Goal: Feedback & Contribution: Submit feedback/report problem

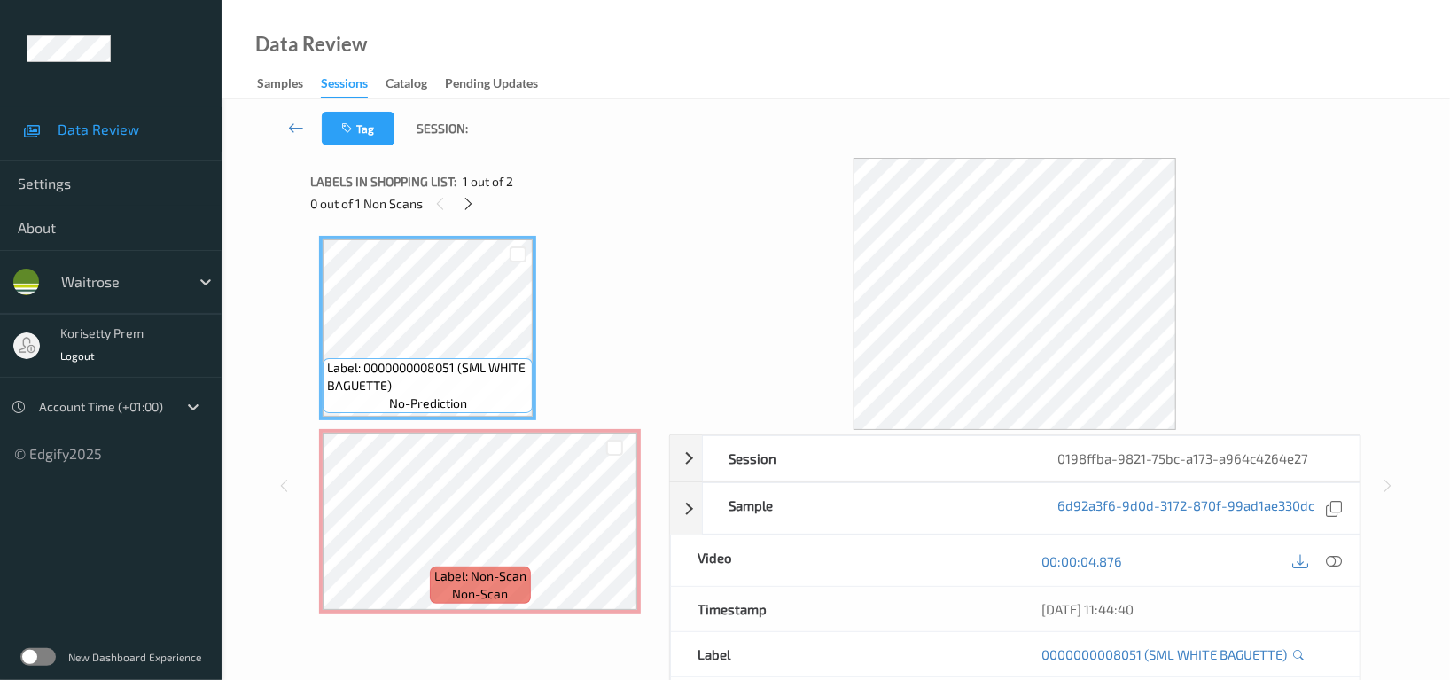
click at [534, 617] on div "Label: 0000000008051 (SML WHITE BAGUETTE) no-prediction Label: Non-Scan non-scan" at bounding box center [483, 424] width 346 height 395
click at [1332, 566] on icon at bounding box center [1334, 561] width 16 height 16
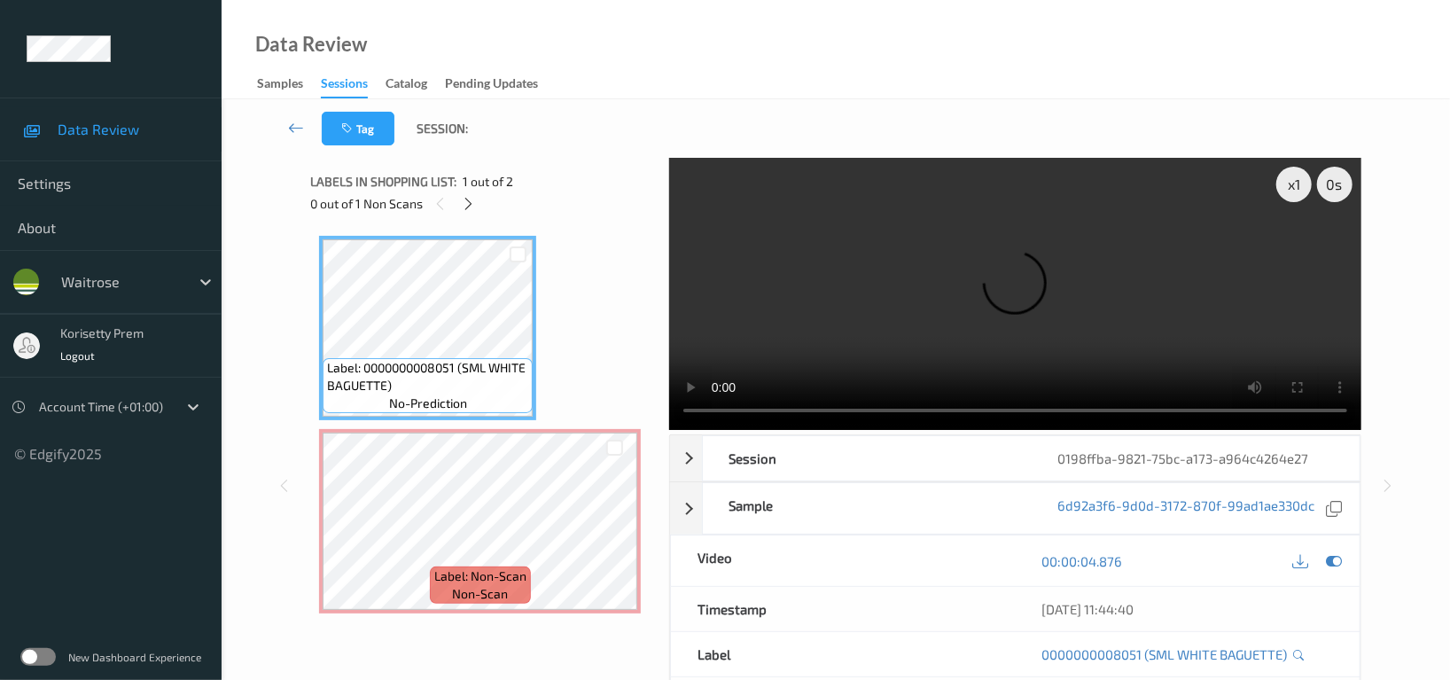
click at [875, 250] on video at bounding box center [1015, 294] width 692 height 272
click at [976, 314] on video at bounding box center [1015, 294] width 692 height 272
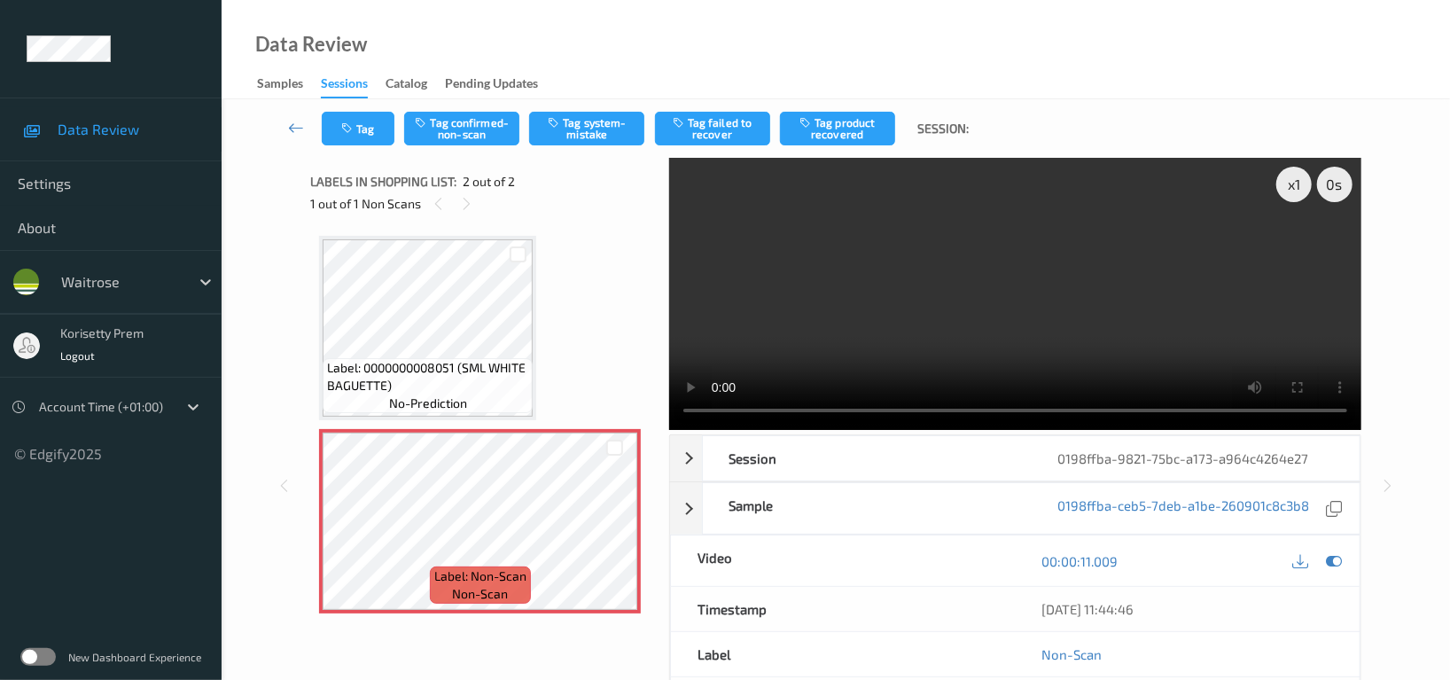
click at [1049, 246] on video at bounding box center [1015, 294] width 692 height 272
click at [933, 202] on video at bounding box center [1015, 294] width 692 height 272
click at [989, 246] on video at bounding box center [1015, 294] width 692 height 272
click at [1047, 328] on video at bounding box center [1015, 294] width 692 height 272
click at [595, 133] on button "Tag system-mistake" at bounding box center [586, 129] width 115 height 34
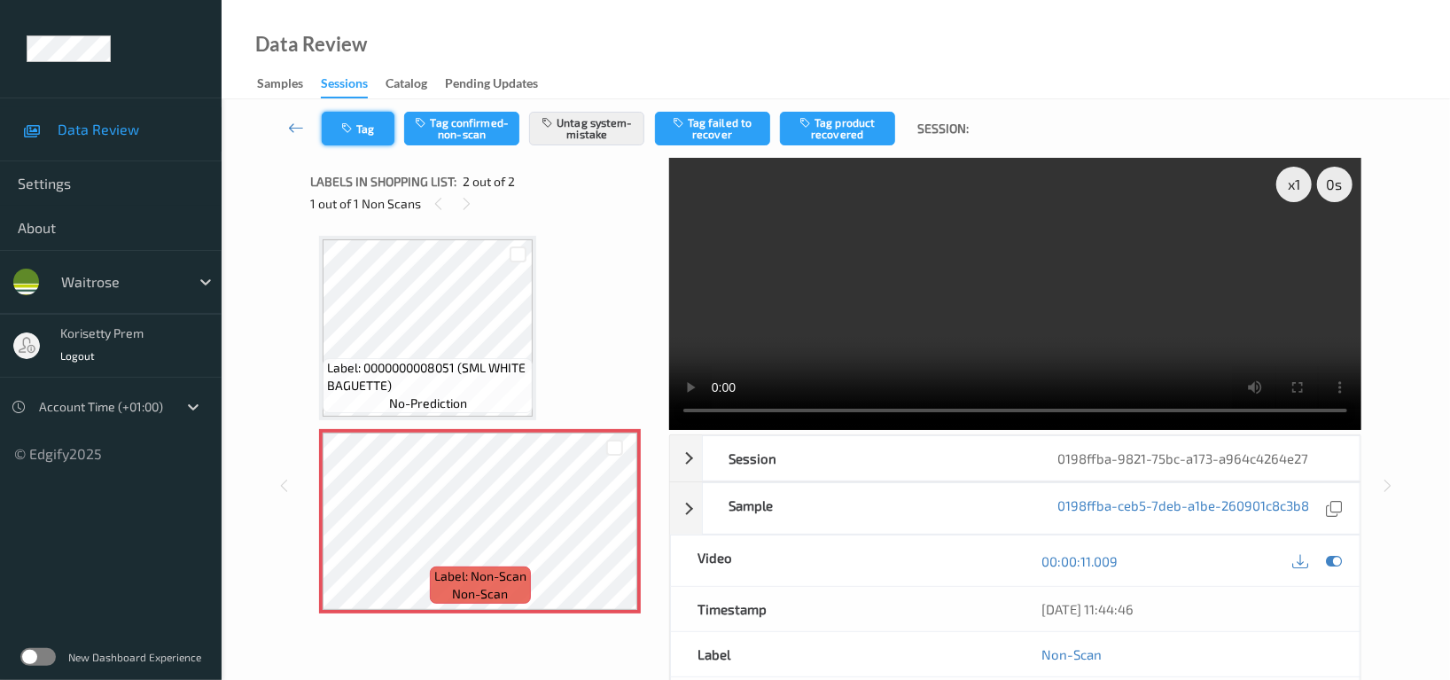
click at [356, 123] on button "Tag" at bounding box center [358, 129] width 73 height 34
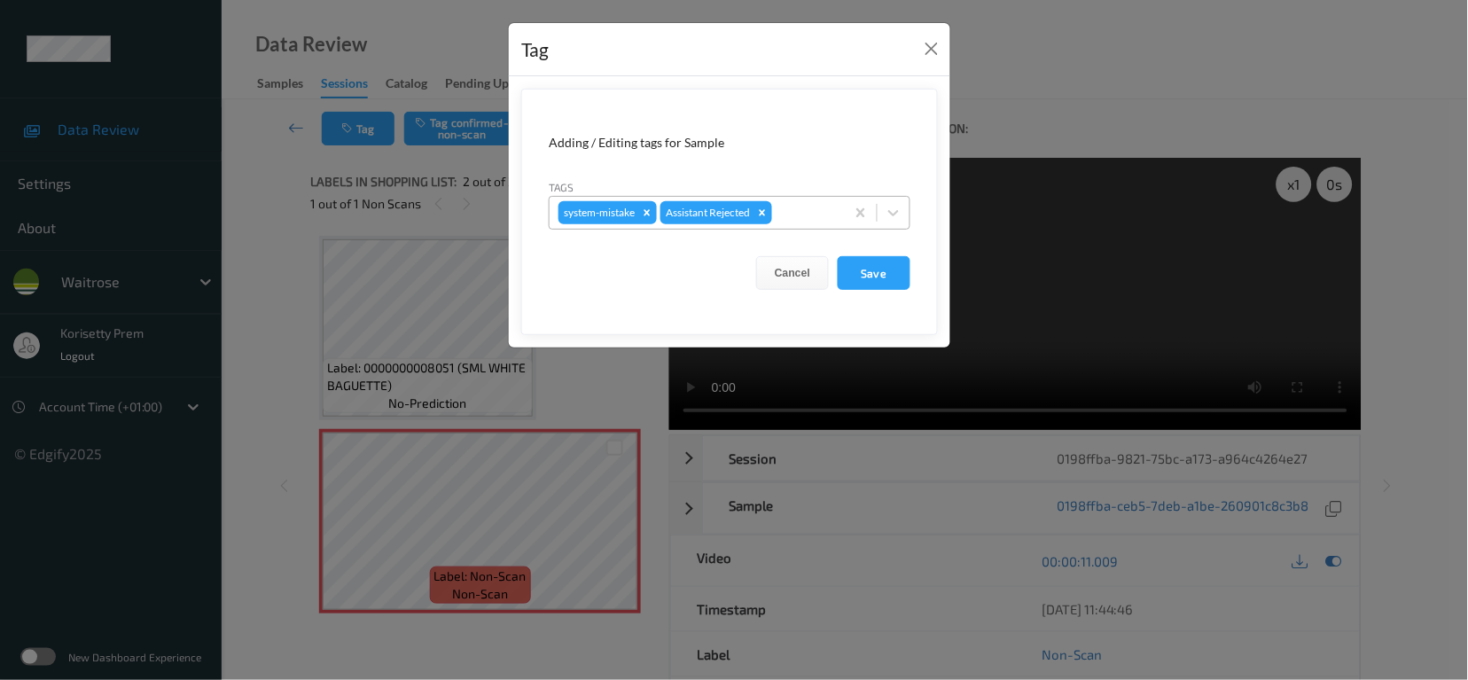
click at [796, 209] on div at bounding box center [806, 212] width 60 height 21
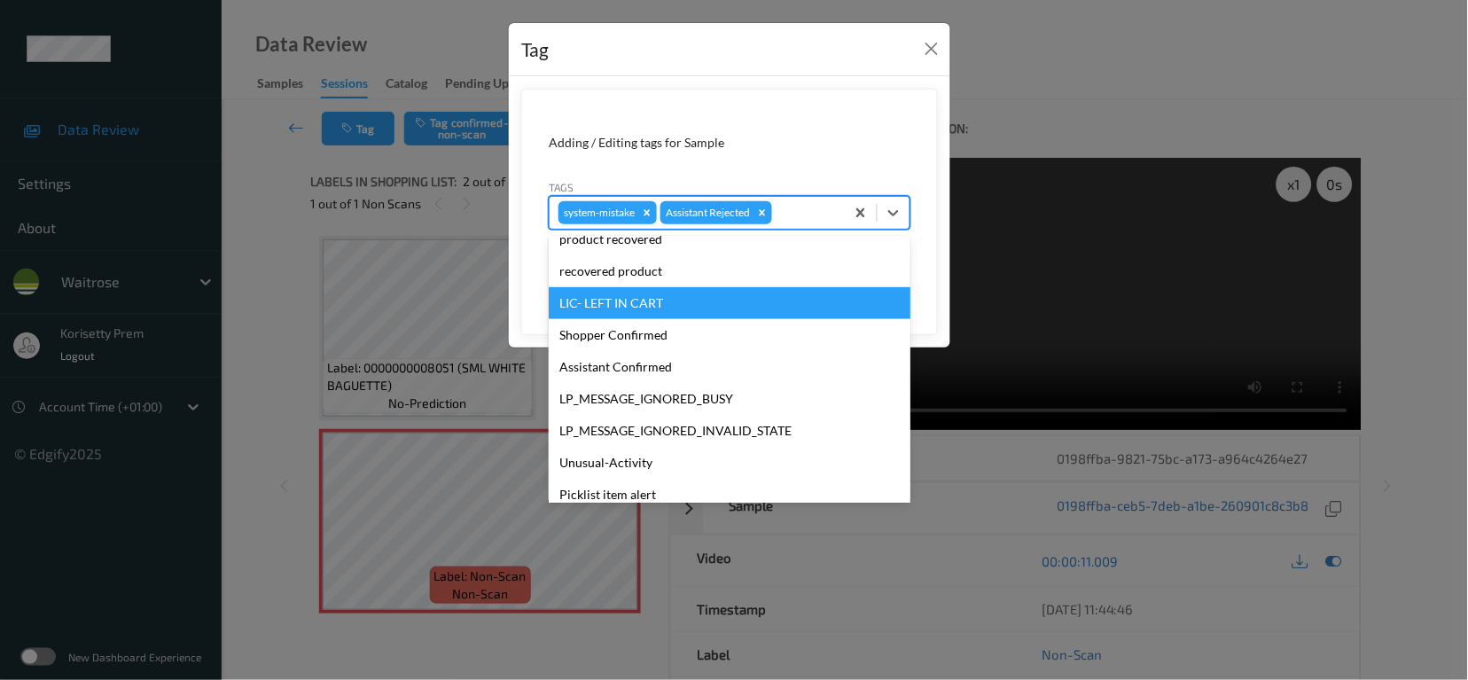
scroll to position [378, 0]
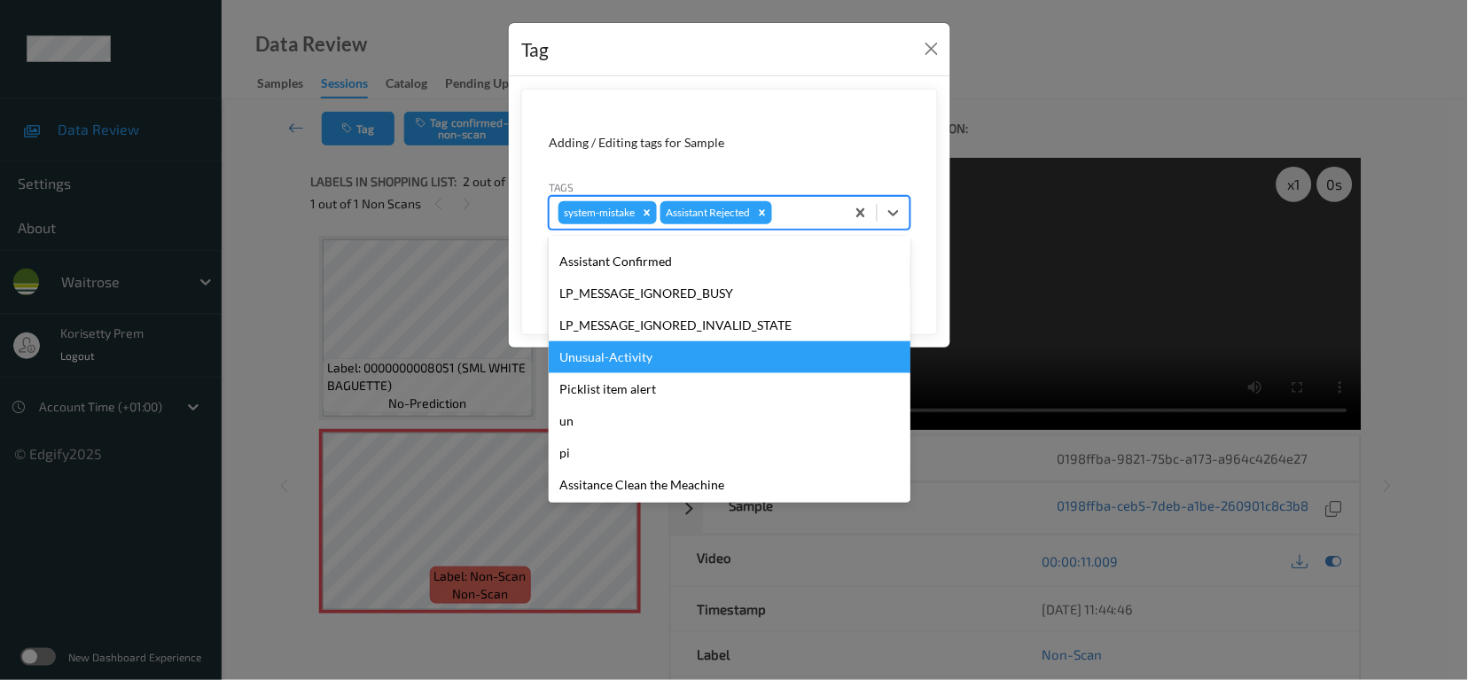
click at [629, 359] on div "Unusual-Activity" at bounding box center [730, 357] width 362 height 32
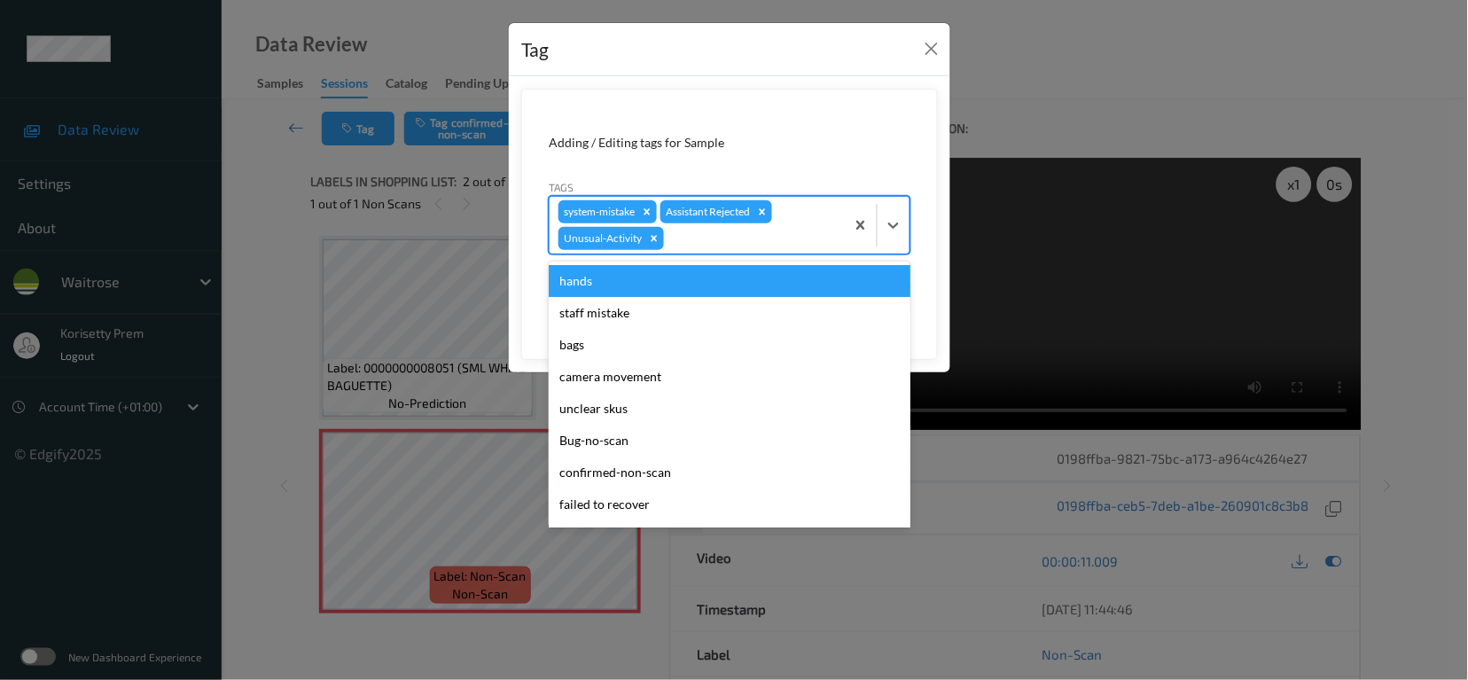
click at [699, 242] on div at bounding box center [752, 238] width 168 height 21
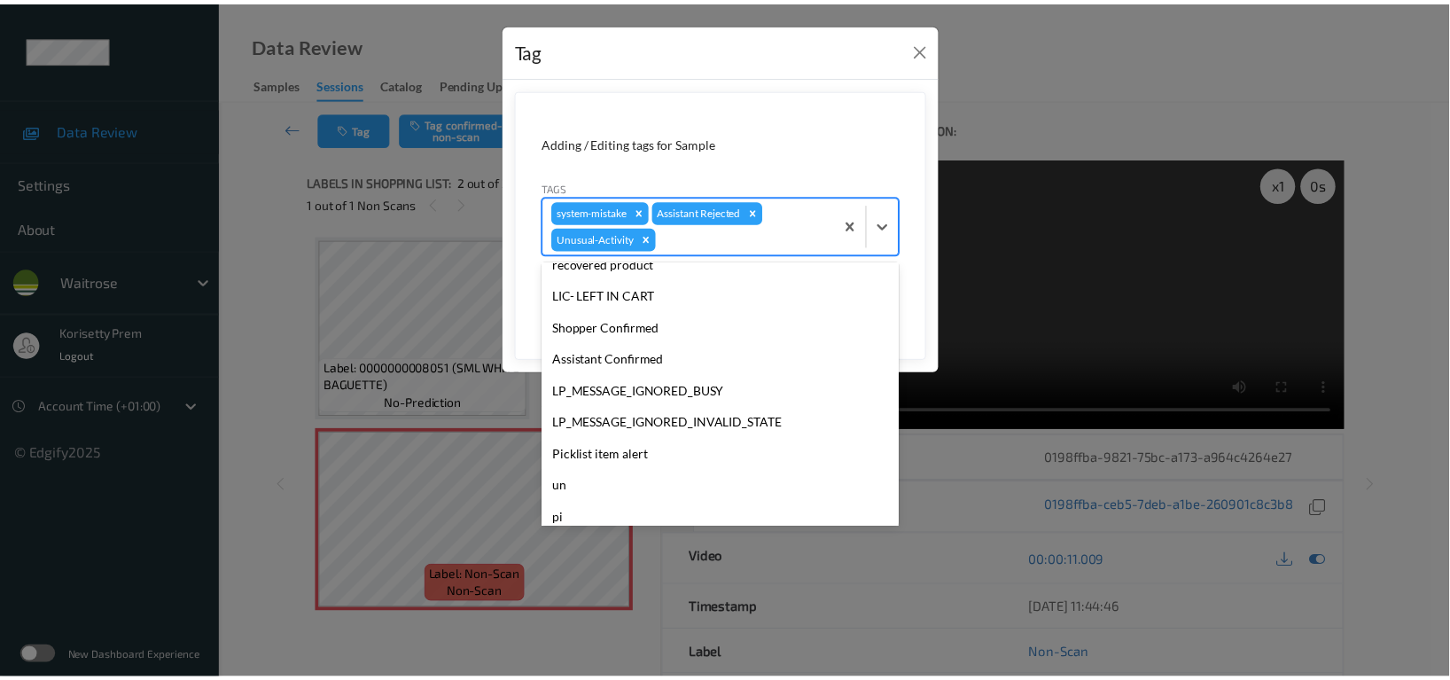
scroll to position [347, 0]
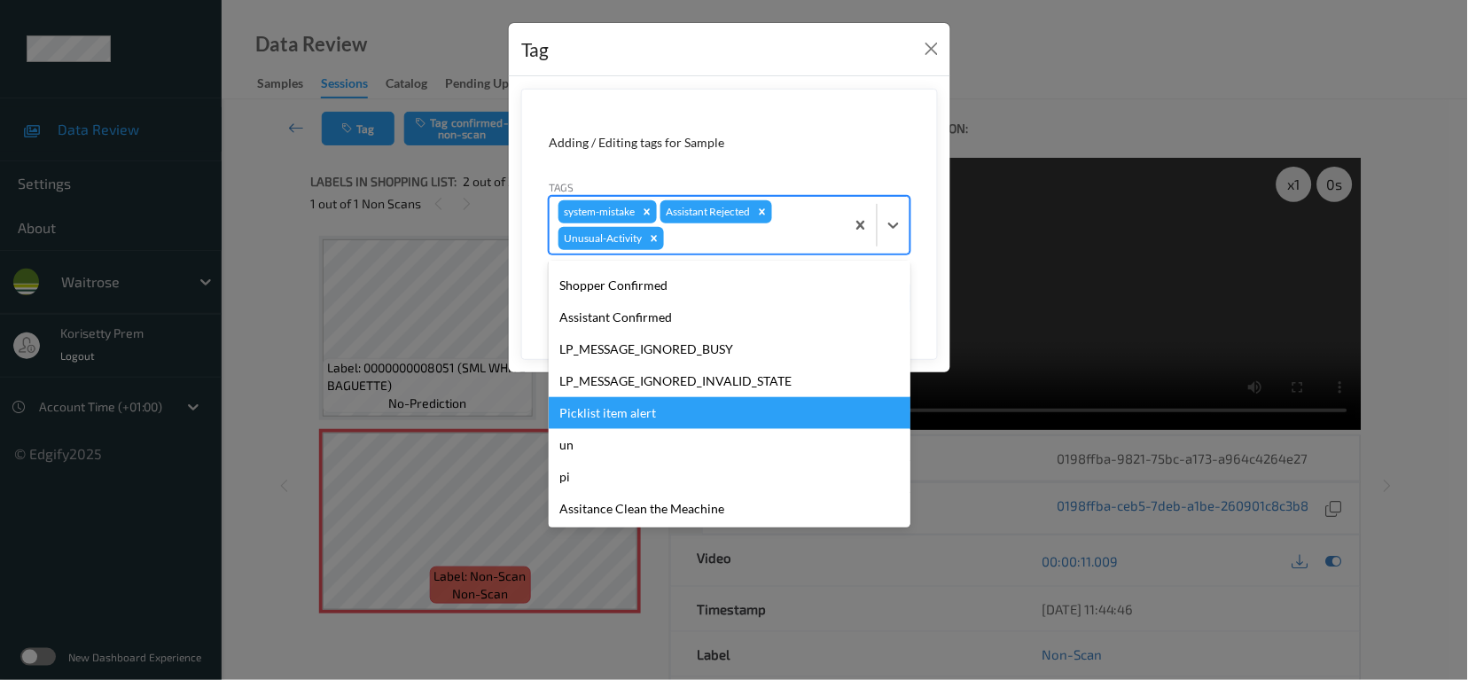
click at [667, 426] on div "Picklist item alert" at bounding box center [730, 413] width 362 height 32
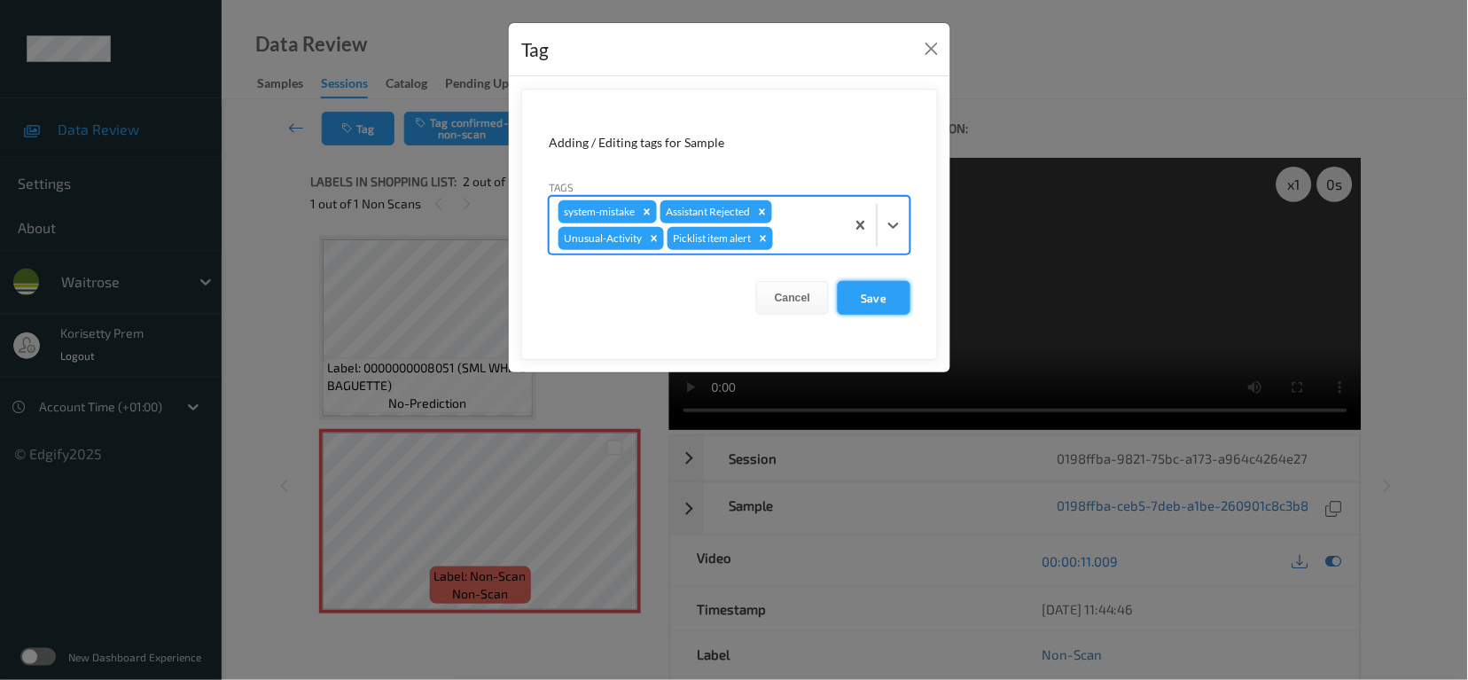
click at [899, 285] on button "Save" at bounding box center [874, 298] width 73 height 34
click at [870, 306] on button "Save" at bounding box center [874, 298] width 73 height 34
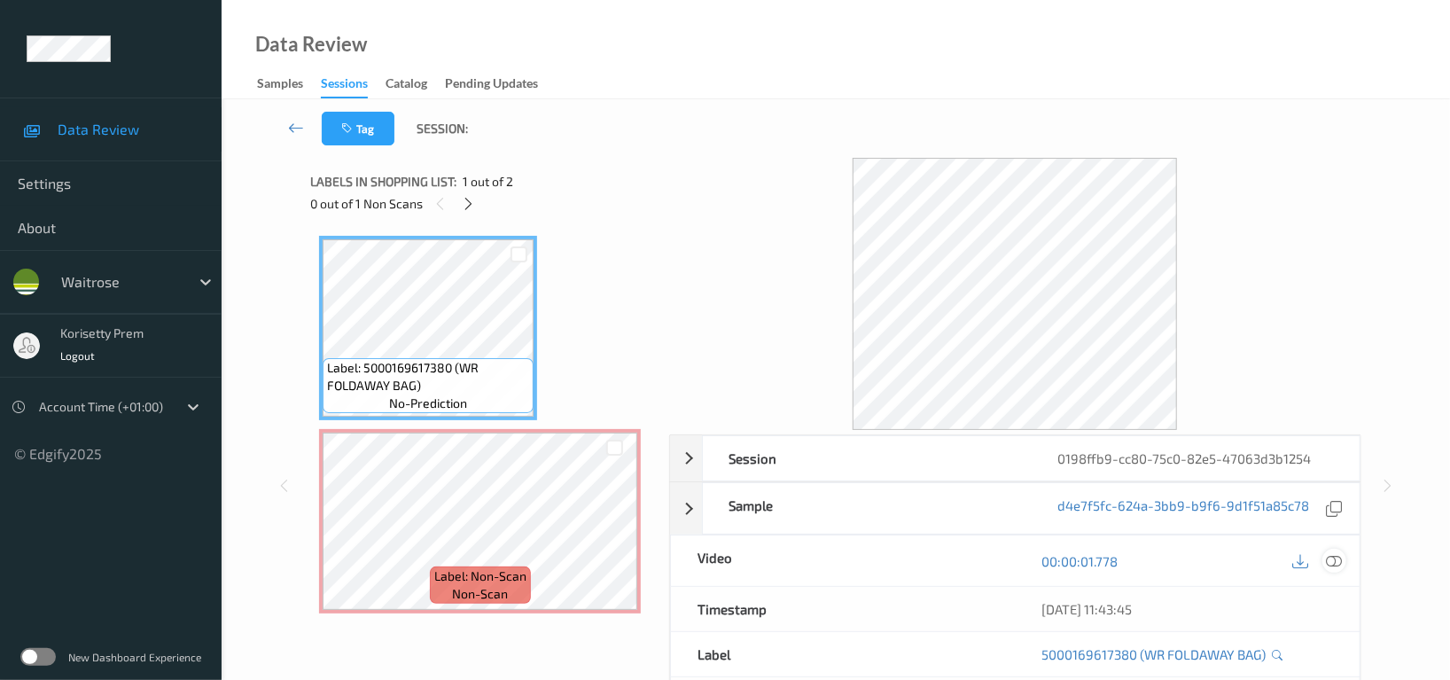
click at [1332, 557] on icon at bounding box center [1334, 561] width 16 height 16
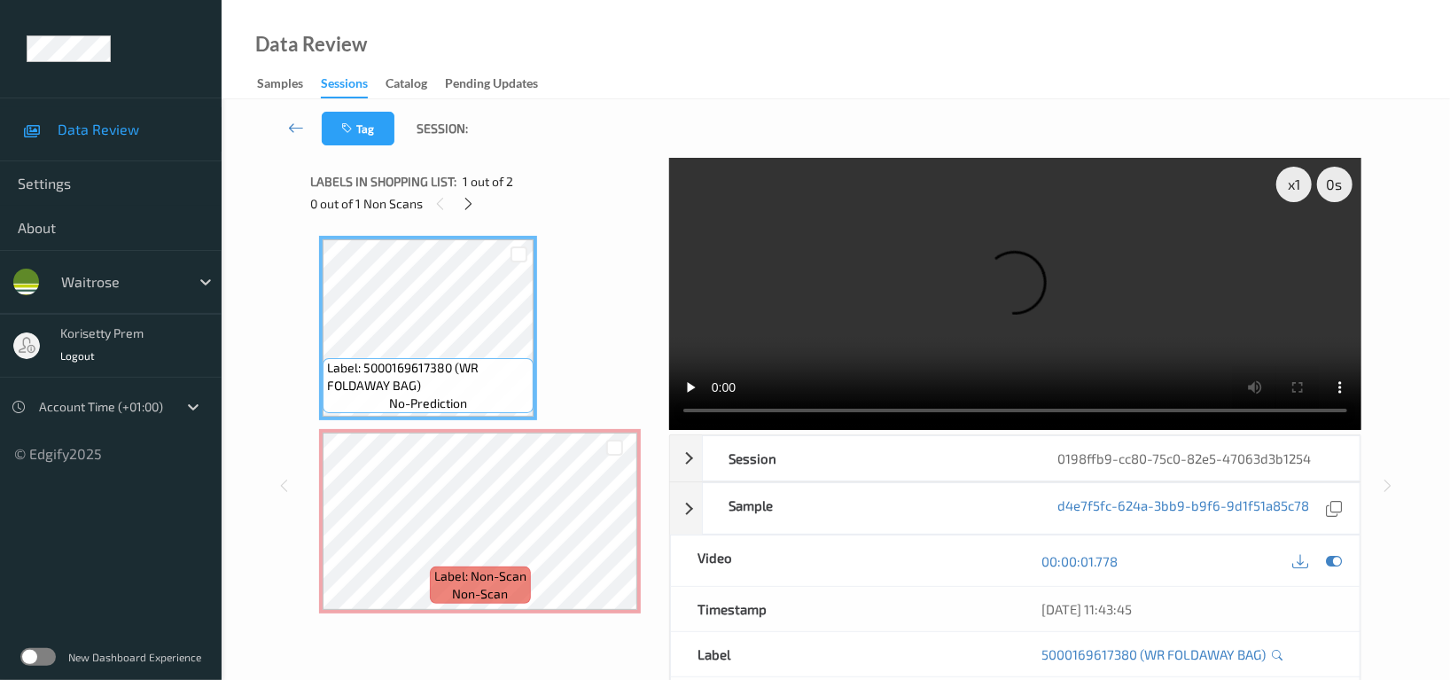
click at [864, 314] on video at bounding box center [1015, 294] width 692 height 272
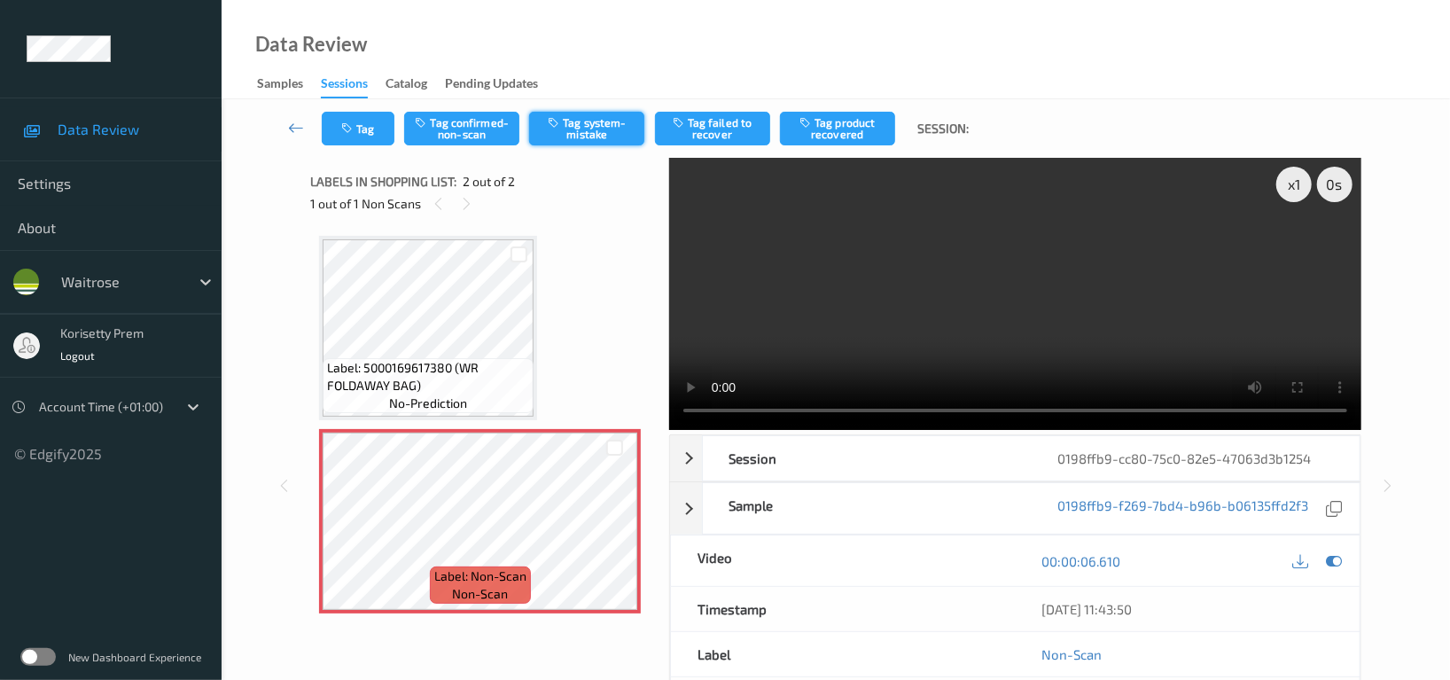
click at [595, 132] on button "Tag system-mistake" at bounding box center [586, 129] width 115 height 34
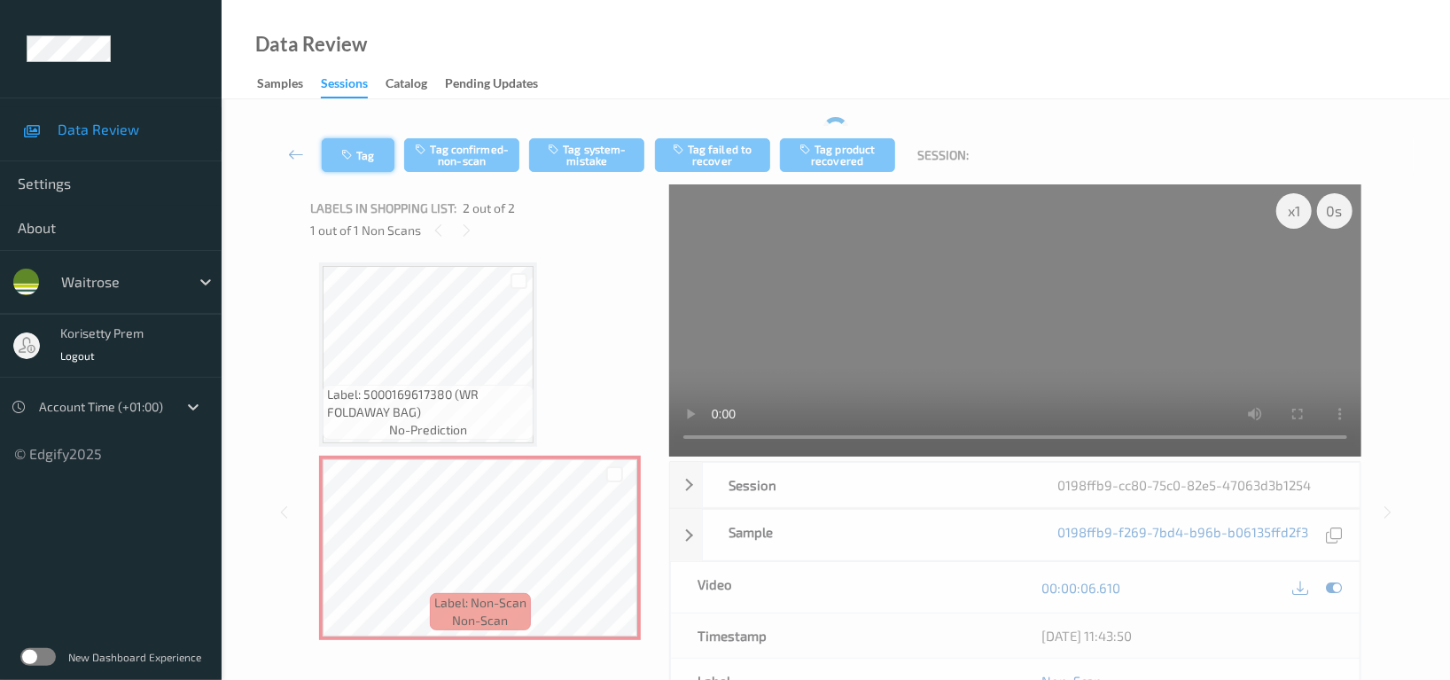
click at [360, 147] on button "Tag" at bounding box center [358, 155] width 73 height 34
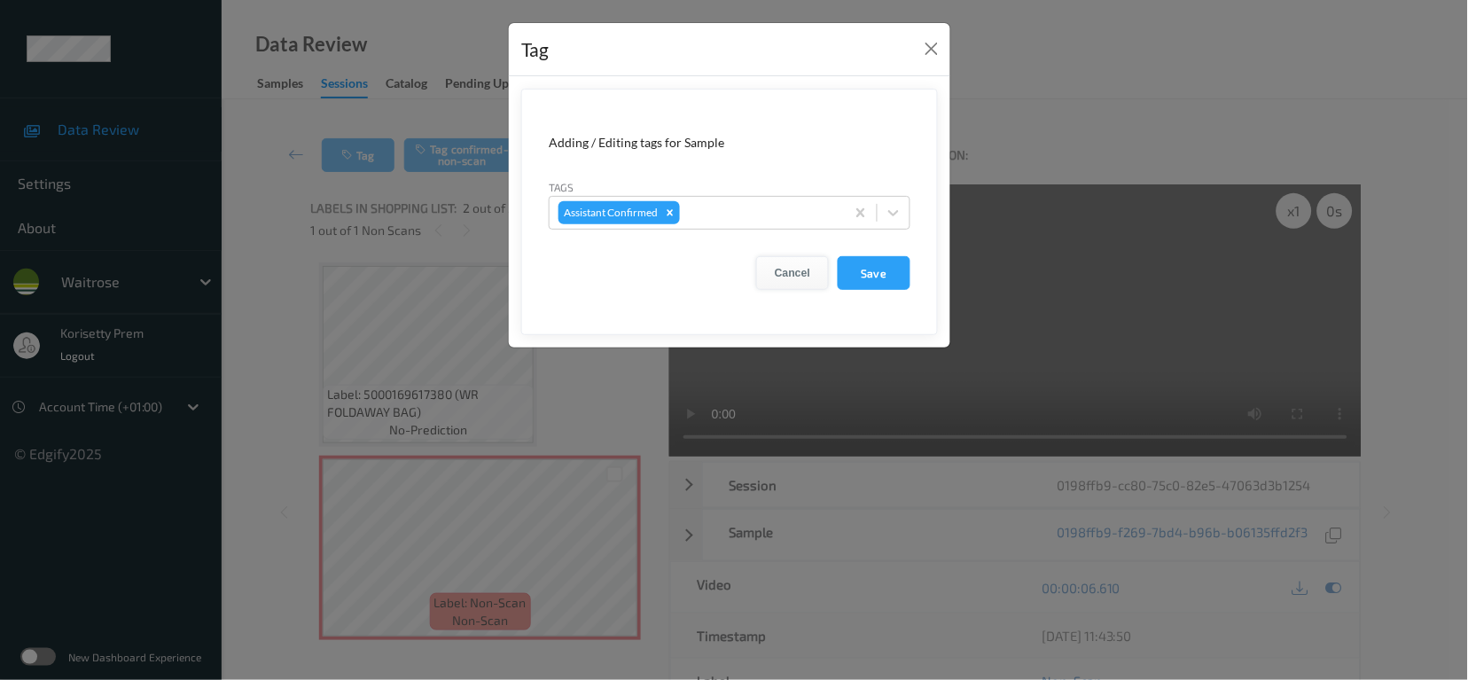
click at [788, 275] on button "Cancel" at bounding box center [792, 273] width 73 height 34
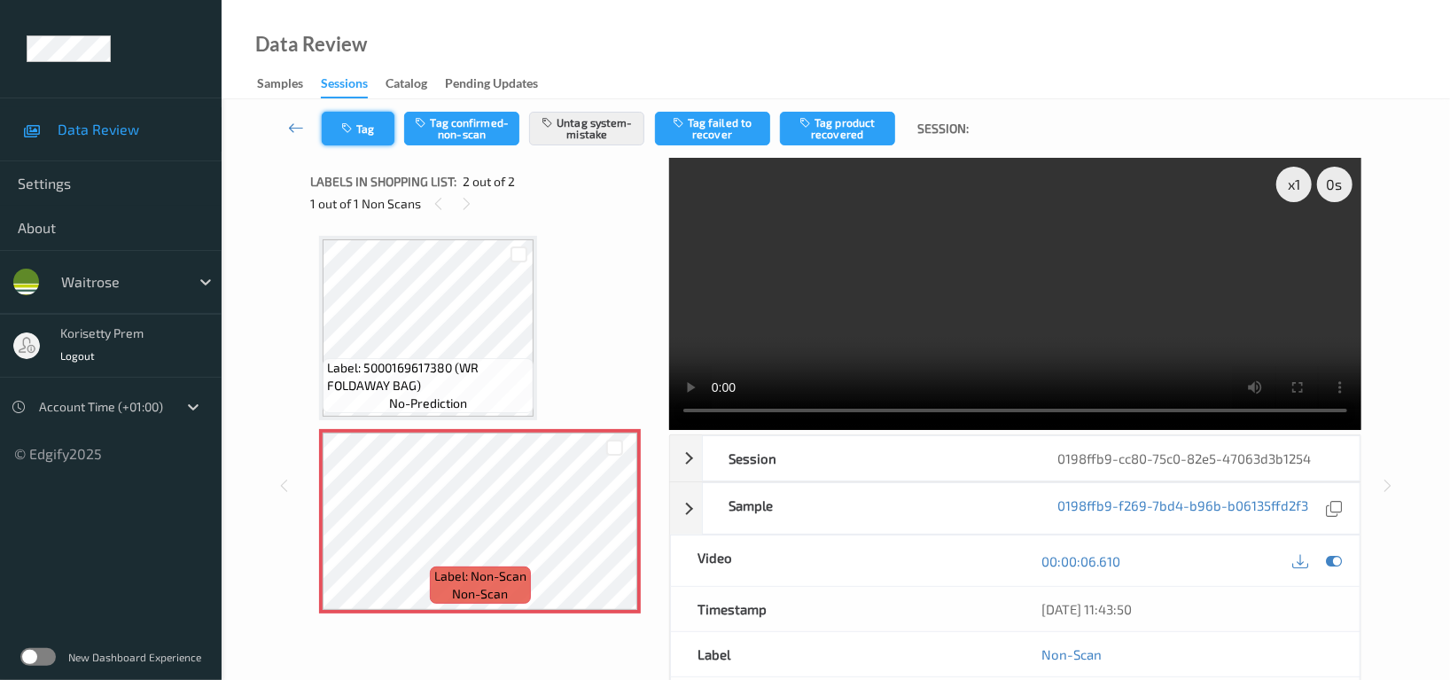
click at [363, 137] on button "Tag" at bounding box center [358, 129] width 73 height 34
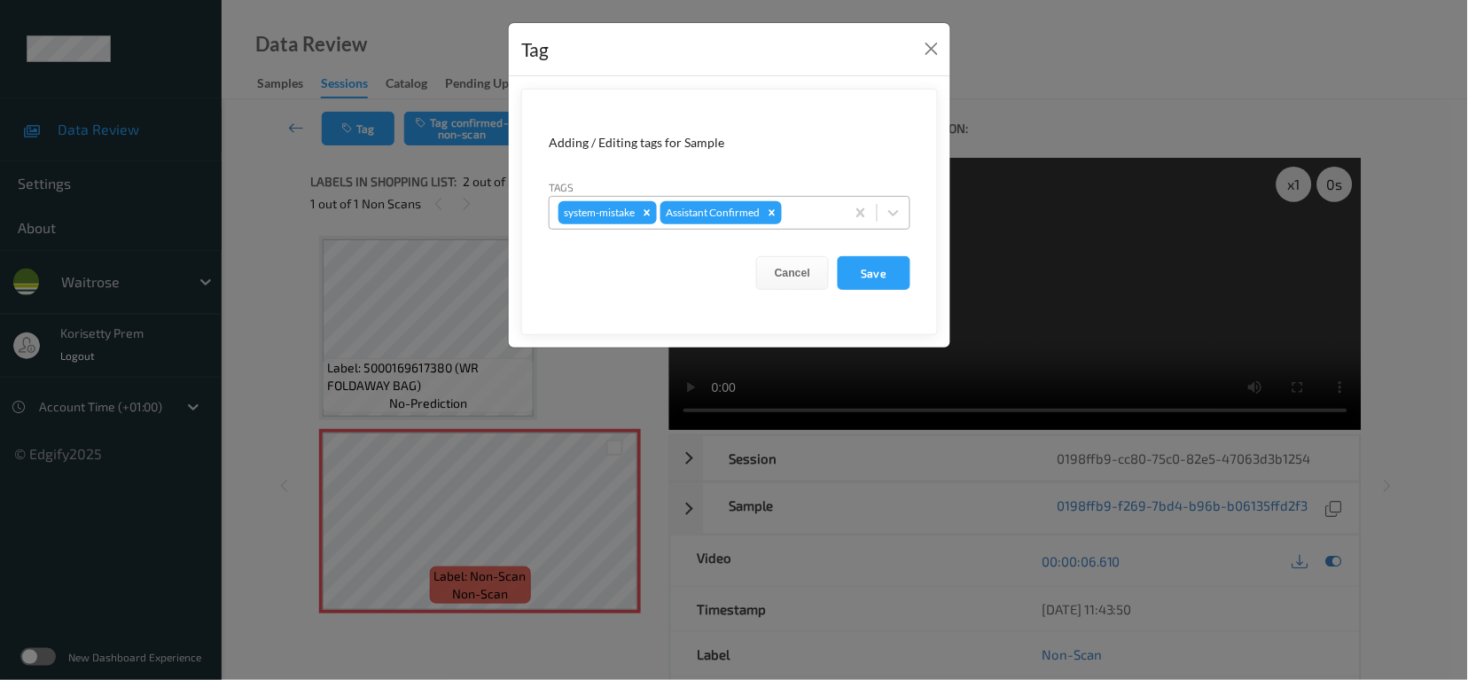
click at [824, 207] on div at bounding box center [810, 212] width 51 height 21
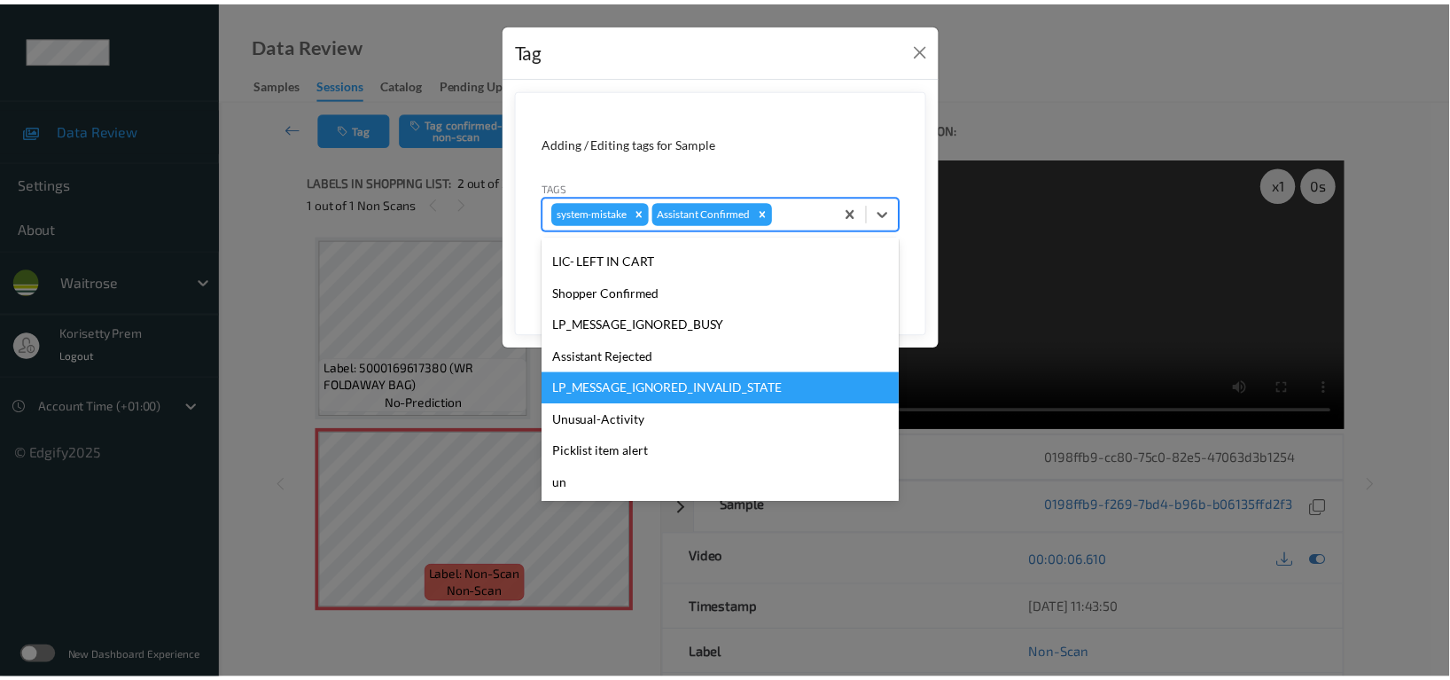
scroll to position [332, 0]
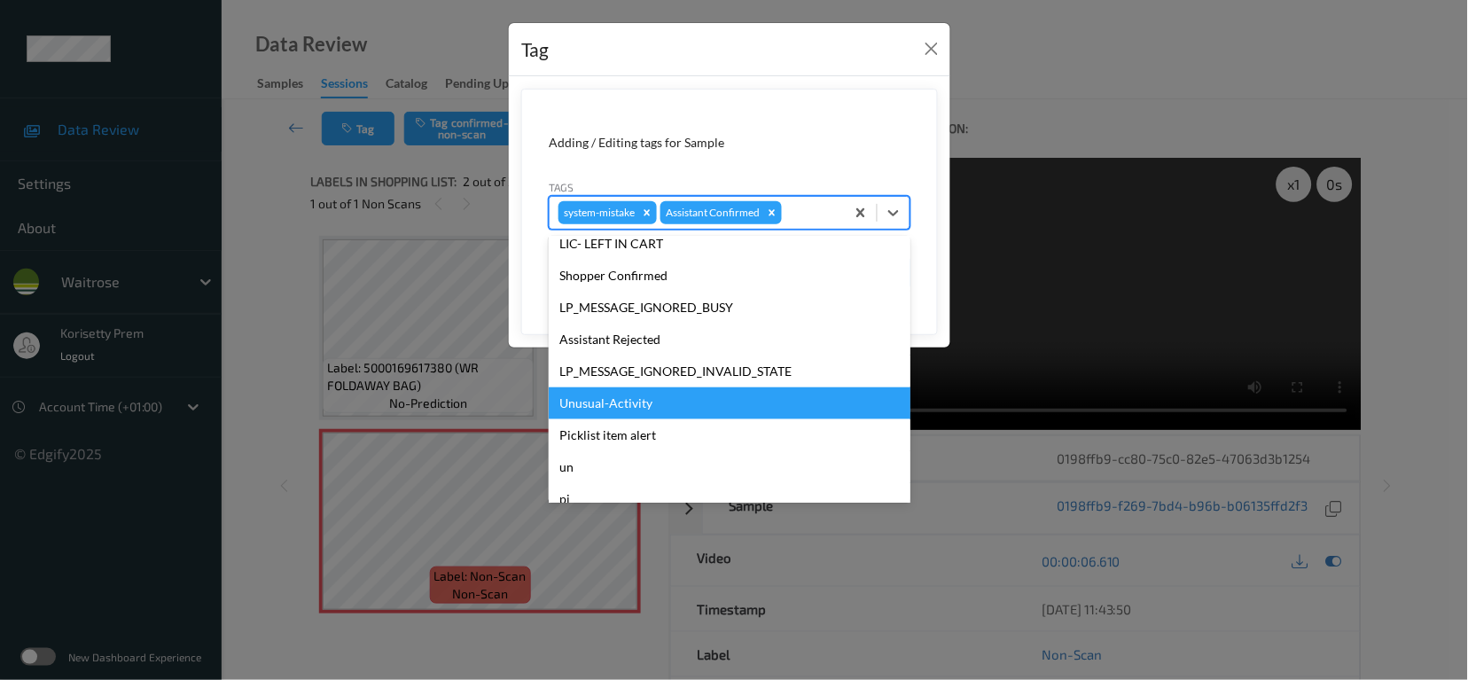
click at [599, 405] on div "Unusual-Activity" at bounding box center [730, 403] width 362 height 32
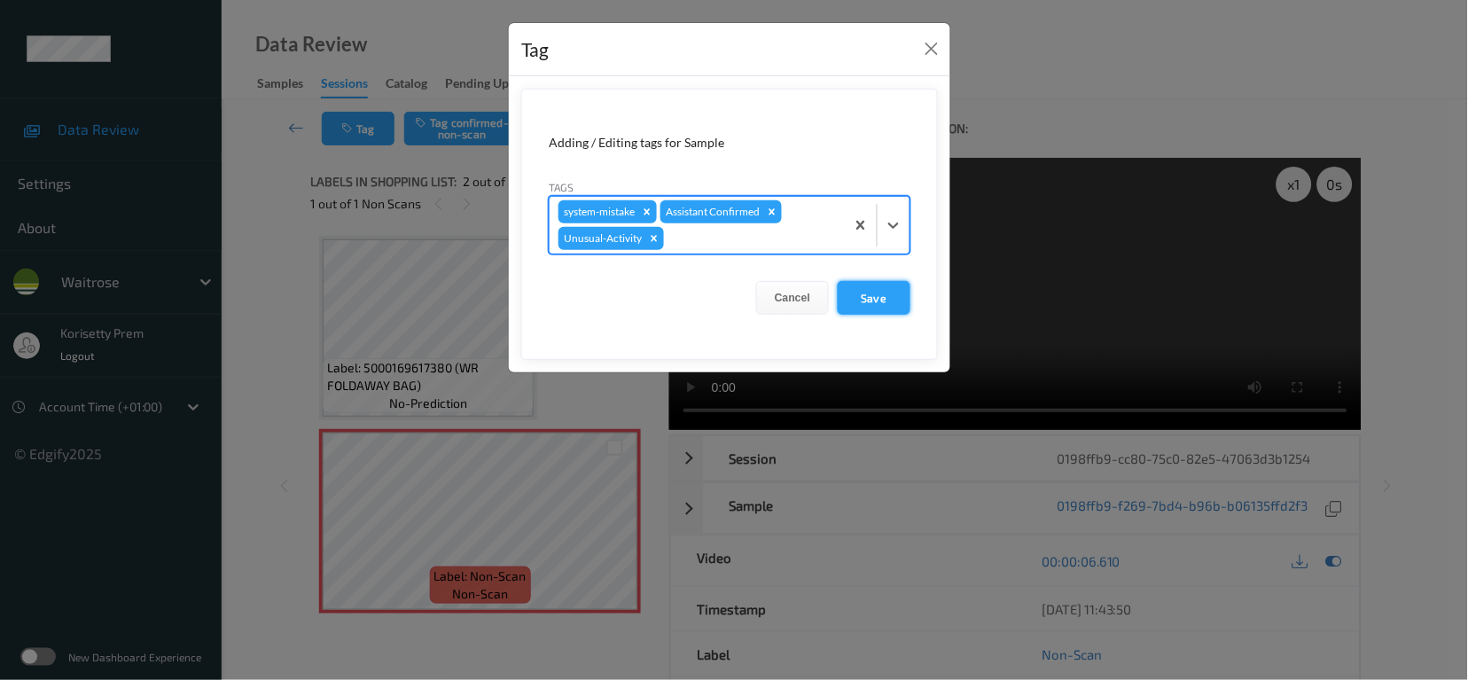
click at [875, 306] on button "Save" at bounding box center [874, 298] width 73 height 34
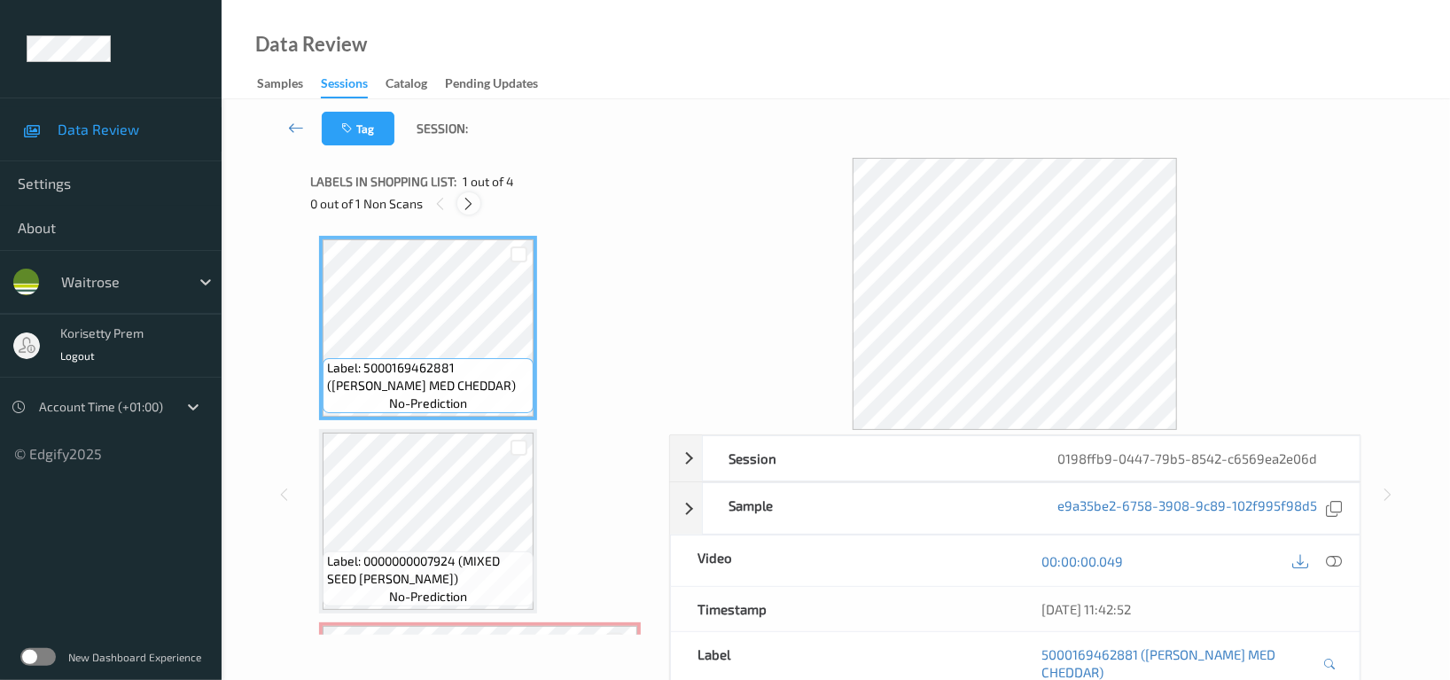
click at [465, 196] on icon at bounding box center [469, 204] width 15 height 16
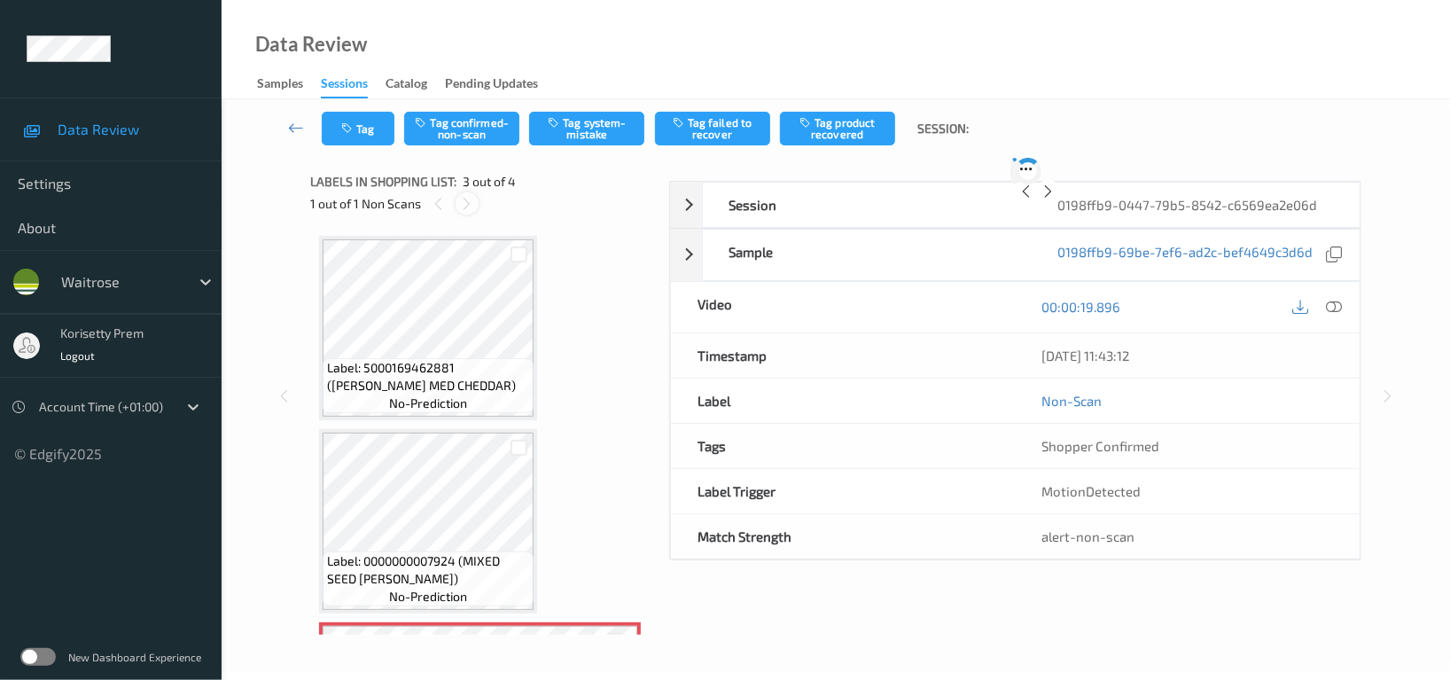
scroll to position [200, 0]
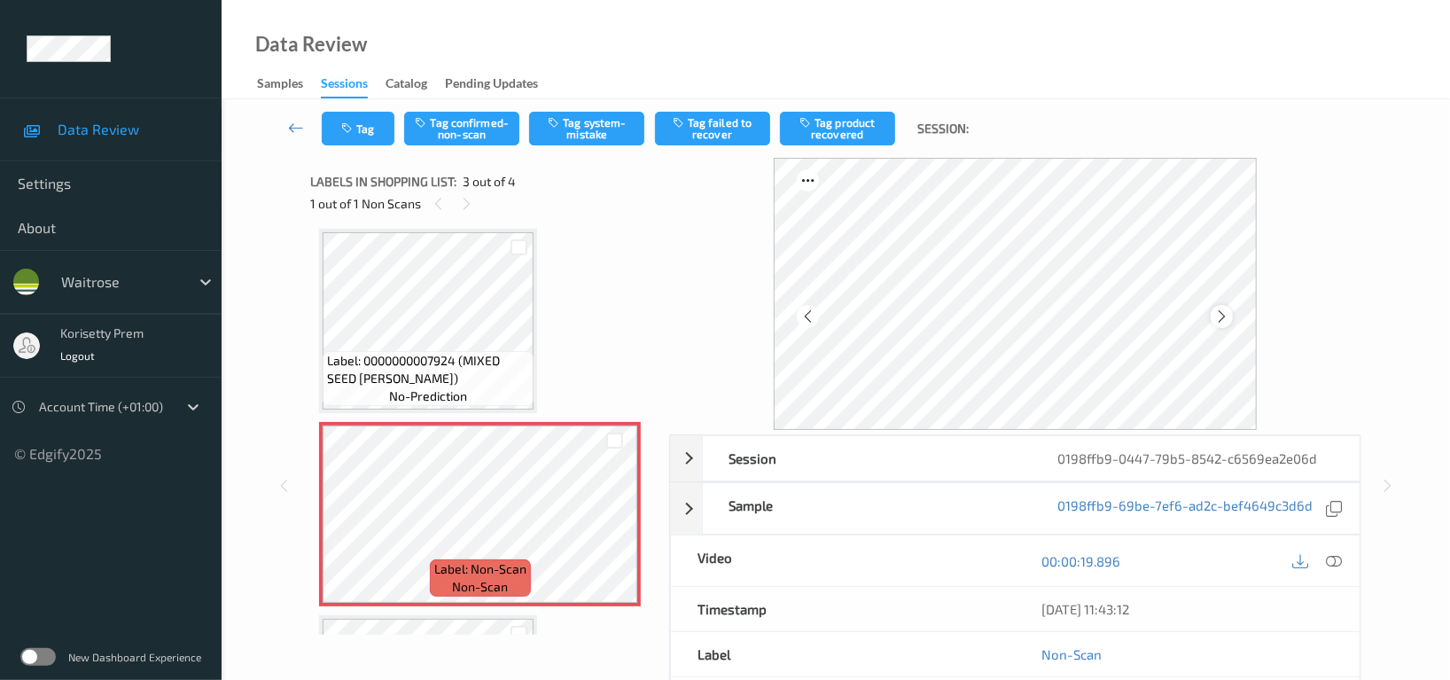
click at [1222, 316] on icon at bounding box center [1221, 316] width 15 height 16
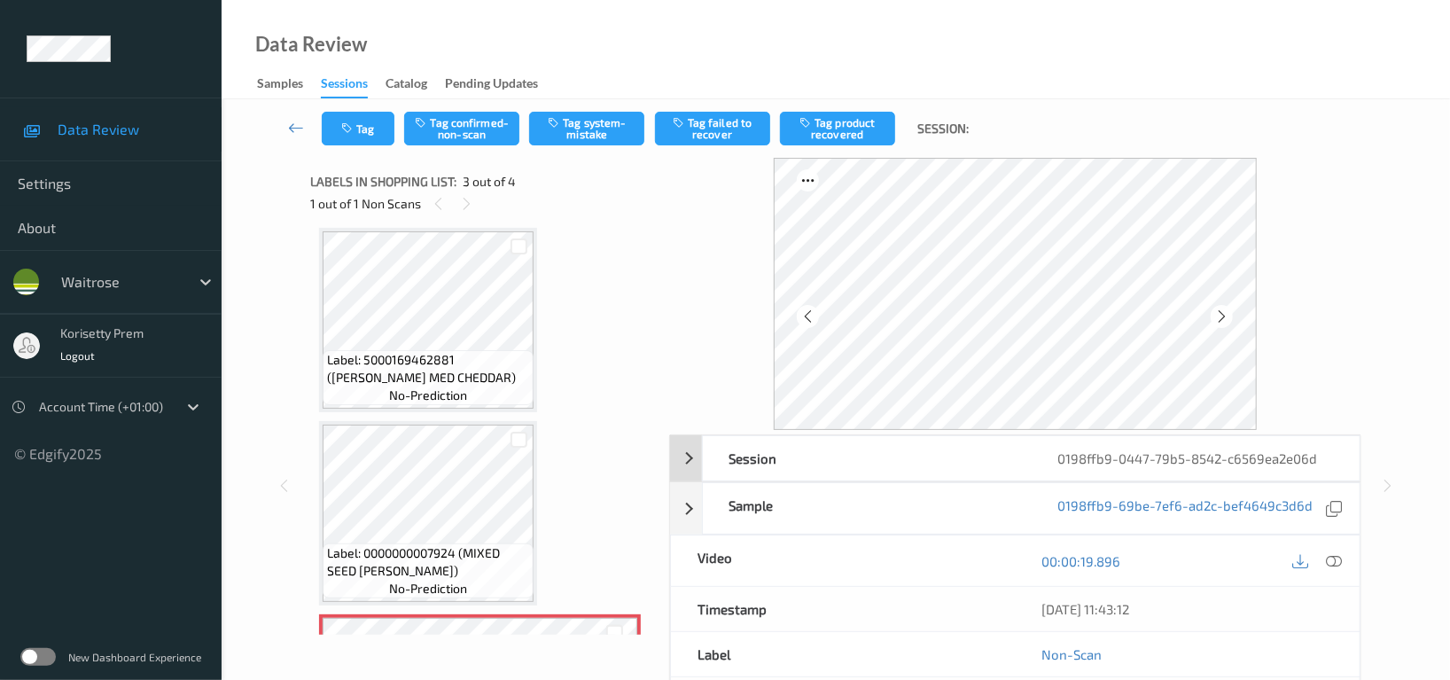
scroll to position [0, 0]
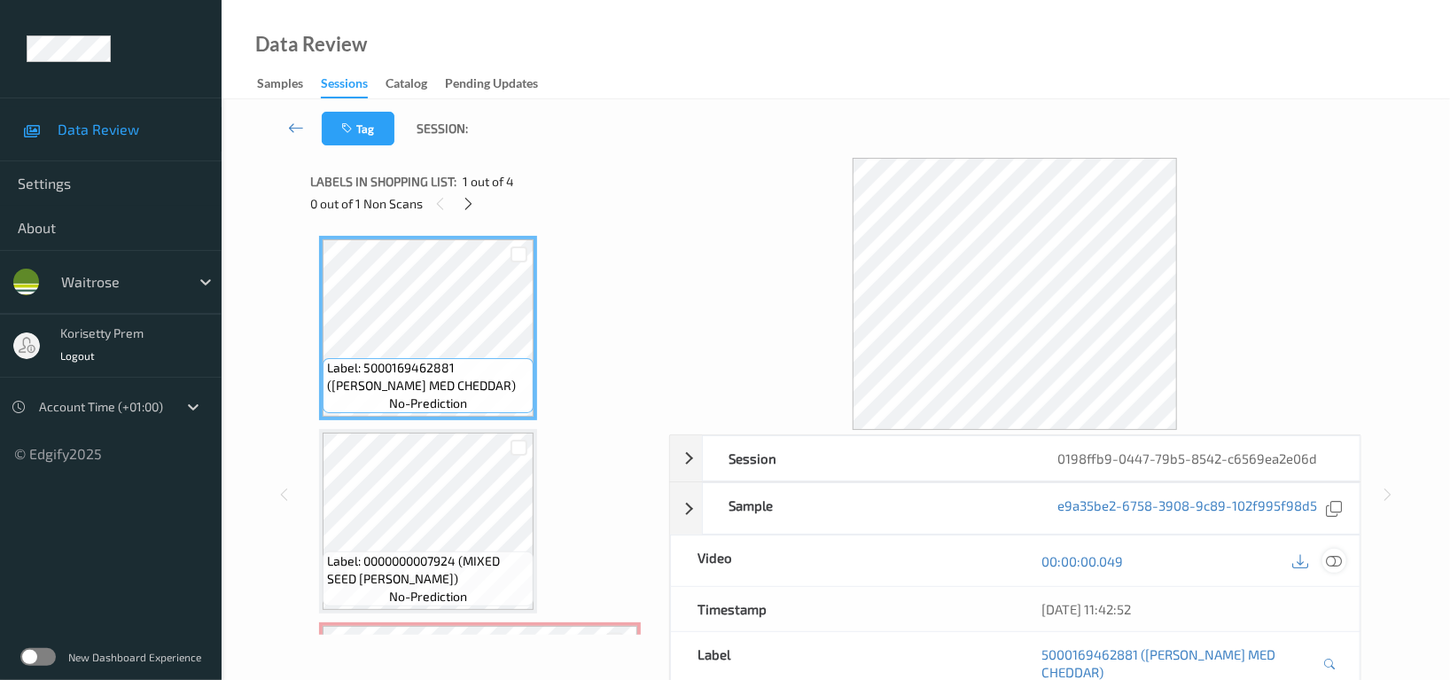
click at [1335, 558] on icon at bounding box center [1334, 561] width 16 height 16
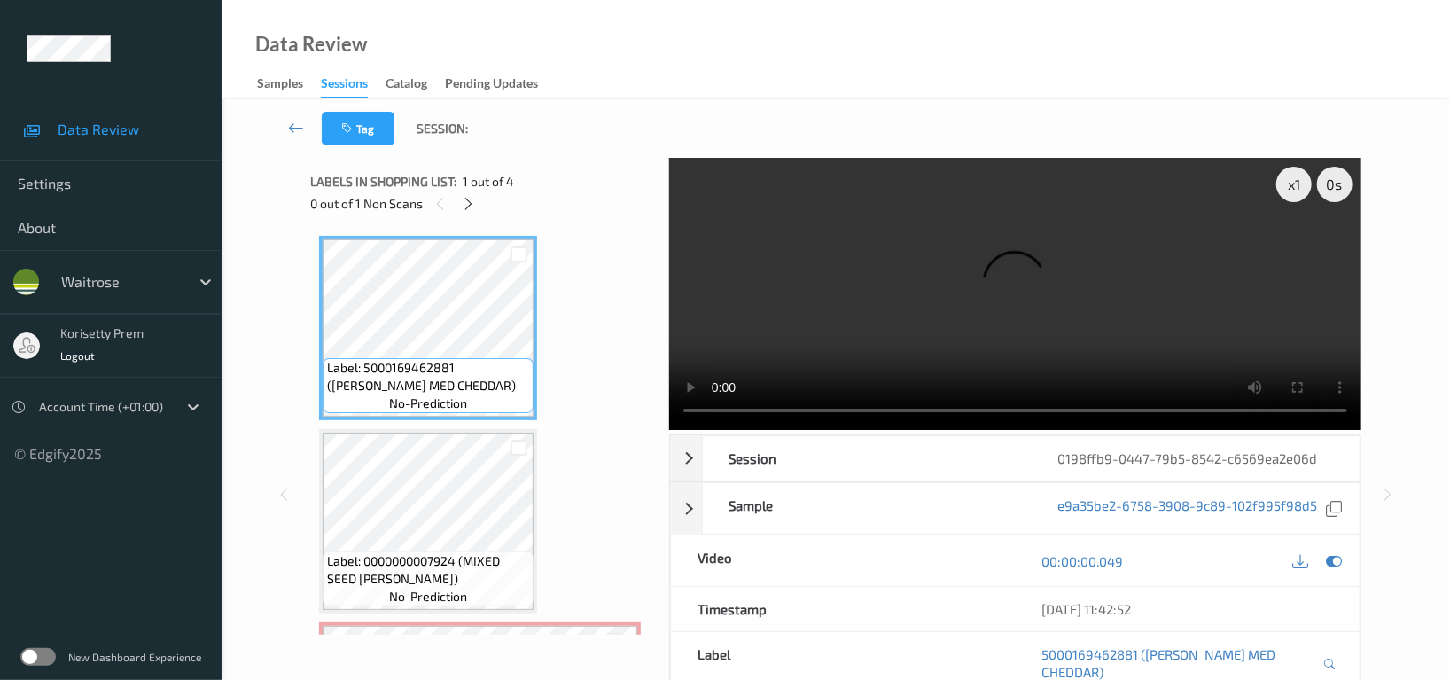
click at [868, 311] on video at bounding box center [1015, 294] width 692 height 272
click at [636, 414] on div "x 1 0 s Session 0198ffb9-0447-79b5-8542-c6569ea2e06d Session ID 0198ffb9-0447-7…" at bounding box center [835, 495] width 1050 height 674
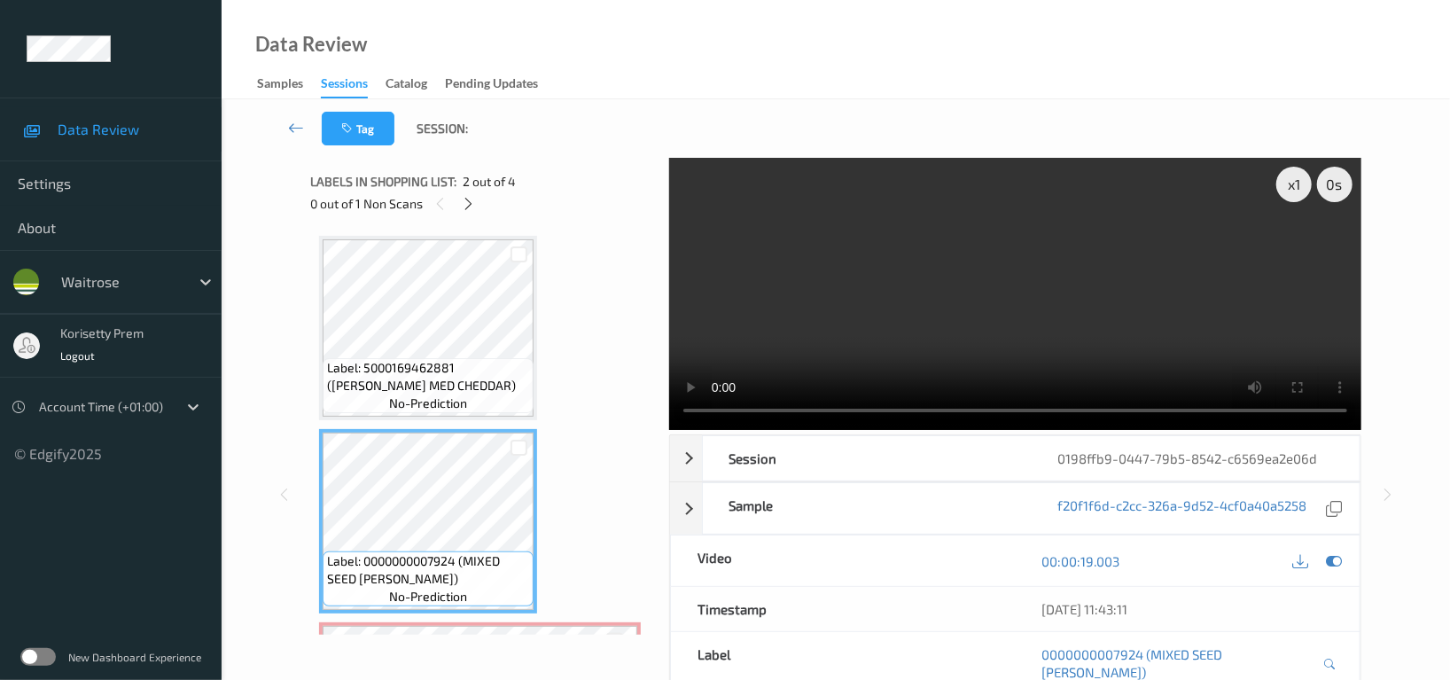
click at [976, 225] on video at bounding box center [1015, 294] width 692 height 272
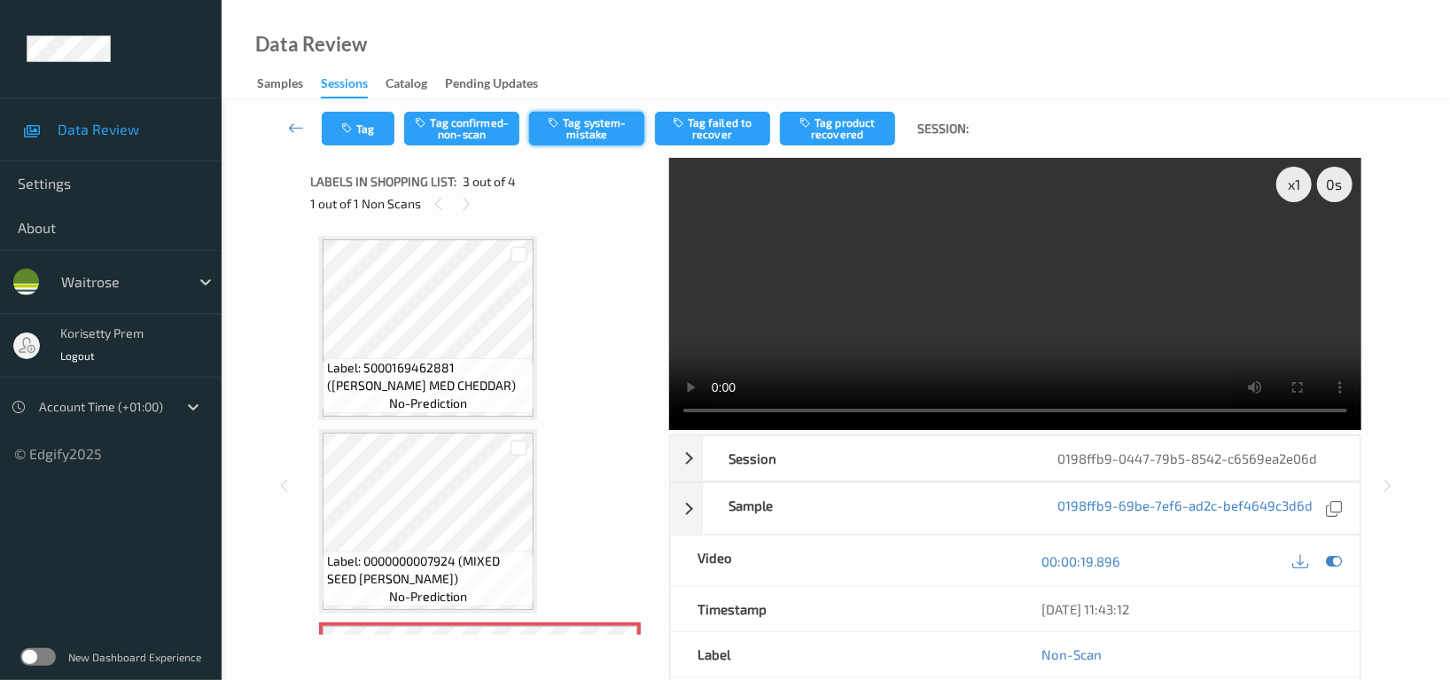
click at [597, 131] on button "Tag system-mistake" at bounding box center [586, 129] width 115 height 34
click at [358, 131] on button "Tag" at bounding box center [358, 129] width 73 height 34
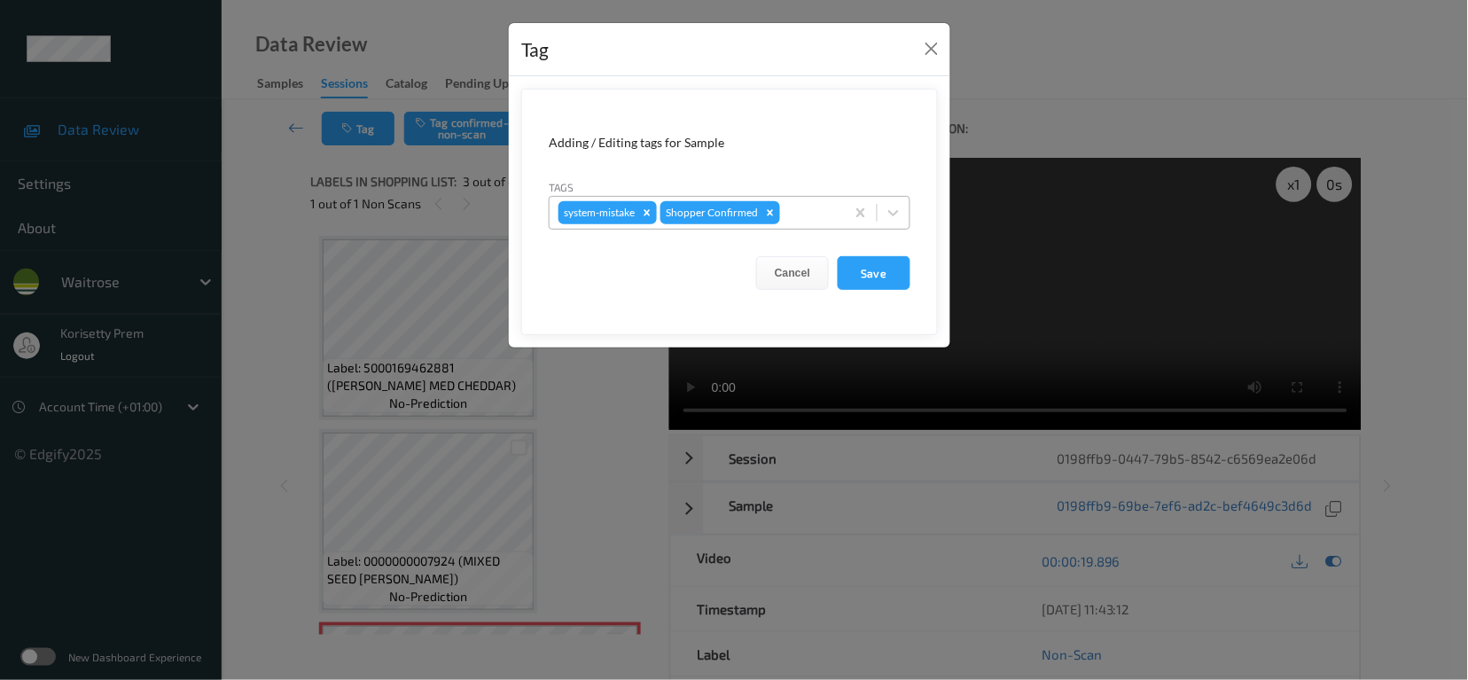
click at [800, 207] on div at bounding box center [810, 212] width 52 height 21
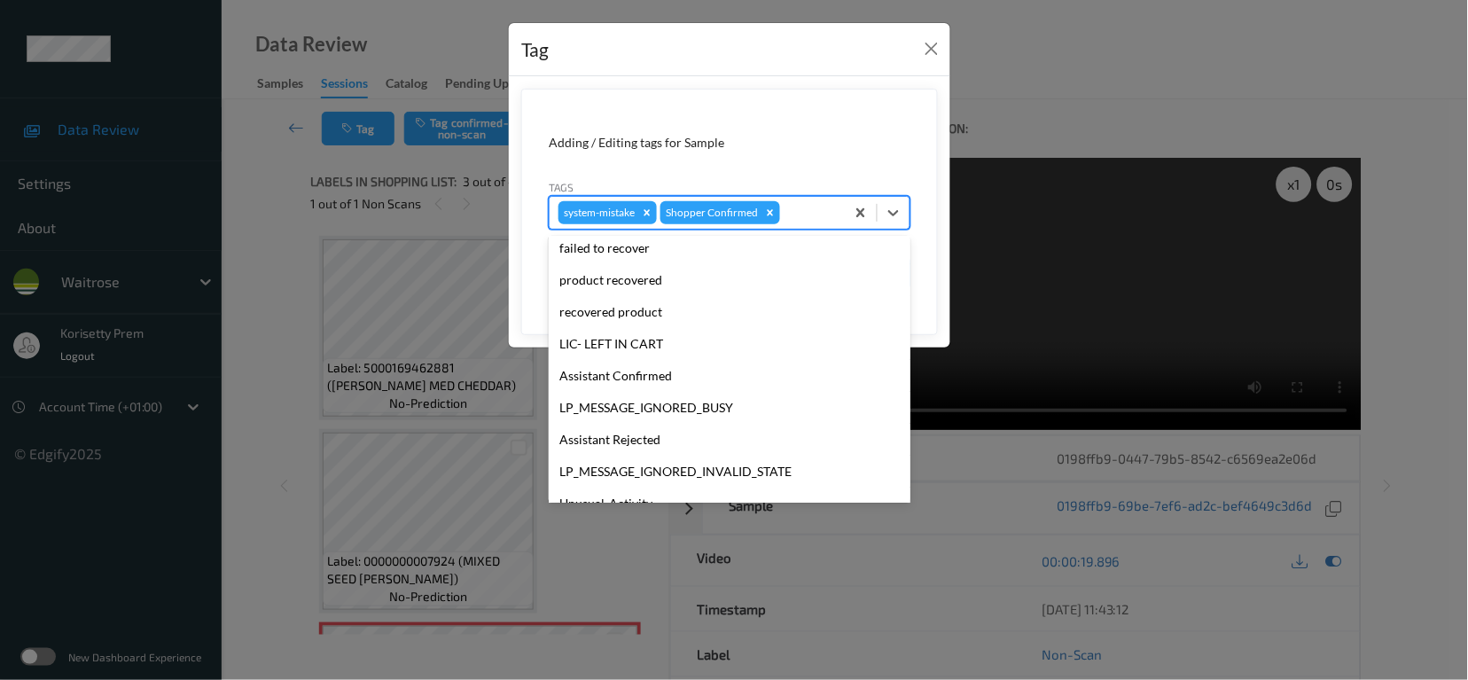
scroll to position [378, 0]
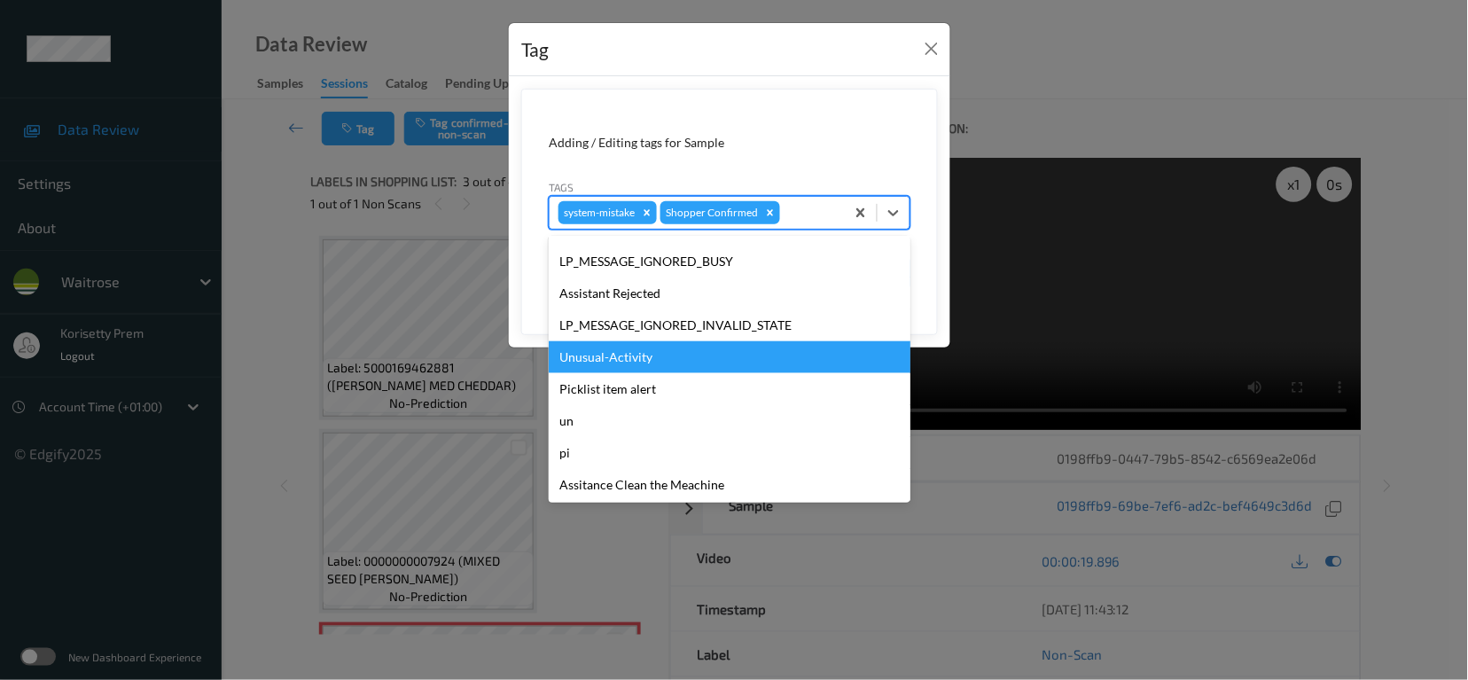
click at [597, 351] on div "Unusual-Activity" at bounding box center [730, 357] width 362 height 32
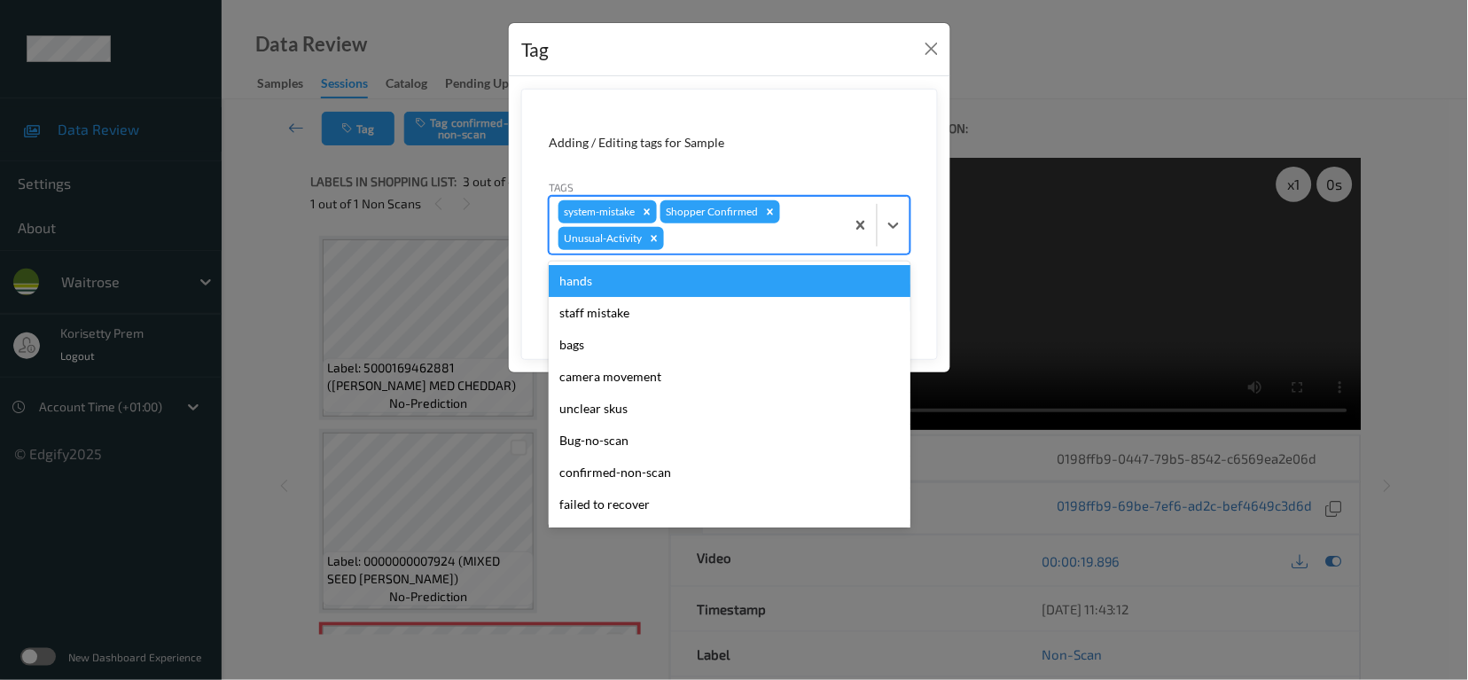
click at [722, 247] on div at bounding box center [752, 238] width 168 height 21
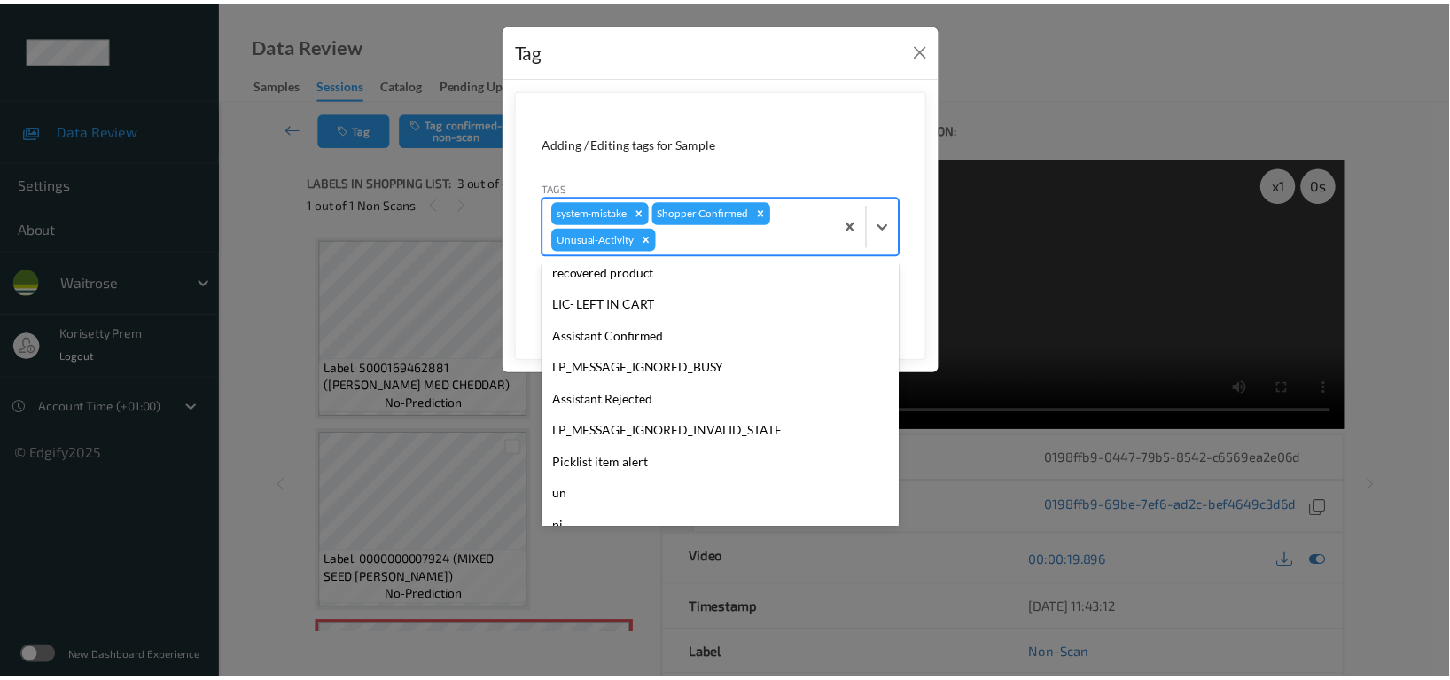
scroll to position [347, 0]
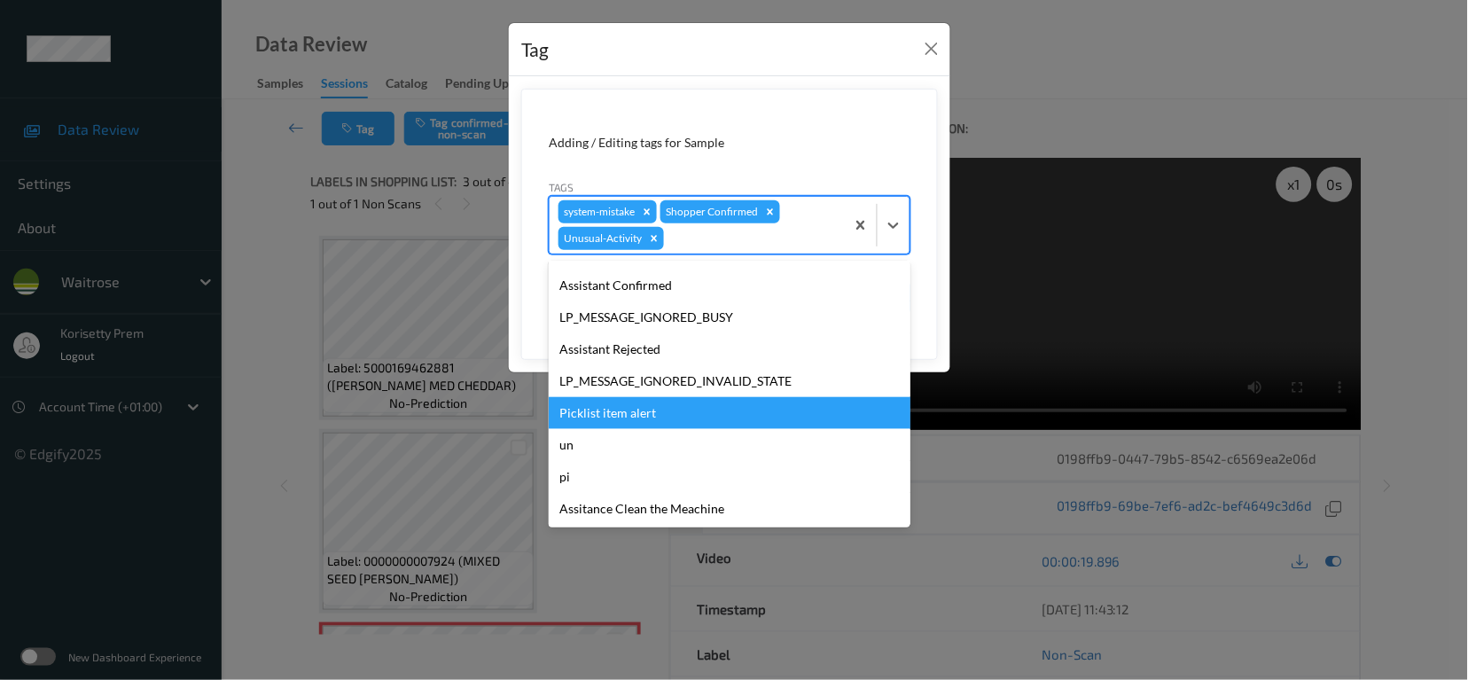
click at [609, 410] on div "Picklist item alert" at bounding box center [730, 413] width 362 height 32
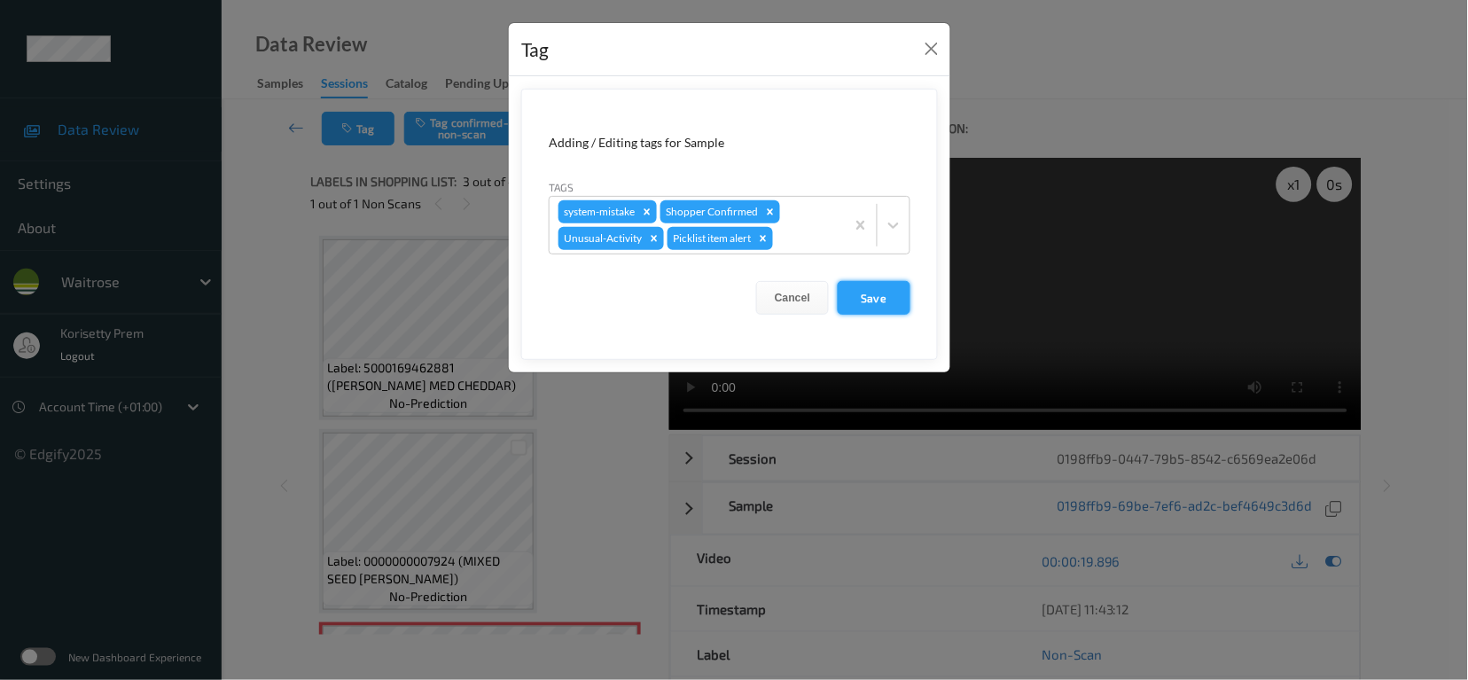
click at [847, 313] on button "Save" at bounding box center [874, 298] width 73 height 34
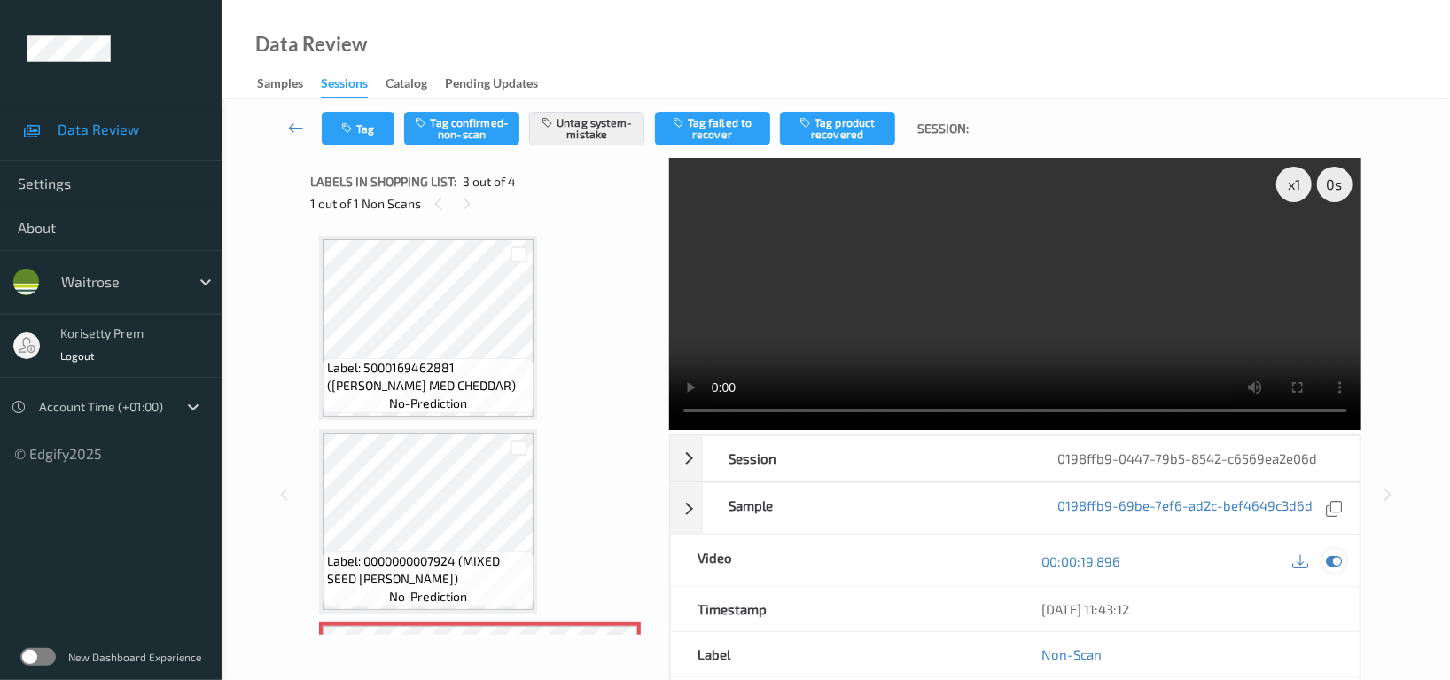
click at [1339, 553] on icon at bounding box center [1334, 561] width 16 height 16
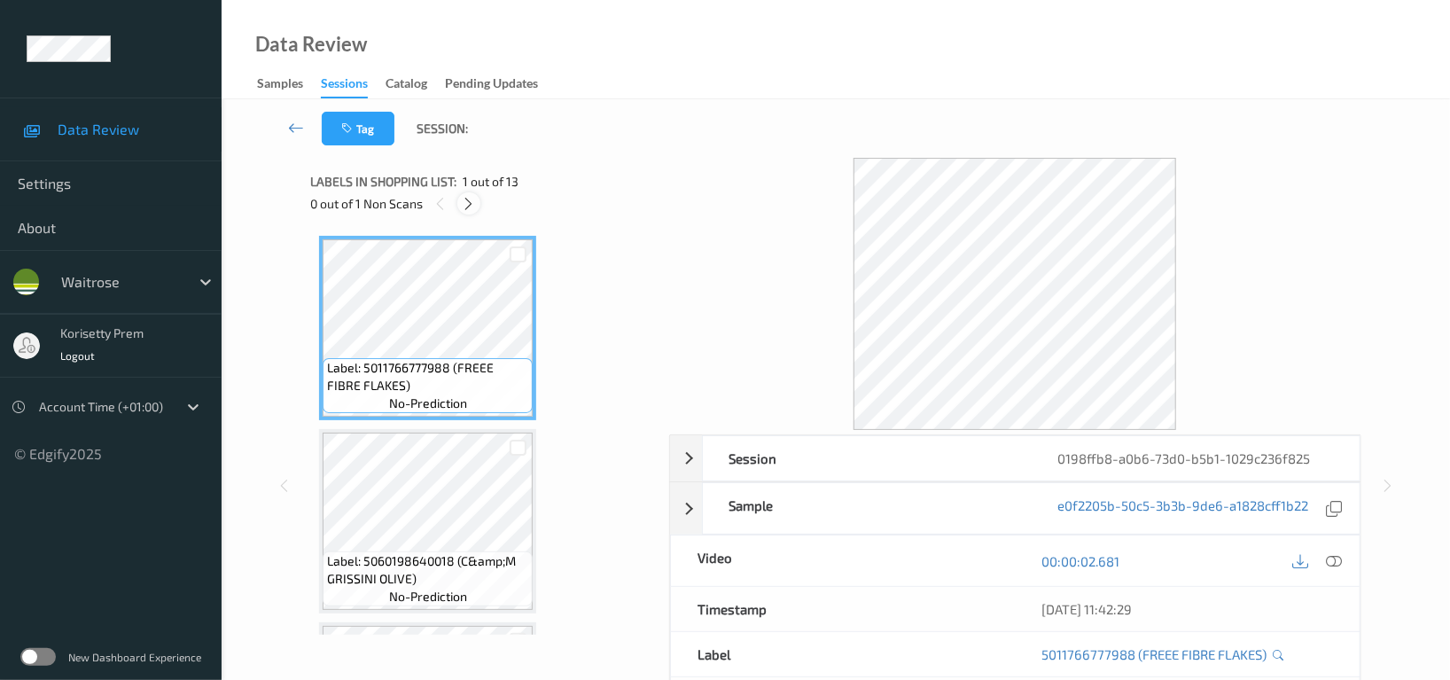
click at [465, 199] on icon at bounding box center [469, 204] width 15 height 16
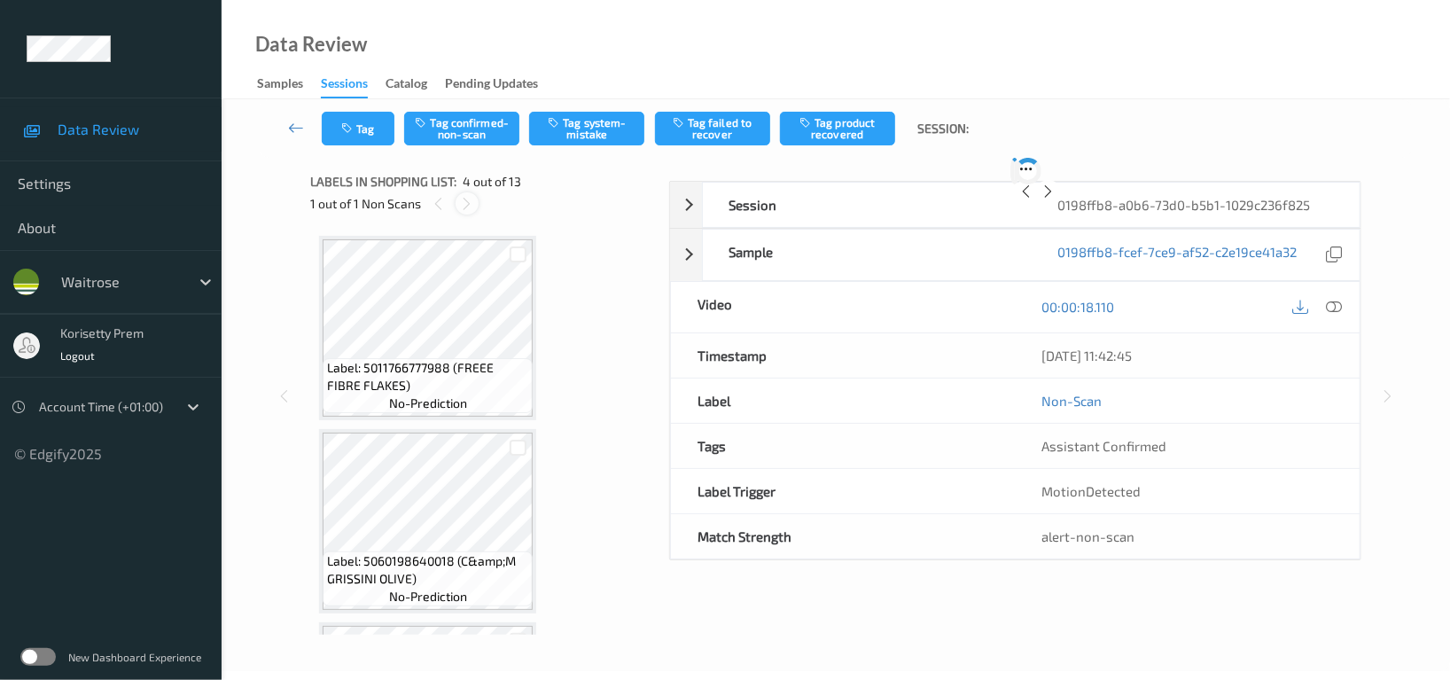
scroll to position [394, 0]
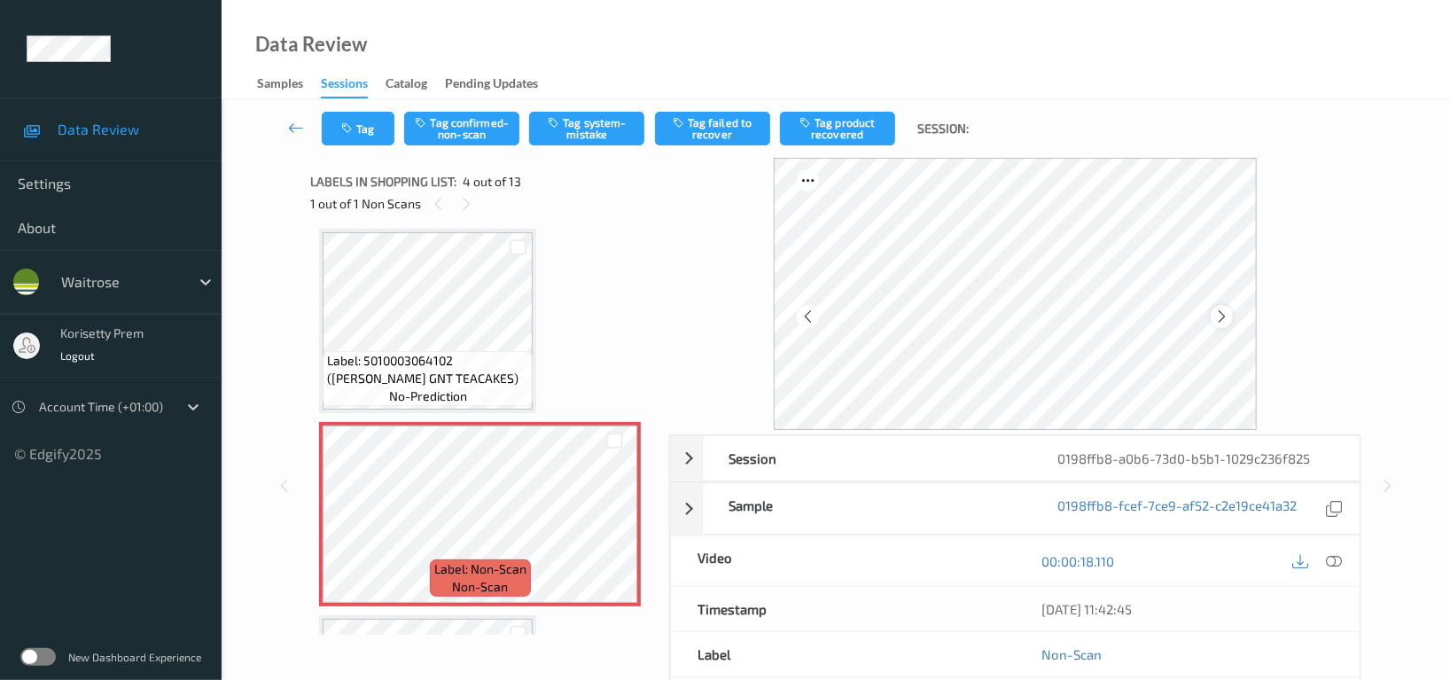
click at [1220, 318] on icon at bounding box center [1221, 316] width 15 height 16
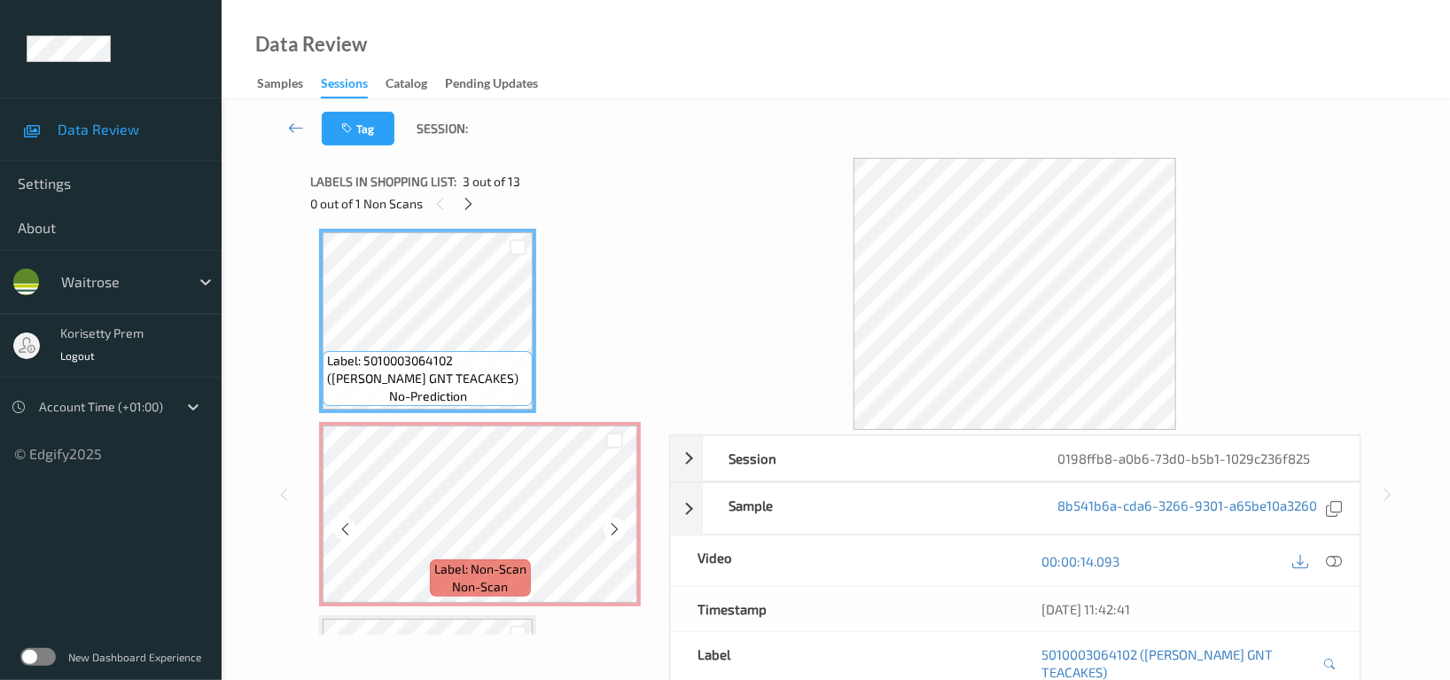
scroll to position [276, 0]
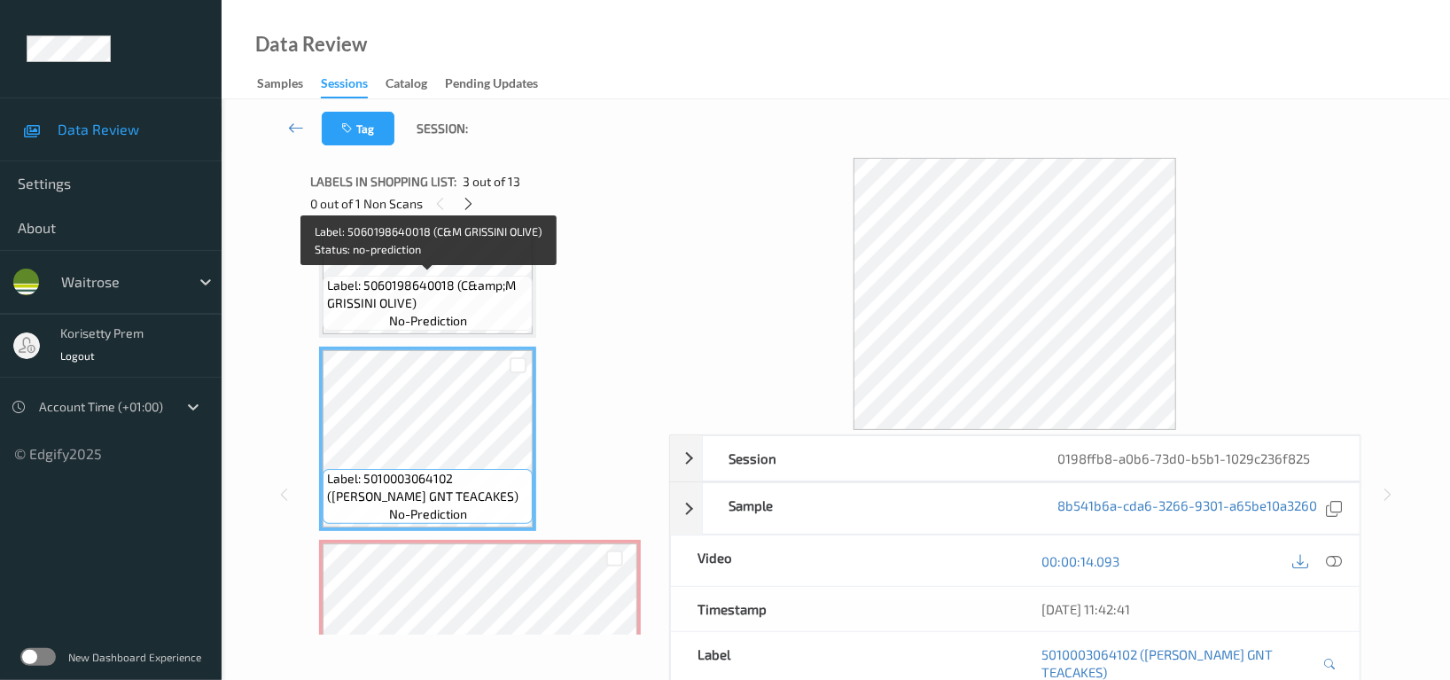
click at [398, 277] on span "Label: 5060198640018 (C&amp;M GRISSINI OLIVE)" at bounding box center [427, 294] width 201 height 35
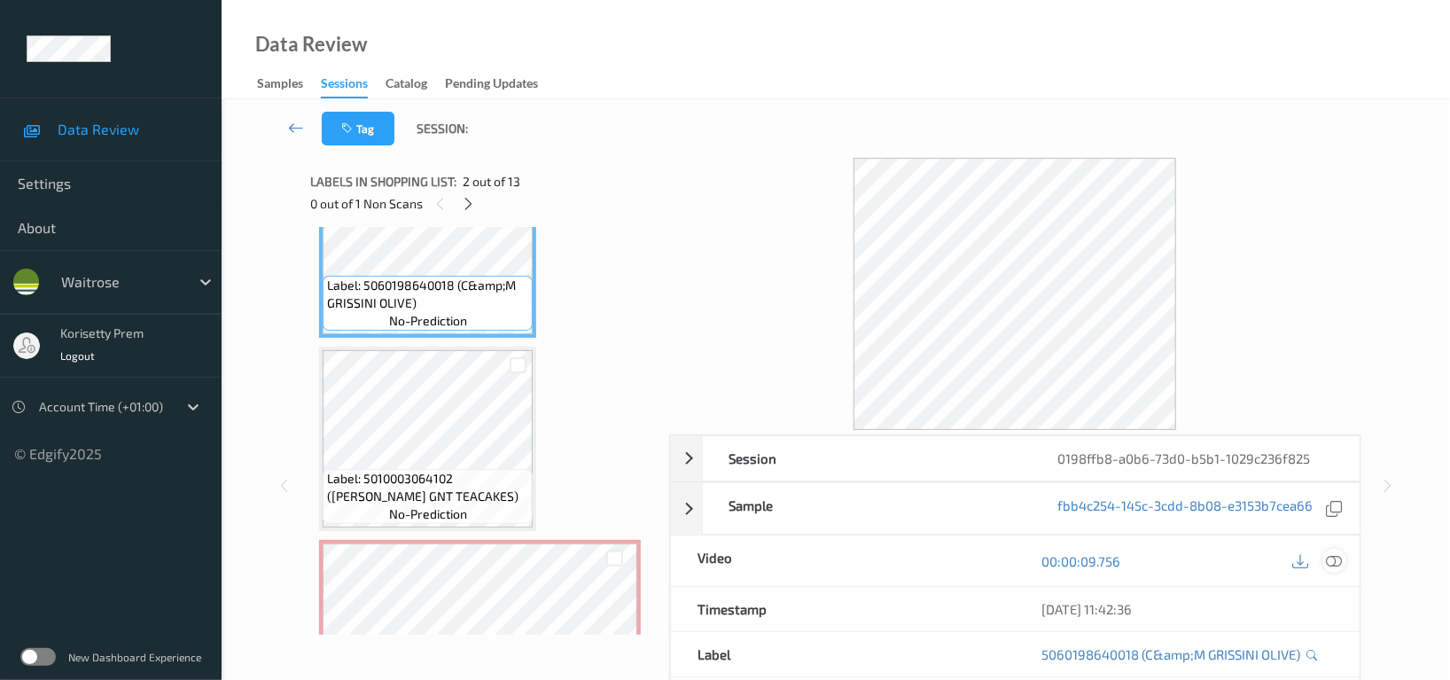
click at [1330, 558] on icon at bounding box center [1334, 561] width 16 height 16
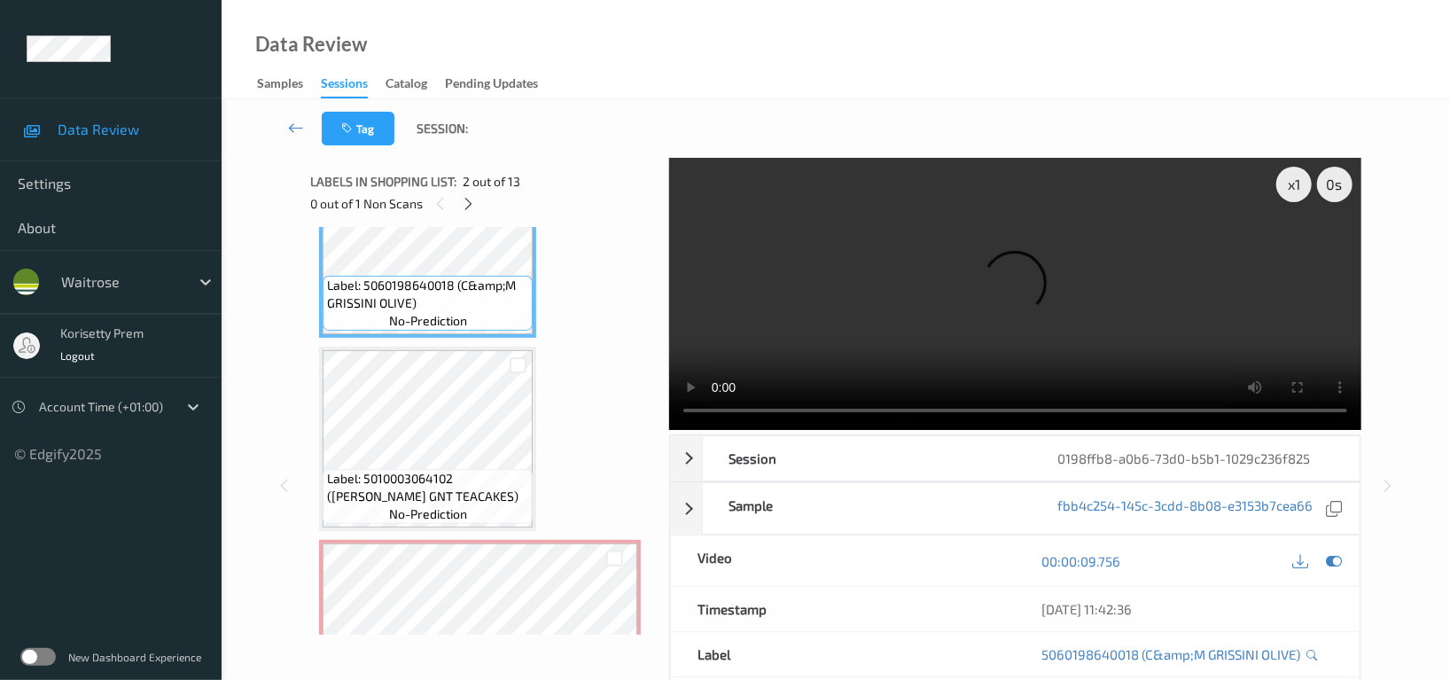
click at [928, 243] on video at bounding box center [1015, 294] width 692 height 272
click at [1050, 303] on video at bounding box center [1015, 294] width 692 height 272
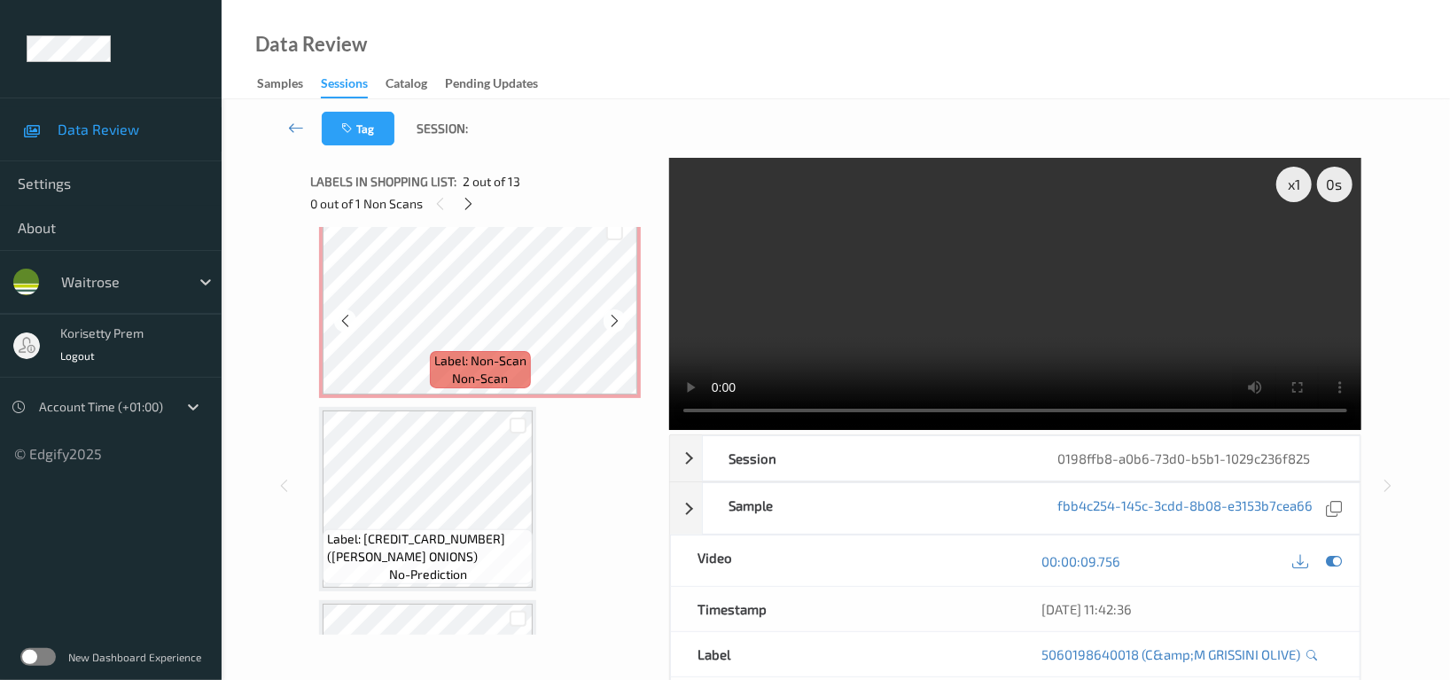
scroll to position [630, 0]
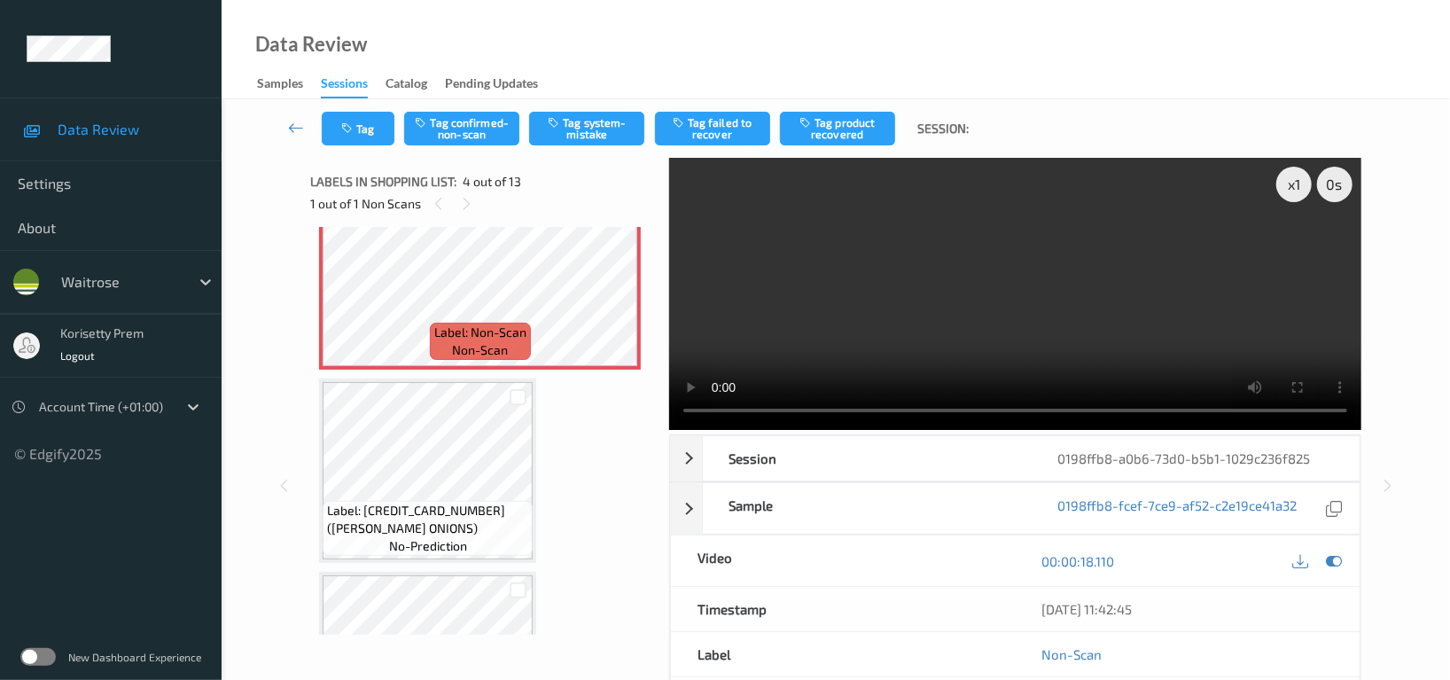
click at [897, 289] on video at bounding box center [1015, 294] width 692 height 272
click at [972, 270] on video at bounding box center [1015, 294] width 692 height 272
click at [940, 294] on video at bounding box center [1015, 294] width 692 height 272
click at [899, 296] on video at bounding box center [1015, 294] width 692 height 272
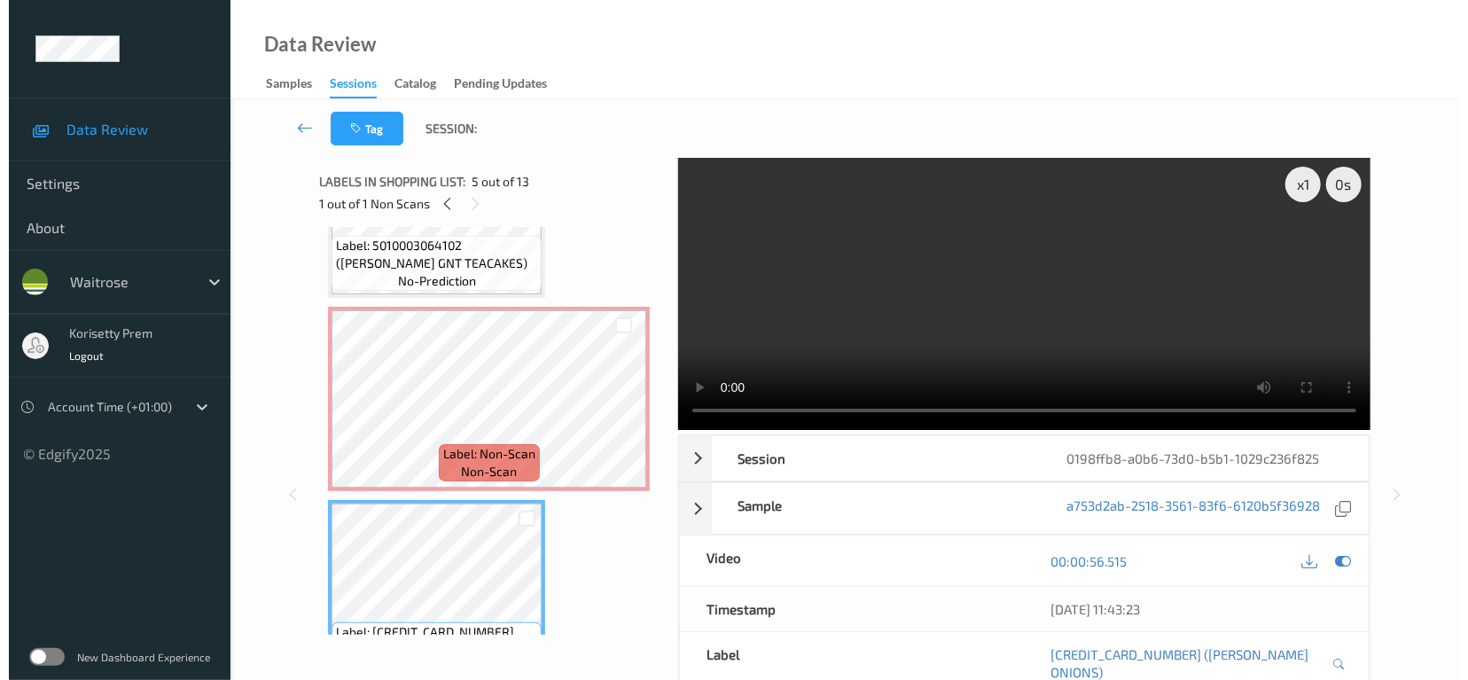
scroll to position [394, 0]
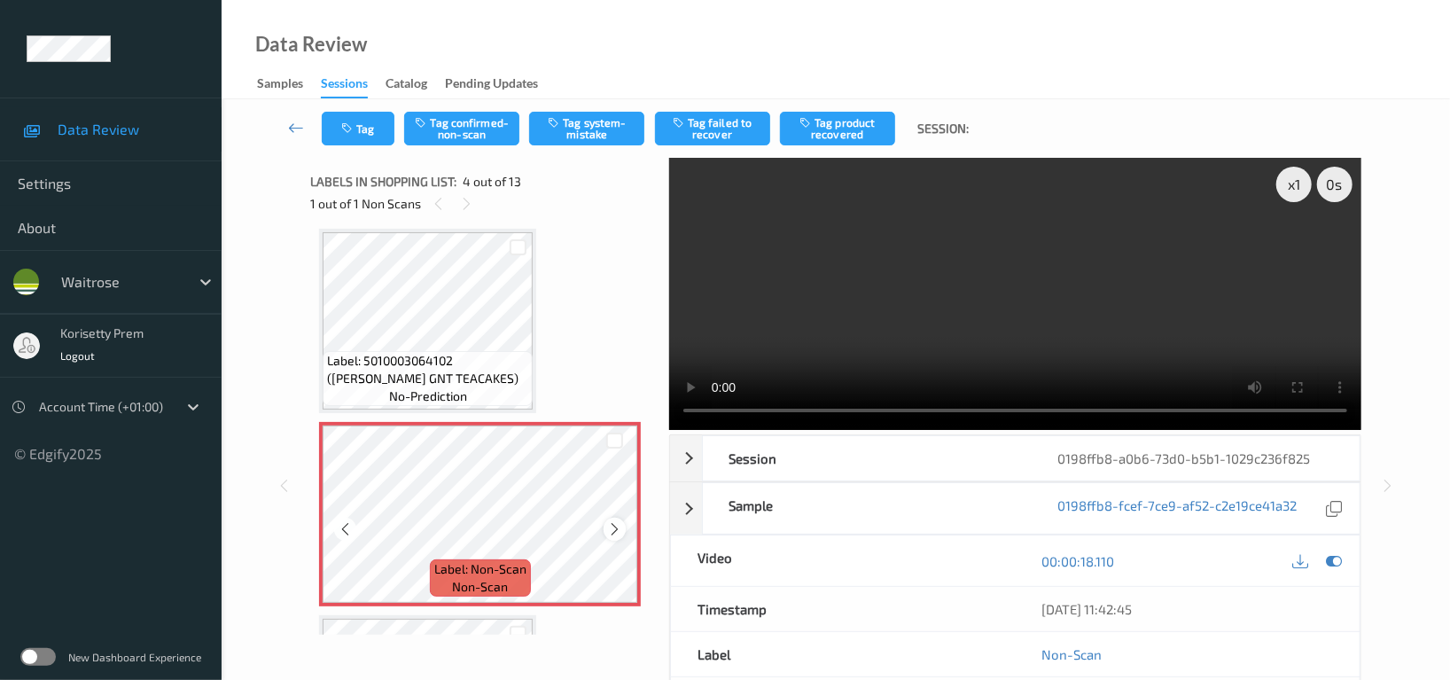
click at [616, 521] on icon at bounding box center [614, 529] width 15 height 16
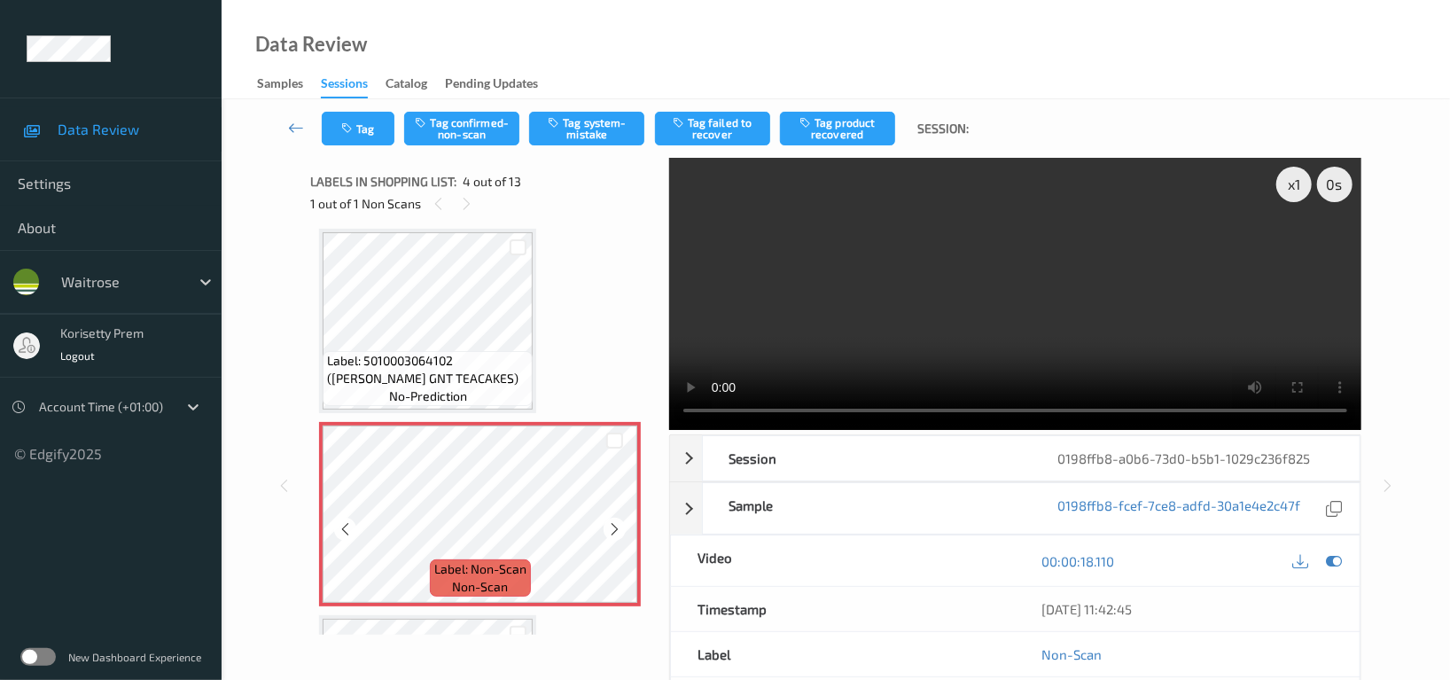
click at [616, 521] on icon at bounding box center [614, 529] width 15 height 16
click at [590, 118] on button "Tag system-mistake" at bounding box center [586, 129] width 115 height 34
click at [350, 122] on icon "button" at bounding box center [348, 128] width 15 height 12
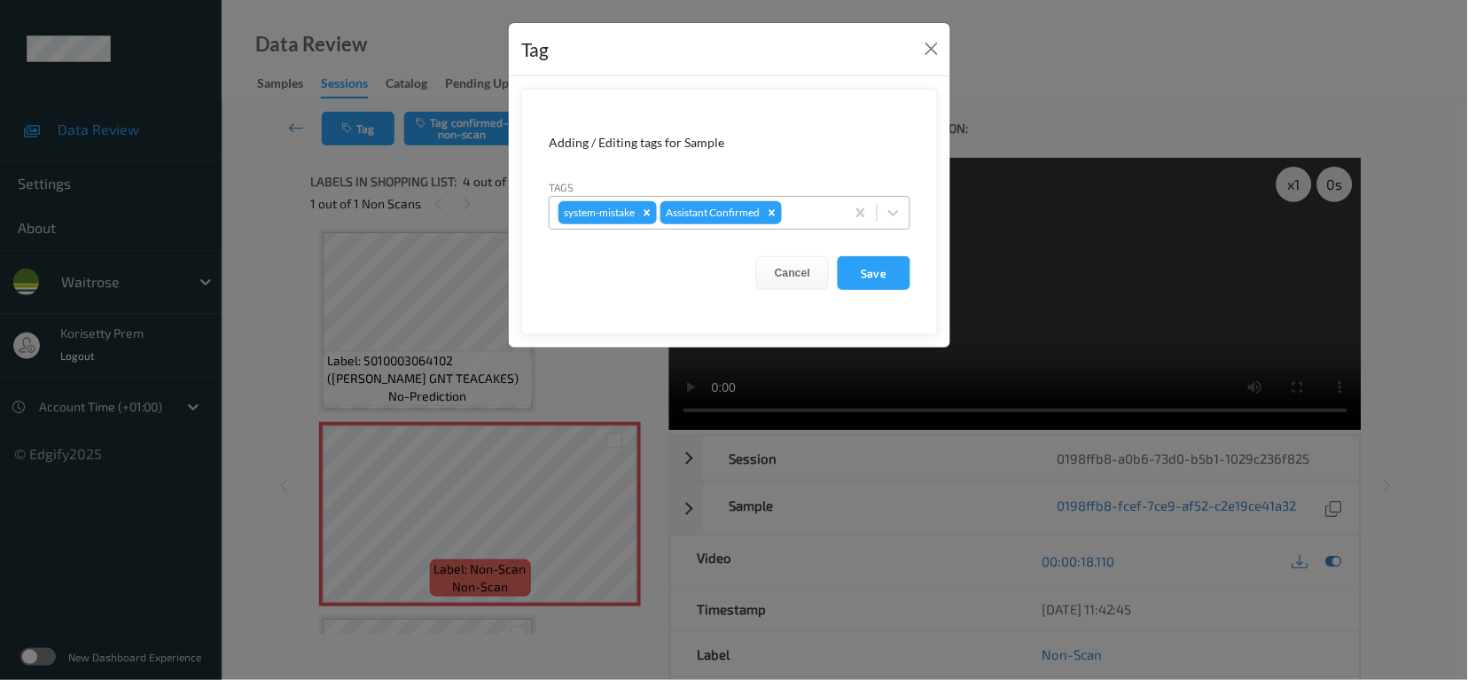
click at [809, 202] on div at bounding box center [810, 212] width 51 height 21
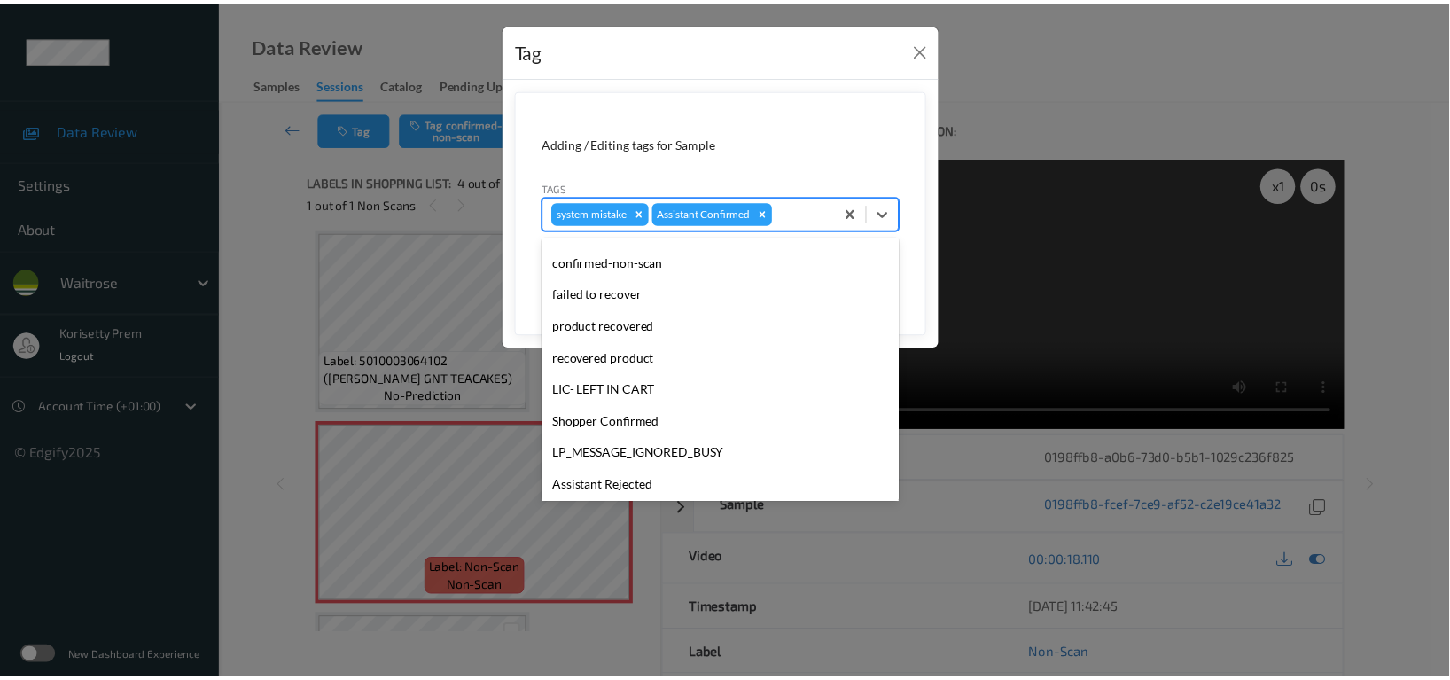
scroll to position [378, 0]
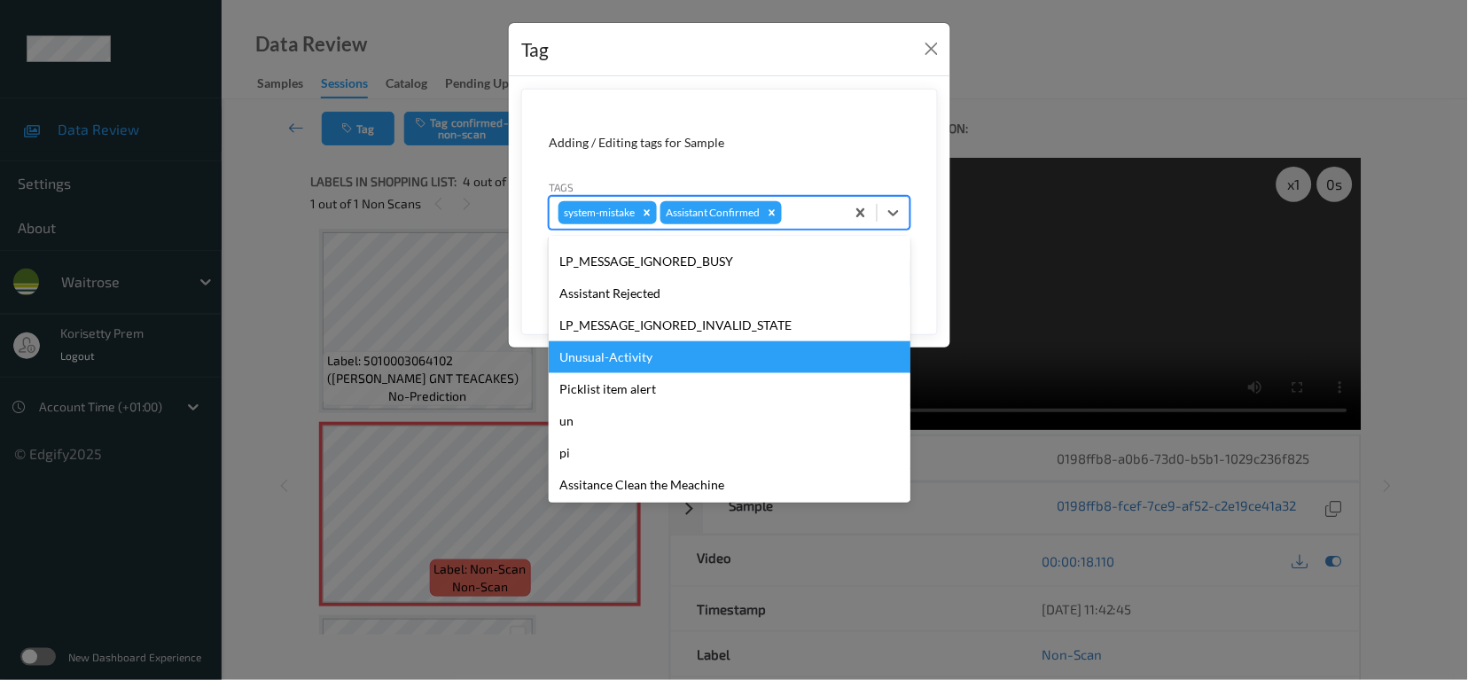
click at [590, 361] on div "Unusual-Activity" at bounding box center [730, 357] width 362 height 32
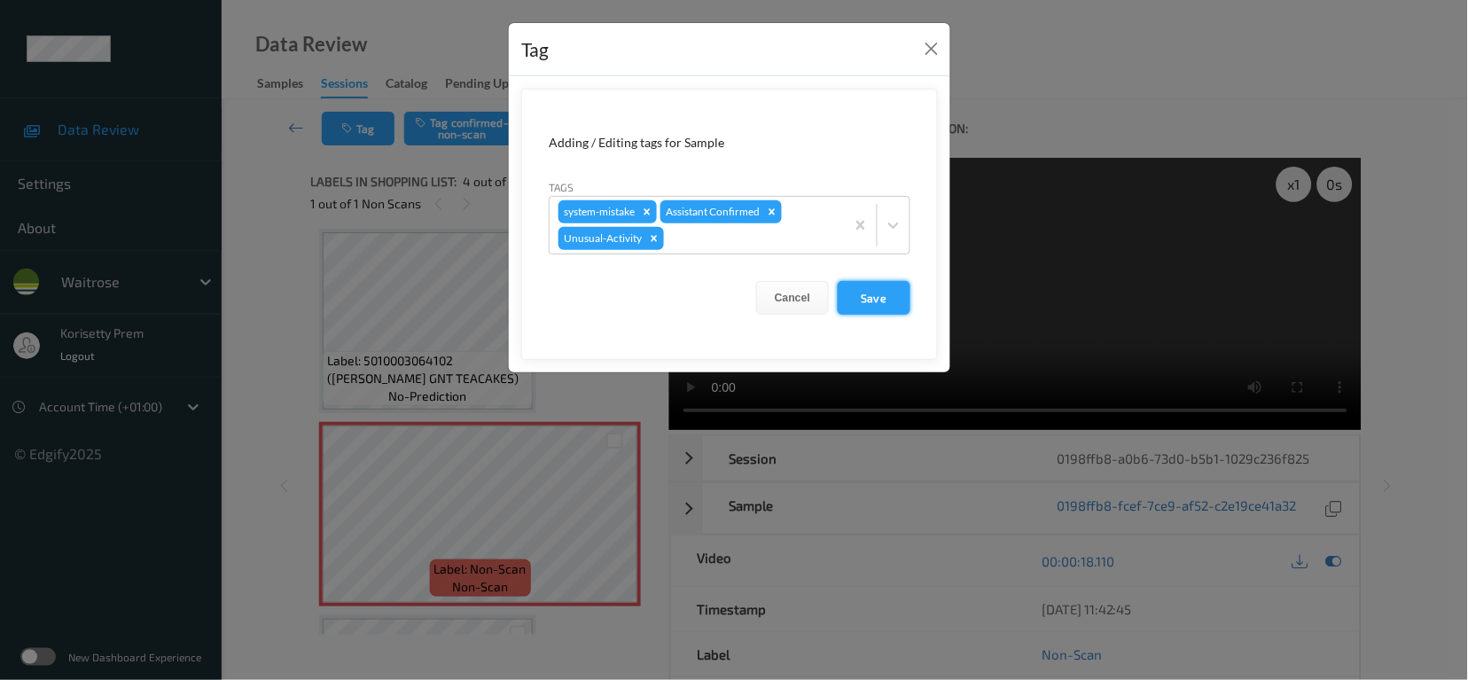
click at [874, 295] on button "Save" at bounding box center [874, 298] width 73 height 34
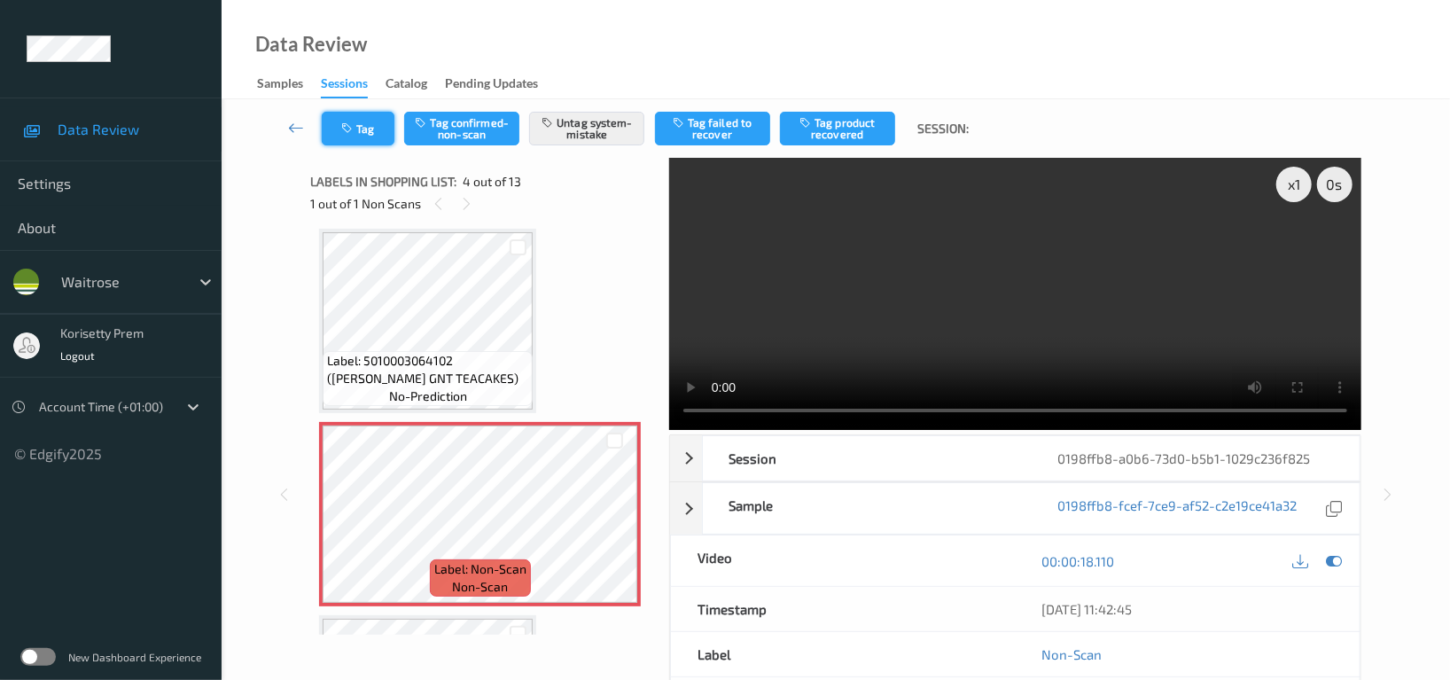
click at [353, 124] on icon "button" at bounding box center [348, 128] width 15 height 12
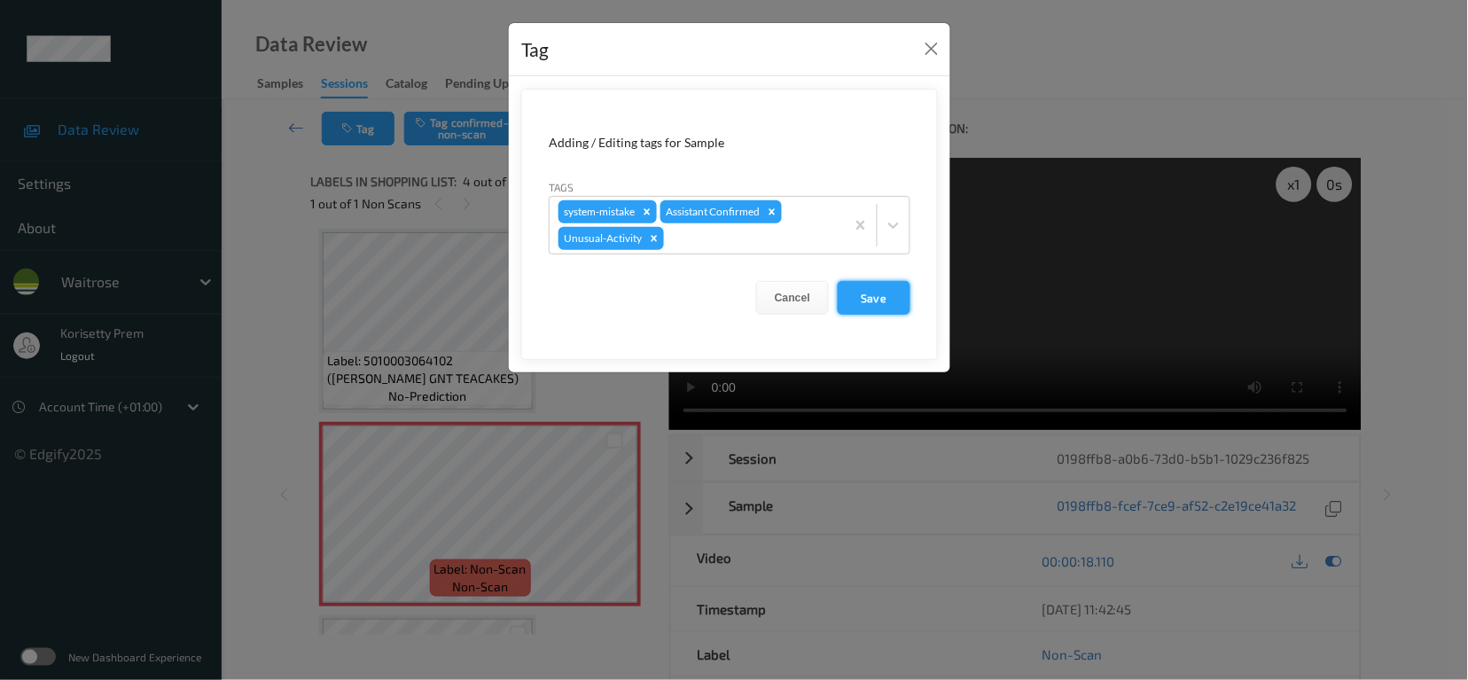
click at [875, 308] on button "Save" at bounding box center [874, 298] width 73 height 34
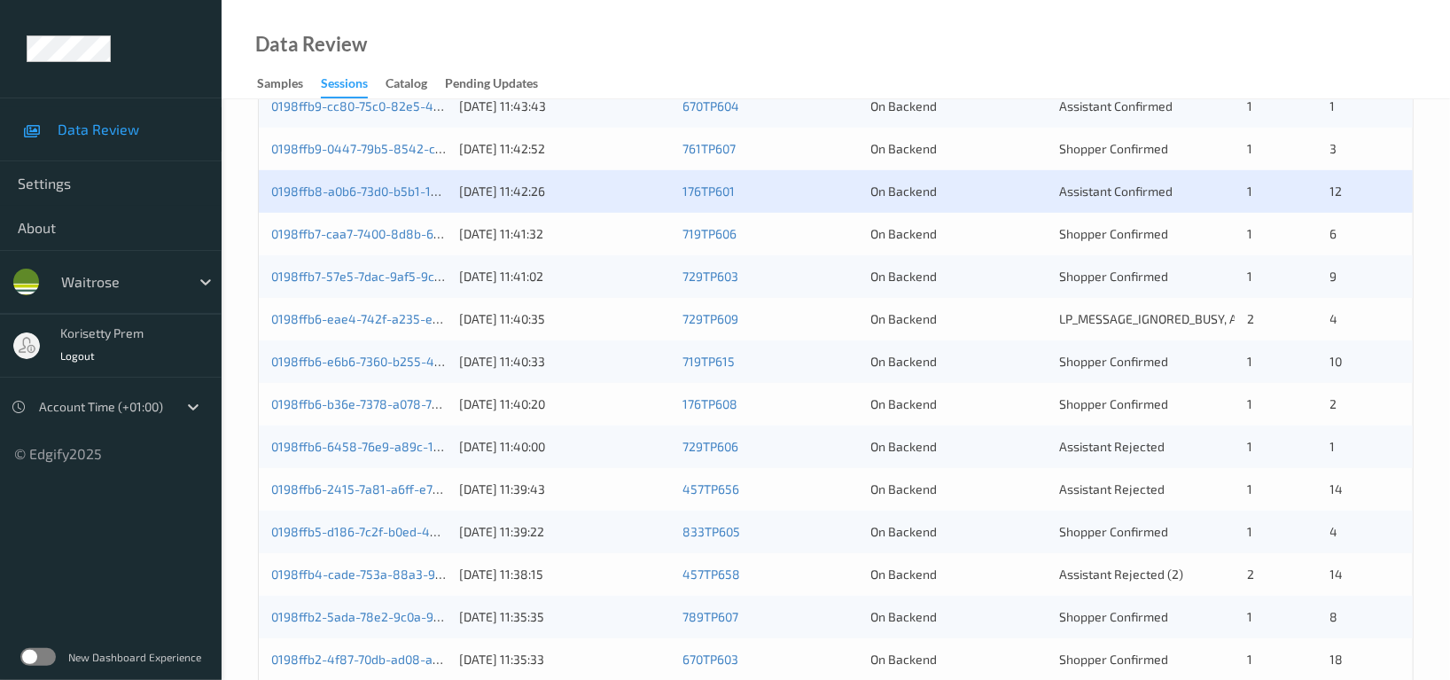
scroll to position [472, 0]
click at [408, 230] on link "0198ffb7-caa7-7400-8d8b-67cd9c8d288e" at bounding box center [391, 232] width 240 height 15
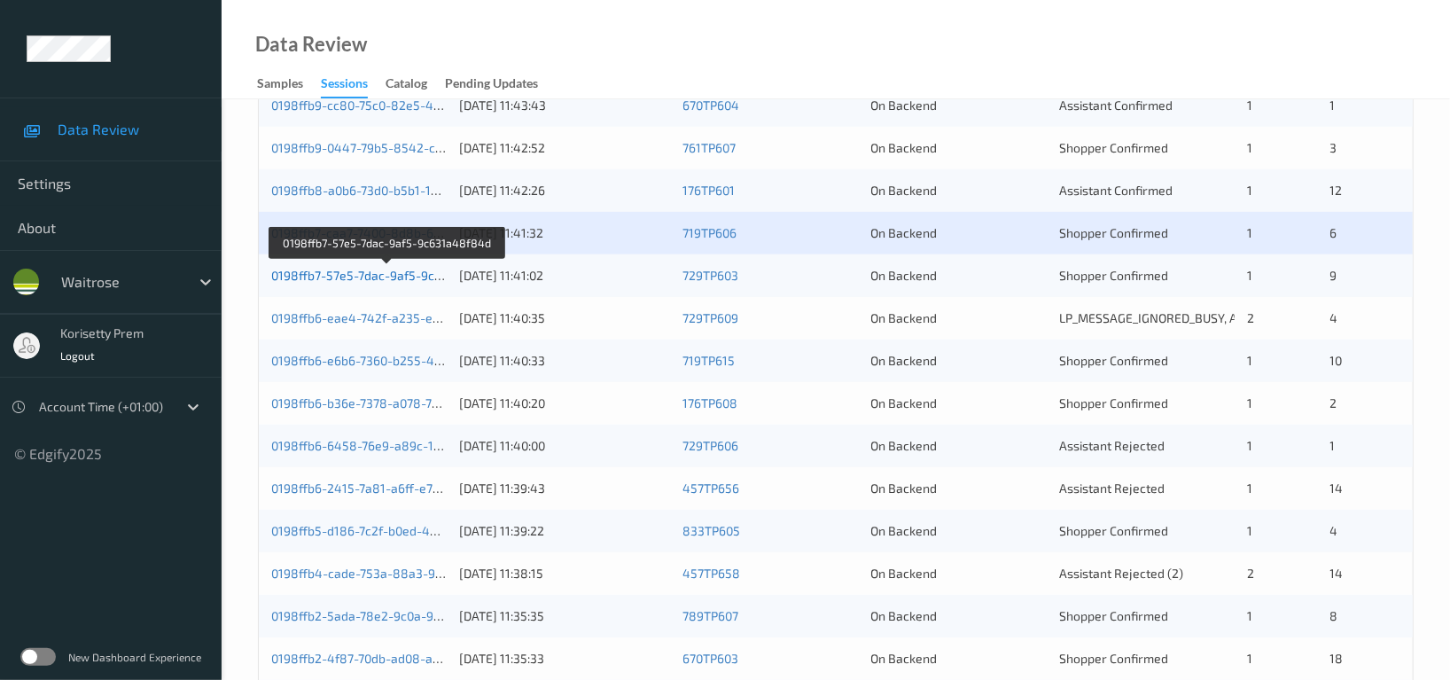
click at [404, 274] on link "0198ffb7-57e5-7dac-9af5-9c631a48f84d" at bounding box center [387, 275] width 233 height 15
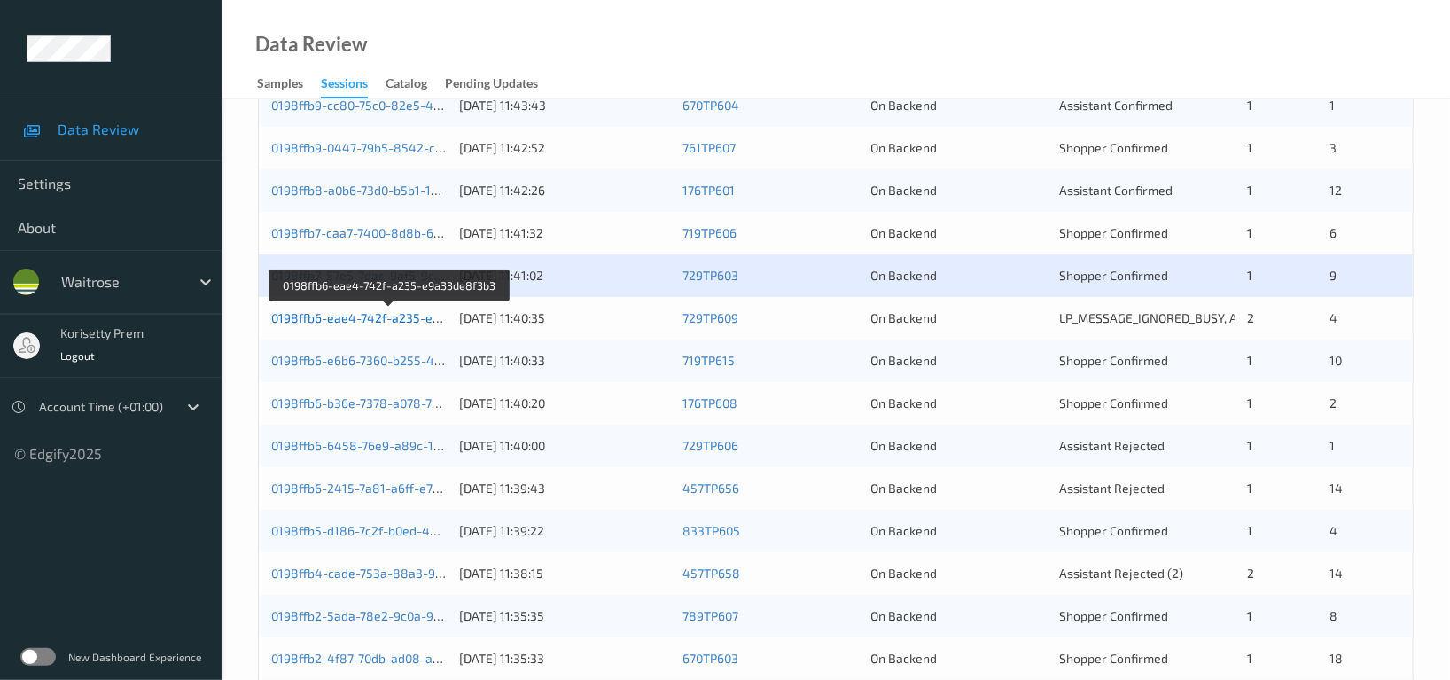
click at [395, 316] on link "0198ffb6-eae4-742f-a235-e9a33de8f3b3" at bounding box center [390, 317] width 238 height 15
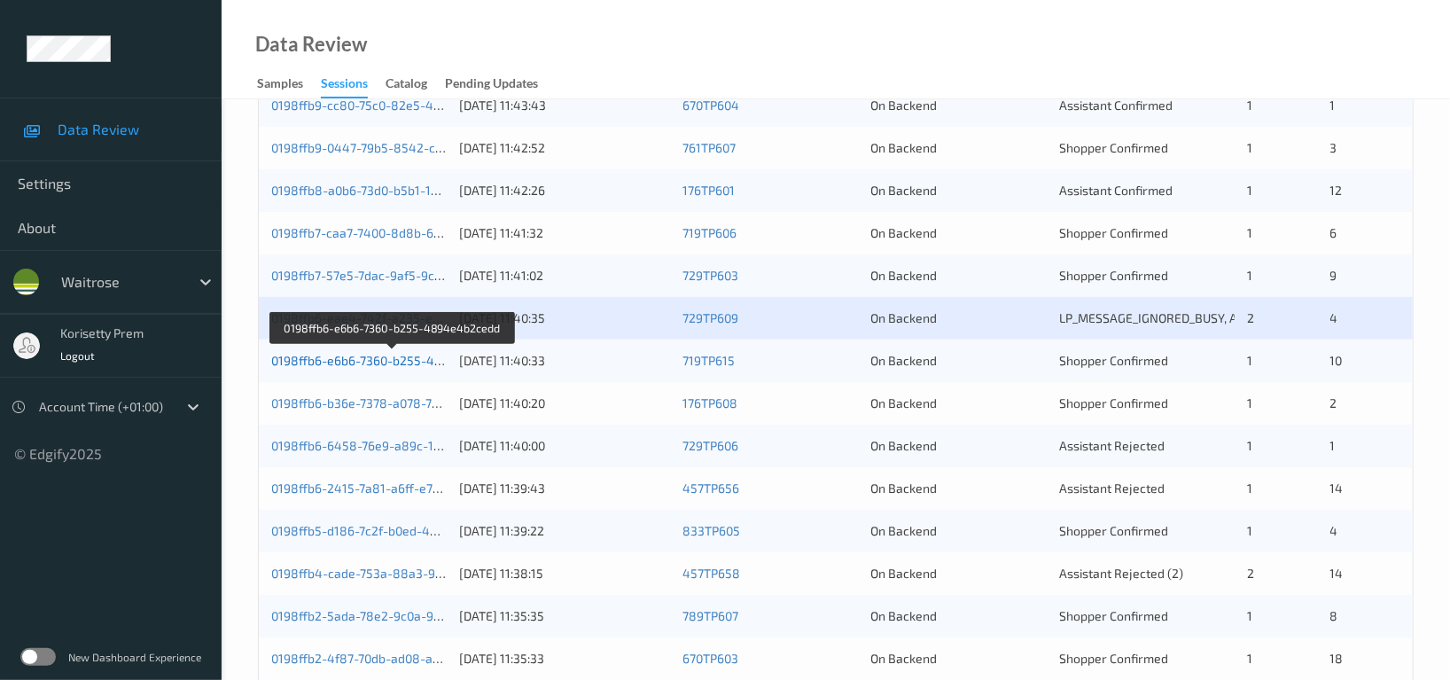
click at [396, 361] on link "0198ffb6-e6b6-7360-b255-4894e4b2cedd" at bounding box center [392, 360] width 243 height 15
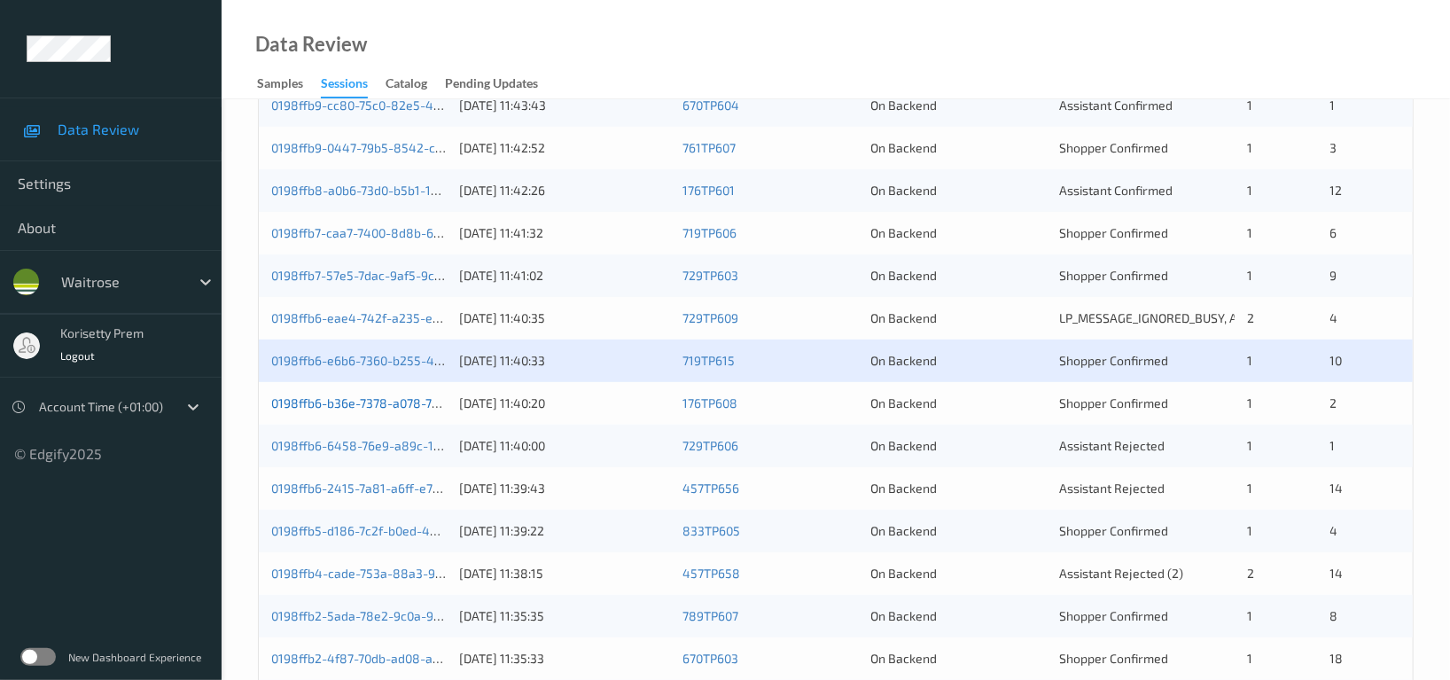
click at [403, 395] on link "0198ffb6-b36e-7378-a078-70daf3895c5d" at bounding box center [389, 402] width 236 height 15
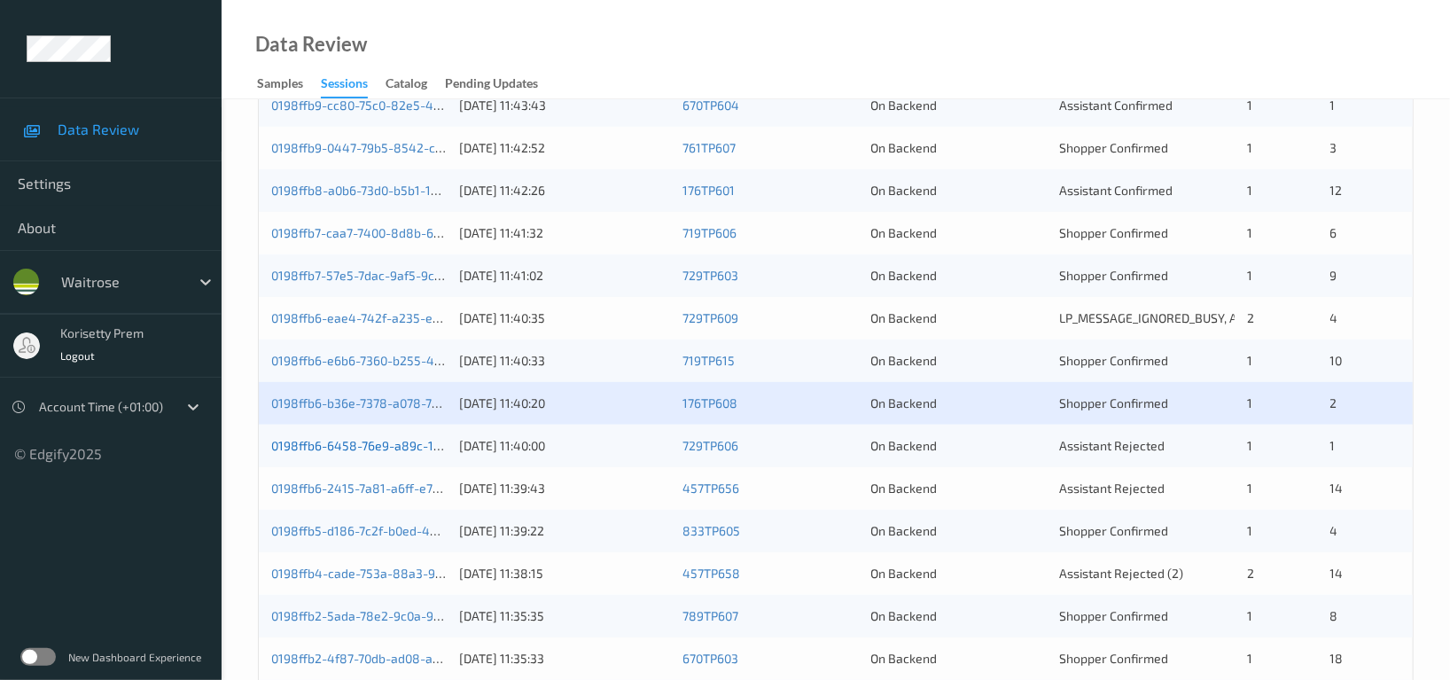
click at [399, 442] on link "0198ffb6-6458-76e9-a89c-1cf0f011bc36" at bounding box center [386, 445] width 230 height 15
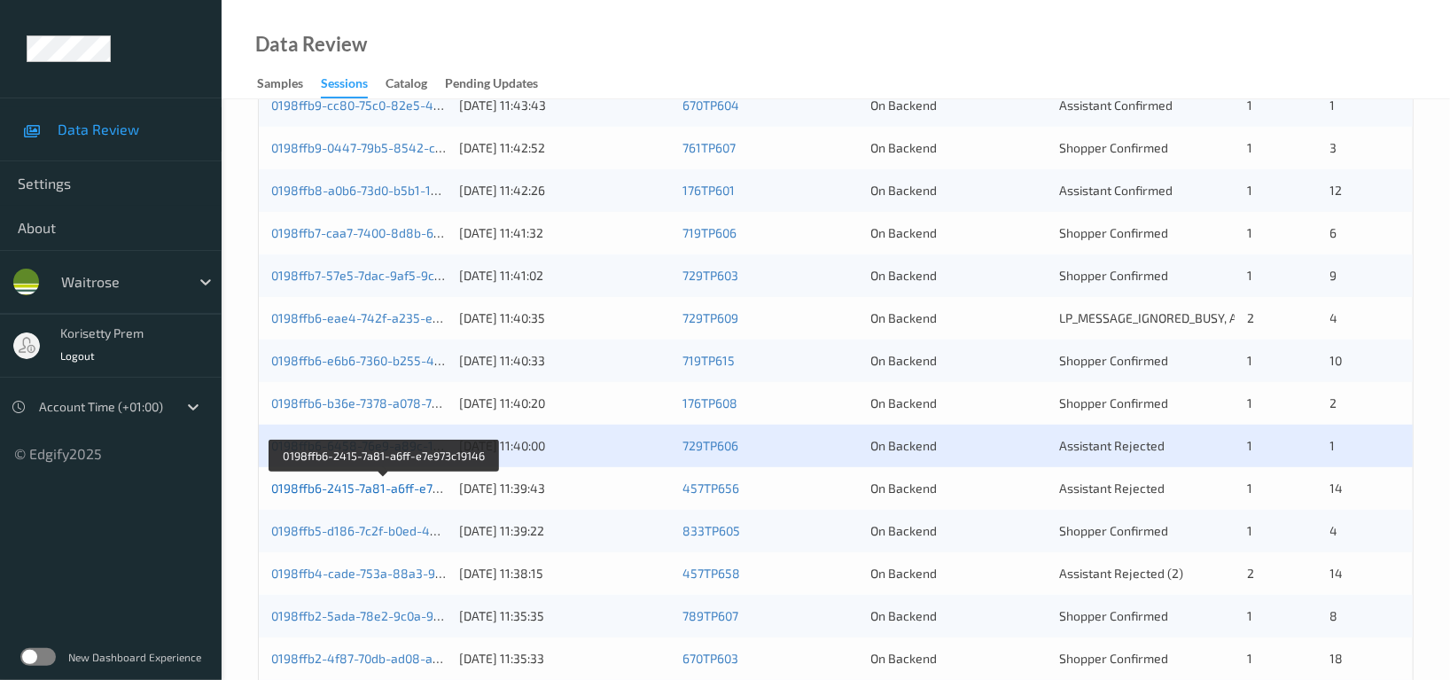
click at [417, 488] on link "0198ffb6-2415-7a81-a6ff-e7e973c19146" at bounding box center [385, 487] width 228 height 15
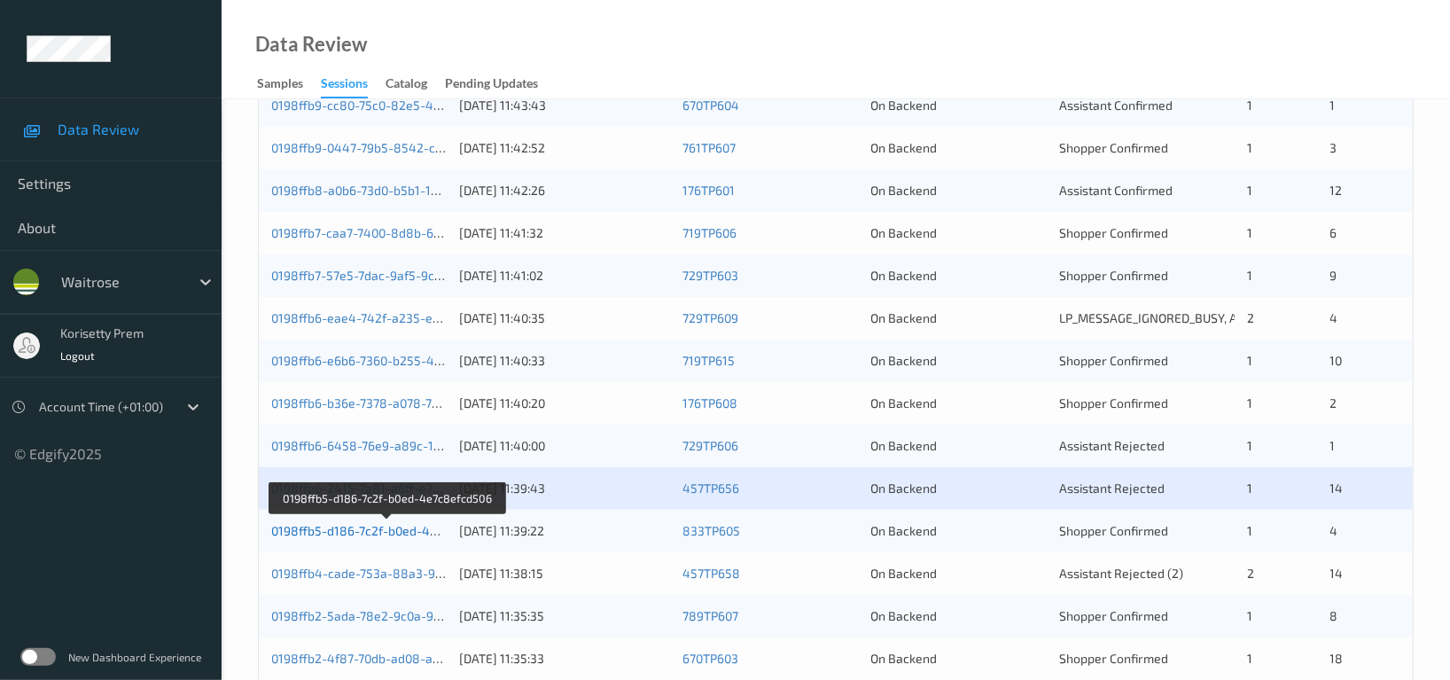
click at [417, 529] on link "0198ffb5-d186-7c2f-b0ed-4e7c8efcd506" at bounding box center [387, 530] width 232 height 15
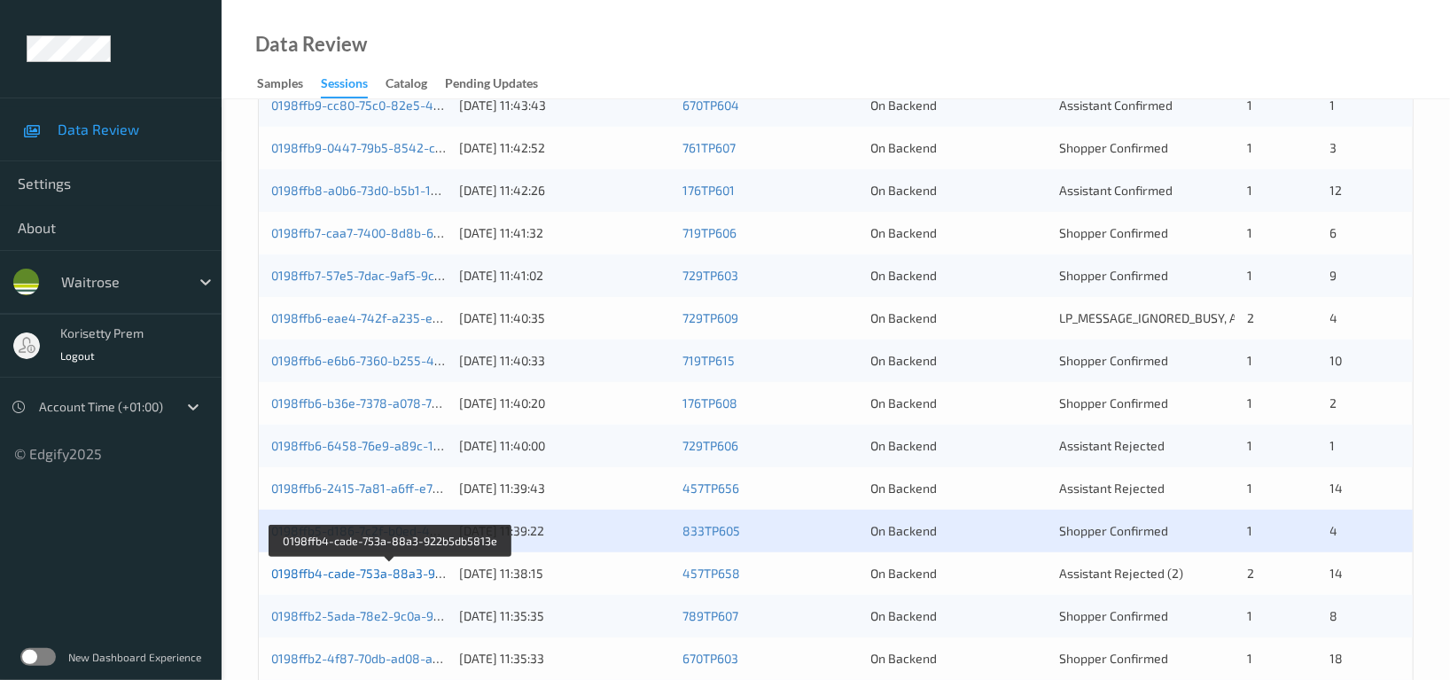
click at [421, 573] on link "0198ffb4-cade-753a-88a3-922b5db5813e" at bounding box center [391, 573] width 241 height 15
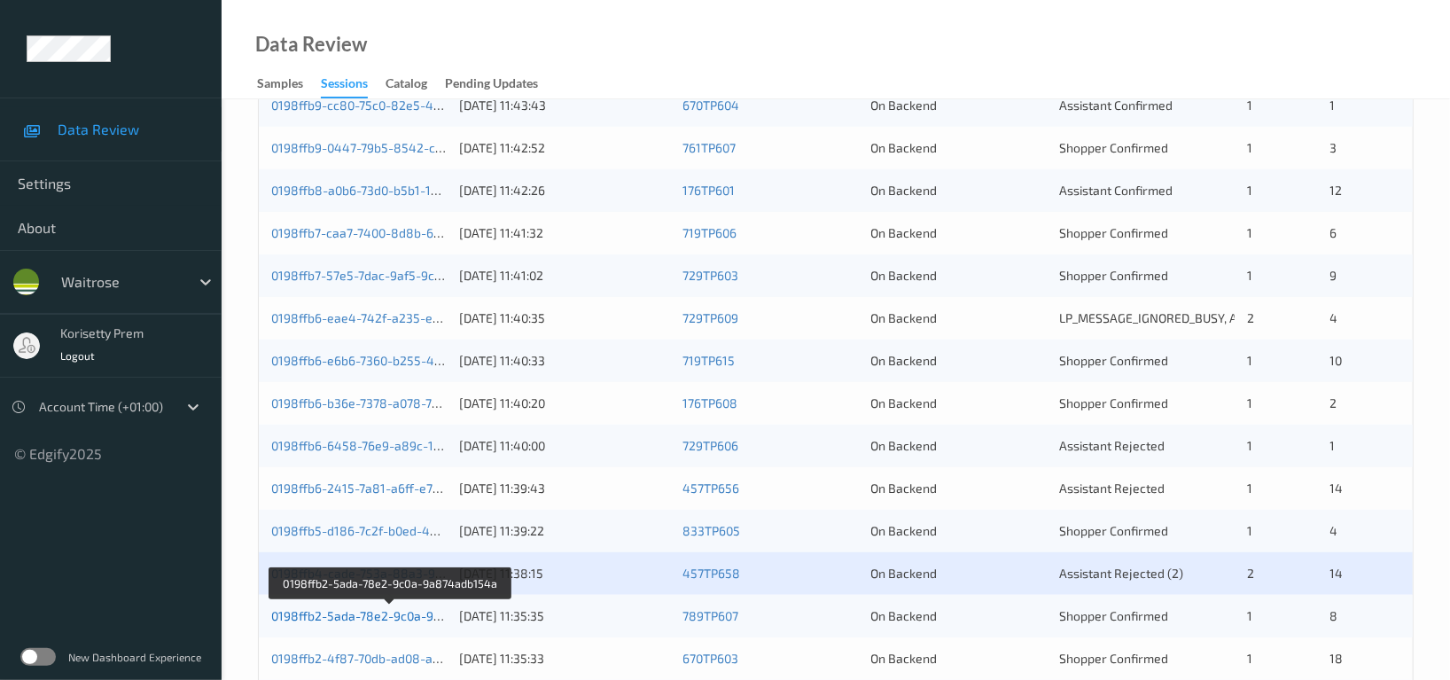
click at [418, 619] on link "0198ffb2-5ada-78e2-9c0a-9a874adb154a" at bounding box center [391, 615] width 240 height 15
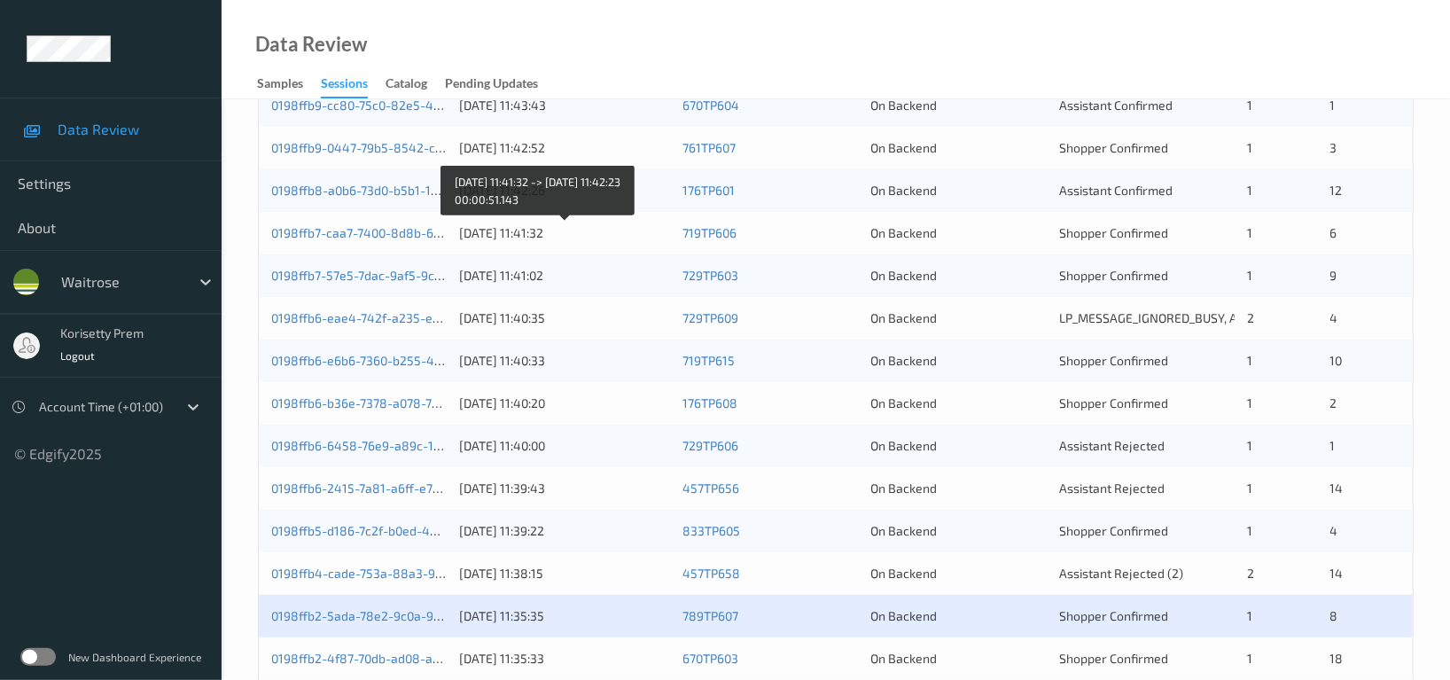
click at [507, 238] on div "31/08/2025 11:41:32" at bounding box center [564, 233] width 211 height 18
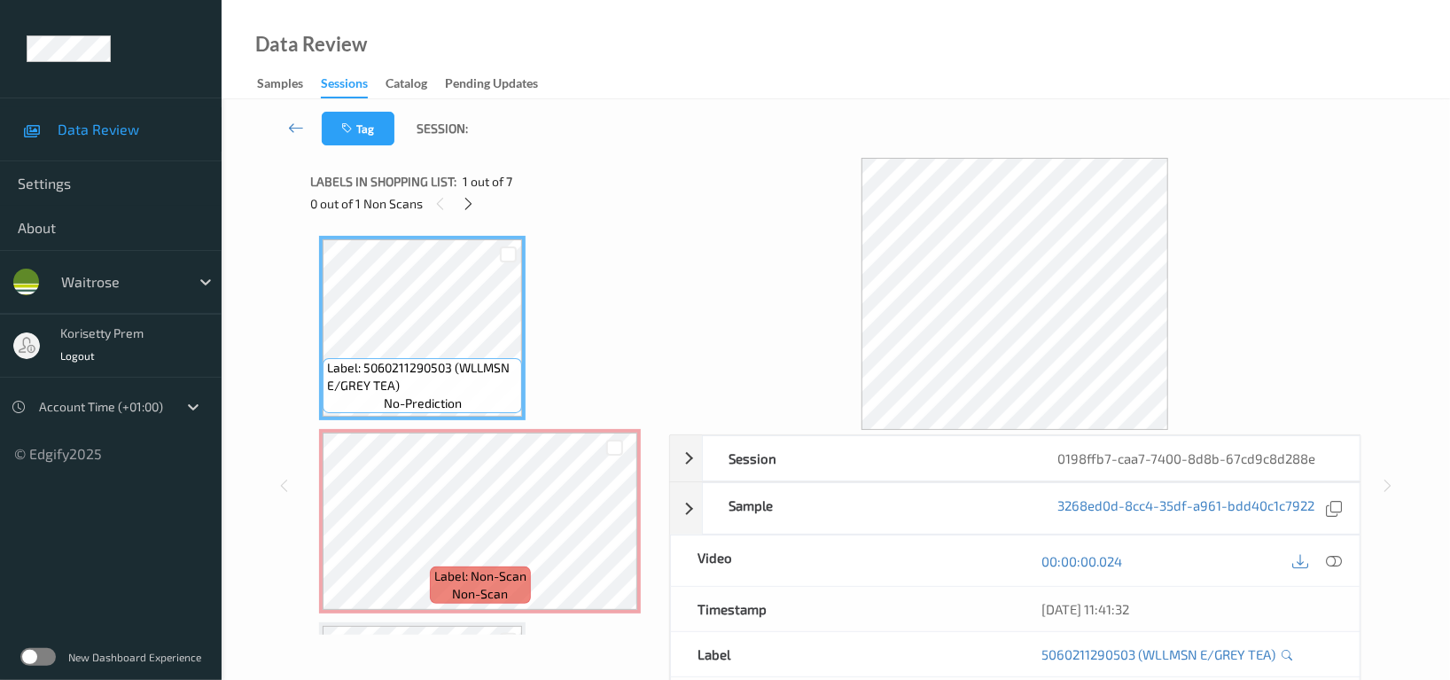
click at [807, 137] on div "Tag Session:" at bounding box center [836, 128] width 1156 height 59
click at [477, 199] on div at bounding box center [468, 203] width 22 height 22
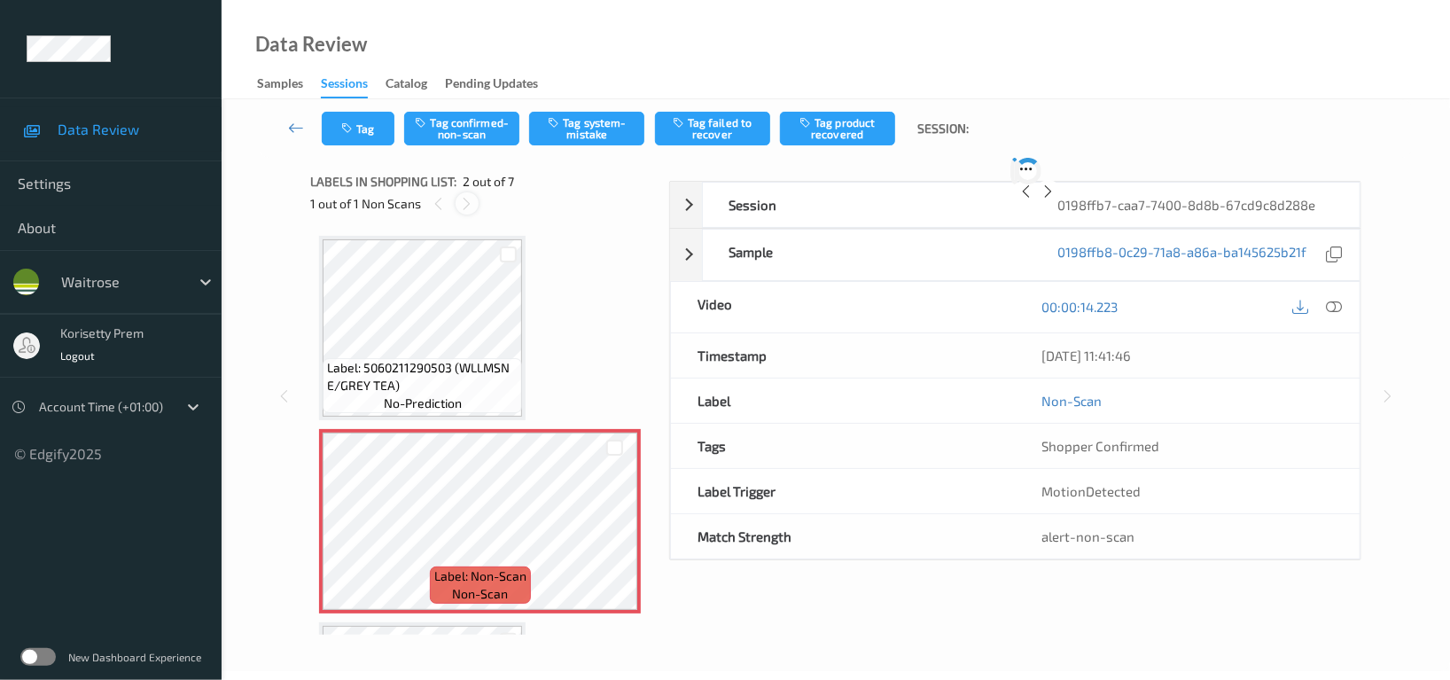
scroll to position [8, 0]
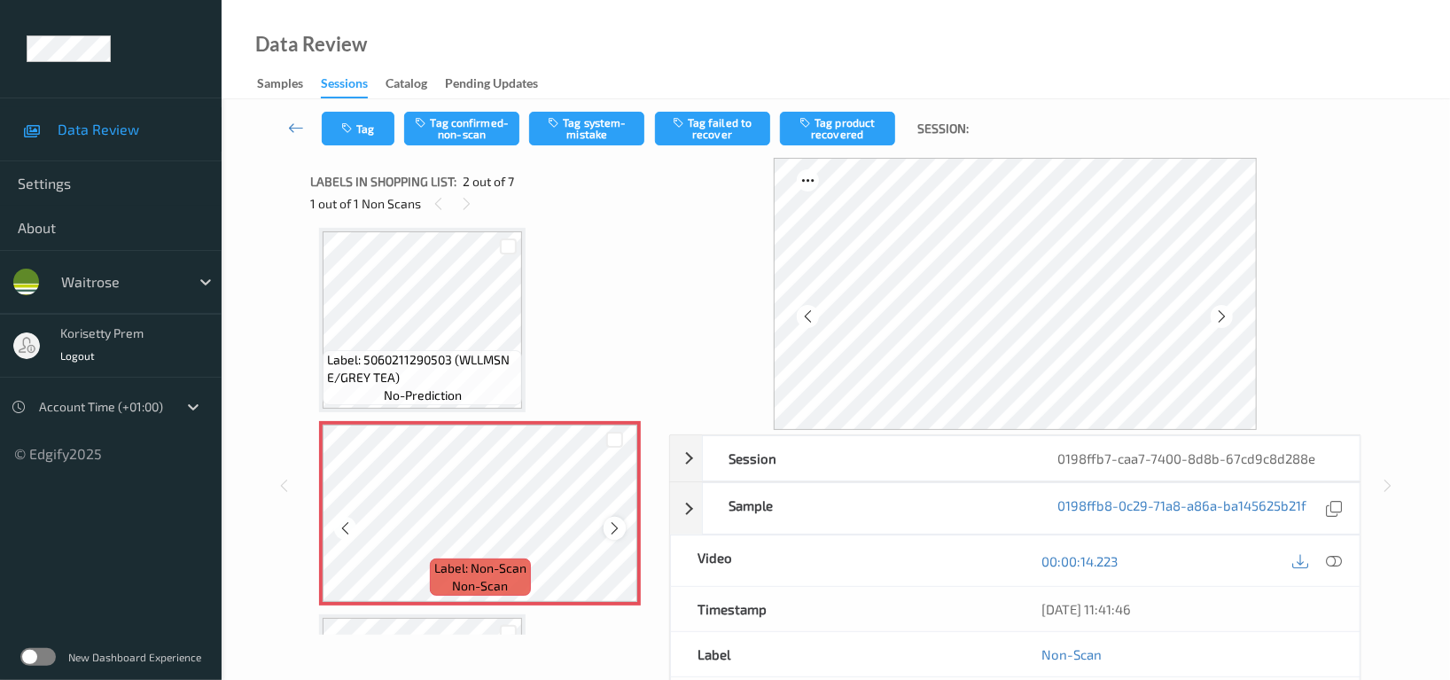
click at [613, 523] on icon at bounding box center [614, 528] width 15 height 16
click at [607, 529] on icon at bounding box center [614, 528] width 15 height 16
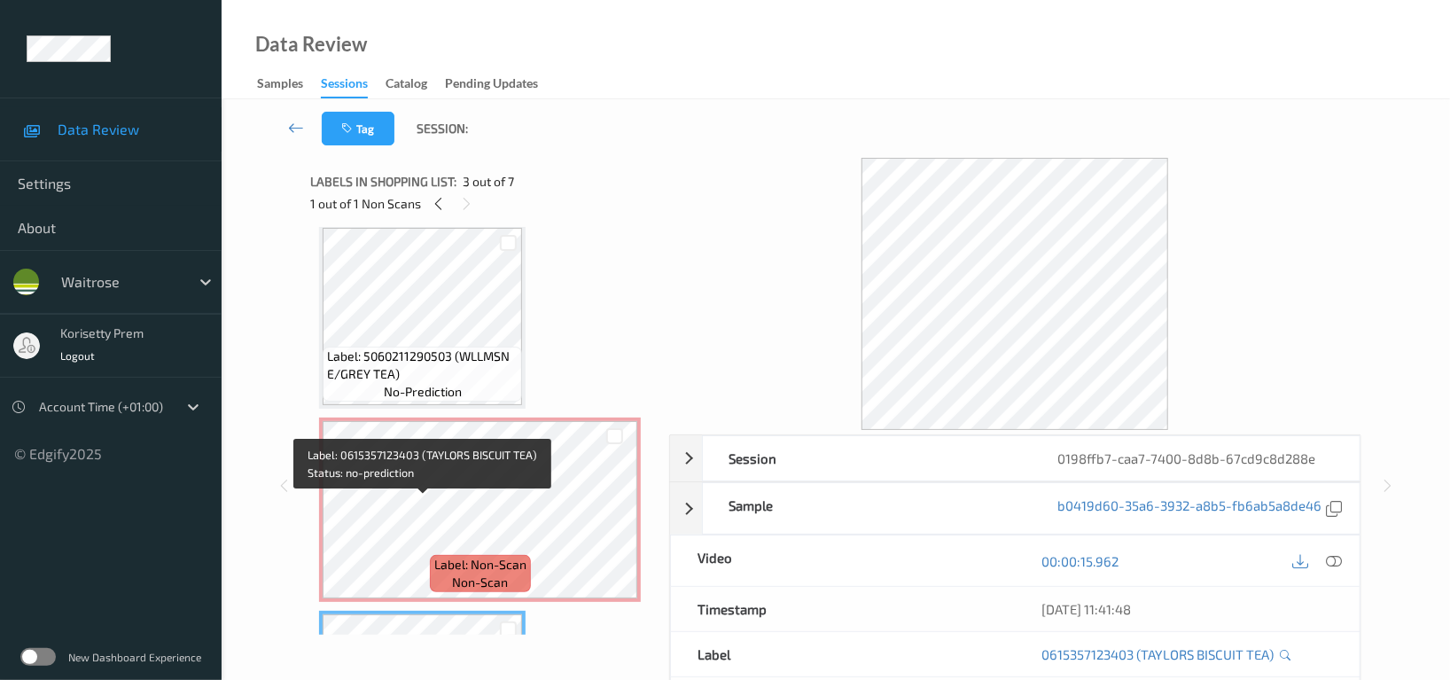
scroll to position [0, 0]
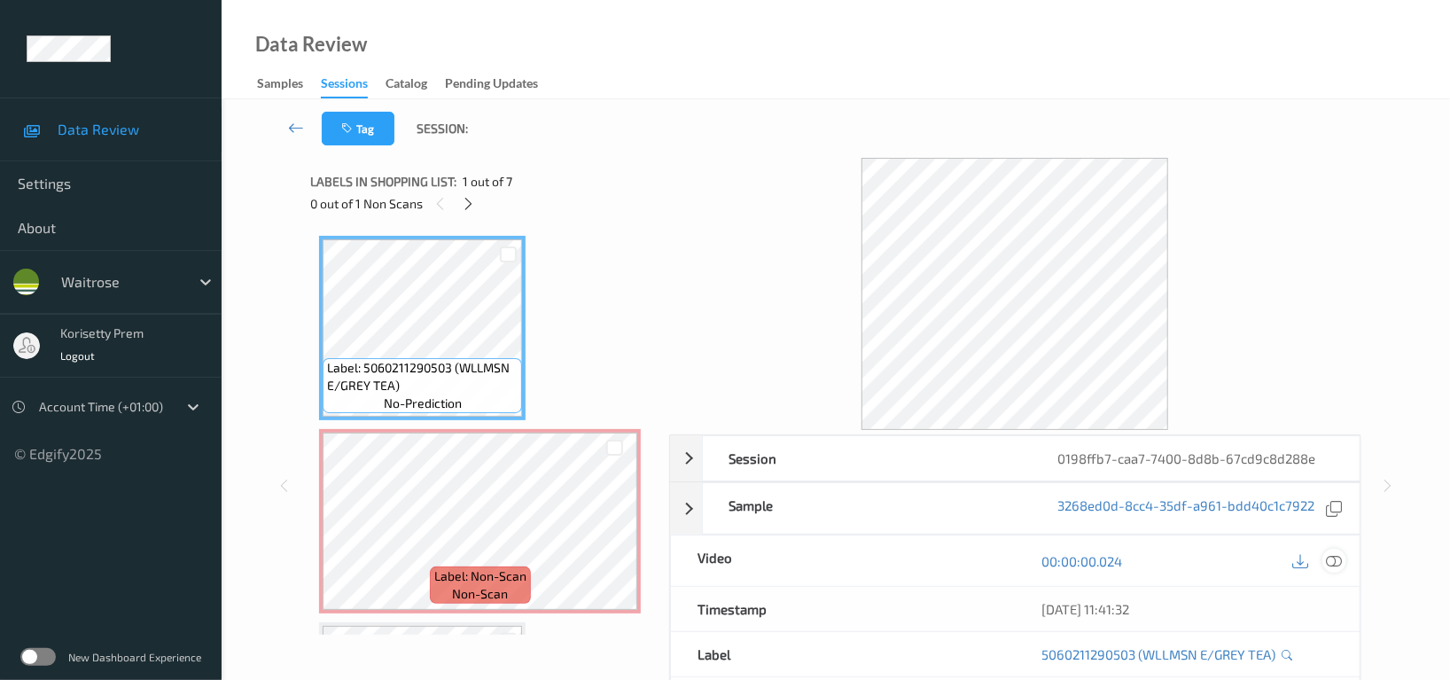
click at [1338, 558] on icon at bounding box center [1334, 561] width 16 height 16
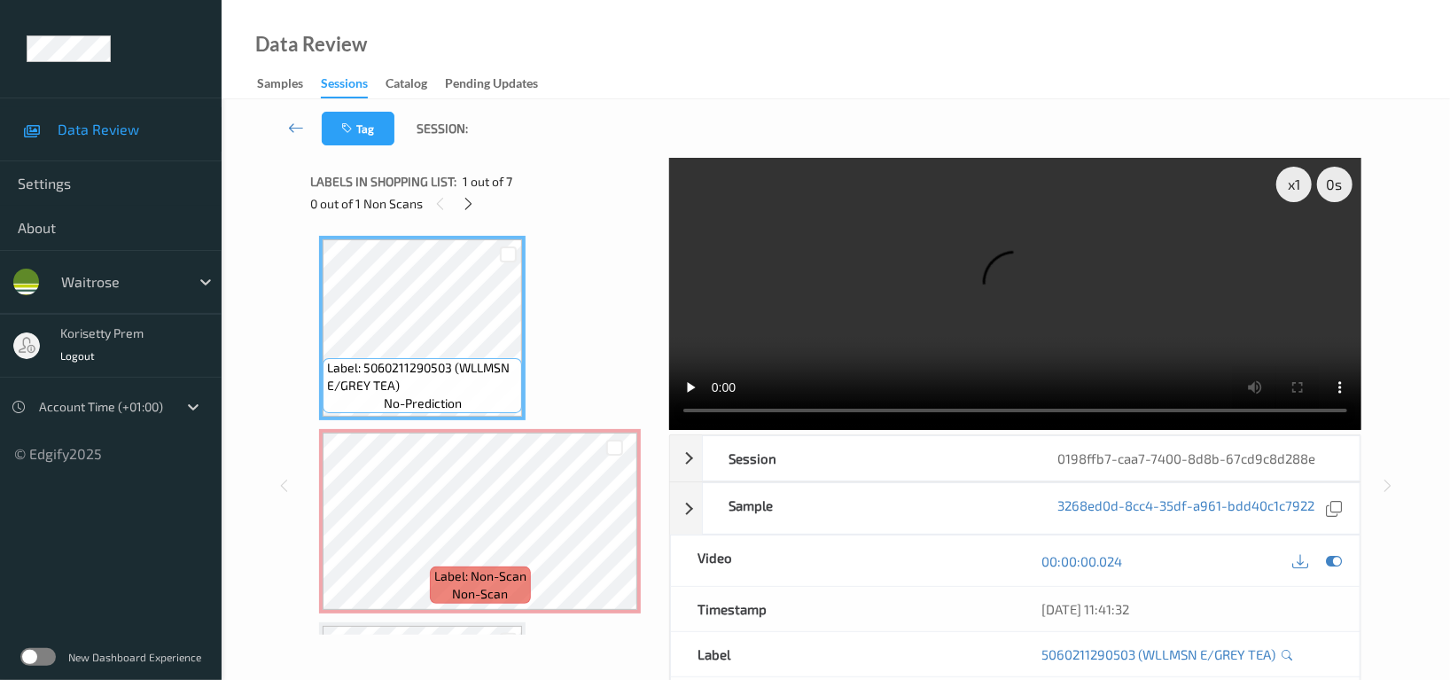
click at [954, 218] on video at bounding box center [1015, 294] width 692 height 272
click at [1112, 272] on video at bounding box center [1015, 294] width 692 height 272
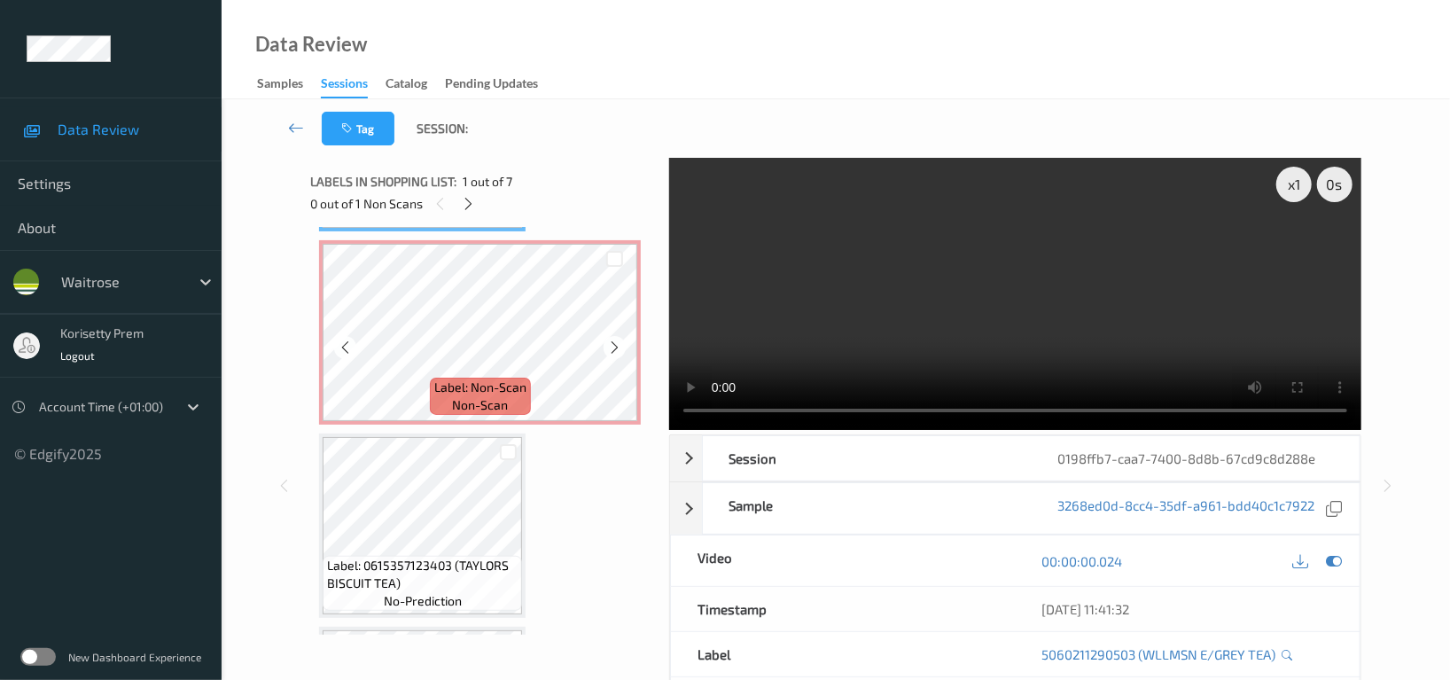
scroll to position [121, 0]
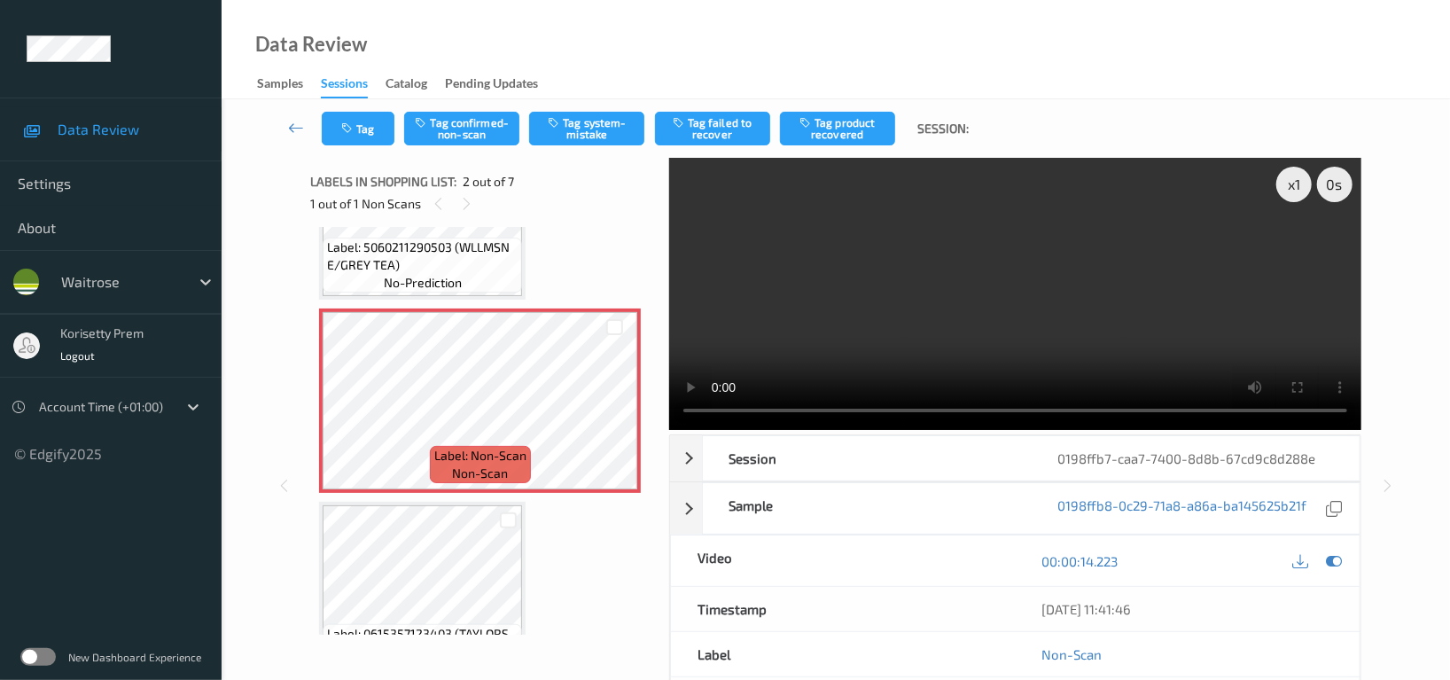
click at [889, 309] on video at bounding box center [1015, 294] width 692 height 272
click at [1046, 301] on video at bounding box center [1015, 294] width 692 height 272
click at [609, 136] on button "Tag system-mistake" at bounding box center [586, 129] width 115 height 34
click at [361, 123] on button "Tag" at bounding box center [358, 129] width 73 height 34
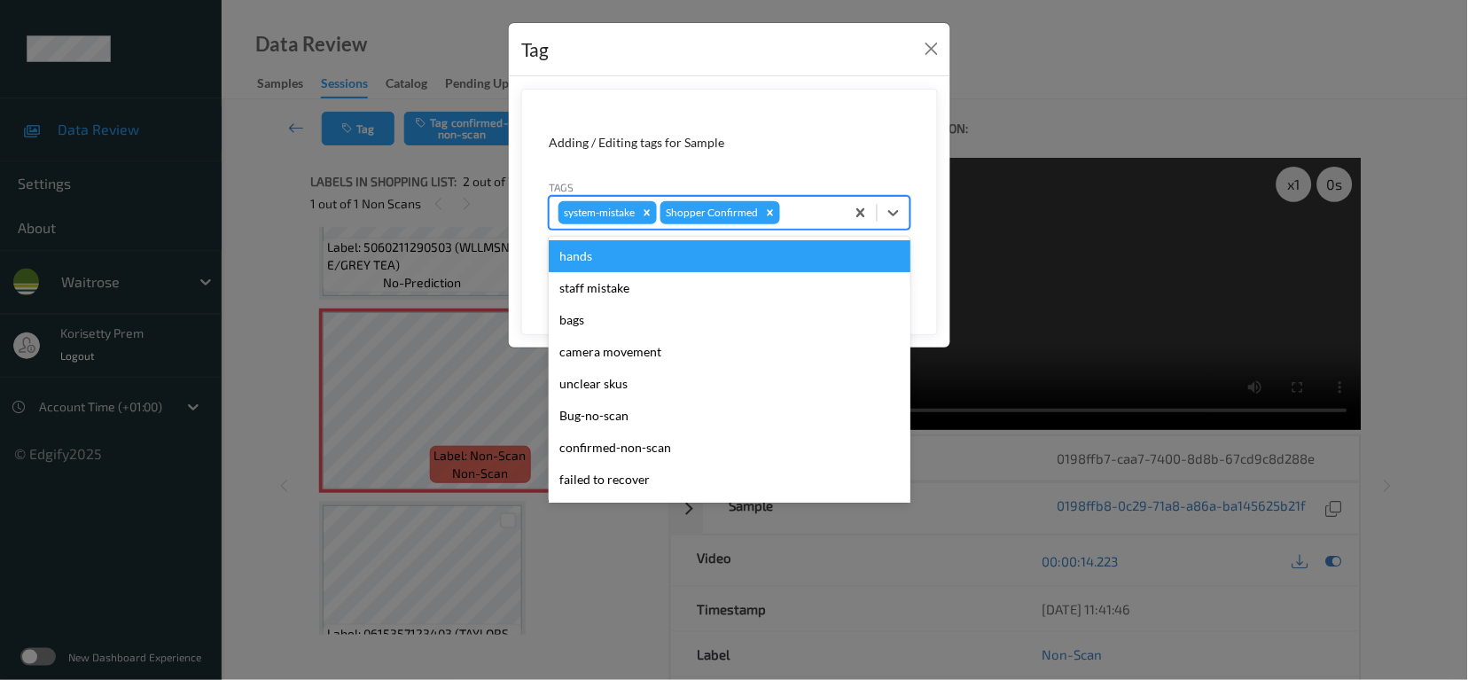
click at [819, 215] on div at bounding box center [810, 212] width 52 height 21
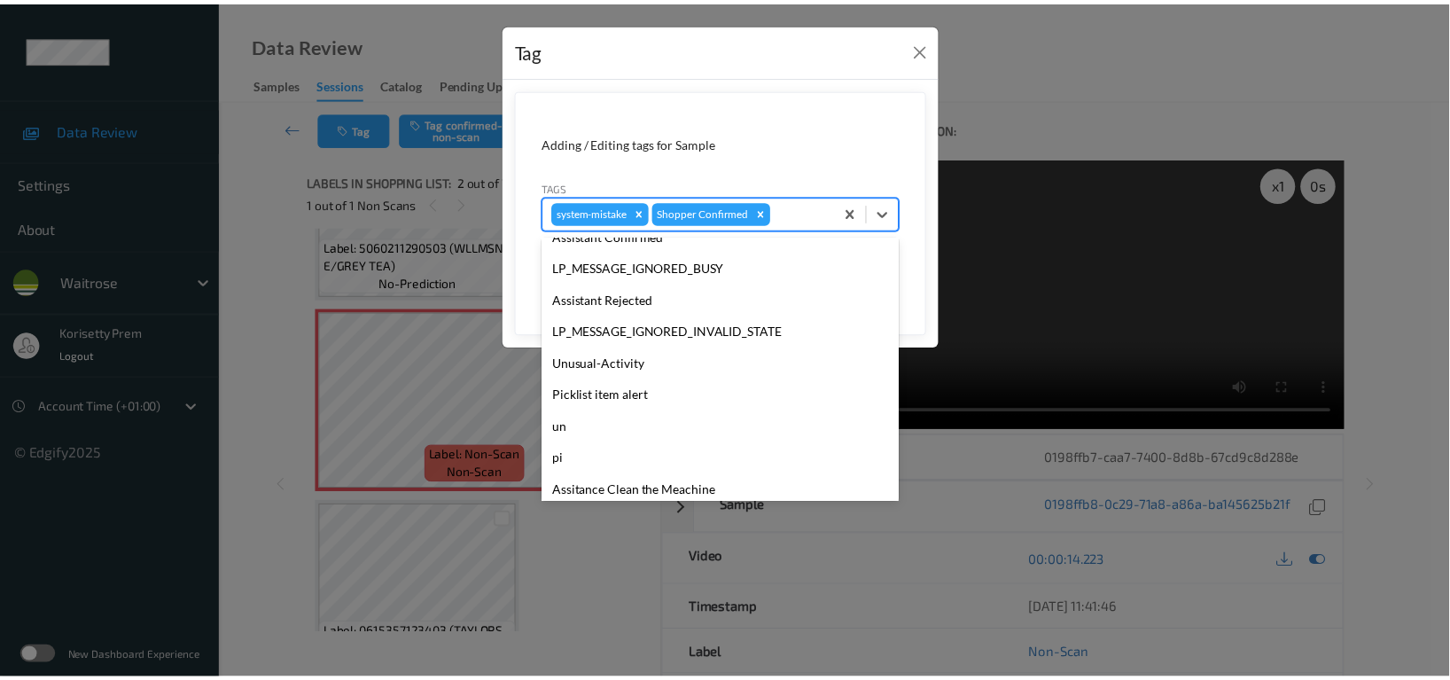
scroll to position [378, 0]
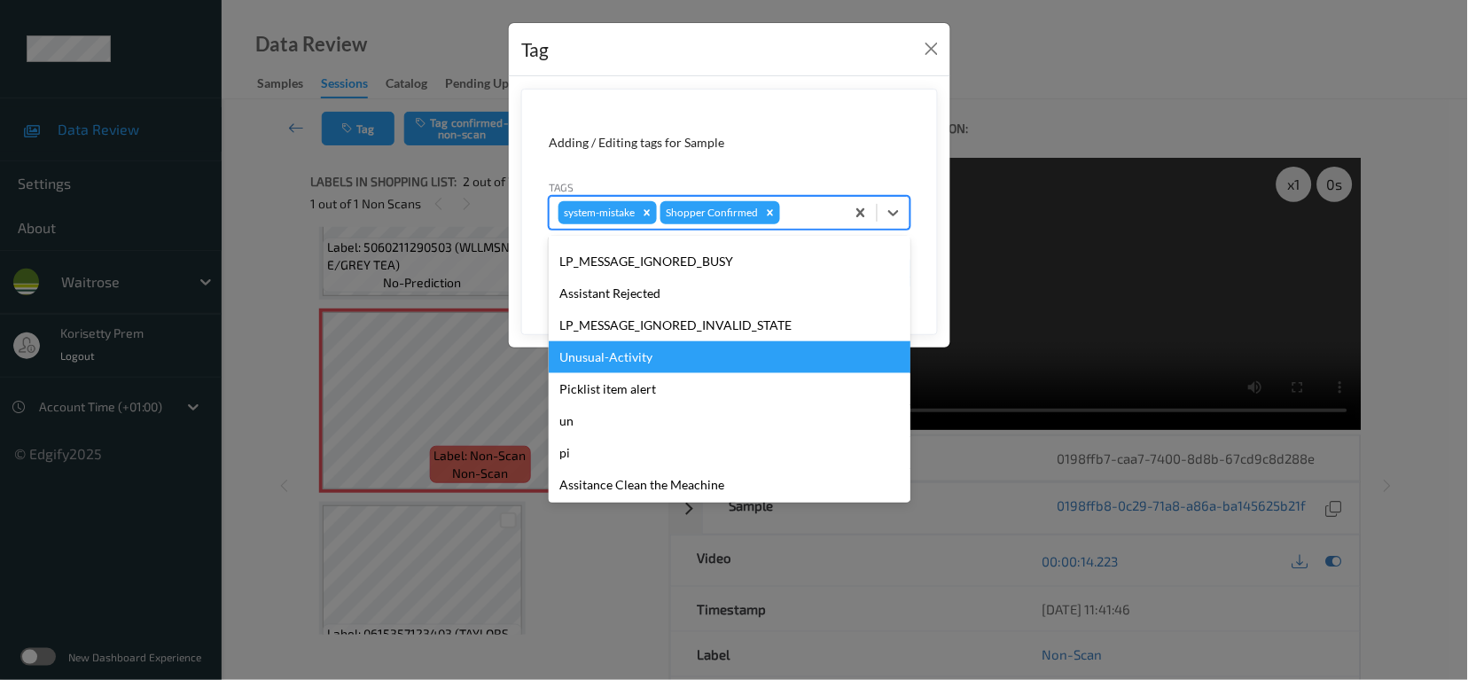
click at [604, 359] on div "Unusual-Activity" at bounding box center [730, 357] width 362 height 32
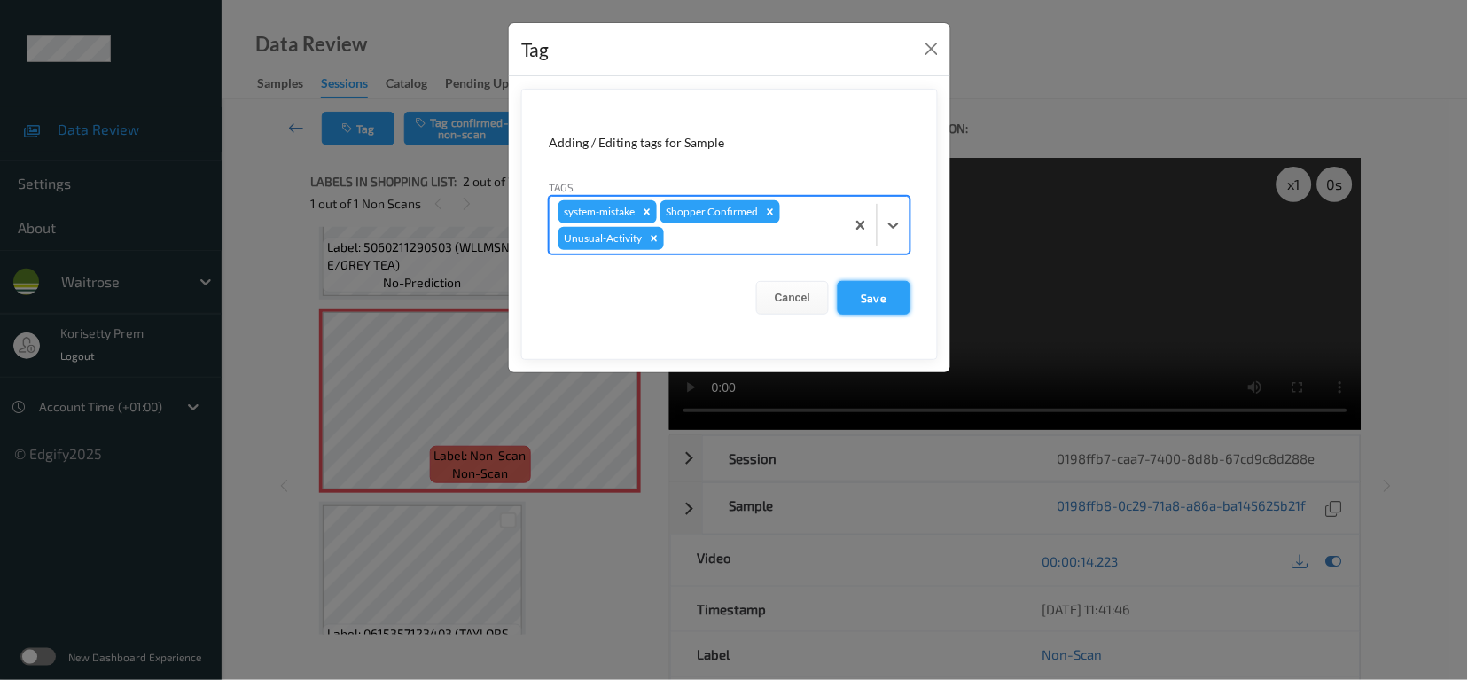
click at [849, 299] on button "Save" at bounding box center [874, 298] width 73 height 34
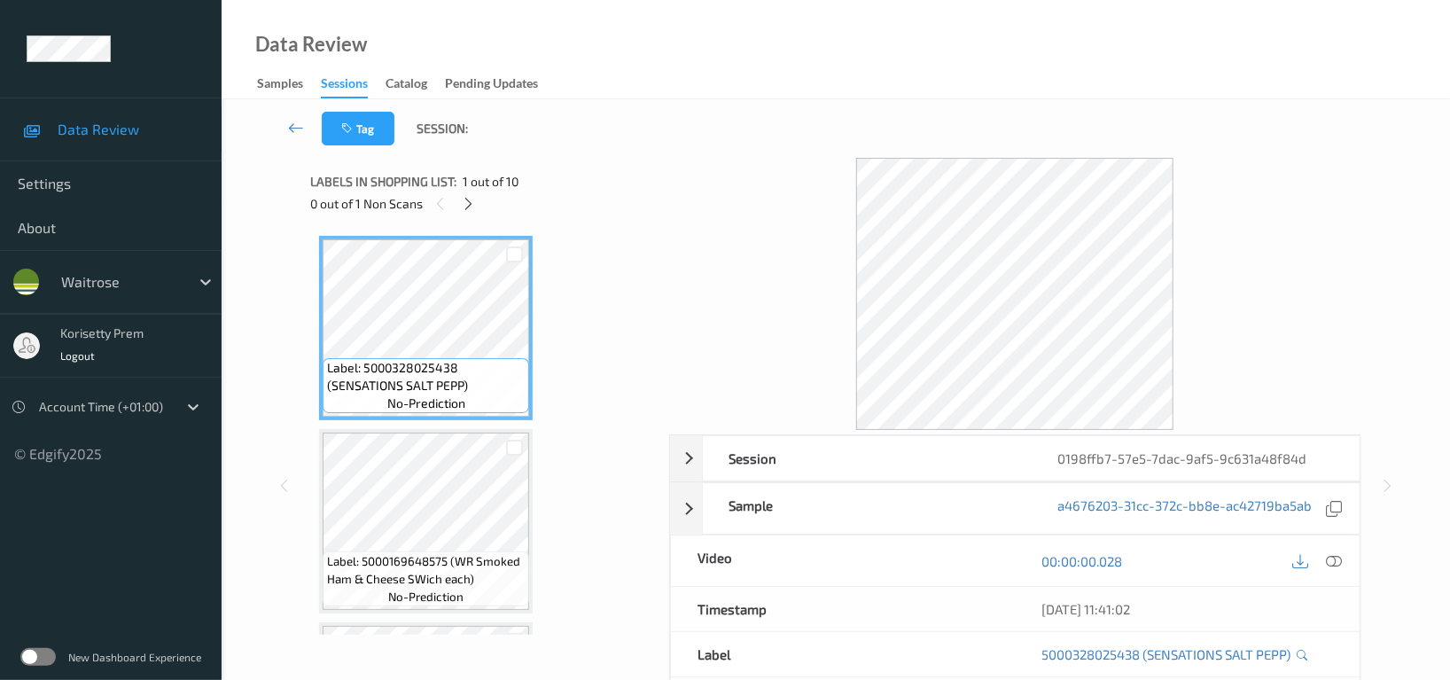
click at [755, 75] on div "Data Review Samples Sessions Catalog Pending Updates" at bounding box center [836, 49] width 1229 height 99
click at [474, 210] on icon at bounding box center [469, 204] width 15 height 16
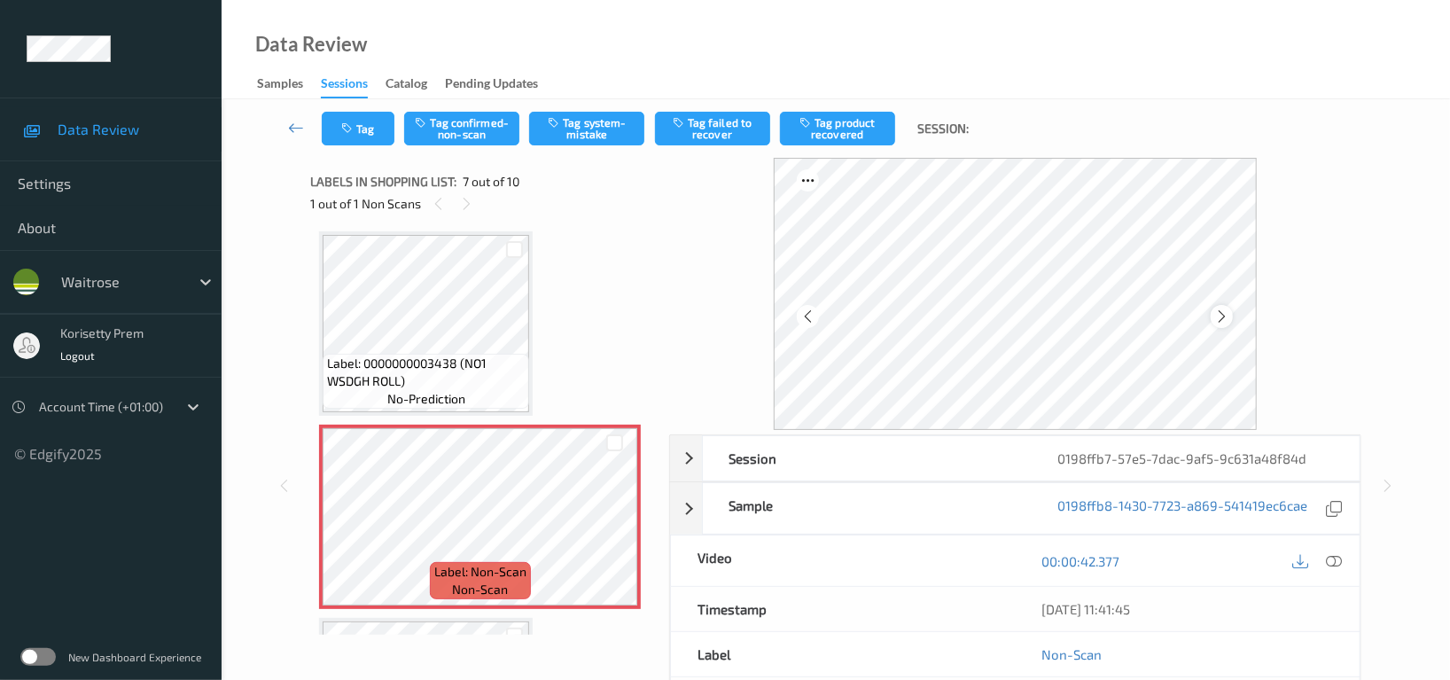
click at [1223, 313] on icon at bounding box center [1221, 316] width 15 height 16
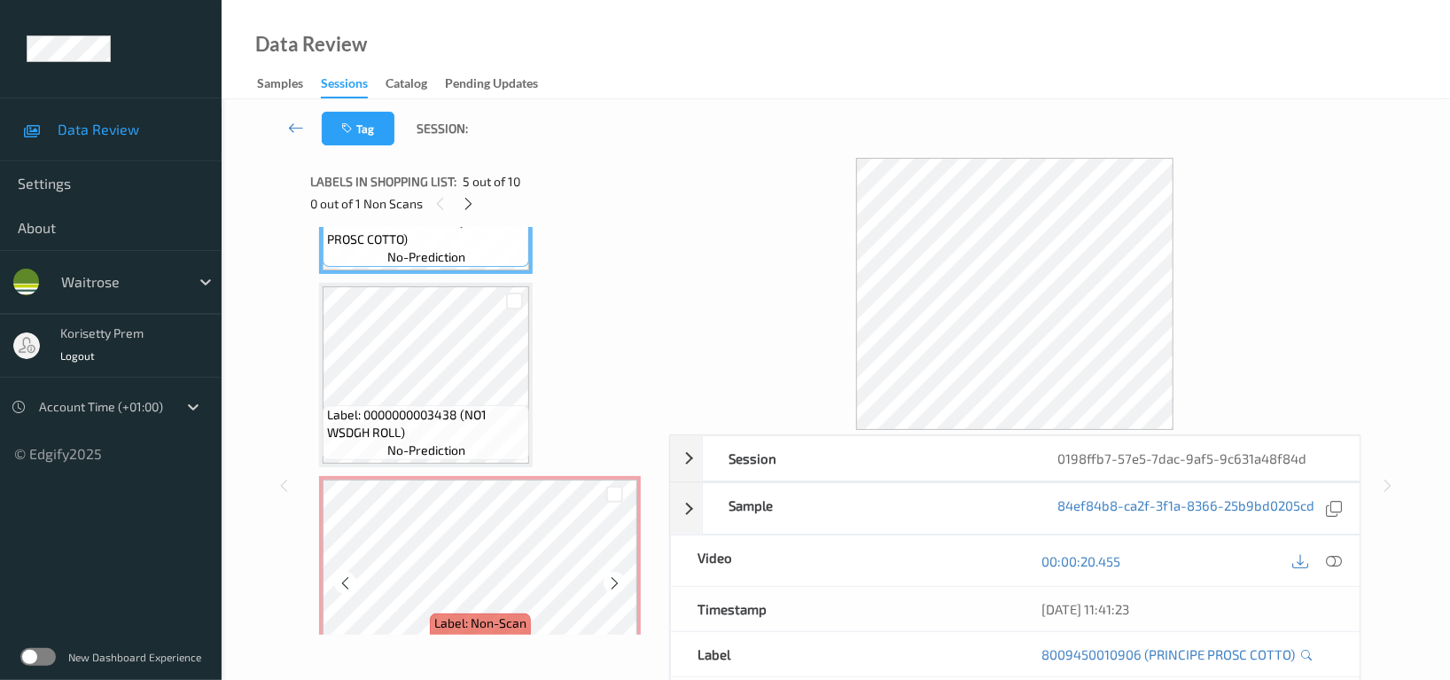
scroll to position [853, 0]
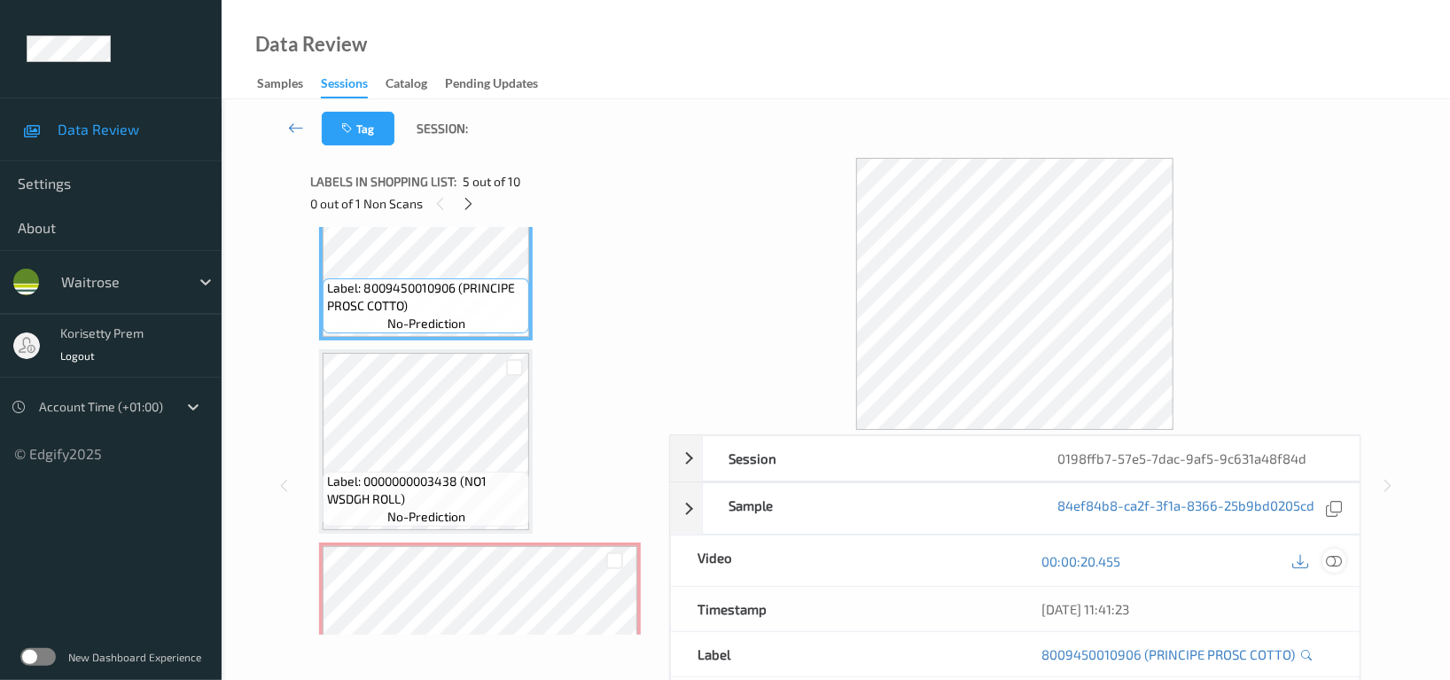
click at [1333, 559] on icon at bounding box center [1334, 561] width 16 height 16
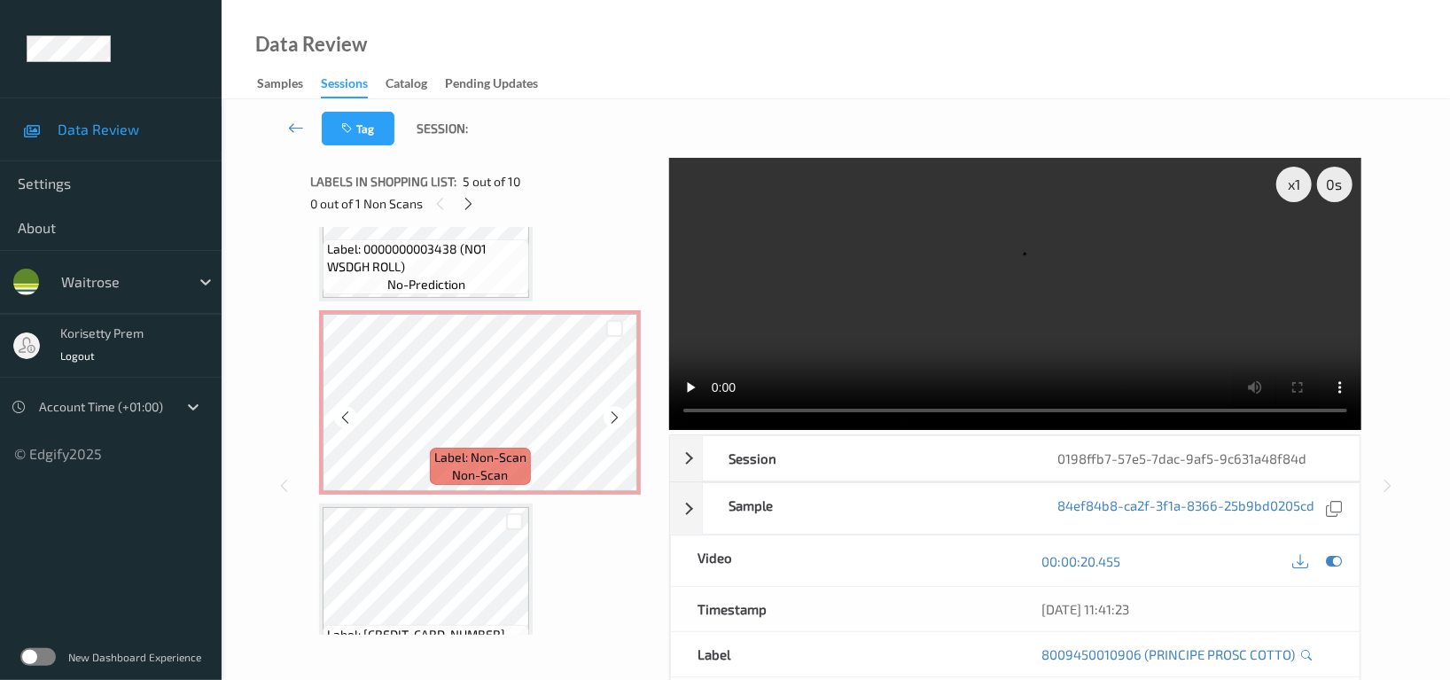
scroll to position [1089, 0]
click at [616, 414] on icon at bounding box center [614, 413] width 15 height 16
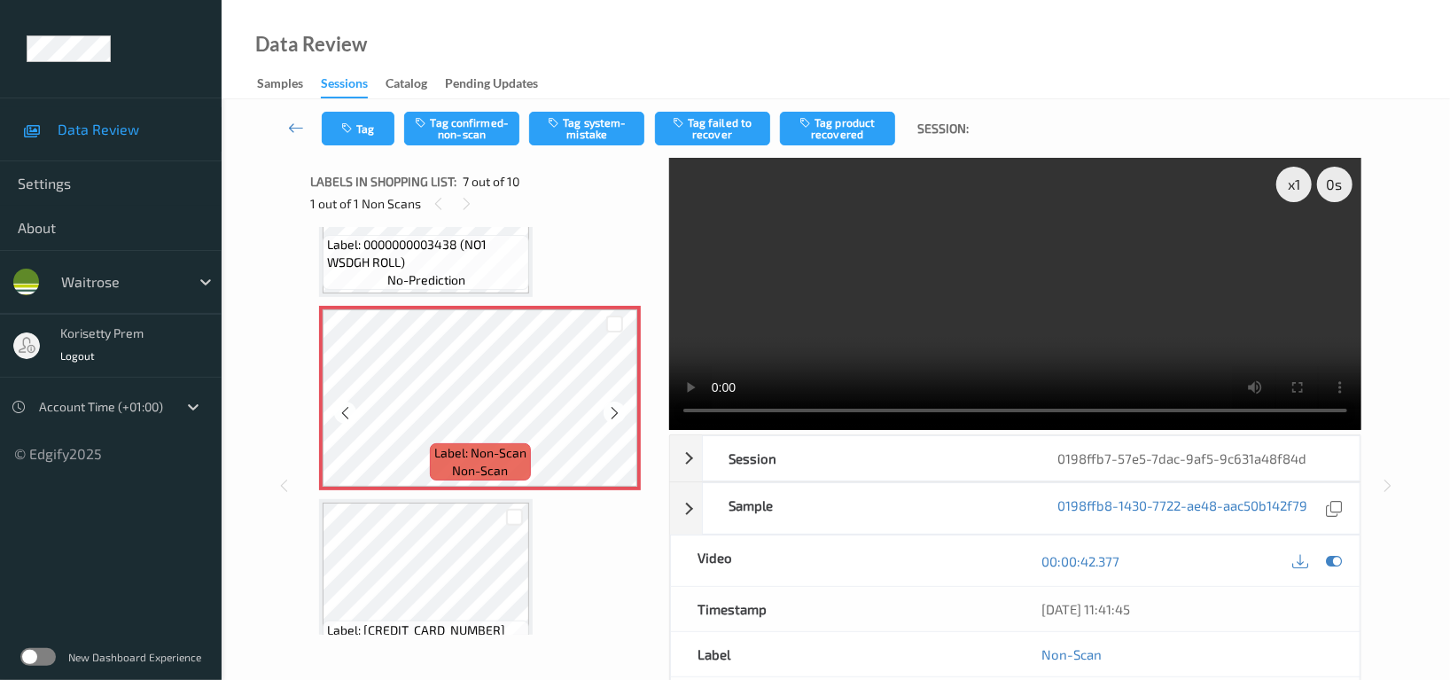
click at [616, 414] on icon at bounding box center [614, 413] width 15 height 16
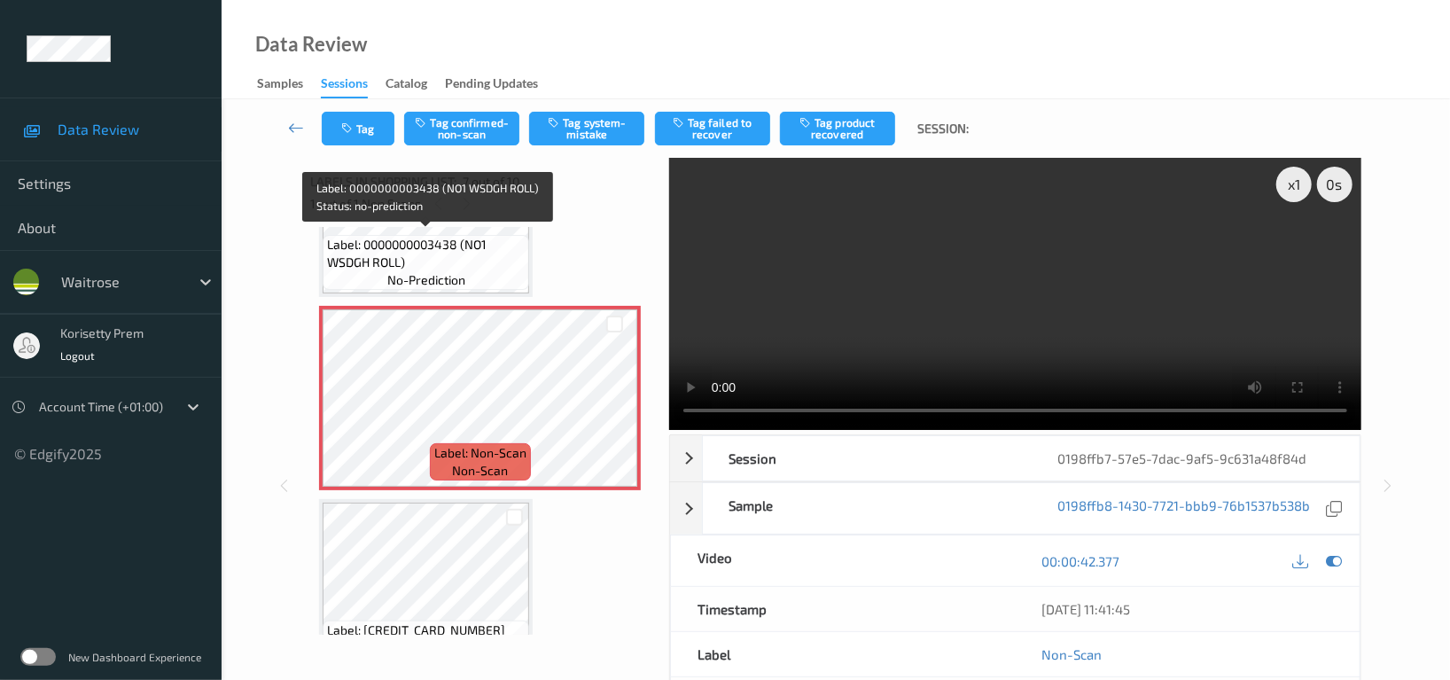
click at [464, 262] on span "Label: 0000000003438 (NO1 WSDGH ROLL)" at bounding box center [426, 253] width 198 height 35
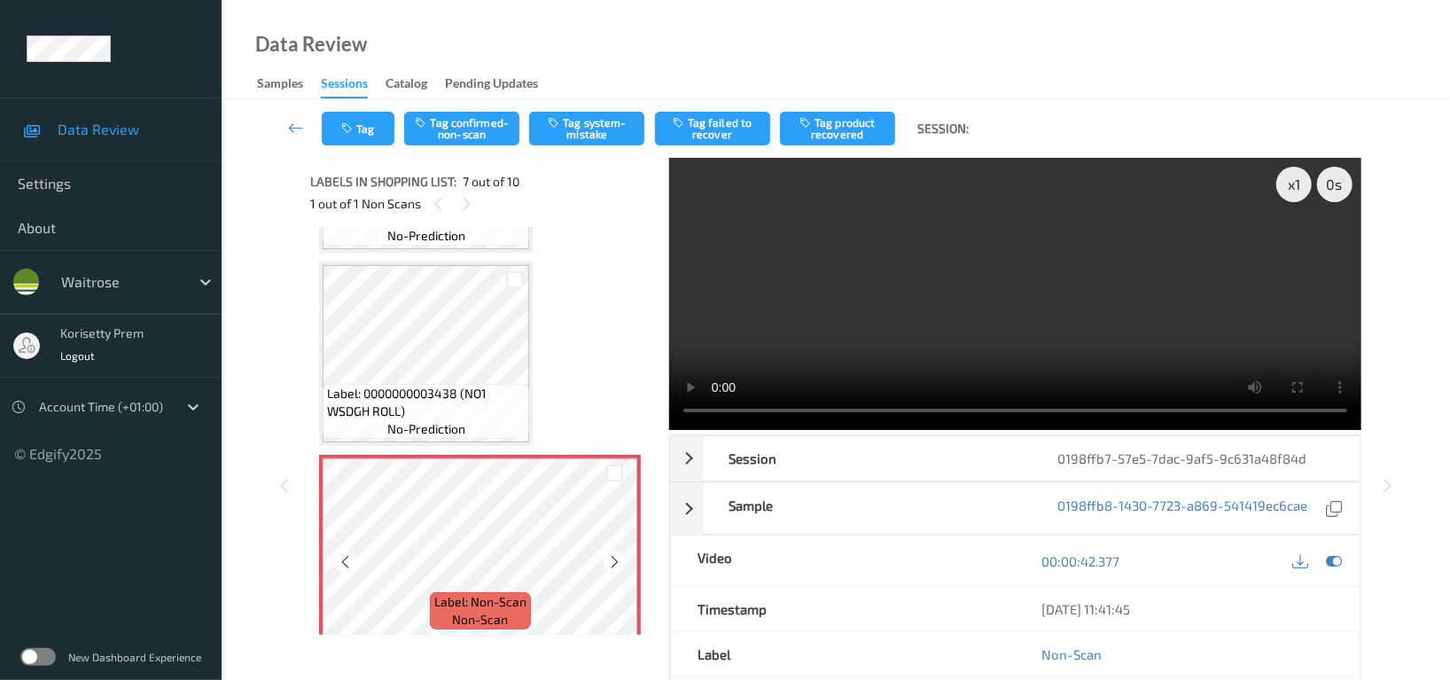
scroll to position [853, 0]
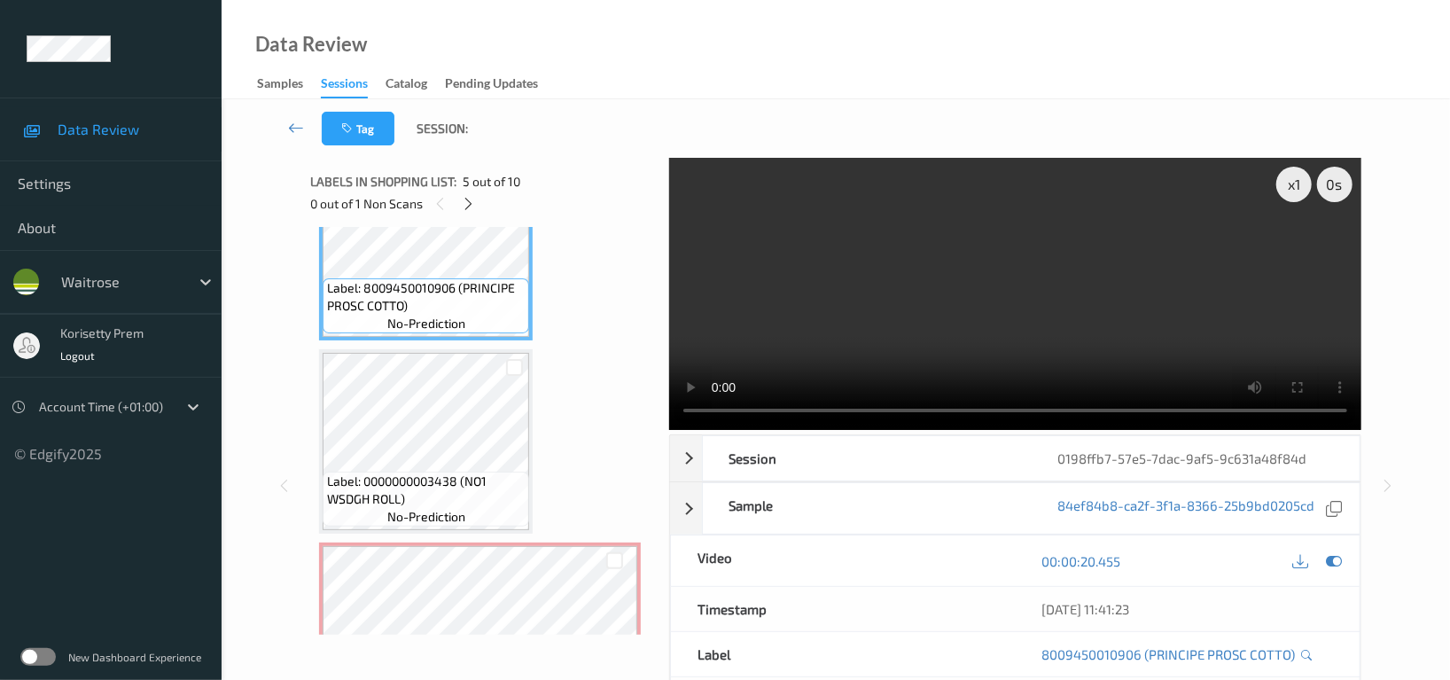
click at [981, 314] on video at bounding box center [1015, 294] width 692 height 272
click at [824, 280] on video at bounding box center [1015, 294] width 692 height 272
click at [996, 336] on video at bounding box center [1015, 294] width 692 height 272
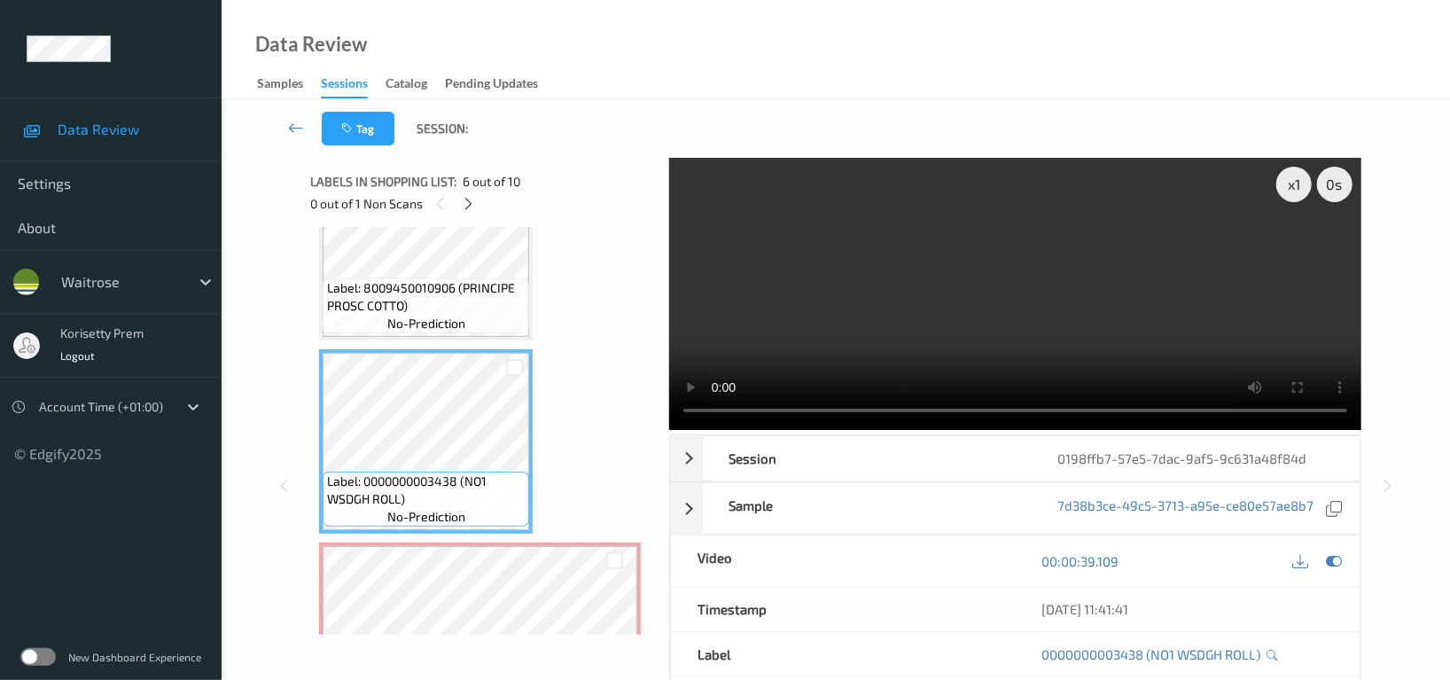
click at [944, 296] on video at bounding box center [1015, 294] width 692 height 272
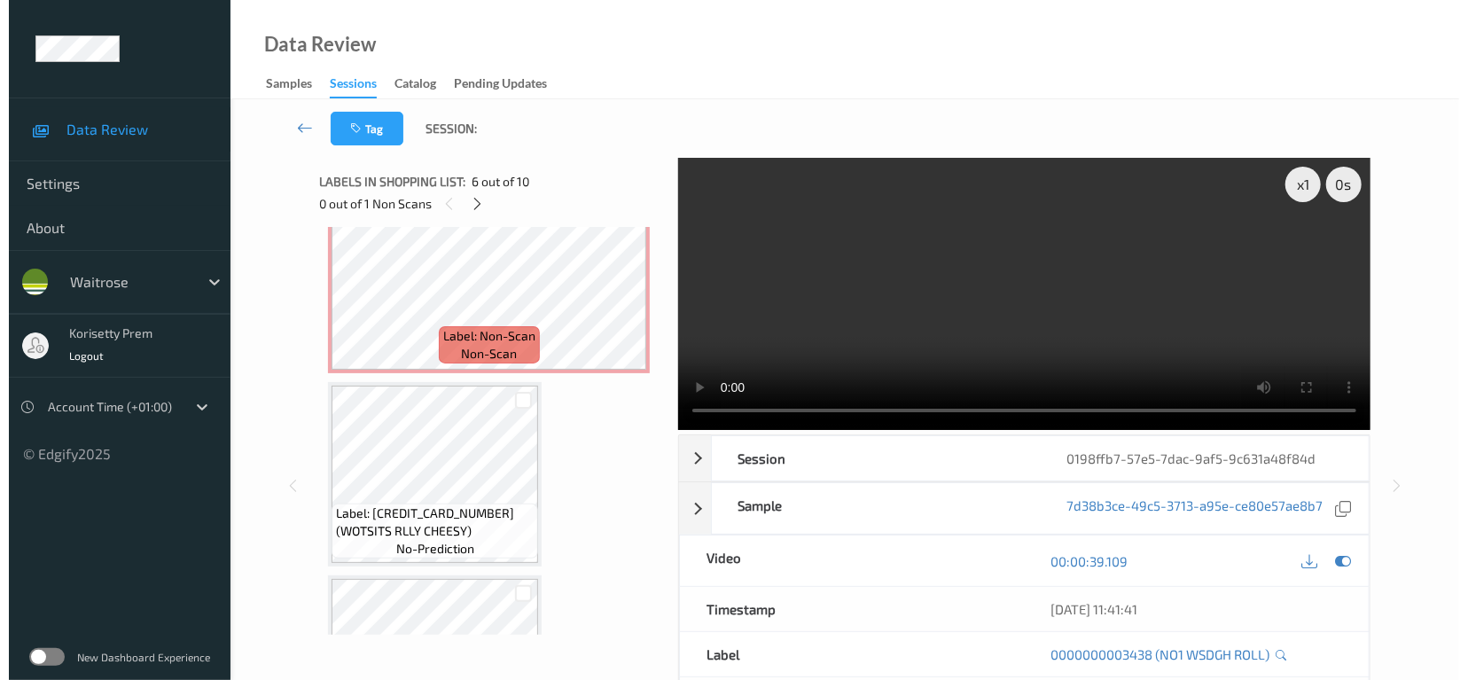
scroll to position [1207, 0]
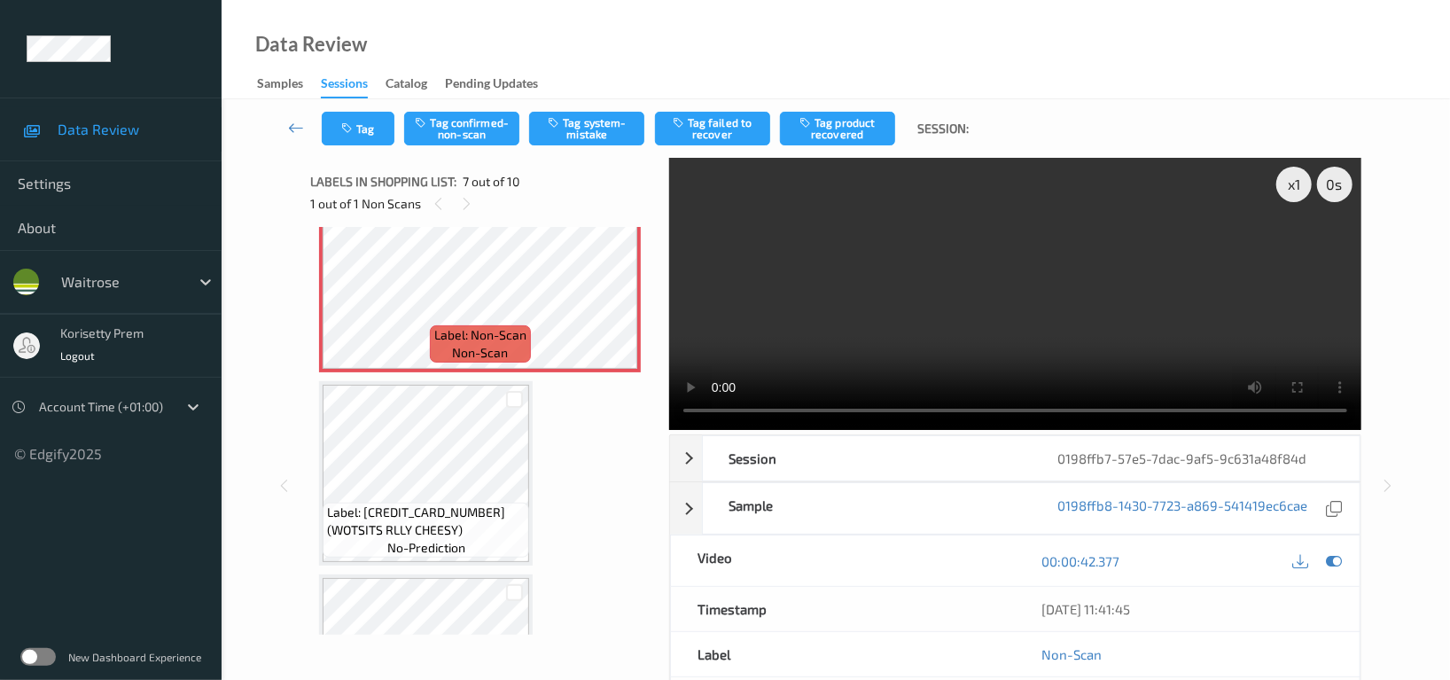
click at [1120, 305] on video at bounding box center [1015, 294] width 692 height 272
click at [602, 115] on button "Tag system-mistake" at bounding box center [586, 129] width 115 height 34
click at [357, 127] on button "Tag" at bounding box center [358, 129] width 73 height 34
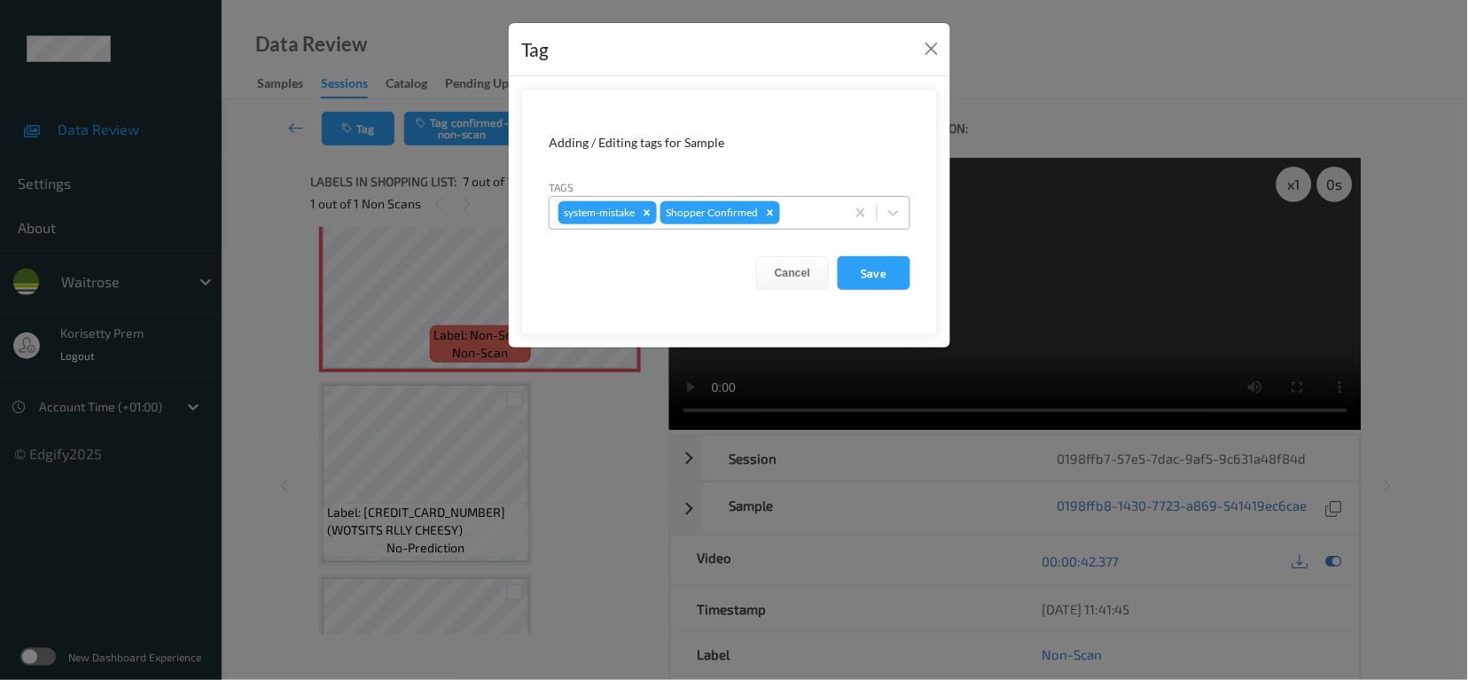
click at [804, 214] on div at bounding box center [810, 212] width 52 height 21
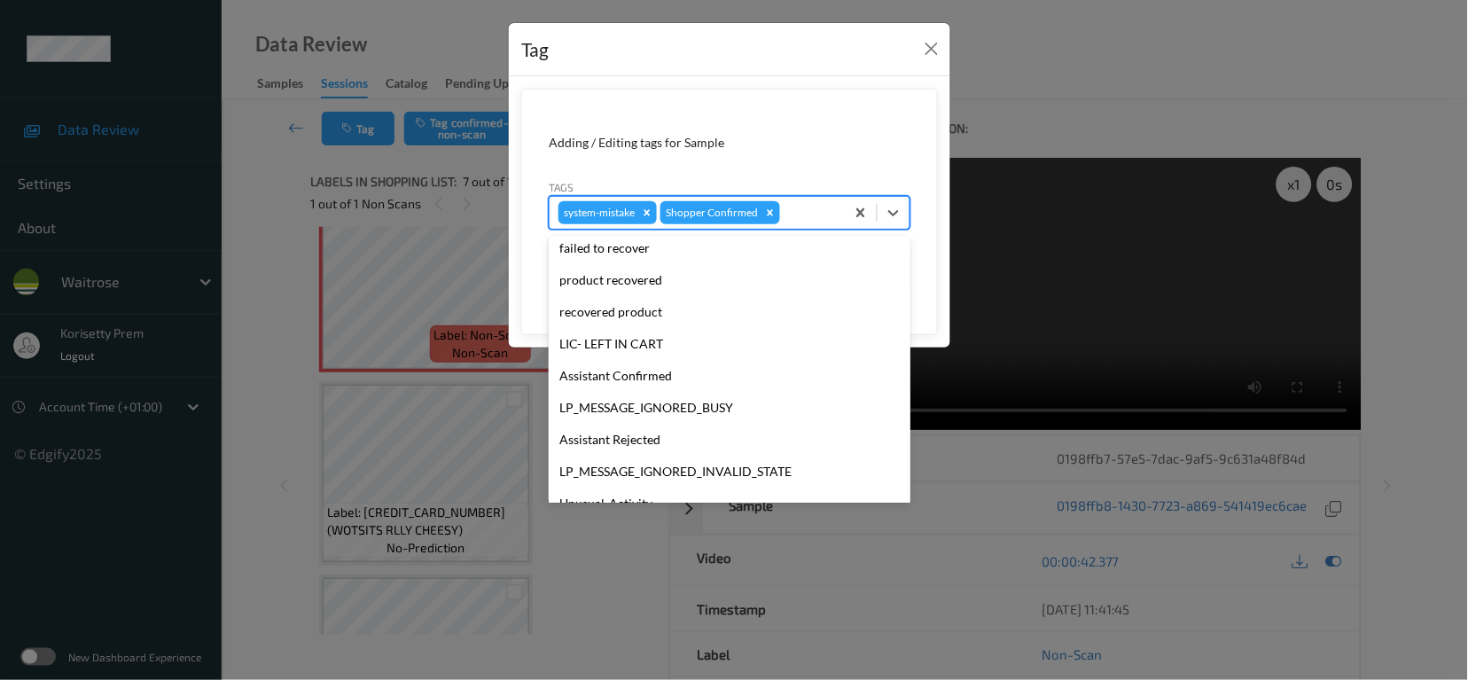
scroll to position [378, 0]
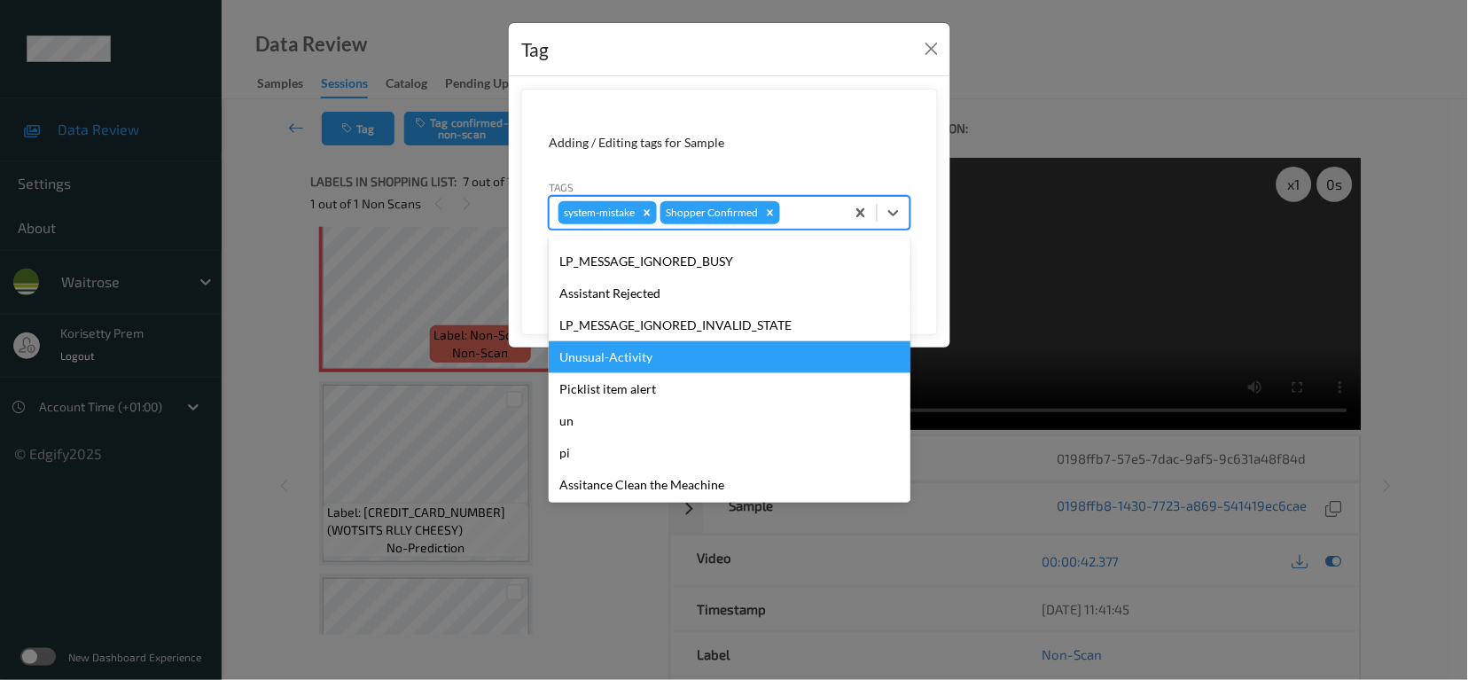
click at [631, 360] on div "Unusual-Activity" at bounding box center [730, 357] width 362 height 32
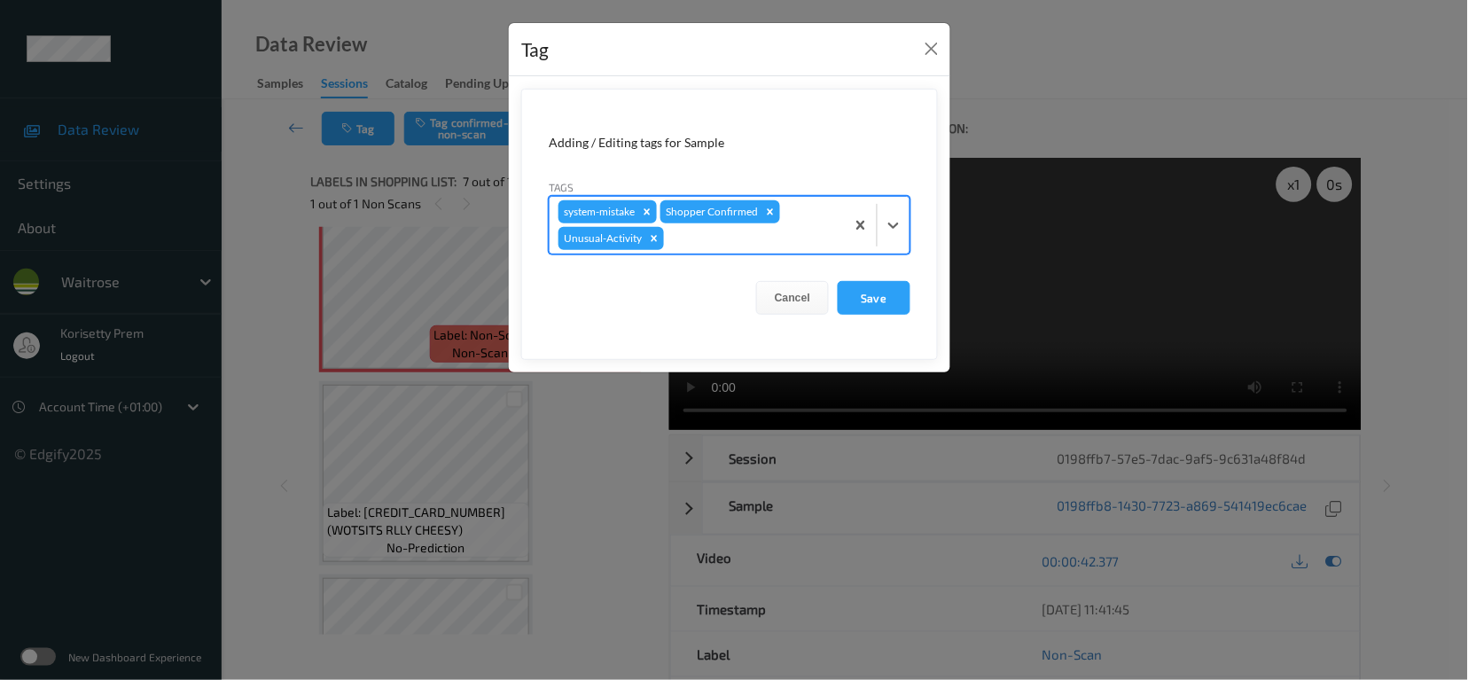
click at [746, 244] on div at bounding box center [752, 238] width 168 height 21
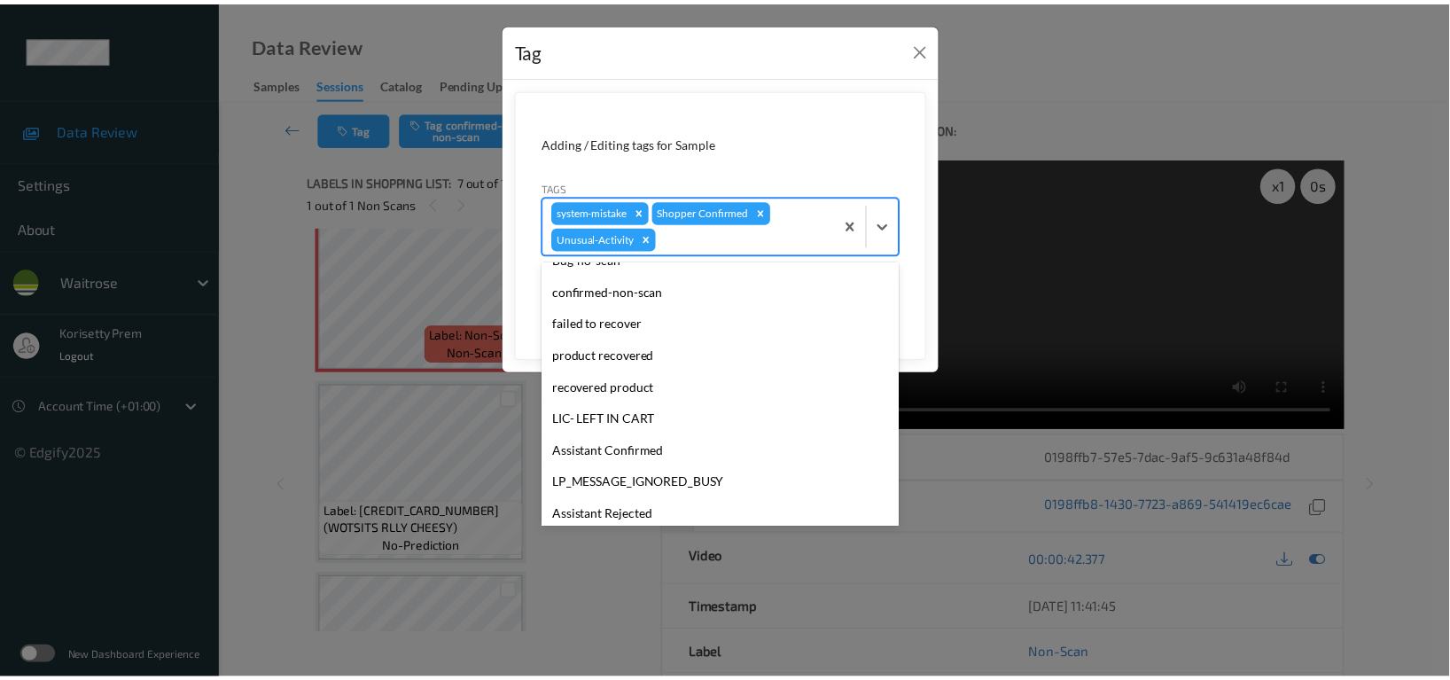
scroll to position [347, 0]
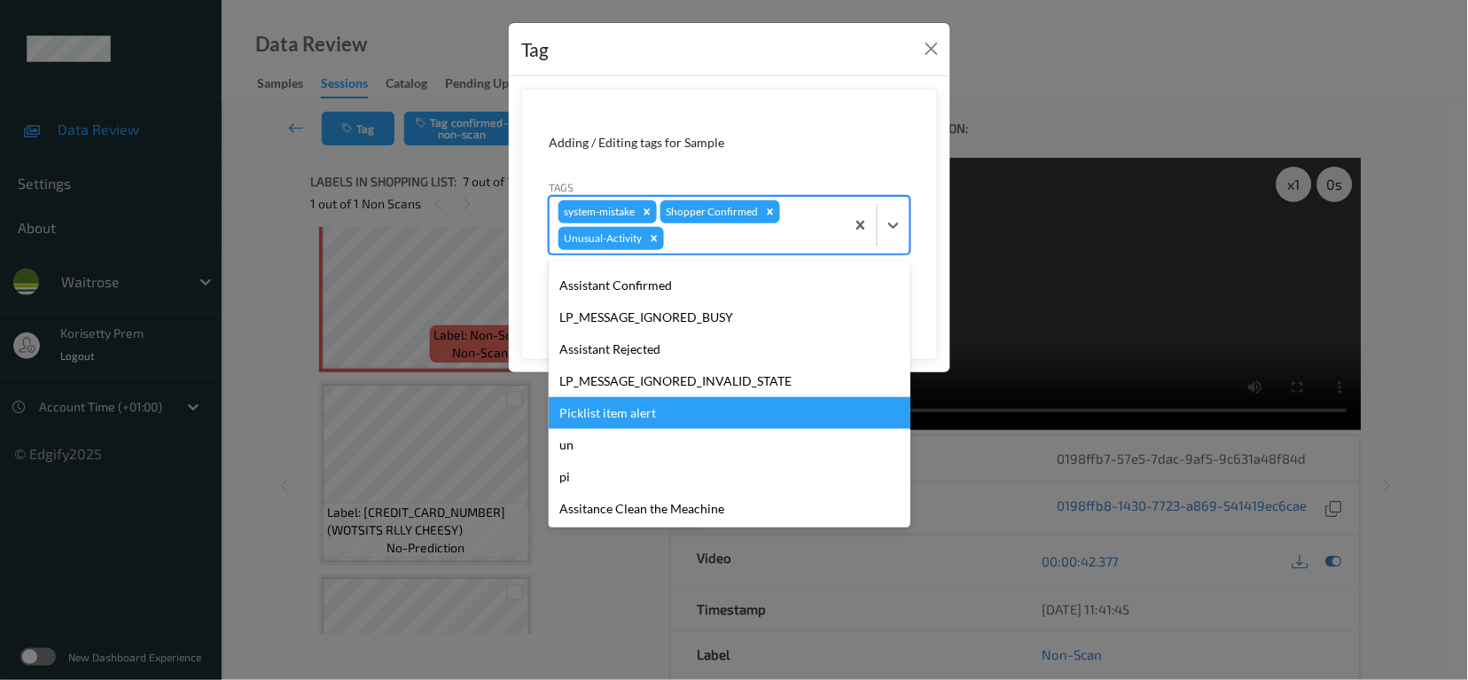
click at [613, 407] on div "Picklist item alert" at bounding box center [730, 413] width 362 height 32
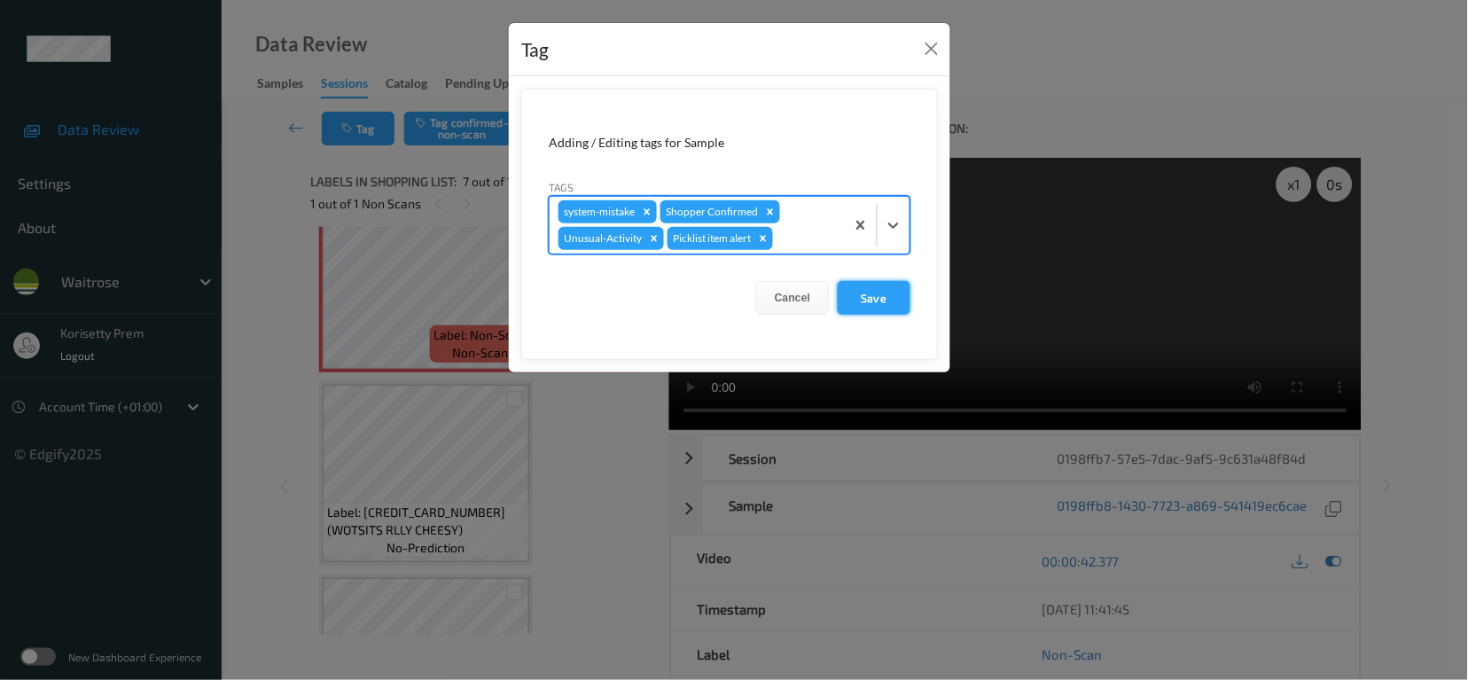
click at [878, 306] on button "Save" at bounding box center [874, 298] width 73 height 34
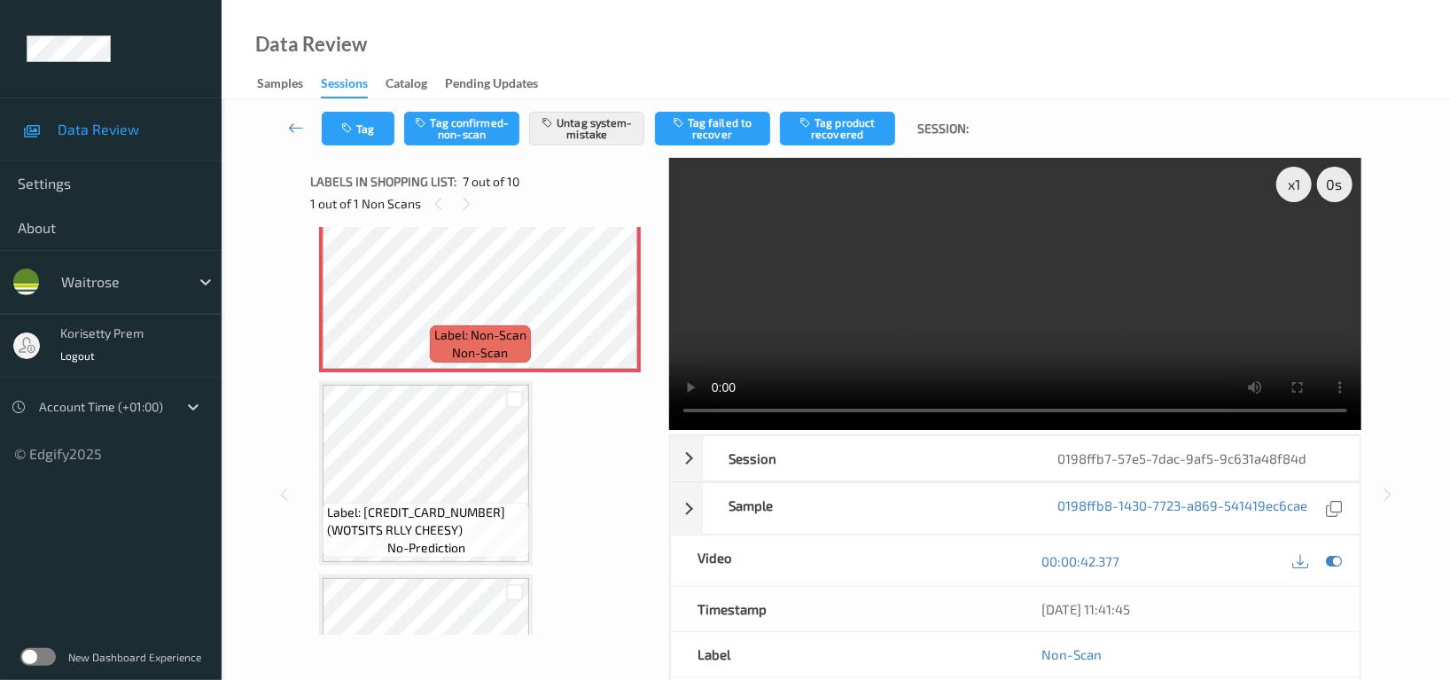
click at [1076, 320] on video at bounding box center [1015, 294] width 692 height 272
click at [817, 301] on video at bounding box center [1015, 294] width 692 height 272
click at [1095, 328] on video at bounding box center [1015, 294] width 692 height 272
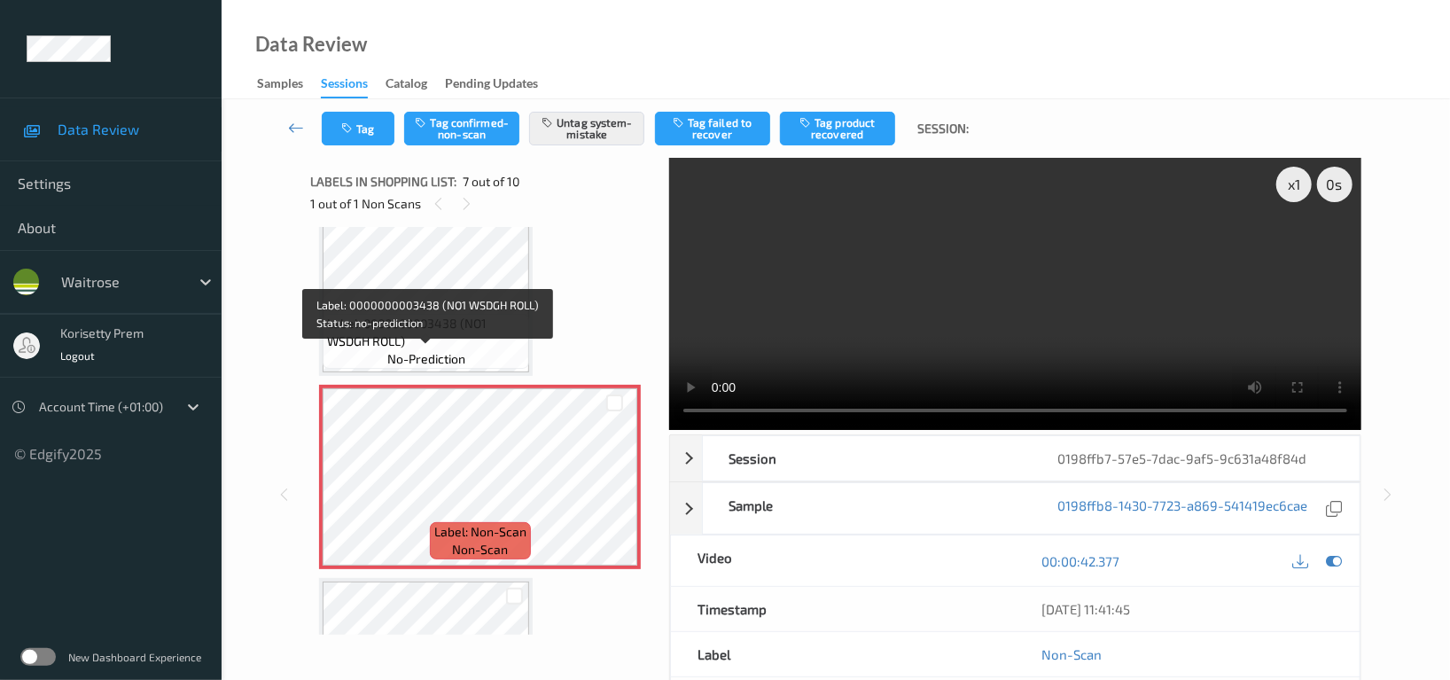
scroll to position [971, 0]
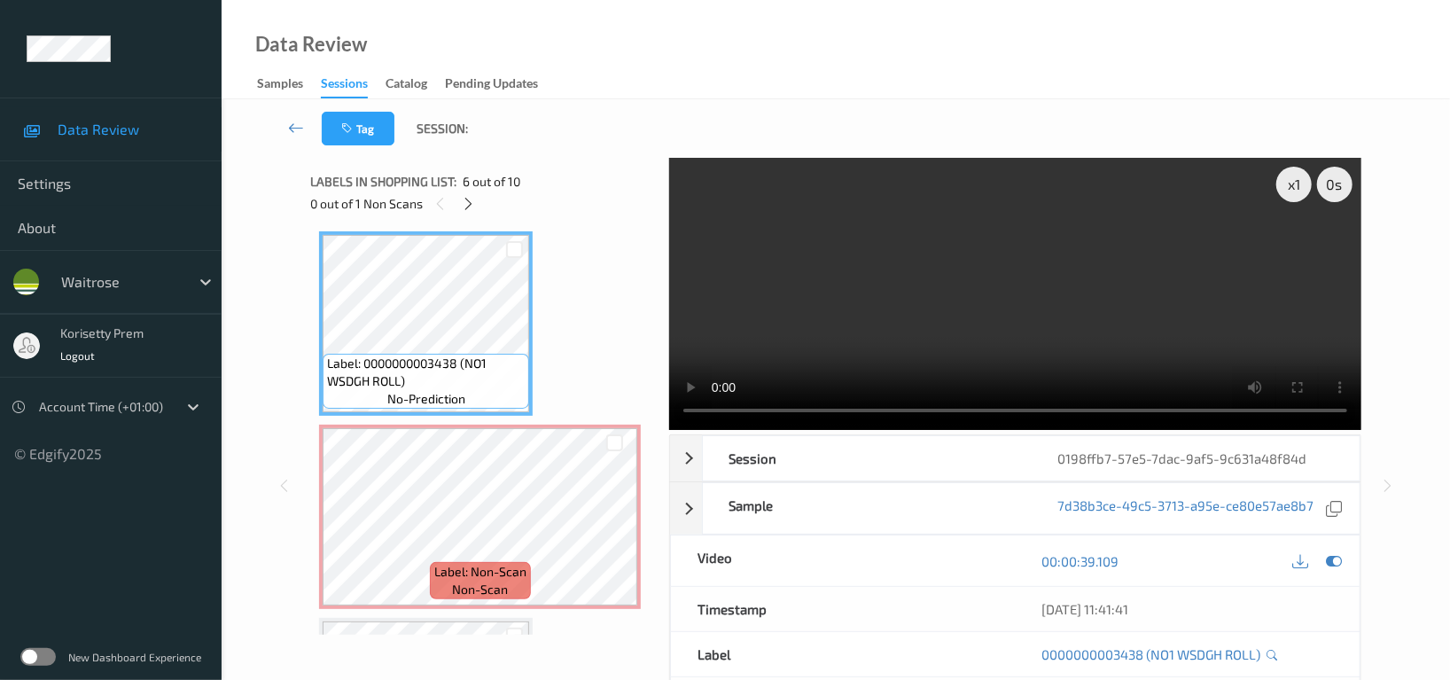
click at [1067, 343] on video at bounding box center [1015, 294] width 692 height 272
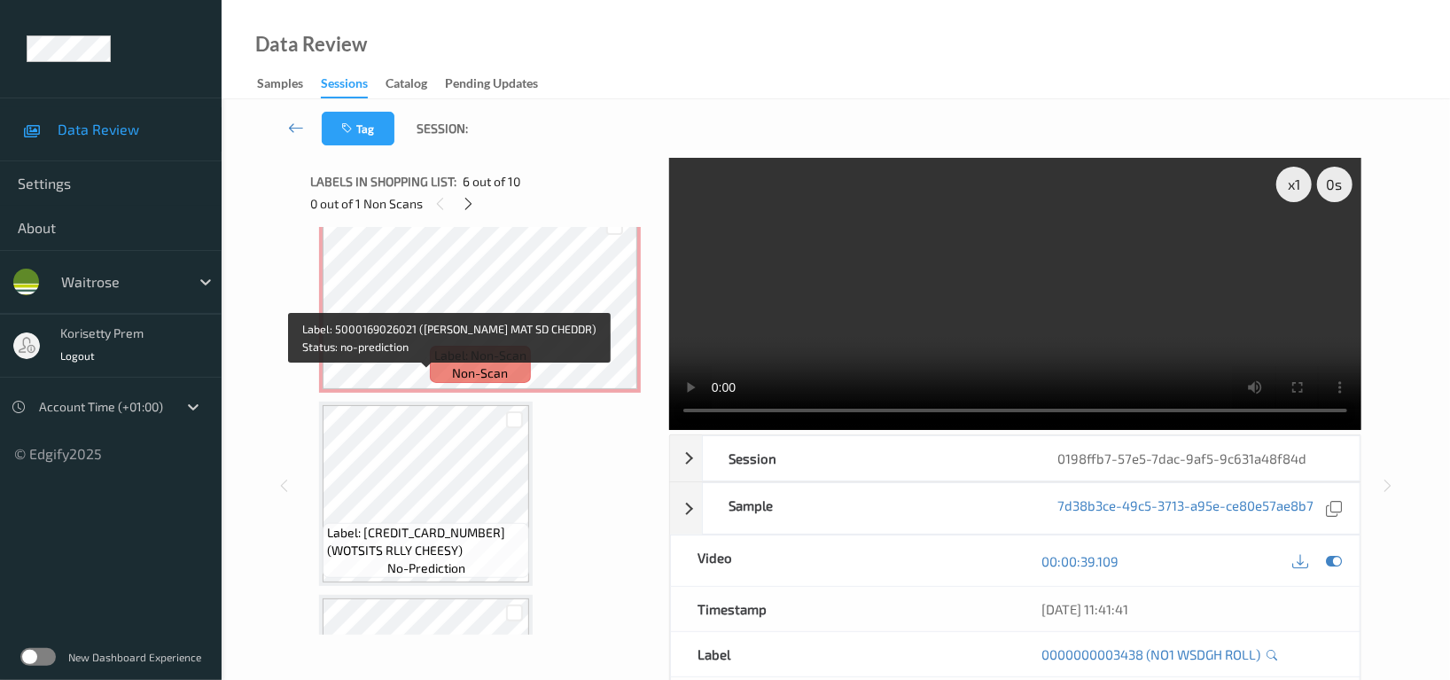
scroll to position [1172, 0]
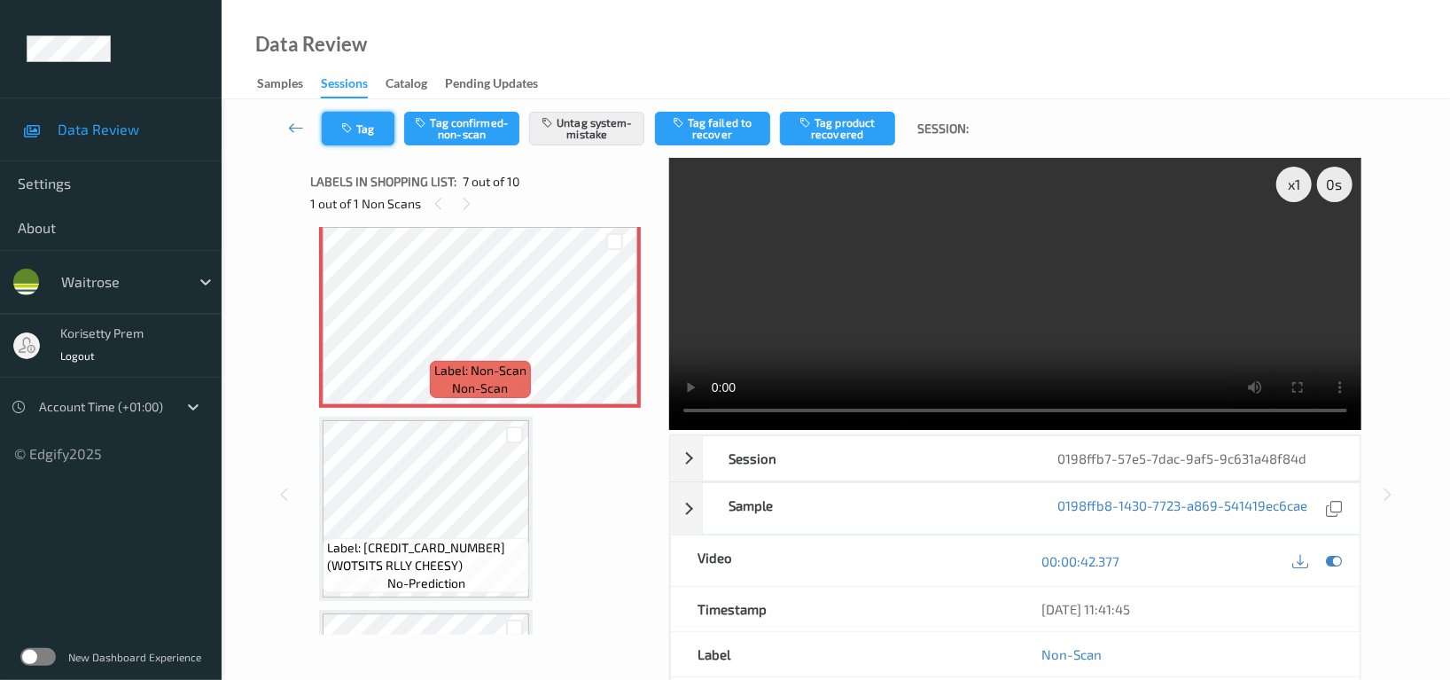
click at [351, 117] on button "Tag" at bounding box center [358, 129] width 73 height 34
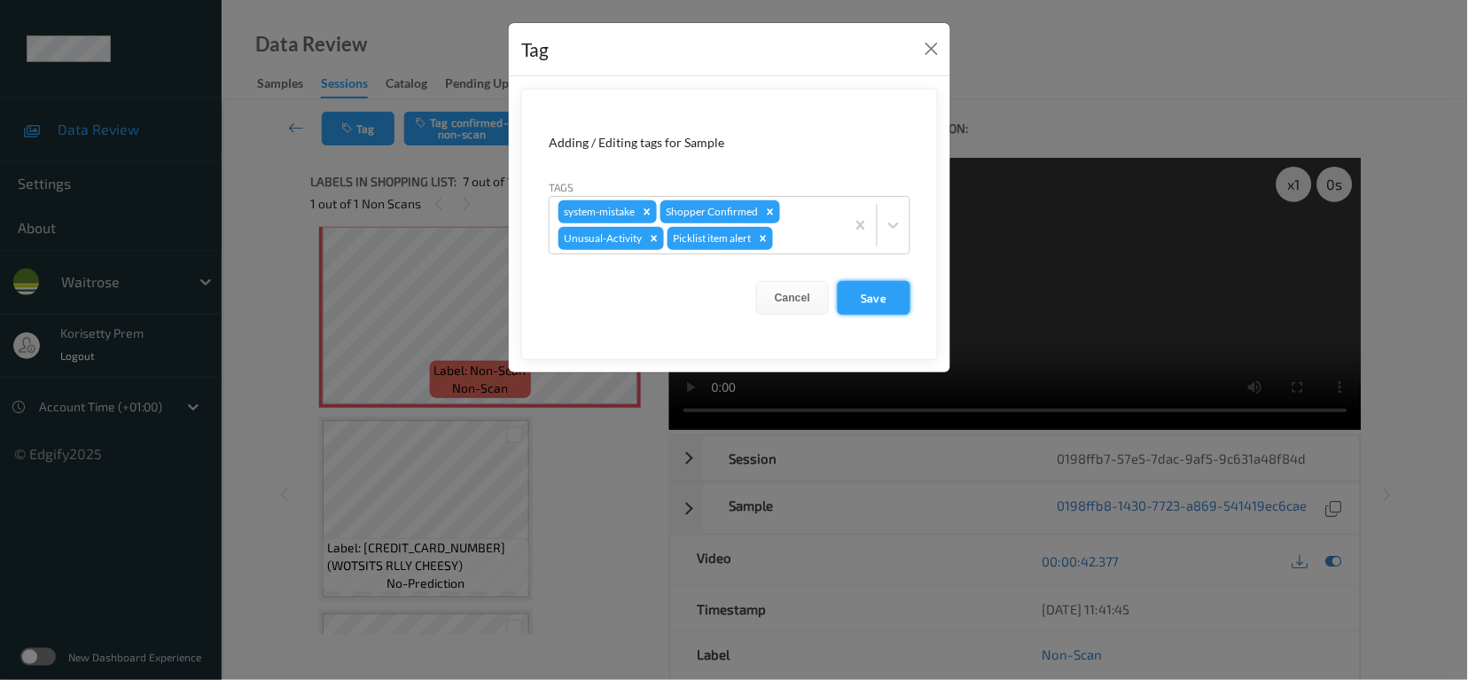
click at [857, 300] on button "Save" at bounding box center [874, 298] width 73 height 34
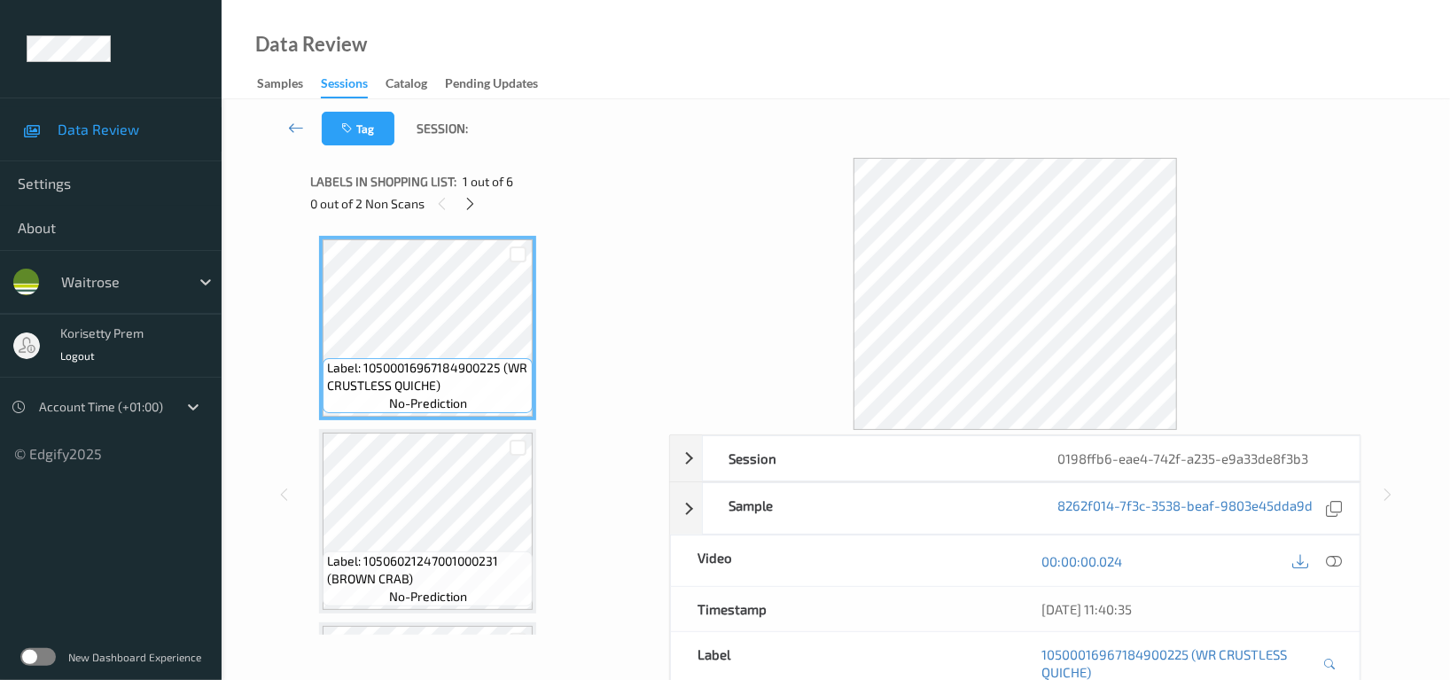
click at [738, 113] on div "Tag Session:" at bounding box center [836, 128] width 1156 height 59
click at [850, 107] on div "Tag Session:" at bounding box center [836, 128] width 1156 height 59
click at [467, 205] on icon at bounding box center [471, 204] width 15 height 16
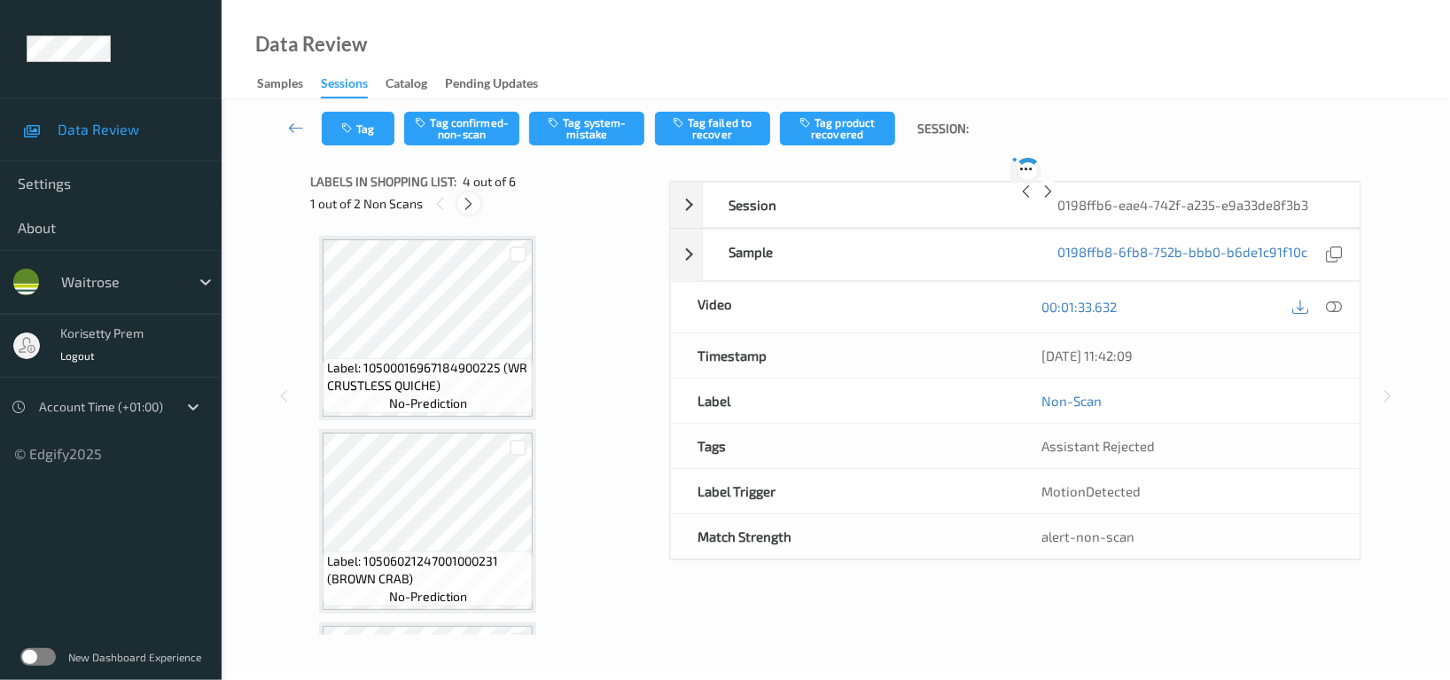
scroll to position [394, 0]
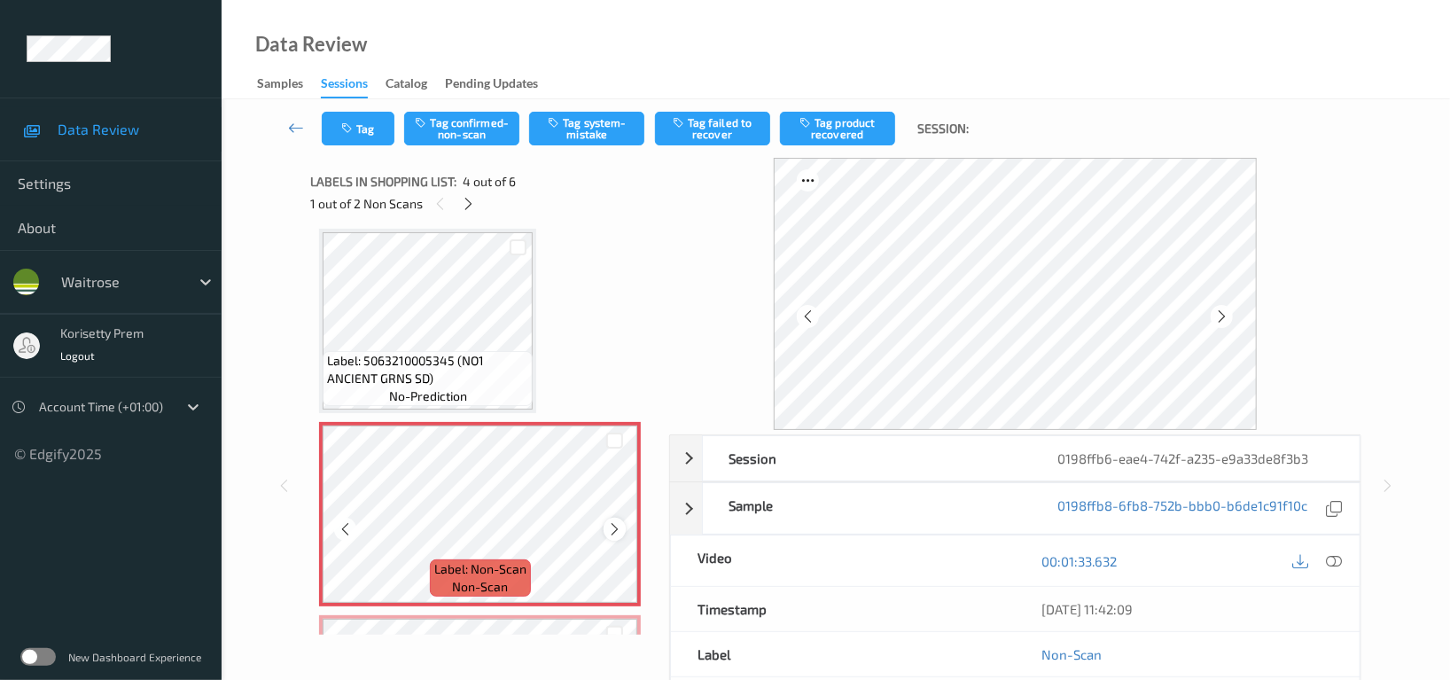
click at [611, 528] on icon at bounding box center [614, 529] width 15 height 16
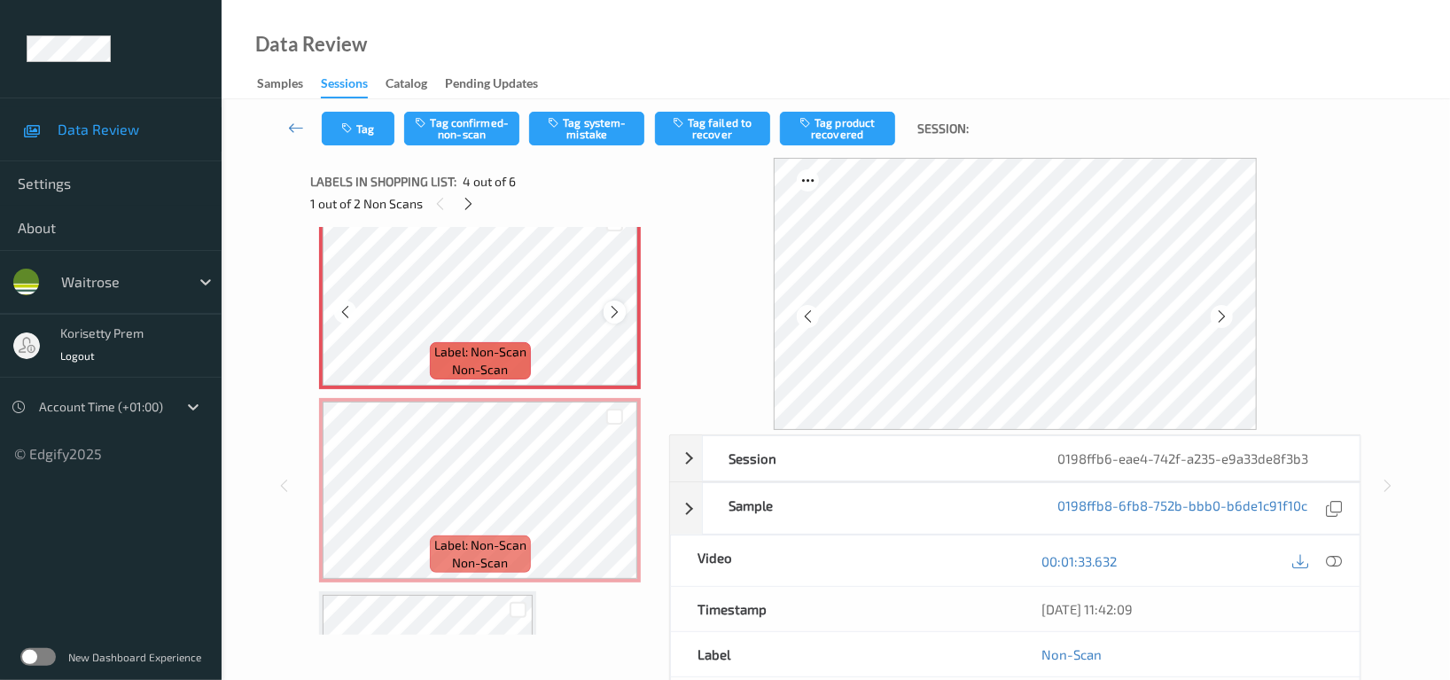
scroll to position [630, 0]
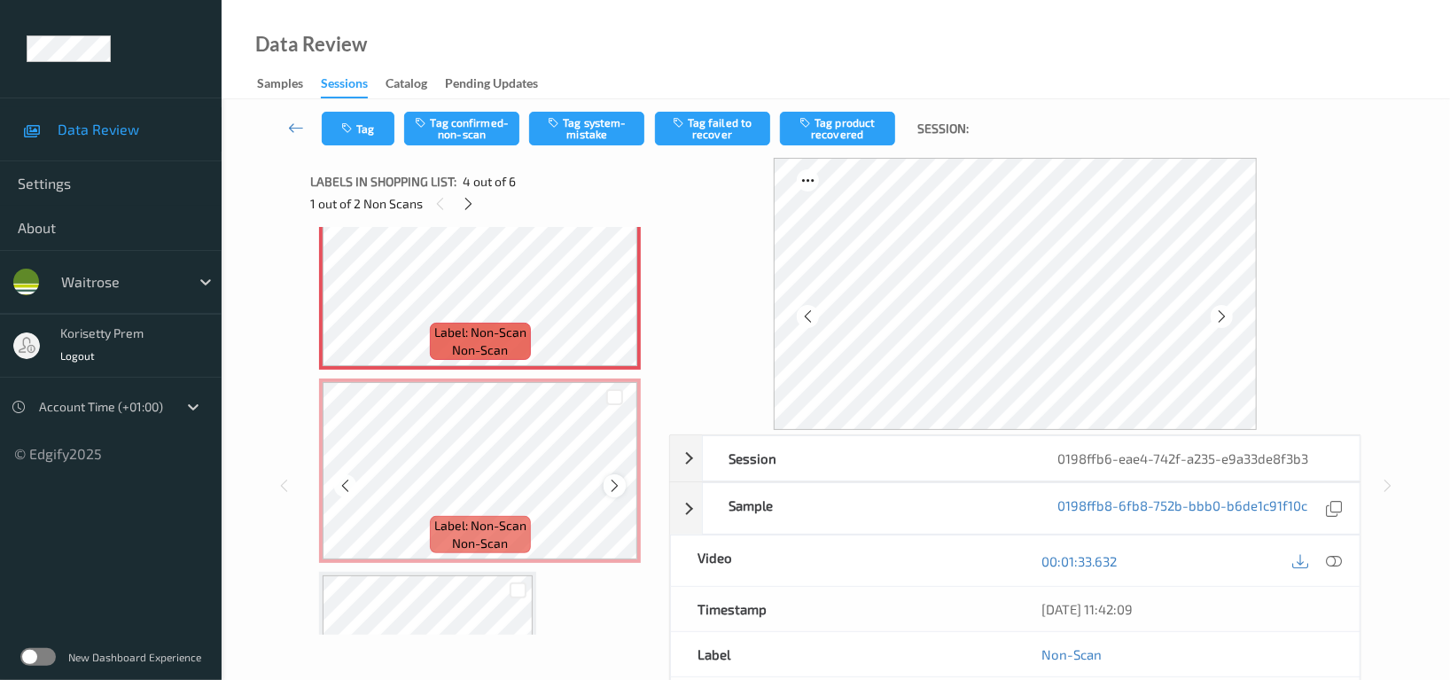
click at [617, 487] on icon at bounding box center [614, 486] width 15 height 16
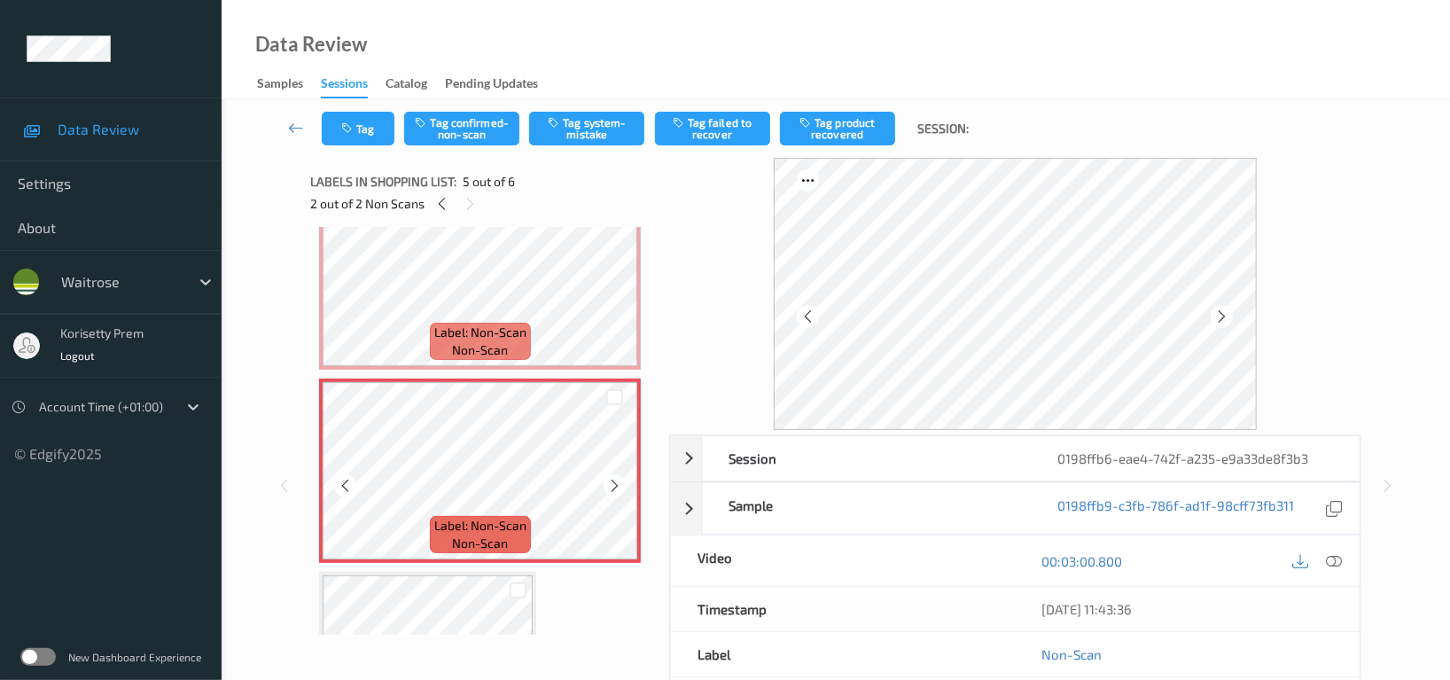
click at [617, 487] on icon at bounding box center [614, 486] width 15 height 16
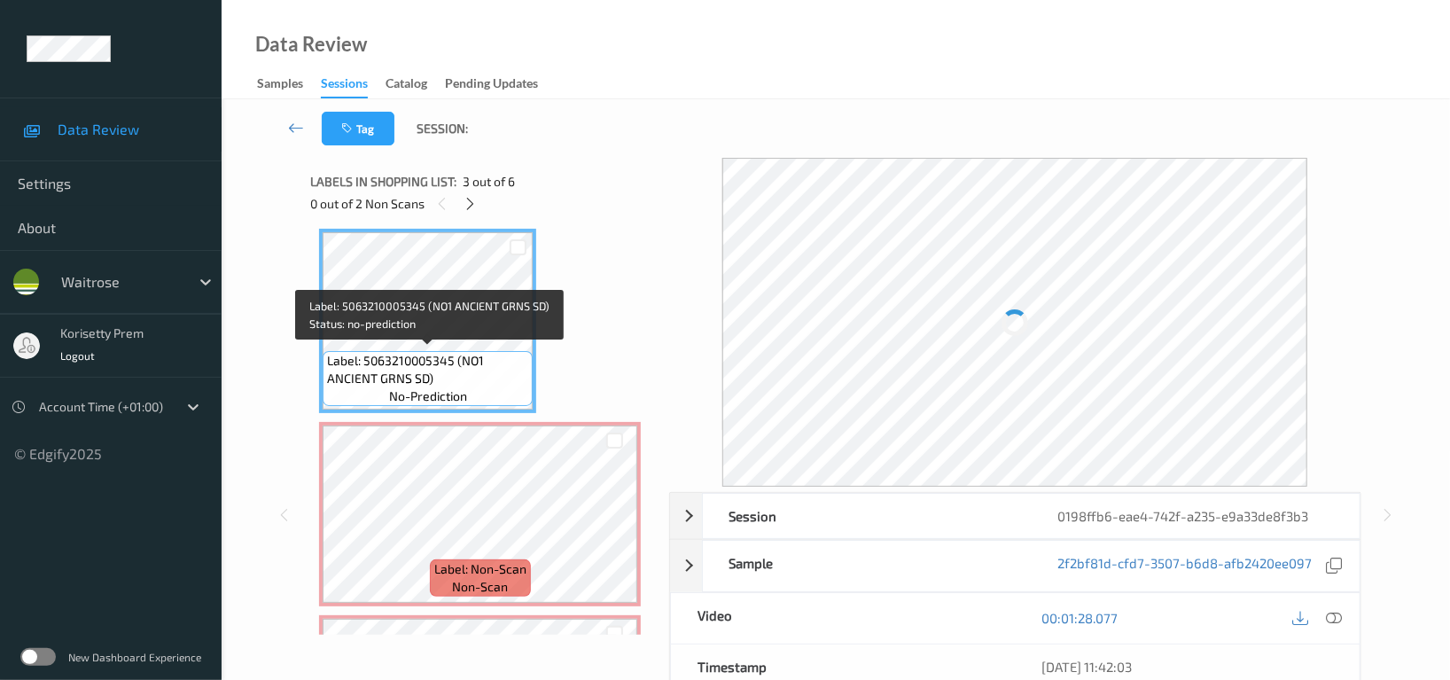
scroll to position [276, 0]
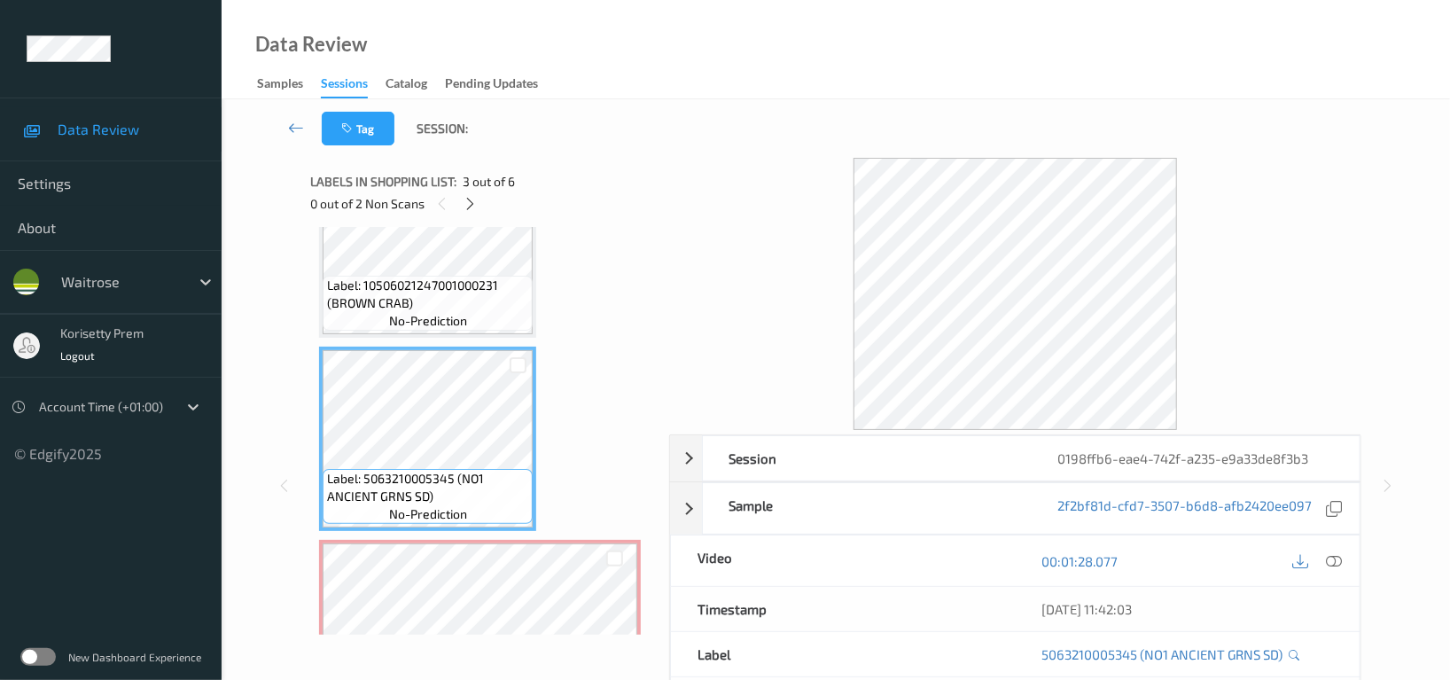
click at [422, 285] on span "Label: 10506021247001000231 (BROWN CRAB)" at bounding box center [427, 294] width 201 height 35
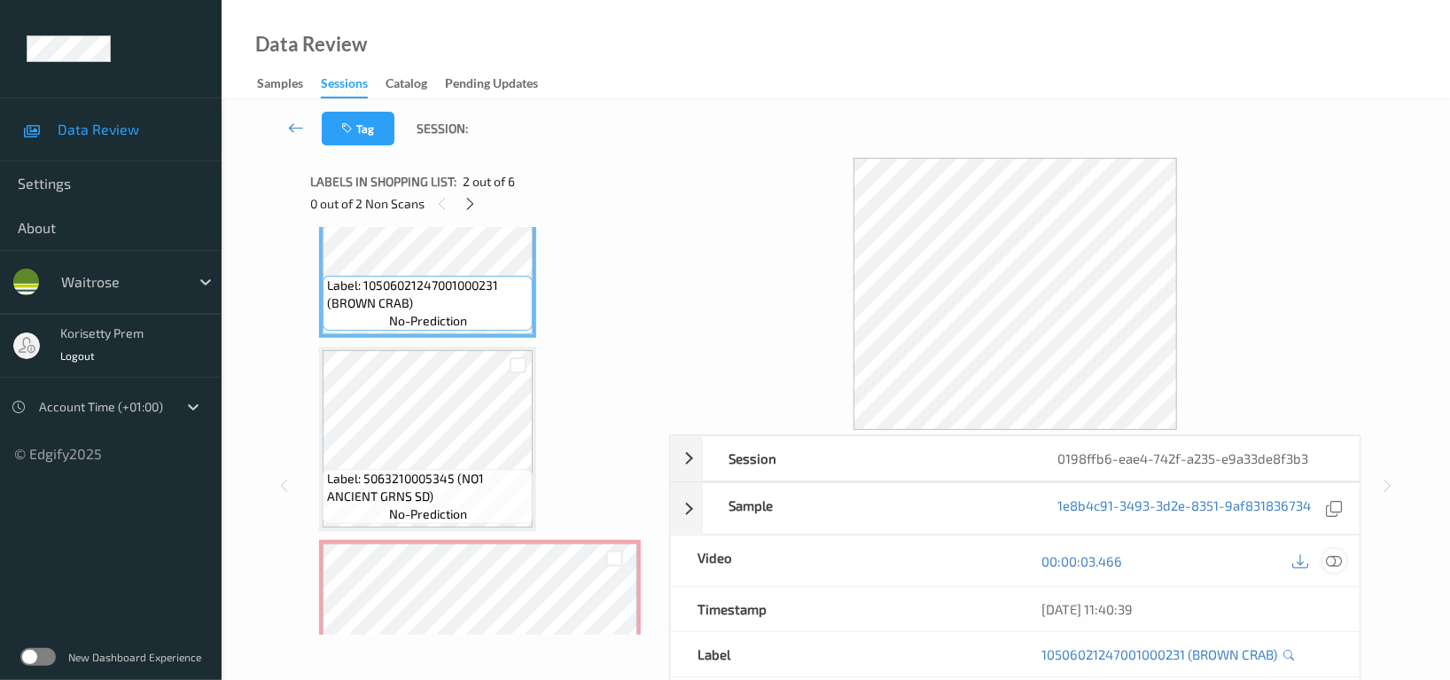
click at [1326, 561] on icon at bounding box center [1334, 561] width 16 height 16
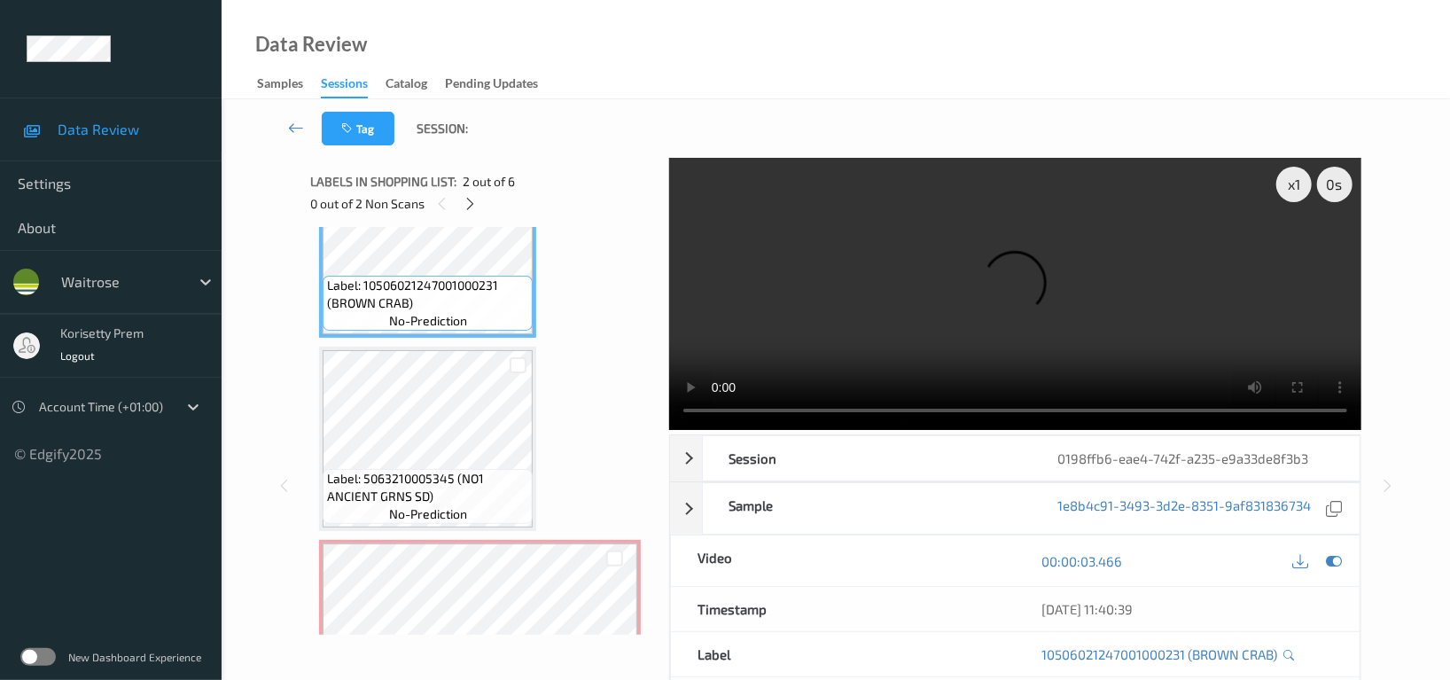
click at [858, 301] on video at bounding box center [1015, 294] width 692 height 272
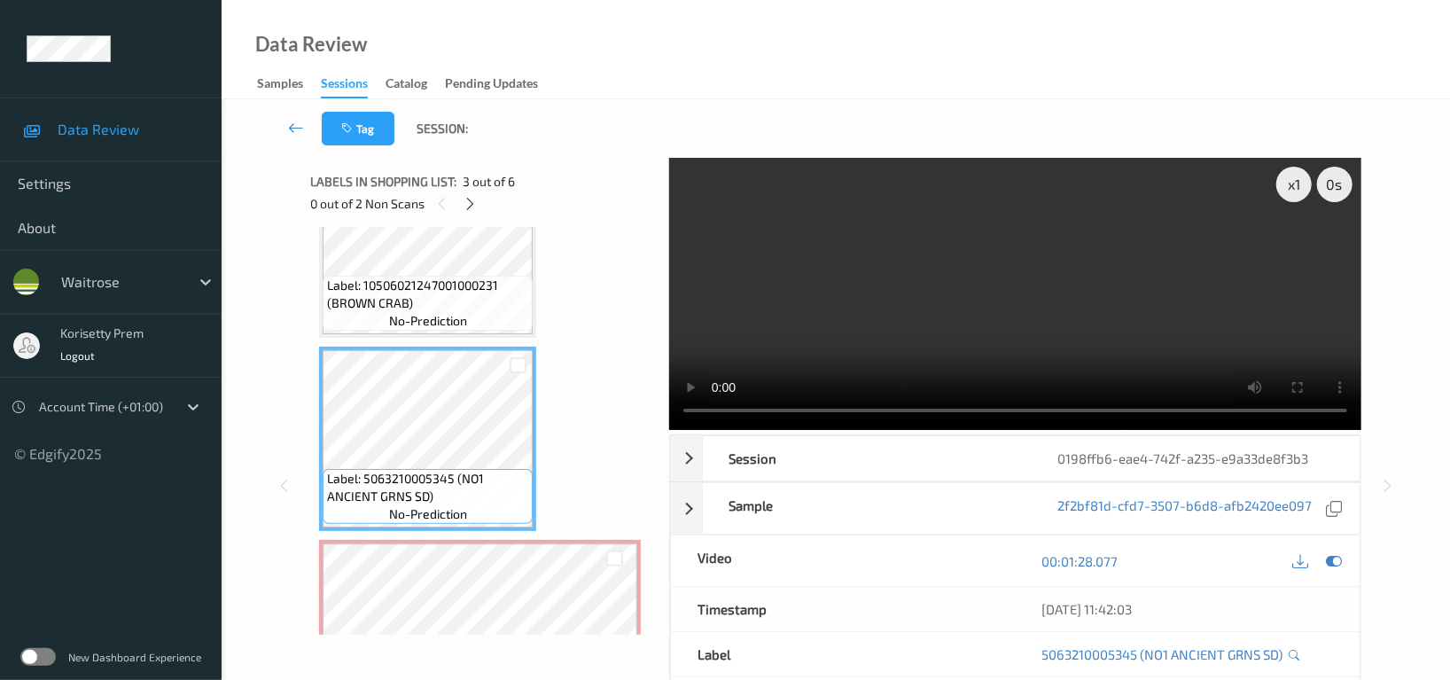
click at [394, 312] on span "no-prediction" at bounding box center [428, 321] width 78 height 18
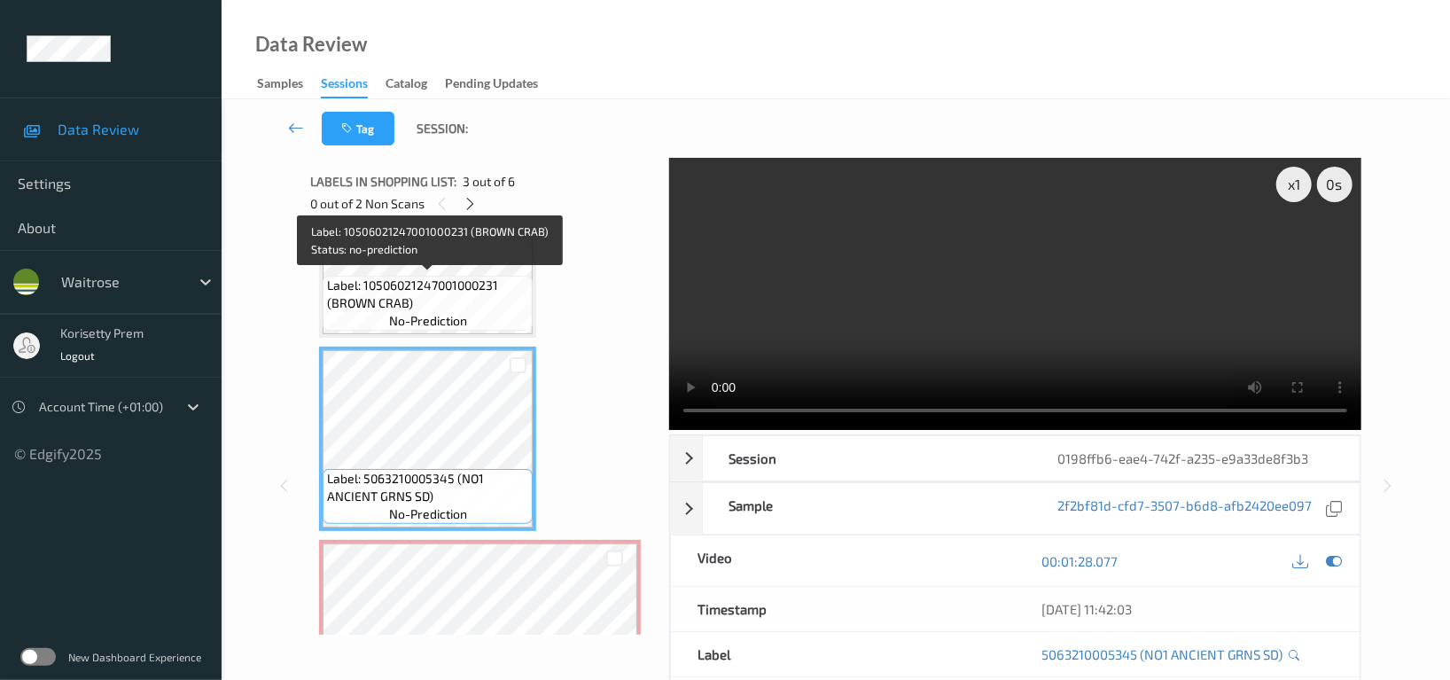
click at [343, 285] on span "Label: 10506021247001000231 (BROWN CRAB)" at bounding box center [427, 294] width 201 height 35
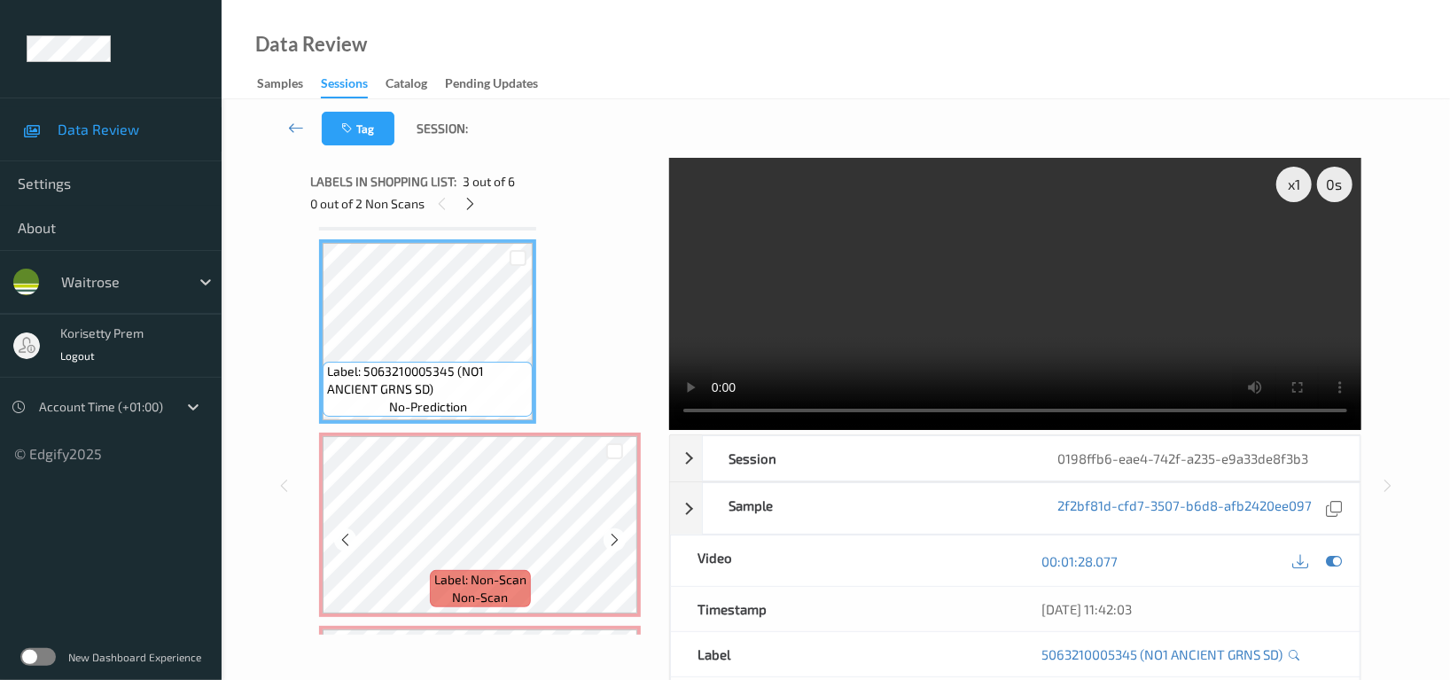
scroll to position [512, 0]
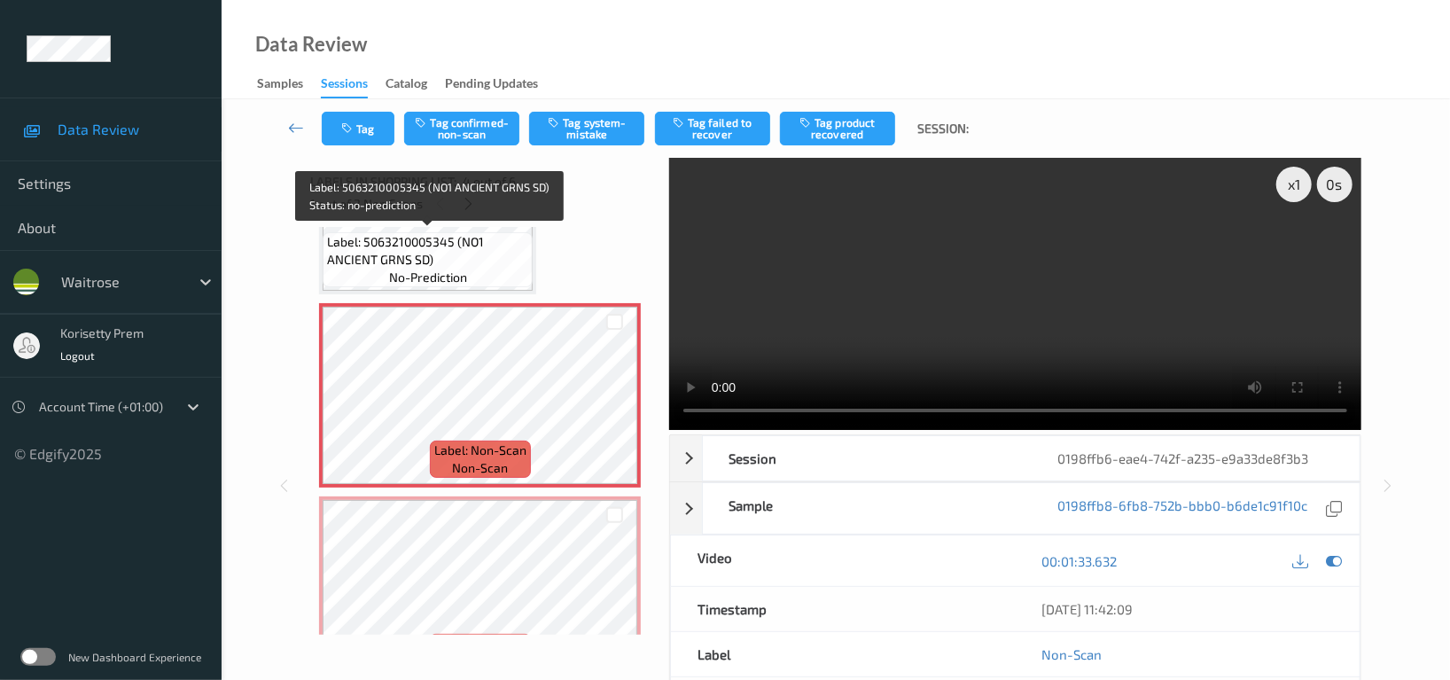
click at [433, 260] on span "Label: 5063210005345 (NO1 ANCIENT GRNS SD)" at bounding box center [427, 250] width 201 height 35
click at [448, 269] on span "no-prediction" at bounding box center [428, 278] width 78 height 18
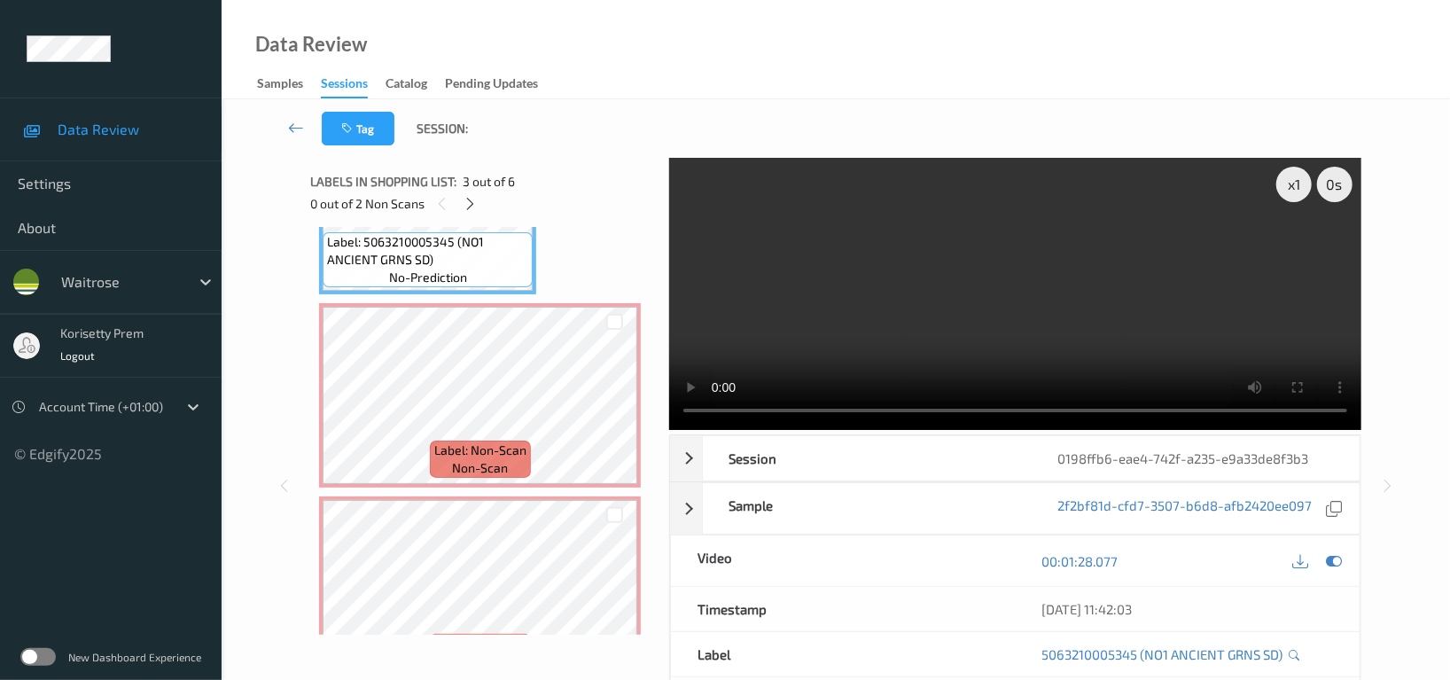
click at [1005, 326] on video at bounding box center [1015, 294] width 692 height 272
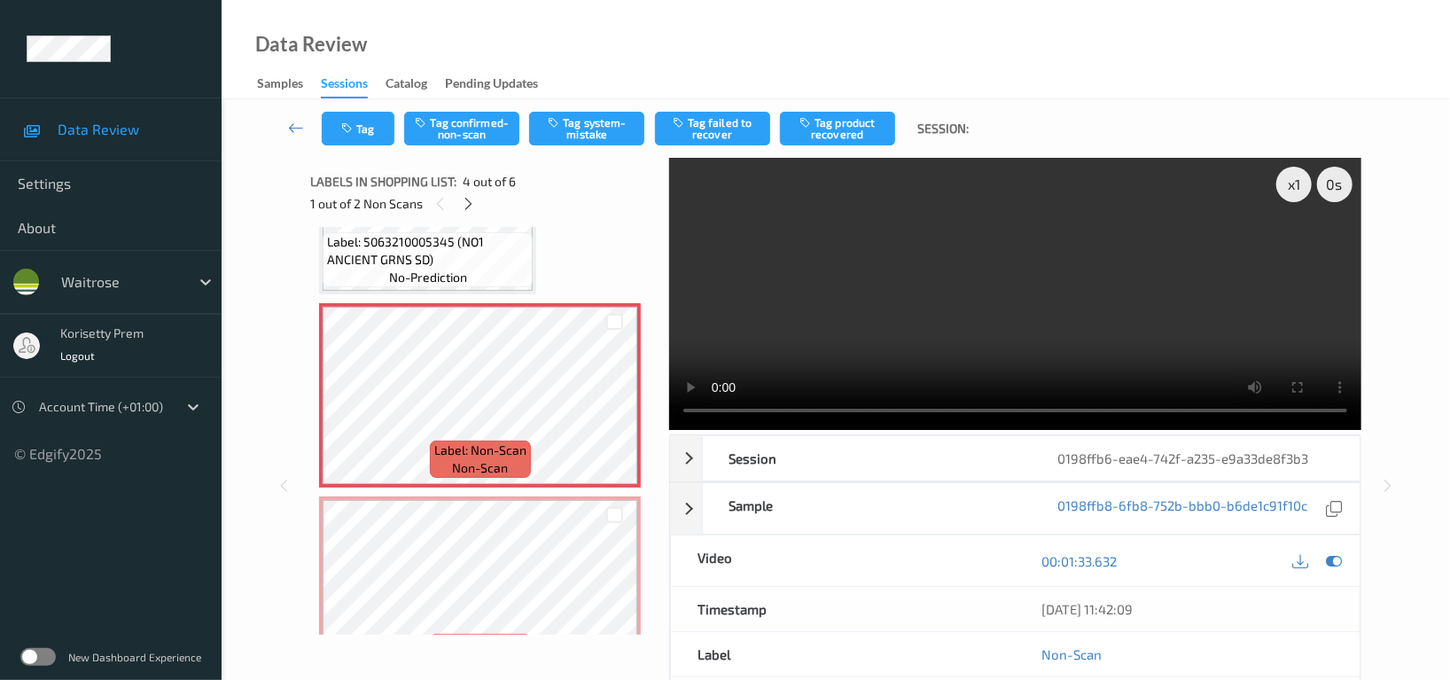
click at [1005, 289] on video at bounding box center [1015, 294] width 692 height 272
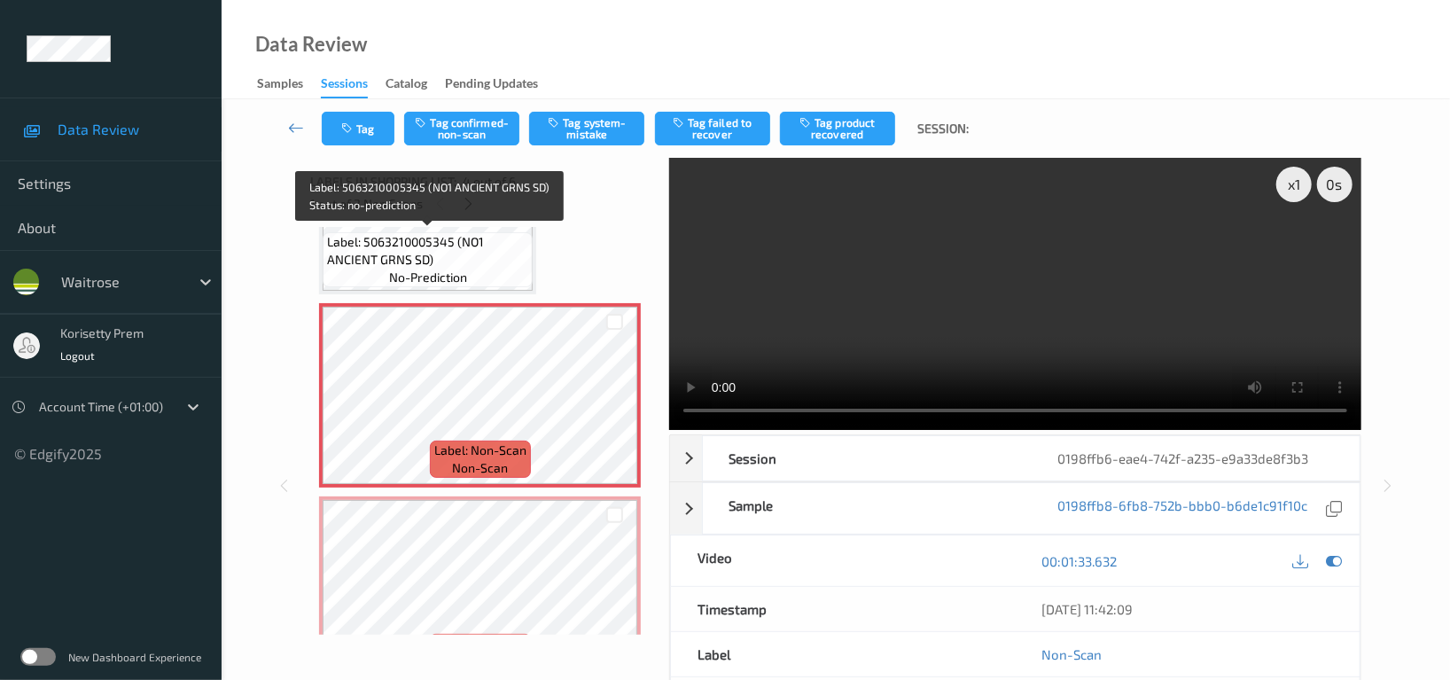
click at [437, 254] on span "Label: 5063210005345 (NO1 ANCIENT GRNS SD)" at bounding box center [427, 250] width 201 height 35
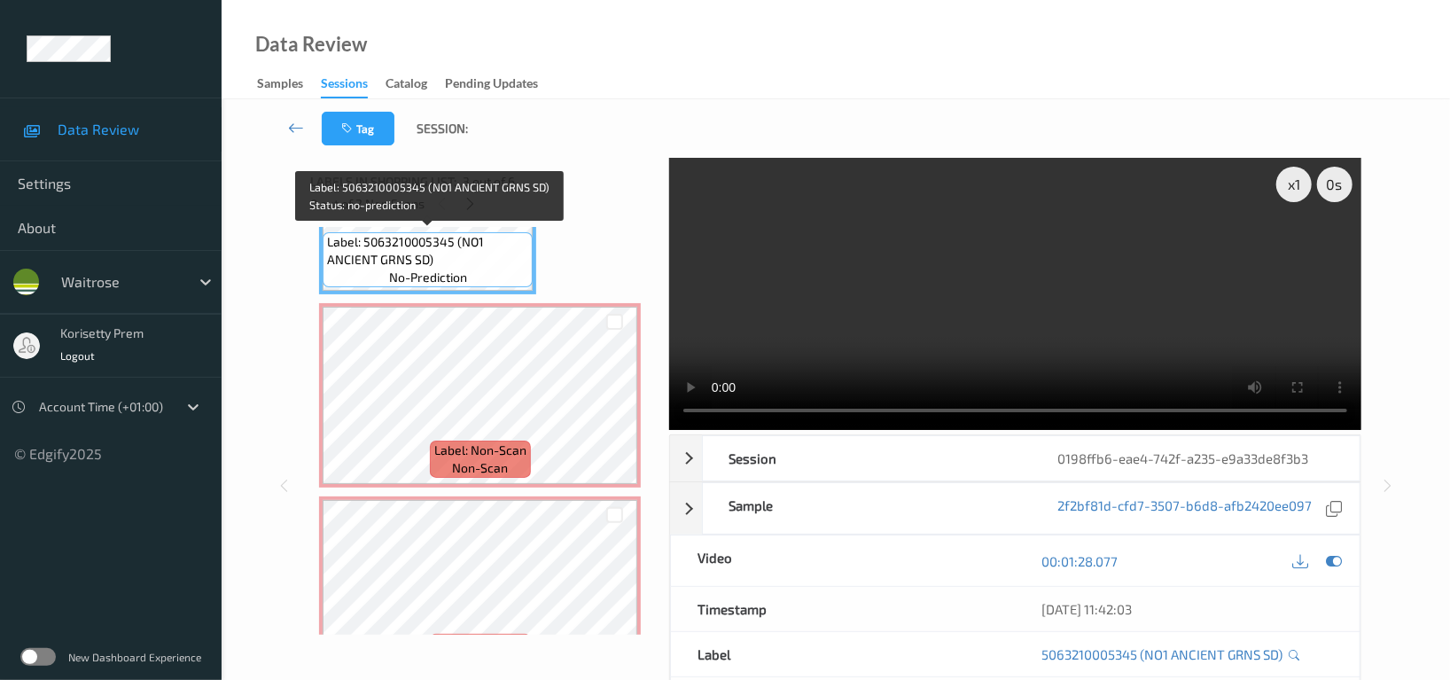
click at [428, 263] on span "Label: 5063210005345 (NO1 ANCIENT GRNS SD)" at bounding box center [427, 250] width 201 height 35
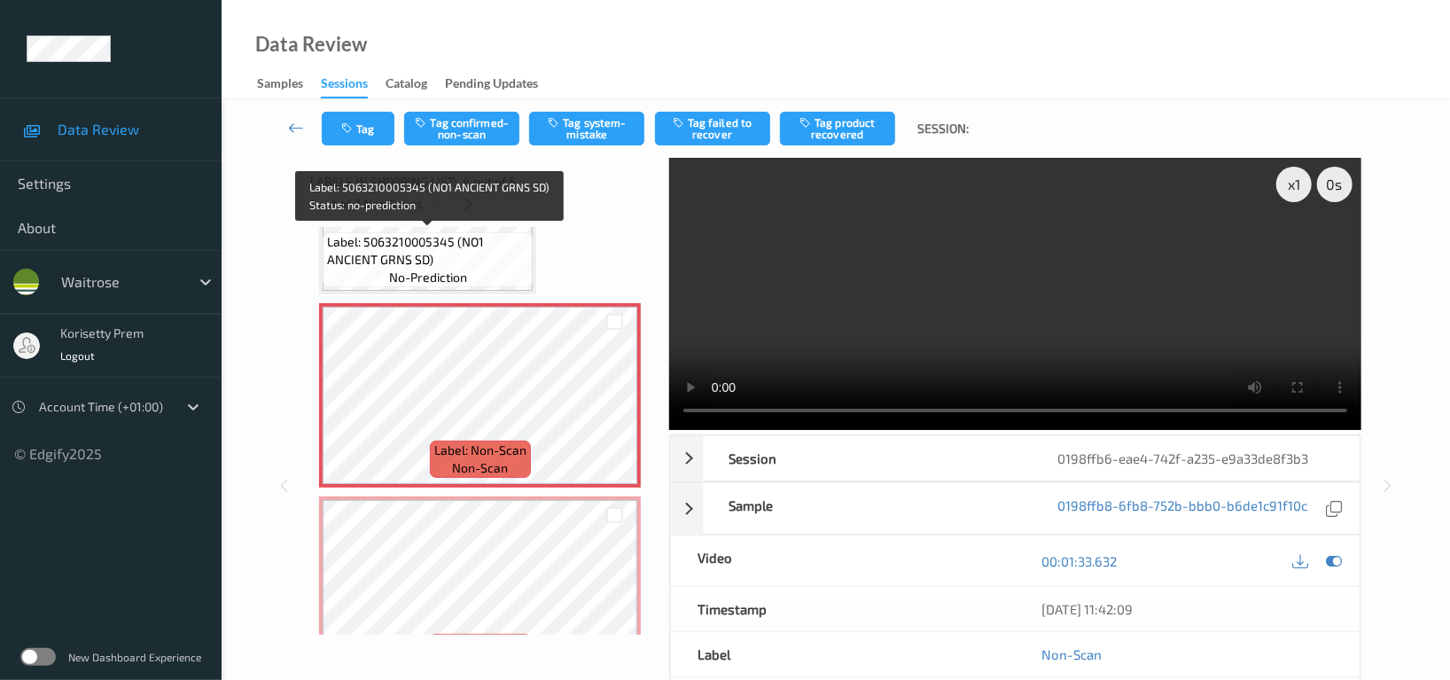
click at [452, 278] on span "no-prediction" at bounding box center [428, 278] width 78 height 18
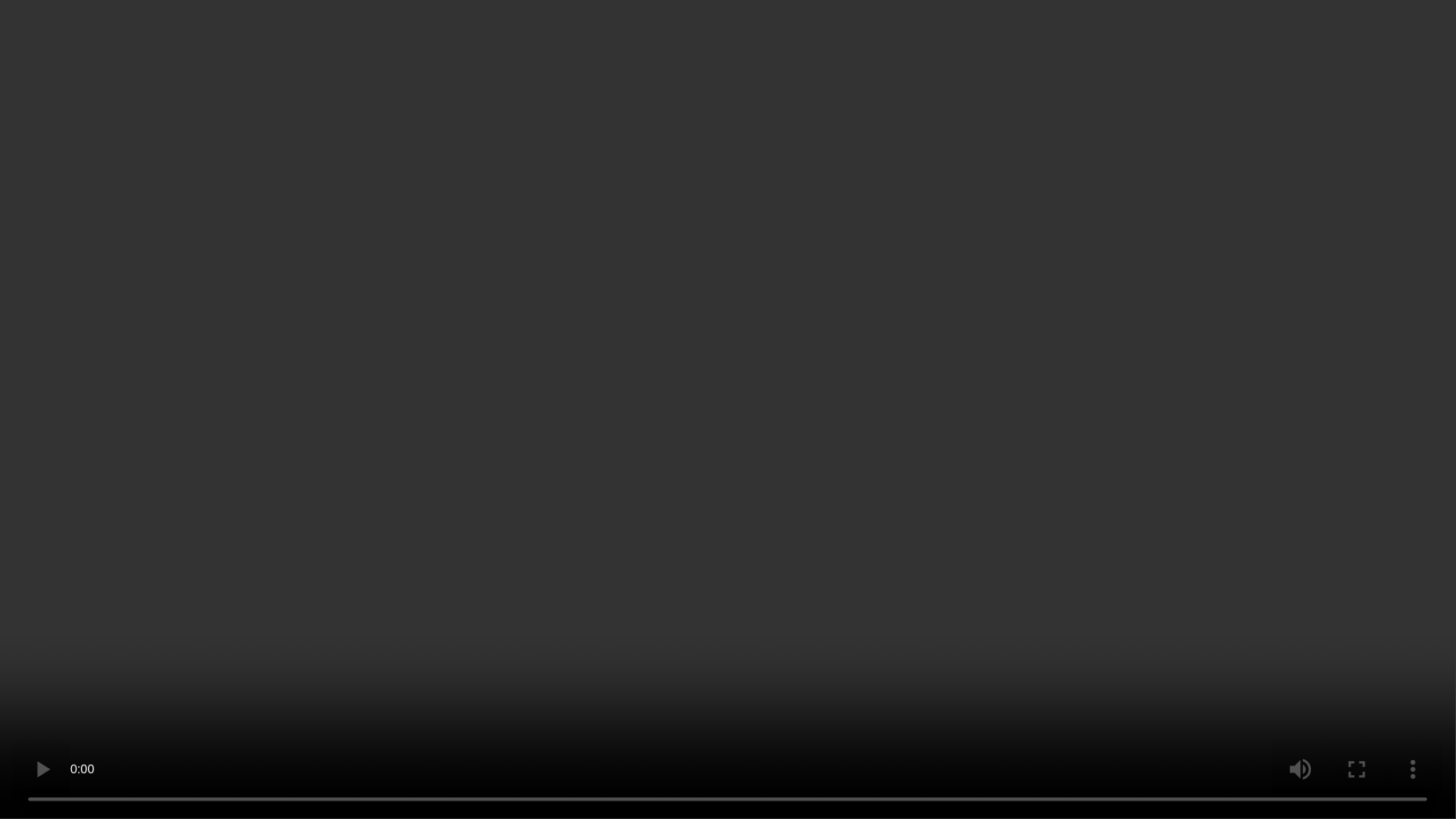
click at [1048, 478] on video at bounding box center [728, 410] width 1456 height 819
click at [714, 388] on video at bounding box center [728, 410] width 1456 height 819
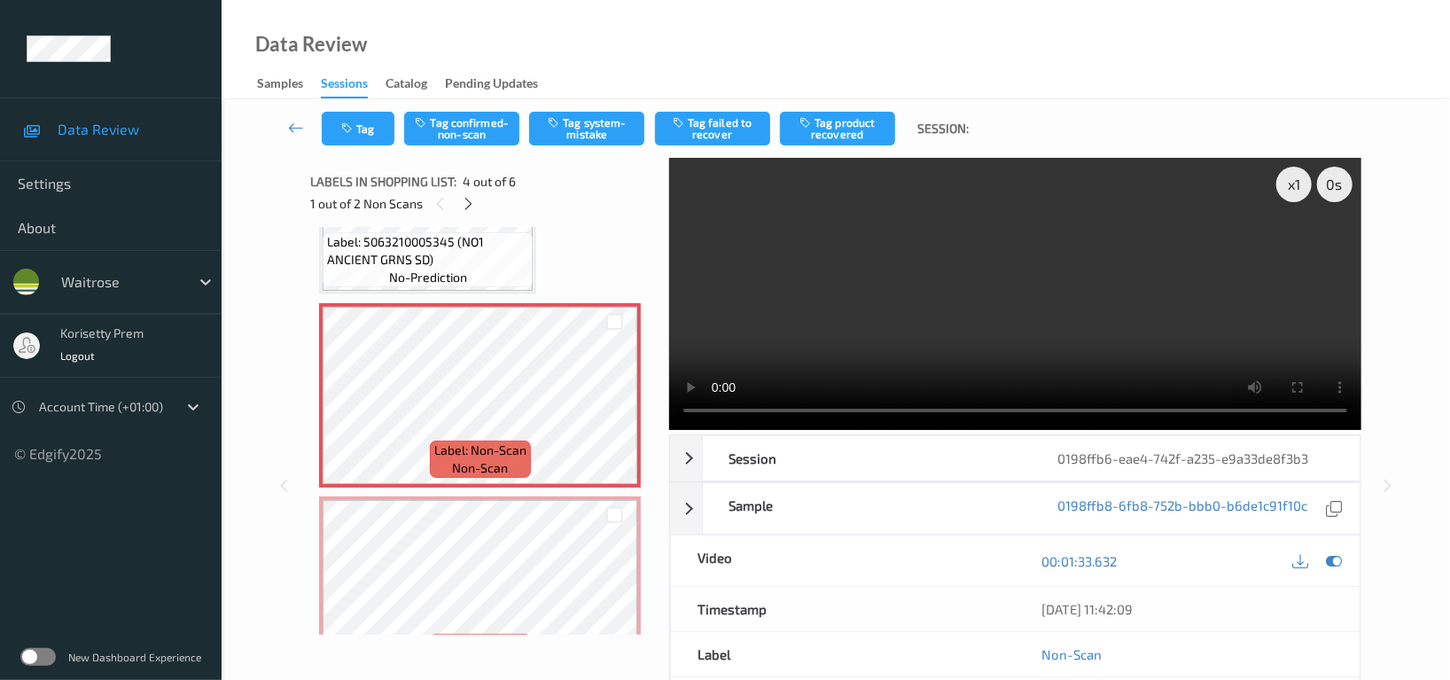
click at [1071, 240] on video at bounding box center [1015, 294] width 692 height 272
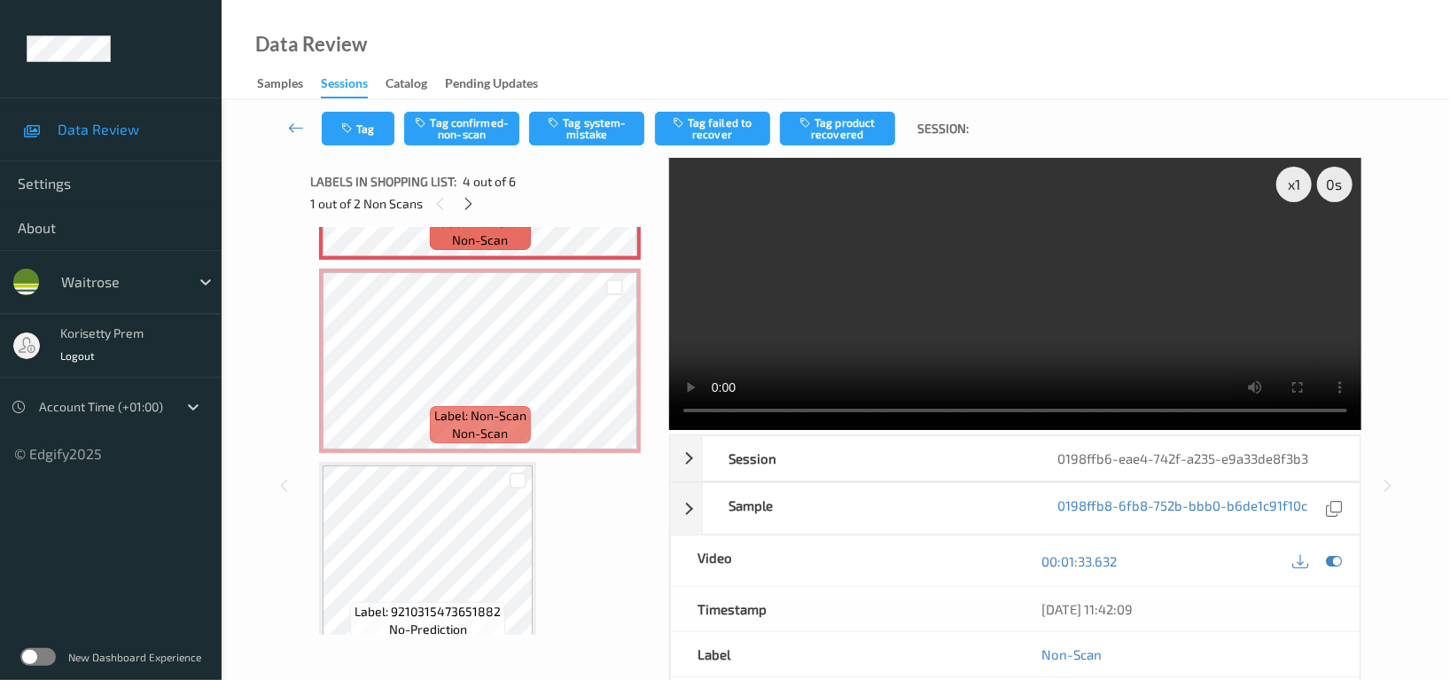
scroll to position [756, 0]
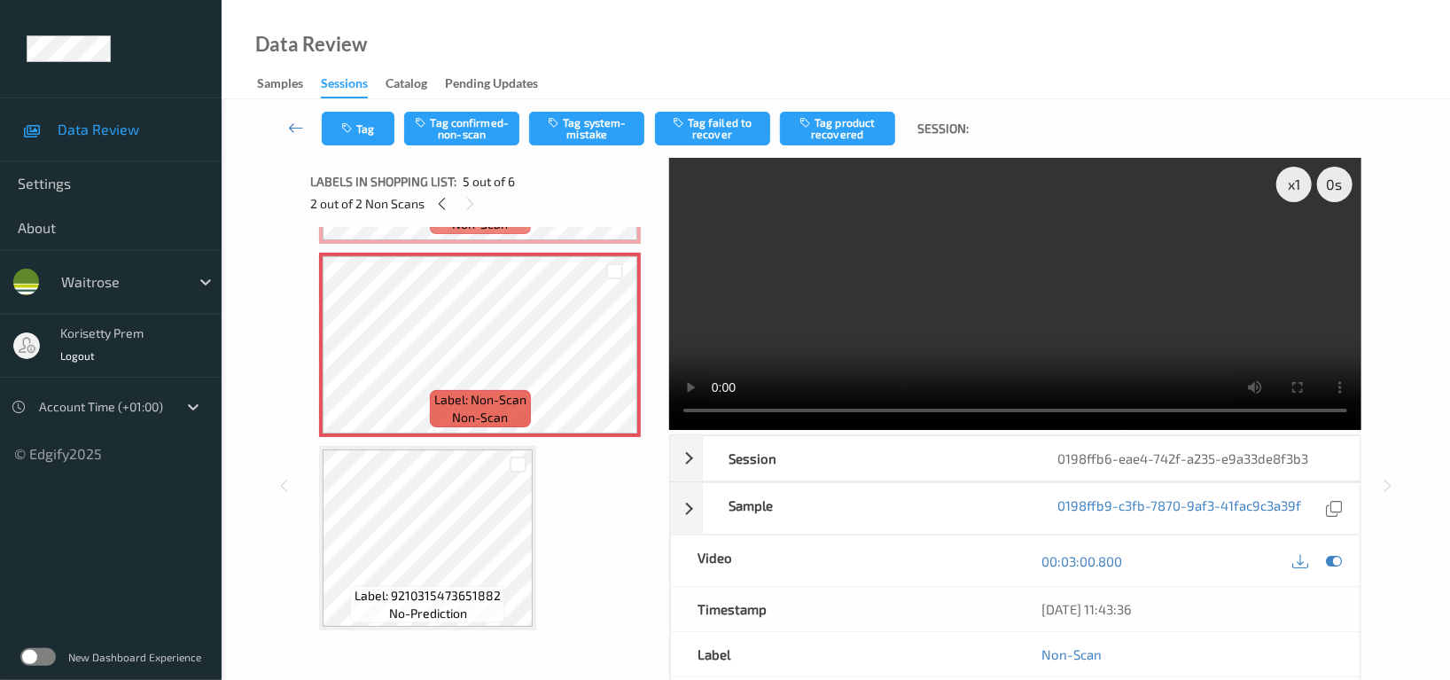
click at [903, 291] on video at bounding box center [1015, 294] width 692 height 272
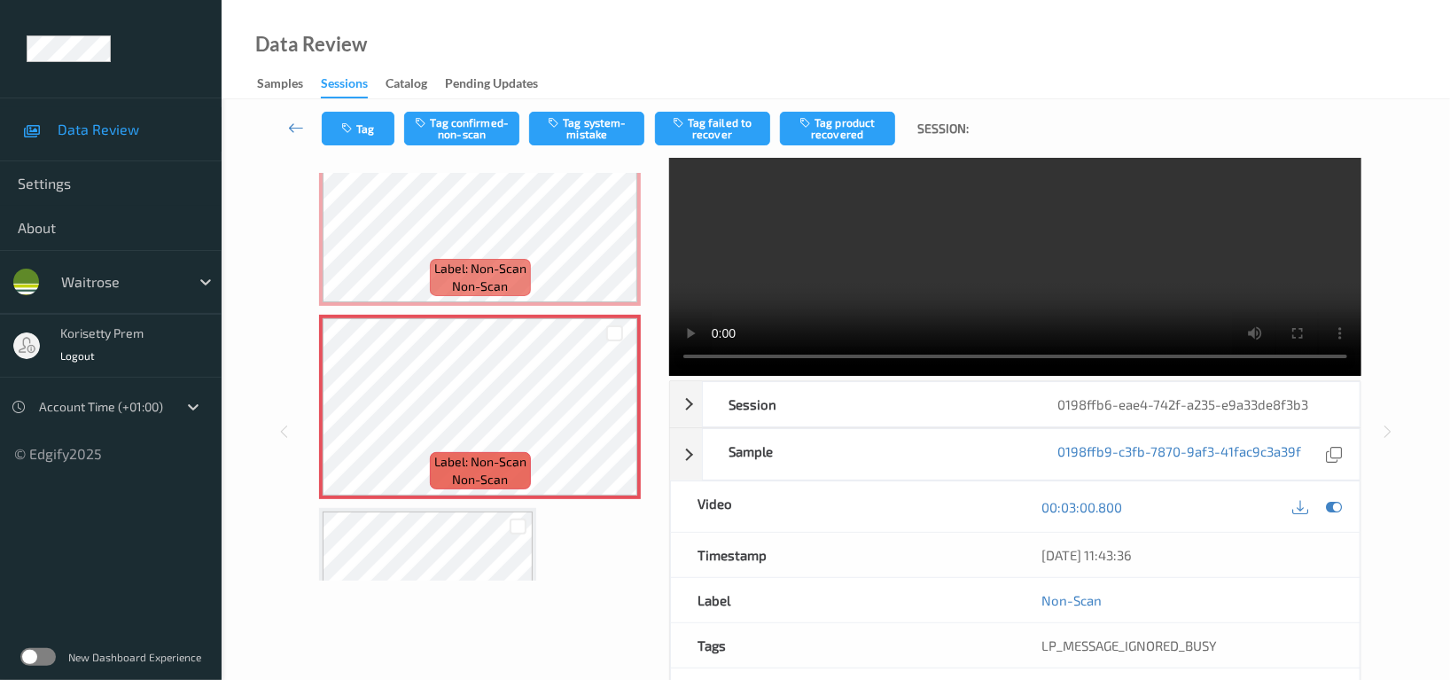
scroll to position [637, 0]
click at [1007, 266] on video at bounding box center [1015, 240] width 692 height 272
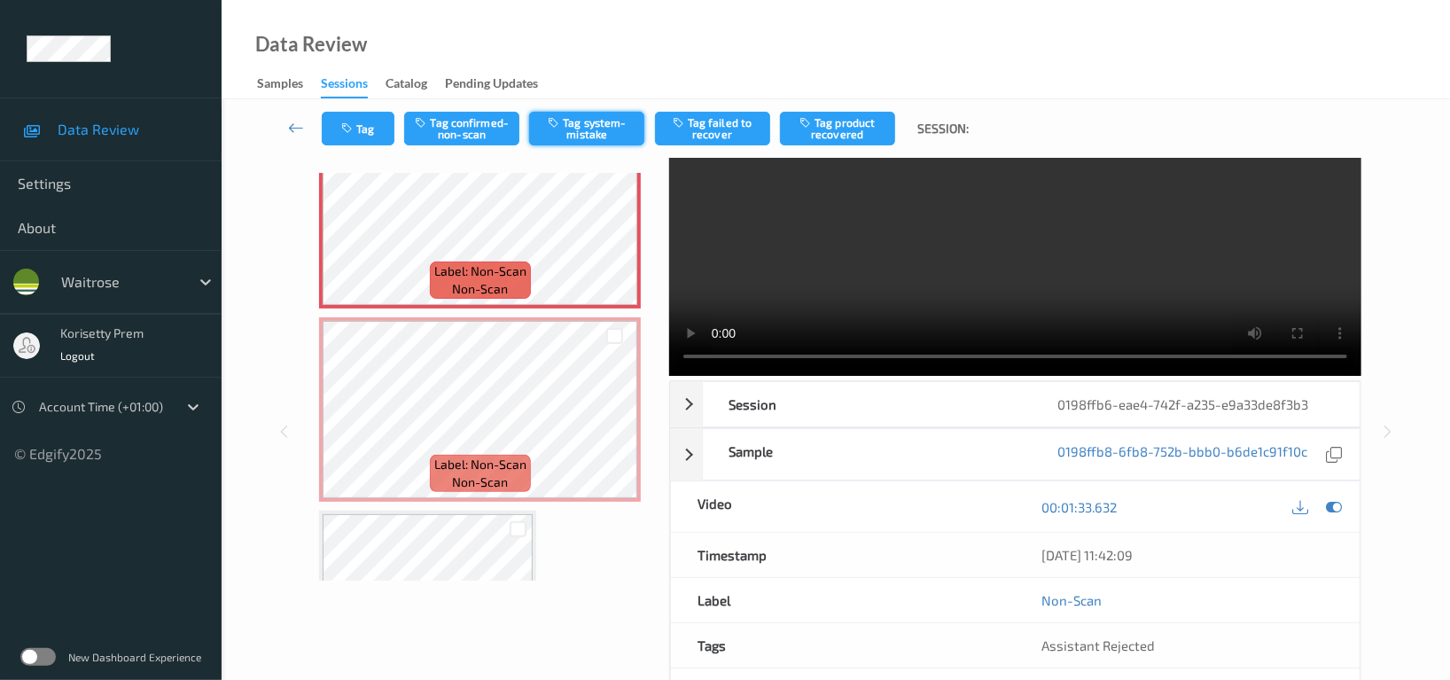
click at [586, 137] on button "Tag system-mistake" at bounding box center [586, 129] width 115 height 34
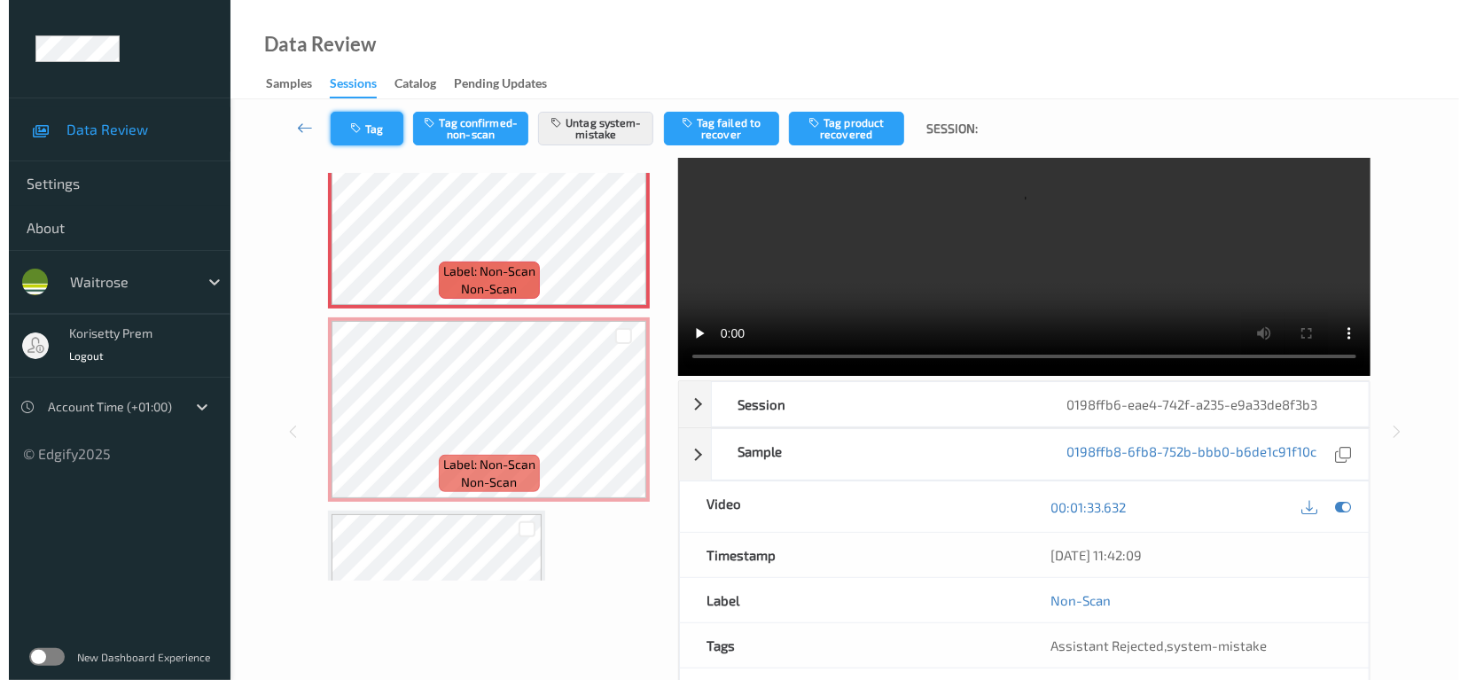
scroll to position [34, 0]
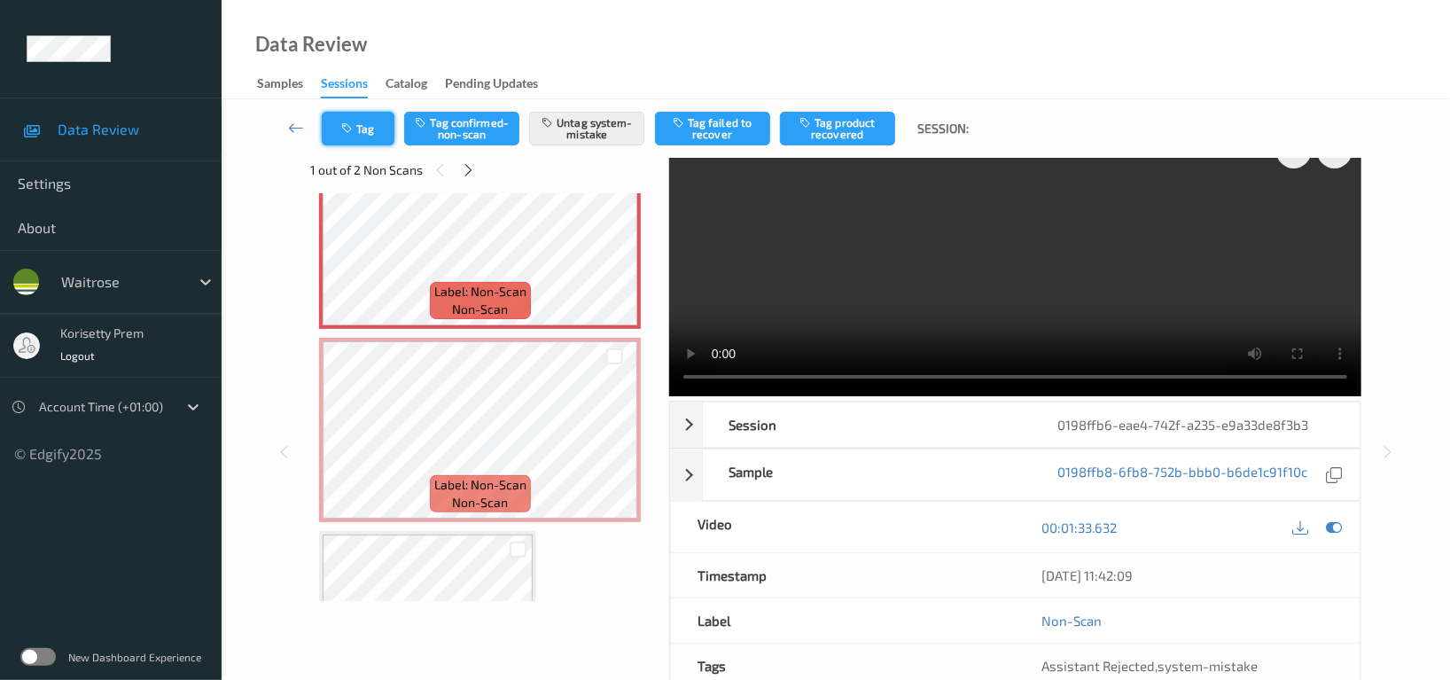
click at [352, 133] on icon "button" at bounding box center [348, 128] width 15 height 12
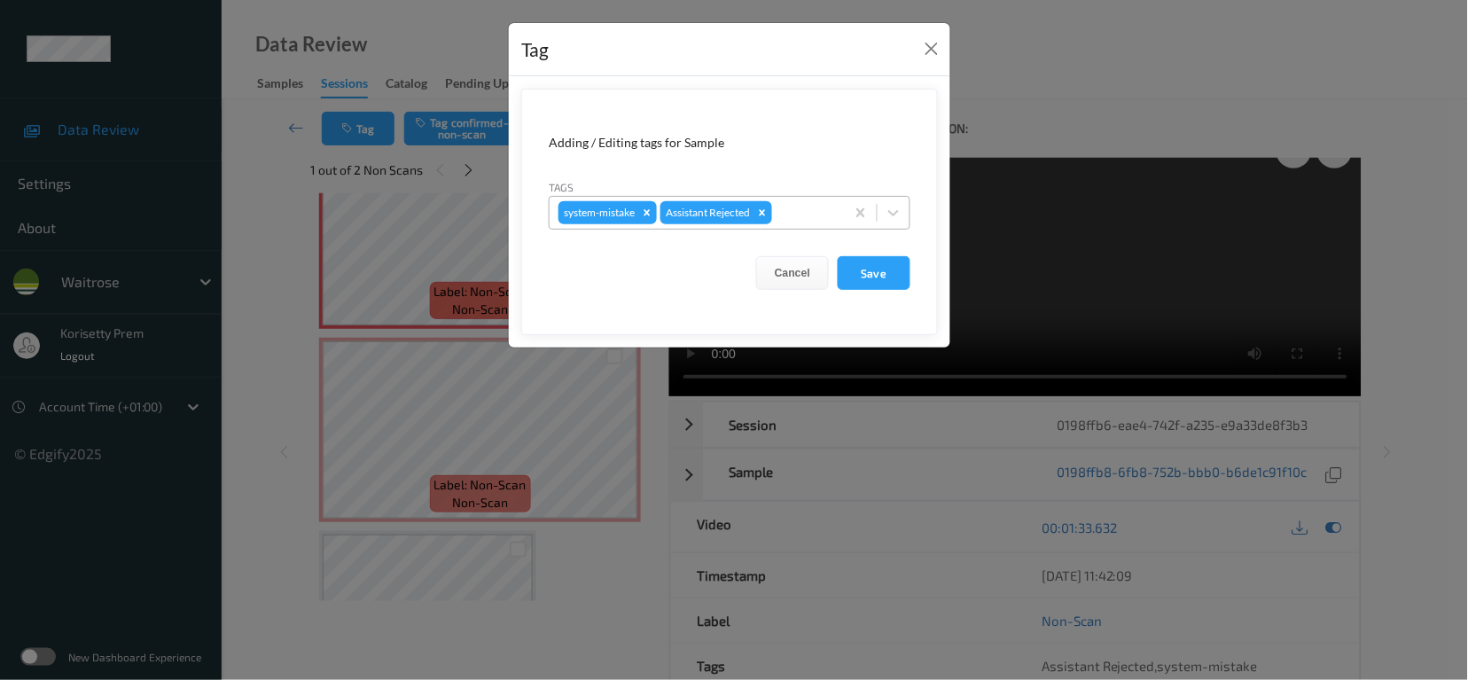
click at [792, 210] on div at bounding box center [806, 212] width 60 height 21
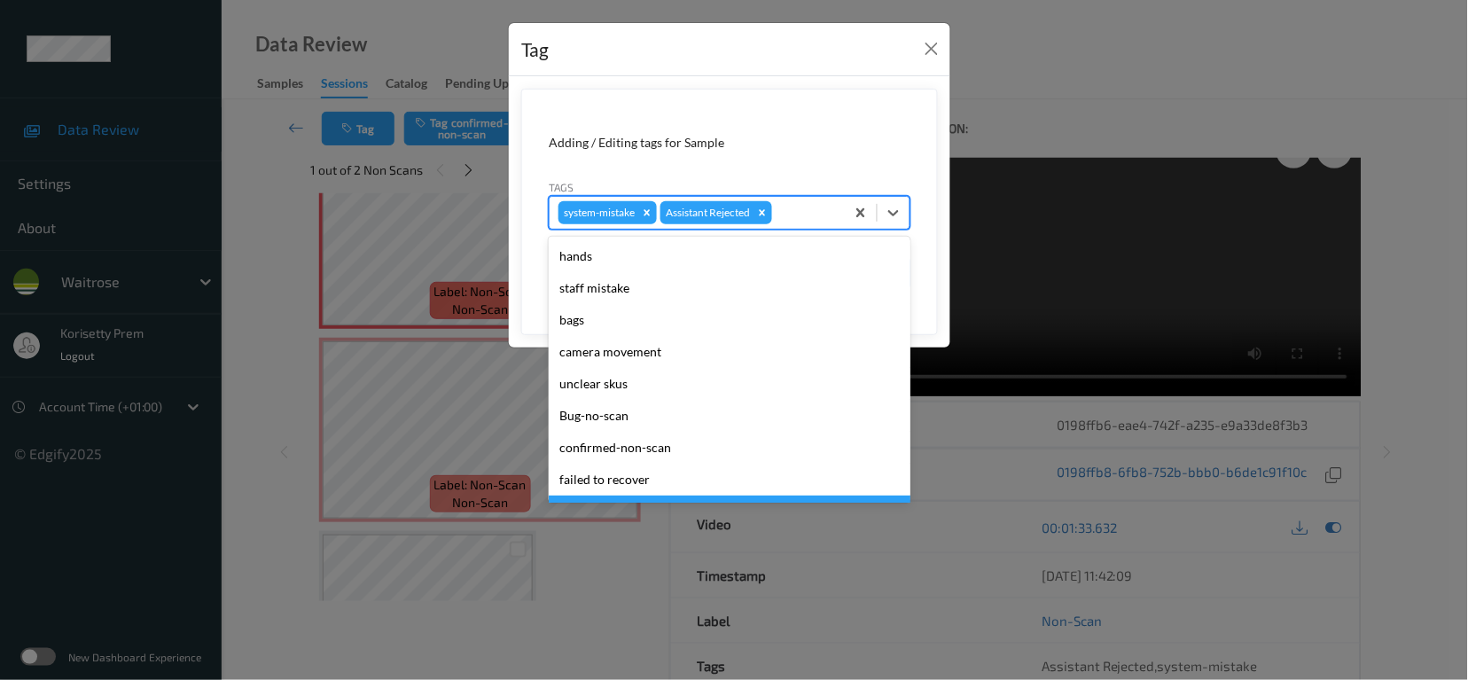
scroll to position [378, 0]
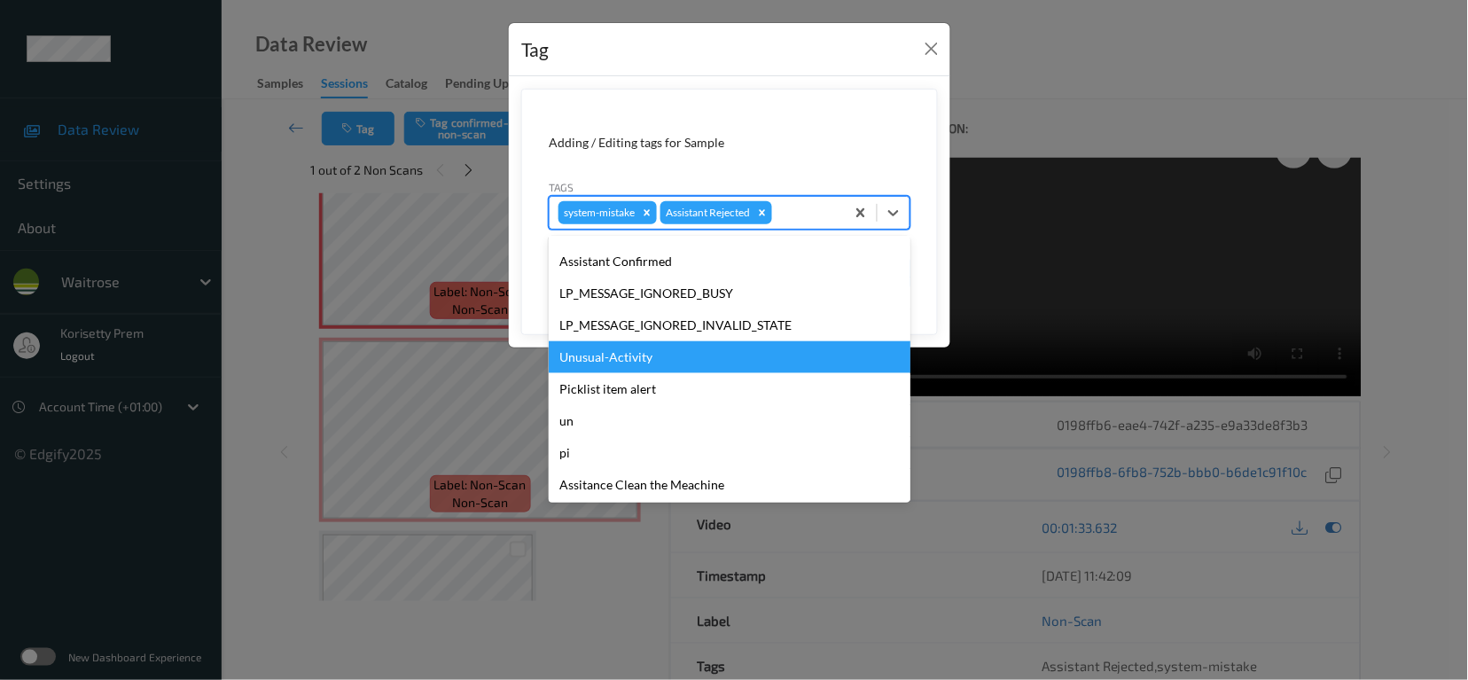
click at [614, 366] on div "Unusual-Activity" at bounding box center [730, 357] width 362 height 32
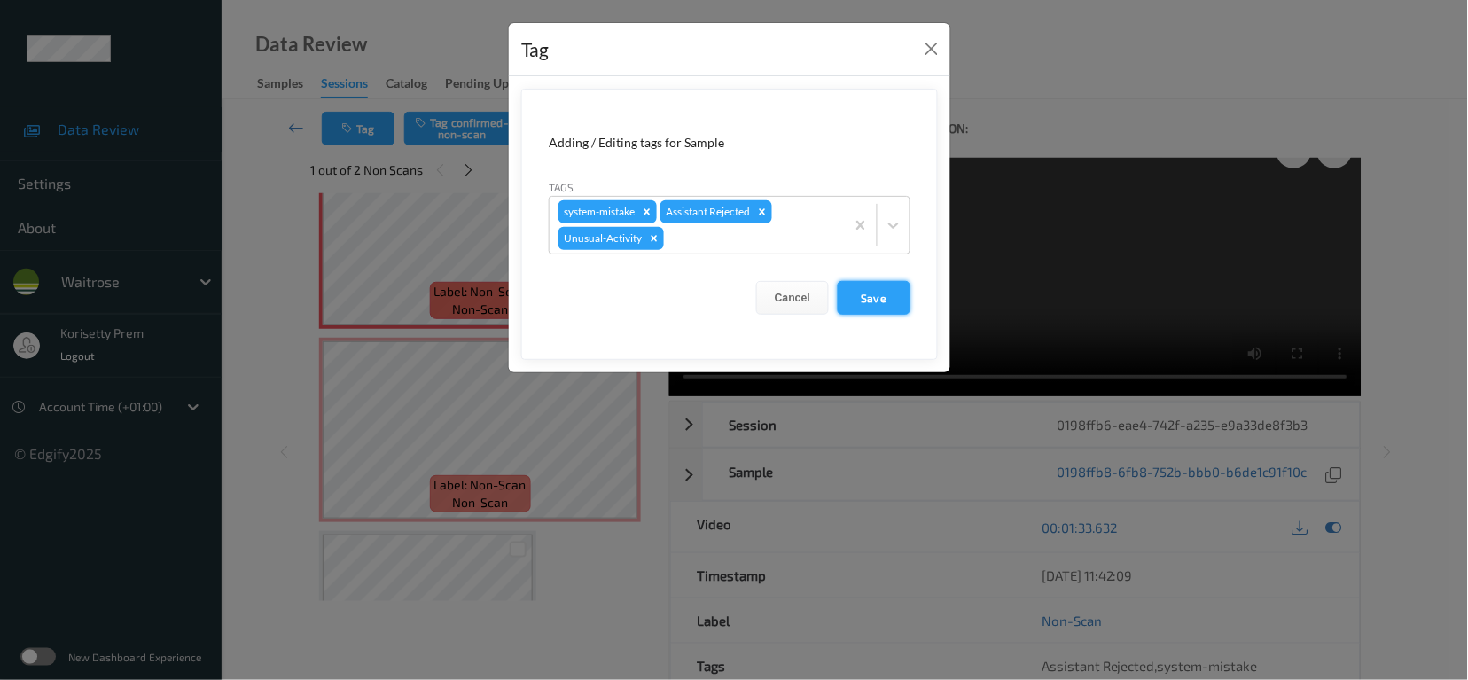
click at [858, 298] on button "Save" at bounding box center [874, 298] width 73 height 34
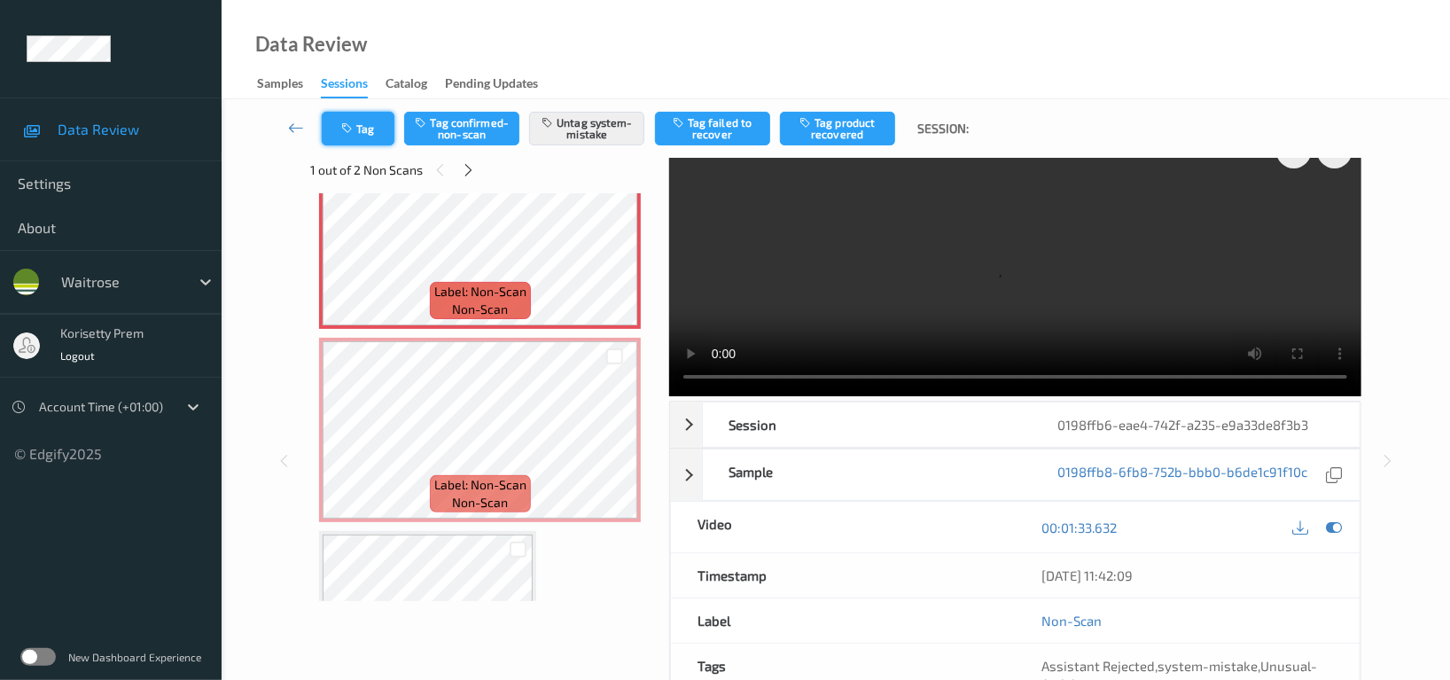
click at [363, 122] on button "Tag" at bounding box center [358, 129] width 73 height 34
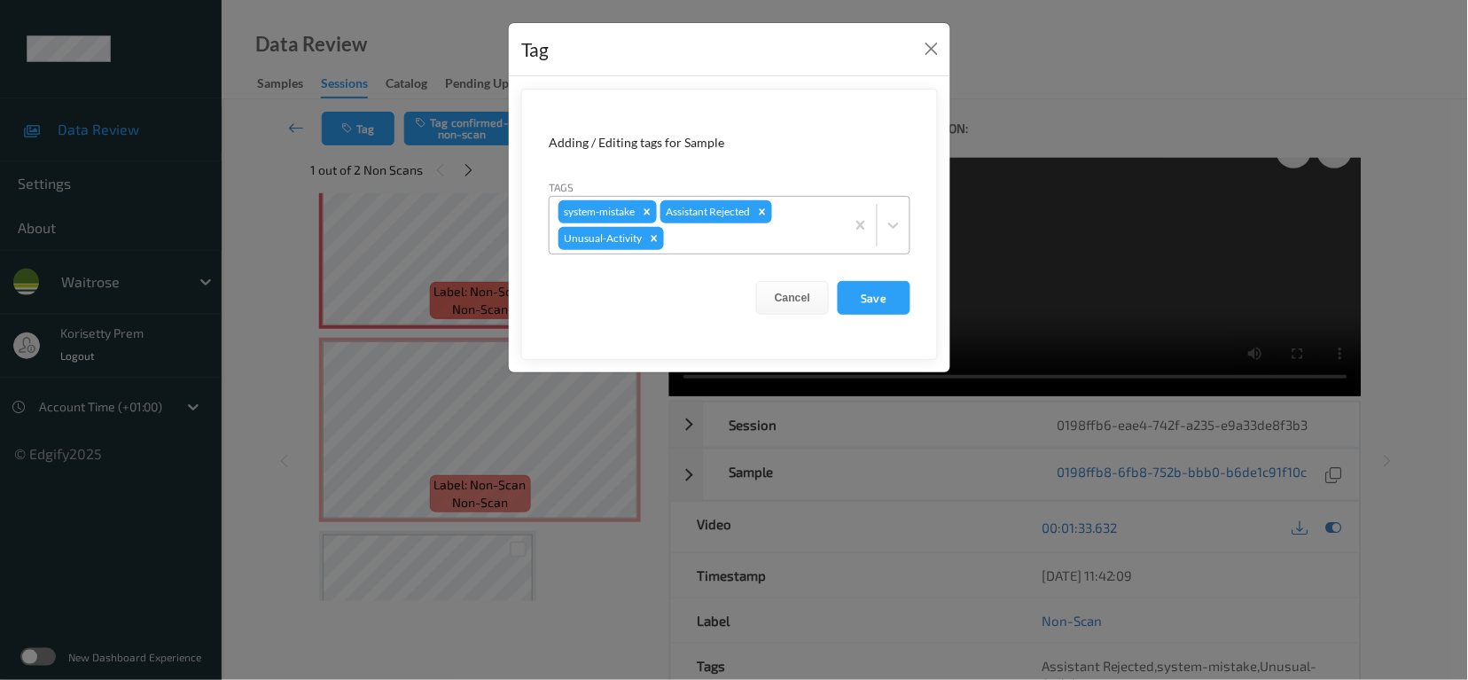
click at [763, 251] on div "system-mistake Assistant Rejected Unusual-Activity" at bounding box center [697, 225] width 295 height 57
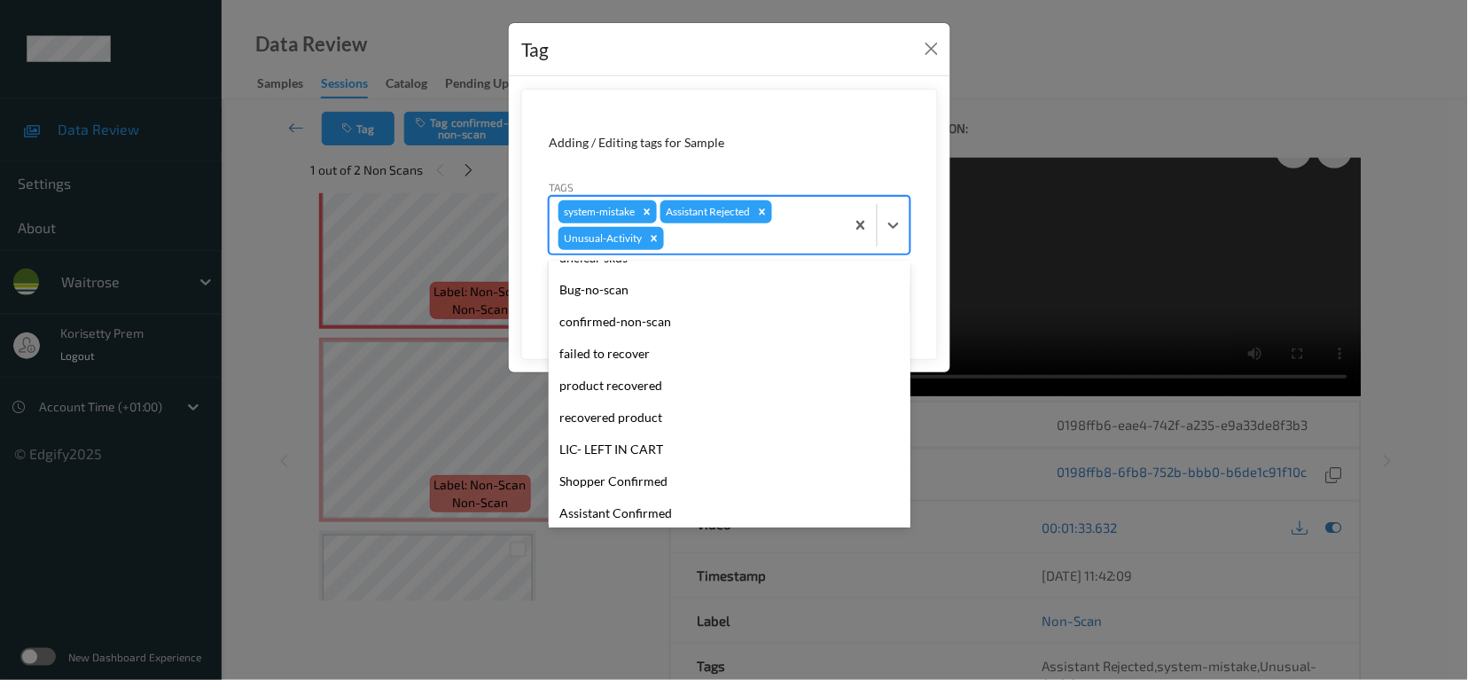
scroll to position [347, 0]
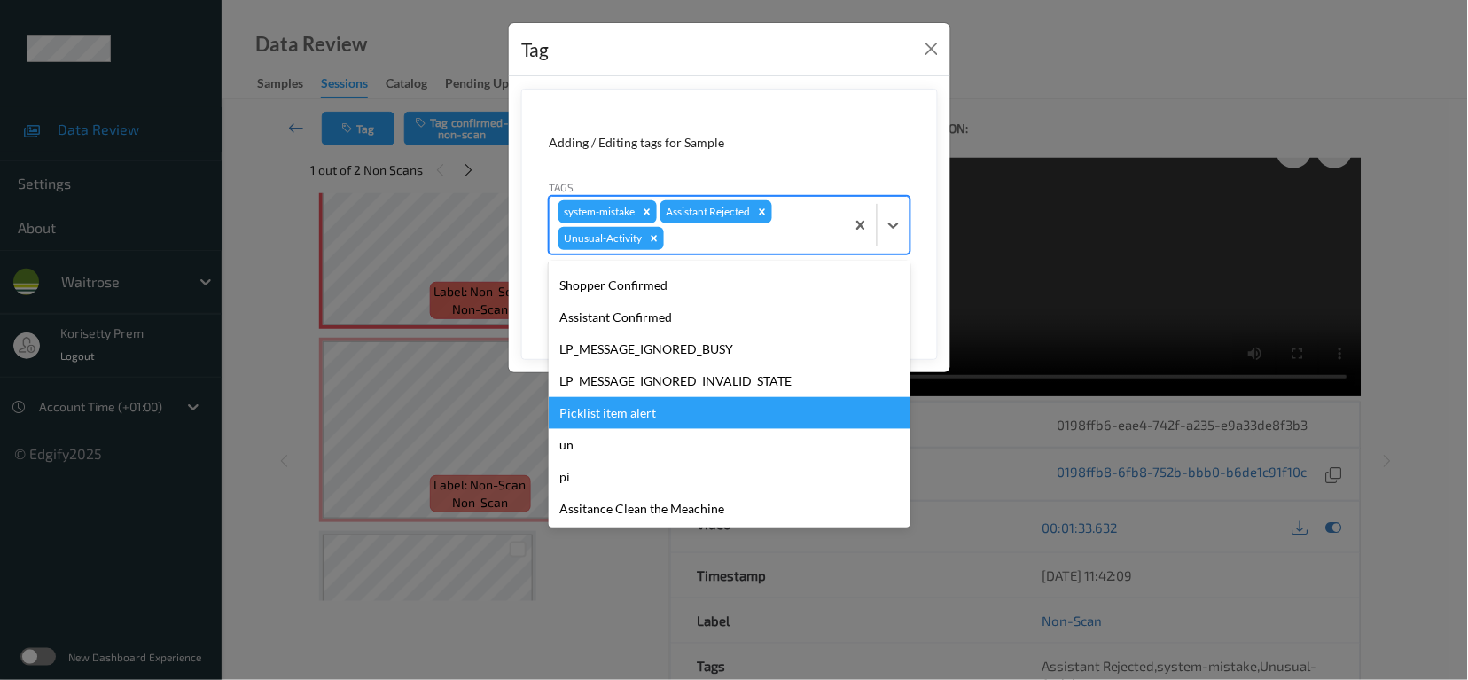
click at [634, 421] on div "Picklist item alert" at bounding box center [730, 413] width 362 height 32
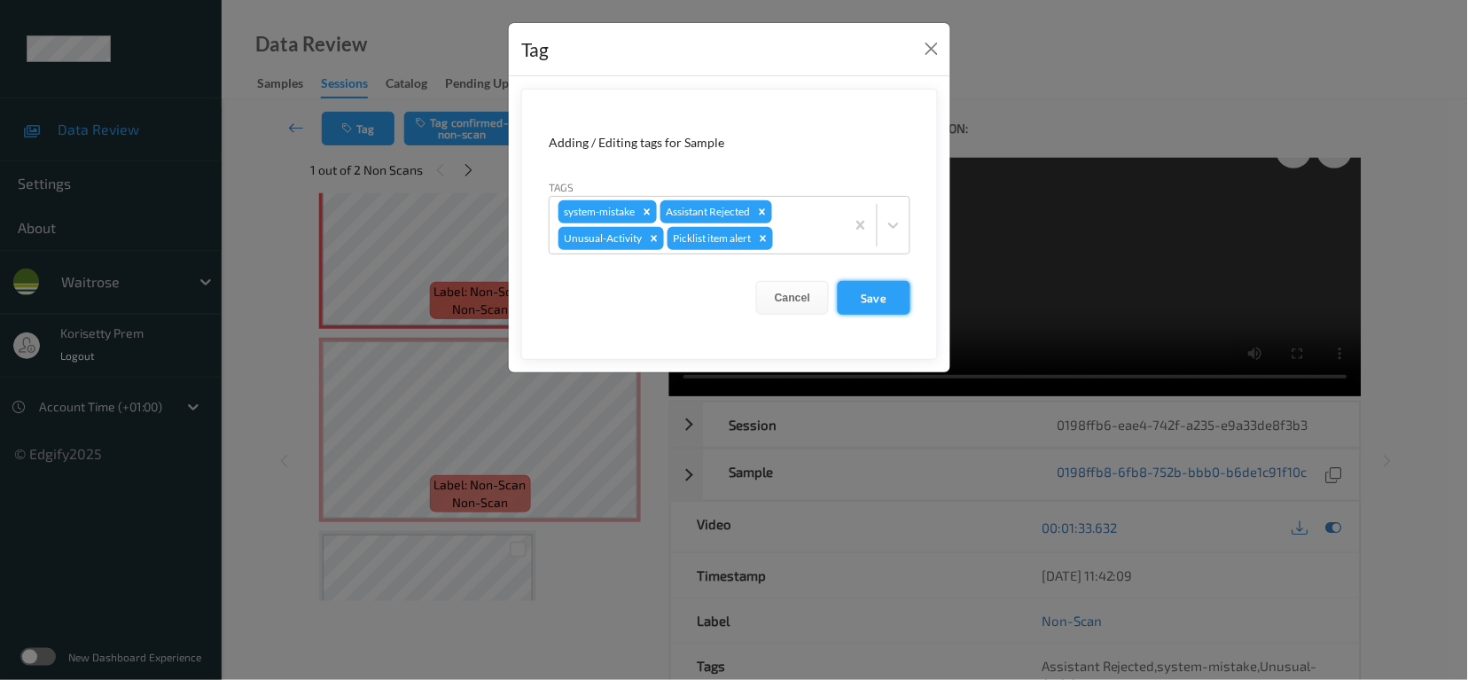
click at [857, 301] on button "Save" at bounding box center [874, 298] width 73 height 34
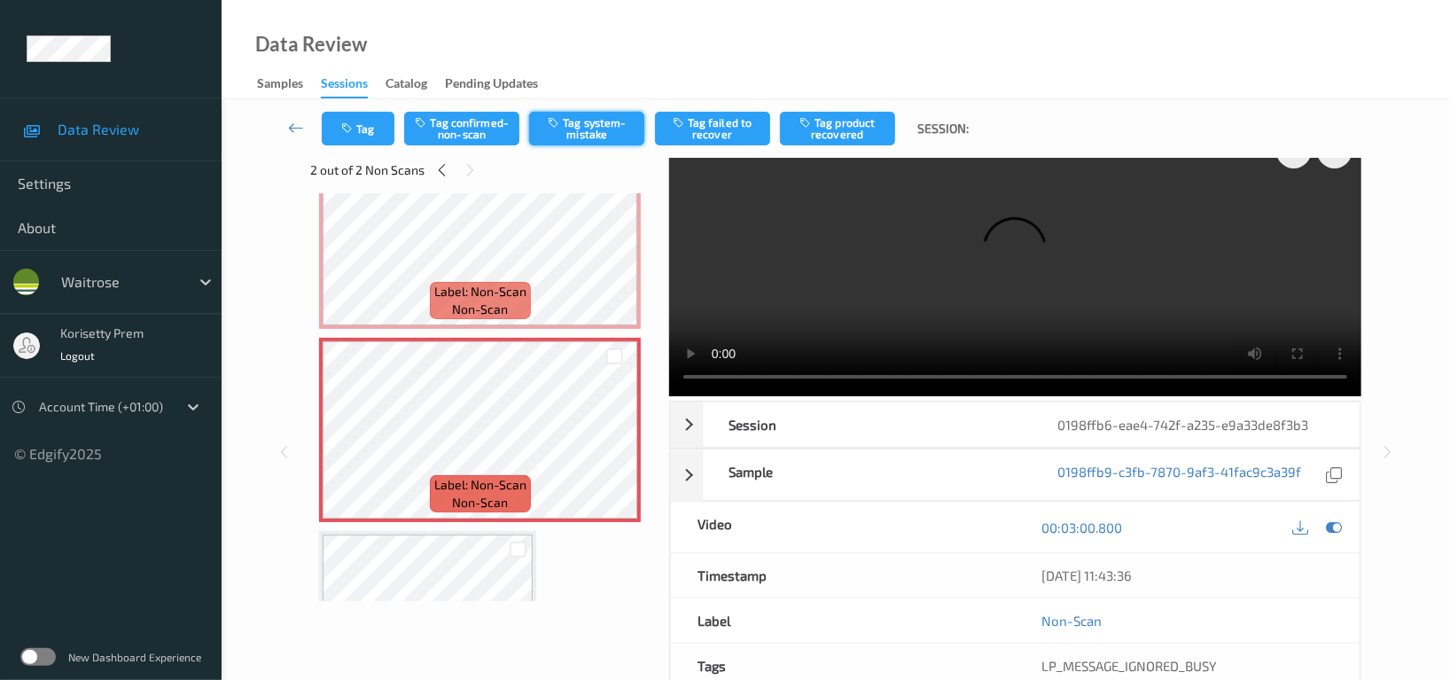
click at [609, 121] on button "Tag system-mistake" at bounding box center [586, 129] width 115 height 34
click at [351, 130] on icon "button" at bounding box center [348, 128] width 15 height 12
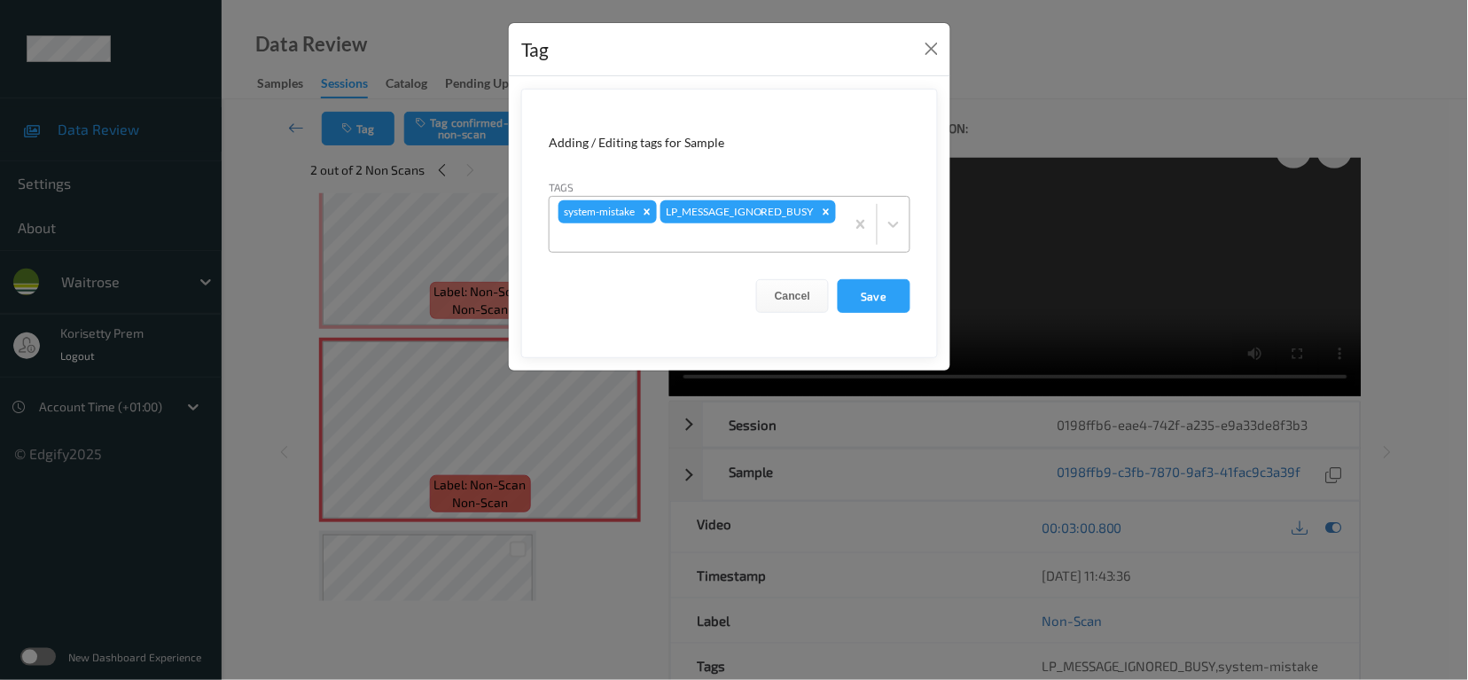
click at [761, 223] on div "system-mistake LP_MESSAGE_IGNORED_BUSY" at bounding box center [697, 224] width 295 height 55
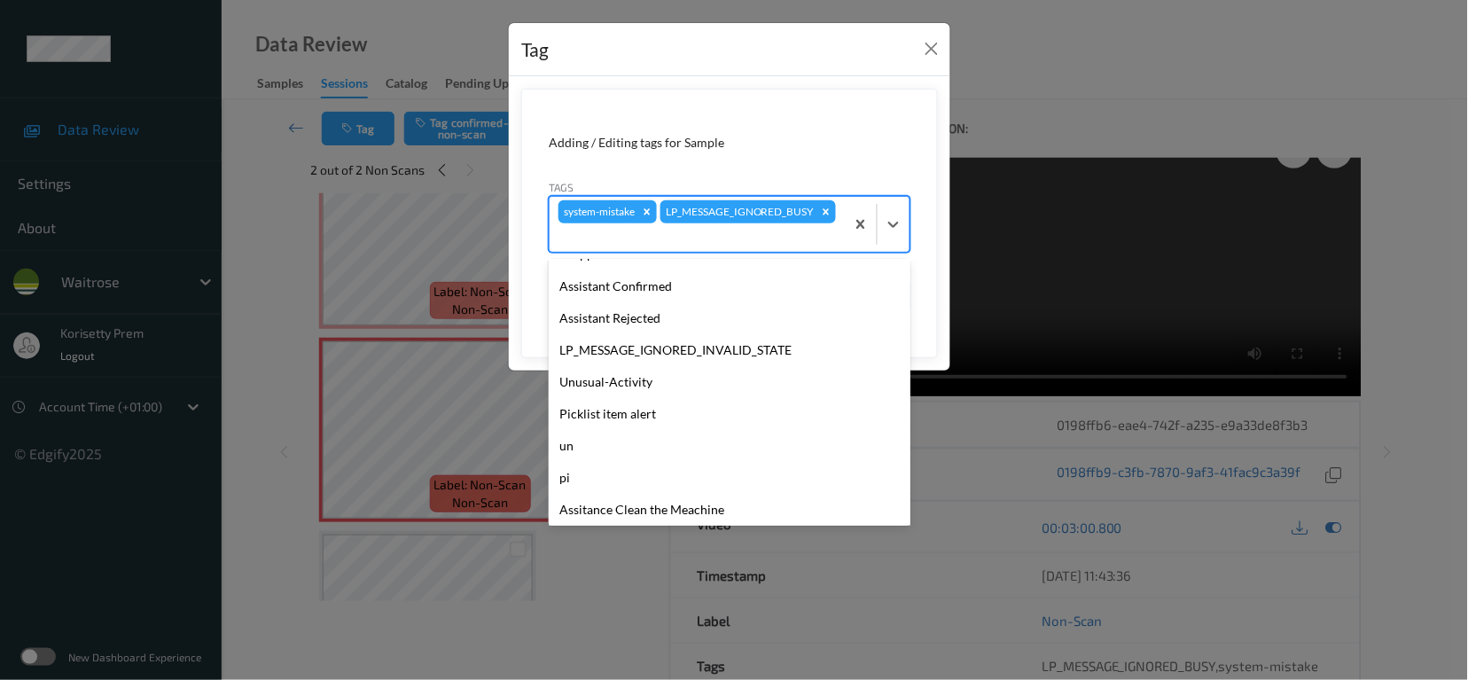
scroll to position [378, 0]
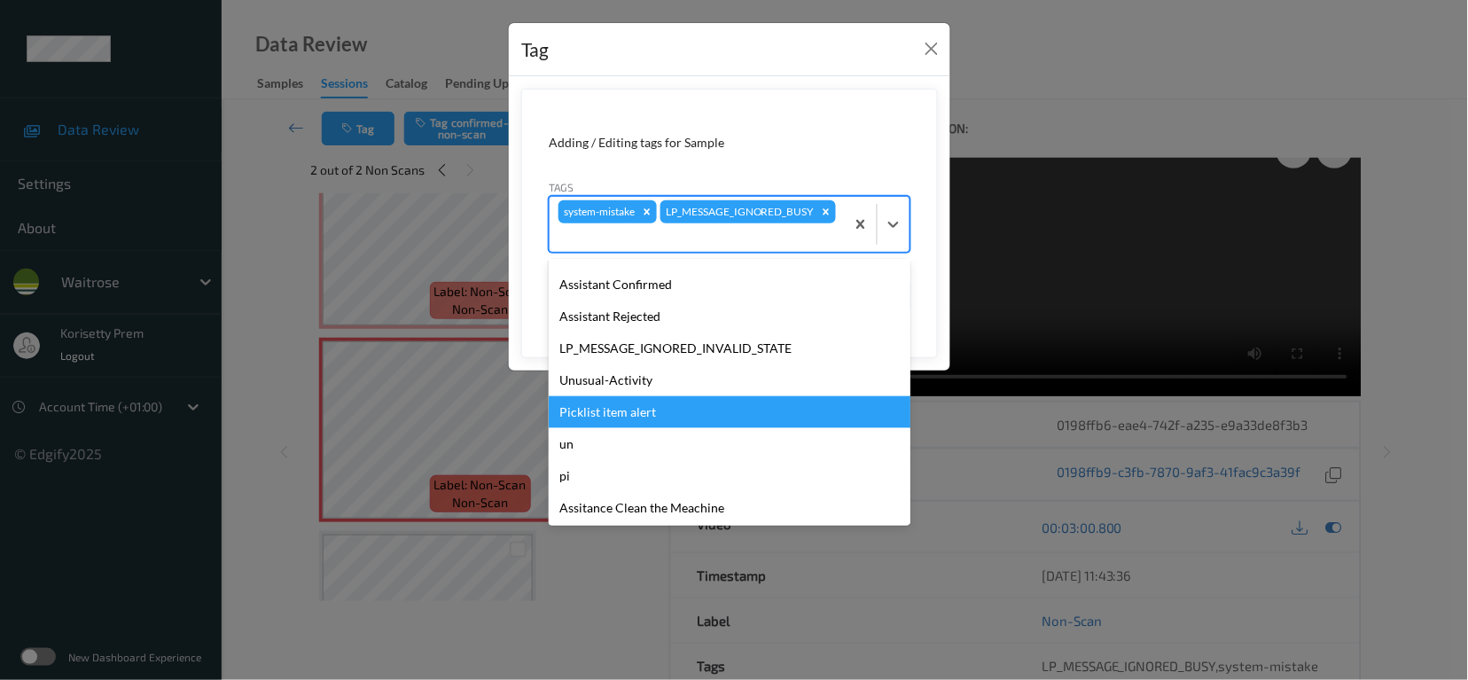
click at [626, 419] on div "Picklist item alert" at bounding box center [730, 412] width 362 height 32
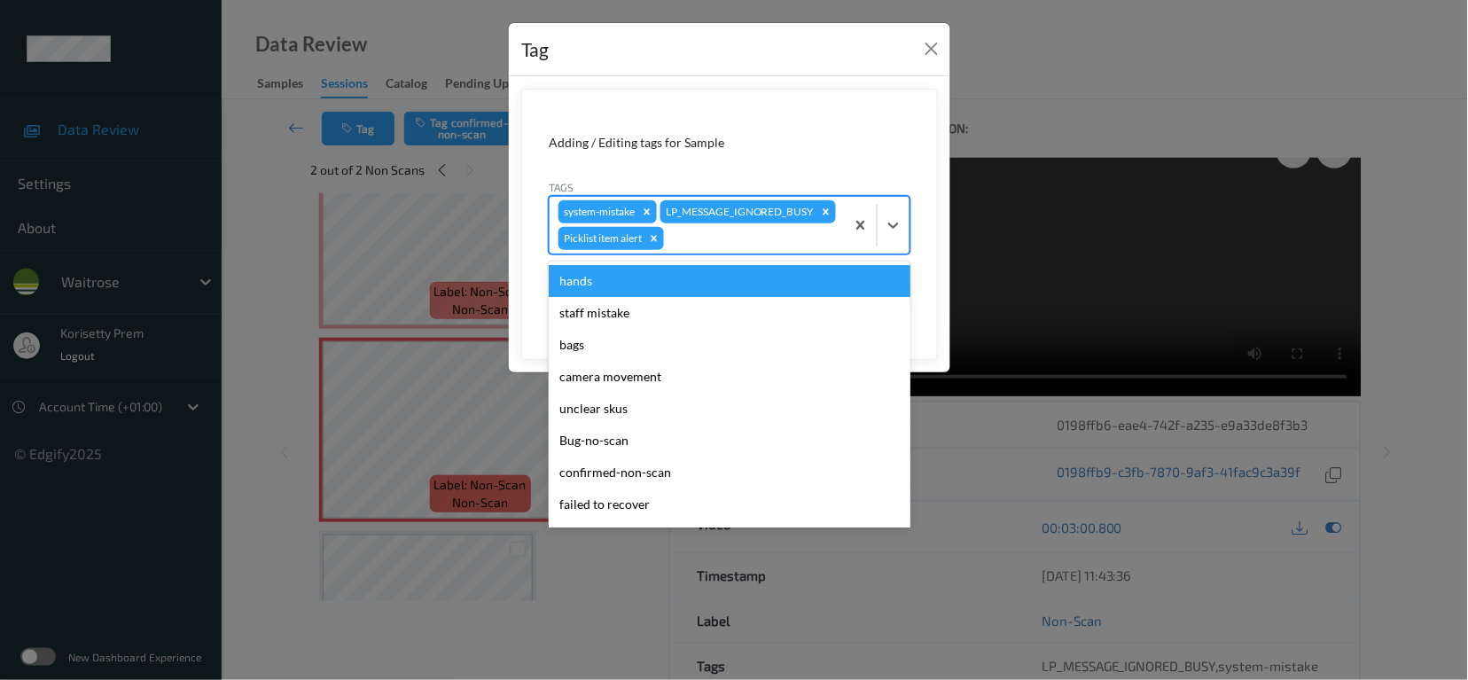
click at [708, 249] on div at bounding box center [752, 238] width 168 height 21
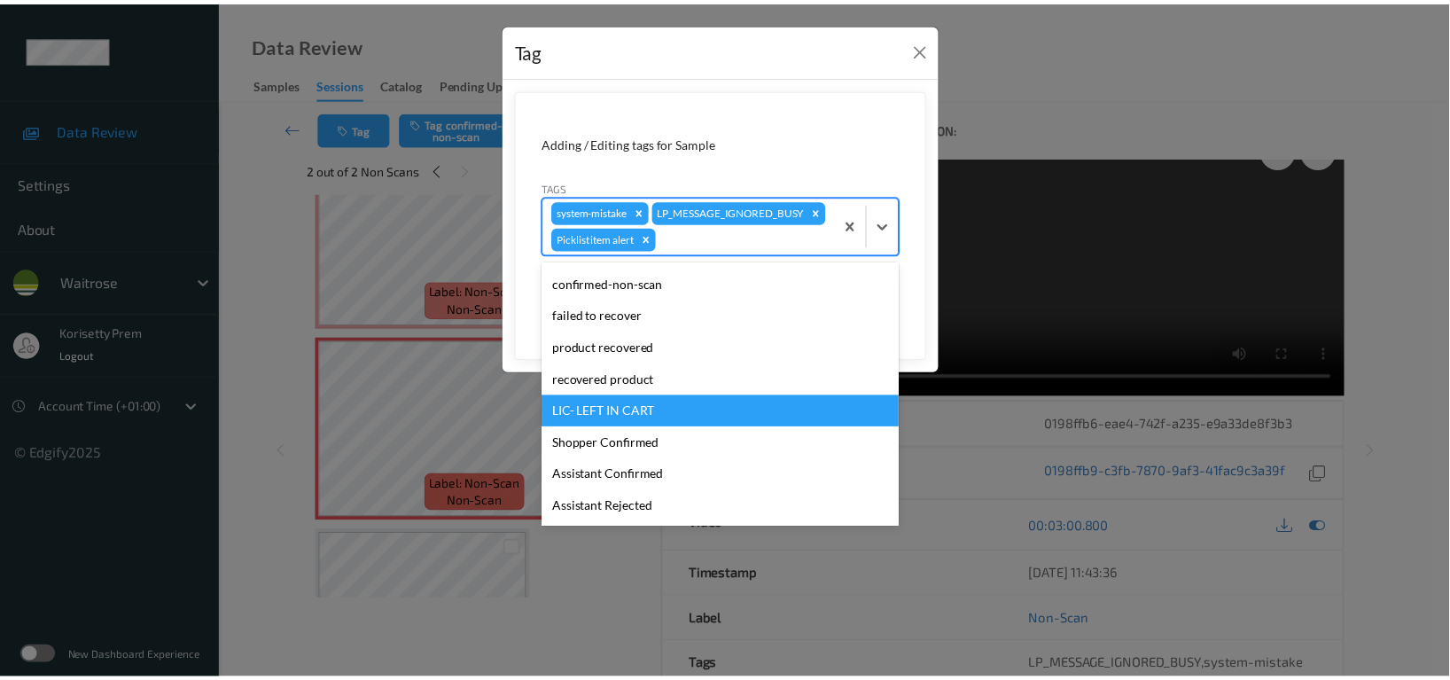
scroll to position [347, 0]
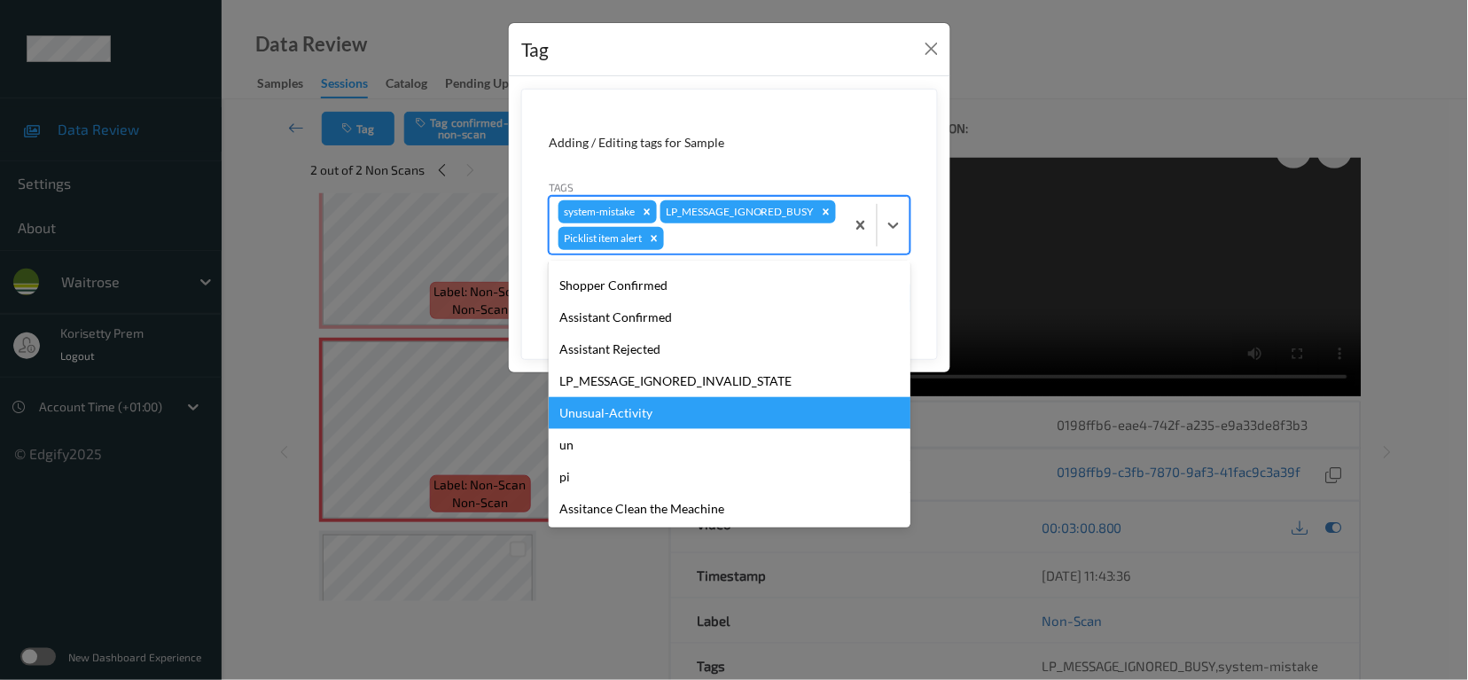
click at [615, 429] on div "Unusual-Activity" at bounding box center [730, 413] width 362 height 32
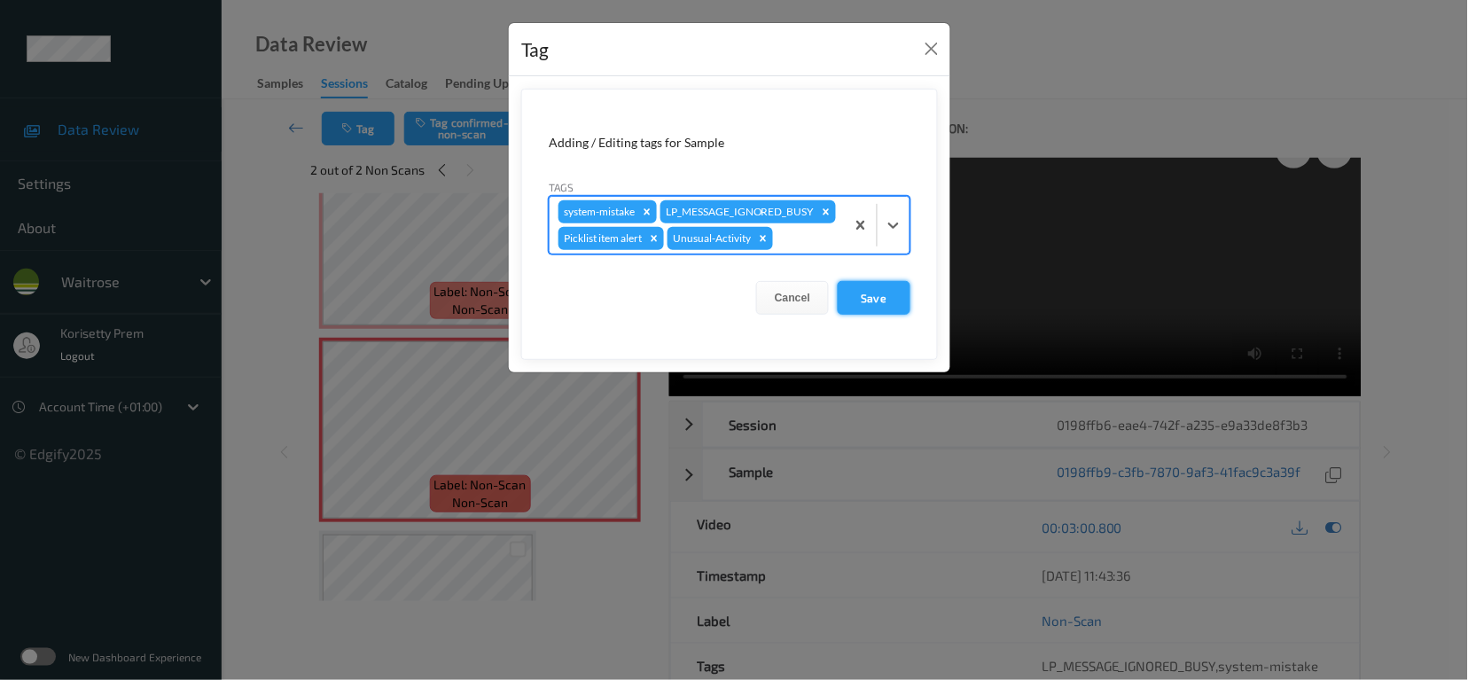
click at [875, 315] on button "Save" at bounding box center [874, 298] width 73 height 34
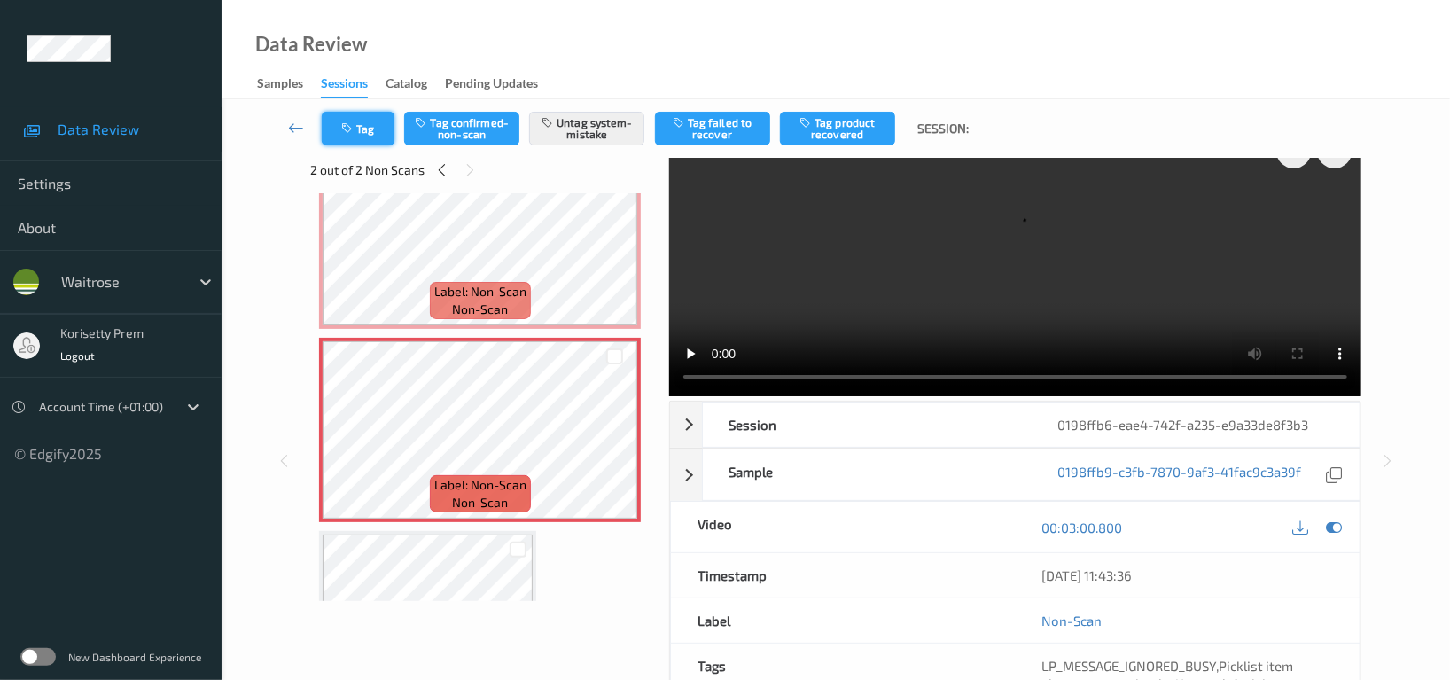
click at [363, 123] on button "Tag" at bounding box center [358, 129] width 73 height 34
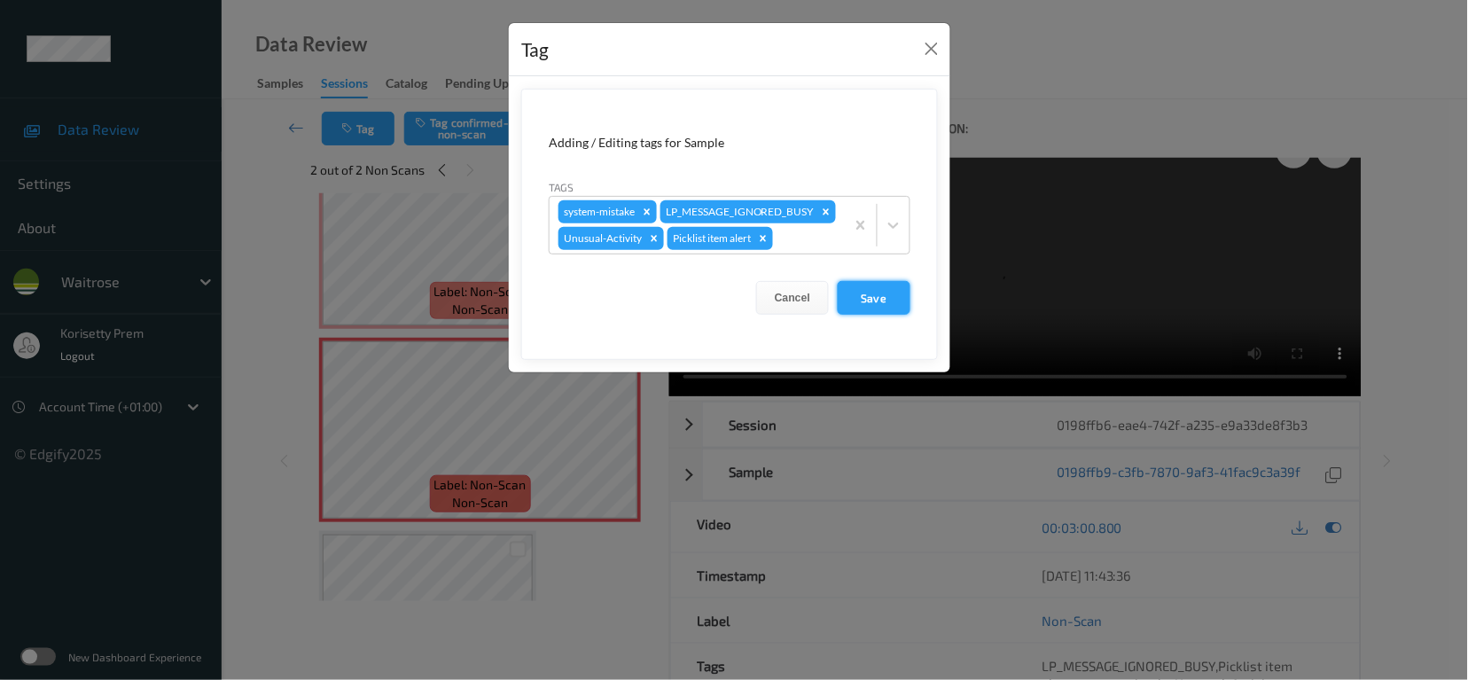
click at [843, 315] on button "Save" at bounding box center [874, 298] width 73 height 34
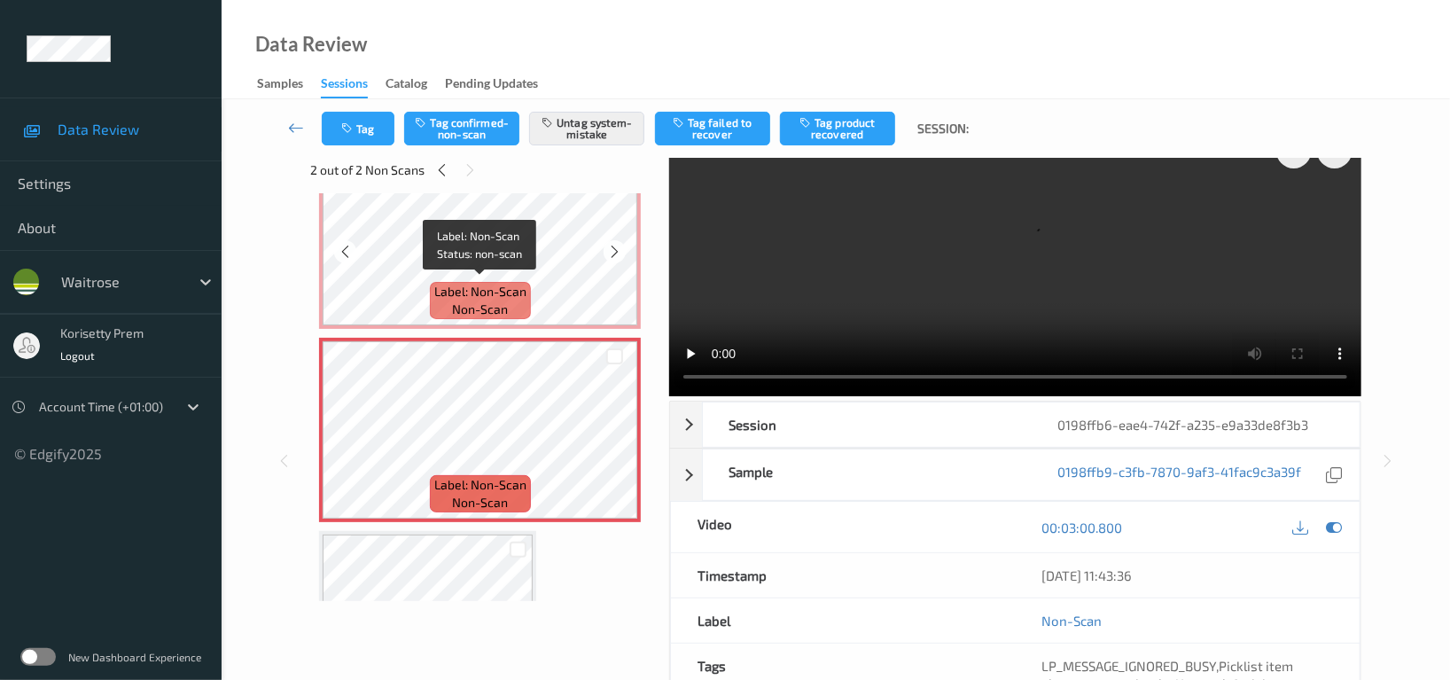
click at [469, 282] on div "Label: Non-Scan non-scan" at bounding box center [480, 300] width 101 height 37
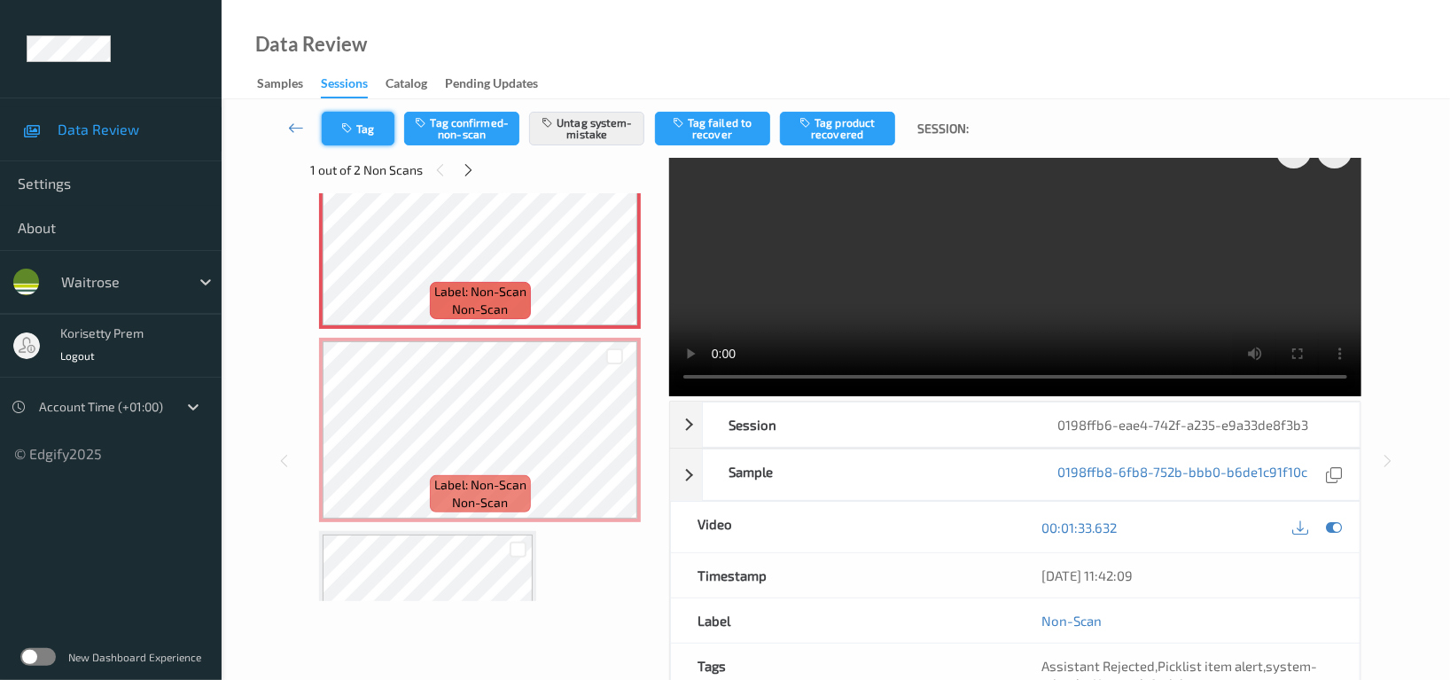
click at [365, 137] on button "Tag" at bounding box center [358, 129] width 73 height 34
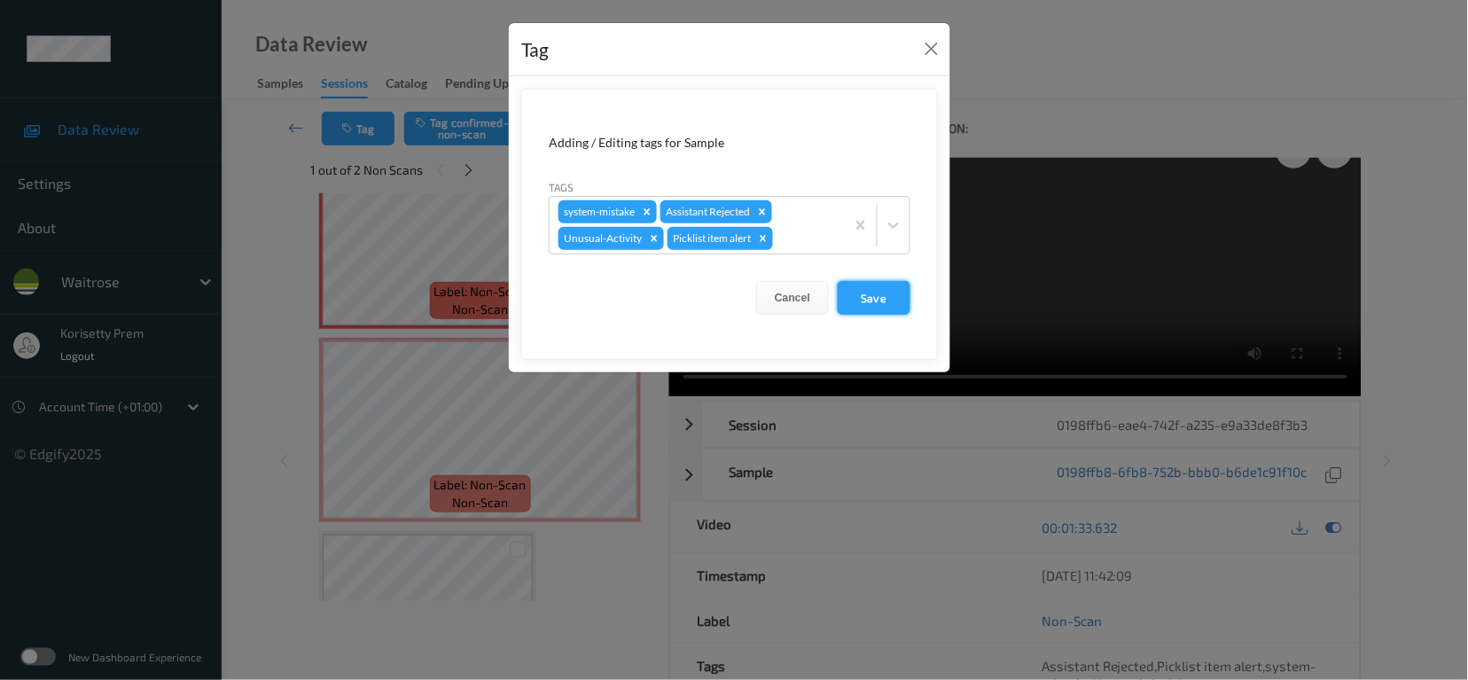
click at [874, 303] on button "Save" at bounding box center [874, 298] width 73 height 34
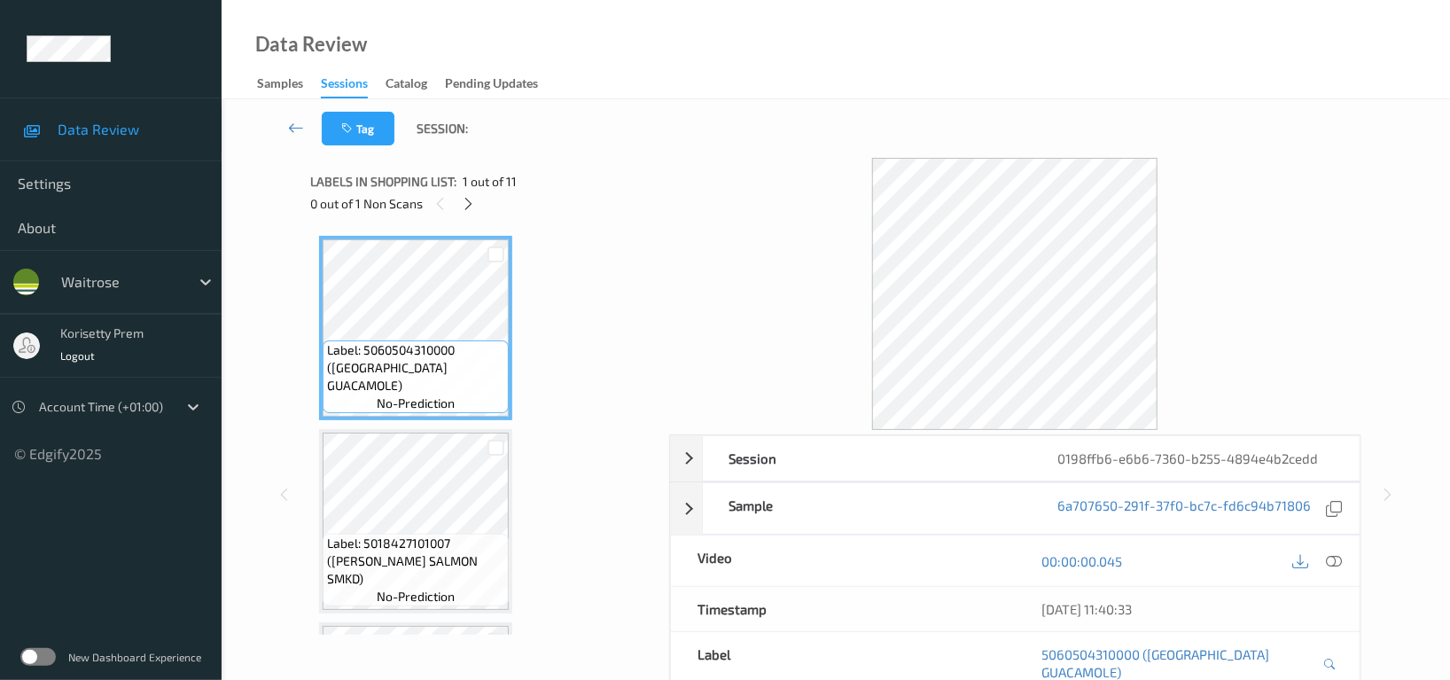
click at [816, 111] on div "Tag Session:" at bounding box center [836, 128] width 1156 height 59
click at [462, 196] on icon at bounding box center [469, 204] width 15 height 16
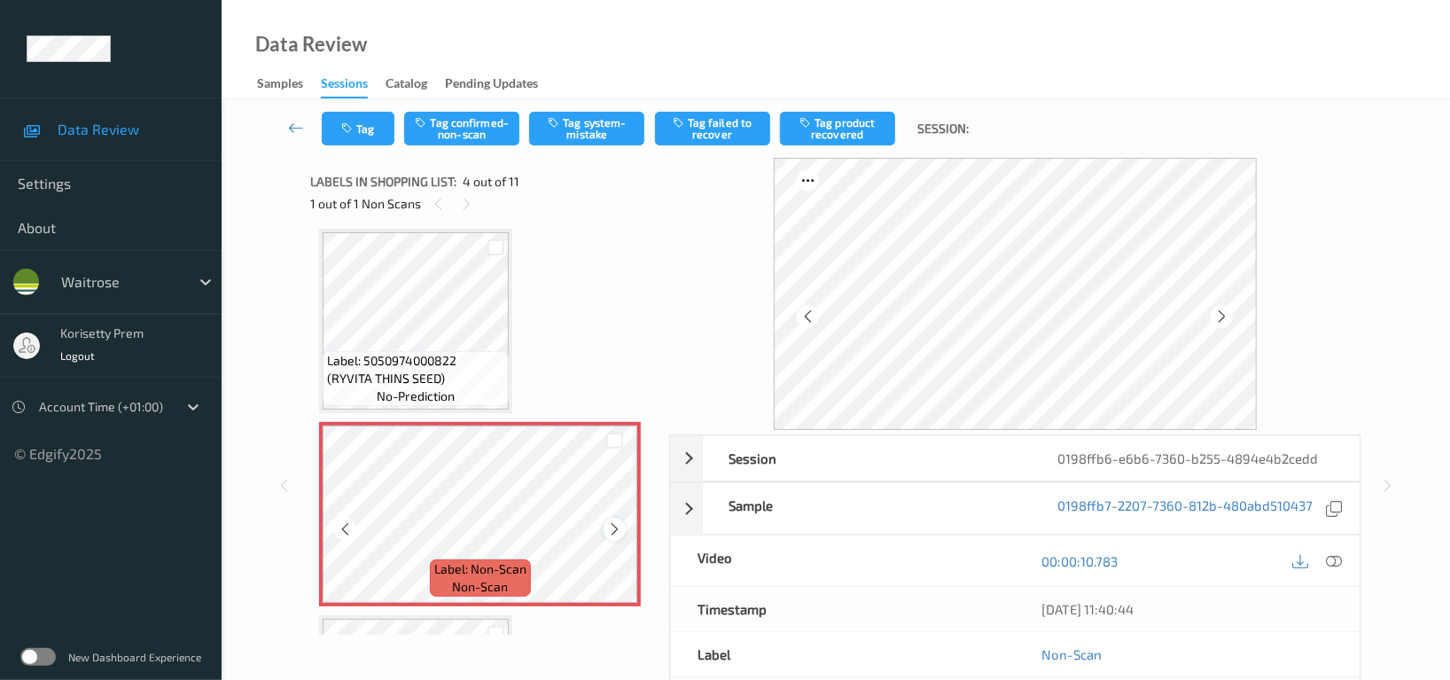
click at [623, 526] on div at bounding box center [615, 529] width 22 height 22
click at [621, 527] on icon at bounding box center [614, 529] width 15 height 16
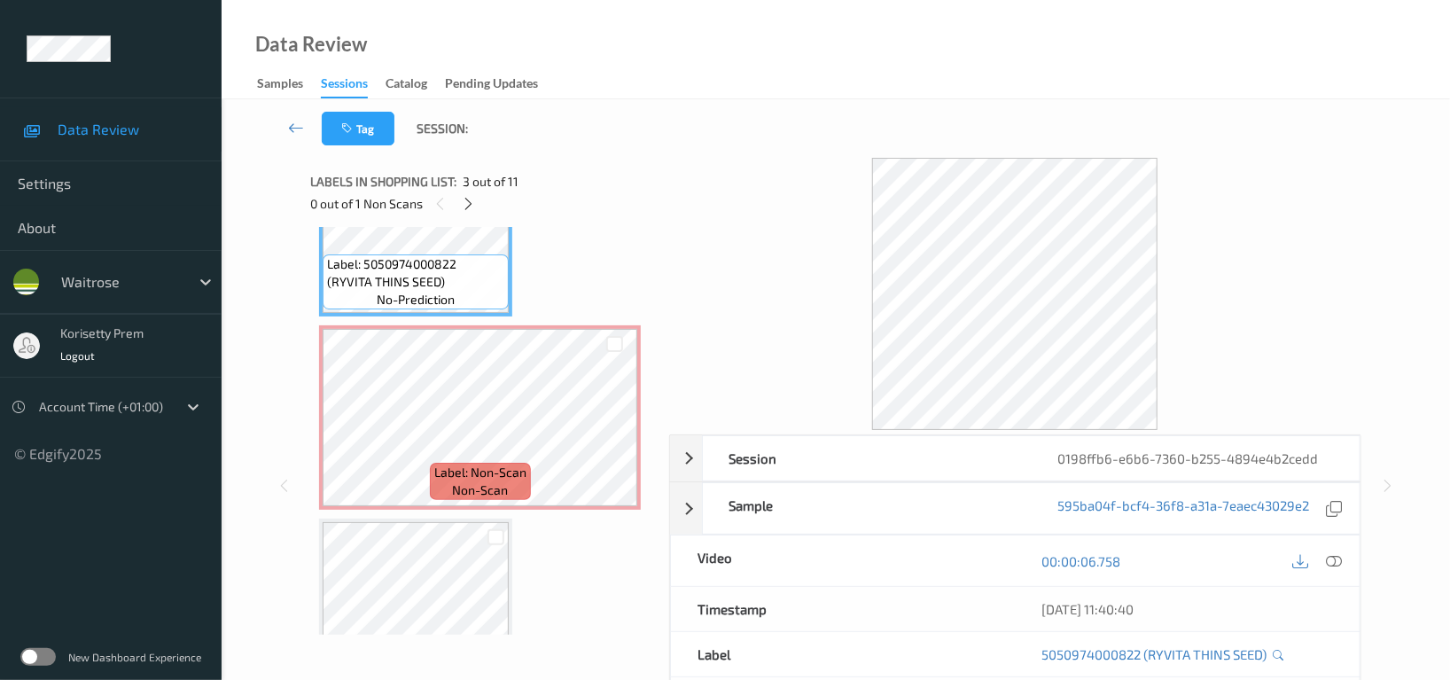
scroll to position [301, 0]
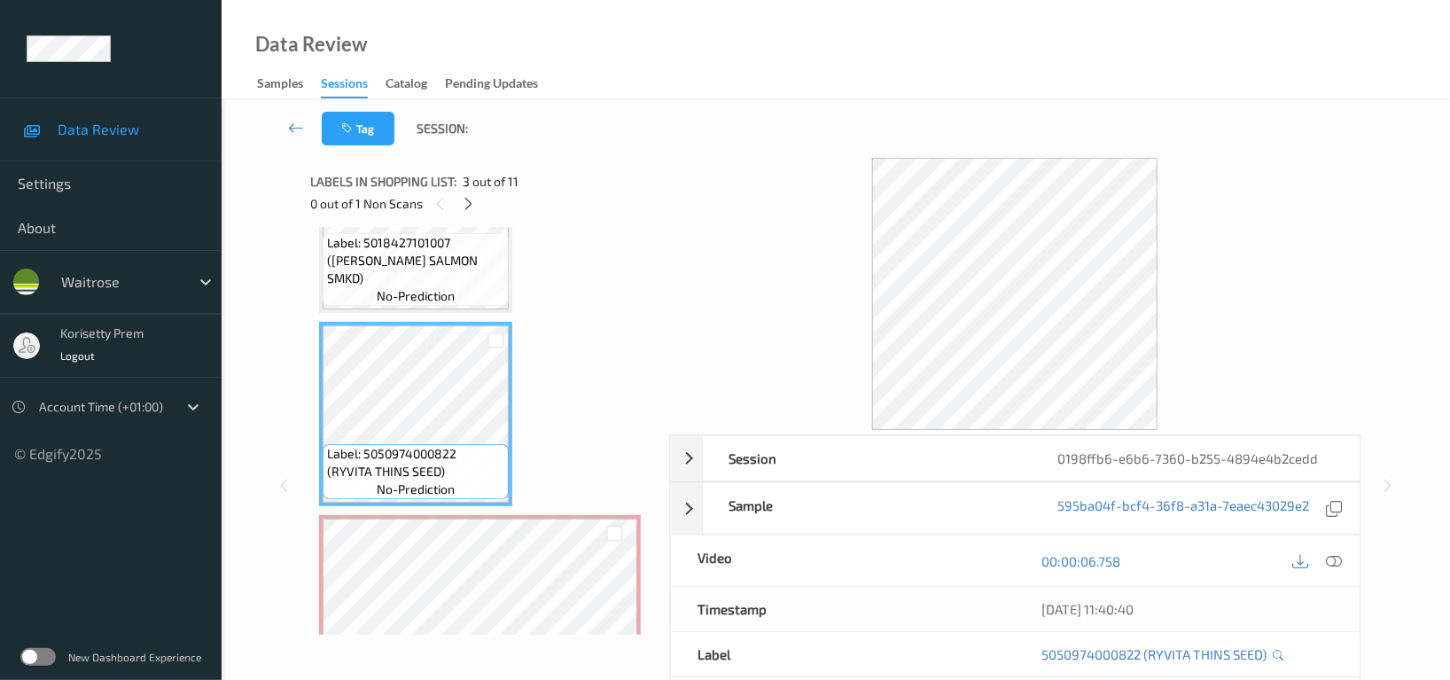
click at [422, 263] on span "Label: 5018427101007 (FORMAN SALMON SMKD)" at bounding box center [415, 260] width 177 height 53
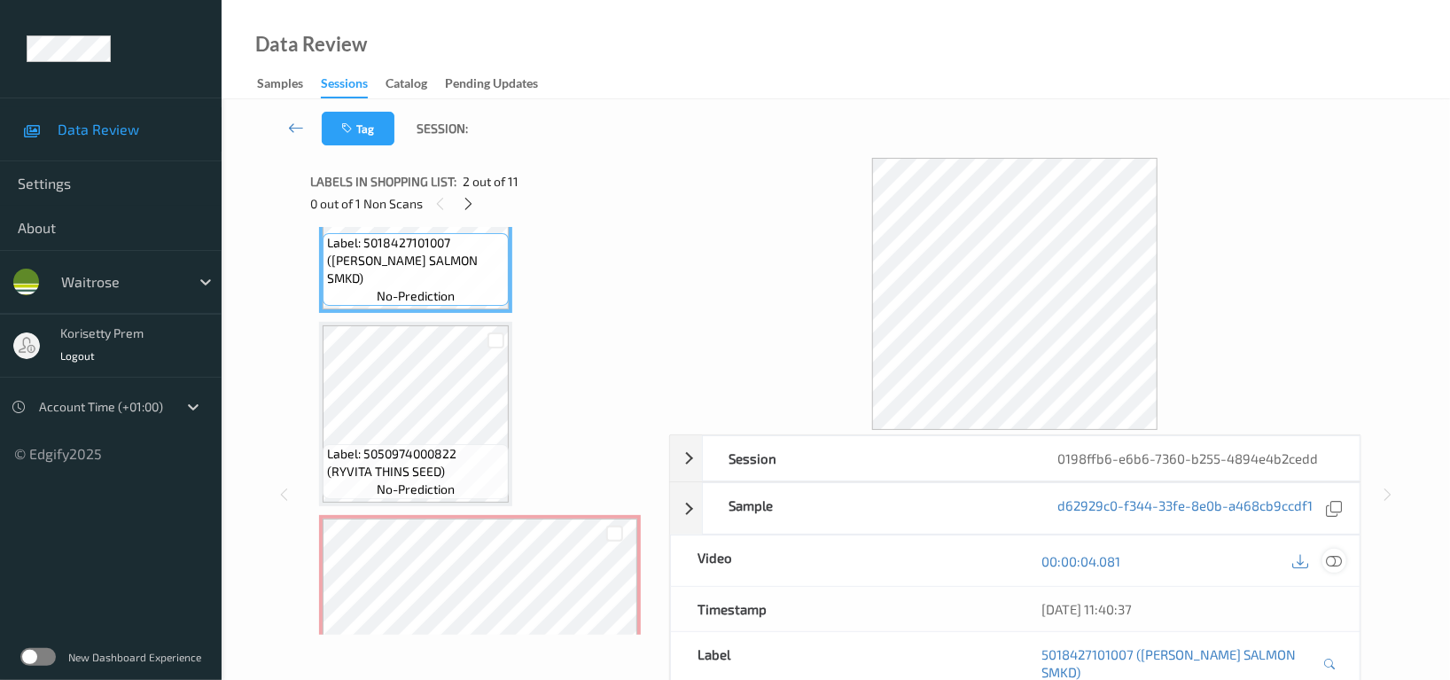
click at [1333, 558] on icon at bounding box center [1334, 561] width 16 height 16
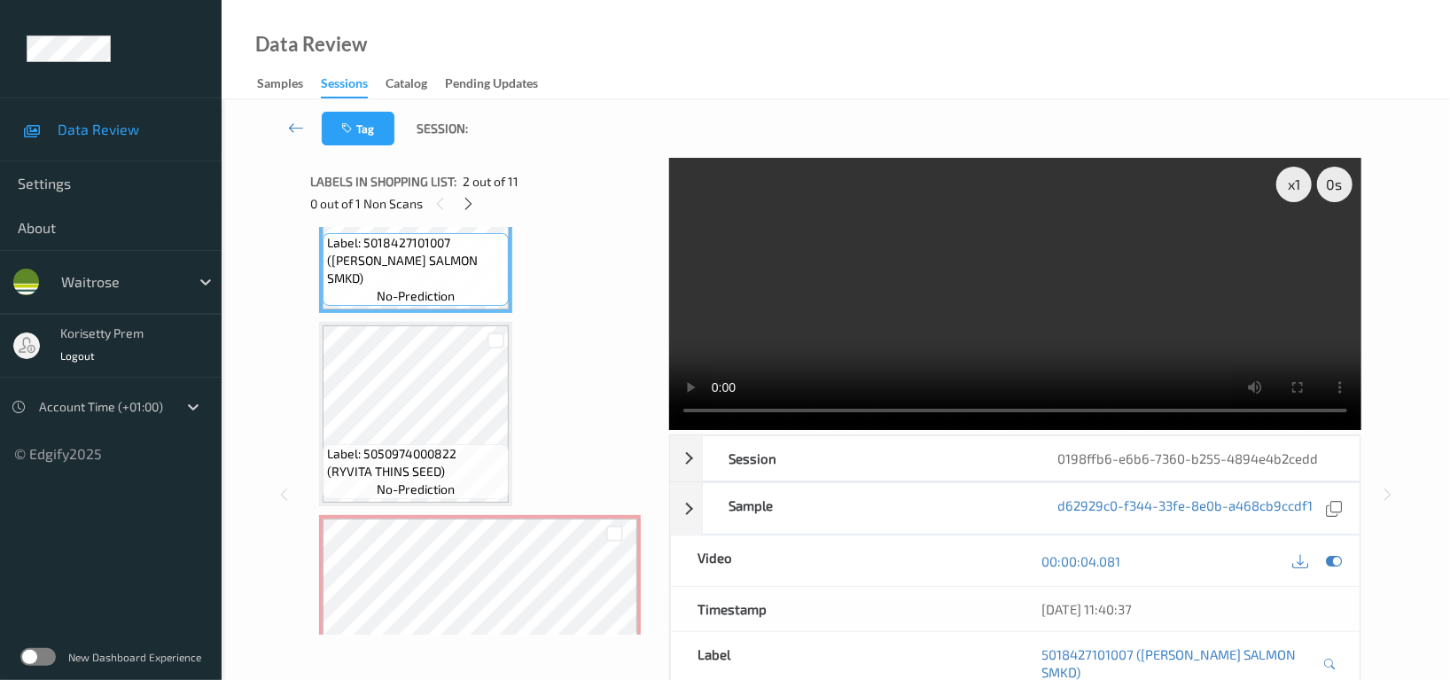
click at [1055, 273] on video at bounding box center [1015, 294] width 692 height 272
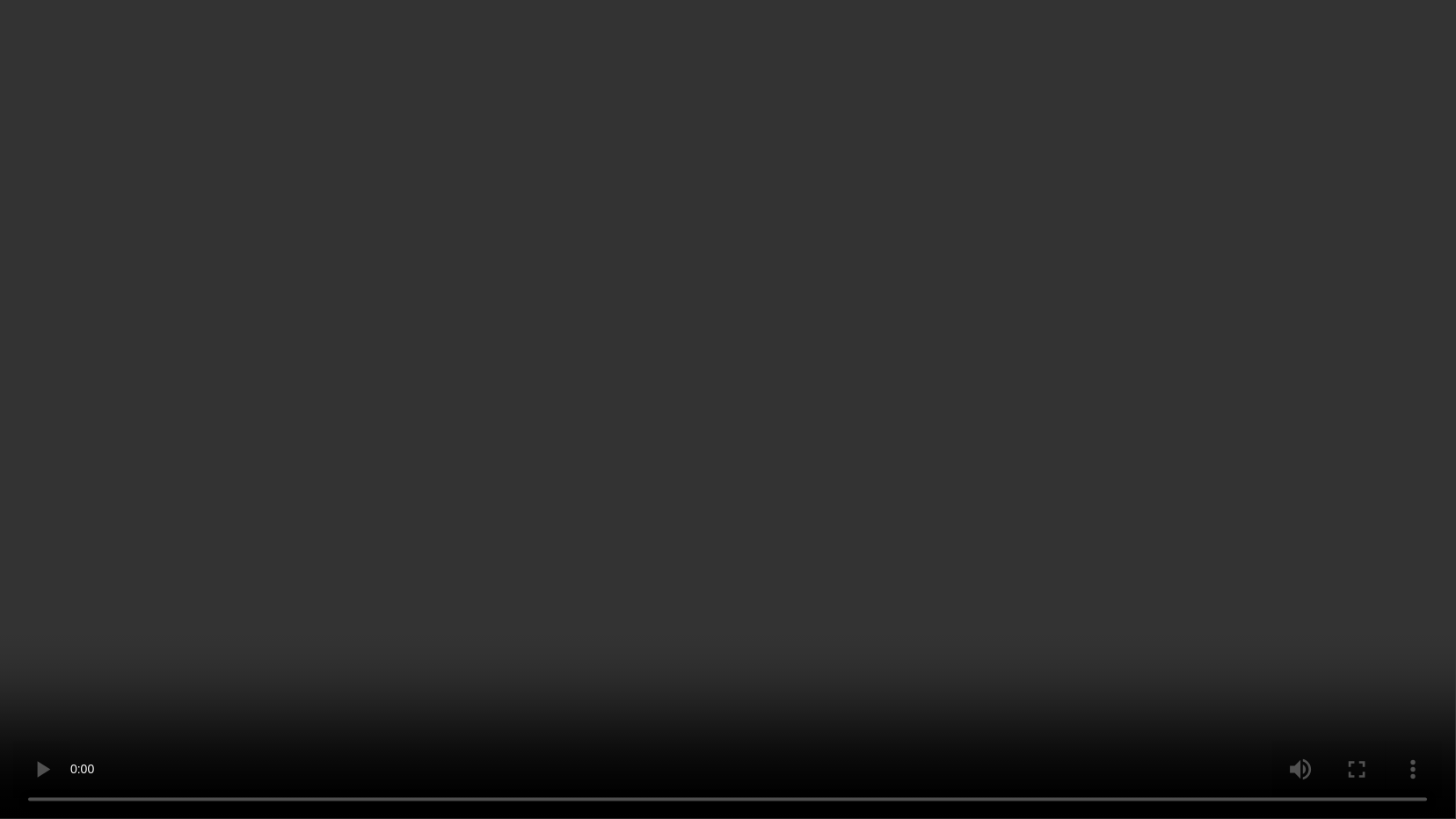
click at [917, 515] on video at bounding box center [728, 410] width 1456 height 819
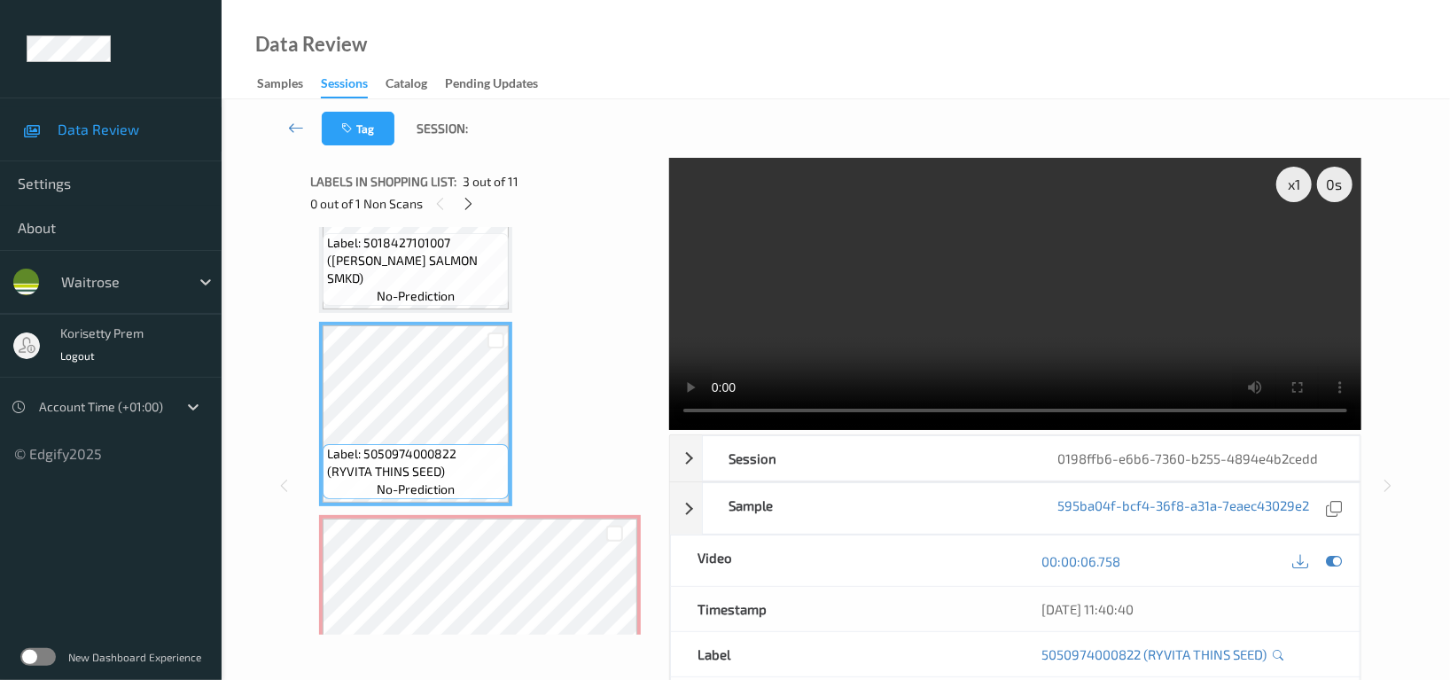
click at [973, 279] on video at bounding box center [1015, 294] width 692 height 272
click at [1134, 309] on video at bounding box center [1015, 294] width 692 height 272
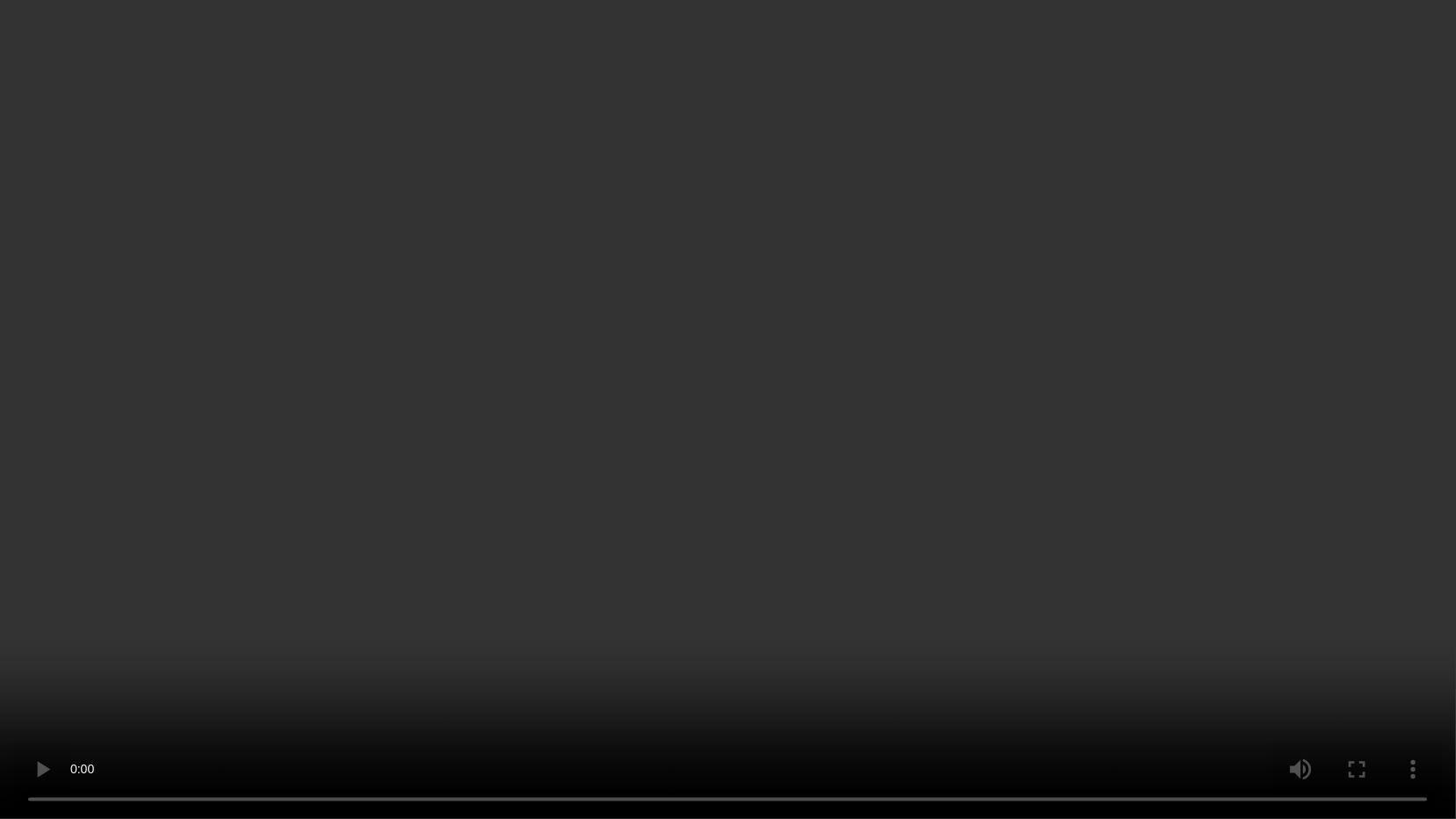
click at [1057, 481] on video at bounding box center [728, 410] width 1456 height 819
click at [892, 548] on video at bounding box center [728, 410] width 1456 height 819
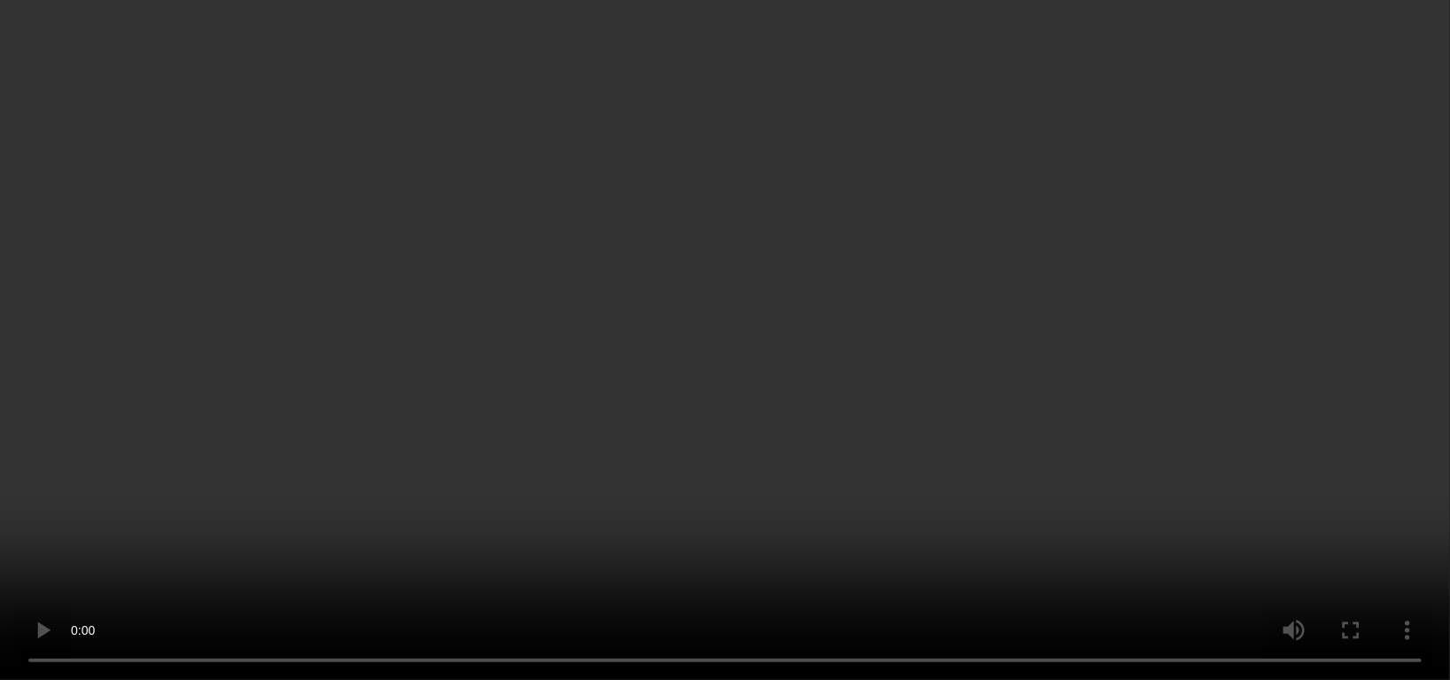
scroll to position [418, 0]
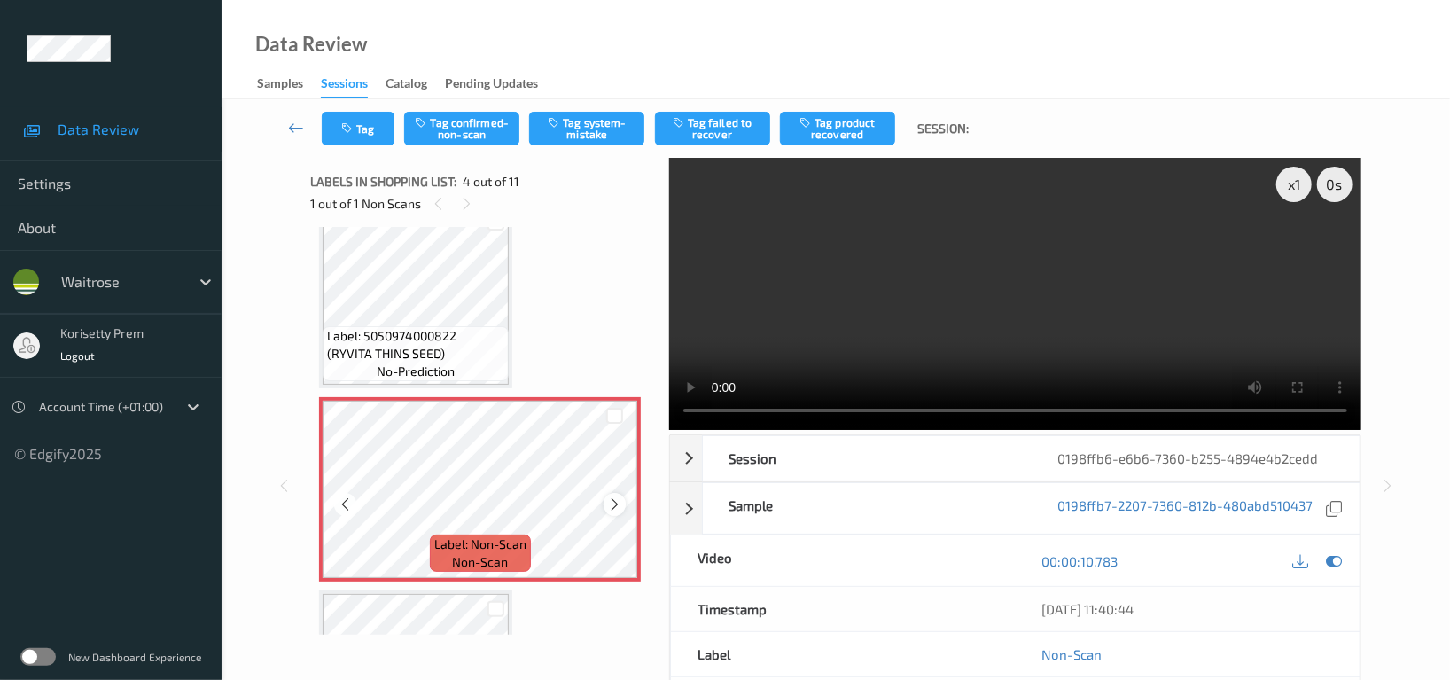
click at [612, 504] on icon at bounding box center [614, 504] width 15 height 16
click at [472, 117] on button "Tag confirmed-non-scan" at bounding box center [461, 129] width 115 height 34
click at [847, 122] on button "Tag product recovered" at bounding box center [837, 129] width 115 height 34
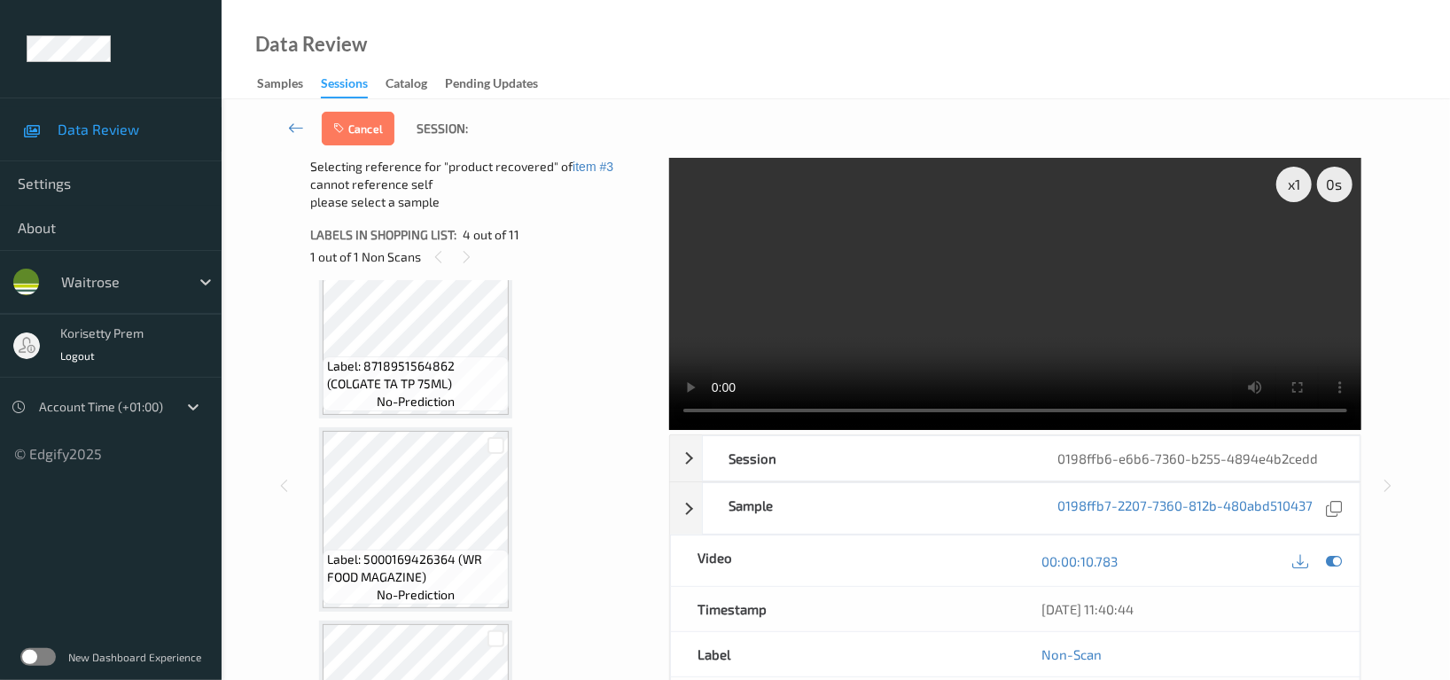
scroll to position [1719, 0]
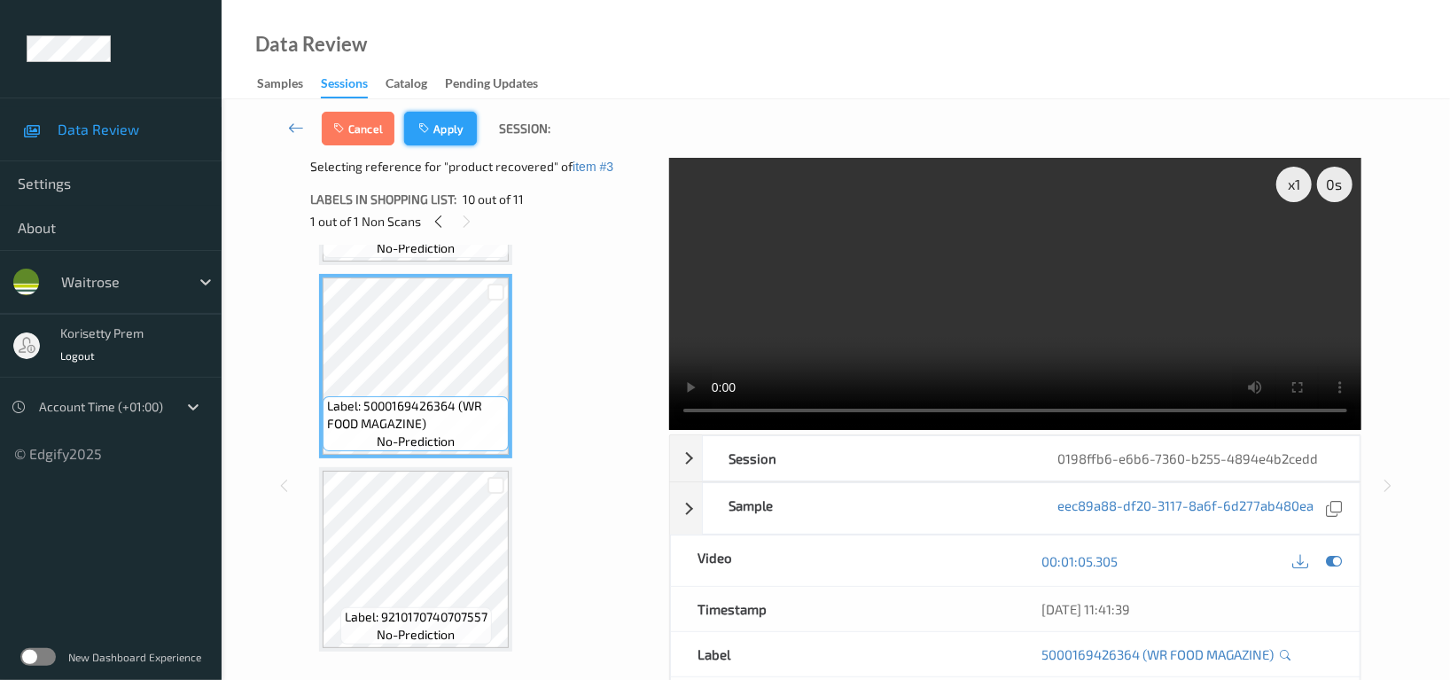
click at [449, 130] on button "Apply" at bounding box center [440, 129] width 73 height 34
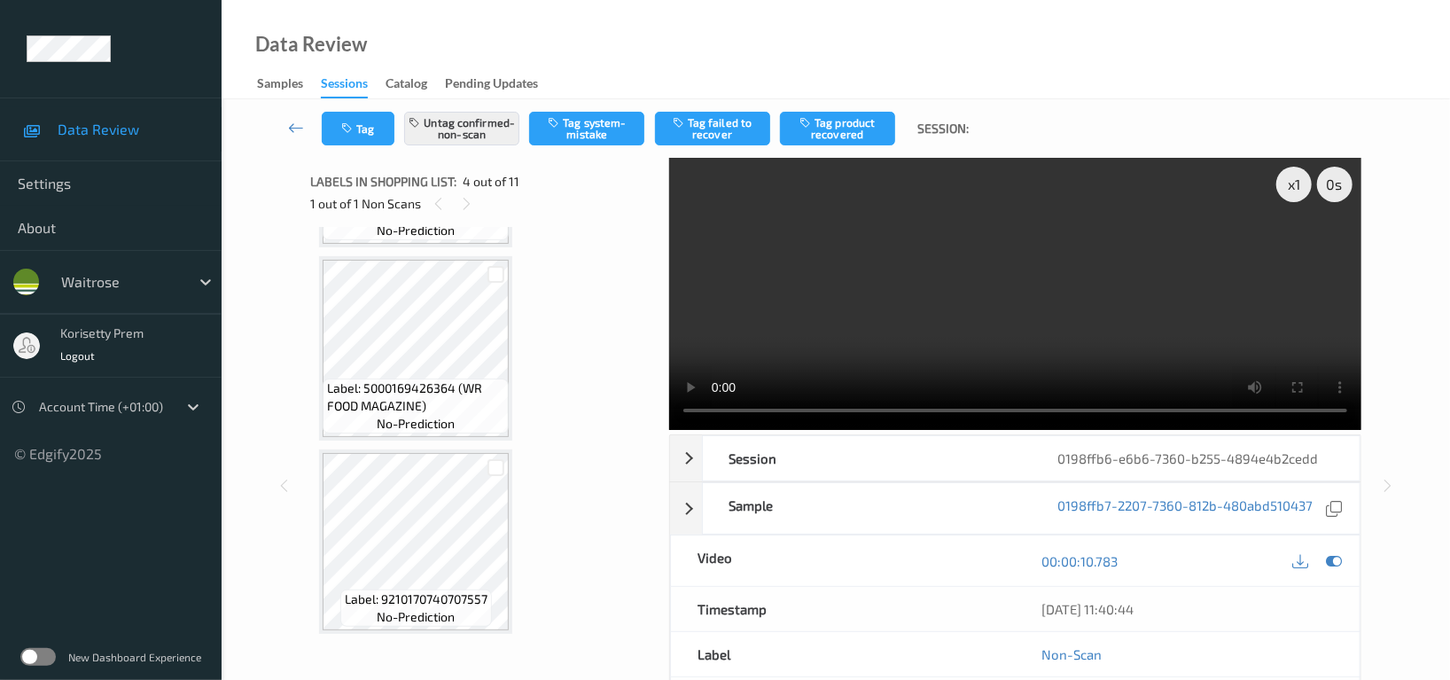
scroll to position [394, 0]
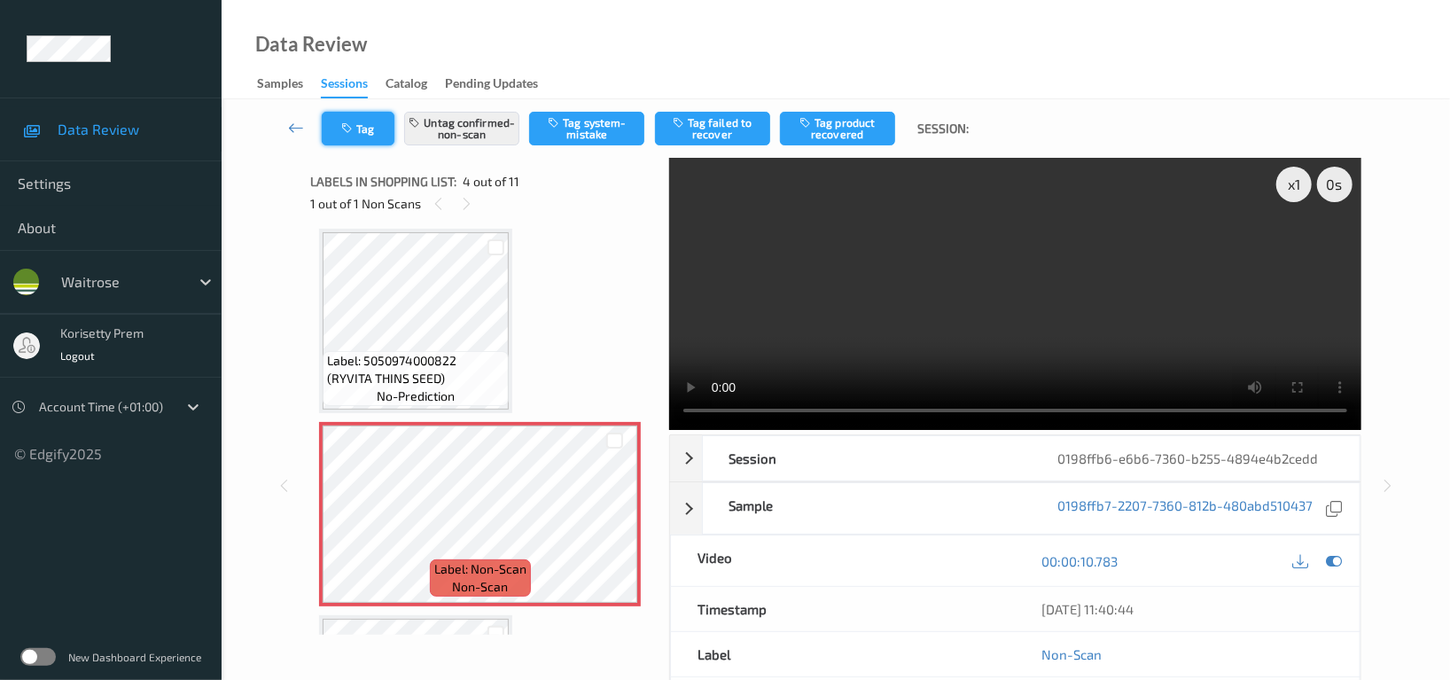
click at [363, 133] on button "Tag" at bounding box center [358, 129] width 73 height 34
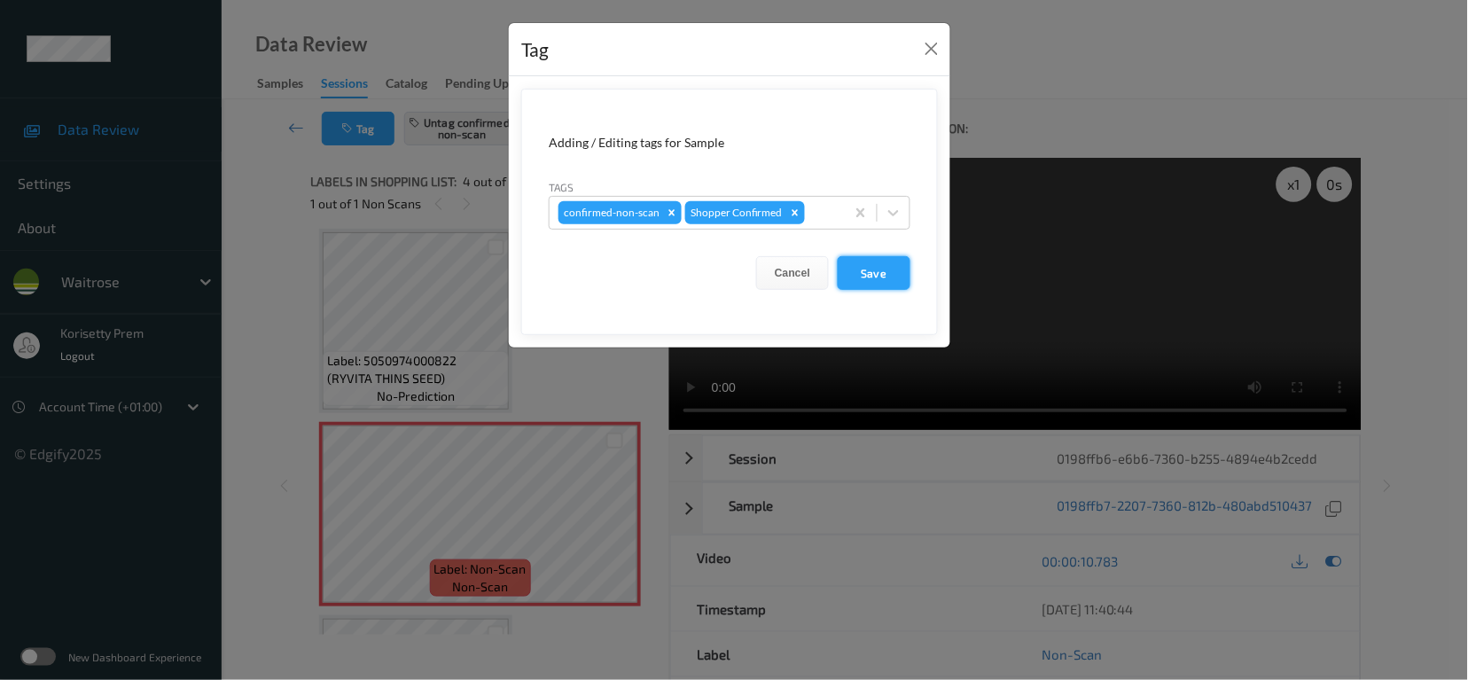
click at [869, 270] on button "Save" at bounding box center [874, 273] width 73 height 34
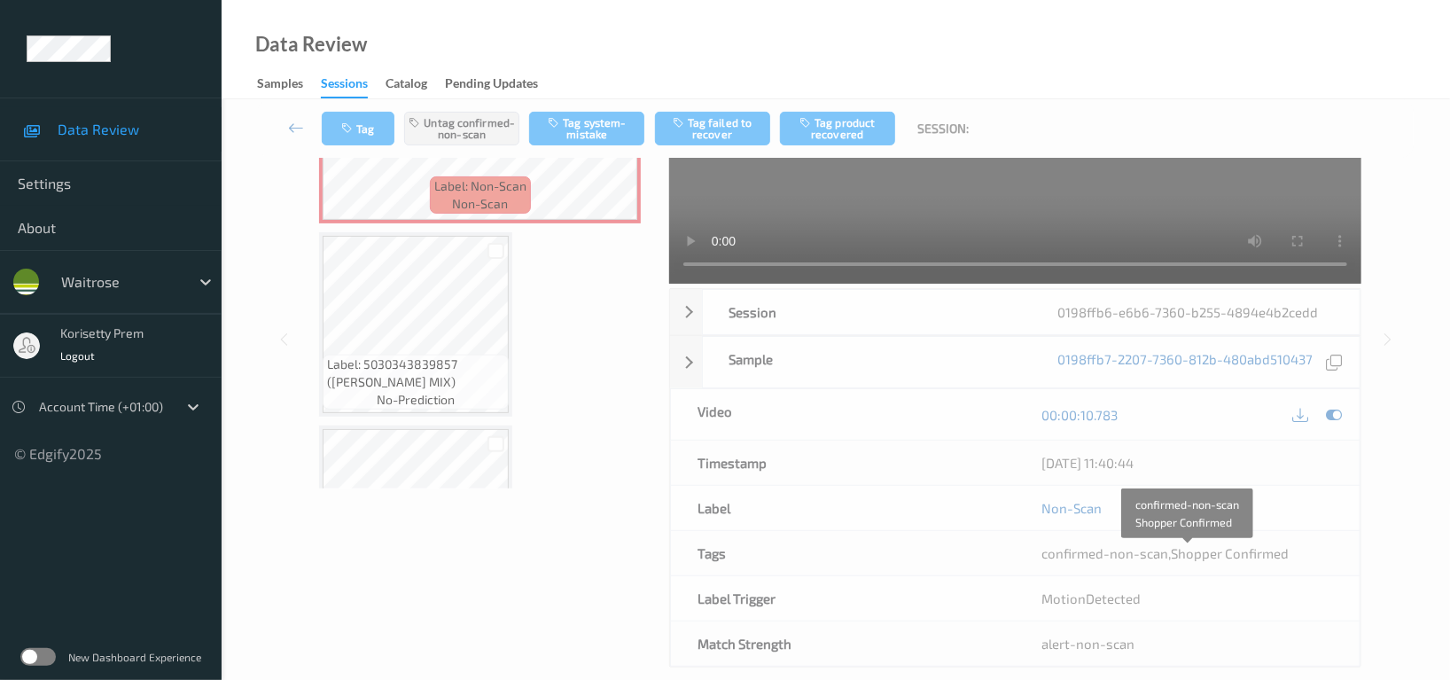
scroll to position [97, 0]
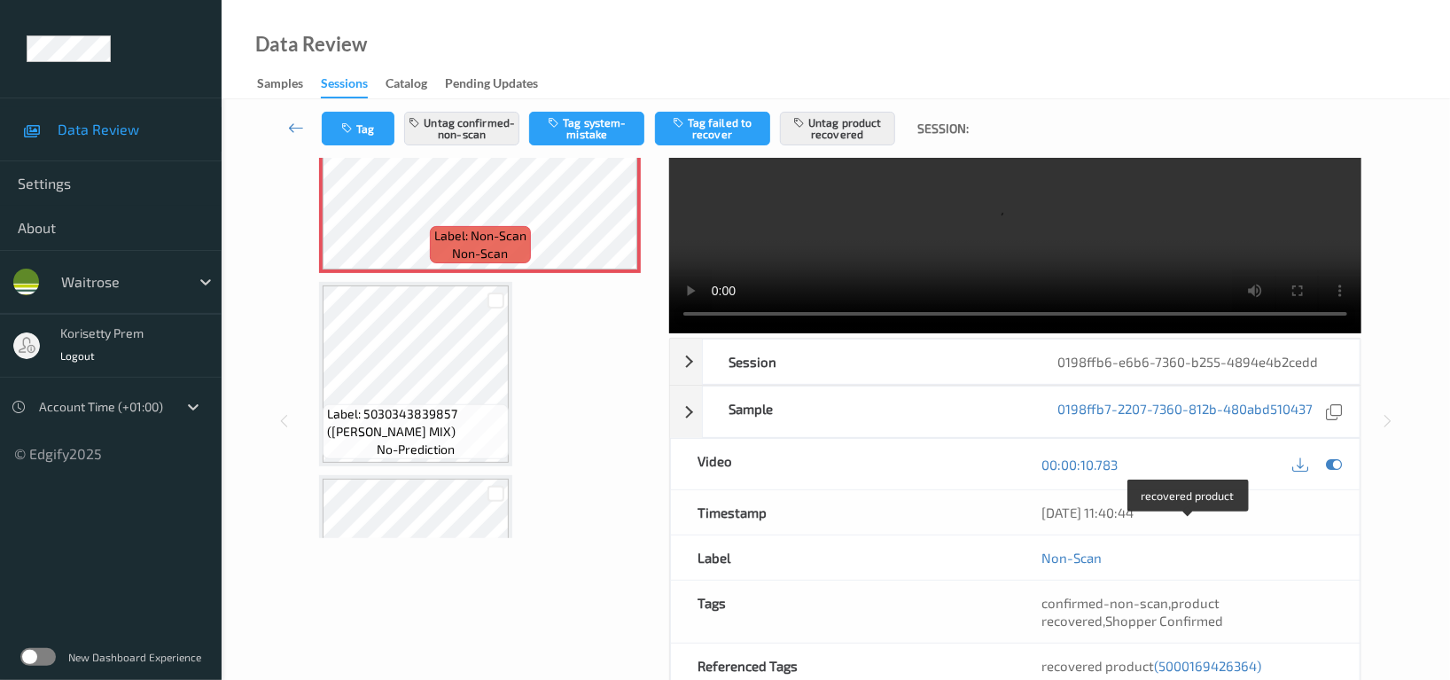
click at [1205, 658] on span "(5000169426364)" at bounding box center [1207, 666] width 107 height 16
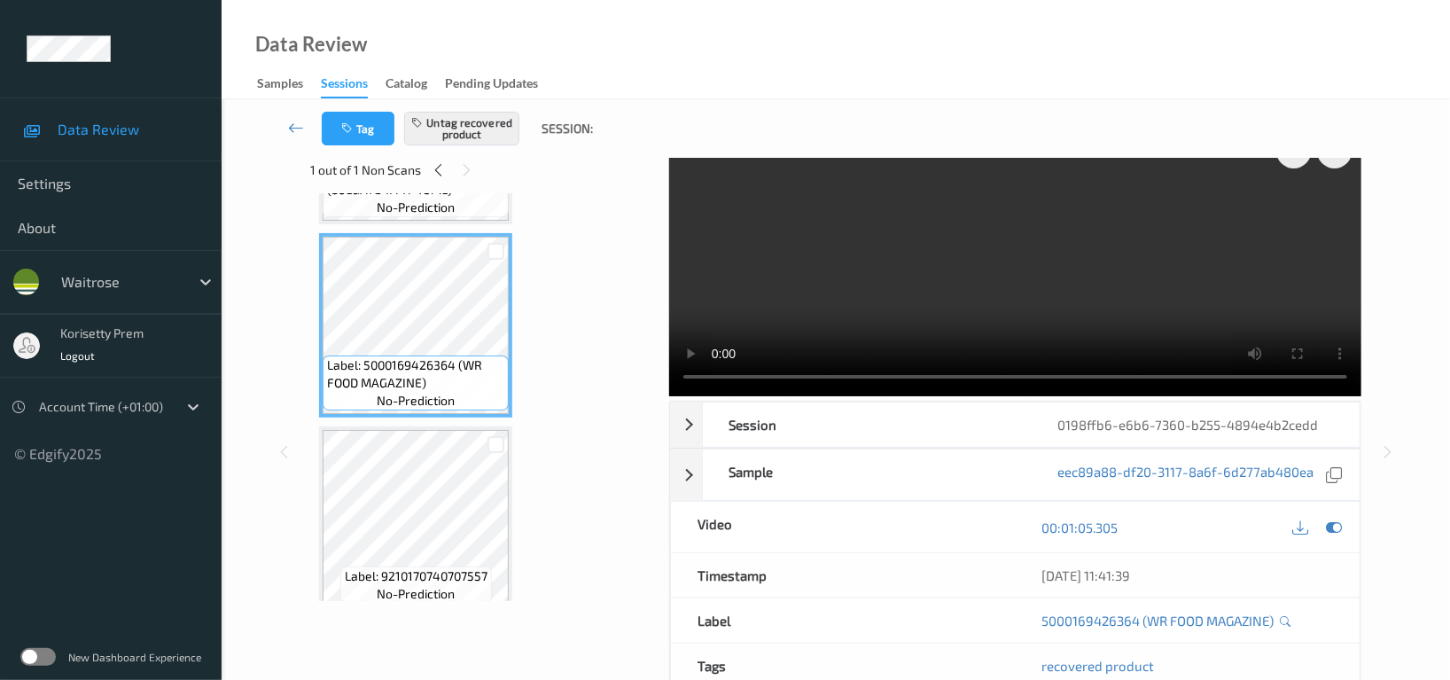
scroll to position [1719, 0]
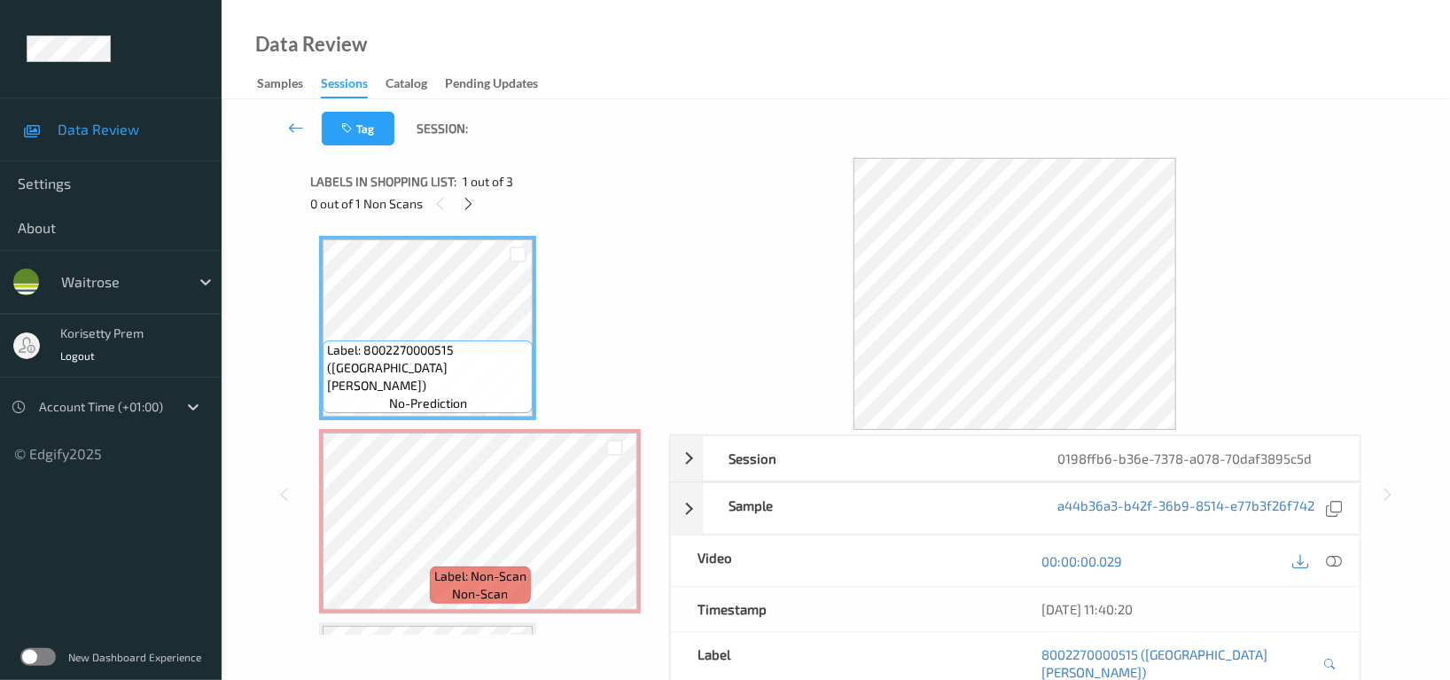
click at [768, 113] on div "Tag Session:" at bounding box center [836, 128] width 1156 height 59
click at [477, 199] on div at bounding box center [468, 203] width 22 height 22
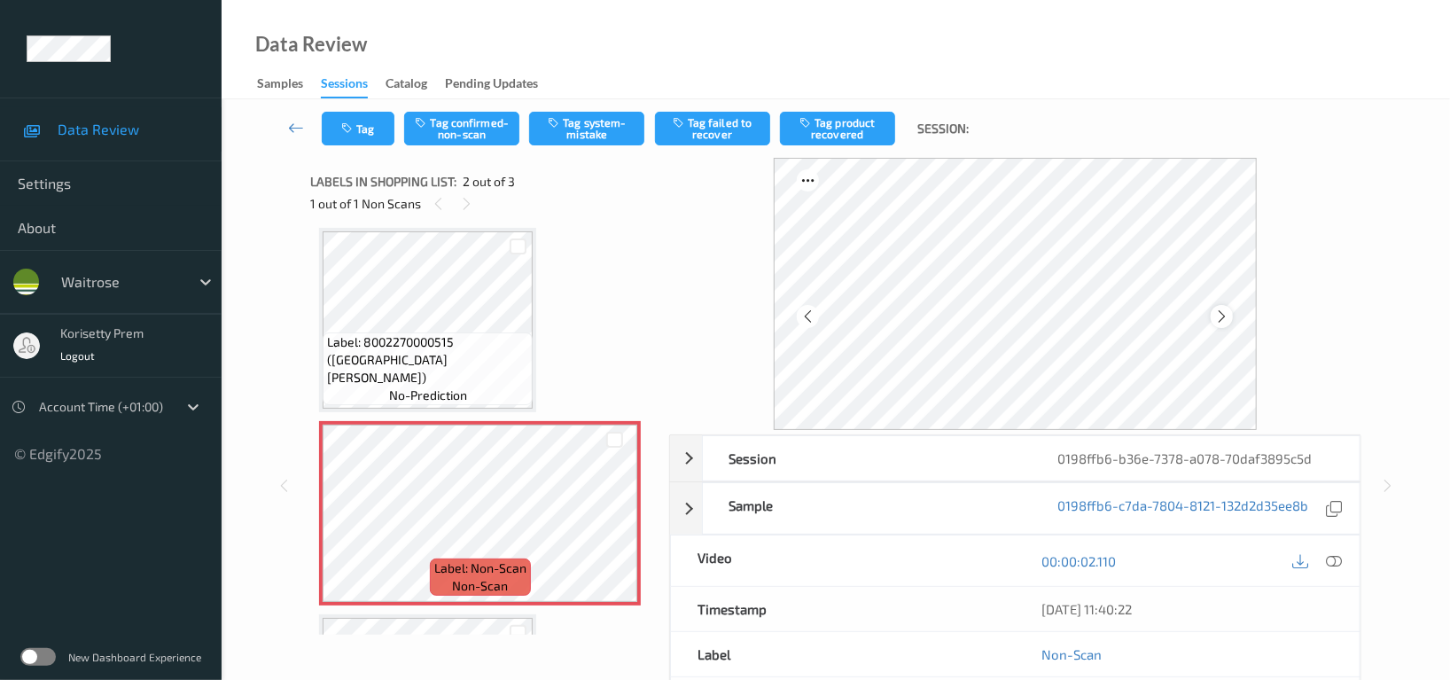
click at [1222, 314] on icon at bounding box center [1221, 316] width 15 height 16
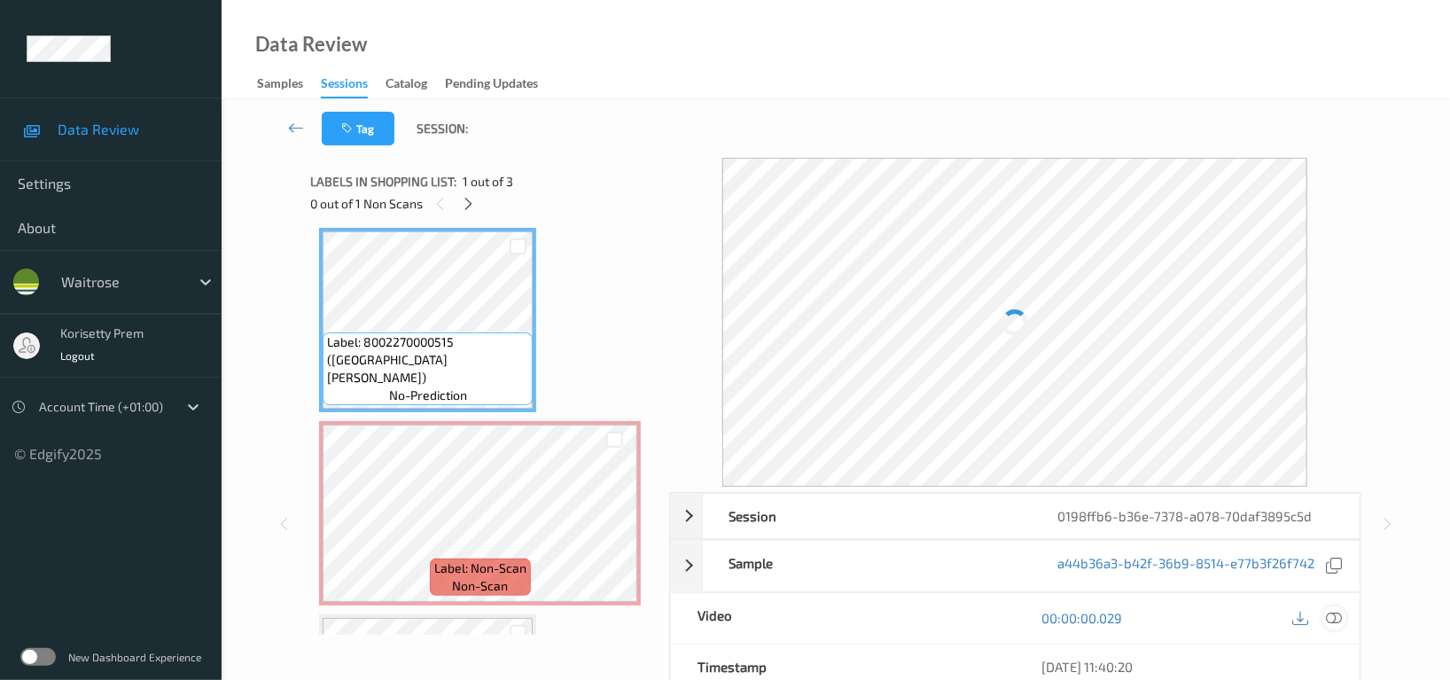
click at [1332, 623] on icon at bounding box center [1334, 618] width 16 height 16
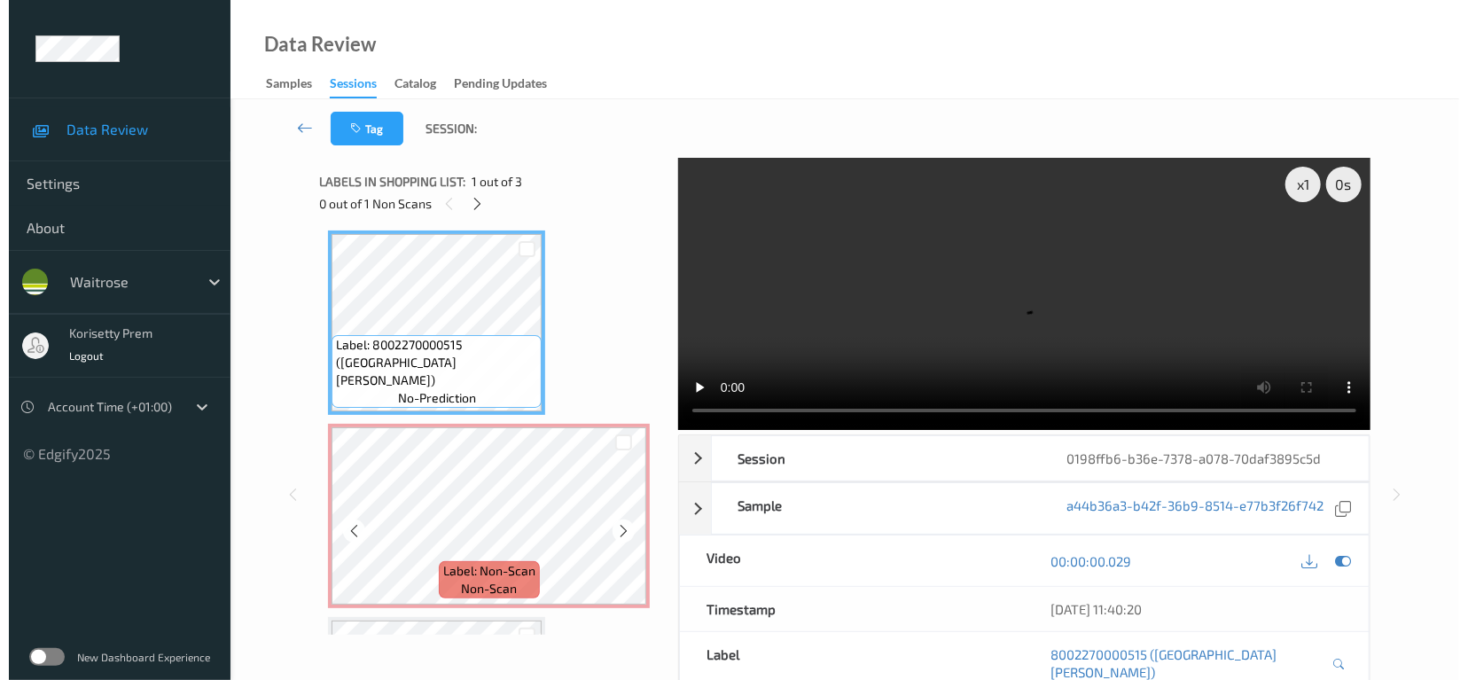
scroll to position [0, 0]
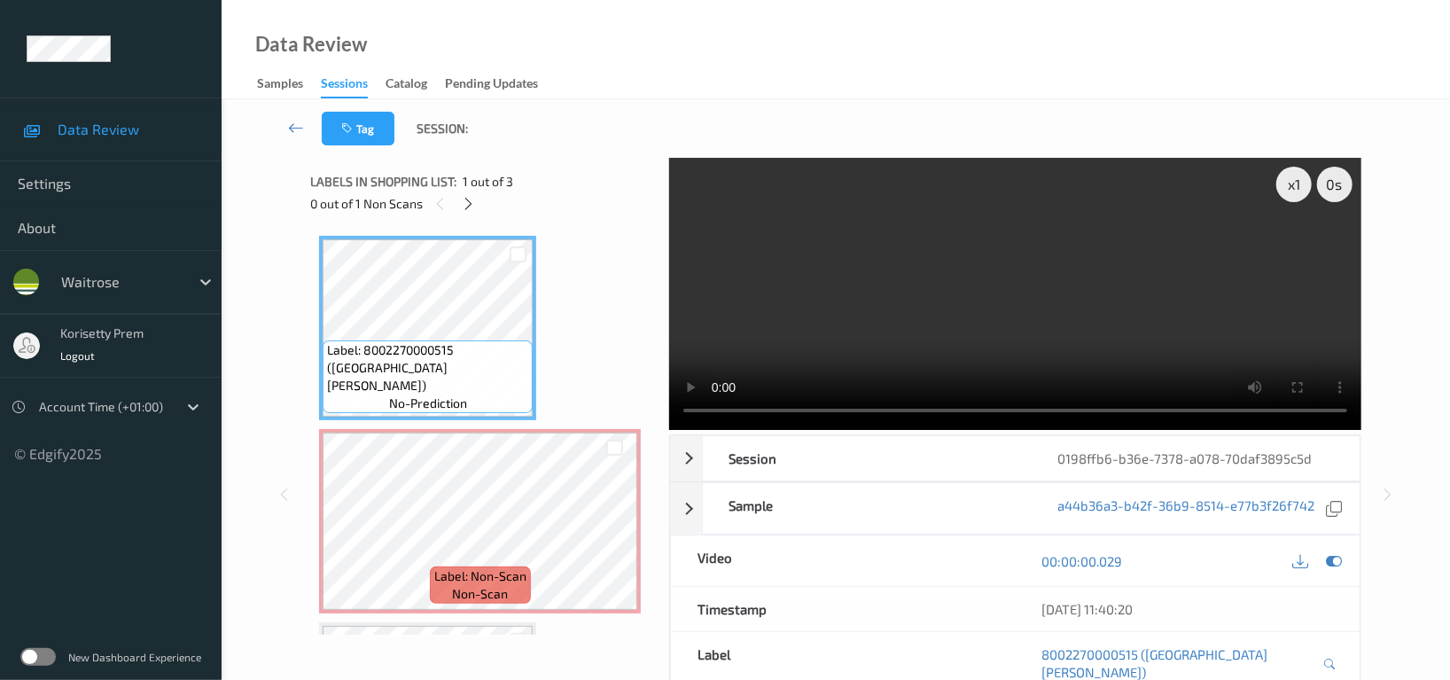
click at [915, 311] on video at bounding box center [1015, 294] width 692 height 272
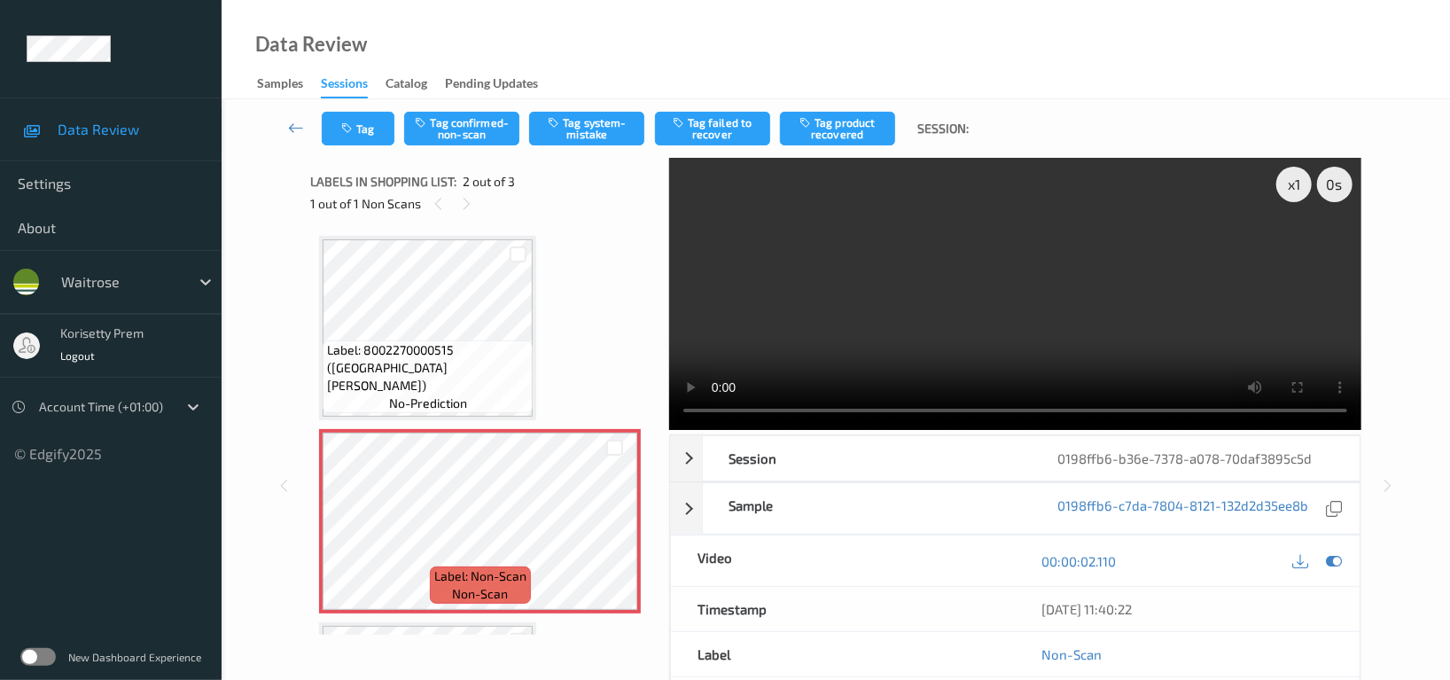
click at [1015, 265] on video at bounding box center [1015, 294] width 692 height 272
click at [599, 138] on button "Tag system-mistake" at bounding box center [586, 129] width 115 height 34
click at [358, 133] on button "Tag" at bounding box center [358, 129] width 73 height 34
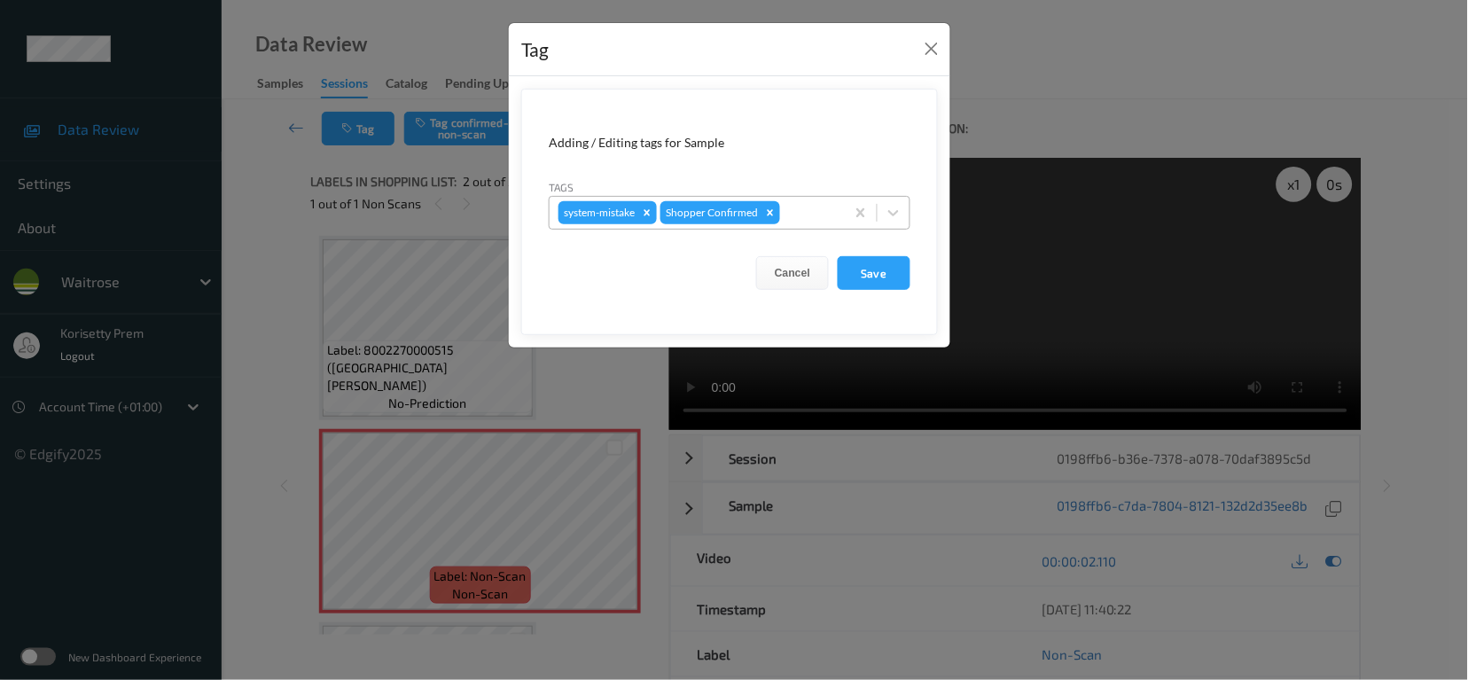
click at [807, 217] on div at bounding box center [810, 212] width 52 height 21
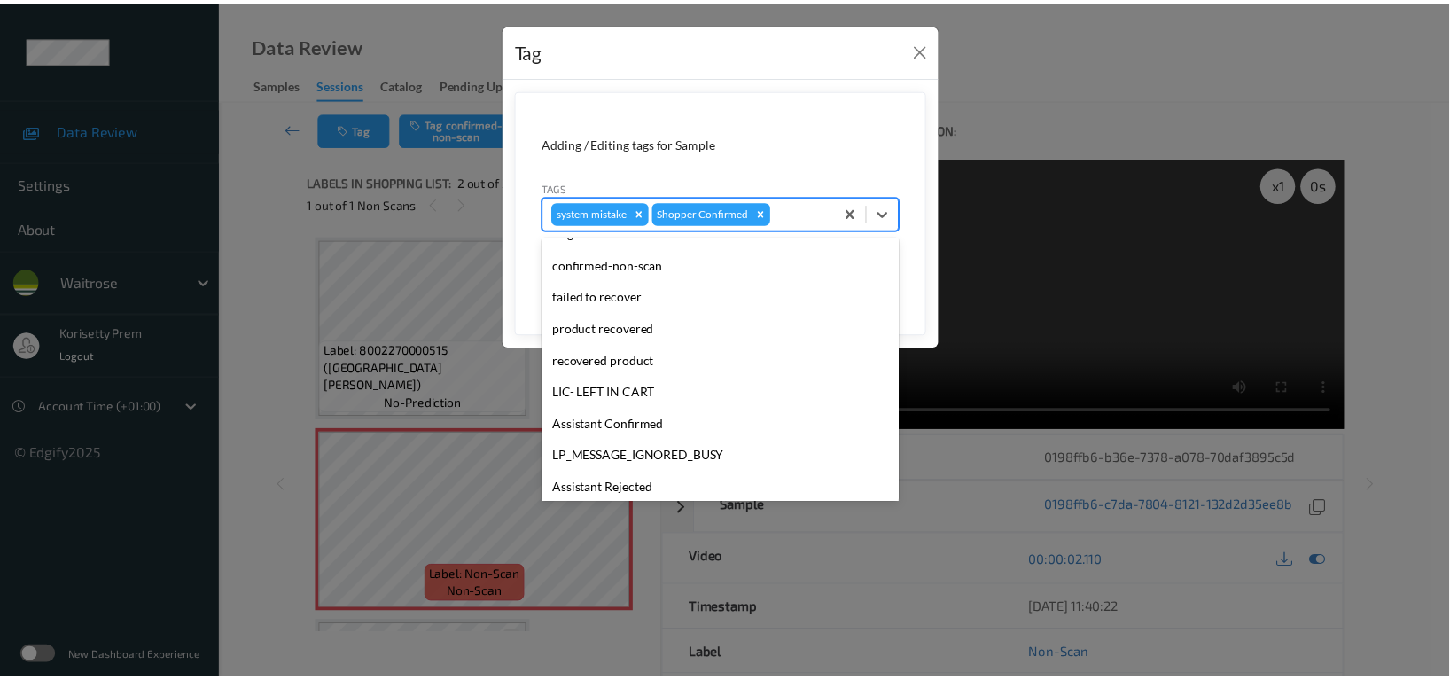
scroll to position [353, 0]
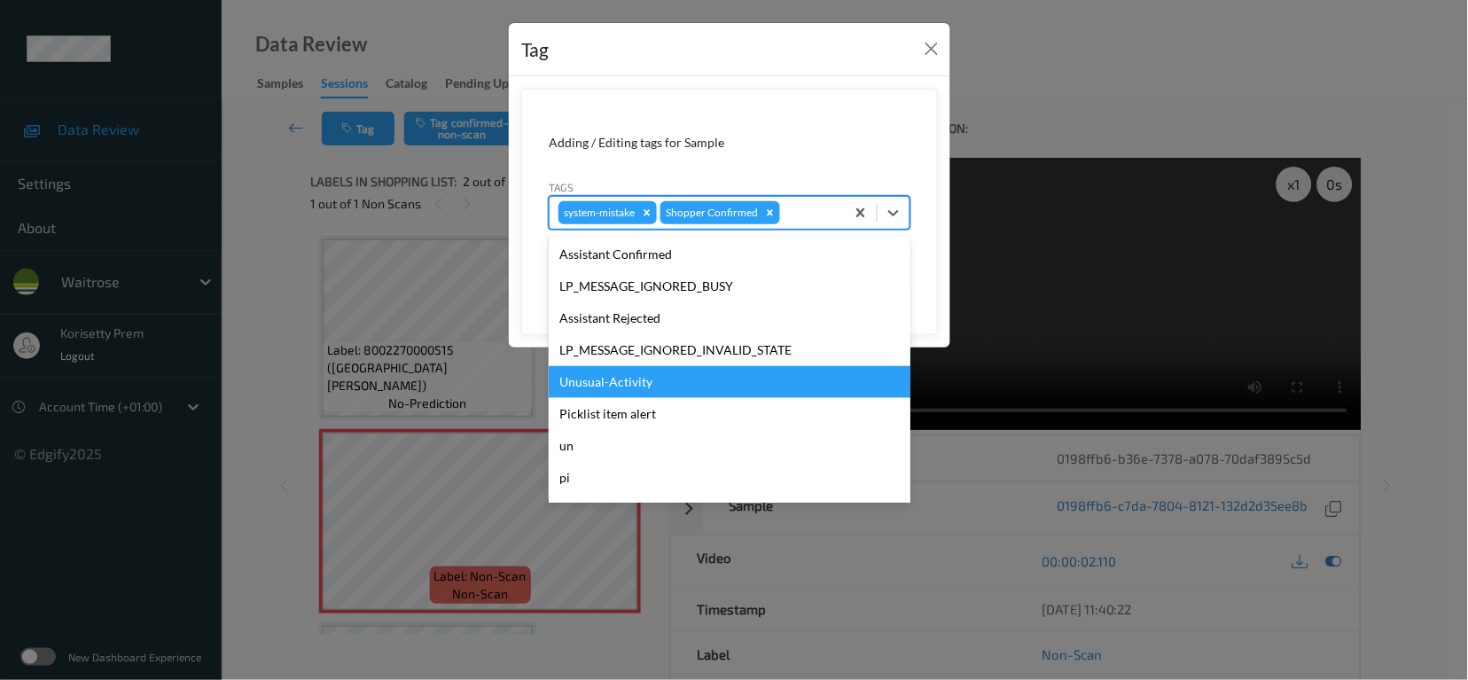
click at [626, 370] on div "Unusual-Activity" at bounding box center [730, 382] width 362 height 32
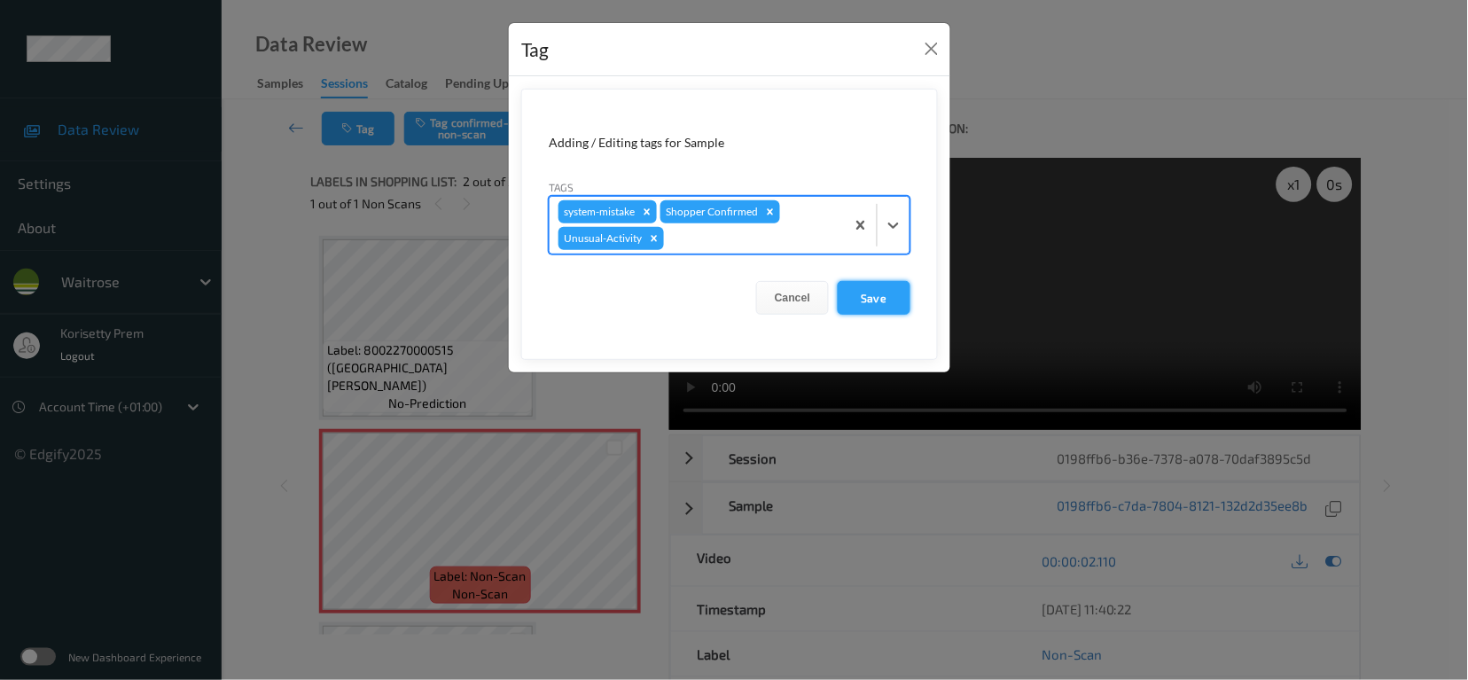
click at [864, 288] on button "Save" at bounding box center [874, 298] width 73 height 34
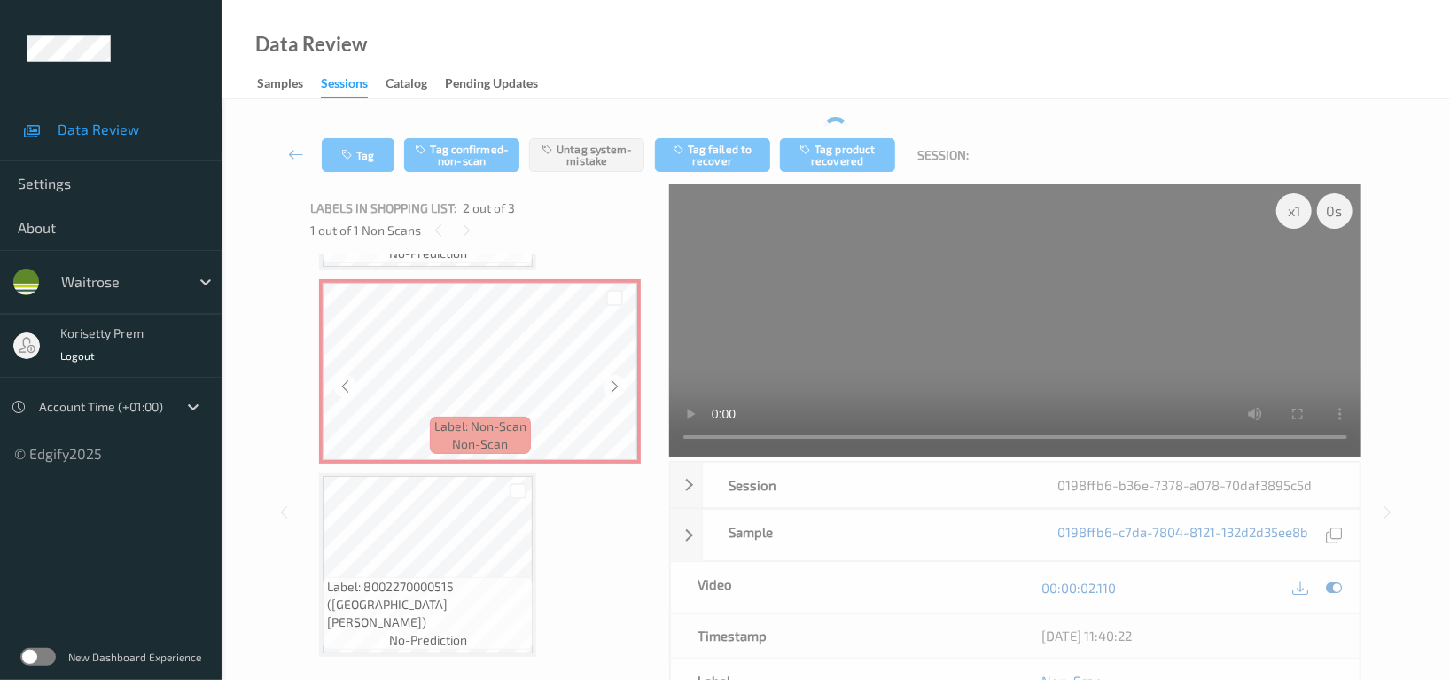
scroll to position [178, 0]
click at [818, 377] on video at bounding box center [1015, 320] width 692 height 272
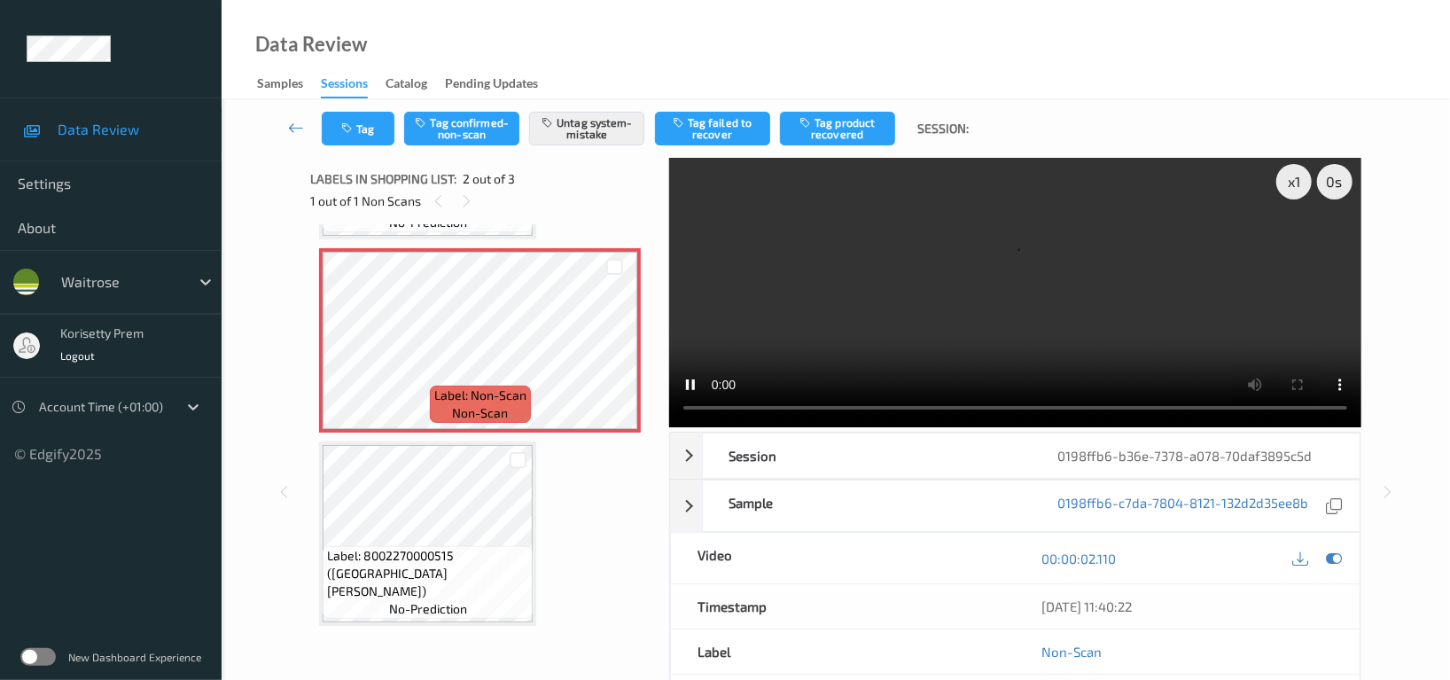
scroll to position [0, 0]
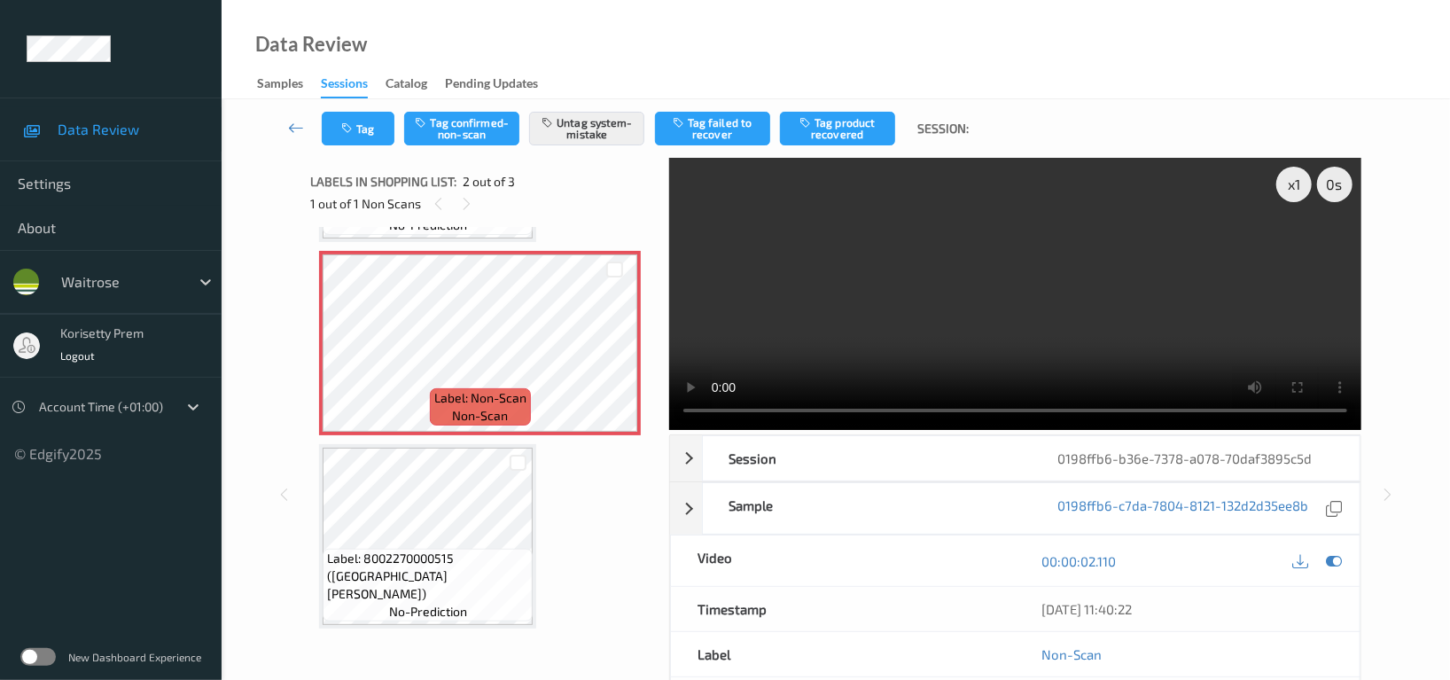
click at [869, 344] on video at bounding box center [1015, 294] width 692 height 272
click at [980, 341] on video at bounding box center [1015, 294] width 692 height 272
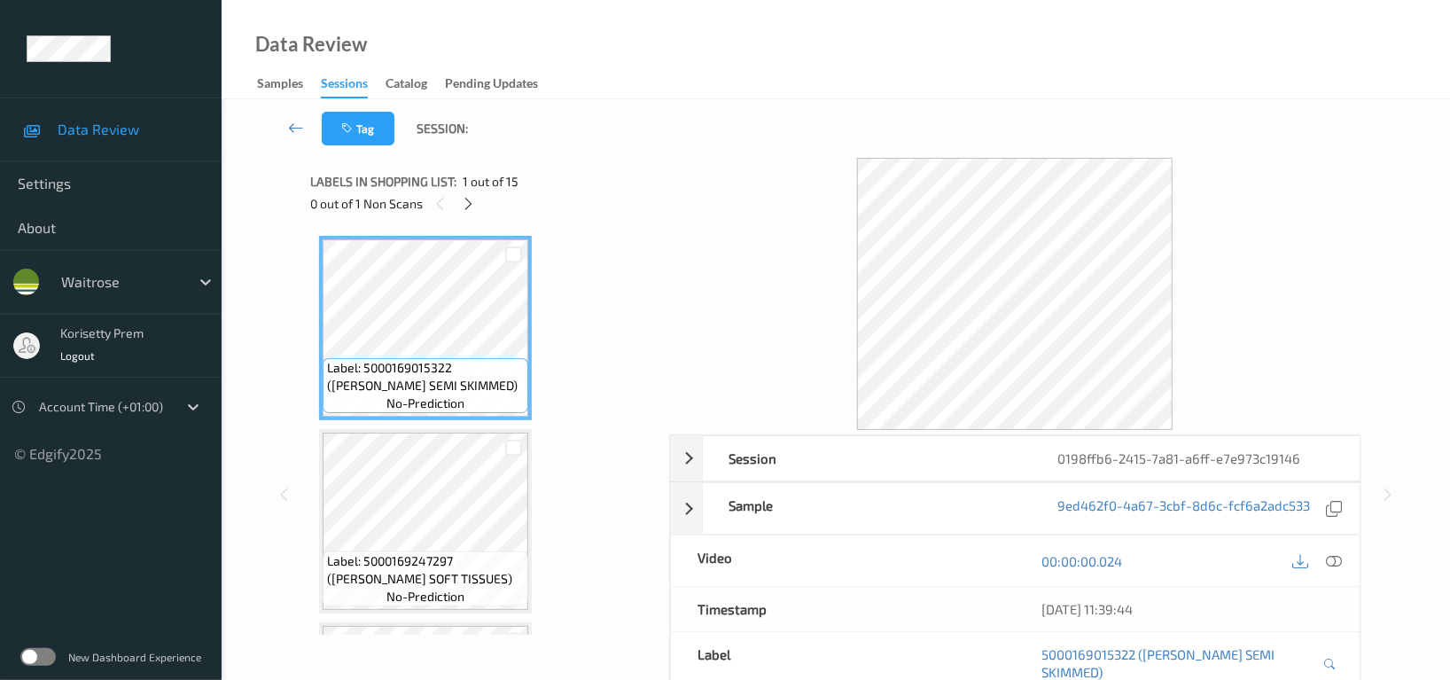
click at [781, 92] on div "Data Review Samples Sessions Catalog Pending Updates" at bounding box center [836, 49] width 1229 height 99
click at [472, 208] on icon at bounding box center [469, 204] width 15 height 16
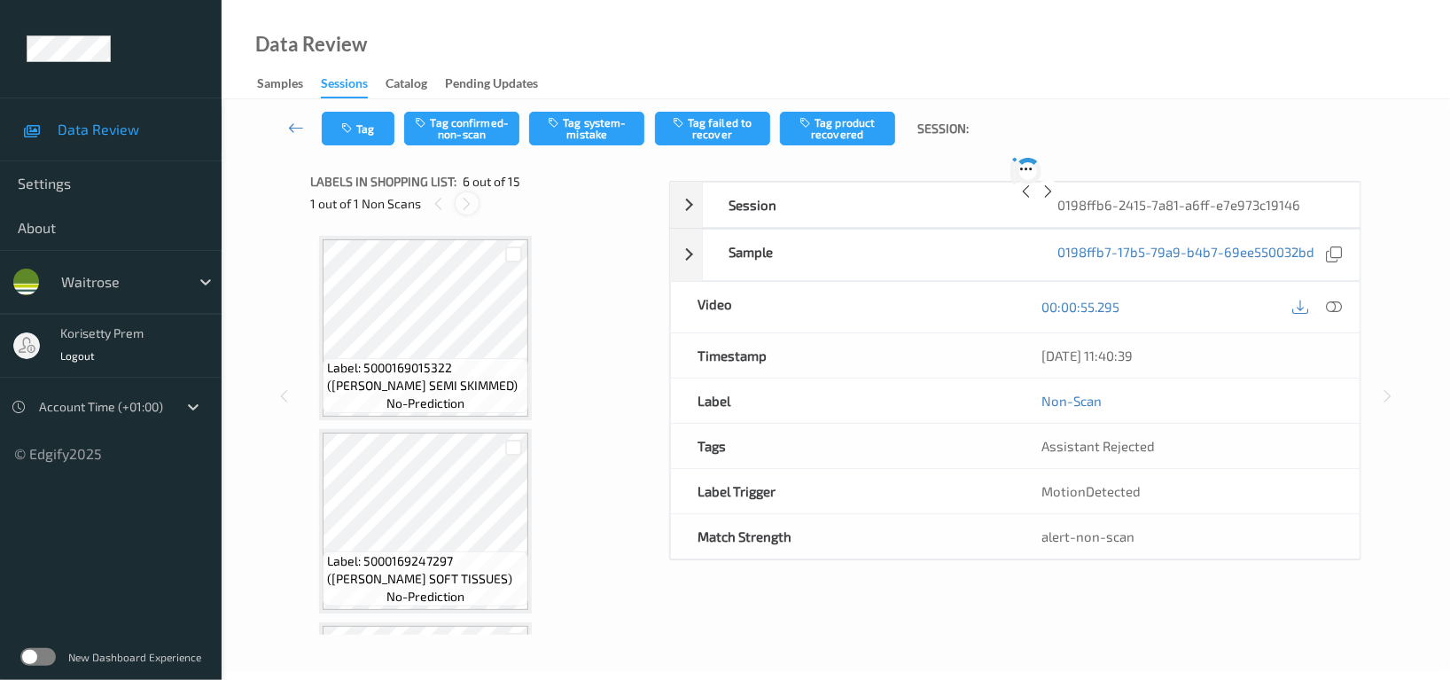
scroll to position [778, 0]
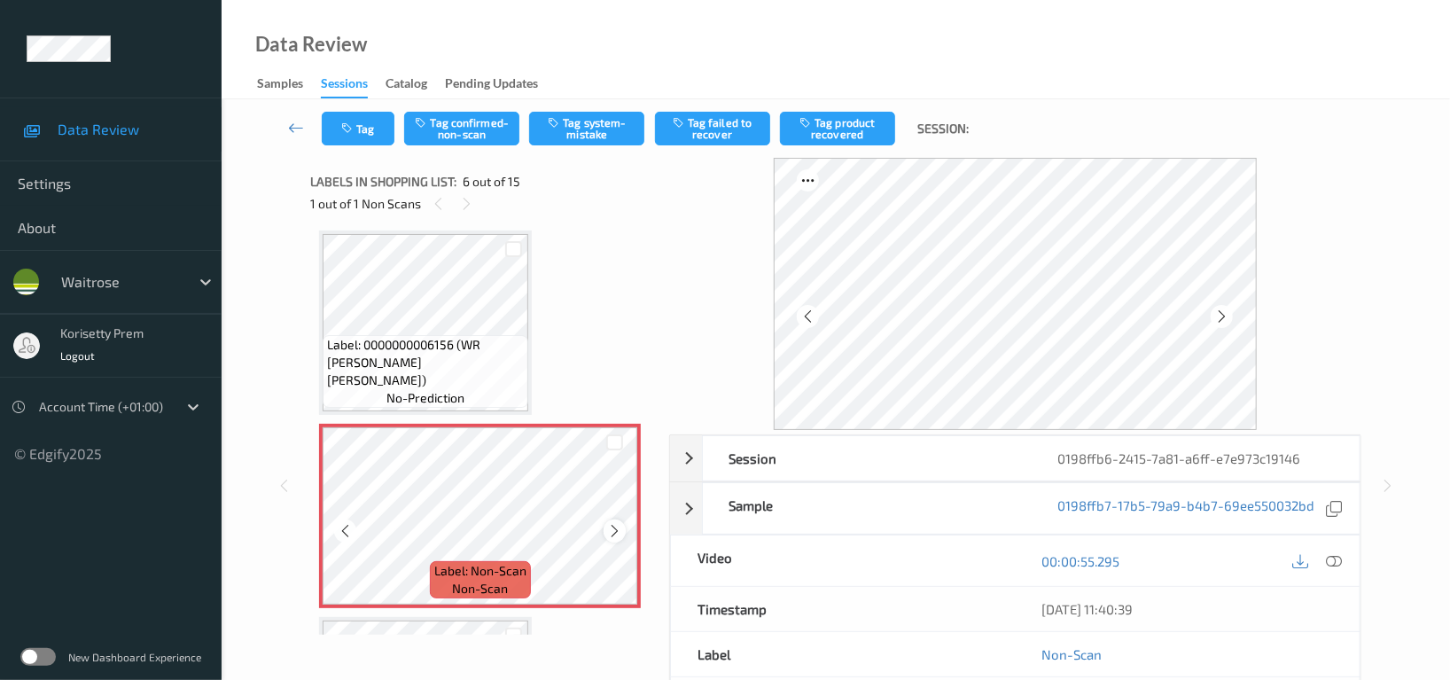
click at [615, 527] on icon at bounding box center [614, 531] width 15 height 16
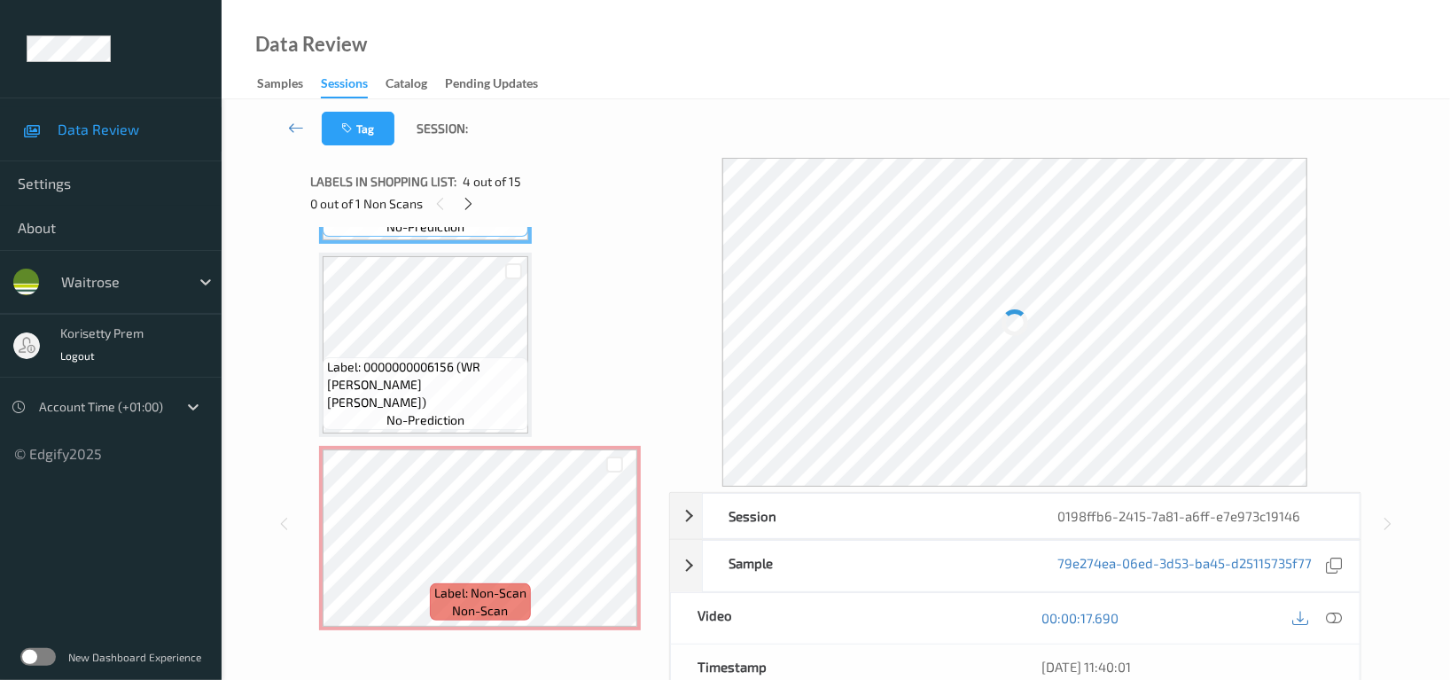
scroll to position [660, 0]
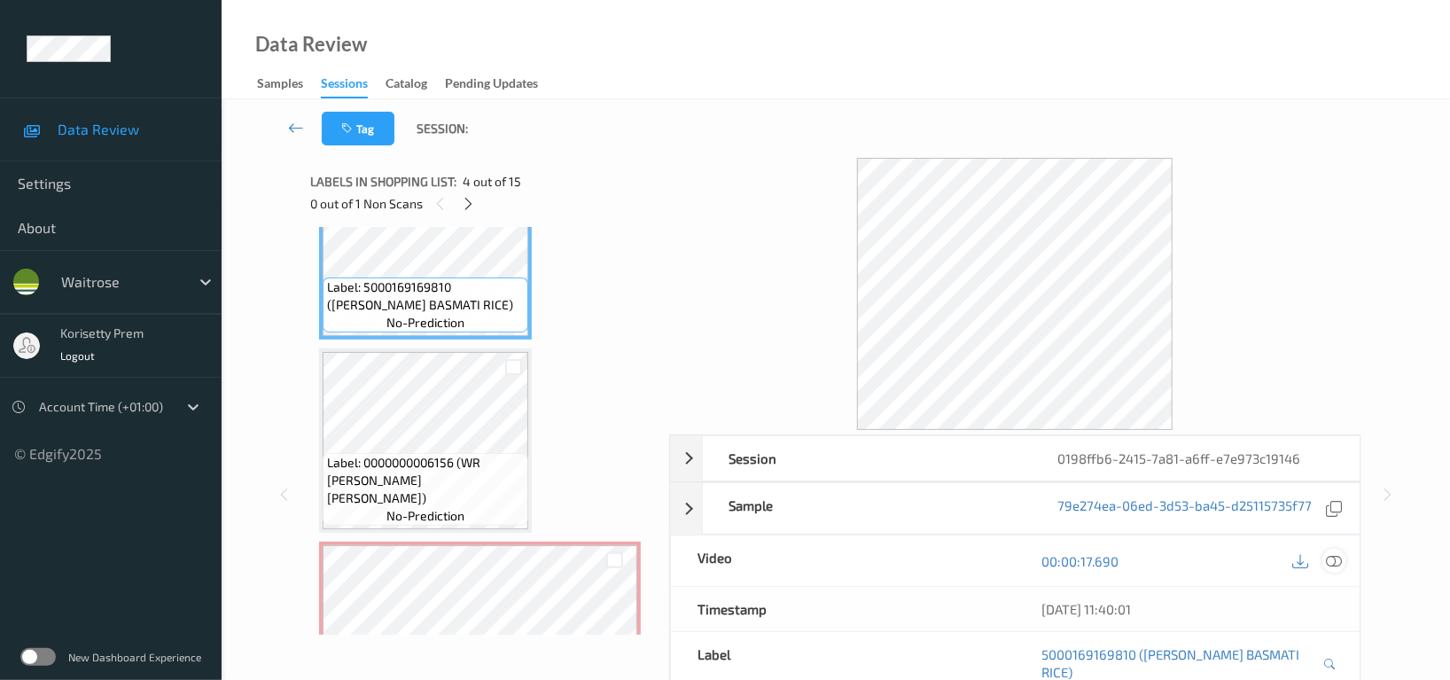
click at [1334, 563] on icon at bounding box center [1334, 561] width 16 height 16
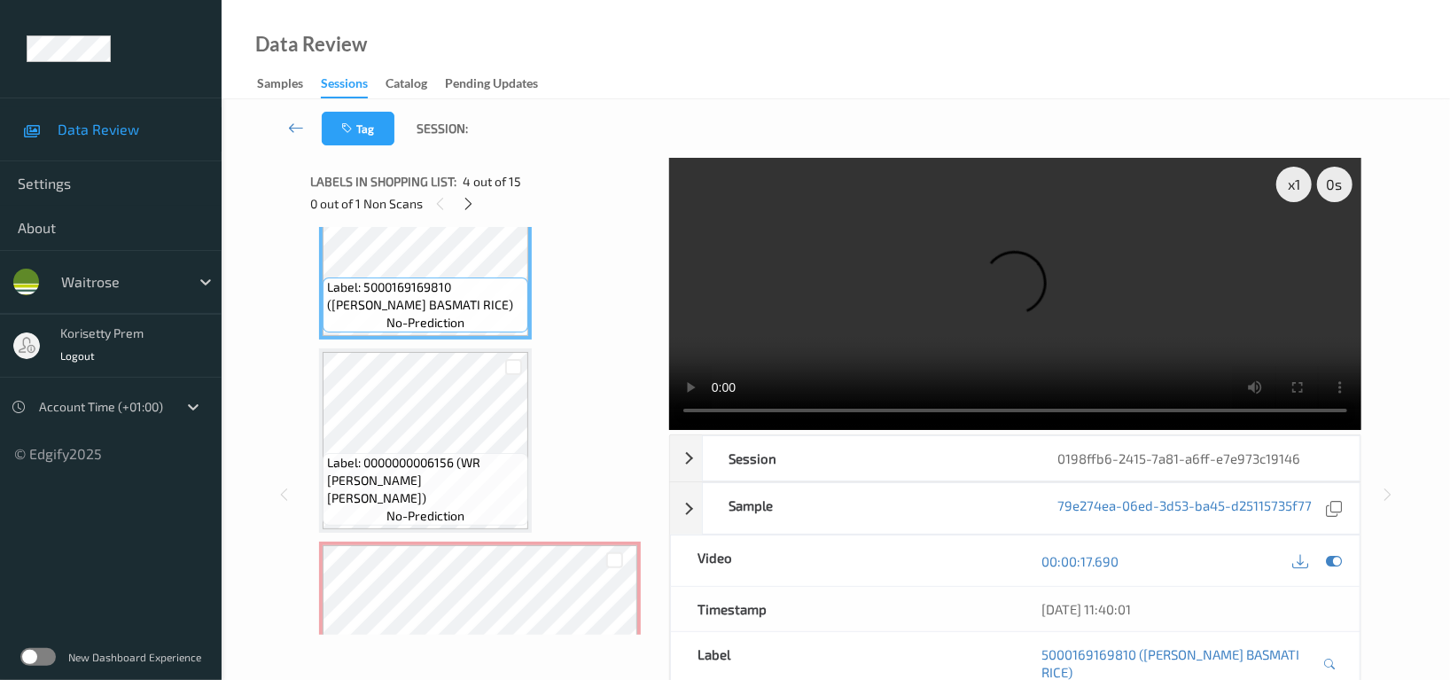
click at [971, 321] on video at bounding box center [1015, 294] width 692 height 272
click at [989, 293] on video at bounding box center [1015, 294] width 692 height 272
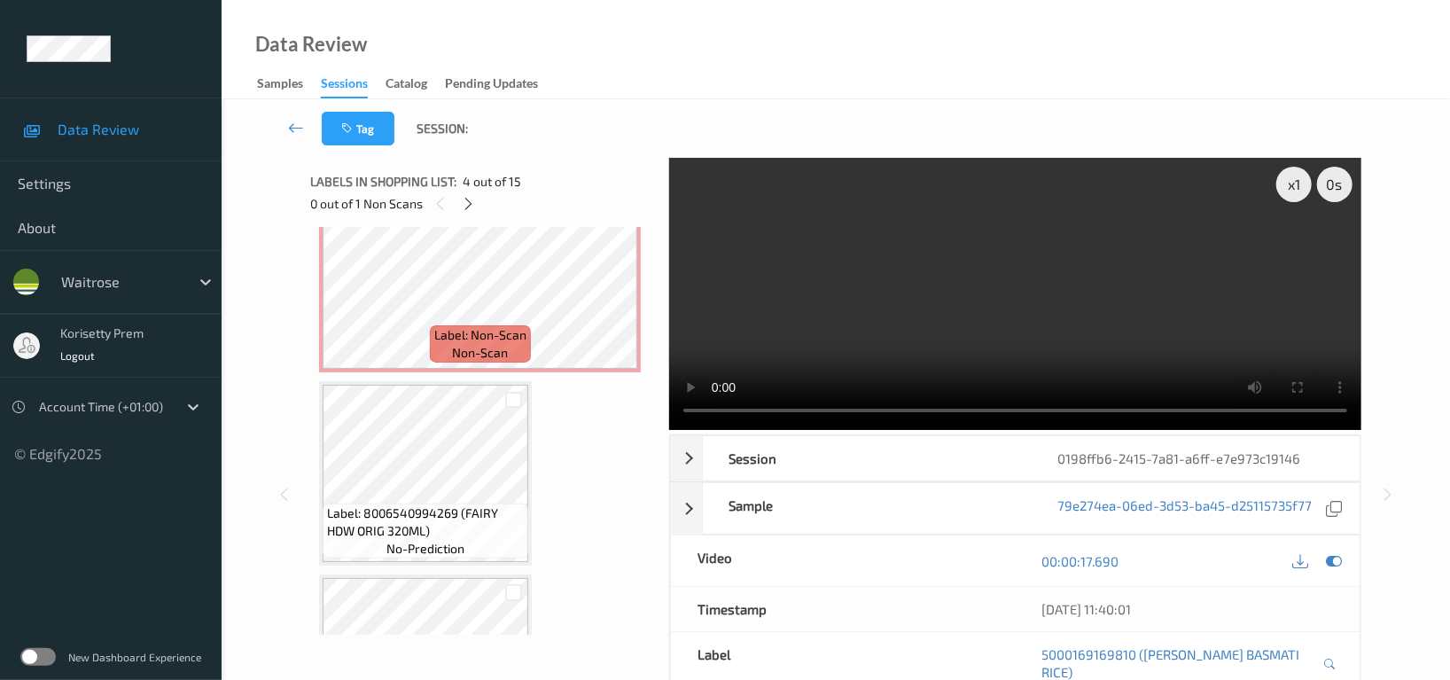
scroll to position [1015, 0]
click at [617, 293] on icon at bounding box center [614, 294] width 15 height 16
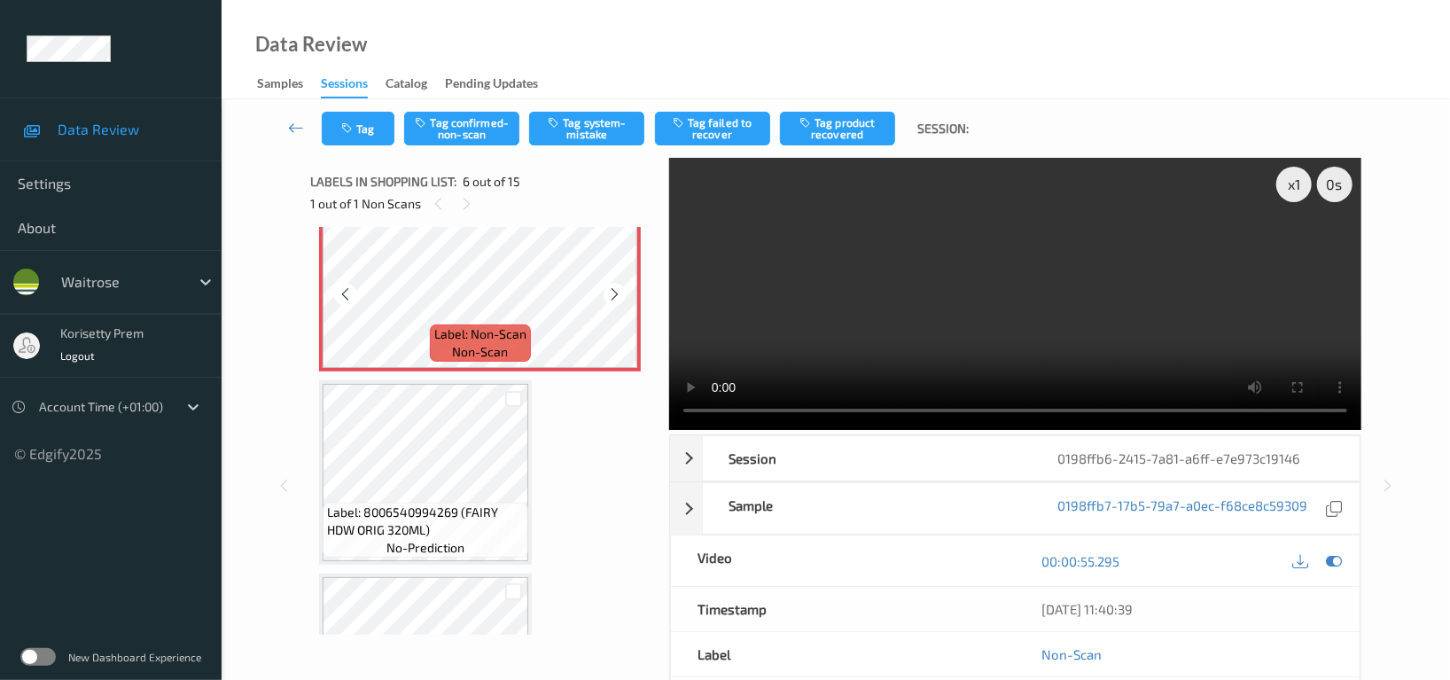
click at [617, 293] on icon at bounding box center [614, 294] width 15 height 16
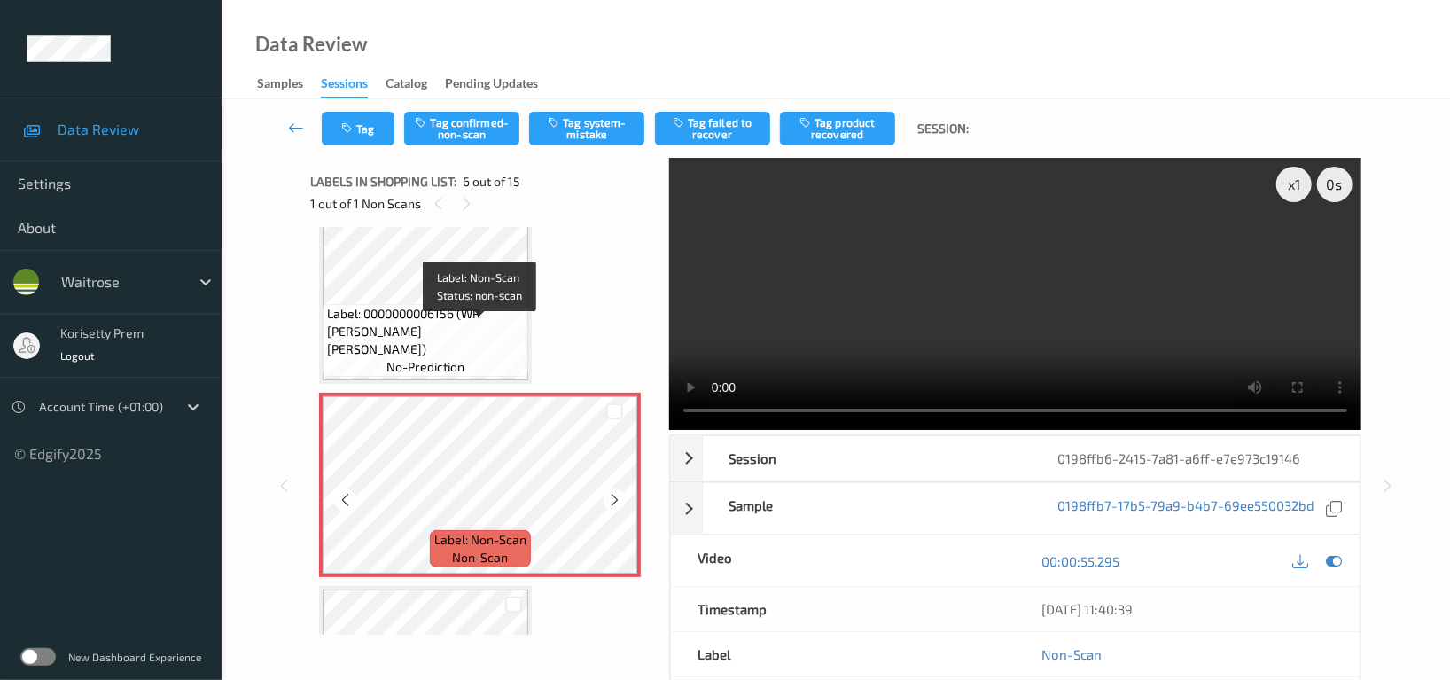
scroll to position [778, 0]
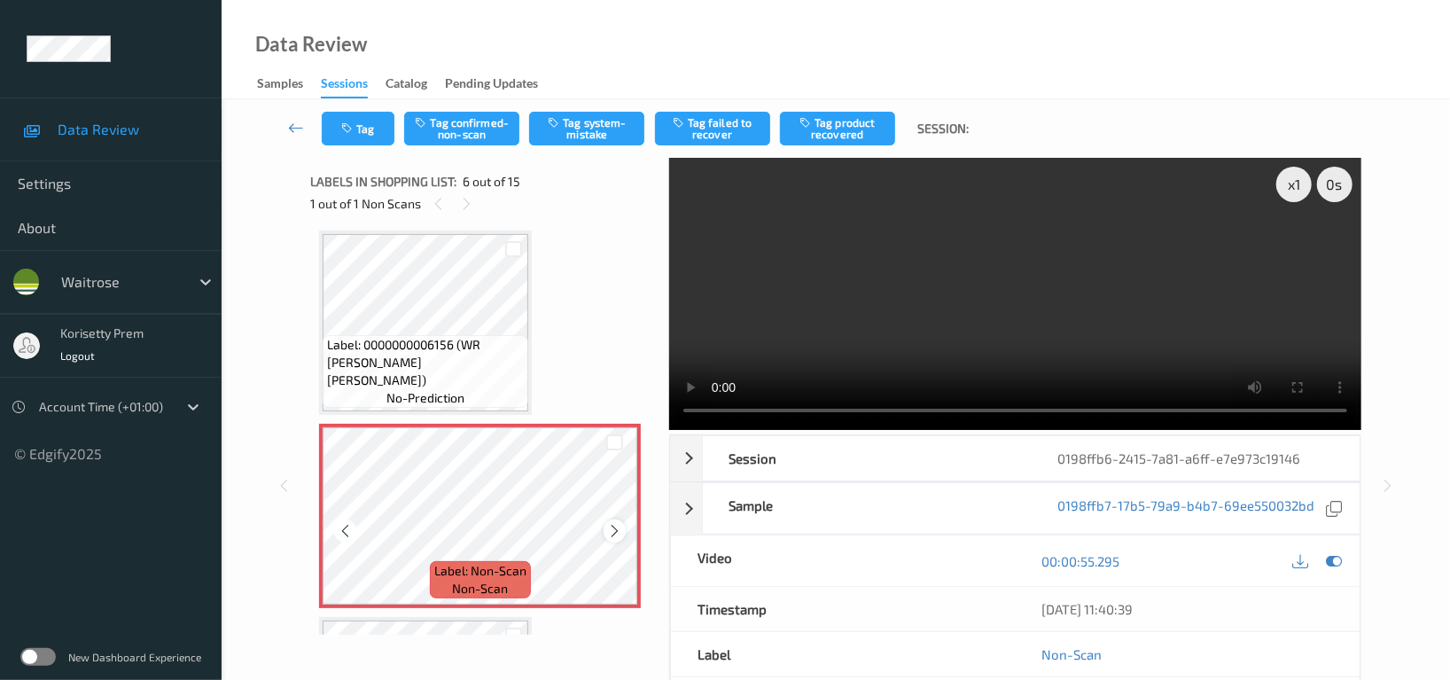
click at [607, 533] on icon at bounding box center [614, 531] width 15 height 16
click at [605, 533] on div at bounding box center [615, 530] width 22 height 22
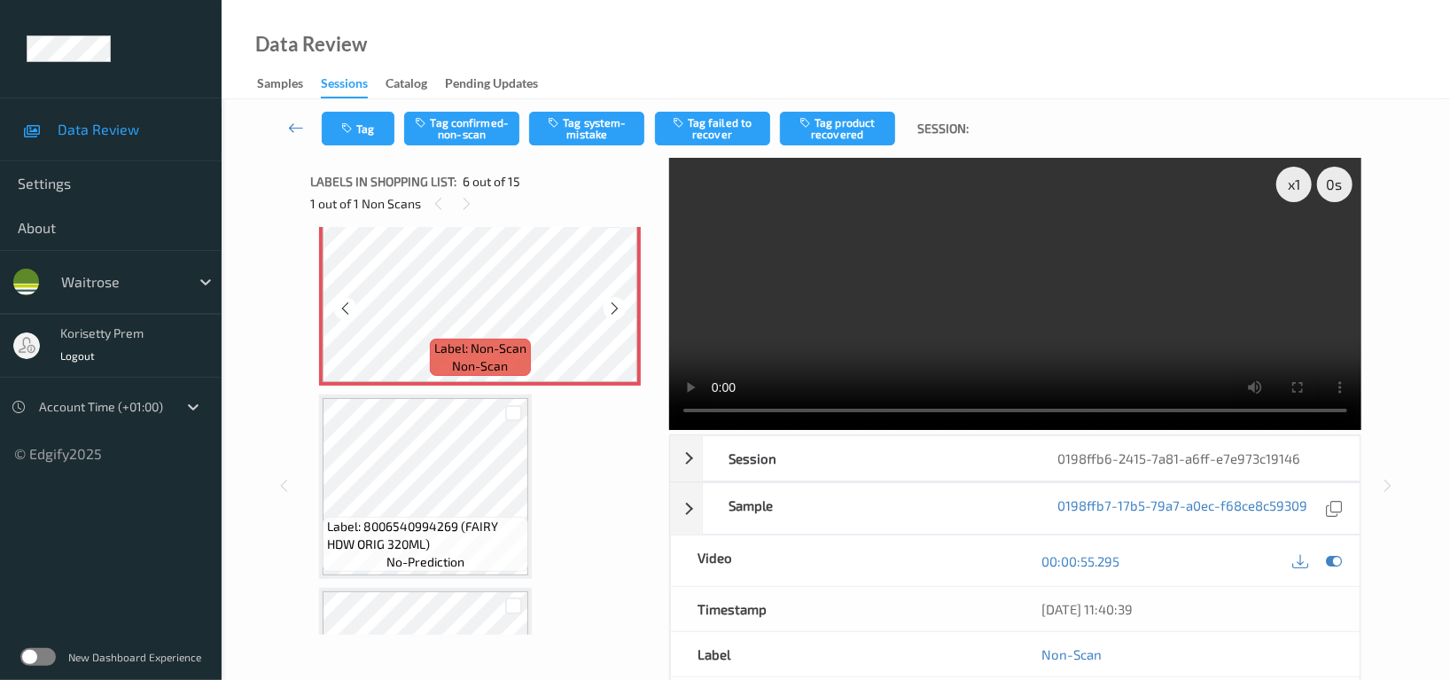
scroll to position [1015, 0]
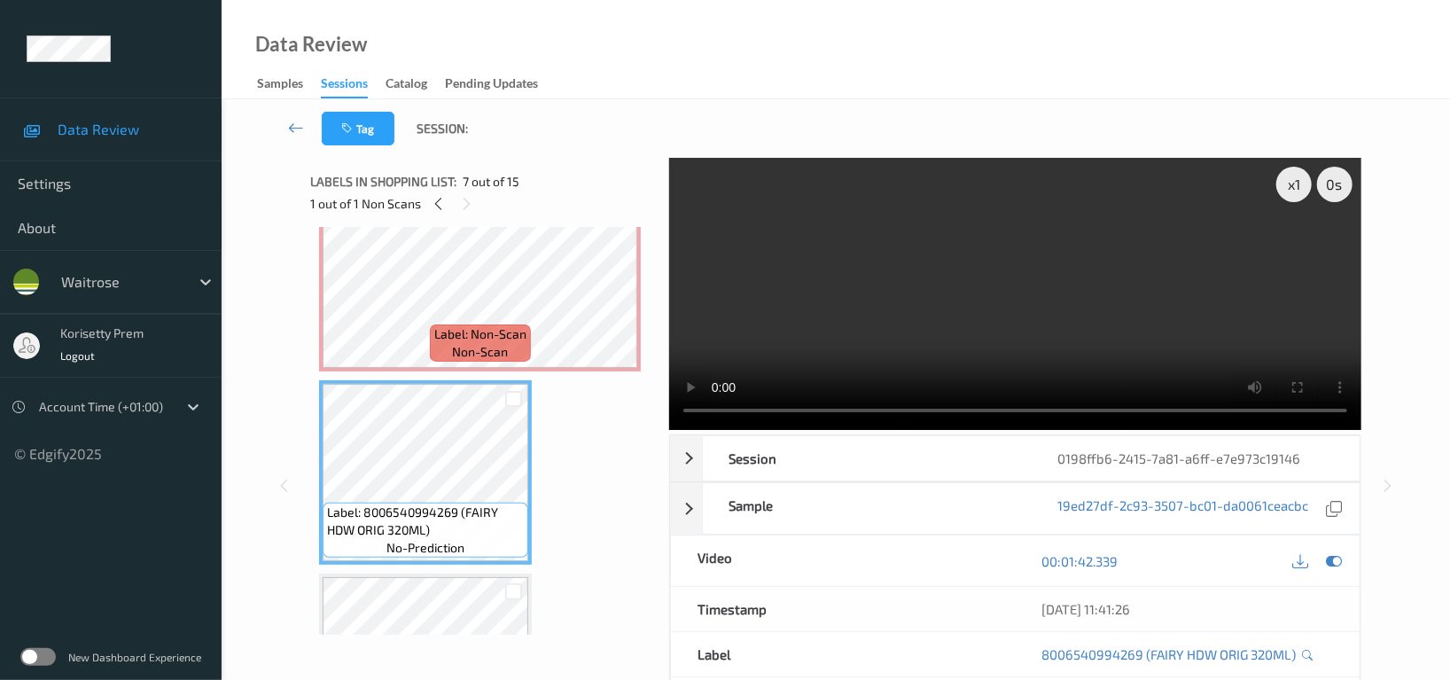
click at [819, 269] on video at bounding box center [1015, 294] width 692 height 272
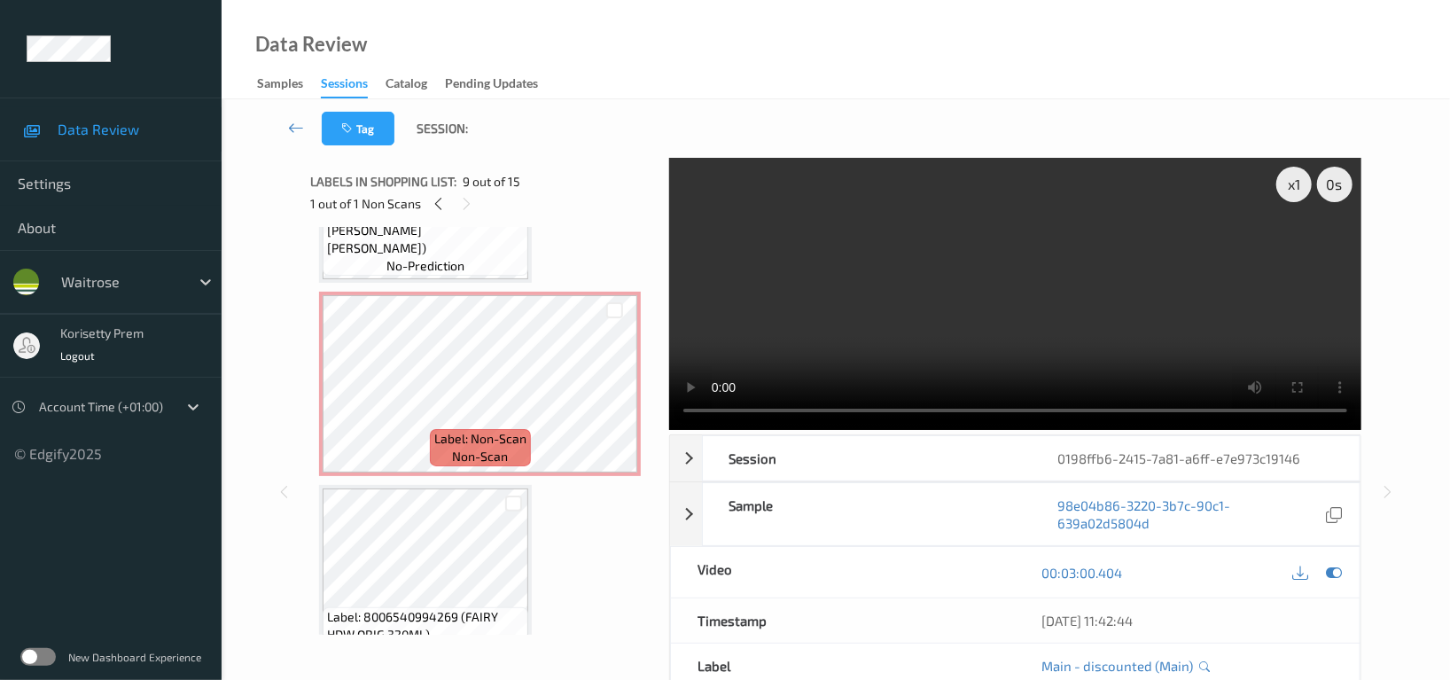
scroll to position [897, 0]
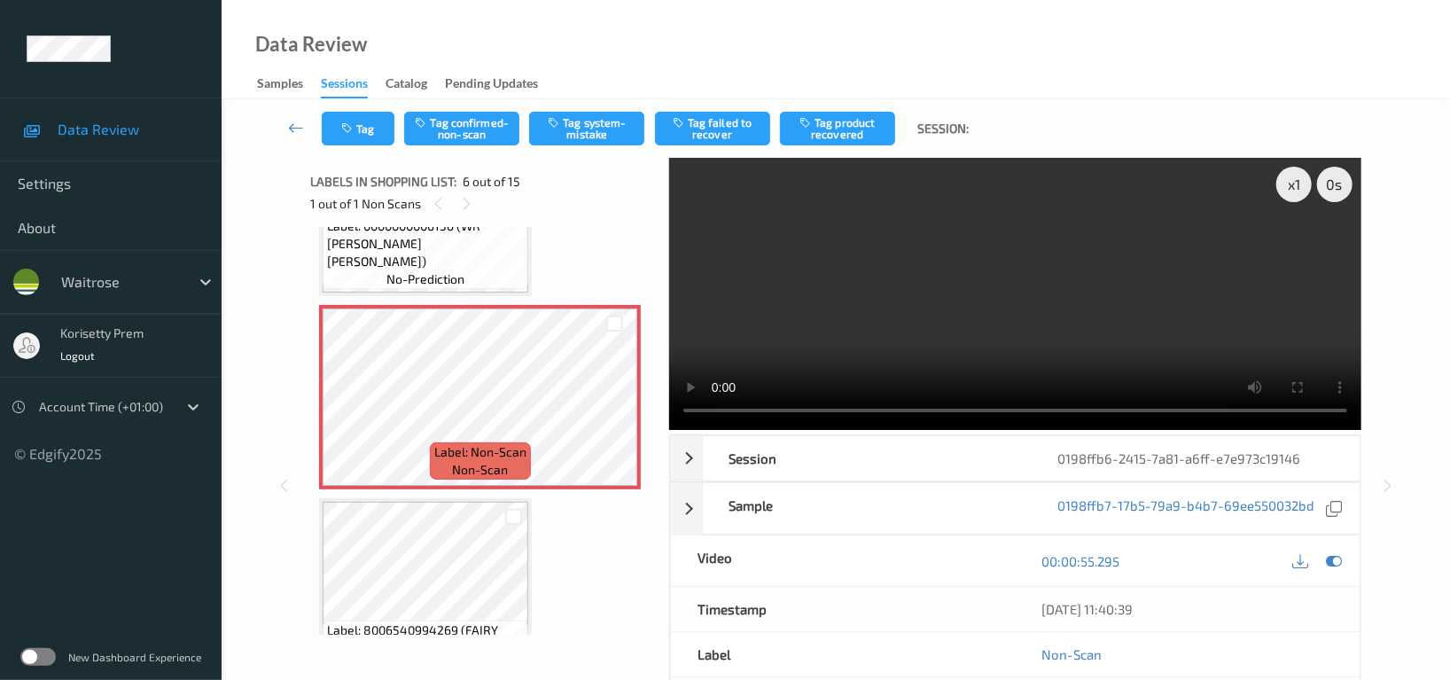
click at [978, 284] on video at bounding box center [1015, 294] width 692 height 272
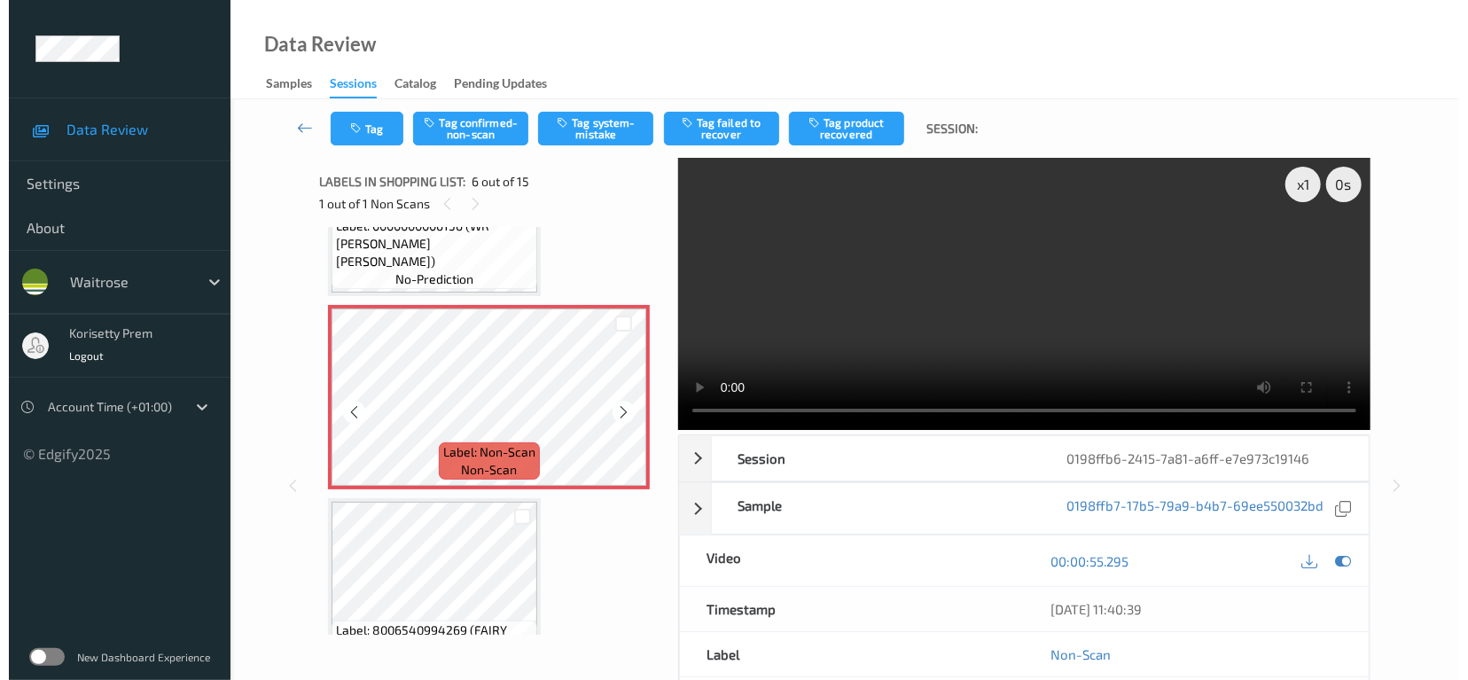
scroll to position [778, 0]
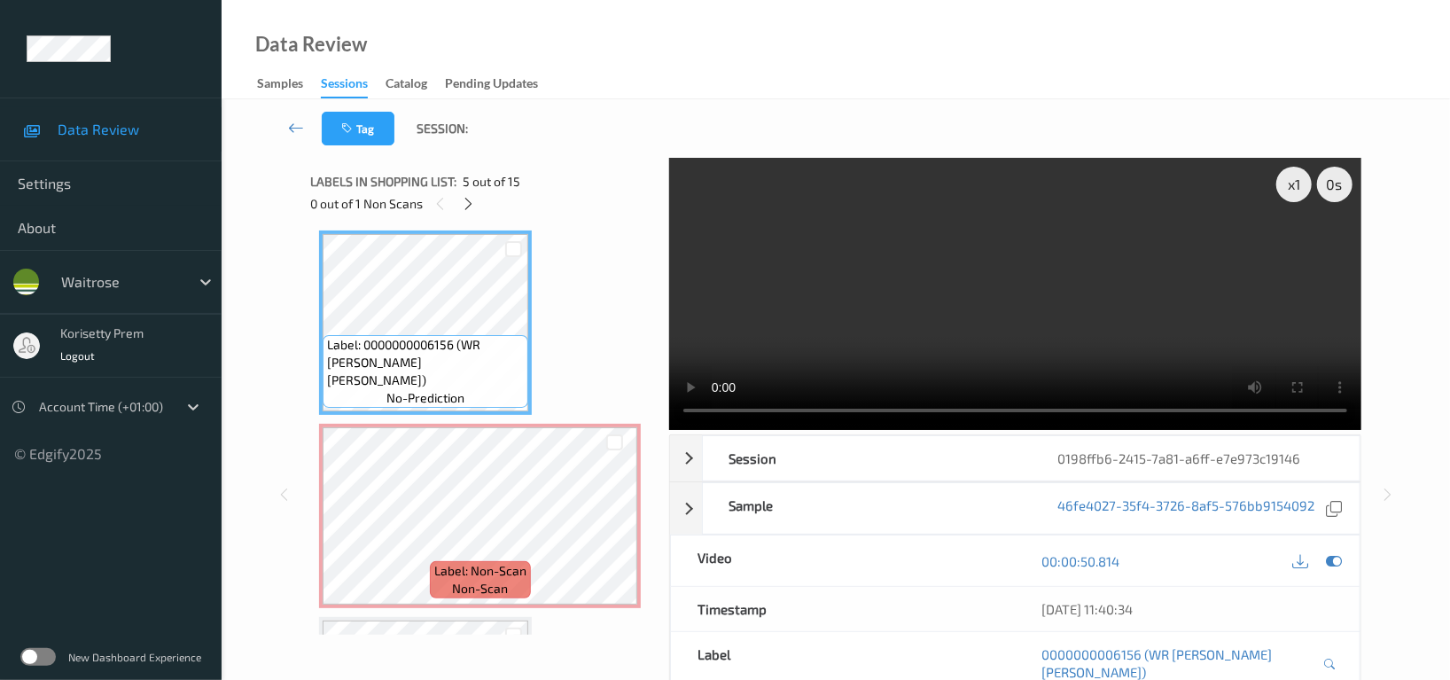
click at [1050, 245] on video at bounding box center [1015, 294] width 692 height 272
click at [1097, 294] on video at bounding box center [1015, 294] width 692 height 272
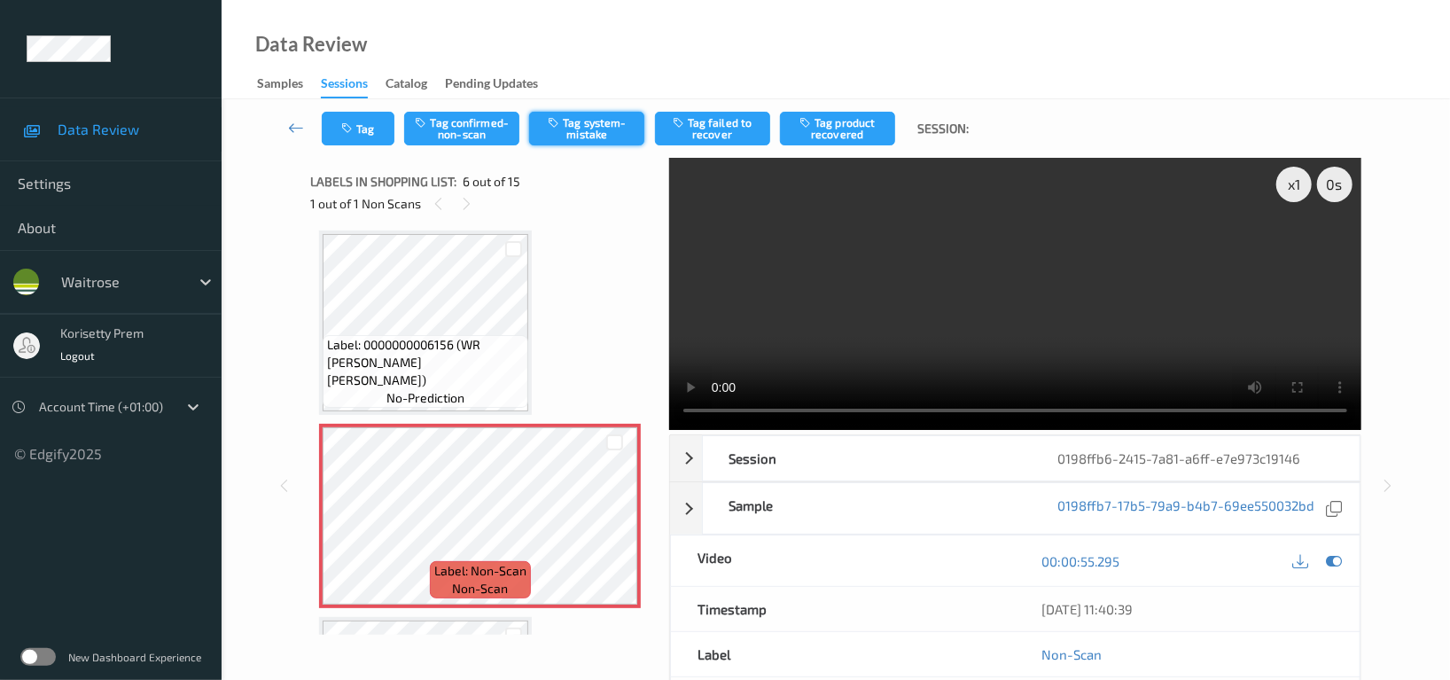
click at [585, 123] on button "Tag system-mistake" at bounding box center [586, 129] width 115 height 34
click at [379, 131] on button "Tag" at bounding box center [358, 129] width 73 height 34
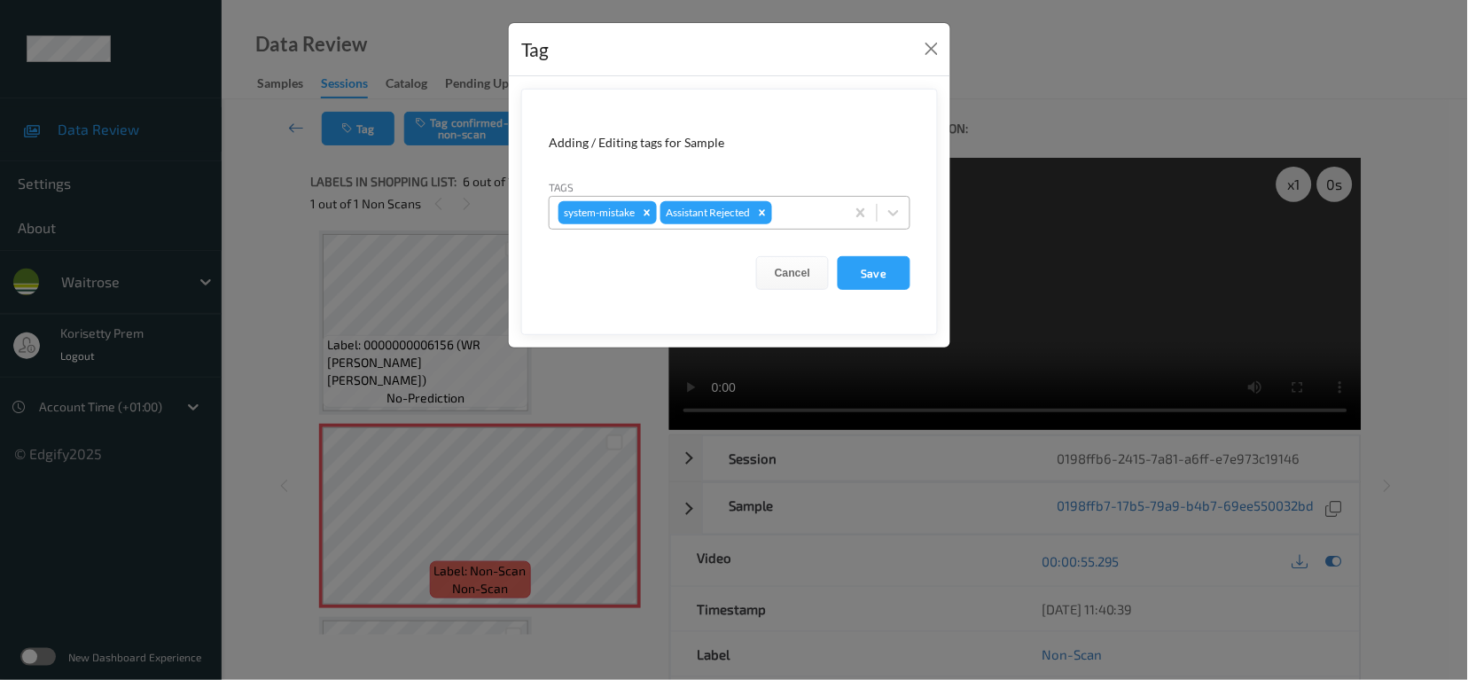
click at [802, 215] on div at bounding box center [806, 212] width 60 height 21
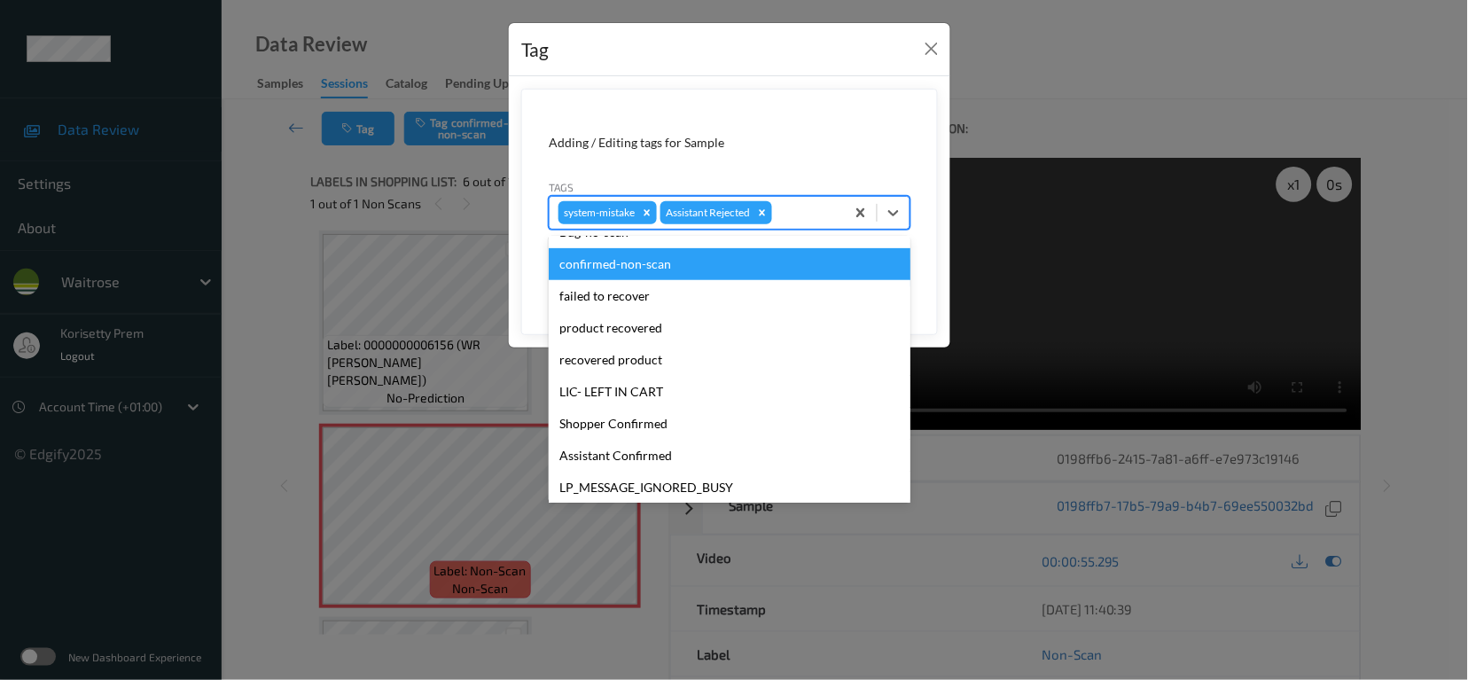
scroll to position [378, 0]
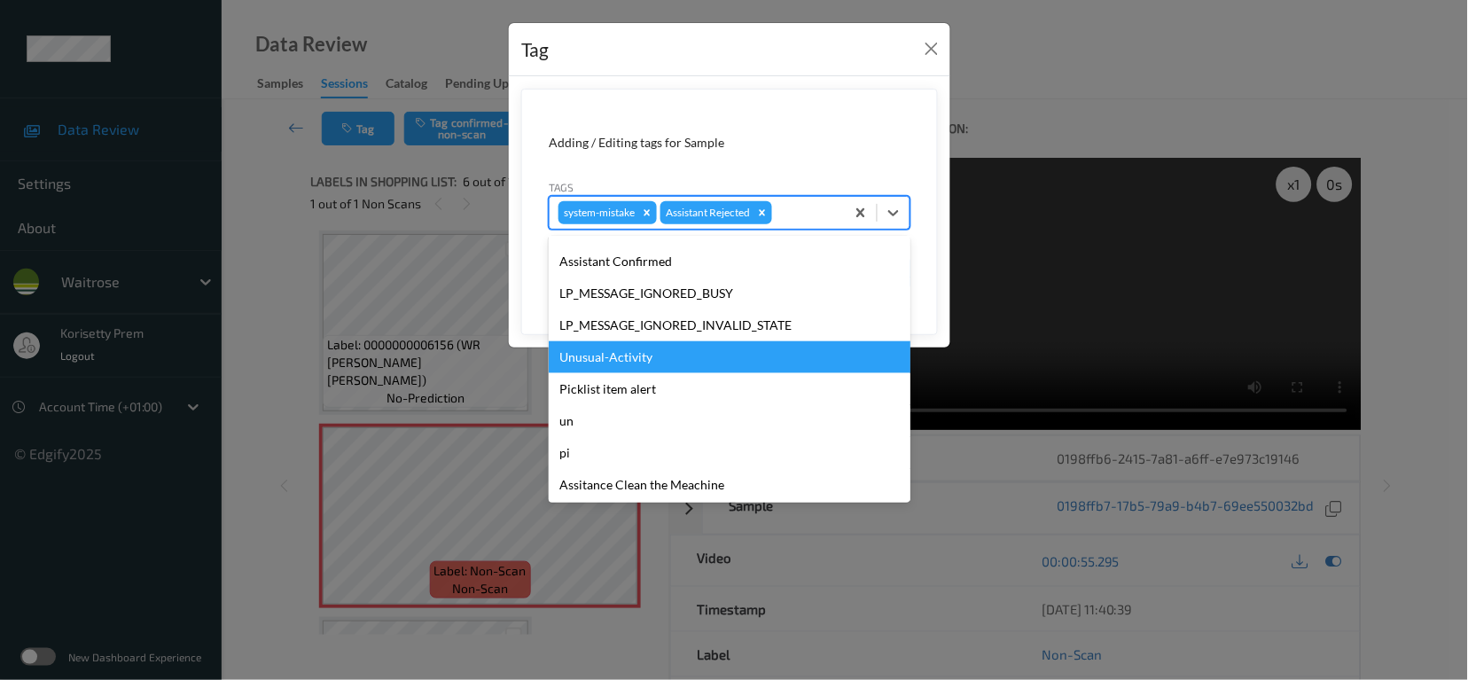
click at [602, 365] on div "Unusual-Activity" at bounding box center [730, 357] width 362 height 32
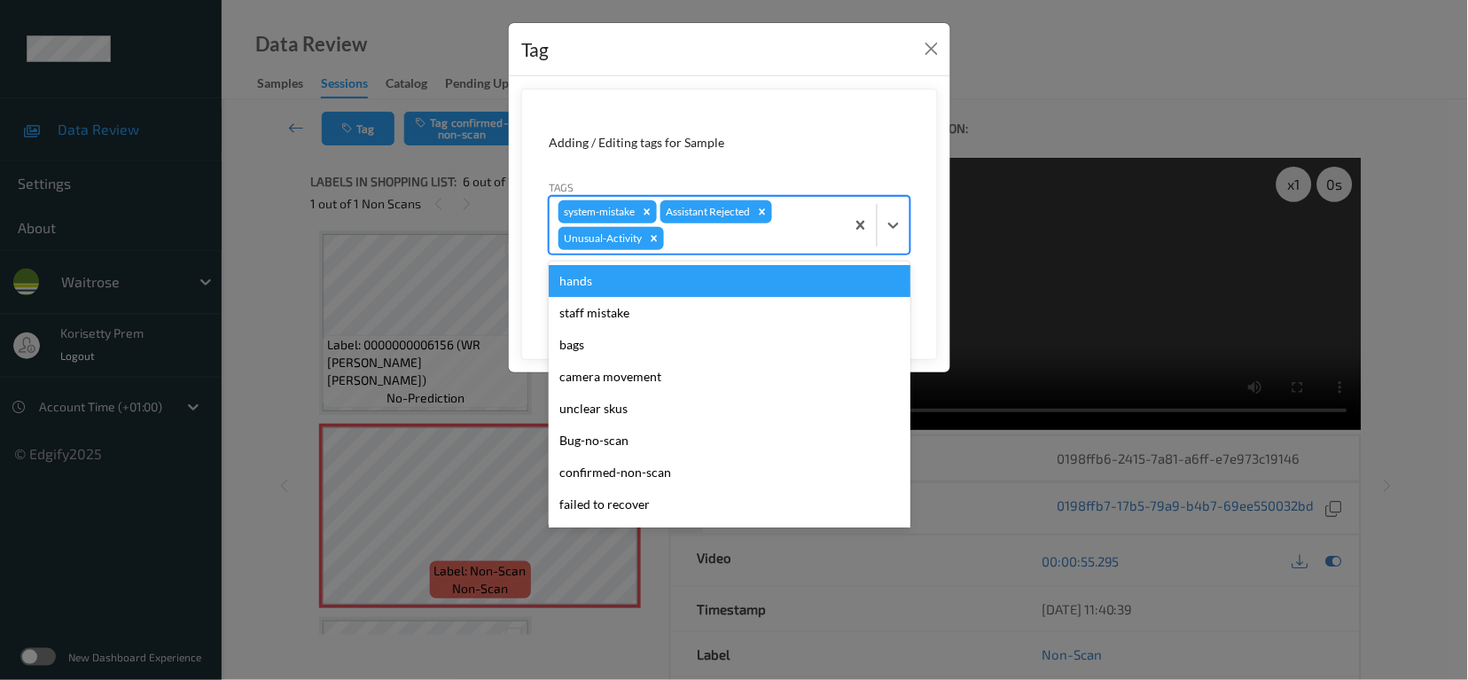
click at [731, 230] on div at bounding box center [752, 238] width 168 height 21
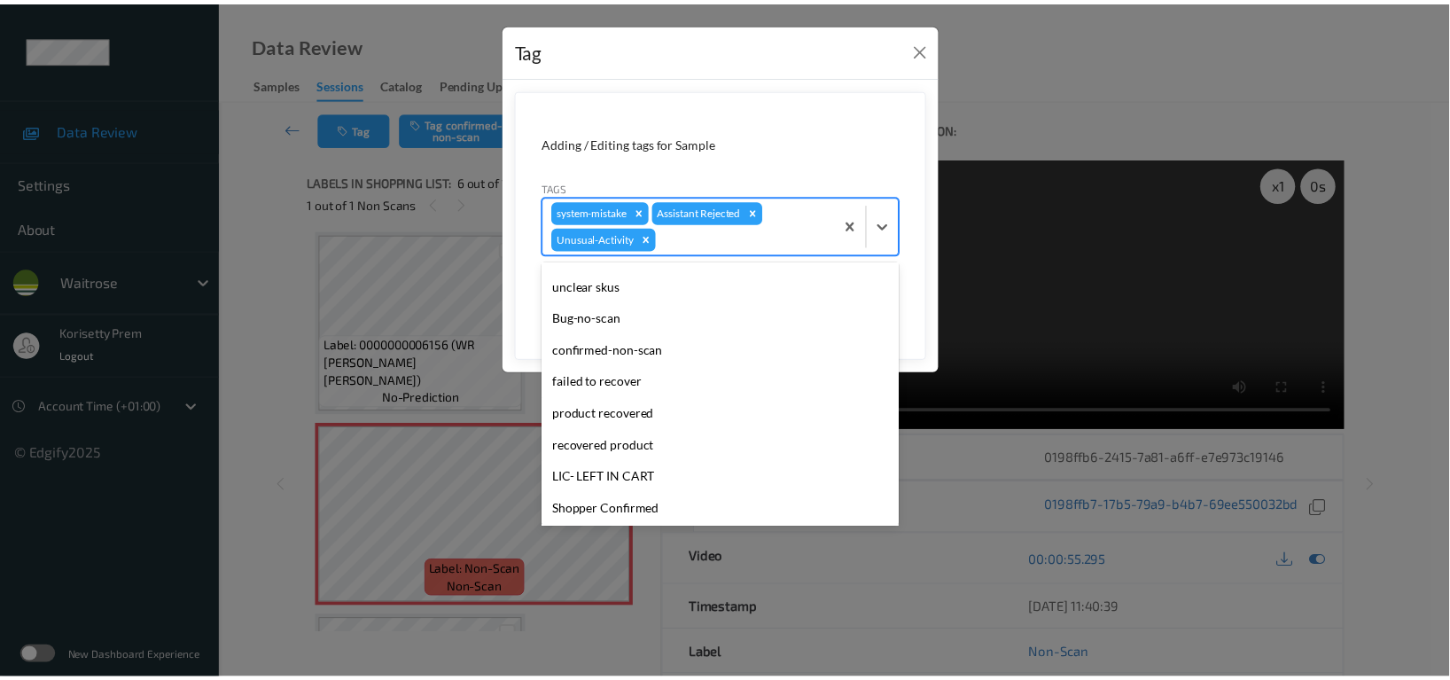
scroll to position [345, 0]
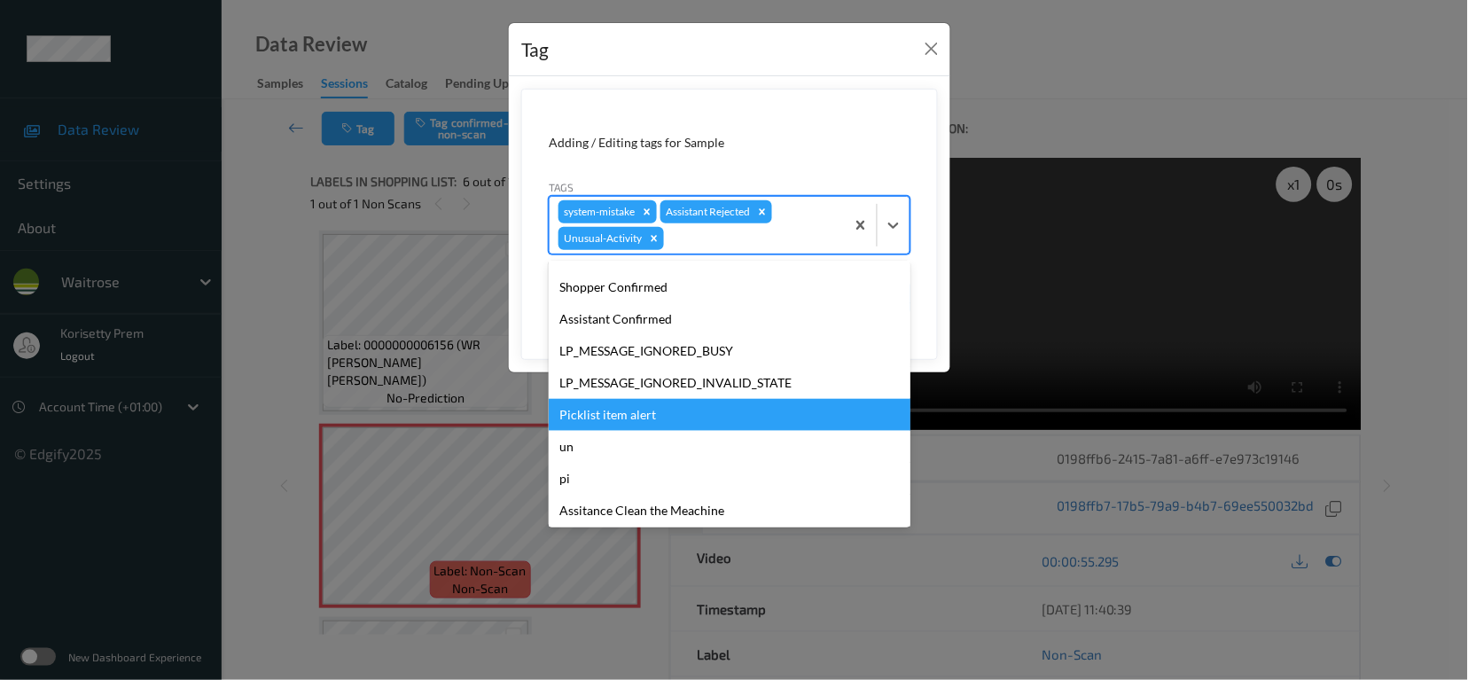
click at [604, 422] on div "Picklist item alert" at bounding box center [730, 415] width 362 height 32
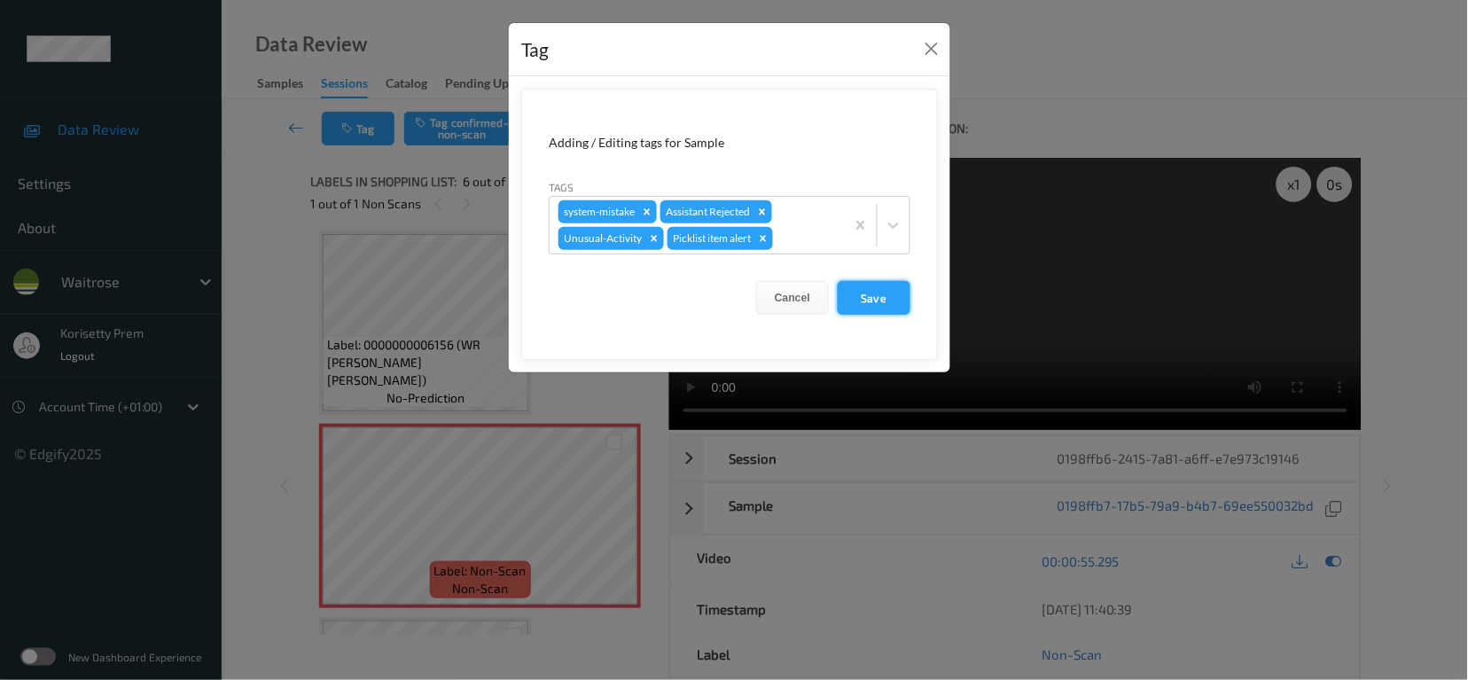
click at [889, 291] on button "Save" at bounding box center [874, 298] width 73 height 34
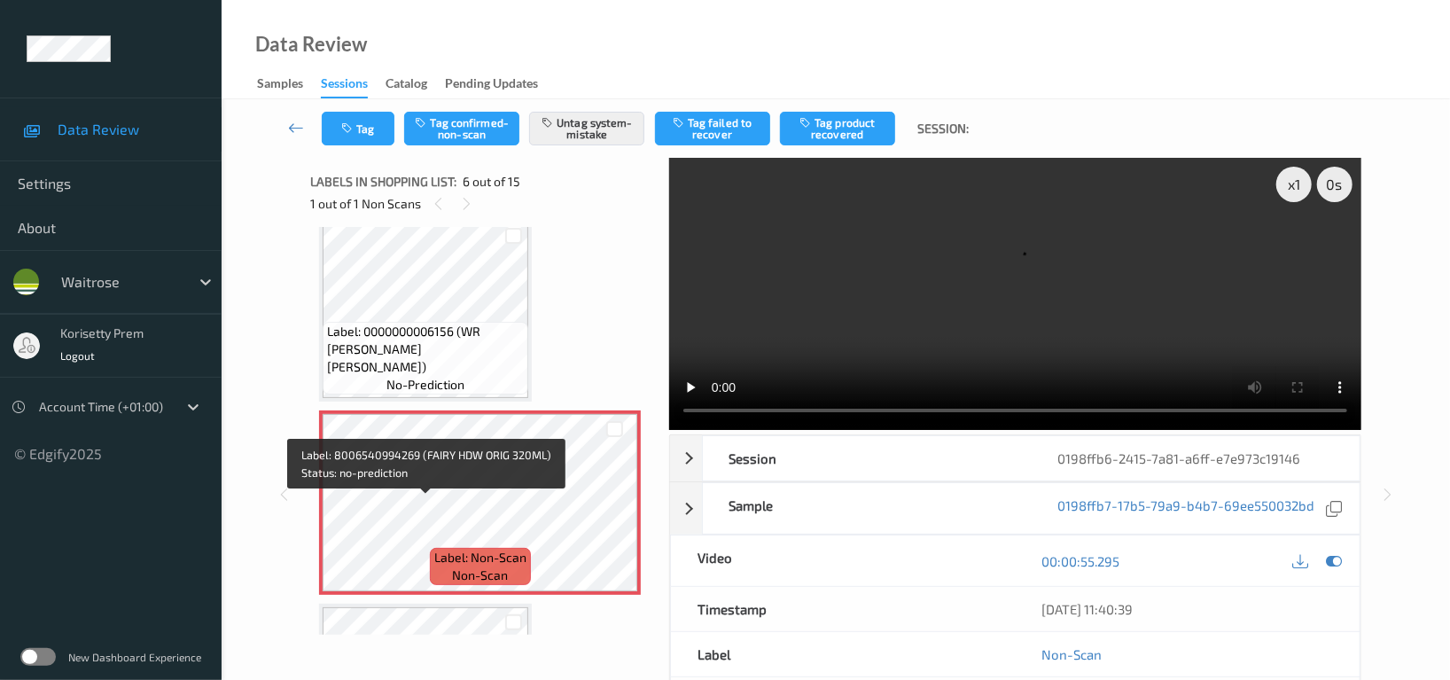
scroll to position [778, 0]
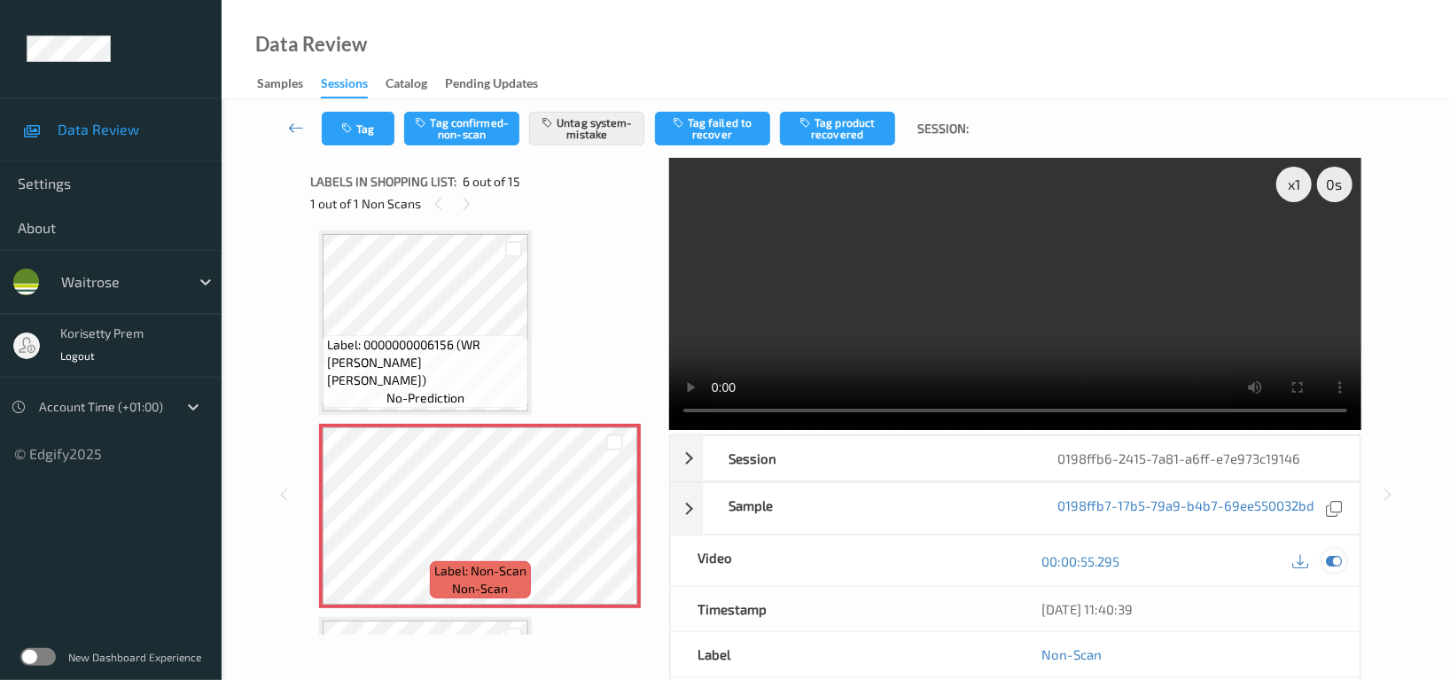
click at [1339, 558] on icon at bounding box center [1334, 561] width 16 height 16
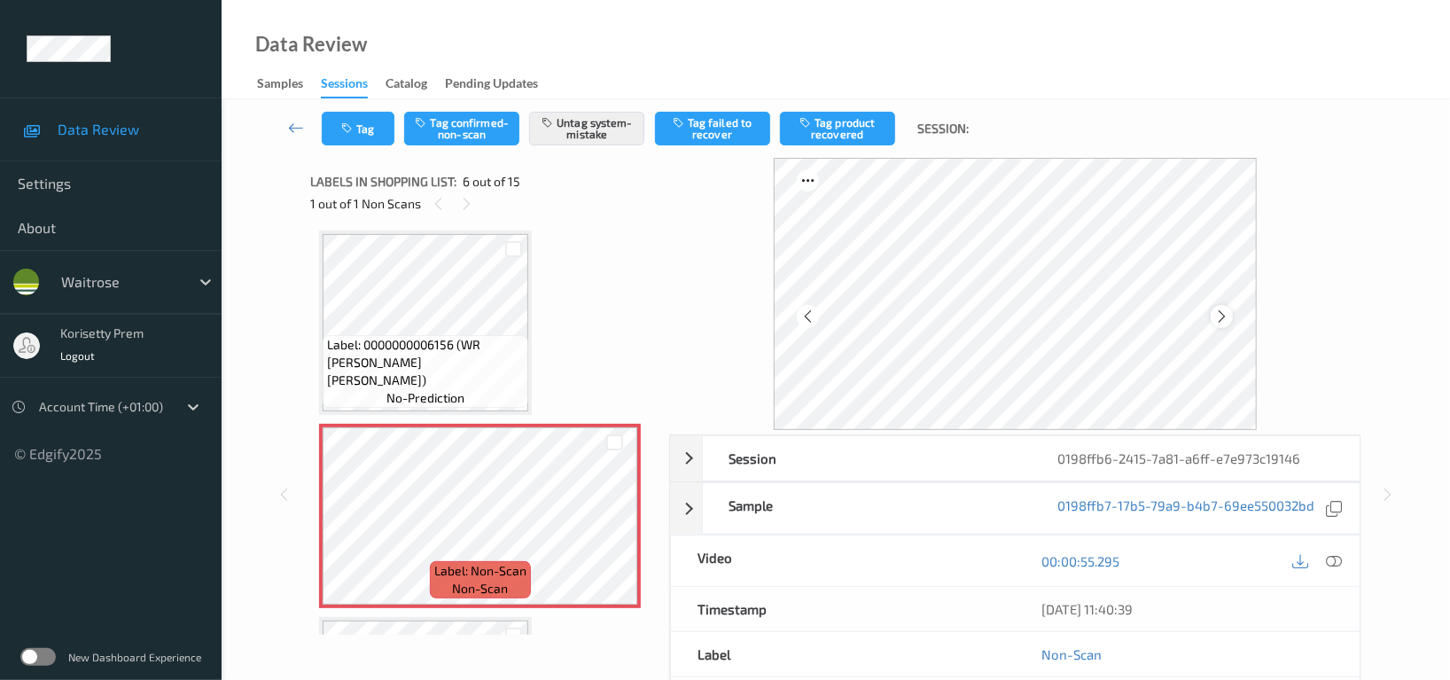
click at [1218, 318] on icon at bounding box center [1221, 316] width 15 height 16
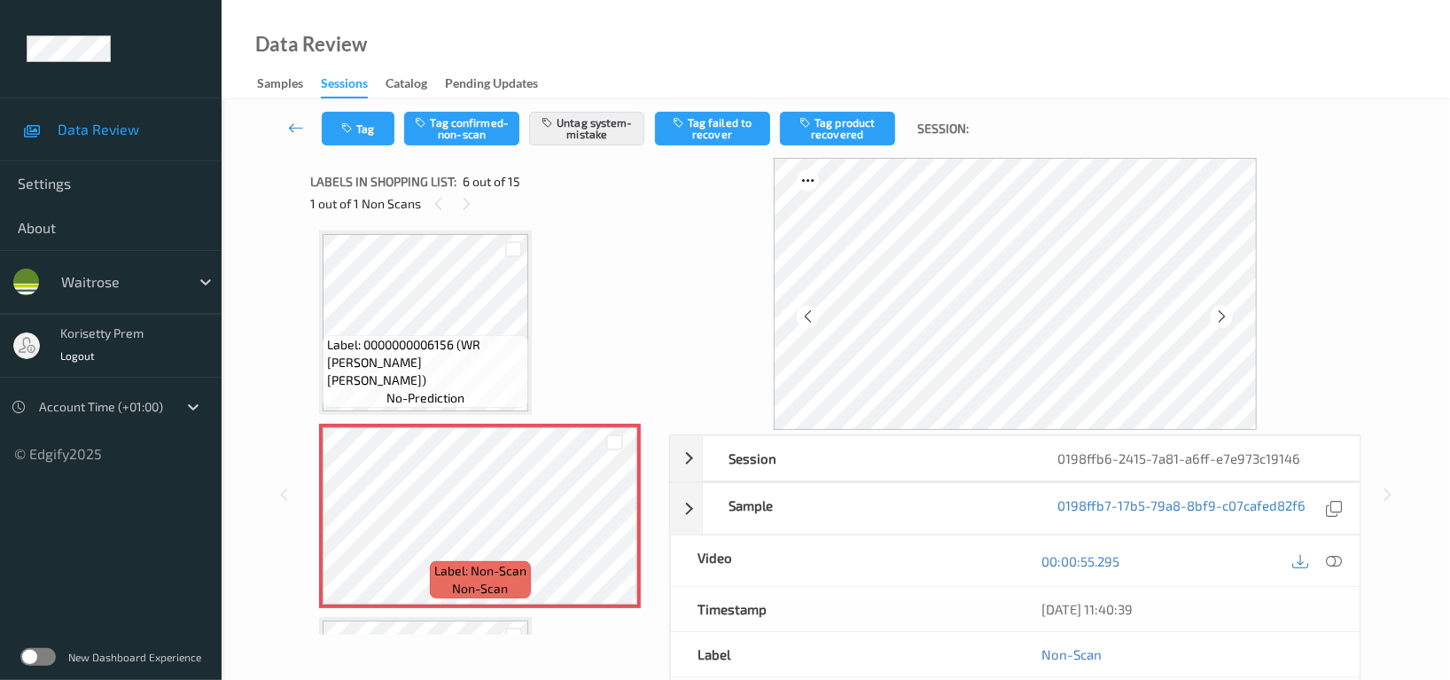
click at [1218, 318] on icon at bounding box center [1221, 316] width 15 height 16
click at [1220, 316] on icon at bounding box center [1221, 316] width 15 height 16
click at [351, 118] on button "Tag" at bounding box center [358, 129] width 73 height 34
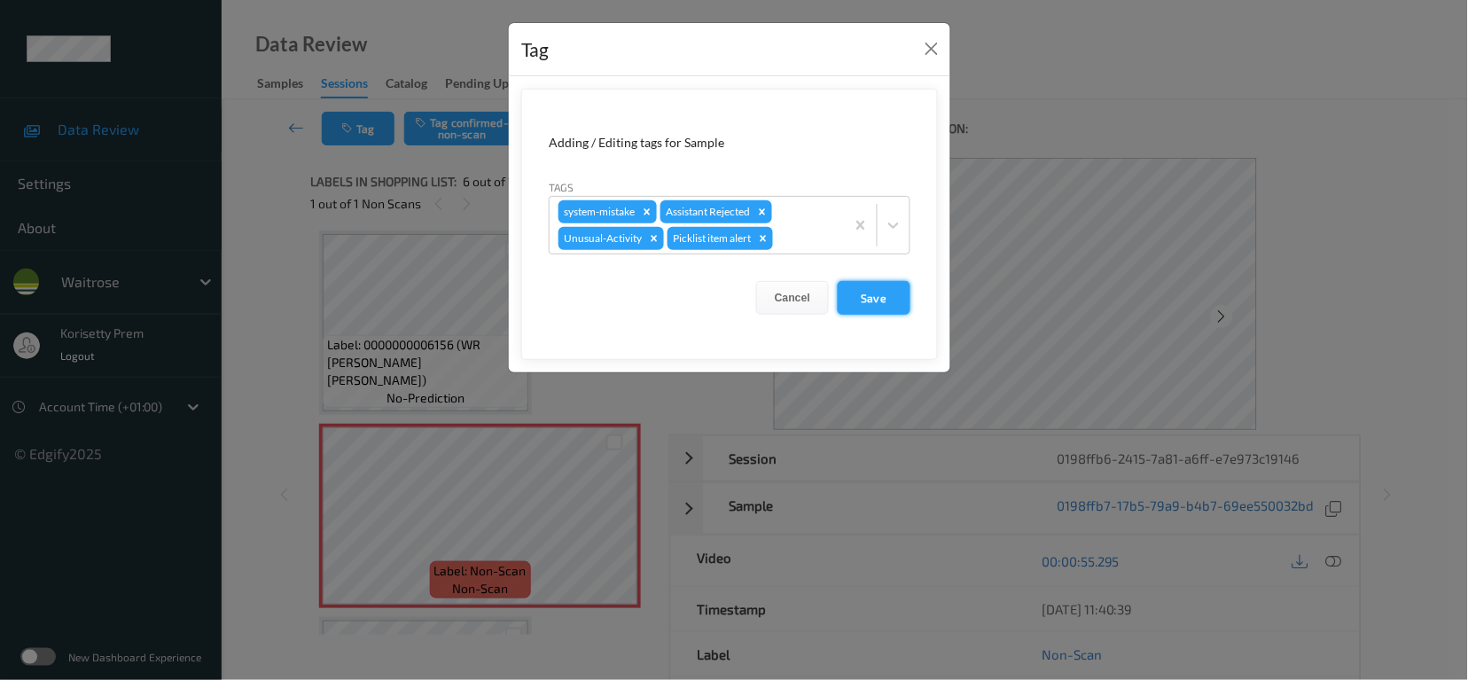
click at [874, 298] on button "Save" at bounding box center [874, 298] width 73 height 34
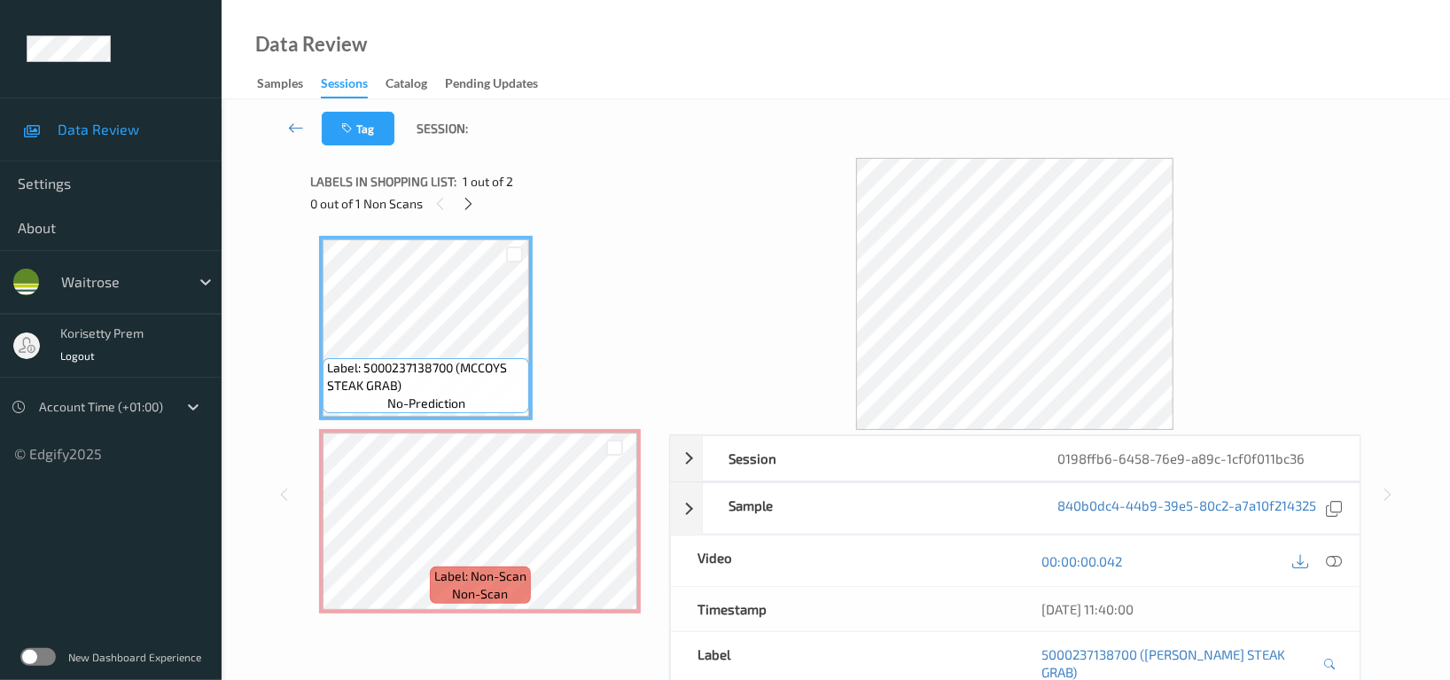
click at [755, 76] on div "Data Review Samples Sessions Catalog Pending Updates" at bounding box center [836, 49] width 1229 height 99
click at [736, 123] on div "Tag Session:" at bounding box center [836, 128] width 1156 height 59
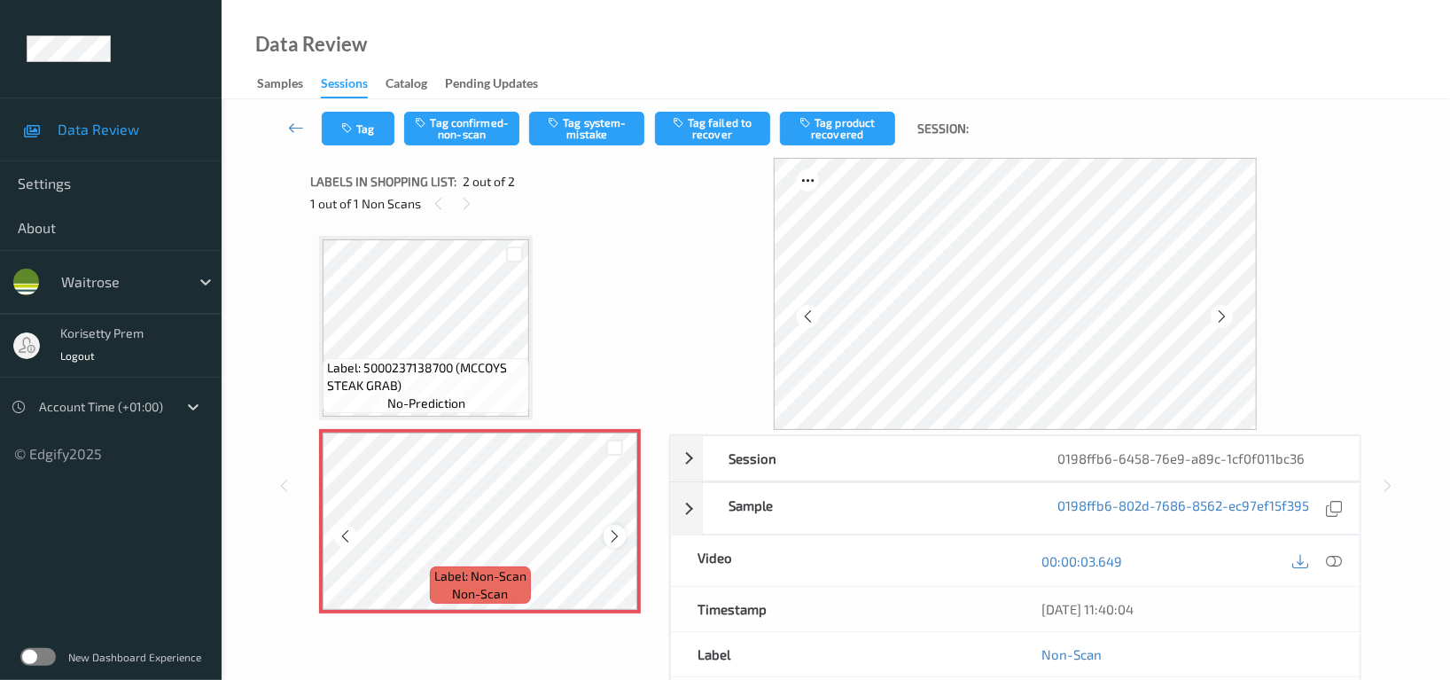
click at [609, 539] on icon at bounding box center [614, 536] width 15 height 16
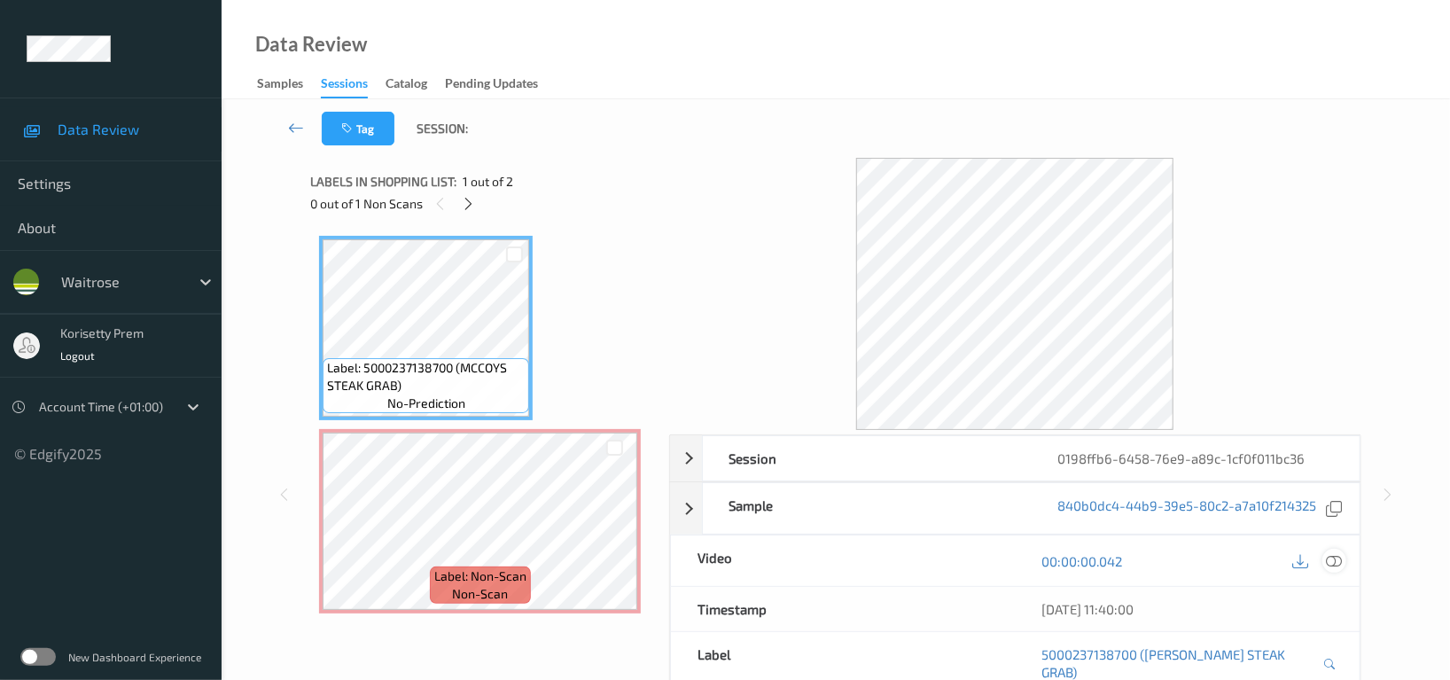
click at [1339, 553] on icon at bounding box center [1334, 561] width 16 height 16
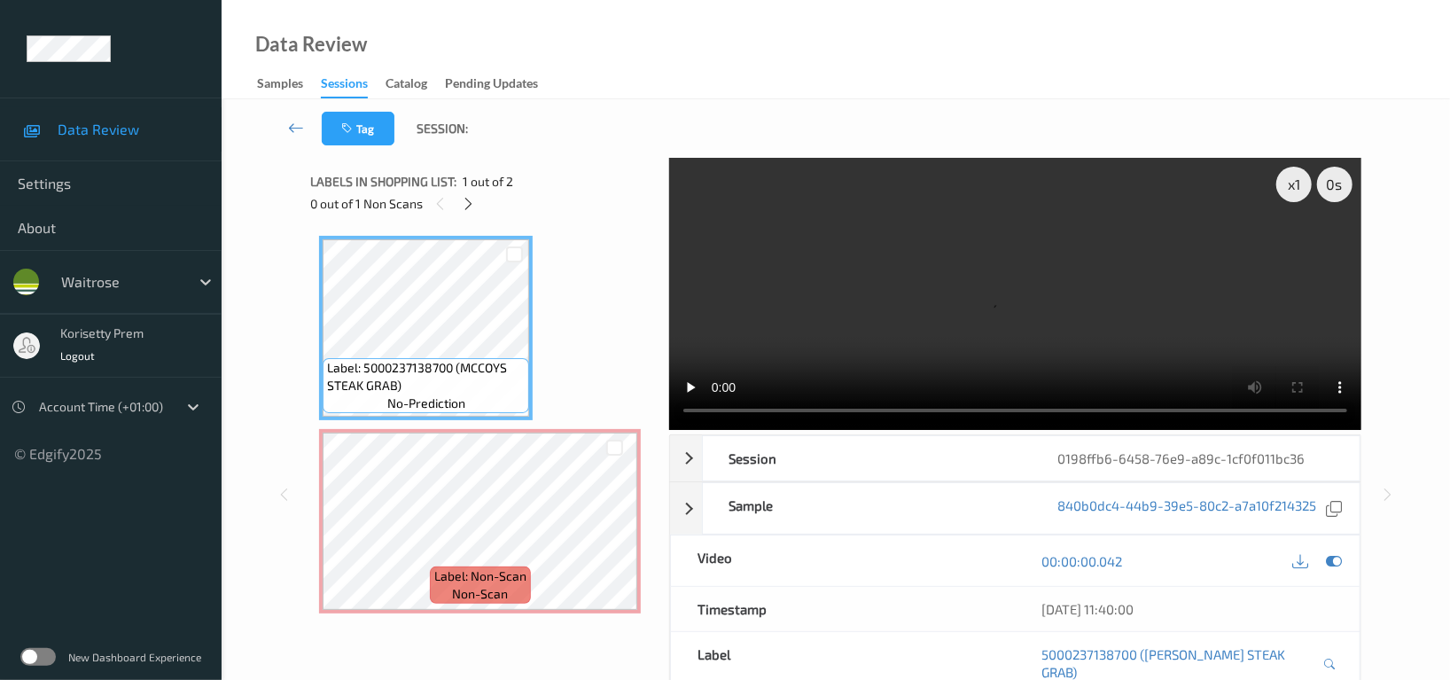
click at [1030, 266] on video at bounding box center [1015, 294] width 692 height 272
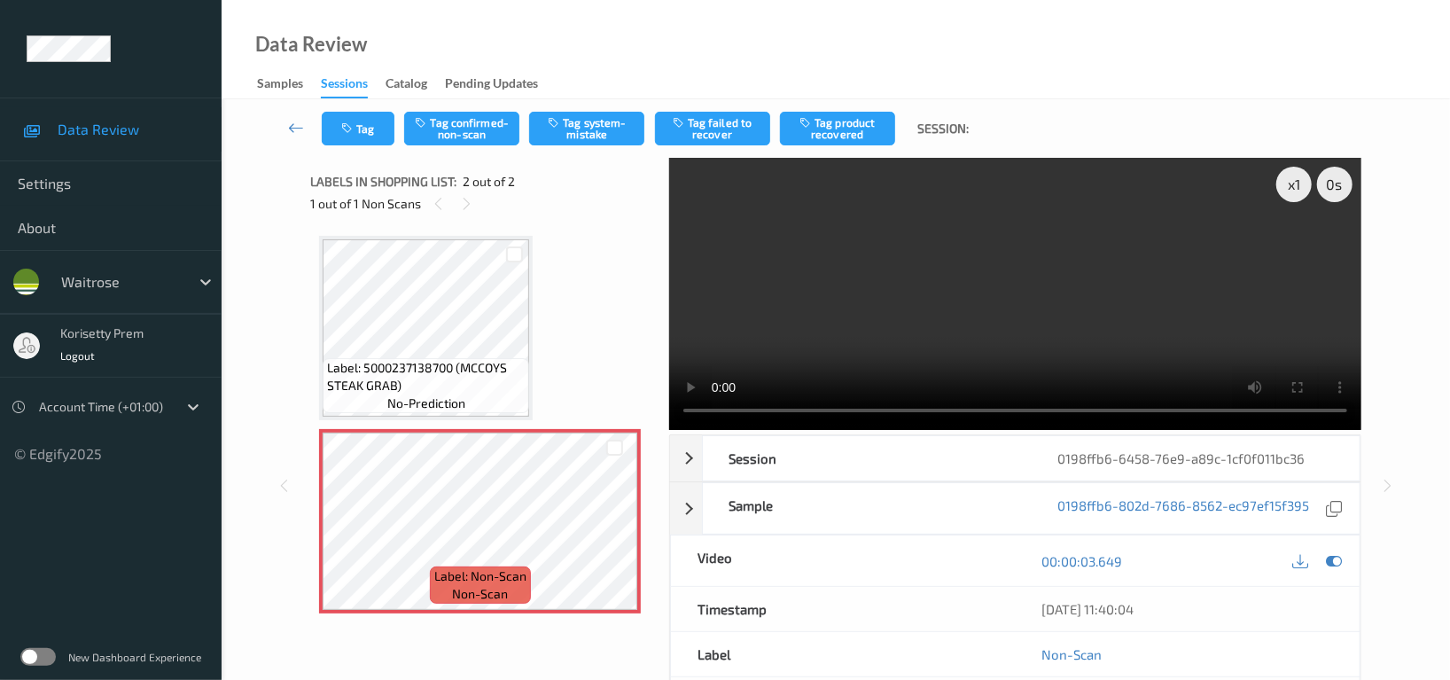
click at [970, 333] on video at bounding box center [1015, 294] width 692 height 272
click at [878, 333] on video at bounding box center [1015, 294] width 692 height 272
click at [989, 263] on video at bounding box center [1015, 294] width 692 height 272
click at [575, 121] on button "Tag system-mistake" at bounding box center [586, 129] width 115 height 34
click at [367, 121] on button "Tag" at bounding box center [358, 129] width 73 height 34
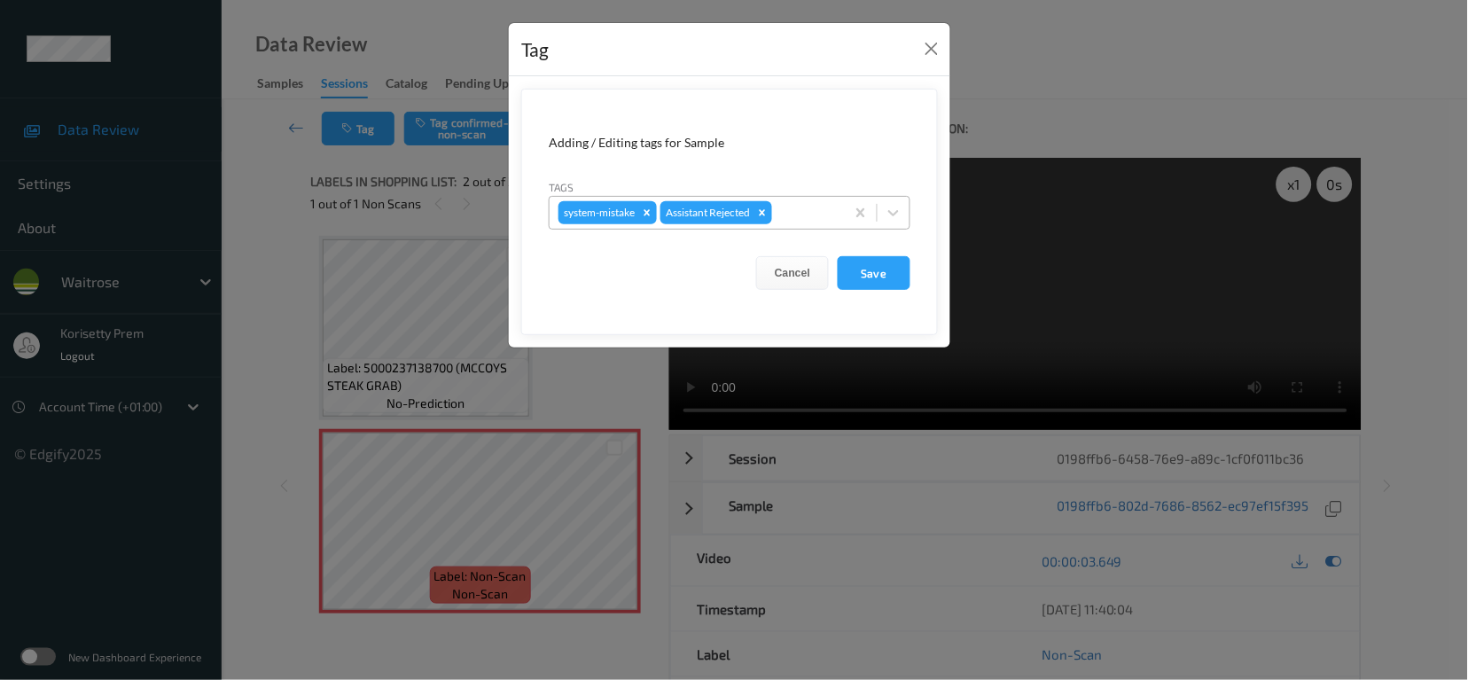
click at [807, 207] on div at bounding box center [806, 212] width 60 height 21
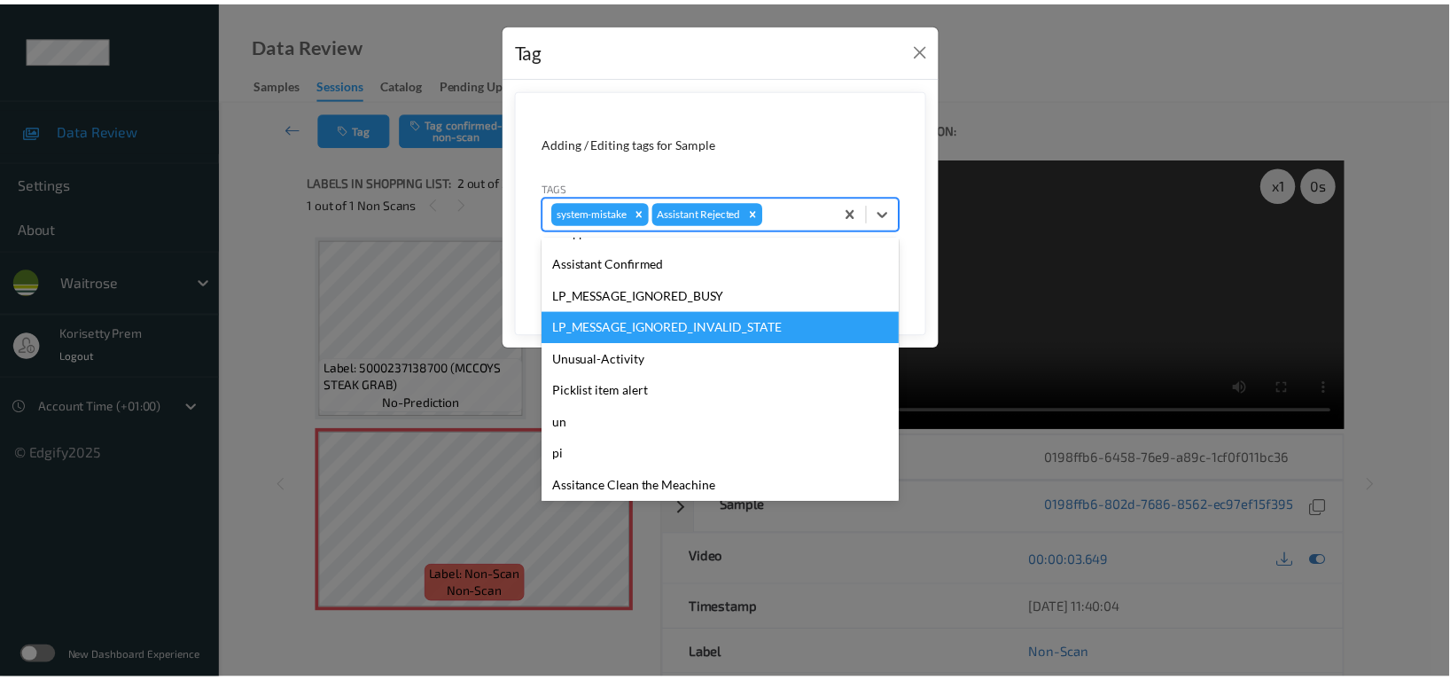
scroll to position [378, 0]
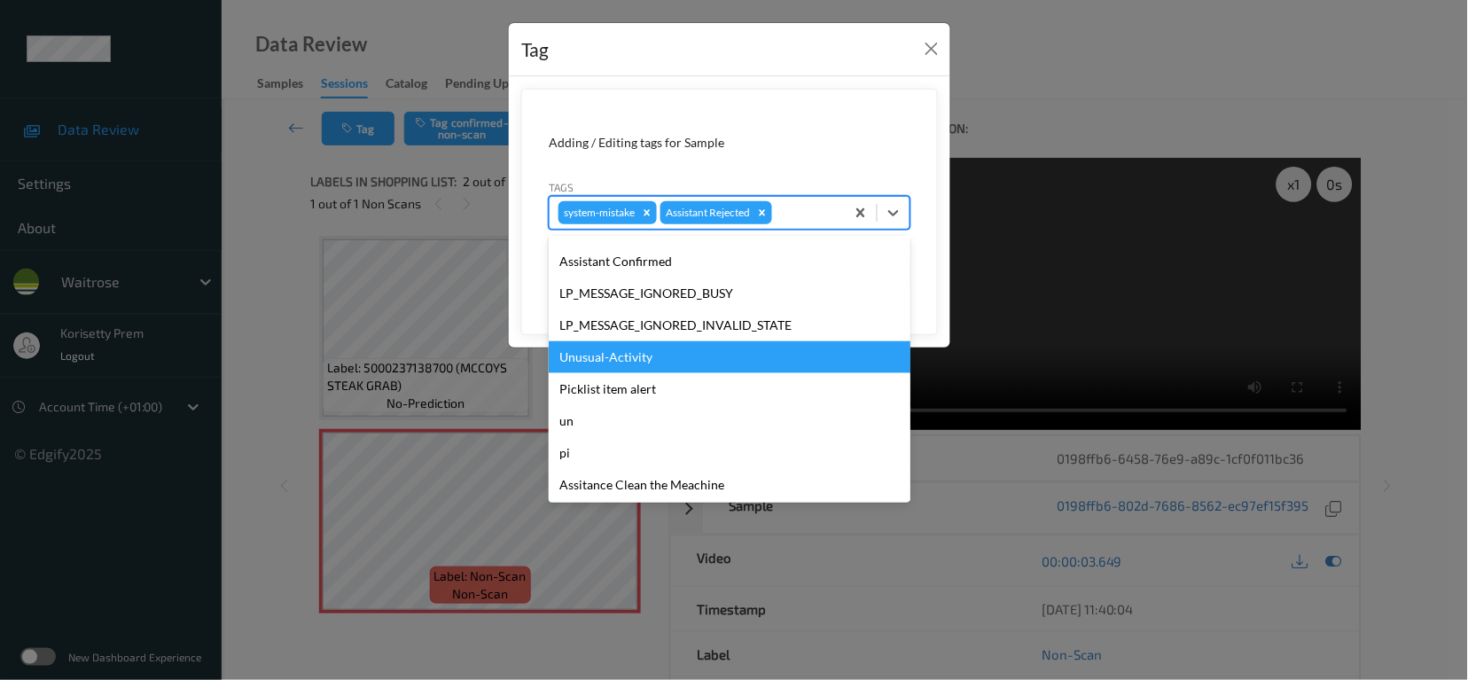
click at [641, 362] on div "Unusual-Activity" at bounding box center [730, 357] width 362 height 32
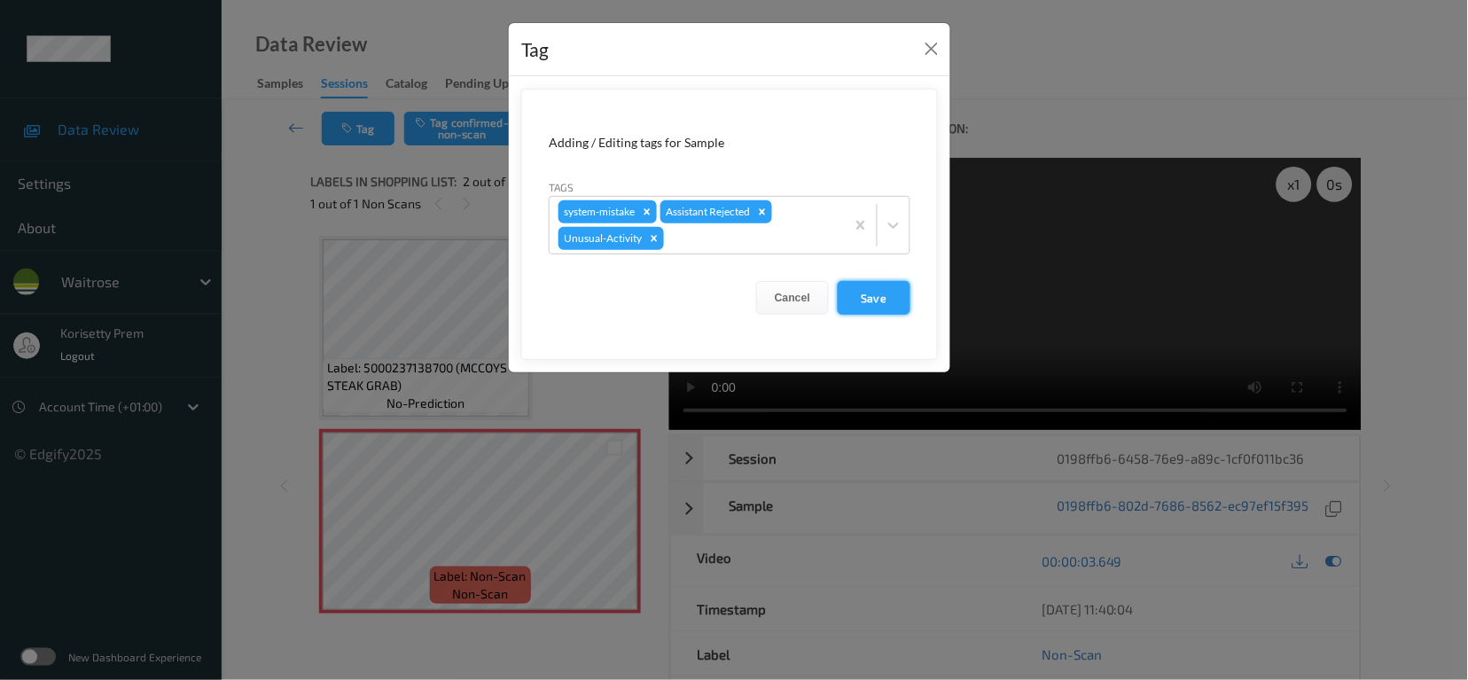
click at [890, 289] on button "Save" at bounding box center [874, 298] width 73 height 34
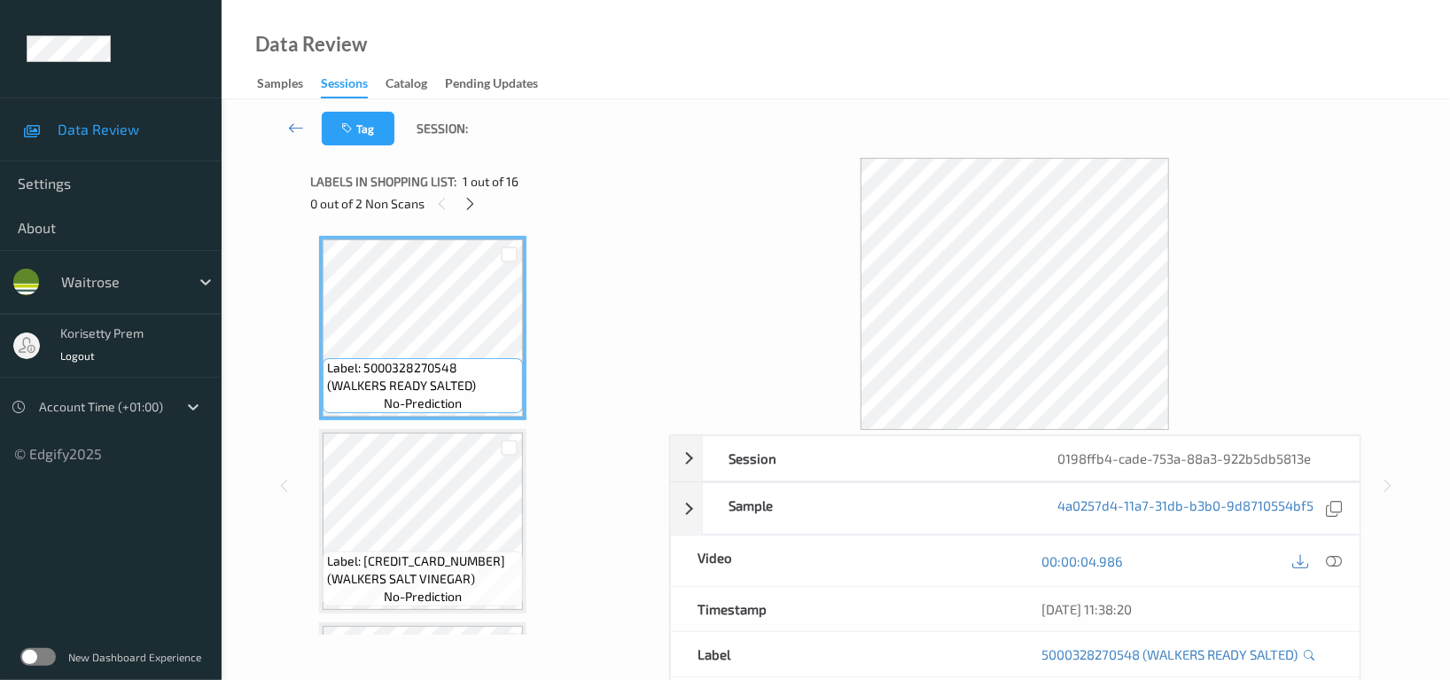
click at [715, 177] on div at bounding box center [1015, 294] width 692 height 272
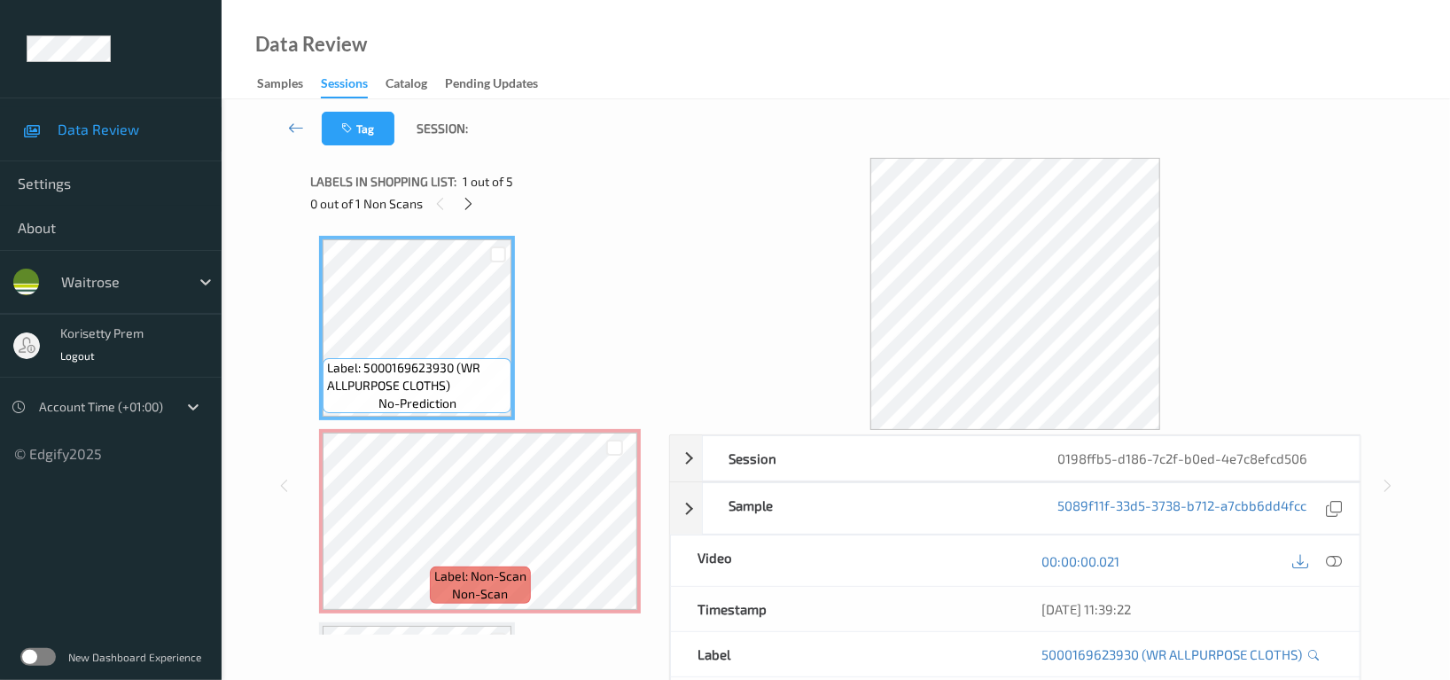
click at [811, 90] on div "Data Review Samples Sessions Catalog Pending Updates" at bounding box center [836, 49] width 1229 height 99
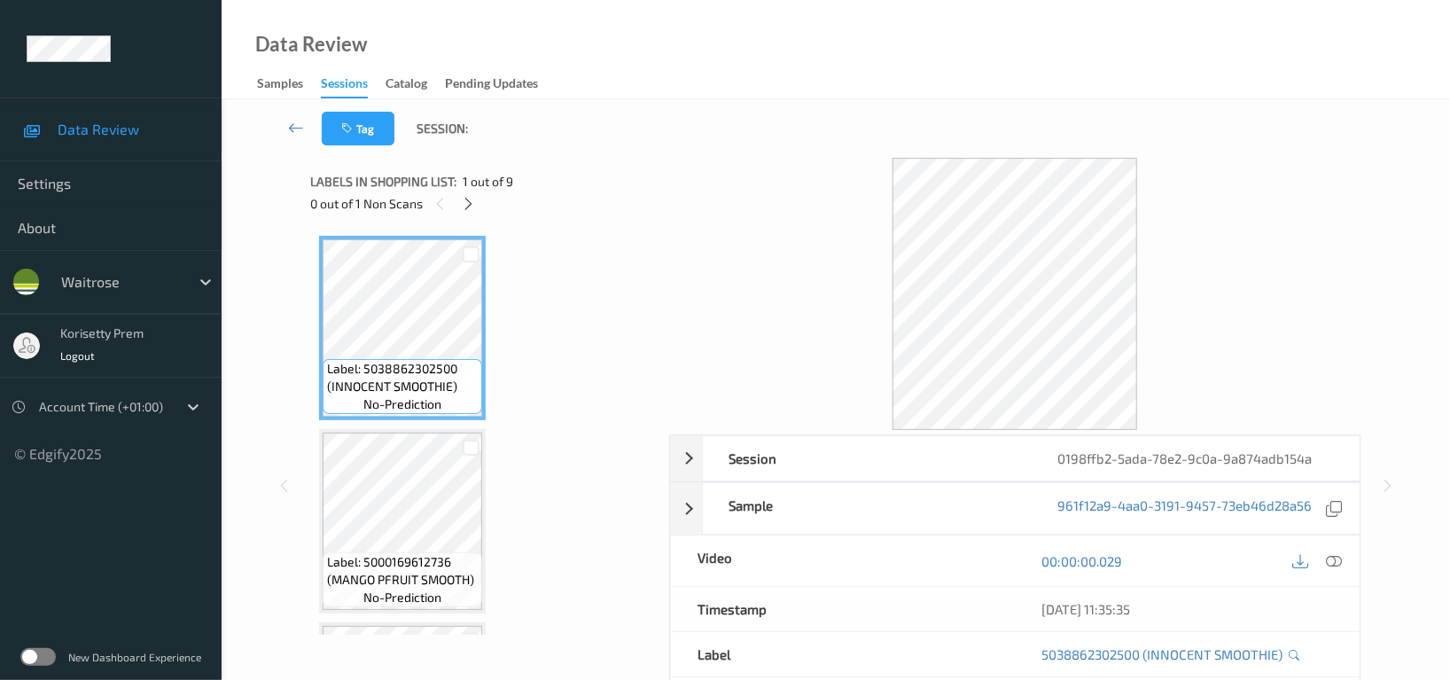
click at [765, 167] on div at bounding box center [1015, 294] width 692 height 272
click at [466, 207] on icon at bounding box center [469, 204] width 15 height 16
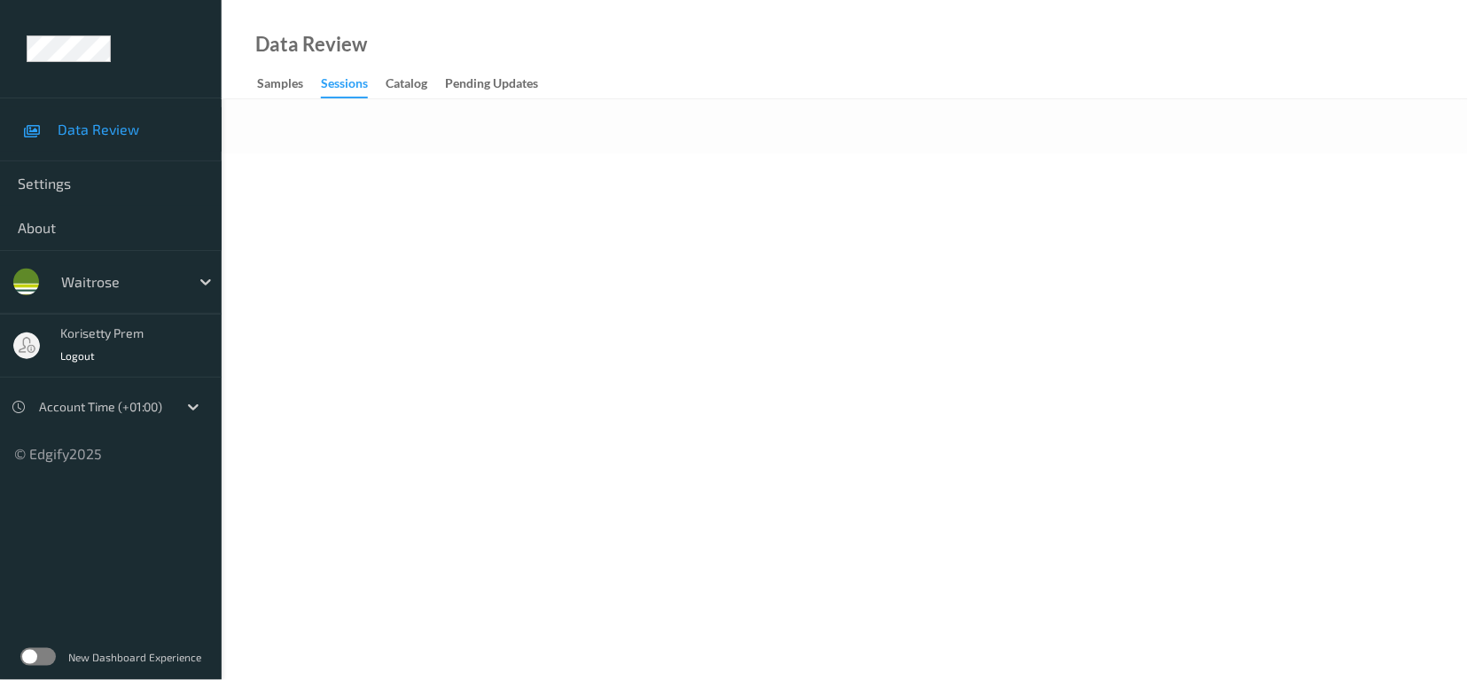
click at [539, 217] on body "Data Review Settings About waitrose korisetty prem Logout Account Time (+01:00)…" at bounding box center [734, 340] width 1468 height 680
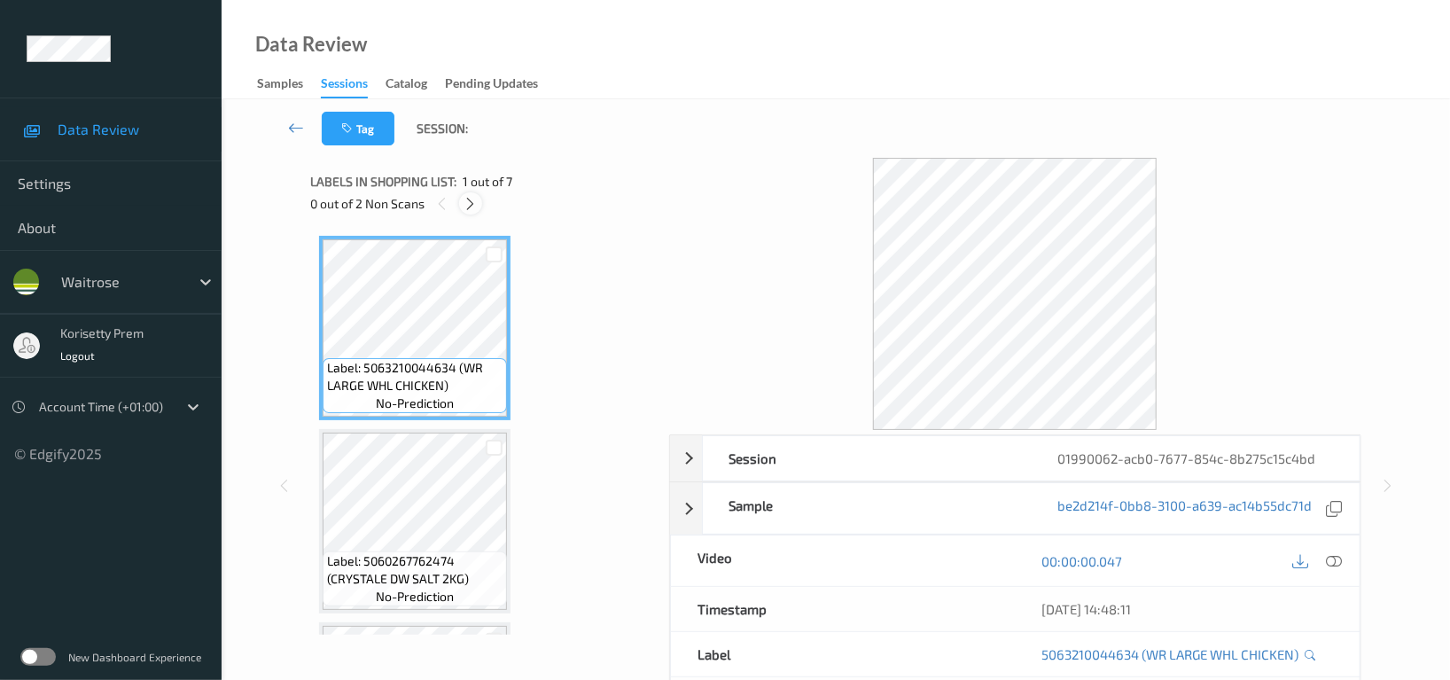
click at [466, 203] on icon at bounding box center [471, 204] width 15 height 16
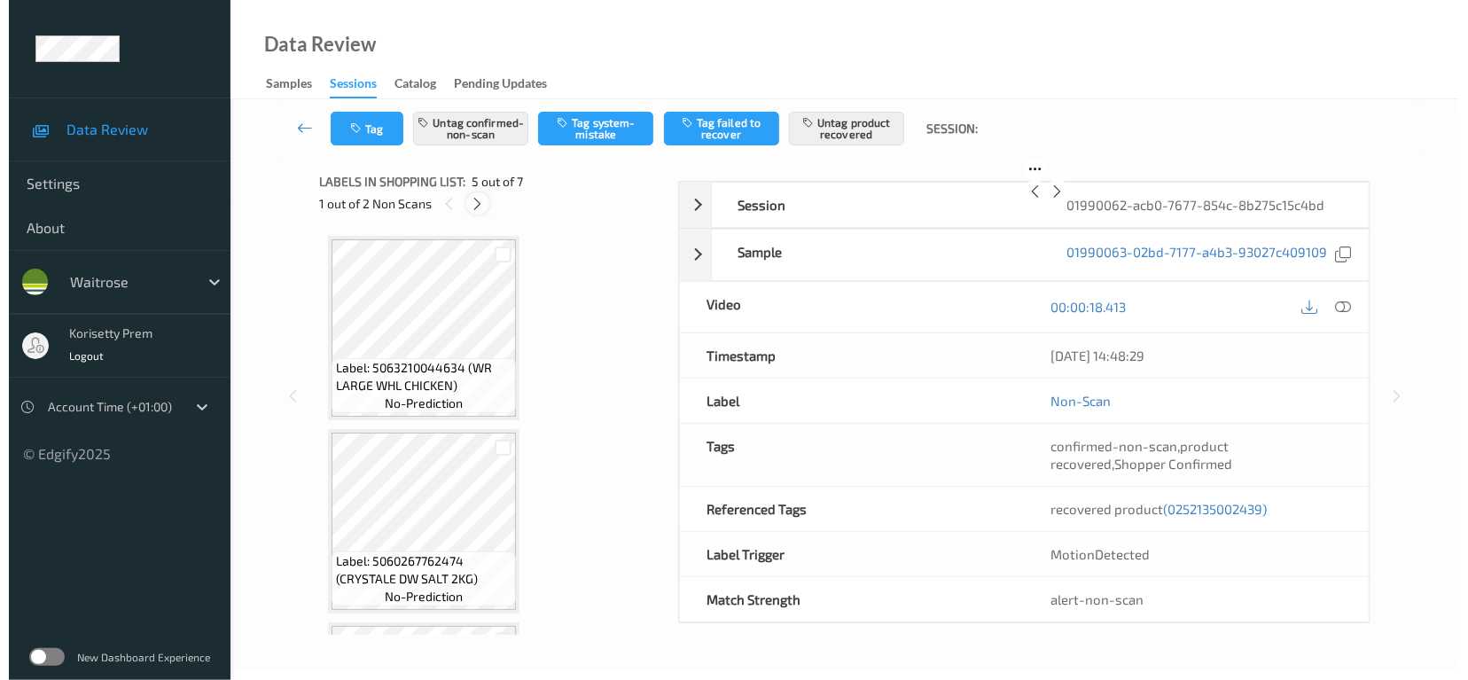
scroll to position [586, 0]
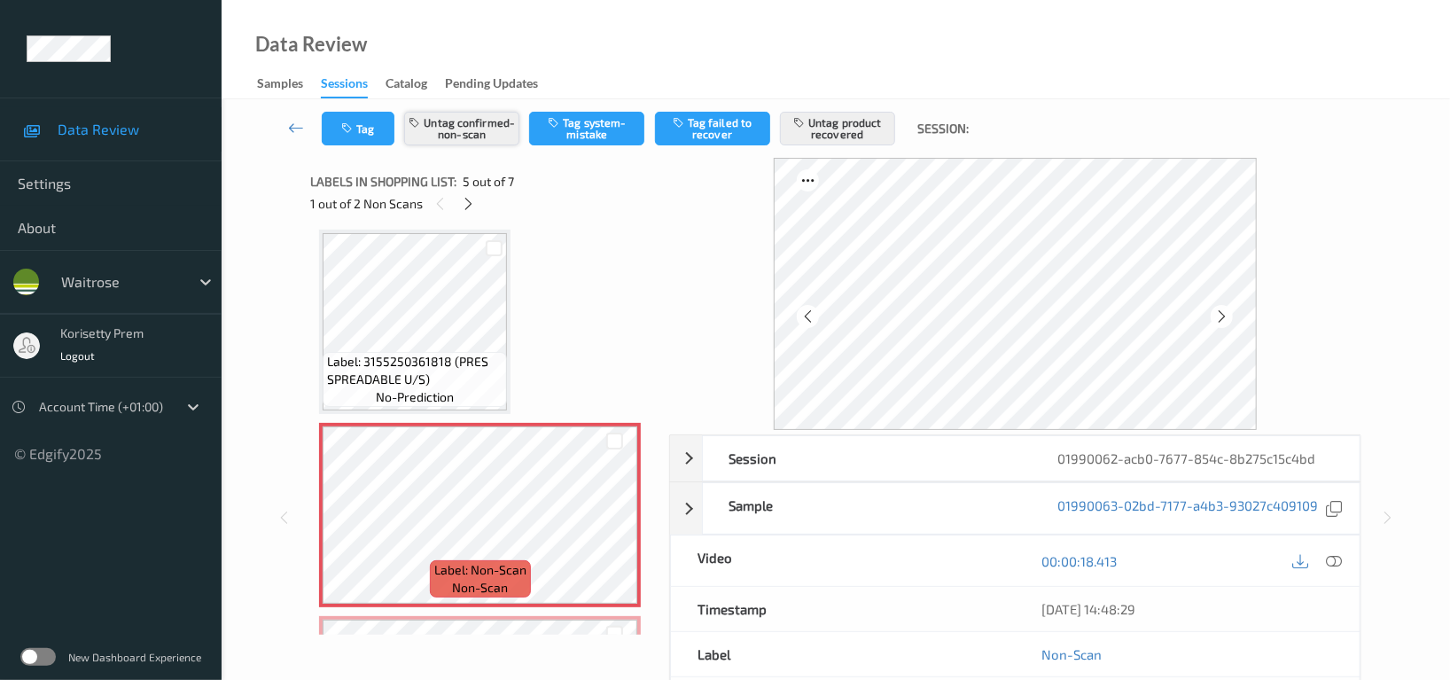
click at [479, 124] on button "Untag confirmed-non-scan" at bounding box center [461, 129] width 115 height 34
click at [836, 127] on button "Untag product recovered" at bounding box center [837, 129] width 115 height 34
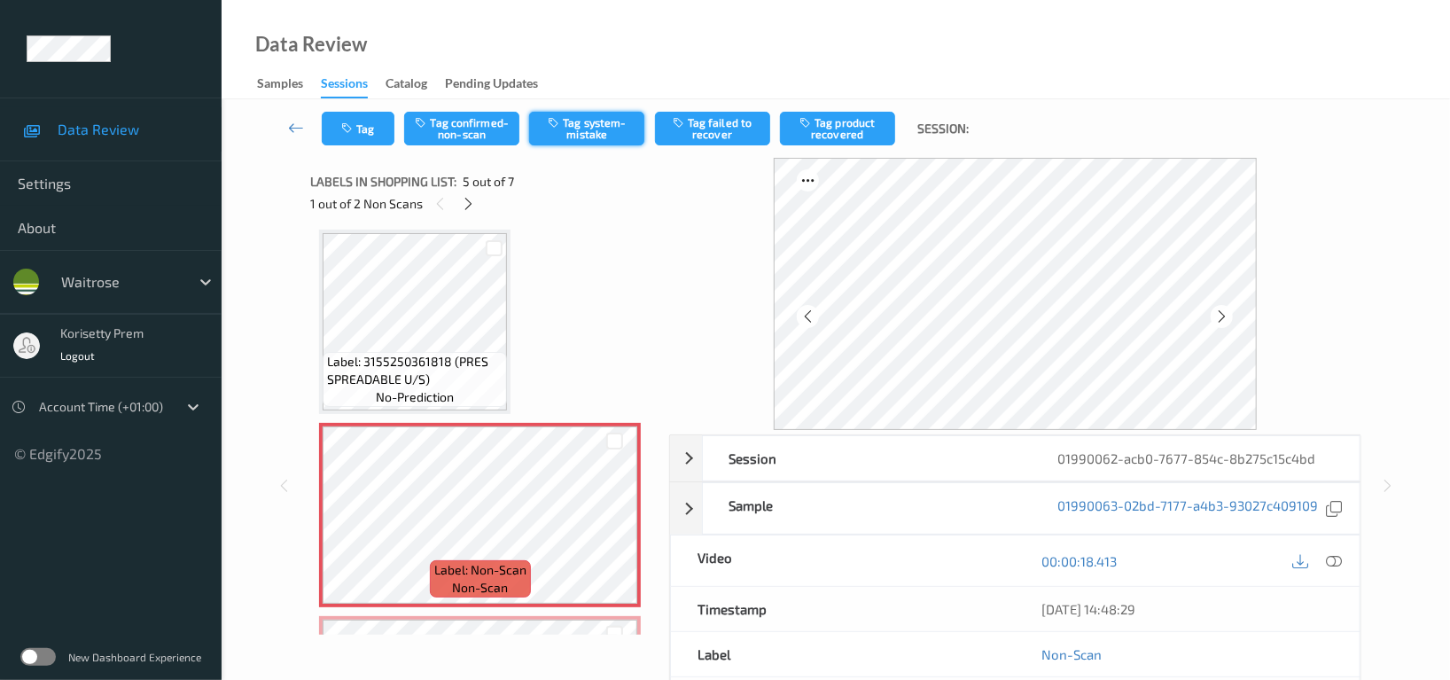
click at [596, 132] on button "Tag system-mistake" at bounding box center [586, 129] width 115 height 34
click at [360, 137] on button "Tag" at bounding box center [358, 129] width 73 height 34
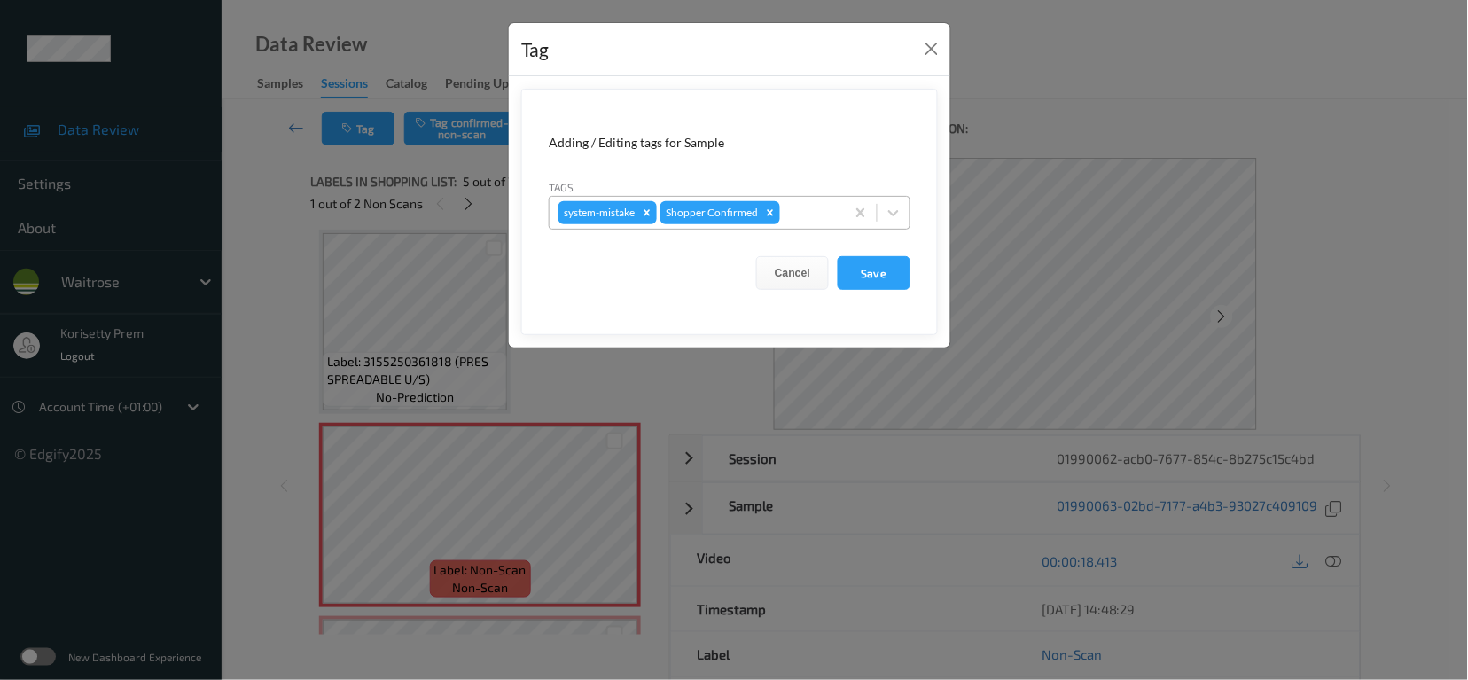
click at [797, 218] on div at bounding box center [810, 212] width 52 height 21
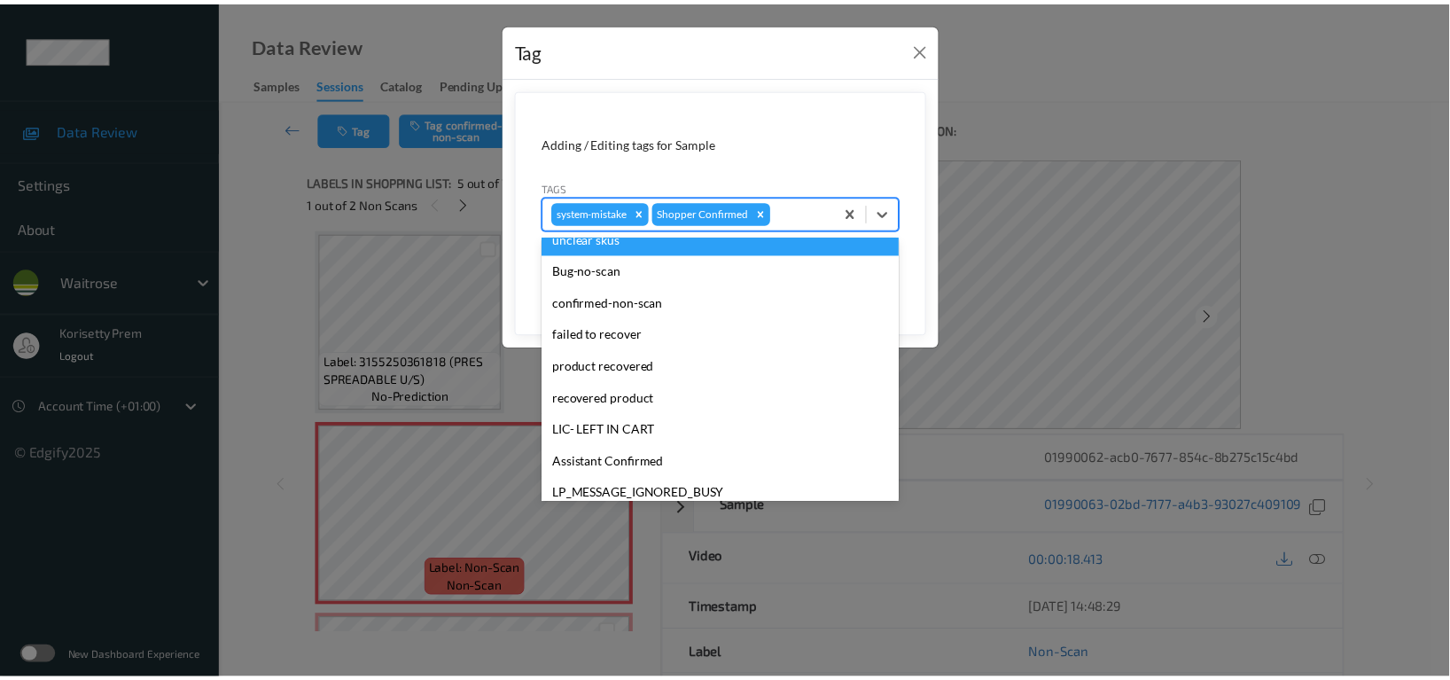
scroll to position [378, 0]
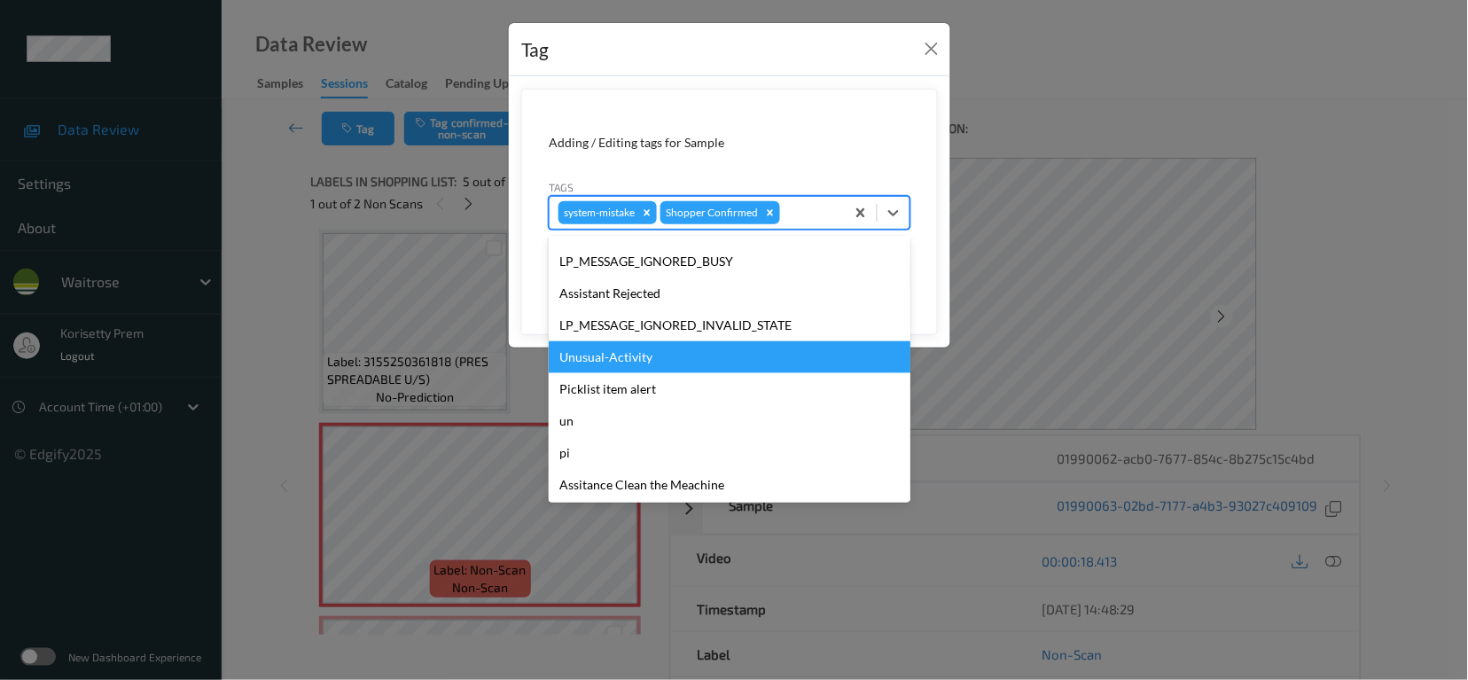
click at [610, 356] on div "Unusual-Activity" at bounding box center [730, 357] width 362 height 32
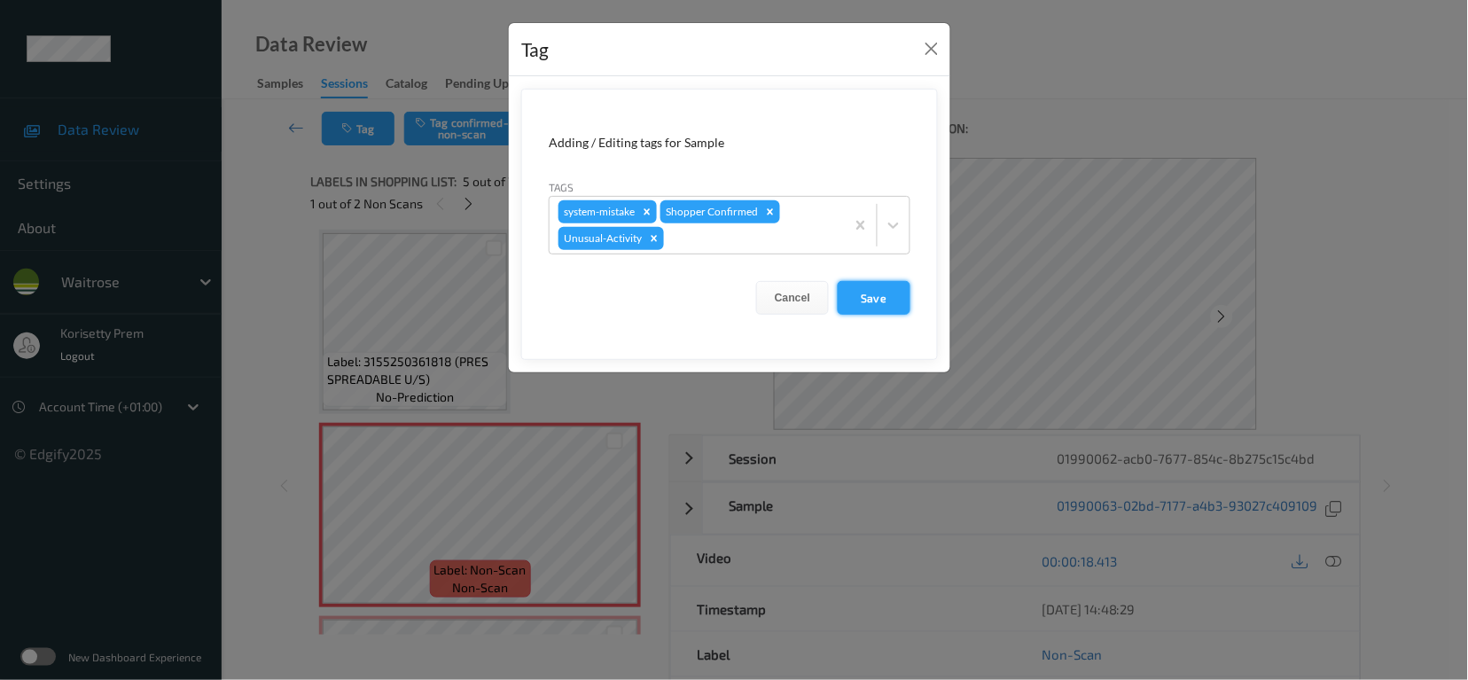
click at [883, 301] on button "Save" at bounding box center [874, 298] width 73 height 34
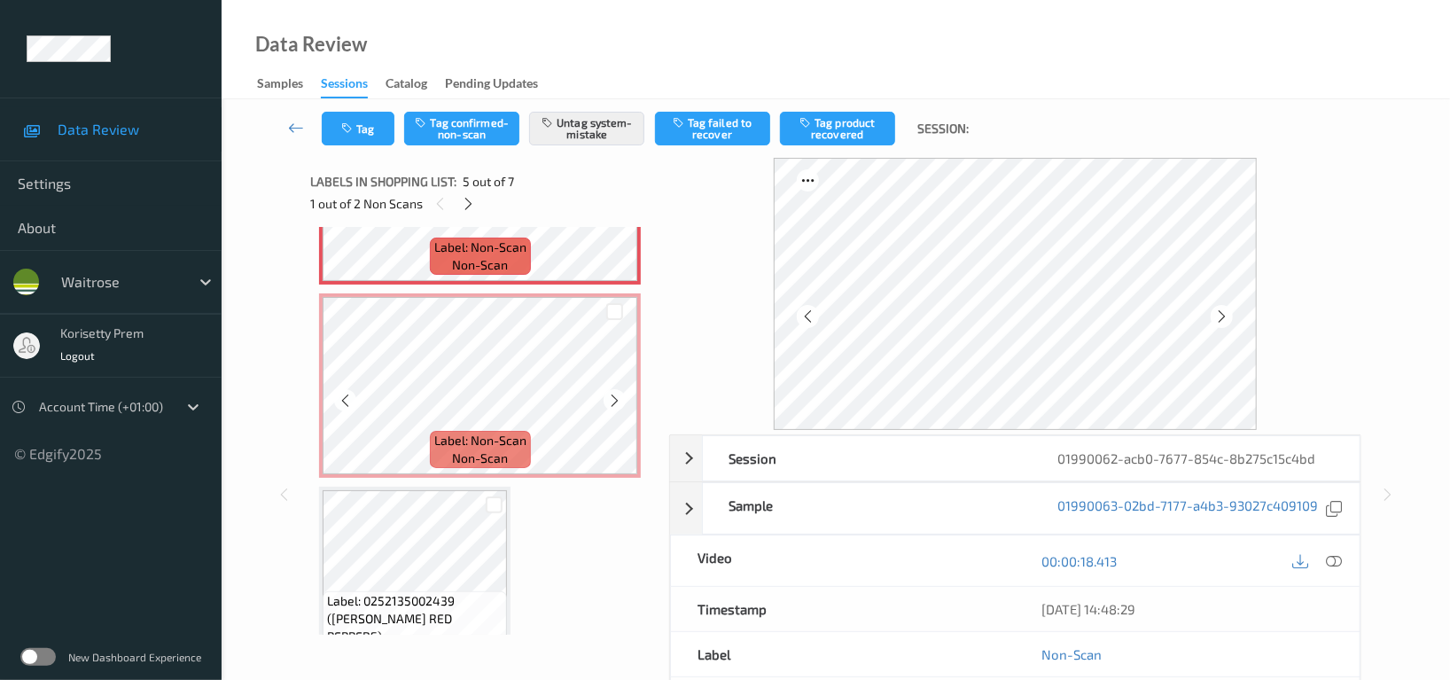
scroll to position [941, 0]
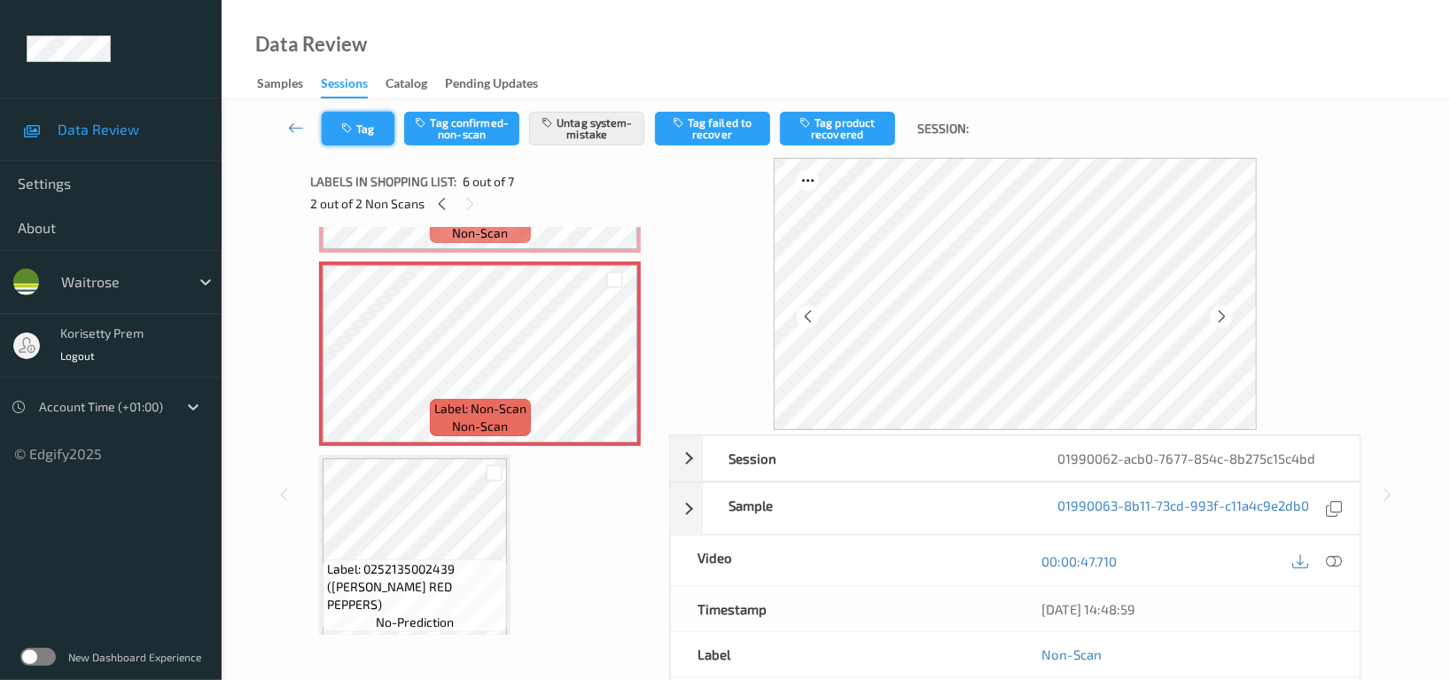
click at [358, 122] on button "Tag" at bounding box center [358, 129] width 73 height 34
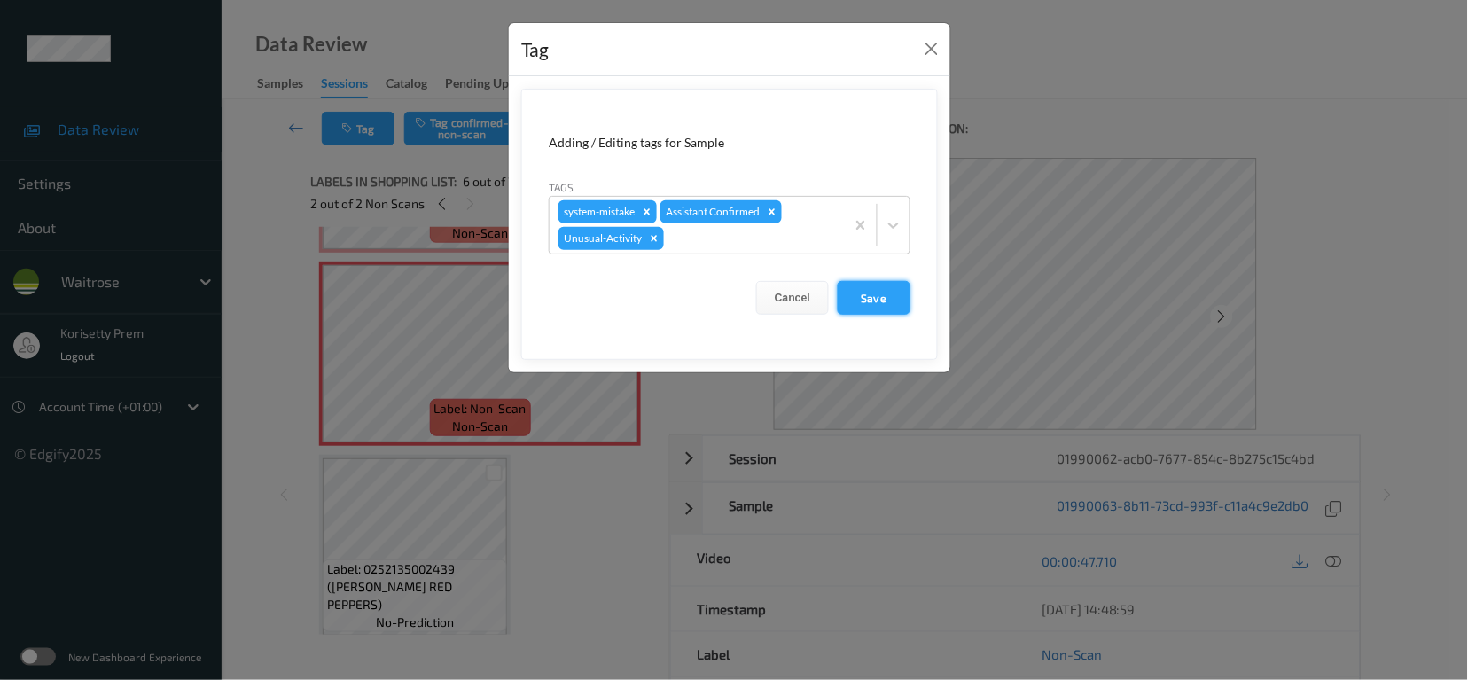
click at [858, 298] on button "Save" at bounding box center [874, 298] width 73 height 34
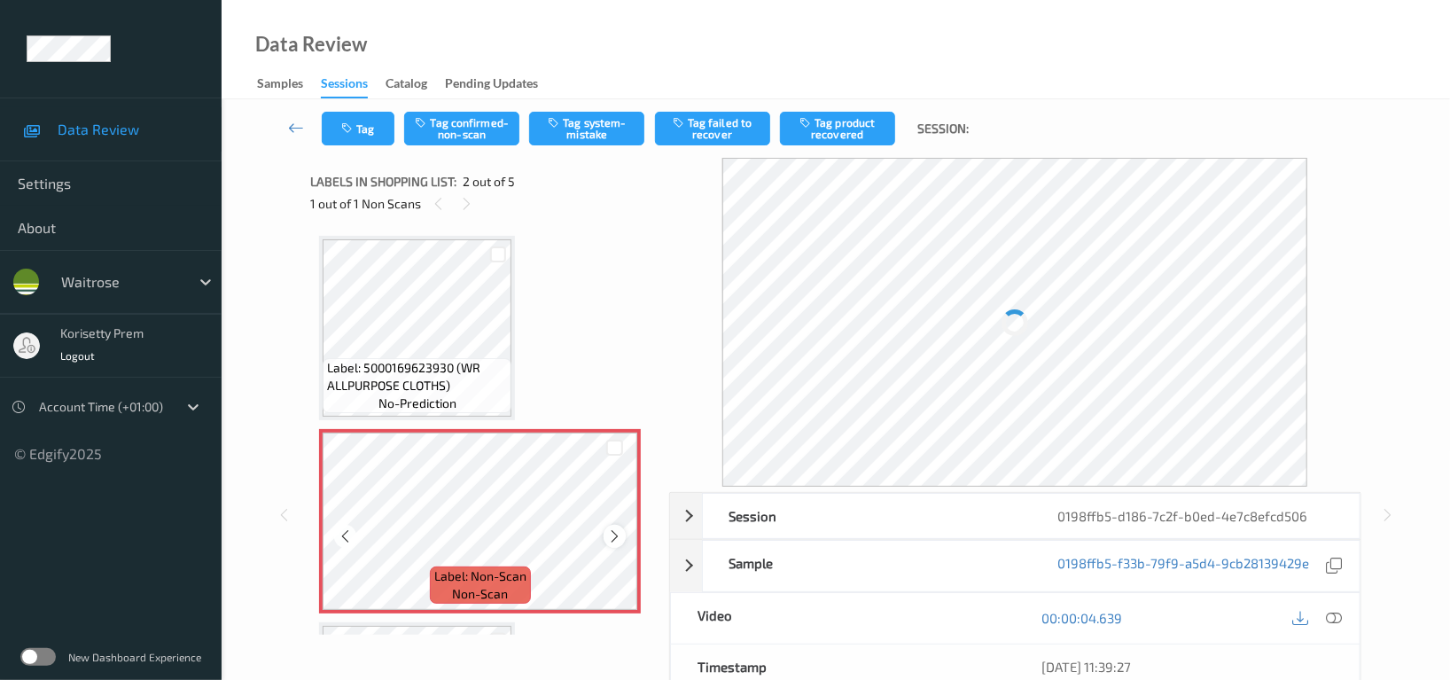
click at [615, 541] on icon at bounding box center [614, 536] width 15 height 16
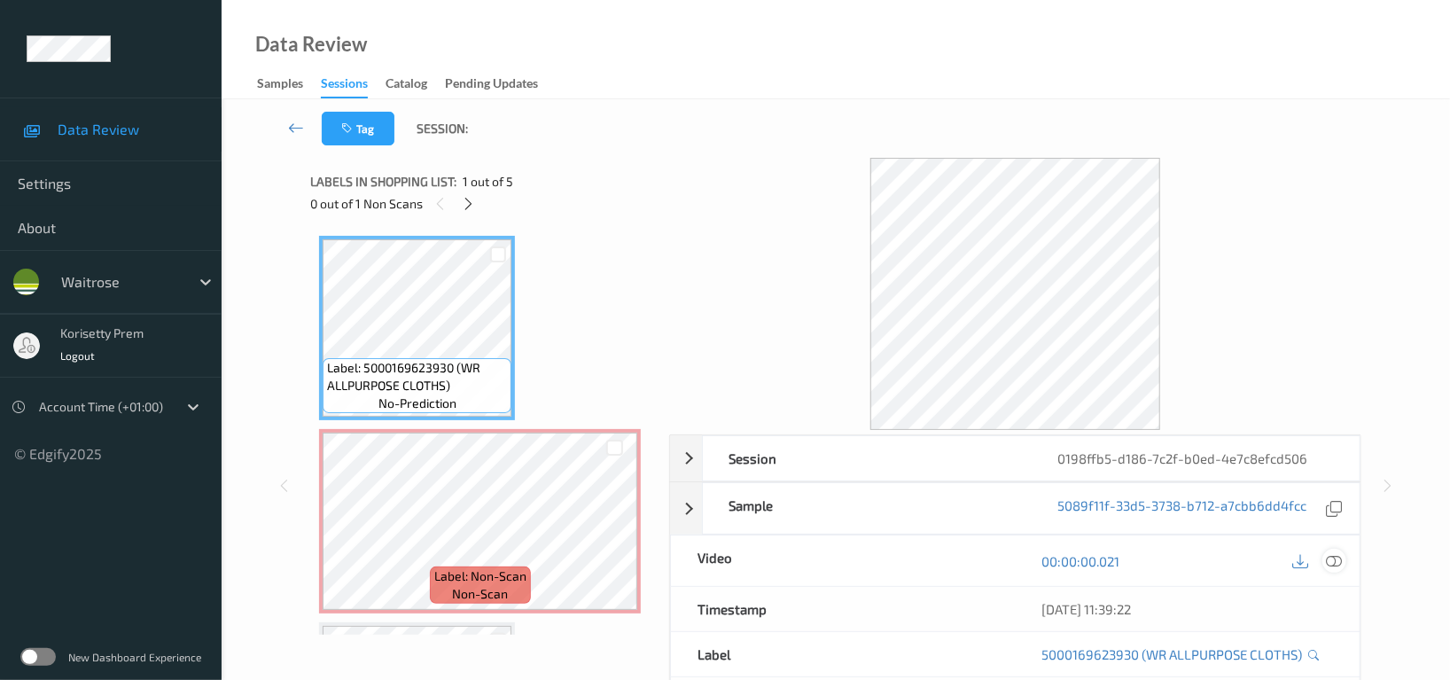
click at [1330, 559] on icon at bounding box center [1334, 561] width 16 height 16
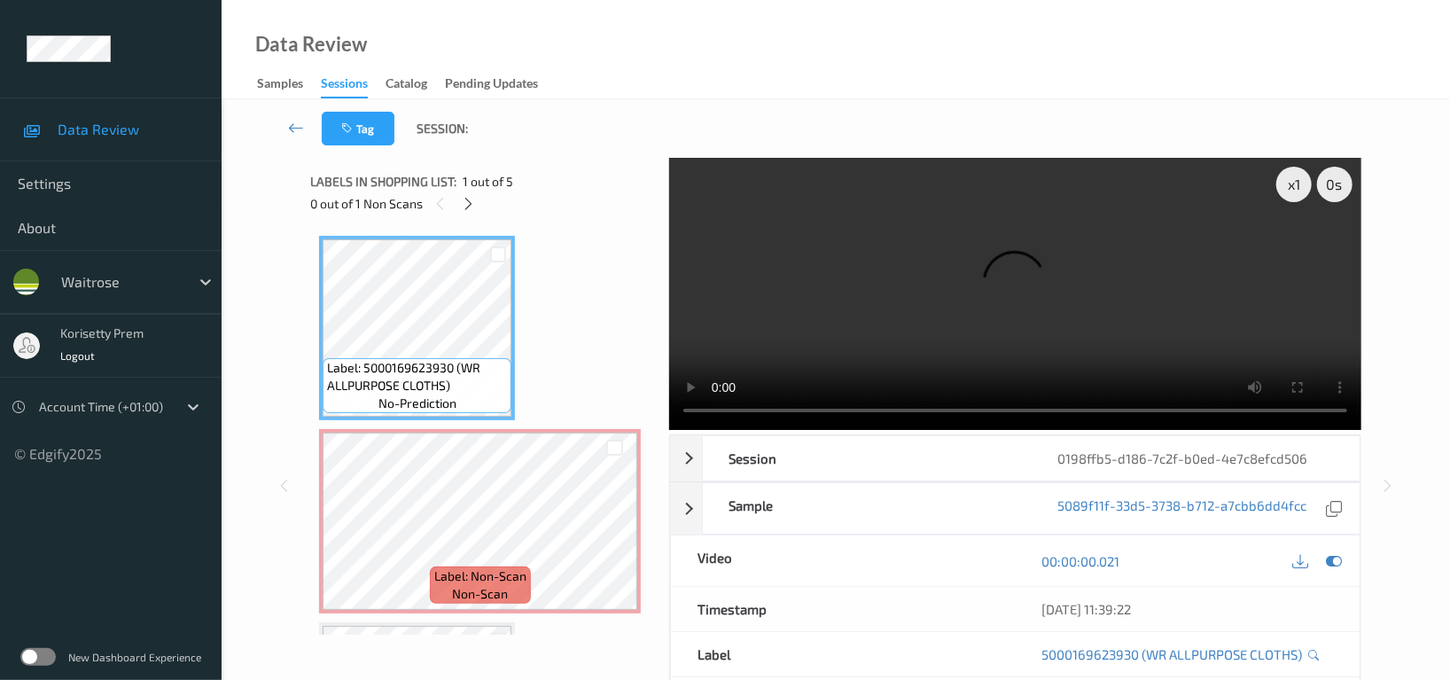
click at [844, 350] on video at bounding box center [1015, 294] width 692 height 272
click at [1102, 278] on video at bounding box center [1015, 294] width 692 height 272
click at [617, 534] on icon at bounding box center [614, 536] width 15 height 16
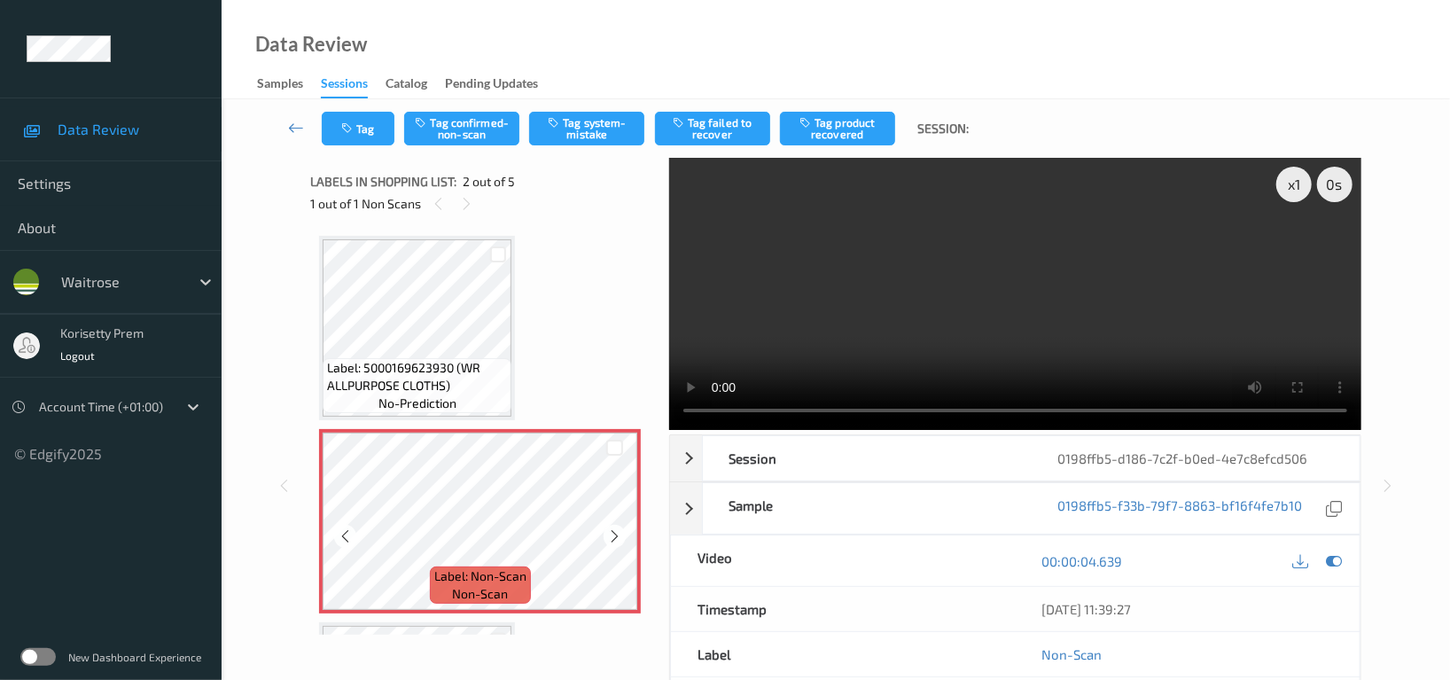
click at [617, 534] on icon at bounding box center [614, 536] width 15 height 16
click at [1128, 289] on video at bounding box center [1015, 294] width 692 height 272
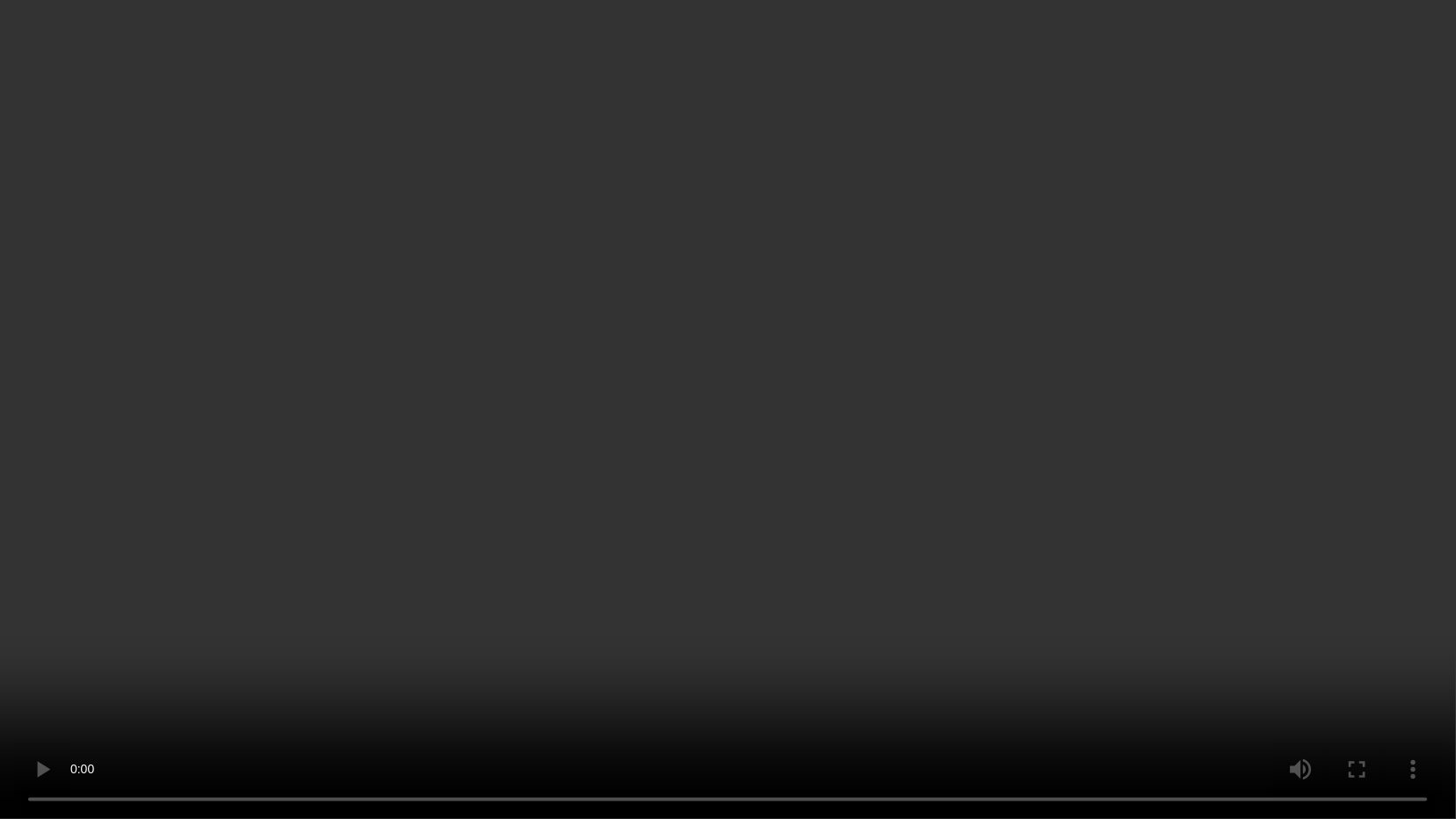
click at [942, 590] on video at bounding box center [728, 410] width 1456 height 819
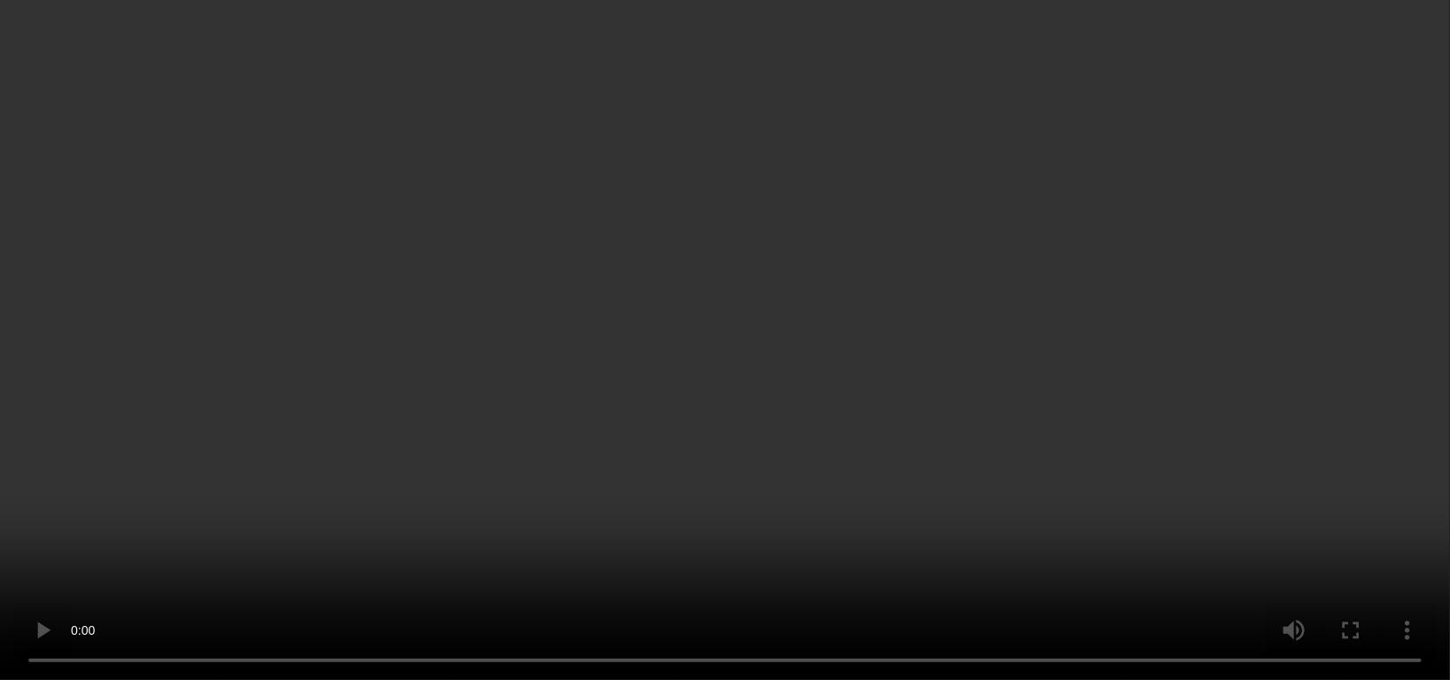
scroll to position [236, 0]
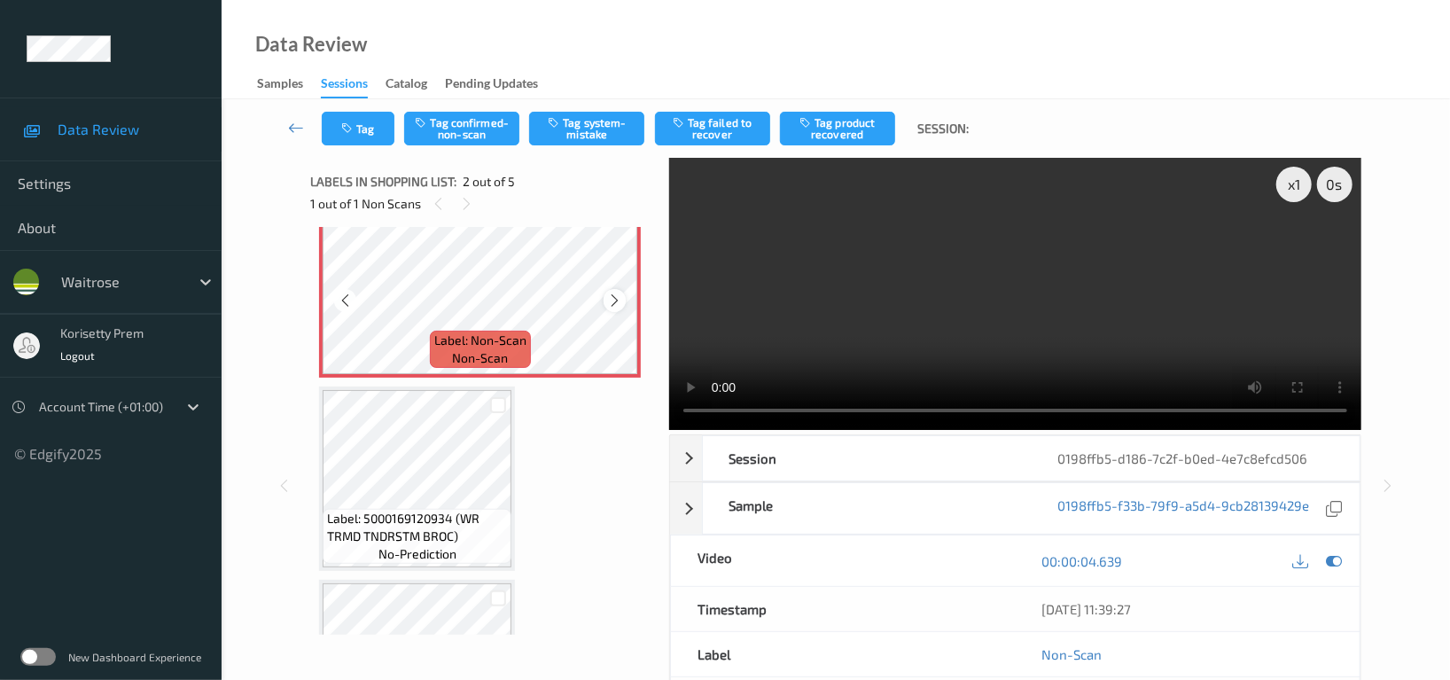
click at [617, 300] on icon at bounding box center [614, 301] width 15 height 16
click at [458, 134] on button "Tag confirmed-non-scan" at bounding box center [461, 129] width 115 height 34
click at [859, 126] on button "Tag product recovered" at bounding box center [837, 129] width 115 height 34
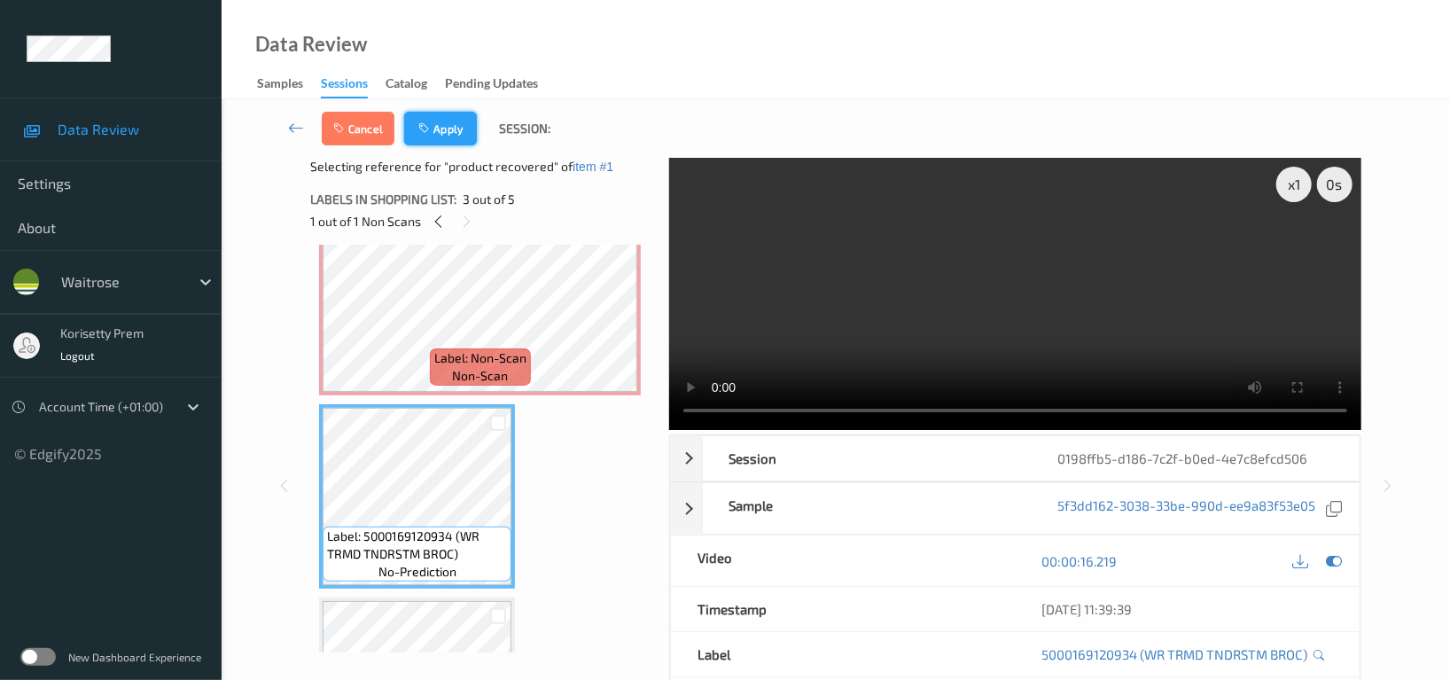
click at [446, 130] on button "Apply" at bounding box center [440, 129] width 73 height 34
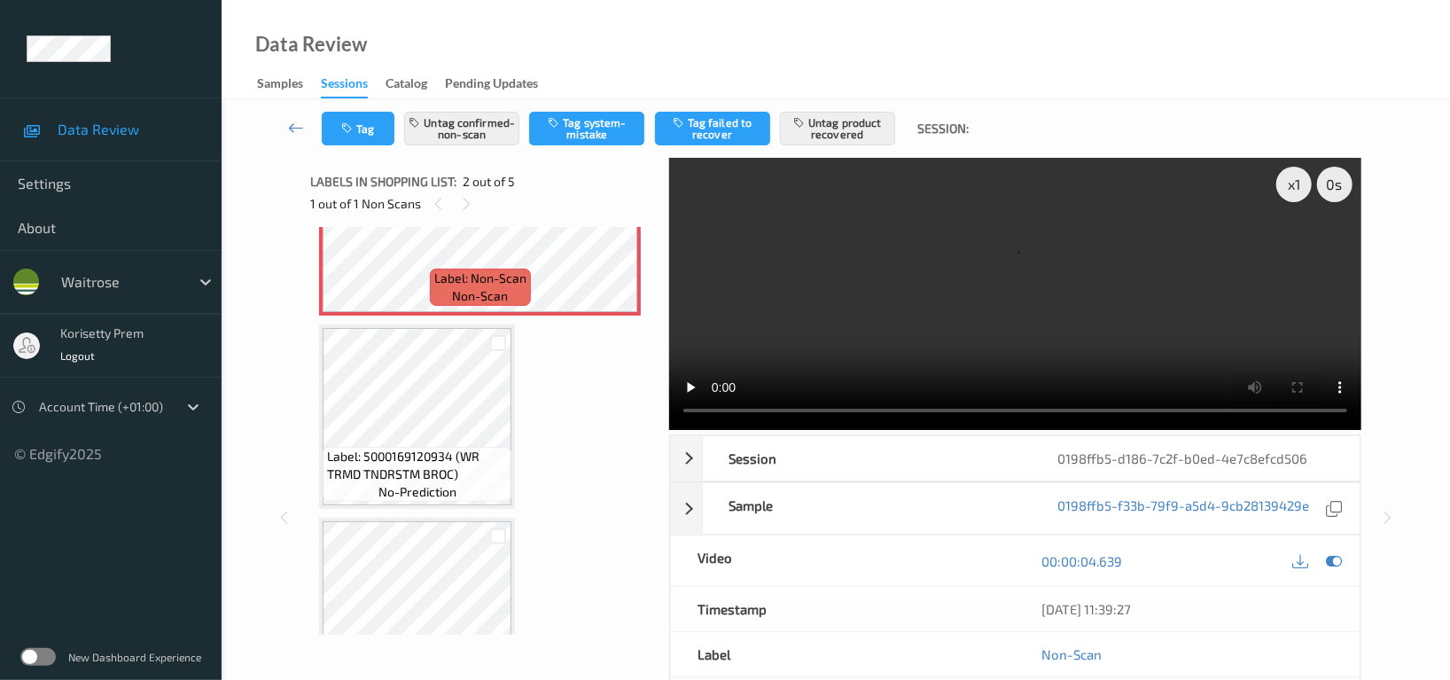
scroll to position [127, 0]
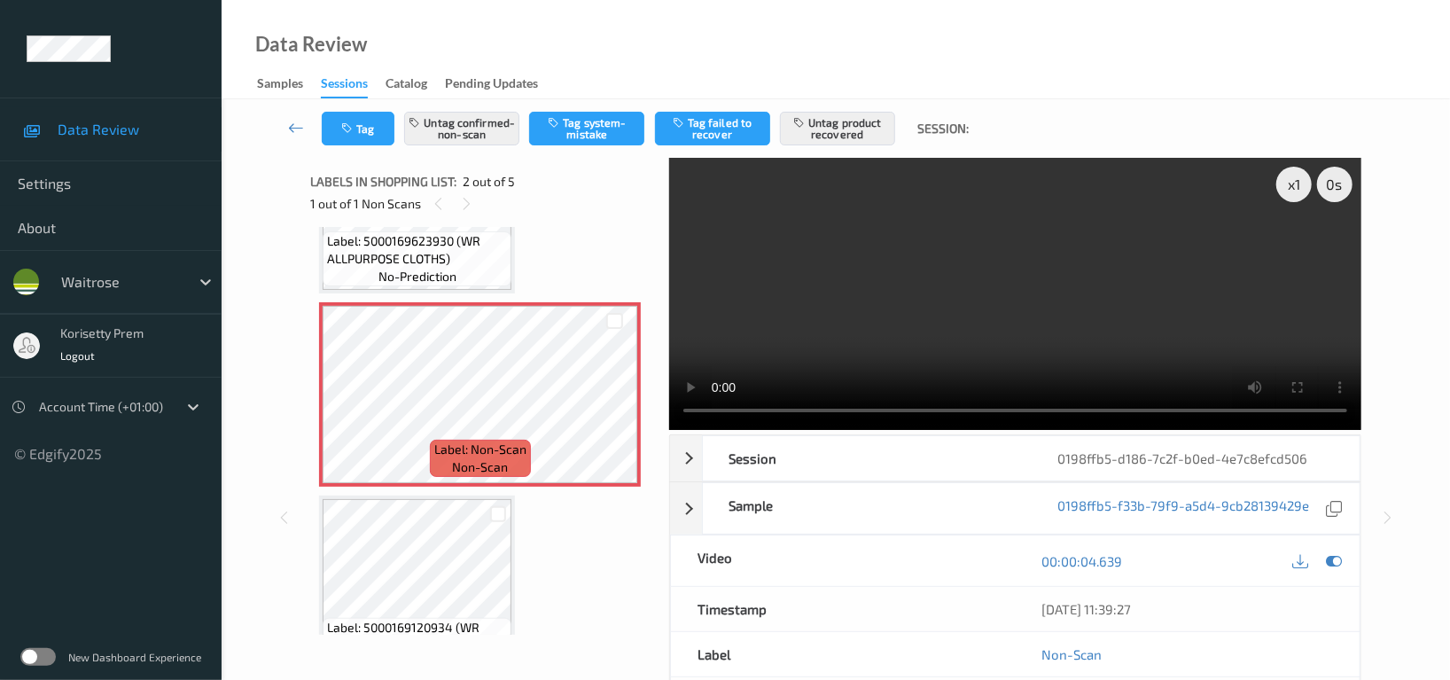
click at [888, 203] on video at bounding box center [1015, 294] width 692 height 272
click at [834, 273] on video at bounding box center [1015, 294] width 692 height 272
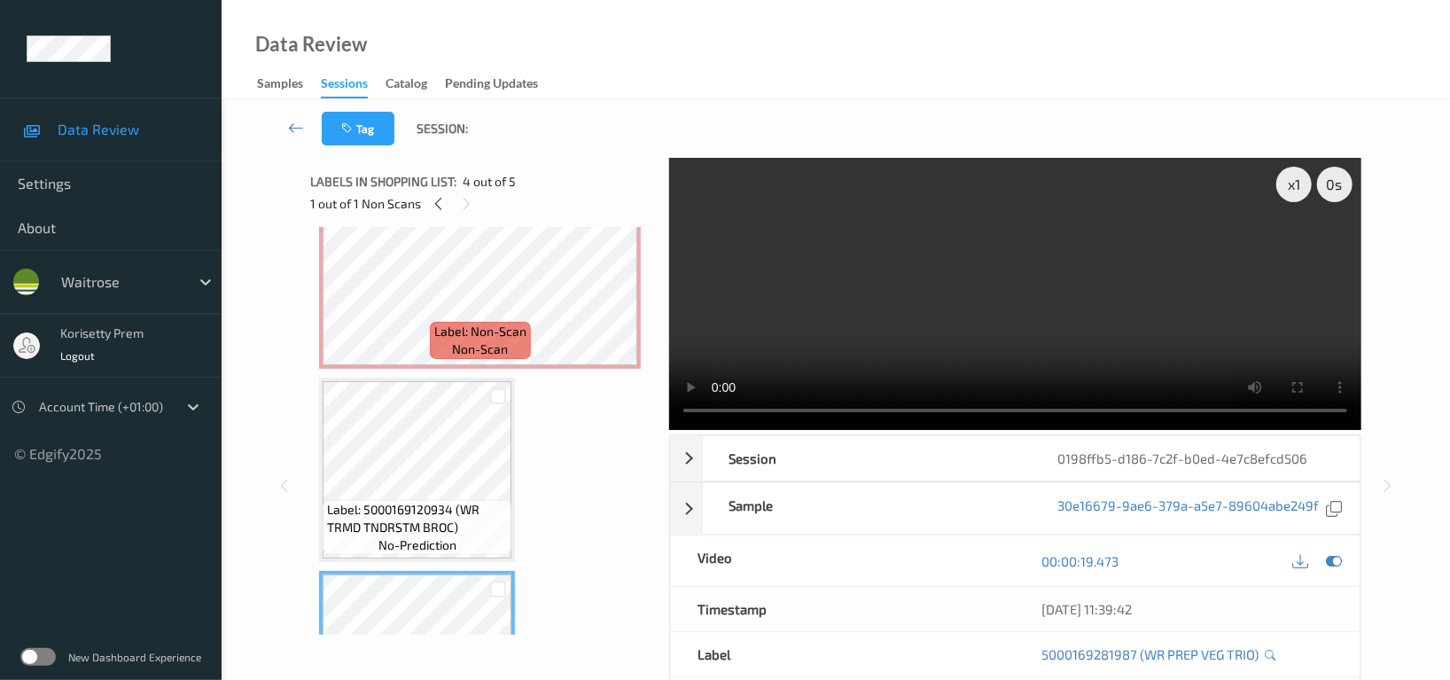
click at [1065, 303] on video at bounding box center [1015, 294] width 692 height 272
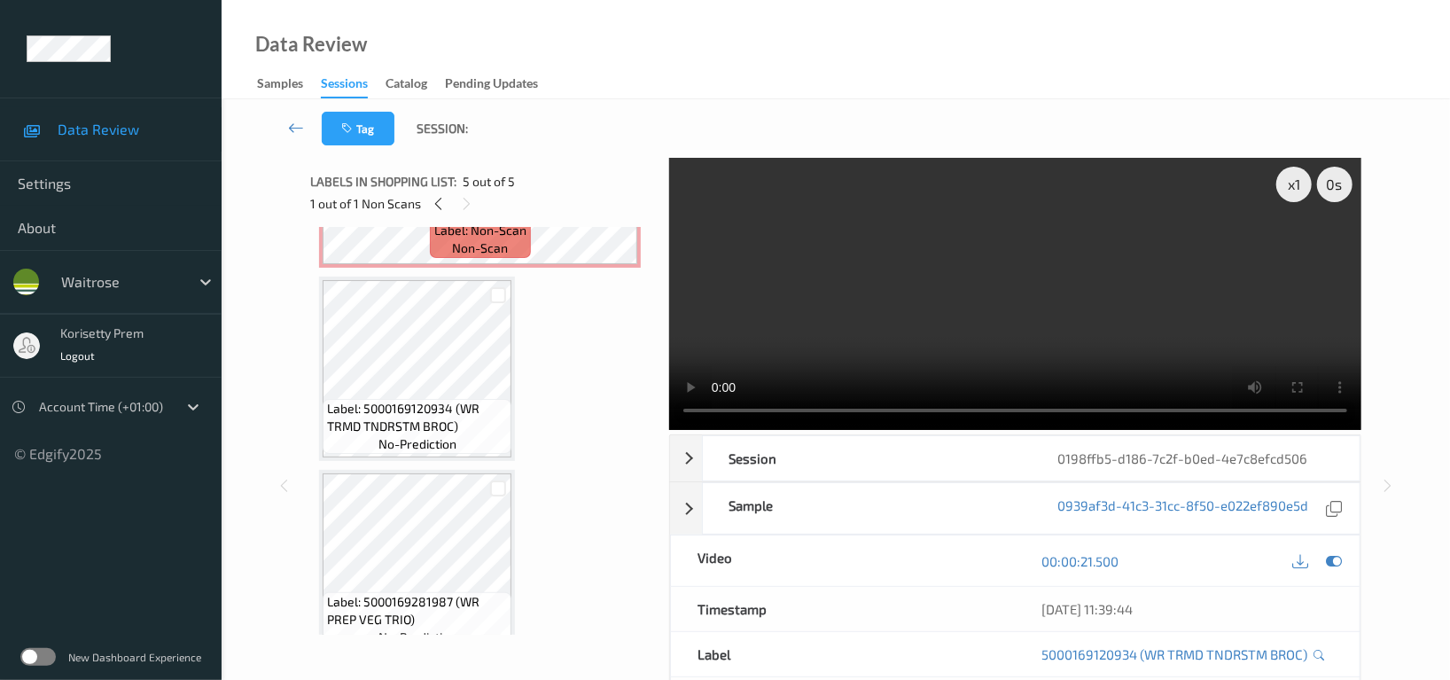
scroll to position [327, 0]
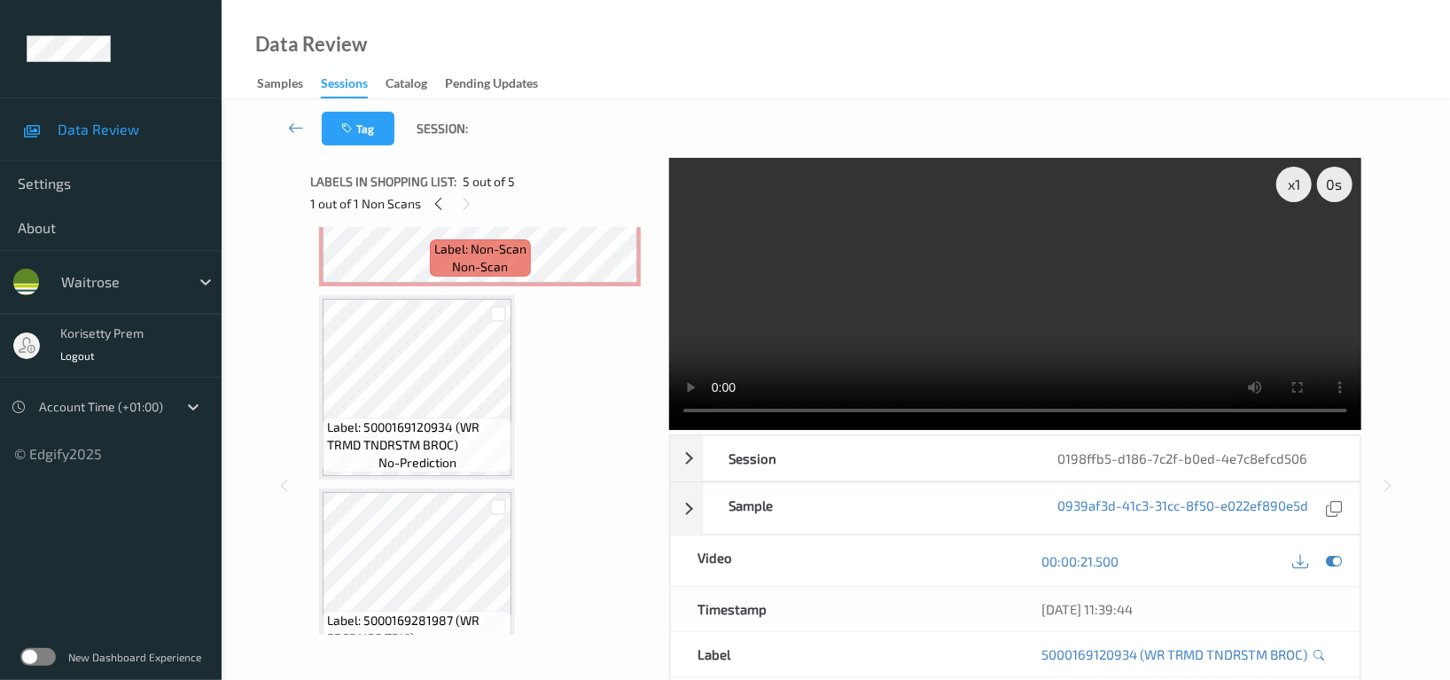
click at [443, 251] on span "Label: Non-Scan" at bounding box center [480, 249] width 92 height 18
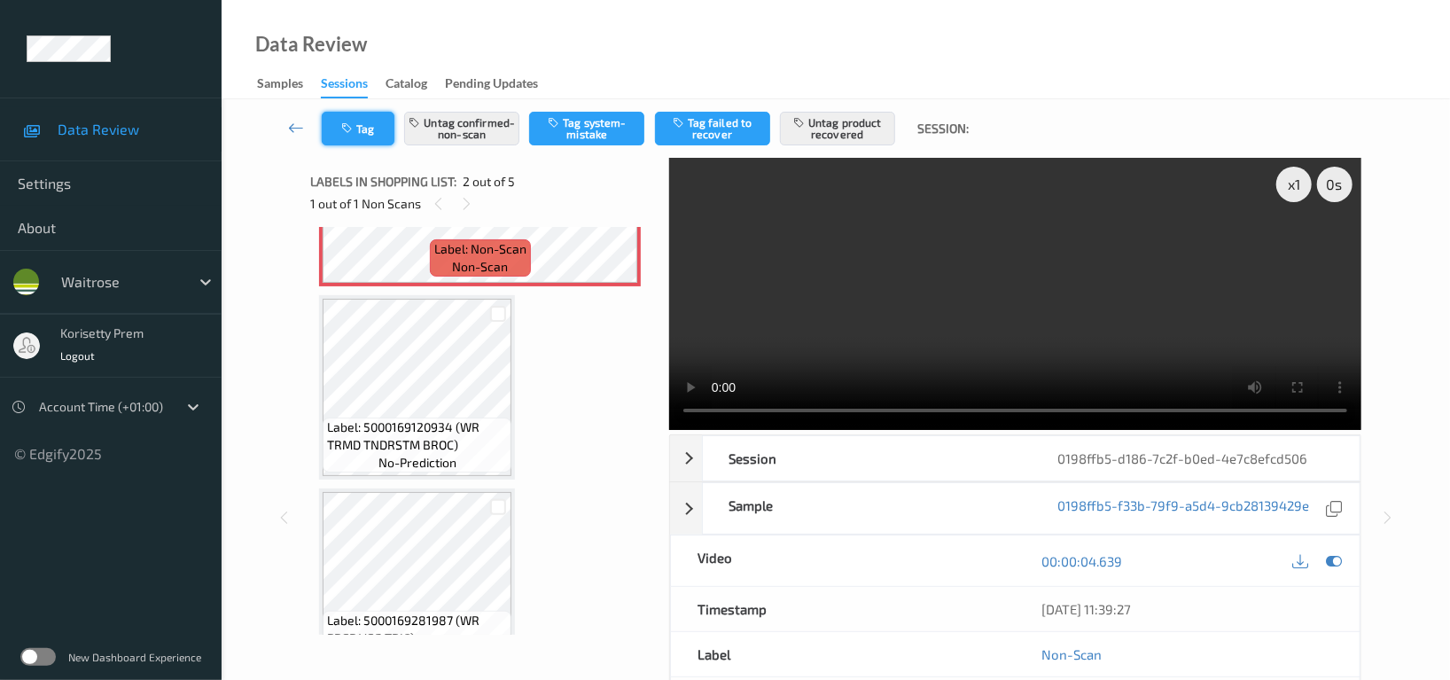
click at [368, 123] on button "Tag" at bounding box center [358, 129] width 73 height 34
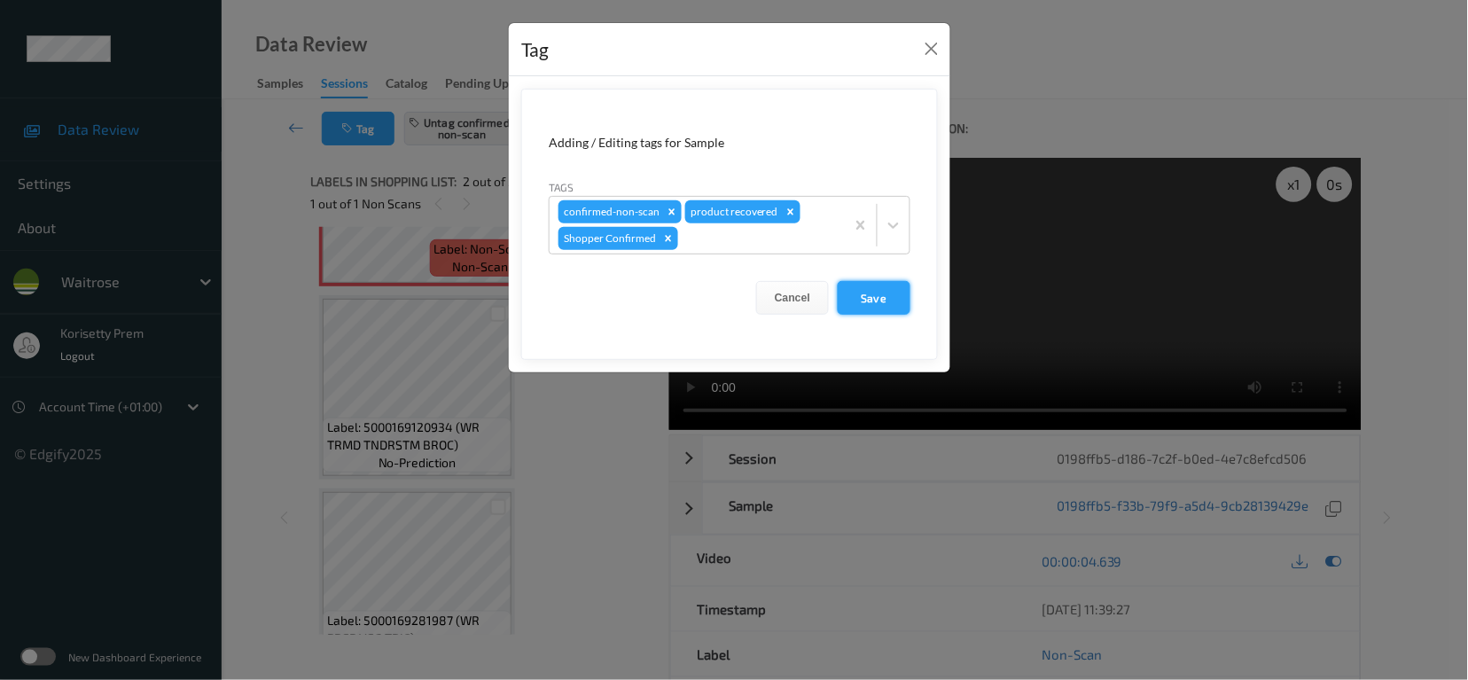
click at [867, 305] on button "Save" at bounding box center [874, 298] width 73 height 34
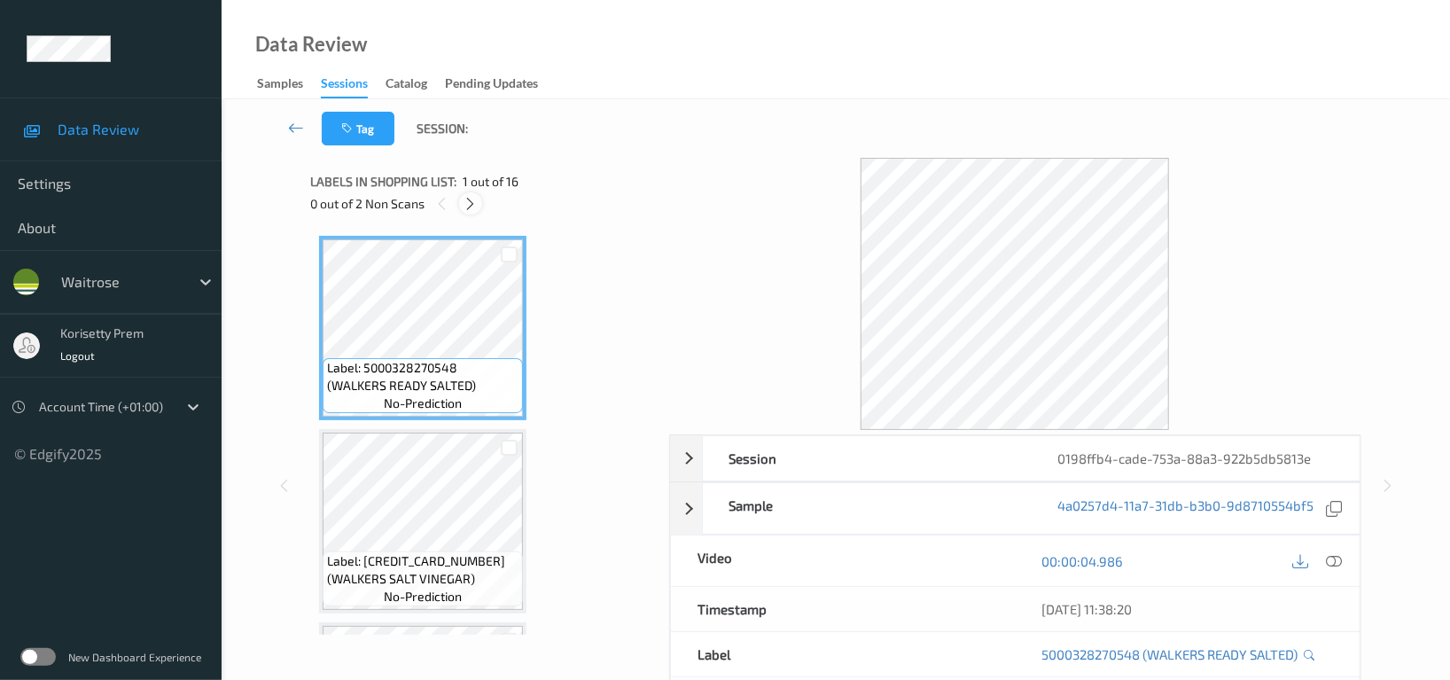
click at [478, 199] on icon at bounding box center [471, 204] width 15 height 16
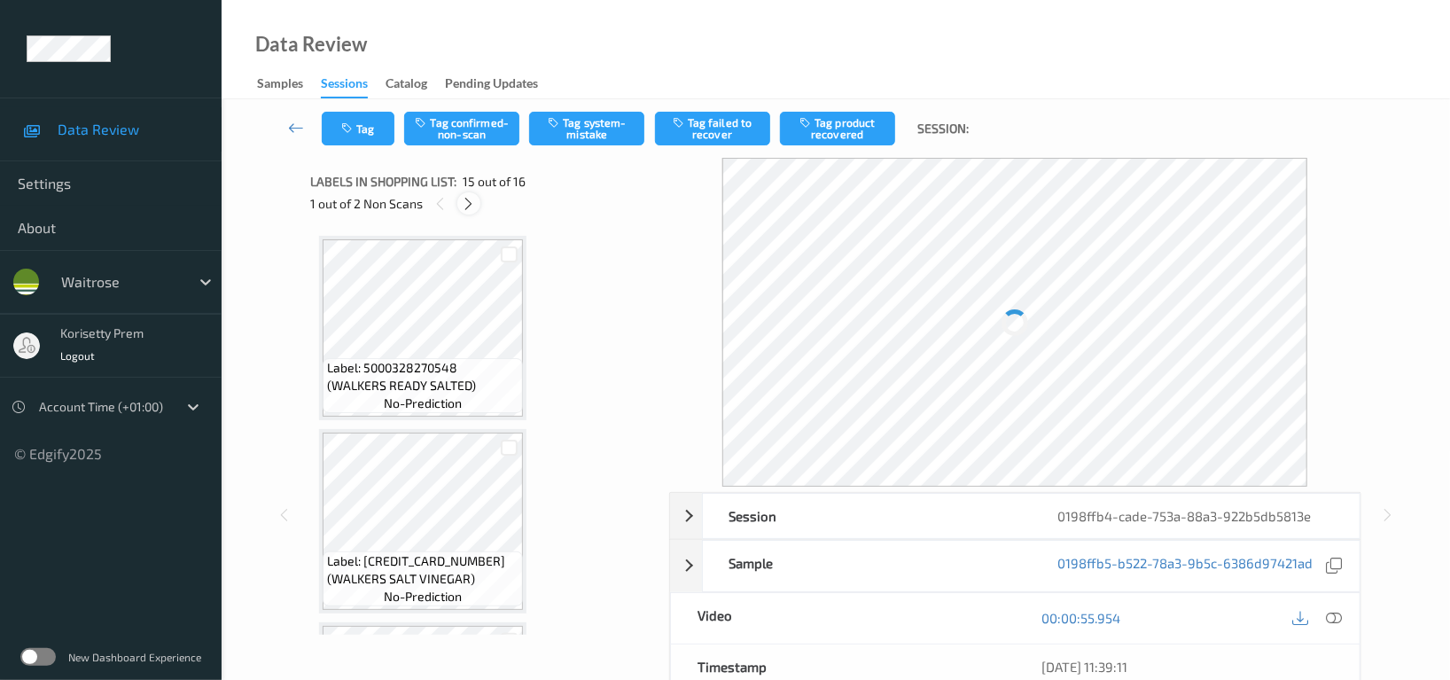
scroll to position [2513, 0]
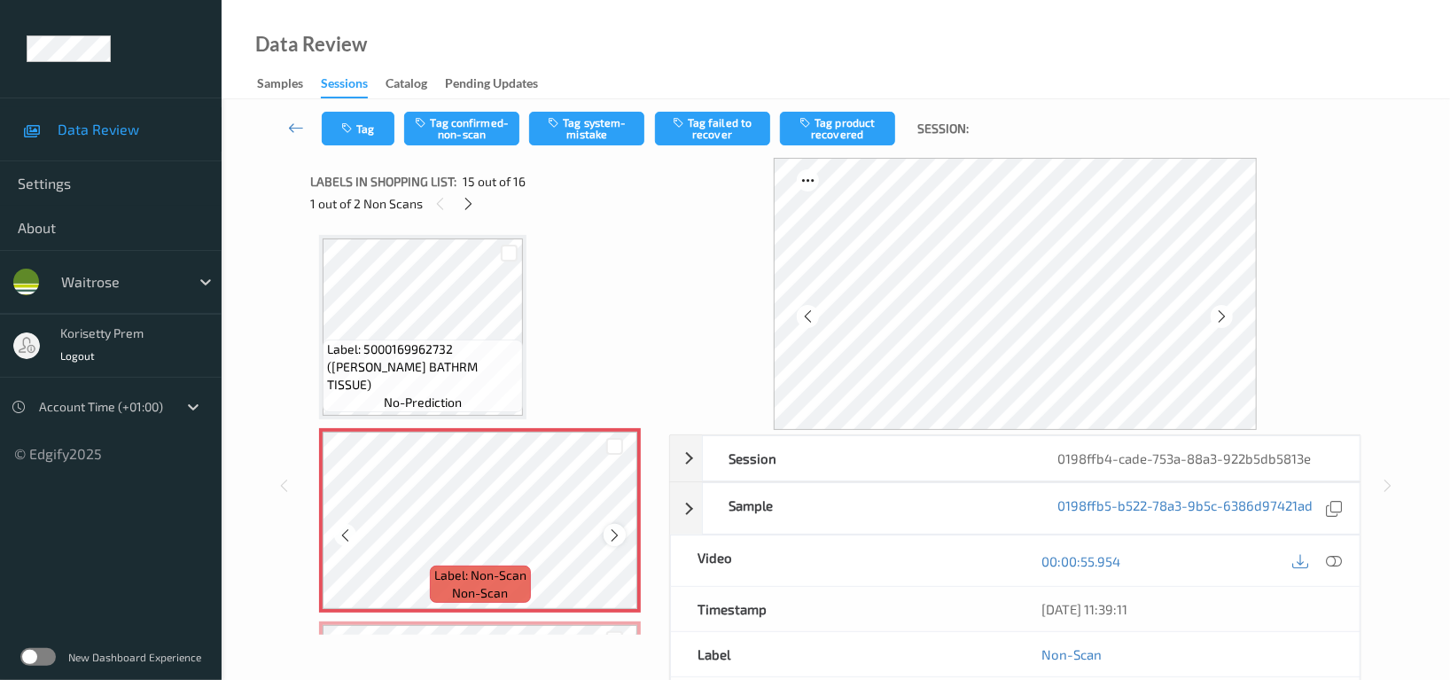
click at [612, 527] on icon at bounding box center [614, 535] width 15 height 16
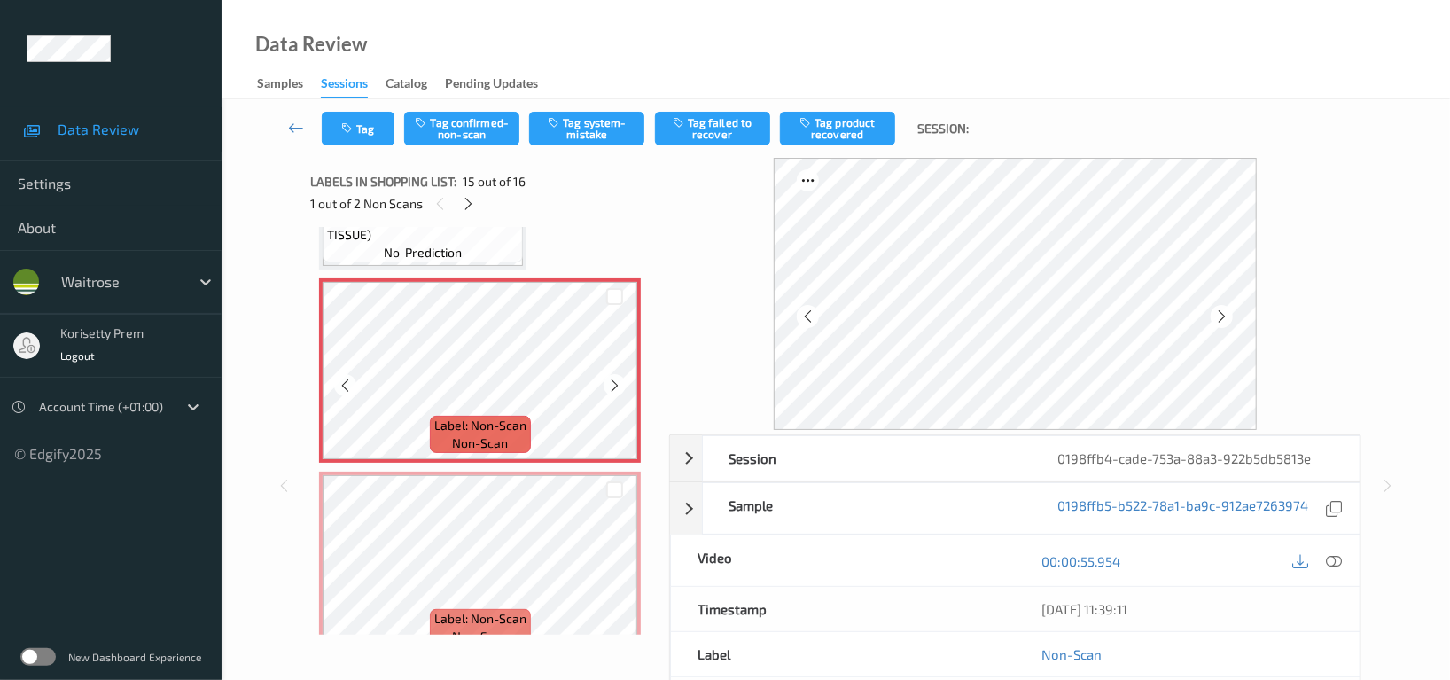
scroll to position [2682, 0]
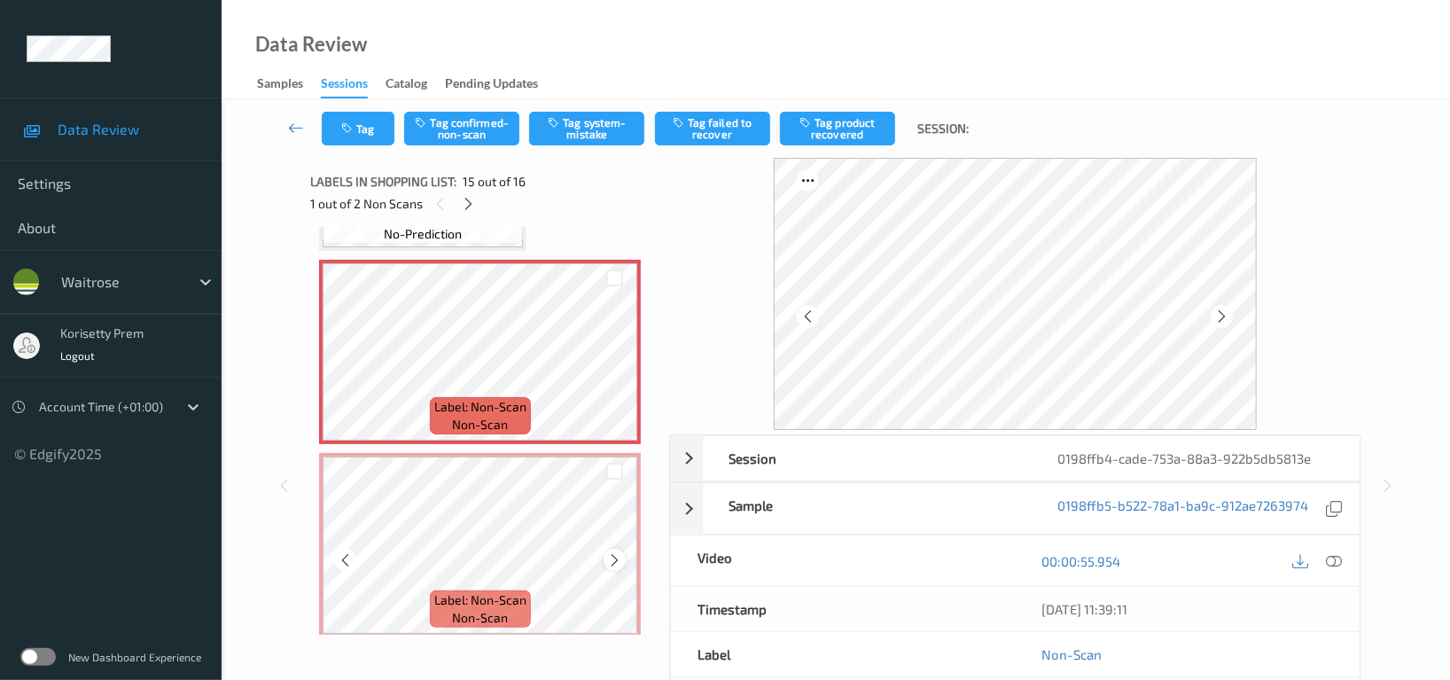
click at [619, 553] on icon at bounding box center [614, 560] width 15 height 16
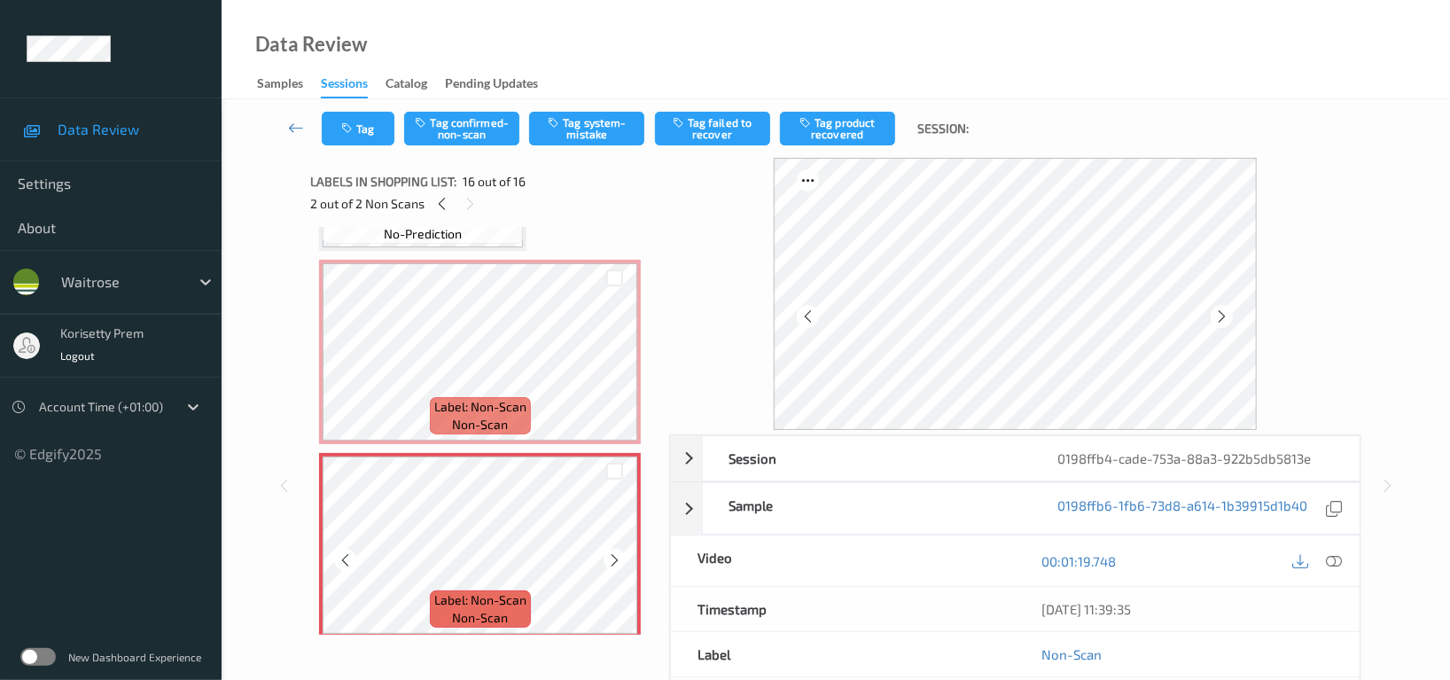
click at [619, 553] on icon at bounding box center [614, 560] width 15 height 16
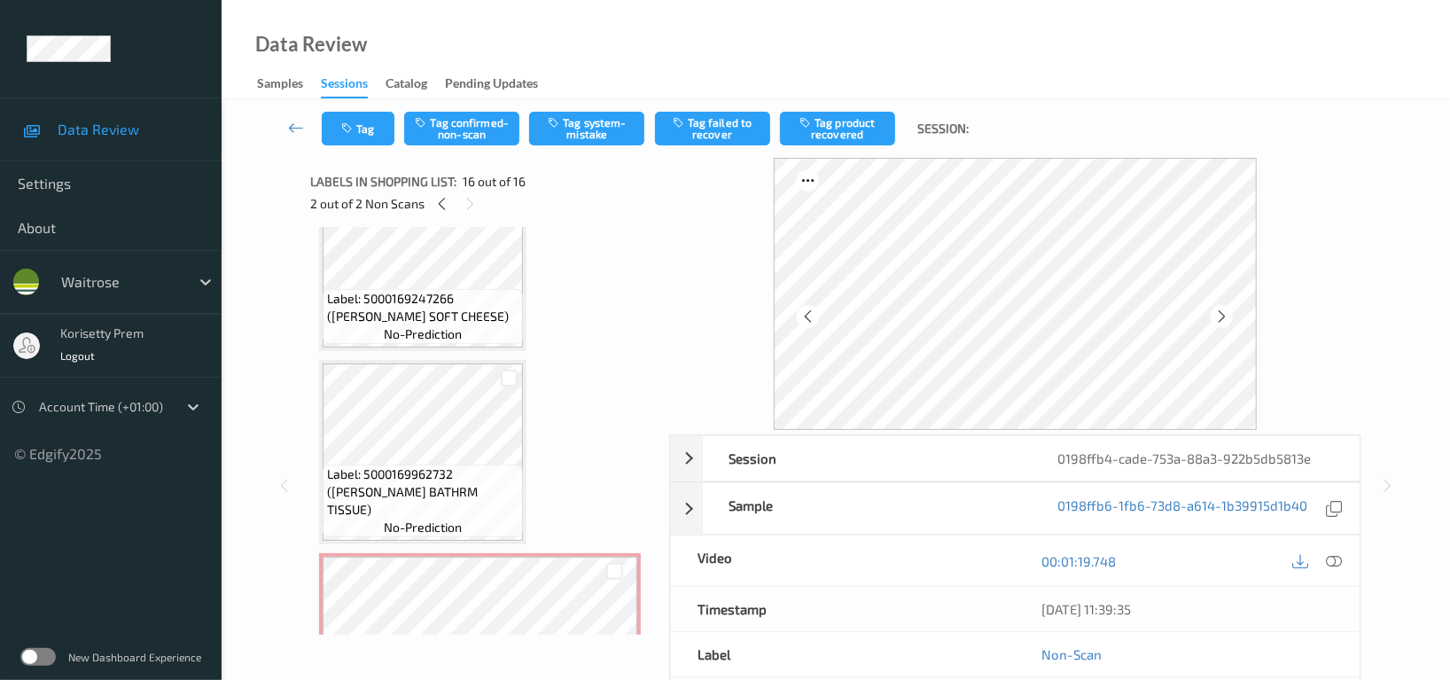
scroll to position [2327, 0]
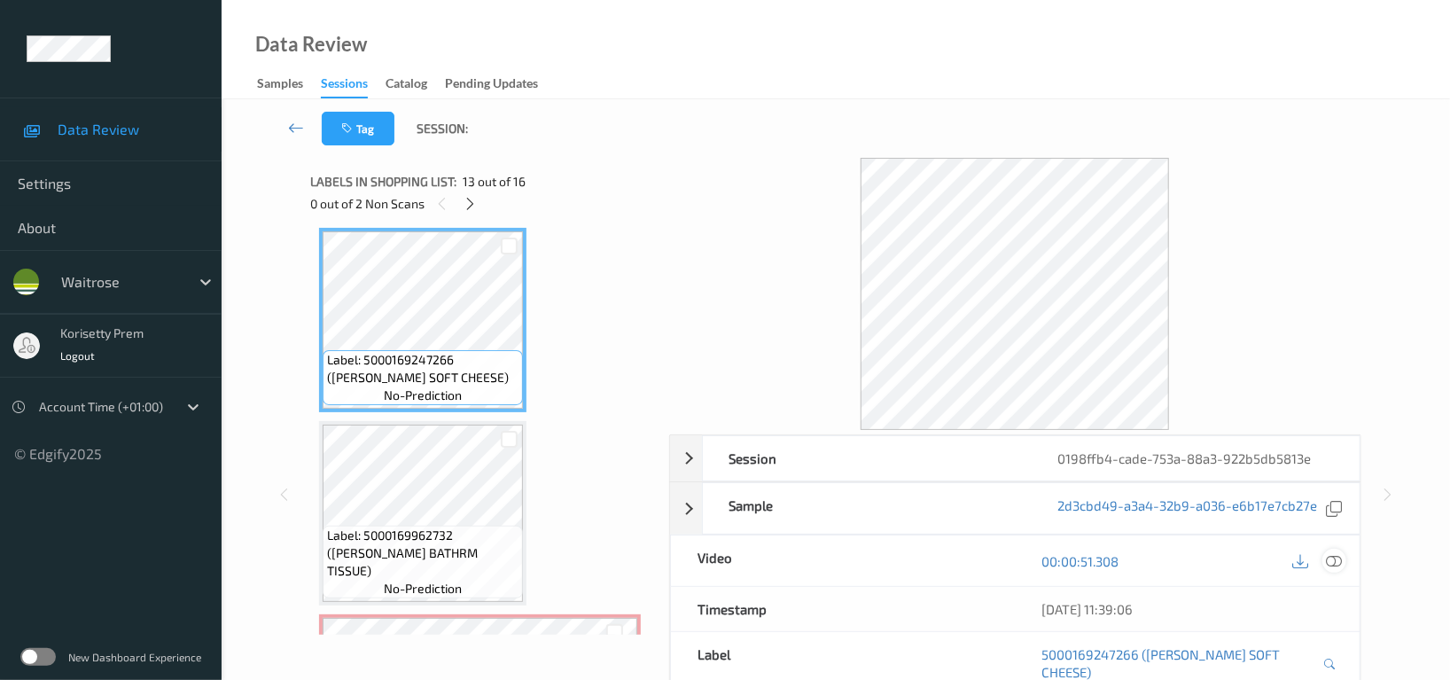
click at [1339, 557] on icon at bounding box center [1334, 561] width 16 height 16
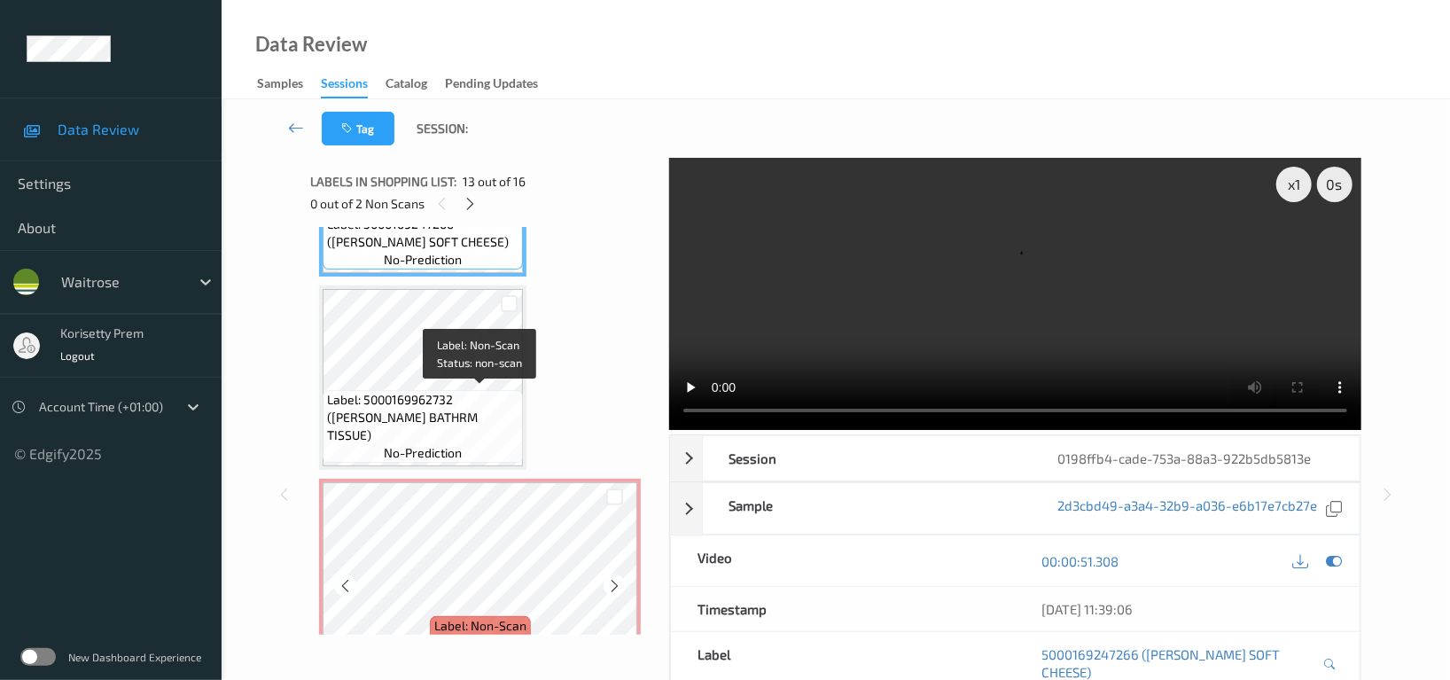
scroll to position [2445, 0]
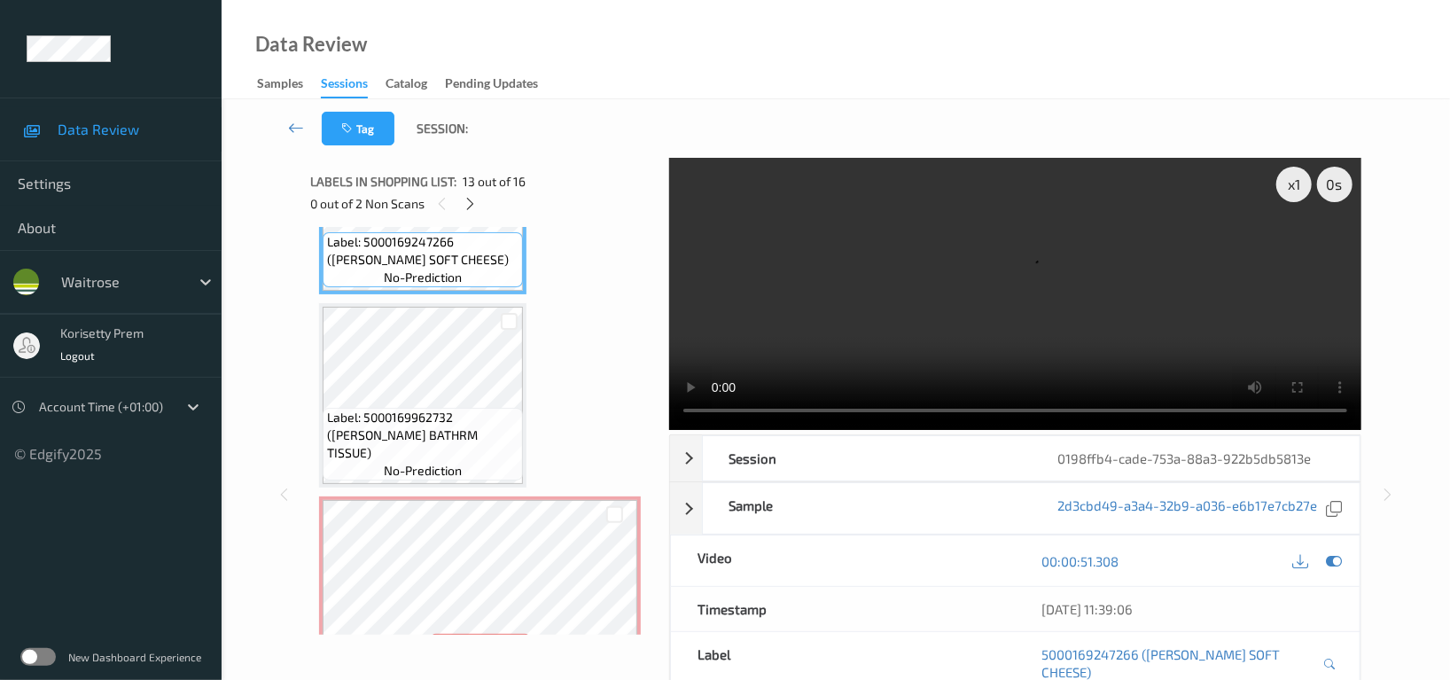
click at [1046, 308] on video at bounding box center [1015, 294] width 692 height 272
click at [897, 278] on video at bounding box center [1015, 294] width 692 height 272
click at [883, 275] on video at bounding box center [1015, 294] width 692 height 272
click at [899, 272] on video at bounding box center [1015, 294] width 692 height 272
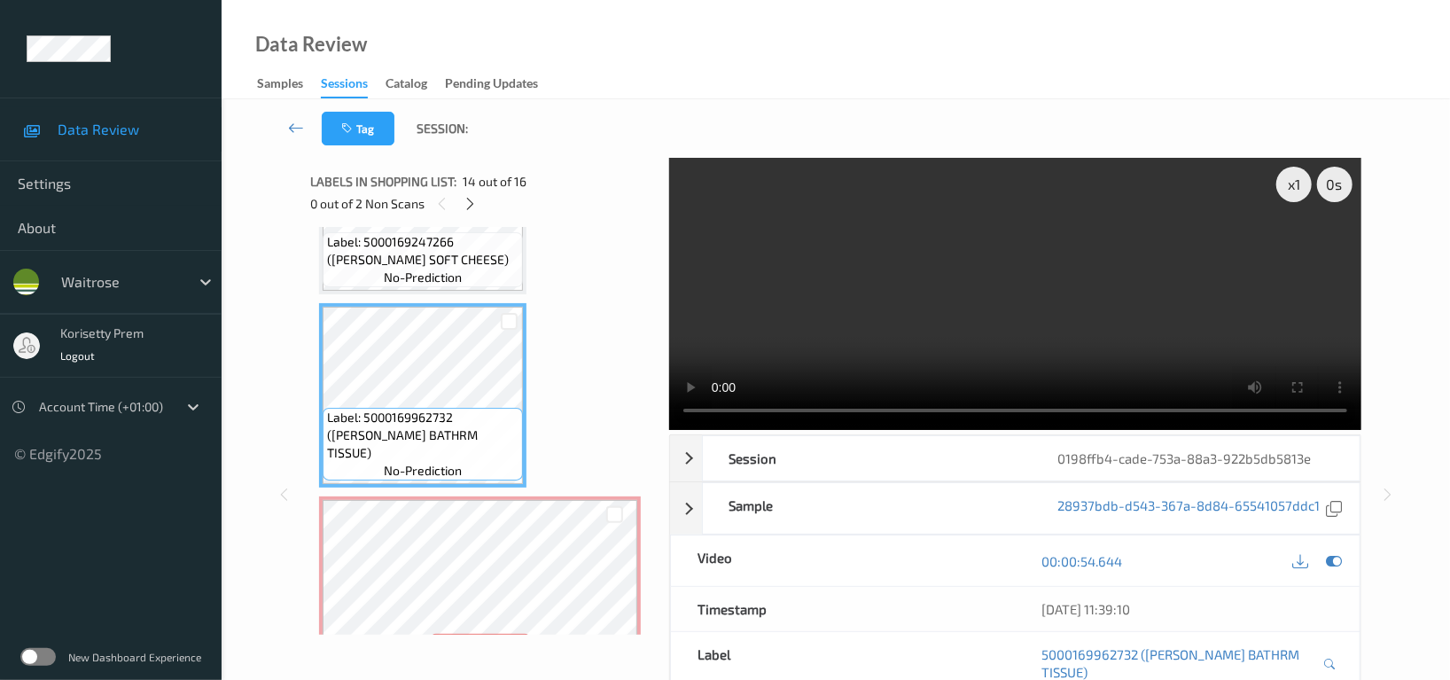
click at [1011, 308] on video at bounding box center [1015, 294] width 692 height 272
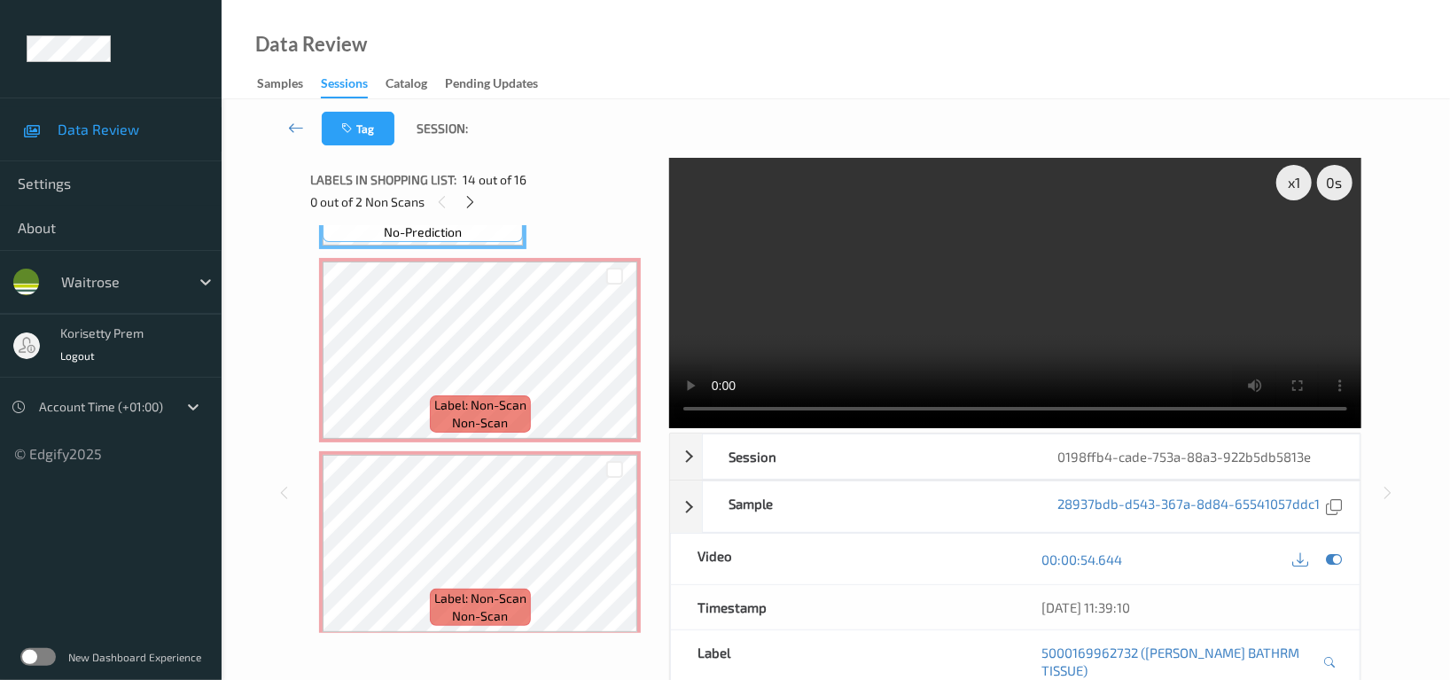
scroll to position [0, 0]
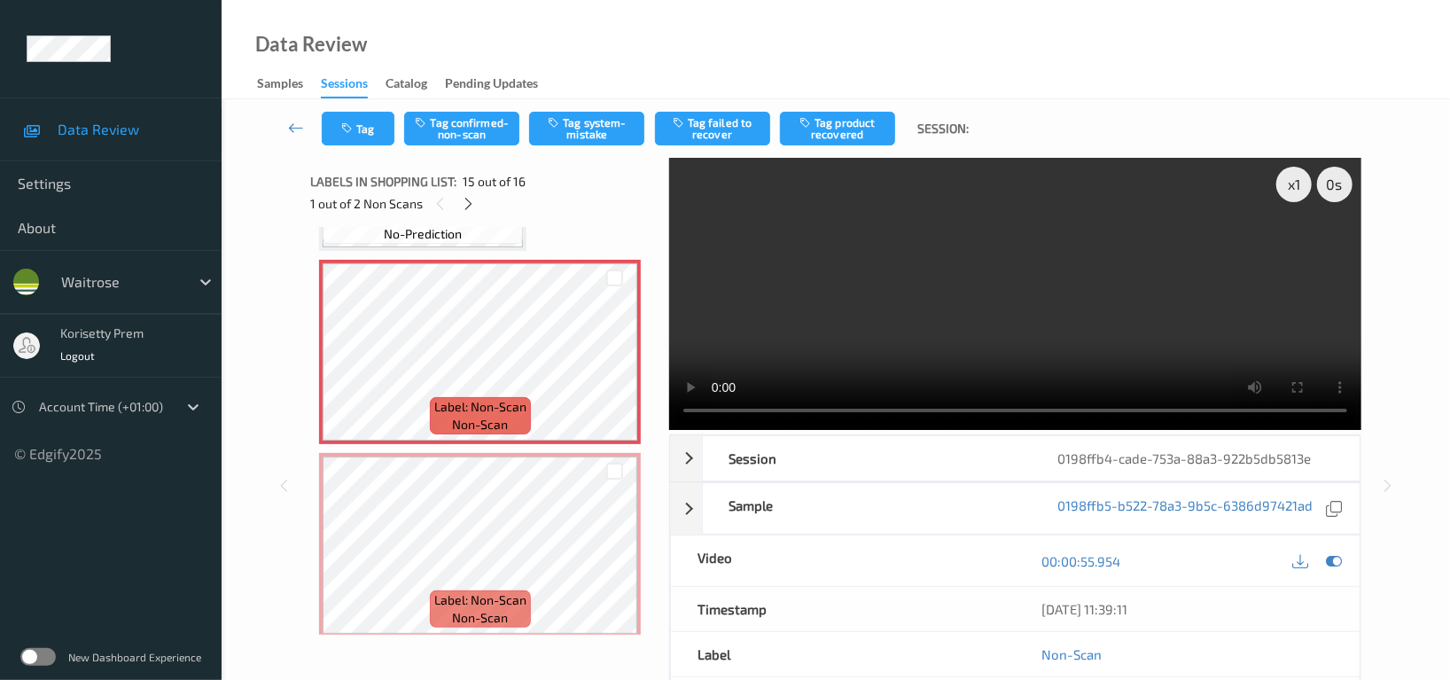
click at [1066, 287] on video at bounding box center [1015, 294] width 692 height 272
click at [886, 334] on video at bounding box center [1015, 294] width 692 height 272
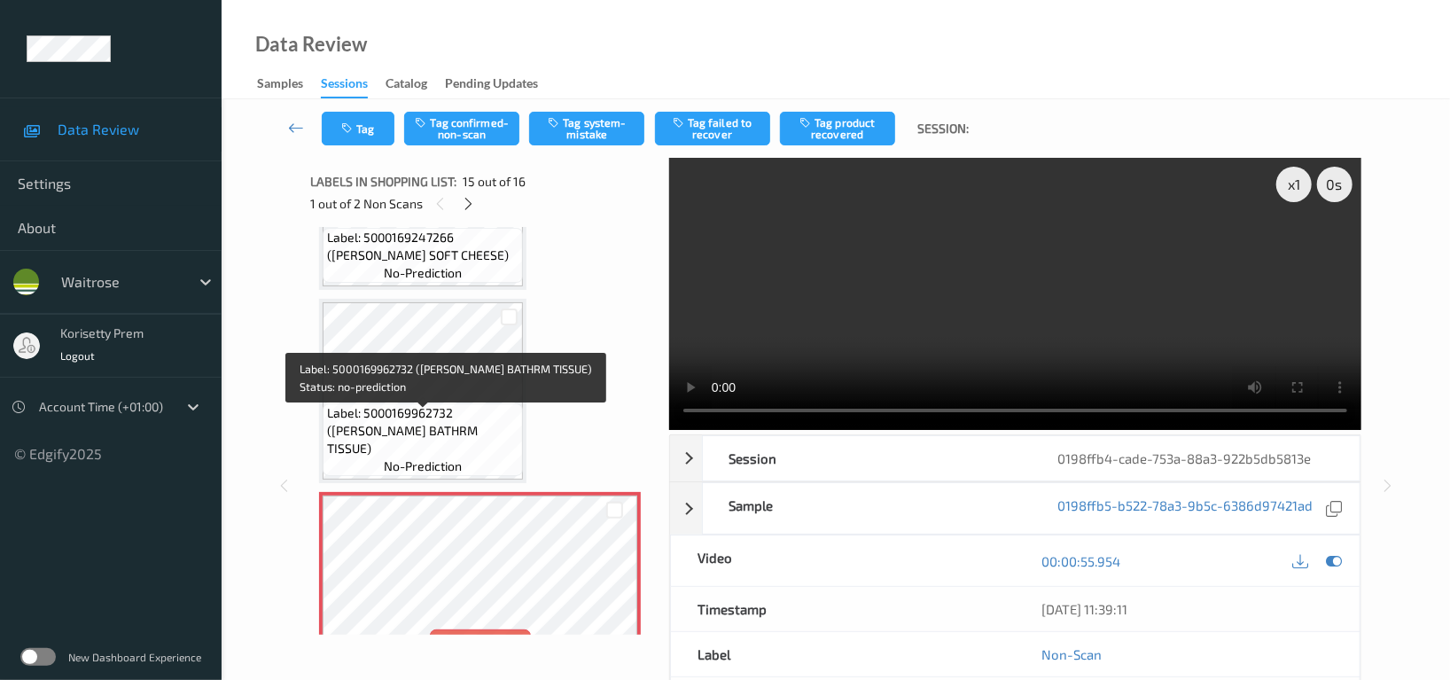
scroll to position [2445, 0]
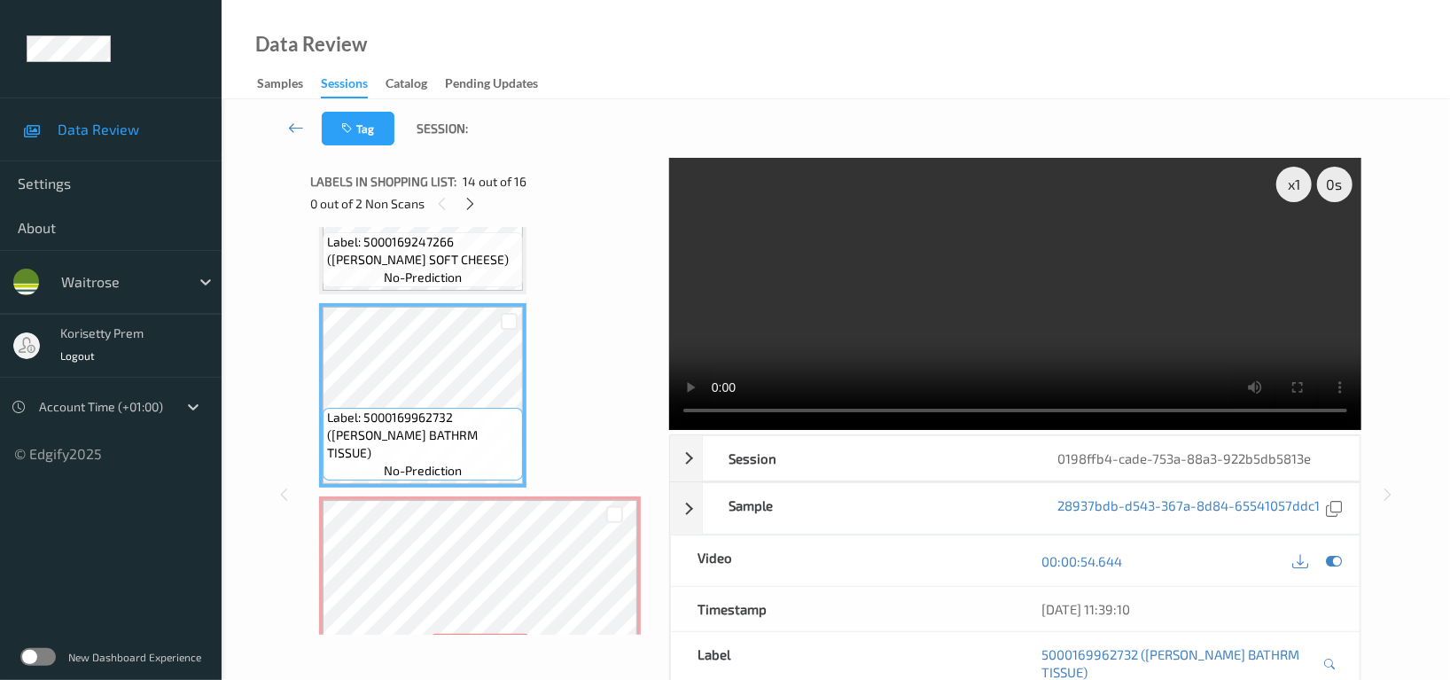
click at [1125, 324] on video at bounding box center [1015, 294] width 692 height 272
click at [887, 493] on div "Sample" at bounding box center [867, 508] width 329 height 51
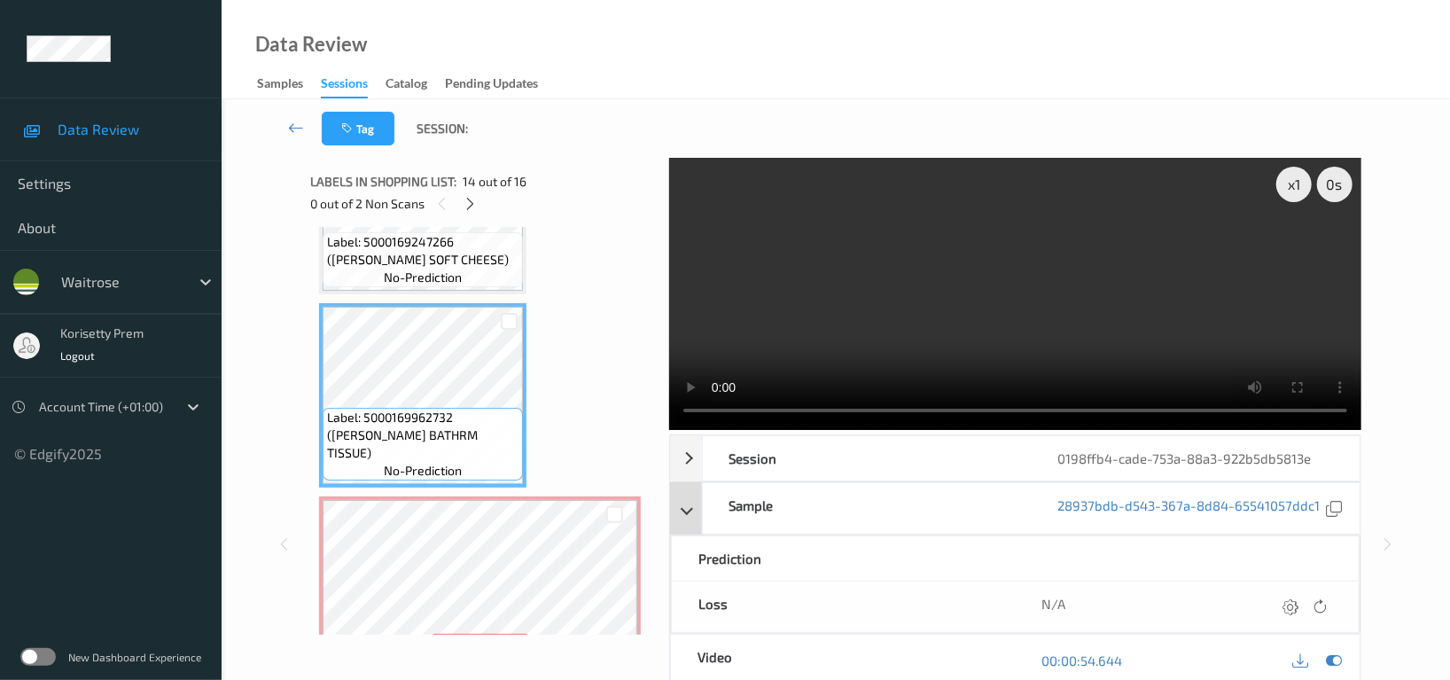
click at [887, 493] on div "Sample" at bounding box center [867, 508] width 329 height 51
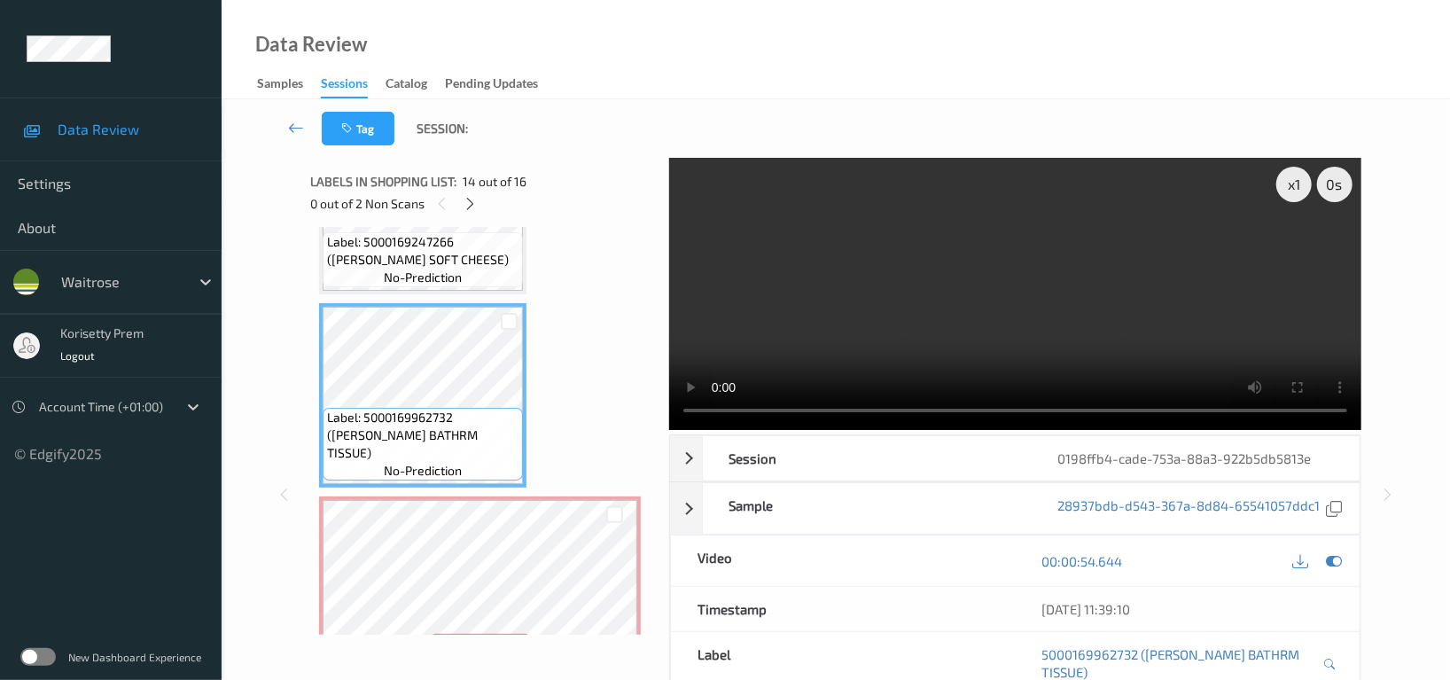
click at [942, 304] on video at bounding box center [1015, 294] width 692 height 272
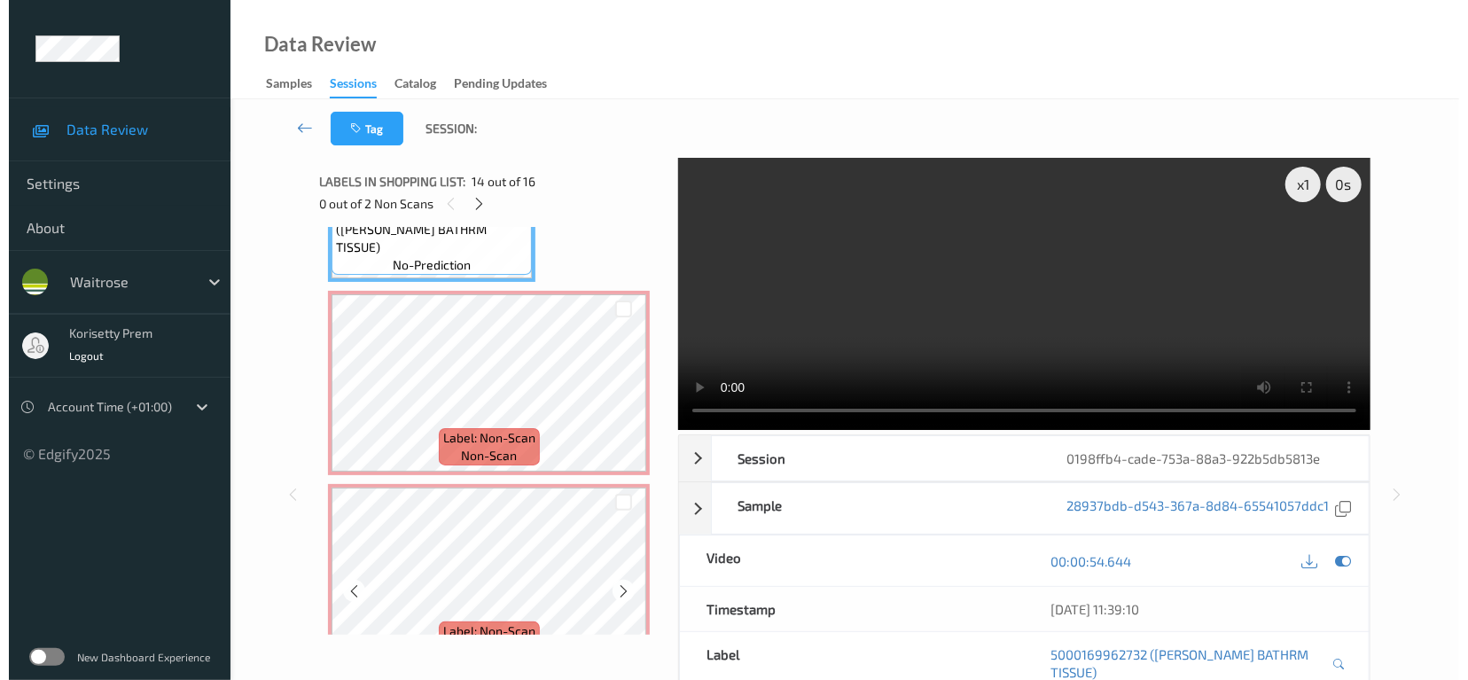
scroll to position [2682, 0]
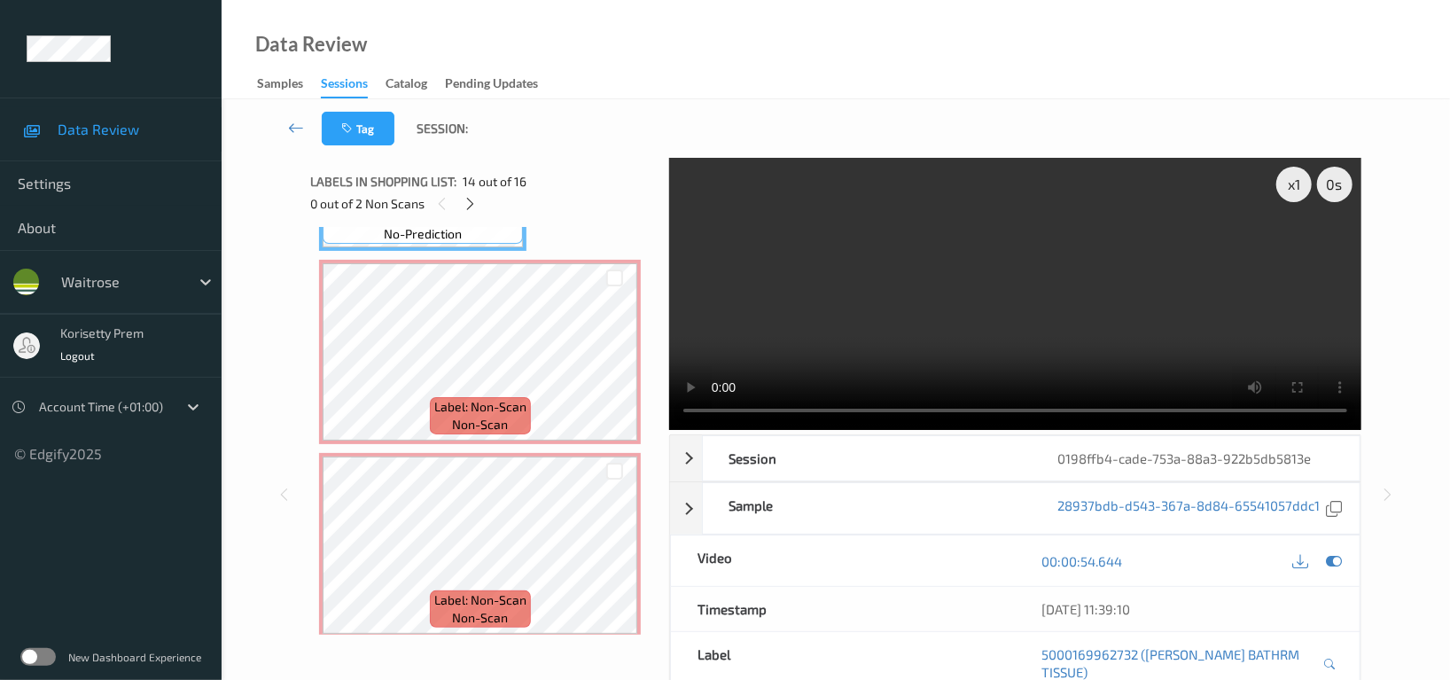
click at [1017, 308] on video at bounding box center [1015, 294] width 692 height 272
click at [1067, 279] on video at bounding box center [1015, 294] width 692 height 272
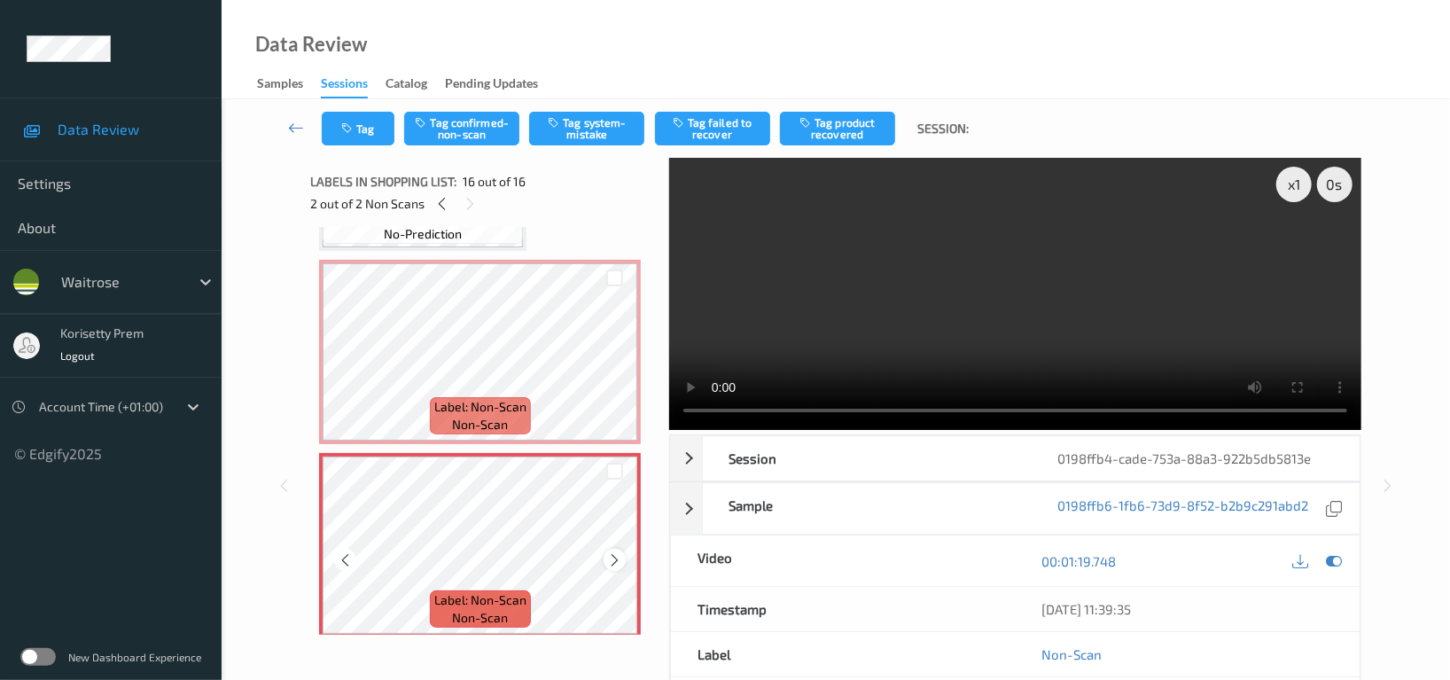
click at [610, 552] on icon at bounding box center [614, 560] width 15 height 16
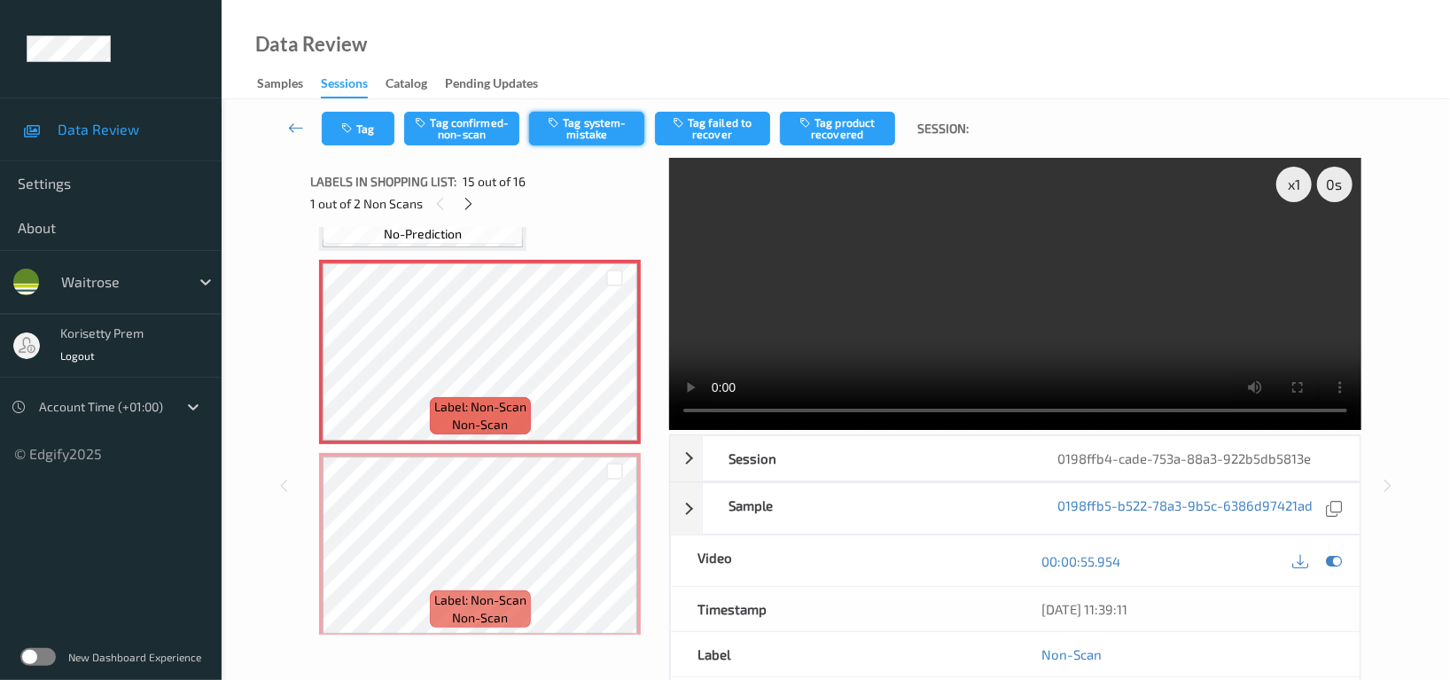
click at [588, 124] on button "Tag system-mistake" at bounding box center [586, 129] width 115 height 34
click at [352, 132] on icon "button" at bounding box center [348, 128] width 15 height 12
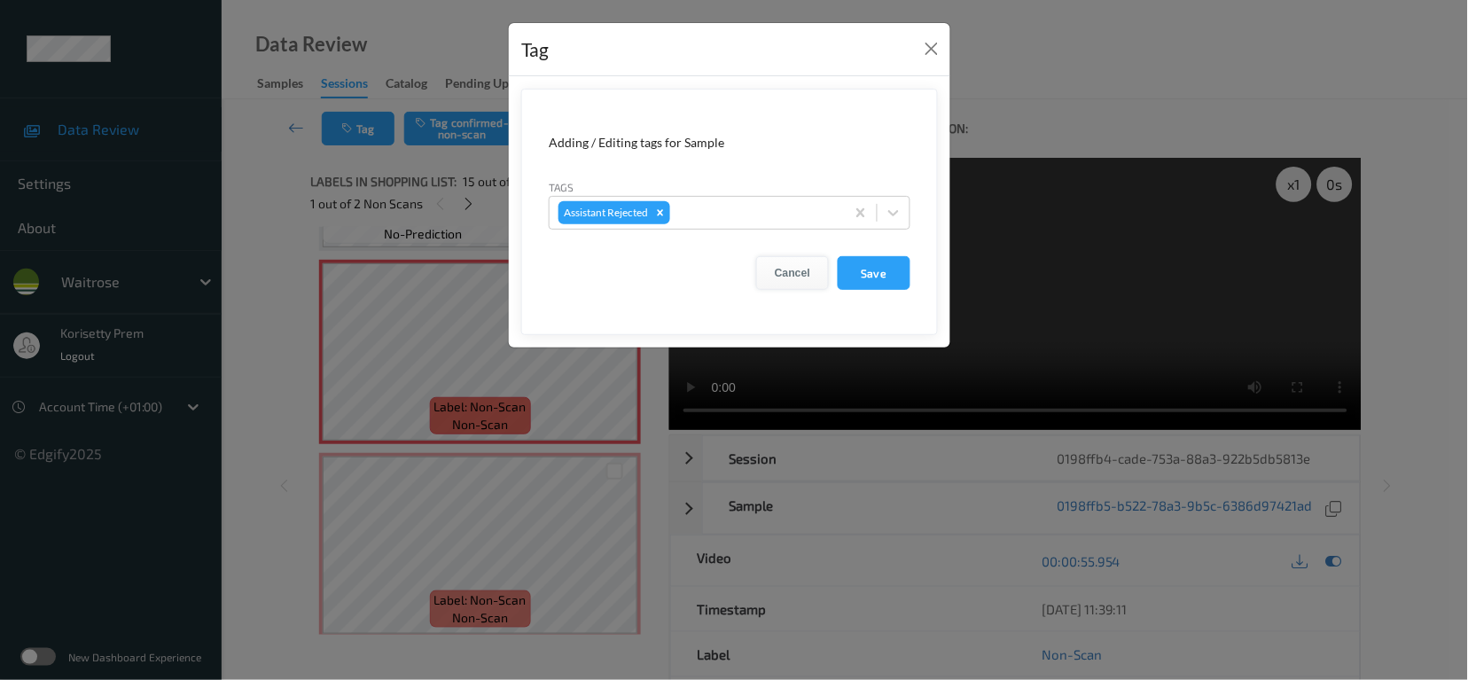
click at [799, 277] on button "Cancel" at bounding box center [792, 273] width 73 height 34
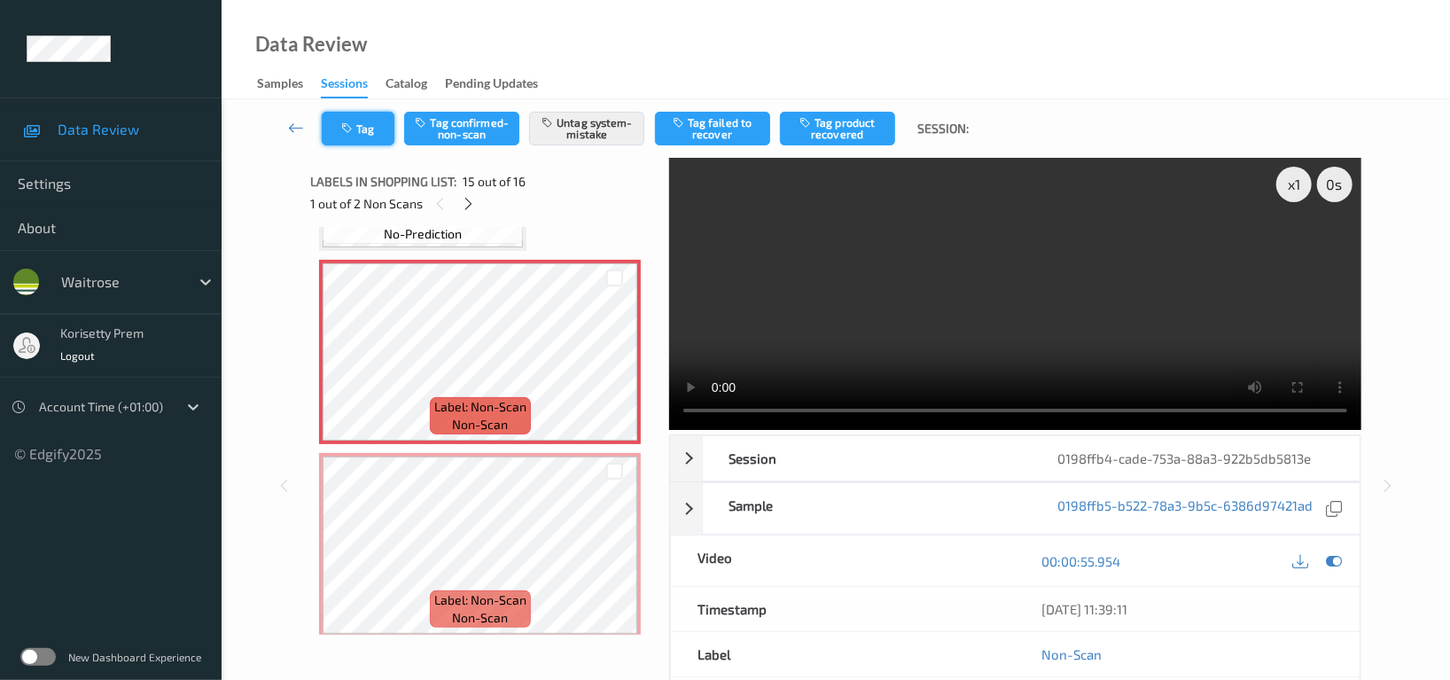
click at [357, 127] on button "Tag" at bounding box center [358, 129] width 73 height 34
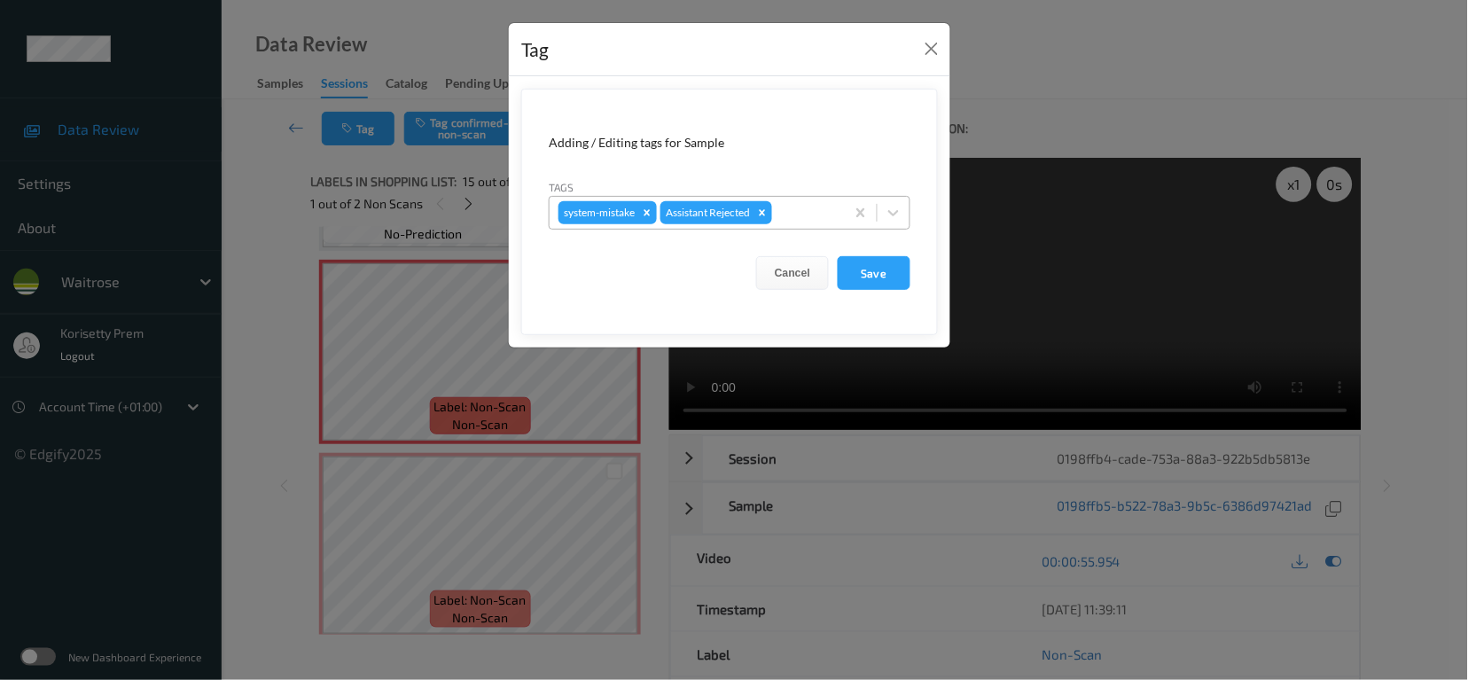
click at [831, 209] on div at bounding box center [806, 212] width 60 height 21
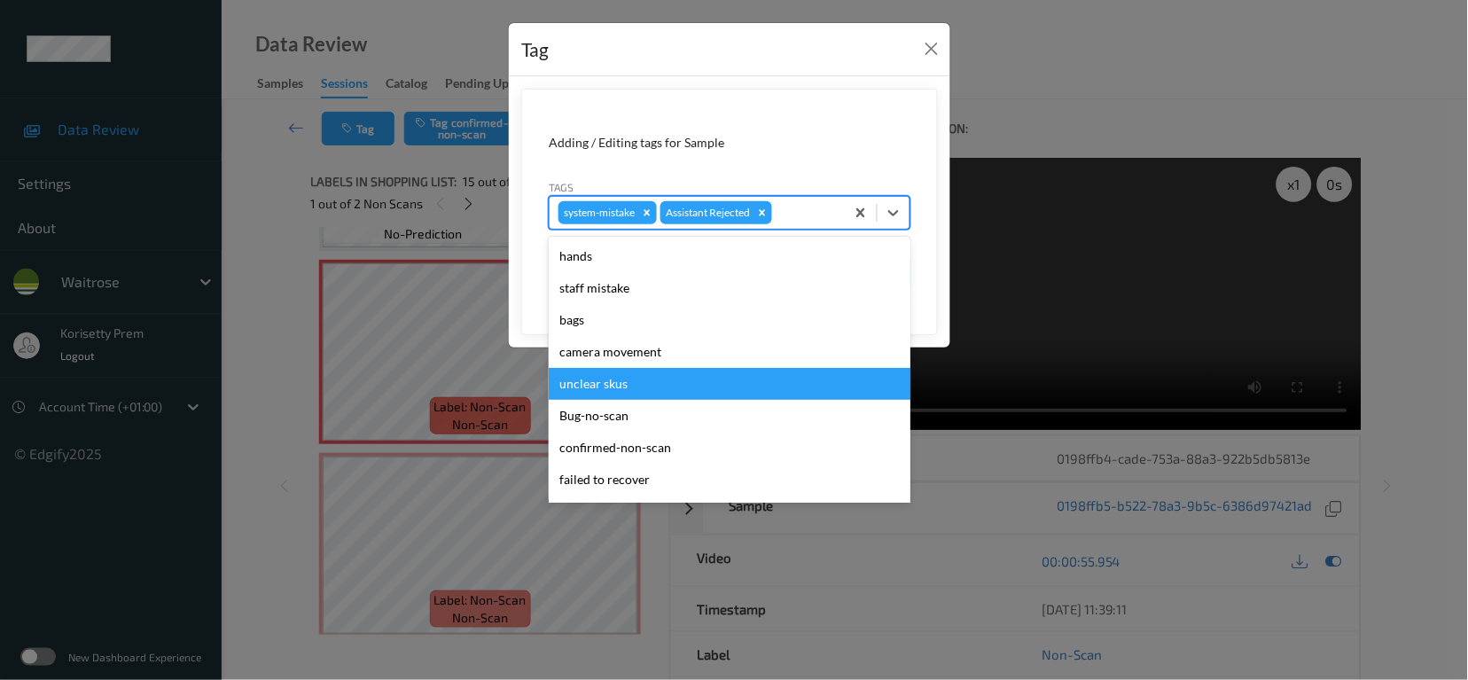
scroll to position [378, 0]
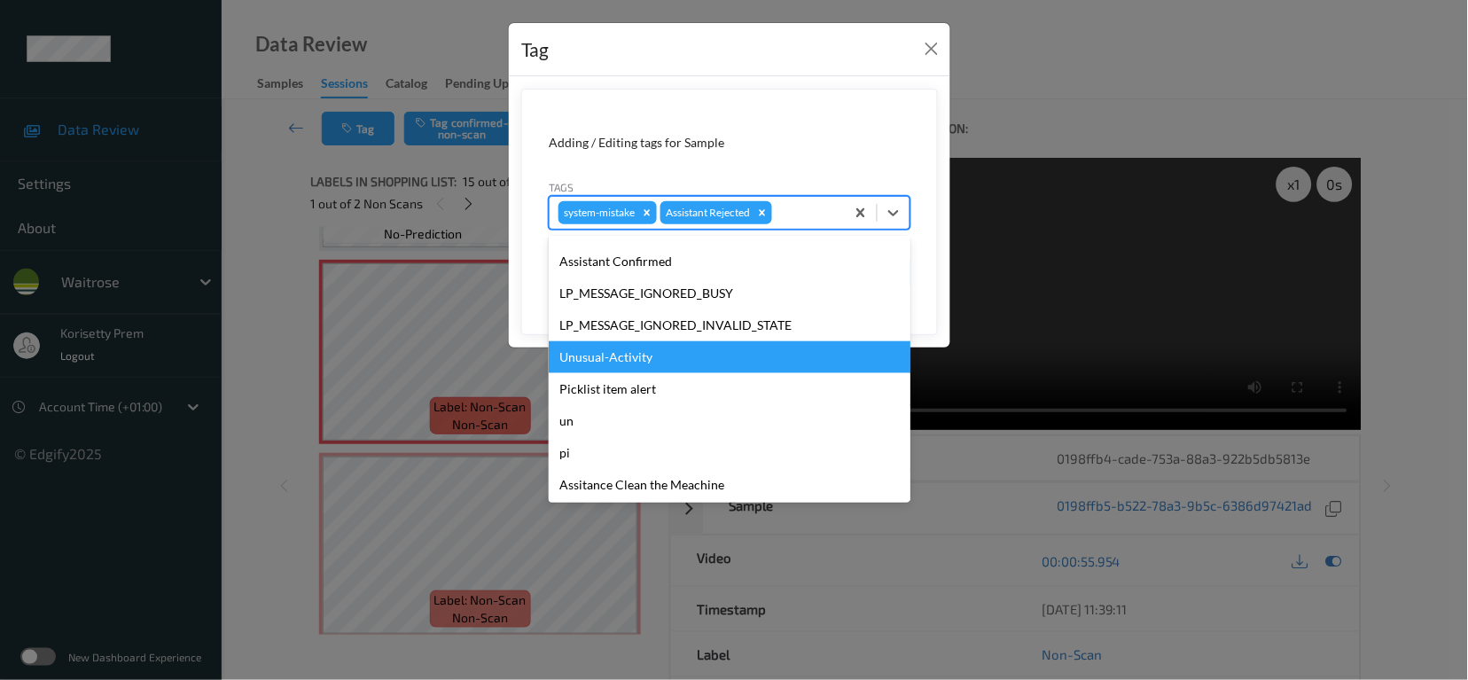
click at [647, 363] on div "Unusual-Activity" at bounding box center [730, 357] width 362 height 32
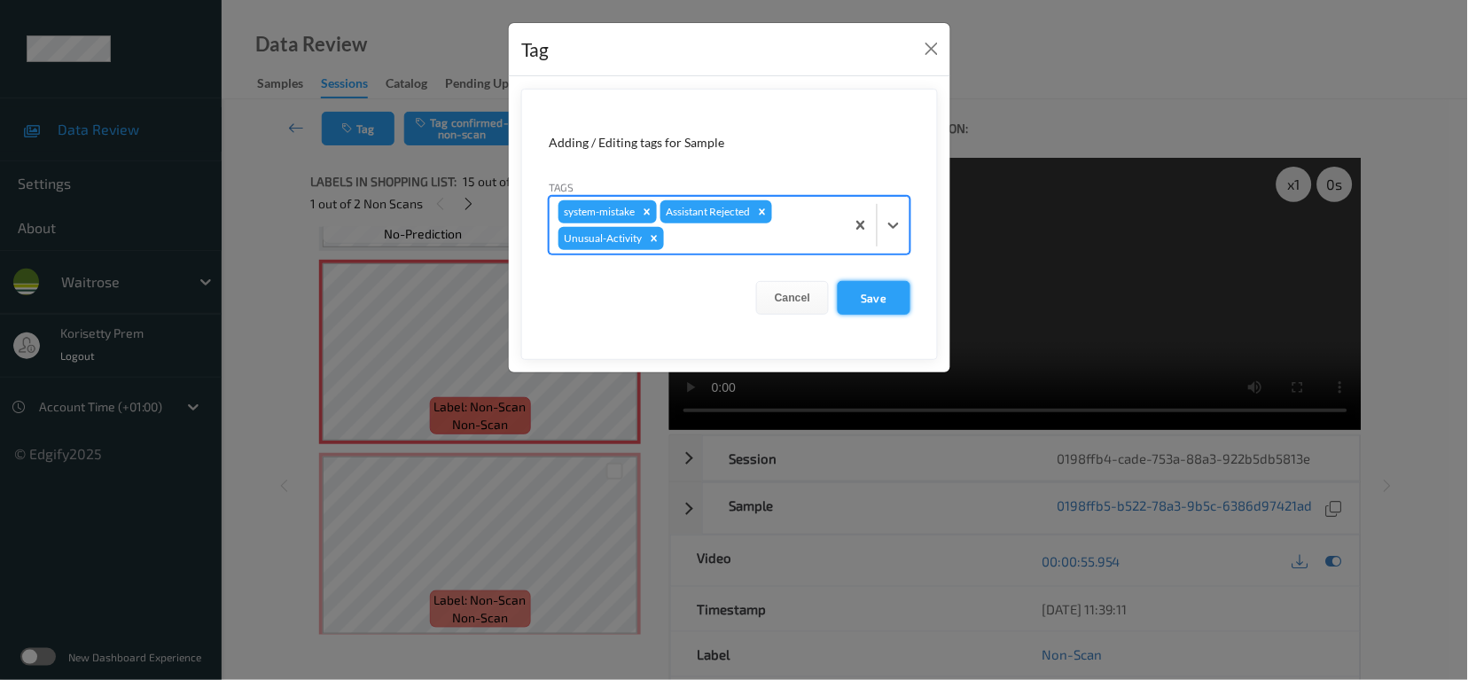
click at [862, 298] on button "Save" at bounding box center [874, 298] width 73 height 34
click at [862, 299] on button "Save" at bounding box center [874, 298] width 73 height 34
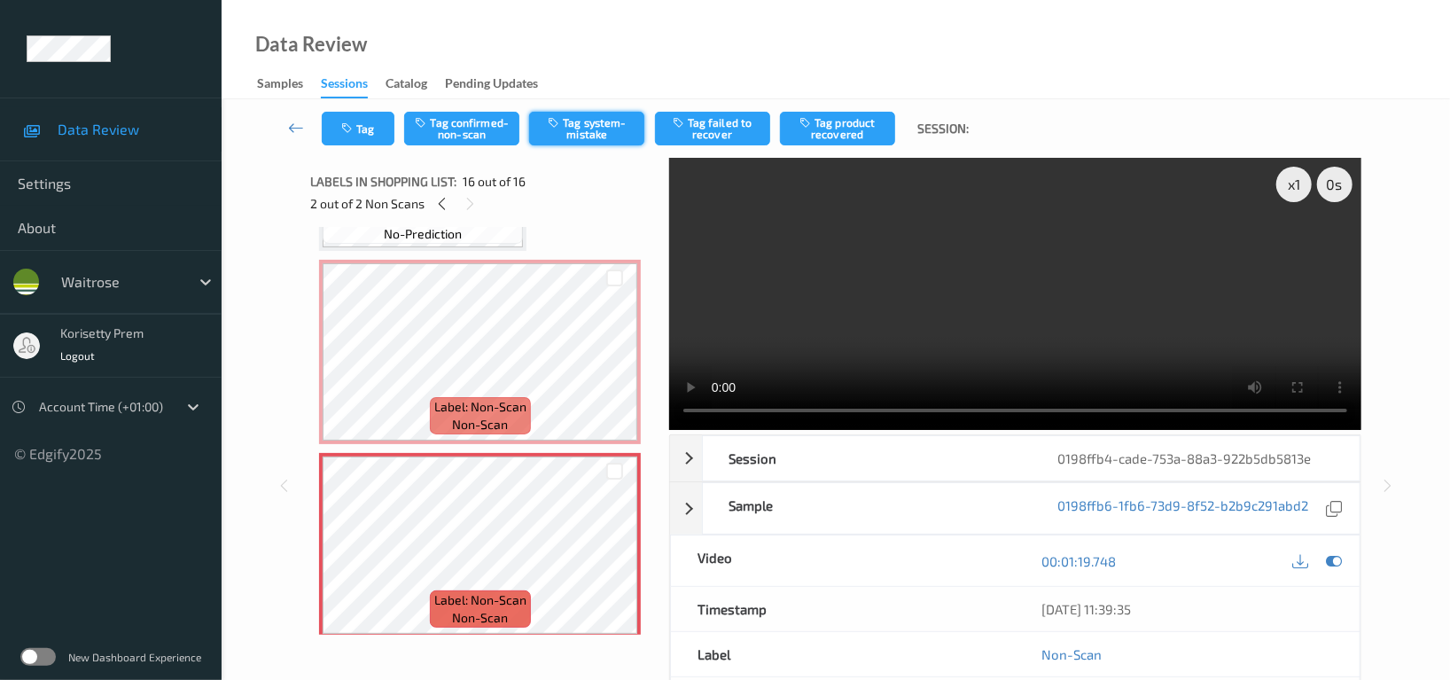
click at [560, 134] on button "Tag system-mistake" at bounding box center [586, 129] width 115 height 34
click at [368, 132] on button "Tag" at bounding box center [358, 129] width 73 height 34
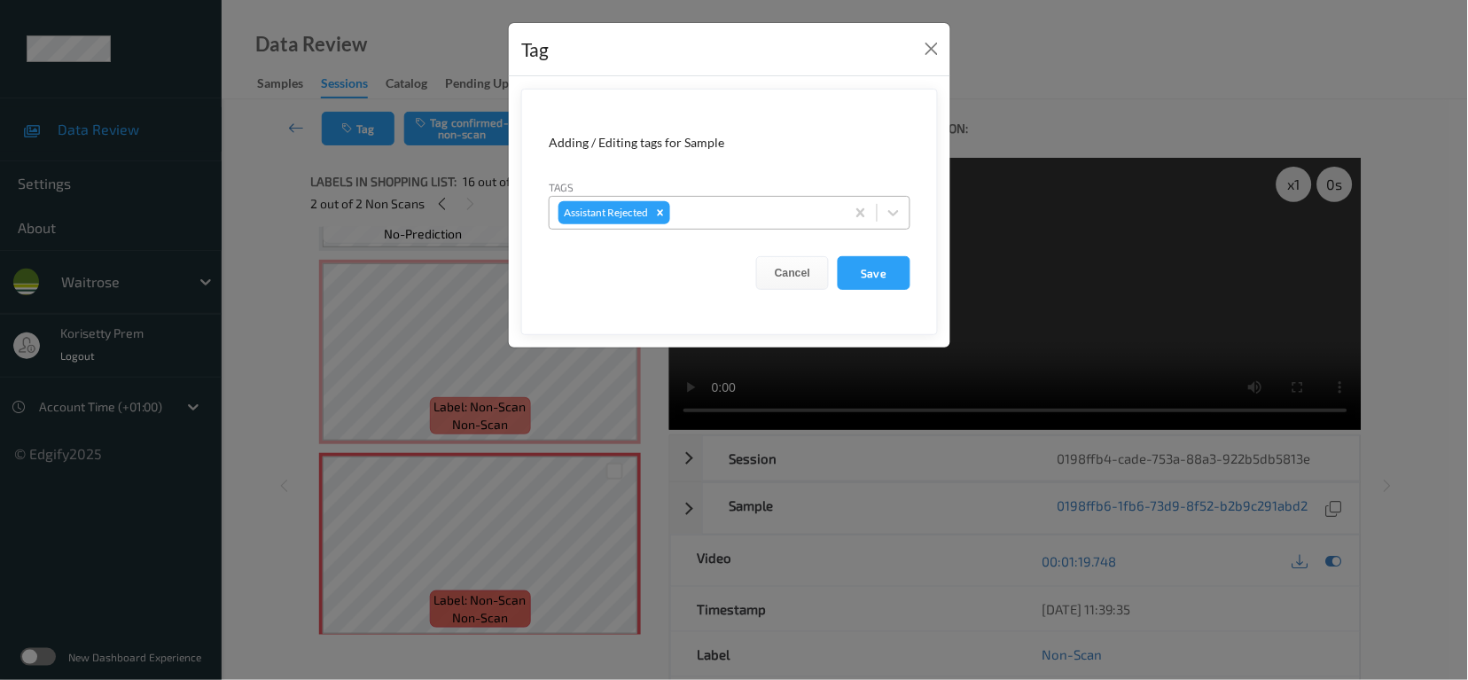
click at [705, 209] on div at bounding box center [755, 212] width 162 height 21
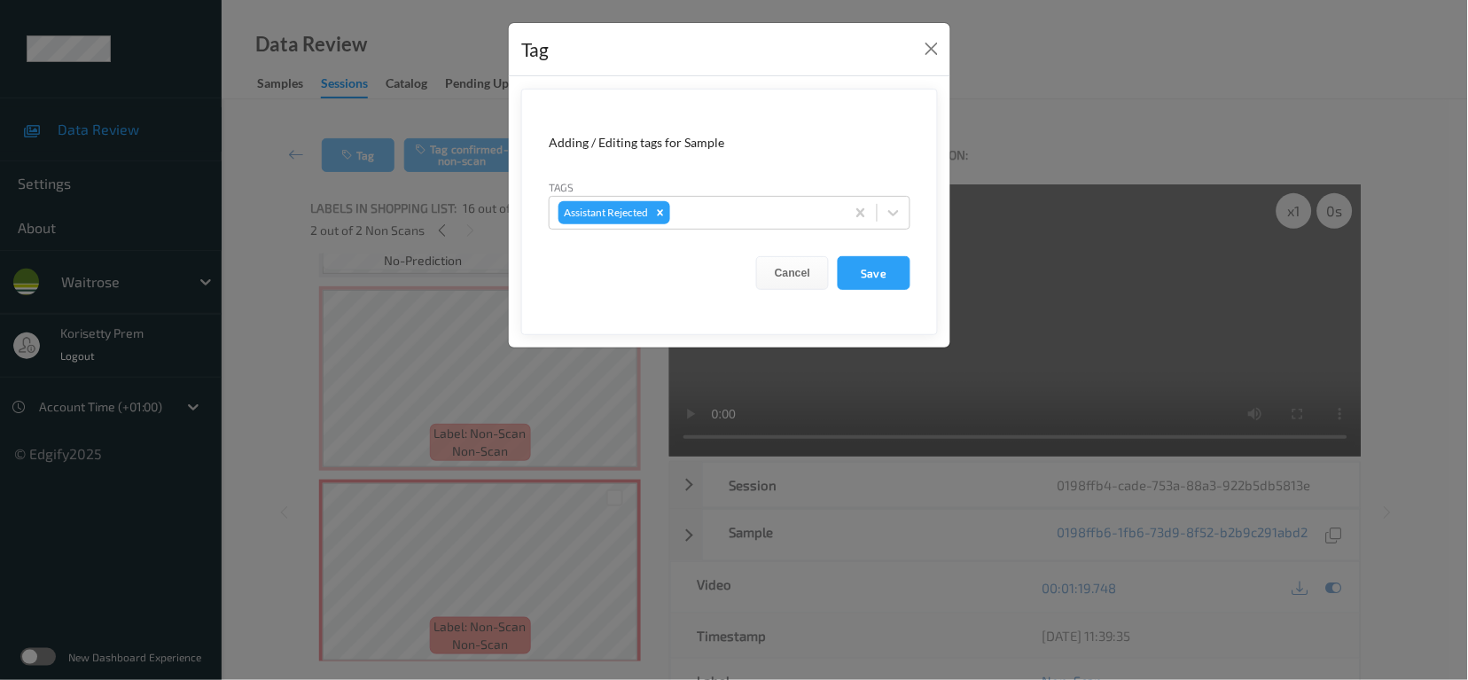
click at [994, 52] on div "Tag Adding / Editing tags for Sample Tags Assistant Rejected Cancel Save" at bounding box center [734, 340] width 1468 height 680
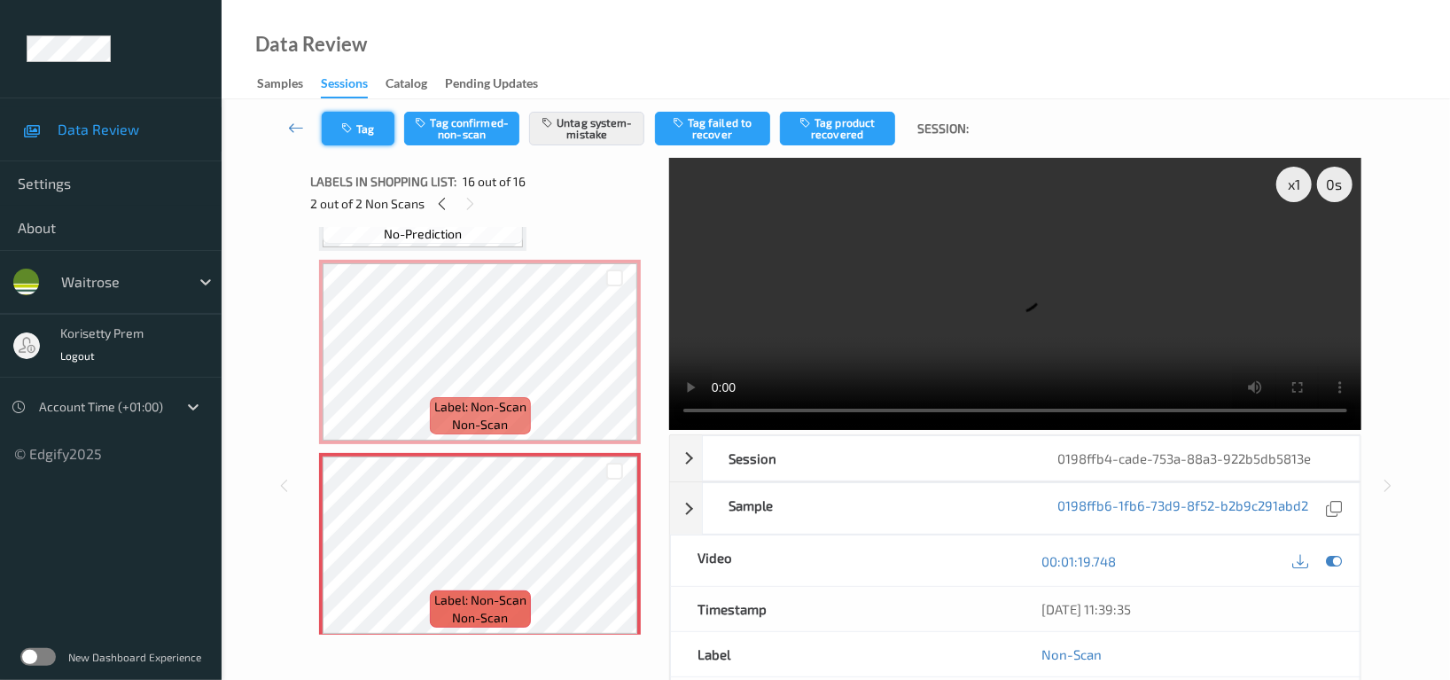
click at [356, 136] on button "Tag" at bounding box center [358, 129] width 73 height 34
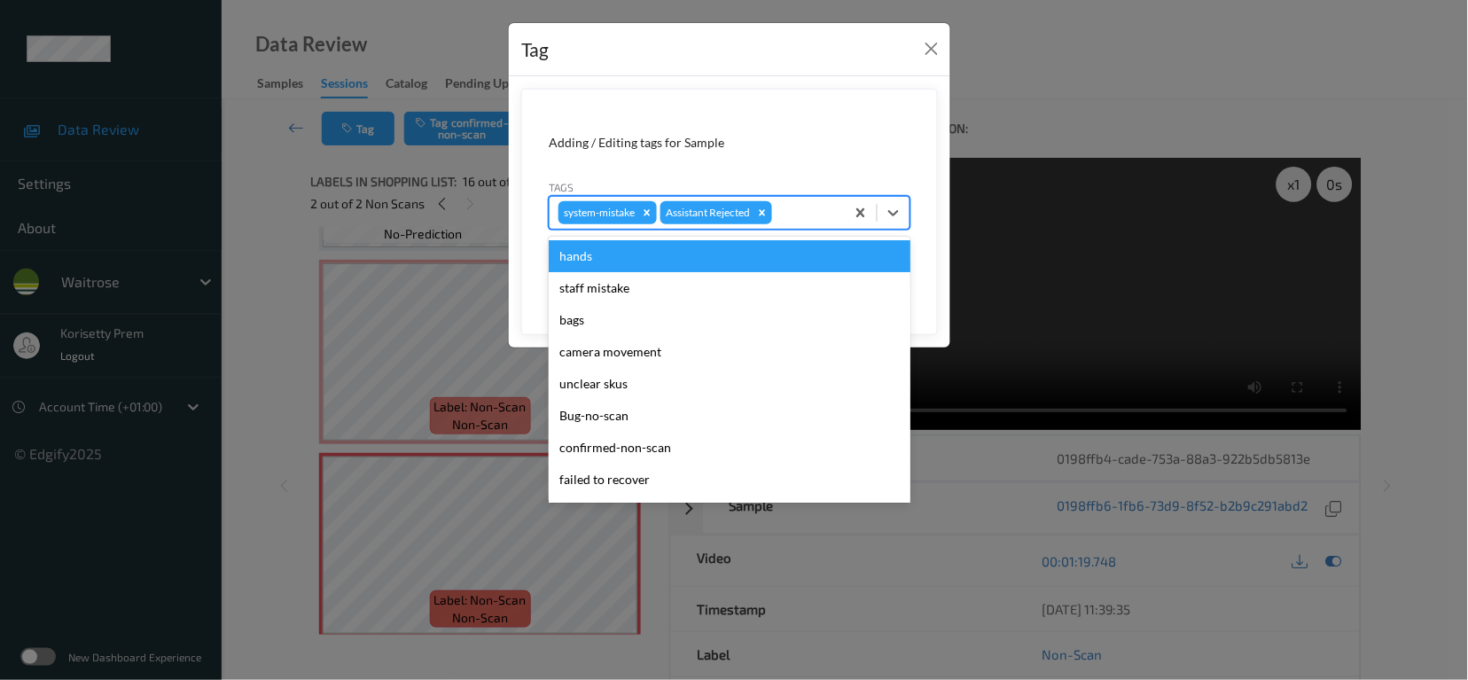
click at [786, 214] on div at bounding box center [806, 212] width 60 height 21
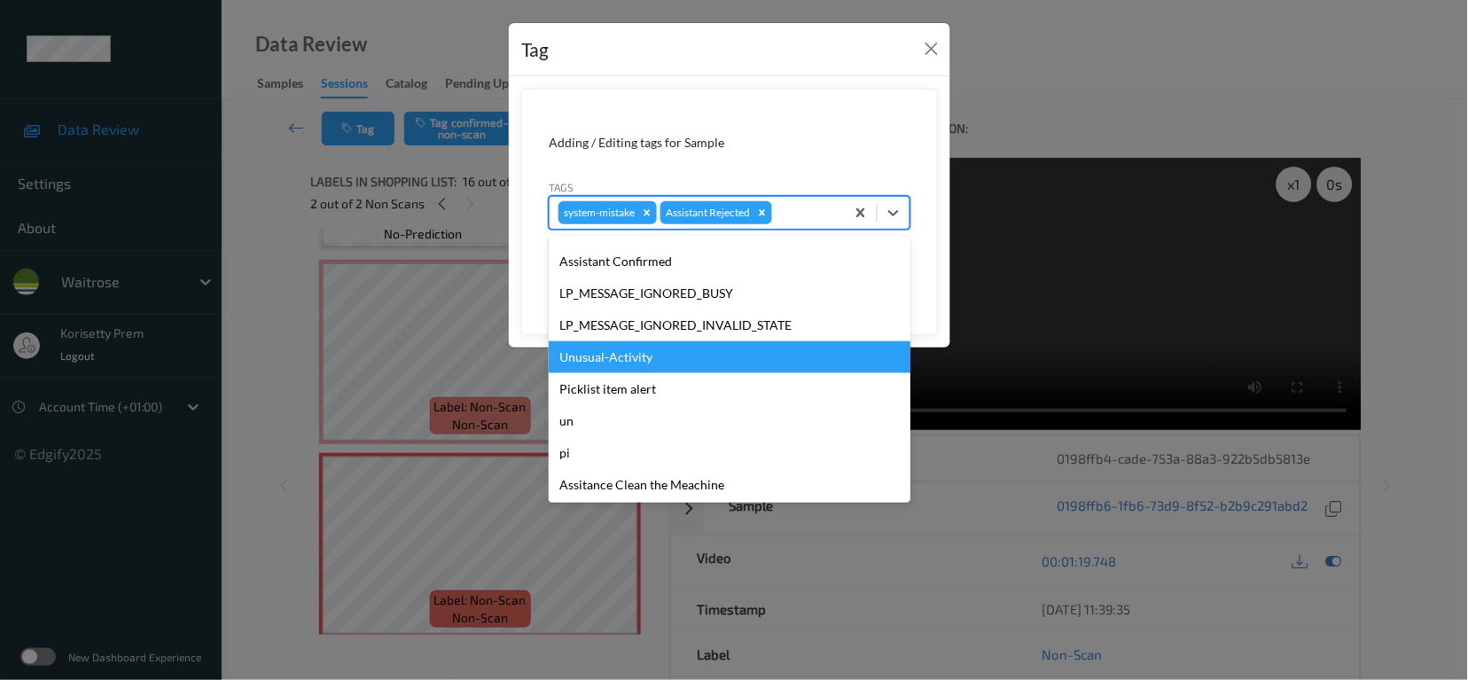
click at [636, 356] on div "Unusual-Activity" at bounding box center [730, 357] width 362 height 32
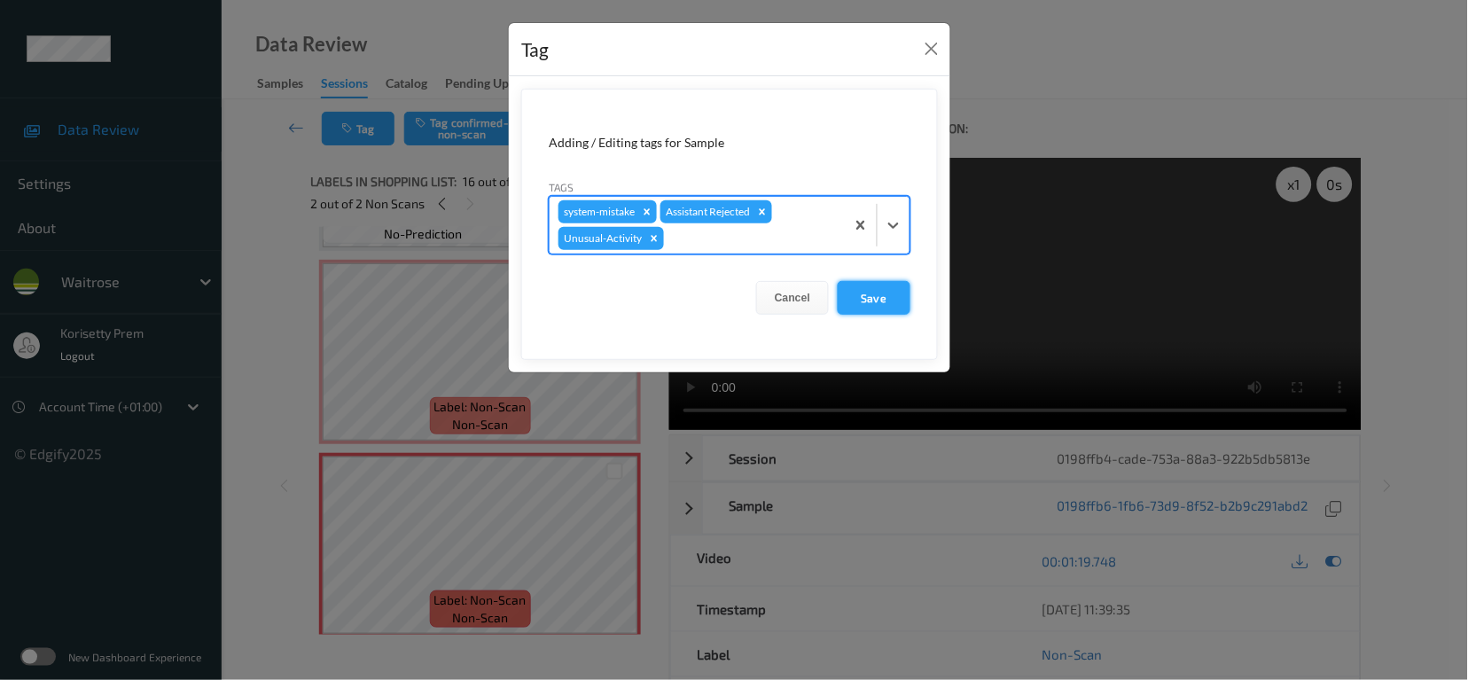
click at [886, 300] on button "Save" at bounding box center [874, 298] width 73 height 34
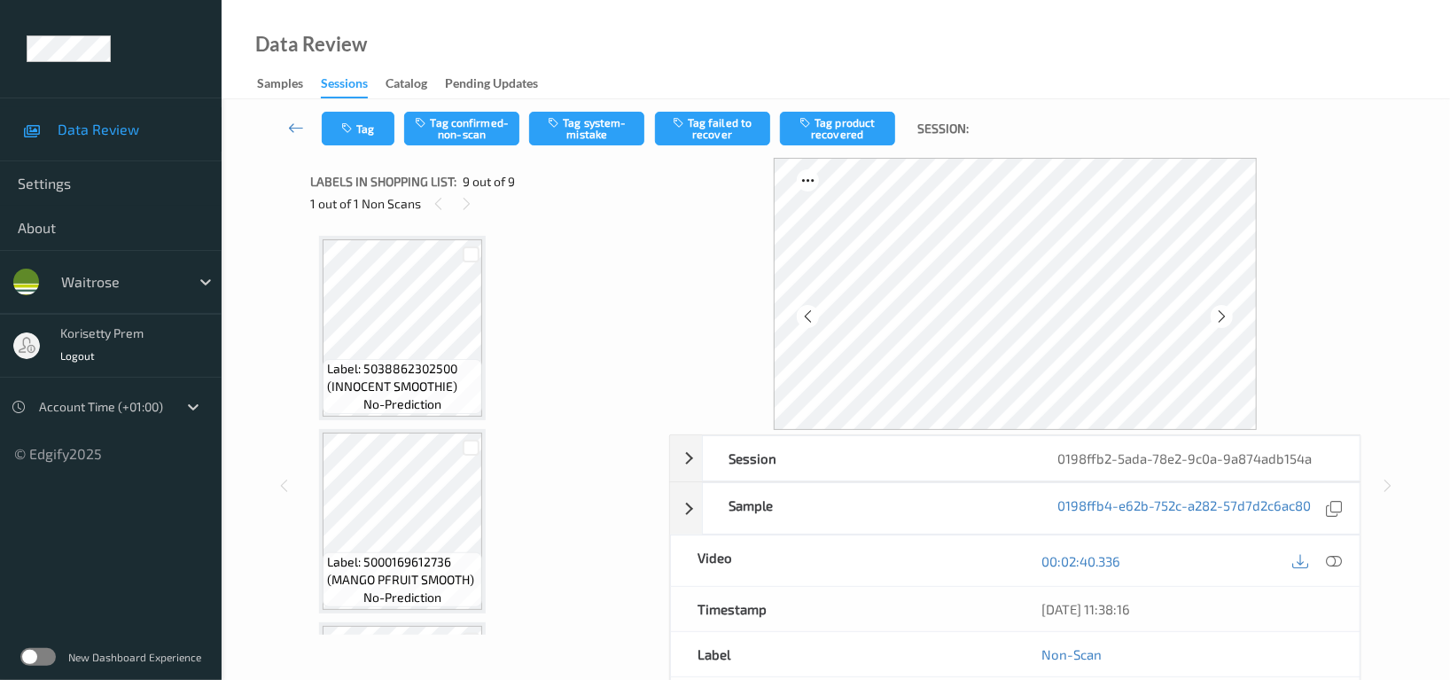
scroll to position [1334, 0]
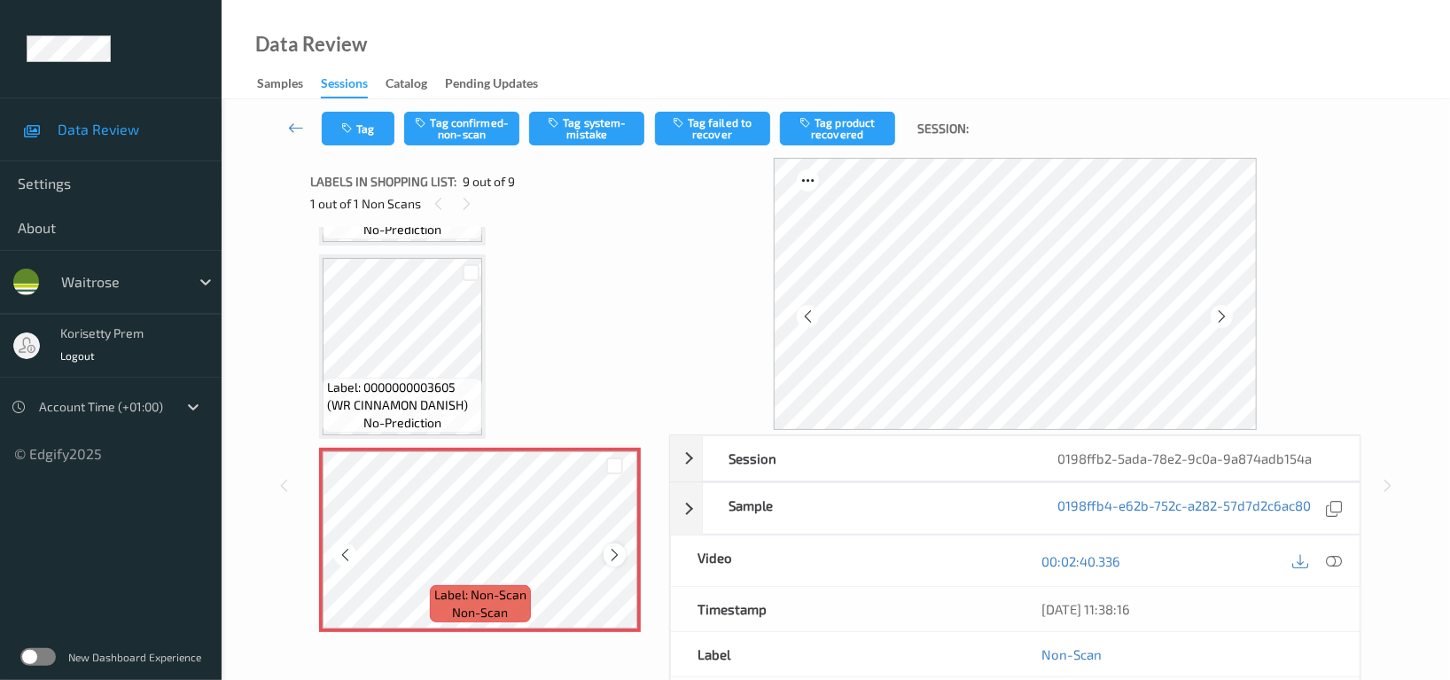
click at [608, 551] on icon at bounding box center [614, 555] width 15 height 16
click at [610, 554] on icon at bounding box center [614, 555] width 15 height 16
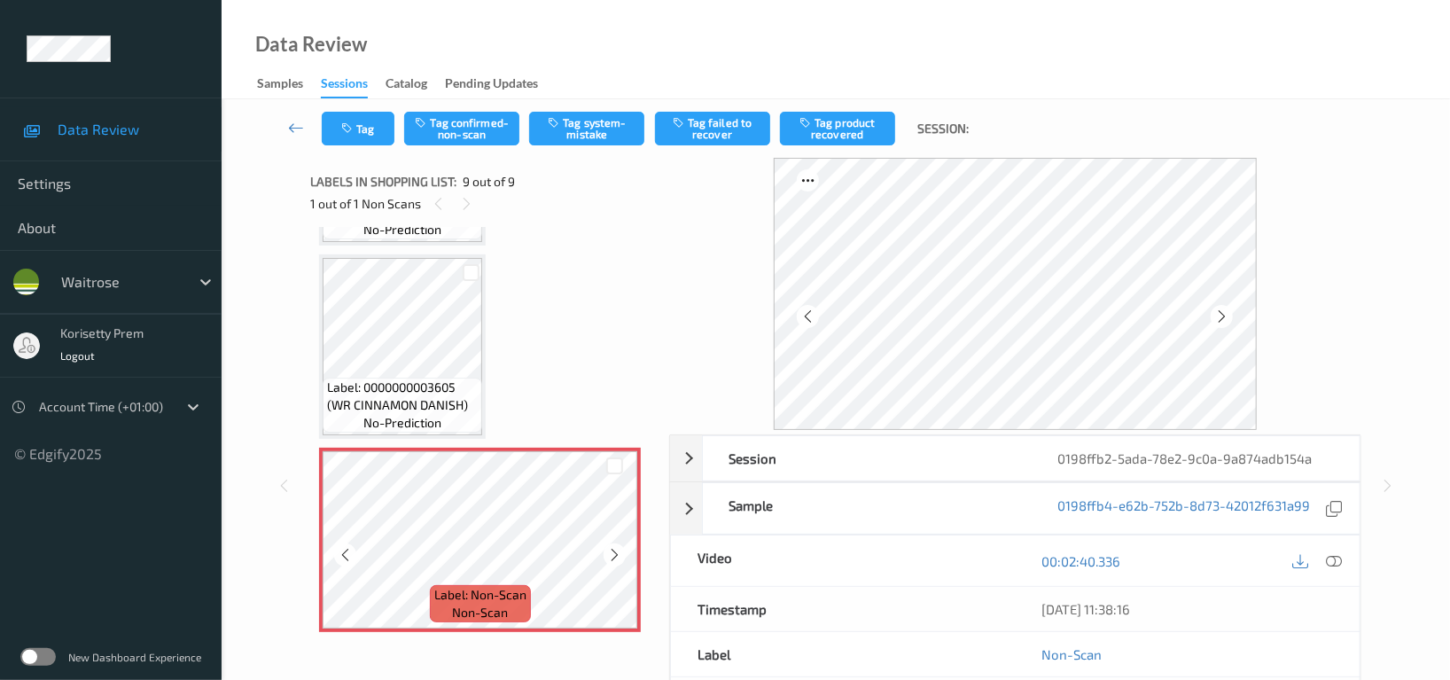
click at [610, 554] on icon at bounding box center [614, 555] width 15 height 16
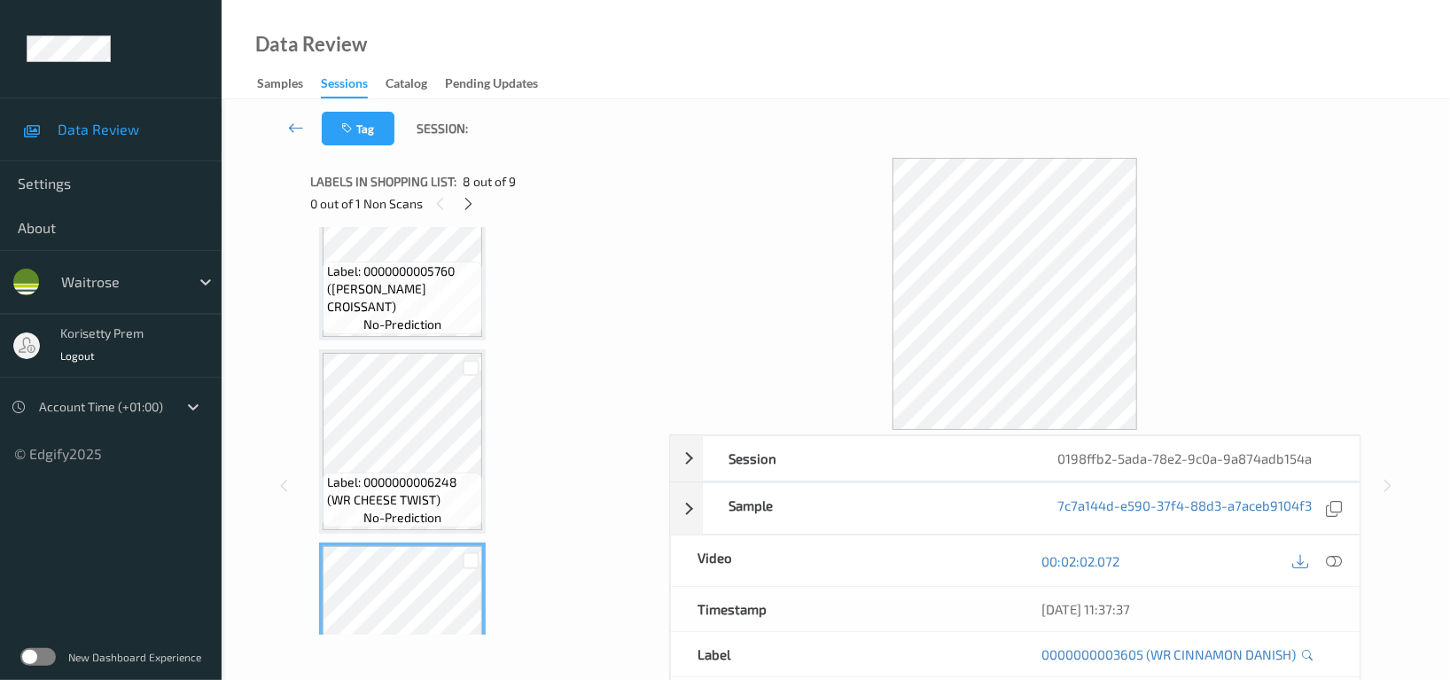
scroll to position [980, 0]
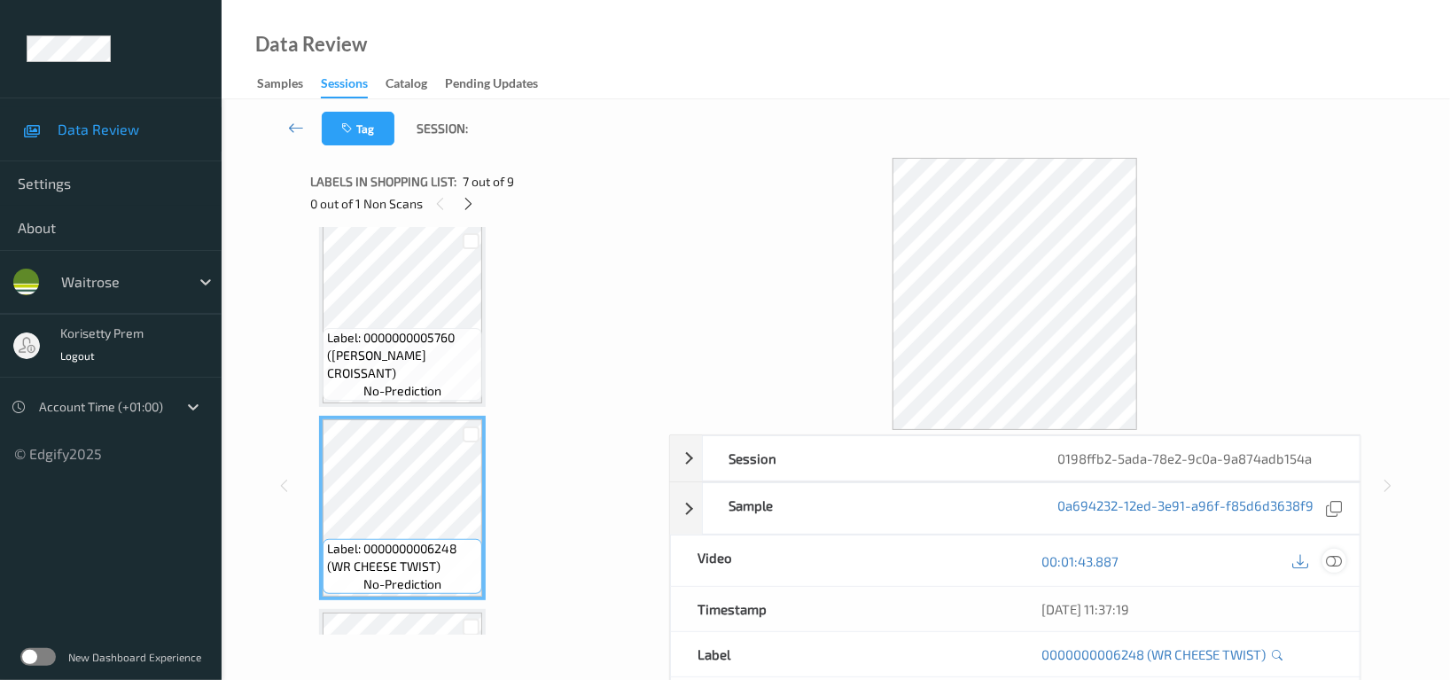
click at [1335, 557] on icon at bounding box center [1334, 561] width 16 height 16
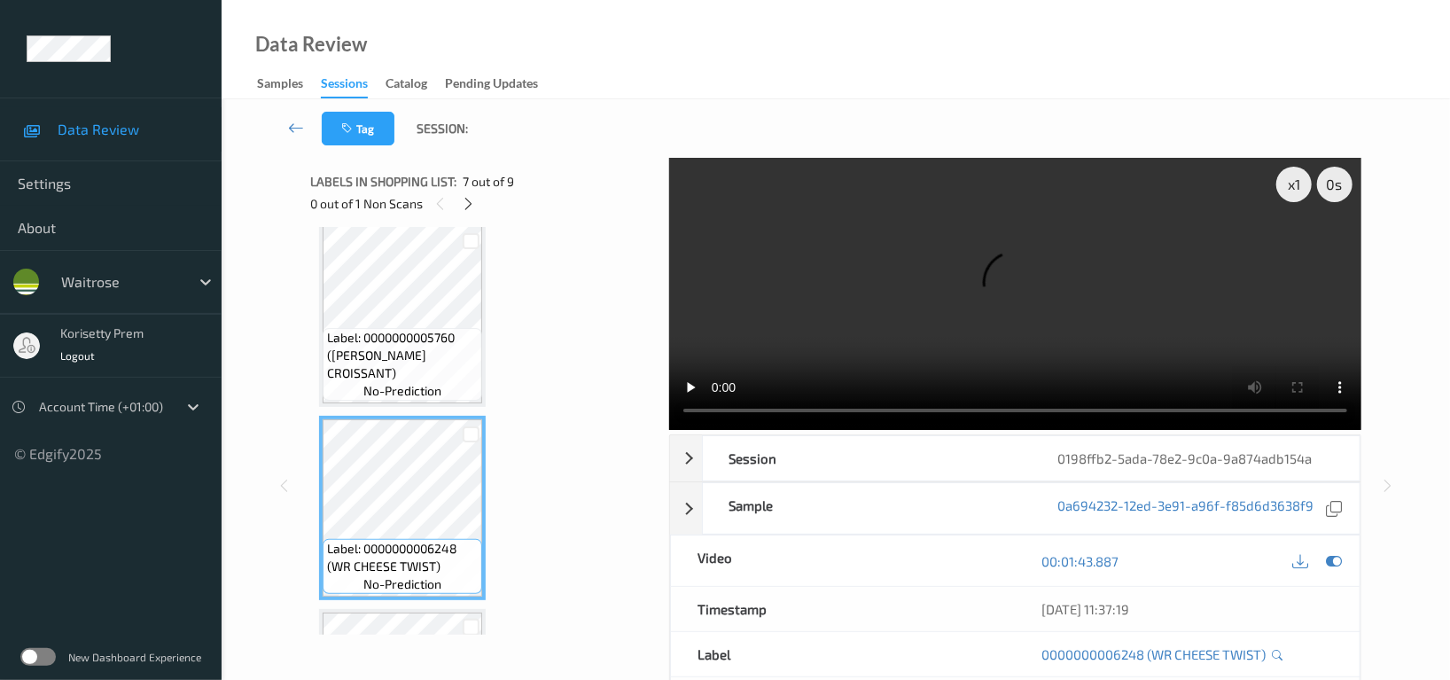
click at [837, 202] on video at bounding box center [1015, 294] width 692 height 272
click at [905, 319] on video at bounding box center [1015, 294] width 692 height 272
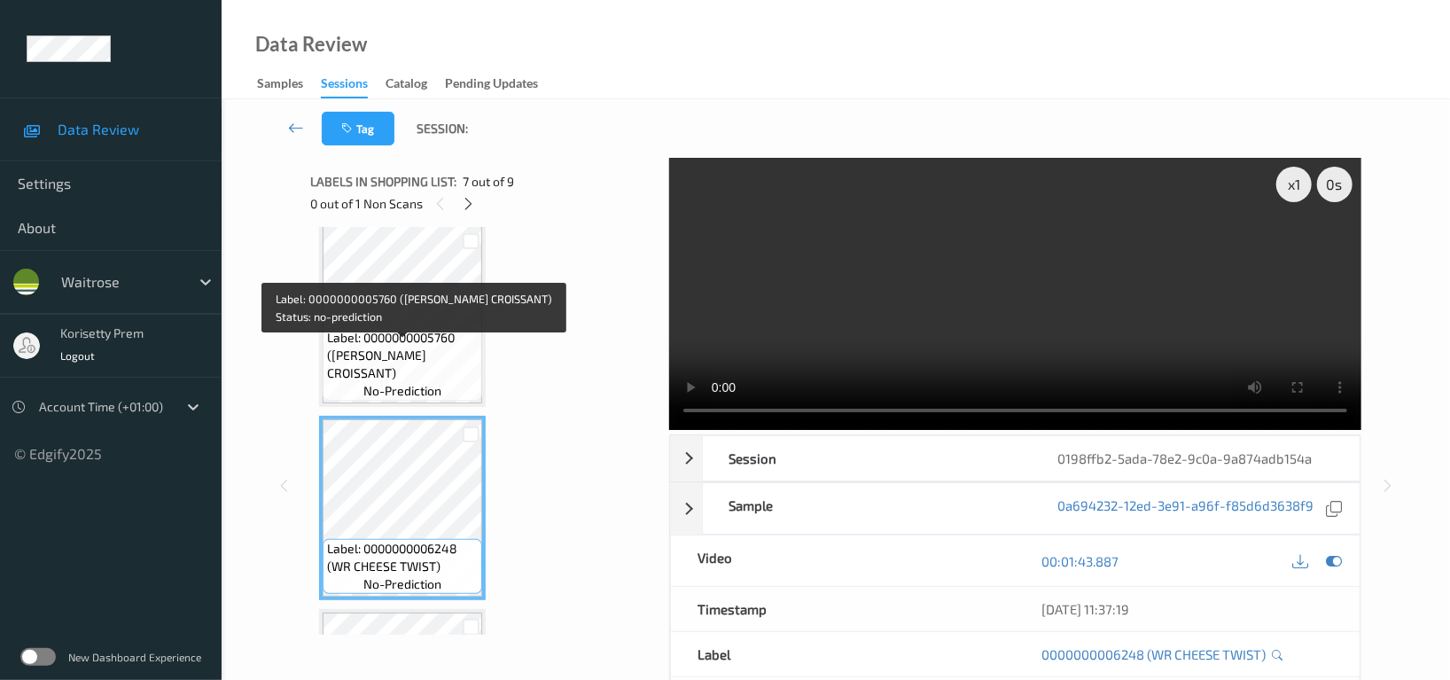
click at [396, 341] on span "Label: 0000000005760 (WR ALMOND CROISSANT)" at bounding box center [402, 355] width 151 height 53
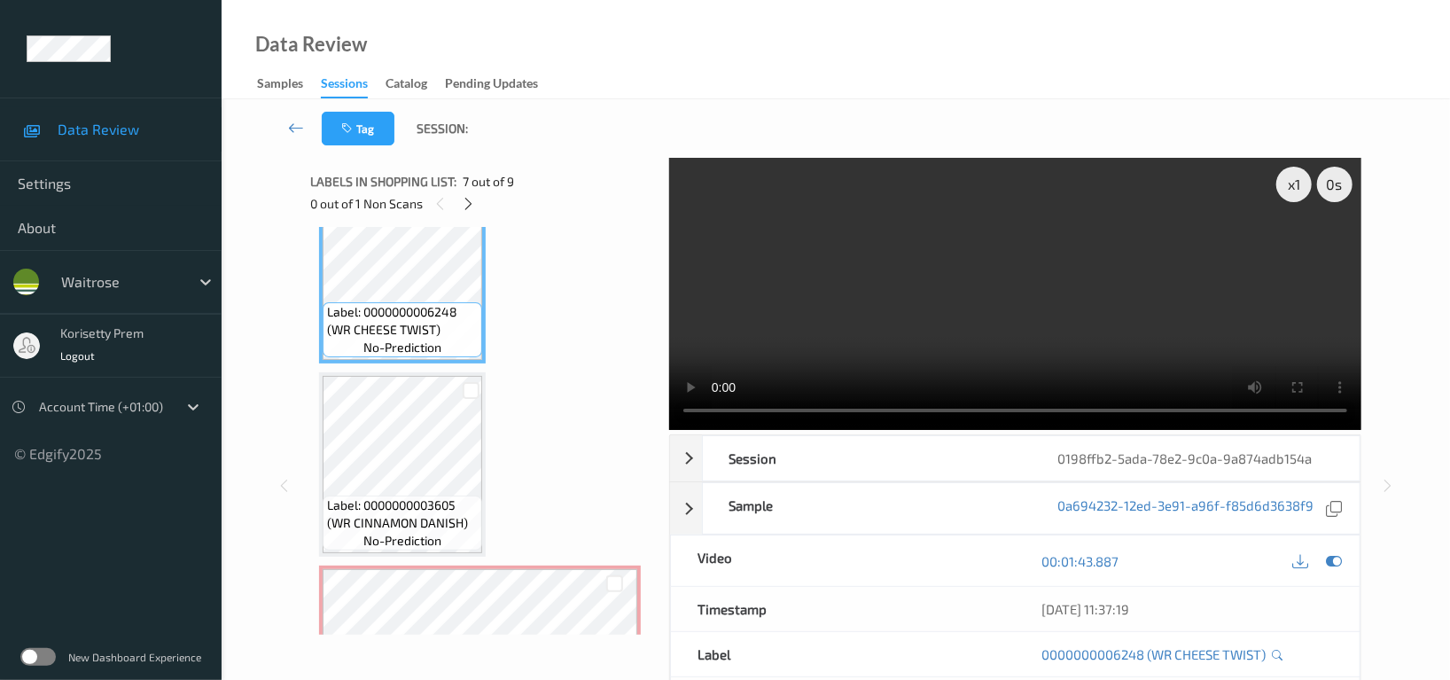
scroll to position [1334, 0]
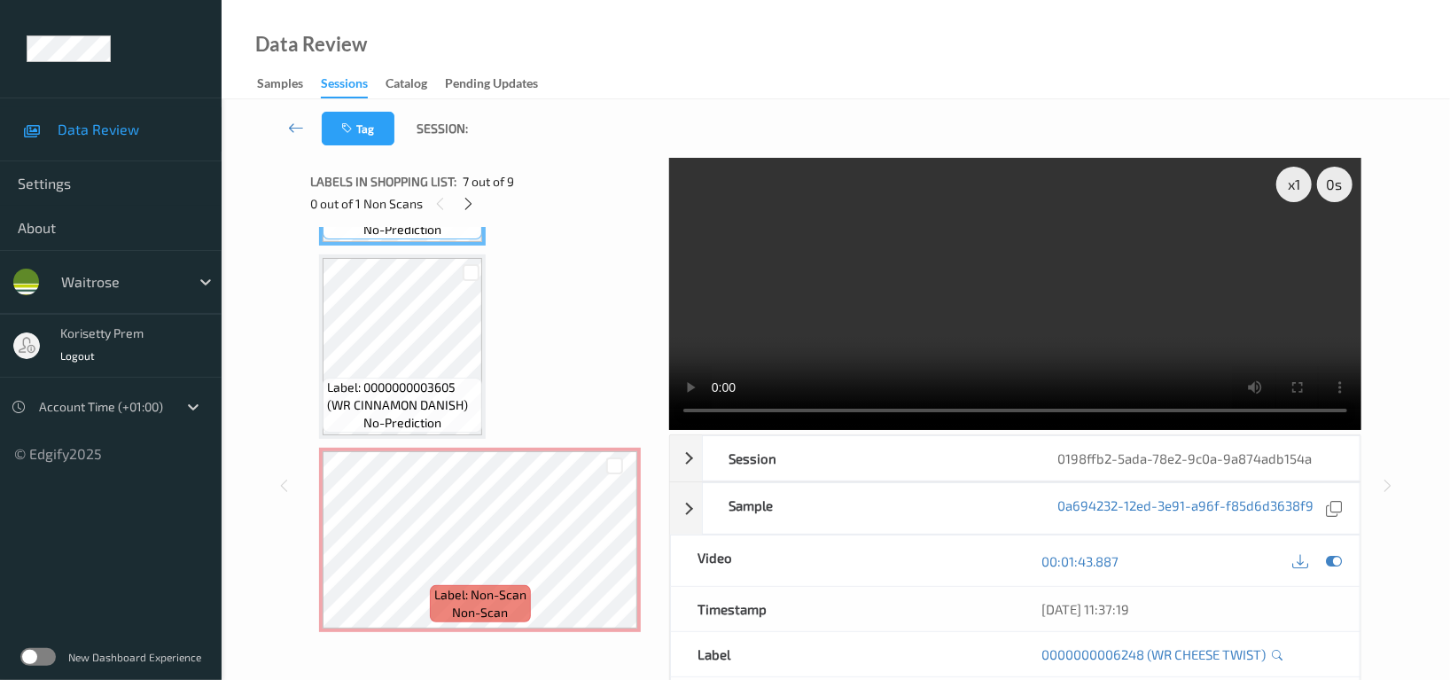
click at [989, 294] on video at bounding box center [1015, 294] width 692 height 272
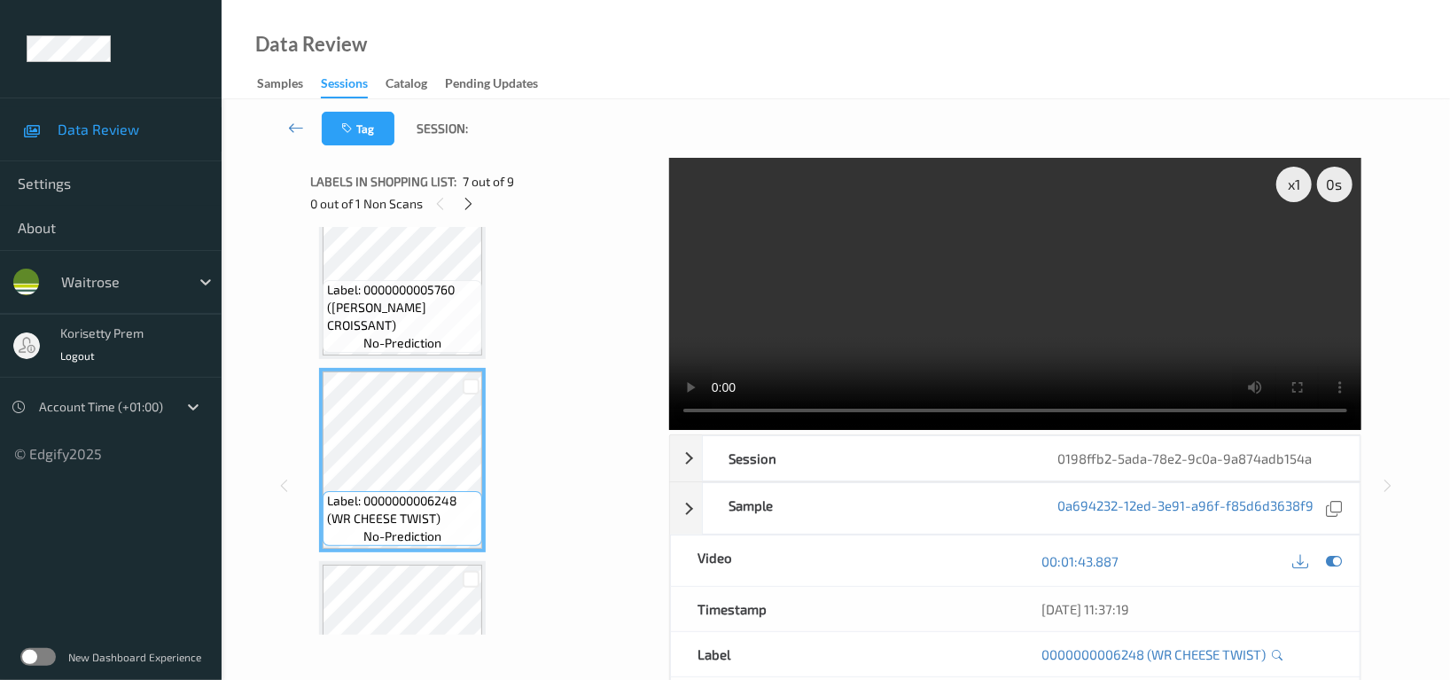
scroll to position [980, 0]
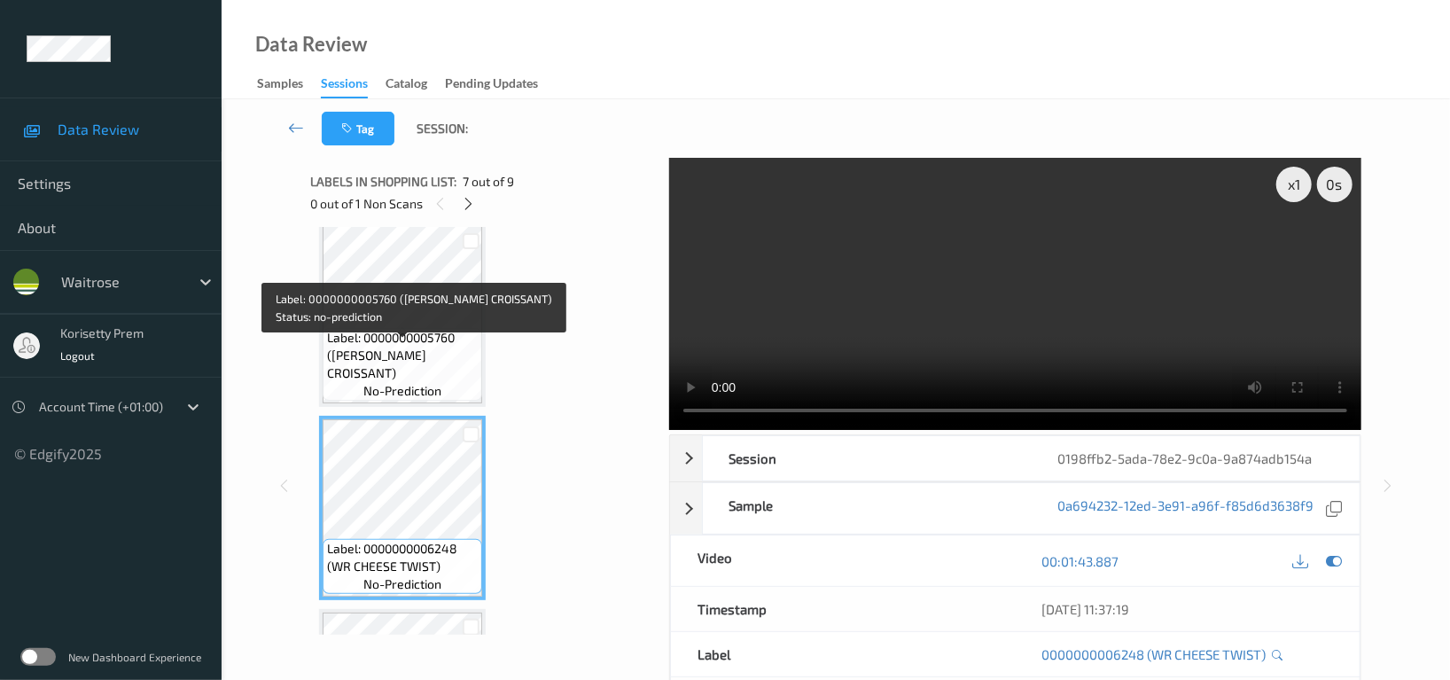
click at [418, 351] on span "Label: 0000000005760 (WR ALMOND CROISSANT)" at bounding box center [402, 355] width 151 height 53
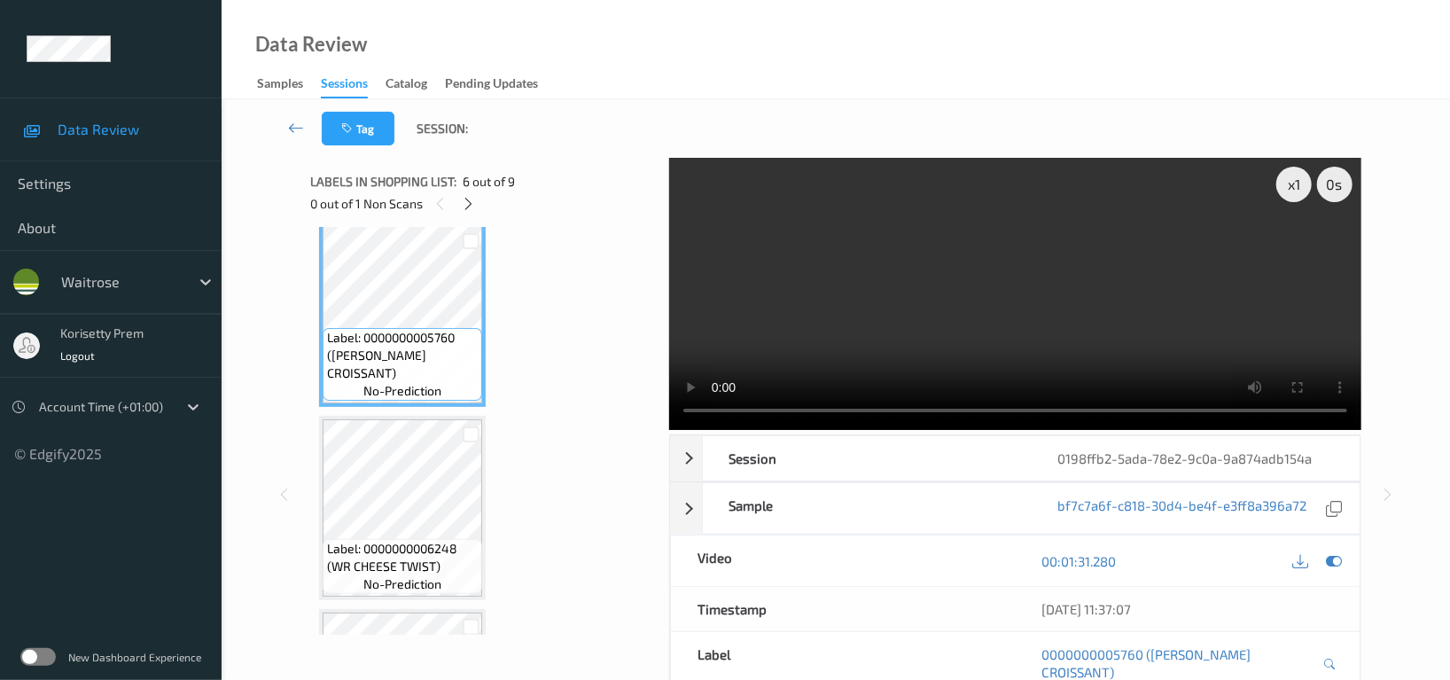
click at [1197, 269] on video at bounding box center [1015, 294] width 692 height 272
click at [1019, 332] on video at bounding box center [1015, 294] width 692 height 272
click at [1061, 320] on video at bounding box center [1015, 294] width 692 height 272
click at [871, 293] on video at bounding box center [1015, 294] width 692 height 272
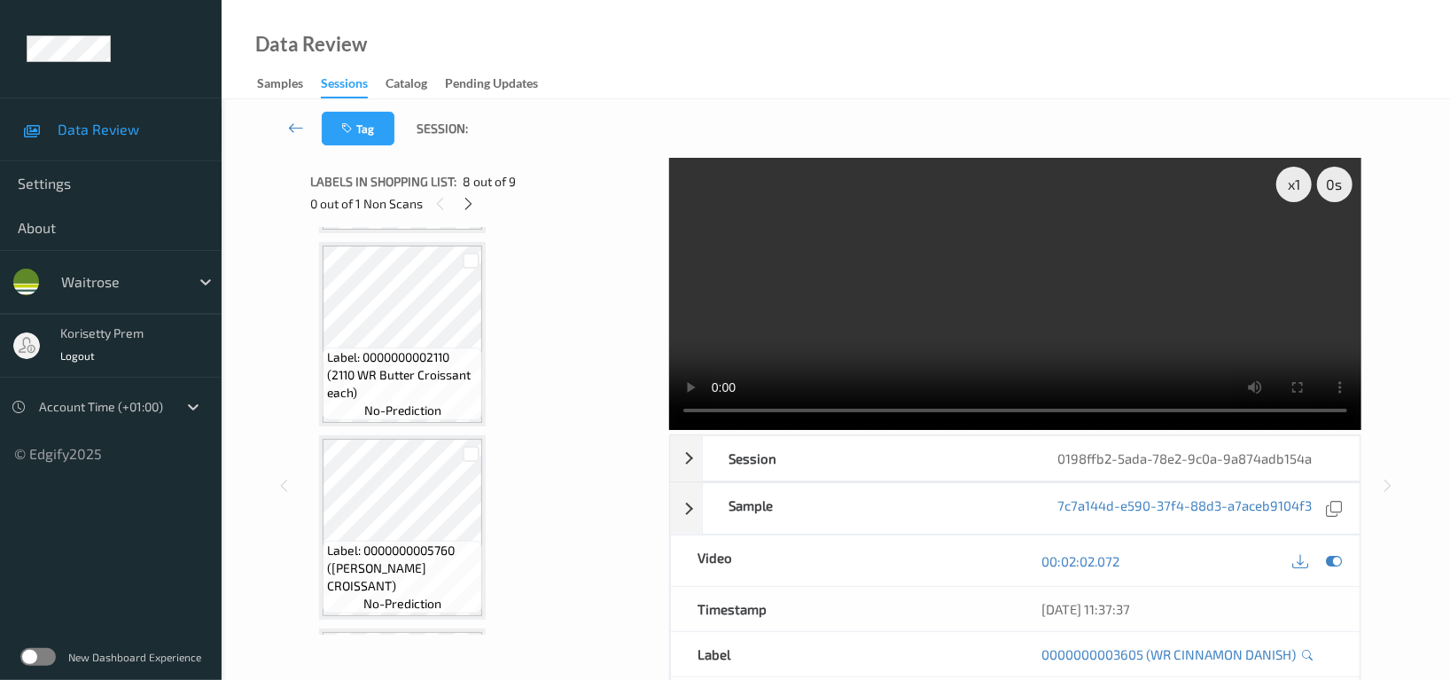
scroll to position [625, 0]
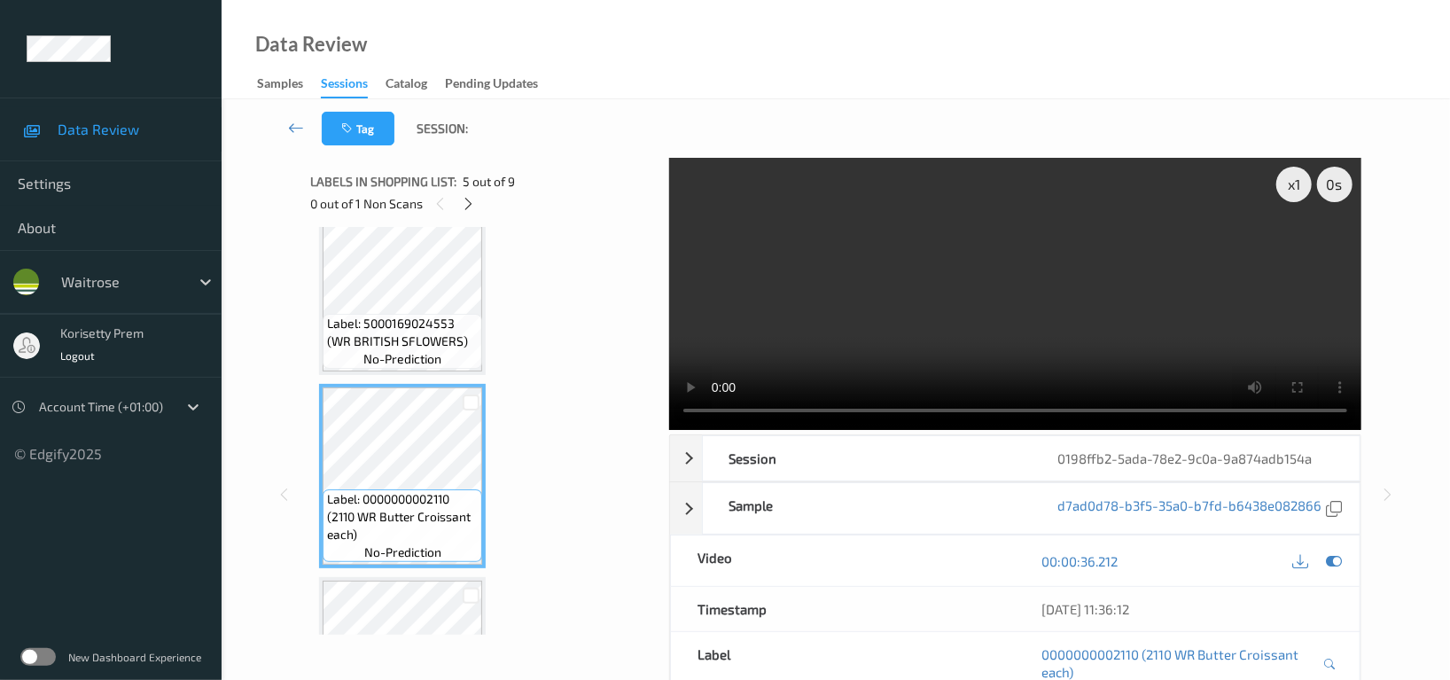
click at [1063, 305] on video at bounding box center [1015, 294] width 692 height 272
click at [953, 325] on video at bounding box center [1015, 294] width 692 height 272
click at [872, 304] on video at bounding box center [1015, 294] width 692 height 272
click at [894, 272] on video at bounding box center [1015, 294] width 692 height 272
click at [1002, 253] on video at bounding box center [1015, 294] width 692 height 272
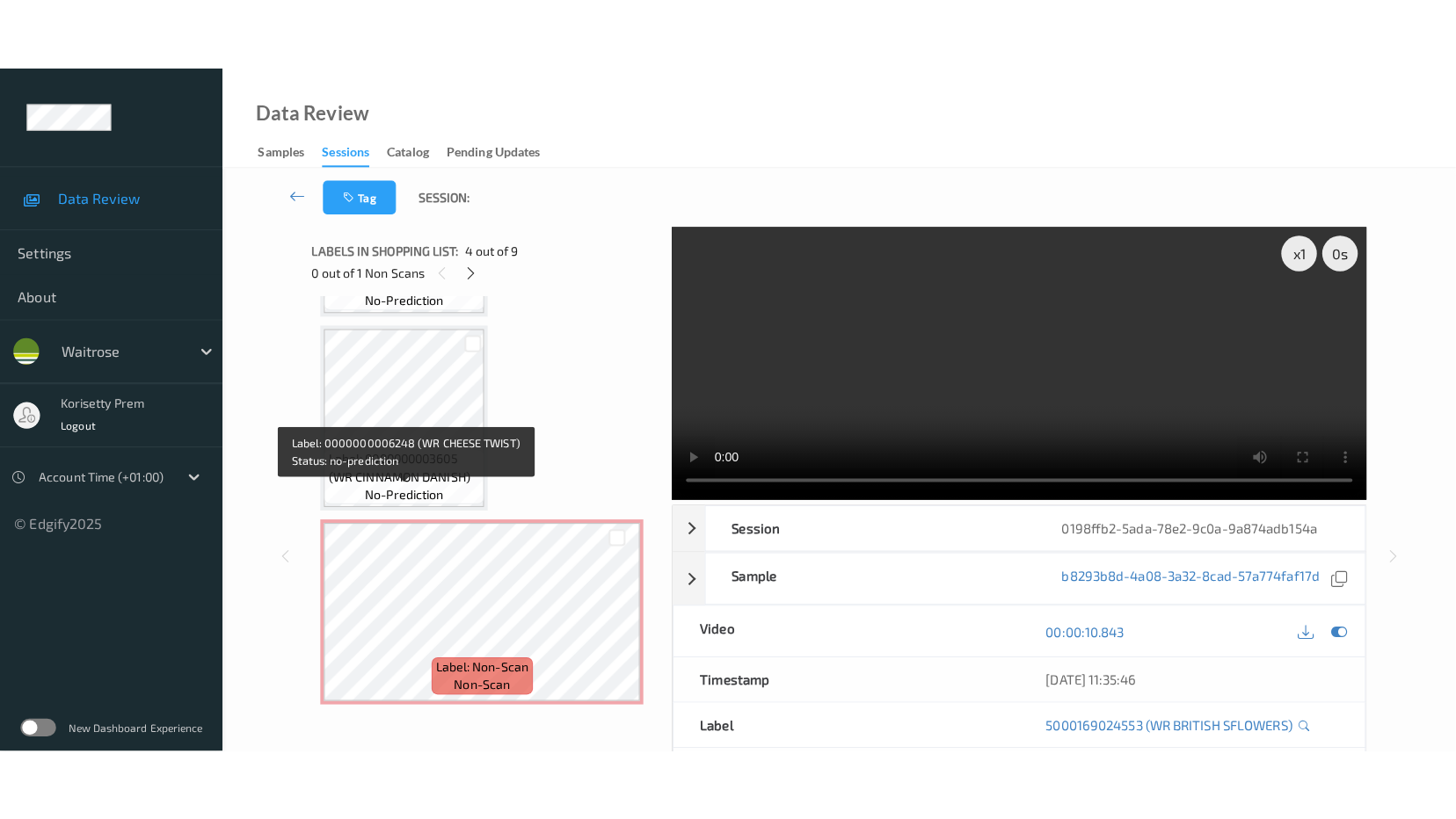
scroll to position [1323, 0]
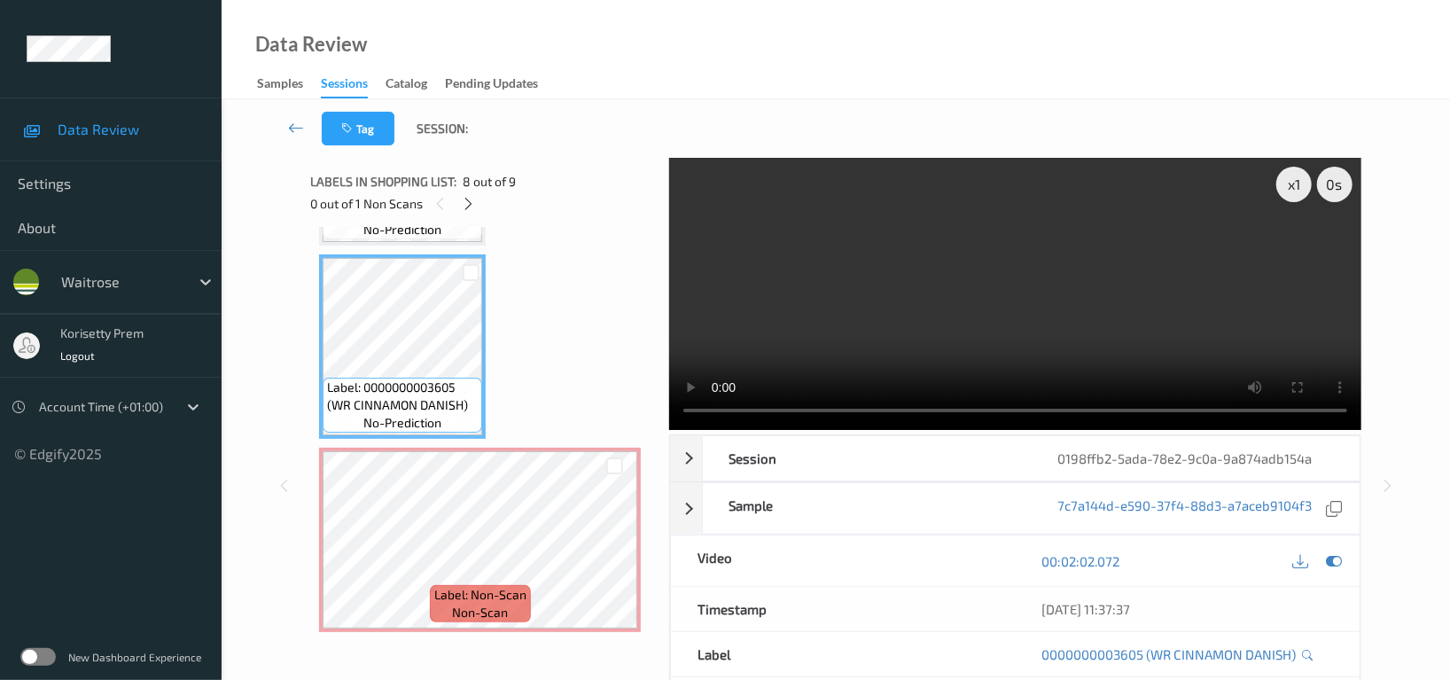
click at [1120, 280] on video at bounding box center [1015, 294] width 692 height 272
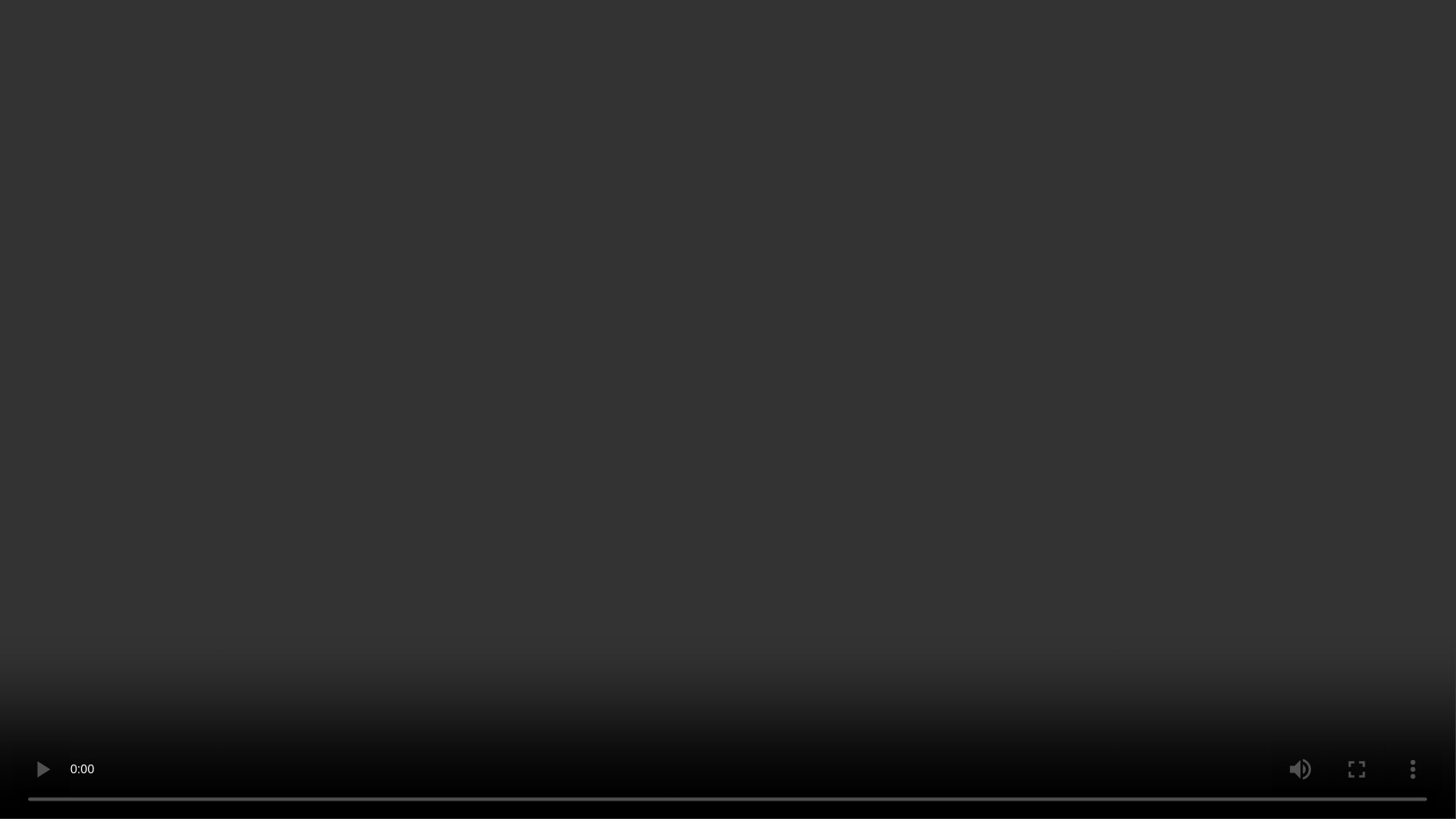
click at [900, 385] on video at bounding box center [728, 410] width 1456 height 819
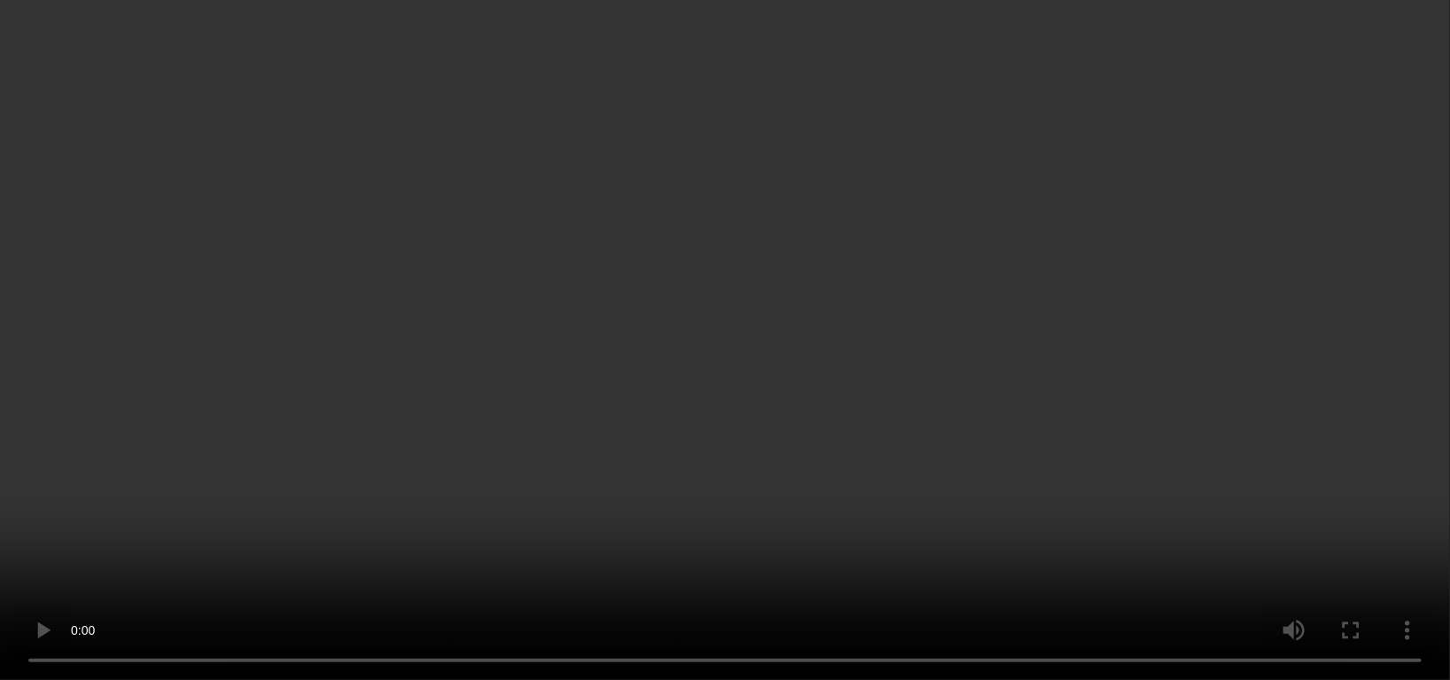
scroll to position [1334, 0]
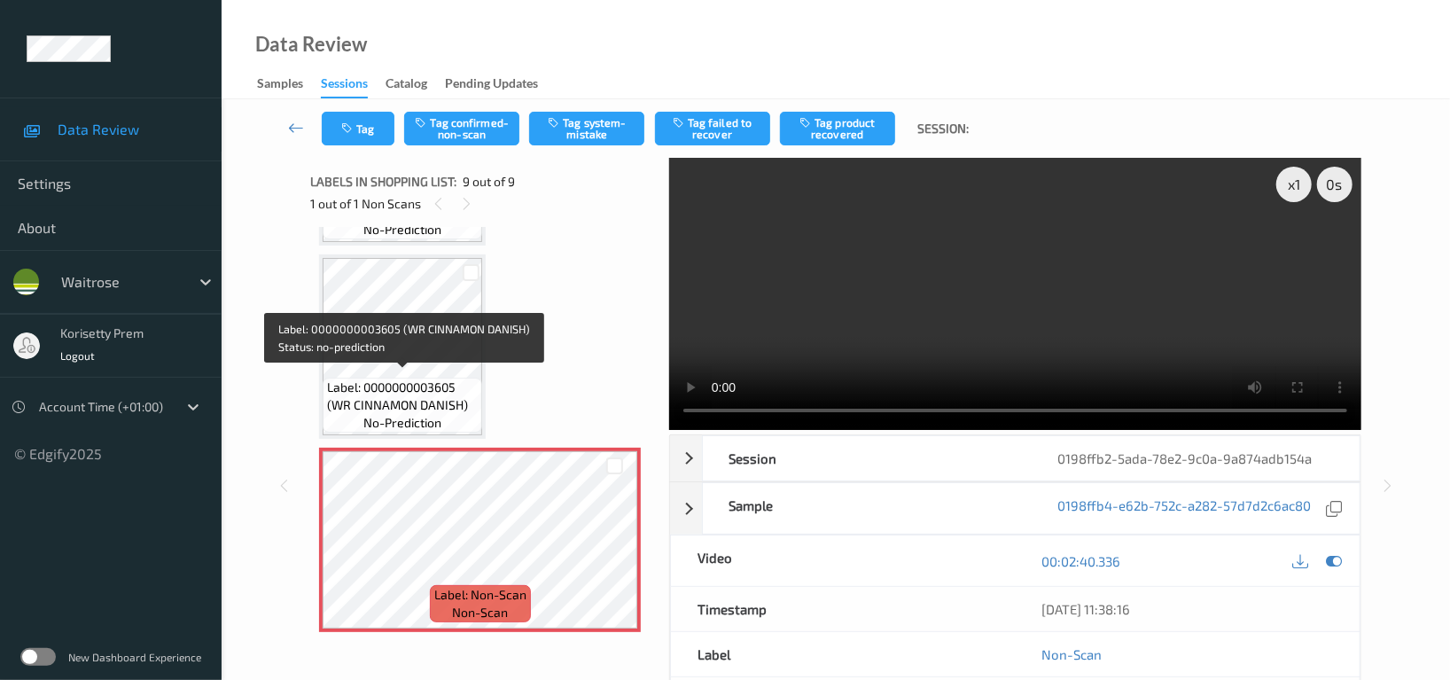
click at [352, 379] on span "Label: 0000000003605 (WR CINNAMON DANISH)" at bounding box center [402, 396] width 151 height 35
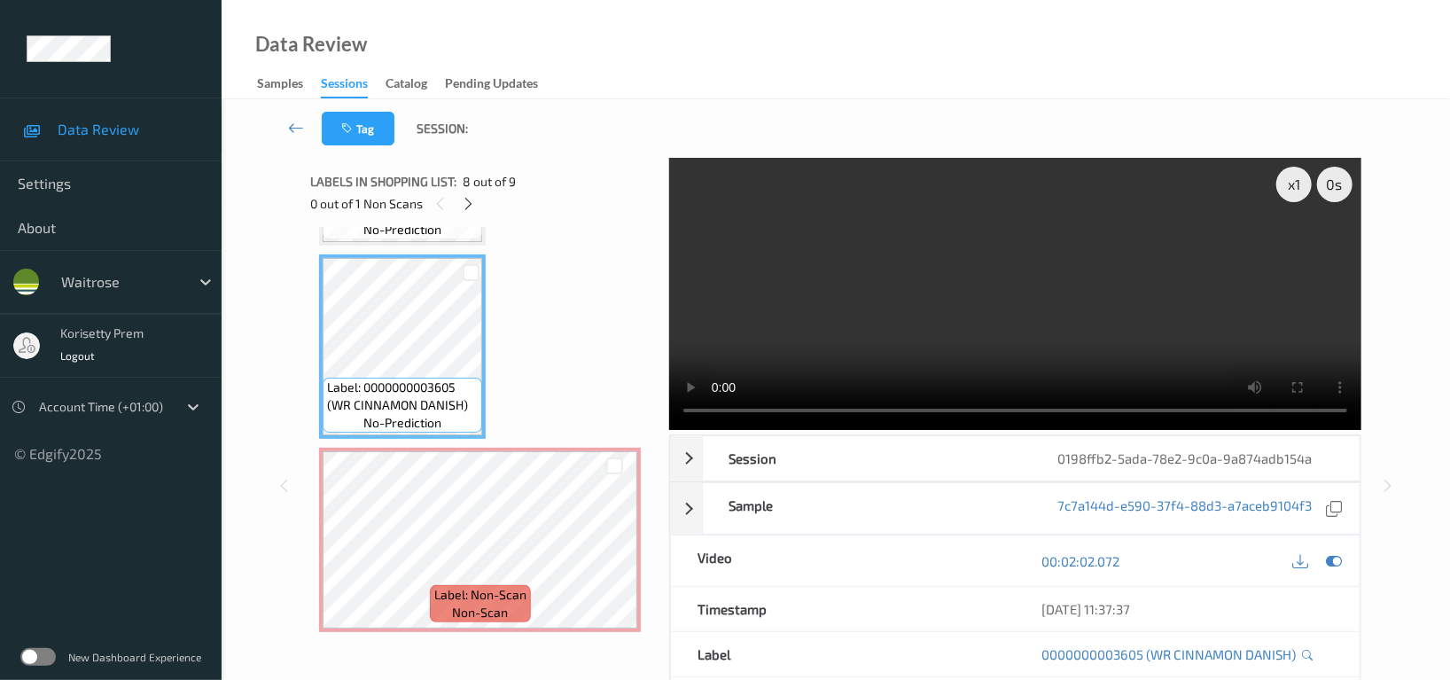
click at [1209, 257] on video at bounding box center [1015, 294] width 692 height 272
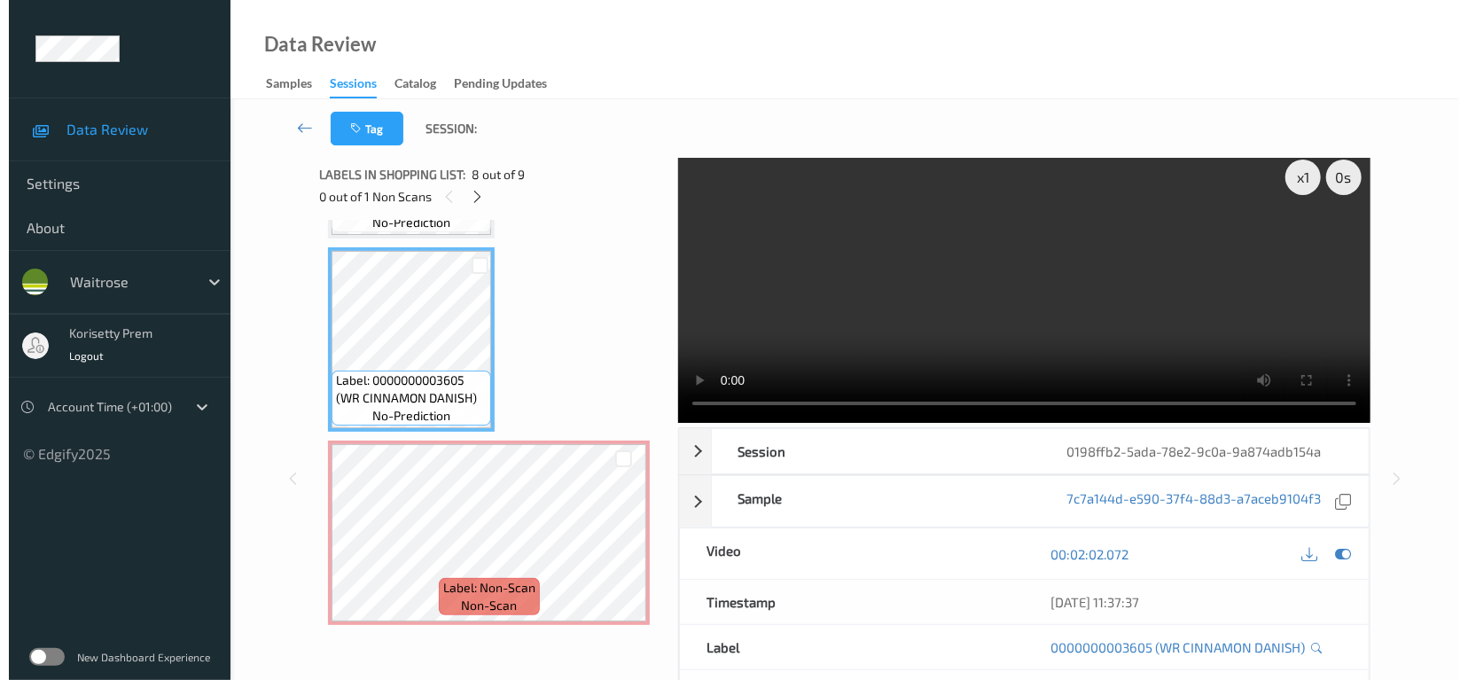
scroll to position [0, 0]
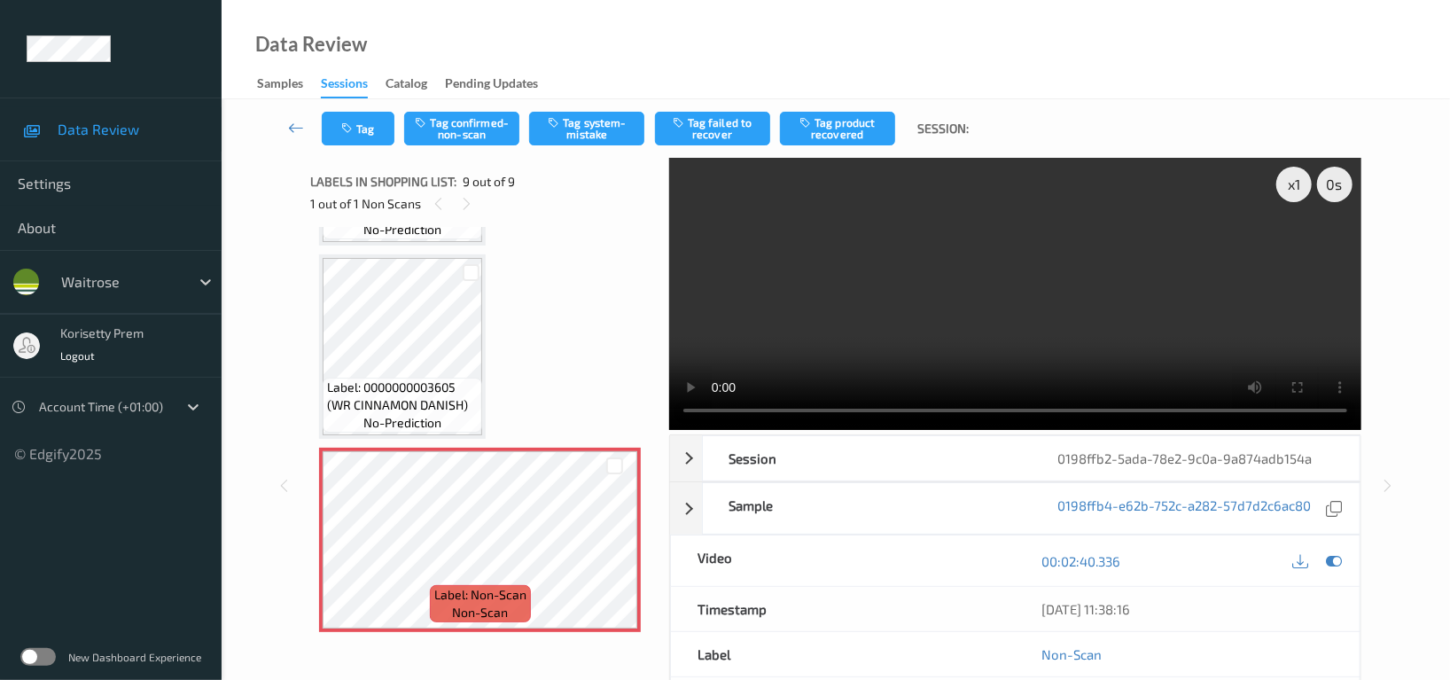
click at [1085, 340] on video at bounding box center [1015, 294] width 692 height 272
click at [591, 116] on button "Tag system-mistake" at bounding box center [586, 129] width 115 height 34
click at [361, 127] on button "Tag" at bounding box center [358, 129] width 73 height 34
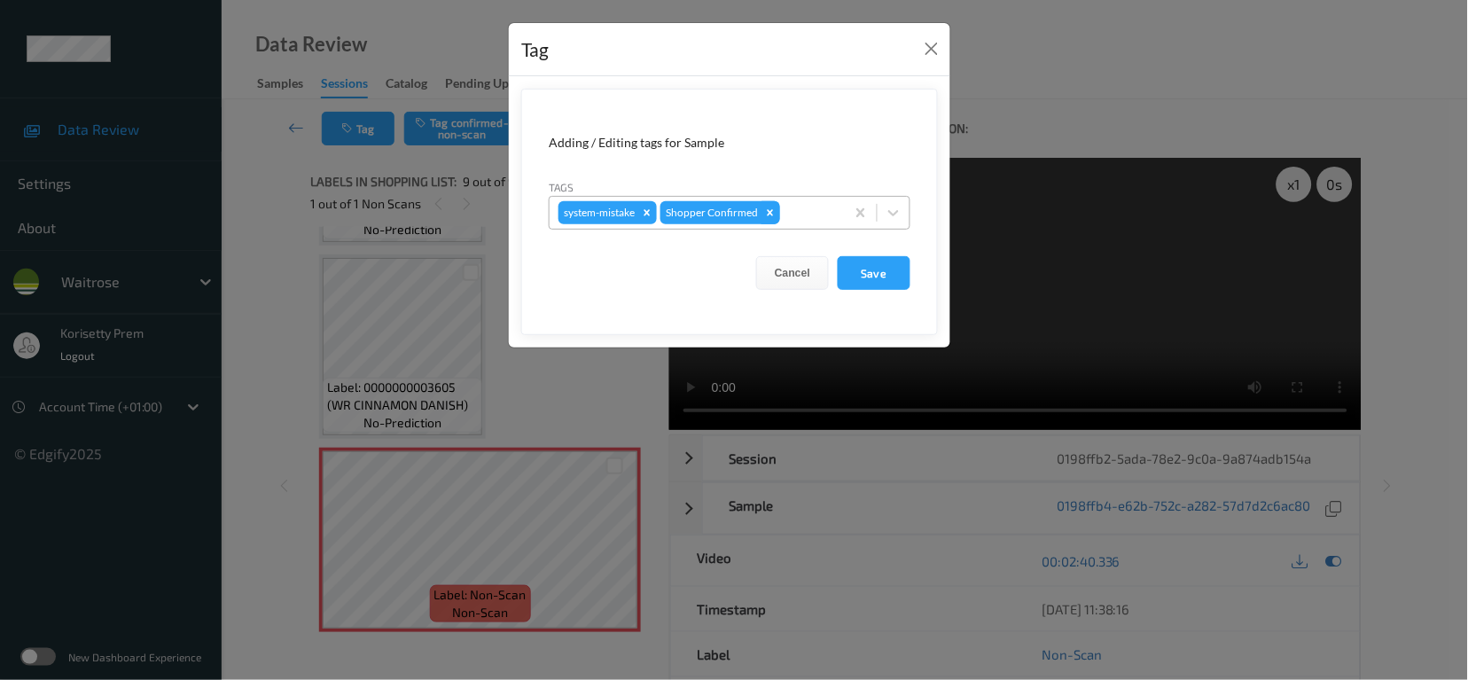
click at [765, 209] on icon "Remove Shopper Confirmed" at bounding box center [770, 213] width 12 height 12
click at [793, 281] on button "Cancel" at bounding box center [792, 273] width 73 height 34
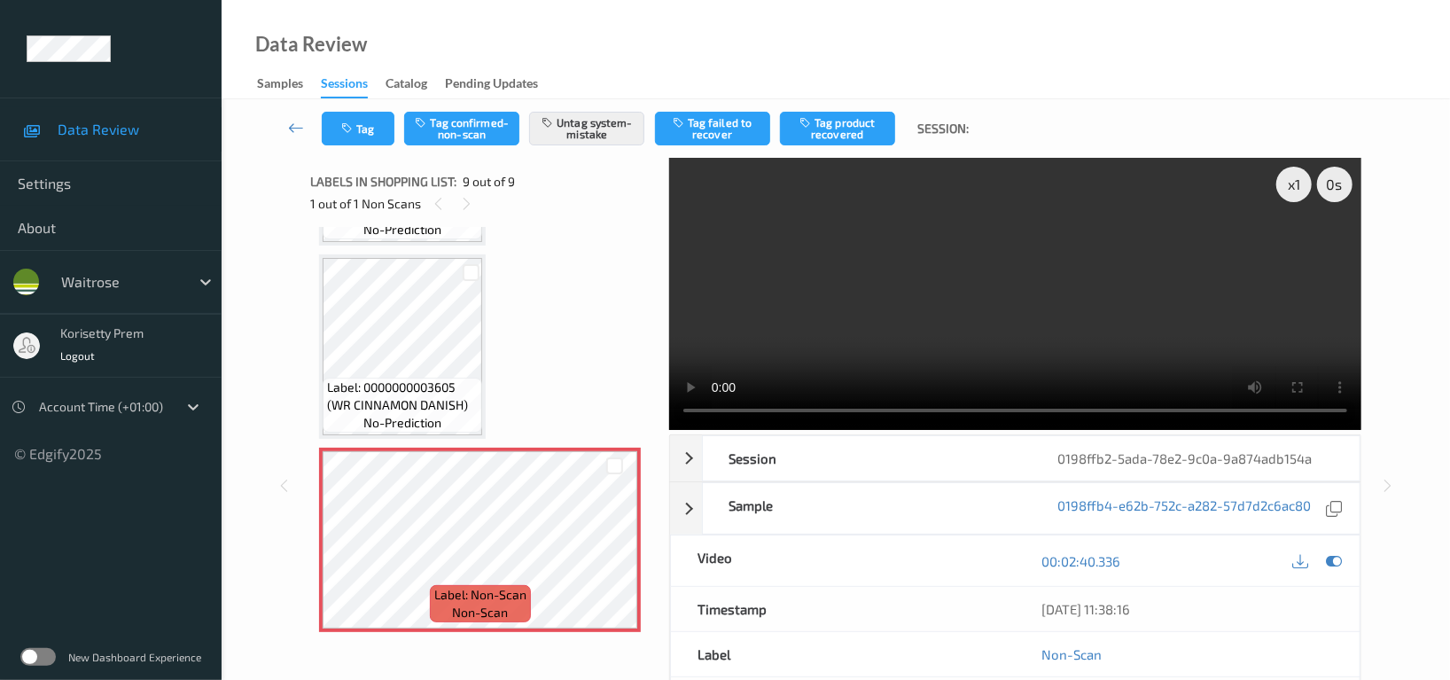
click at [378, 145] on div "Tag Tag confirmed-non-scan Untag system-mistake Tag failed to recover Tag produ…" at bounding box center [836, 128] width 1156 height 59
click at [348, 148] on div "Tag Tag confirmed-non-scan Untag system-mistake Tag failed to recover Tag produ…" at bounding box center [836, 128] width 1156 height 59
click at [355, 136] on button "Tag" at bounding box center [358, 129] width 73 height 34
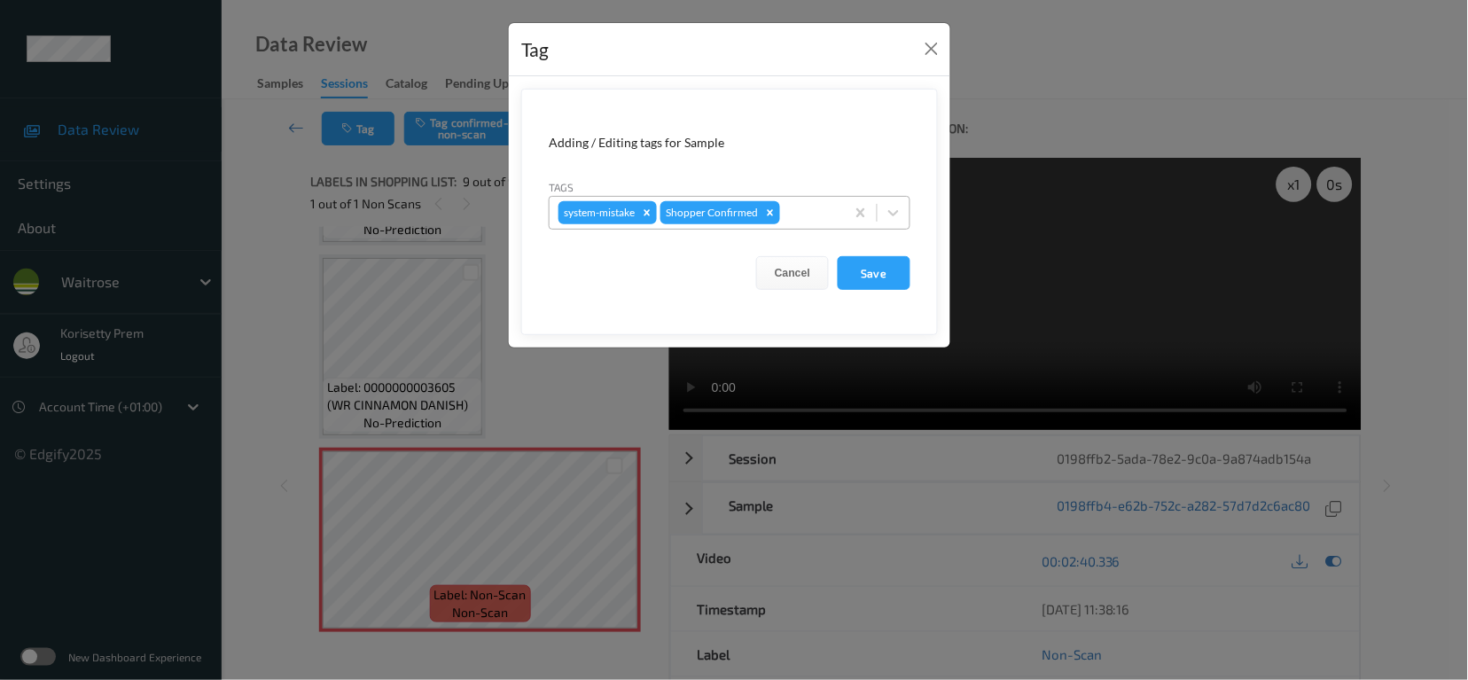
click at [823, 210] on div at bounding box center [810, 212] width 52 height 21
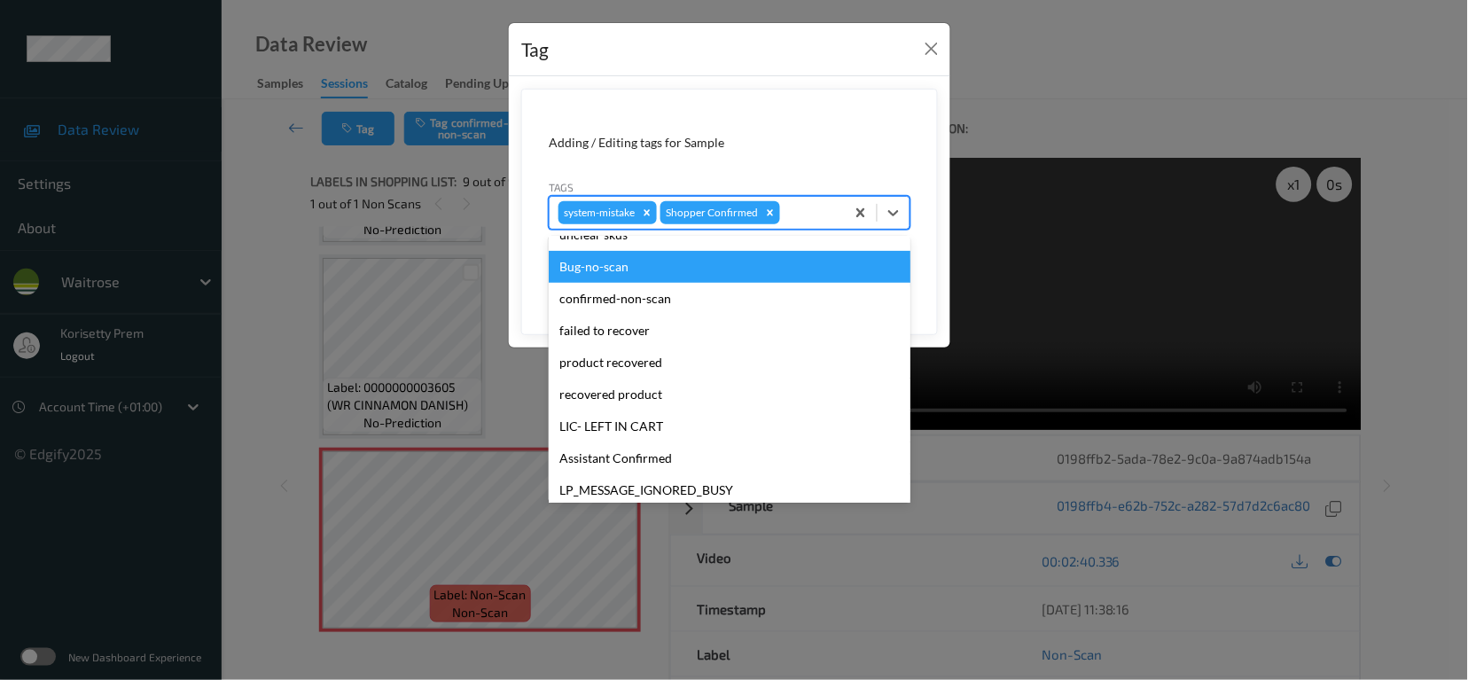
scroll to position [378, 0]
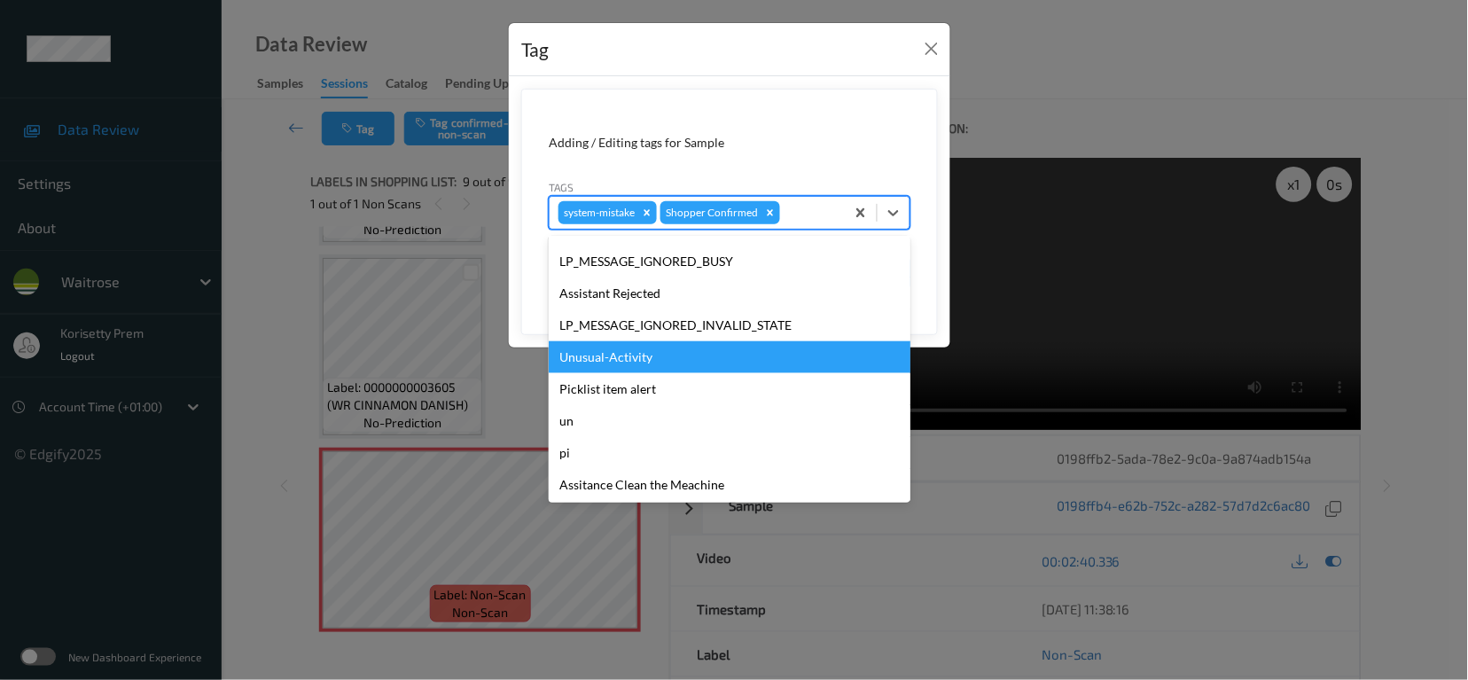
click at [625, 359] on div "Unusual-Activity" at bounding box center [730, 357] width 362 height 32
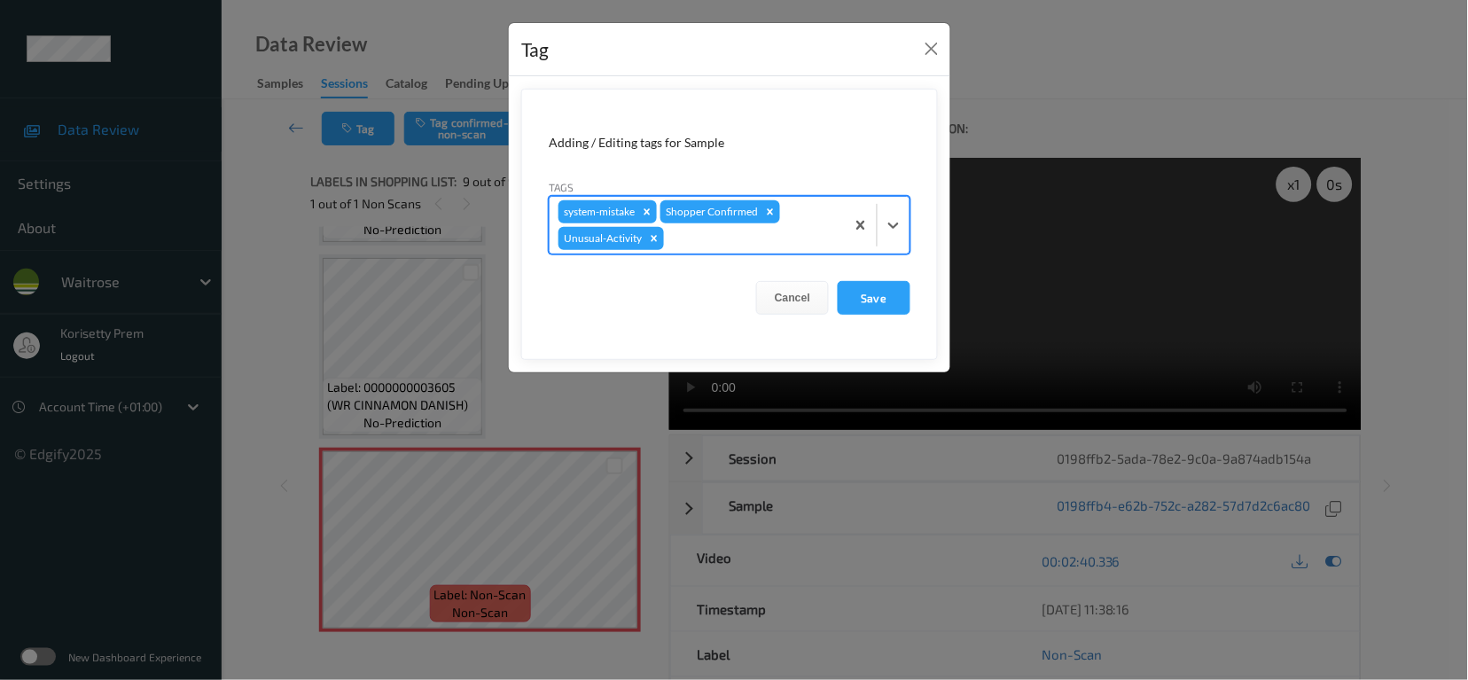
click at [746, 244] on div at bounding box center [752, 238] width 168 height 21
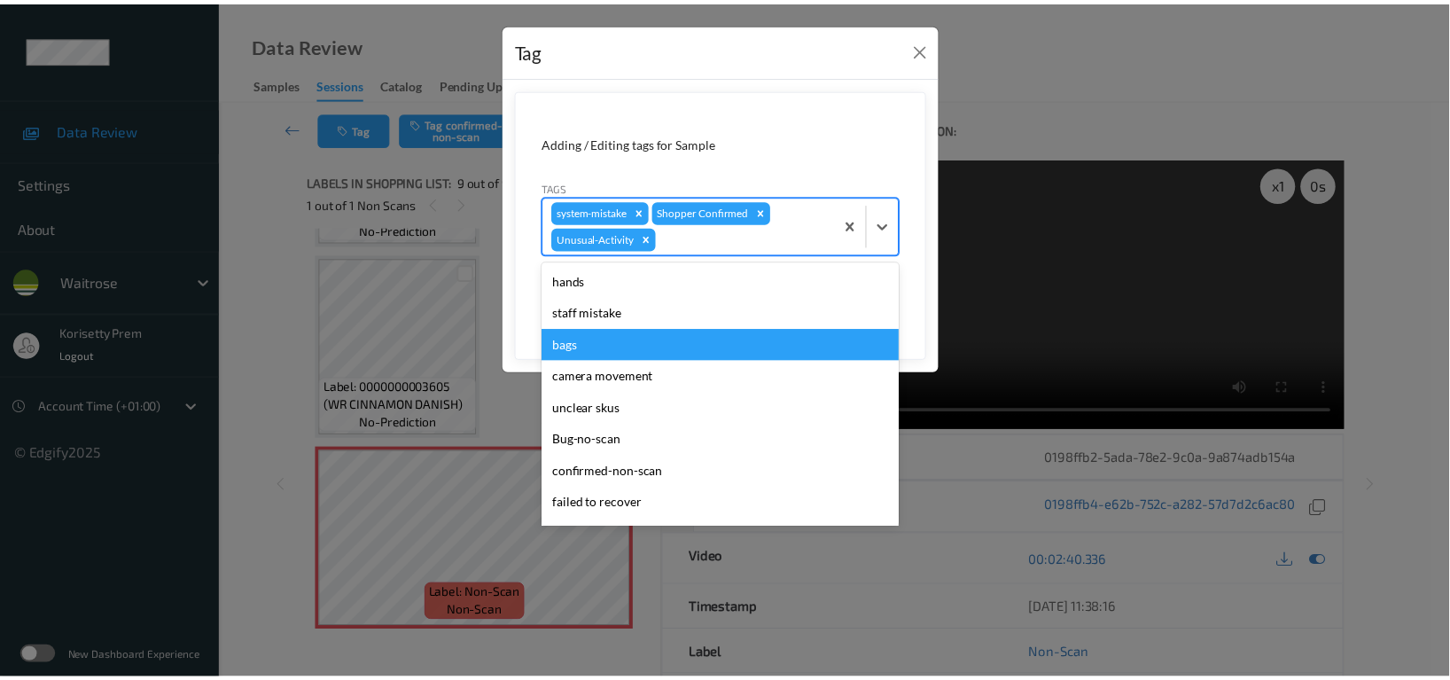
scroll to position [347, 0]
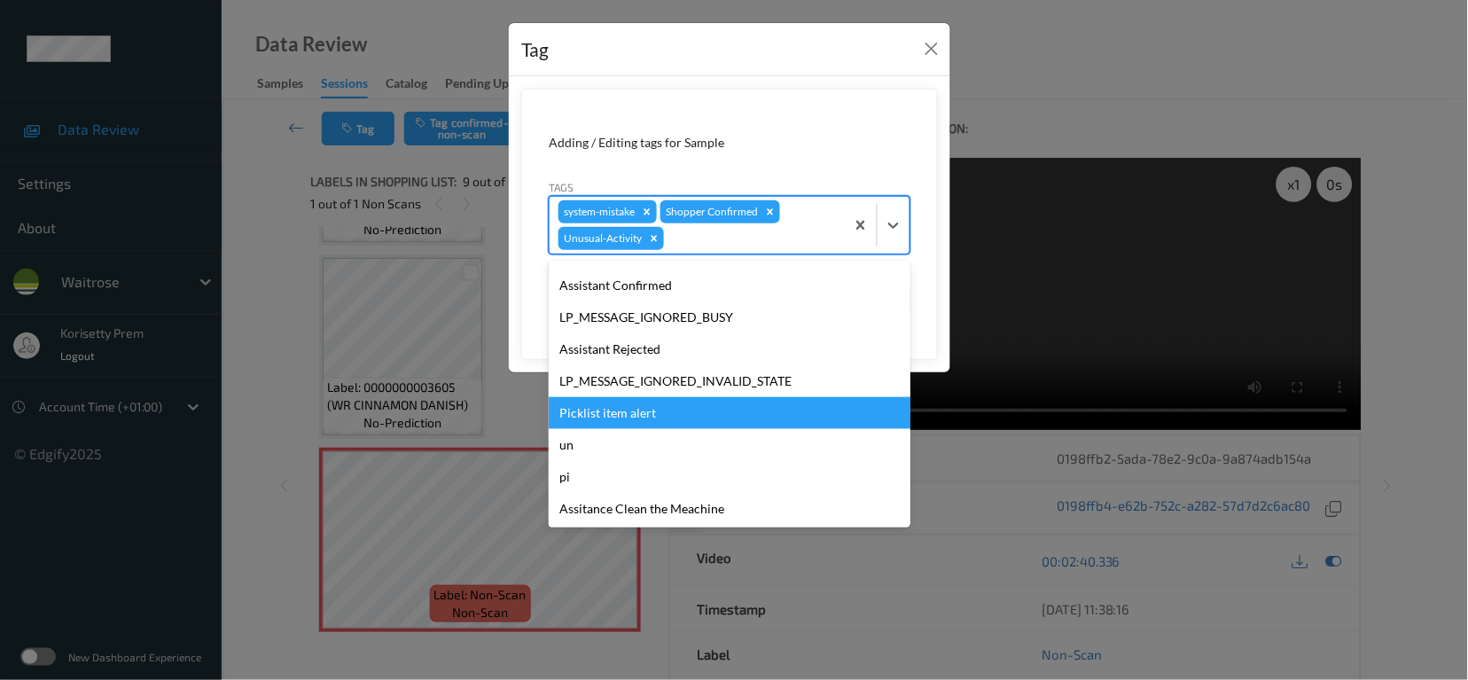
click at [589, 422] on div "Picklist item alert" at bounding box center [730, 413] width 362 height 32
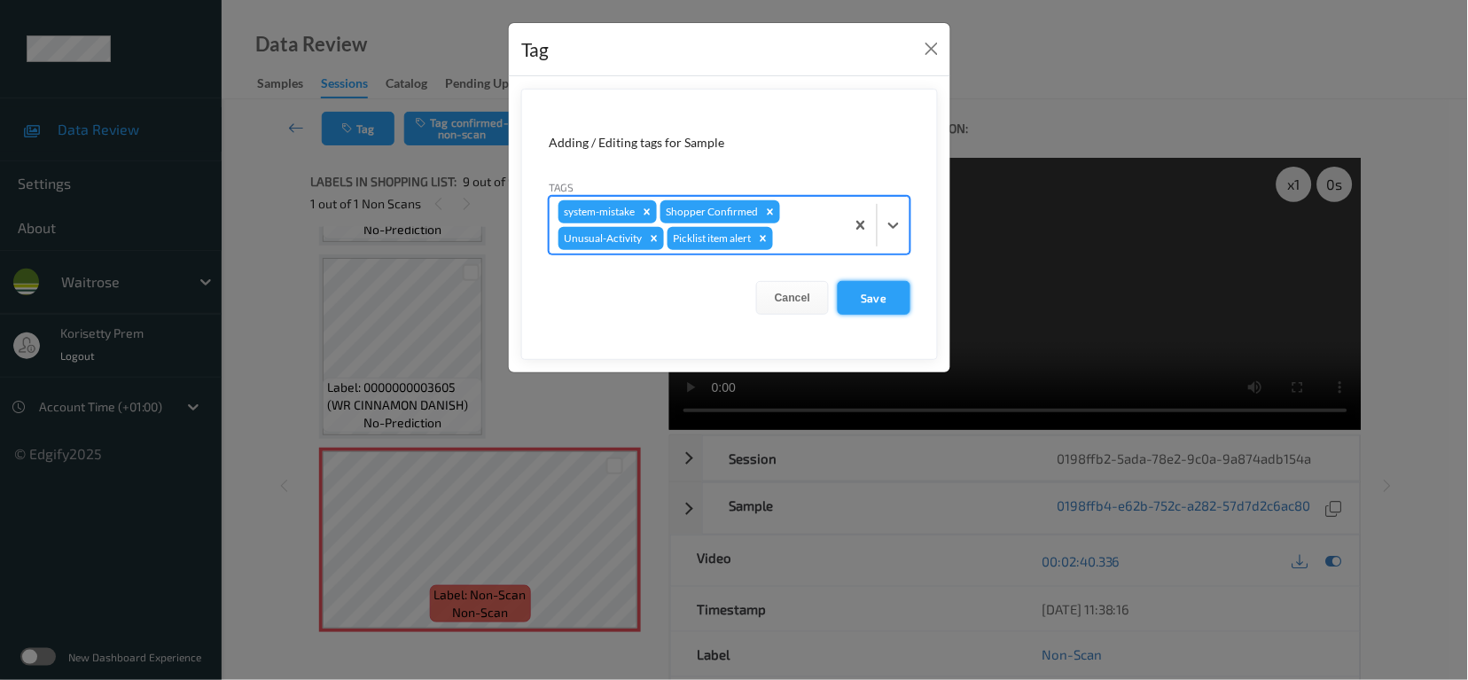
click at [886, 306] on button "Save" at bounding box center [874, 298] width 73 height 34
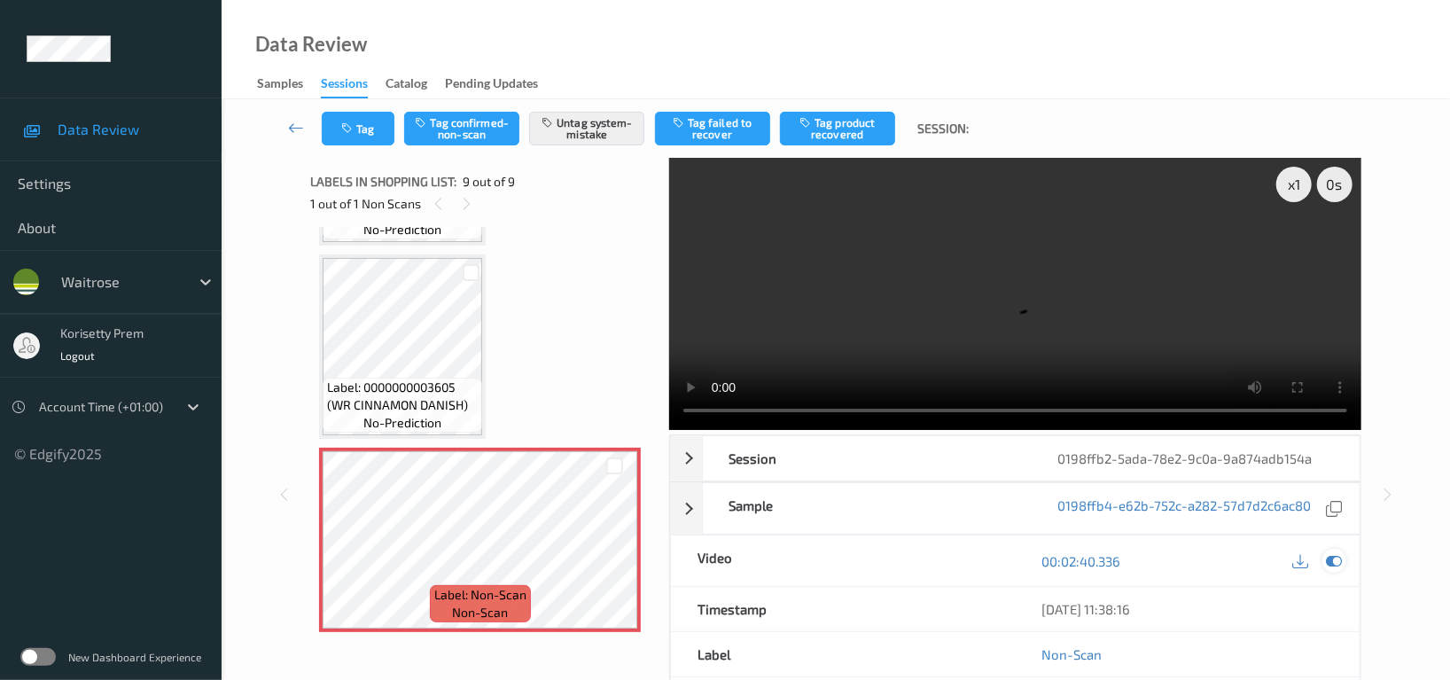
click at [1328, 553] on icon at bounding box center [1334, 561] width 16 height 16
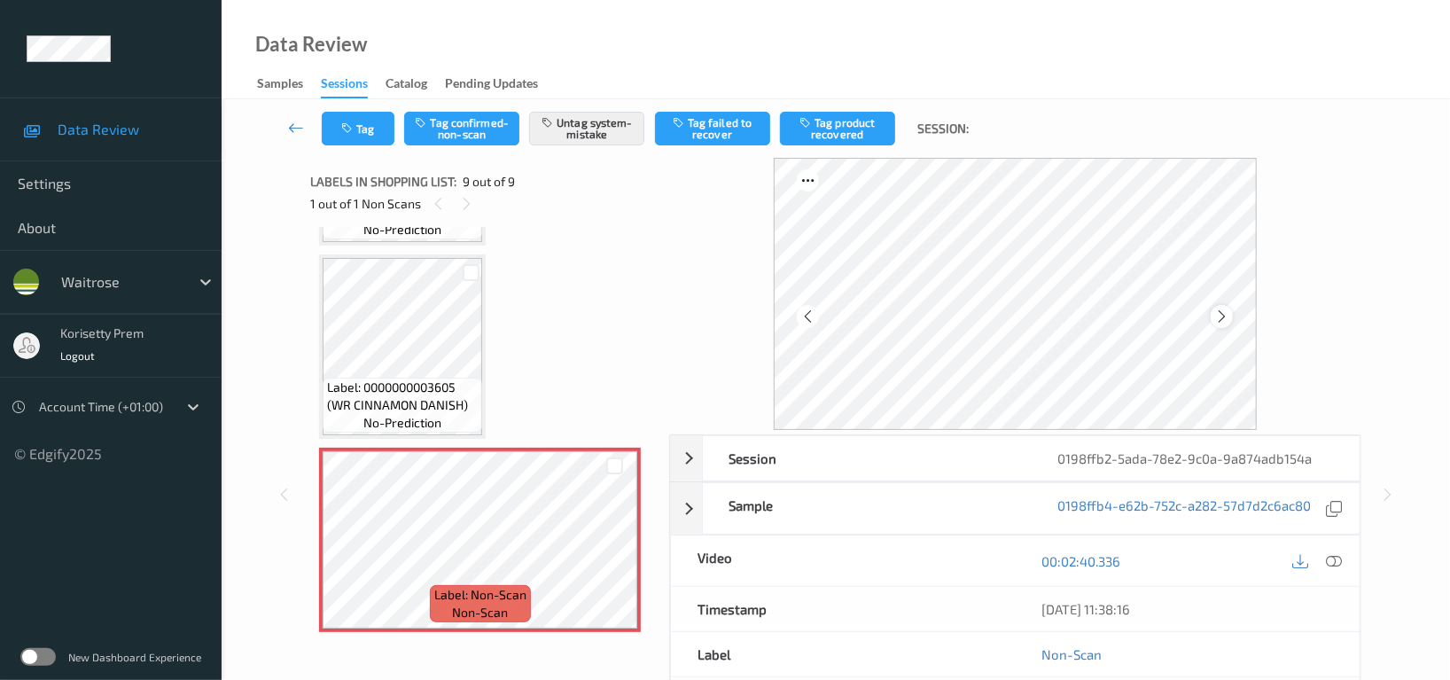
click at [1218, 320] on icon at bounding box center [1221, 316] width 15 height 16
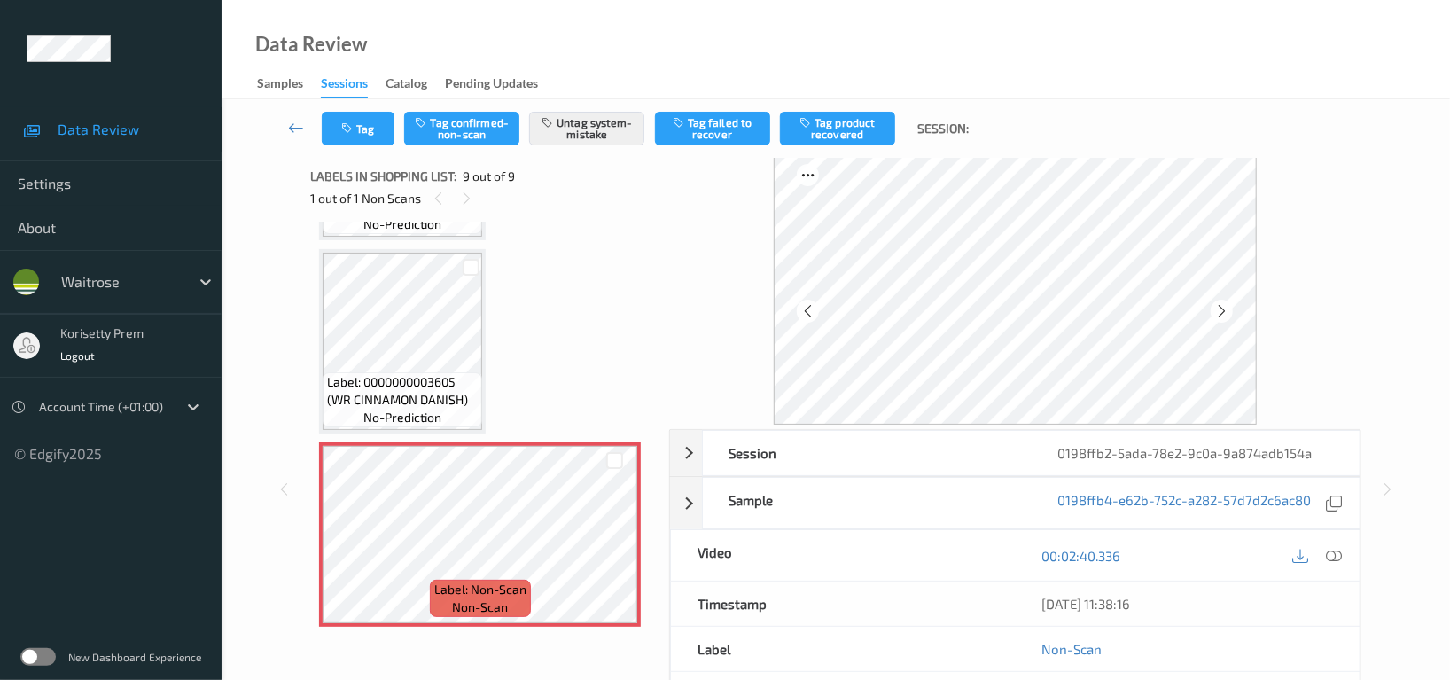
scroll to position [0, 0]
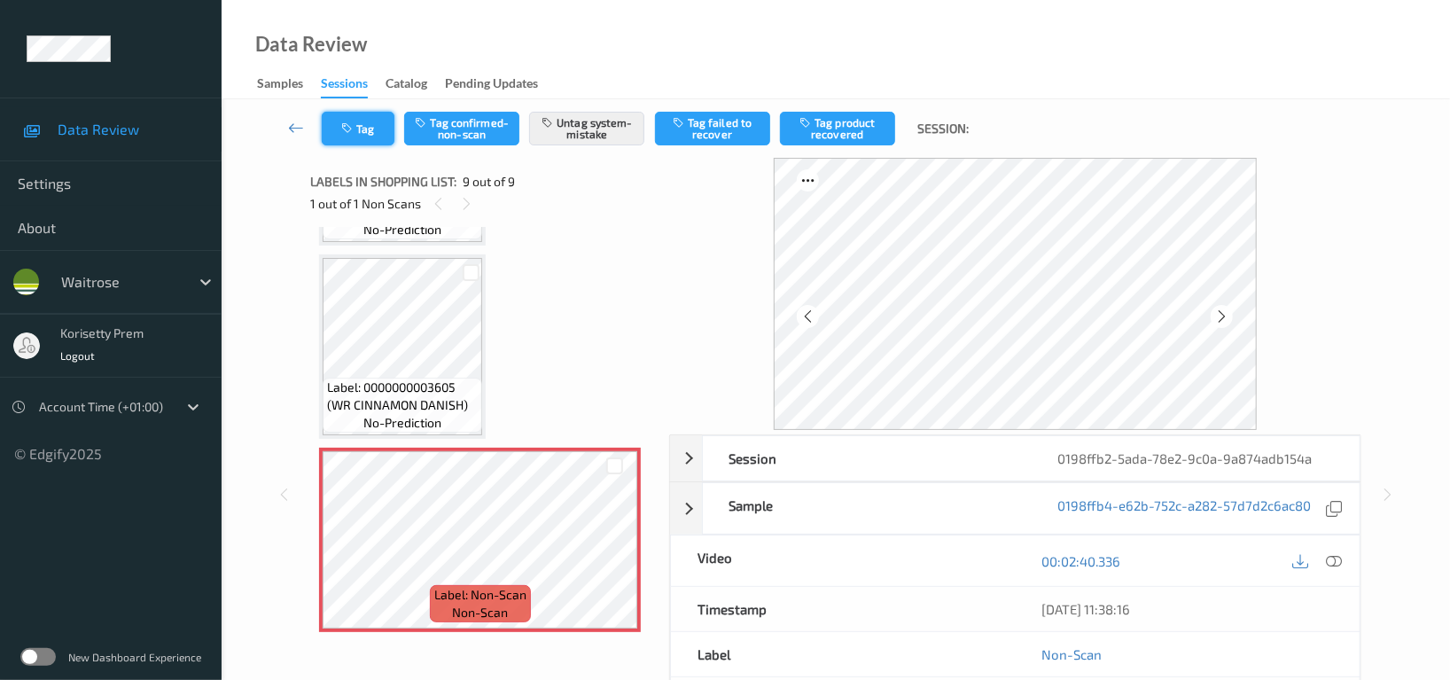
click at [365, 137] on button "Tag" at bounding box center [358, 129] width 73 height 34
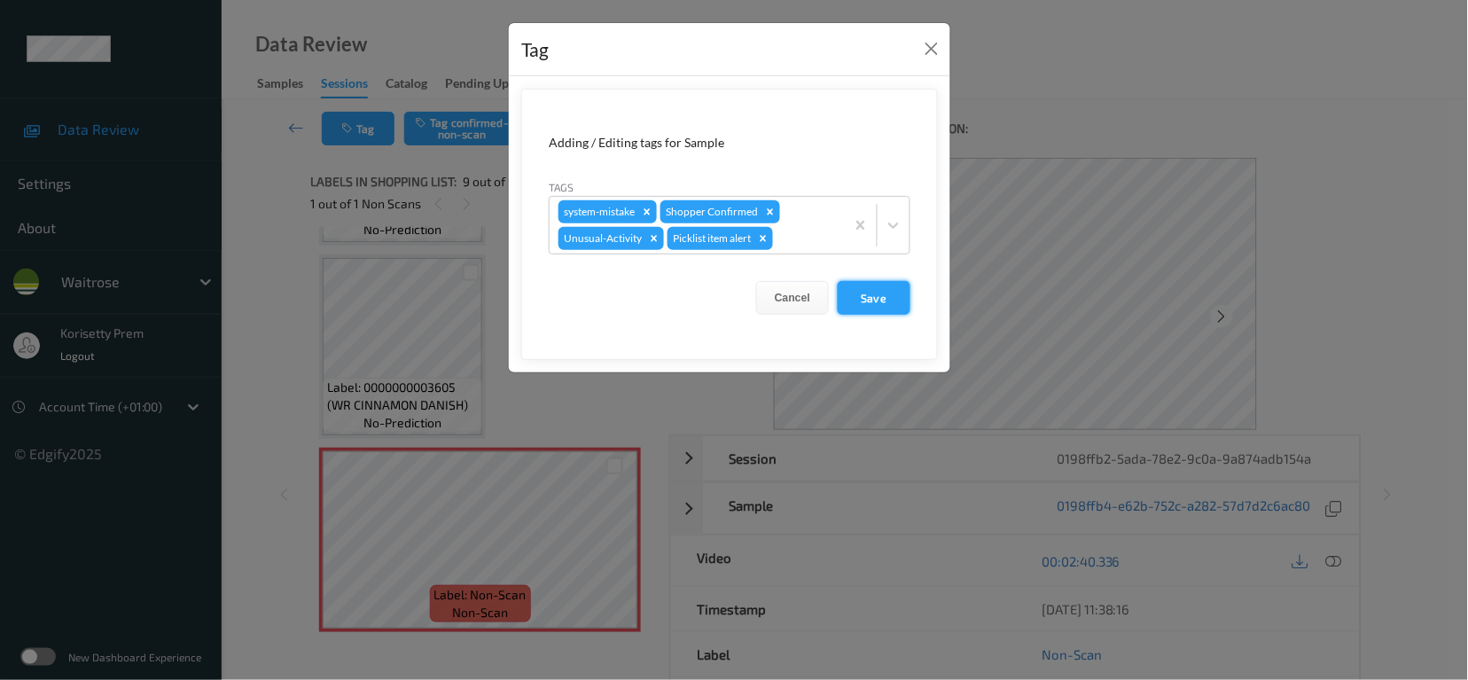
click at [857, 299] on button "Save" at bounding box center [874, 298] width 73 height 34
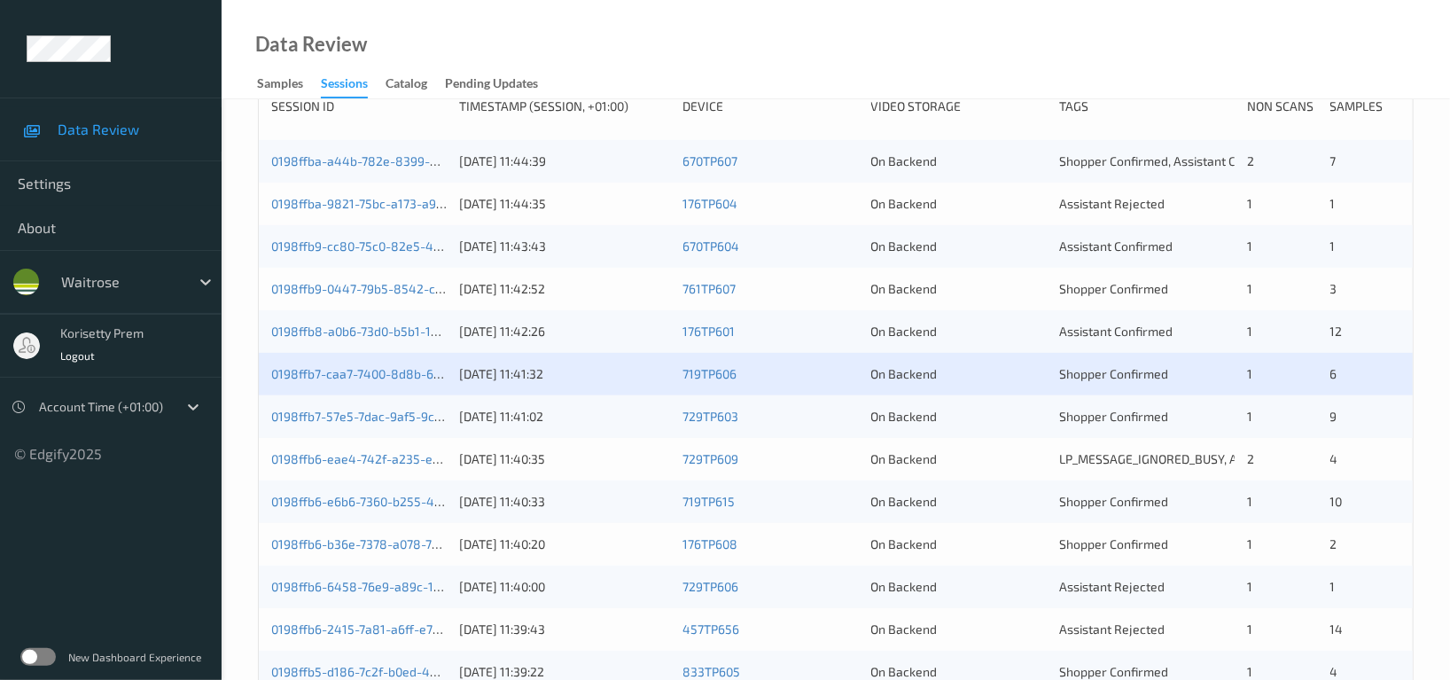
scroll to position [236, 0]
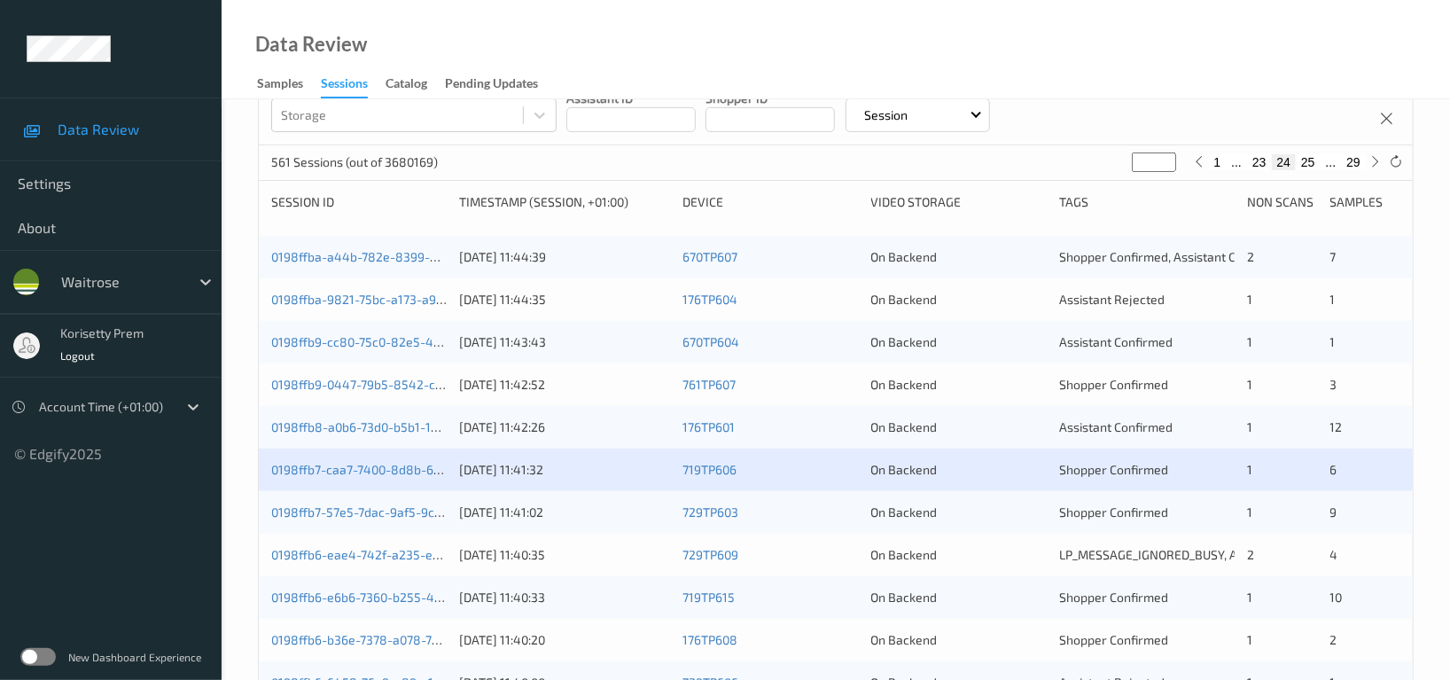
click at [1193, 123] on div "Devices Devices Storage Devices Storage Devices Clusters Clusters Sites Sites d…" at bounding box center [836, 13] width 1154 height 263
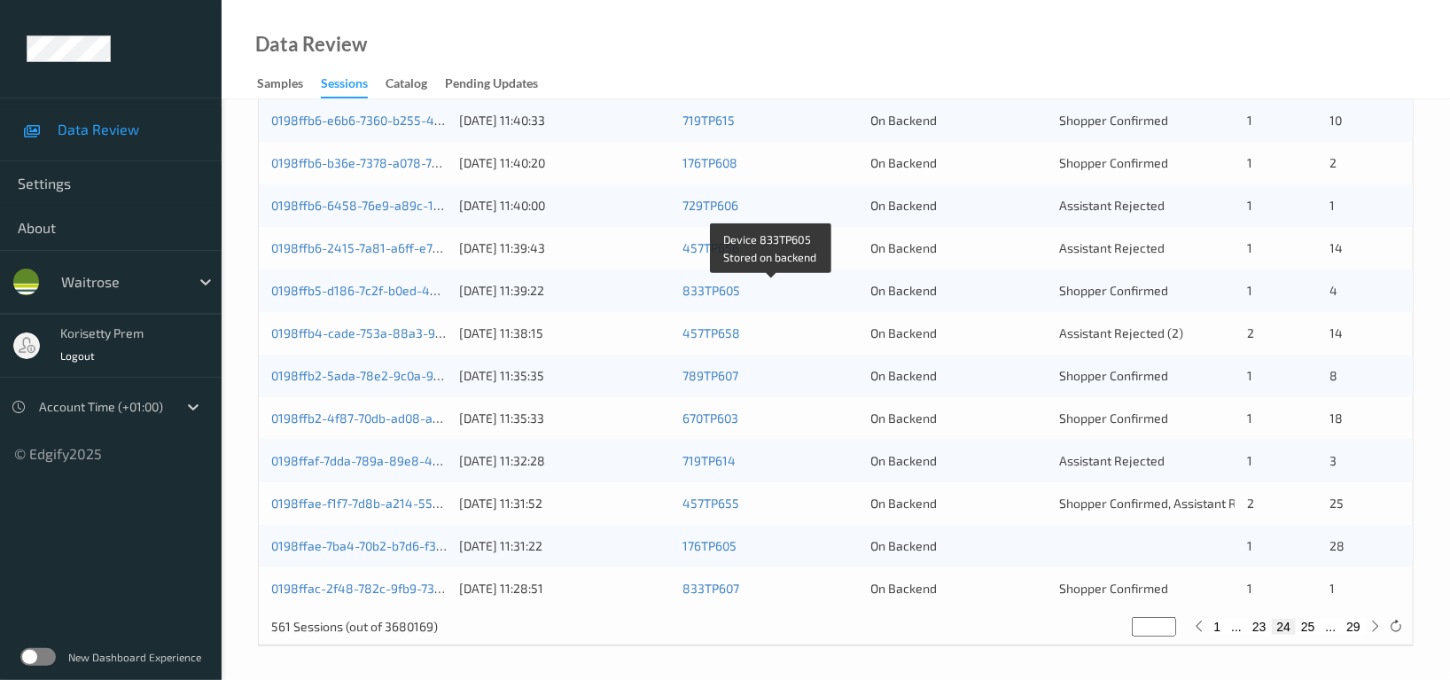
scroll to position [715, 0]
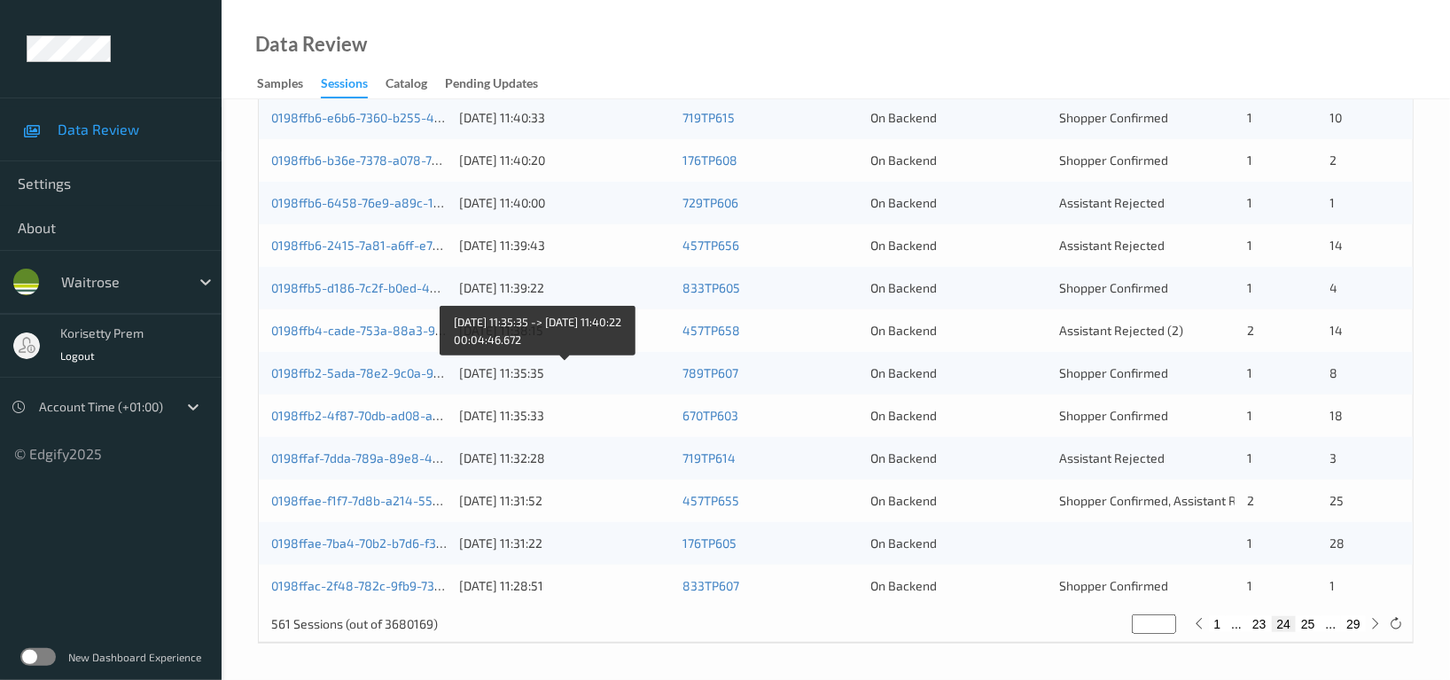
click at [513, 377] on div "[DATE] 11:35:35" at bounding box center [564, 373] width 211 height 18
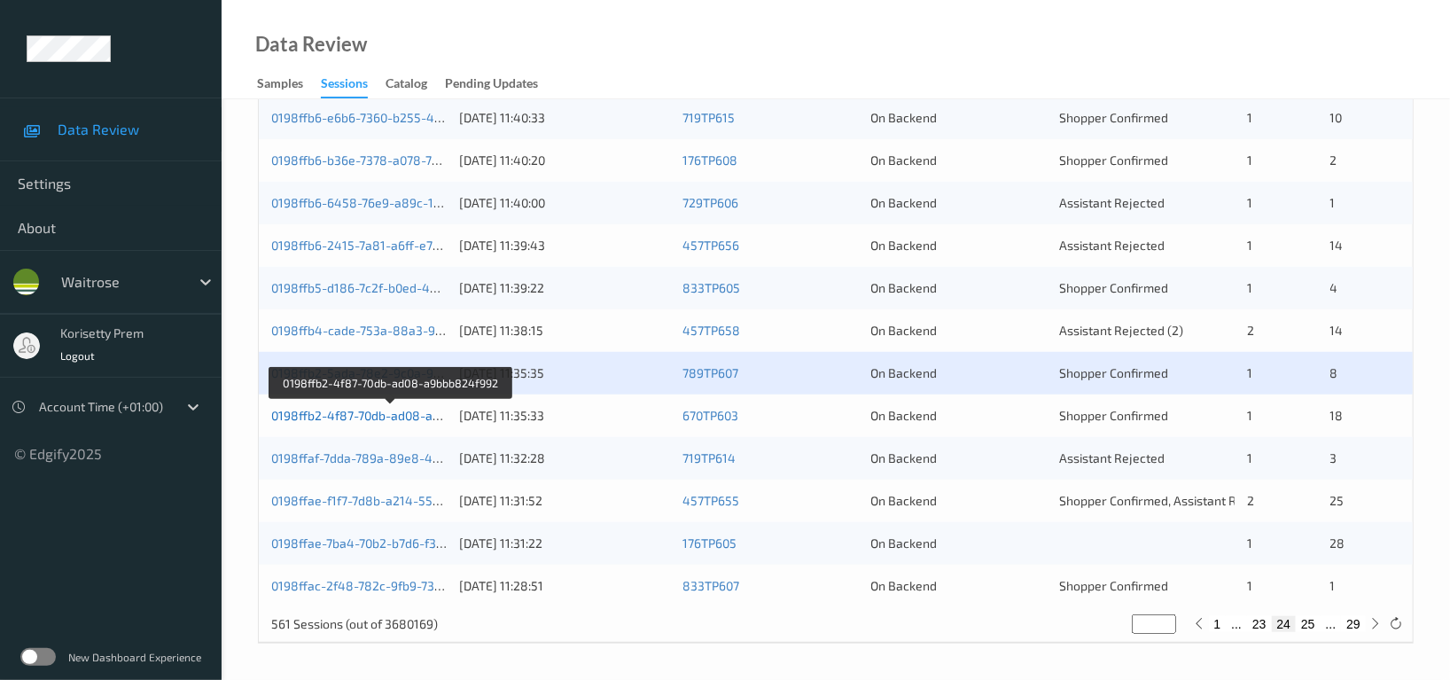
click at [395, 415] on link "0198ffb2-4f87-70db-ad08-a9bbb824f992" at bounding box center [390, 415] width 238 height 15
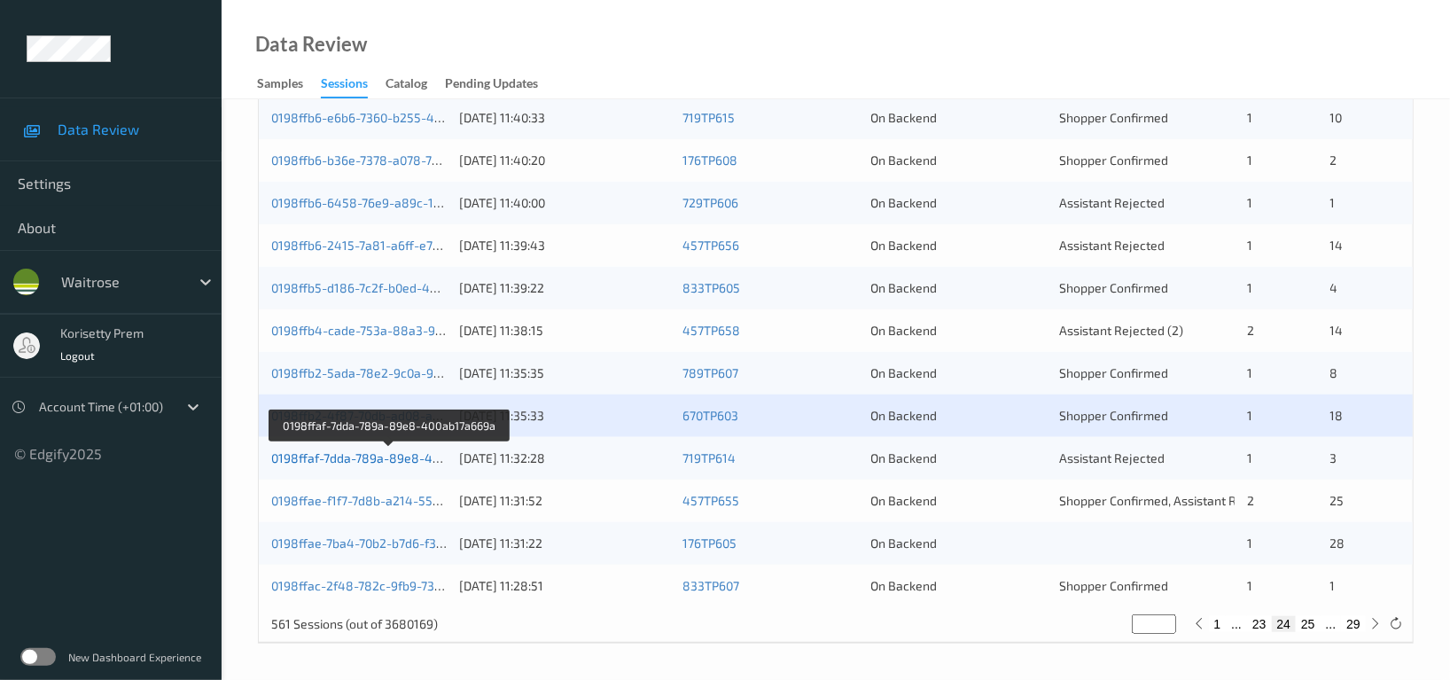
click at [393, 457] on link "0198ffaf-7dda-789a-89e8-400ab17a669a" at bounding box center [389, 457] width 237 height 15
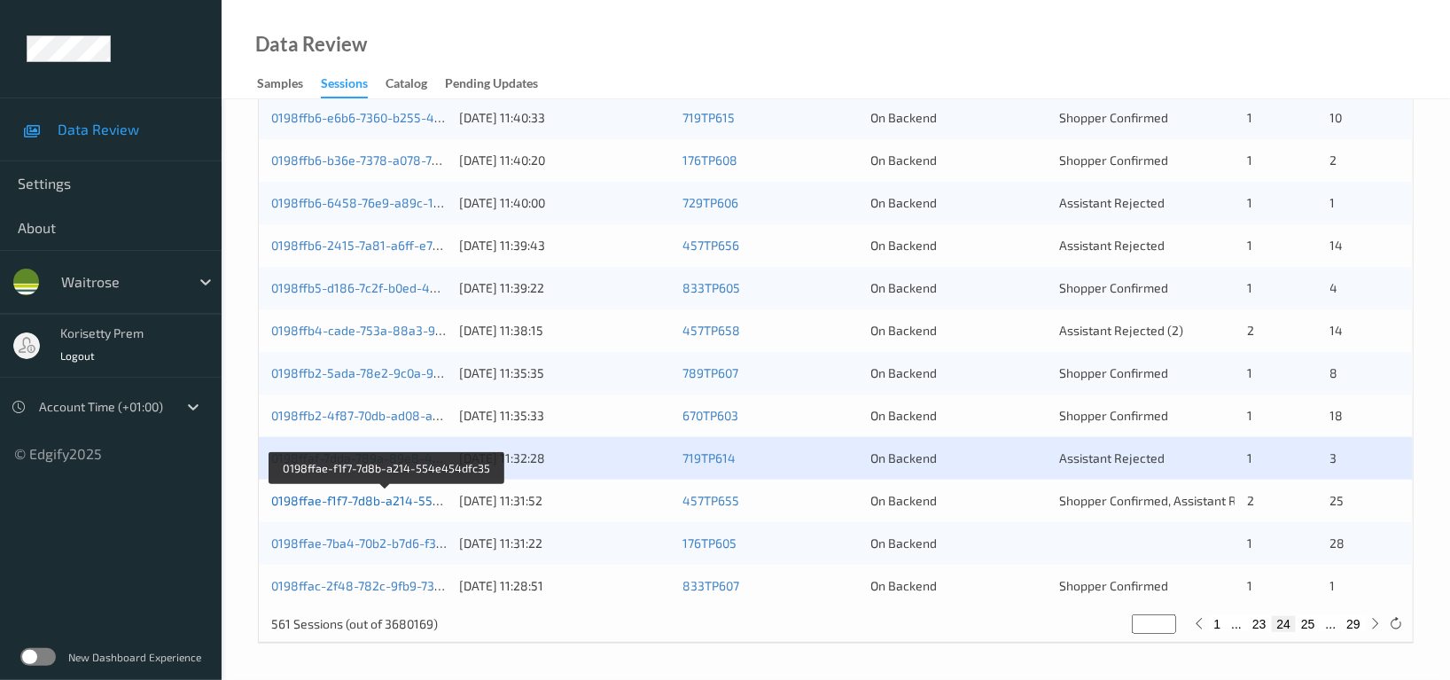
click at [389, 502] on link "0198ffae-f1f7-7d8b-a214-554e454dfc35" at bounding box center [386, 500] width 231 height 15
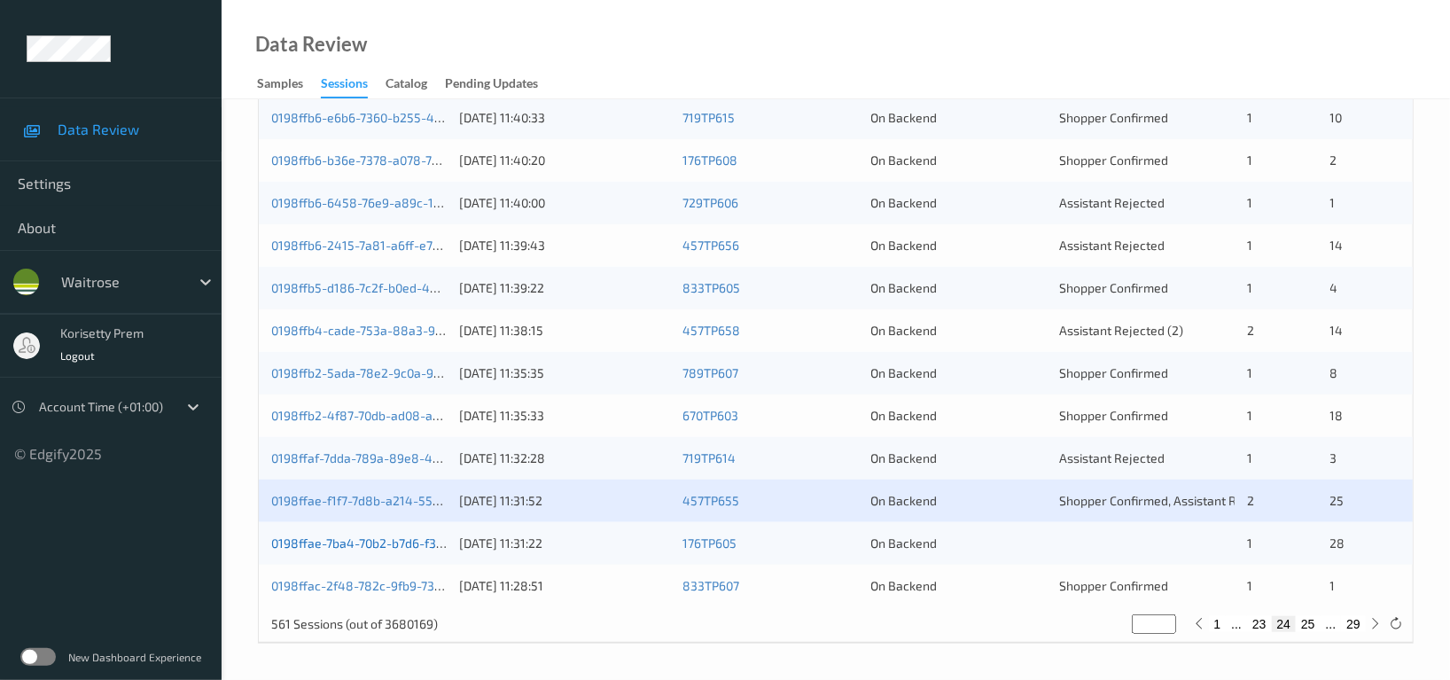
click at [388, 543] on link "0198ffae-7ba4-70b2-b7d6-f336568ebea3" at bounding box center [389, 542] width 237 height 15
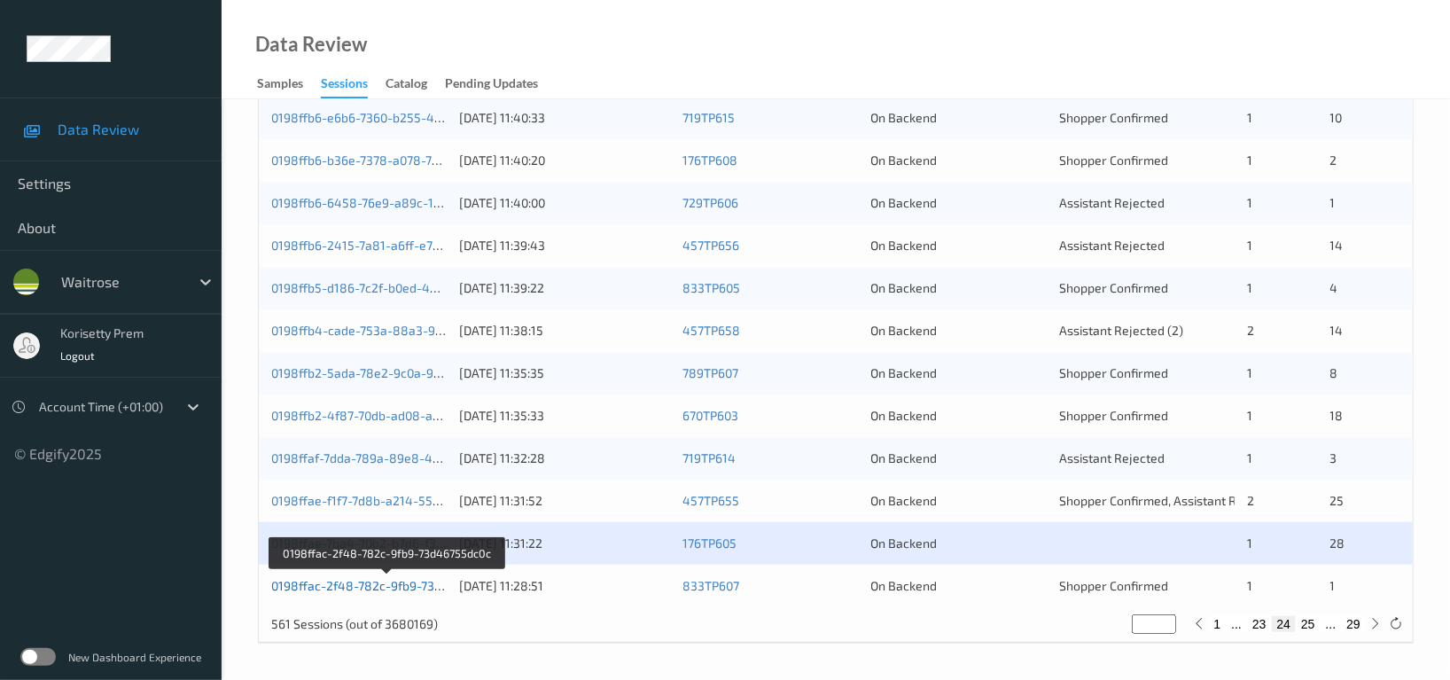
click at [401, 583] on link "0198ffac-2f48-782c-9fb9-73d46755dc0c" at bounding box center [387, 585] width 232 height 15
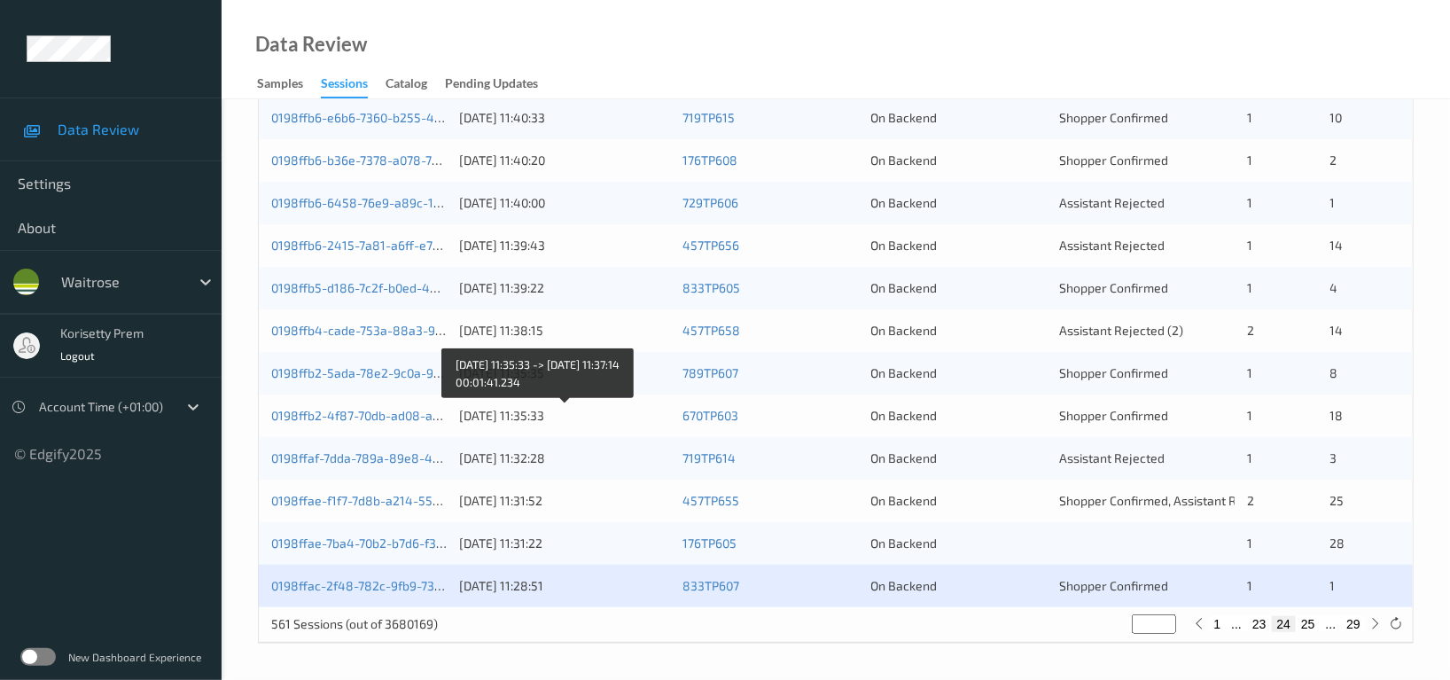
click at [524, 408] on div "[DATE] 11:35:33" at bounding box center [564, 416] width 211 height 18
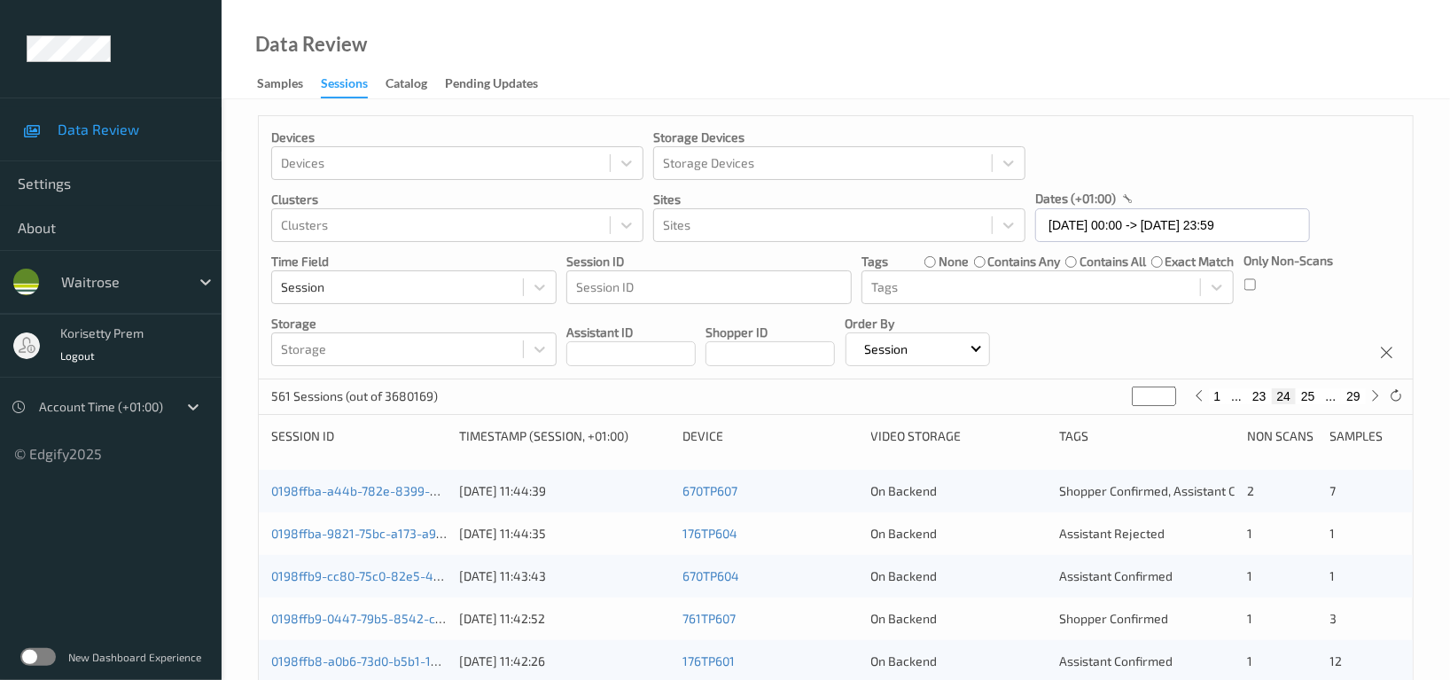
scroll to position [0, 0]
click at [1157, 234] on input "31/08/2025 00:00 -> 31/08/2025 23:59" at bounding box center [1172, 227] width 275 height 34
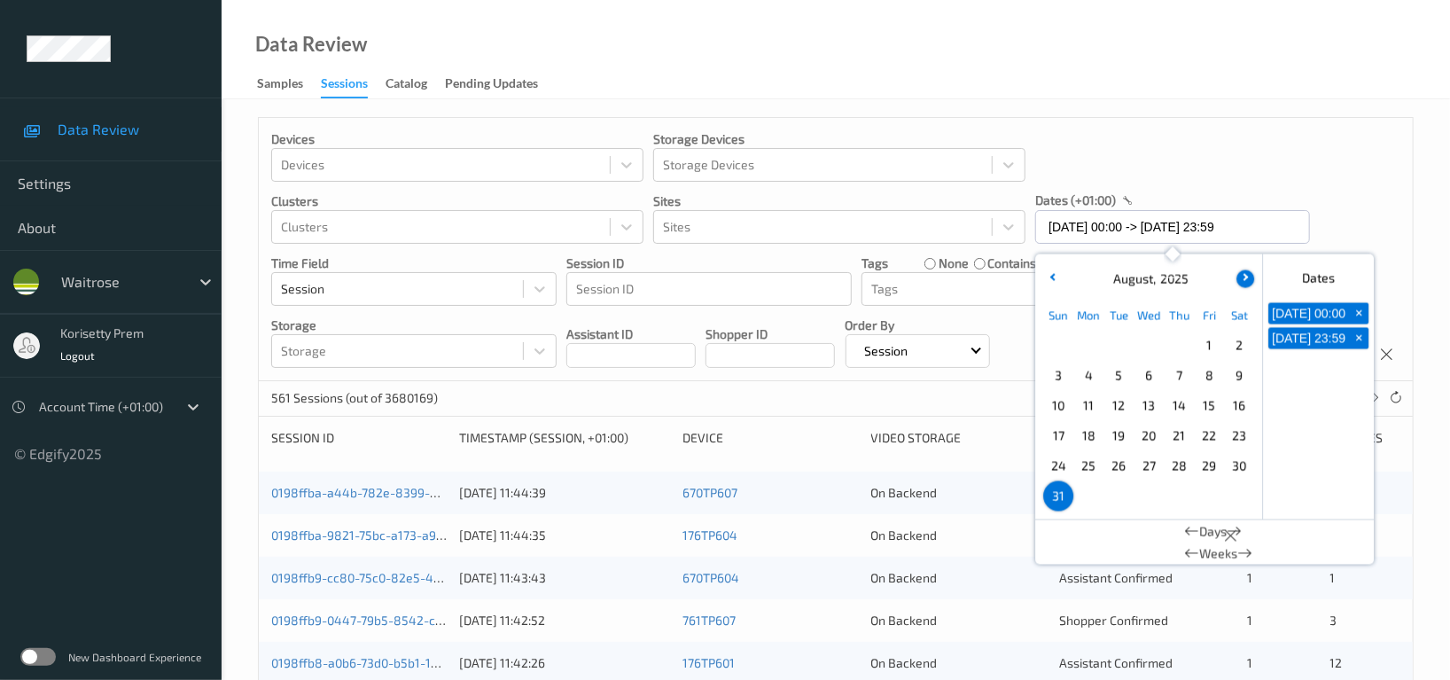
click at [1241, 276] on icon "button" at bounding box center [1244, 276] width 7 height 7
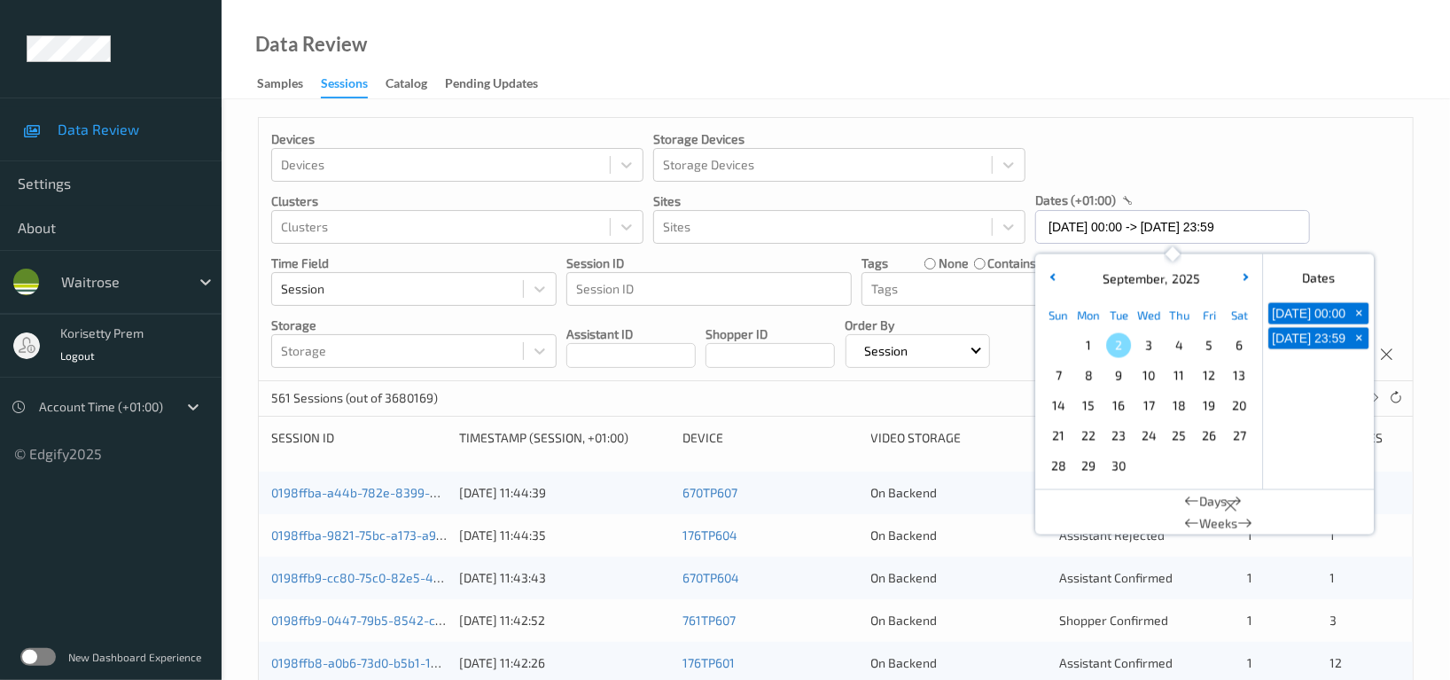
click at [1092, 355] on span "1" at bounding box center [1088, 345] width 25 height 25
type input "01/09/2025 00:00"
type input "*"
click at [1092, 355] on span "1" at bounding box center [1088, 345] width 25 height 25
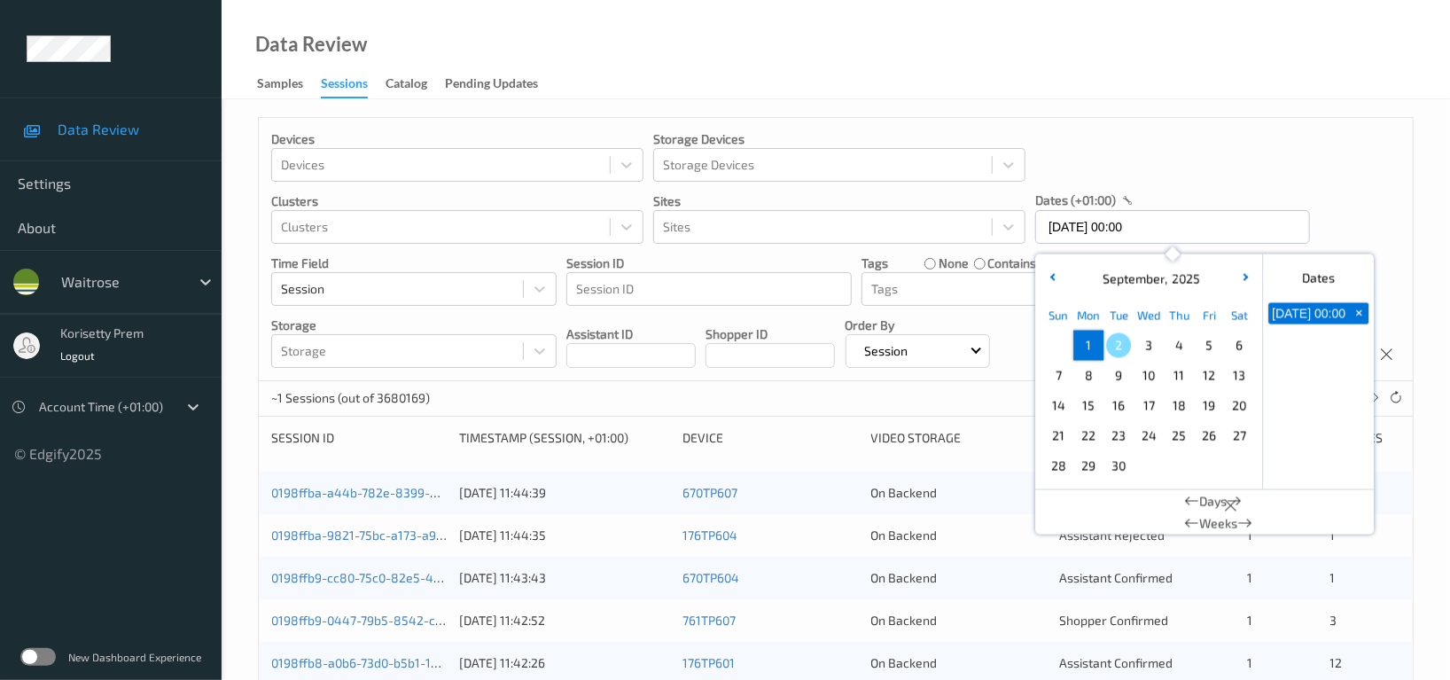
type input "01/09/2025 00:00 -> 01/09/2025 23:59"
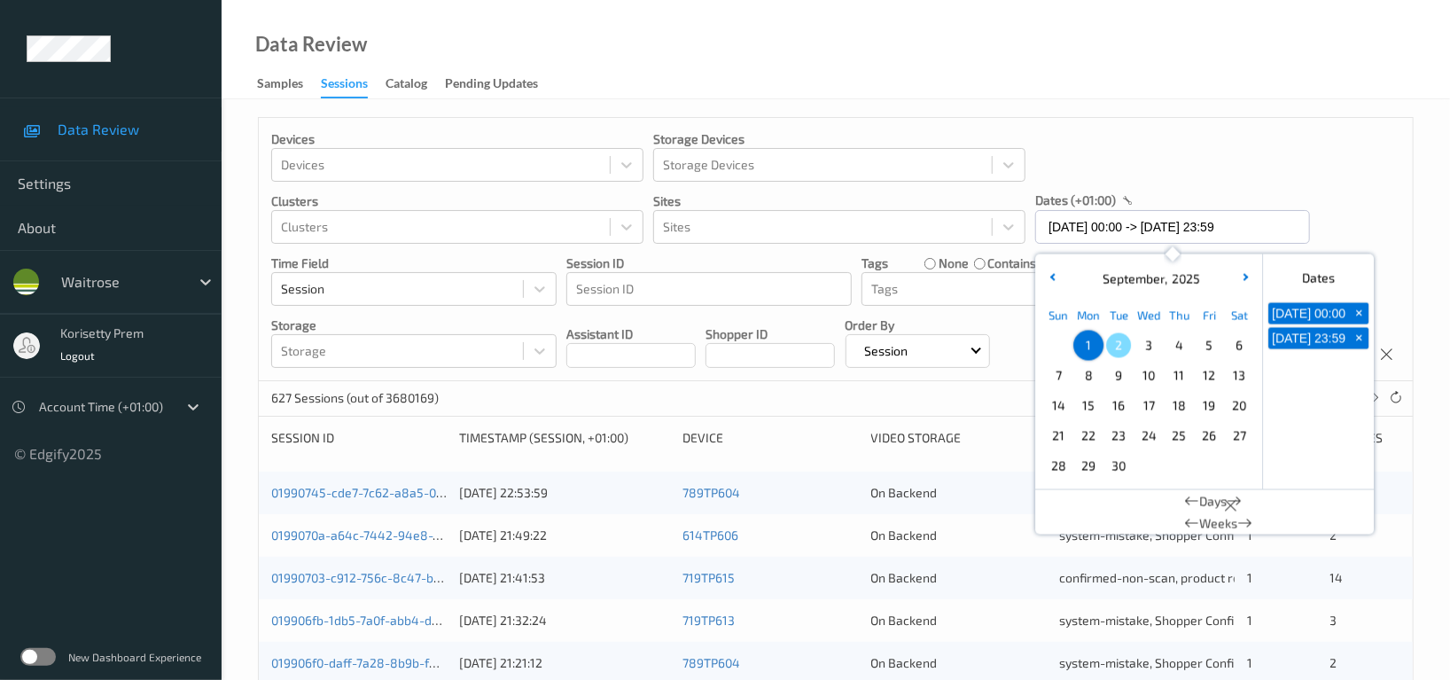
click at [1341, 172] on div "Devices Devices Storage Devices Storage Devices Clusters Clusters Sites Sites d…" at bounding box center [836, 249] width 1154 height 263
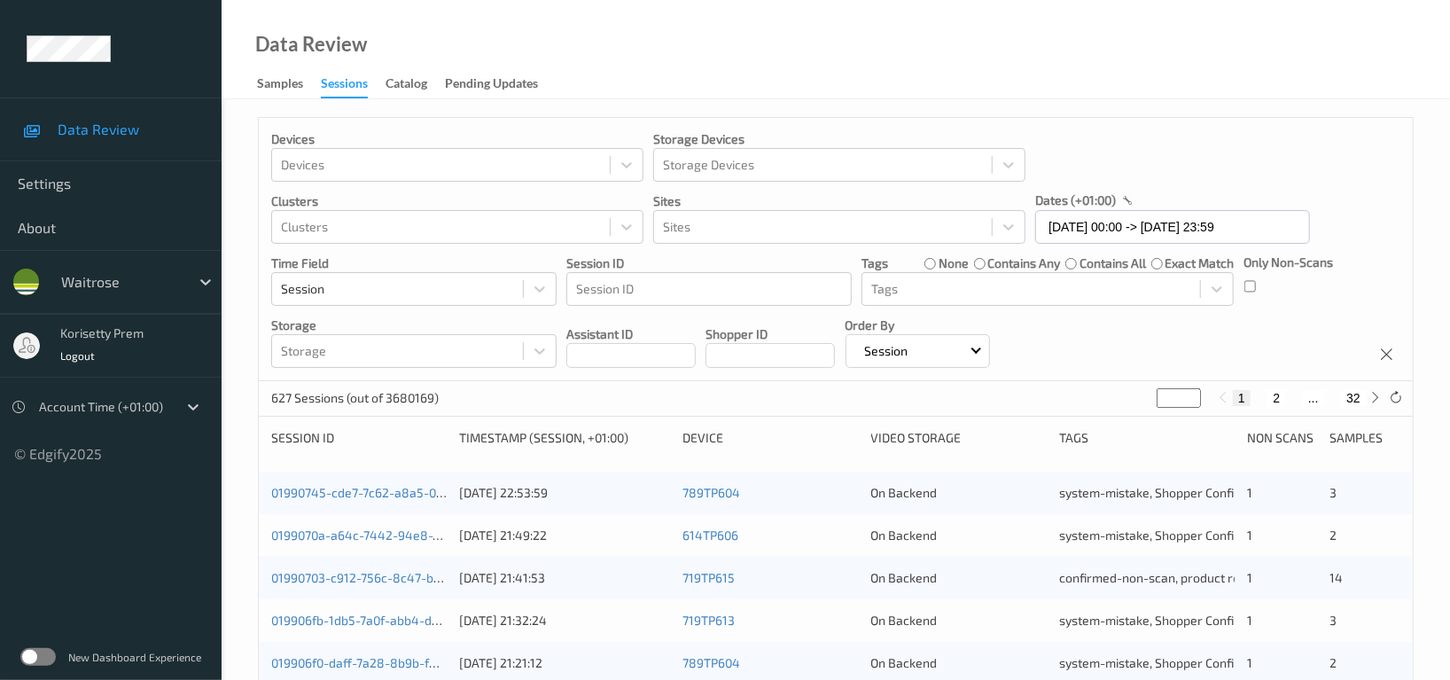
click at [1174, 401] on input "*" at bounding box center [1179, 398] width 44 height 20
type input "**"
click at [1257, 341] on div "Devices Devices Storage Devices Storage Devices Clusters Clusters Sites Sites d…" at bounding box center [836, 249] width 1154 height 263
click at [1253, 399] on button "12" at bounding box center [1259, 398] width 25 height 16
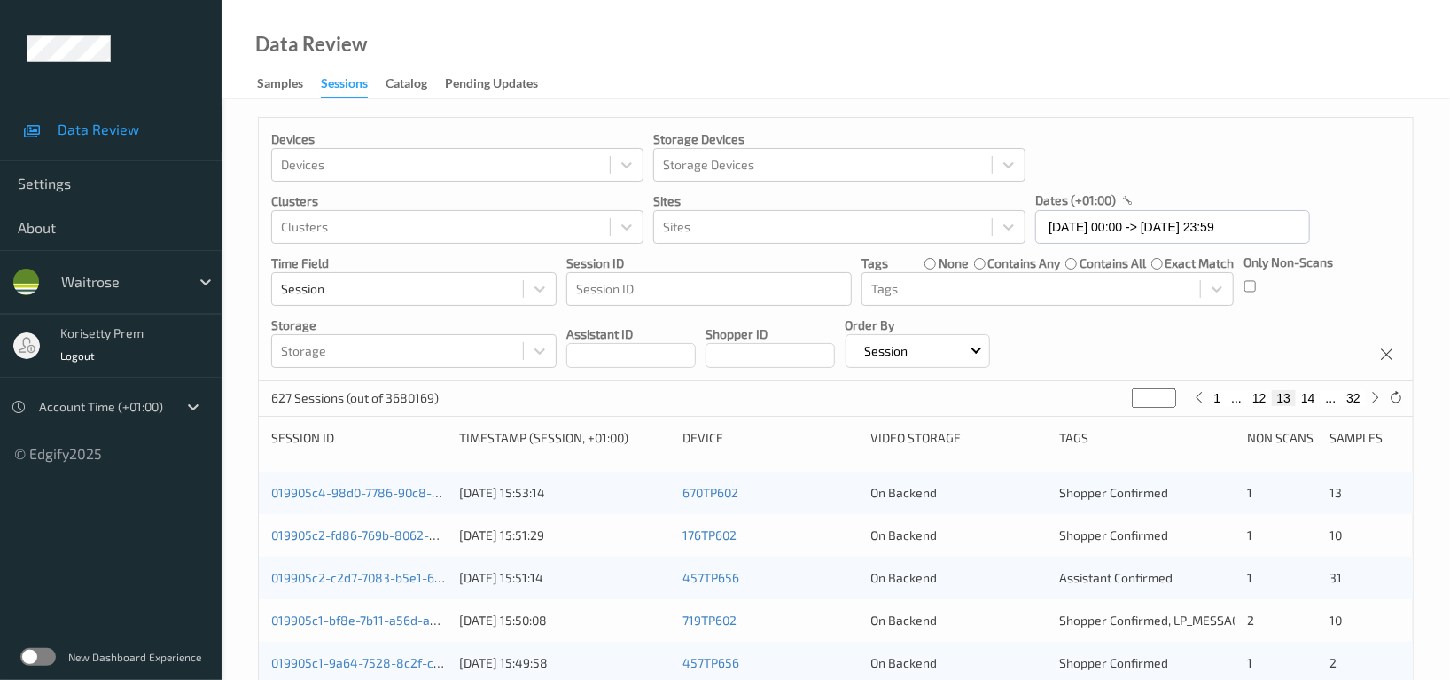
type input "**"
click at [1308, 396] on button "13" at bounding box center [1308, 398] width 25 height 16
type input "**"
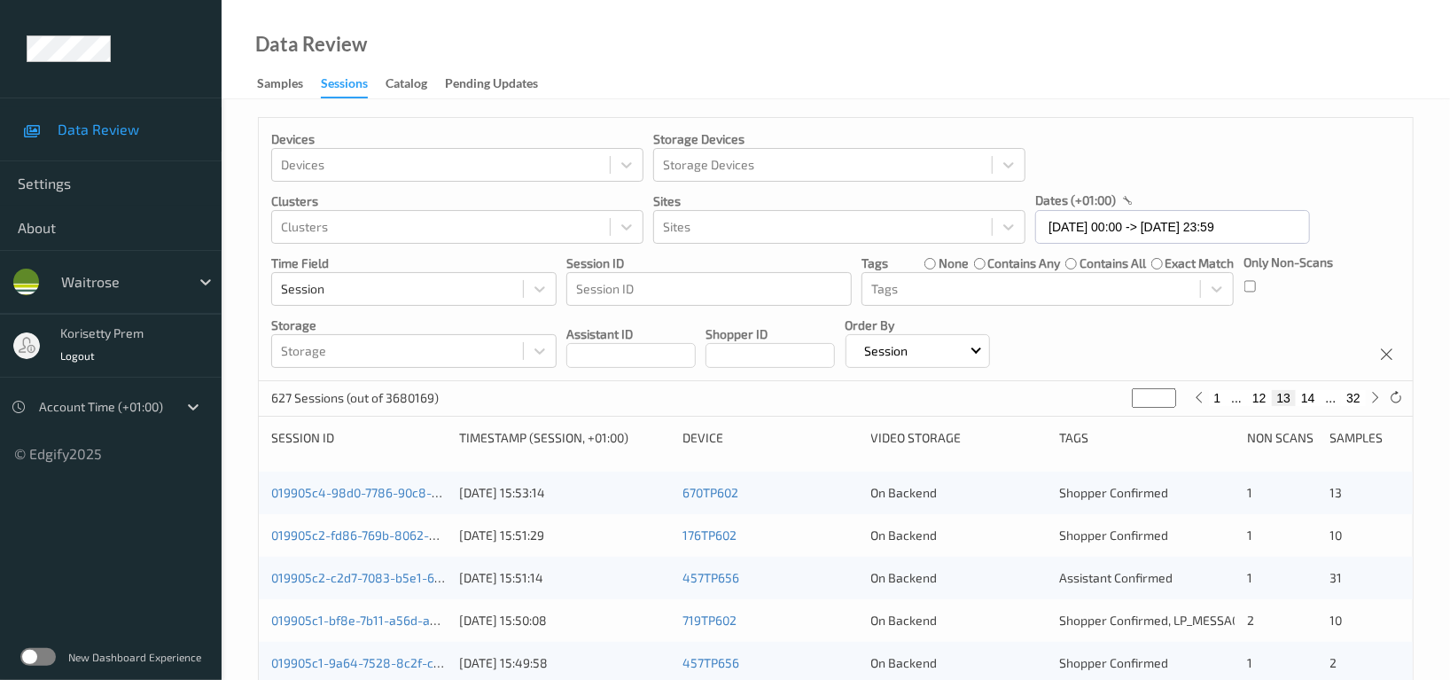
click at [1237, 158] on div "Devices Devices Storage Devices Storage Devices Clusters Clusters Sites Sites d…" at bounding box center [836, 249] width 1154 height 263
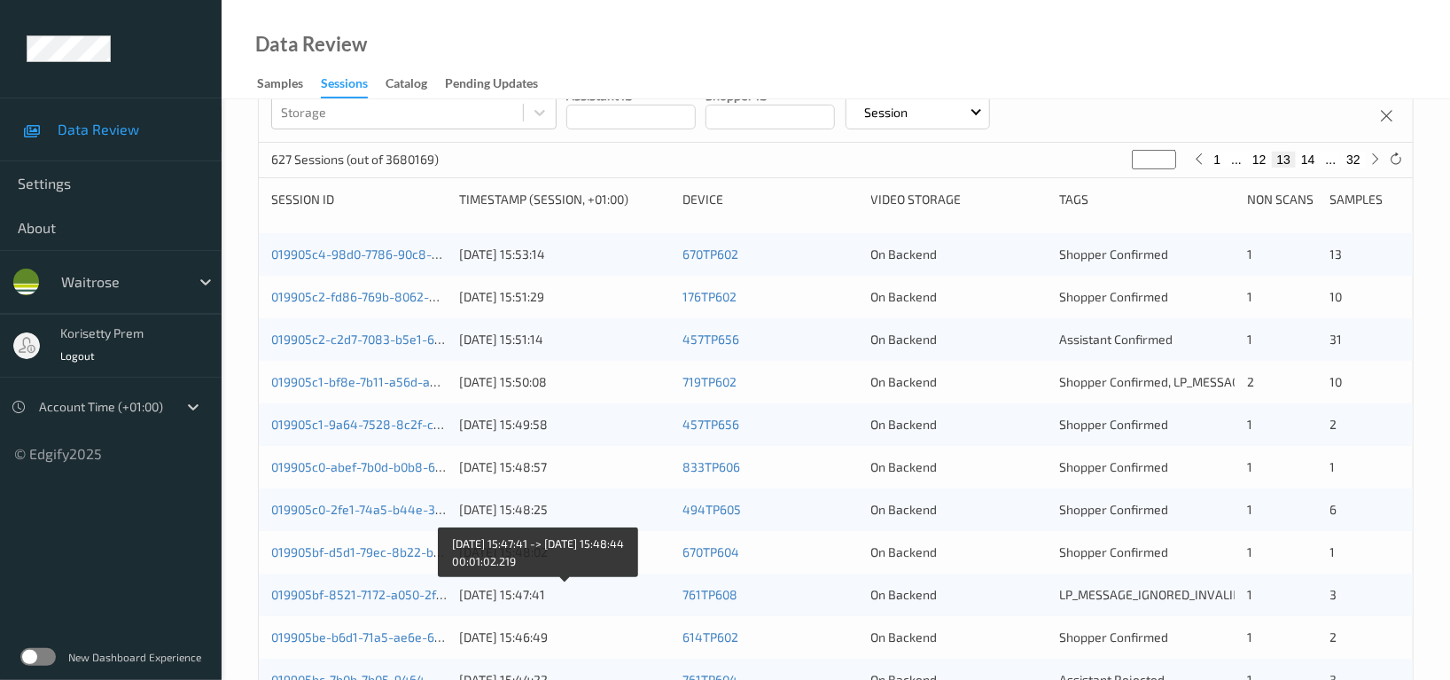
scroll to position [236, 0]
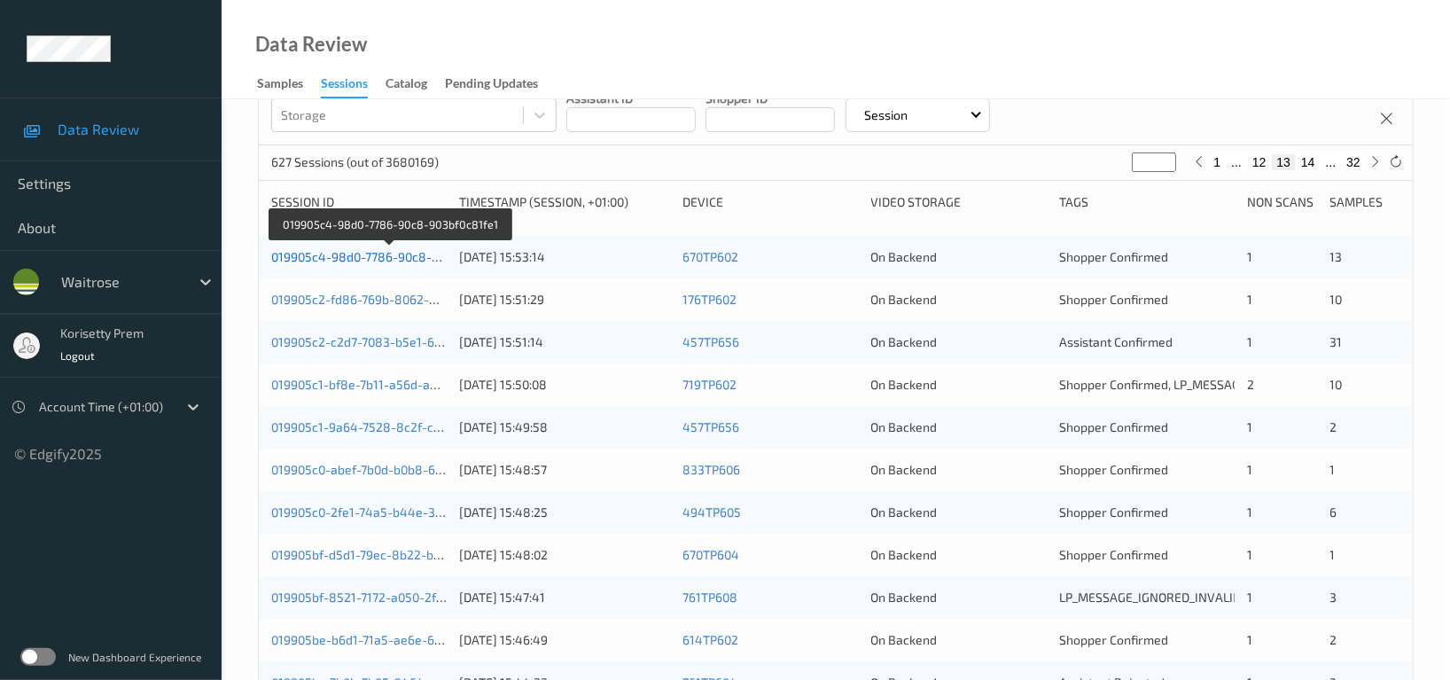
click at [394, 260] on link "019905c4-98d0-7786-90c8-903bf0c81fe1" at bounding box center [389, 256] width 237 height 15
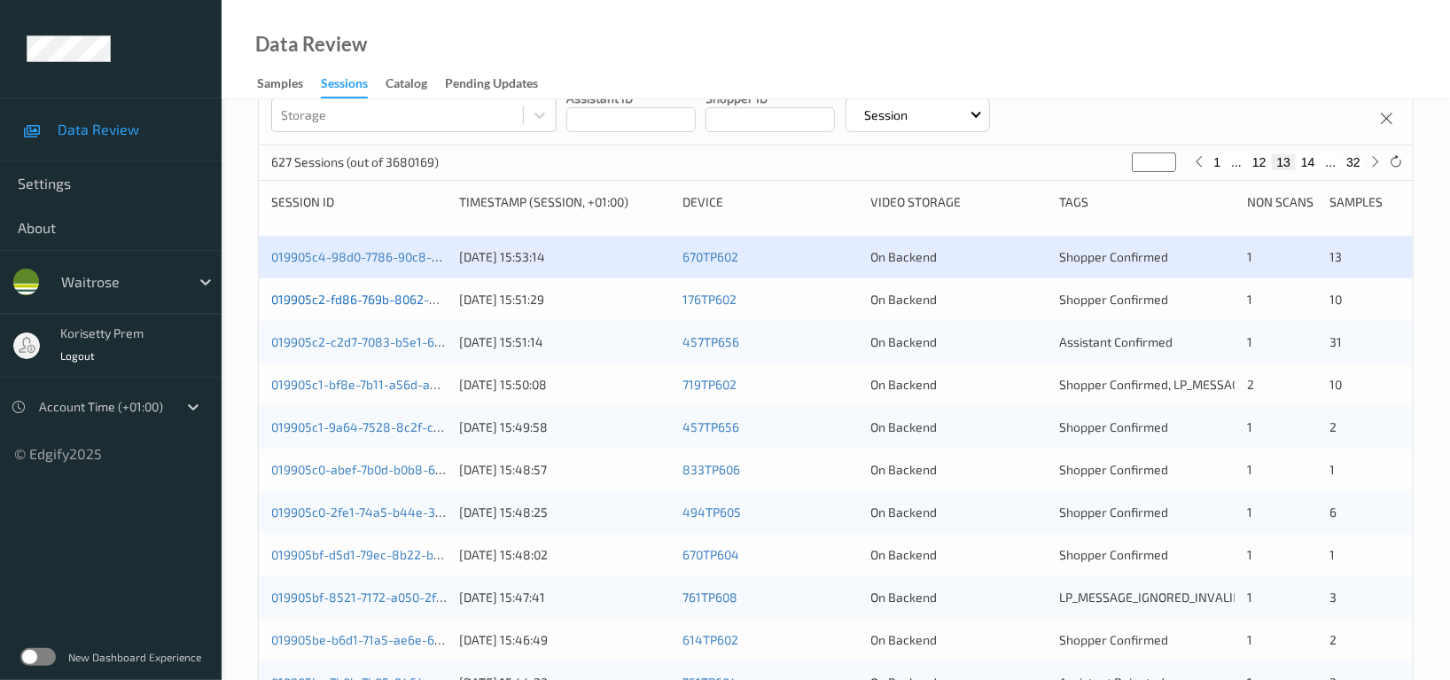
click at [402, 301] on link "019905c2-fd86-769b-8062-4a2f05baa8a0" at bounding box center [392, 299] width 242 height 15
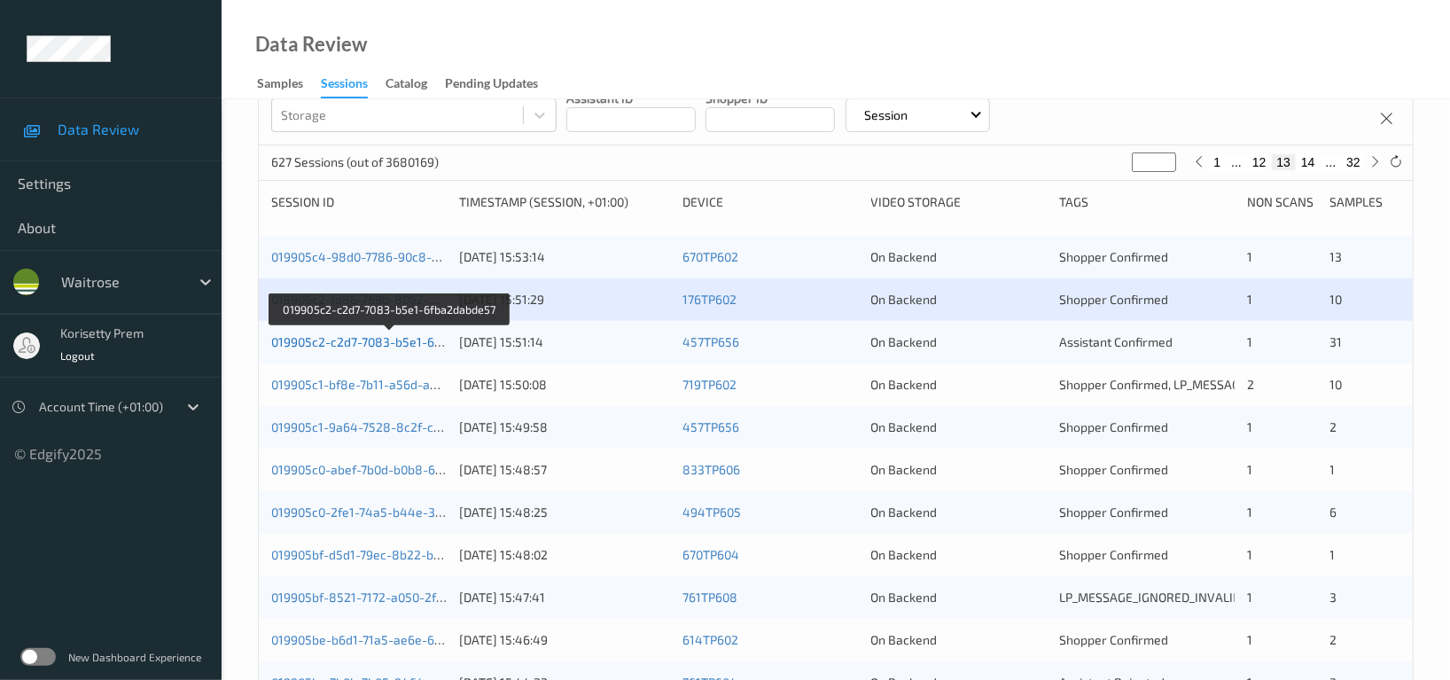
click at [410, 343] on link "019905c2-c2d7-7083-b5e1-6fba2dabde57" at bounding box center [390, 341] width 238 height 15
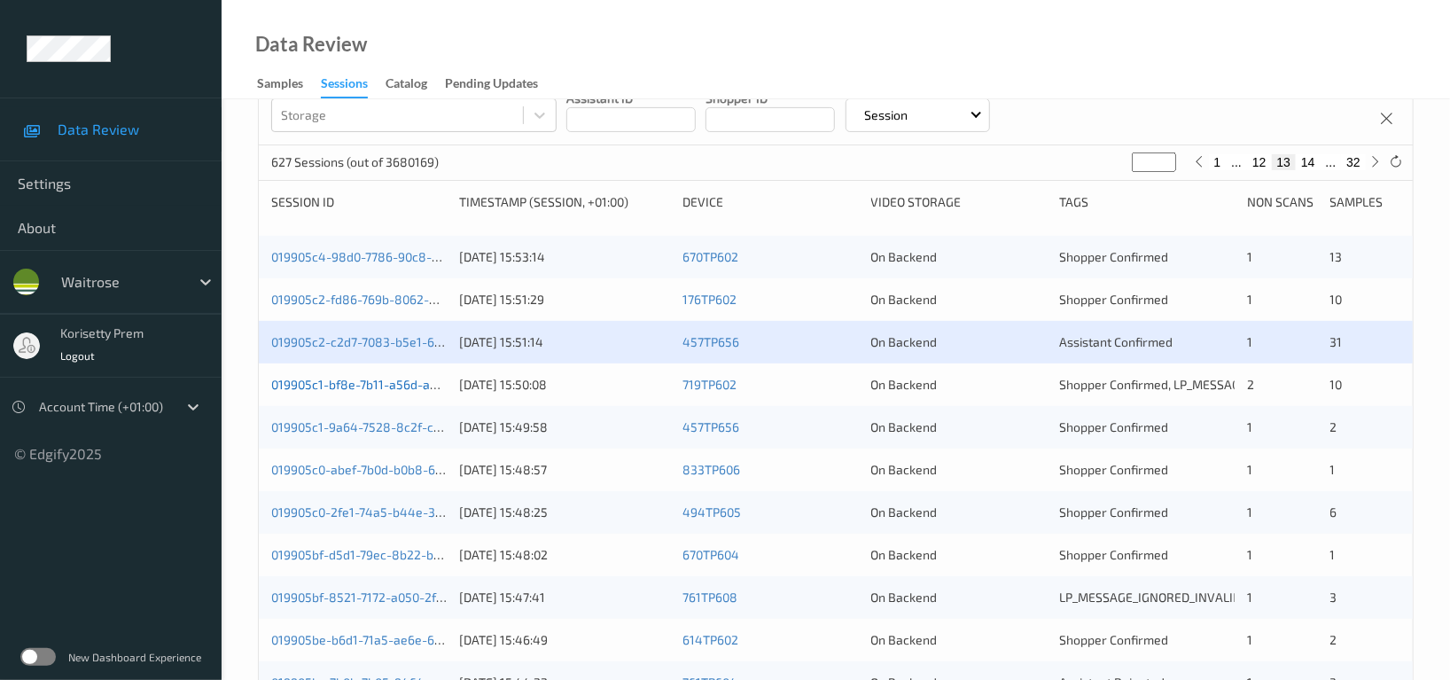
click at [402, 382] on link "019905c1-bf8e-7b11-a56d-aa698cd08bbd" at bounding box center [390, 384] width 238 height 15
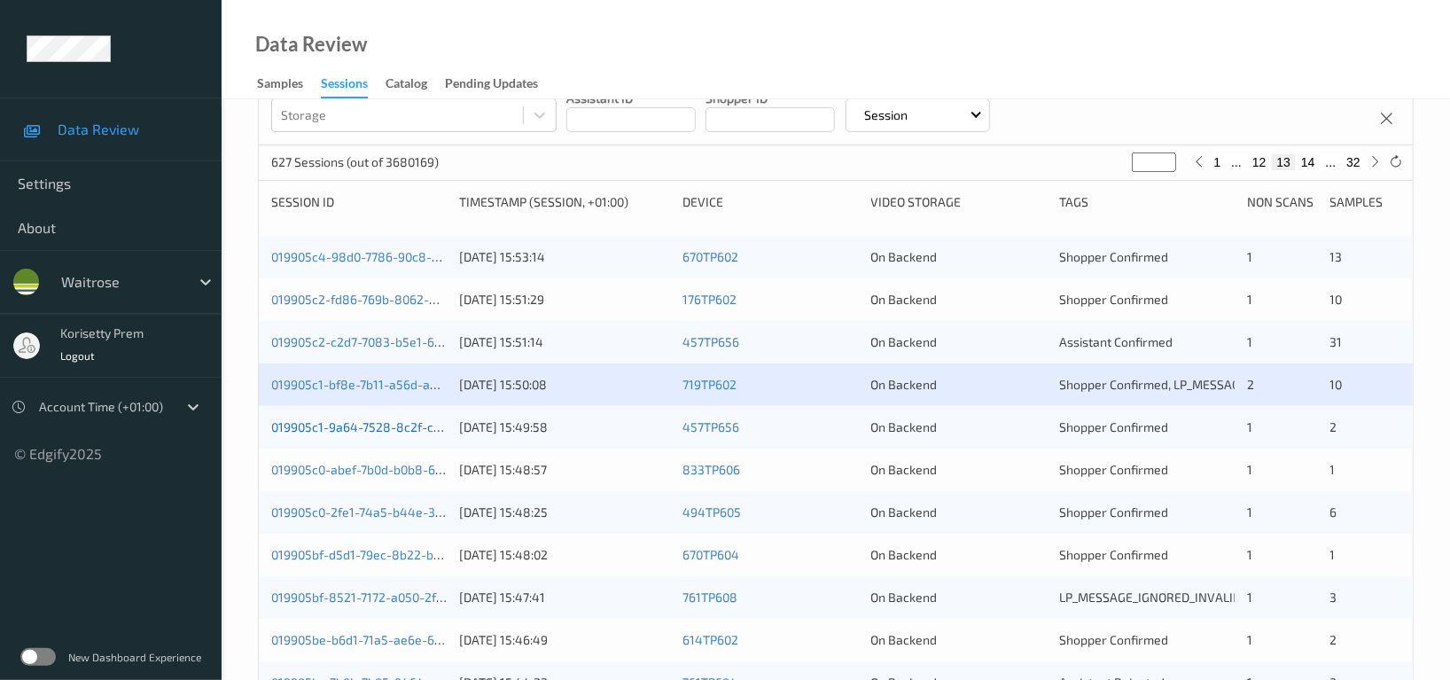
click at [392, 425] on link "019905c1-9a64-7528-8c2f-c6c37182098f" at bounding box center [389, 426] width 236 height 15
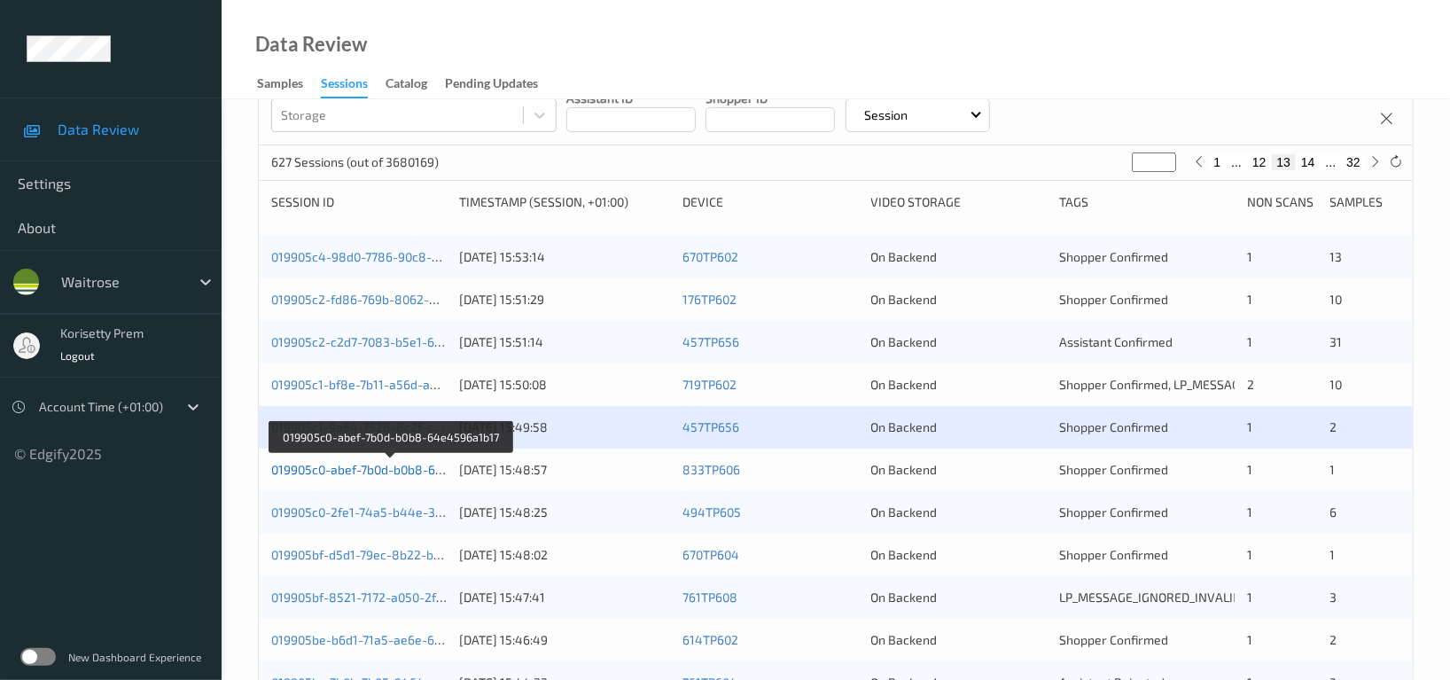
click at [414, 470] on link "019905c0-abef-7b0d-b0b8-64e4596a1b17" at bounding box center [390, 469] width 239 height 15
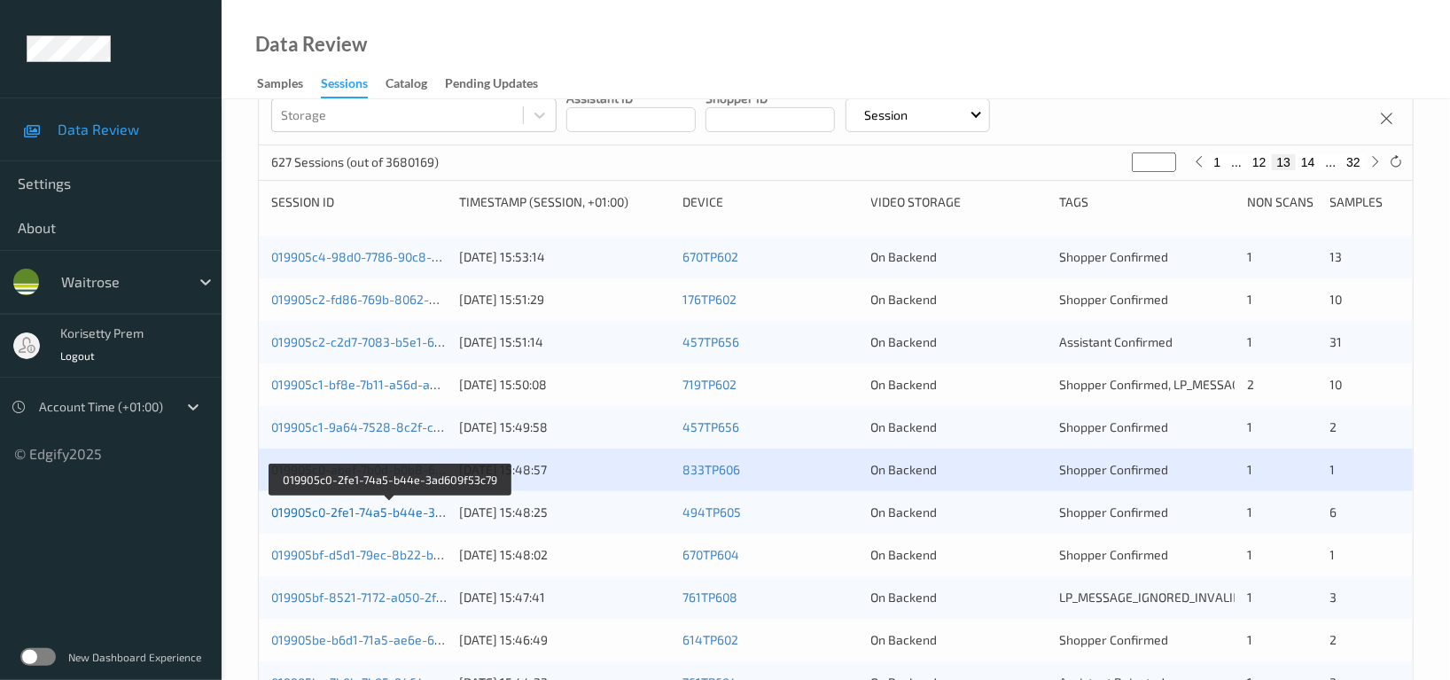
click at [387, 508] on link "019905c0-2fe1-74a5-b44e-3ad609f53c79" at bounding box center [390, 511] width 238 height 15
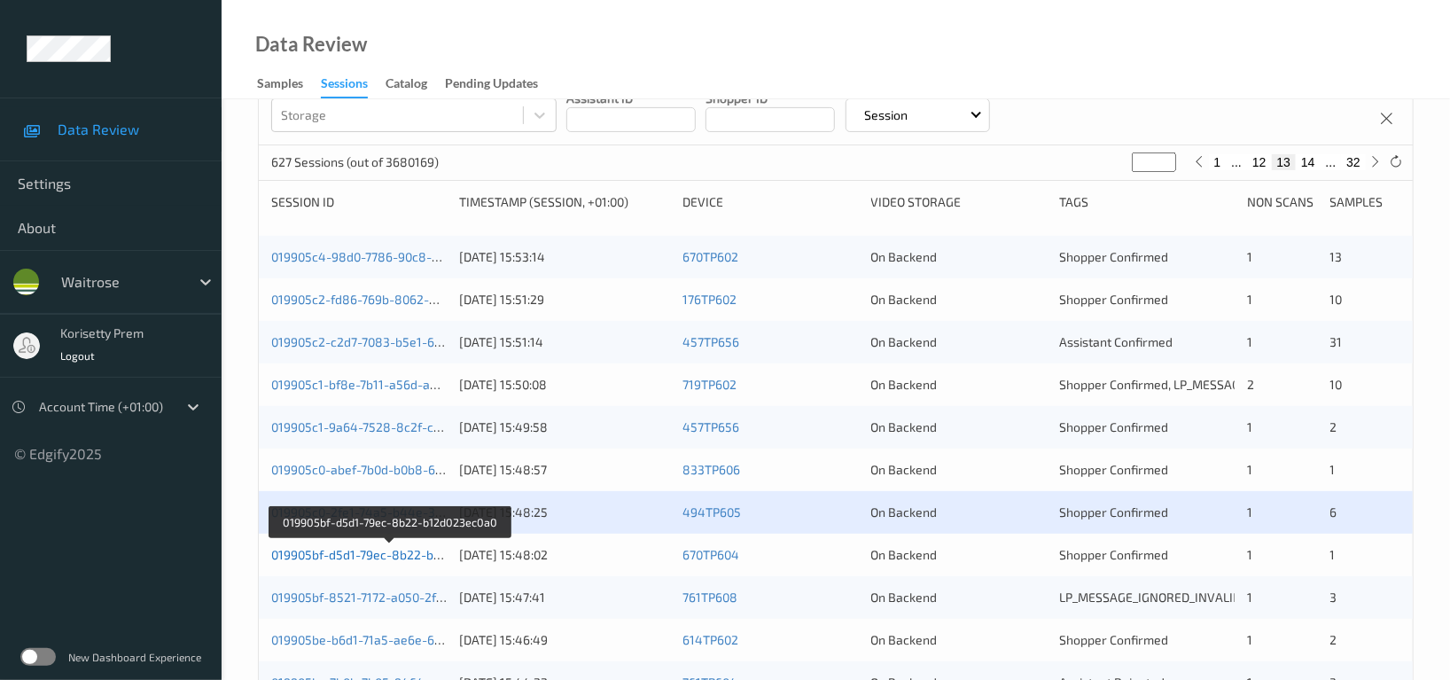
click at [393, 556] on link "019905bf-d5d1-79ec-8b22-b12d023ec0a0" at bounding box center [390, 554] width 238 height 15
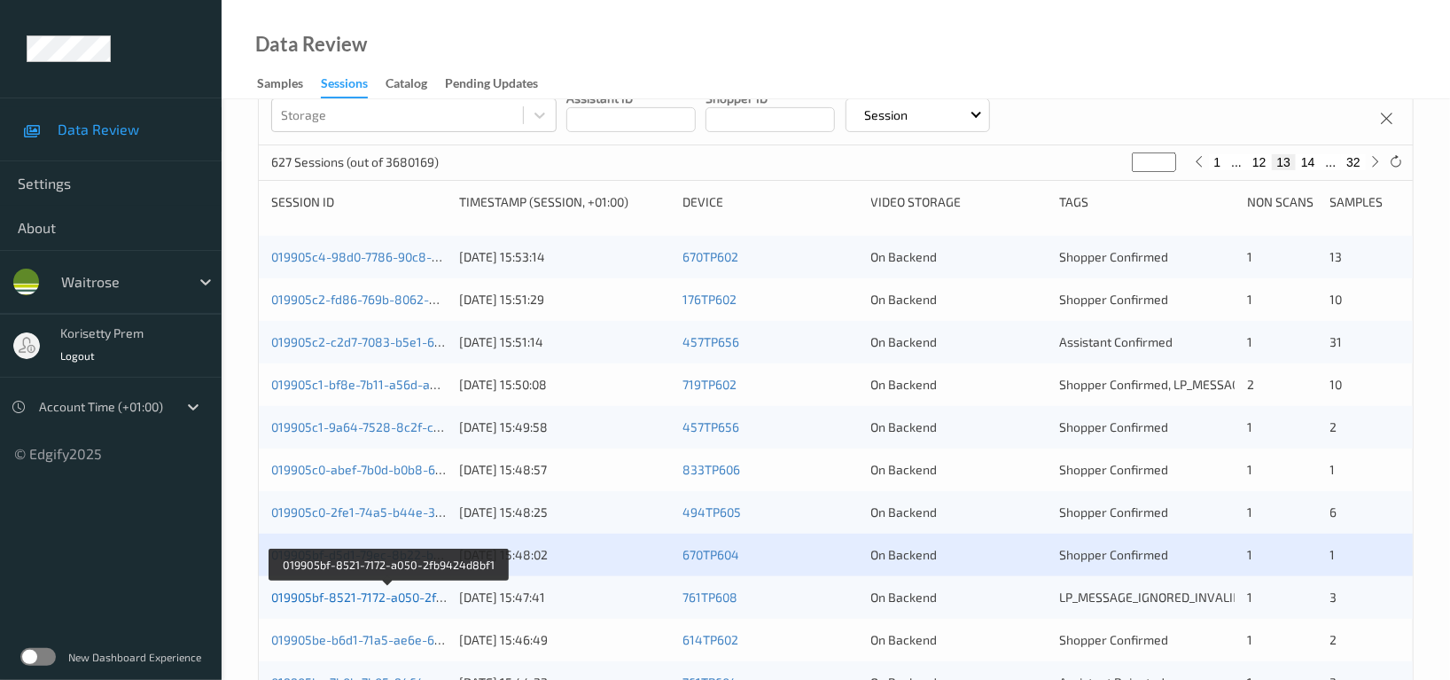
click at [393, 599] on link "019905bf-8521-7172-a050-2fb9424d8bf1" at bounding box center [388, 596] width 234 height 15
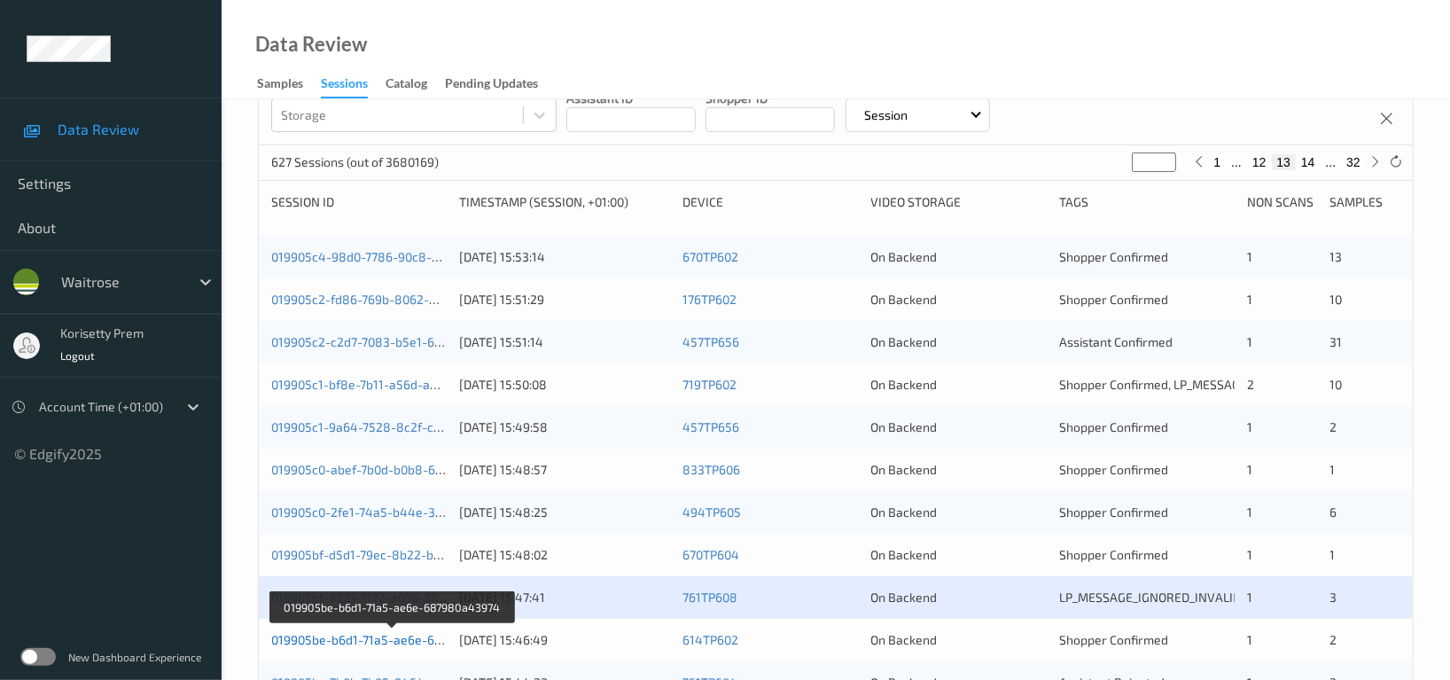
click at [403, 636] on link "019905be-b6d1-71a5-ae6e-687980a43974" at bounding box center [392, 639] width 243 height 15
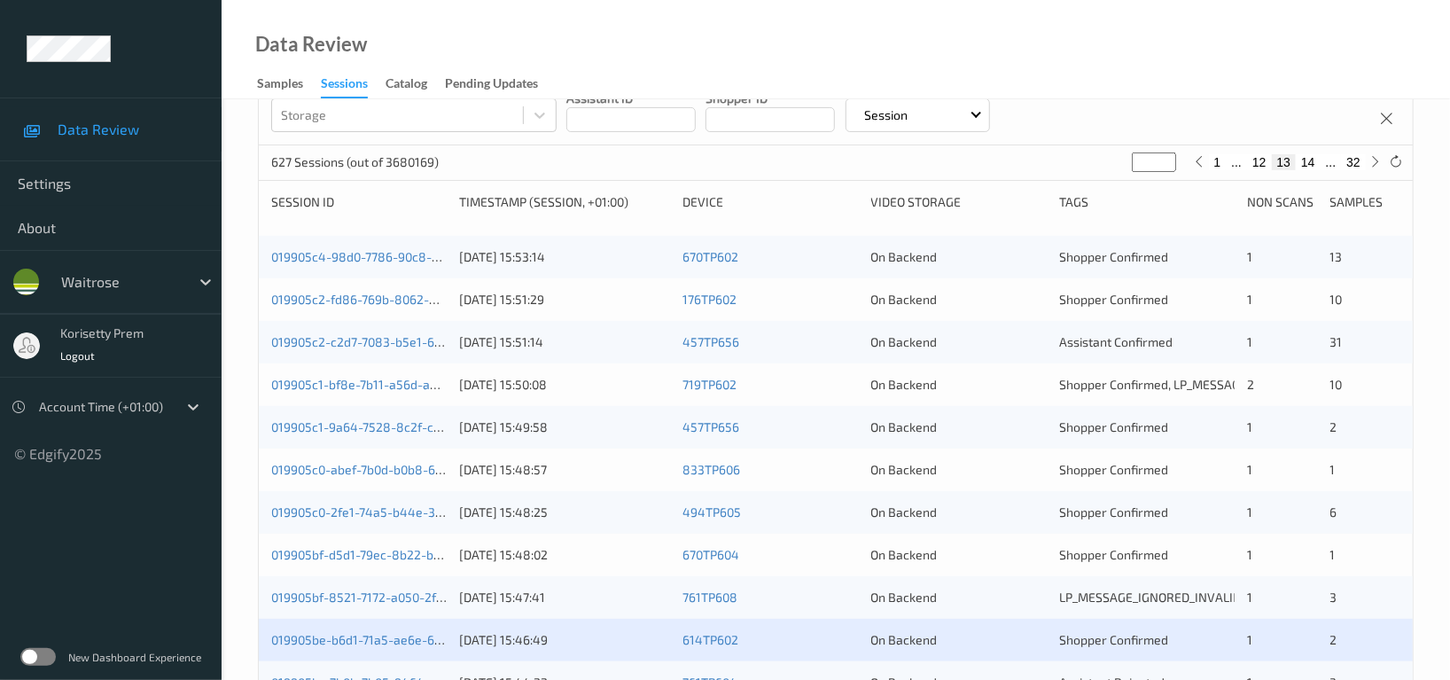
click at [899, 635] on div "On Backend" at bounding box center [959, 640] width 176 height 18
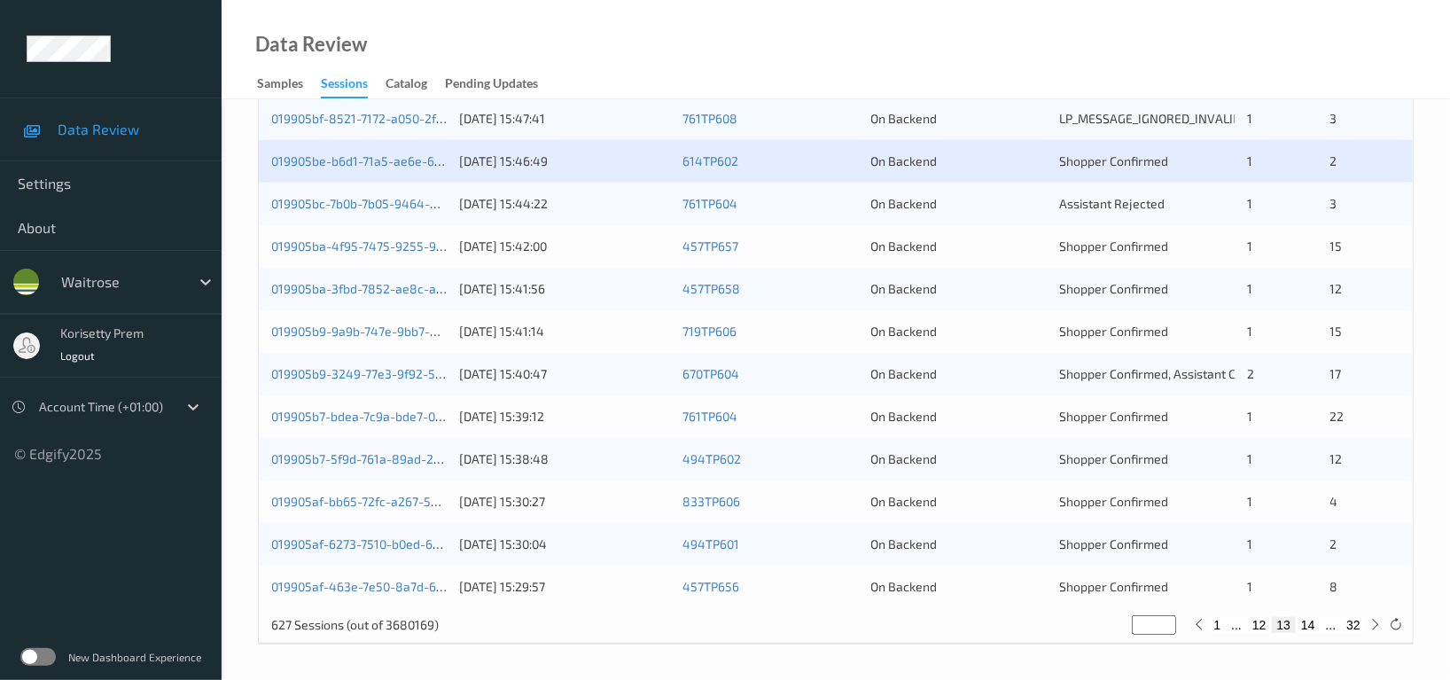
scroll to position [715, 0]
click at [406, 205] on link "019905bc-7b0b-7b05-9464-0ec7dc9a9133" at bounding box center [390, 202] width 239 height 15
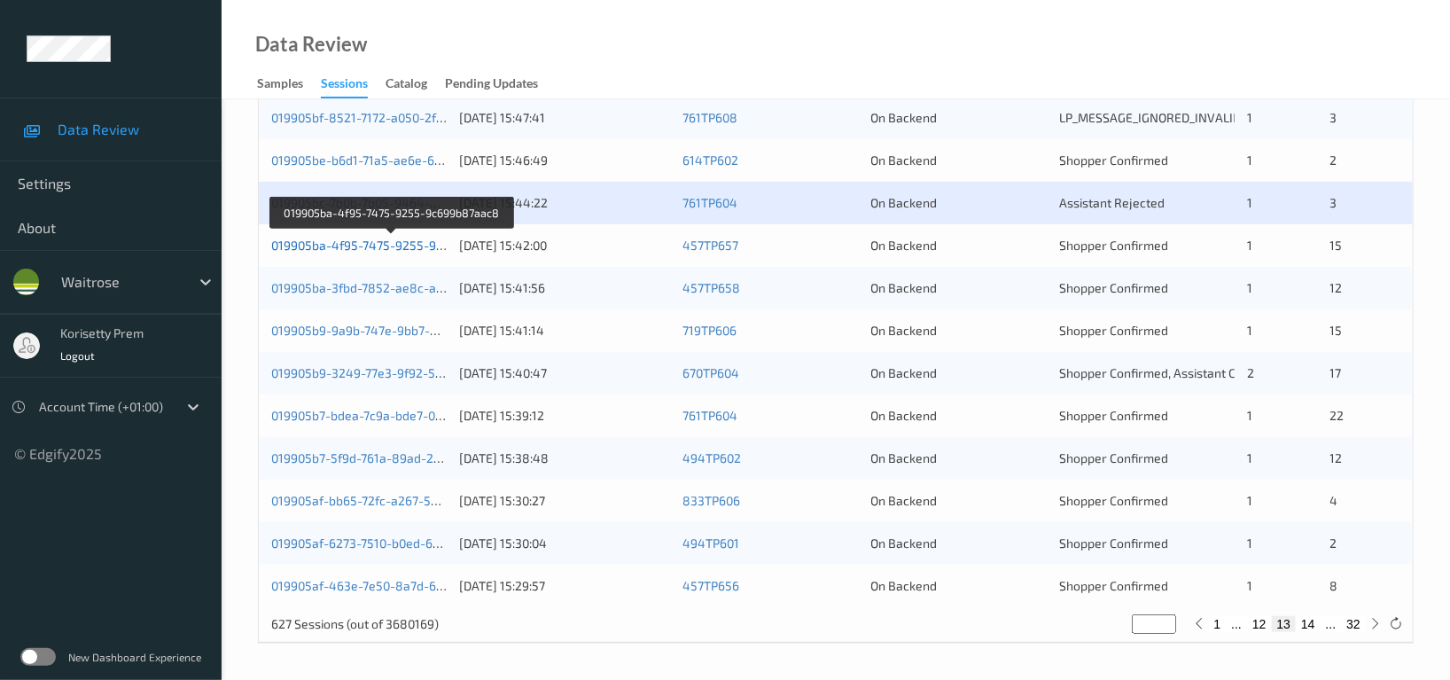
click at [421, 247] on link "019905ba-4f95-7475-9255-9c699b87aac8" at bounding box center [392, 245] width 242 height 15
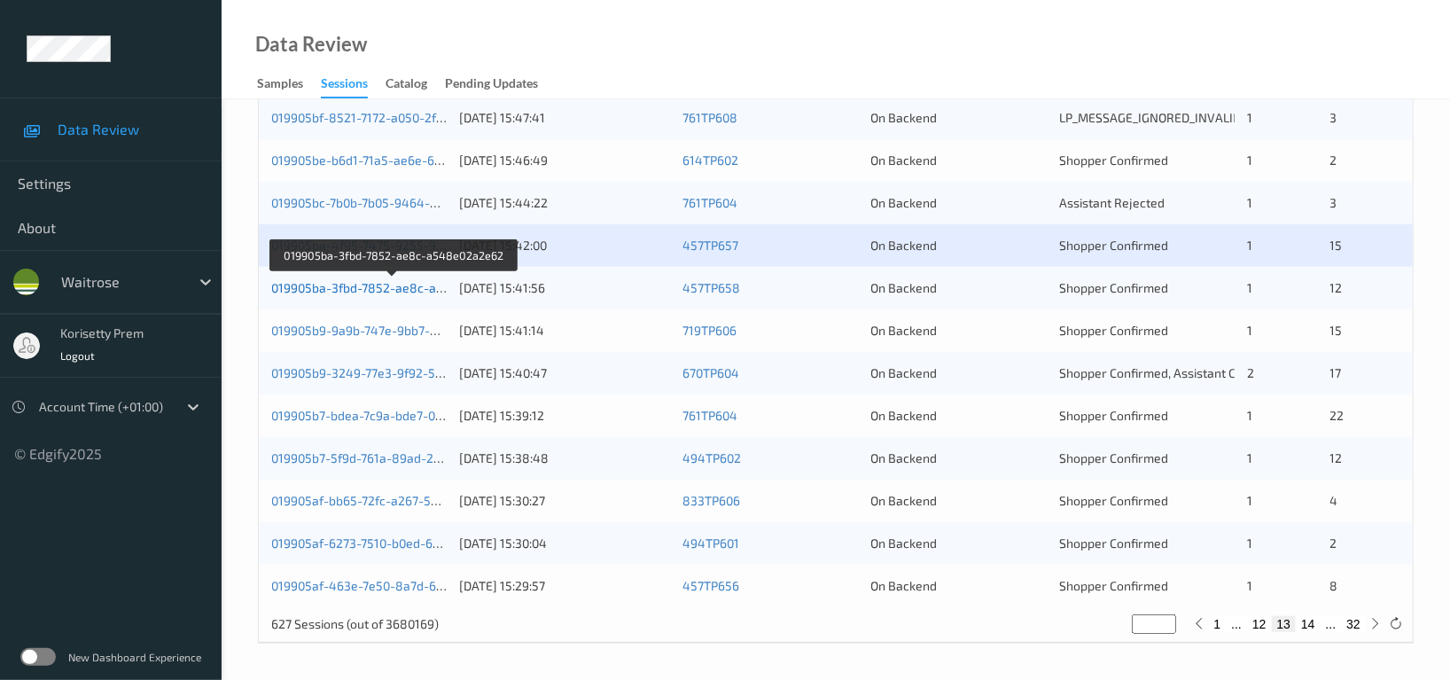
click at [403, 287] on link "019905ba-3fbd-7852-ae8c-a548e02a2e62" at bounding box center [393, 287] width 245 height 15
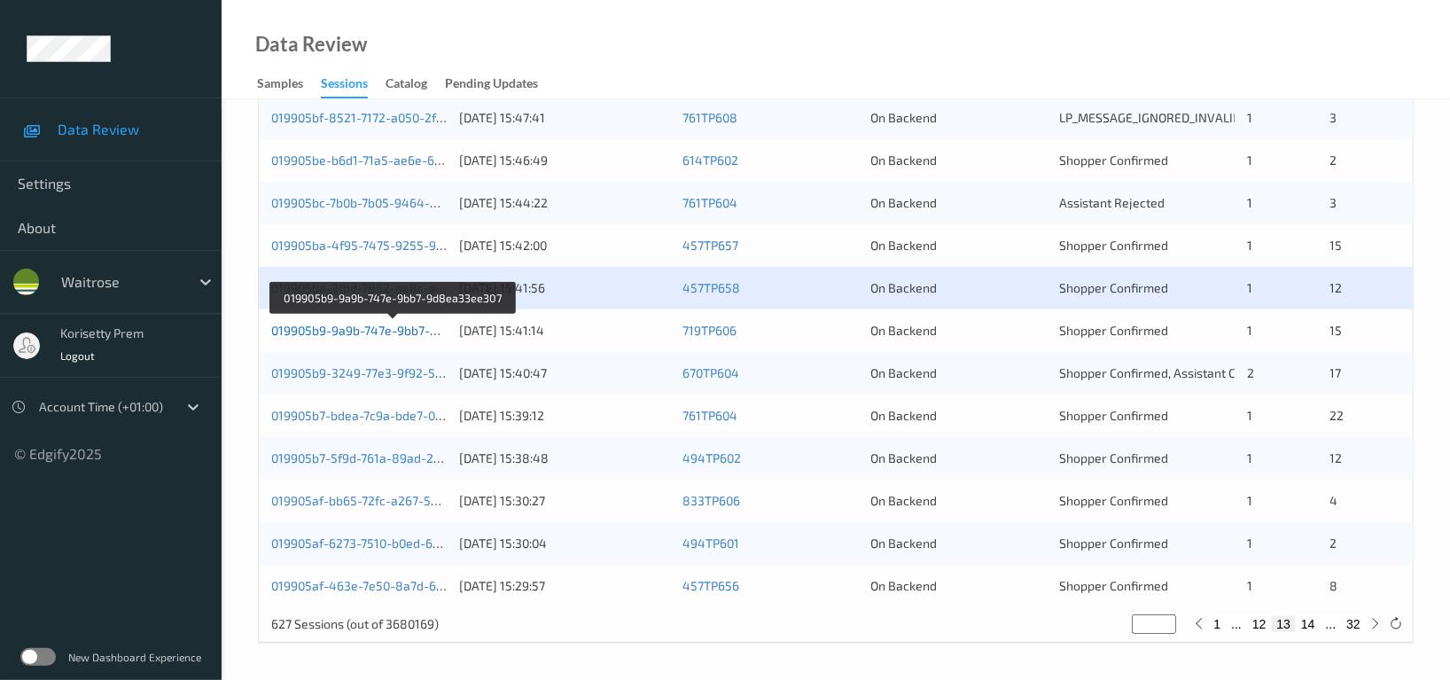
click at [410, 331] on link "019905b9-9a9b-747e-9bb7-9d8ea33ee307" at bounding box center [393, 330] width 244 height 15
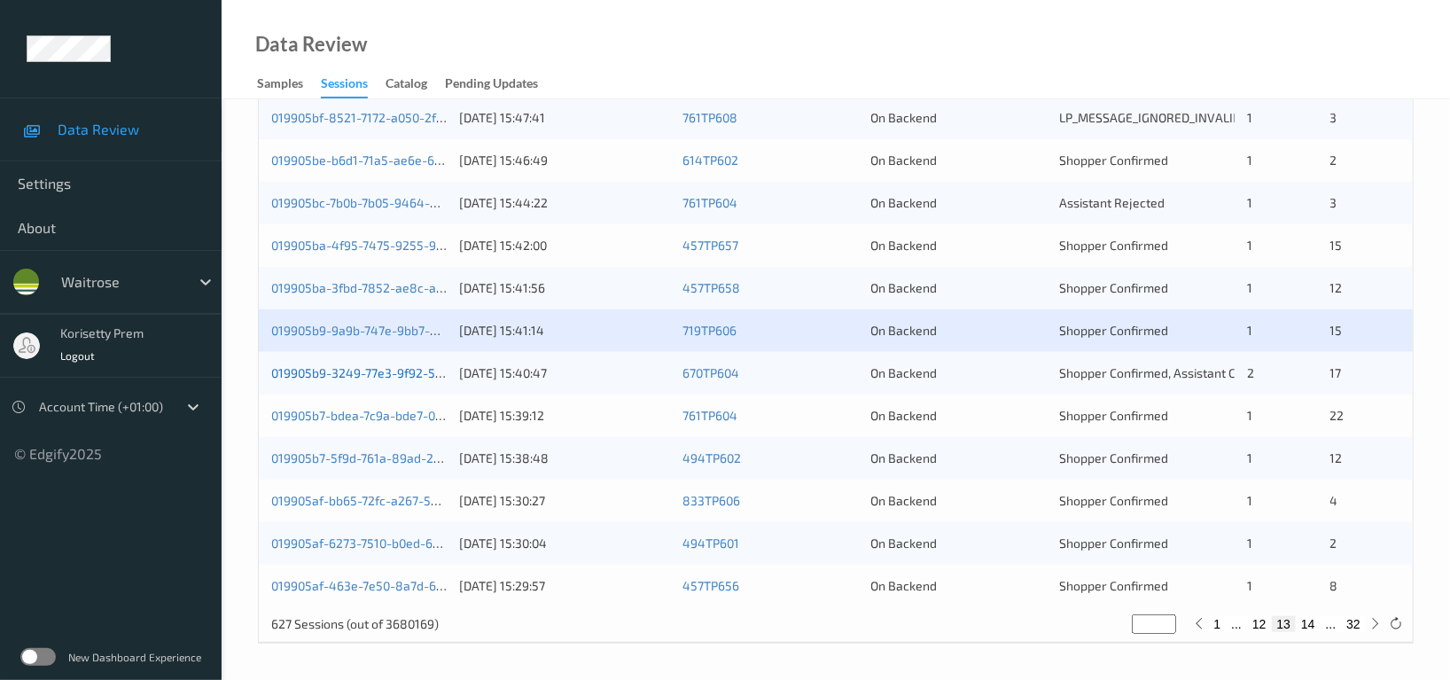
click at [402, 375] on link "019905b9-3249-77e3-9f92-553f96cd34ec" at bounding box center [390, 372] width 238 height 15
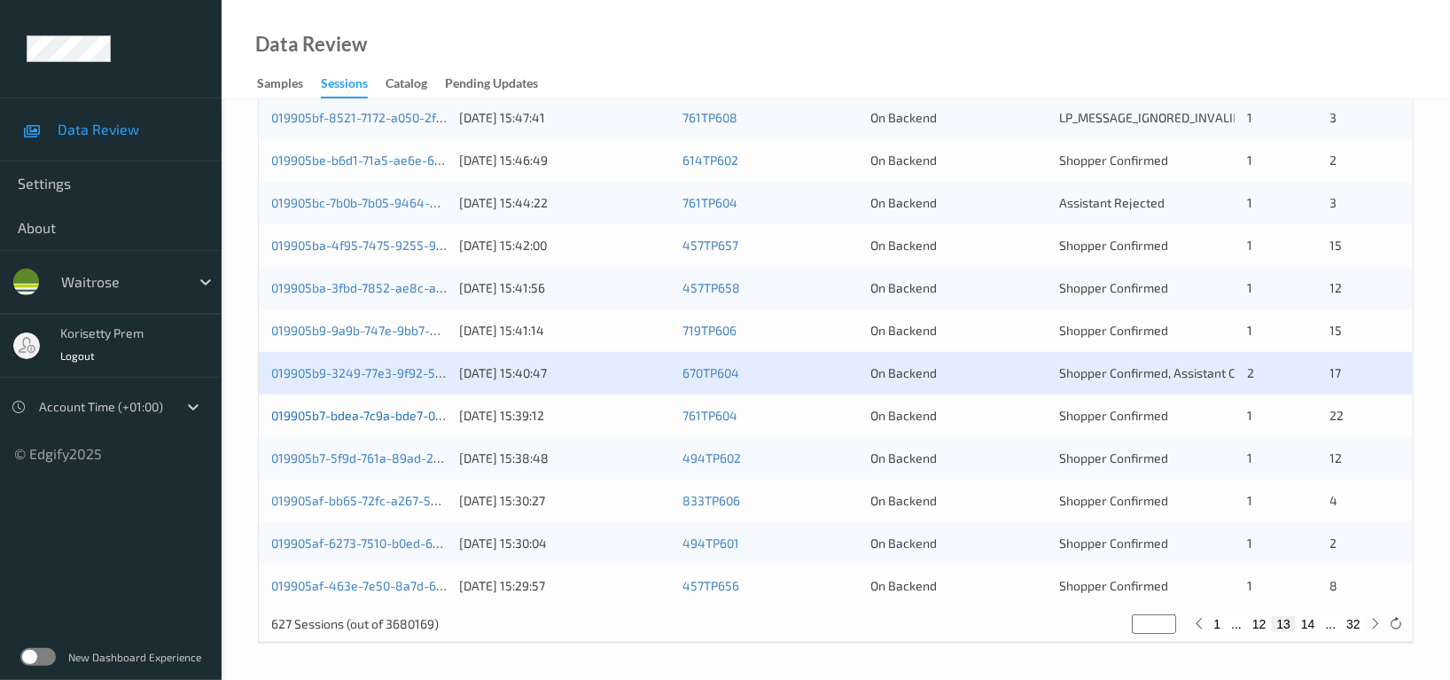
click at [407, 408] on link "019905b7-bdea-7c9a-bde7-0124d38b2ed8" at bounding box center [392, 415] width 243 height 15
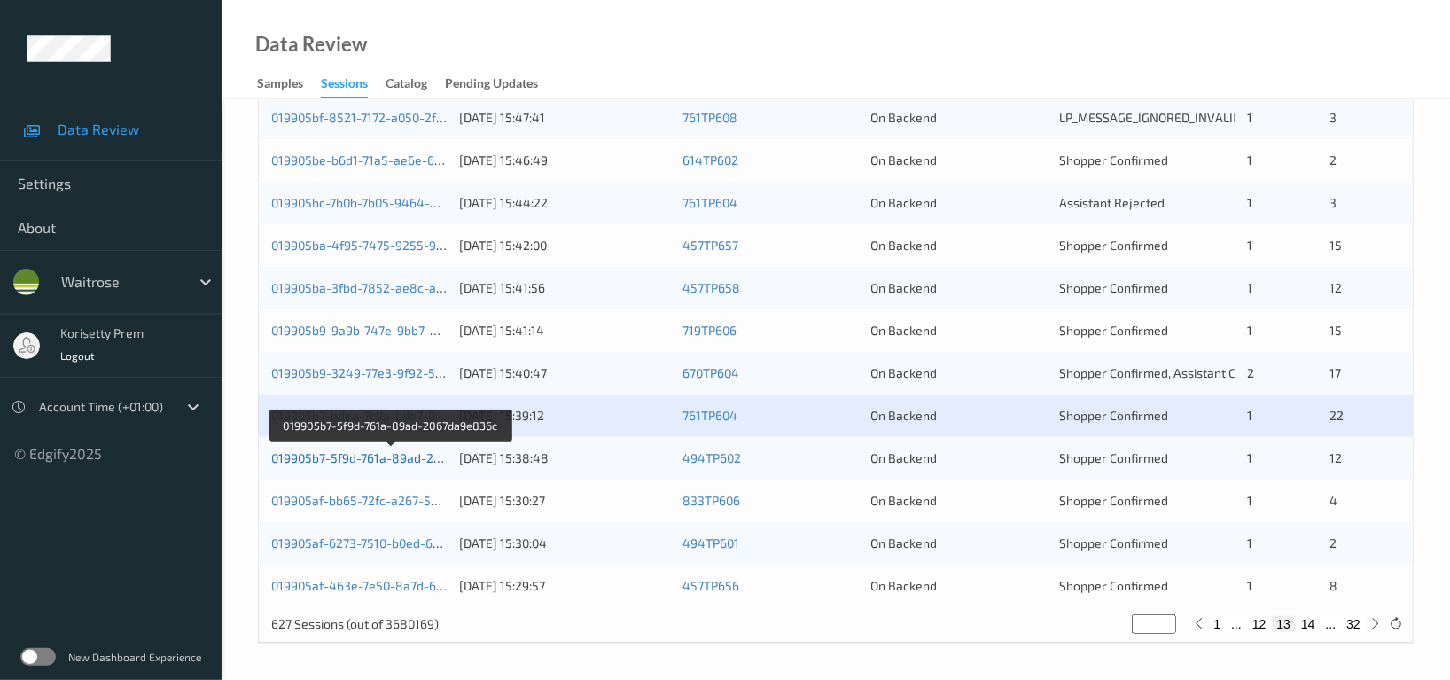
click at [403, 451] on link "019905b7-5f9d-761a-89ad-2067da9e836c" at bounding box center [390, 457] width 239 height 15
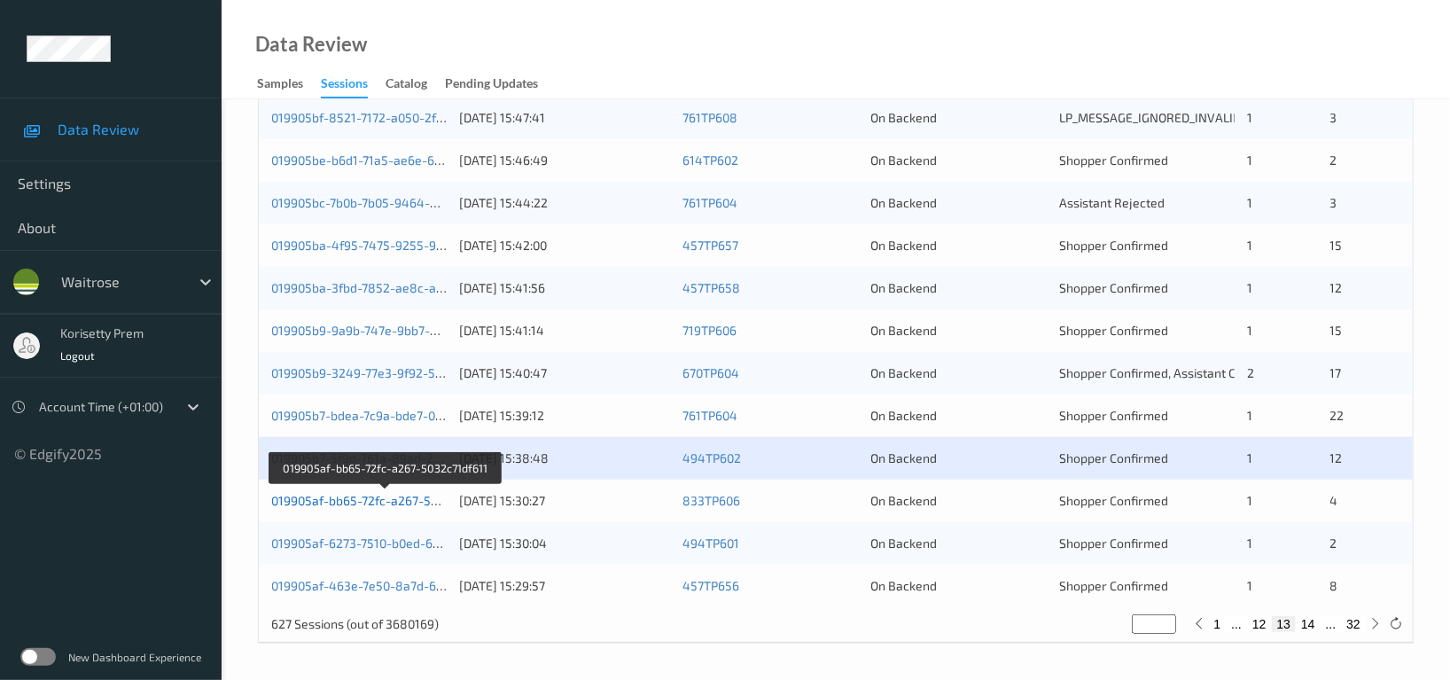
click at [389, 499] on link "019905af-bb65-72fc-a267-5032c71df611" at bounding box center [385, 500] width 228 height 15
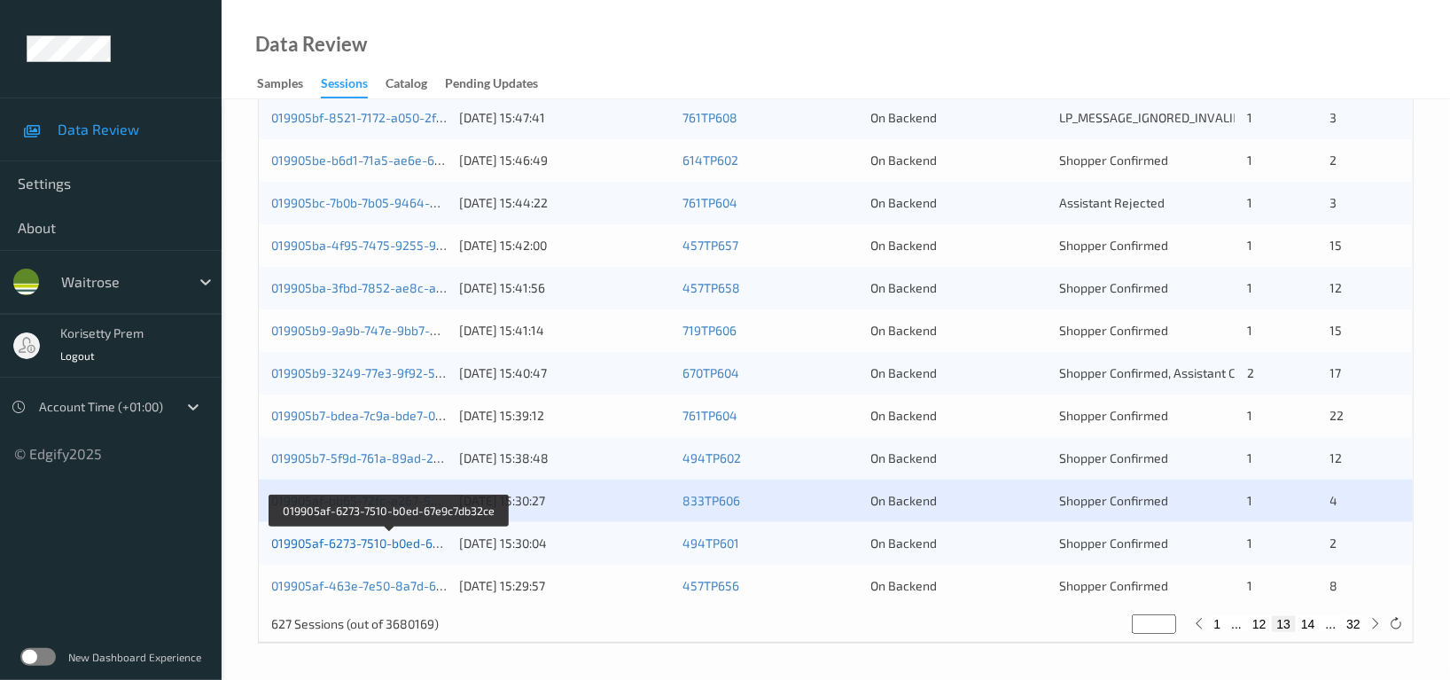
click at [382, 546] on link "019905af-6273-7510-b0ed-67e9c7db32ce" at bounding box center [389, 542] width 236 height 15
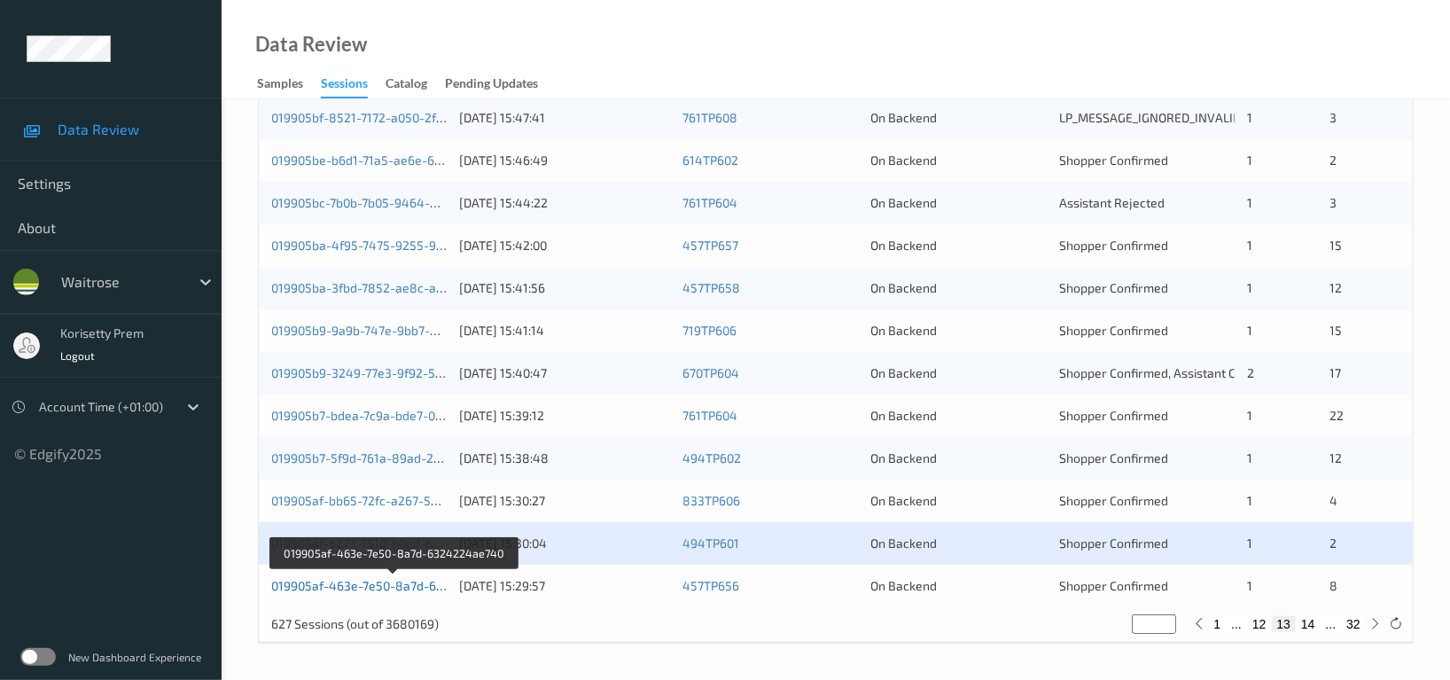
click at [394, 587] on link "019905af-463e-7e50-8a7d-6324224ae740" at bounding box center [393, 585] width 245 height 15
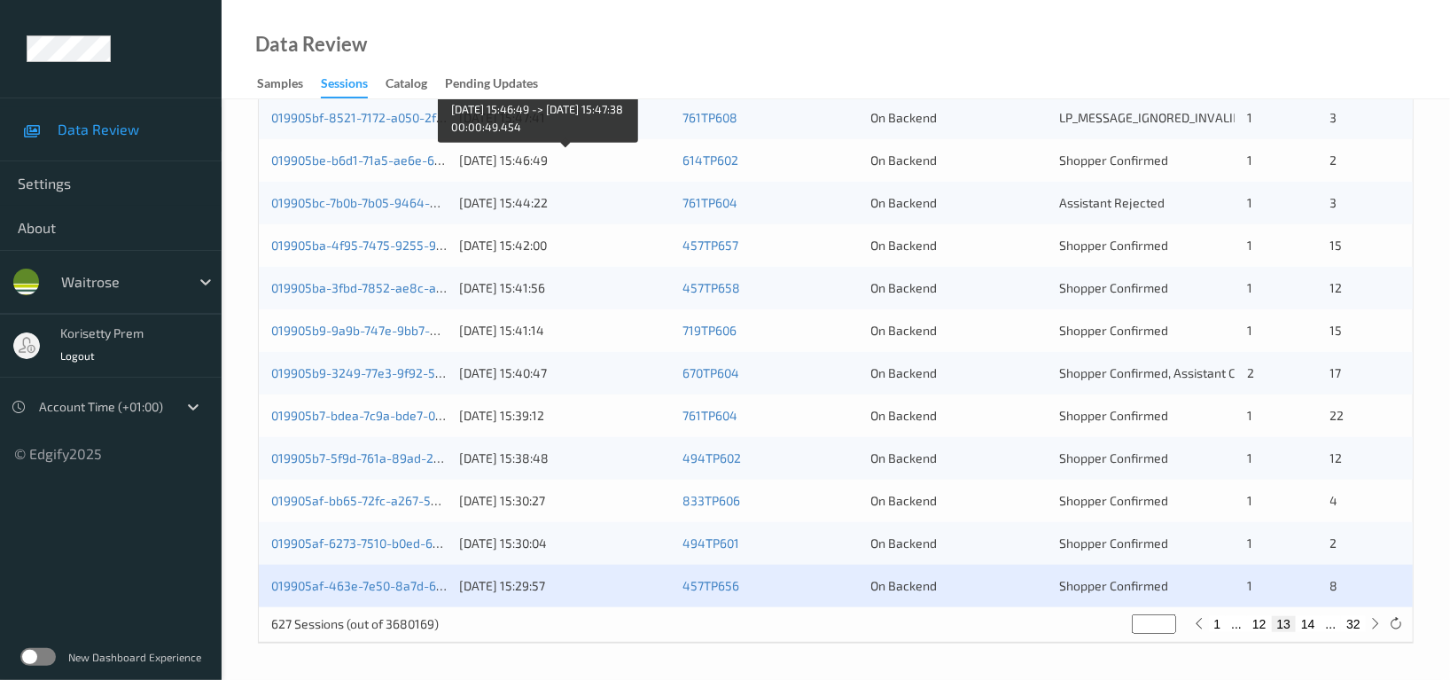
click at [479, 163] on div "01/09/2025 15:46:49" at bounding box center [564, 161] width 211 height 18
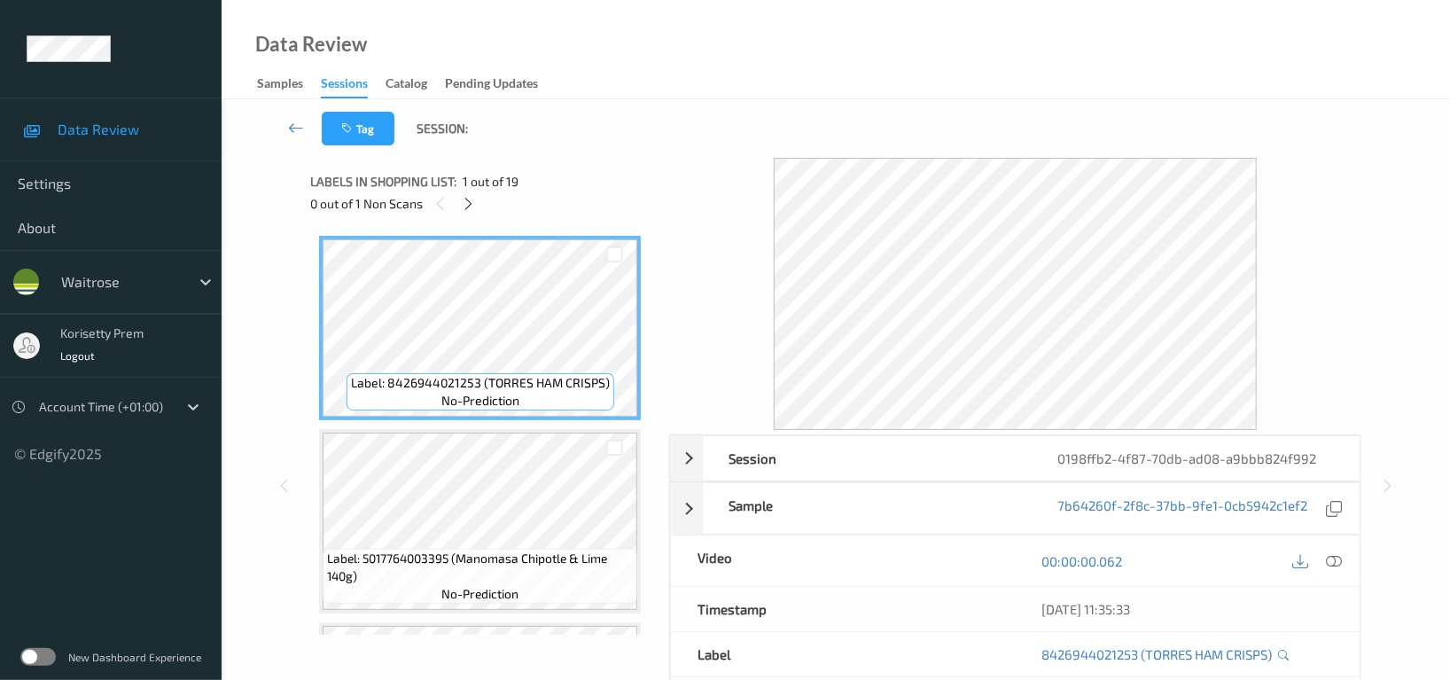
click at [746, 59] on div "Data Review Samples Sessions Catalog Pending Updates" at bounding box center [836, 49] width 1229 height 99
click at [660, 115] on div "Tag Session:" at bounding box center [836, 128] width 1156 height 59
click at [469, 204] on icon at bounding box center [469, 204] width 15 height 16
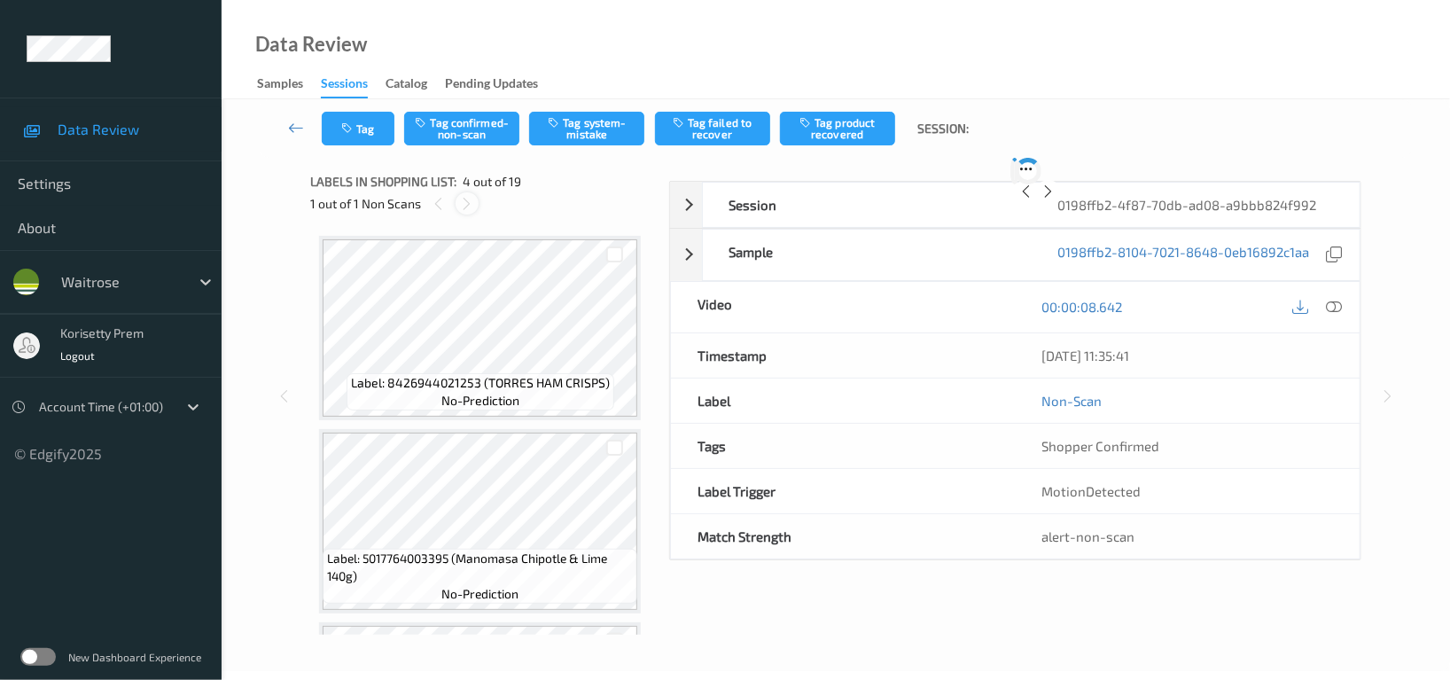
scroll to position [394, 0]
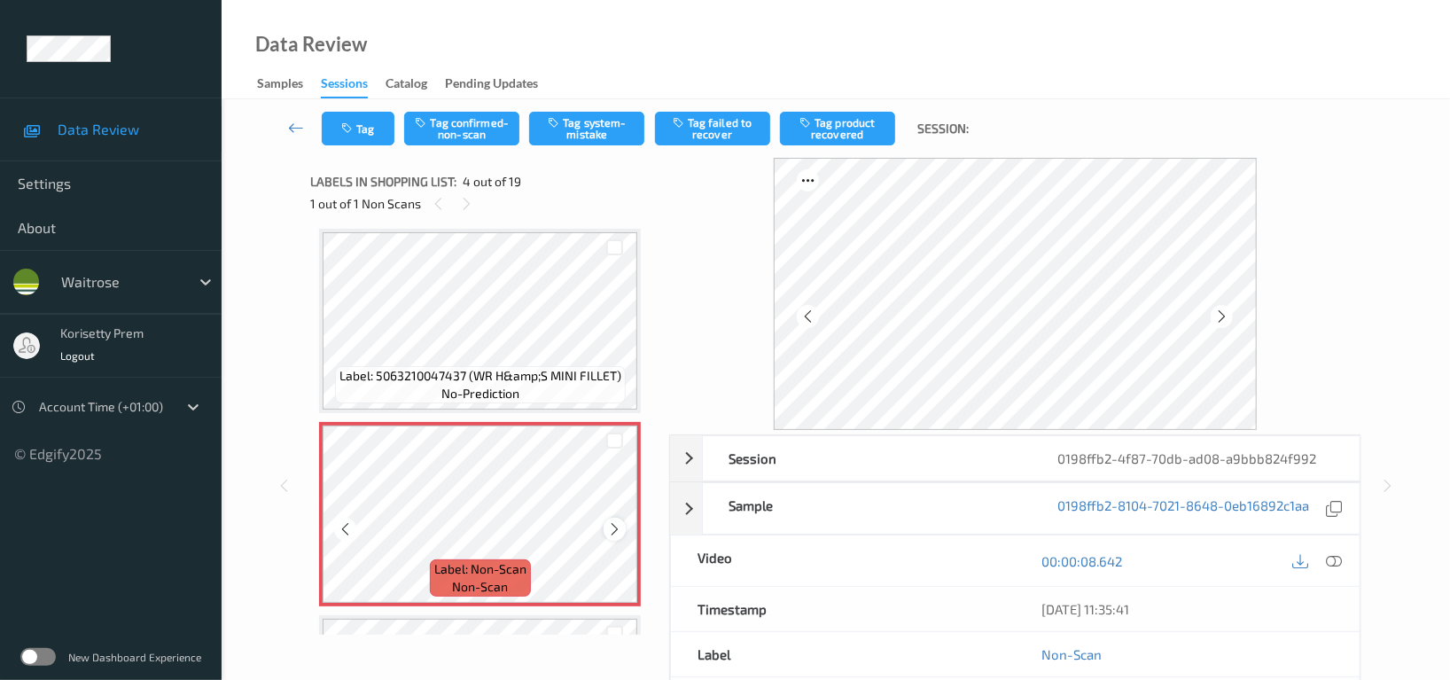
click at [611, 524] on icon at bounding box center [614, 529] width 15 height 16
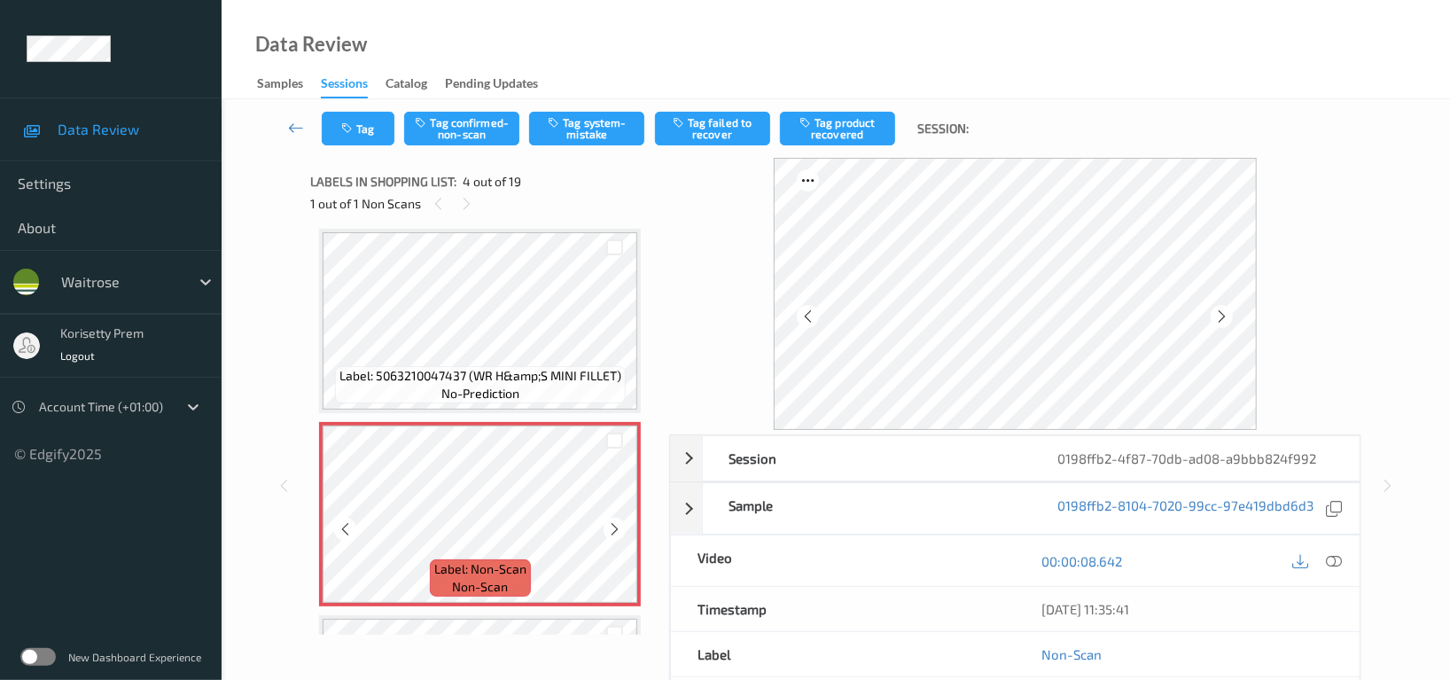
click at [611, 524] on icon at bounding box center [614, 529] width 15 height 16
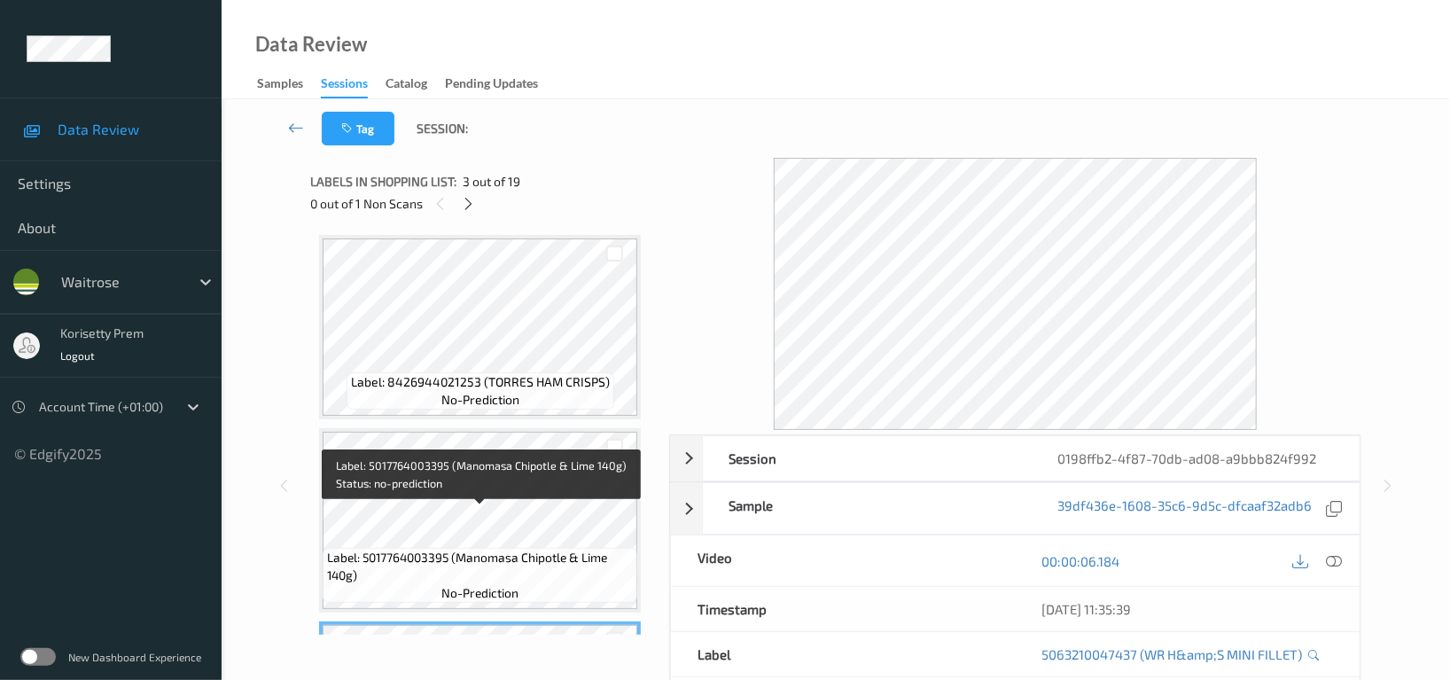
scroll to position [0, 0]
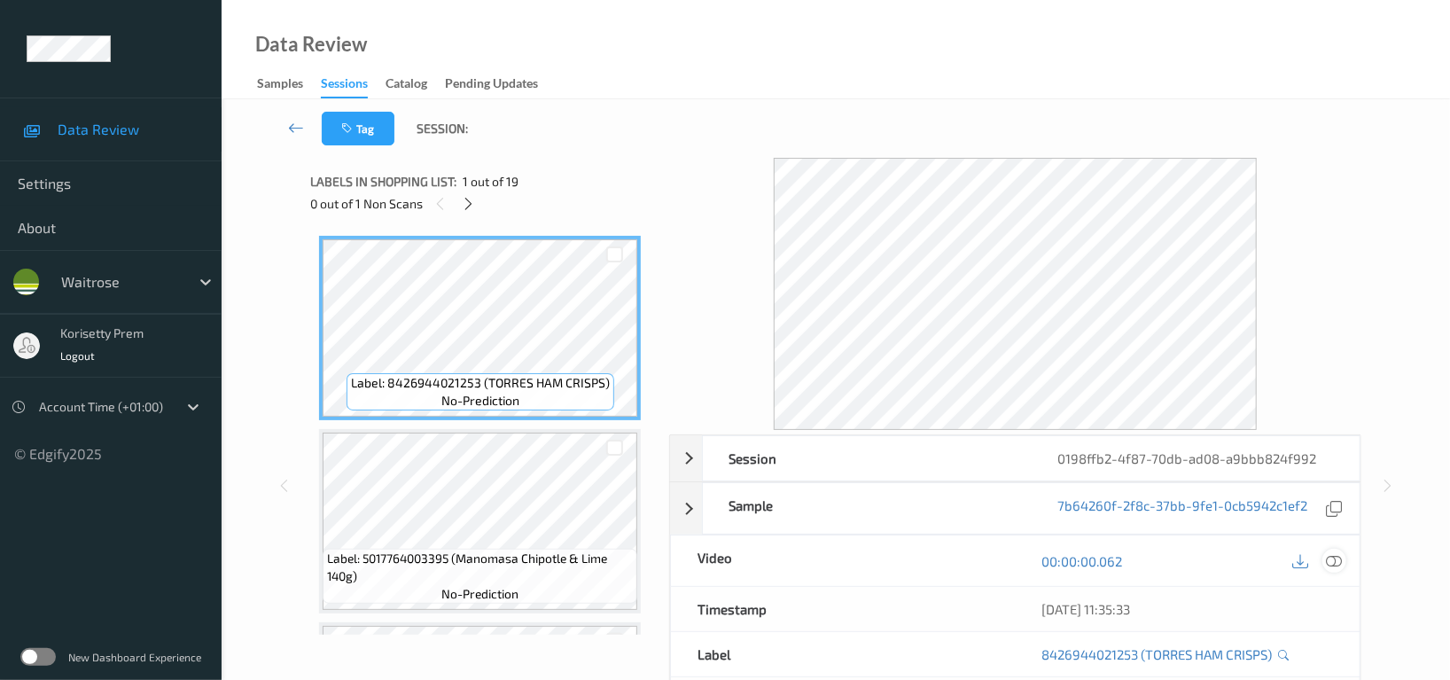
click at [1335, 562] on icon at bounding box center [1334, 561] width 16 height 16
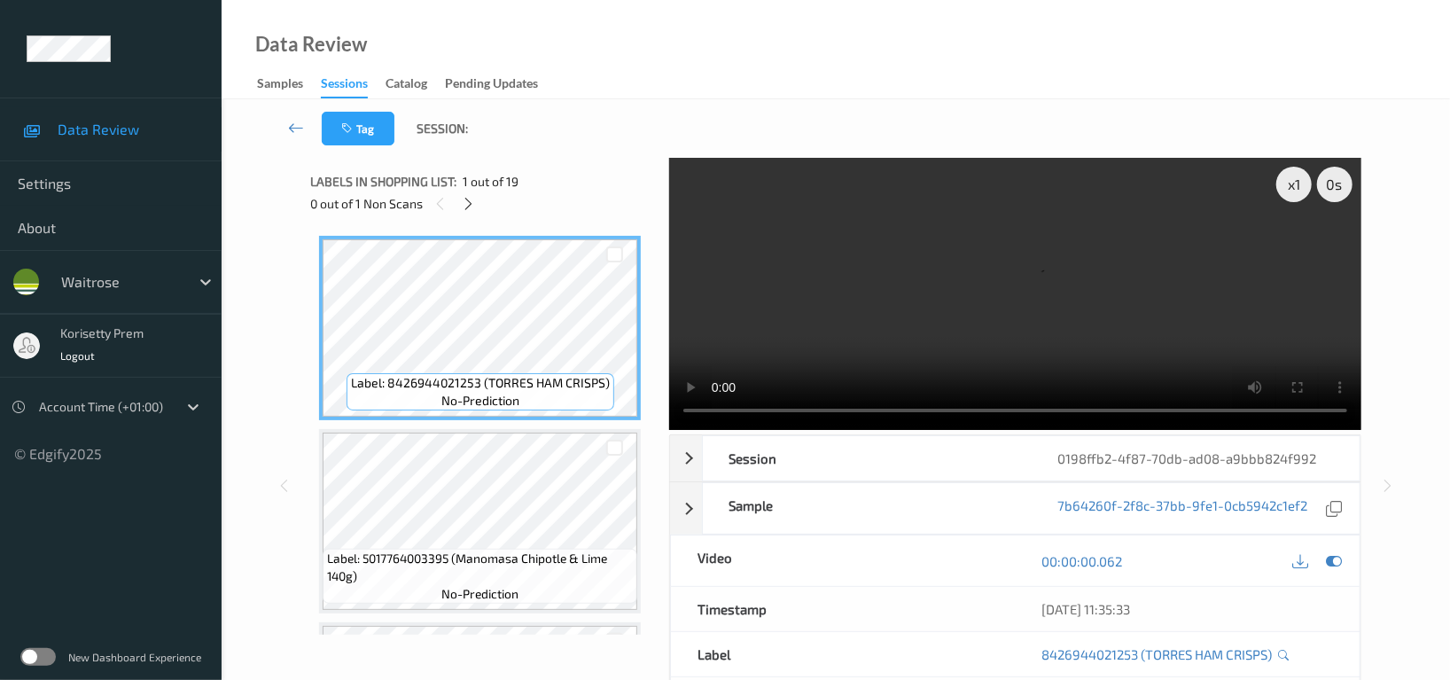
click at [886, 334] on video at bounding box center [1015, 294] width 692 height 272
click at [973, 309] on video at bounding box center [1015, 294] width 692 height 272
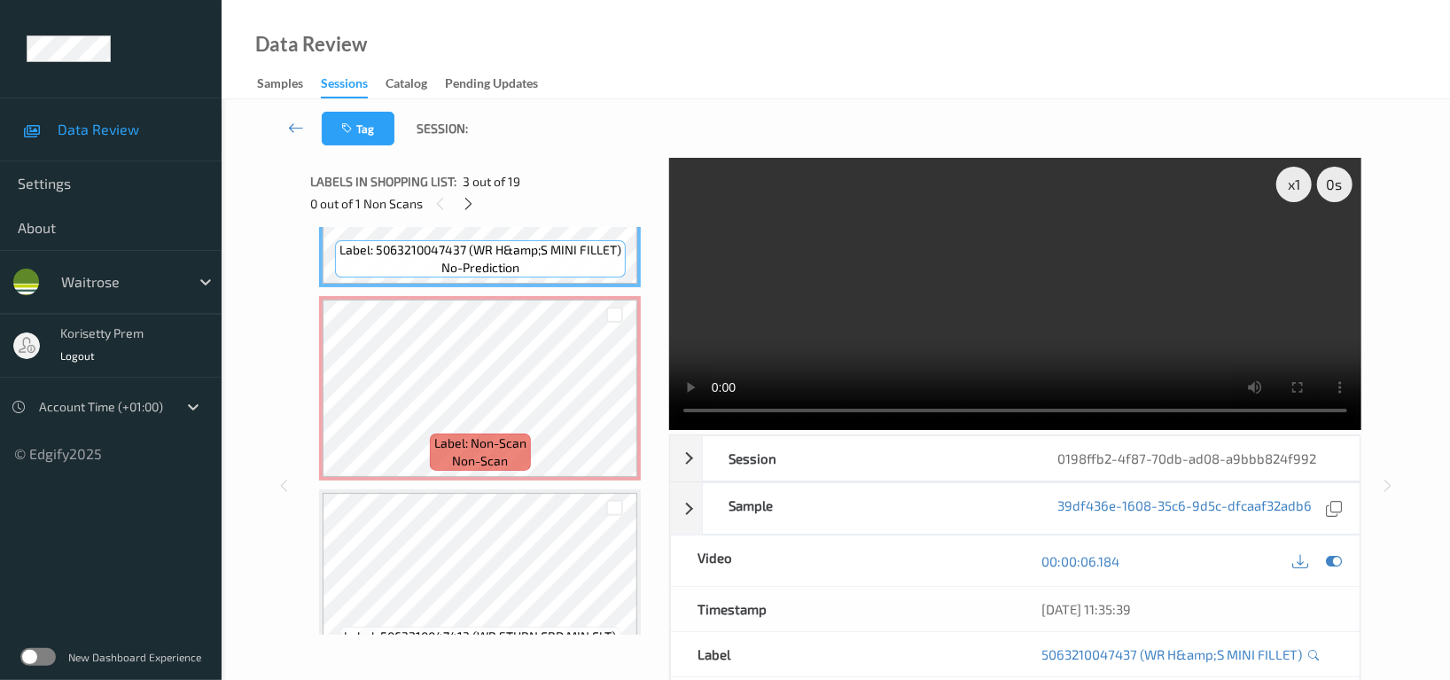
scroll to position [472, 0]
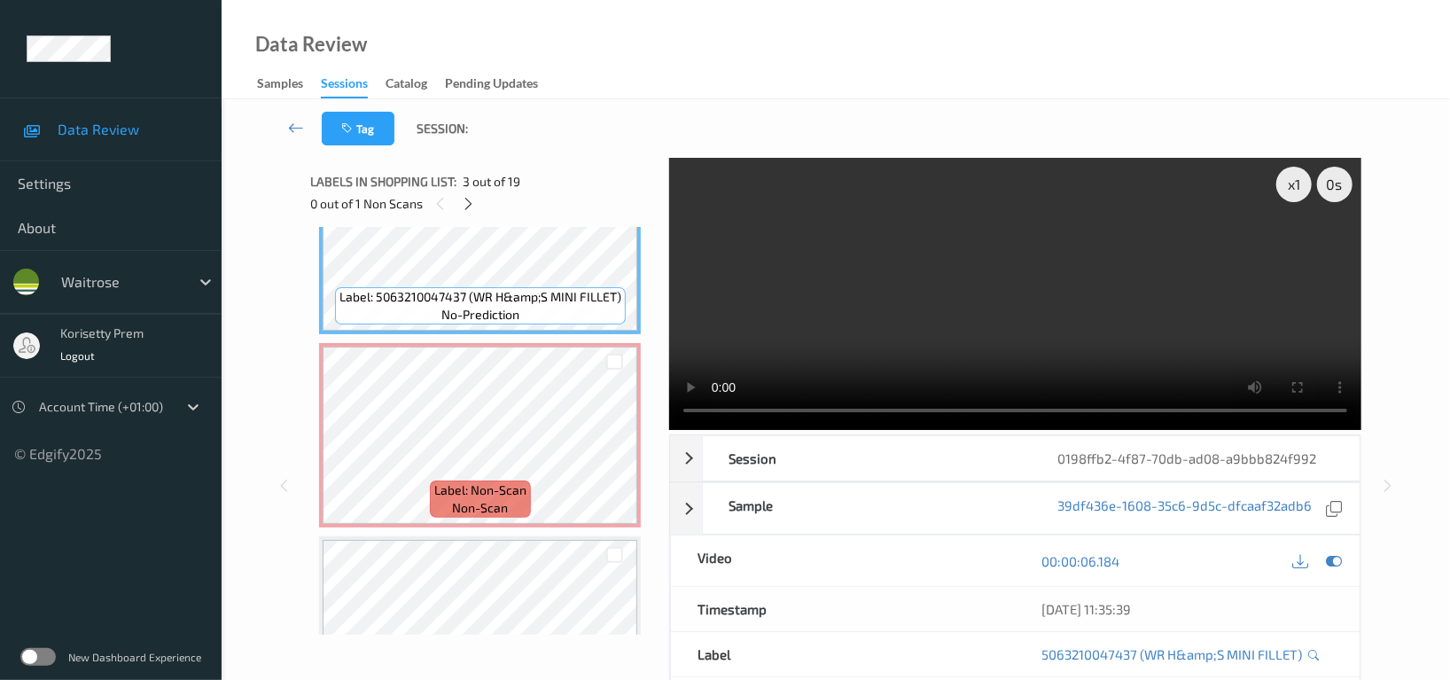
click at [874, 293] on video at bounding box center [1015, 294] width 692 height 272
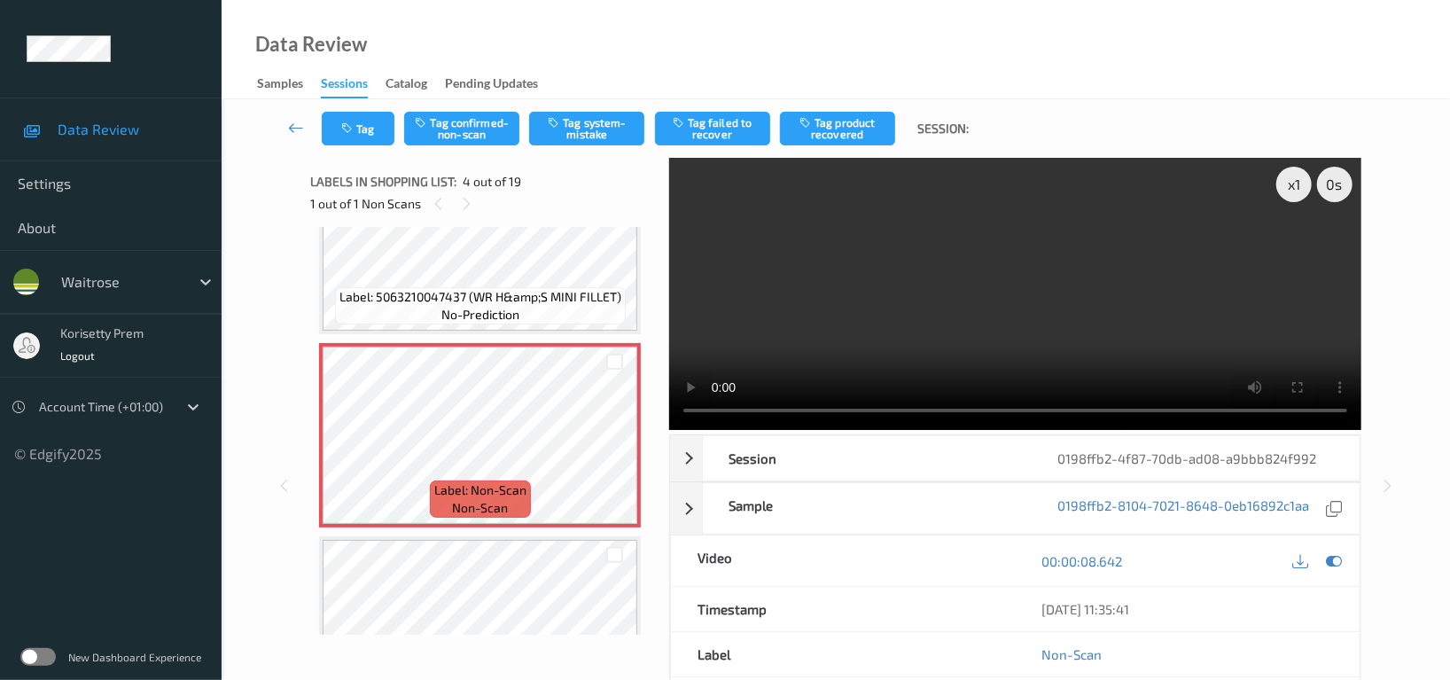
click at [1021, 279] on video at bounding box center [1015, 294] width 692 height 272
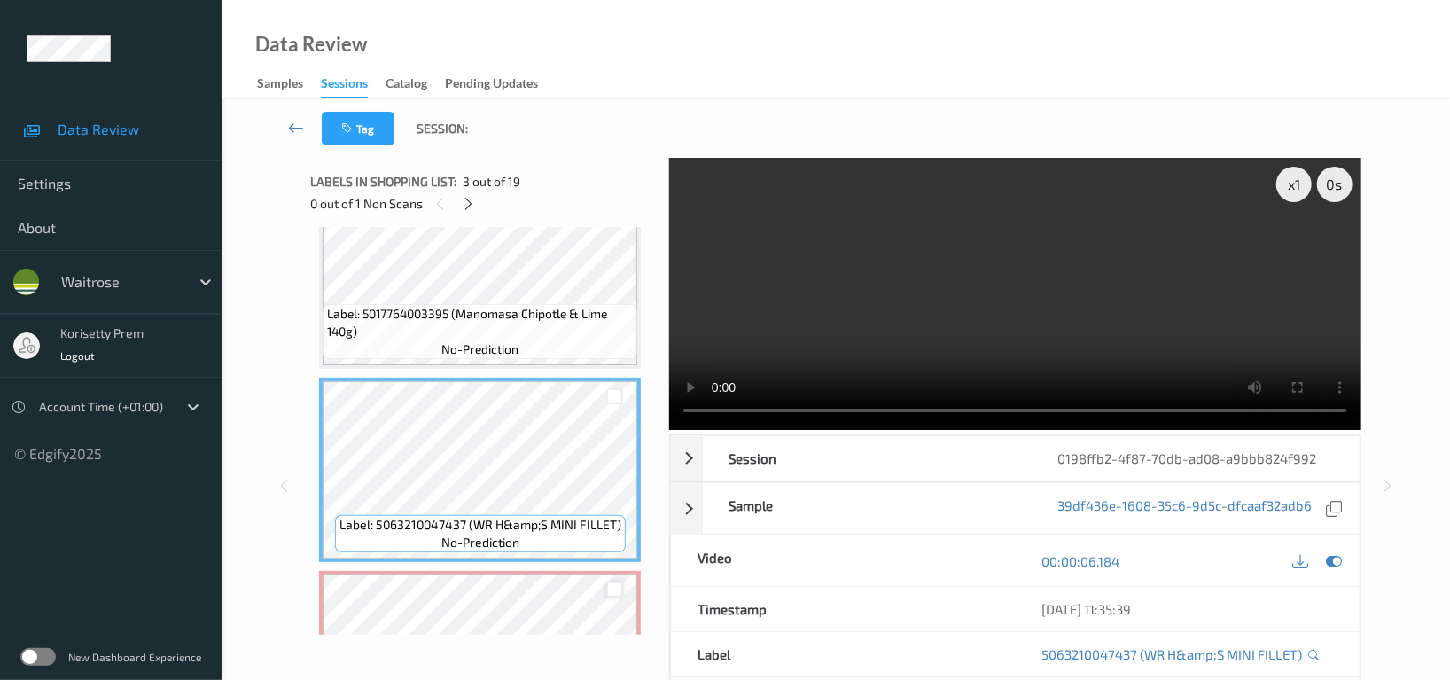
scroll to position [236, 0]
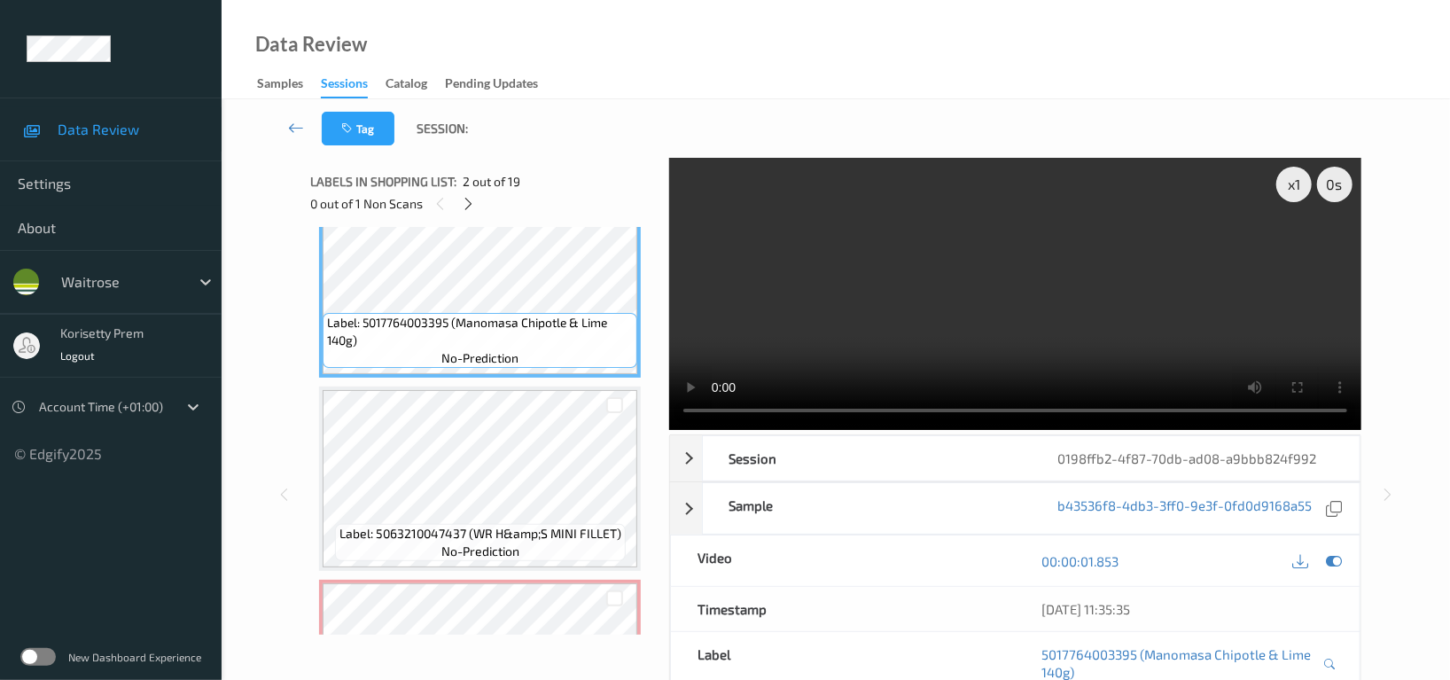
click at [1005, 284] on video at bounding box center [1015, 294] width 692 height 272
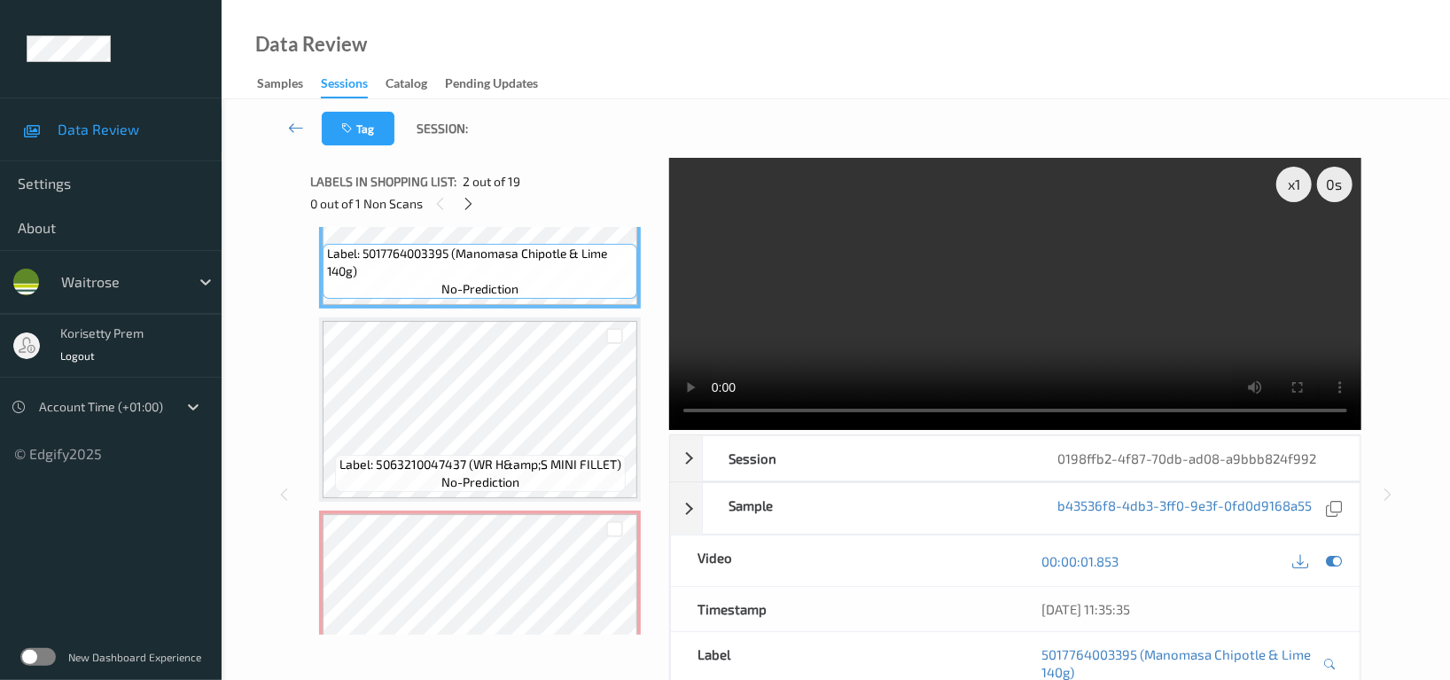
scroll to position [354, 0]
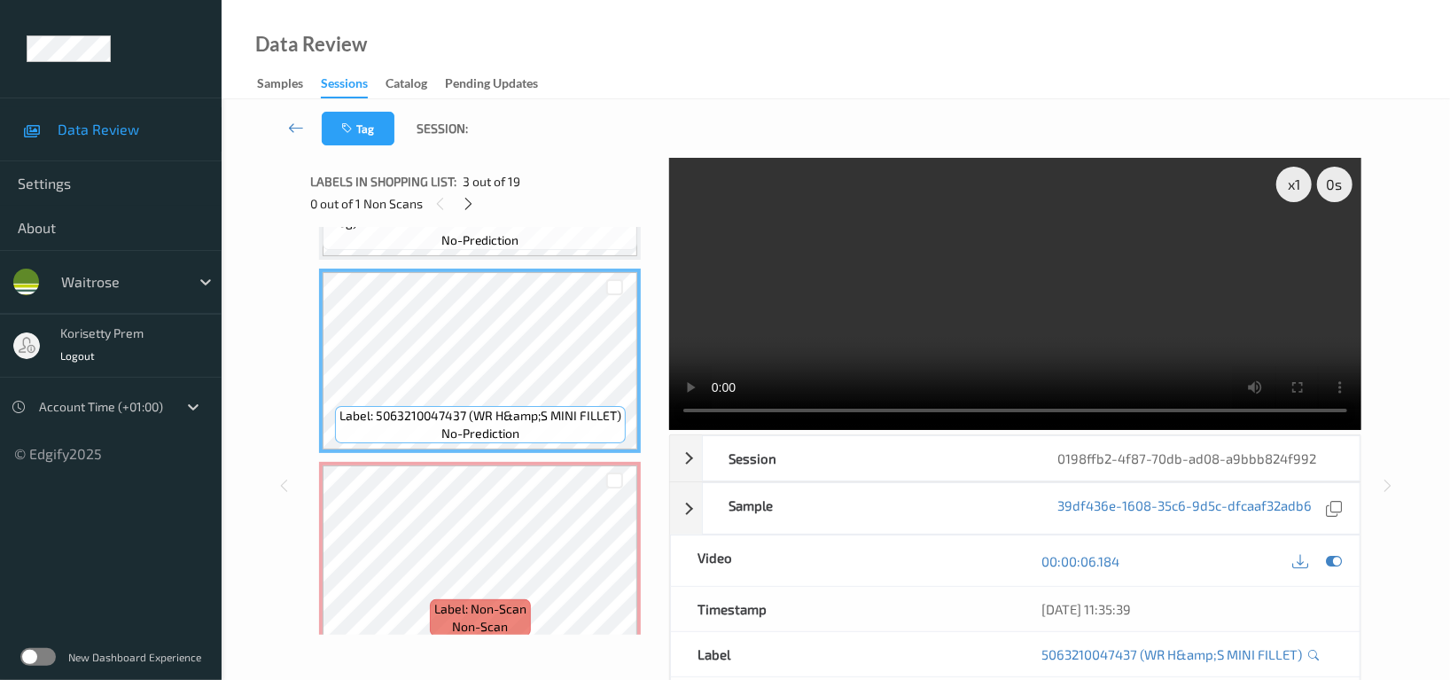
click at [865, 301] on video at bounding box center [1015, 294] width 692 height 272
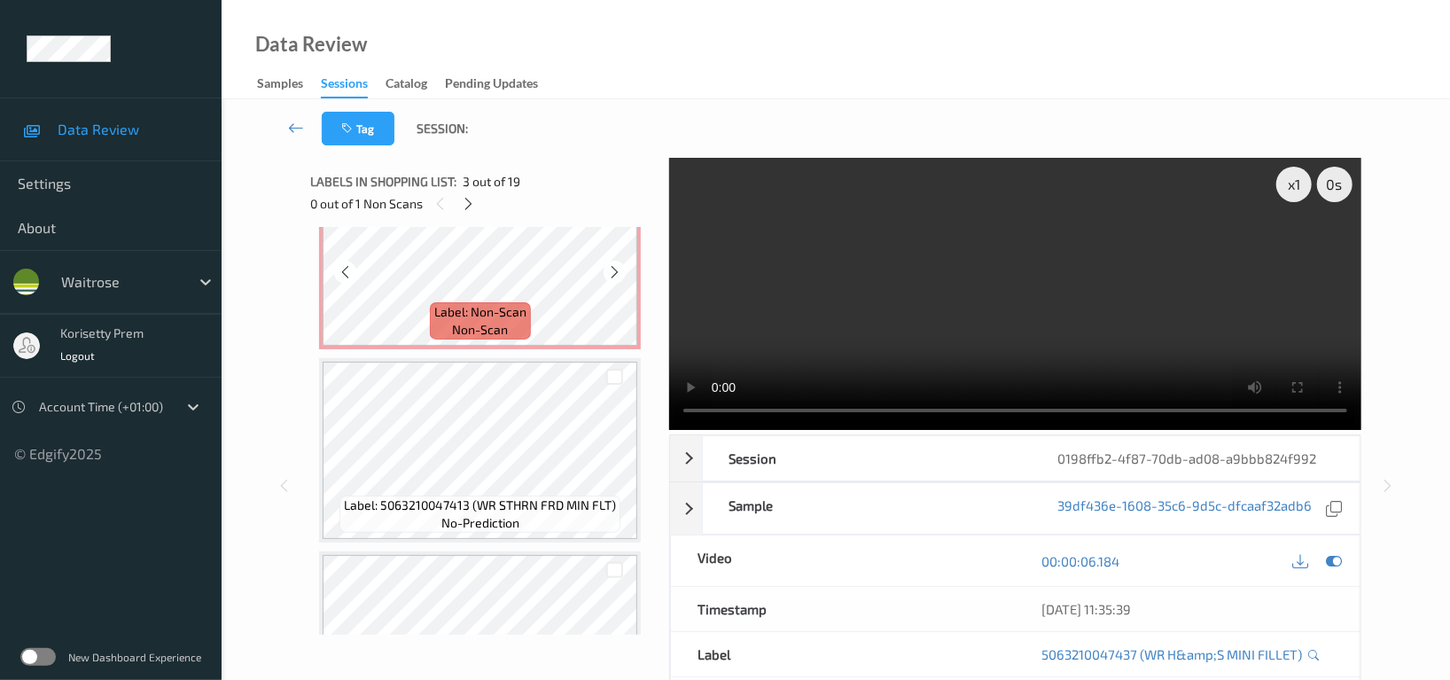
scroll to position [708, 0]
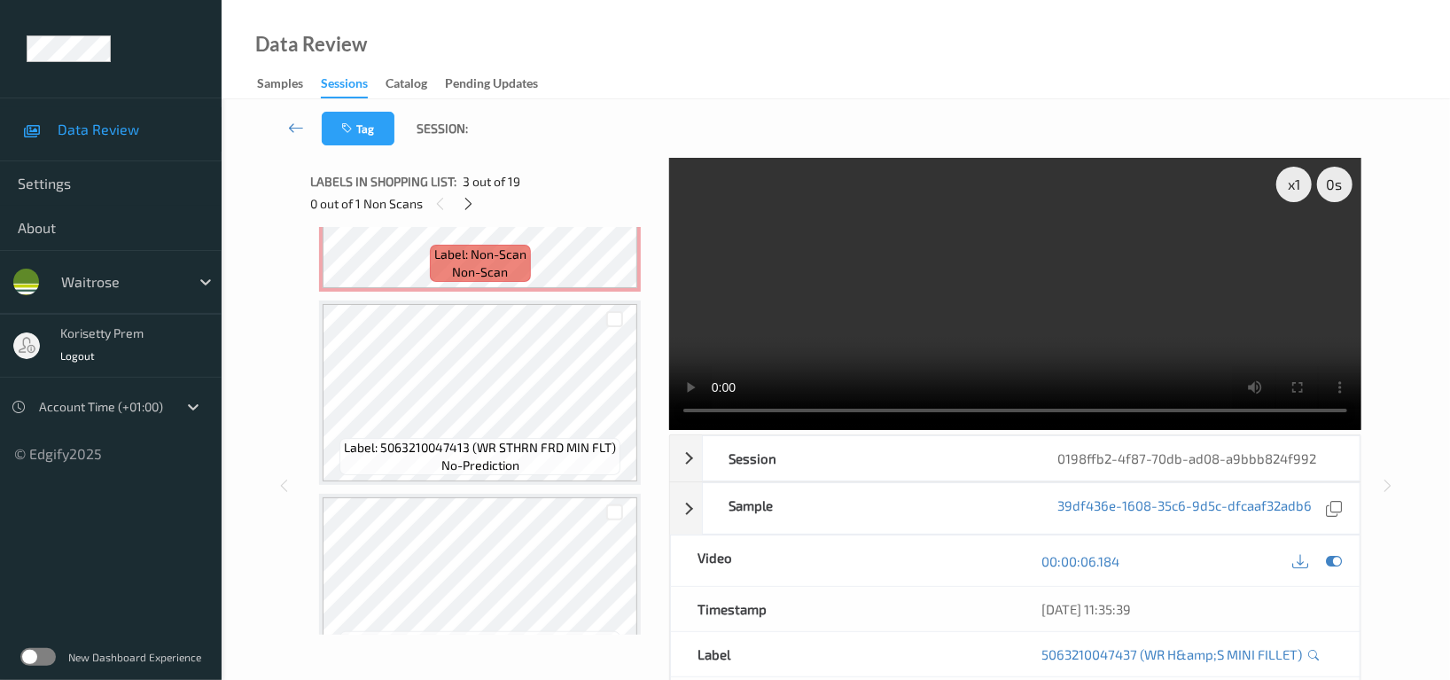
click at [930, 320] on video at bounding box center [1015, 294] width 692 height 272
click at [925, 313] on video at bounding box center [1015, 294] width 692 height 272
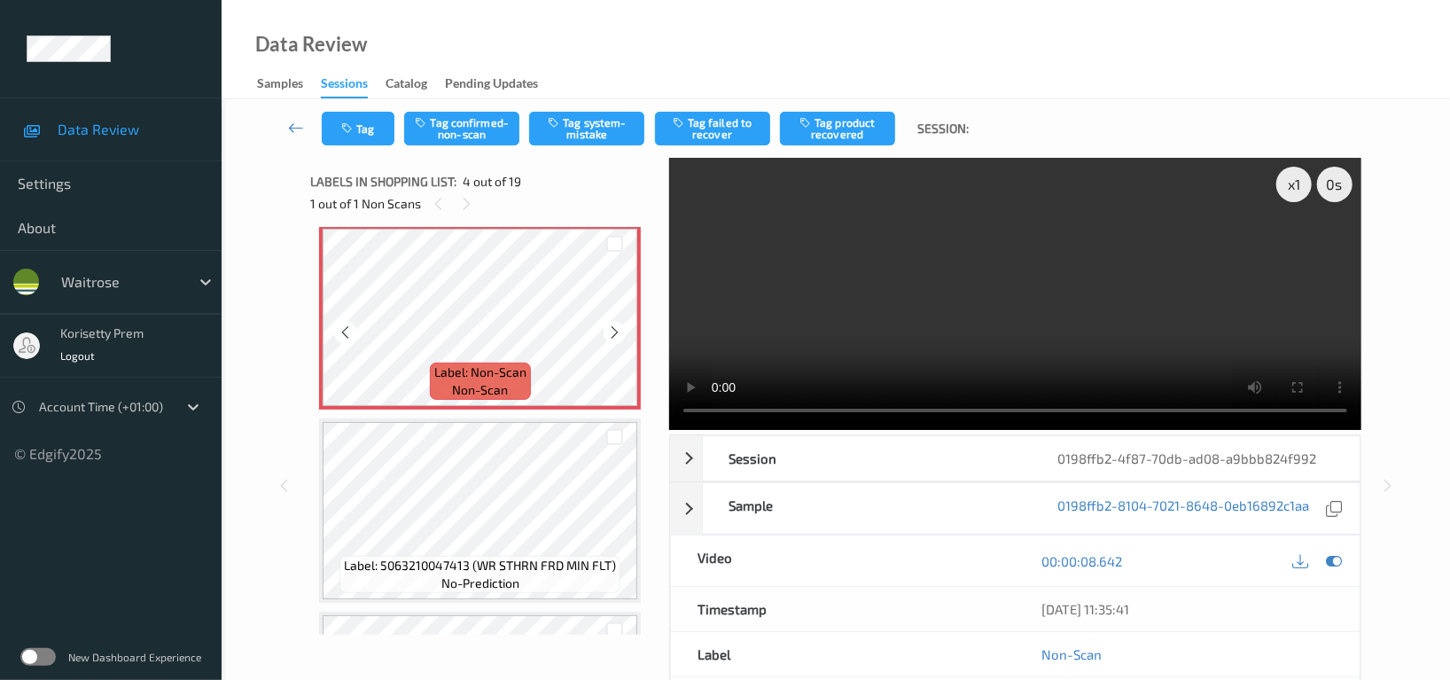
scroll to position [472, 0]
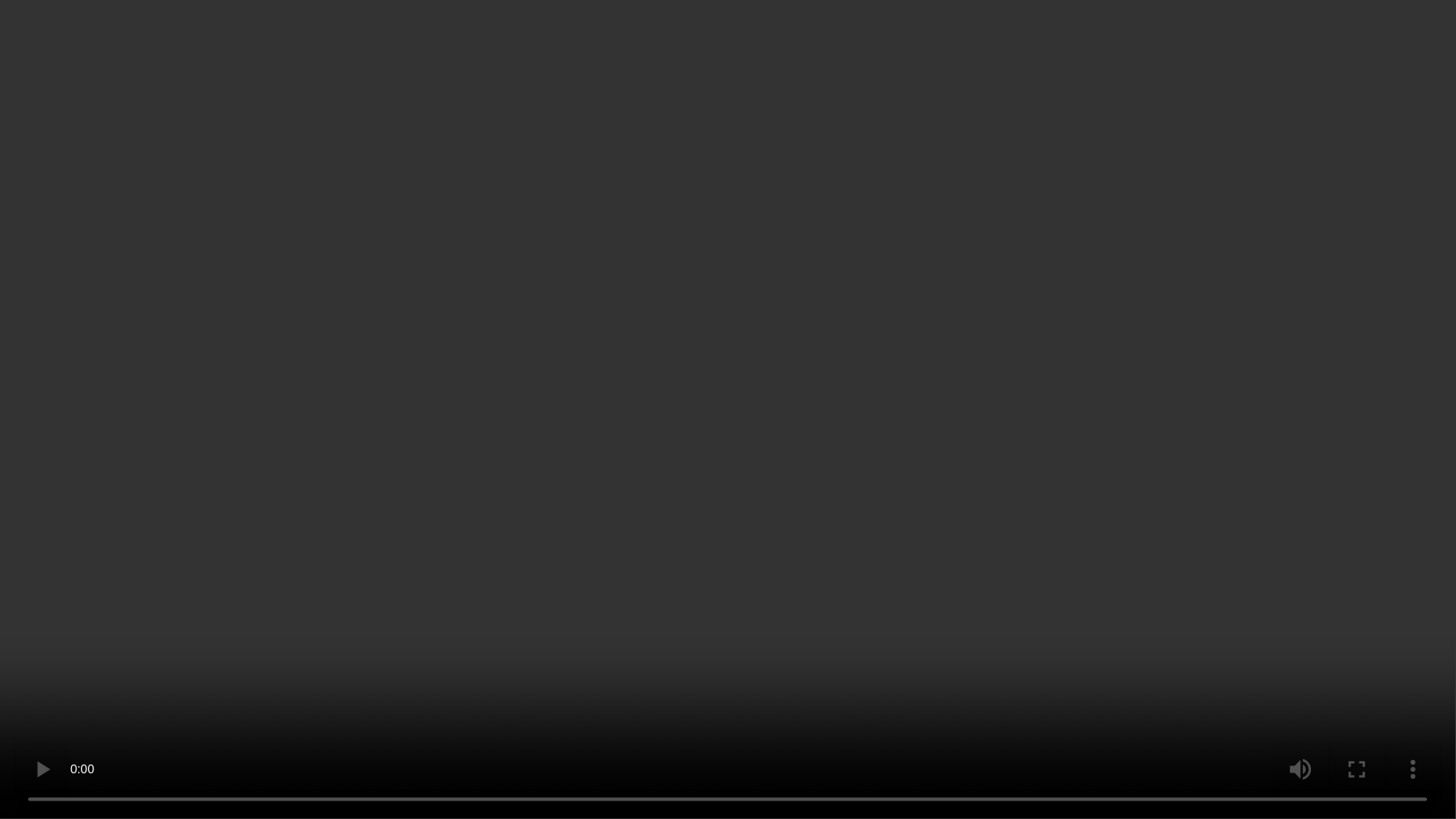
click at [464, 432] on video at bounding box center [728, 410] width 1456 height 819
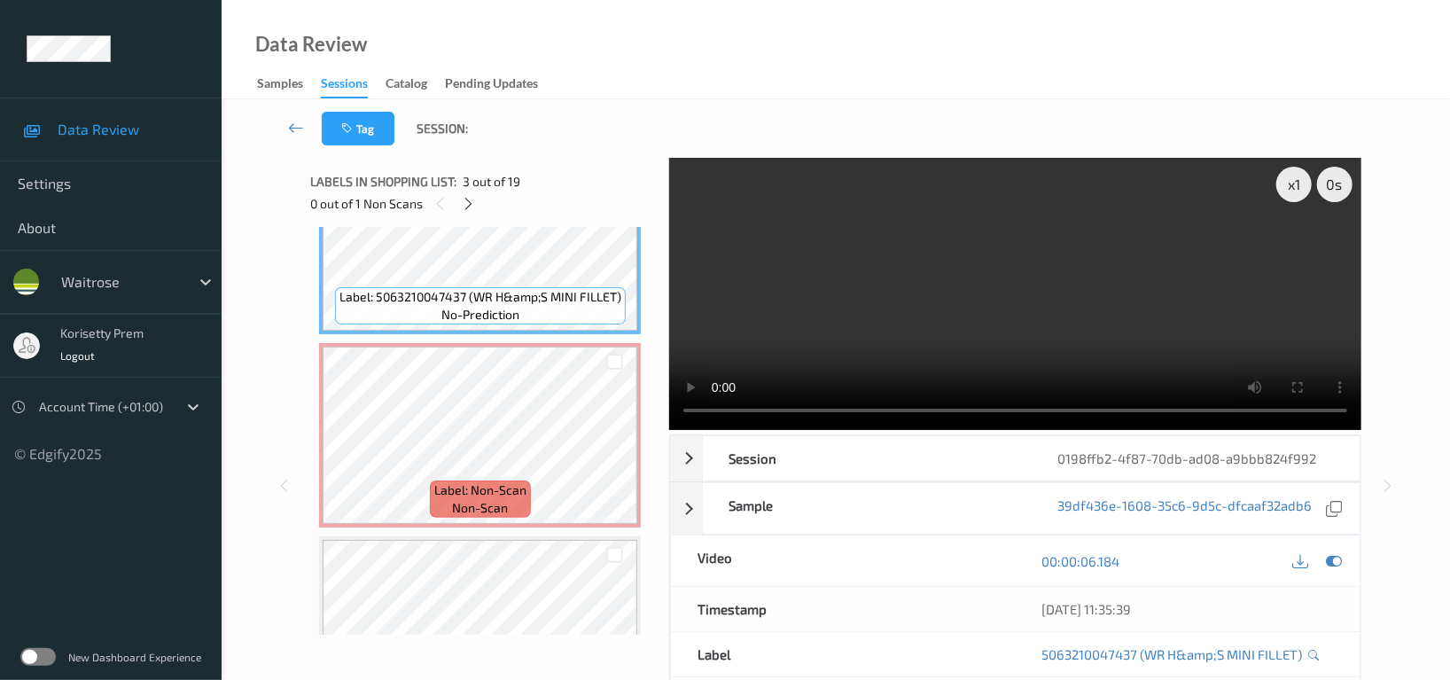
click at [1026, 319] on video at bounding box center [1015, 294] width 692 height 272
click at [607, 449] on icon at bounding box center [614, 450] width 15 height 16
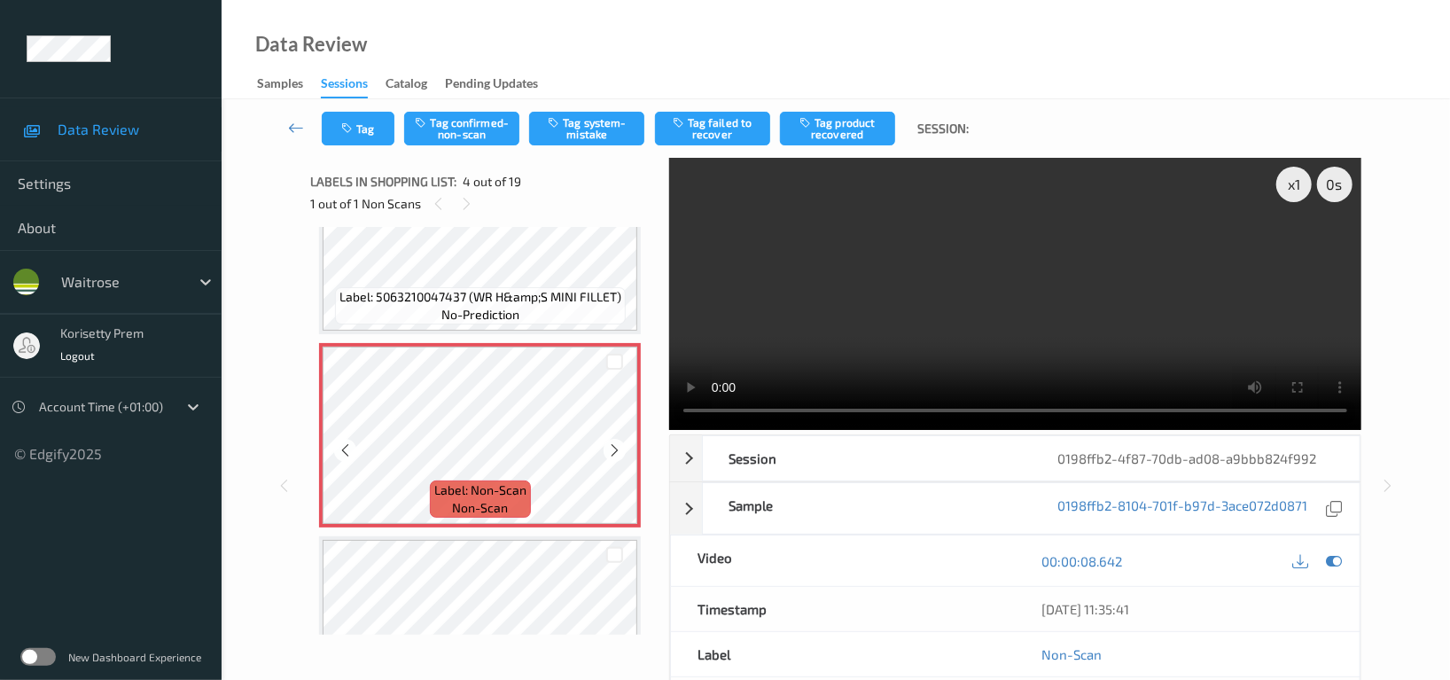
click at [607, 449] on icon at bounding box center [614, 450] width 15 height 16
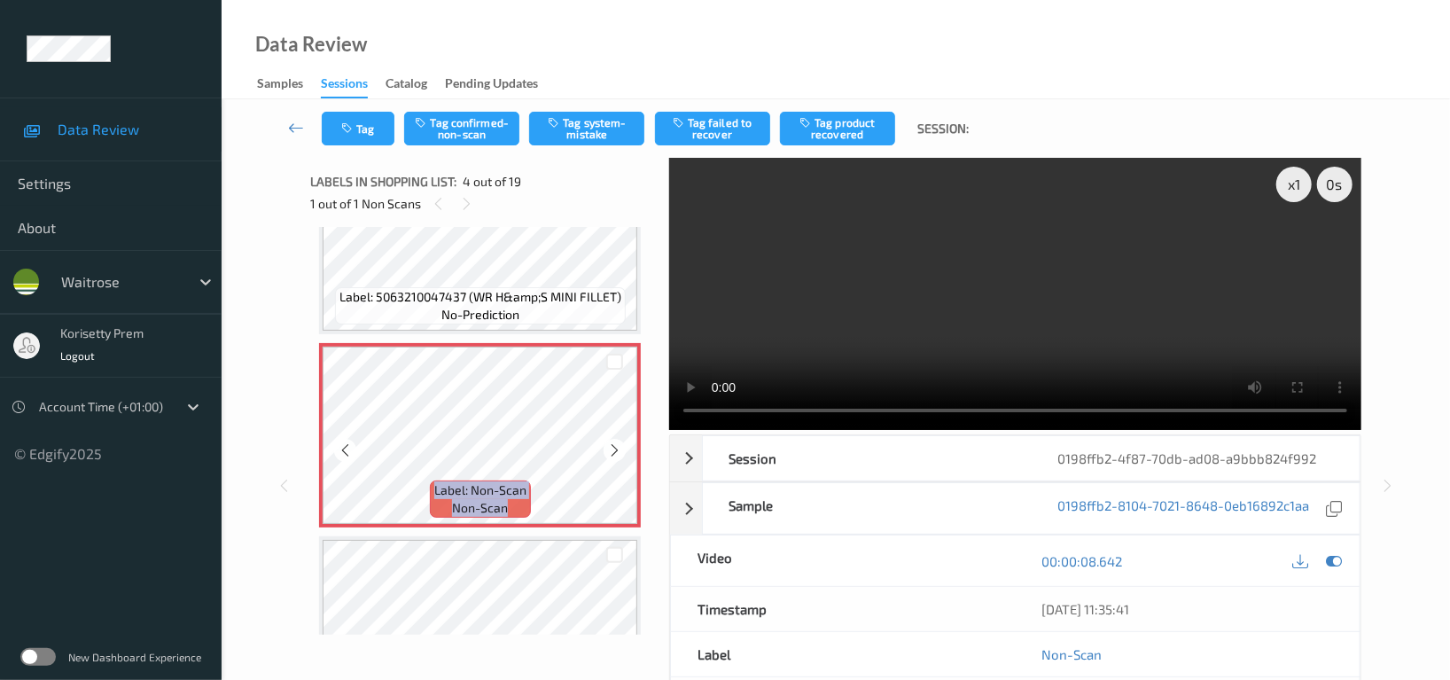
click at [607, 449] on icon at bounding box center [614, 450] width 15 height 16
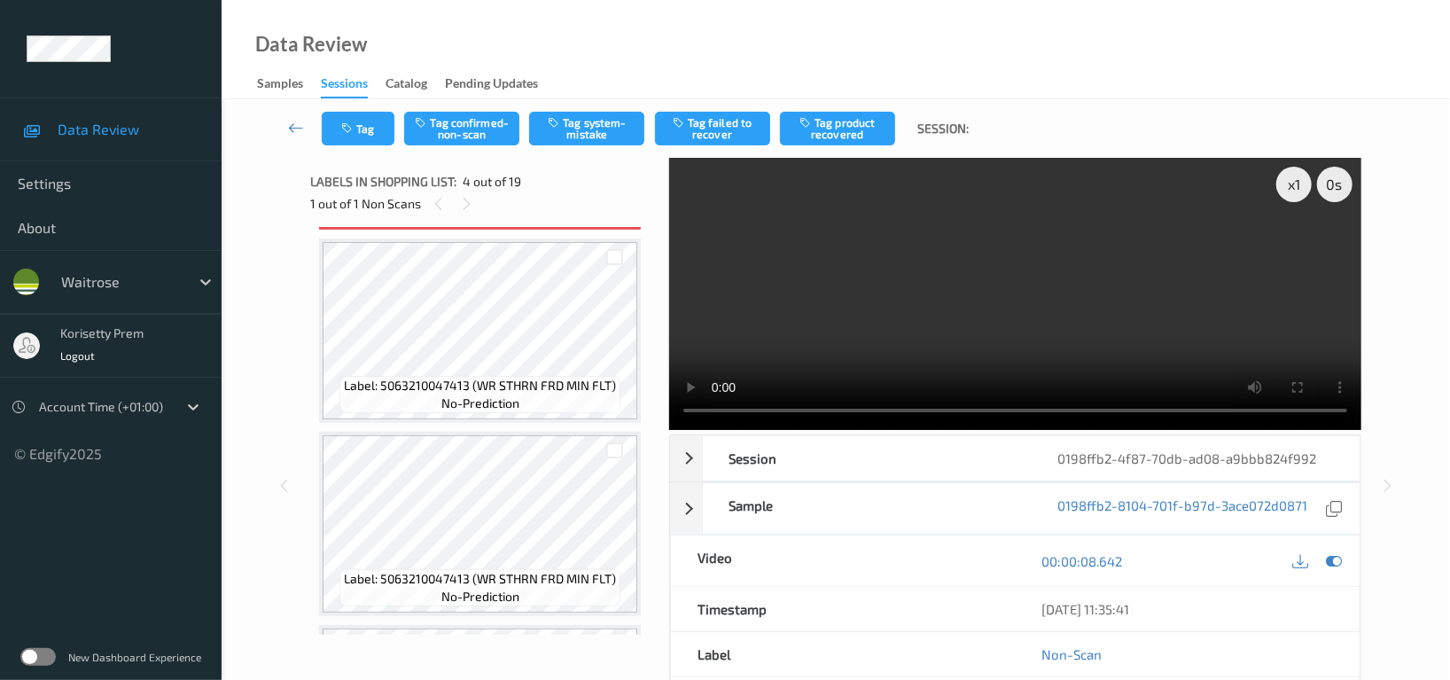
scroll to position [777, 0]
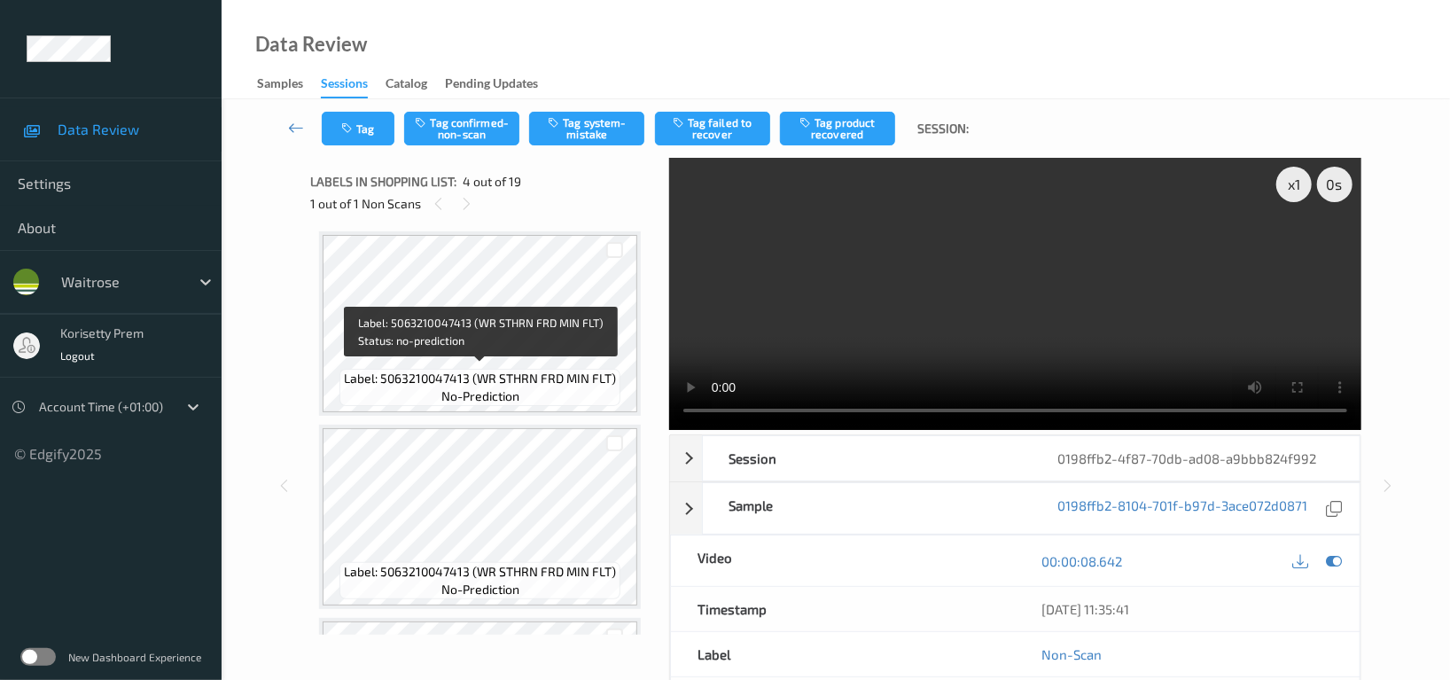
click at [446, 370] on span "Label: 5063210047413 (WR STHRN FRD MIN FLT)" at bounding box center [480, 379] width 272 height 18
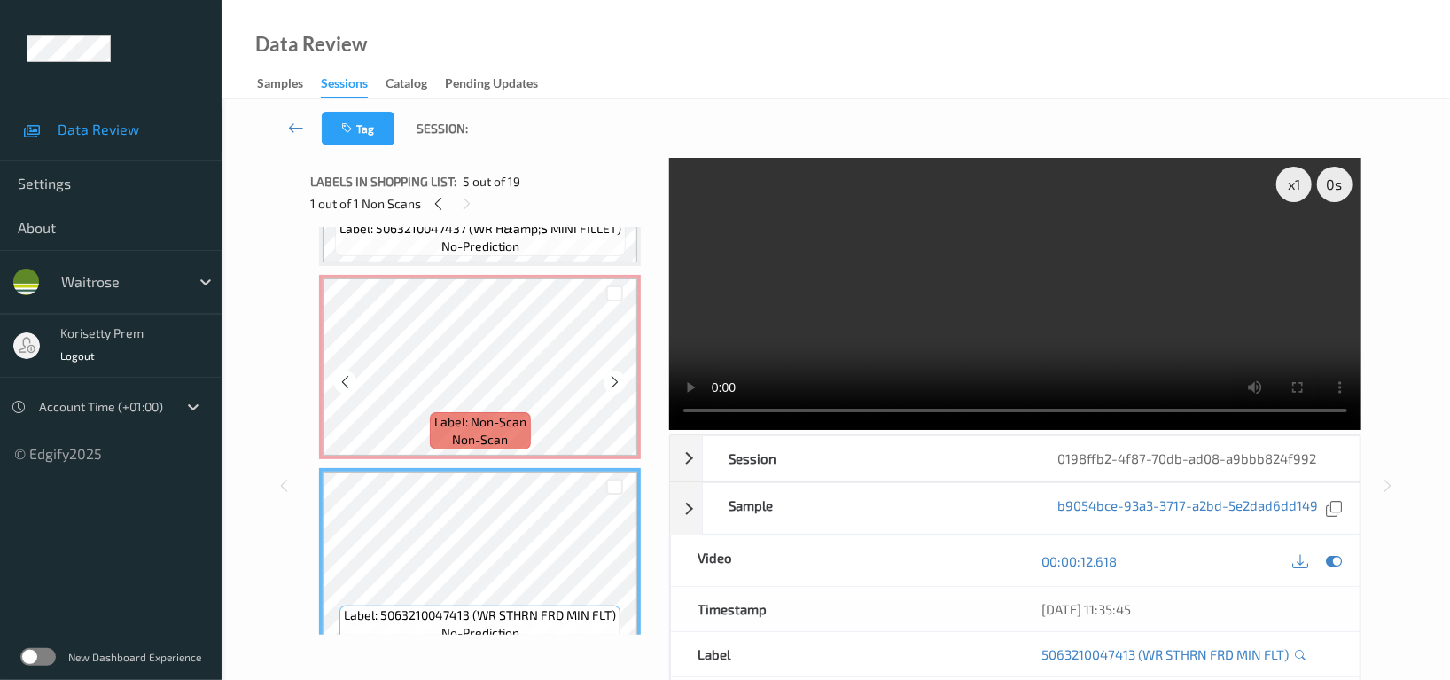
scroll to position [423, 0]
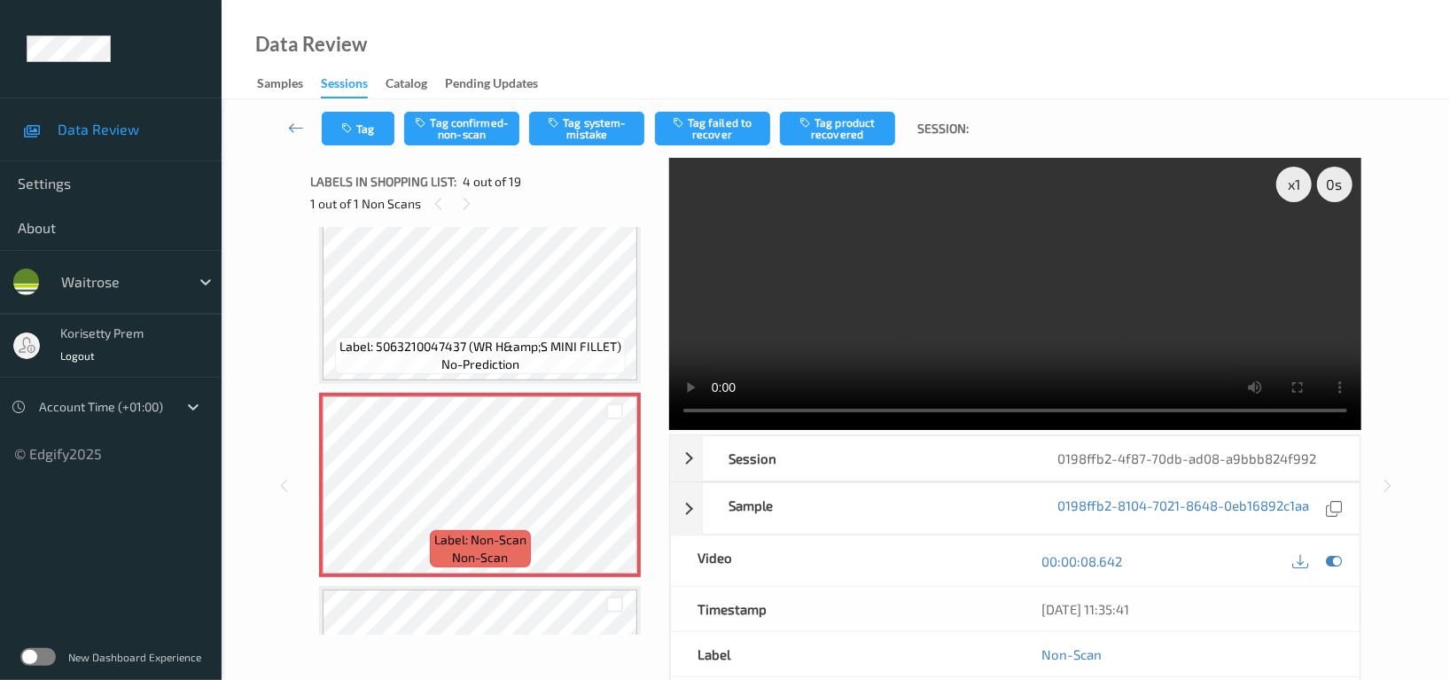
click at [955, 273] on video at bounding box center [1015, 294] width 692 height 272
click at [979, 301] on video at bounding box center [1015, 294] width 692 height 272
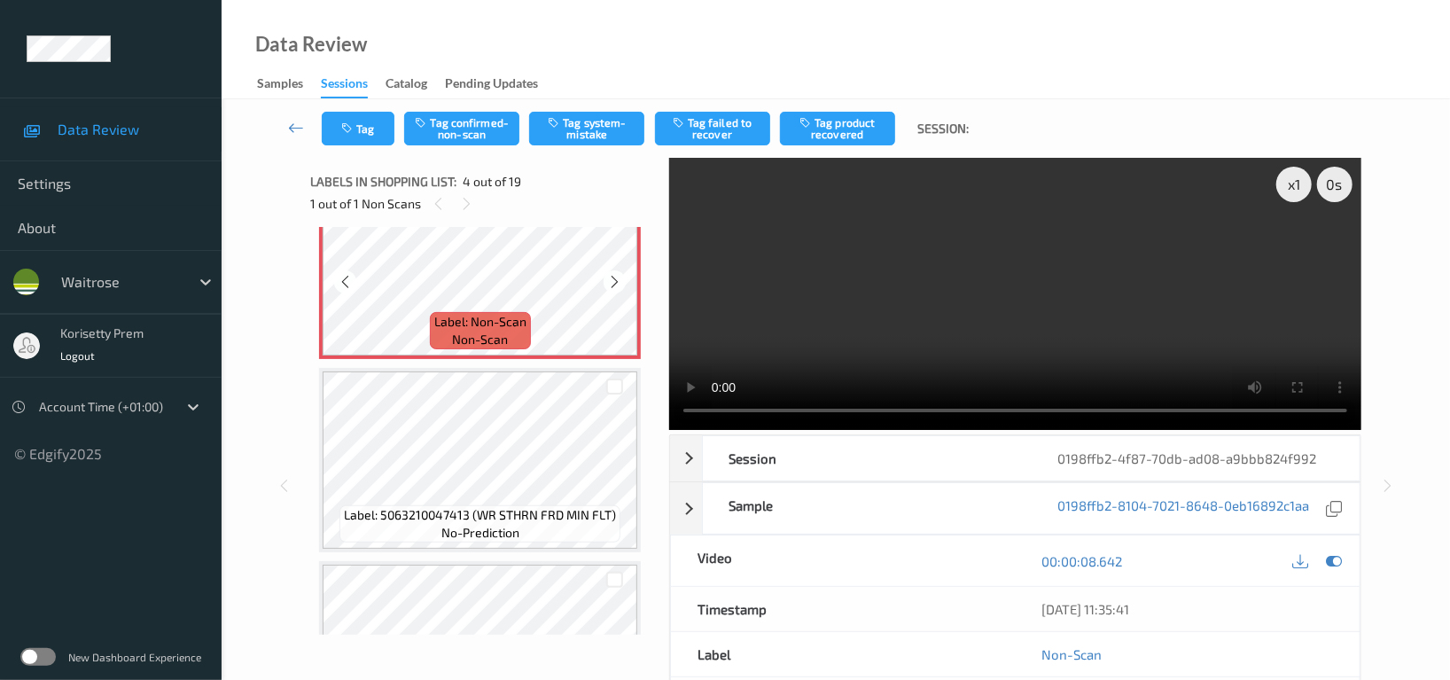
scroll to position [660, 0]
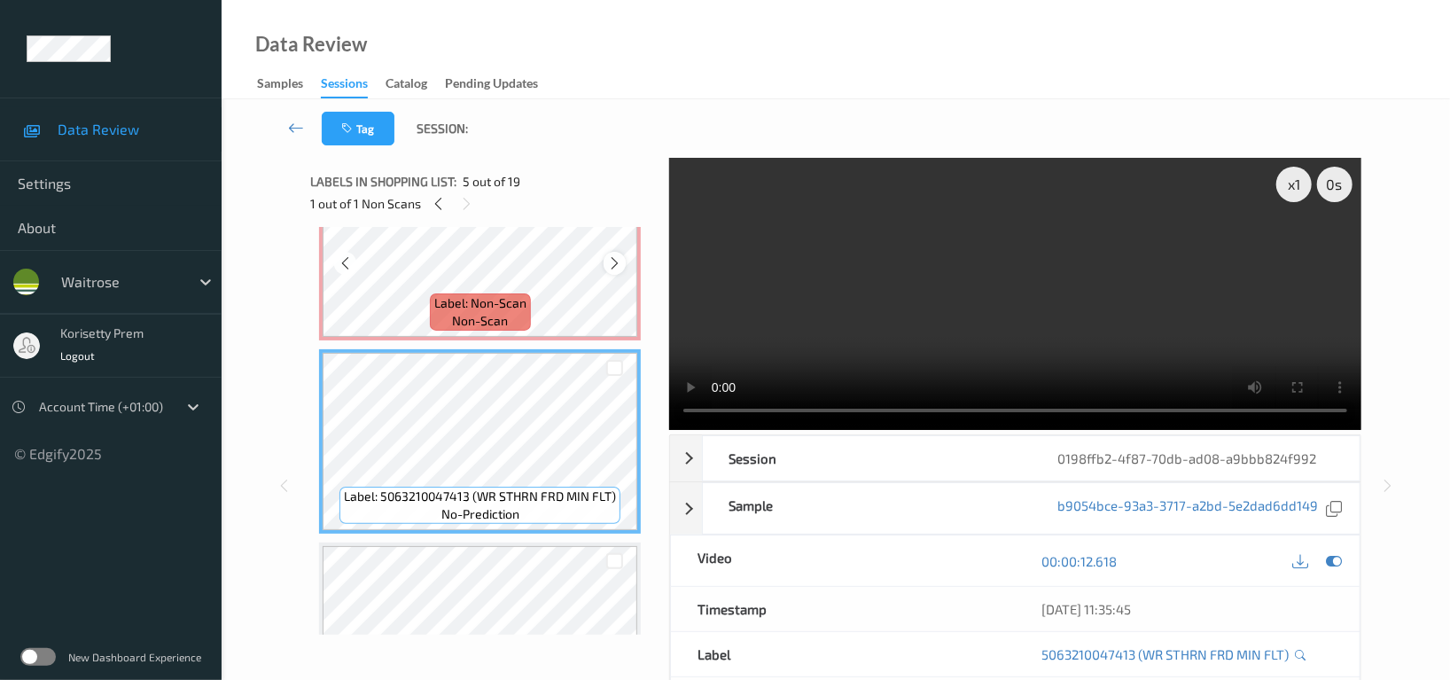
click at [607, 259] on icon at bounding box center [614, 263] width 15 height 16
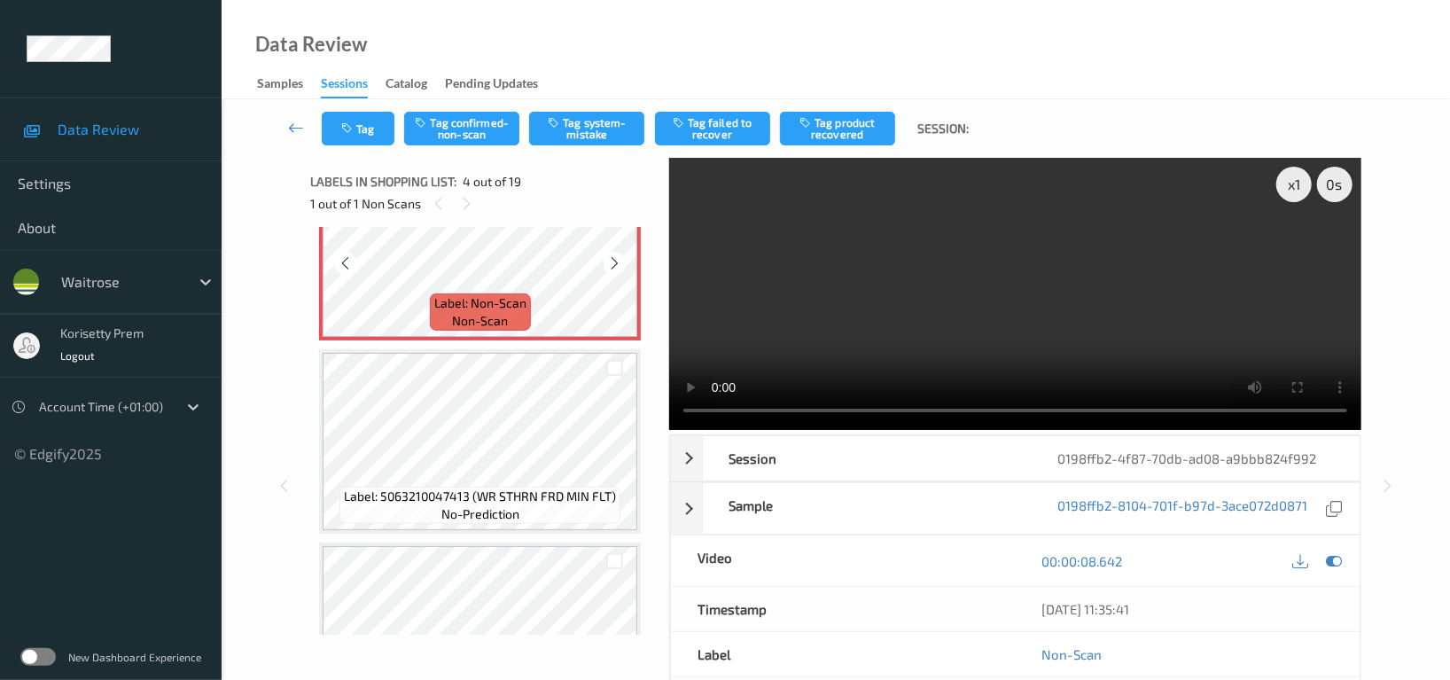
click at [607, 259] on icon at bounding box center [614, 263] width 15 height 16
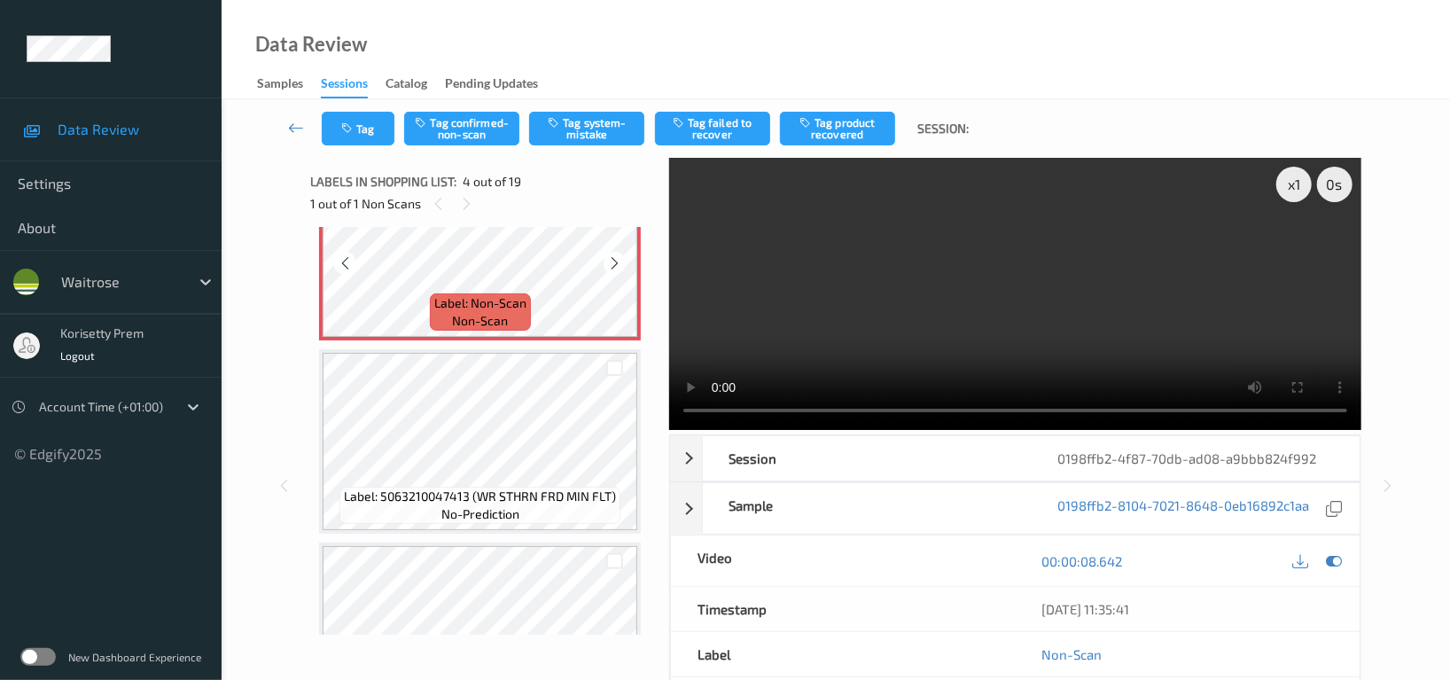
click at [607, 259] on icon at bounding box center [614, 263] width 15 height 16
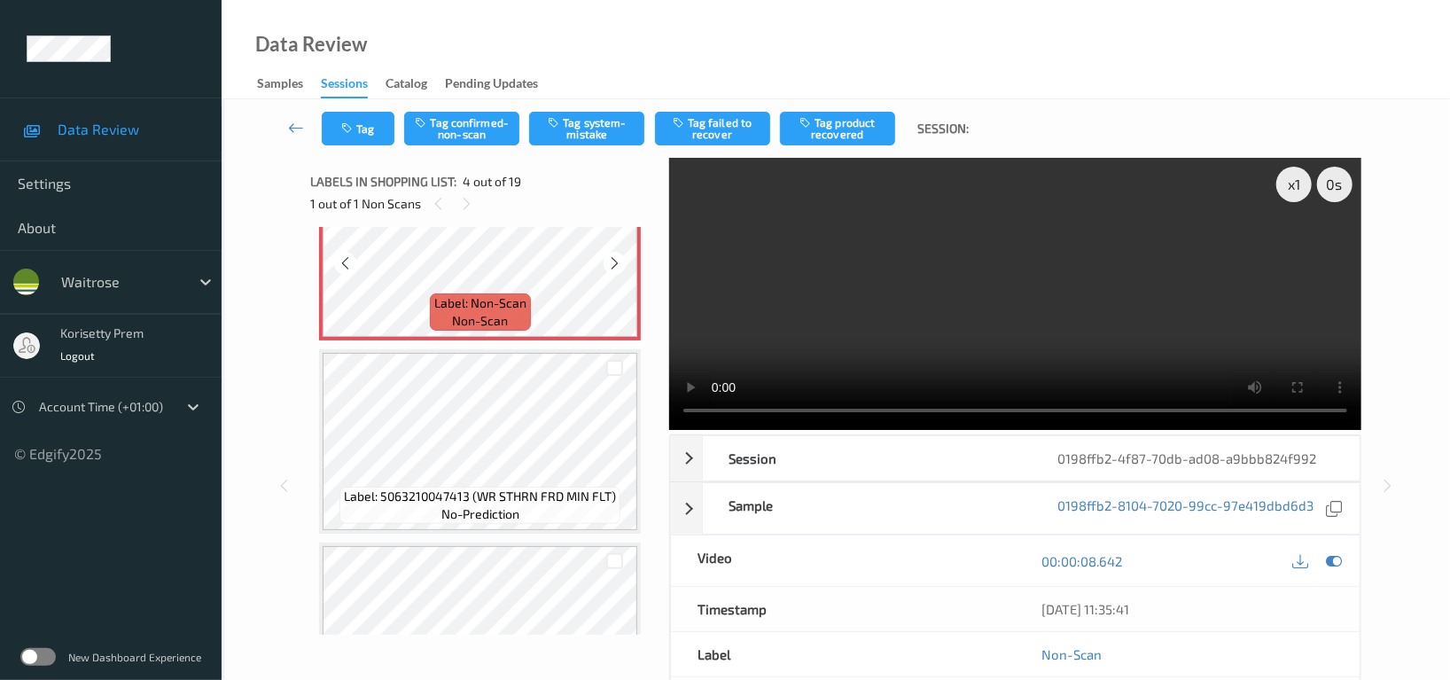
click at [607, 259] on icon at bounding box center [614, 263] width 15 height 16
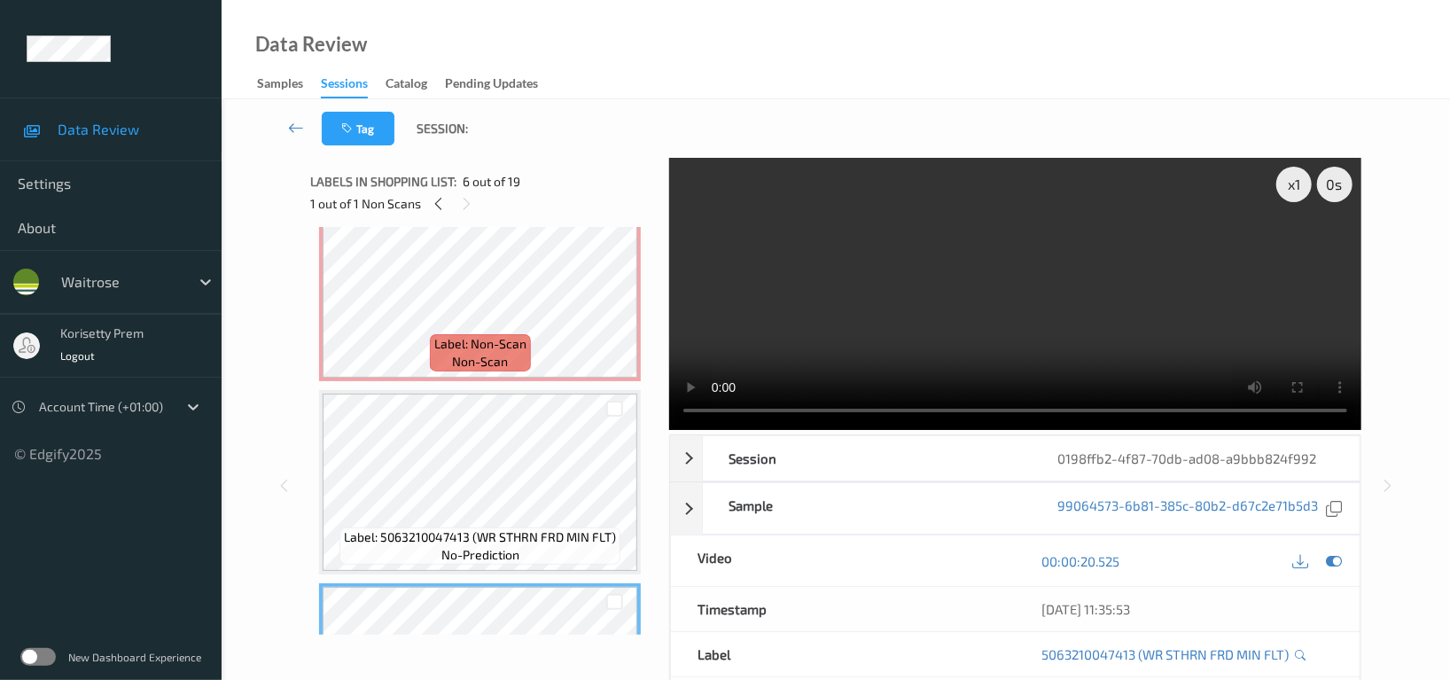
scroll to position [541, 0]
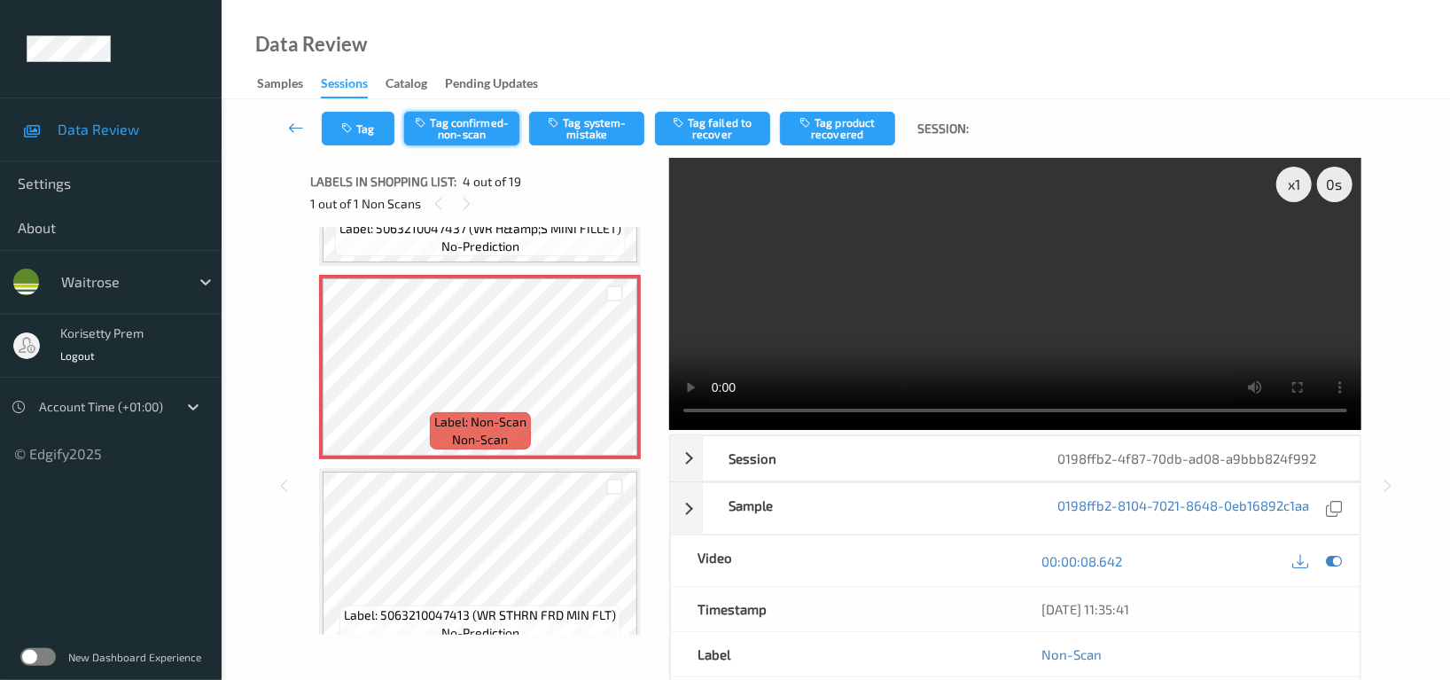
click at [426, 134] on button "Tag confirmed-non-scan" at bounding box center [461, 129] width 115 height 34
click at [858, 129] on button "Tag product recovered" at bounding box center [837, 129] width 115 height 34
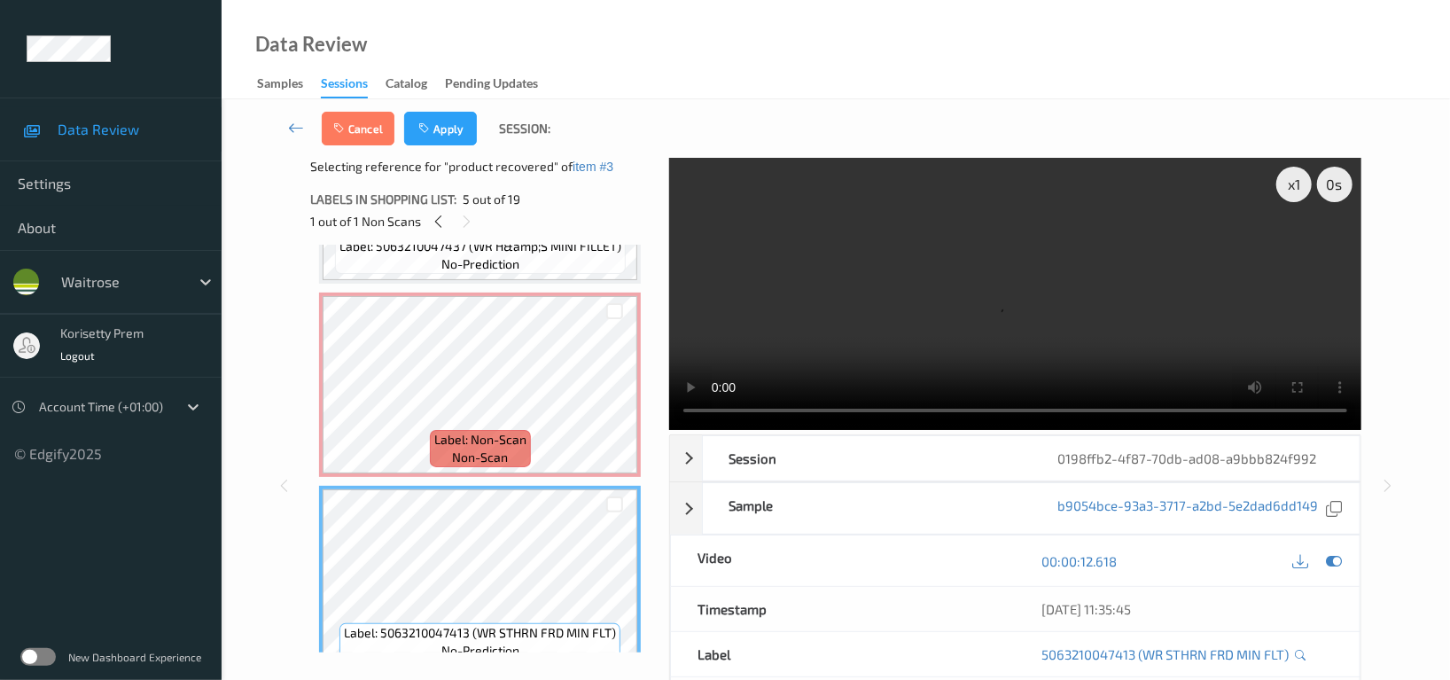
click at [470, 146] on div "Cancel Apply Session:" at bounding box center [836, 128] width 1156 height 59
click at [469, 139] on button "Apply" at bounding box center [440, 129] width 73 height 34
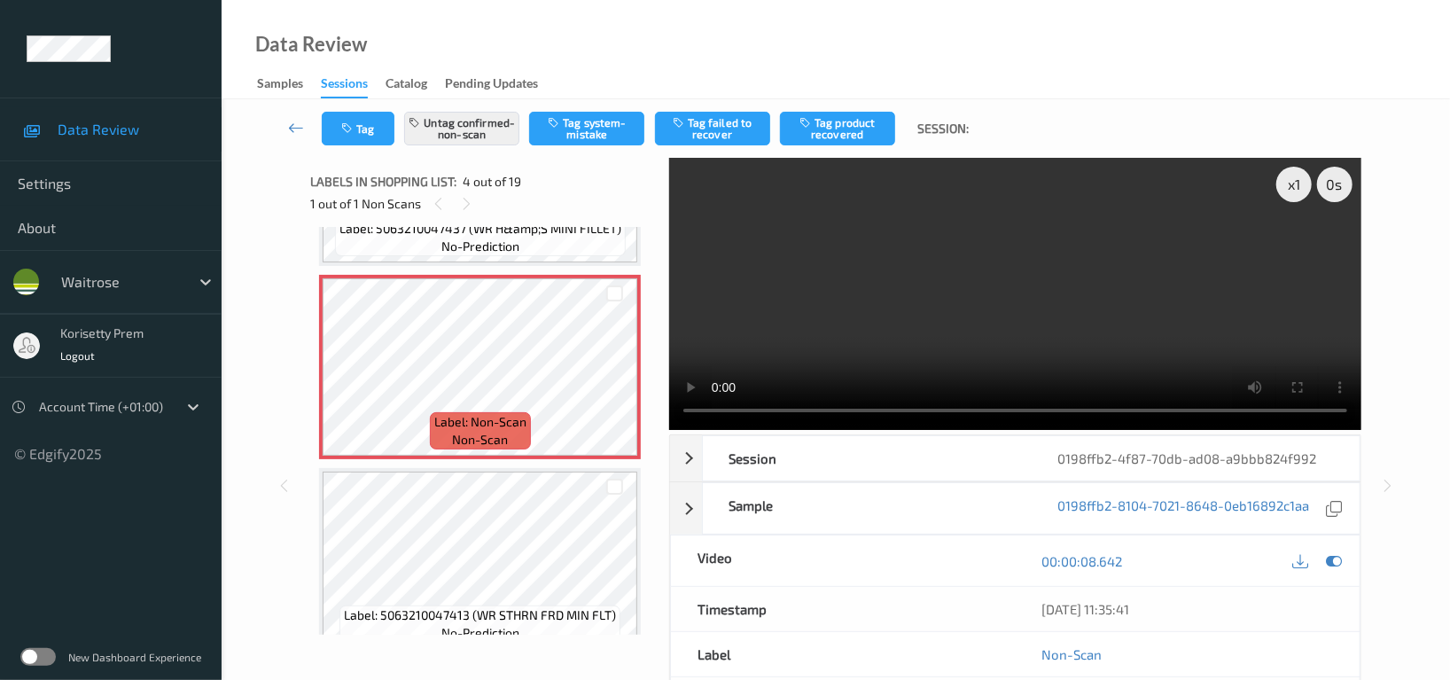
scroll to position [394, 0]
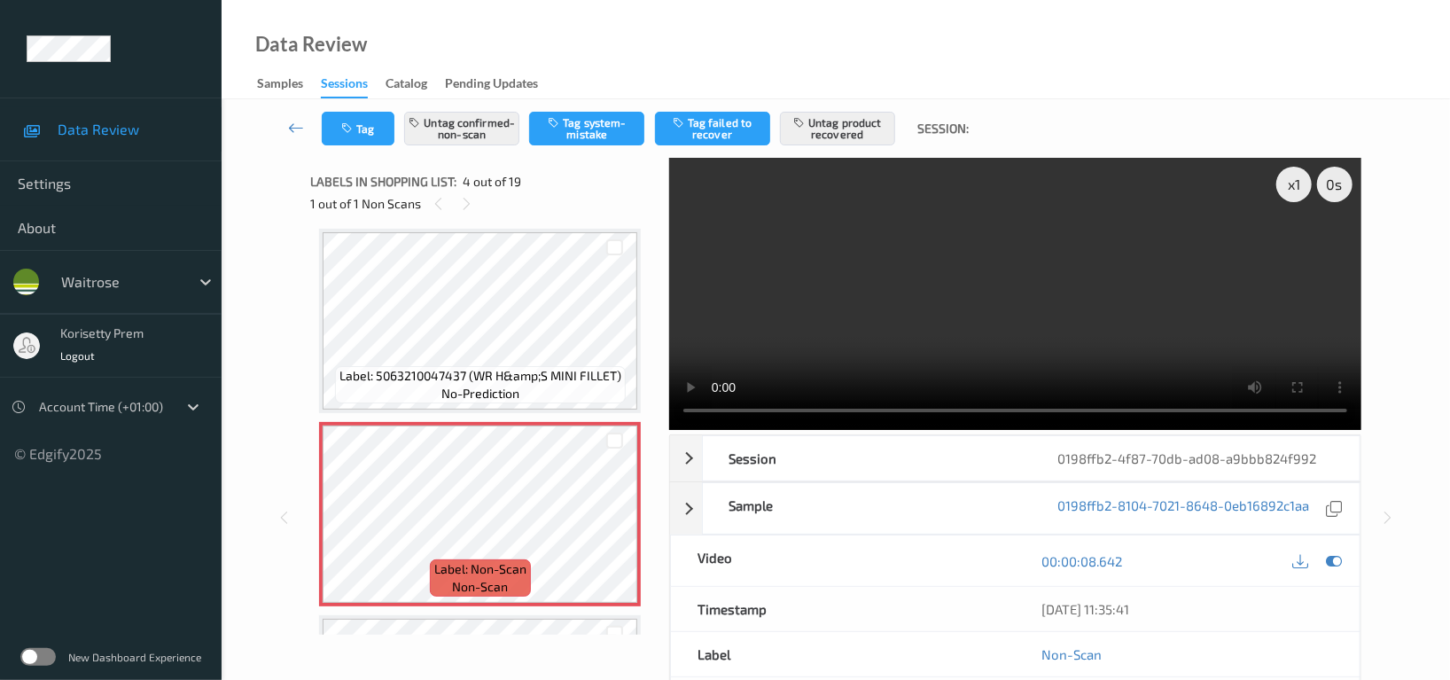
click at [951, 217] on video at bounding box center [1015, 294] width 692 height 272
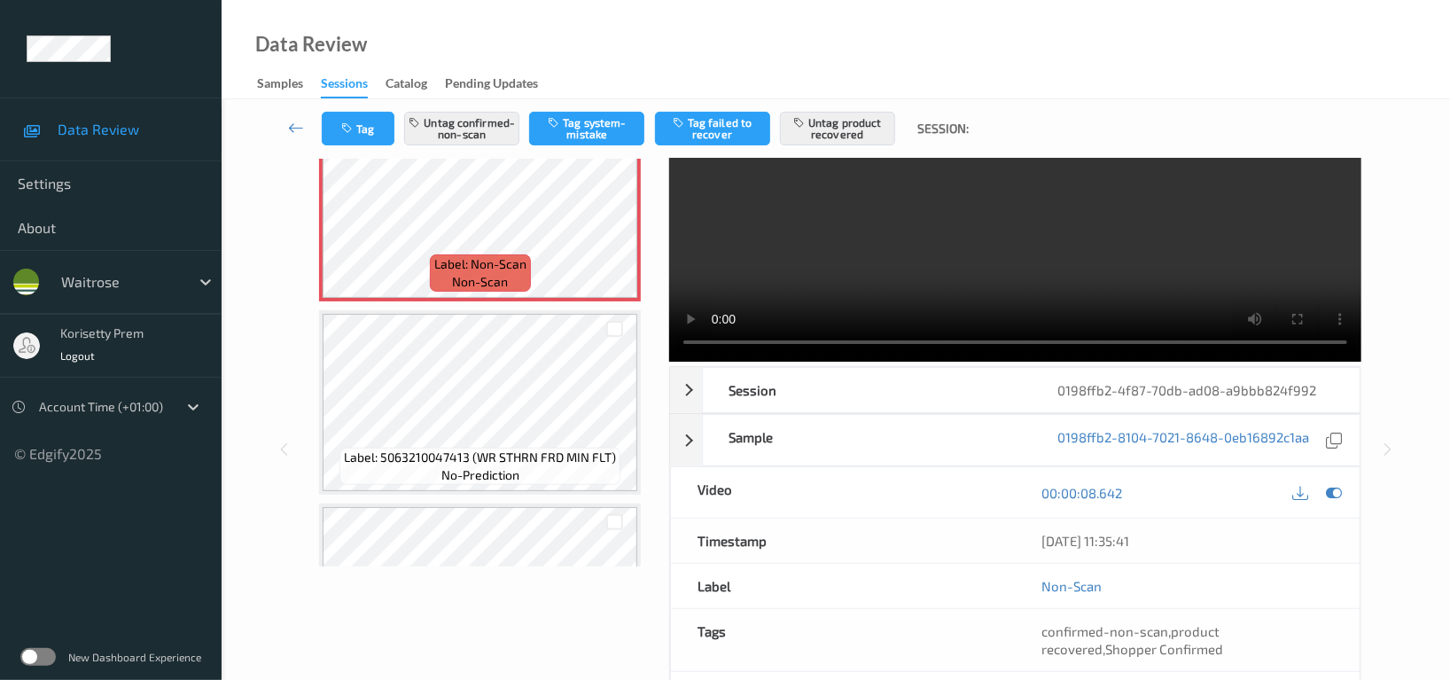
scroll to position [118, 0]
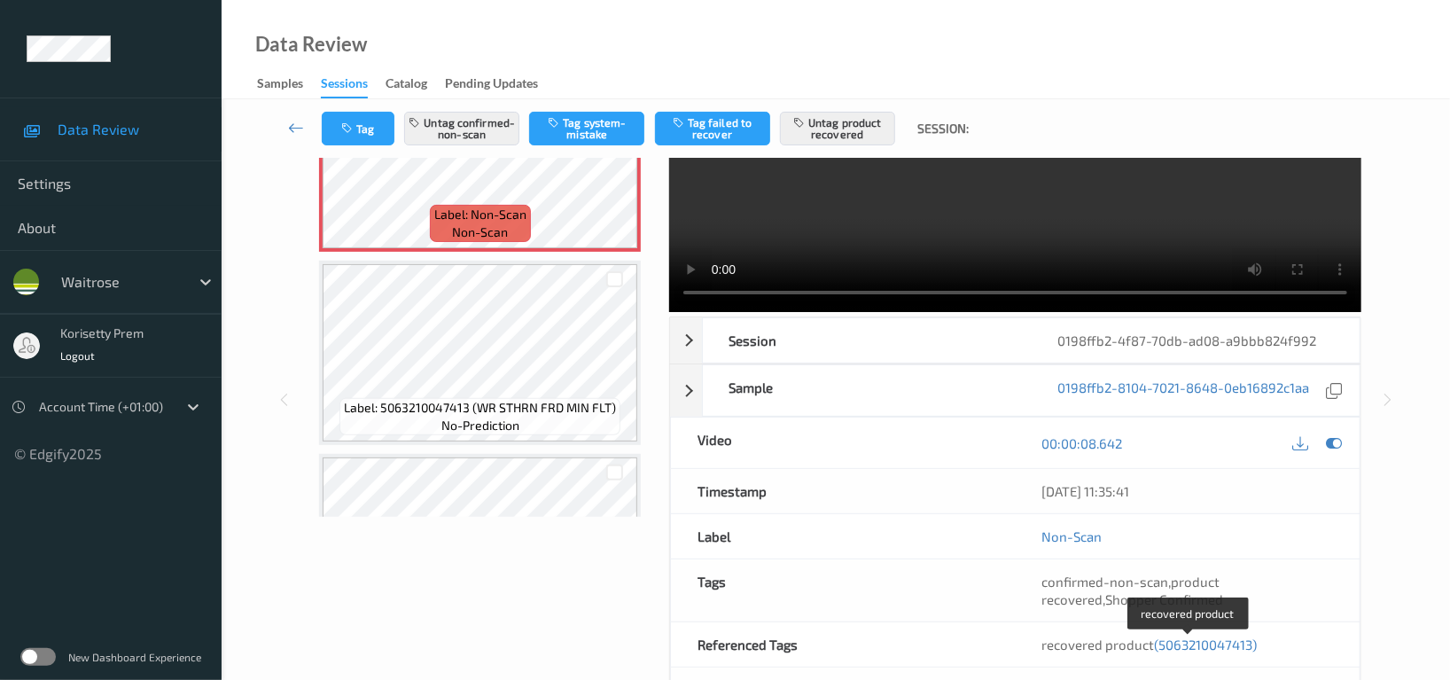
click at [1202, 648] on span "(5063210047413)" at bounding box center [1205, 644] width 103 height 16
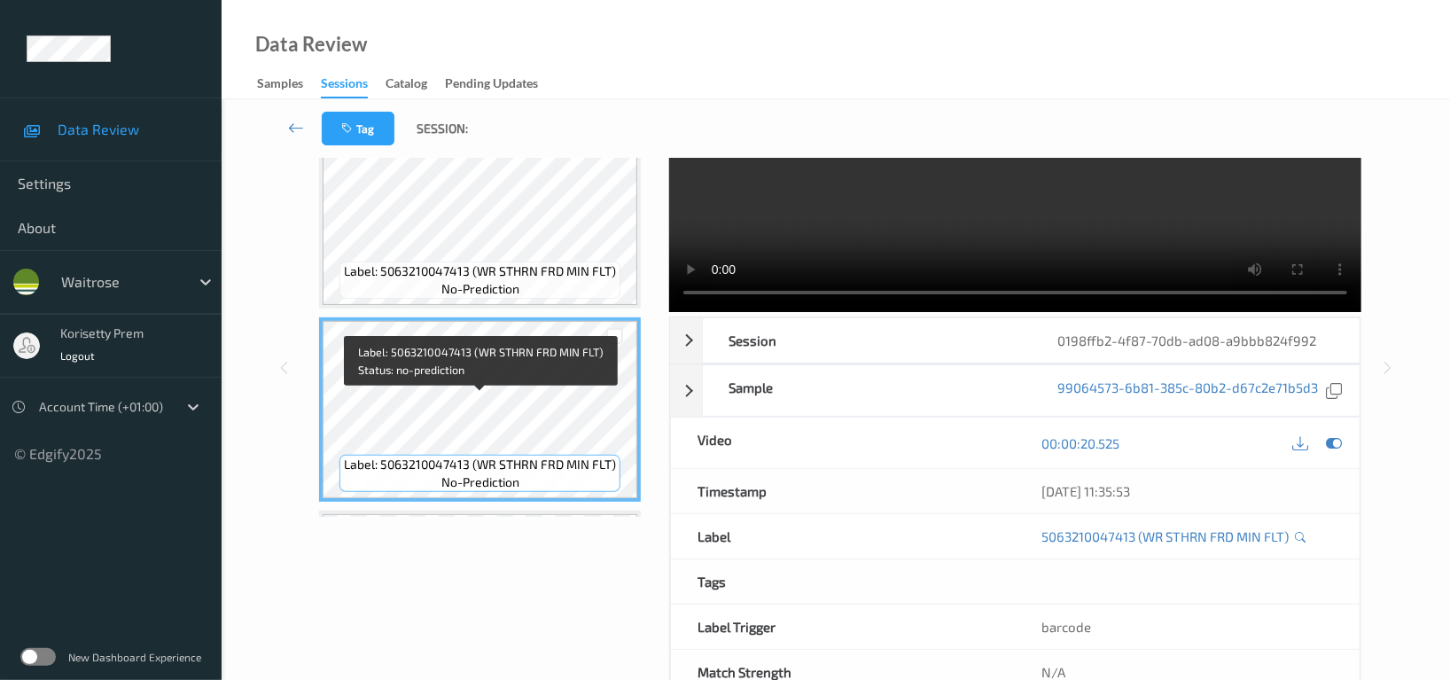
scroll to position [705, 0]
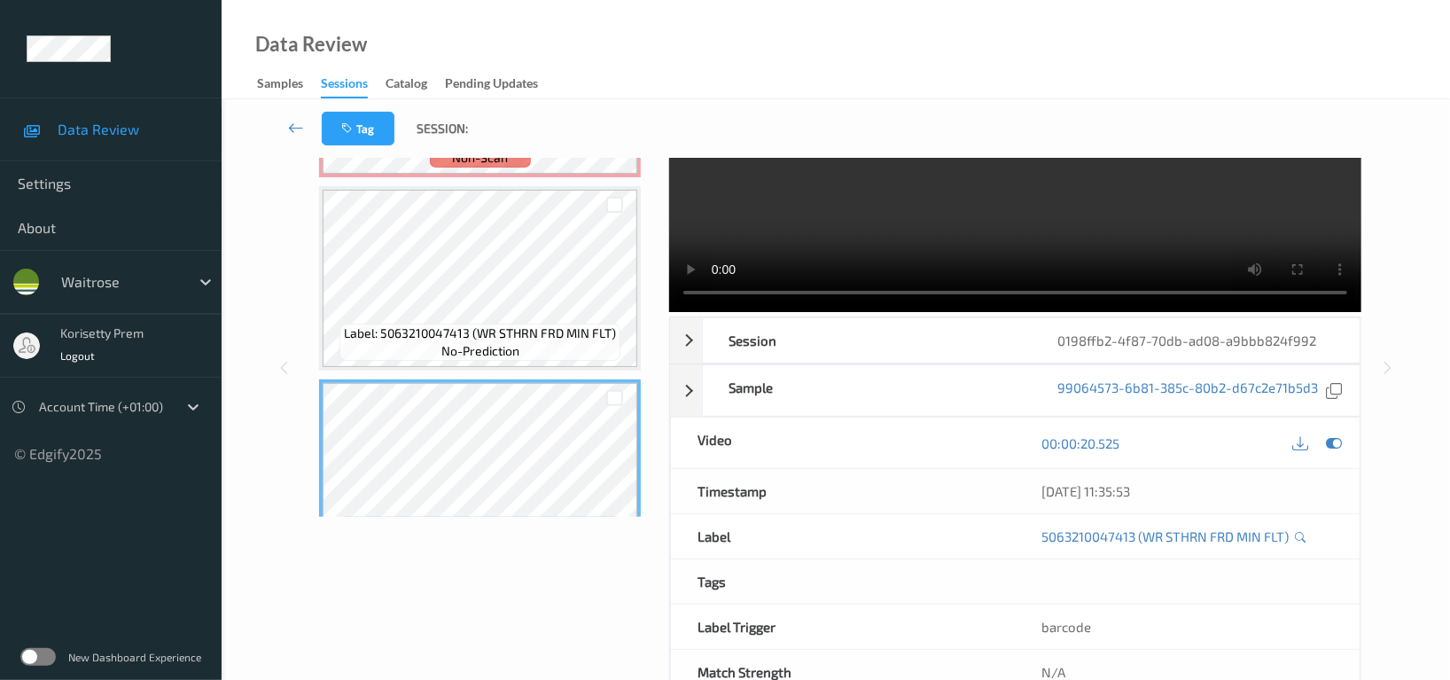
click at [484, 337] on span "Label: 5063210047413 (WR STHRN FRD MIN FLT)" at bounding box center [480, 333] width 272 height 18
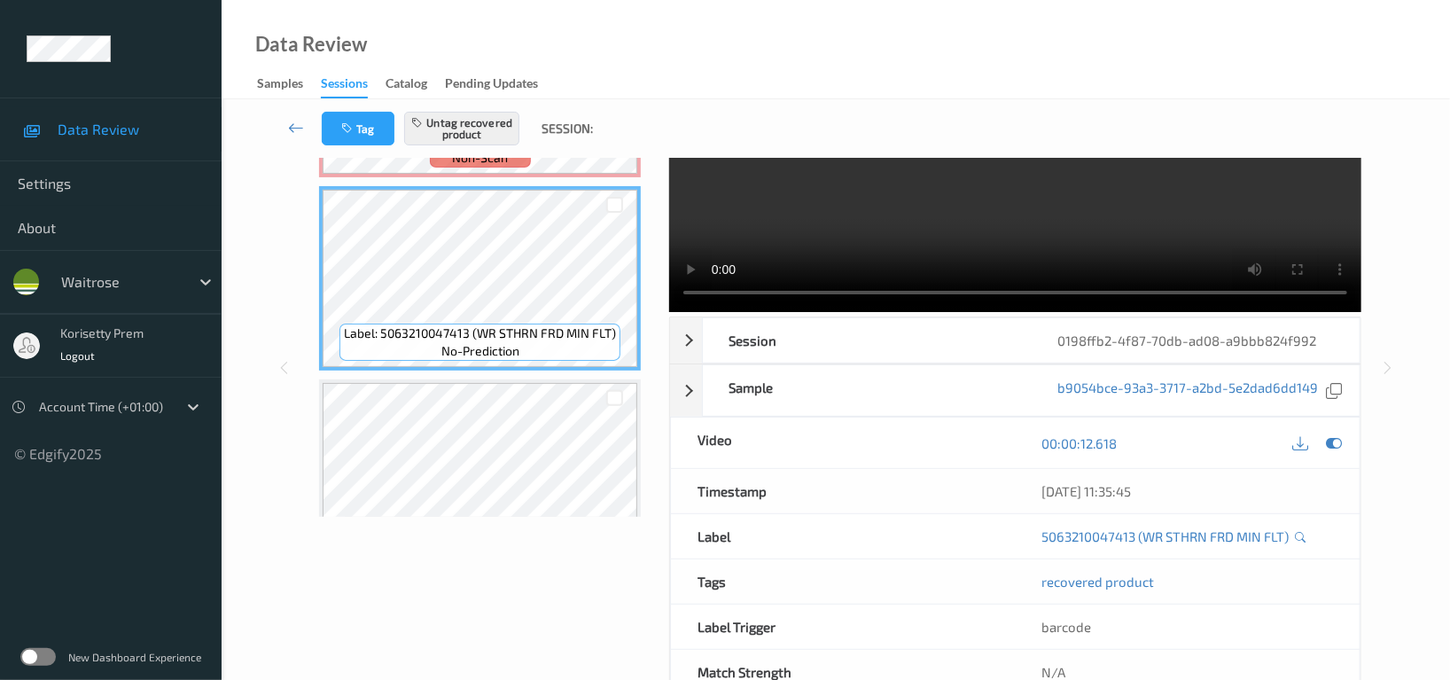
click at [1005, 223] on video at bounding box center [1015, 176] width 692 height 272
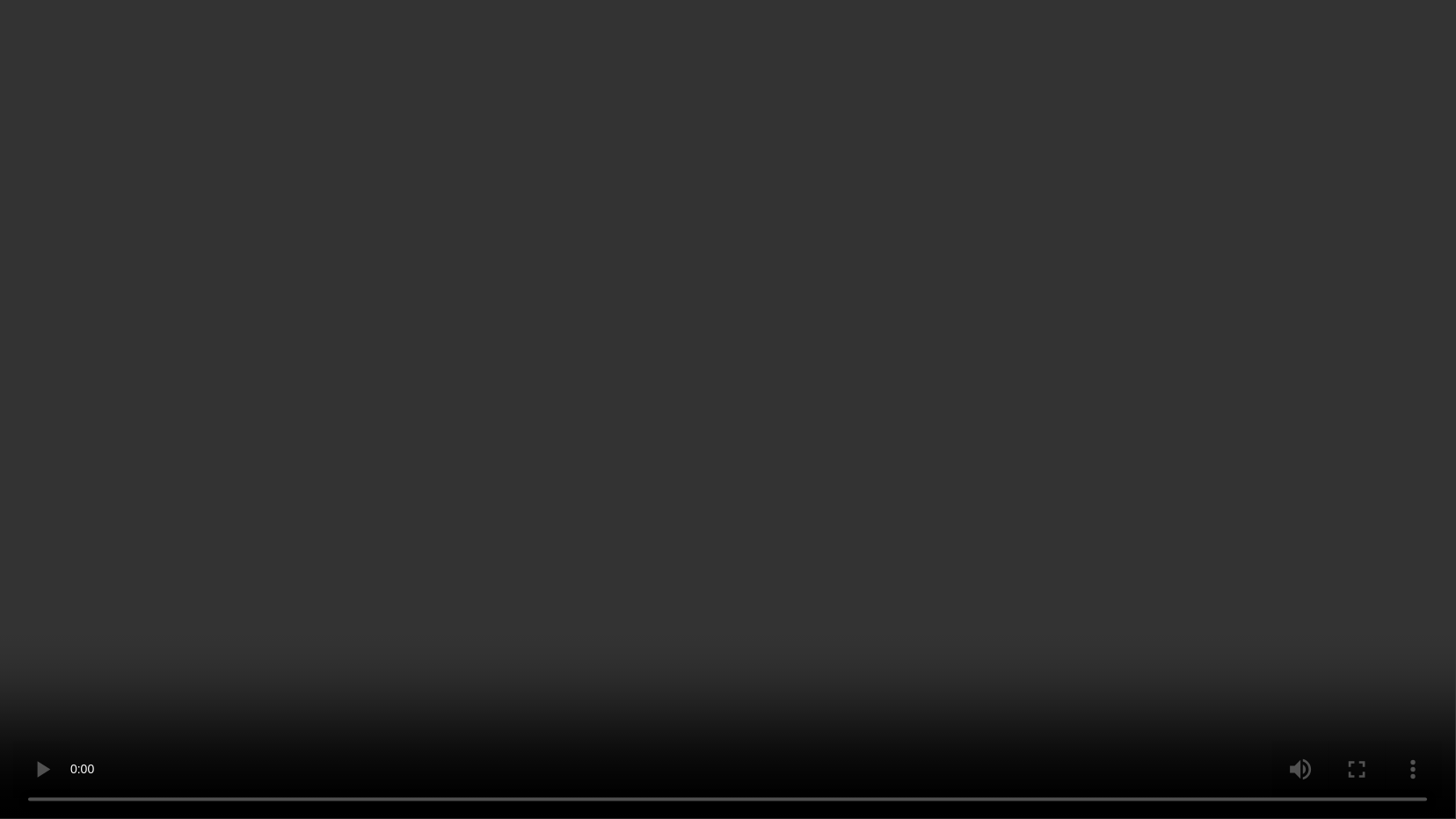
click at [1017, 498] on video at bounding box center [728, 410] width 1456 height 819
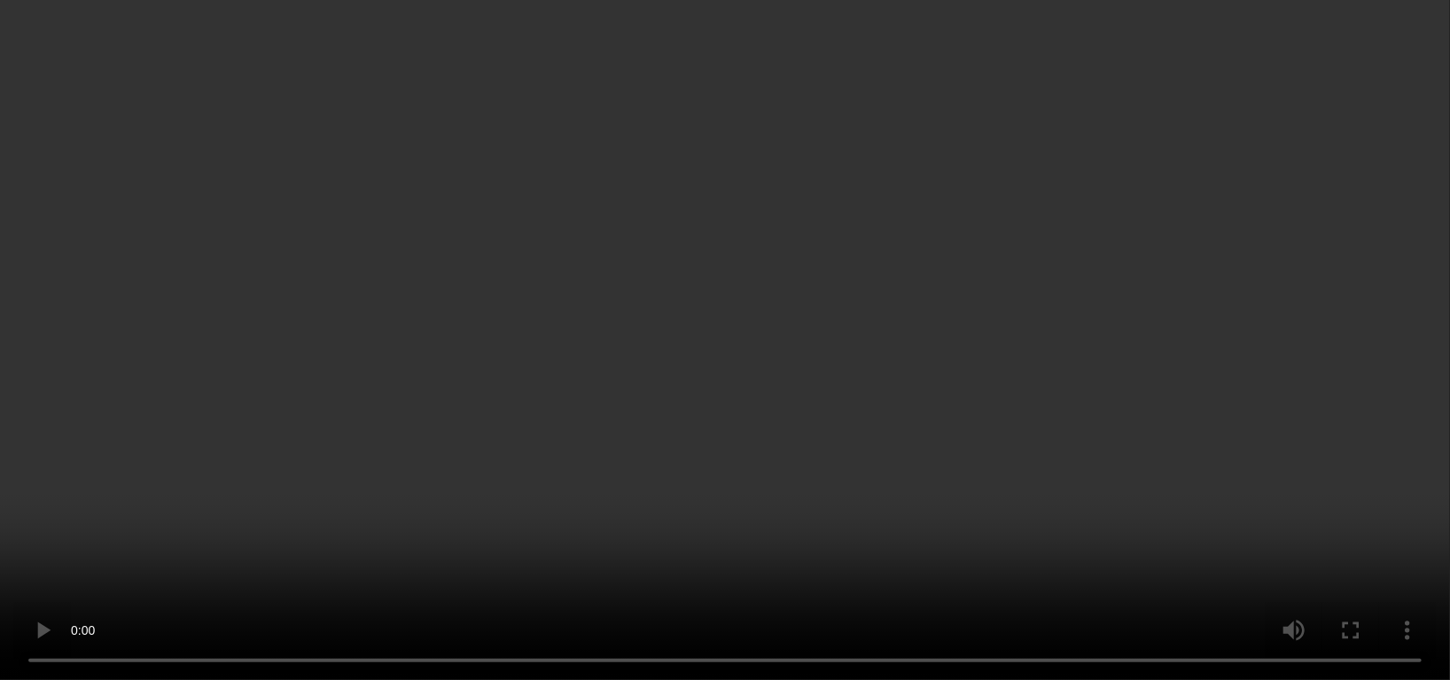
scroll to position [350, 0]
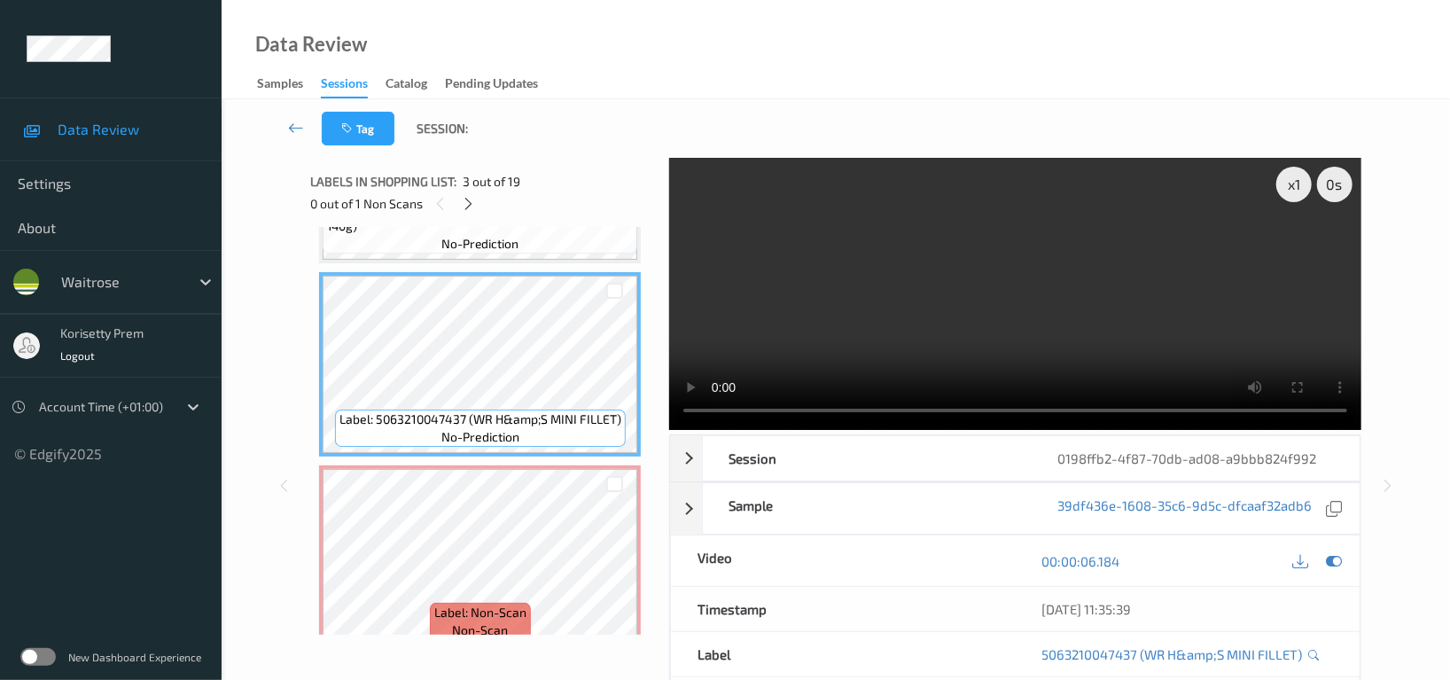
click at [978, 324] on video at bounding box center [1015, 294] width 692 height 272
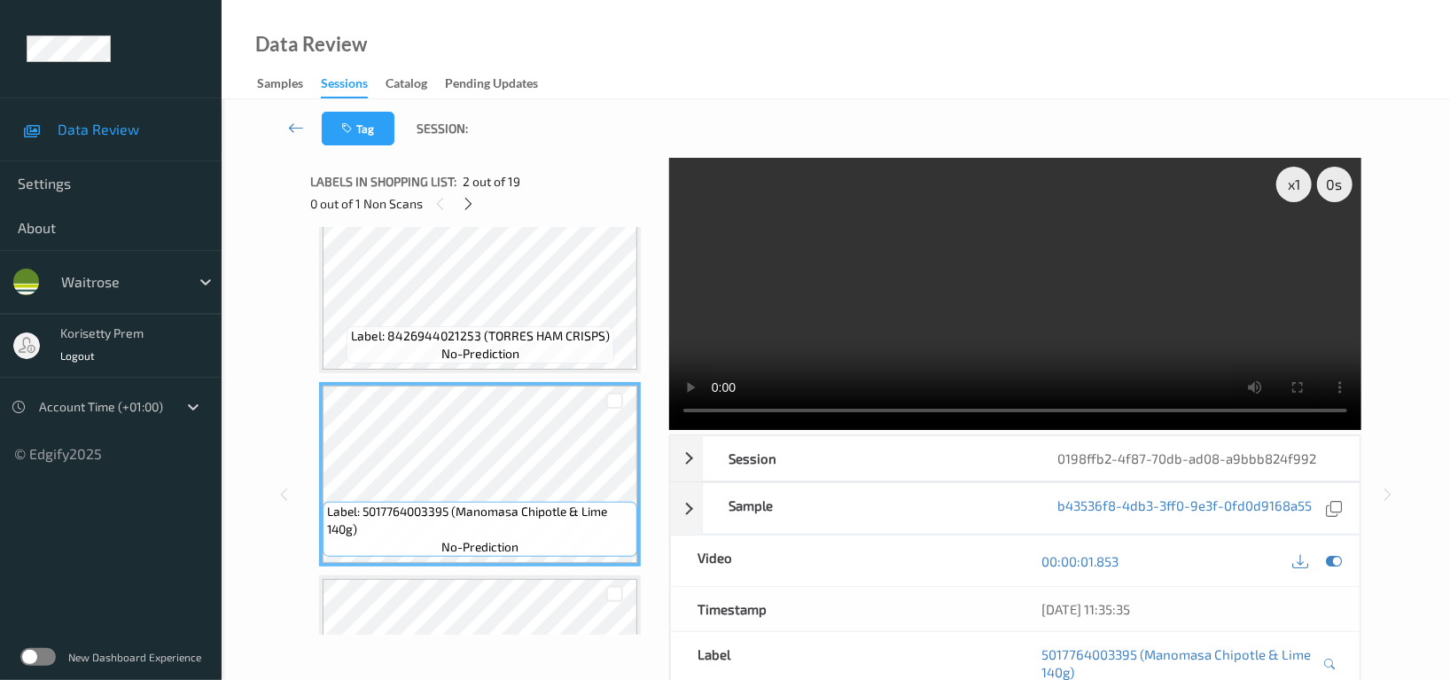
scroll to position [0, 0]
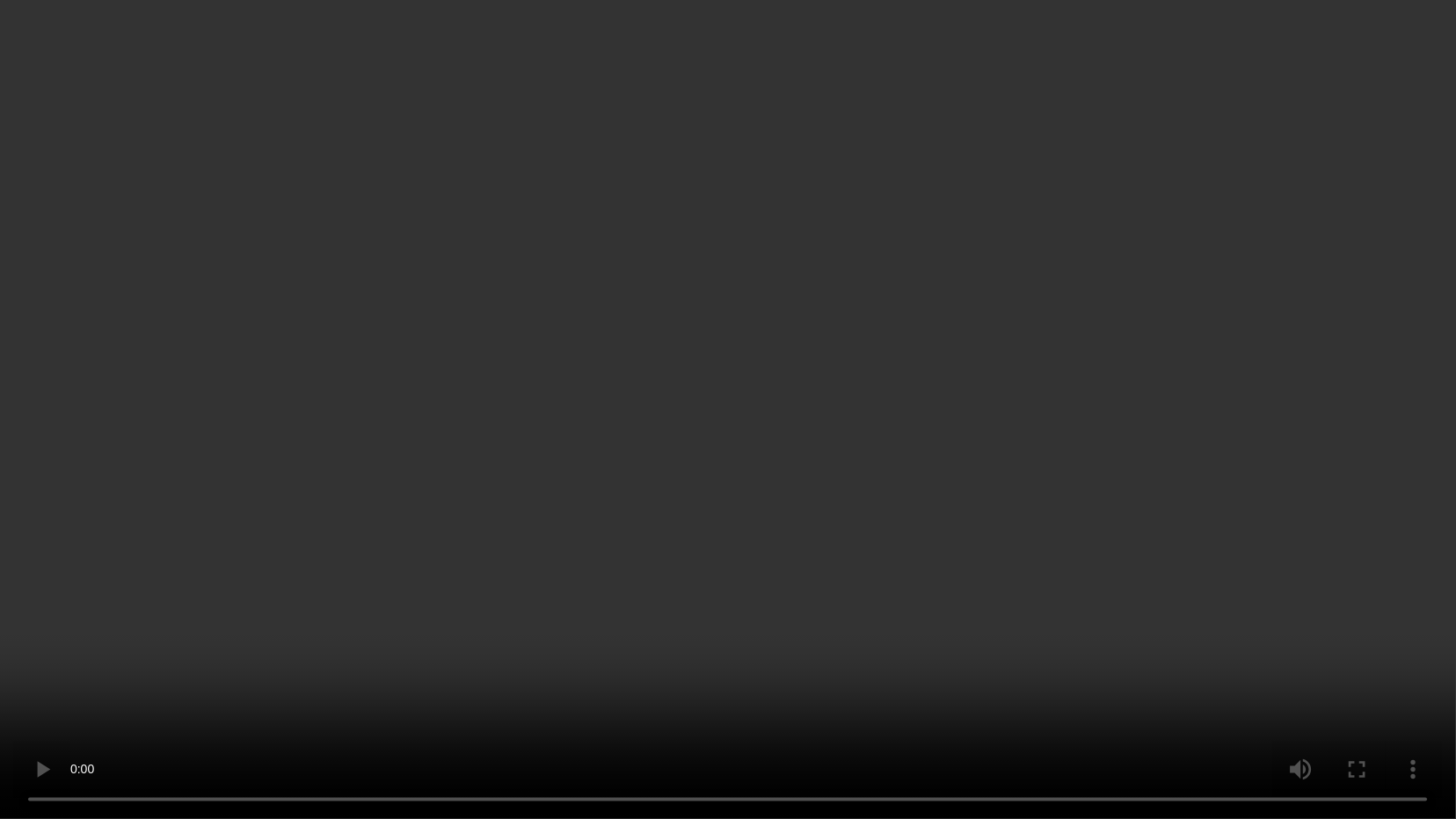
click at [901, 577] on video at bounding box center [728, 410] width 1456 height 819
click at [841, 654] on video at bounding box center [728, 410] width 1456 height 819
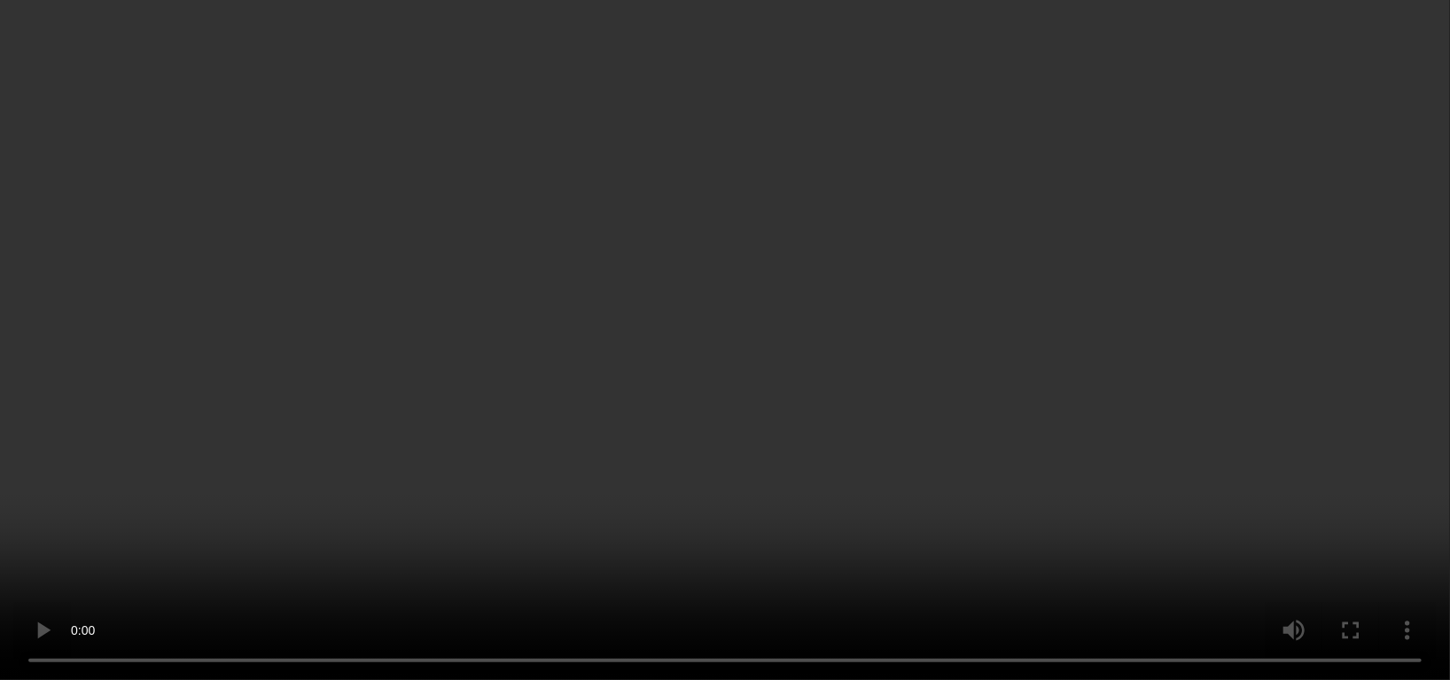
scroll to position [827, 0]
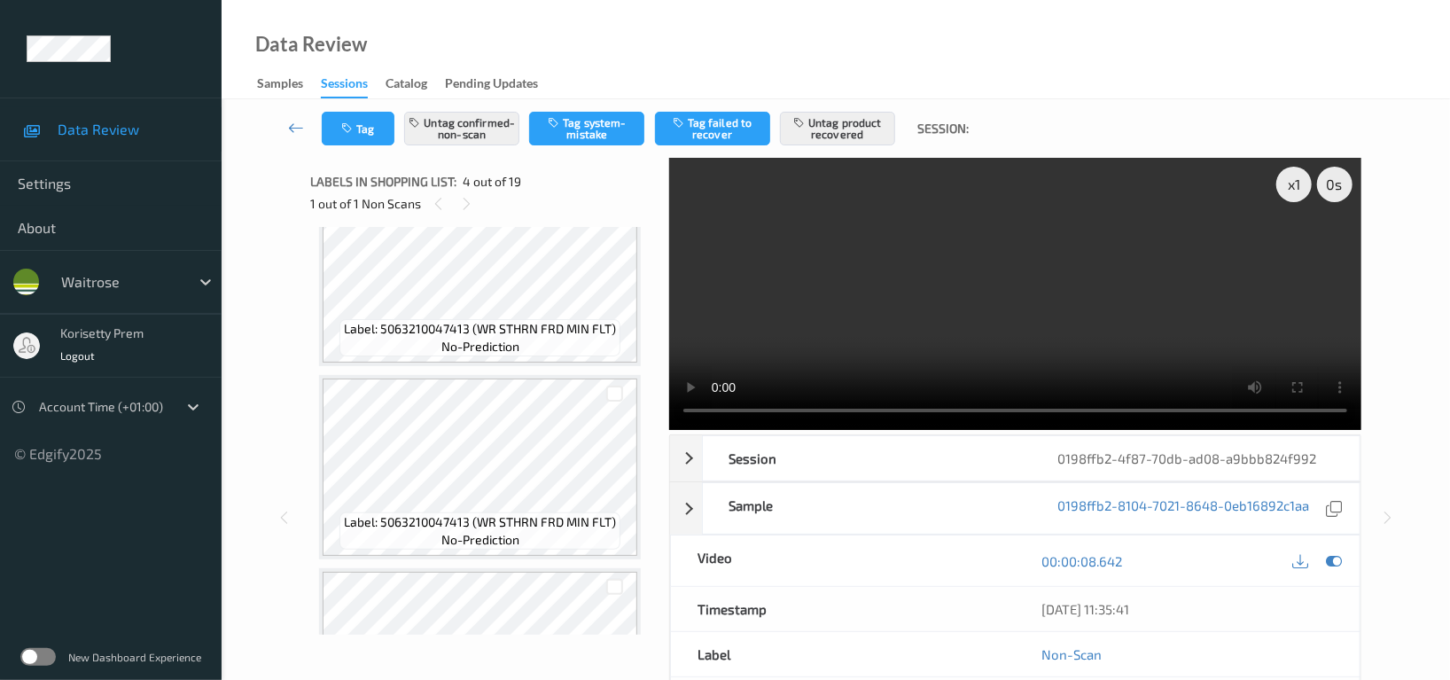
click at [535, 320] on span "Label: 5063210047413 (WR STHRN FRD MIN FLT)" at bounding box center [480, 329] width 272 height 18
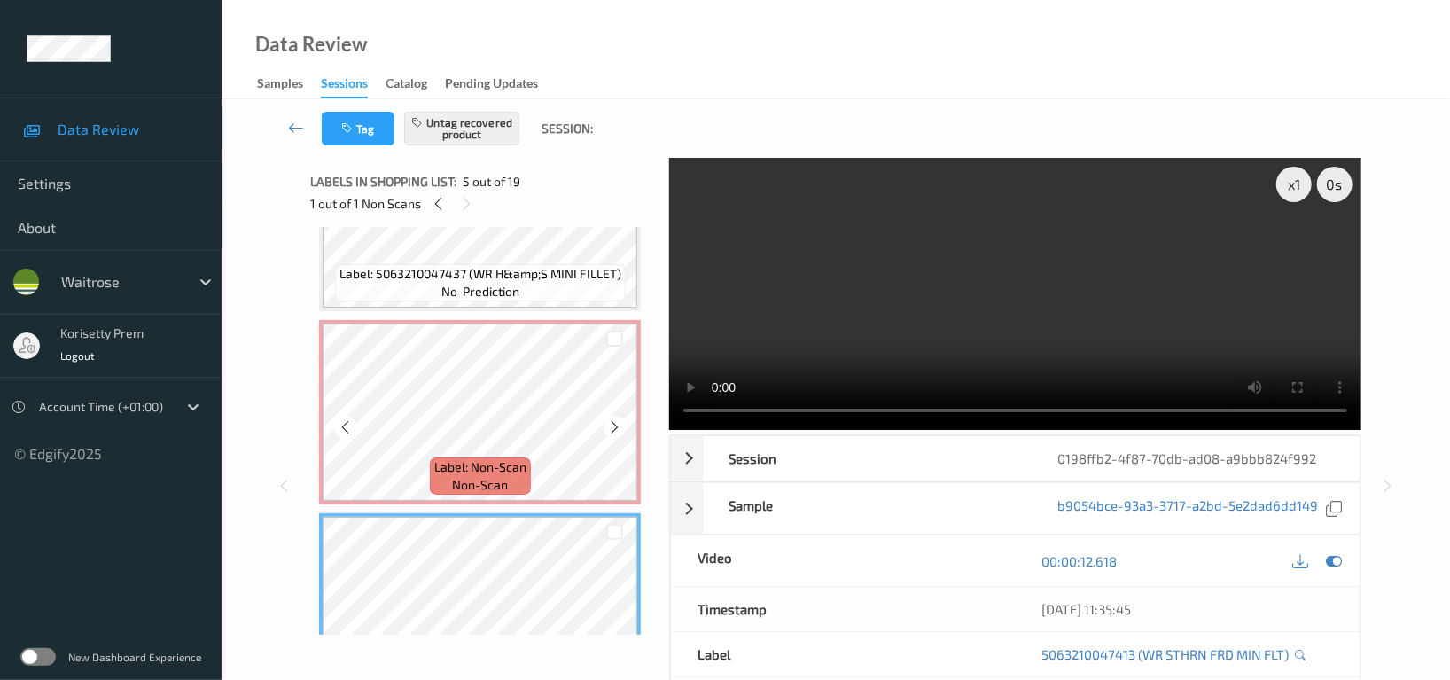
scroll to position [354, 0]
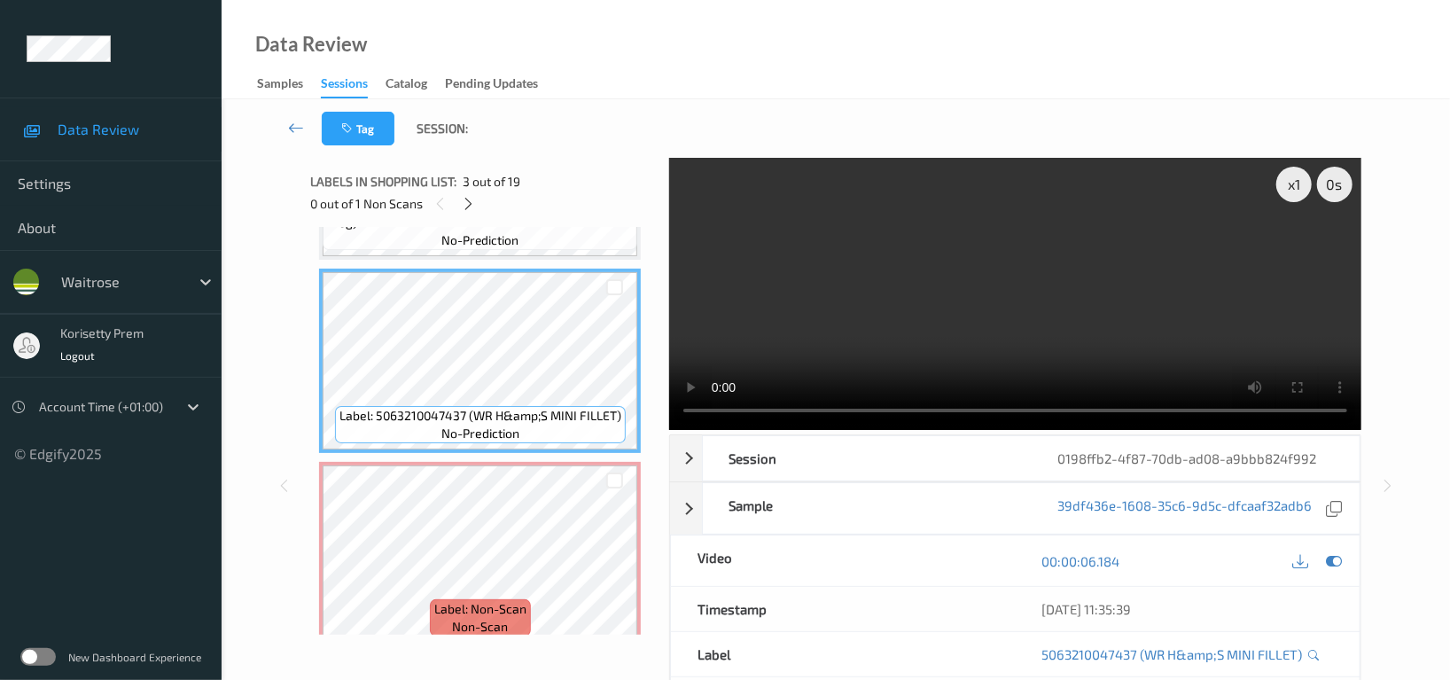
click at [832, 301] on video at bounding box center [1015, 294] width 692 height 272
click at [1339, 556] on icon at bounding box center [1334, 561] width 16 height 16
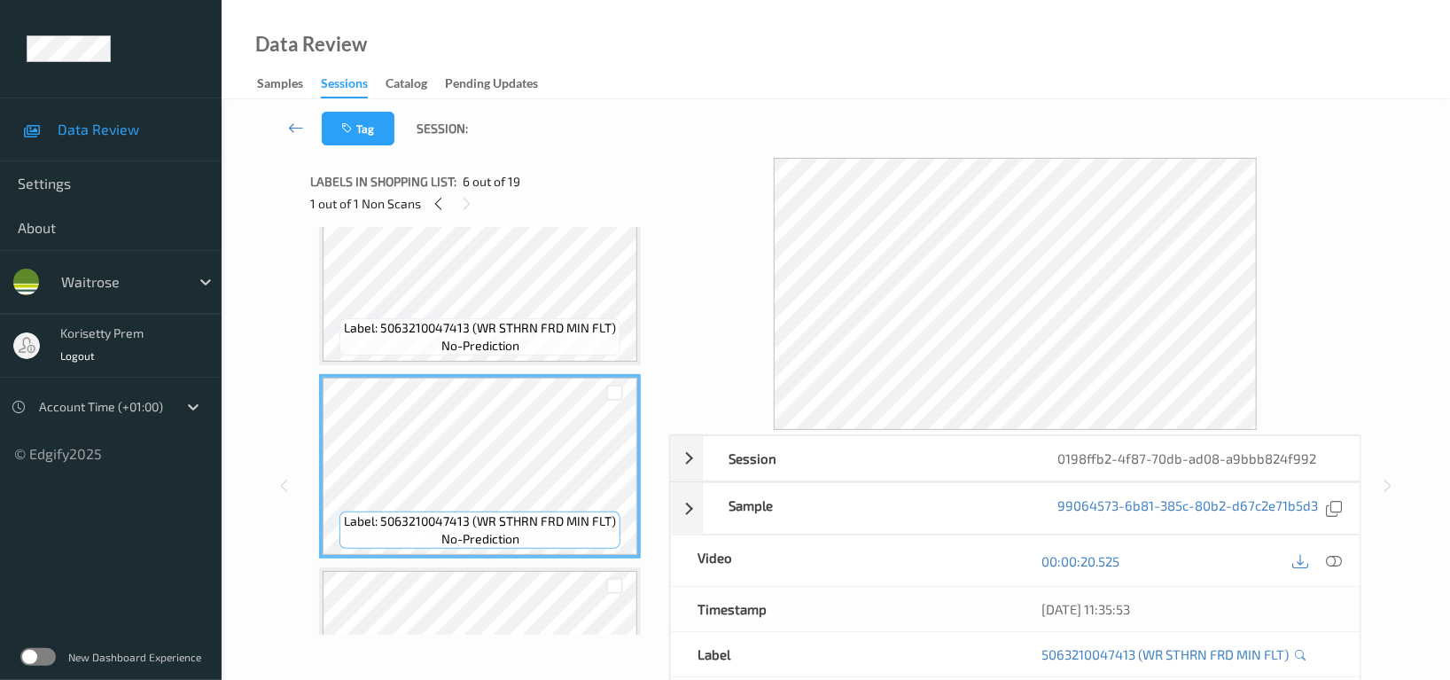
scroll to position [827, 0]
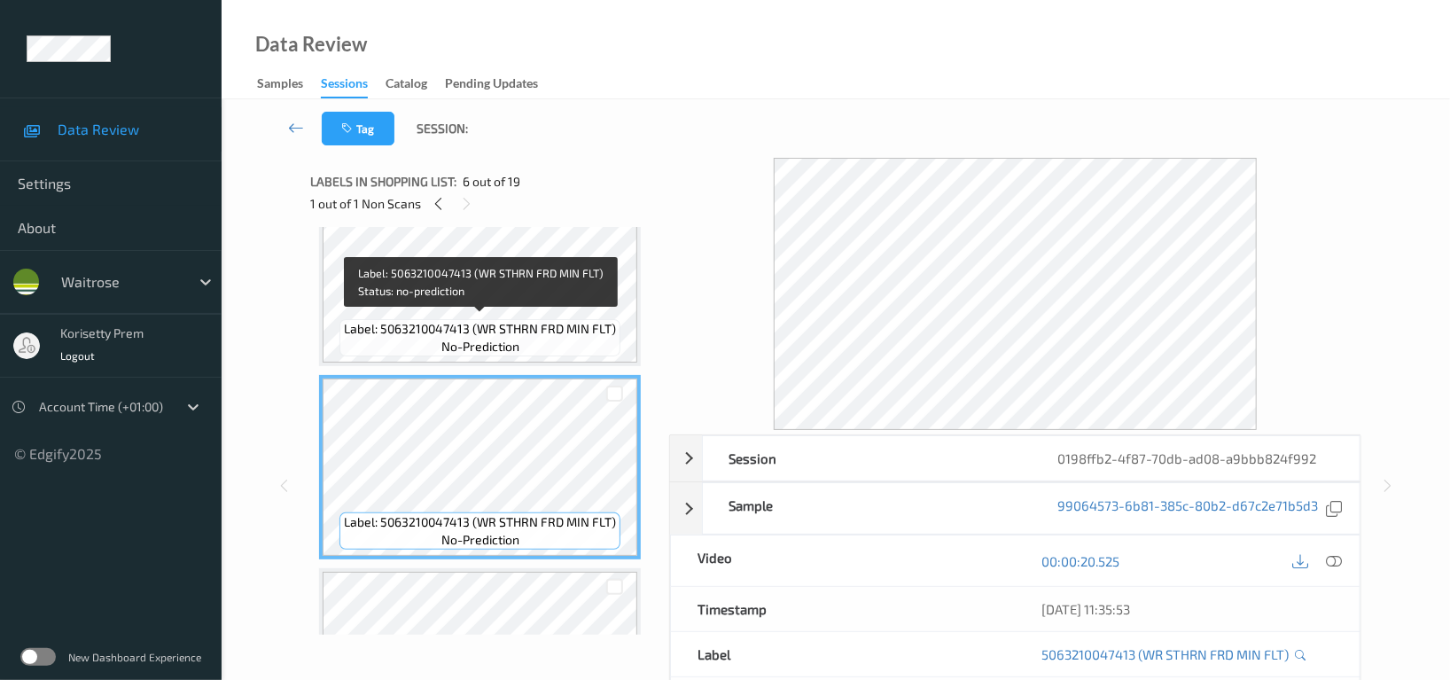
click at [472, 319] on div "Label: 5063210047413 (WR STHRN FRD MIN FLT) no-prediction" at bounding box center [480, 337] width 281 height 37
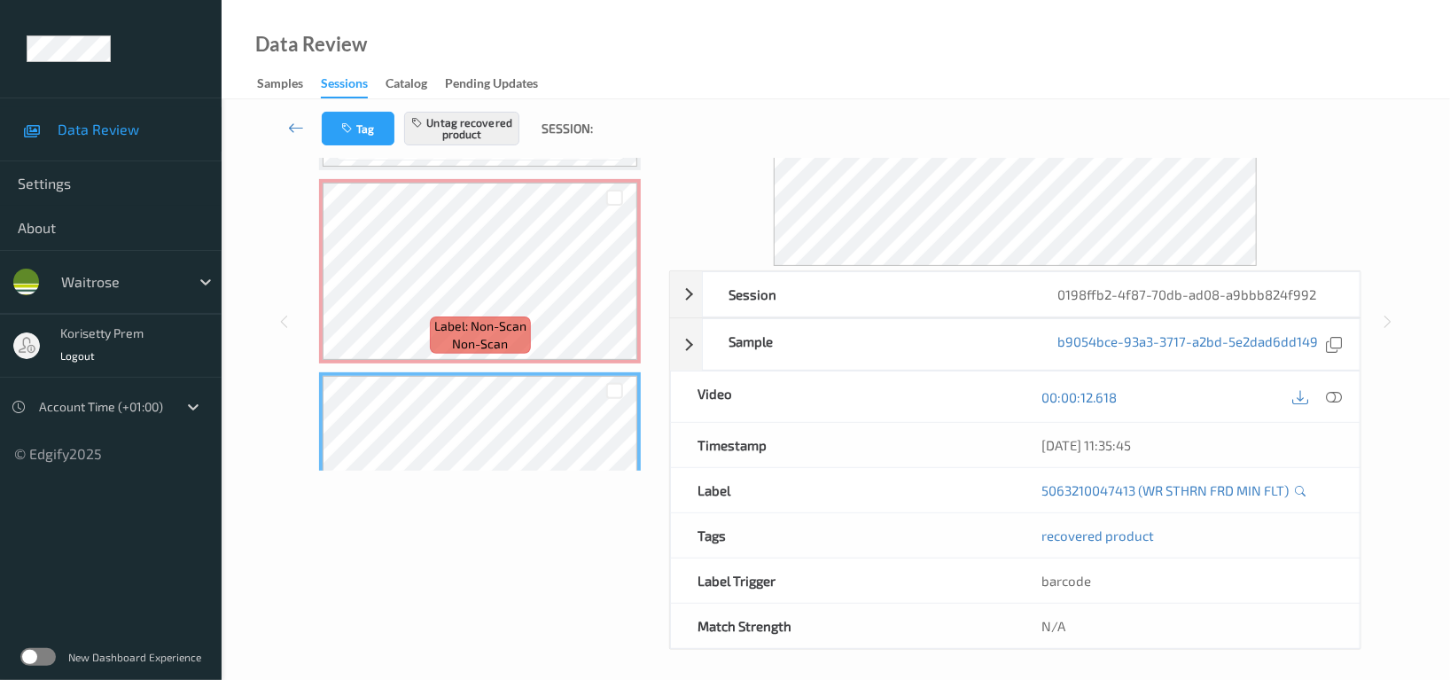
scroll to position [173, 0]
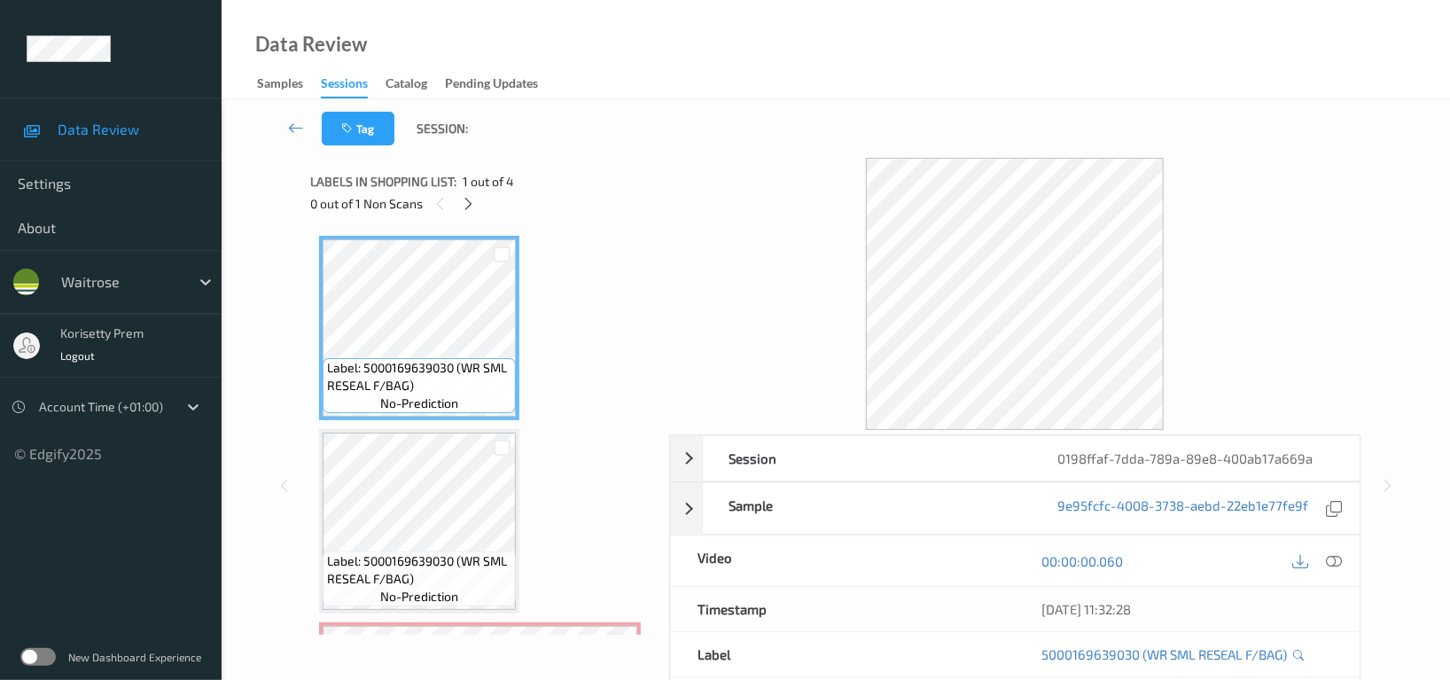
click at [766, 123] on div "Tag Session:" at bounding box center [836, 128] width 1156 height 59
click at [473, 207] on icon at bounding box center [469, 204] width 15 height 16
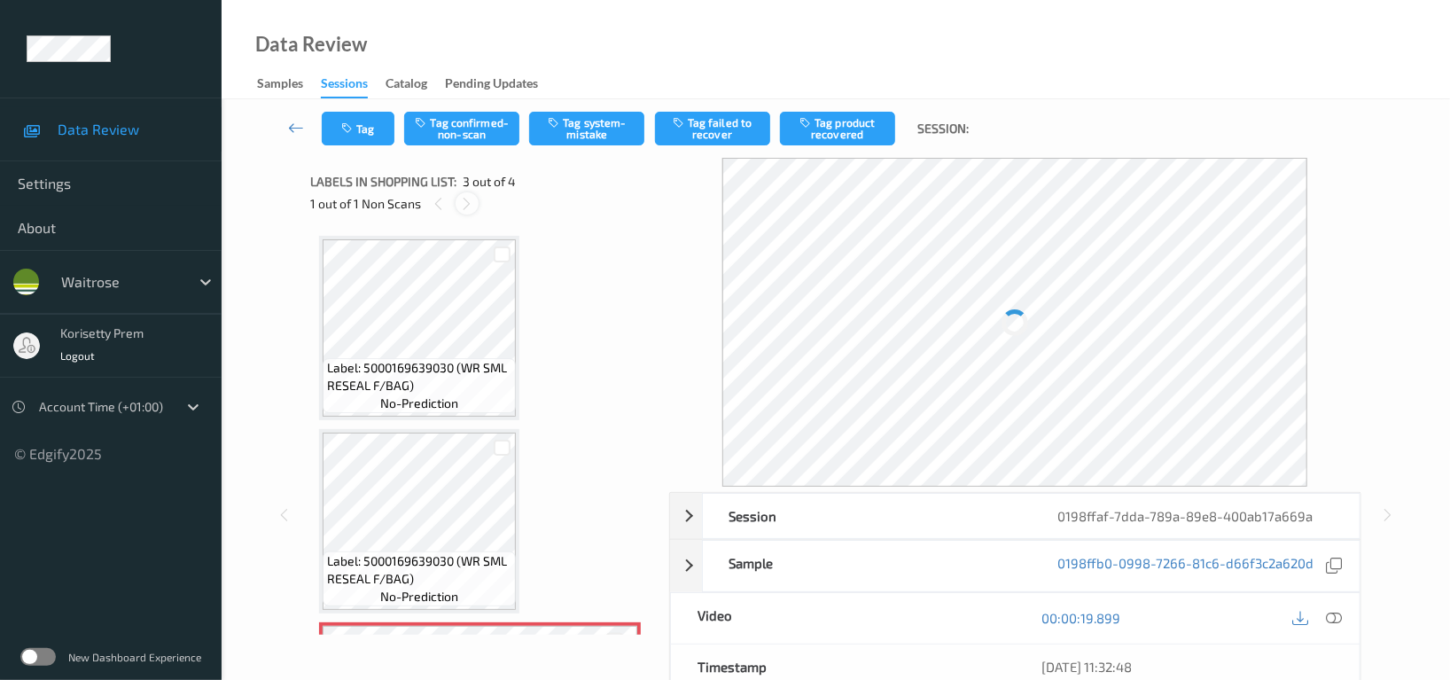
scroll to position [200, 0]
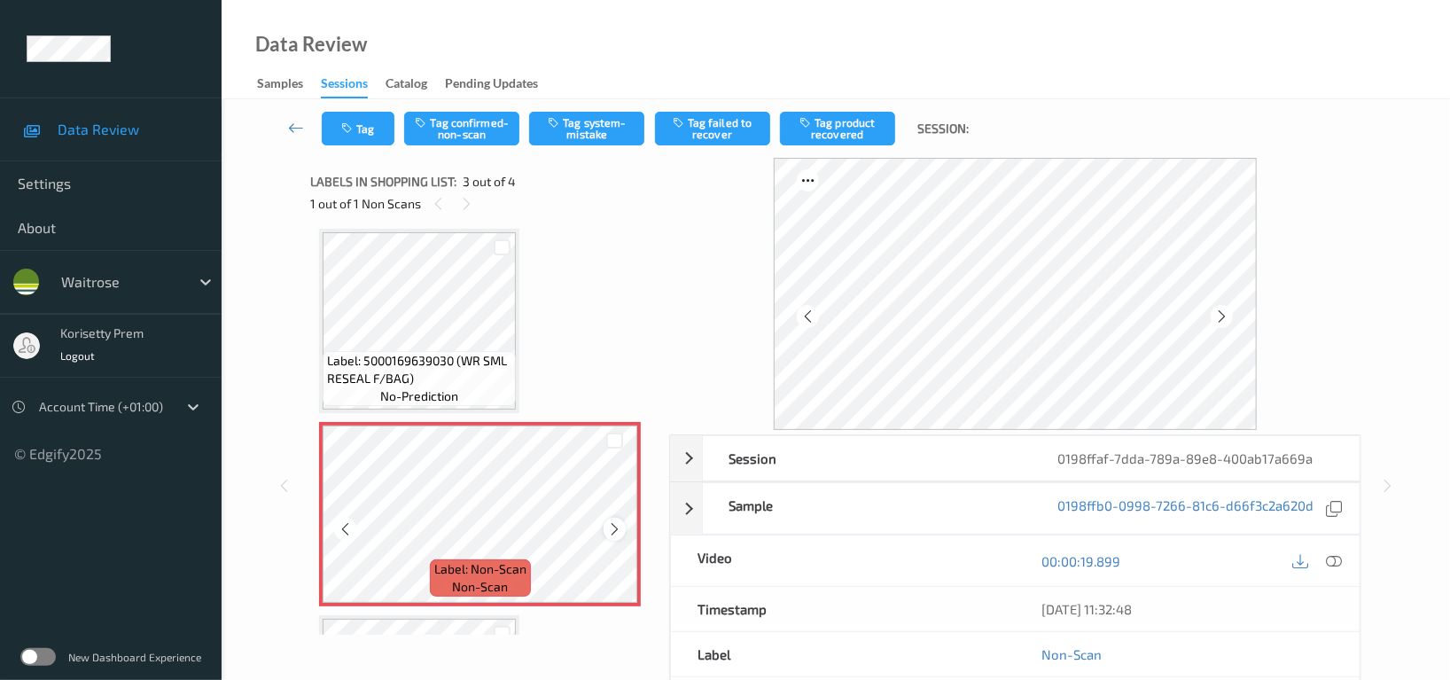
click at [613, 526] on icon at bounding box center [614, 529] width 15 height 16
click at [608, 526] on icon at bounding box center [614, 529] width 15 height 16
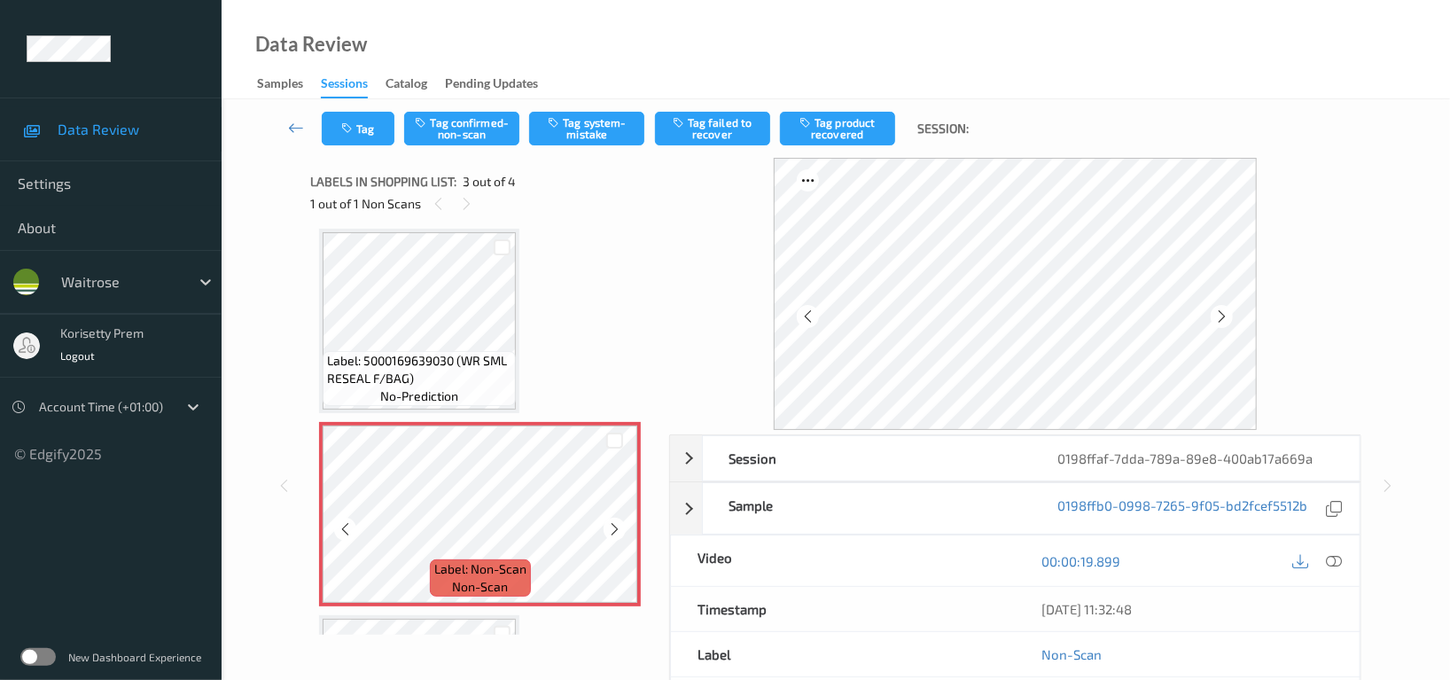
click at [608, 526] on icon at bounding box center [614, 529] width 15 height 16
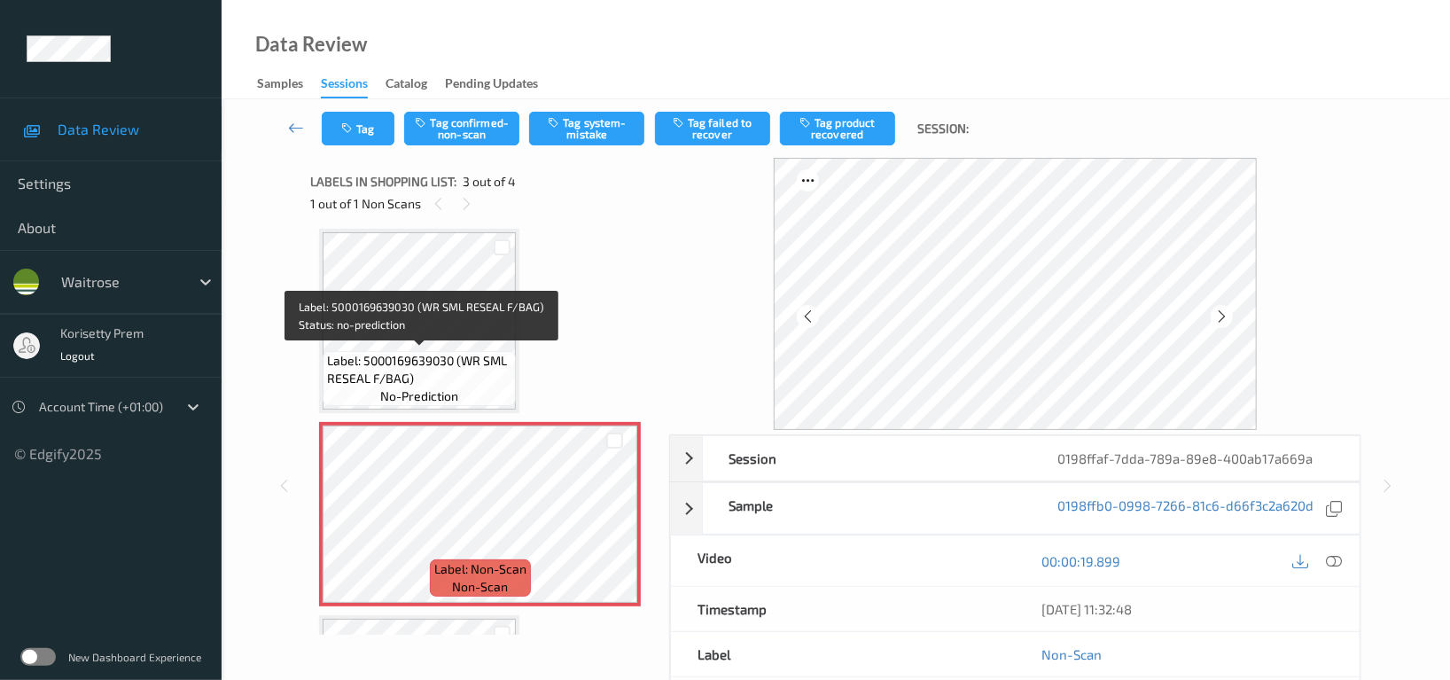
click at [413, 355] on span "Label: 5000169639030 (WR SML RESEAL F/BAG)" at bounding box center [419, 369] width 184 height 35
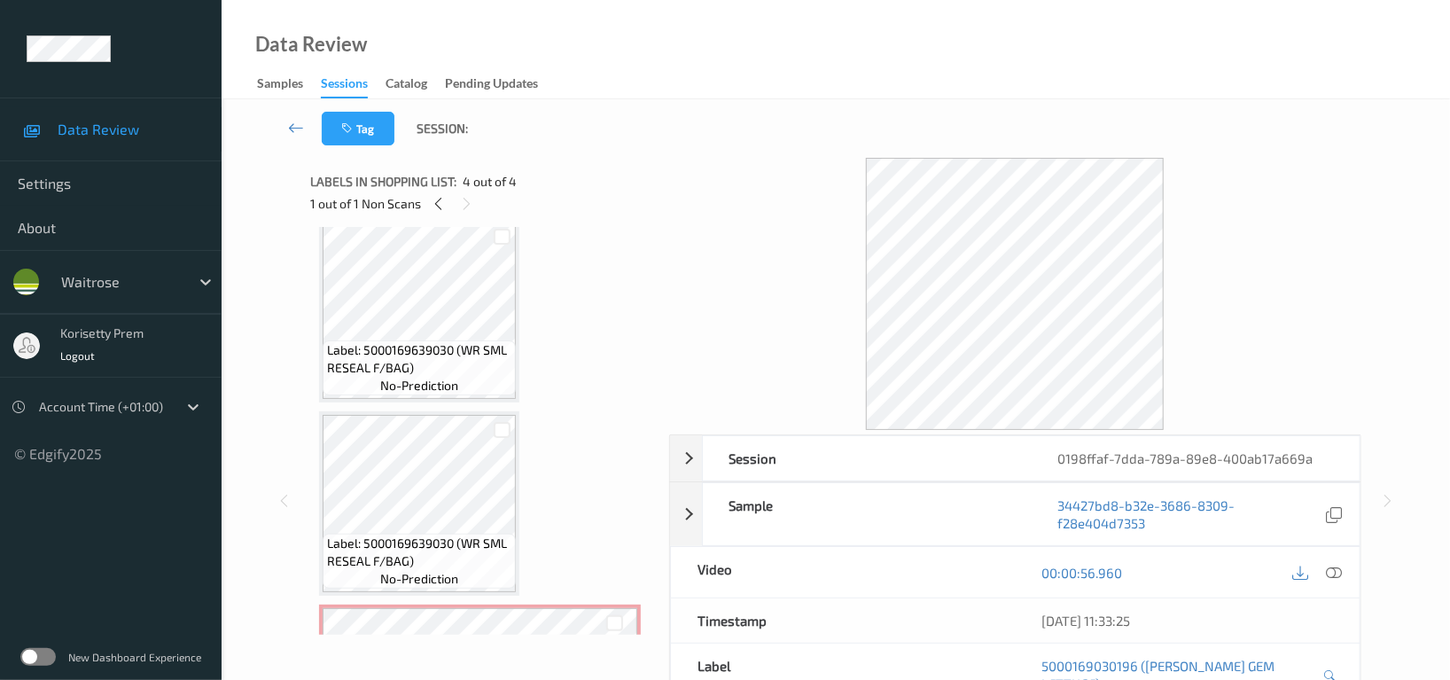
scroll to position [0, 0]
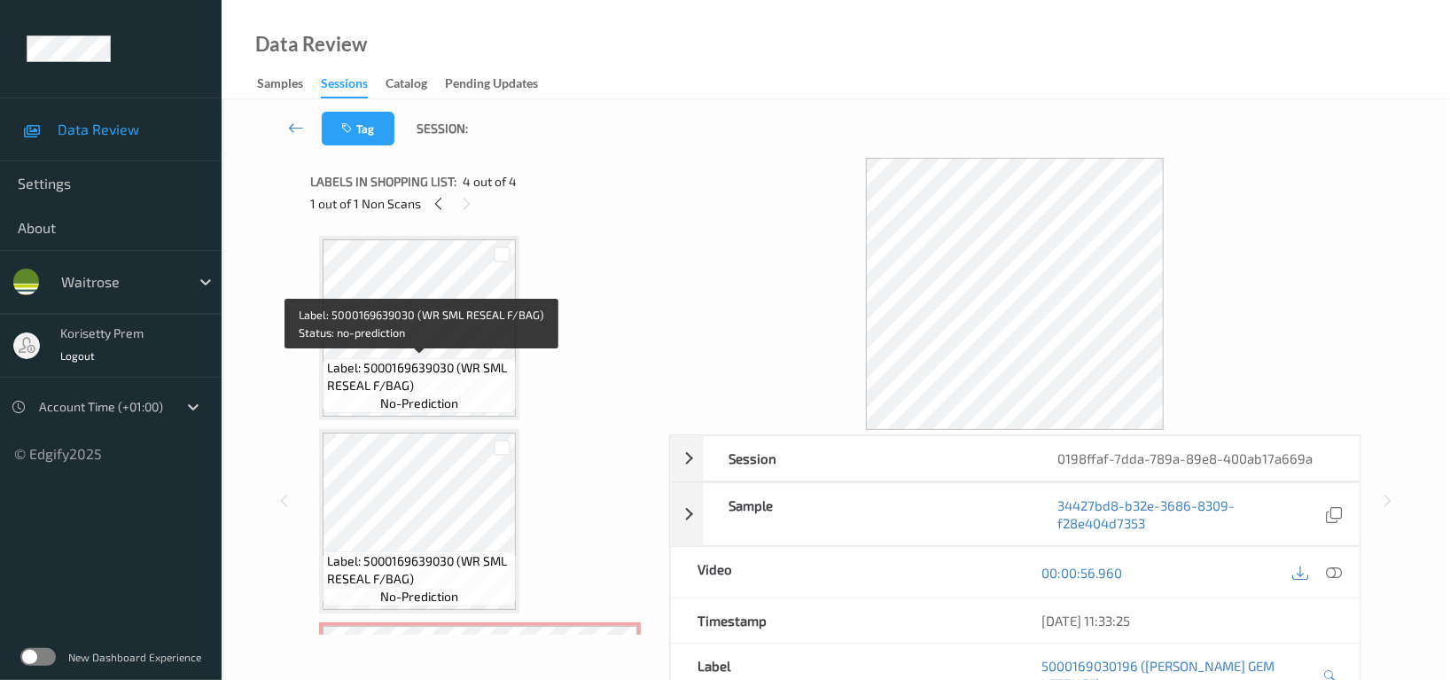
click at [468, 362] on span "Label: 5000169639030 (WR SML RESEAL F/BAG)" at bounding box center [419, 376] width 184 height 35
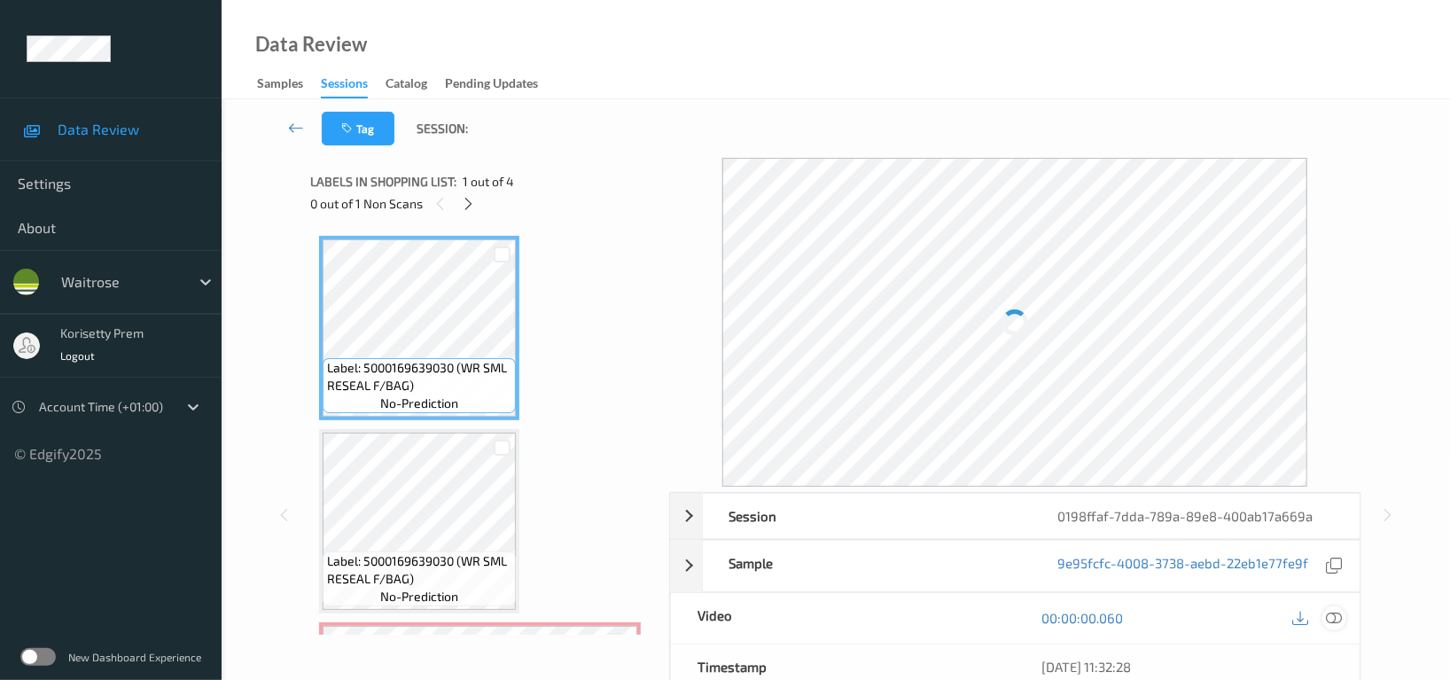
click at [1333, 617] on icon at bounding box center [1334, 618] width 16 height 16
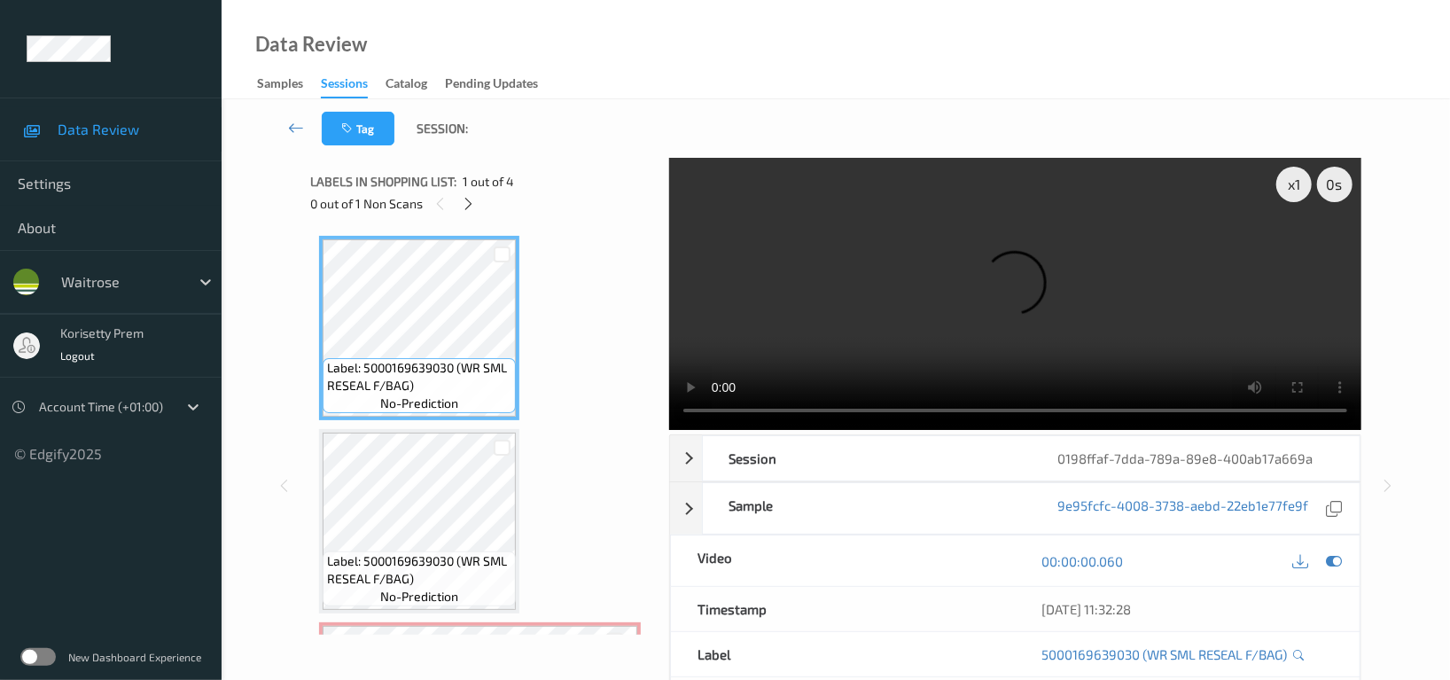
click at [1041, 293] on video at bounding box center [1015, 294] width 692 height 272
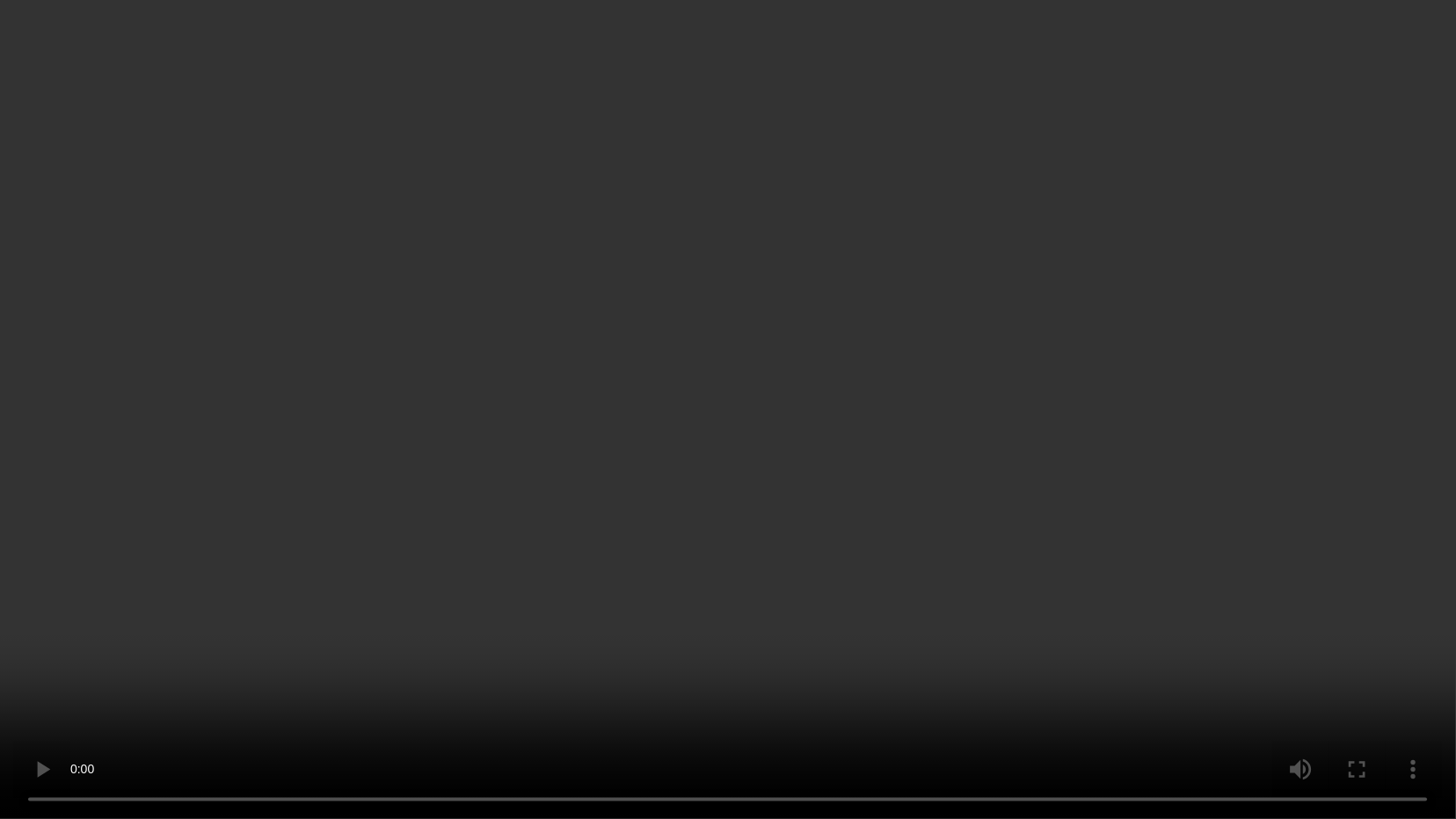
click at [1001, 507] on video at bounding box center [728, 410] width 1456 height 819
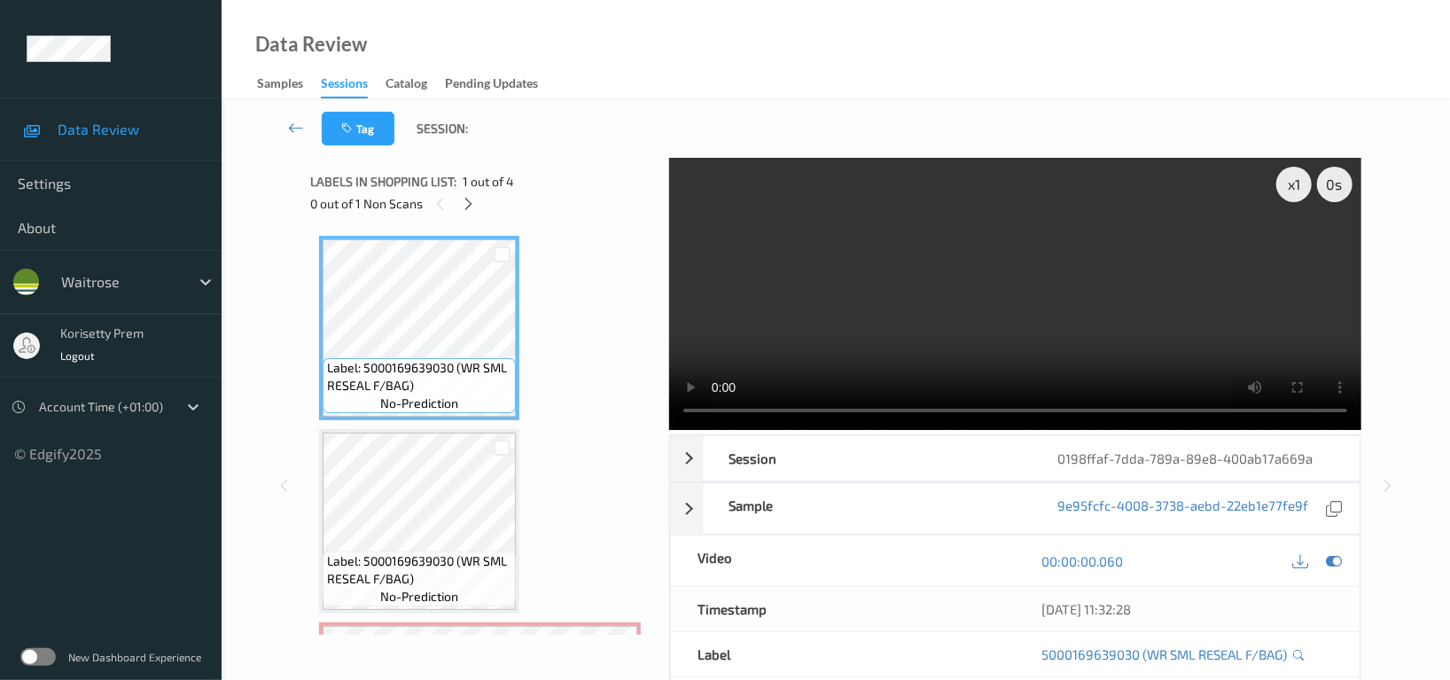
click at [978, 244] on video at bounding box center [1015, 294] width 692 height 272
click at [1096, 234] on video at bounding box center [1015, 294] width 692 height 272
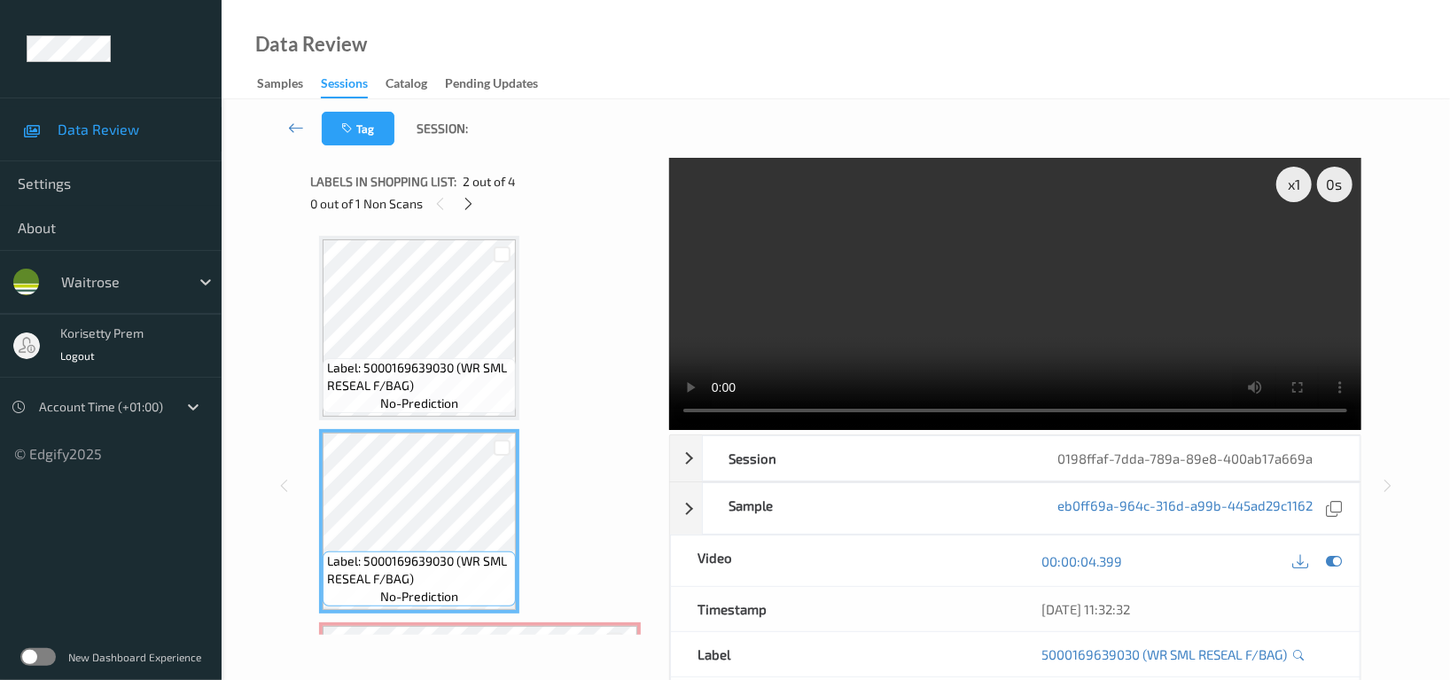
click at [933, 316] on video at bounding box center [1015, 294] width 692 height 272
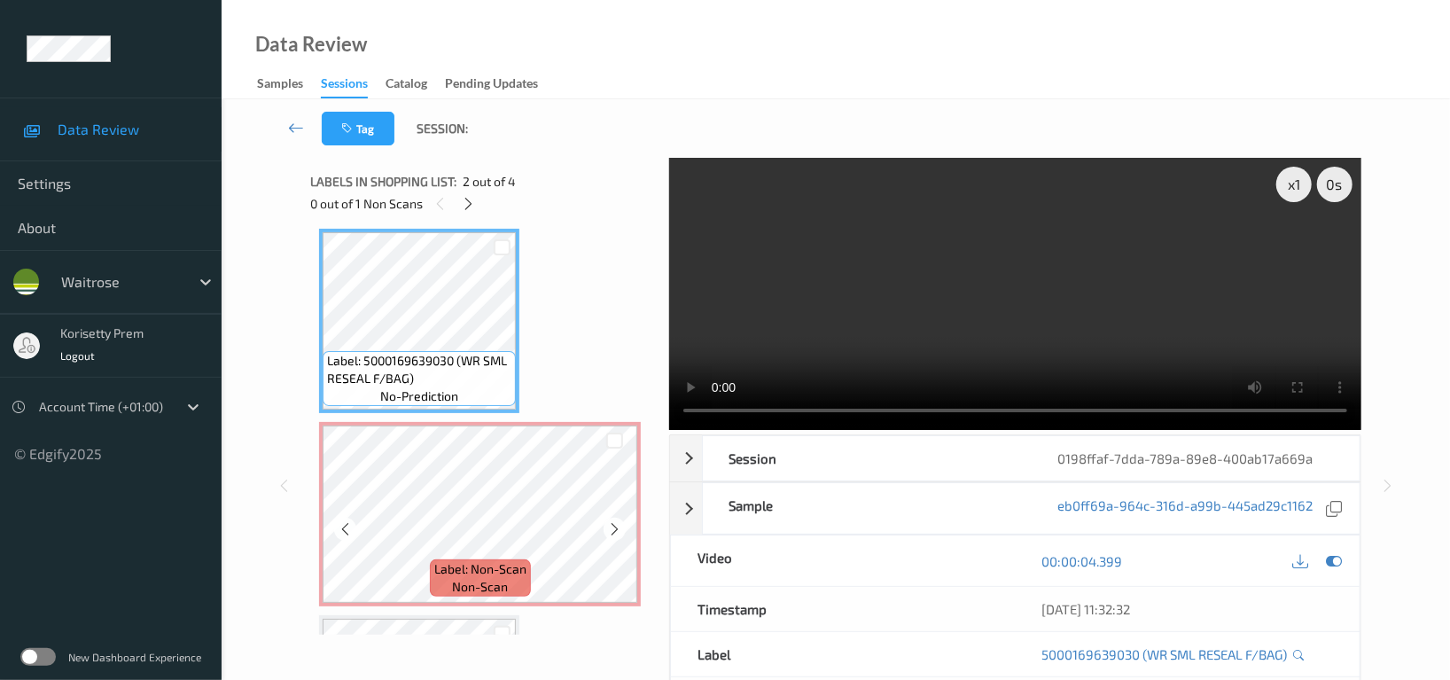
scroll to position [236, 0]
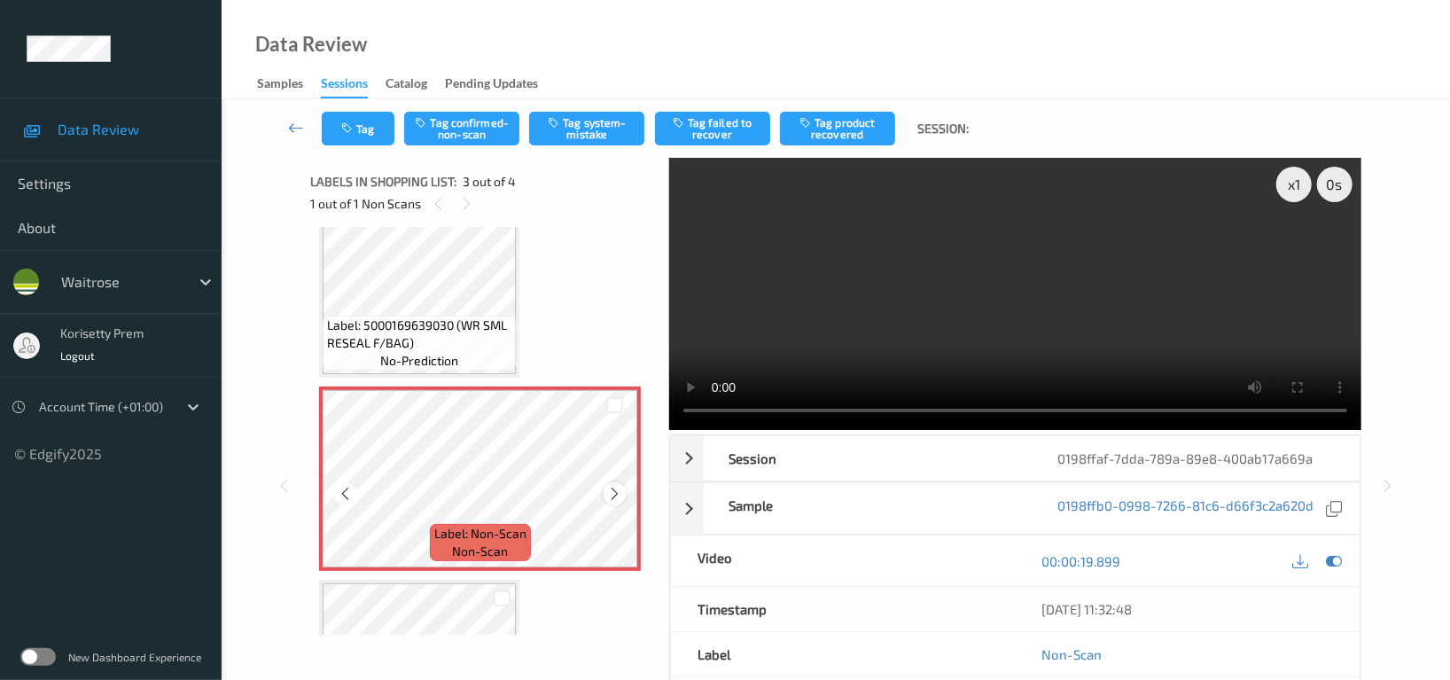
click at [605, 491] on div at bounding box center [615, 493] width 22 height 22
click at [604, 493] on div at bounding box center [615, 493] width 22 height 22
click at [604, 494] on div at bounding box center [615, 493] width 22 height 22
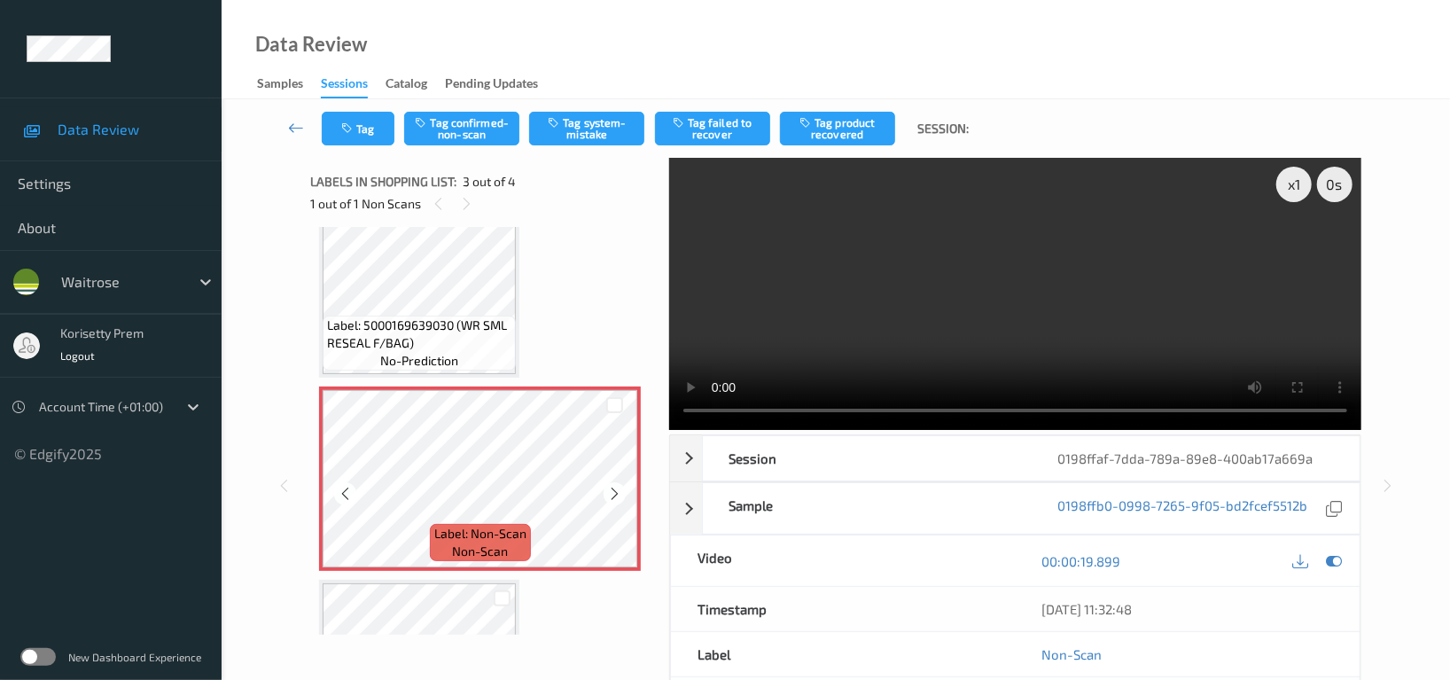
click at [604, 494] on div at bounding box center [615, 493] width 22 height 22
click at [1065, 308] on video at bounding box center [1015, 294] width 692 height 272
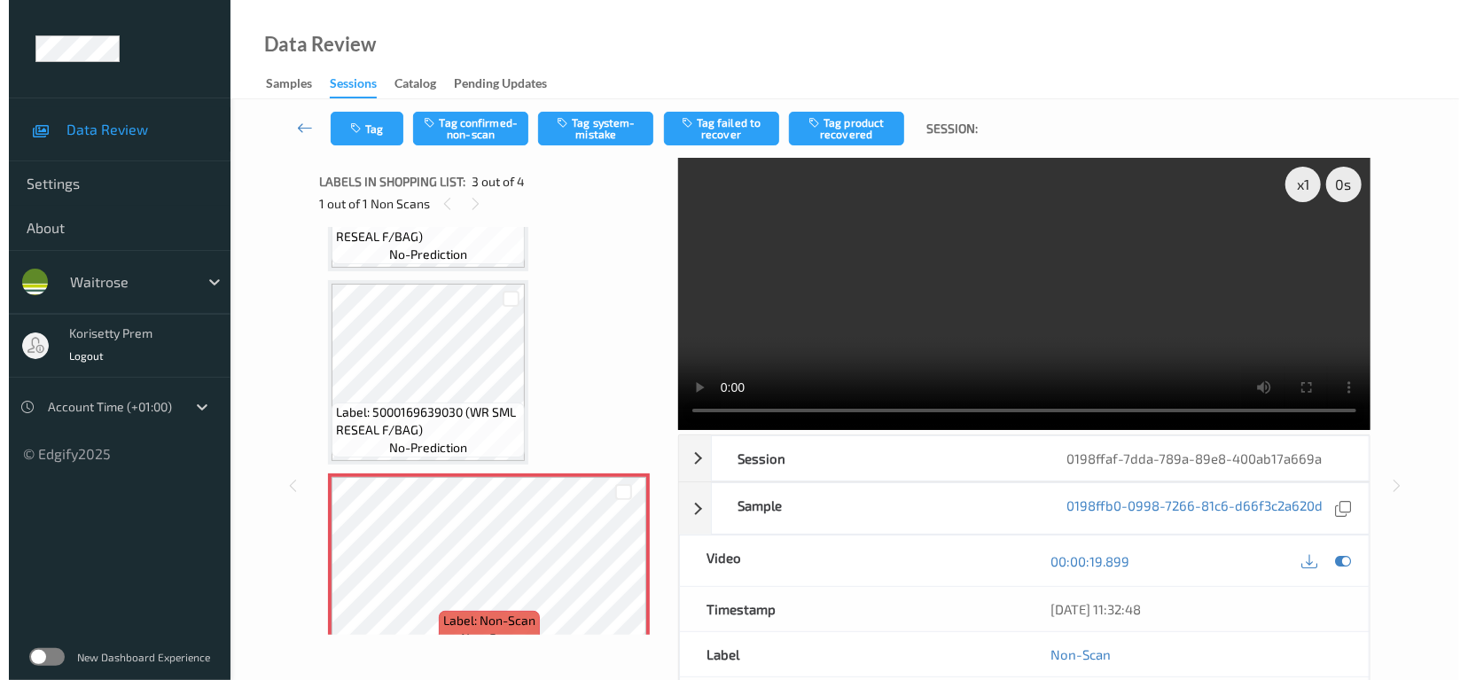
scroll to position [16, 0]
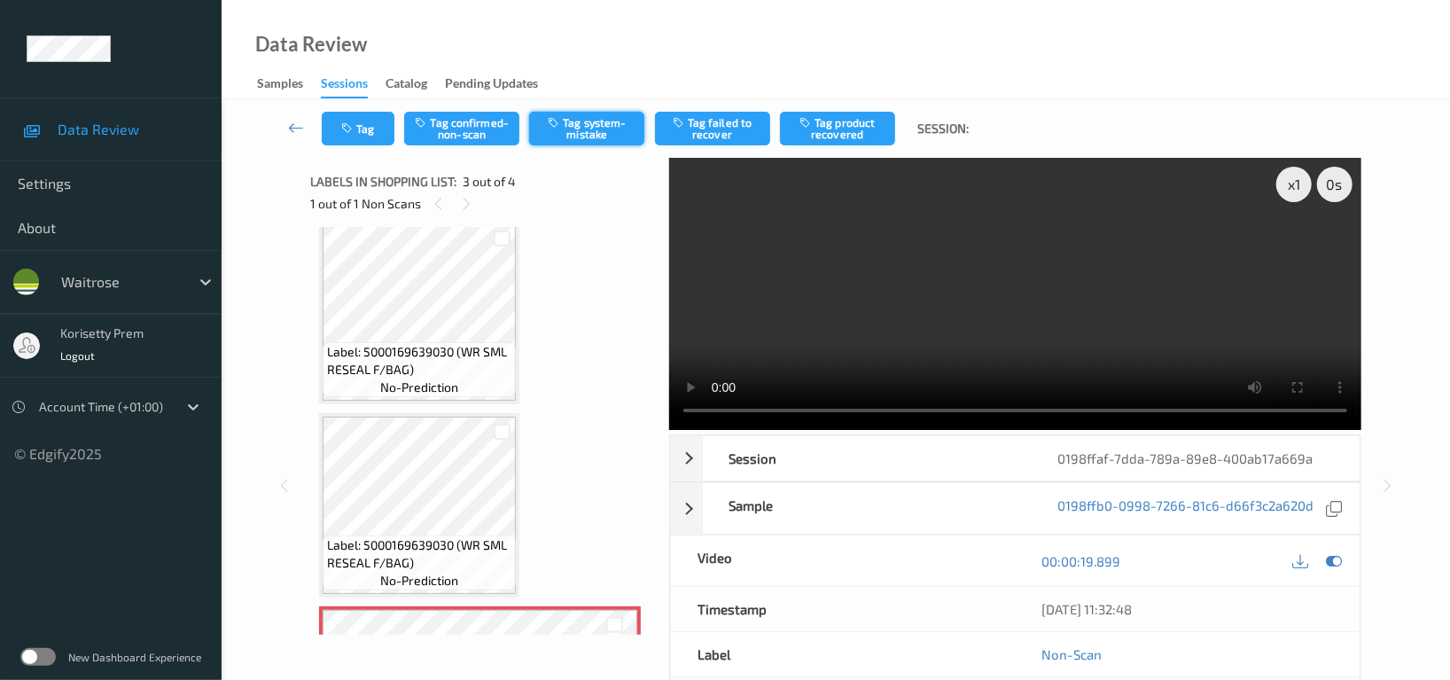
click at [569, 122] on button "Tag system-mistake" at bounding box center [586, 129] width 115 height 34
click at [368, 131] on button "Tag" at bounding box center [358, 129] width 73 height 34
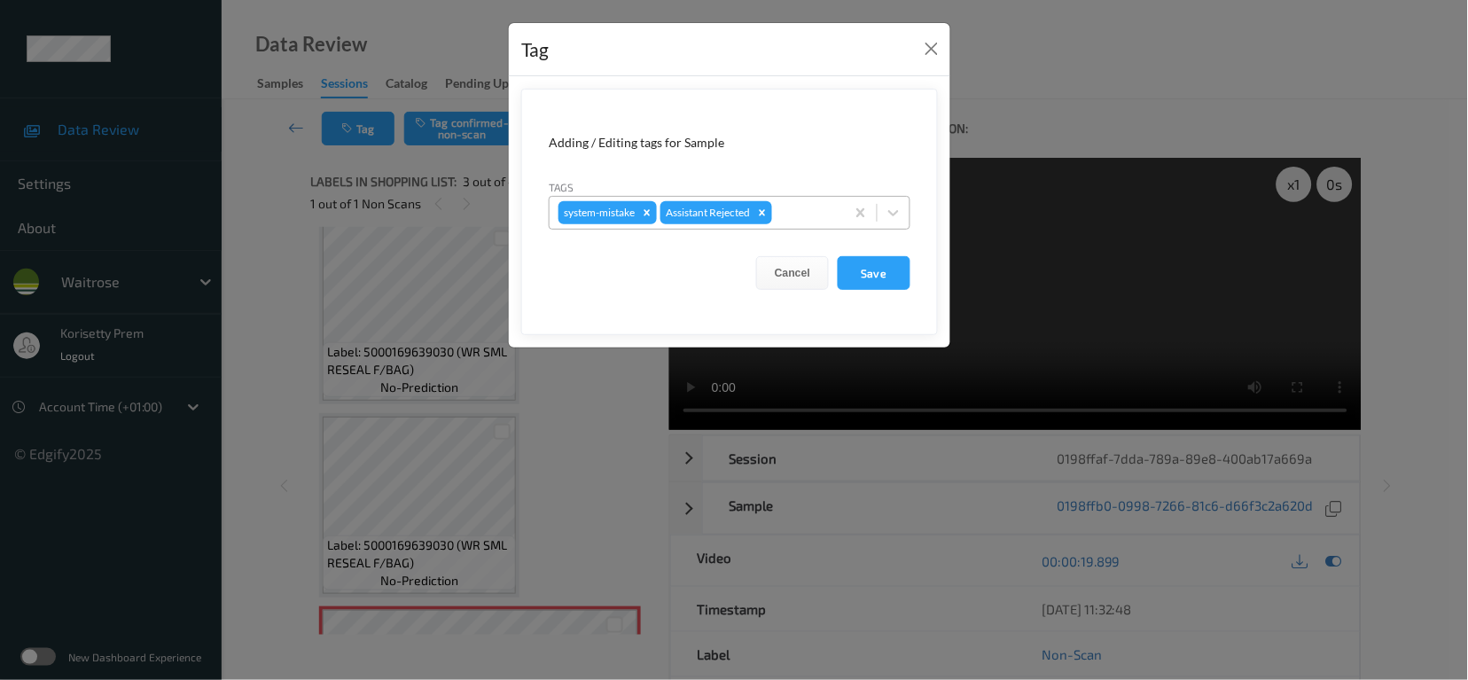
click at [813, 212] on div at bounding box center [806, 212] width 60 height 21
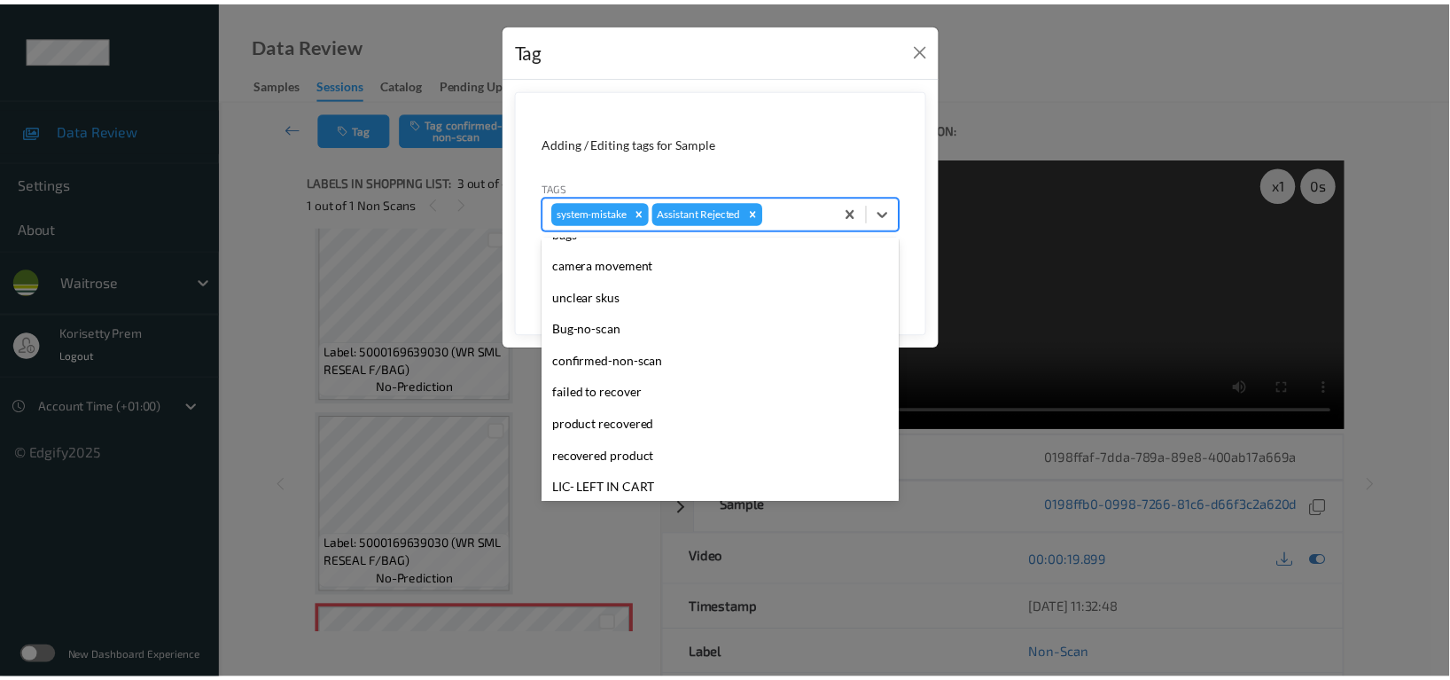
scroll to position [378, 0]
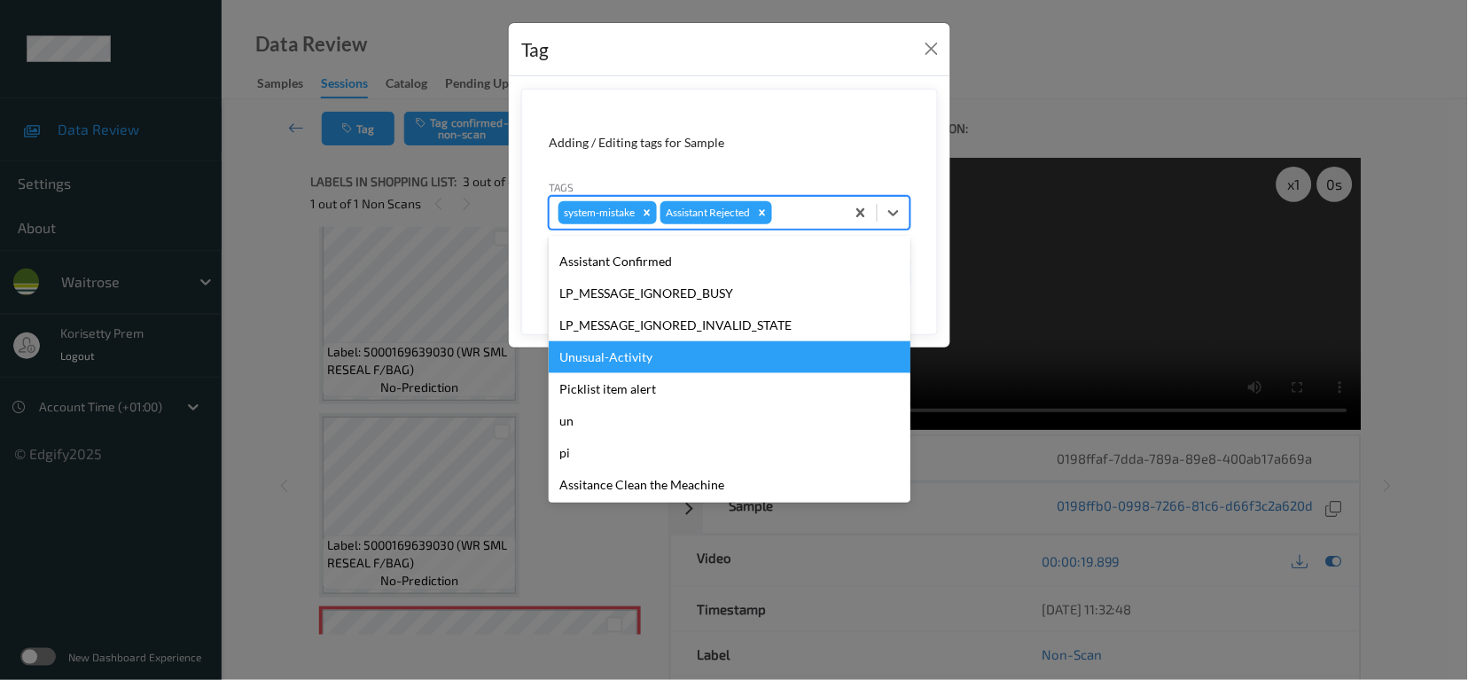
click at [621, 370] on div "Unusual-Activity" at bounding box center [730, 357] width 362 height 32
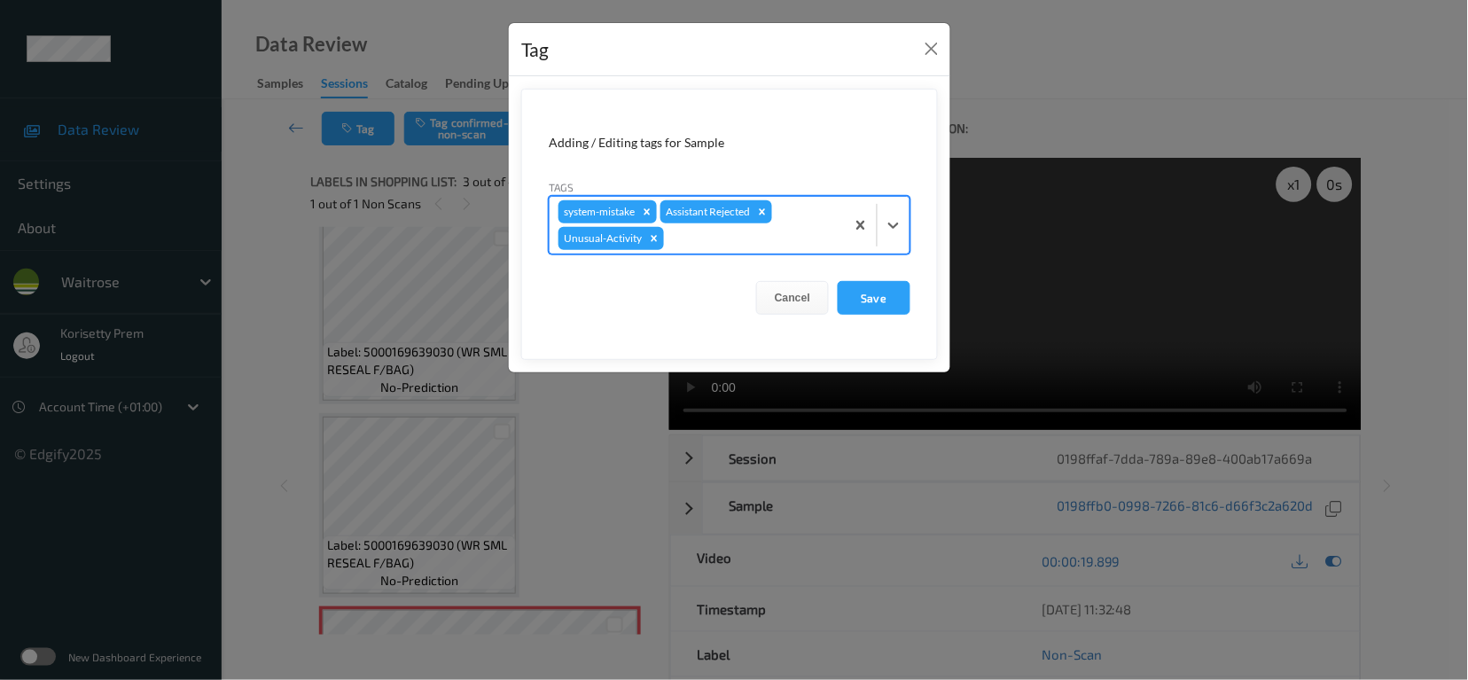
click at [889, 324] on form "Adding / Editing tags for Sample Tags option Unusual-Activity, selected. Select…" at bounding box center [729, 224] width 417 height 271
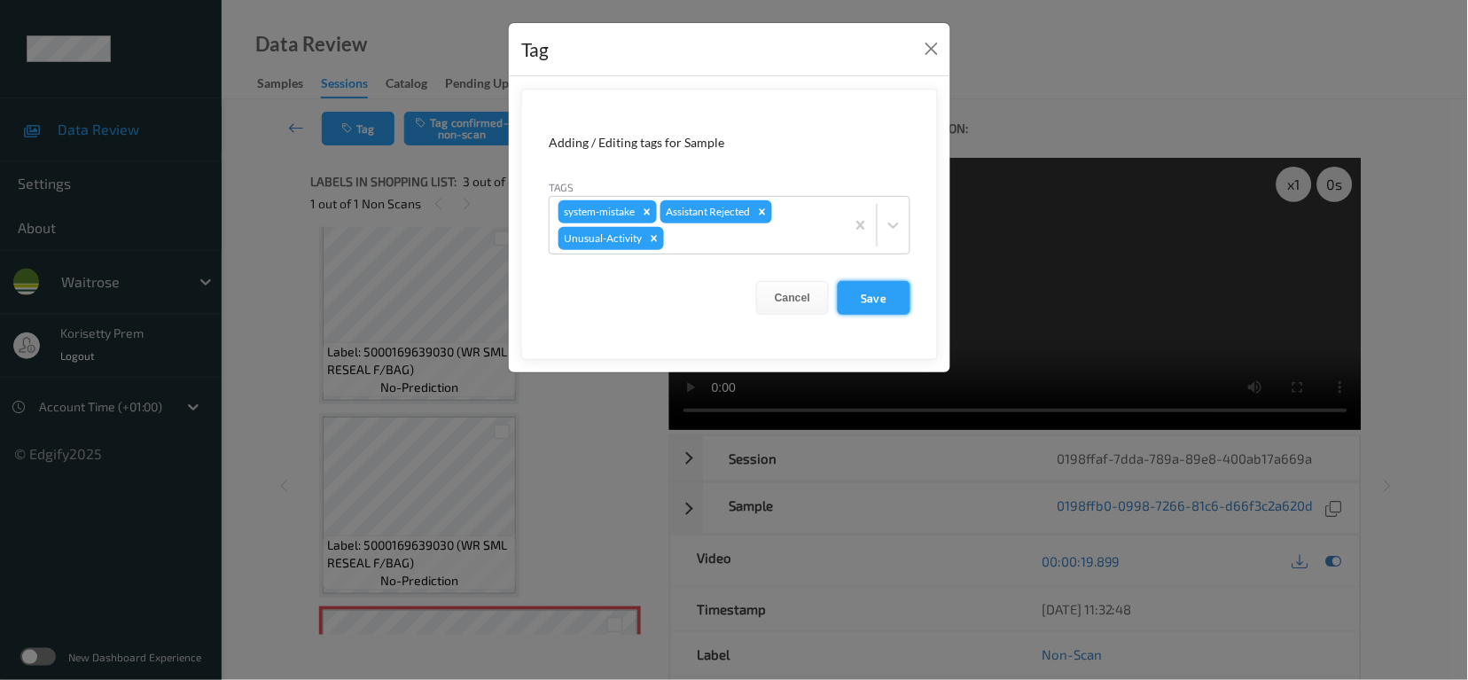
click at [882, 315] on button "Save" at bounding box center [874, 298] width 73 height 34
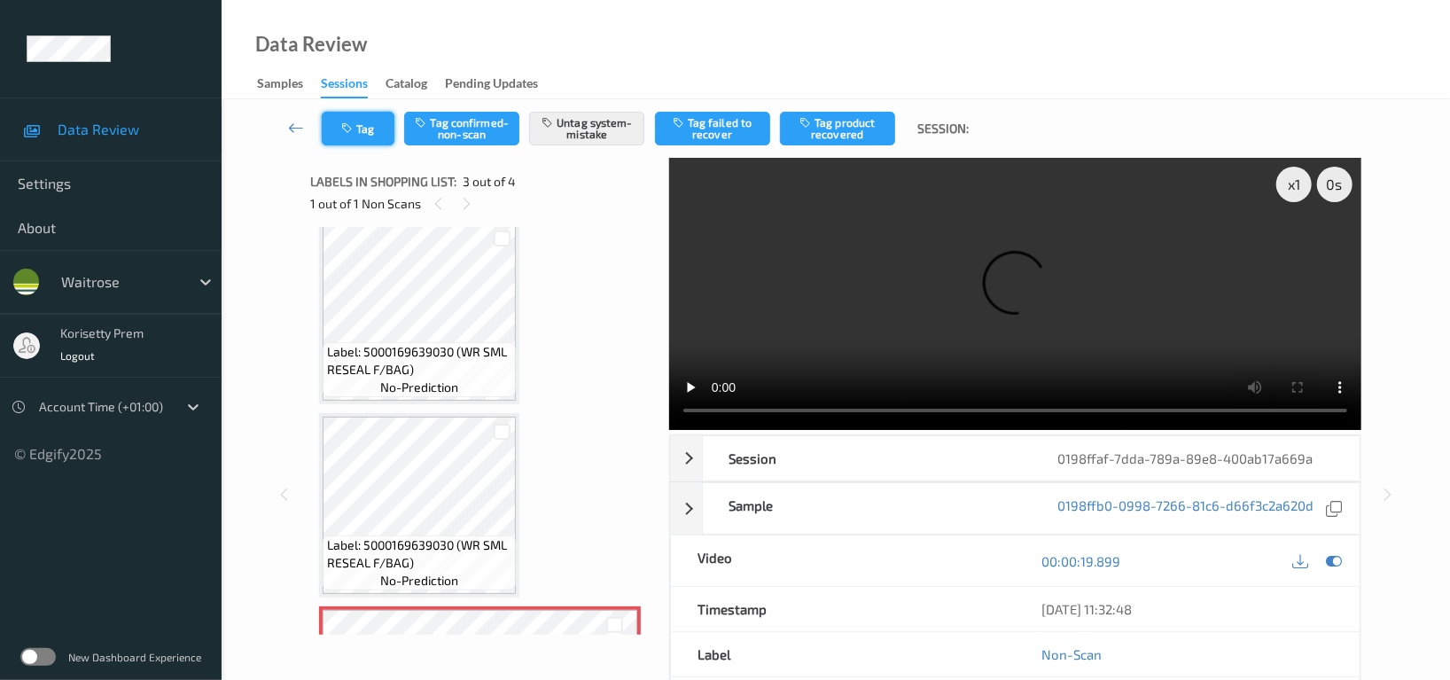
click at [367, 127] on button "Tag" at bounding box center [358, 129] width 73 height 34
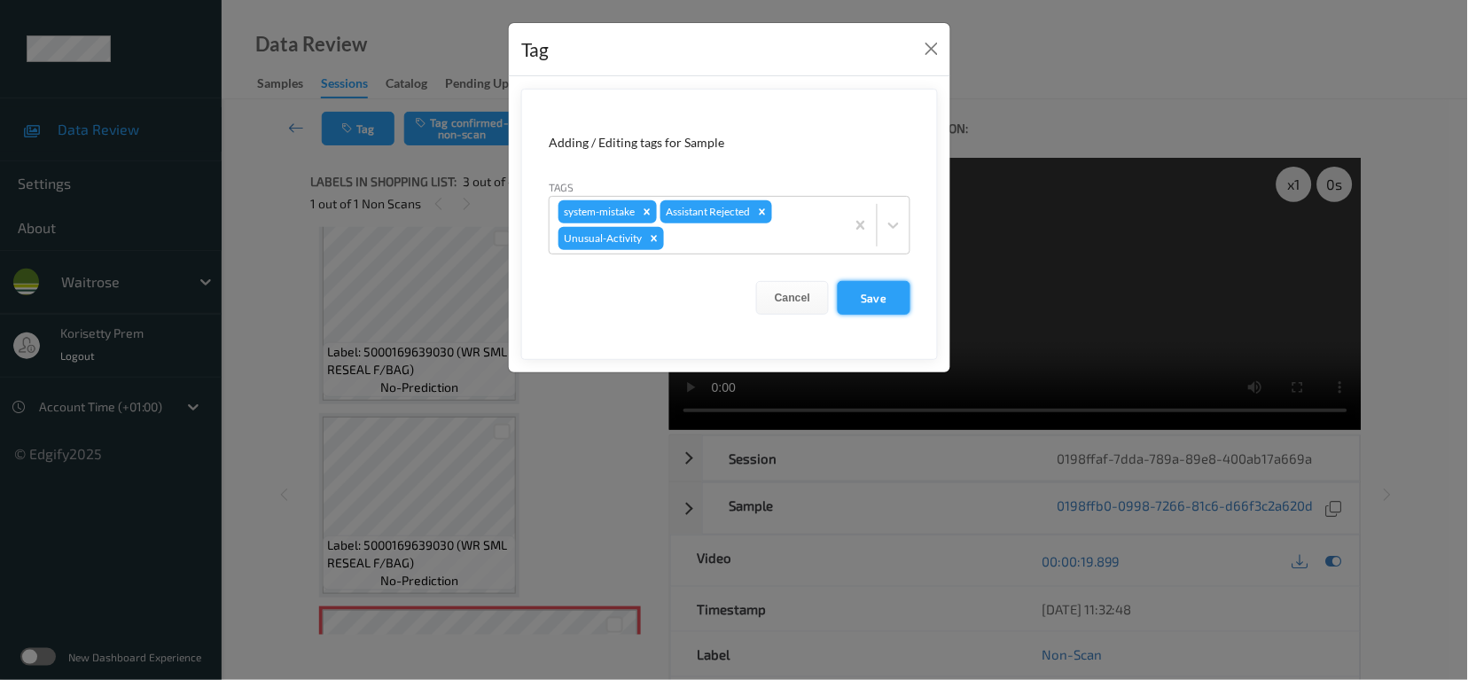
click at [879, 289] on button "Save" at bounding box center [874, 298] width 73 height 34
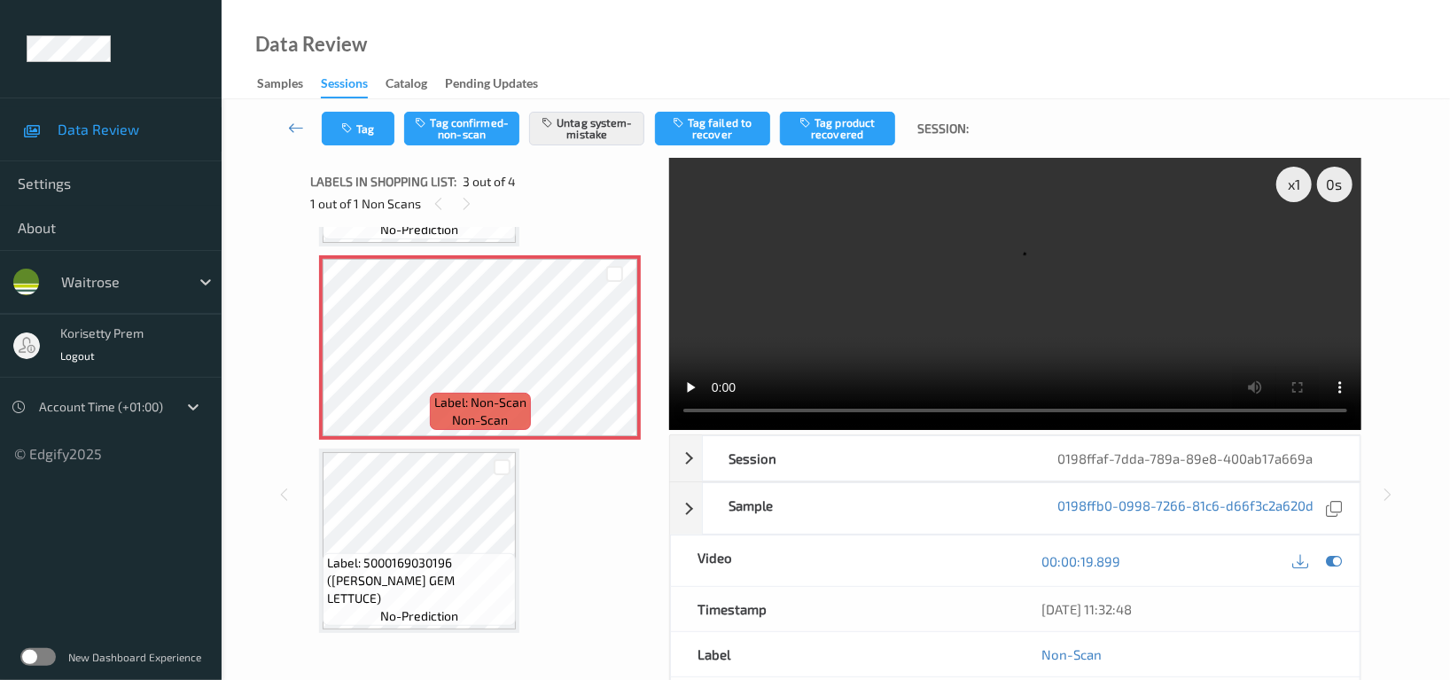
scroll to position [371, 0]
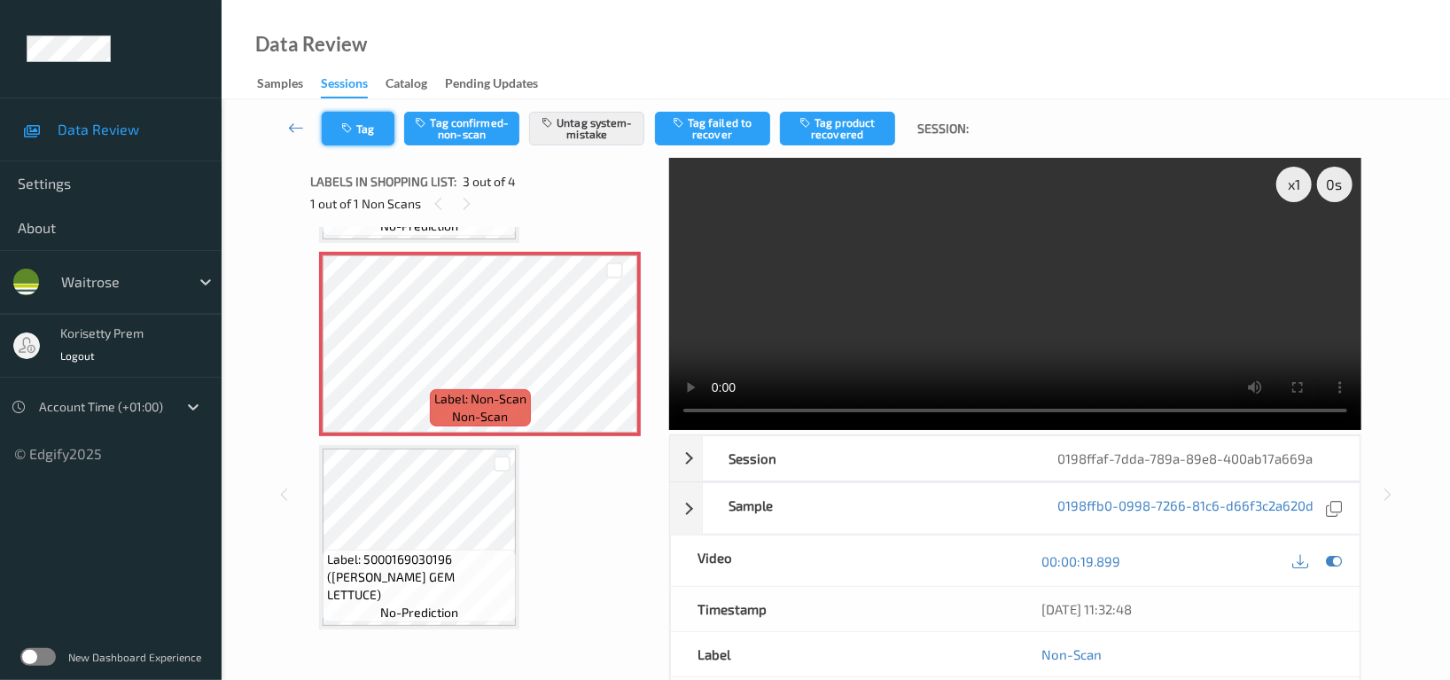
click at [361, 118] on button "Tag" at bounding box center [358, 129] width 73 height 34
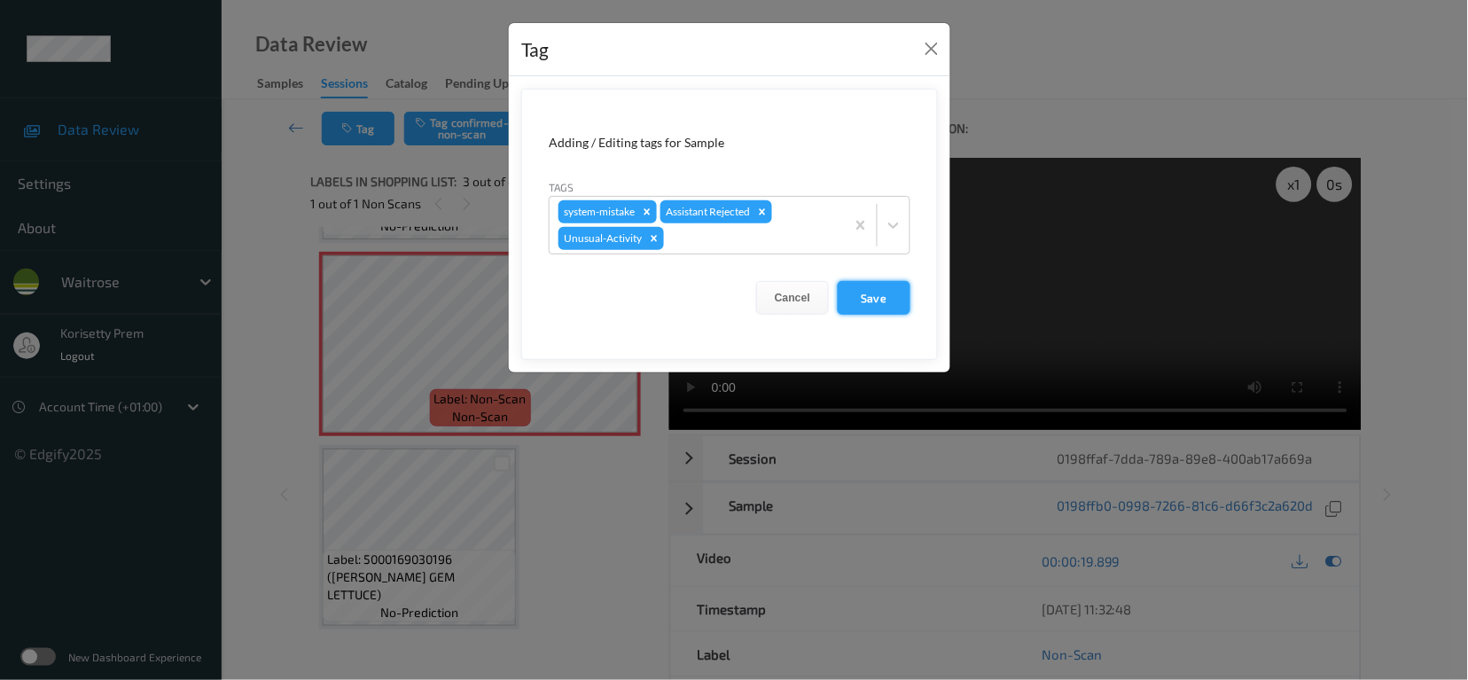
click at [869, 293] on button "Save" at bounding box center [874, 298] width 73 height 34
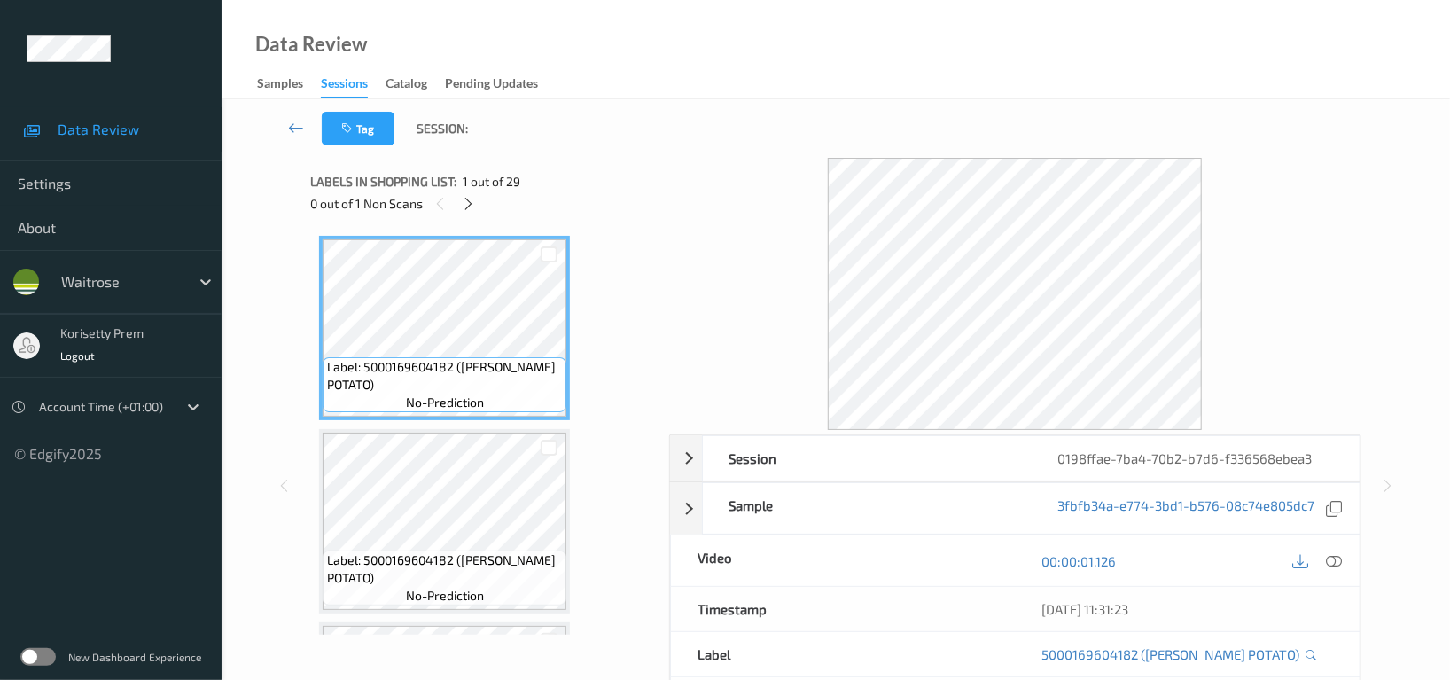
click at [737, 98] on div "Data Review Samples Sessions Catalog Pending Updates" at bounding box center [836, 49] width 1229 height 99
click at [474, 207] on icon at bounding box center [469, 204] width 15 height 16
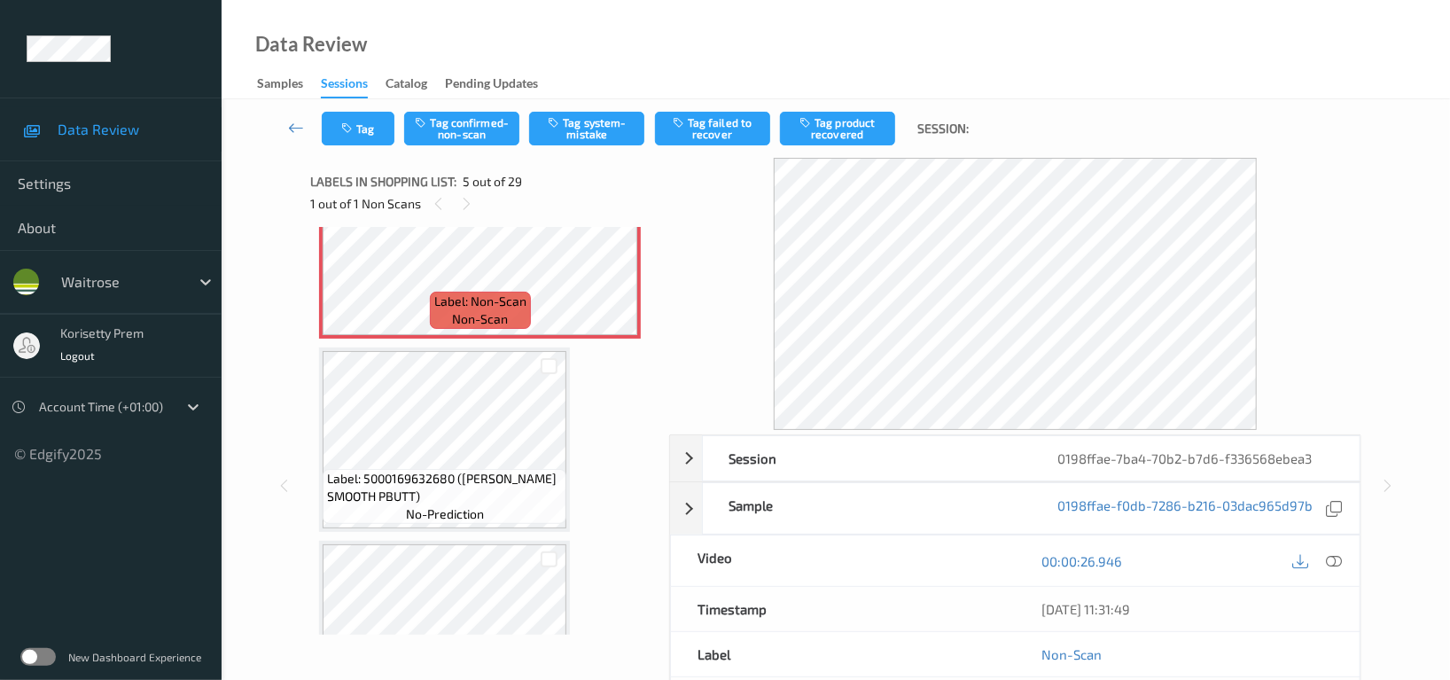
scroll to position [941, 0]
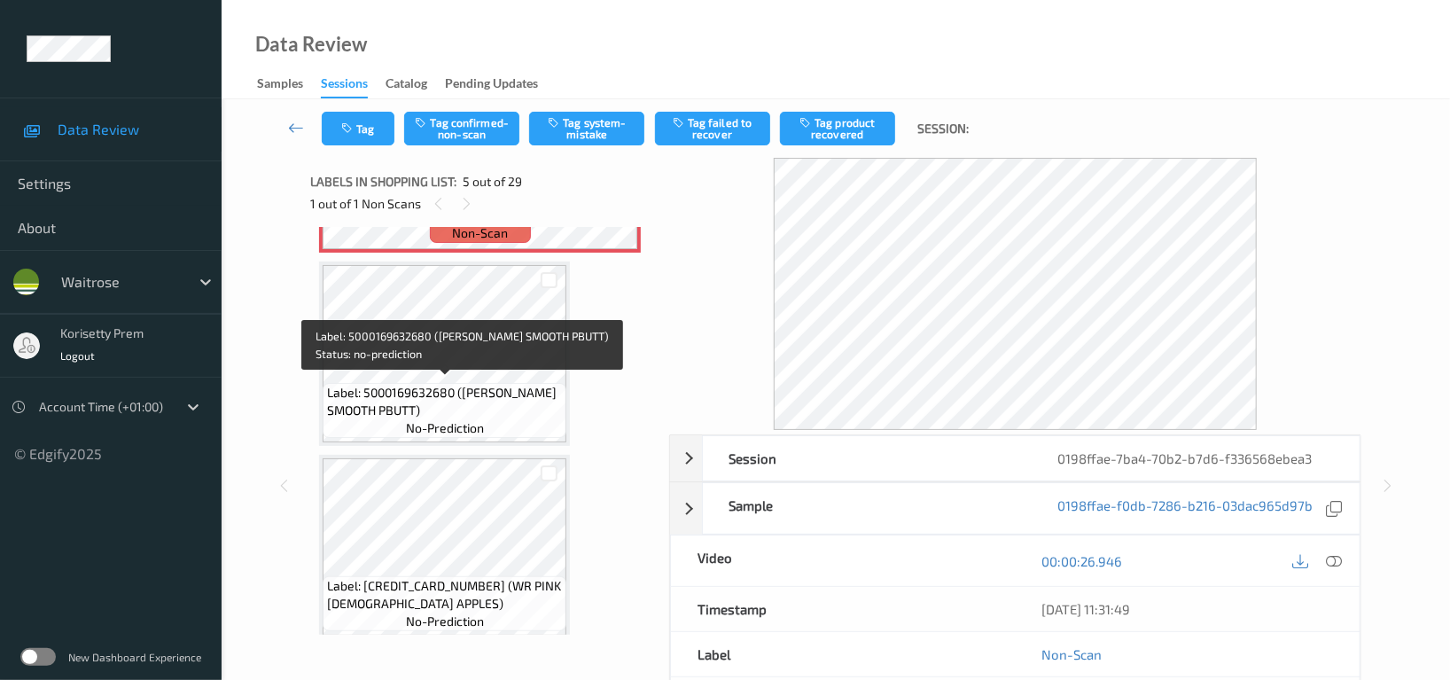
click at [419, 383] on div "Label: 5000169632680 ([PERSON_NAME] SMOOTH PBUTT) no-prediction" at bounding box center [445, 410] width 244 height 55
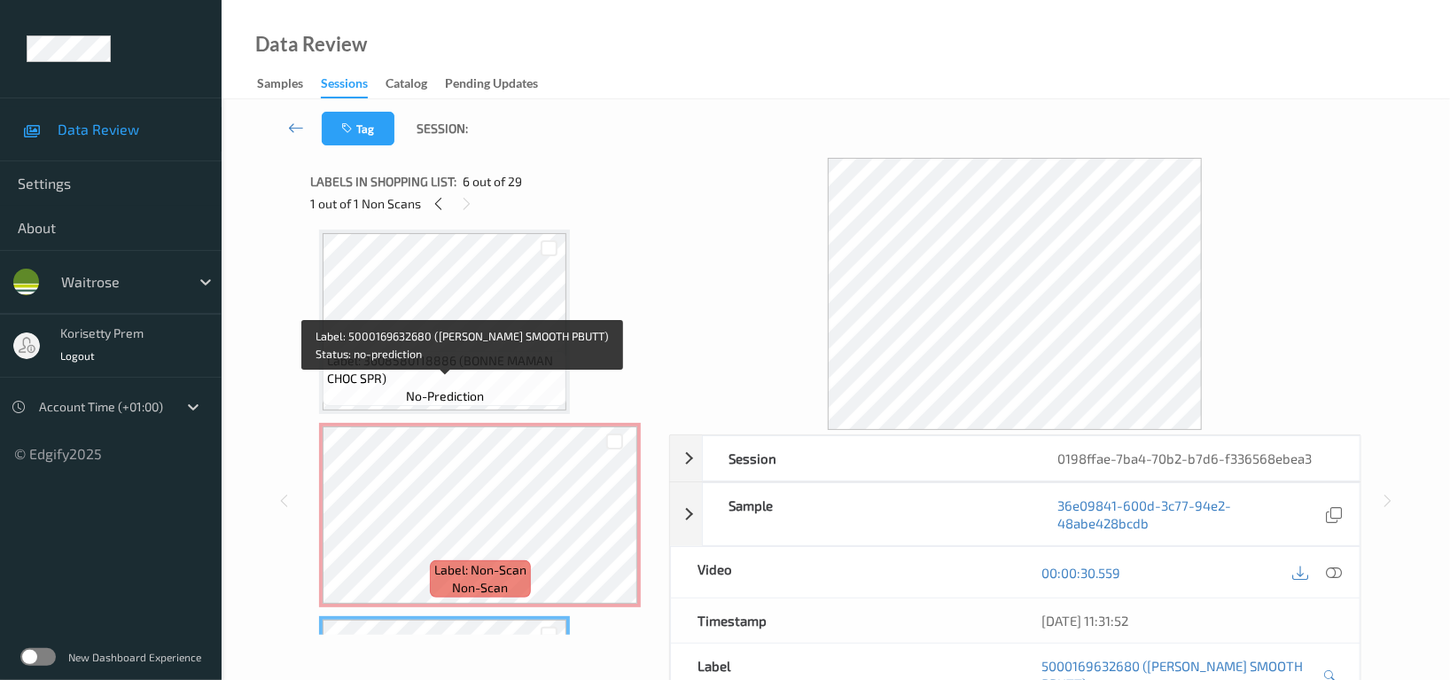
scroll to position [468, 0]
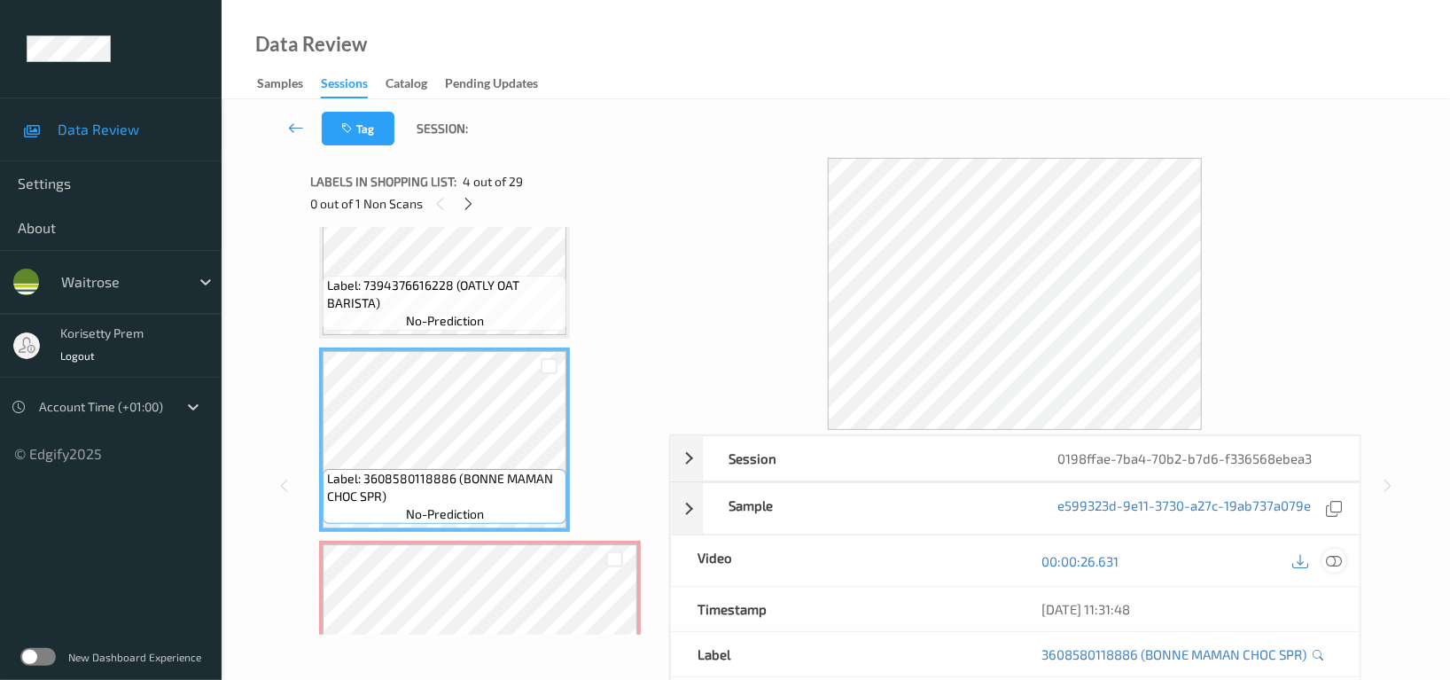
click at [1334, 554] on icon at bounding box center [1334, 561] width 16 height 16
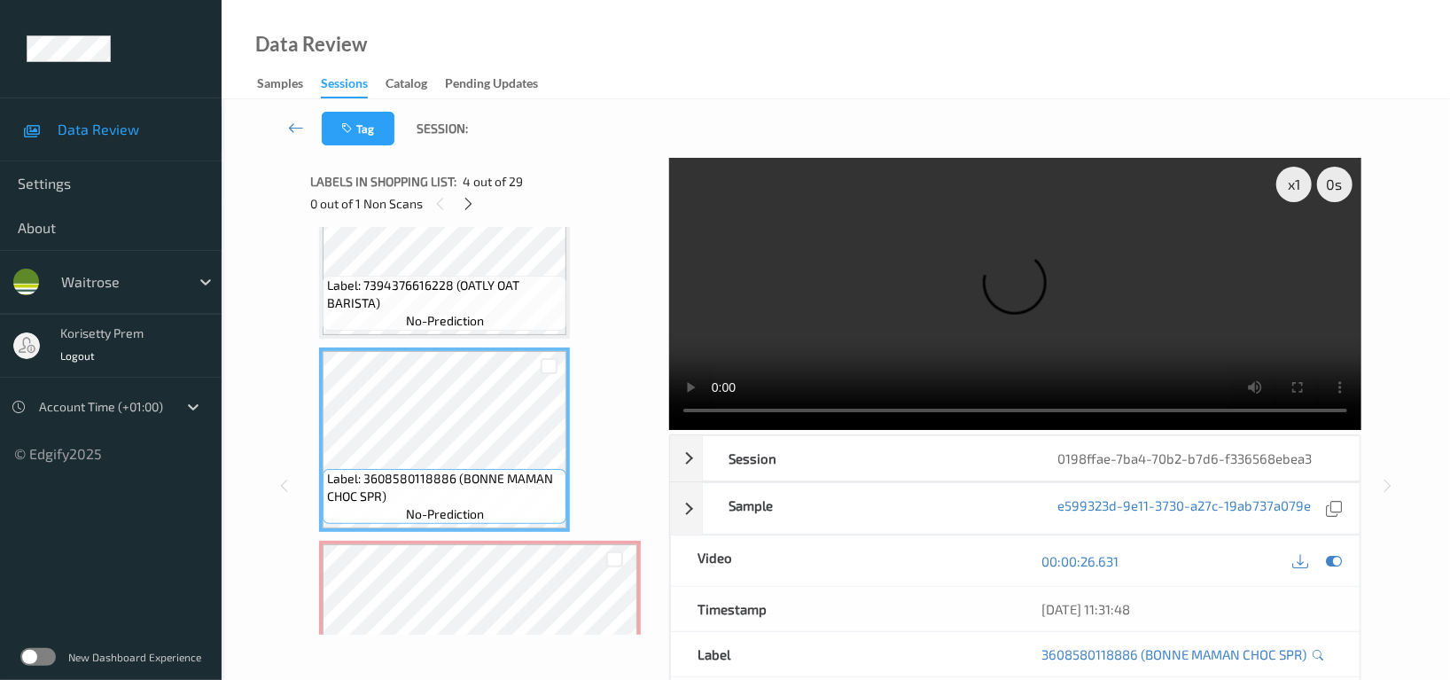
click at [919, 298] on video at bounding box center [1015, 294] width 692 height 272
click at [1073, 332] on video at bounding box center [1015, 294] width 692 height 272
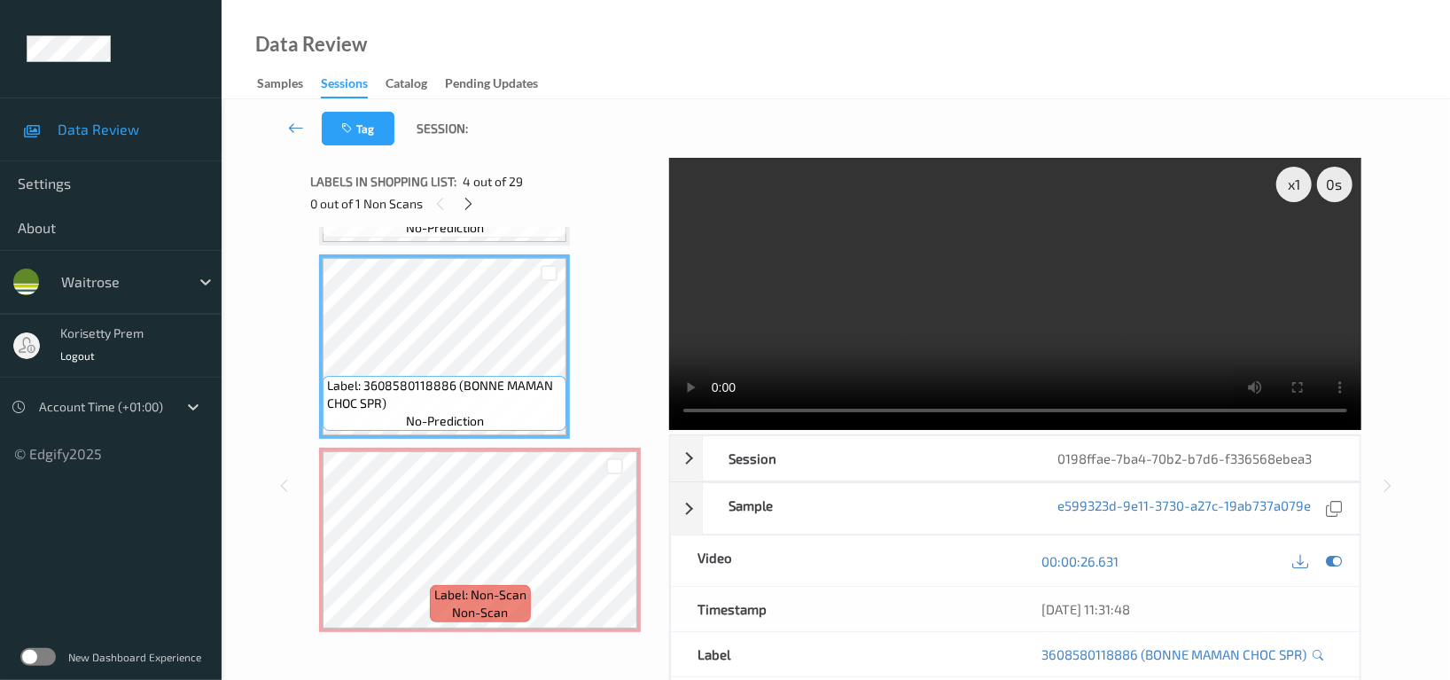
scroll to position [705, 0]
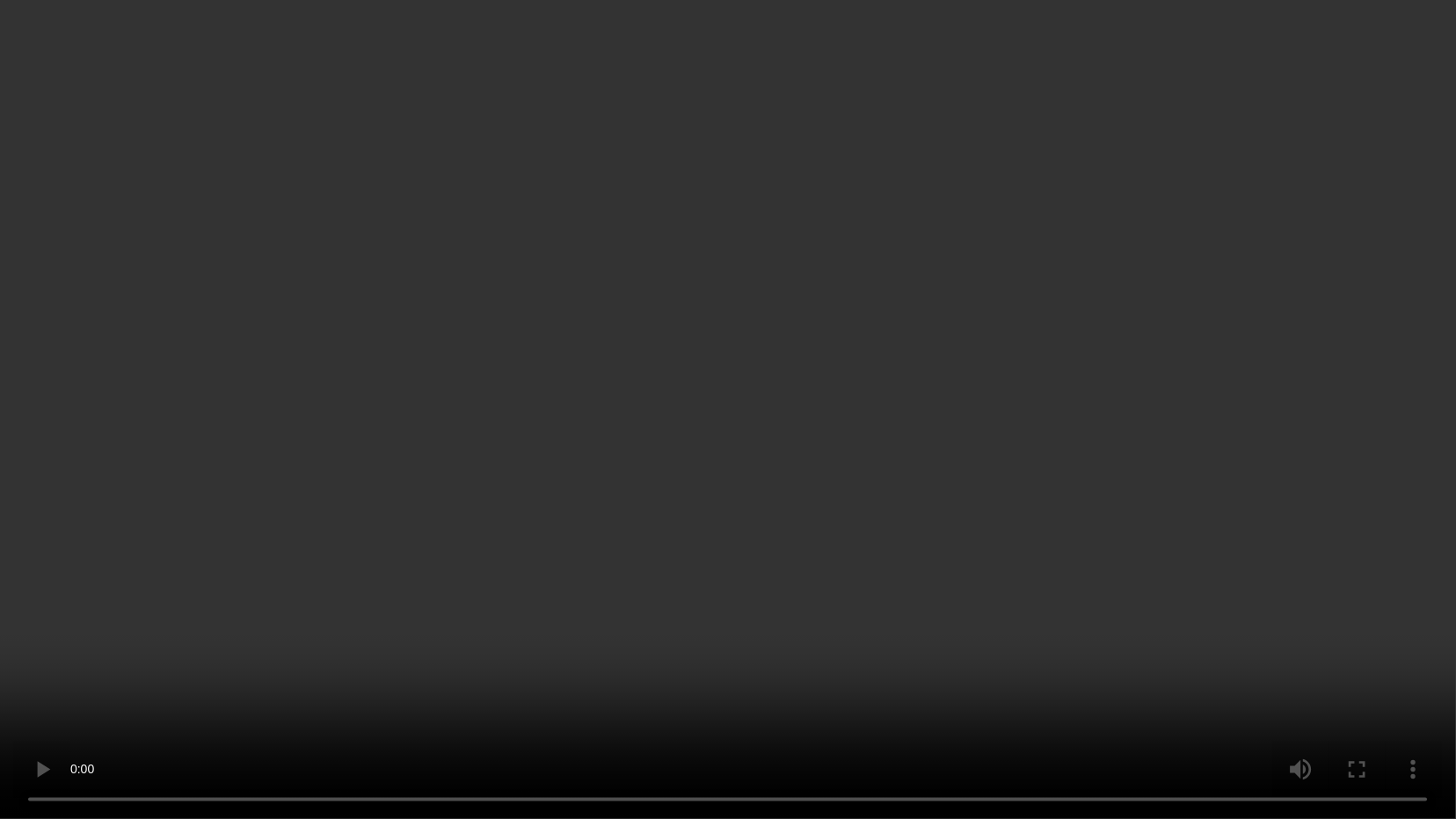
click at [1046, 430] on video at bounding box center [728, 410] width 1456 height 819
click at [1222, 366] on video at bounding box center [728, 410] width 1456 height 819
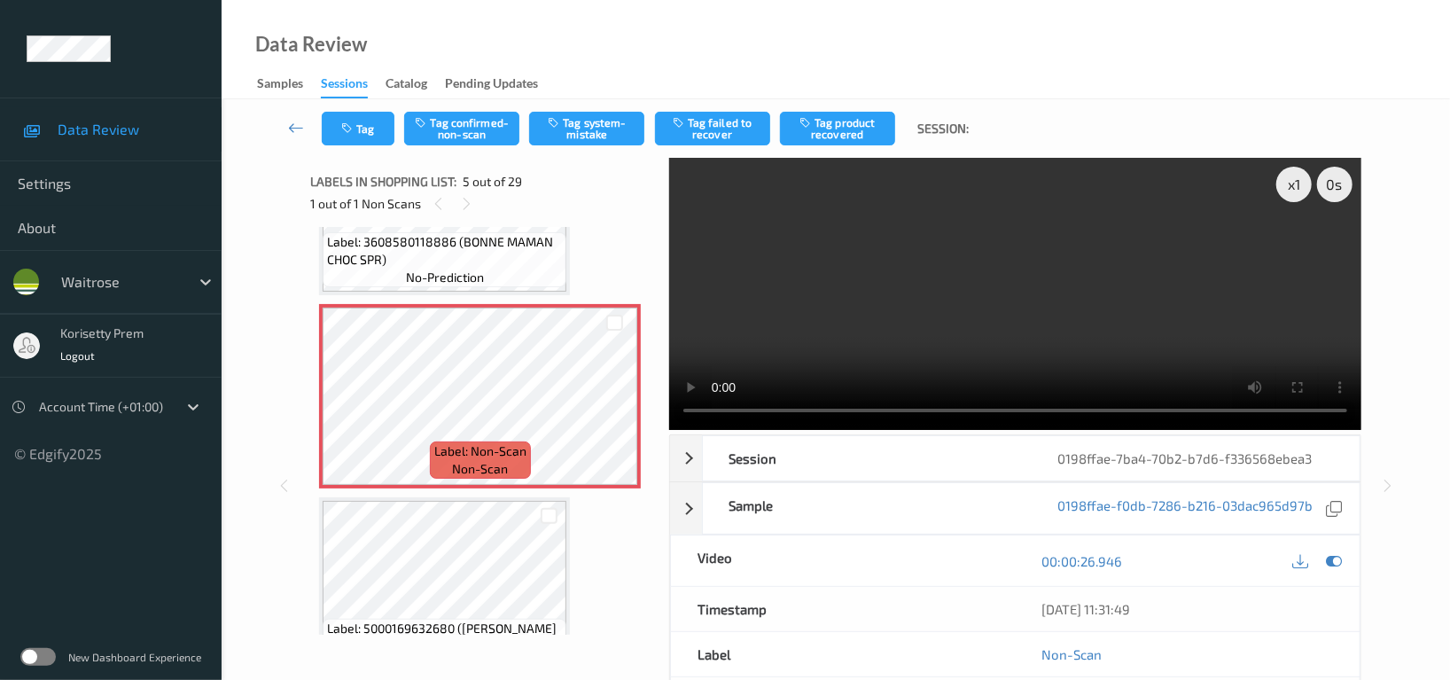
click at [1105, 329] on video at bounding box center [1015, 294] width 692 height 272
click at [1065, 295] on video at bounding box center [1015, 294] width 692 height 272
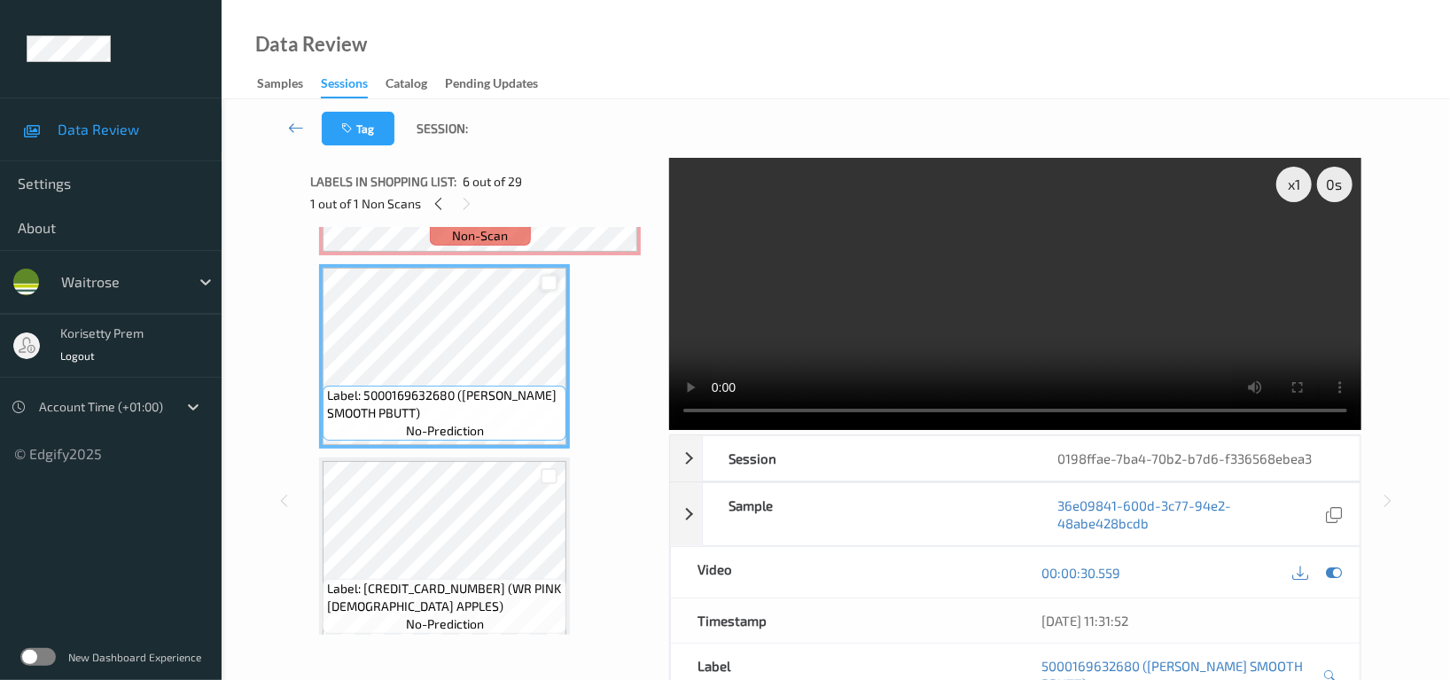
scroll to position [941, 0]
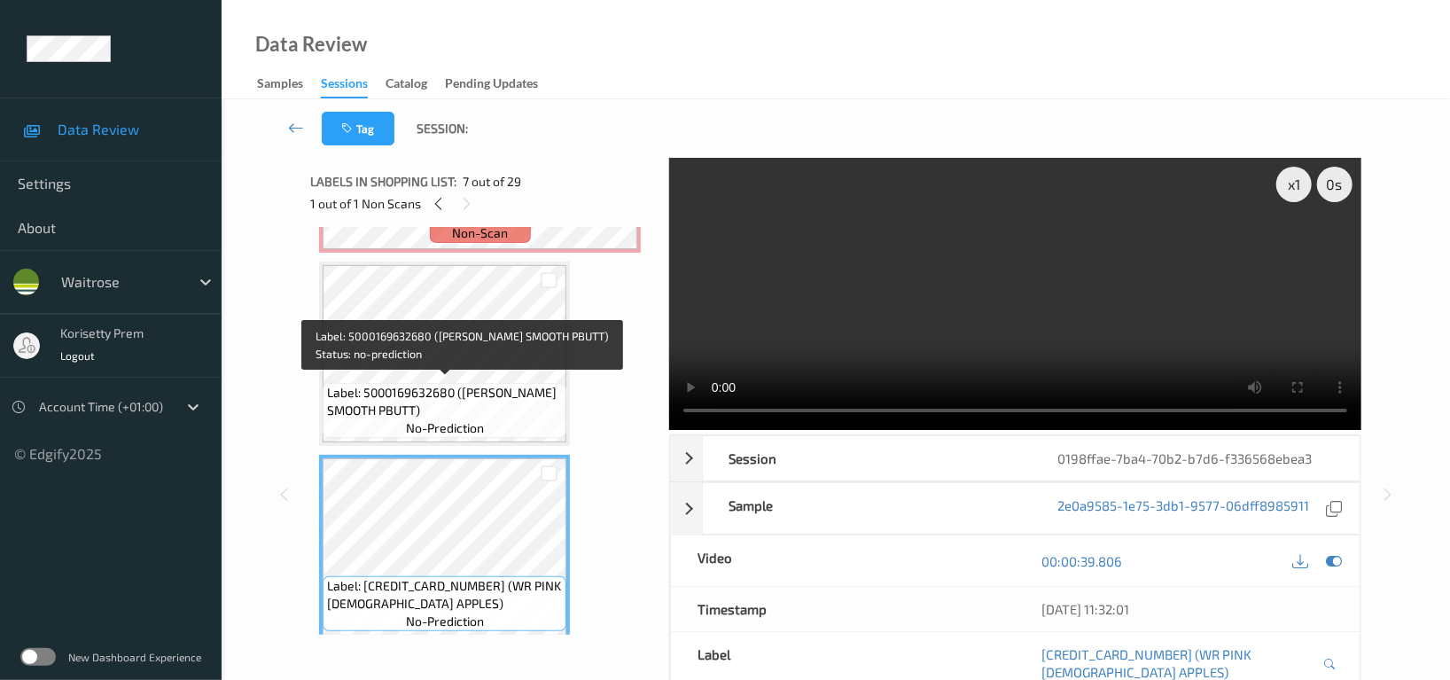
click at [427, 407] on span "Label: 5000169632680 ([PERSON_NAME] SMOOTH PBUTT)" at bounding box center [444, 401] width 235 height 35
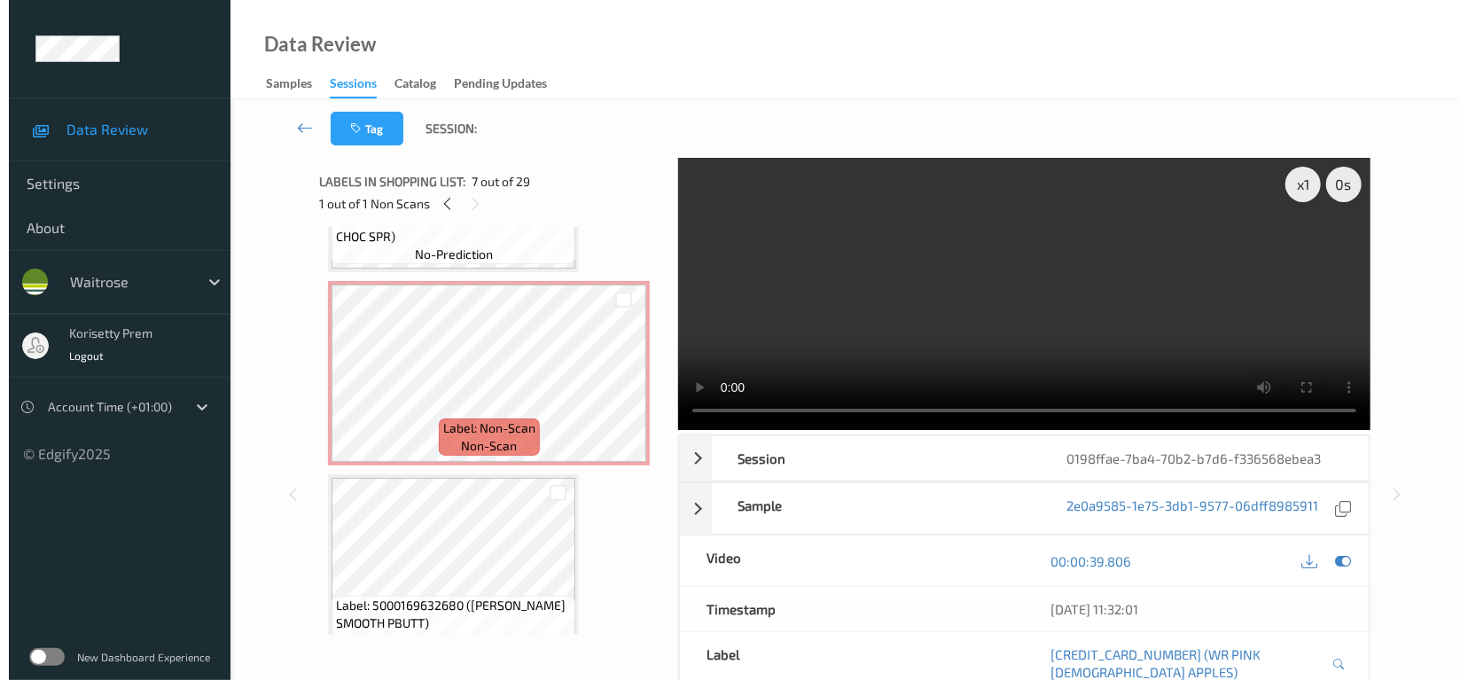
scroll to position [705, 0]
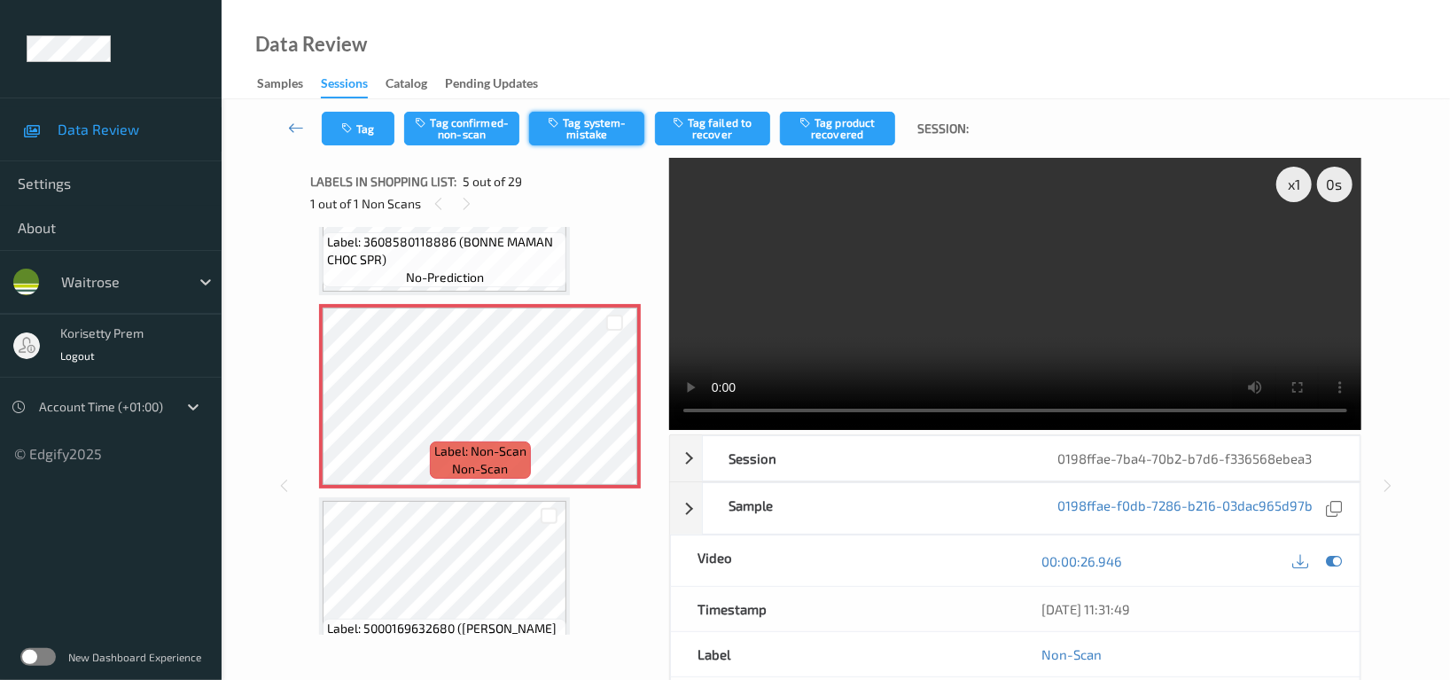
click at [560, 130] on button "Tag system-mistake" at bounding box center [586, 129] width 115 height 34
click at [360, 124] on button "Tag" at bounding box center [358, 129] width 73 height 34
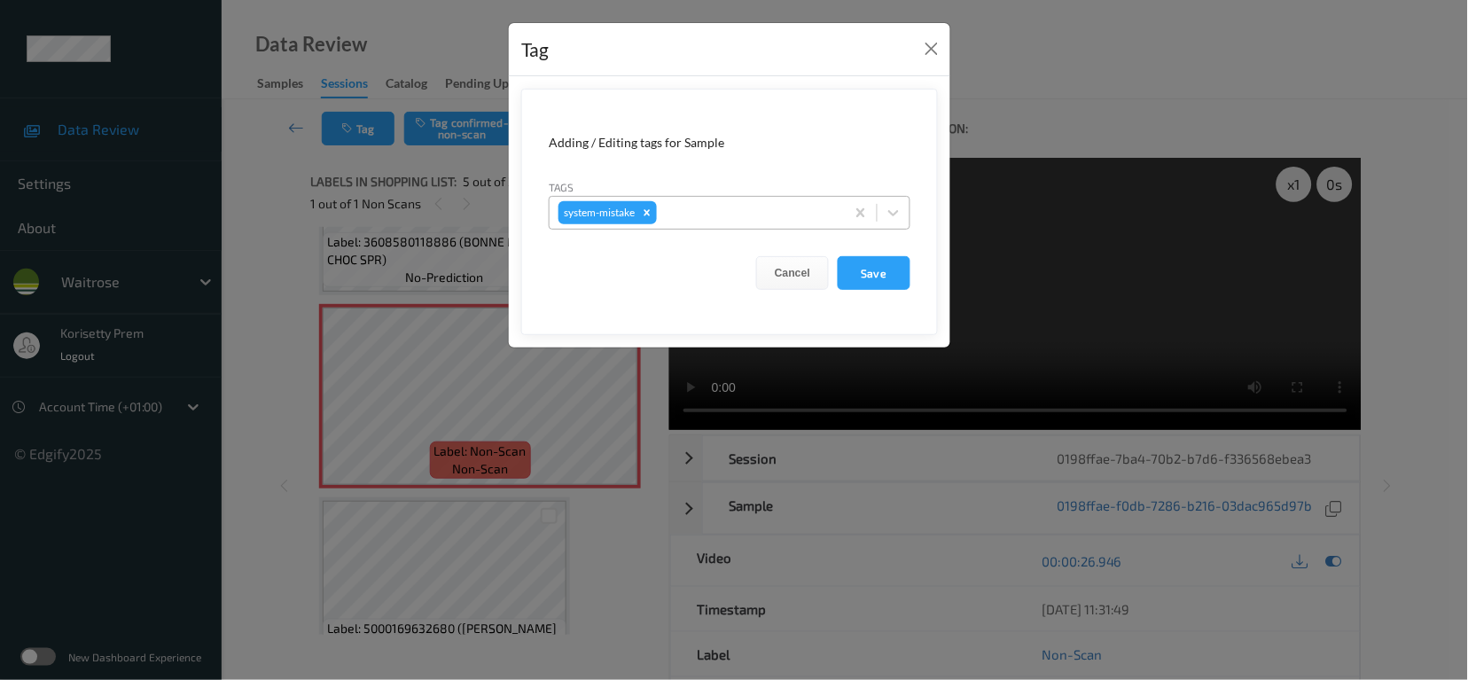
click at [767, 218] on div at bounding box center [748, 212] width 176 height 21
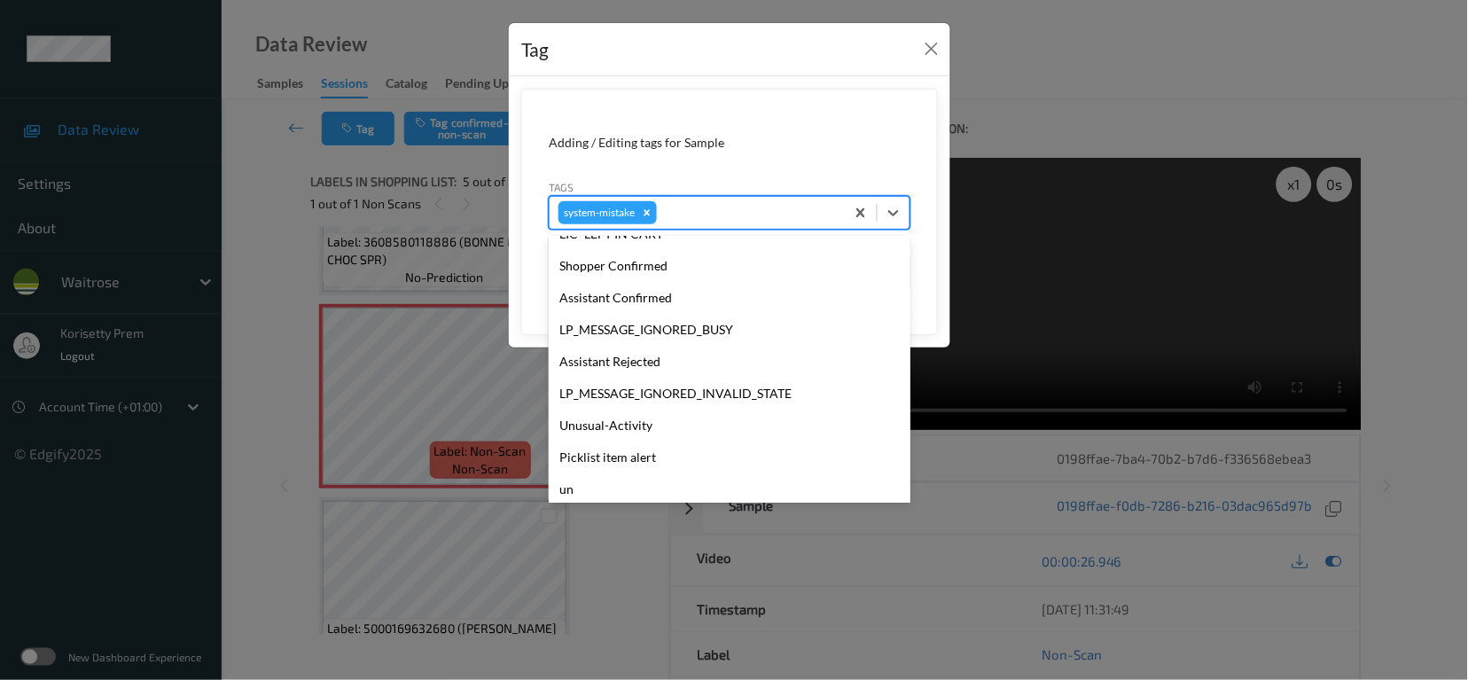
scroll to position [354, 0]
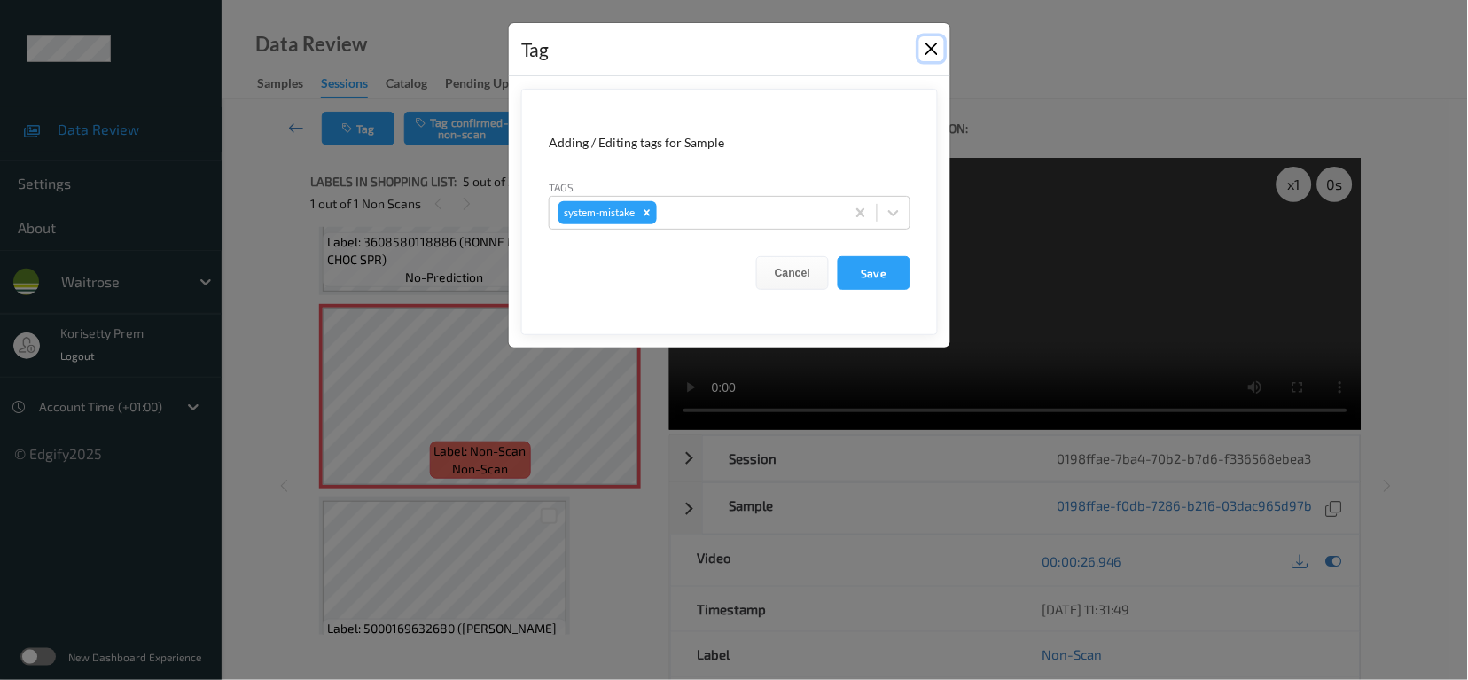
click at [933, 42] on button "Close" at bounding box center [931, 48] width 25 height 25
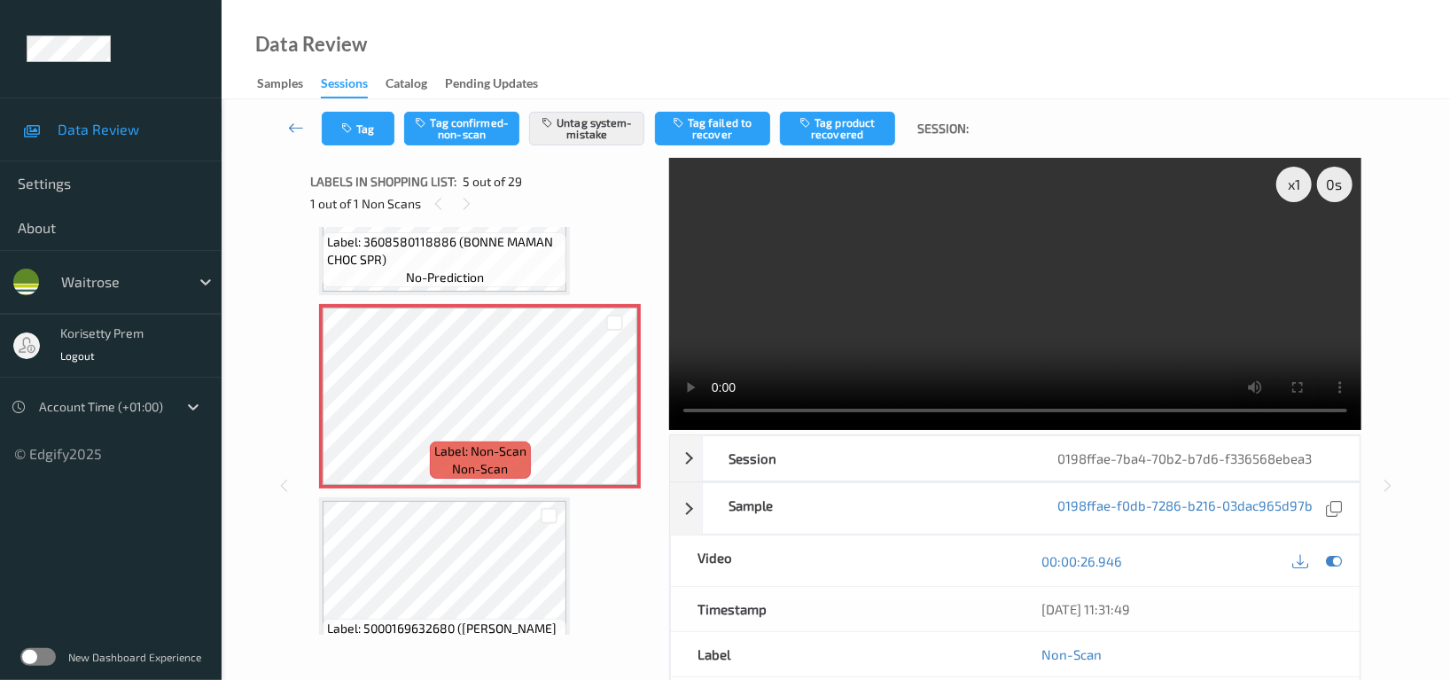
click at [900, 274] on video at bounding box center [1015, 294] width 692 height 272
click at [1042, 278] on video at bounding box center [1015, 294] width 692 height 272
click at [366, 132] on button "Tag" at bounding box center [358, 129] width 73 height 34
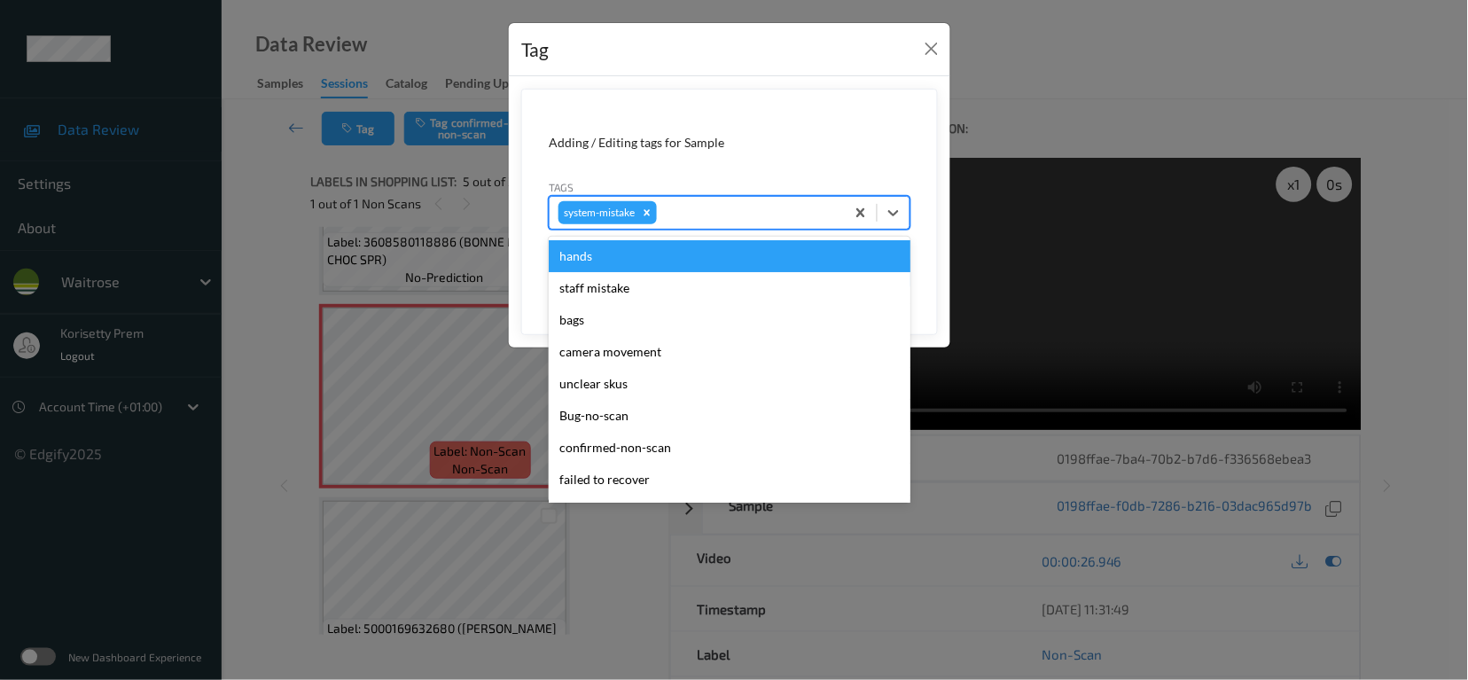
click at [726, 210] on div at bounding box center [748, 212] width 176 height 21
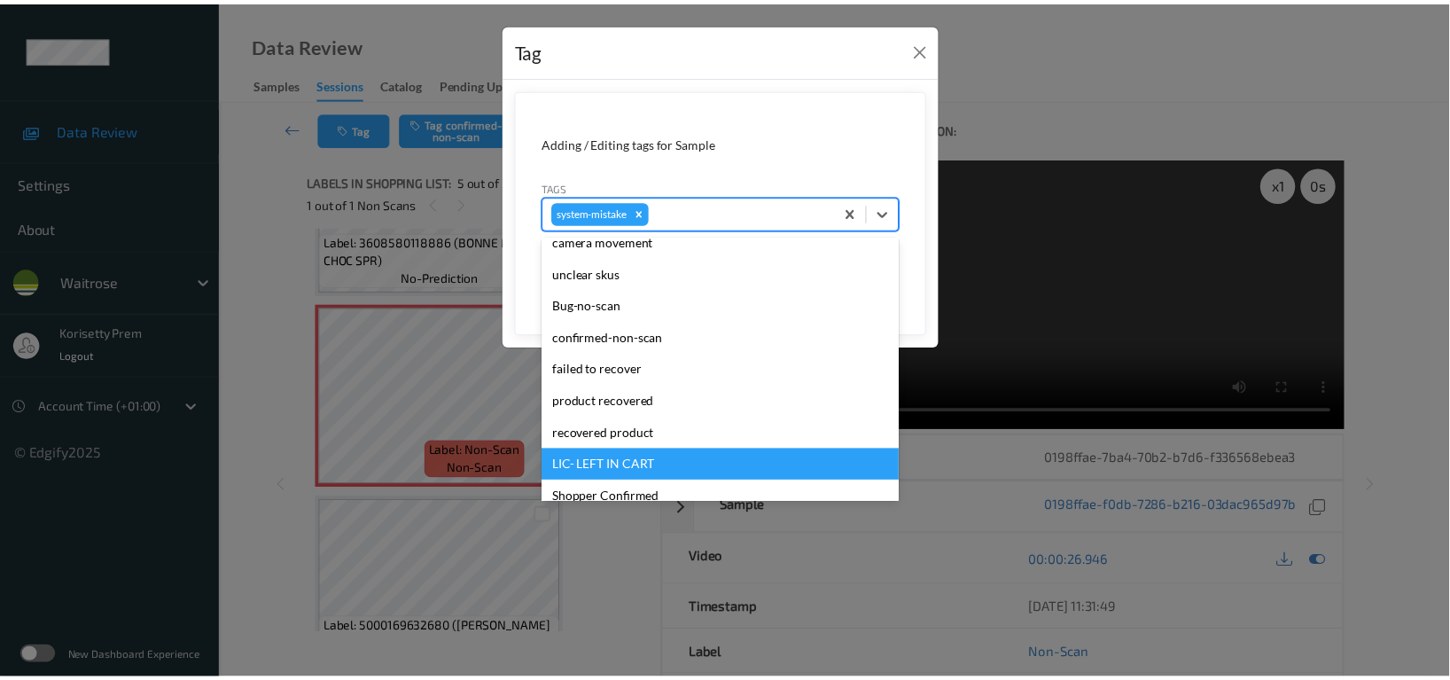
scroll to position [410, 0]
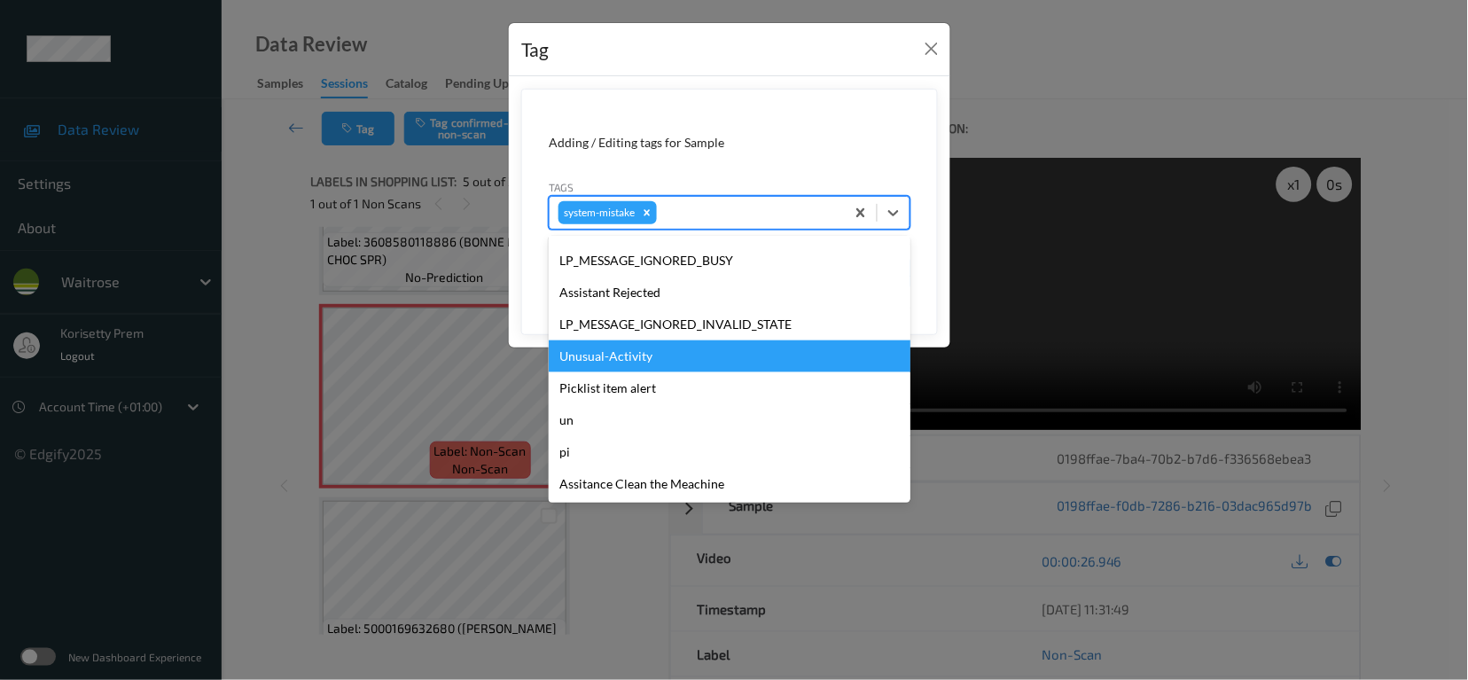
click at [627, 356] on div "Unusual-Activity" at bounding box center [730, 356] width 362 height 32
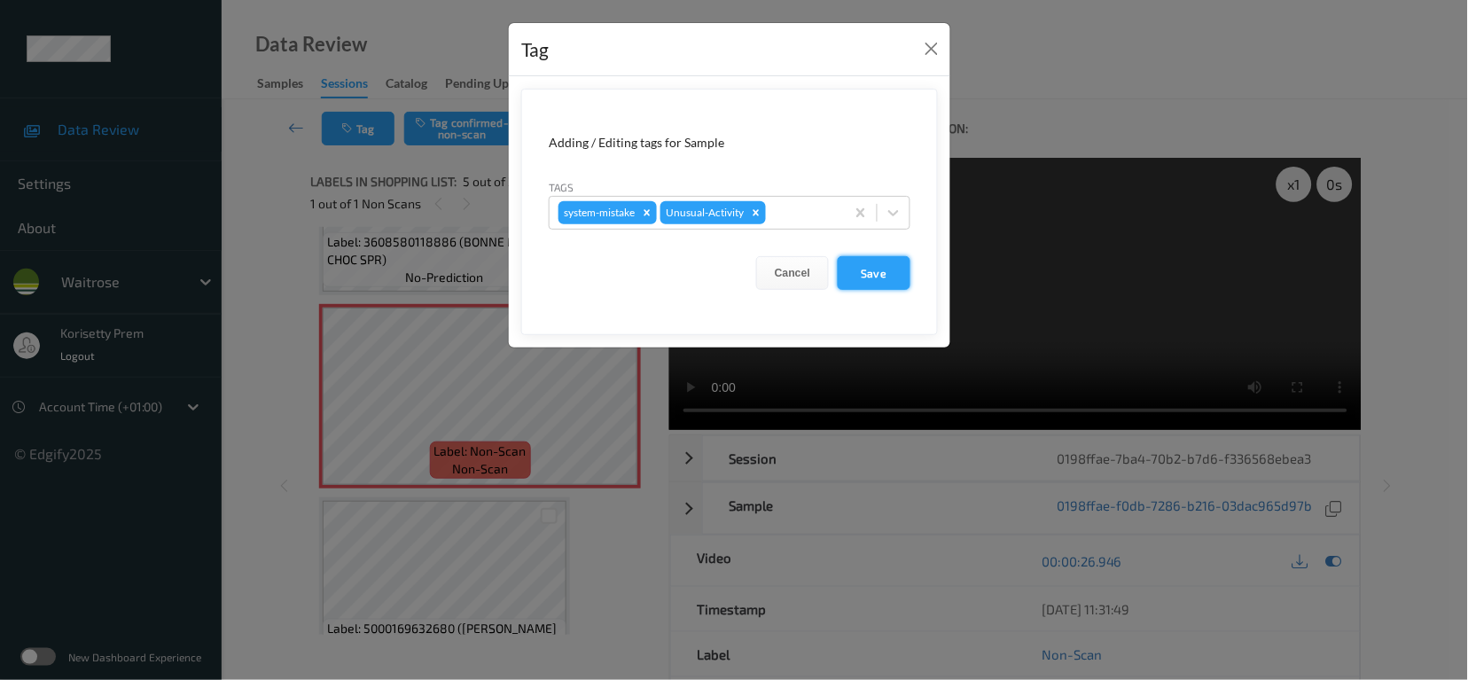
click at [862, 273] on button "Save" at bounding box center [874, 273] width 73 height 34
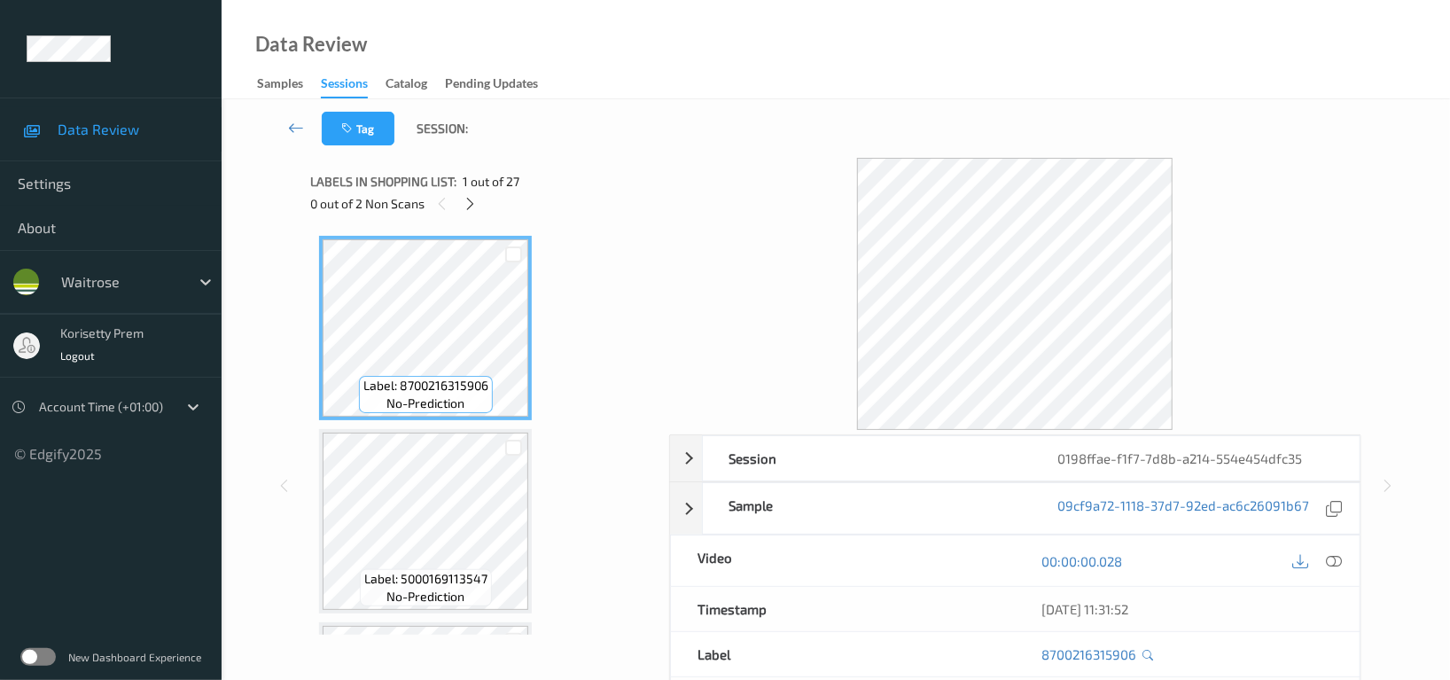
click at [813, 161] on div at bounding box center [1015, 294] width 692 height 272
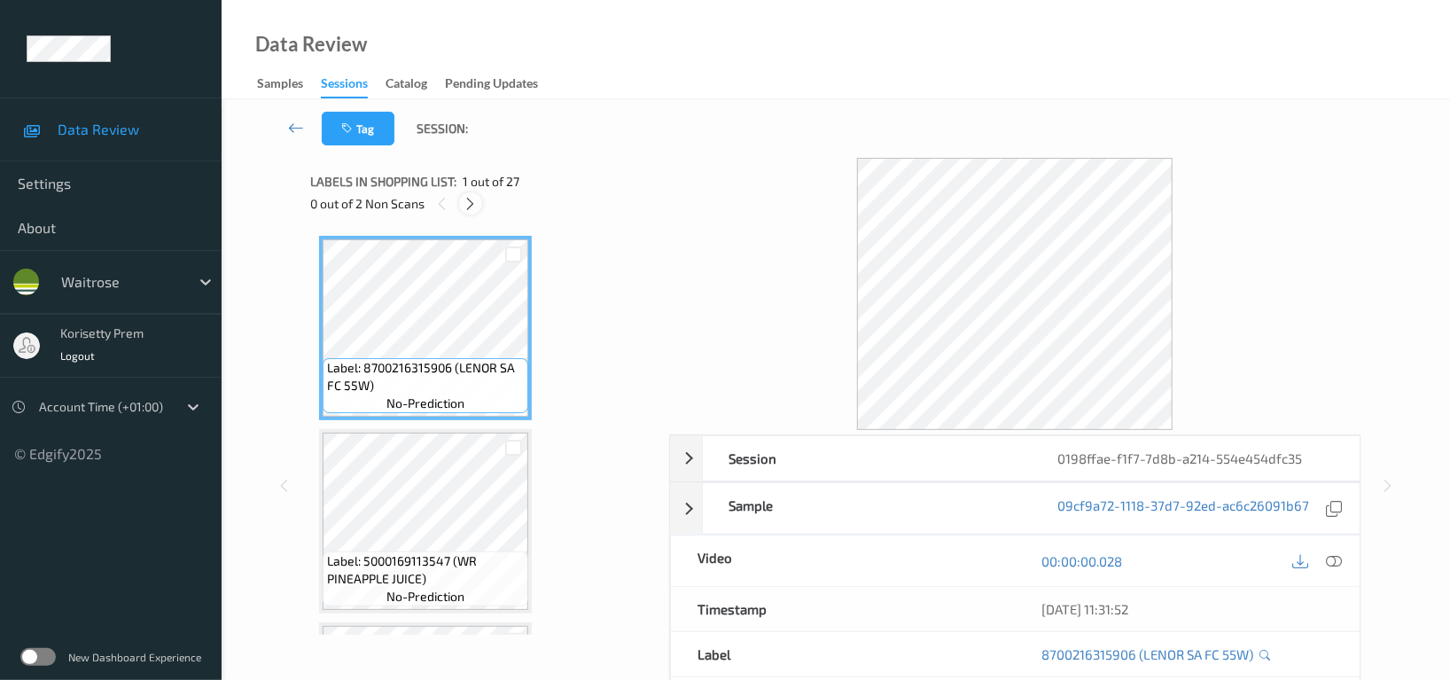
click at [474, 205] on icon at bounding box center [471, 204] width 15 height 16
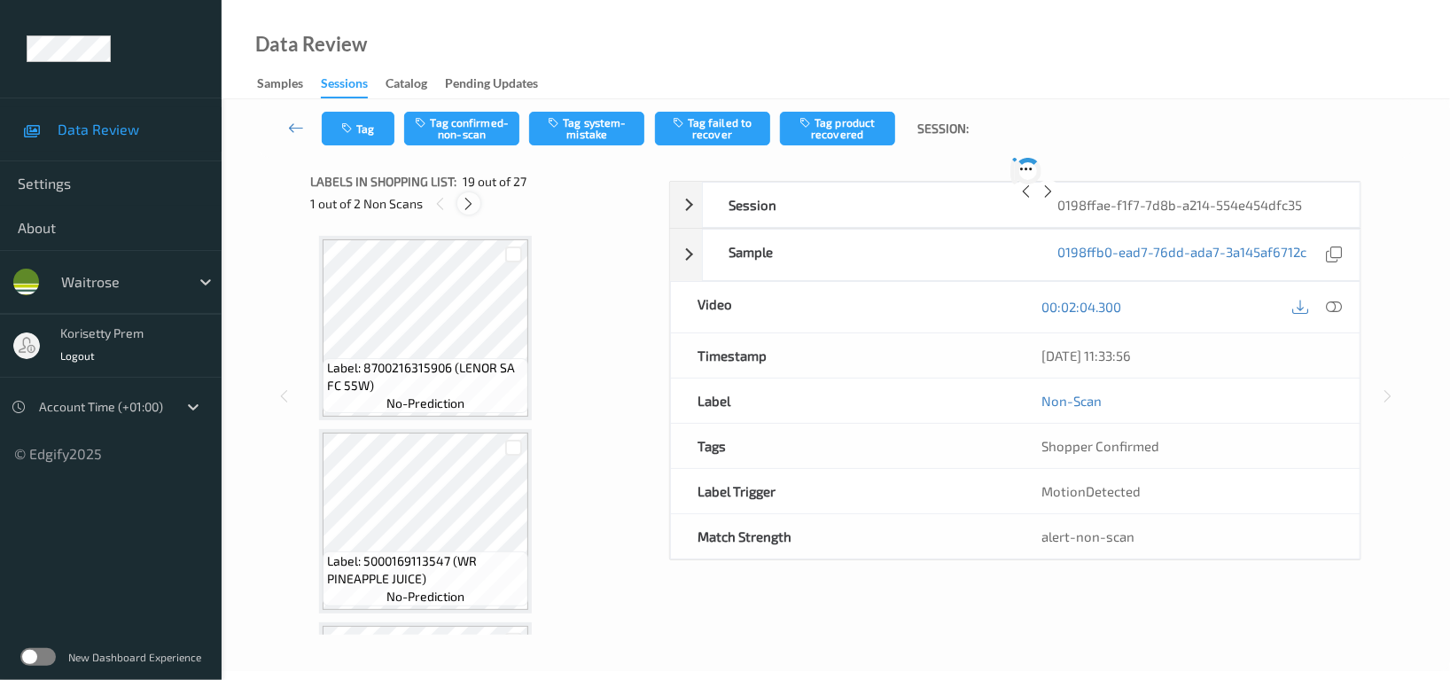
scroll to position [3283, 0]
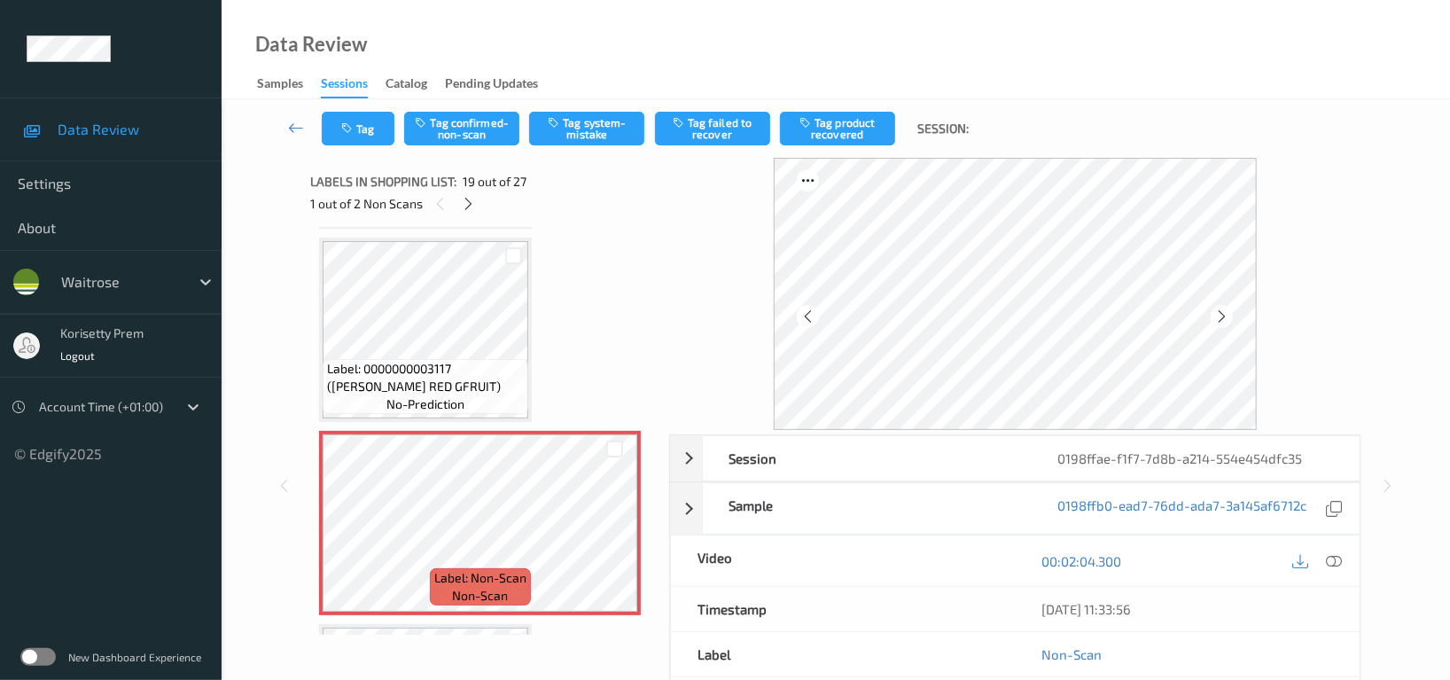
click at [701, 41] on div "Data Review Samples Sessions Catalog Pending Updates" at bounding box center [836, 49] width 1229 height 99
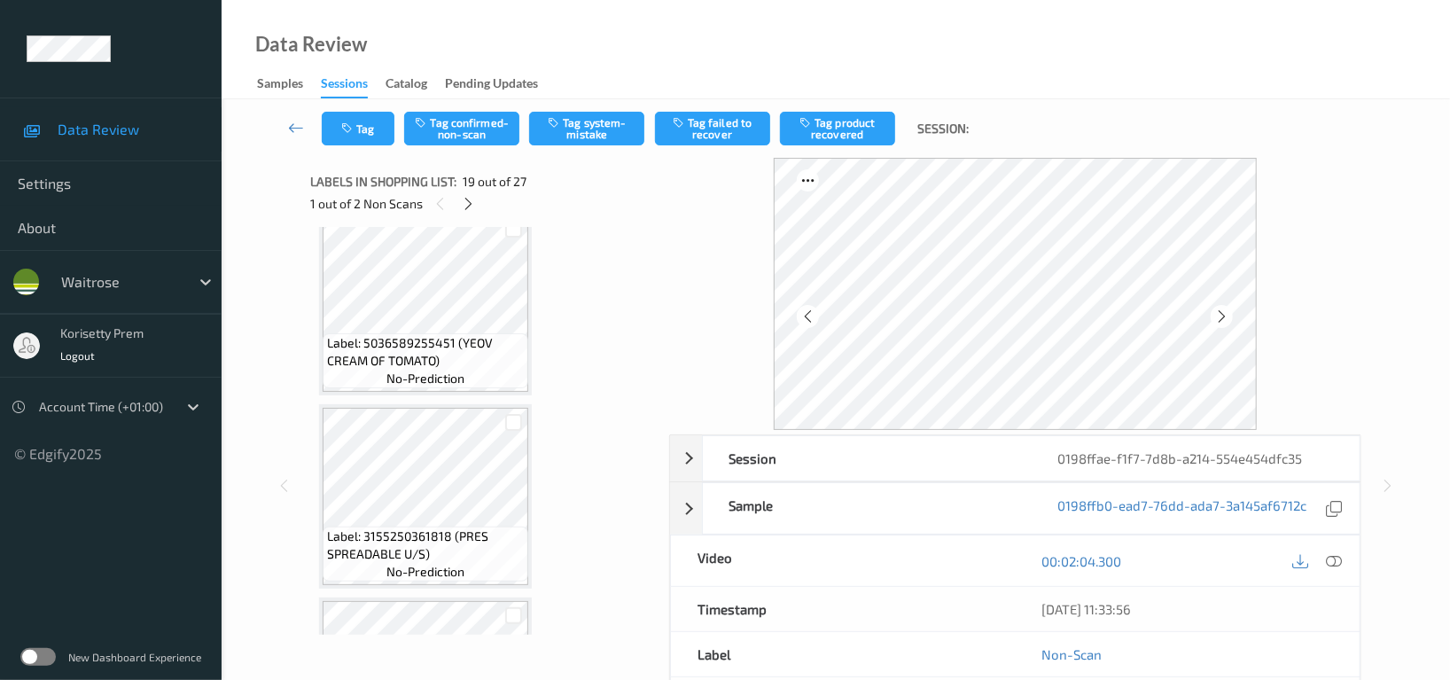
scroll to position [2338, 0]
click at [458, 195] on div "1 out of 2 Non Scans" at bounding box center [483, 203] width 346 height 22
click at [464, 207] on icon at bounding box center [469, 204] width 15 height 16
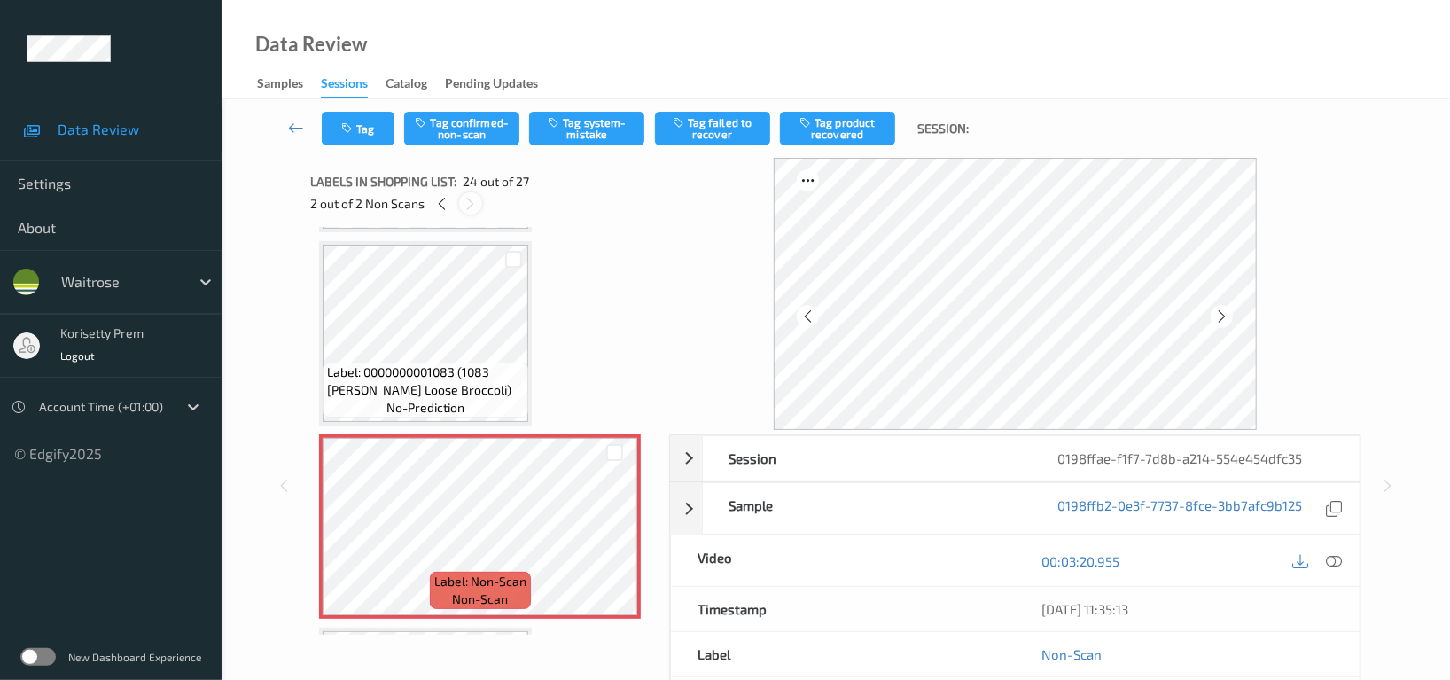
click at [464, 207] on icon at bounding box center [471, 204] width 15 height 16
click at [449, 208] on div at bounding box center [442, 203] width 22 height 22
click at [1227, 319] on icon at bounding box center [1221, 316] width 15 height 16
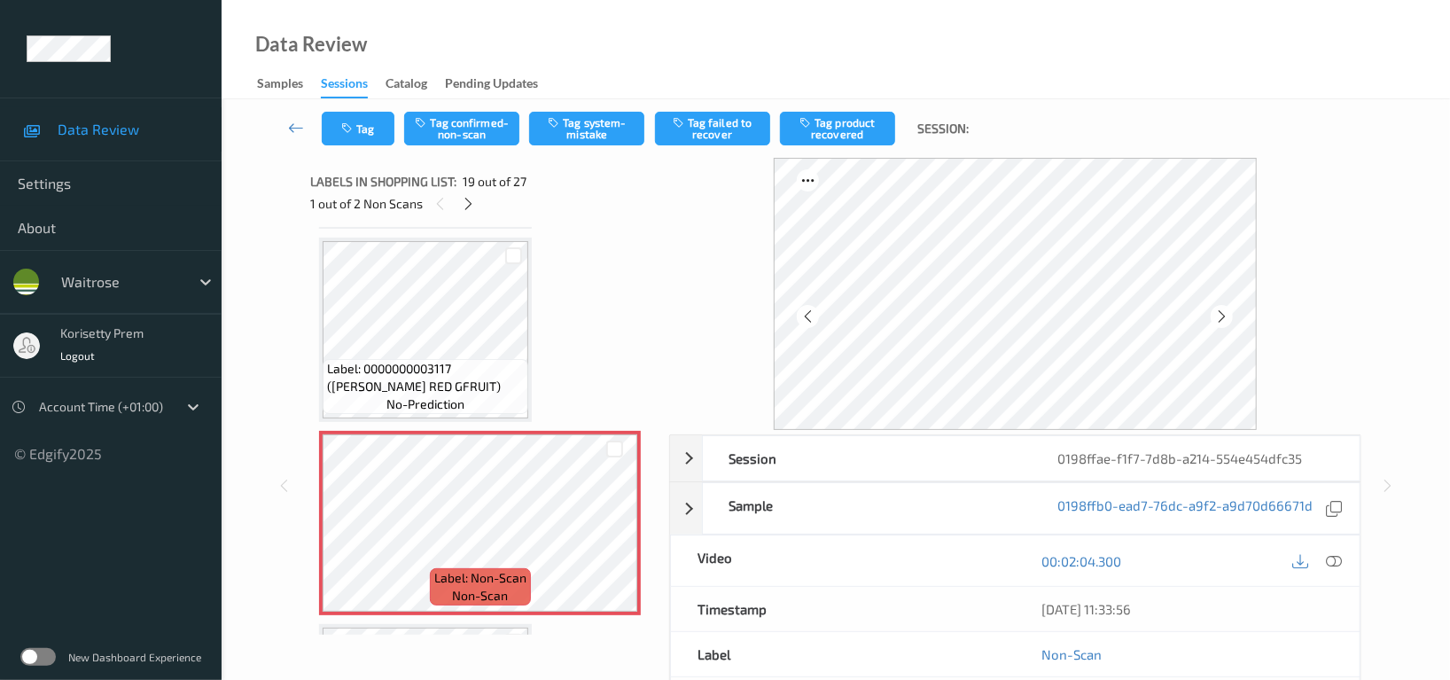
click at [1227, 319] on icon at bounding box center [1221, 316] width 15 height 16
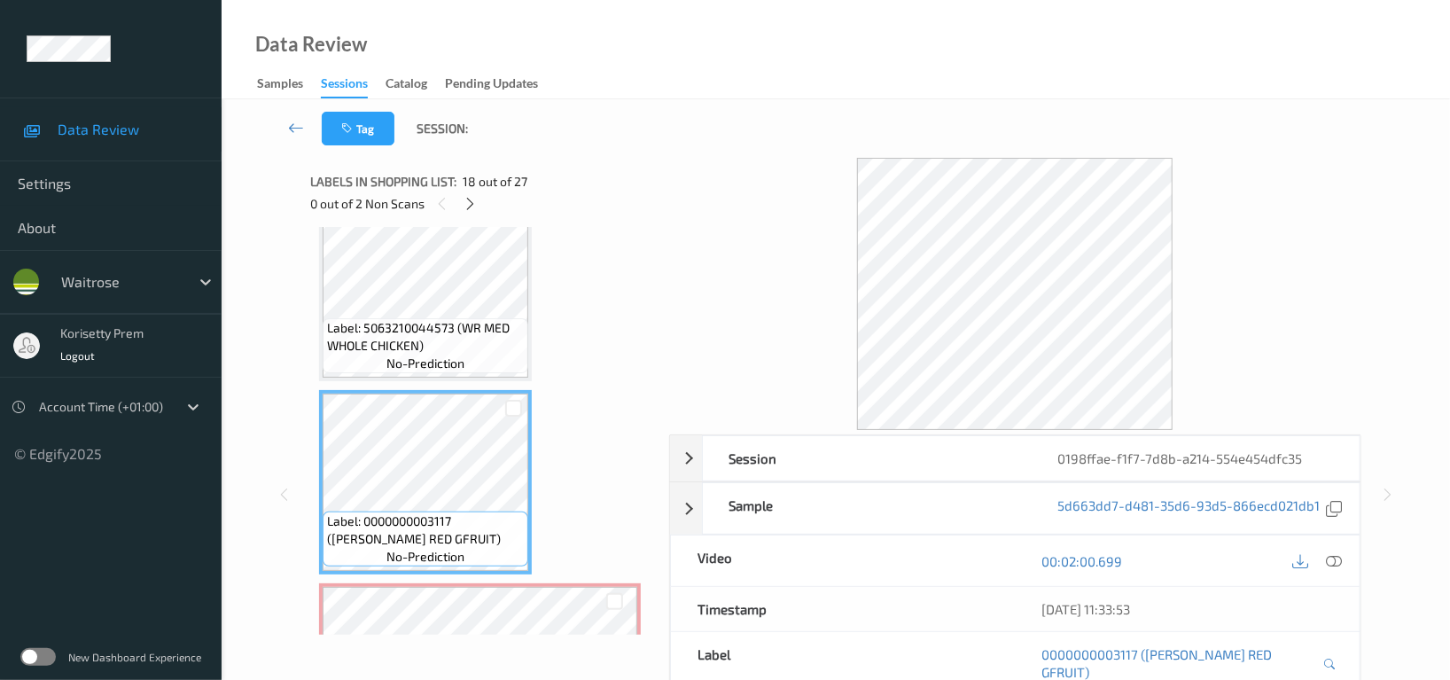
scroll to position [3047, 0]
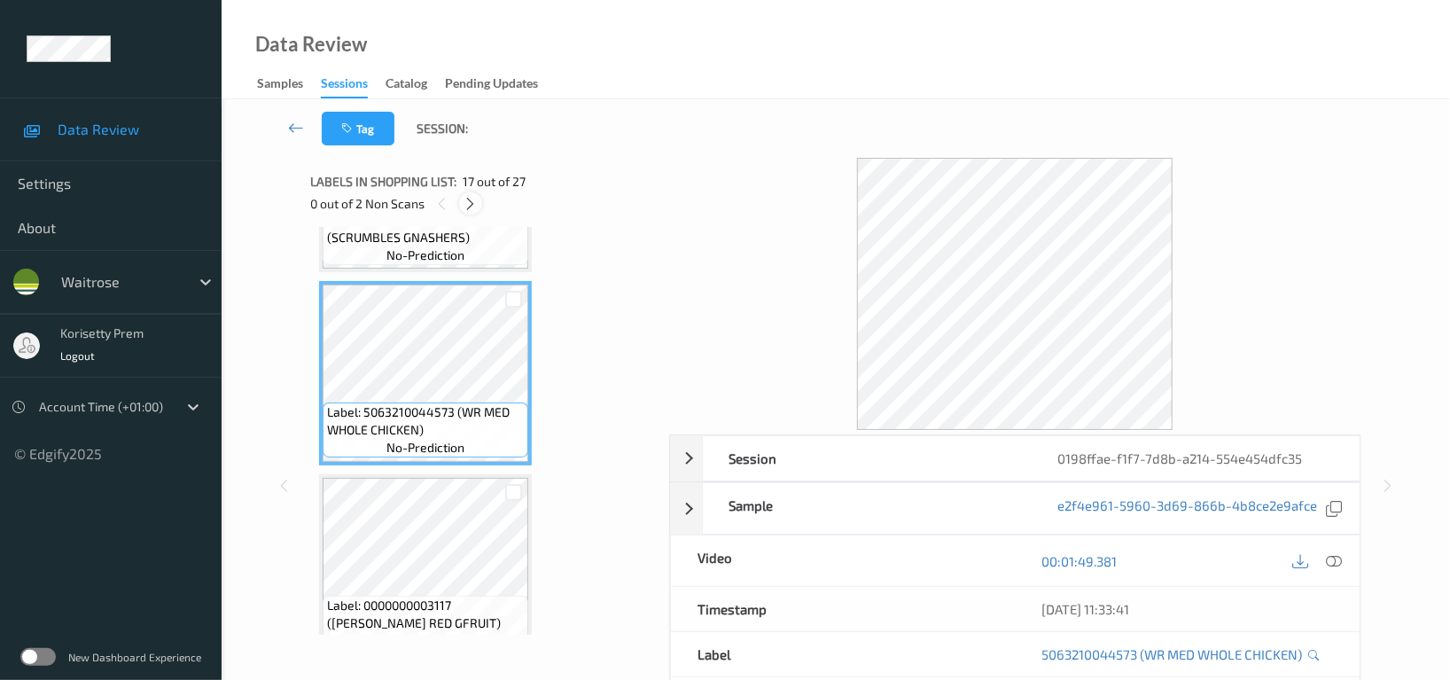
click at [470, 199] on icon at bounding box center [471, 204] width 15 height 16
click at [1338, 564] on icon at bounding box center [1334, 561] width 16 height 16
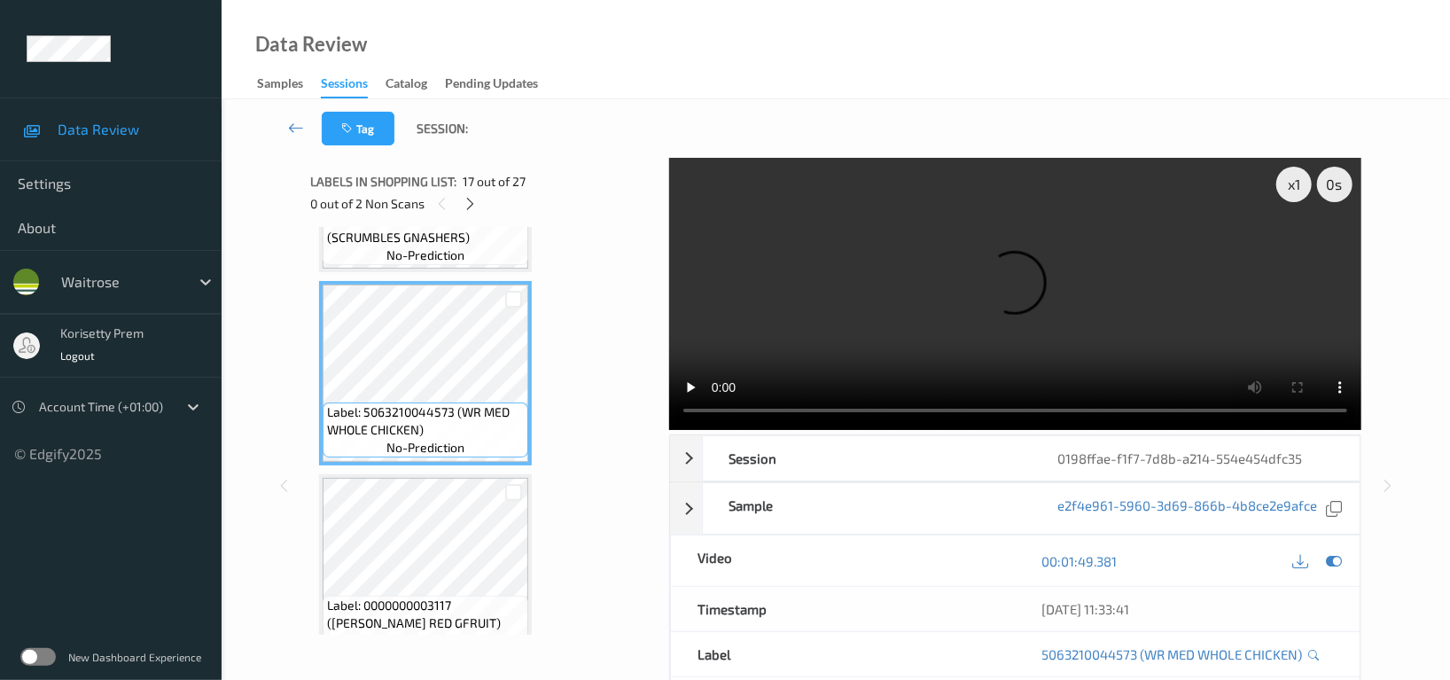
click at [927, 269] on video at bounding box center [1015, 294] width 692 height 272
click at [944, 296] on video at bounding box center [1015, 294] width 692 height 272
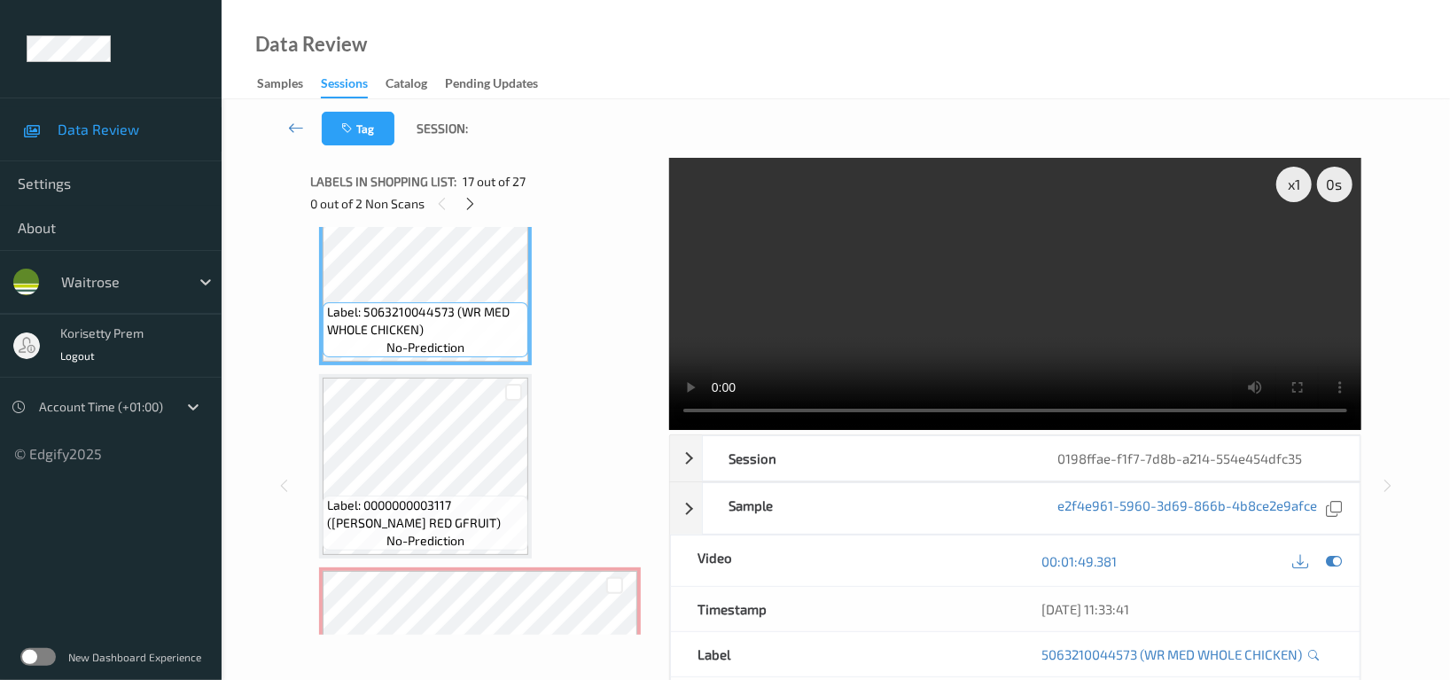
scroll to position [3283, 0]
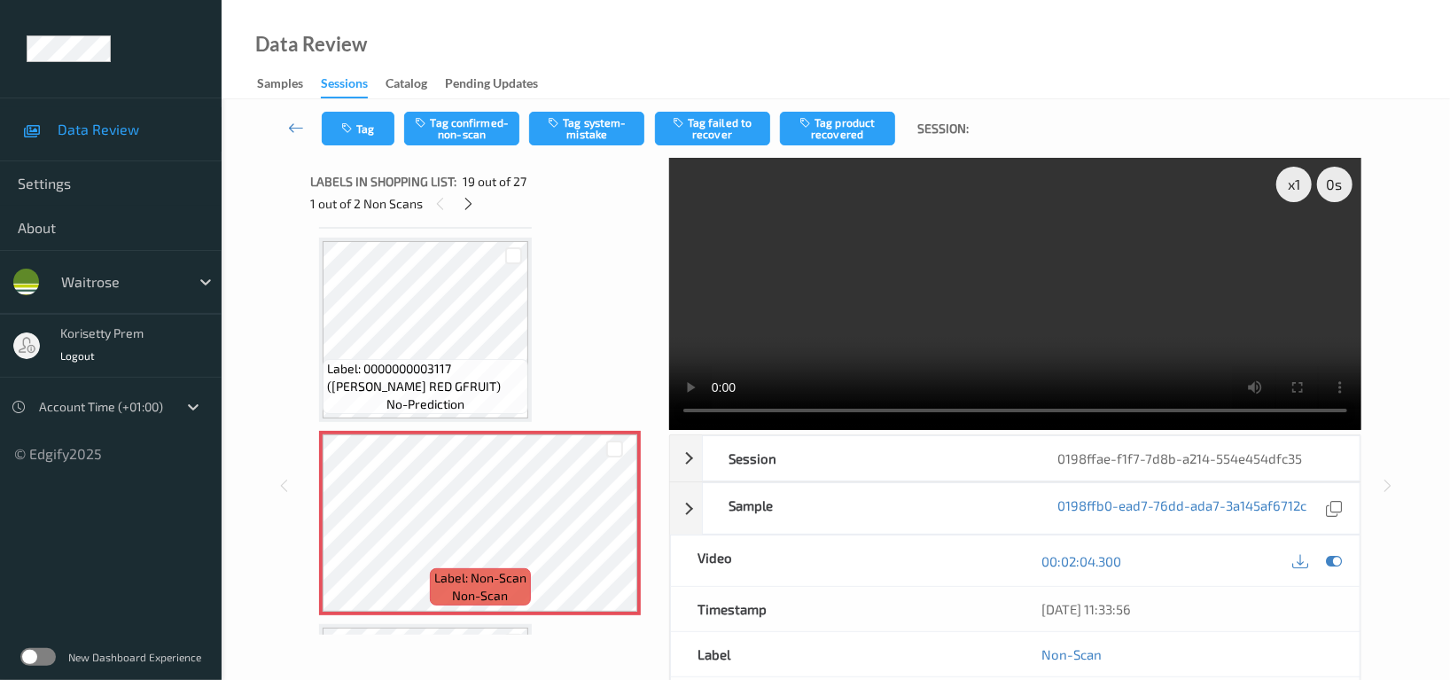
click at [1020, 268] on video at bounding box center [1015, 294] width 692 height 272
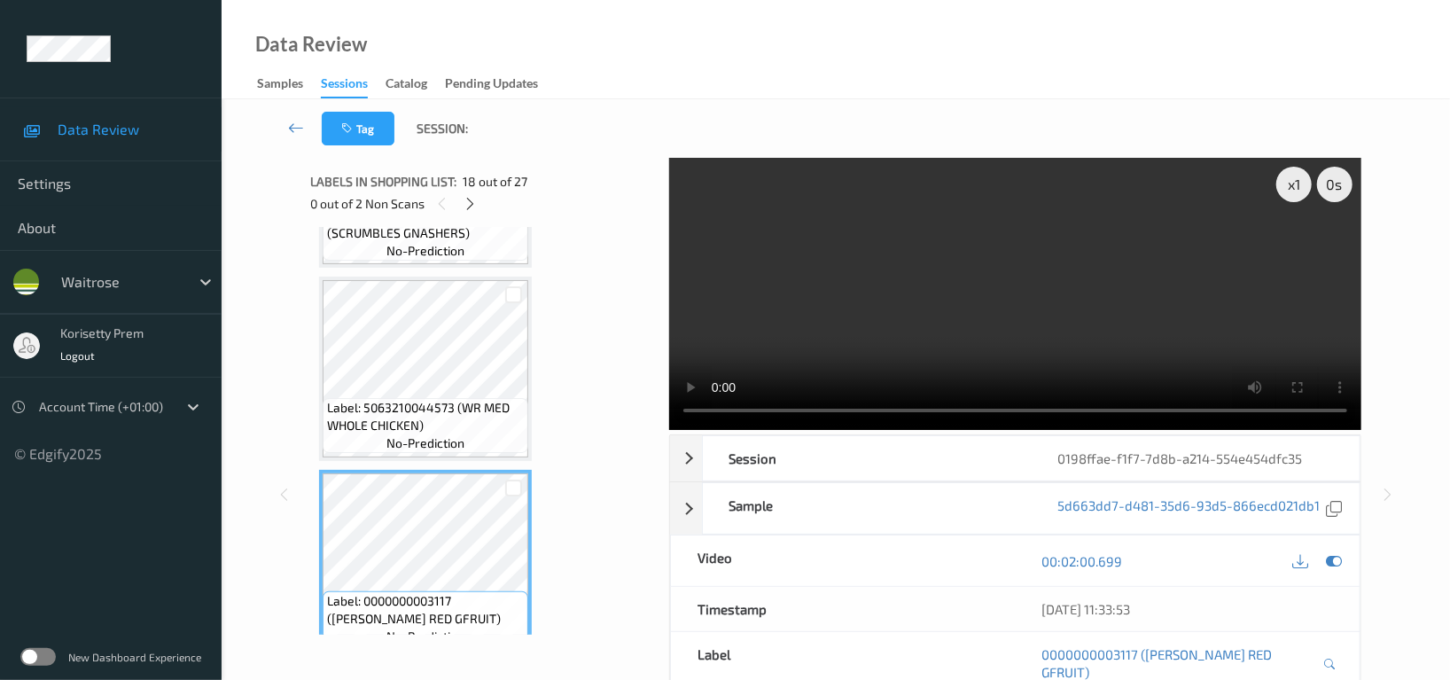
scroll to position [3047, 0]
click at [1036, 281] on video at bounding box center [1015, 294] width 692 height 272
click at [934, 310] on video at bounding box center [1015, 294] width 692 height 272
click at [931, 285] on video at bounding box center [1015, 294] width 692 height 272
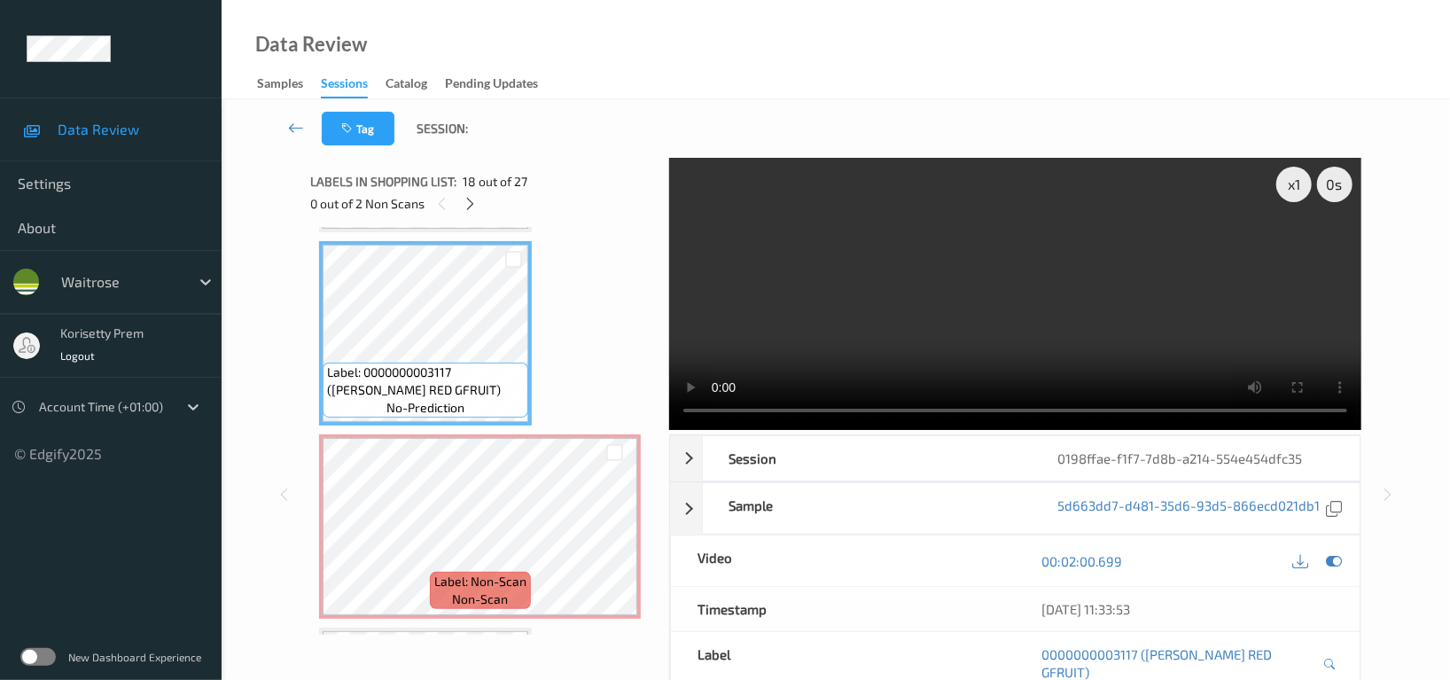
scroll to position [3283, 0]
click at [1062, 325] on video at bounding box center [1015, 294] width 692 height 272
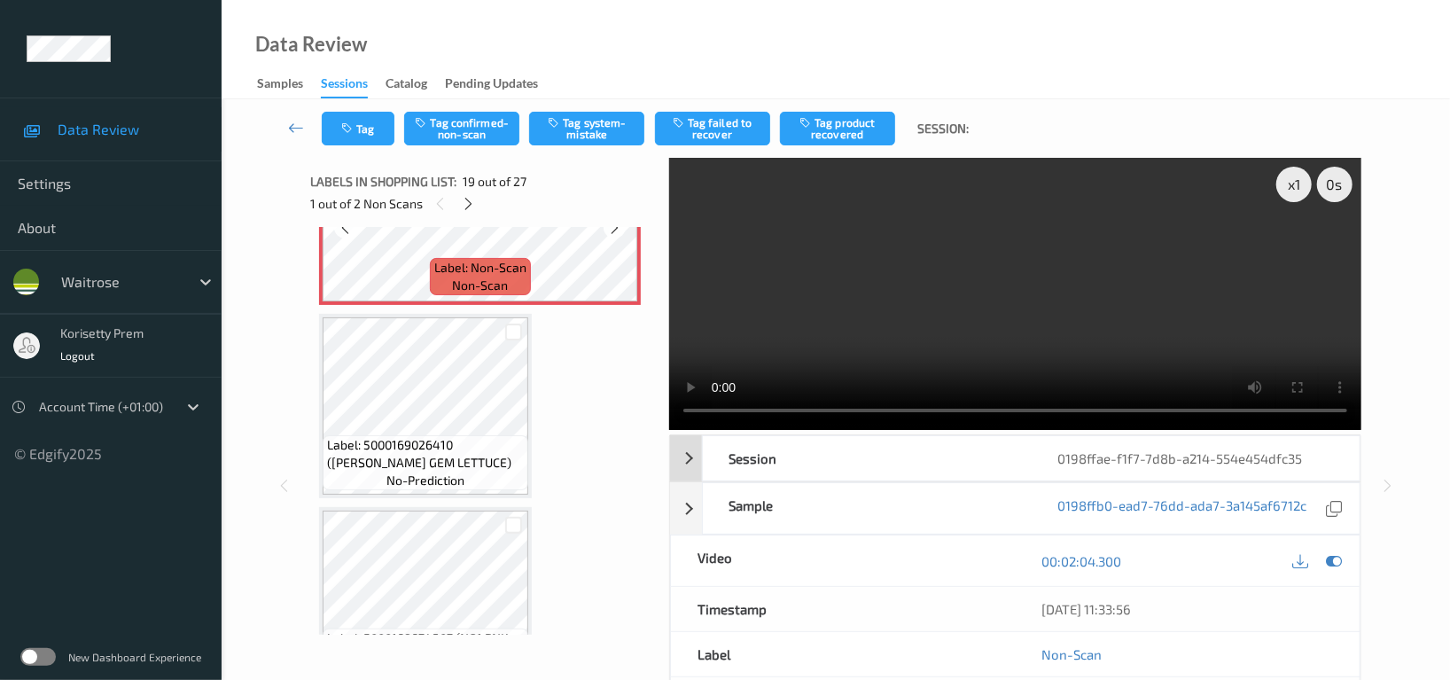
scroll to position [3638, 0]
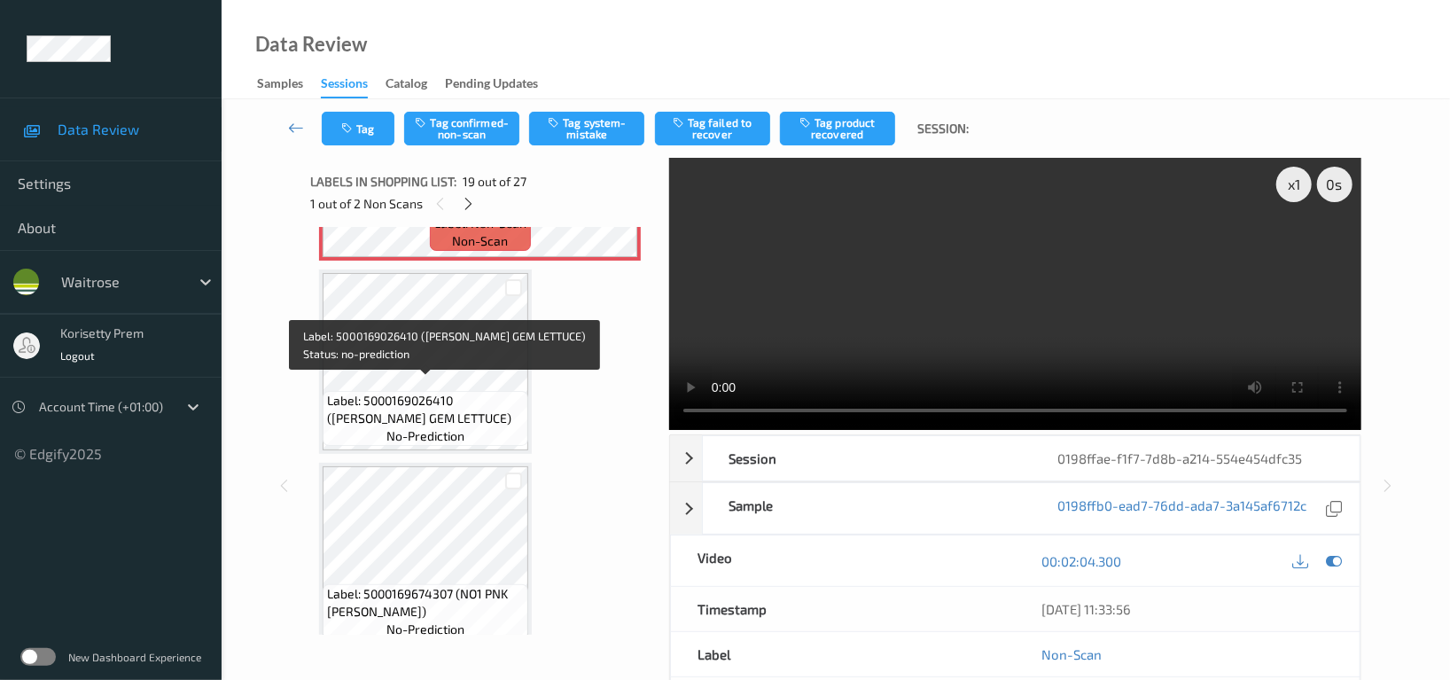
click at [449, 392] on span "Label: 5000169026410 (WR RUBY GEM LETTUCE)" at bounding box center [425, 409] width 197 height 35
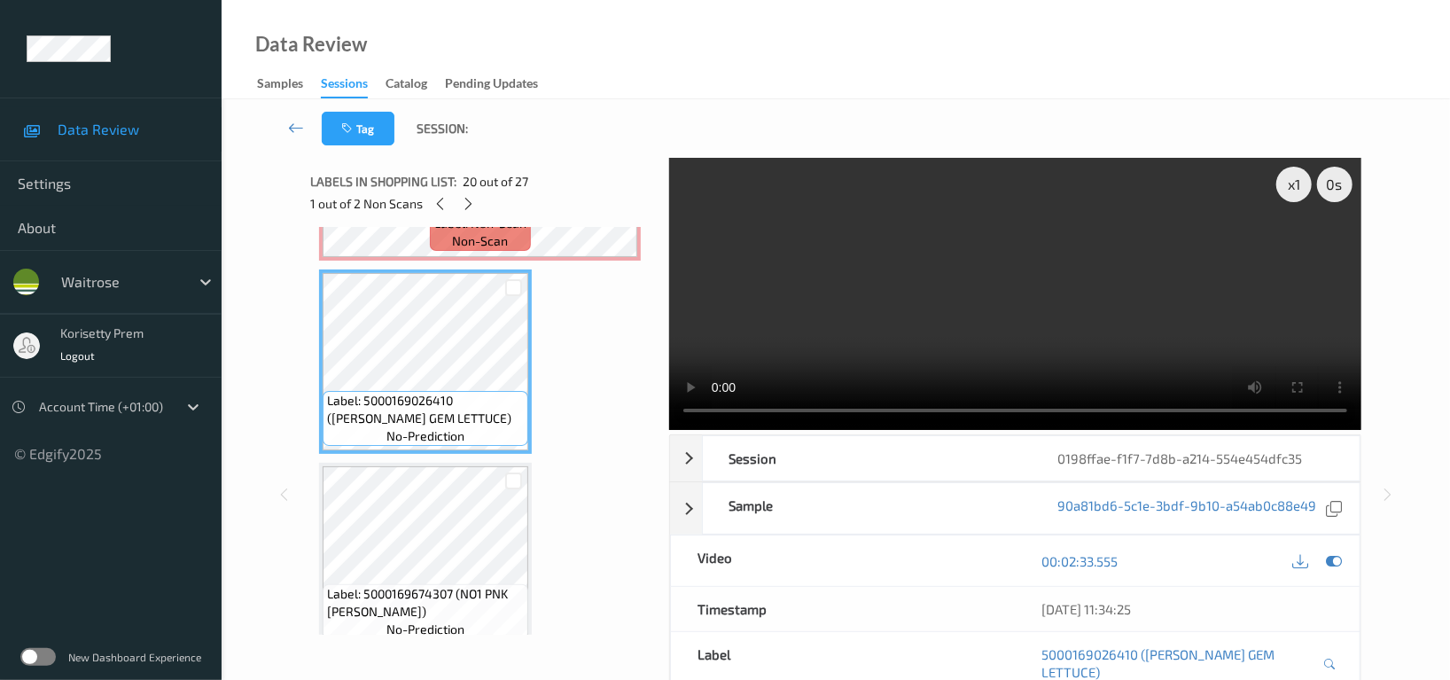
click at [1133, 250] on video at bounding box center [1015, 294] width 692 height 272
click at [1285, 209] on video at bounding box center [1015, 294] width 692 height 272
click at [1022, 264] on video at bounding box center [1015, 294] width 692 height 272
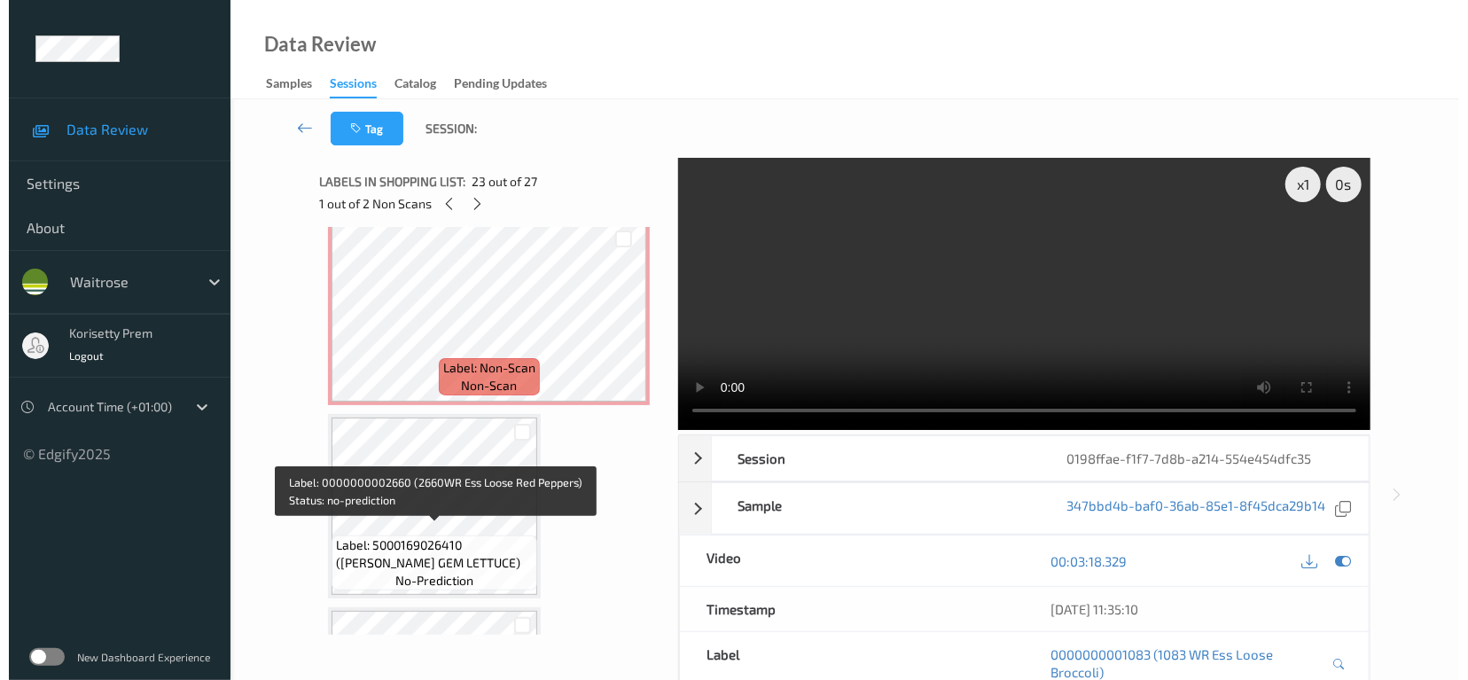
scroll to position [3401, 0]
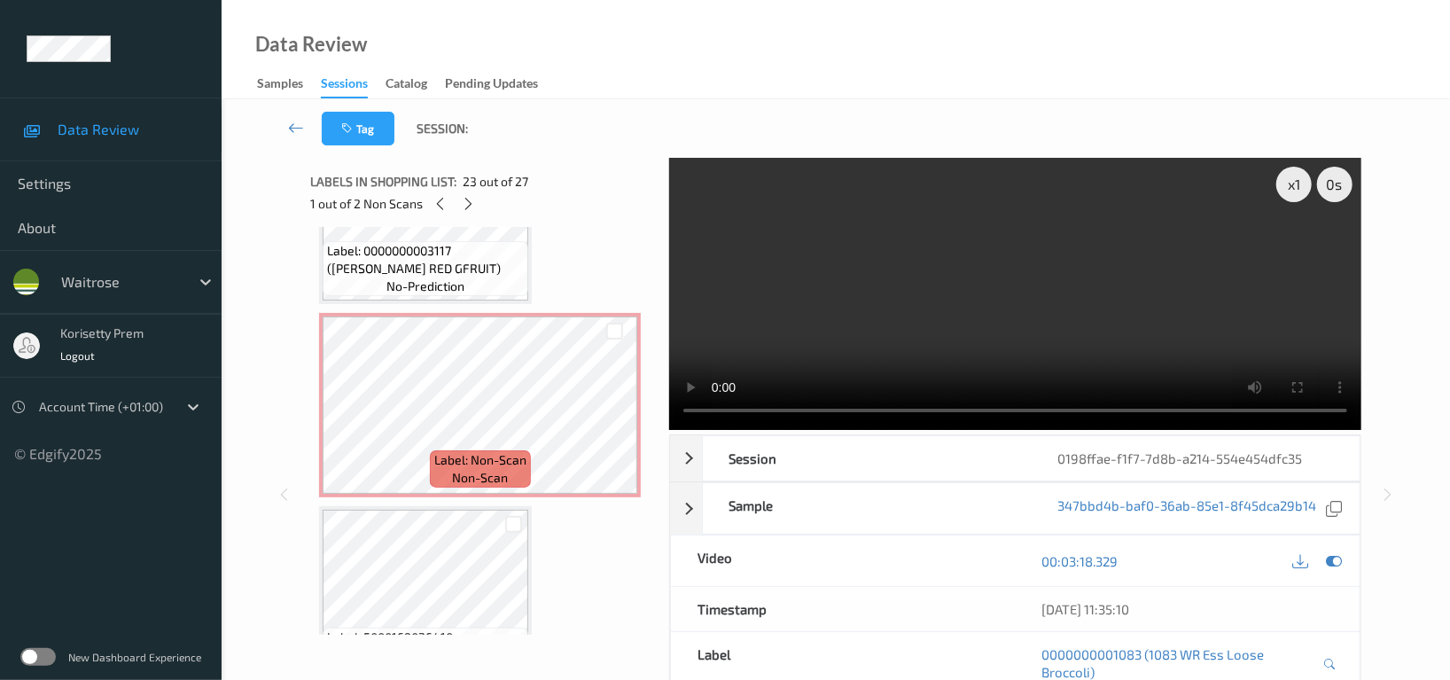
click at [779, 299] on video at bounding box center [1015, 294] width 692 height 272
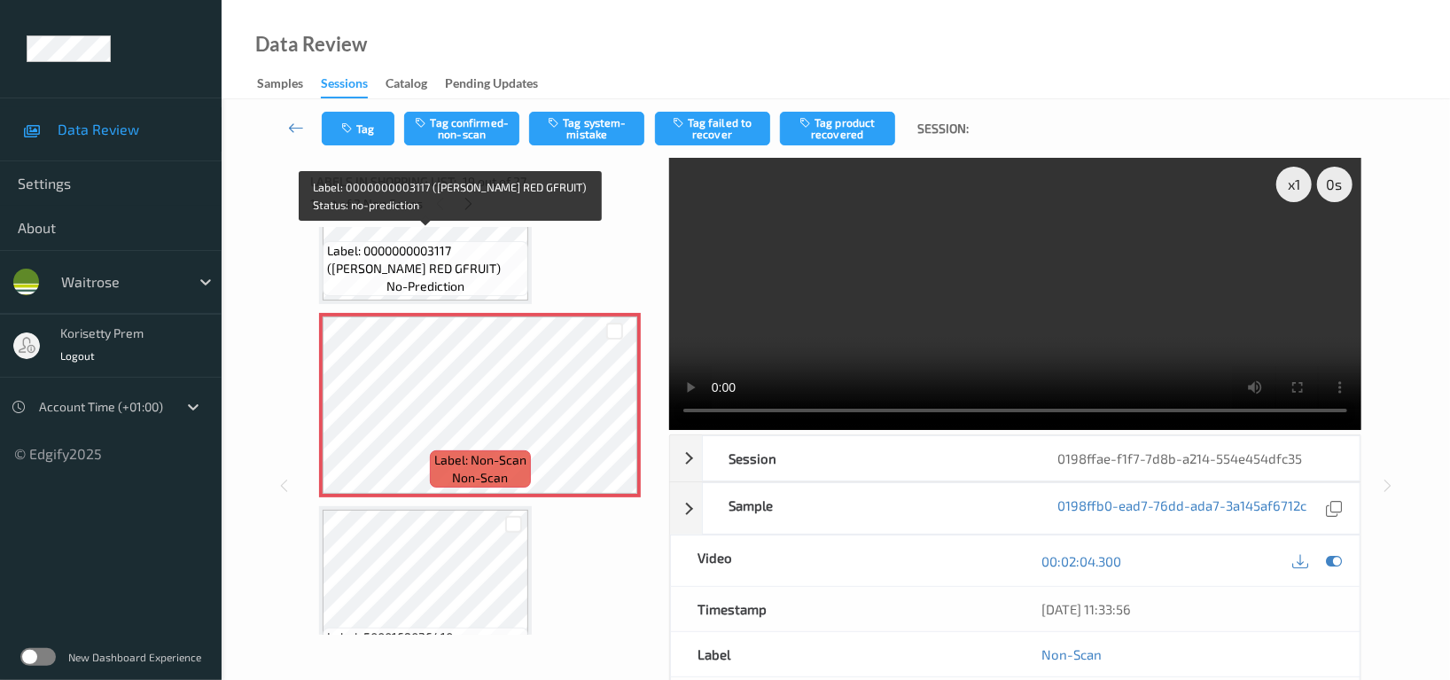
click at [467, 254] on span "Label: 0000000003117 (WR ESS RED GFRUIT)" at bounding box center [425, 259] width 197 height 35
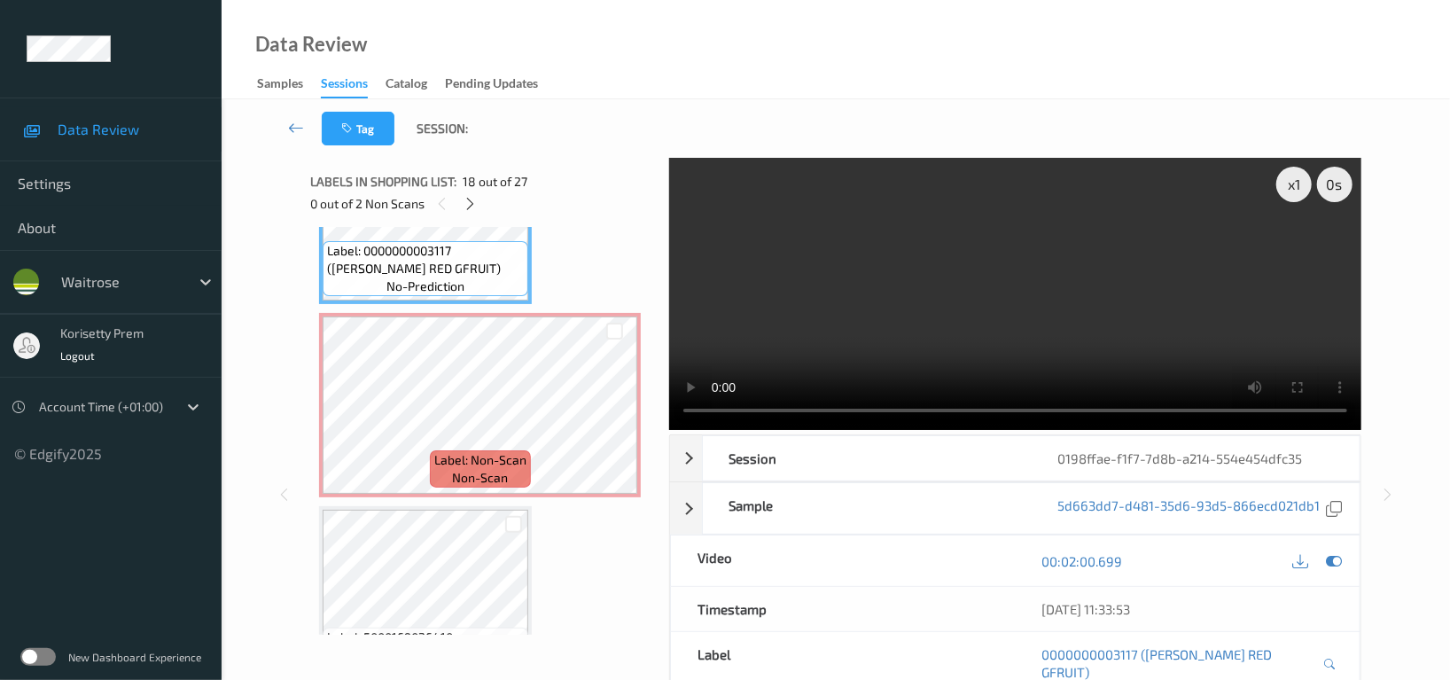
click at [935, 313] on video at bounding box center [1015, 294] width 692 height 272
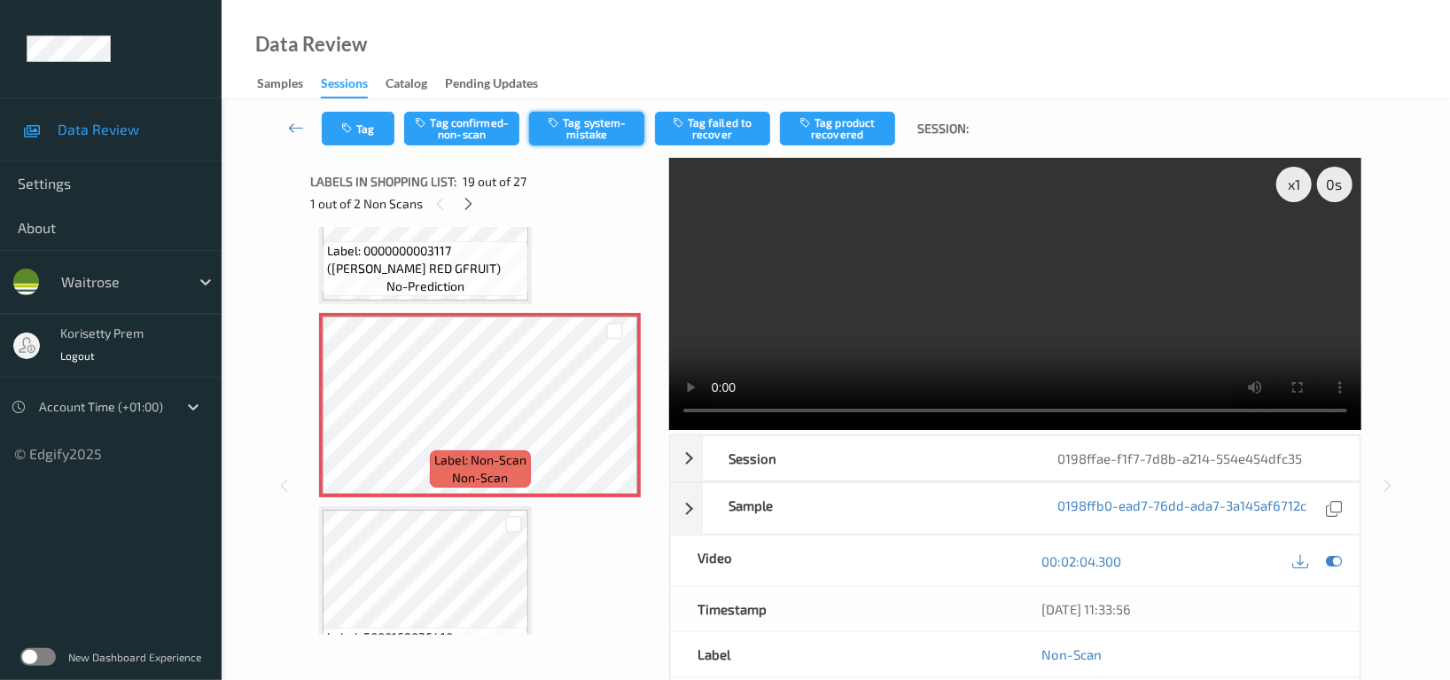
click at [585, 113] on button "Tag system-mistake" at bounding box center [586, 129] width 115 height 34
click at [363, 121] on button "Tag" at bounding box center [358, 129] width 73 height 34
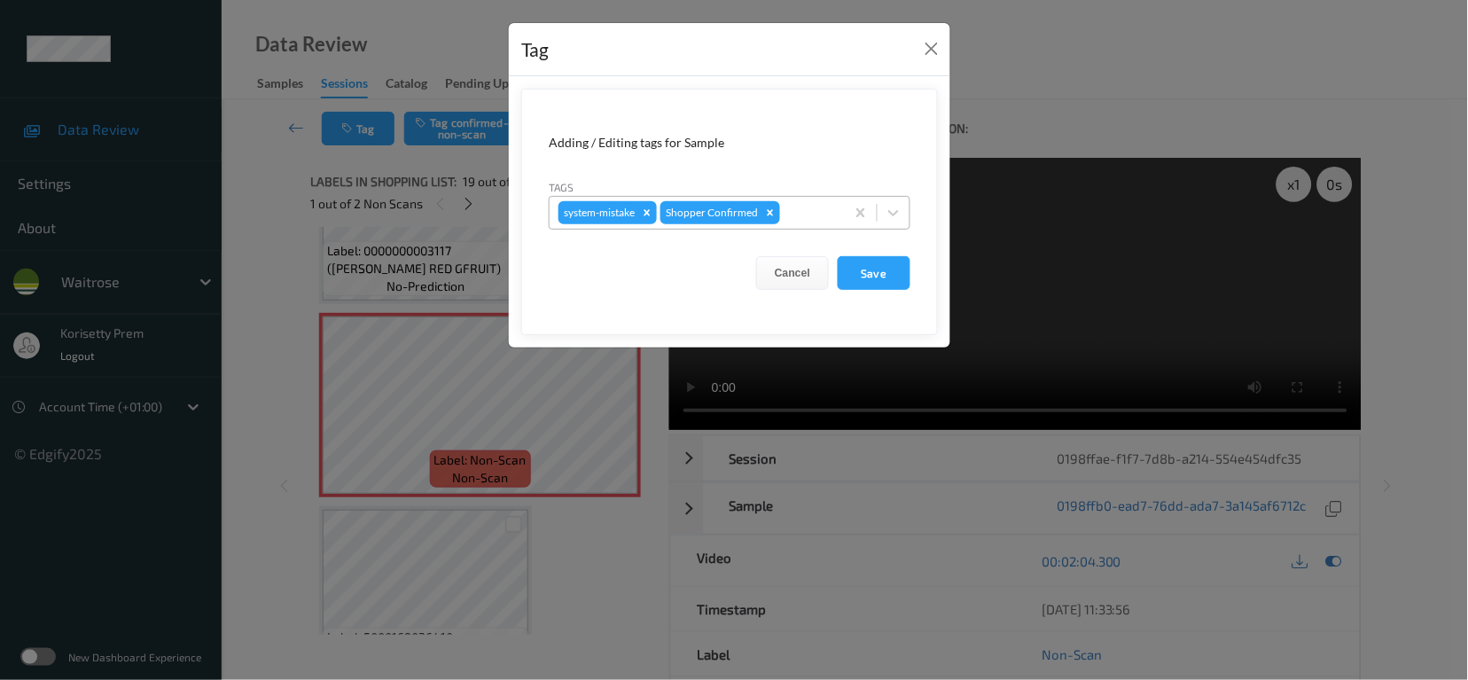
click at [823, 207] on div at bounding box center [810, 212] width 52 height 21
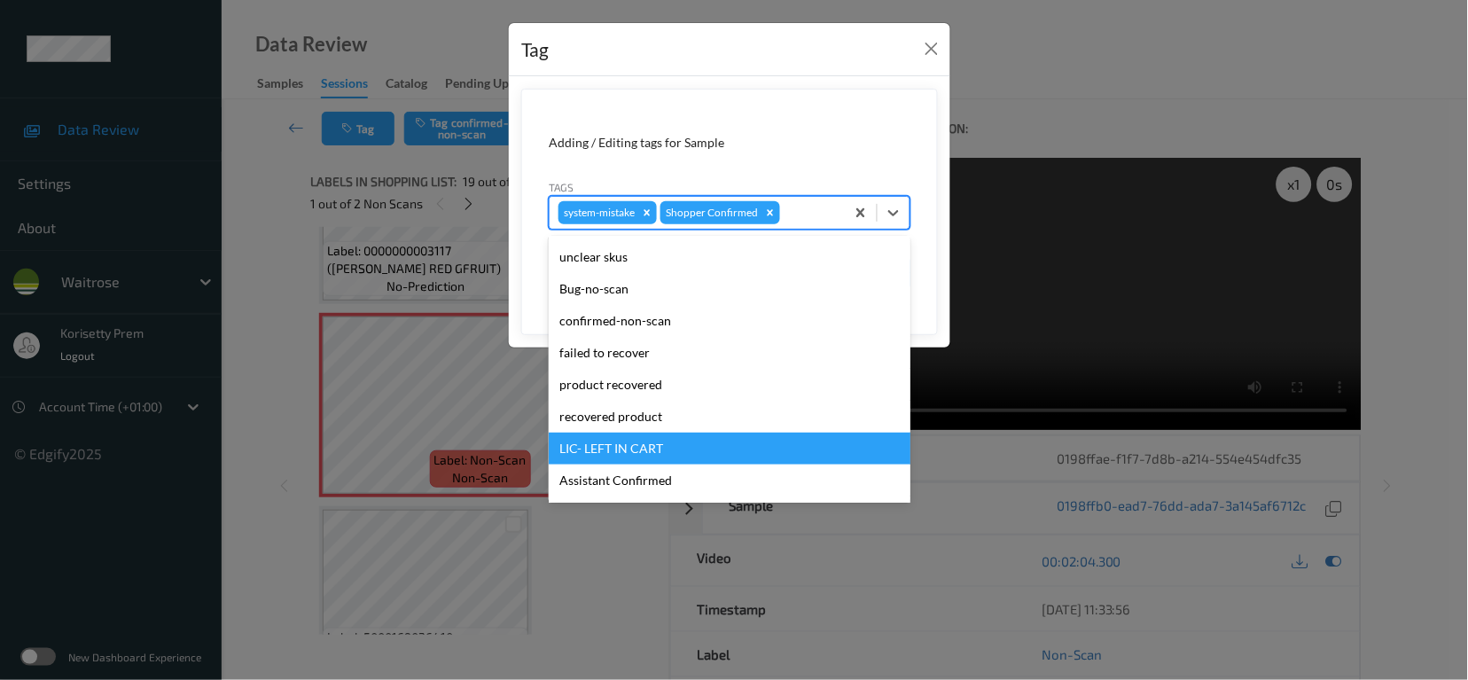
scroll to position [378, 0]
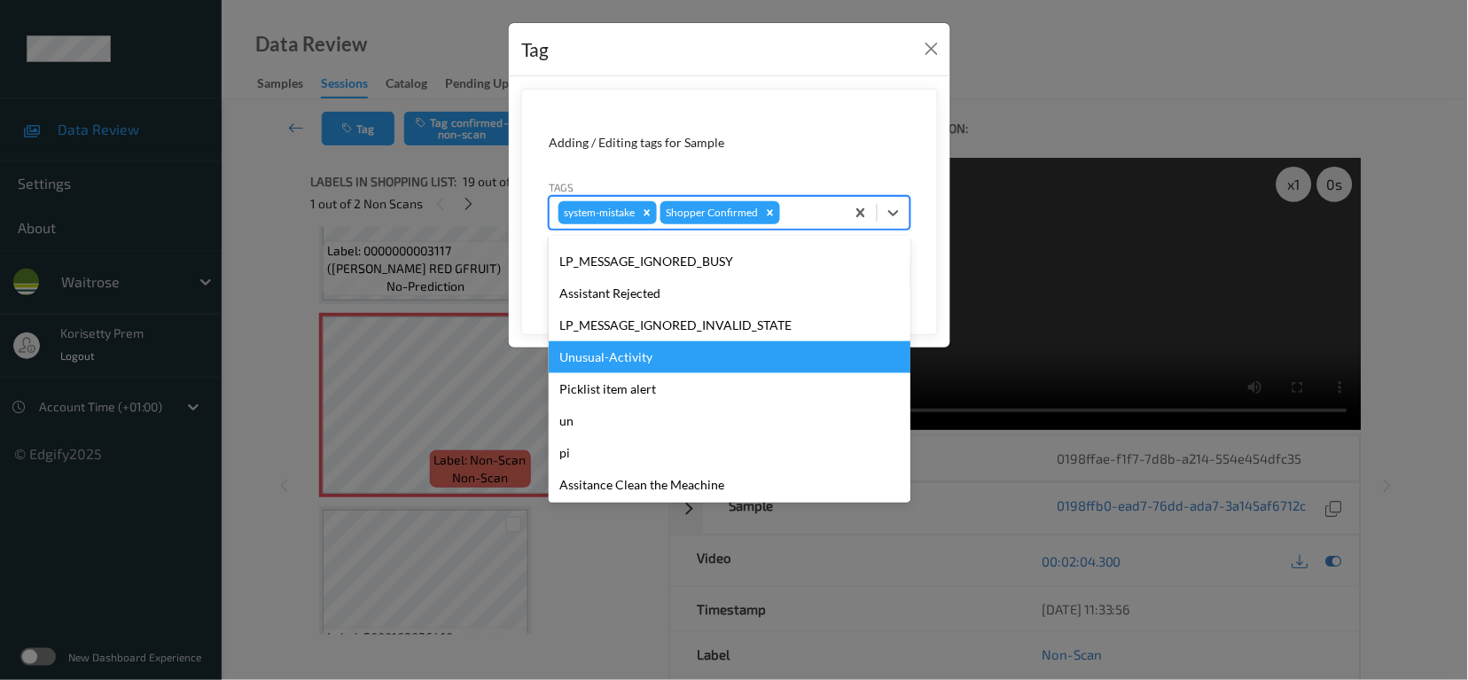
click at [628, 348] on div "Unusual-Activity" at bounding box center [730, 357] width 362 height 32
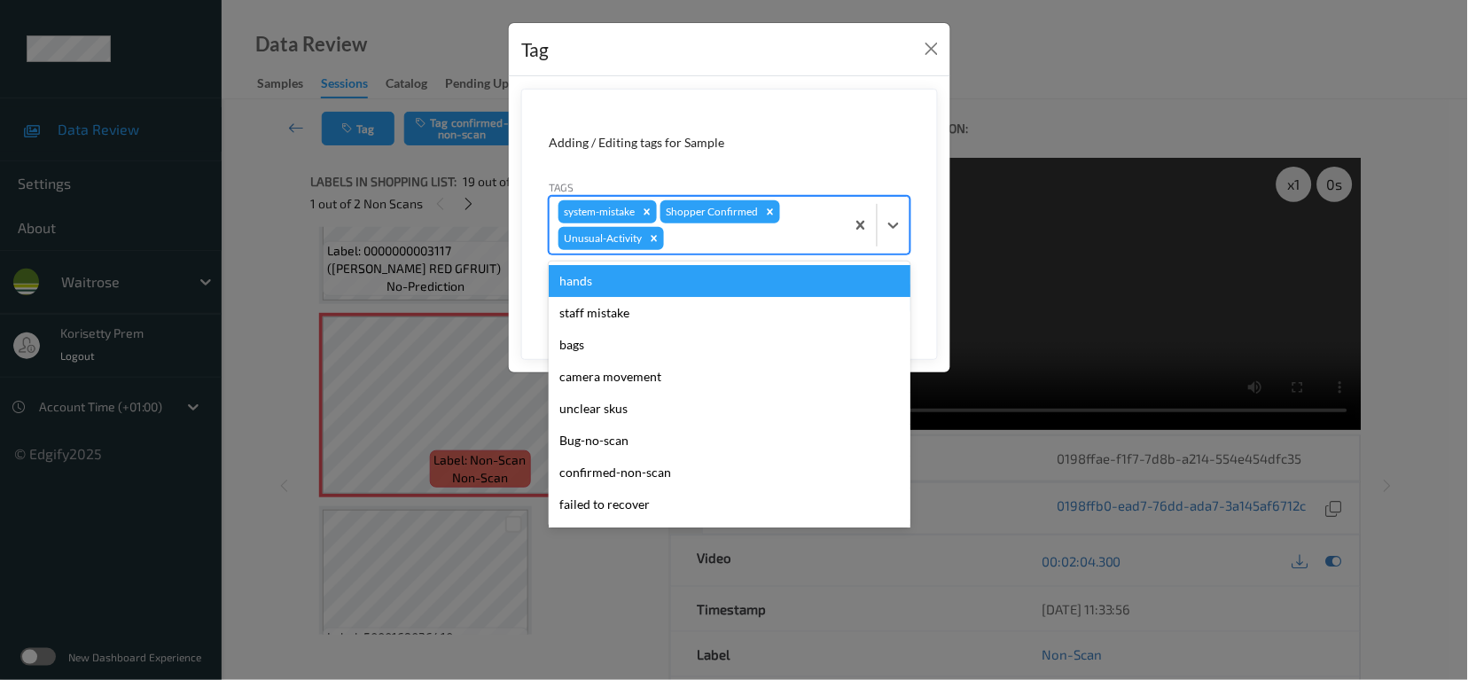
click at [756, 239] on div at bounding box center [752, 238] width 168 height 21
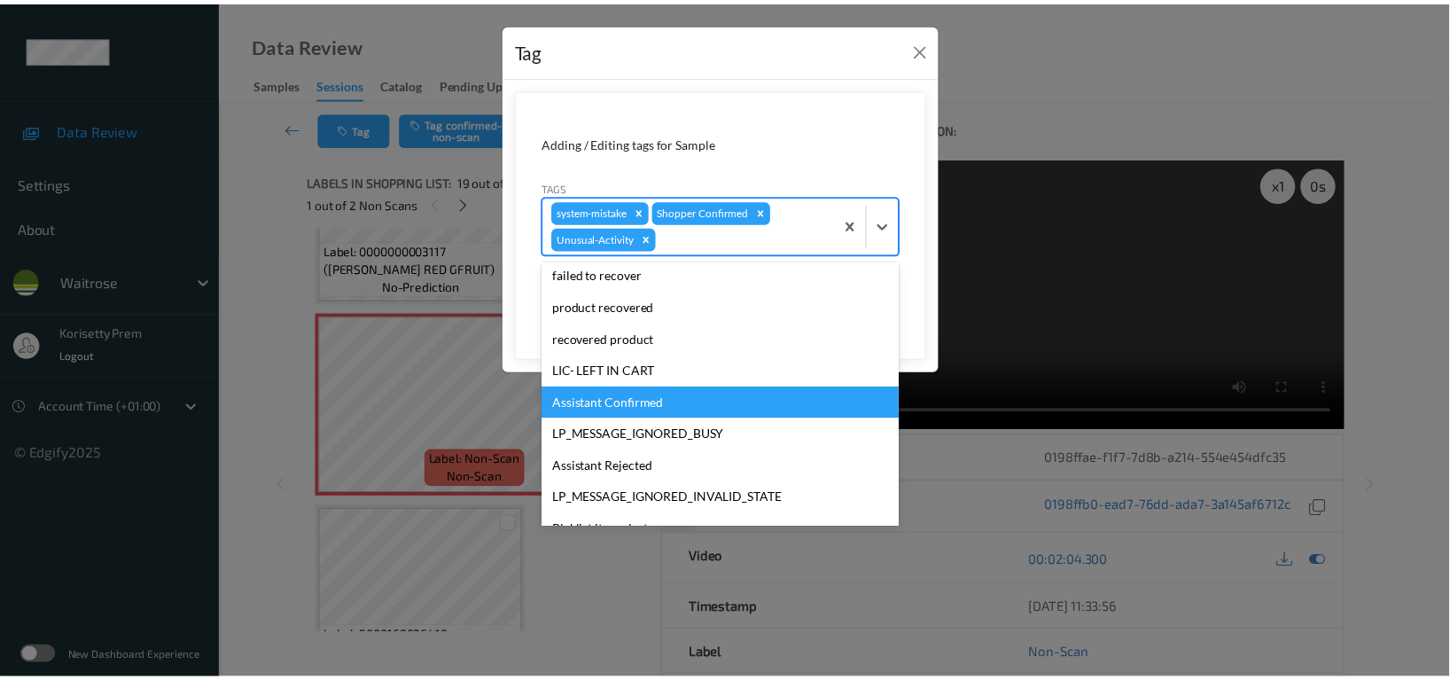
scroll to position [347, 0]
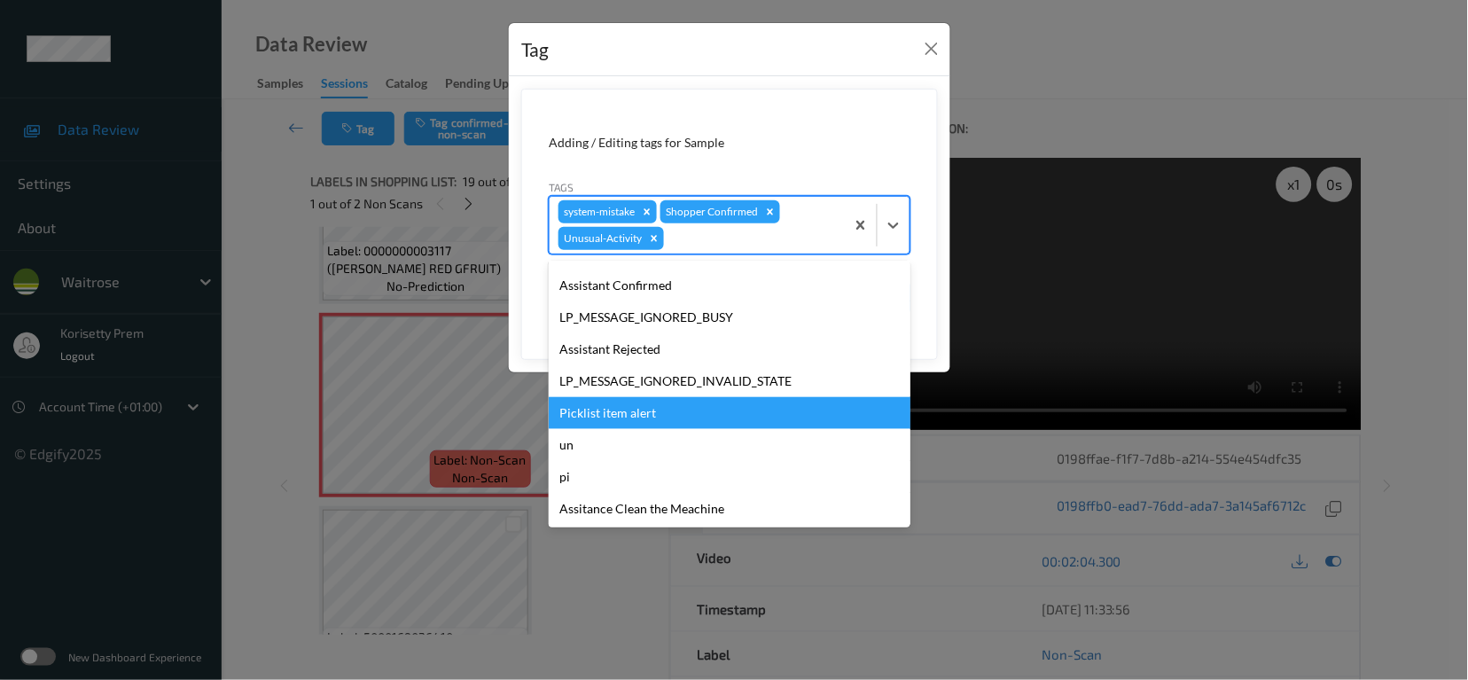
click at [634, 423] on div "Picklist item alert" at bounding box center [730, 413] width 362 height 32
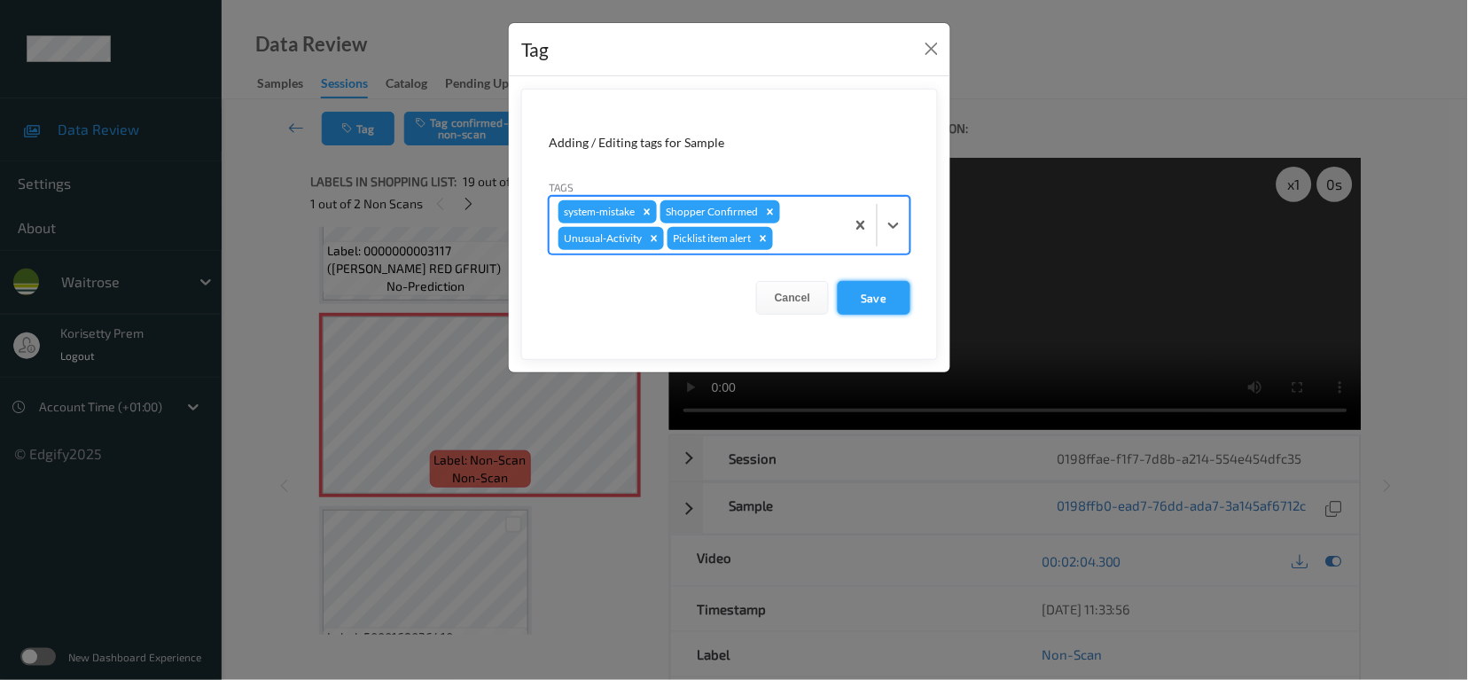
click at [871, 299] on button "Save" at bounding box center [874, 298] width 73 height 34
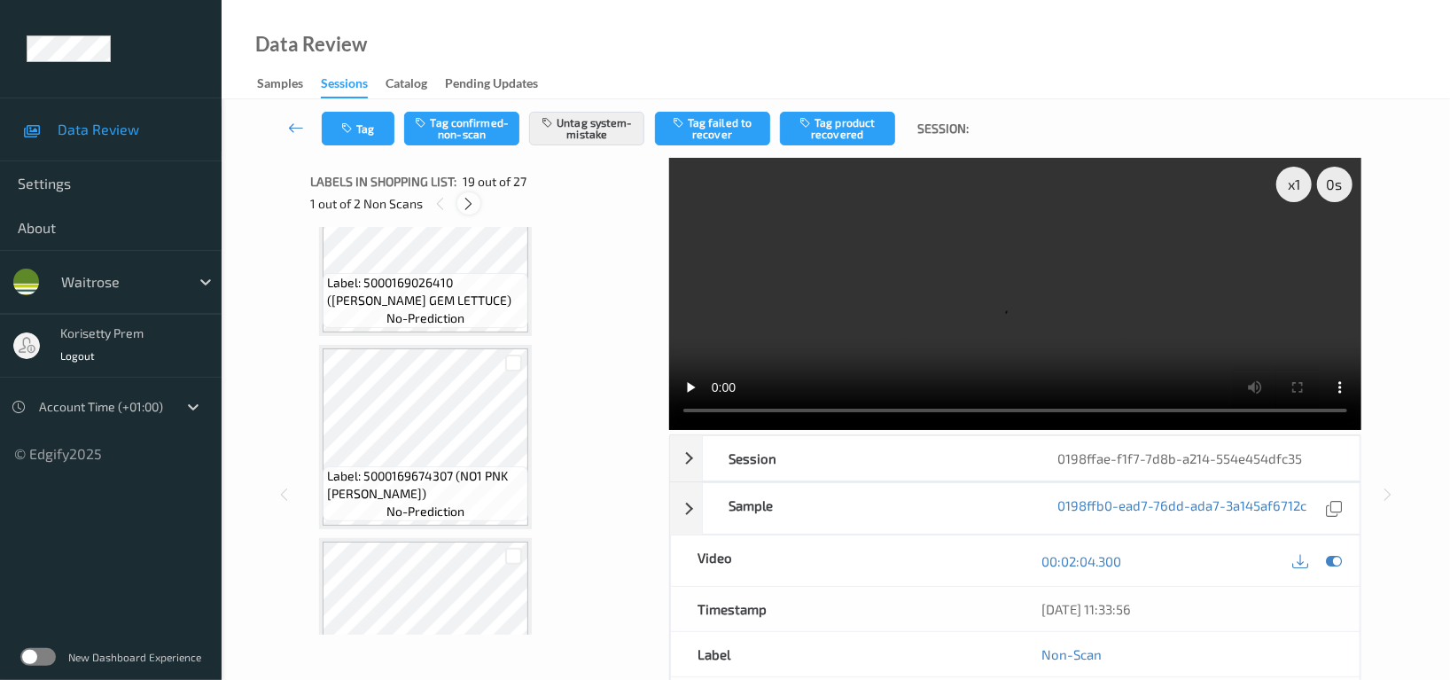
click at [466, 197] on icon at bounding box center [469, 204] width 15 height 16
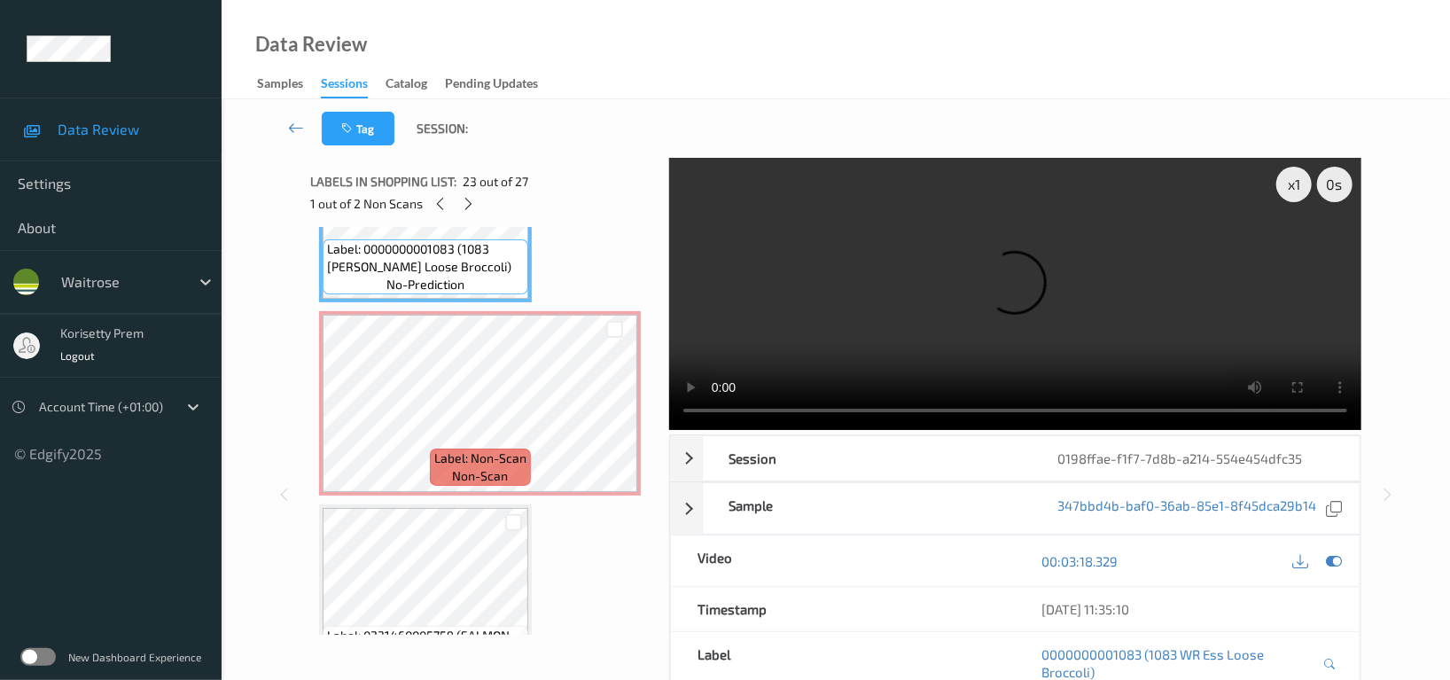
scroll to position [4482, 0]
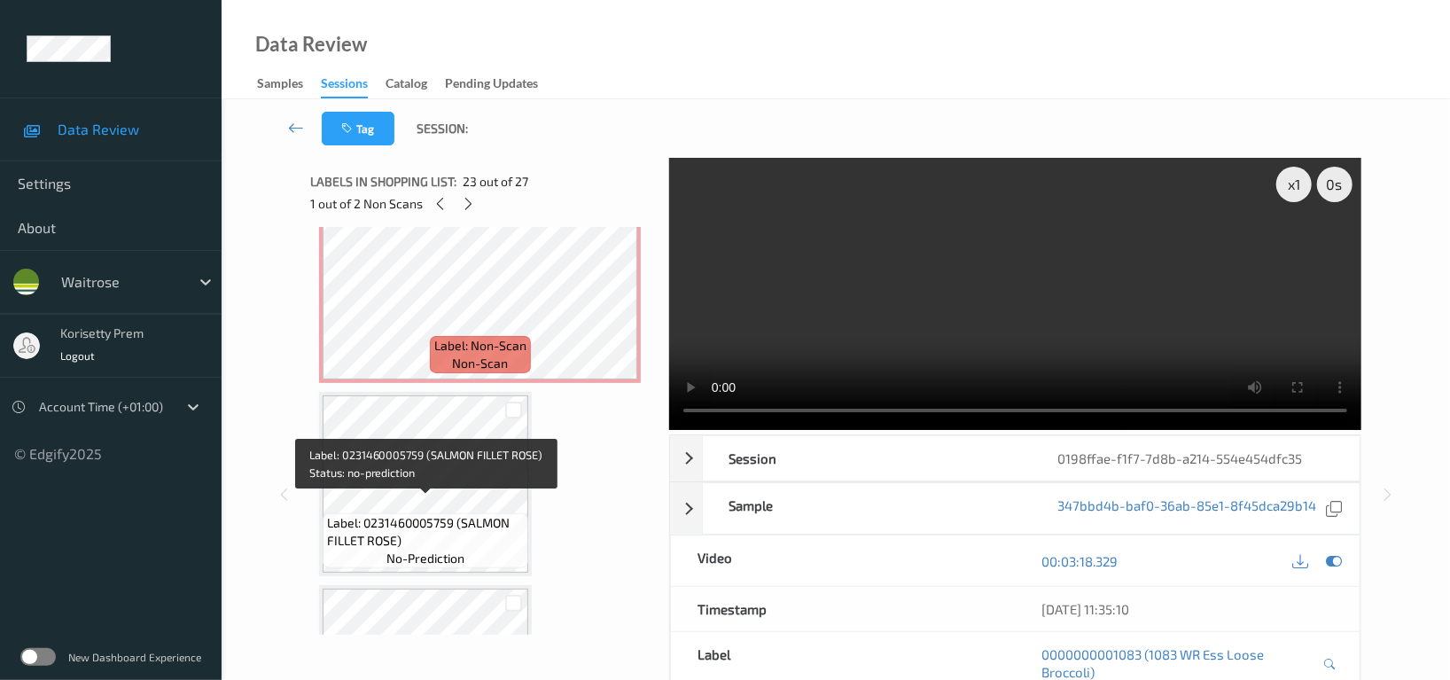
click at [443, 513] on div "Label: 0231460005759 (SALMON FILLET ROSE) no-prediction" at bounding box center [426, 540] width 206 height 55
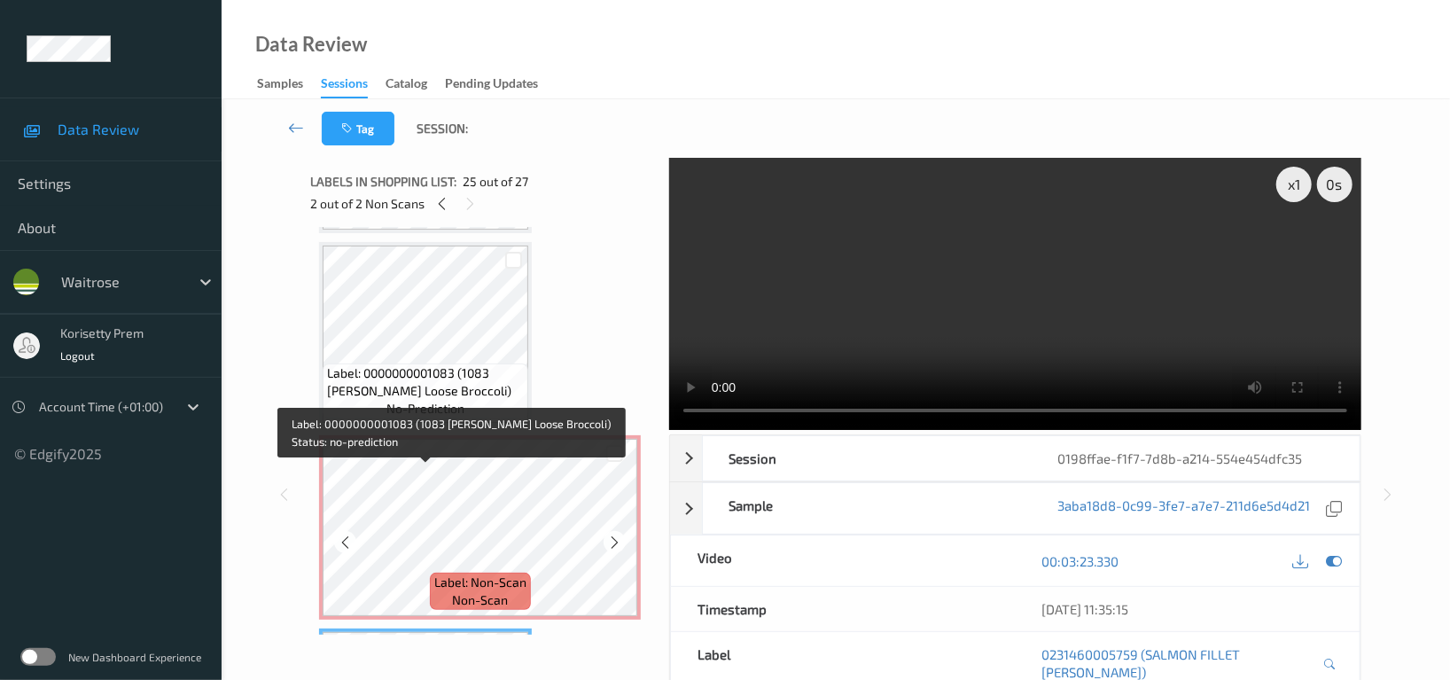
scroll to position [4246, 0]
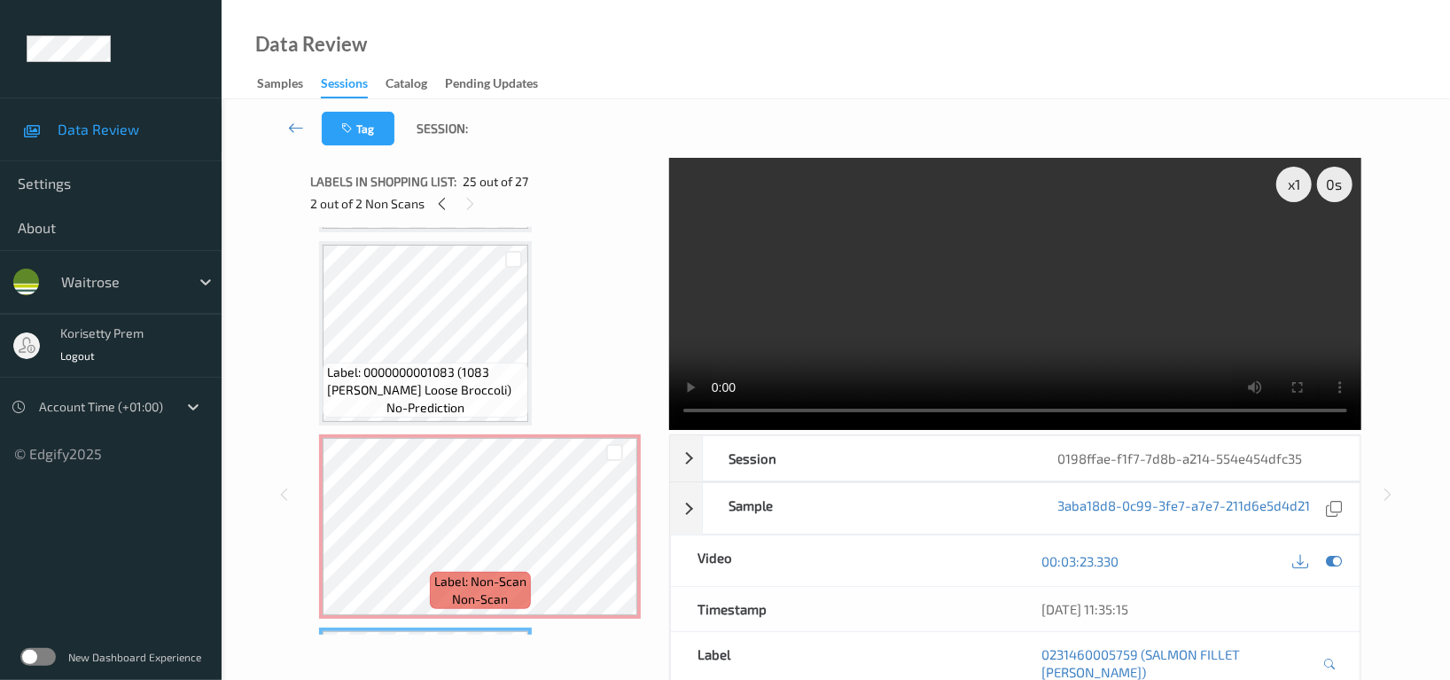
click at [949, 270] on video at bounding box center [1015, 294] width 692 height 272
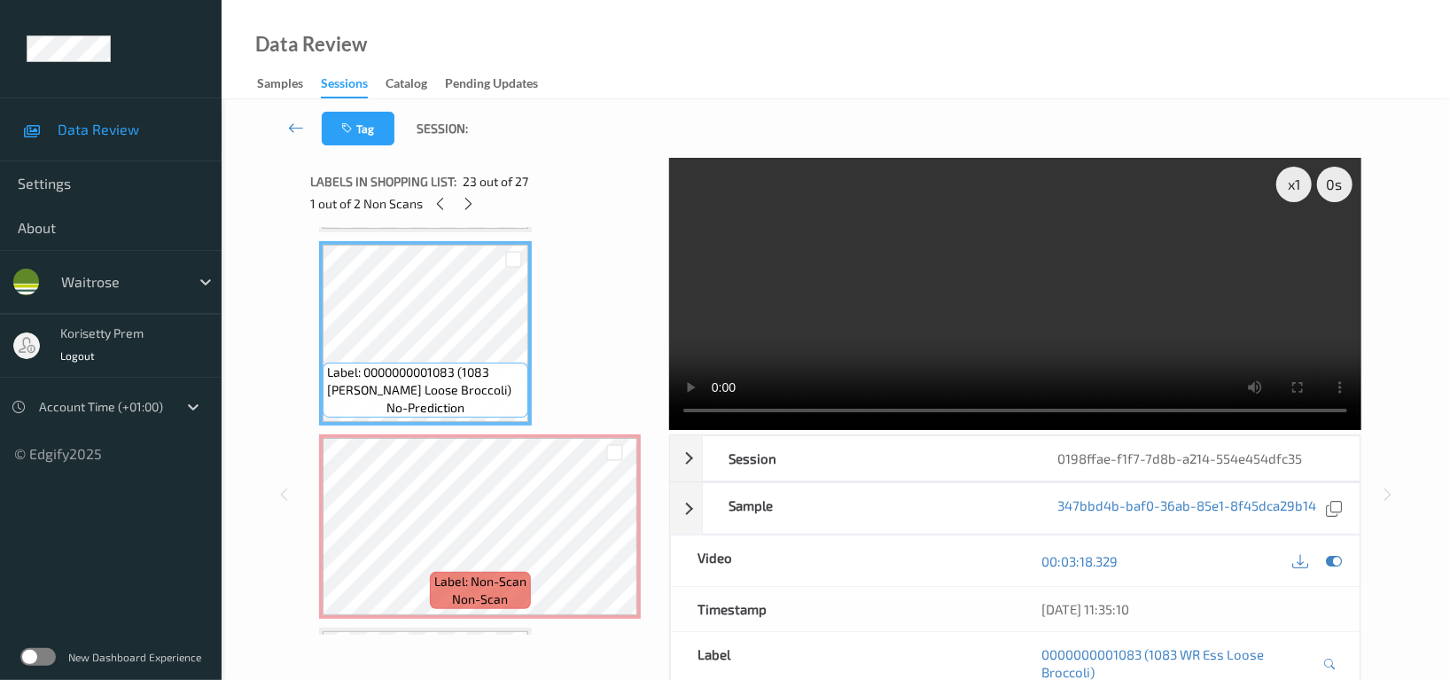
click at [1036, 269] on video at bounding box center [1015, 294] width 692 height 272
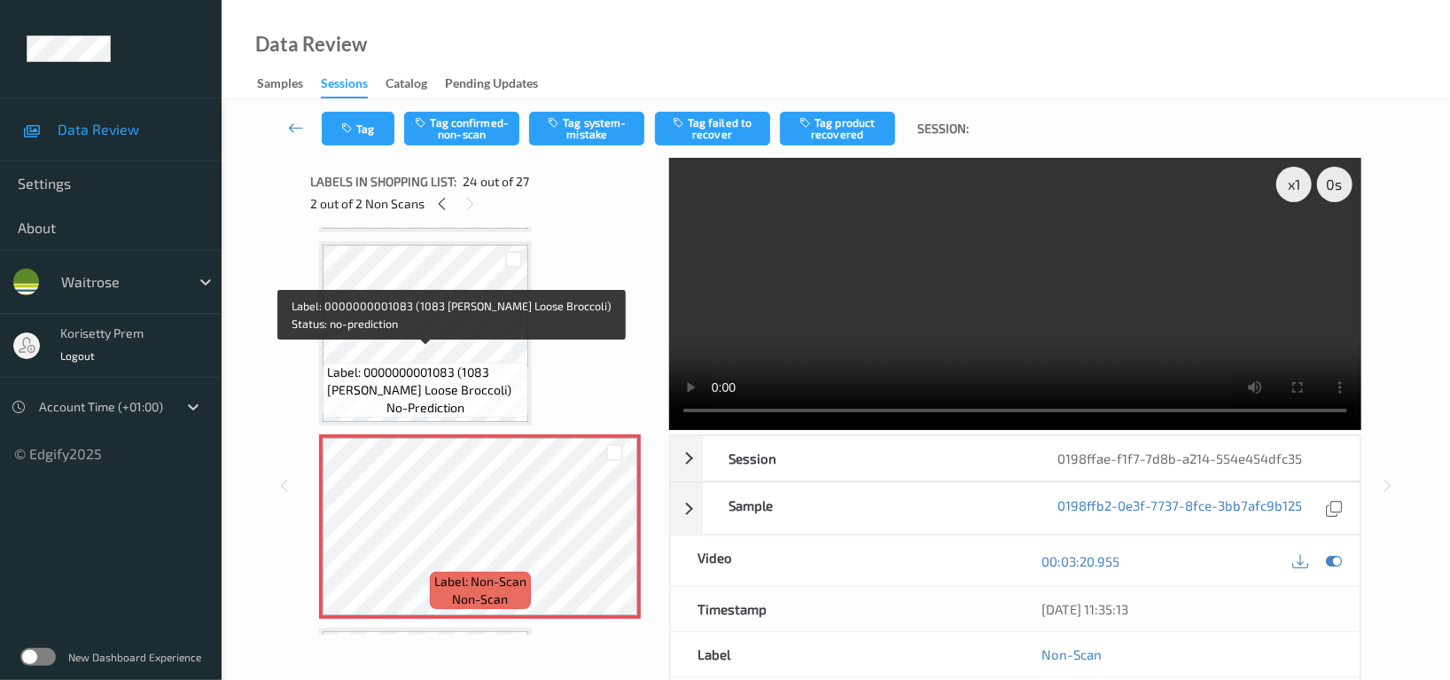
click at [453, 363] on span "Label: 0000000001083 (1083 WR Ess Loose Broccoli)" at bounding box center [425, 380] width 197 height 35
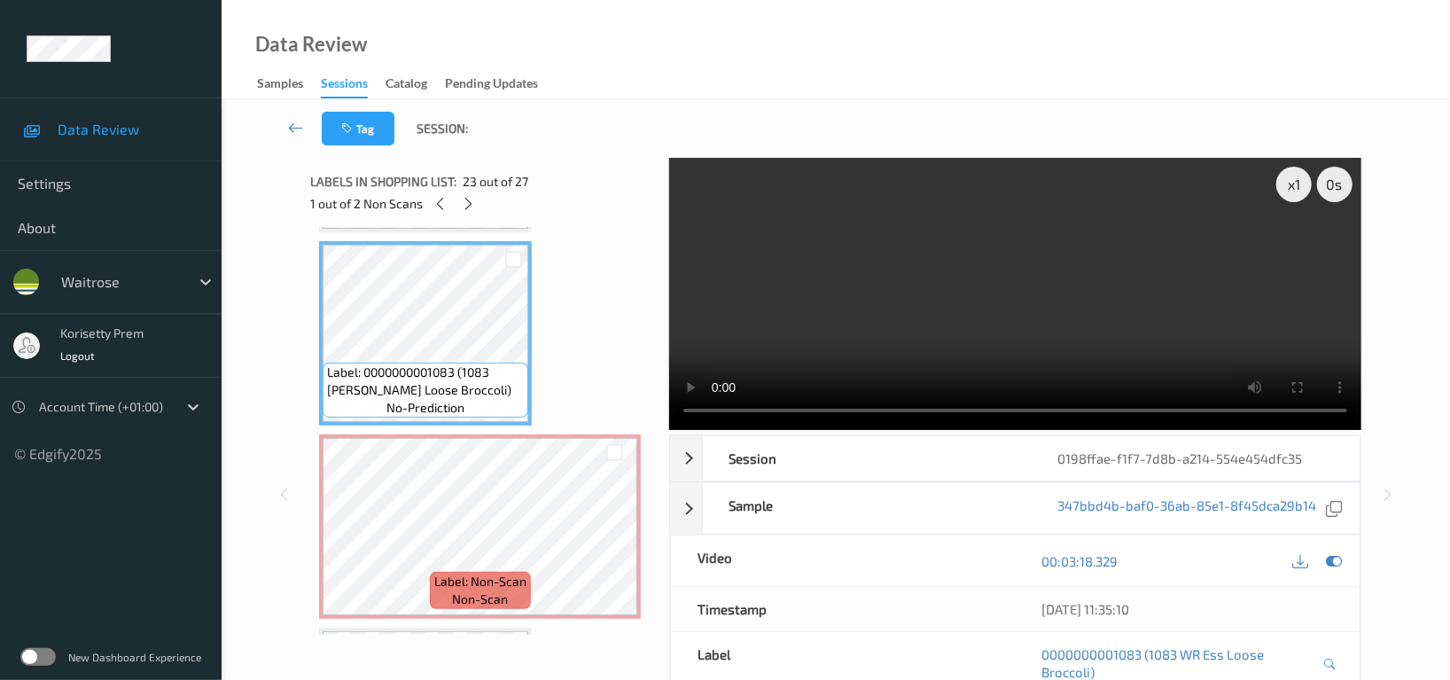
click at [960, 276] on video at bounding box center [1015, 294] width 692 height 272
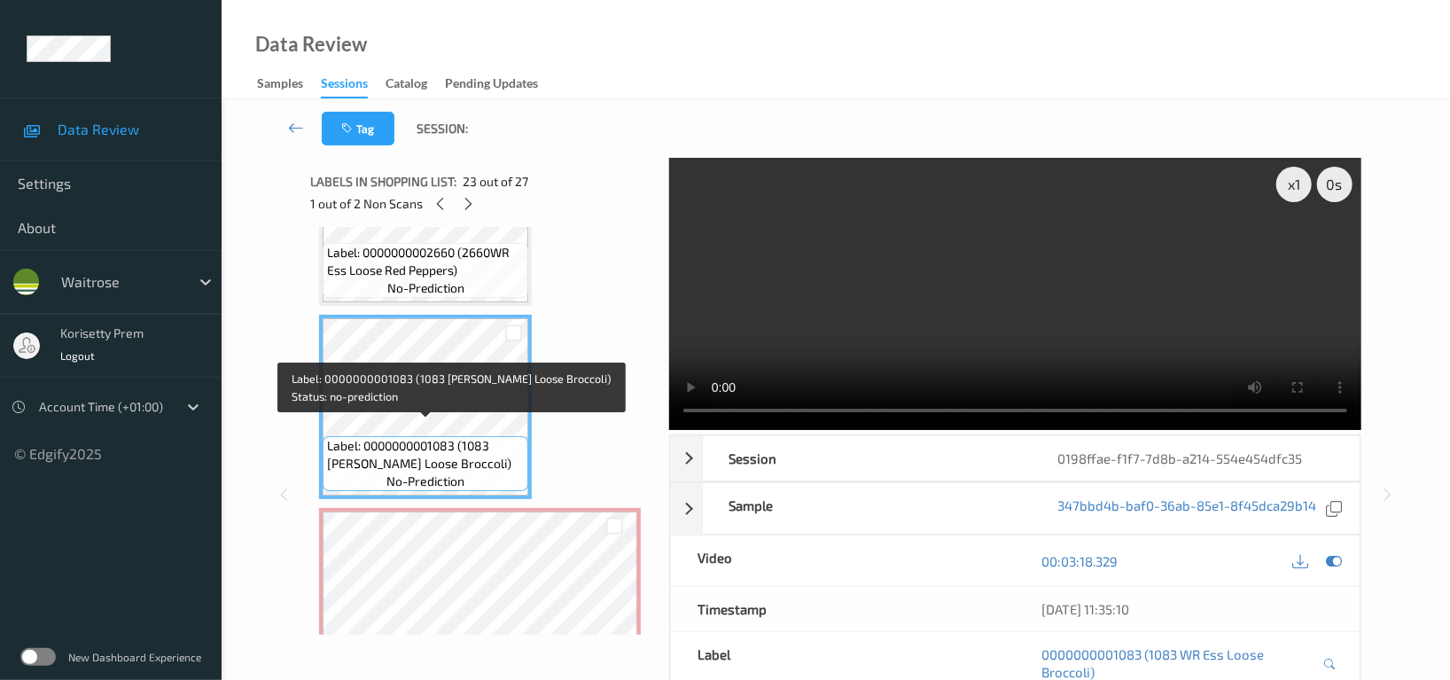
scroll to position [4127, 0]
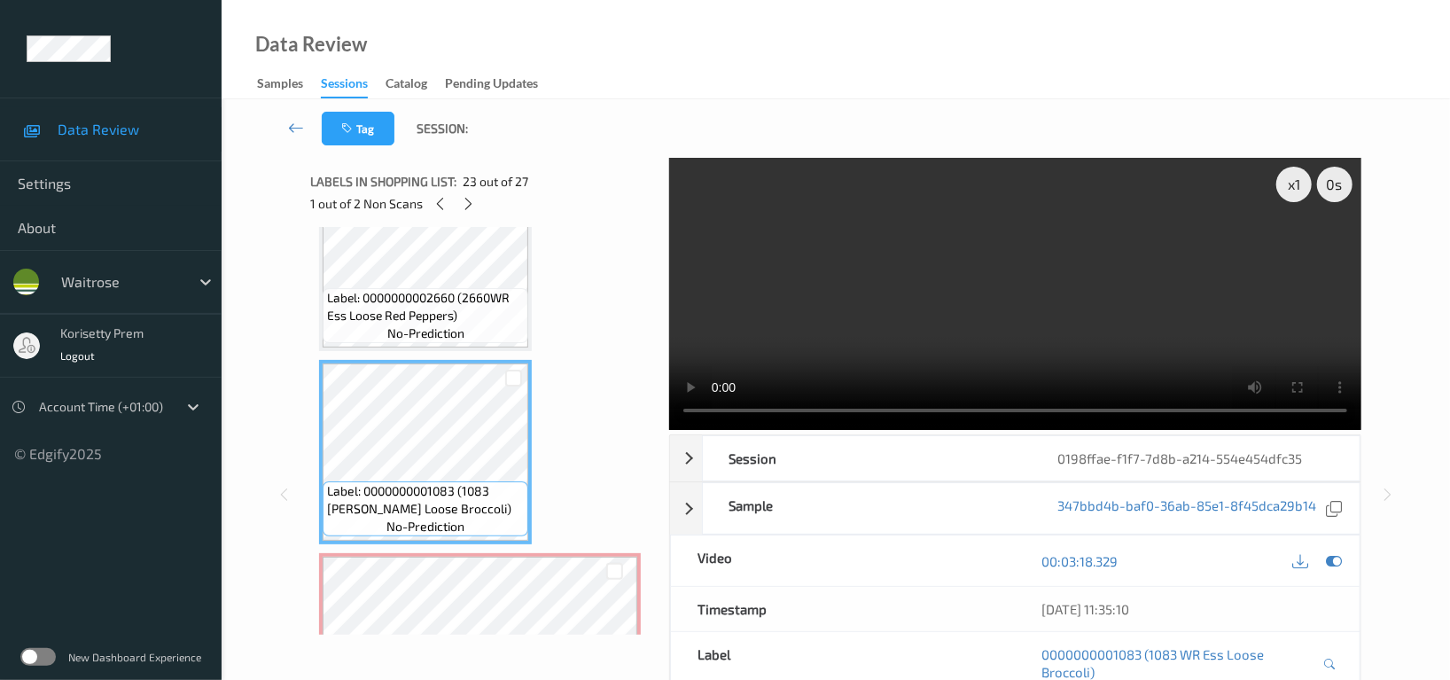
click at [425, 289] on span "Label: 0000000002660 (2660WR Ess Loose Red Peppers)" at bounding box center [425, 306] width 197 height 35
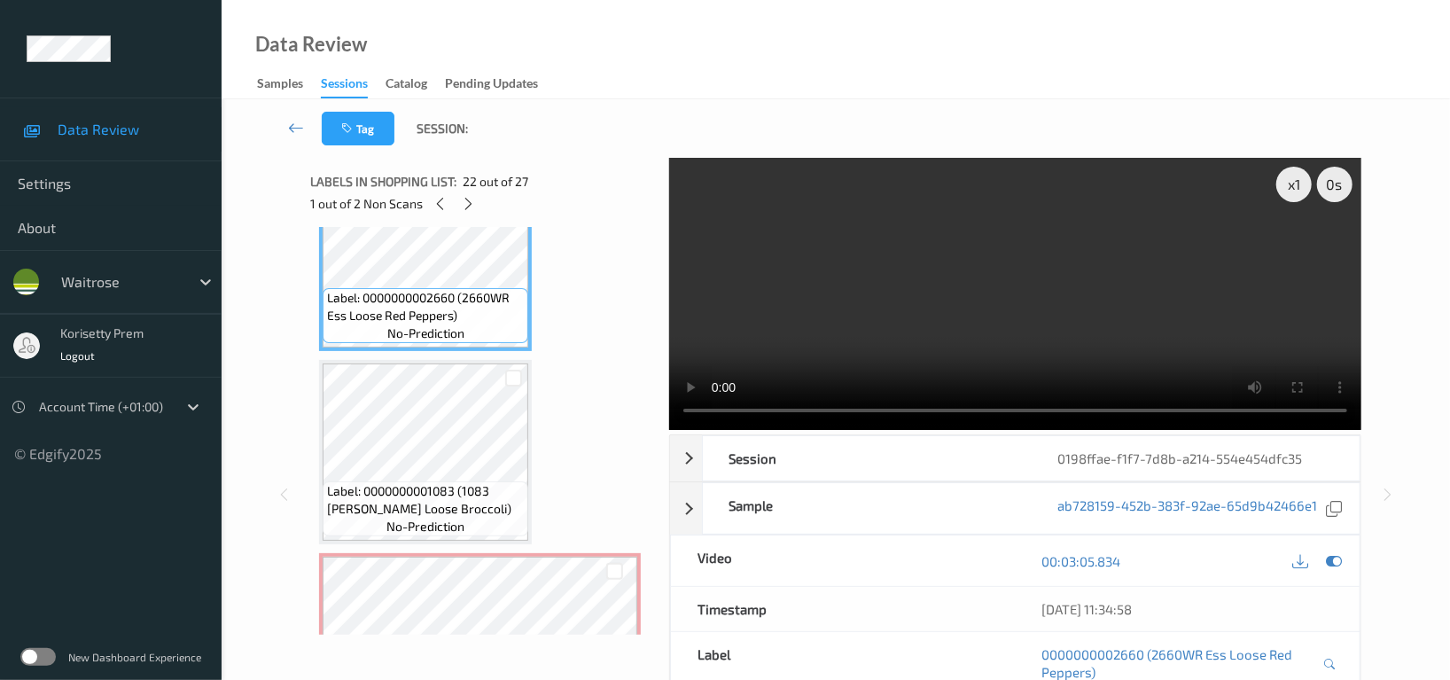
click at [1085, 248] on video at bounding box center [1015, 294] width 692 height 272
click at [849, 278] on video at bounding box center [1015, 294] width 692 height 272
click at [1045, 296] on video at bounding box center [1015, 294] width 692 height 272
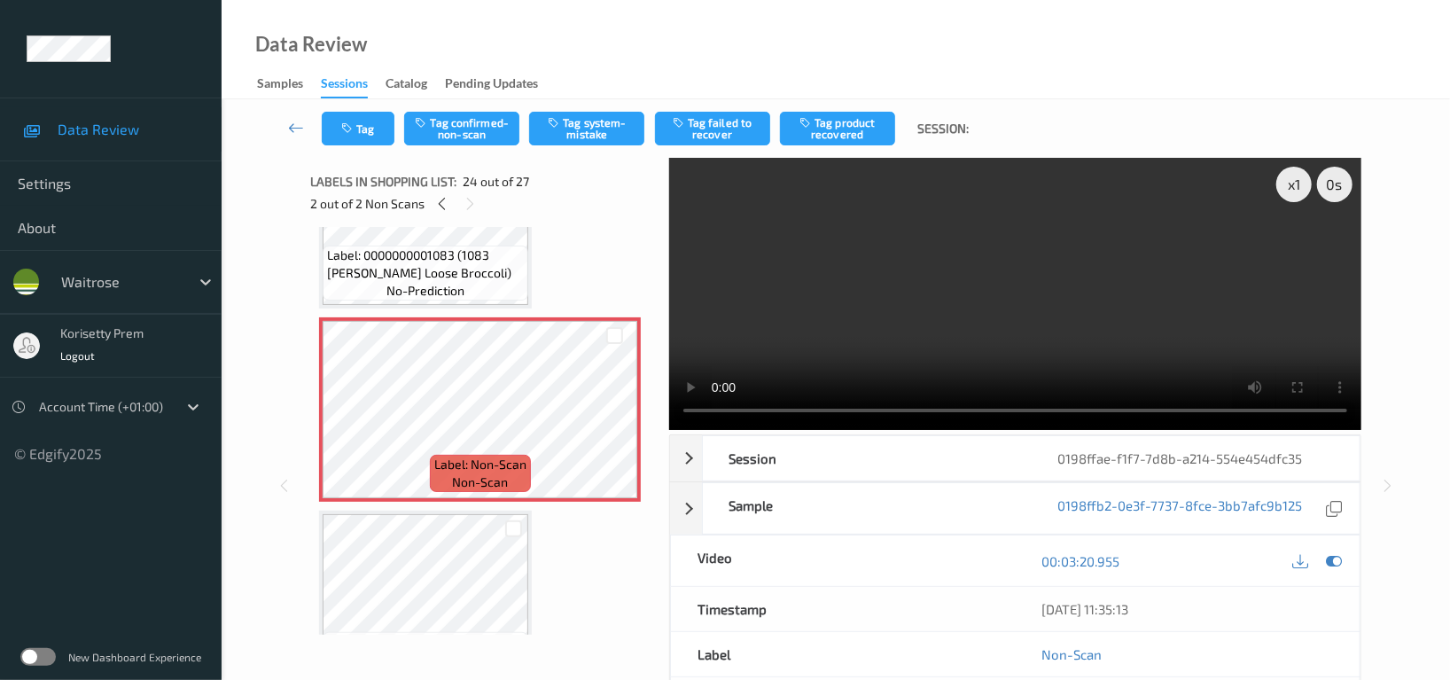
scroll to position [4364, 0]
click at [611, 416] on icon at bounding box center [614, 424] width 15 height 16
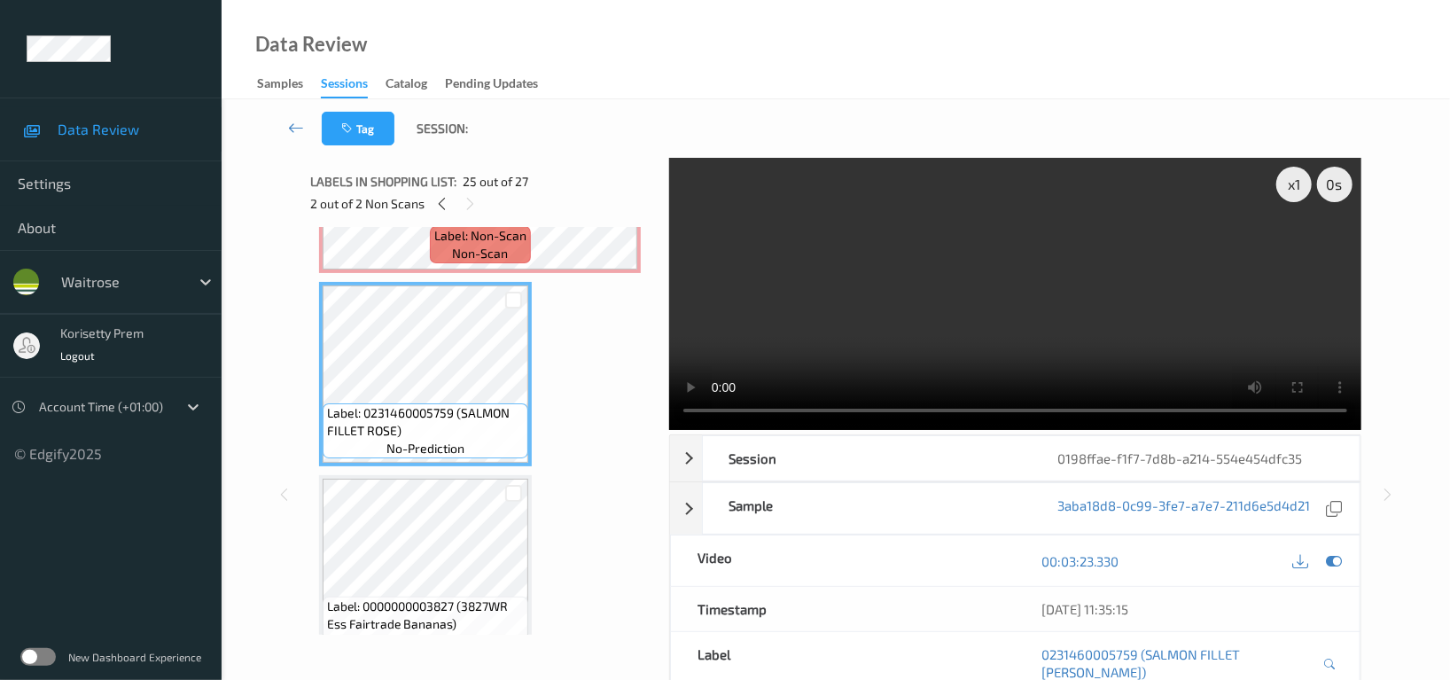
scroll to position [4601, 0]
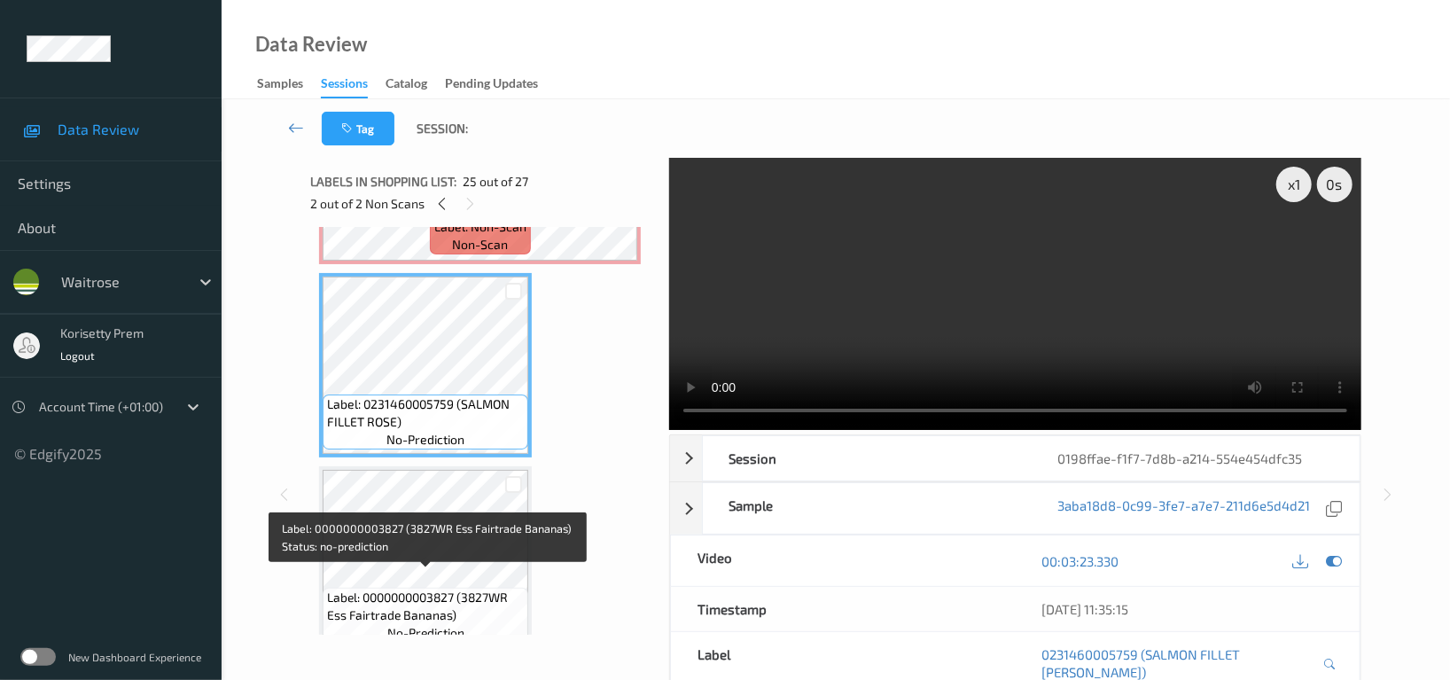
click at [416, 589] on span "Label: 0000000003827 (3827WR Ess Fairtrade Bananas)" at bounding box center [425, 606] width 197 height 35
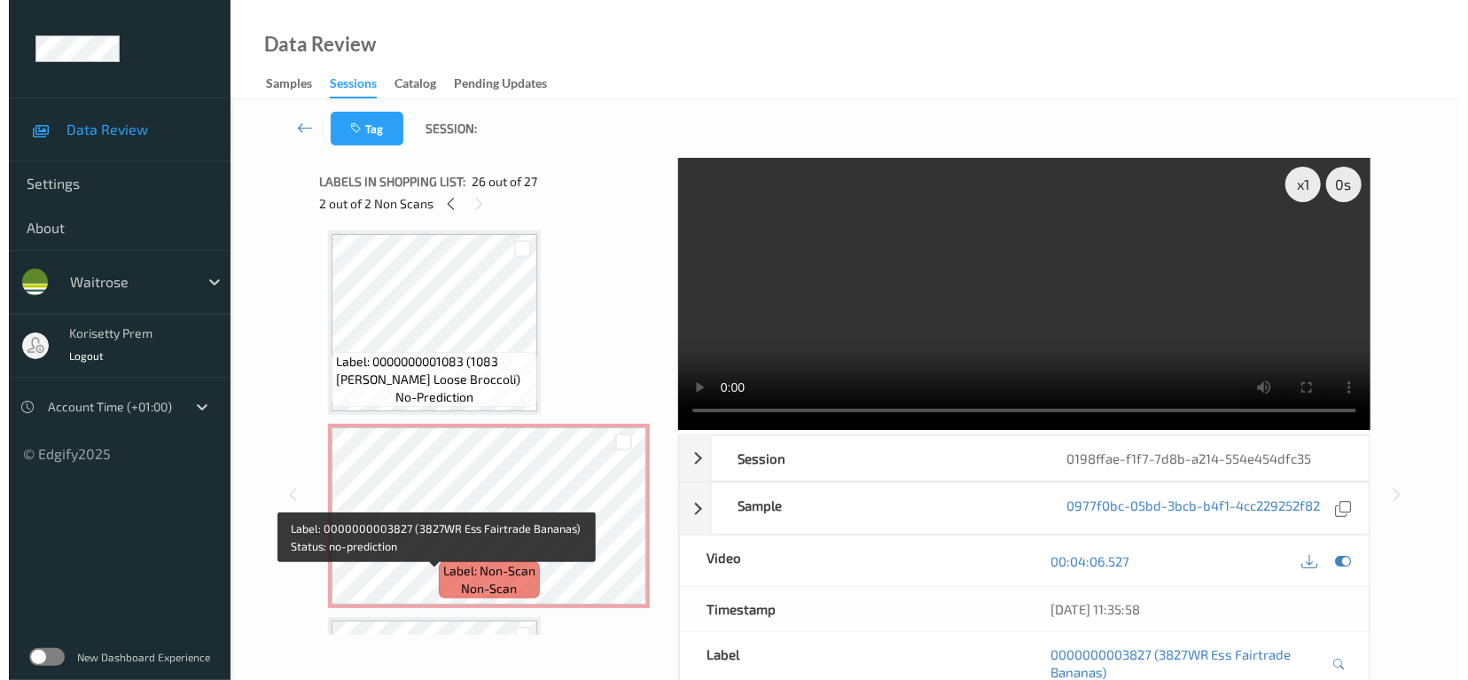
scroll to position [4246, 0]
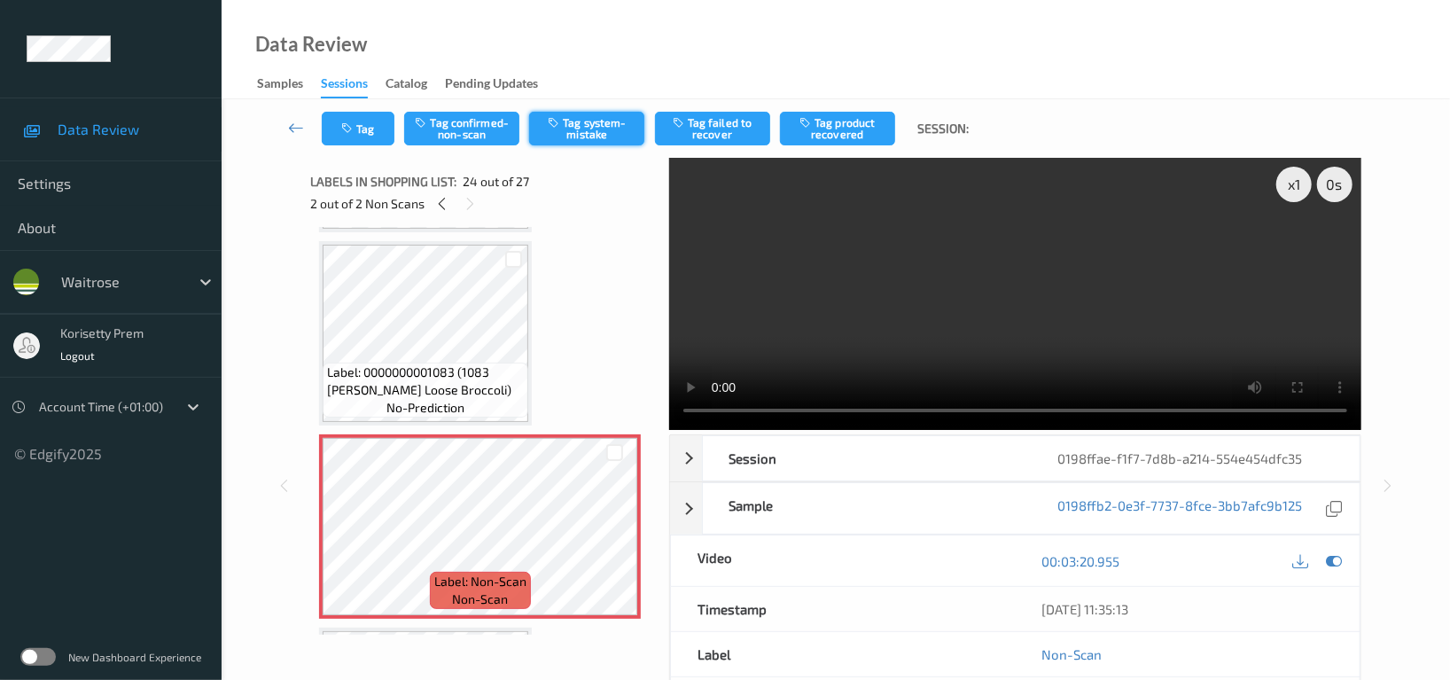
click at [593, 127] on button "Tag system-mistake" at bounding box center [586, 129] width 115 height 34
click at [360, 124] on button "Tag" at bounding box center [358, 129] width 73 height 34
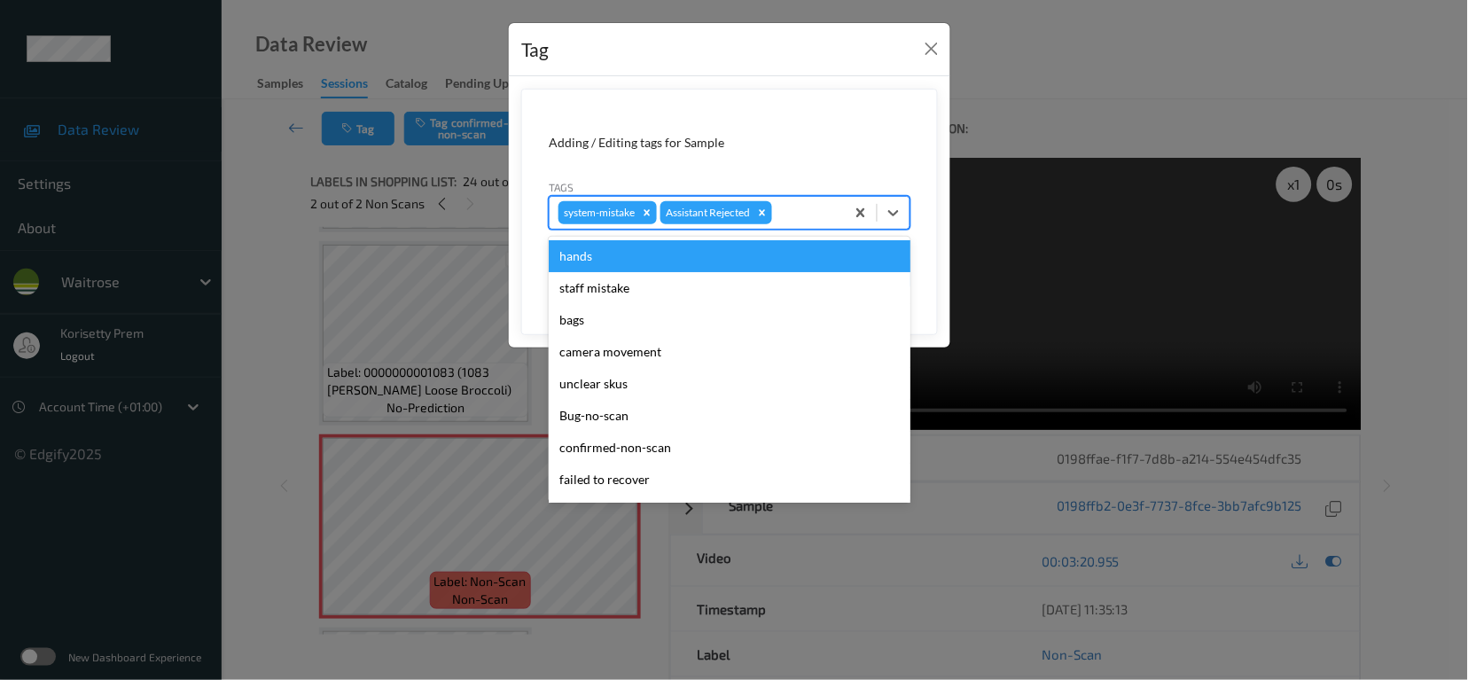
click at [808, 222] on div at bounding box center [806, 212] width 60 height 21
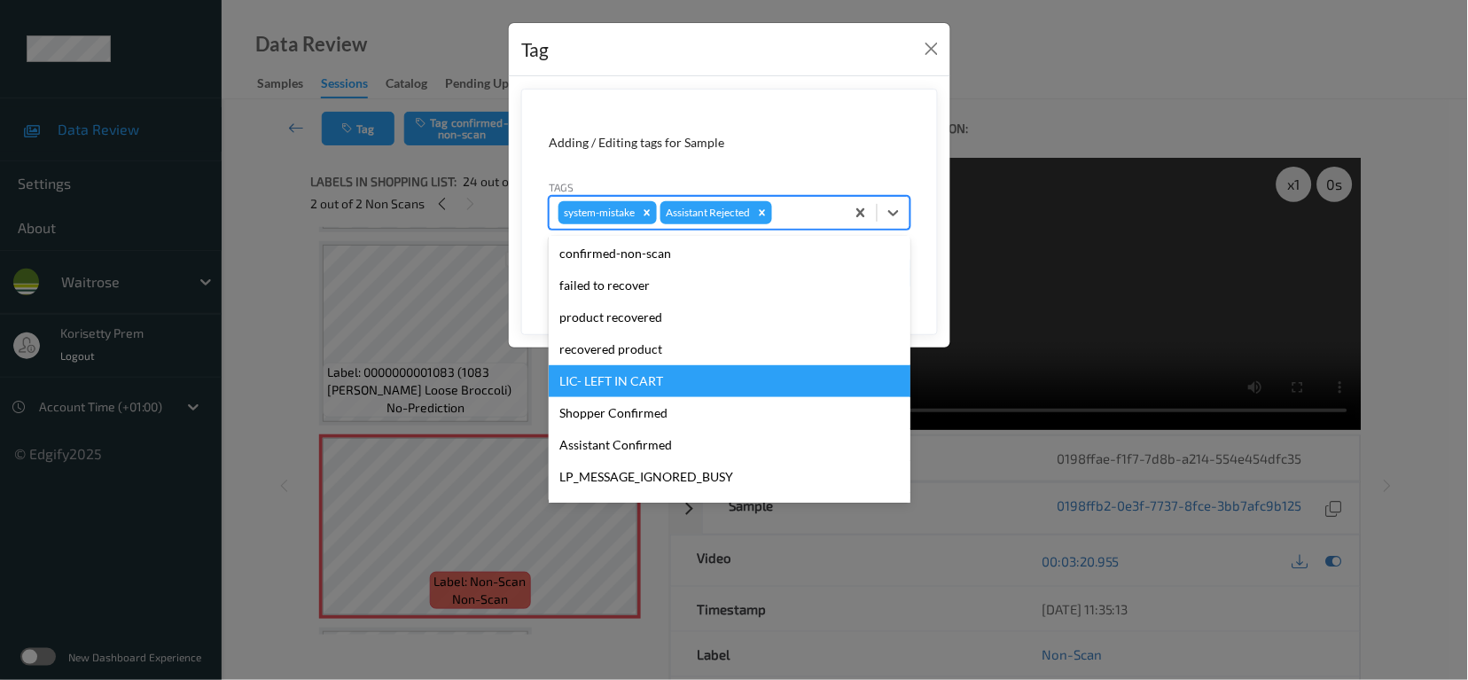
scroll to position [378, 0]
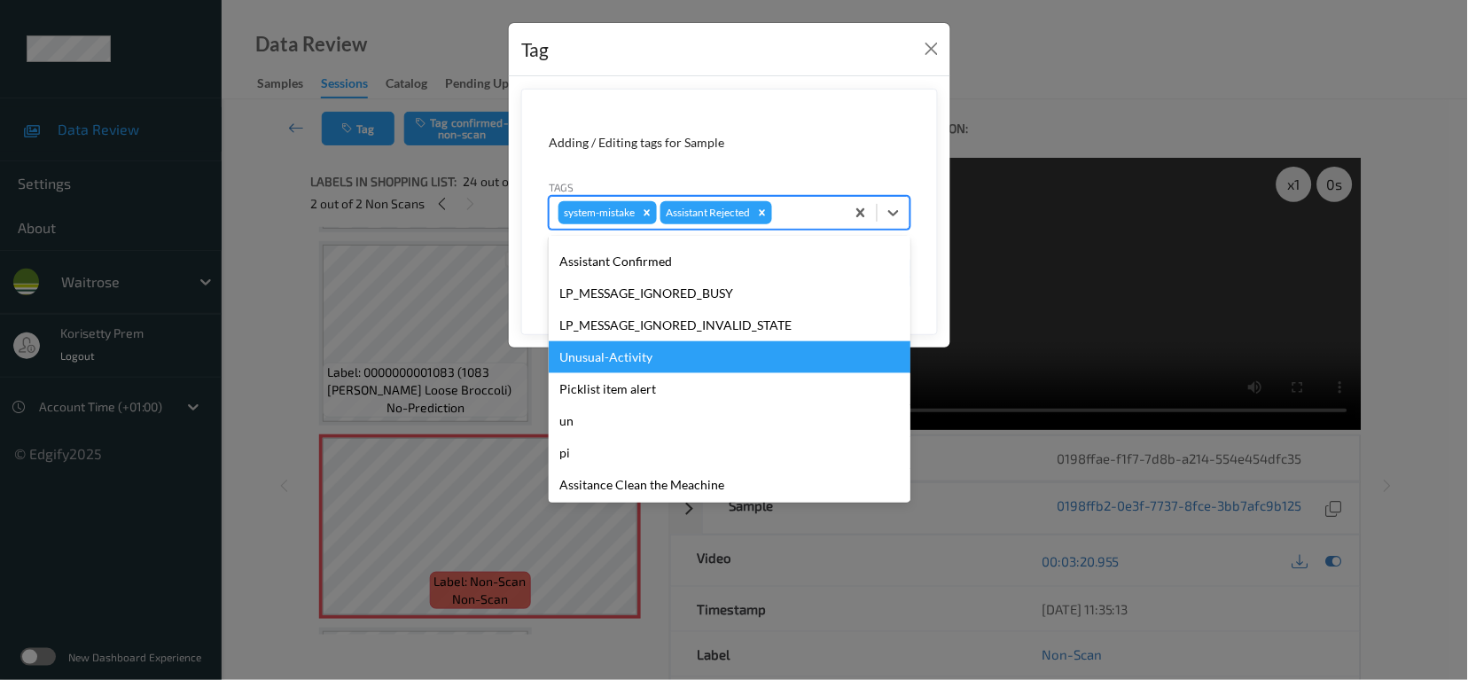
click at [627, 348] on div "Unusual-Activity" at bounding box center [730, 357] width 362 height 32
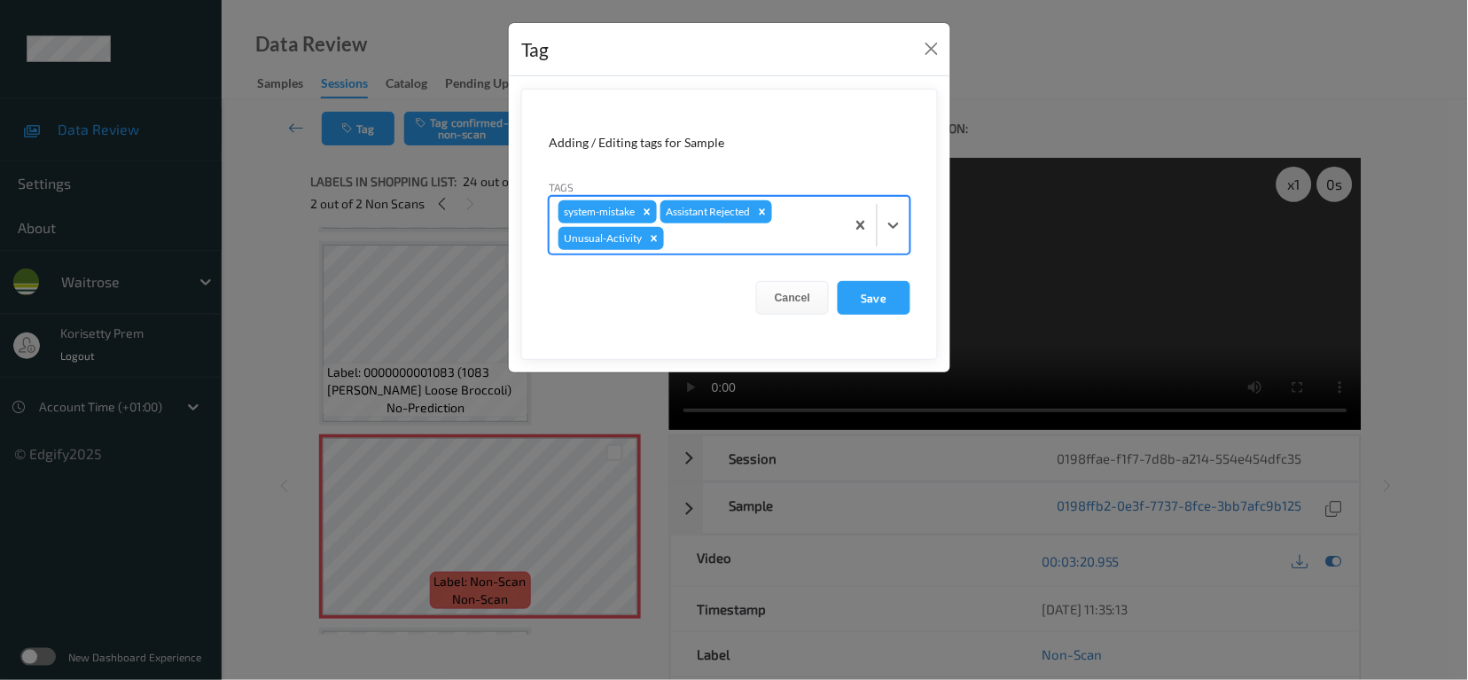
click at [742, 235] on div at bounding box center [752, 238] width 168 height 21
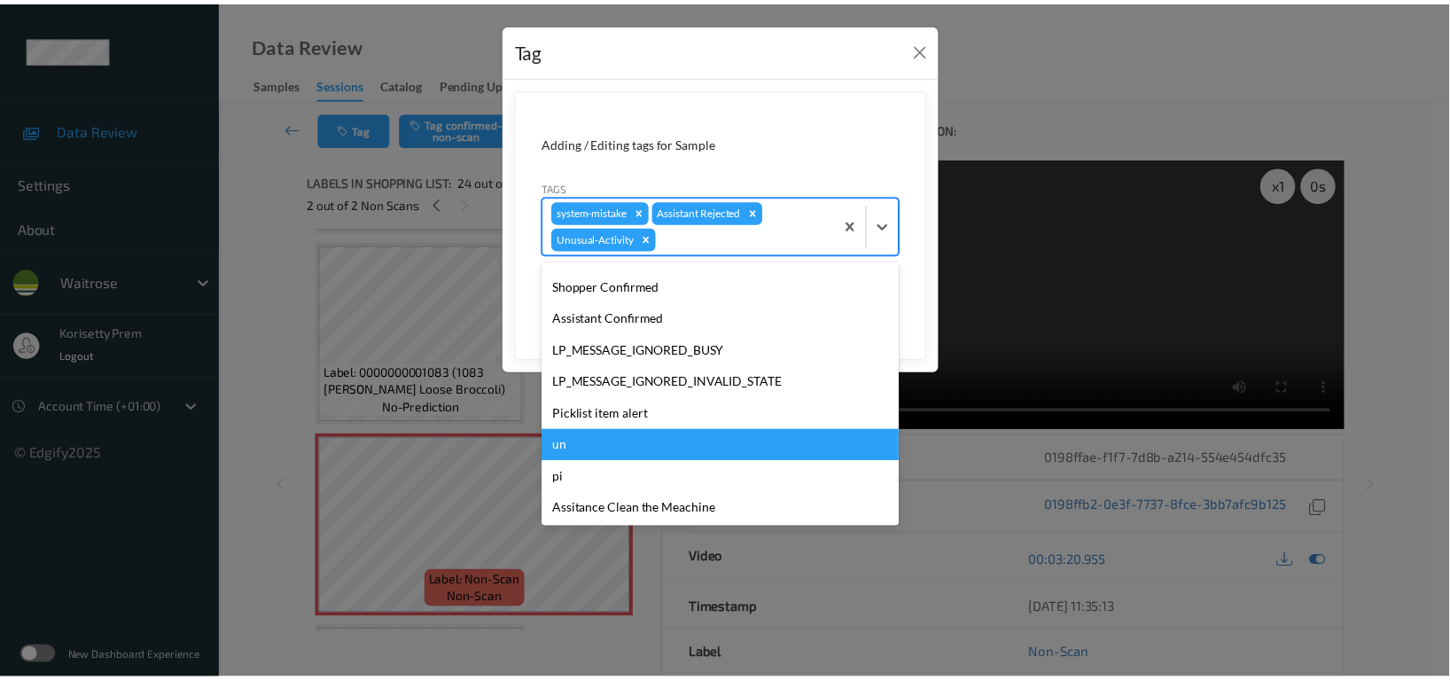
scroll to position [347, 0]
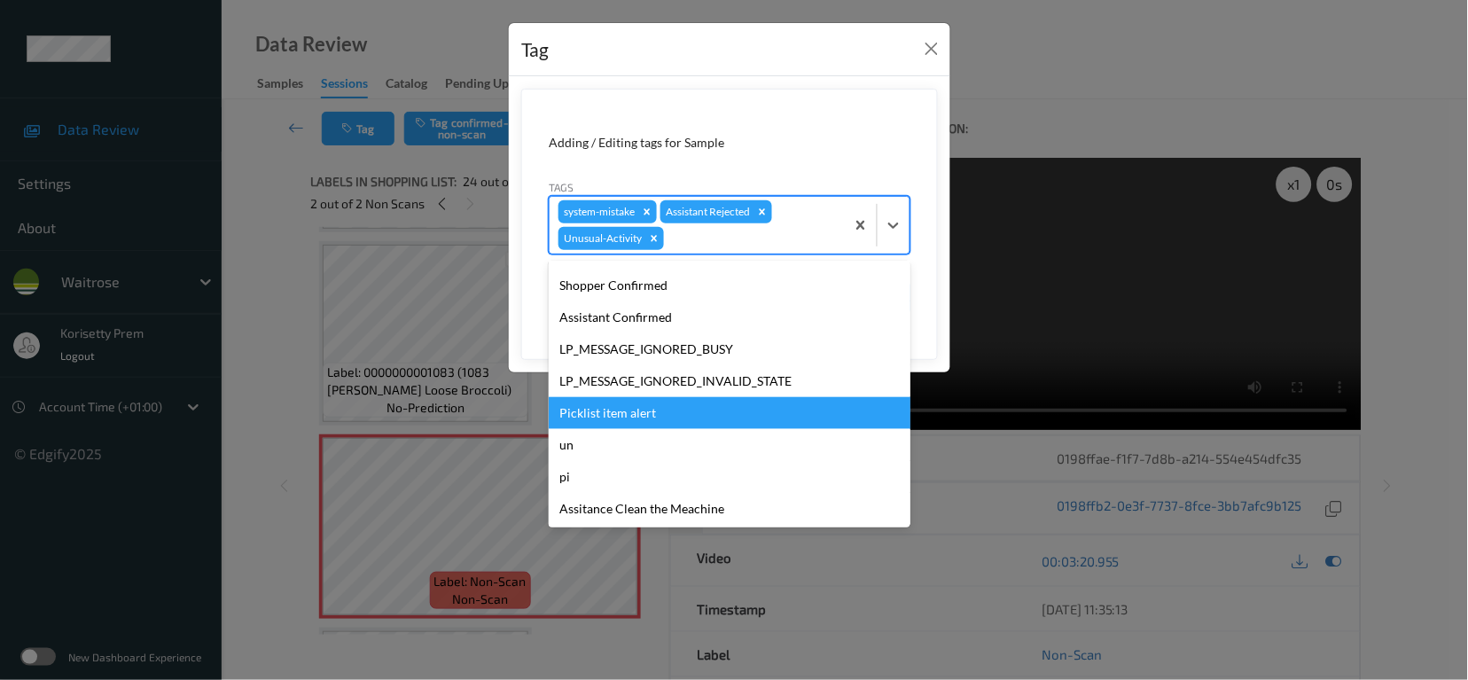
click at [605, 419] on div "Picklist item alert" at bounding box center [730, 413] width 362 height 32
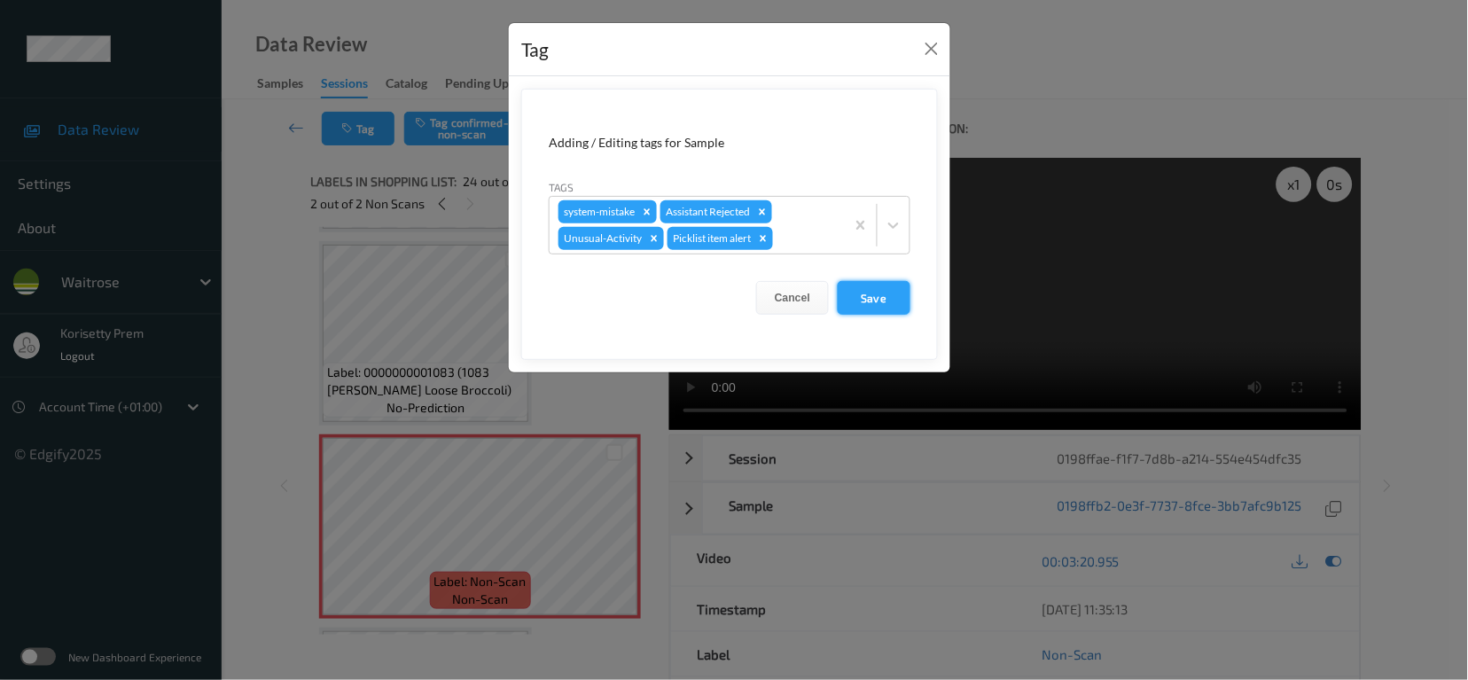
click at [899, 291] on button "Save" at bounding box center [874, 298] width 73 height 34
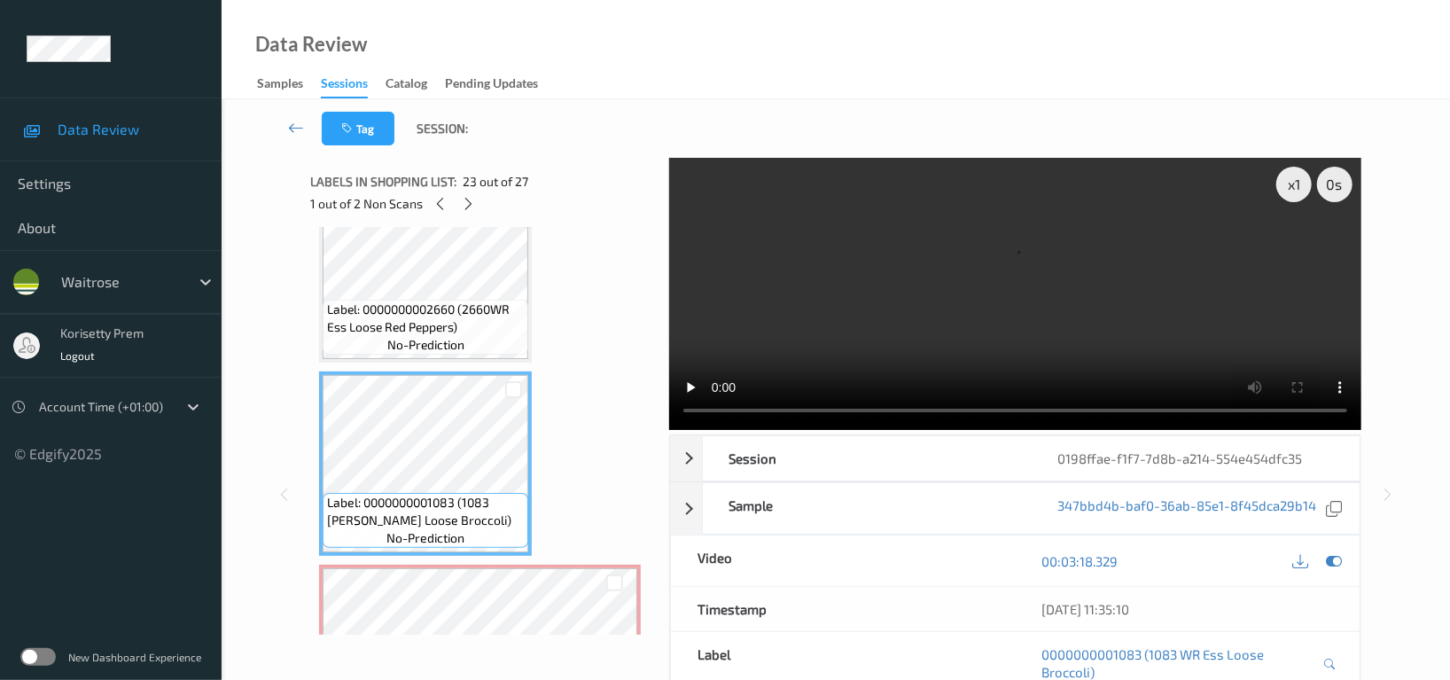
scroll to position [4009, 0]
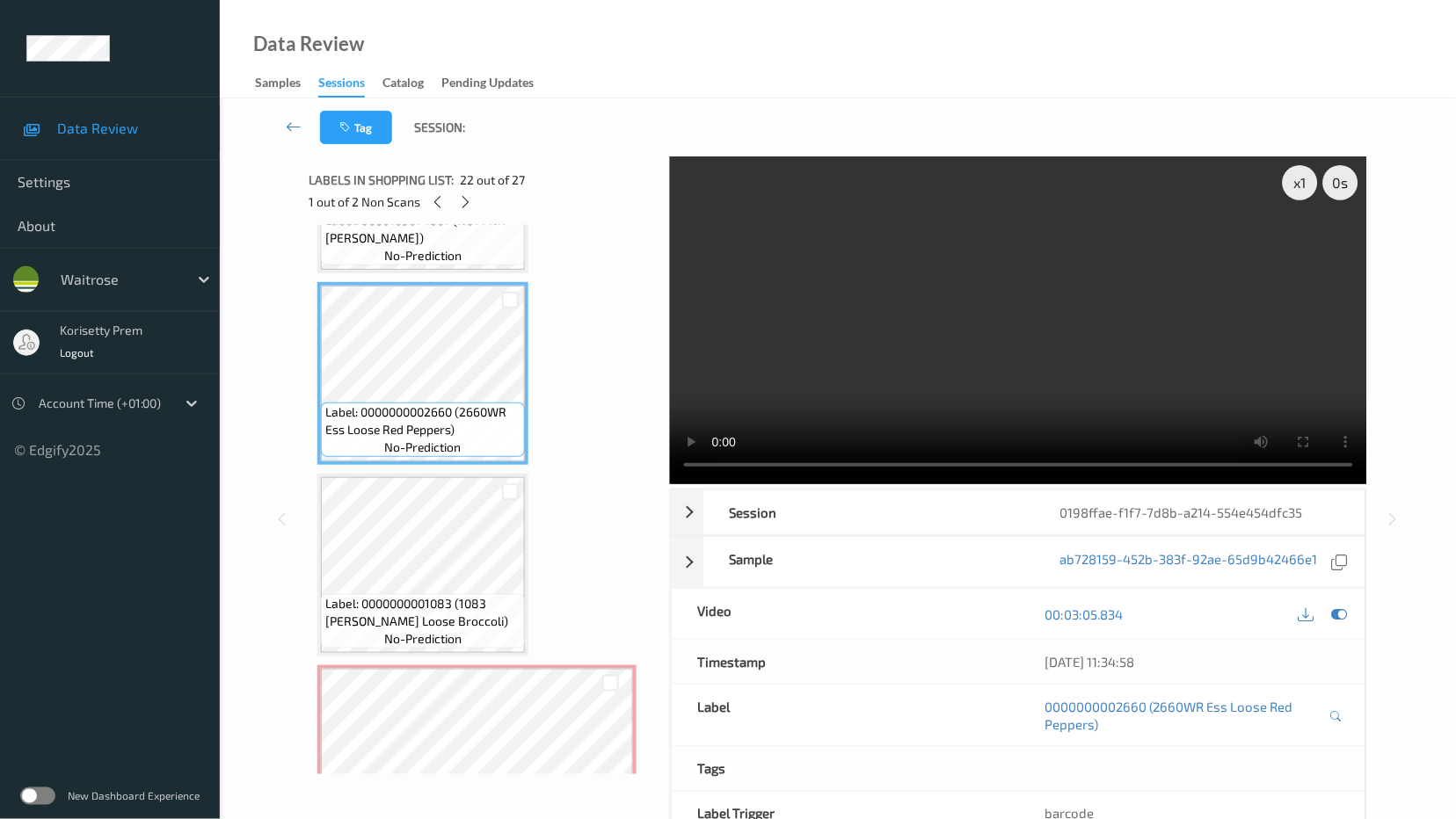
click at [669, 484] on video at bounding box center [1018, 320] width 697 height 328
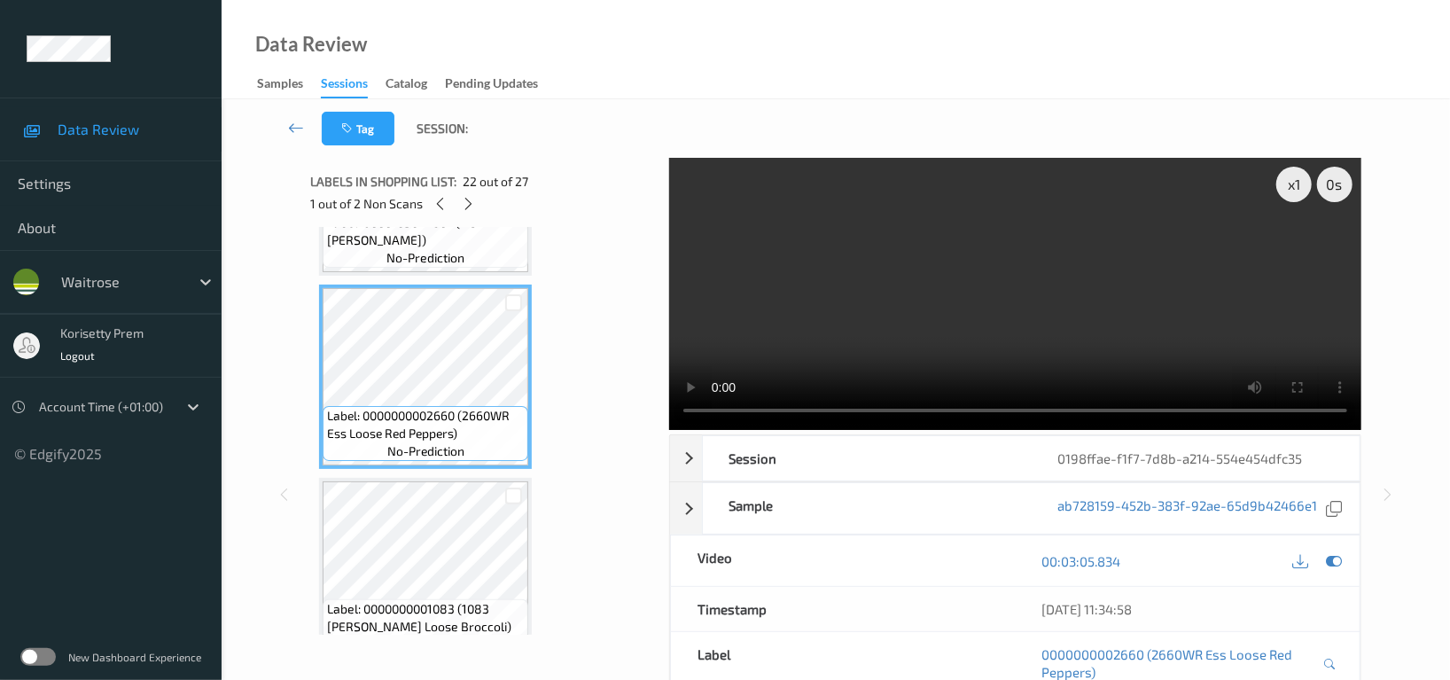
click at [1166, 249] on video at bounding box center [1015, 294] width 692 height 272
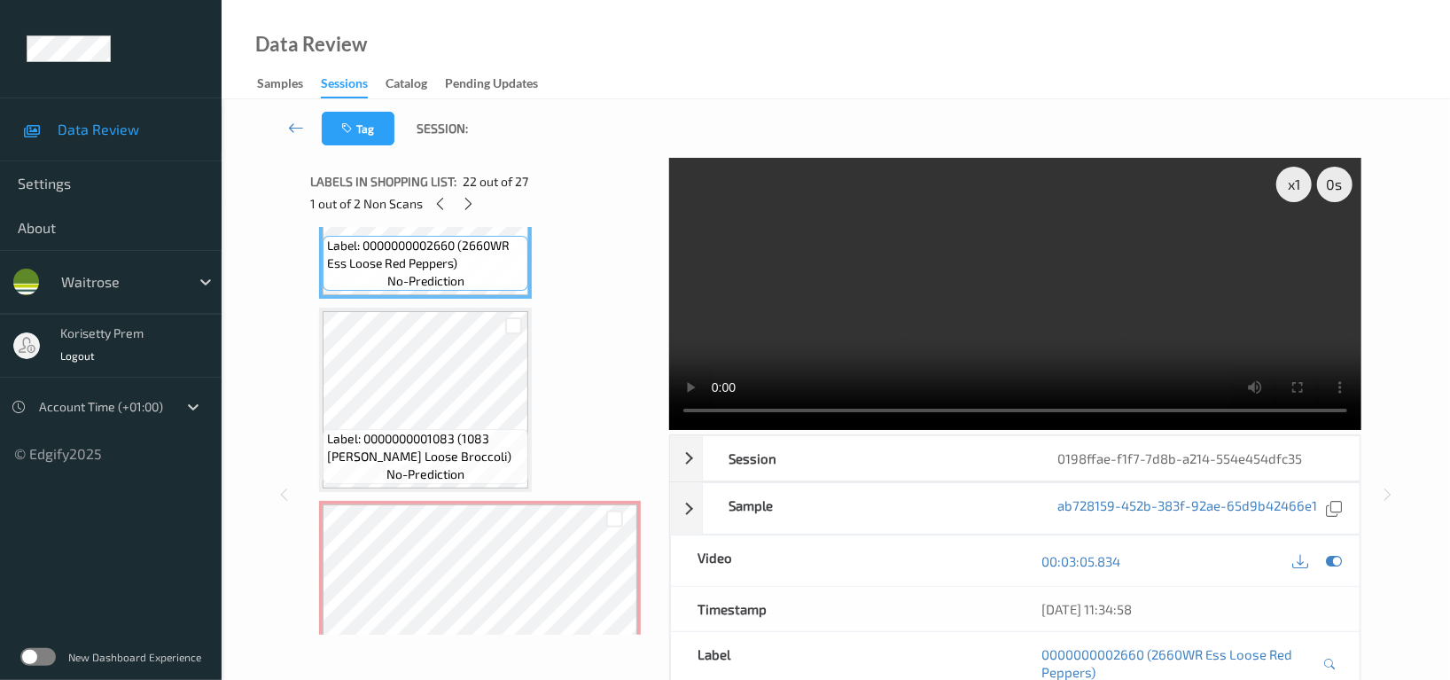
scroll to position [4246, 0]
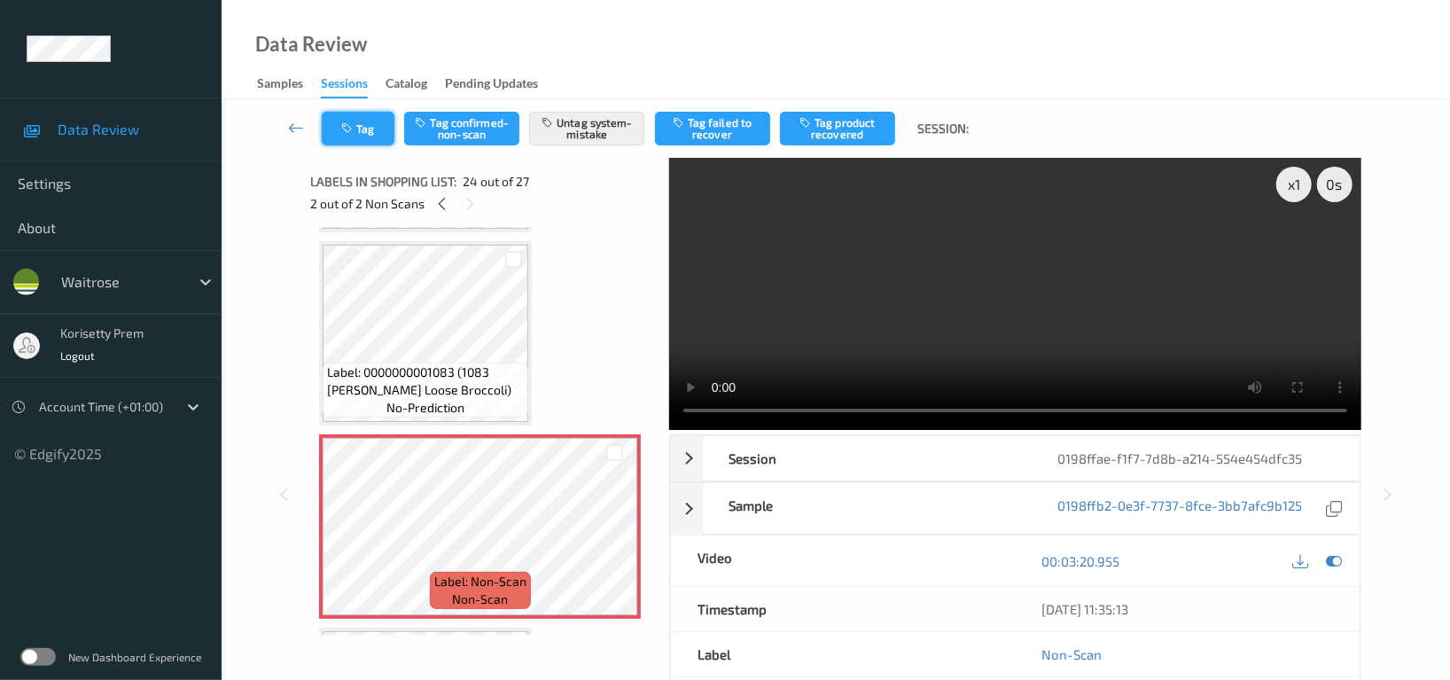
click at [353, 123] on icon "button" at bounding box center [348, 128] width 15 height 12
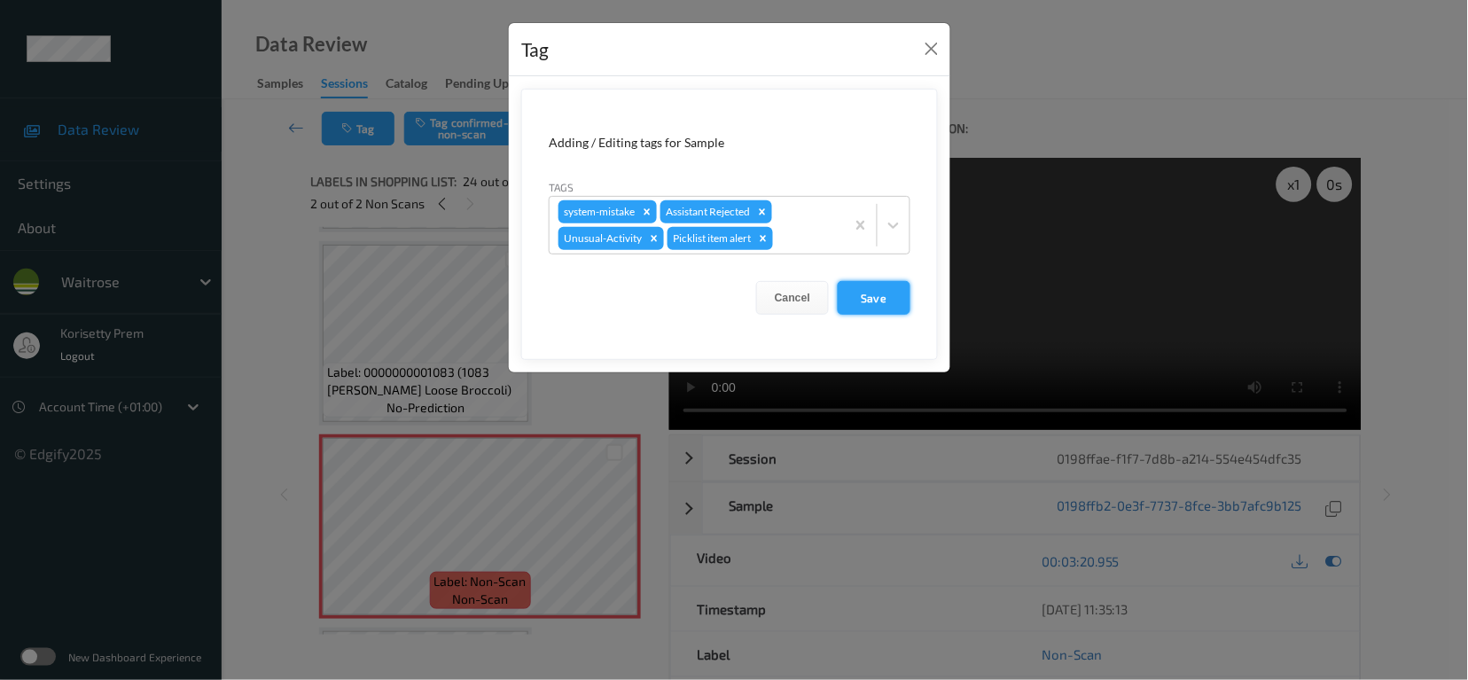
click at [839, 287] on button "Save" at bounding box center [874, 298] width 73 height 34
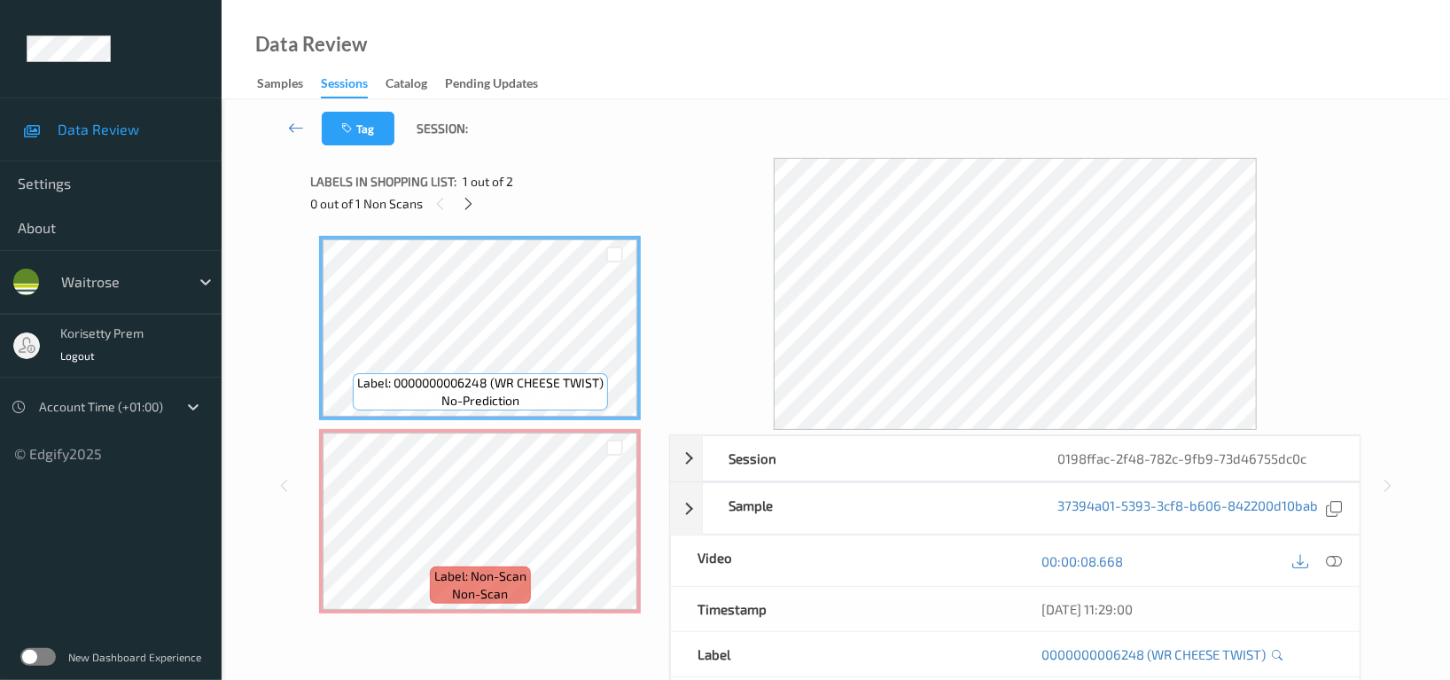
click at [679, 157] on div "Tag Session:" at bounding box center [836, 128] width 1156 height 59
click at [1335, 558] on icon at bounding box center [1334, 561] width 16 height 16
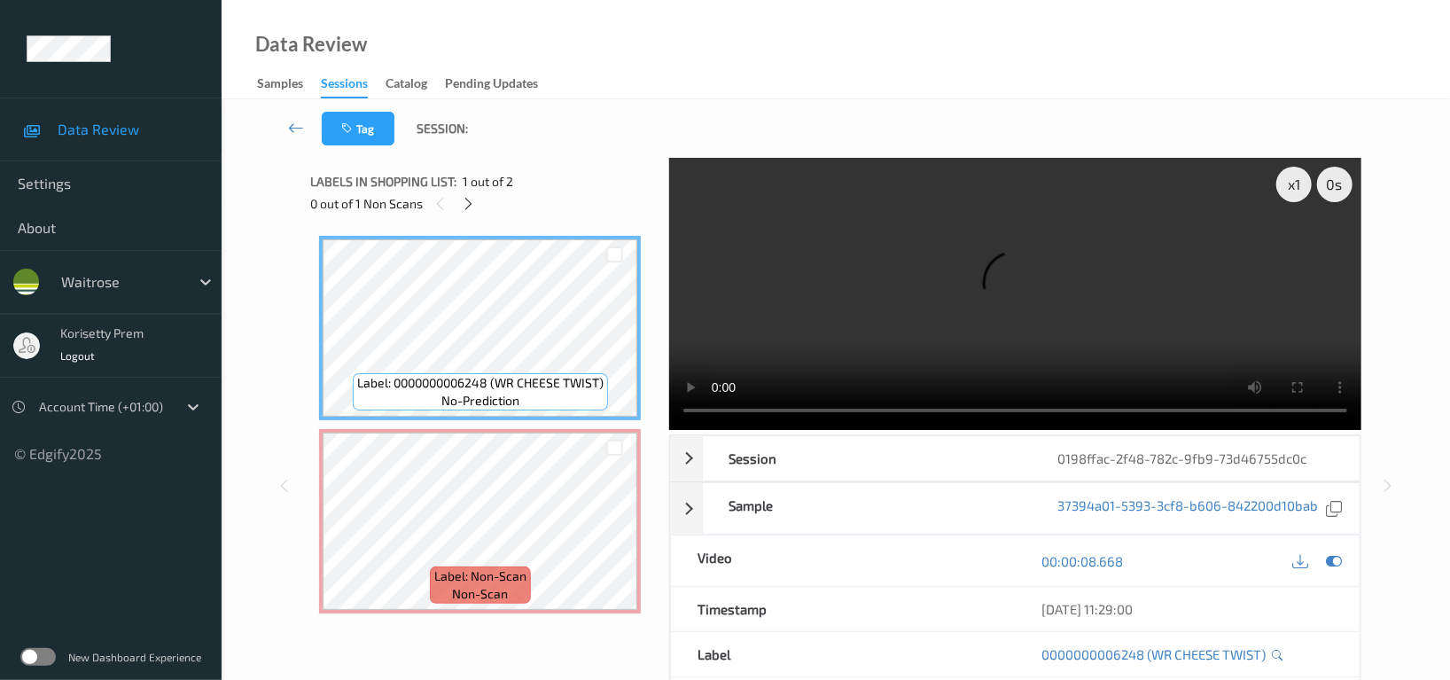
click at [854, 293] on video at bounding box center [1015, 294] width 692 height 272
click at [948, 293] on video at bounding box center [1015, 294] width 692 height 272
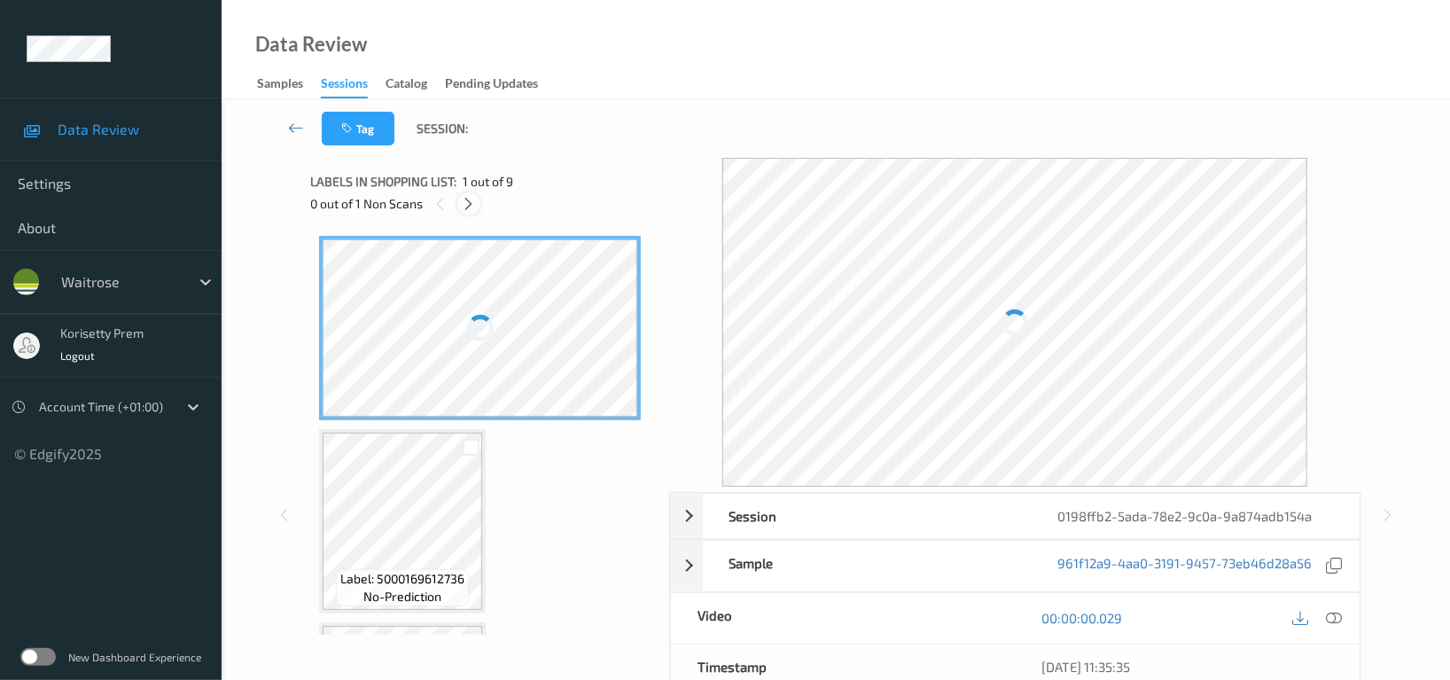
click at [468, 202] on icon at bounding box center [469, 204] width 15 height 16
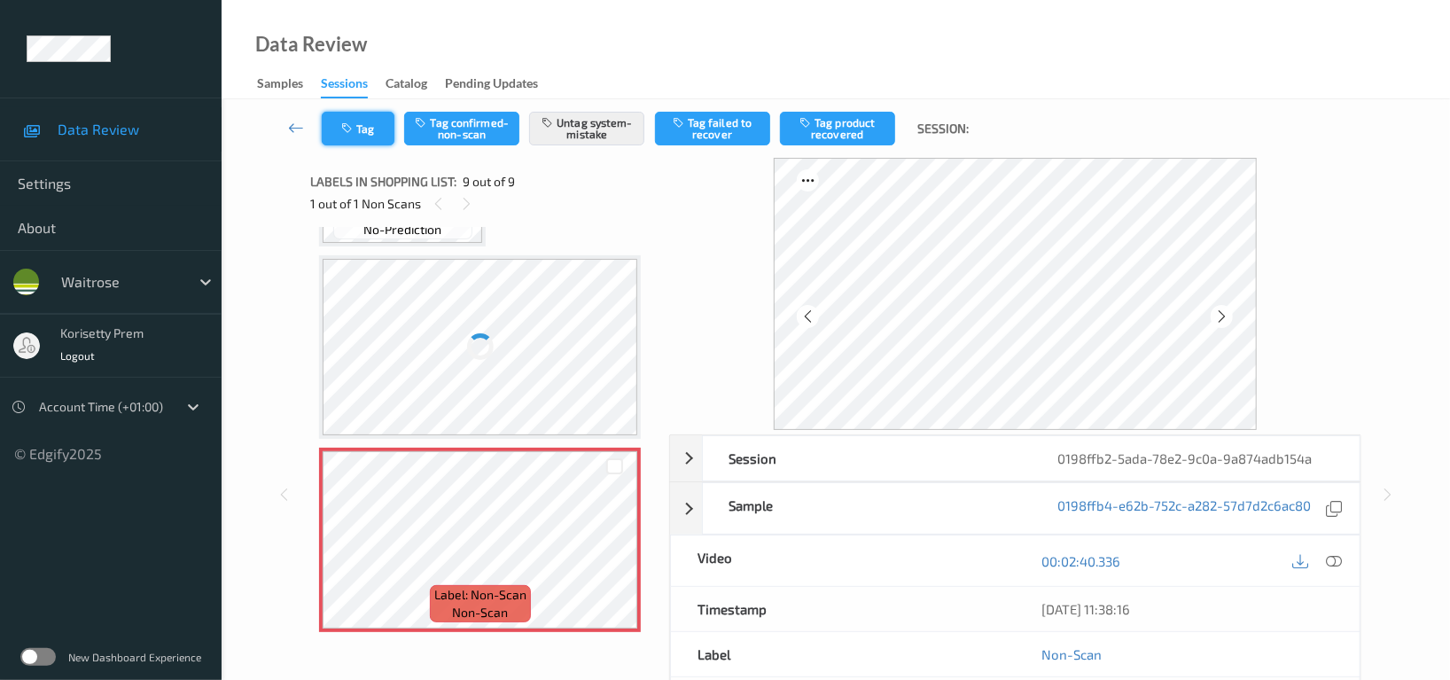
click at [341, 113] on button "Tag" at bounding box center [358, 129] width 73 height 34
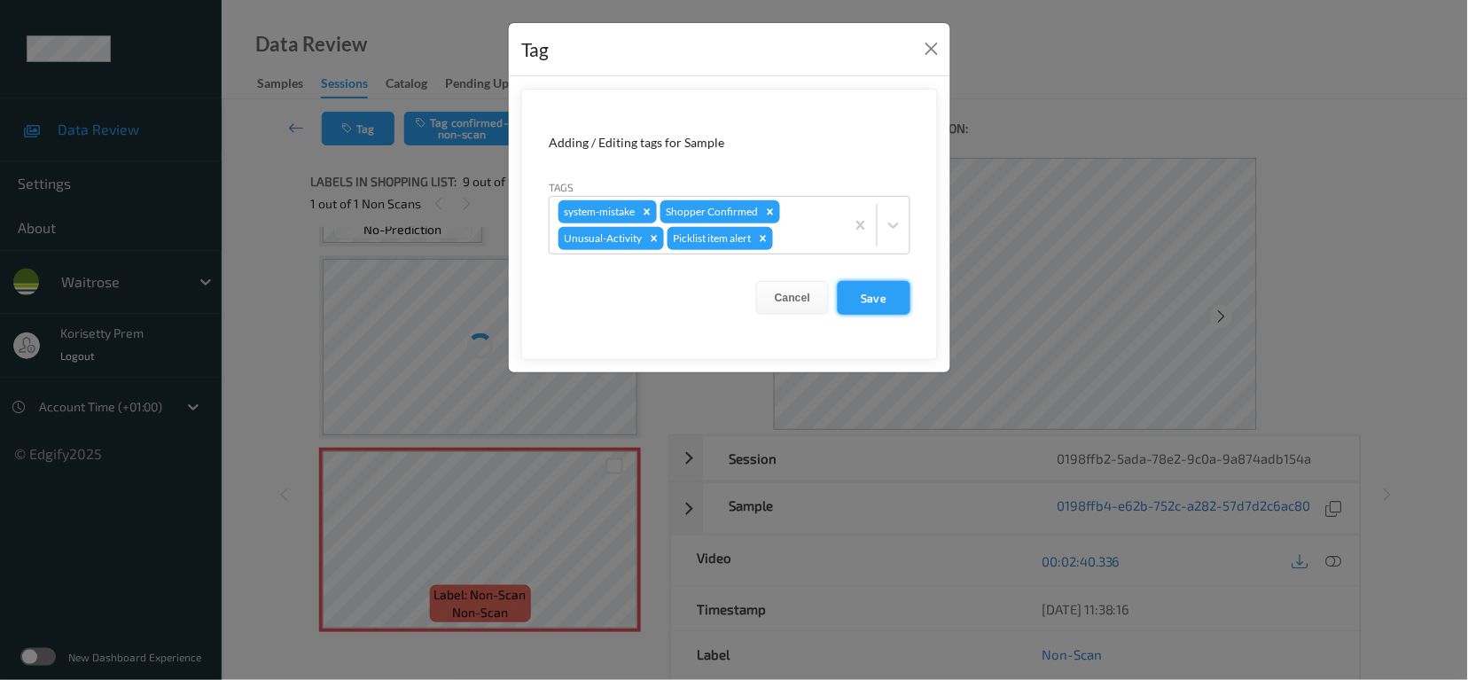
click at [887, 299] on button "Save" at bounding box center [874, 298] width 73 height 34
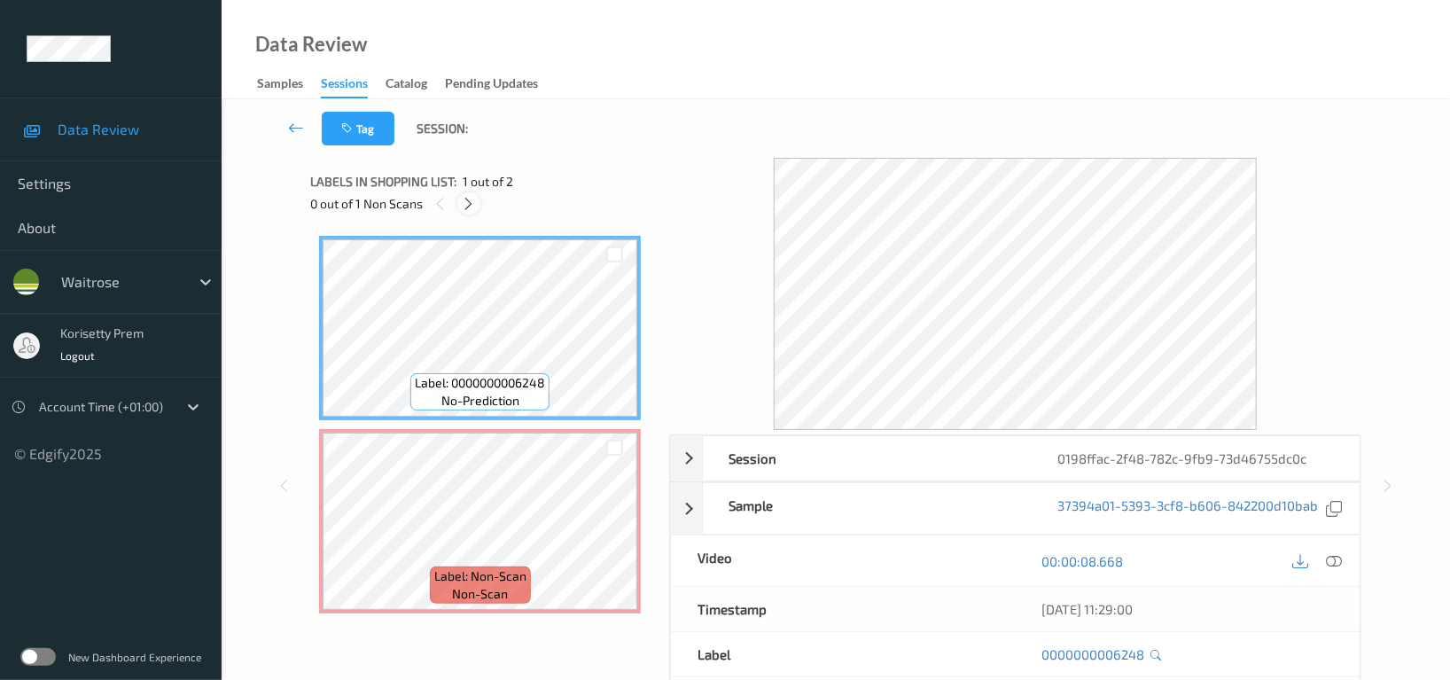
click at [472, 198] on icon at bounding box center [469, 204] width 15 height 16
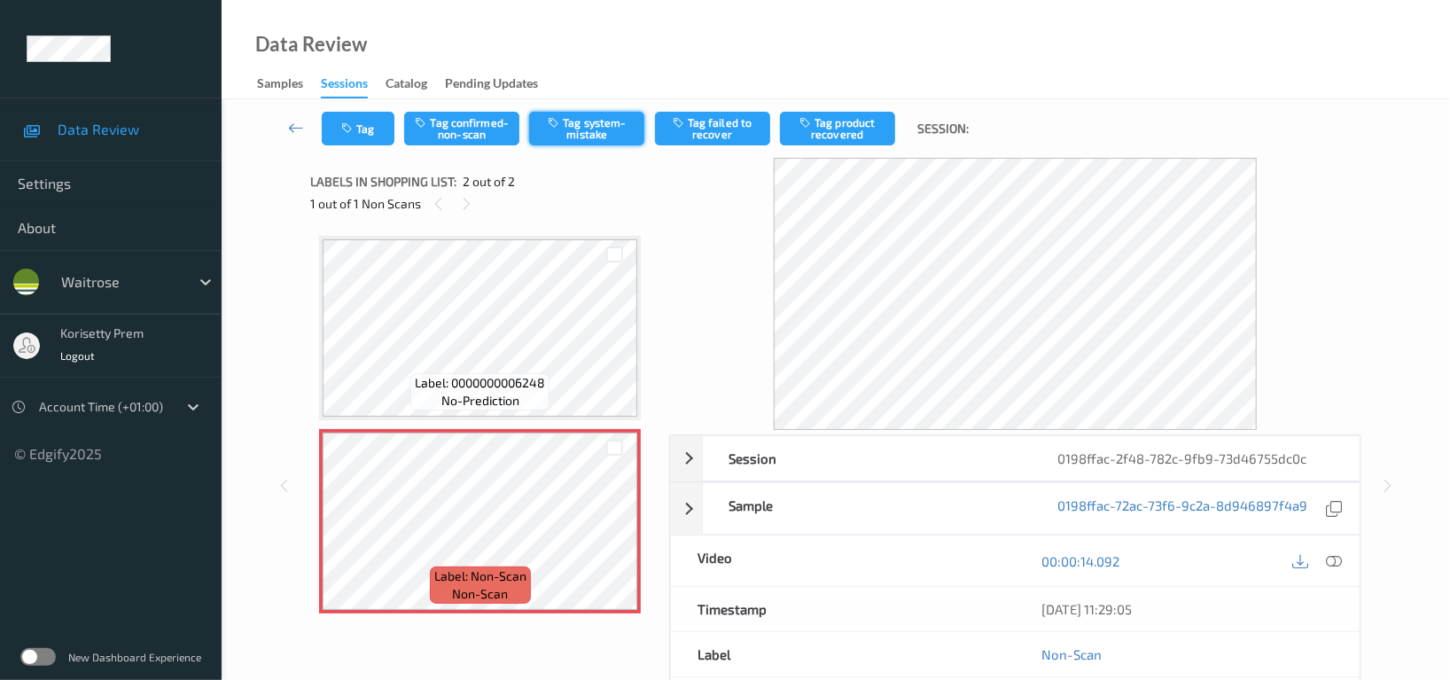
click at [593, 134] on button "Tag system-mistake" at bounding box center [586, 129] width 115 height 34
click at [367, 122] on button "Tag" at bounding box center [358, 129] width 73 height 34
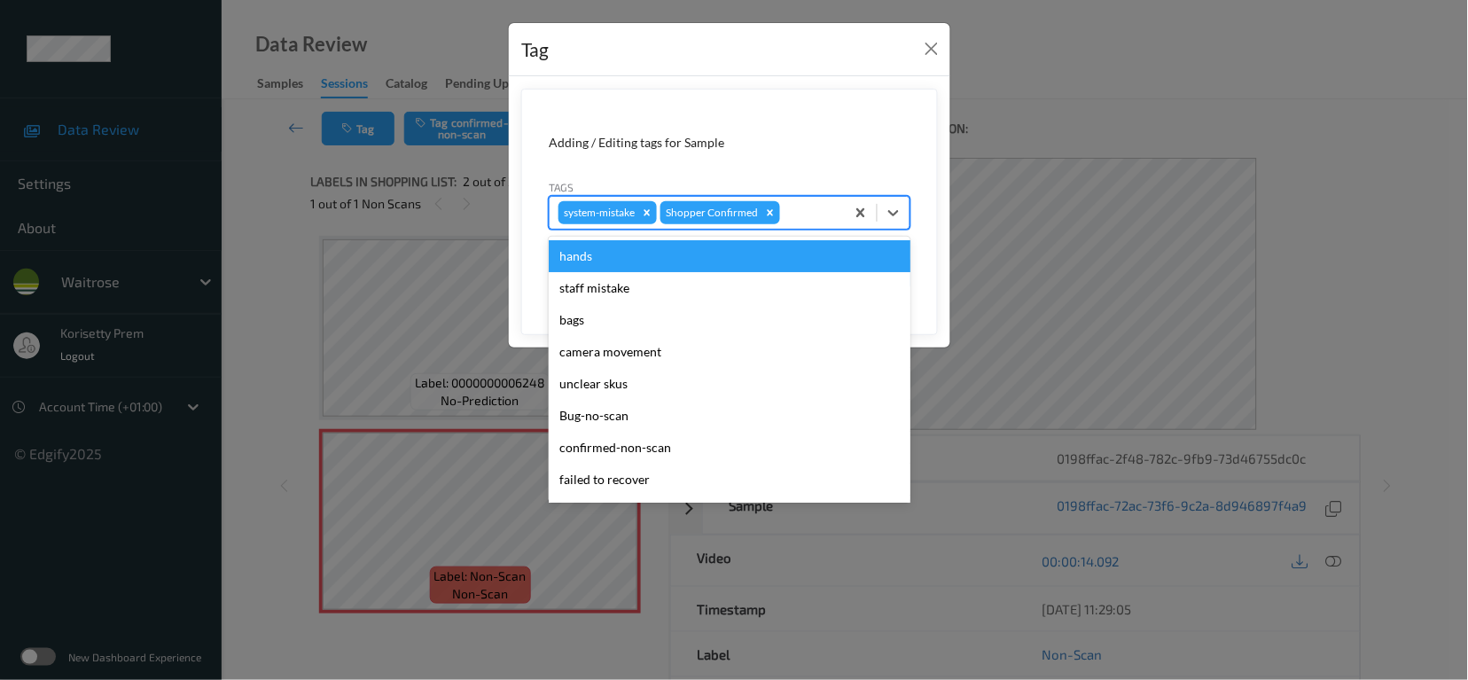
click at [822, 224] on div "system-mistake Shopper Confirmed" at bounding box center [697, 213] width 295 height 30
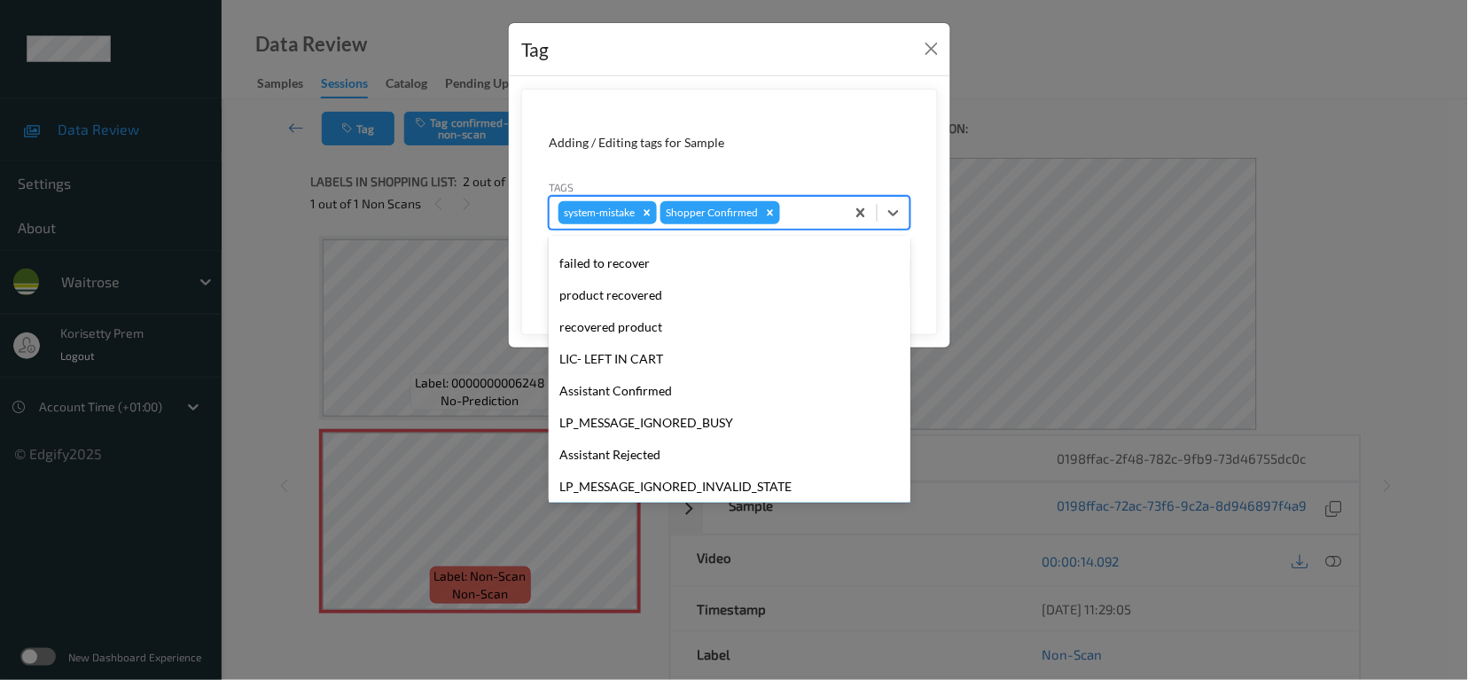
scroll to position [378, 0]
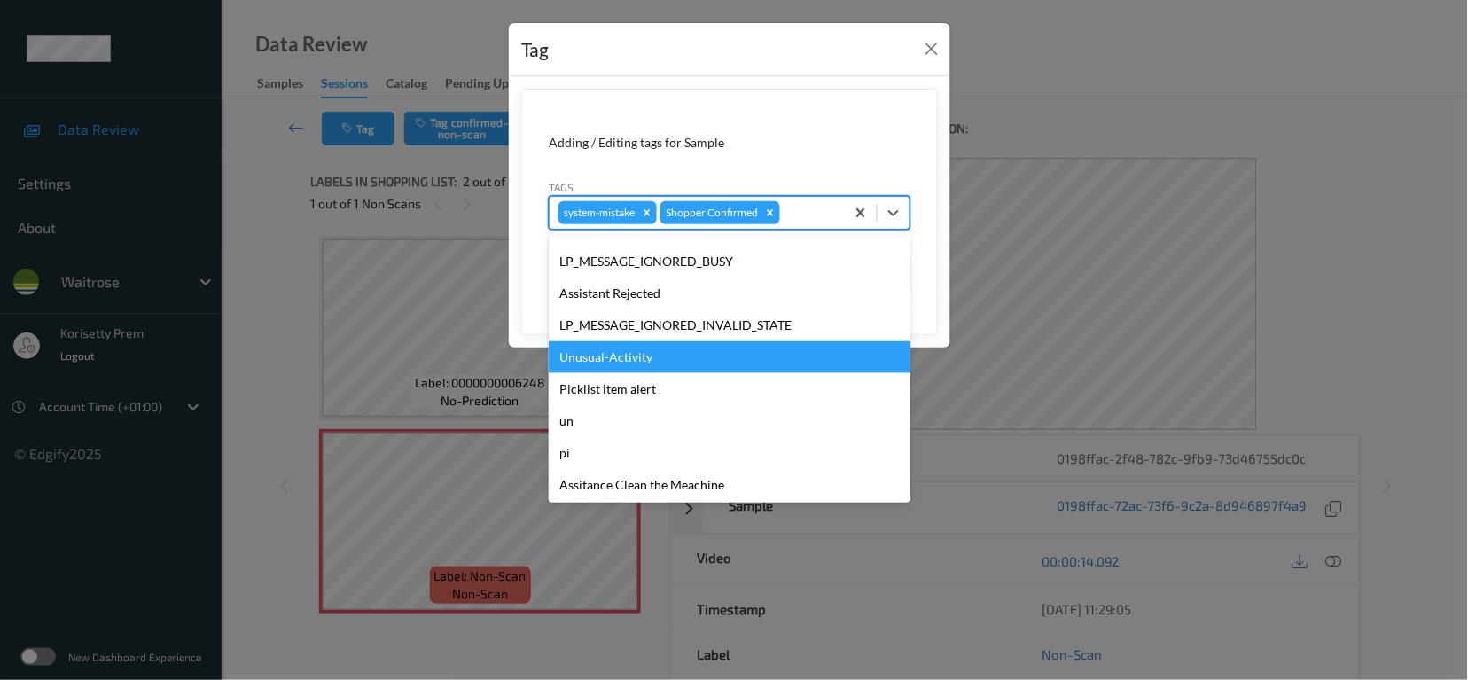
click at [619, 352] on div "Unusual-Activity" at bounding box center [730, 357] width 362 height 32
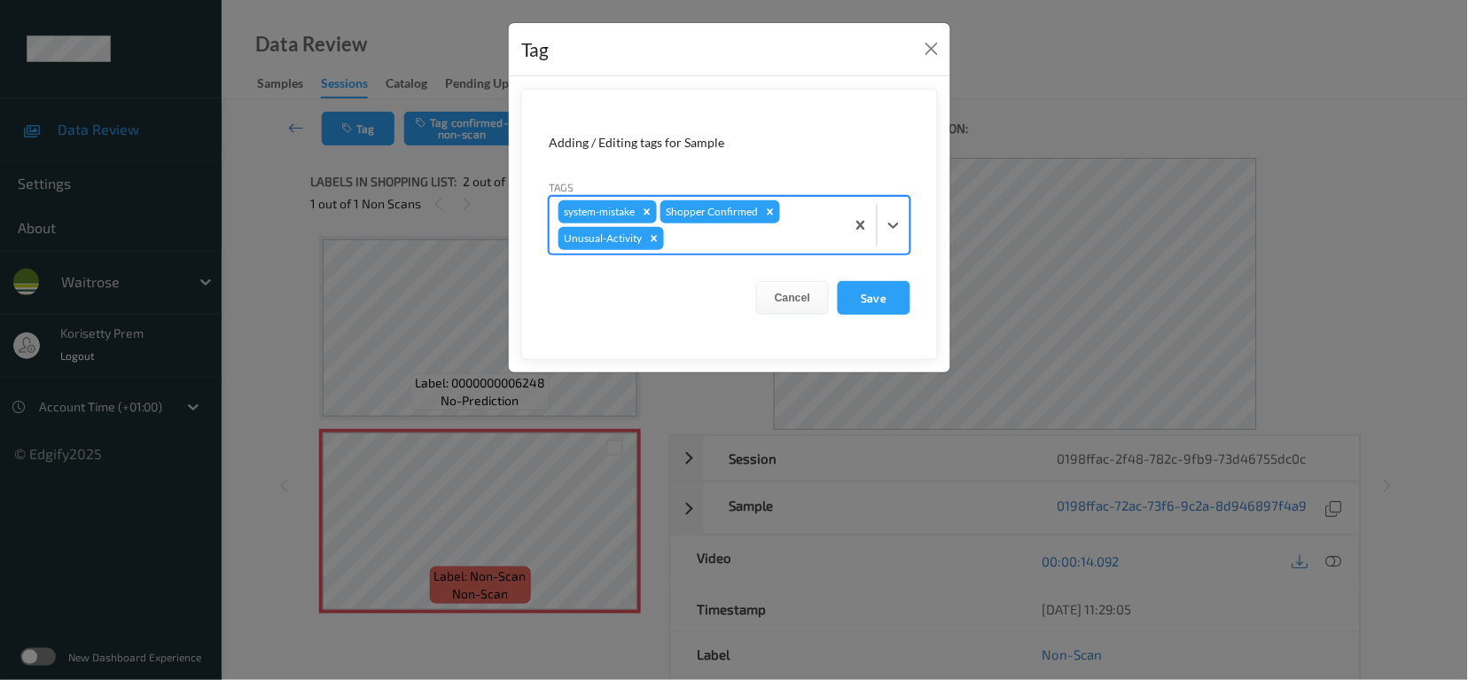
click at [708, 269] on form "Adding / Editing tags for Sample Tags option Unusual-Activity, selected. Select…" at bounding box center [729, 224] width 417 height 271
click at [715, 245] on div at bounding box center [752, 238] width 168 height 21
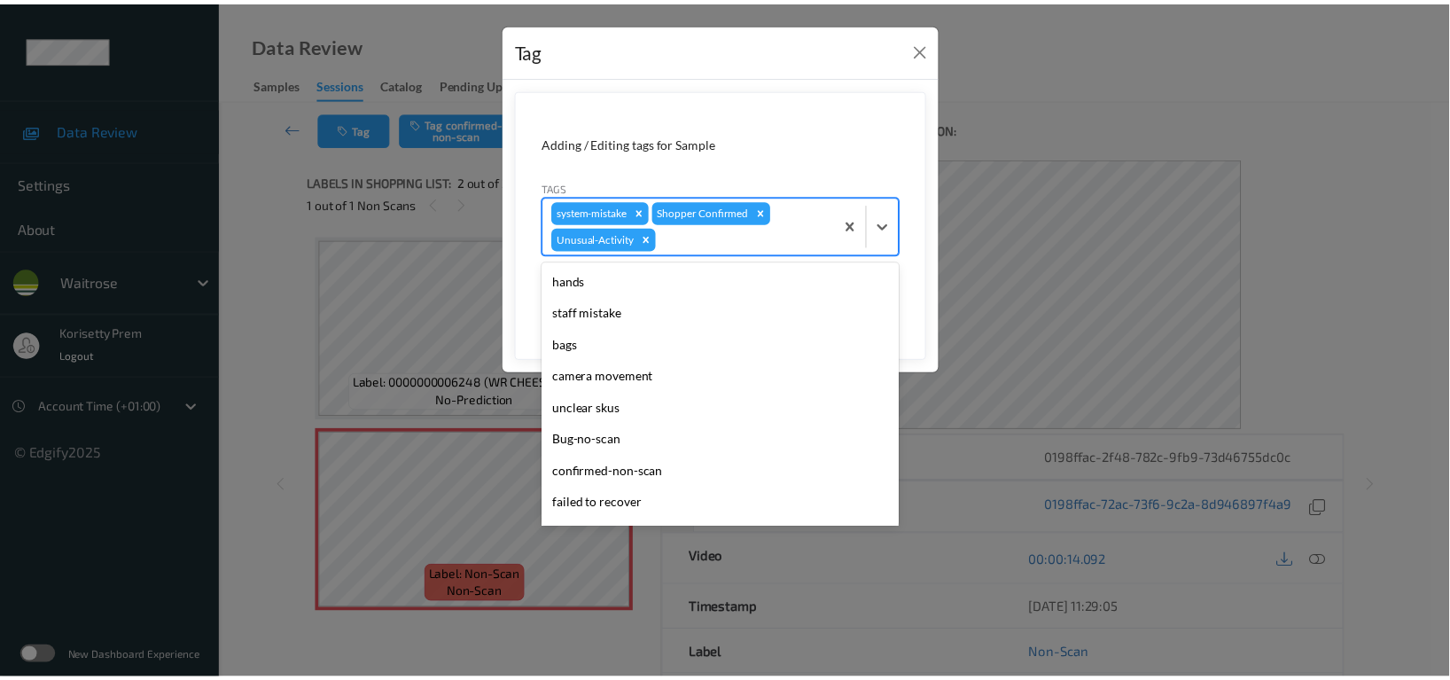
scroll to position [347, 0]
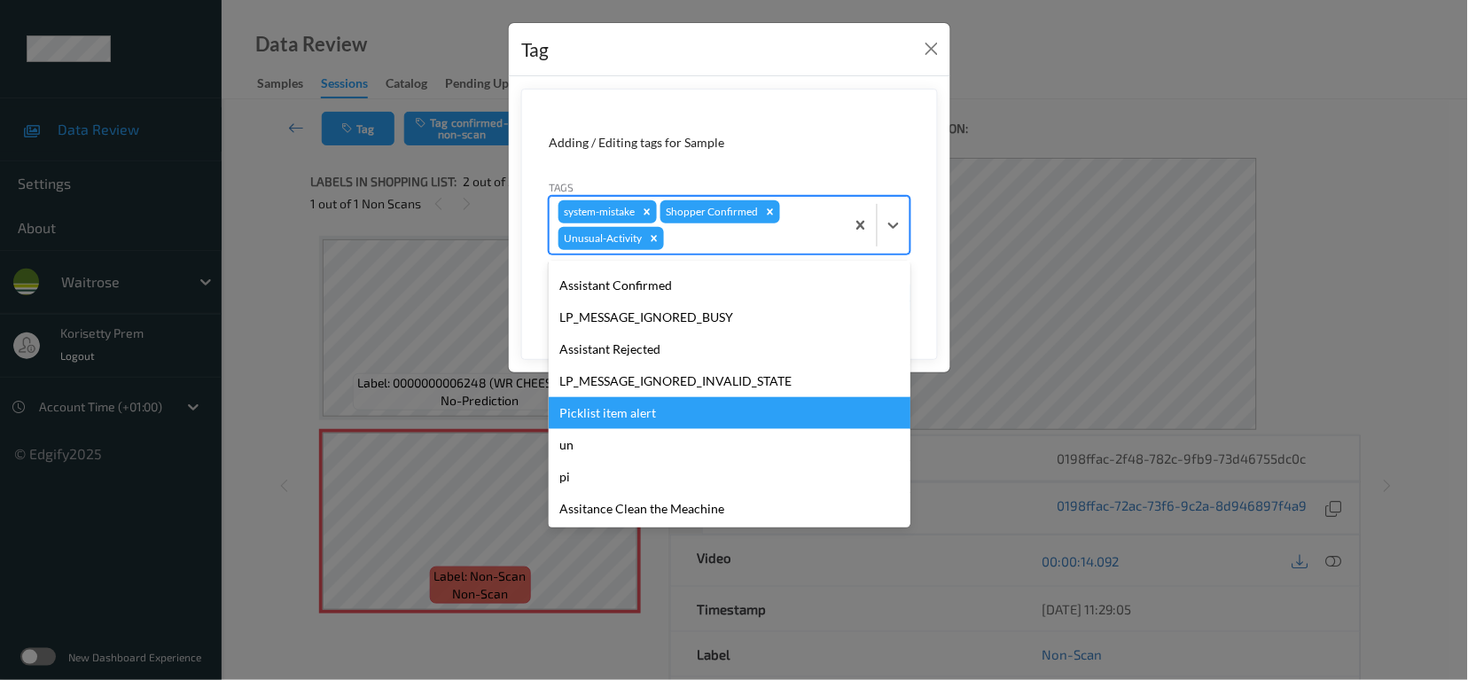
click at [616, 410] on div "Picklist item alert" at bounding box center [730, 413] width 362 height 32
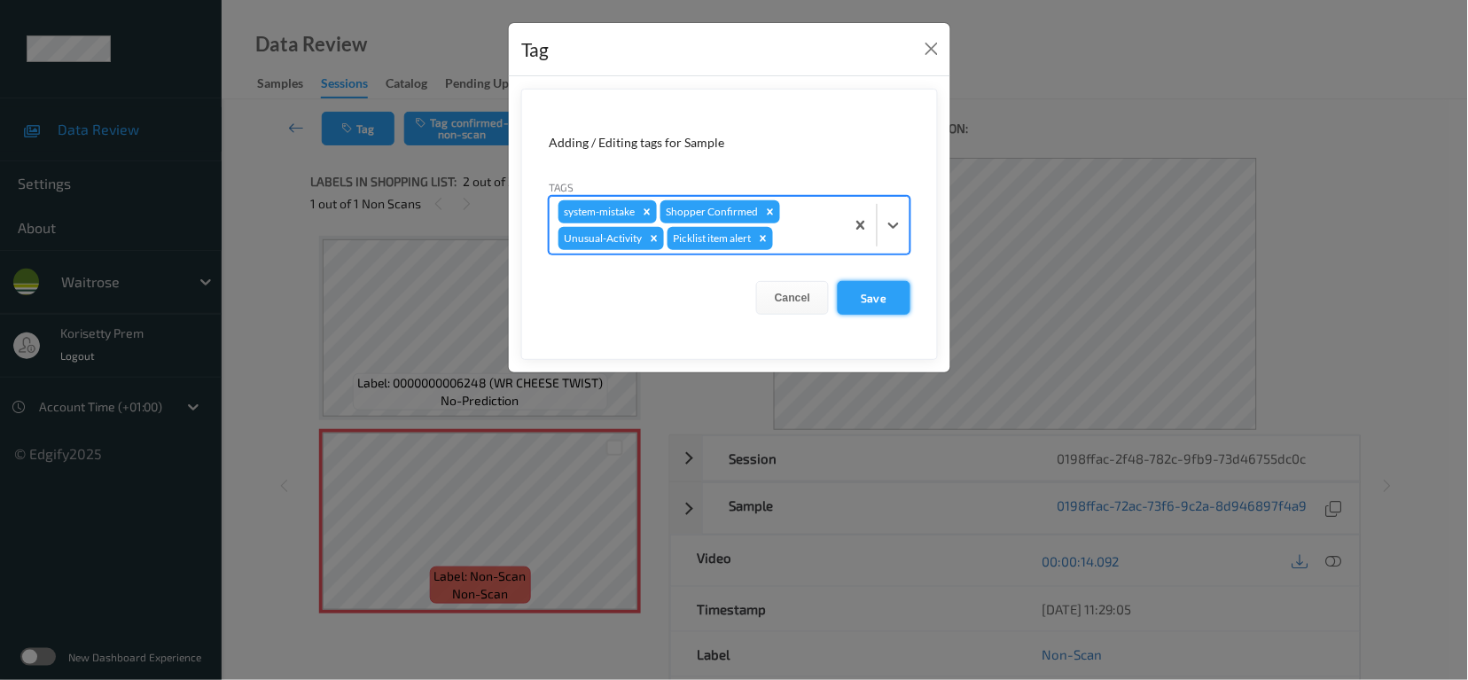
click at [886, 291] on button "Save" at bounding box center [874, 298] width 73 height 34
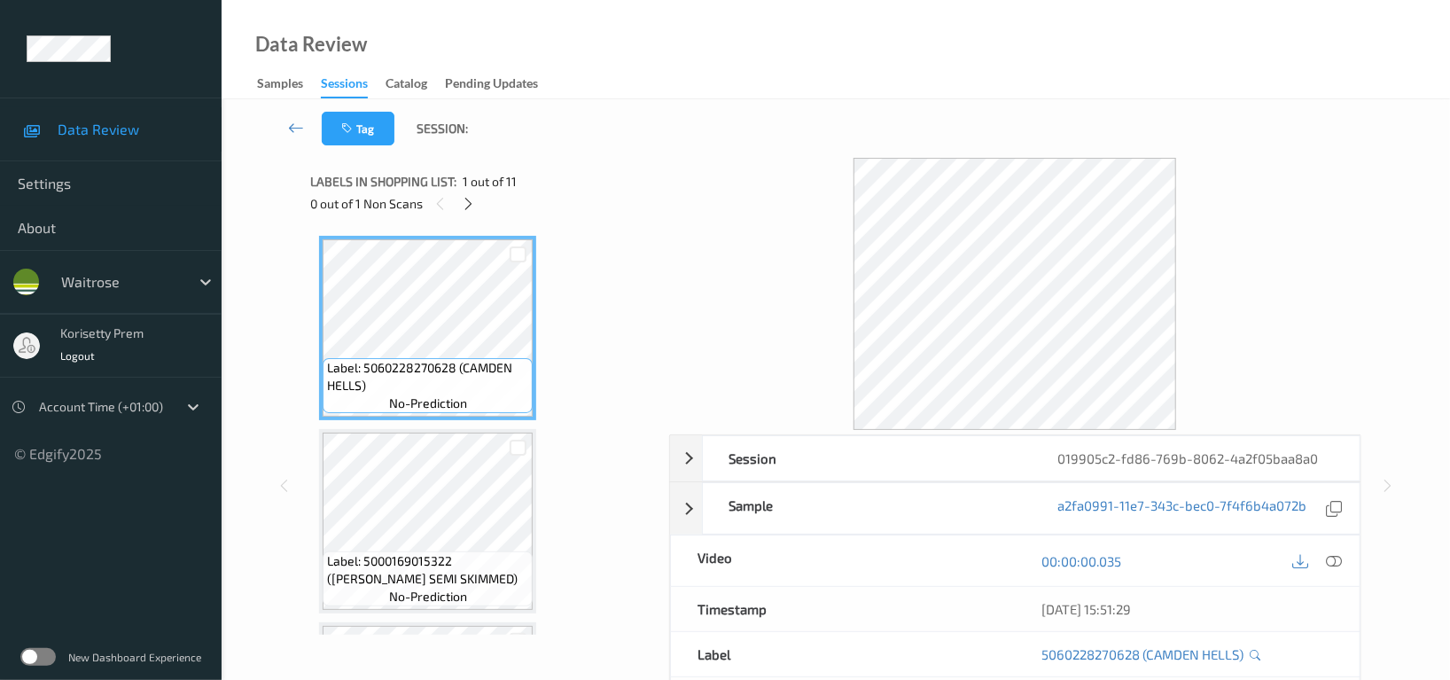
click at [733, 126] on div "Tag Session:" at bounding box center [836, 128] width 1156 height 59
click at [484, 201] on div "0 out of 1 Non Scans" at bounding box center [483, 203] width 346 height 22
click at [470, 197] on icon at bounding box center [469, 204] width 15 height 16
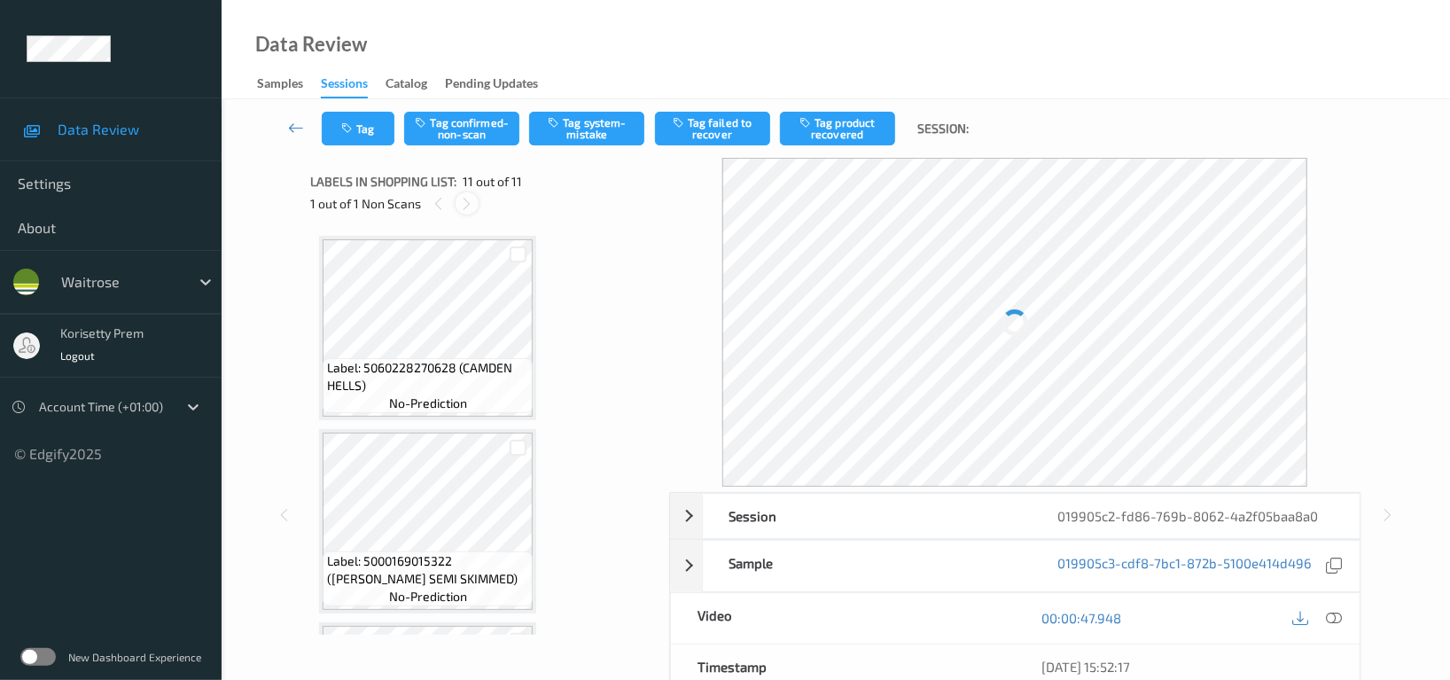
scroll to position [1719, 0]
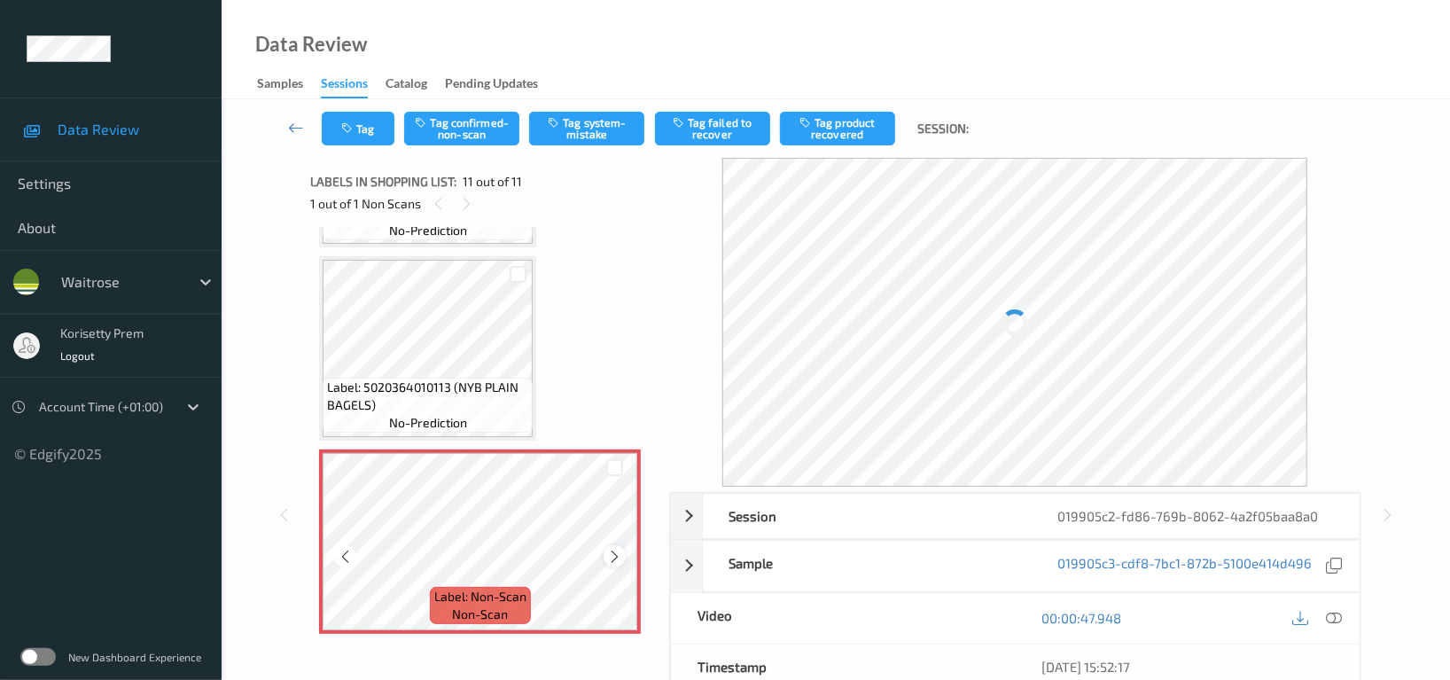
click at [614, 549] on icon at bounding box center [614, 557] width 15 height 16
click at [614, 550] on icon at bounding box center [614, 557] width 15 height 16
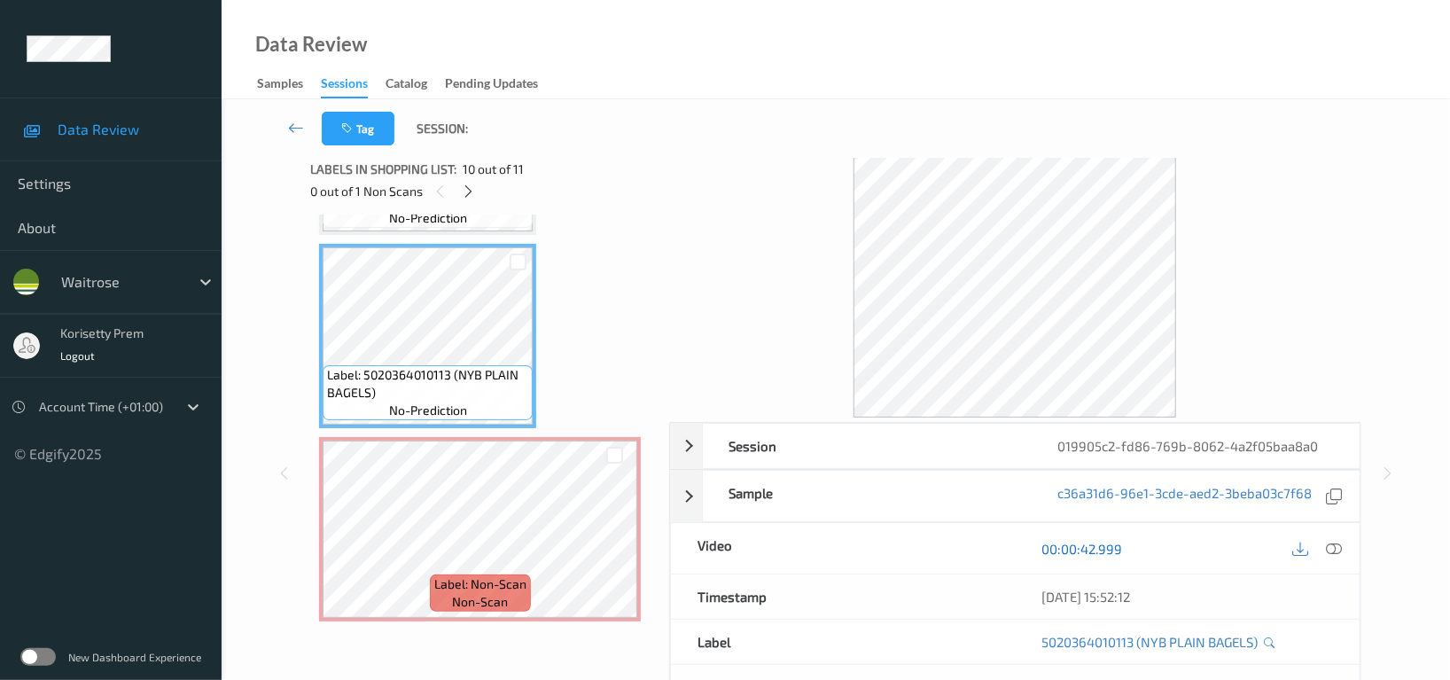
scroll to position [0, 0]
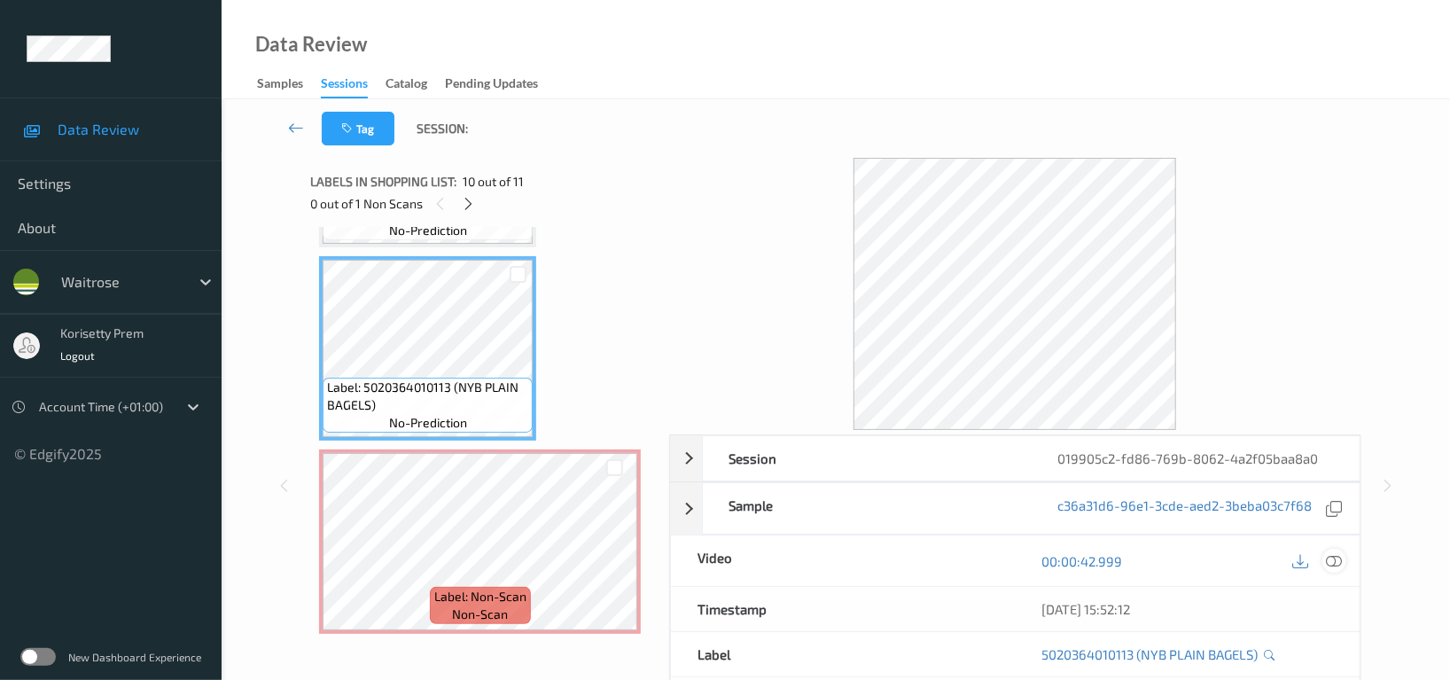
click at [1335, 559] on icon at bounding box center [1334, 561] width 16 height 16
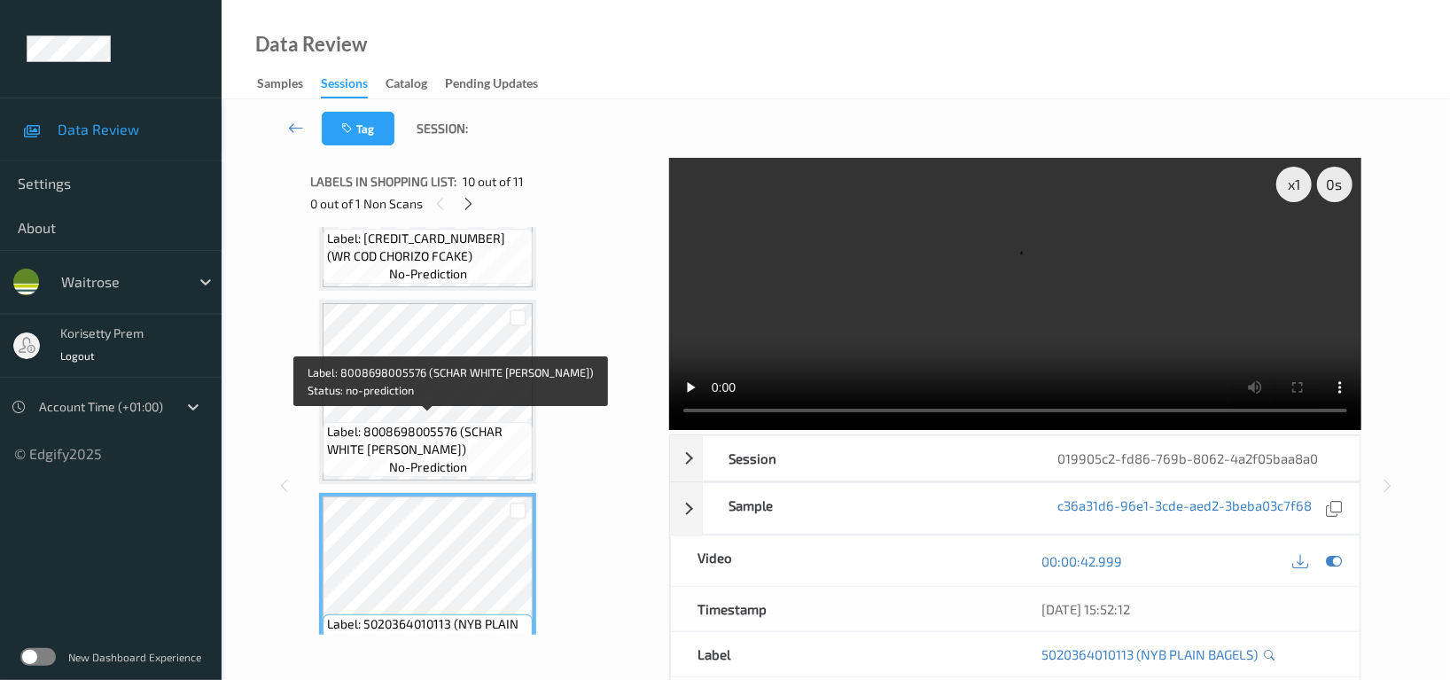
scroll to position [1719, 0]
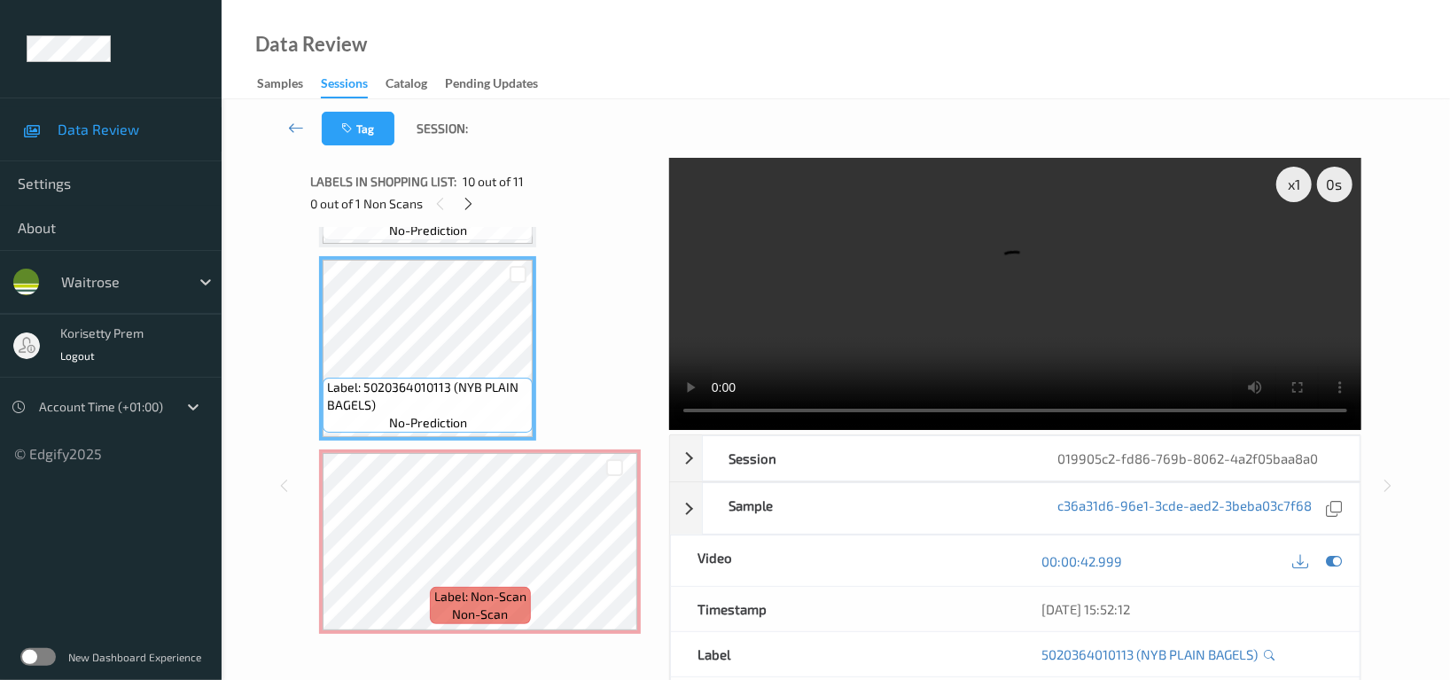
click at [944, 330] on video at bounding box center [1015, 294] width 692 height 272
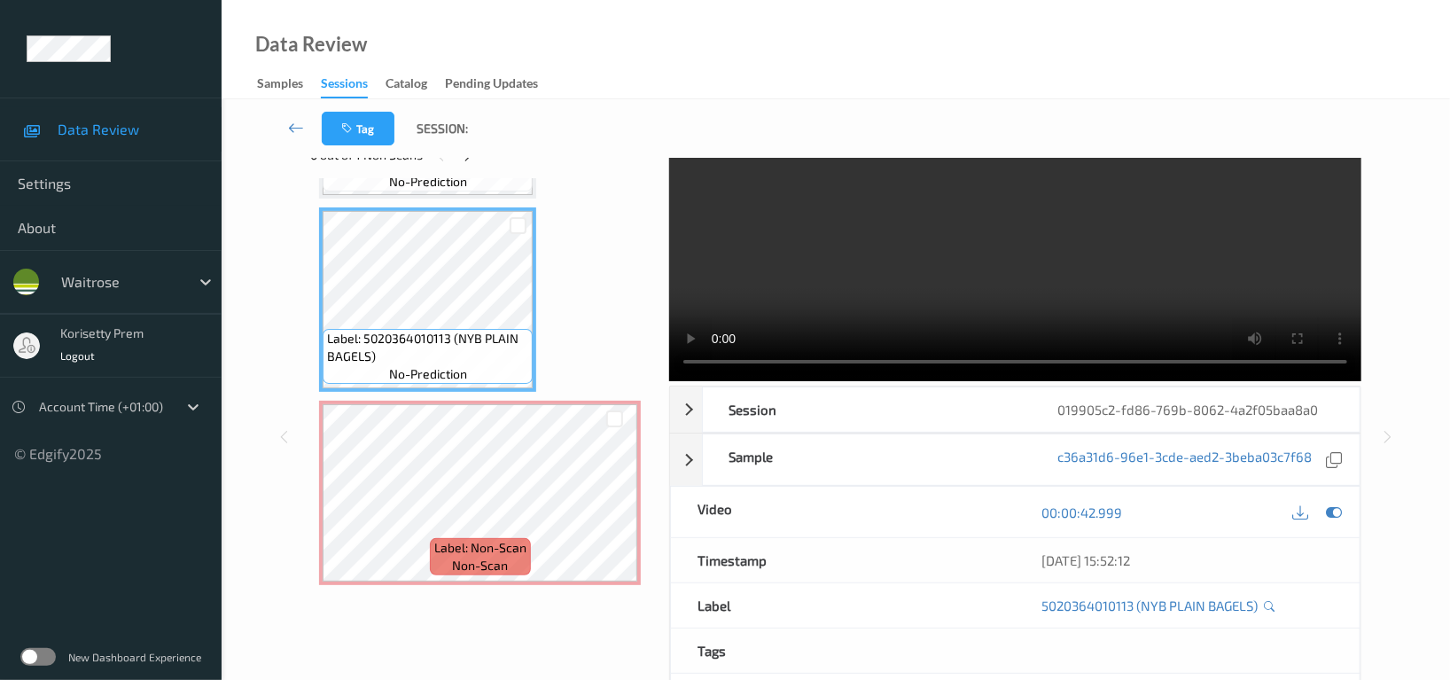
scroll to position [0, 0]
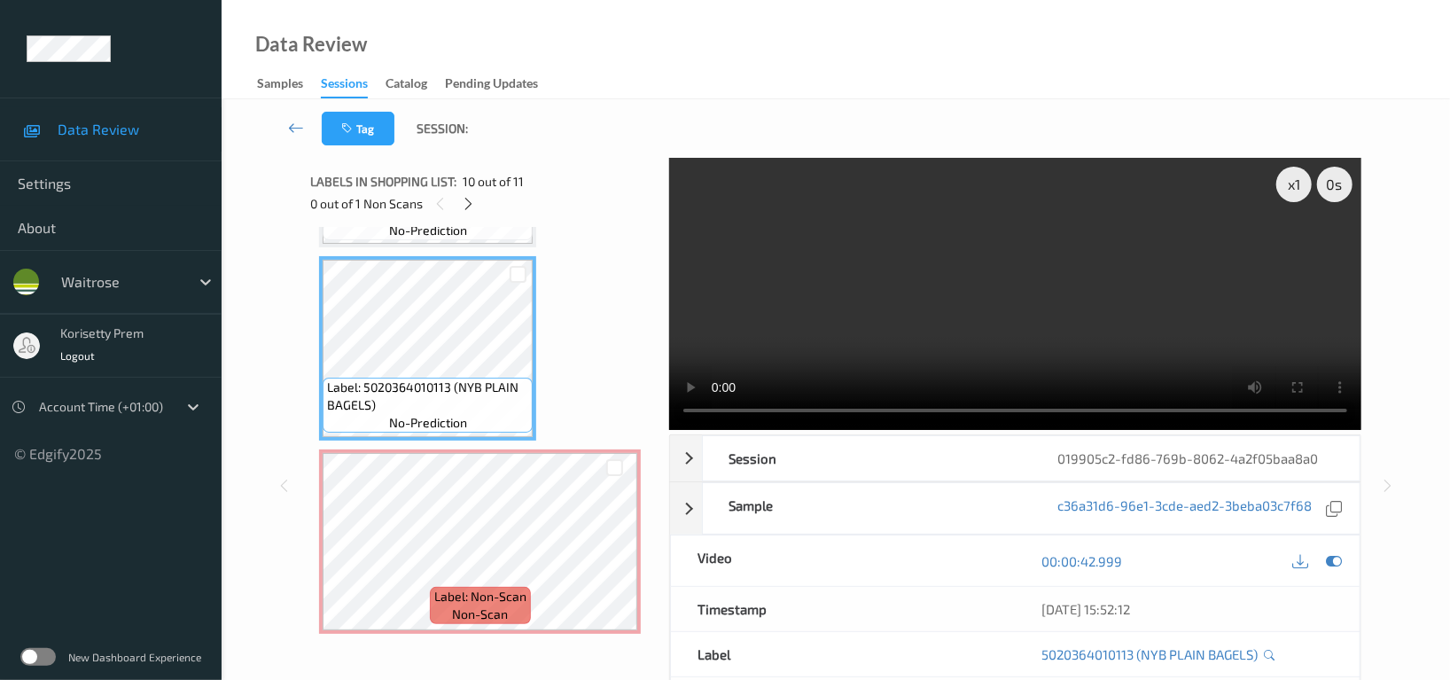
click at [1009, 243] on video at bounding box center [1015, 294] width 692 height 272
click at [1131, 281] on video at bounding box center [1015, 294] width 692 height 272
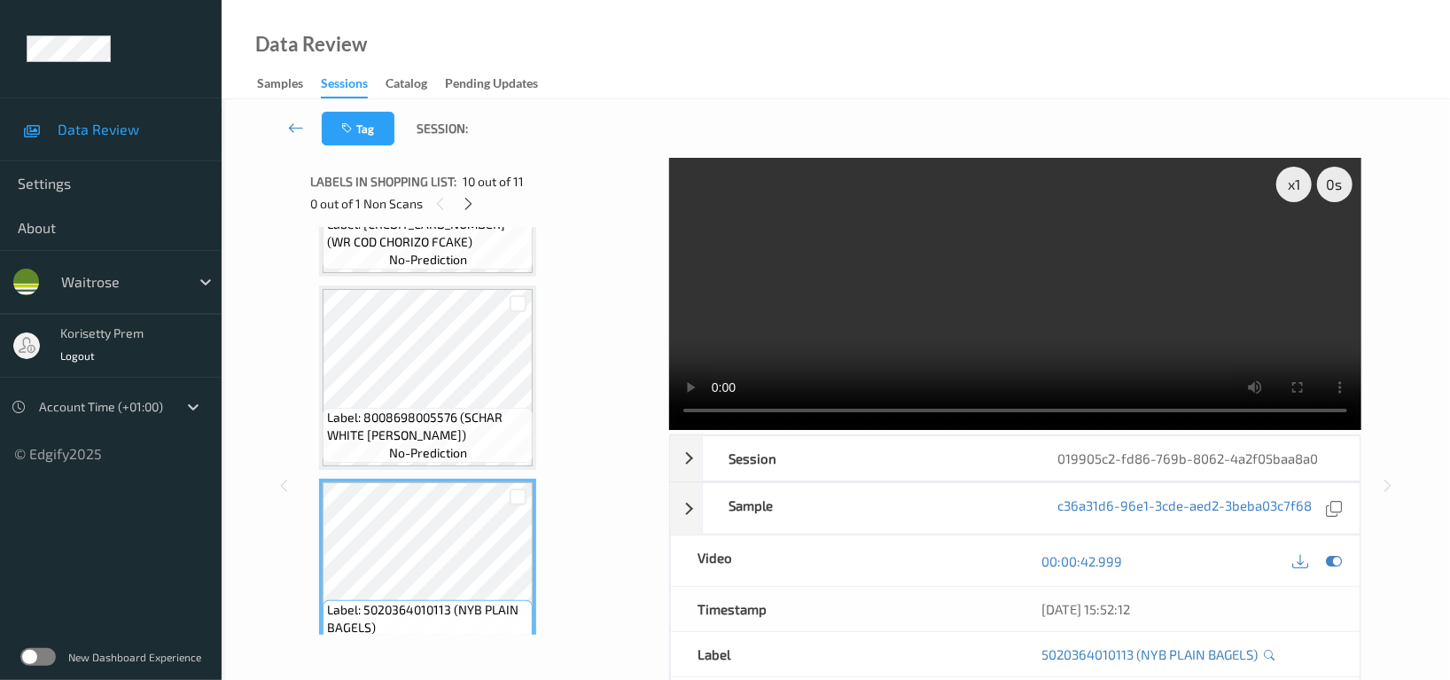
scroll to position [1482, 0]
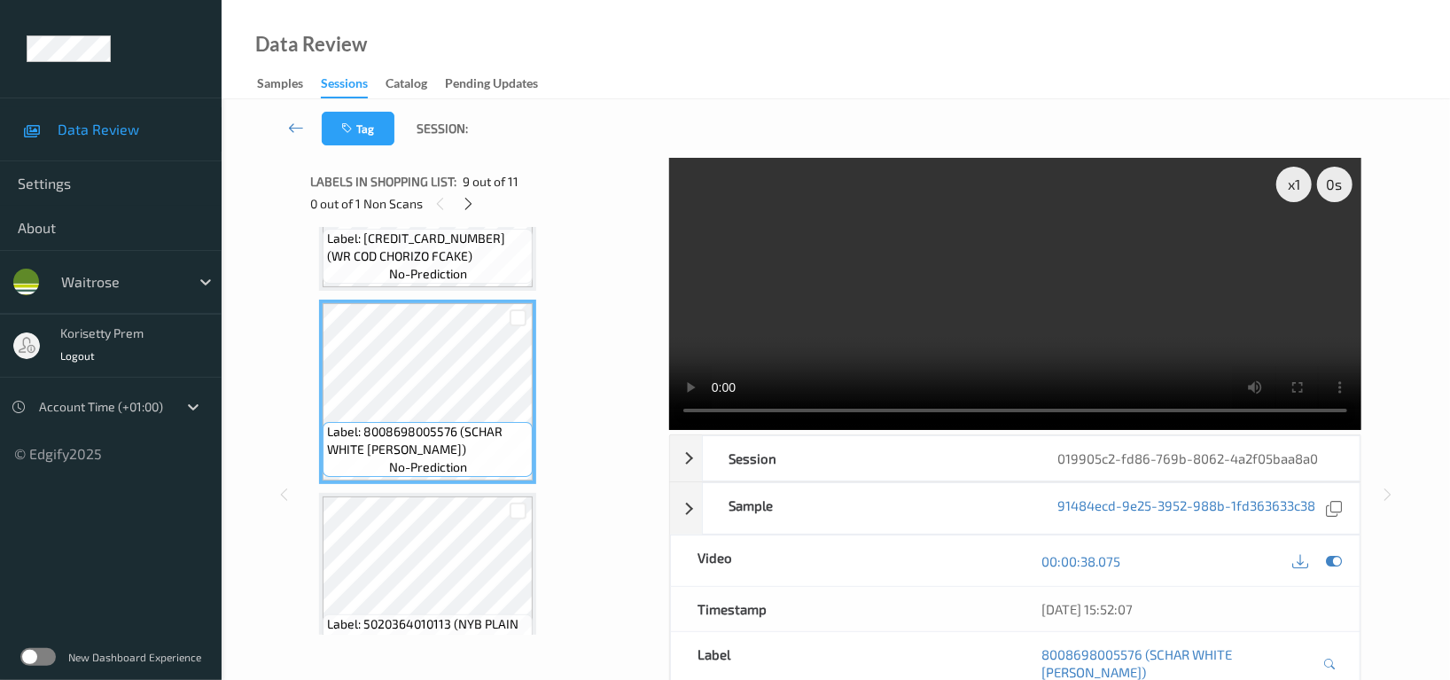
click at [1050, 293] on video at bounding box center [1015, 294] width 692 height 272
click at [899, 266] on video at bounding box center [1015, 294] width 692 height 272
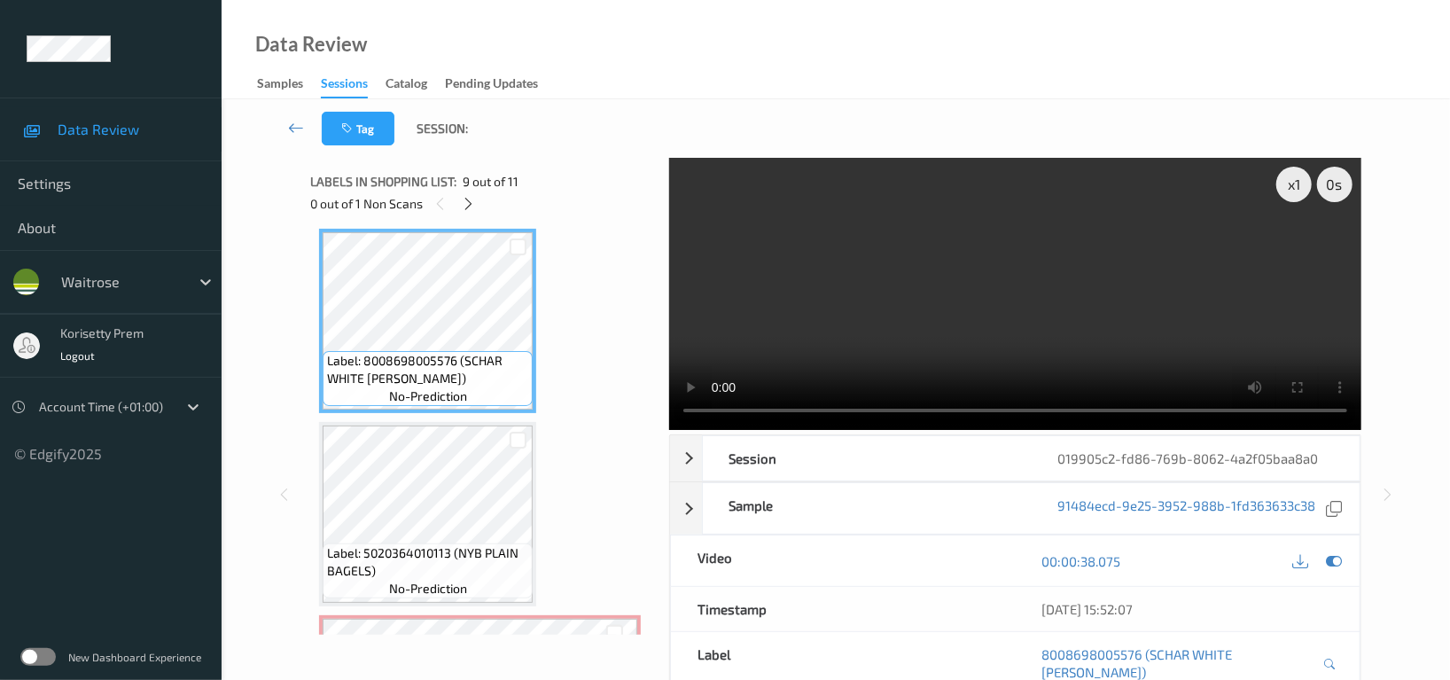
scroll to position [1601, 0]
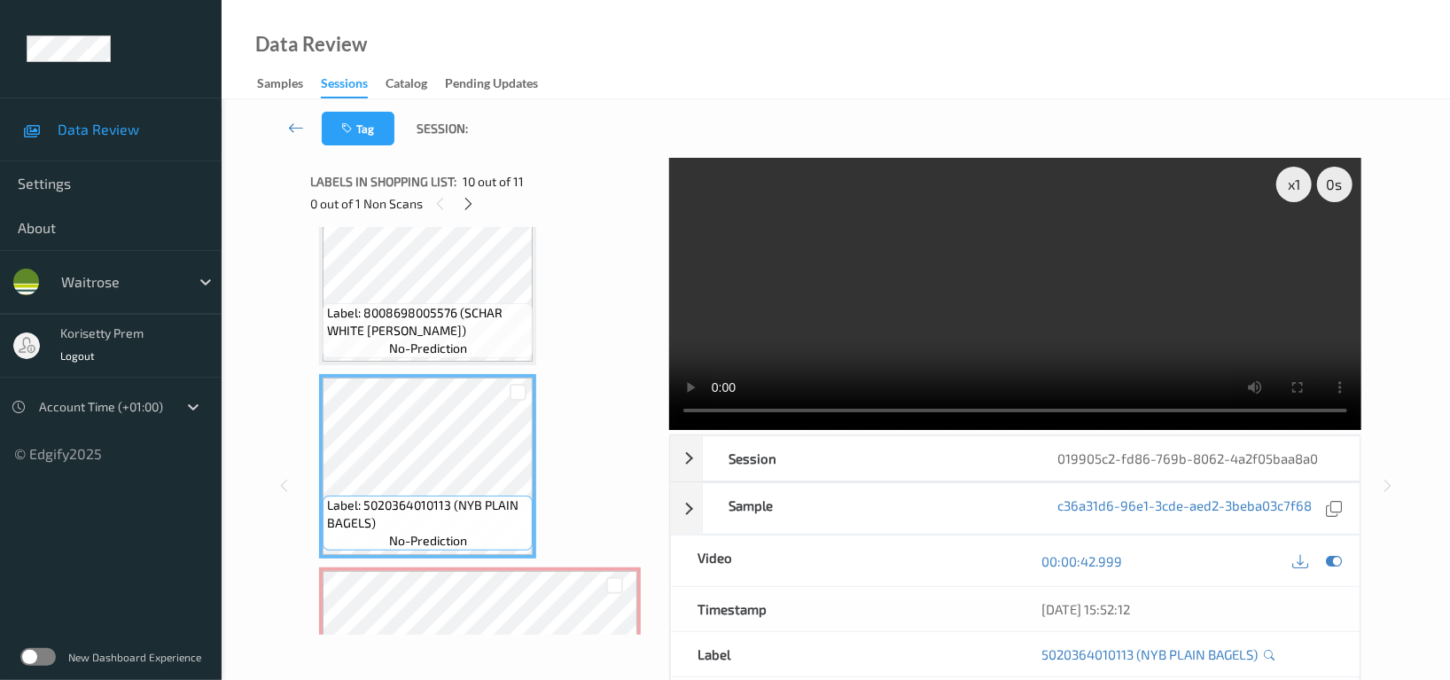
click at [909, 285] on video at bounding box center [1015, 294] width 692 height 272
click at [1070, 325] on video at bounding box center [1015, 294] width 692 height 272
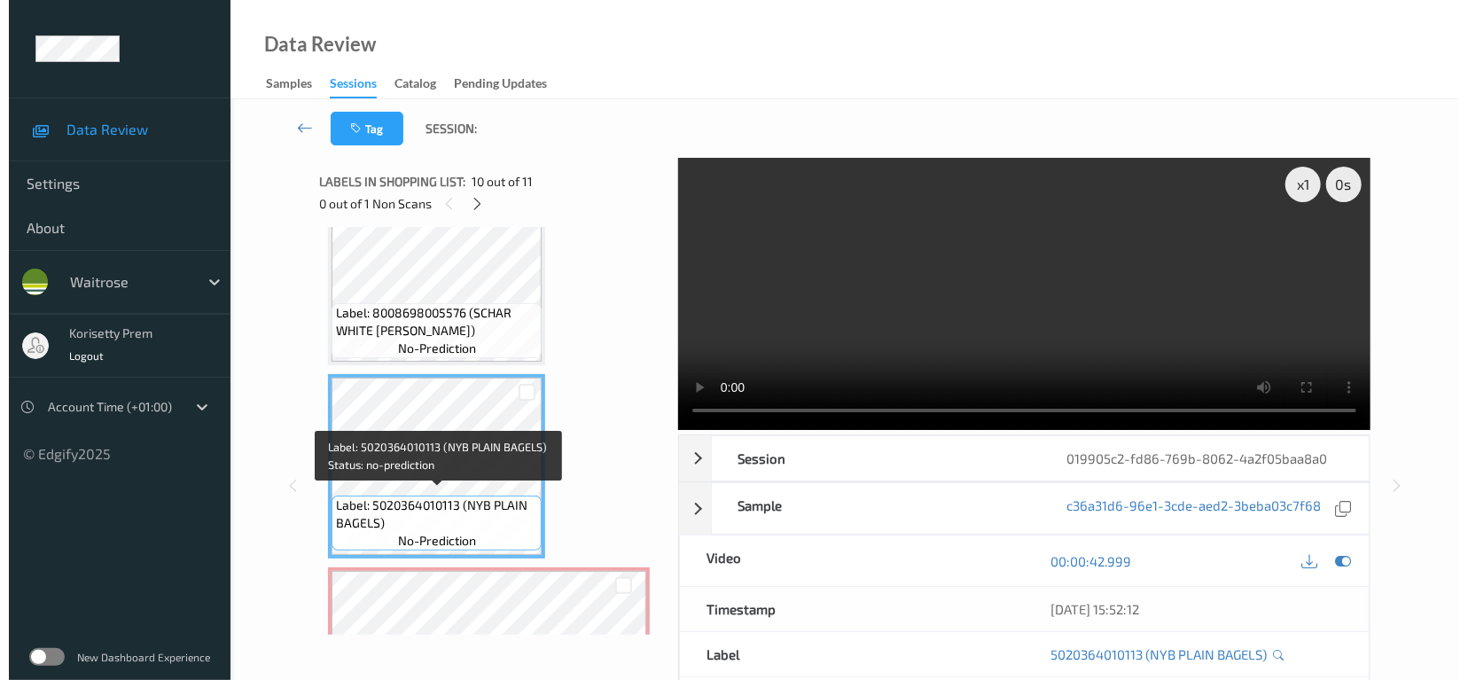
scroll to position [1719, 0]
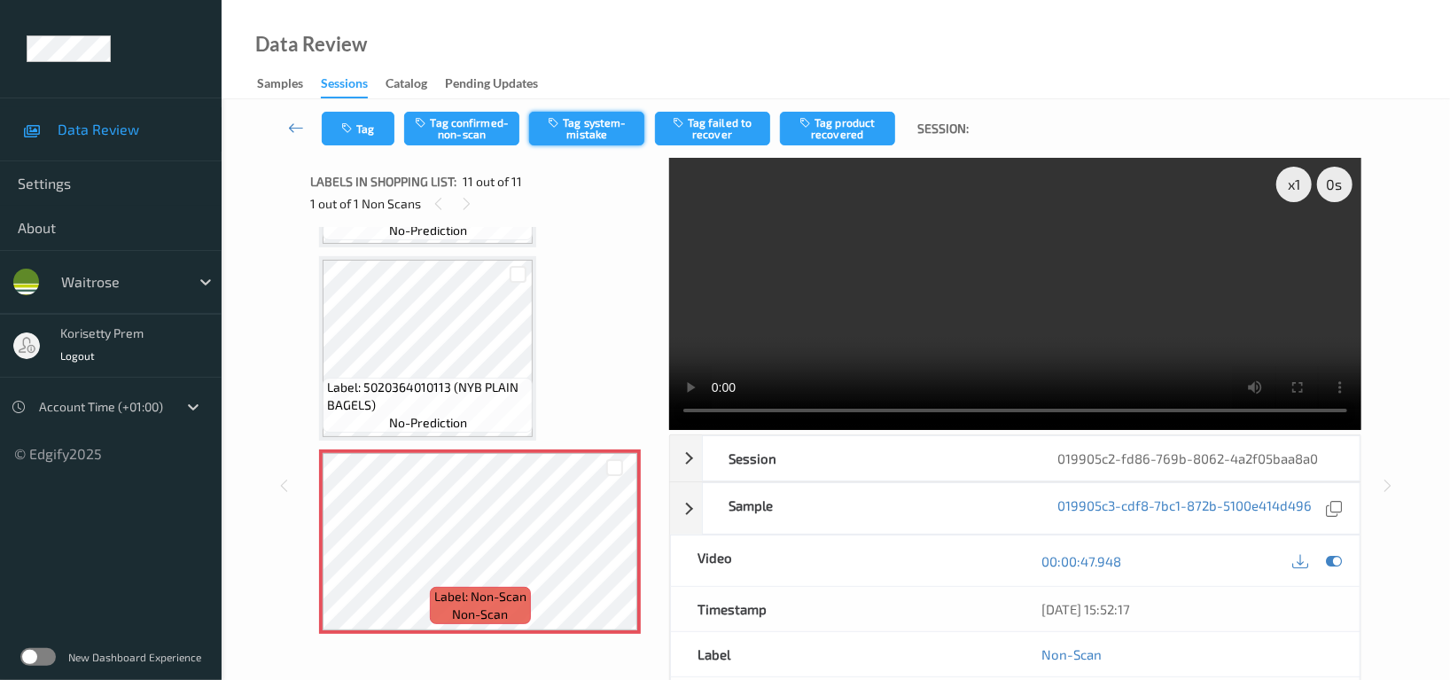
click at [586, 133] on button "Tag system-mistake" at bounding box center [586, 129] width 115 height 34
click at [1044, 293] on video at bounding box center [1015, 294] width 692 height 272
click at [347, 108] on div "Tag Tag confirmed-non-scan Untag system-mistake Tag failed to recover Tag produ…" at bounding box center [836, 128] width 1156 height 59
click at [355, 123] on icon "button" at bounding box center [348, 128] width 15 height 12
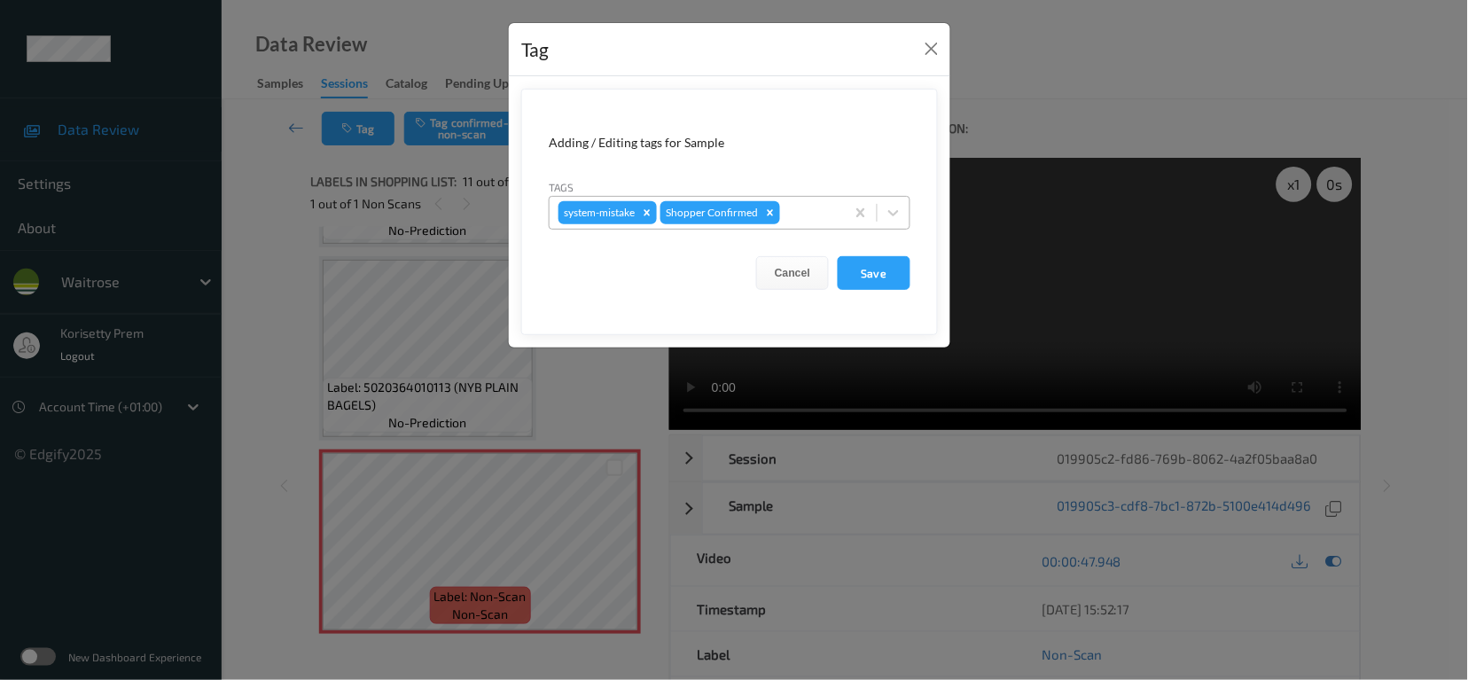
click at [836, 219] on div "system-mistake Shopper Confirmed" at bounding box center [697, 213] width 295 height 30
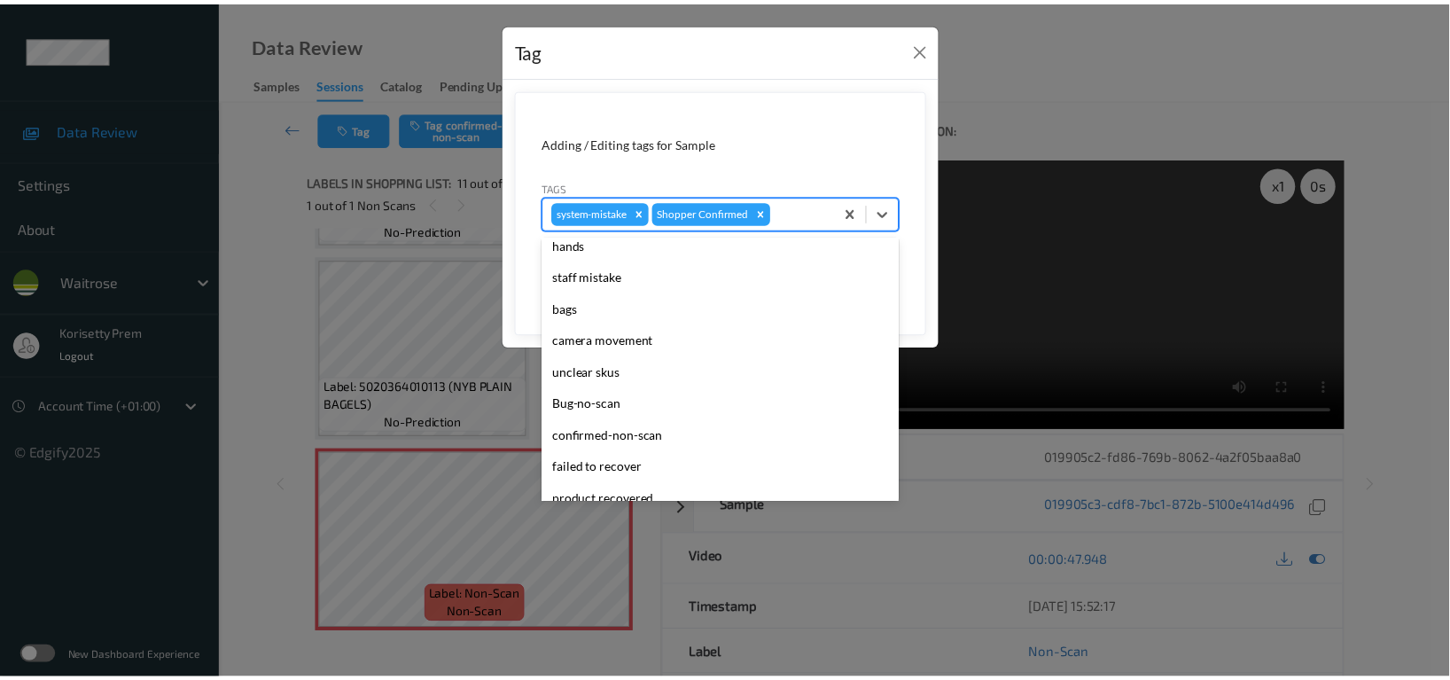
scroll to position [0, 0]
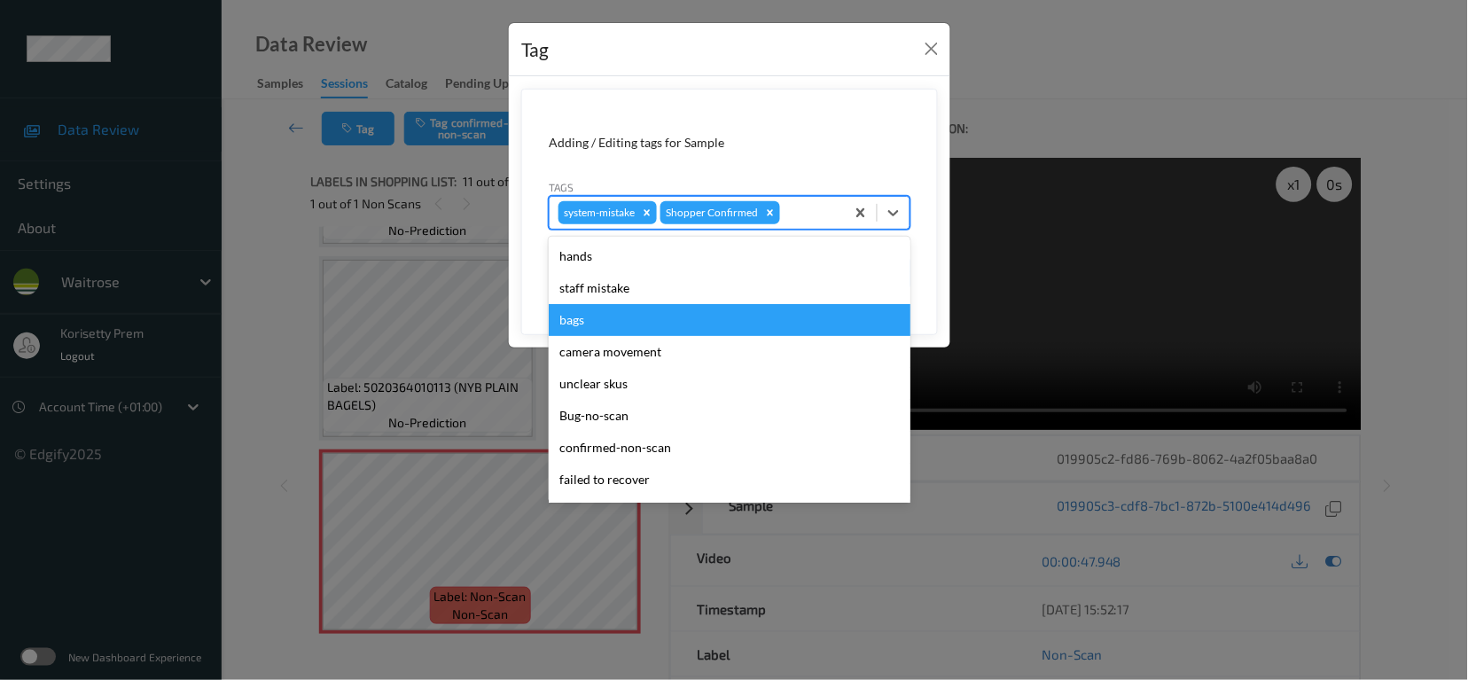
click at [596, 324] on div "bags" at bounding box center [730, 320] width 362 height 32
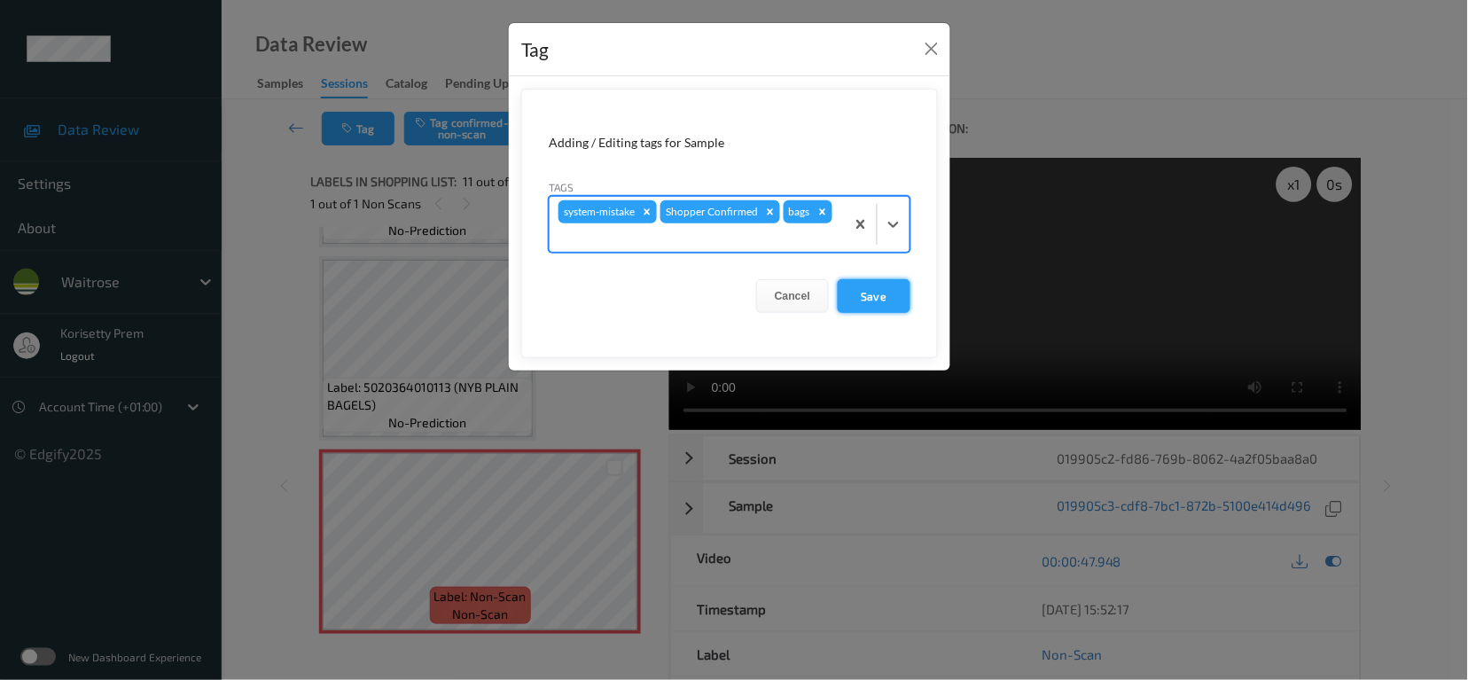
click at [907, 296] on button "Save" at bounding box center [874, 296] width 73 height 34
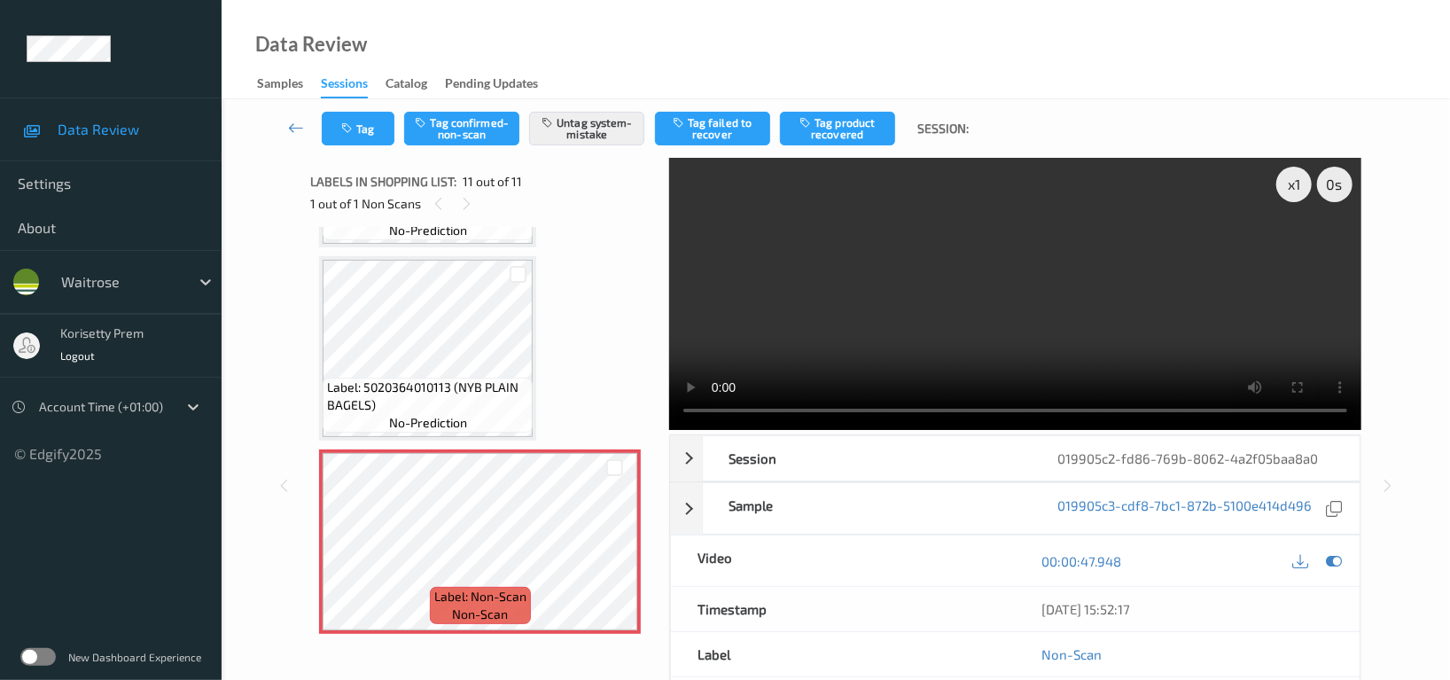
click at [886, 283] on video at bounding box center [1015, 294] width 692 height 272
click at [1050, 301] on video at bounding box center [1015, 294] width 692 height 272
click at [342, 119] on button "Tag" at bounding box center [358, 129] width 73 height 34
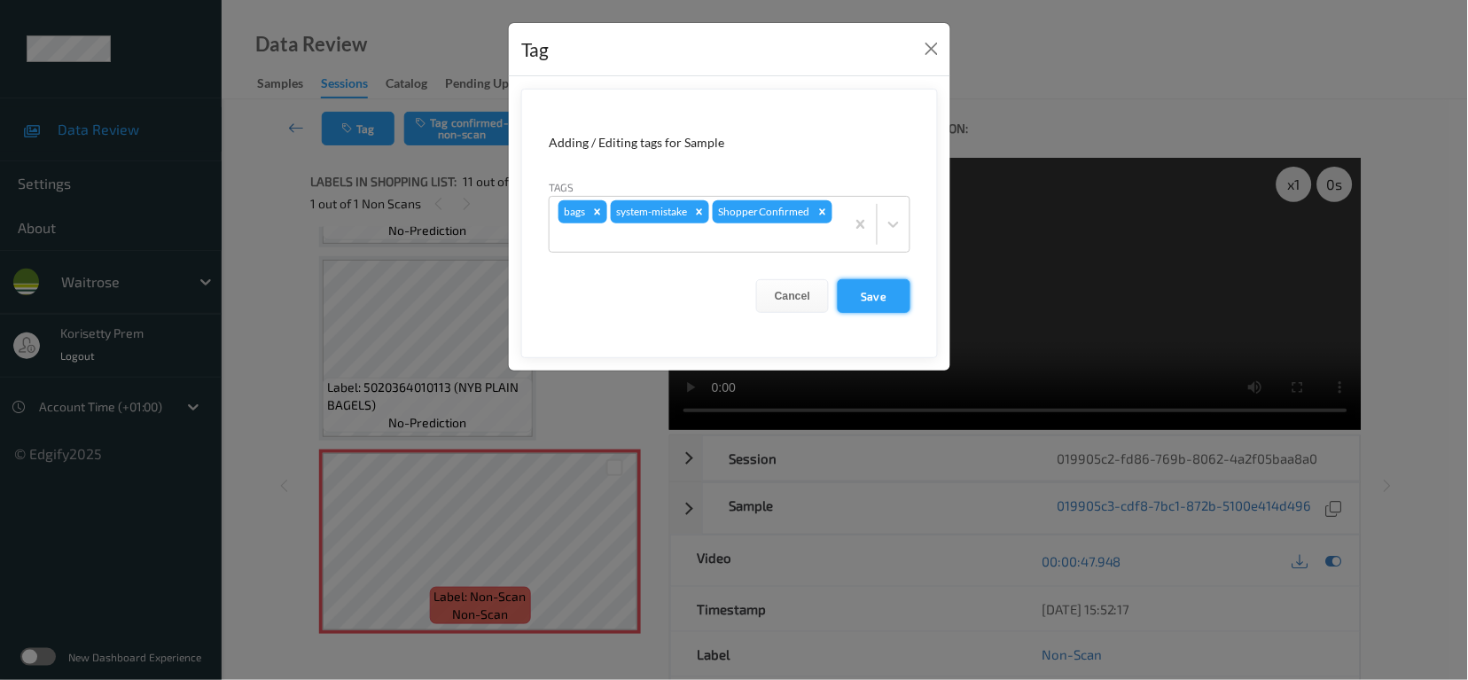
click at [884, 296] on button "Save" at bounding box center [874, 296] width 73 height 34
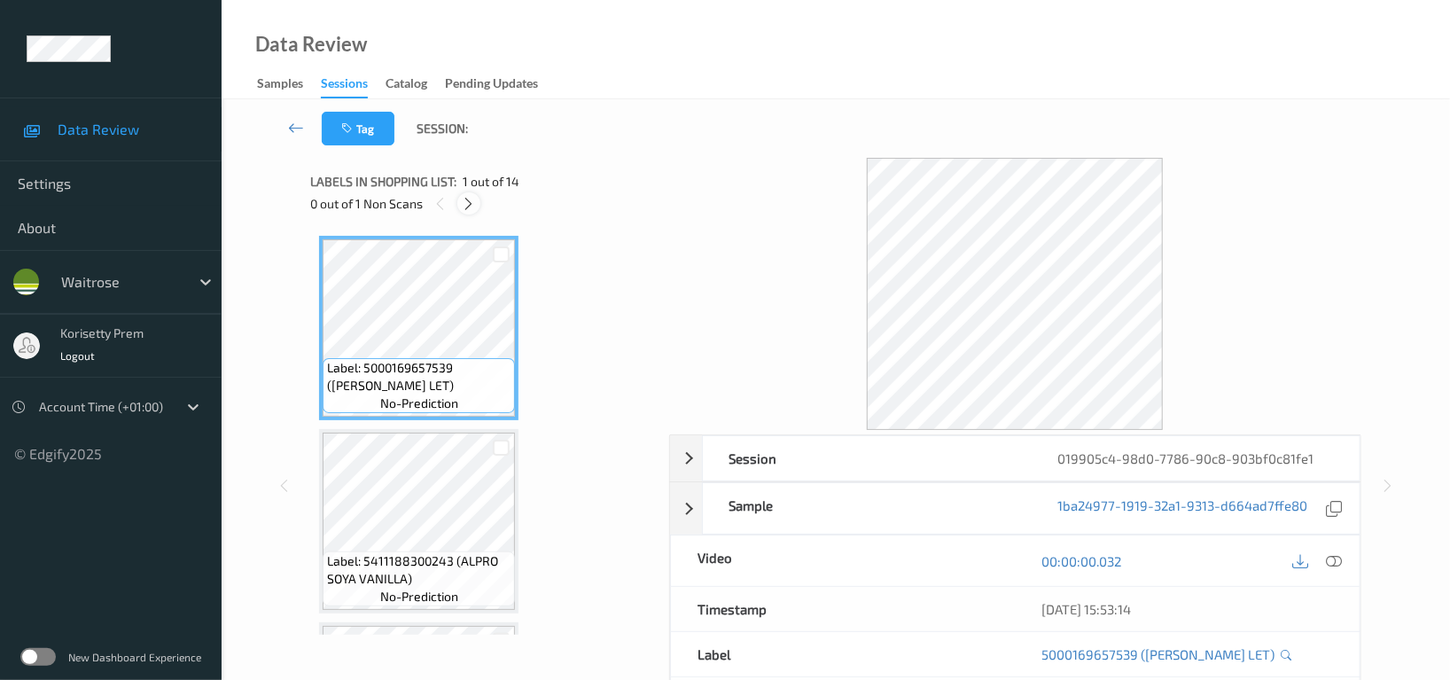
click at [468, 204] on icon at bounding box center [469, 204] width 15 height 16
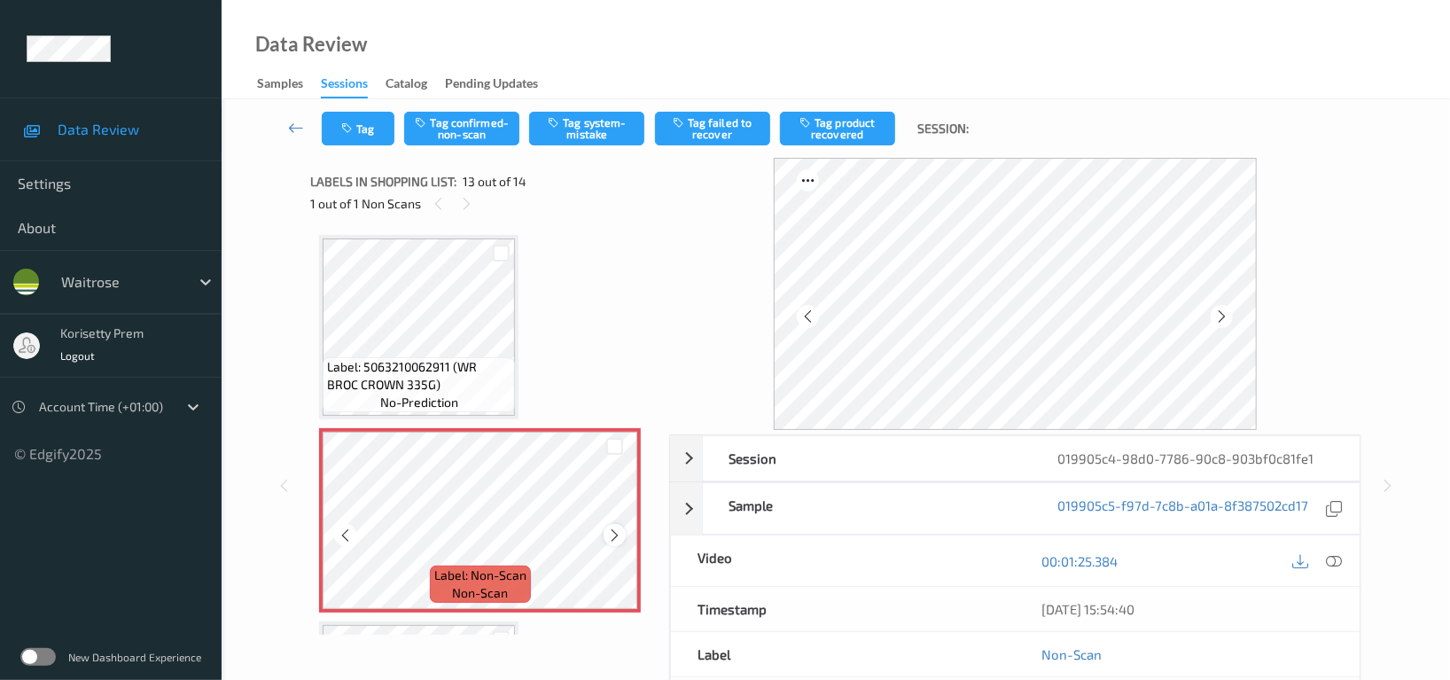
click at [619, 527] on icon at bounding box center [614, 535] width 15 height 16
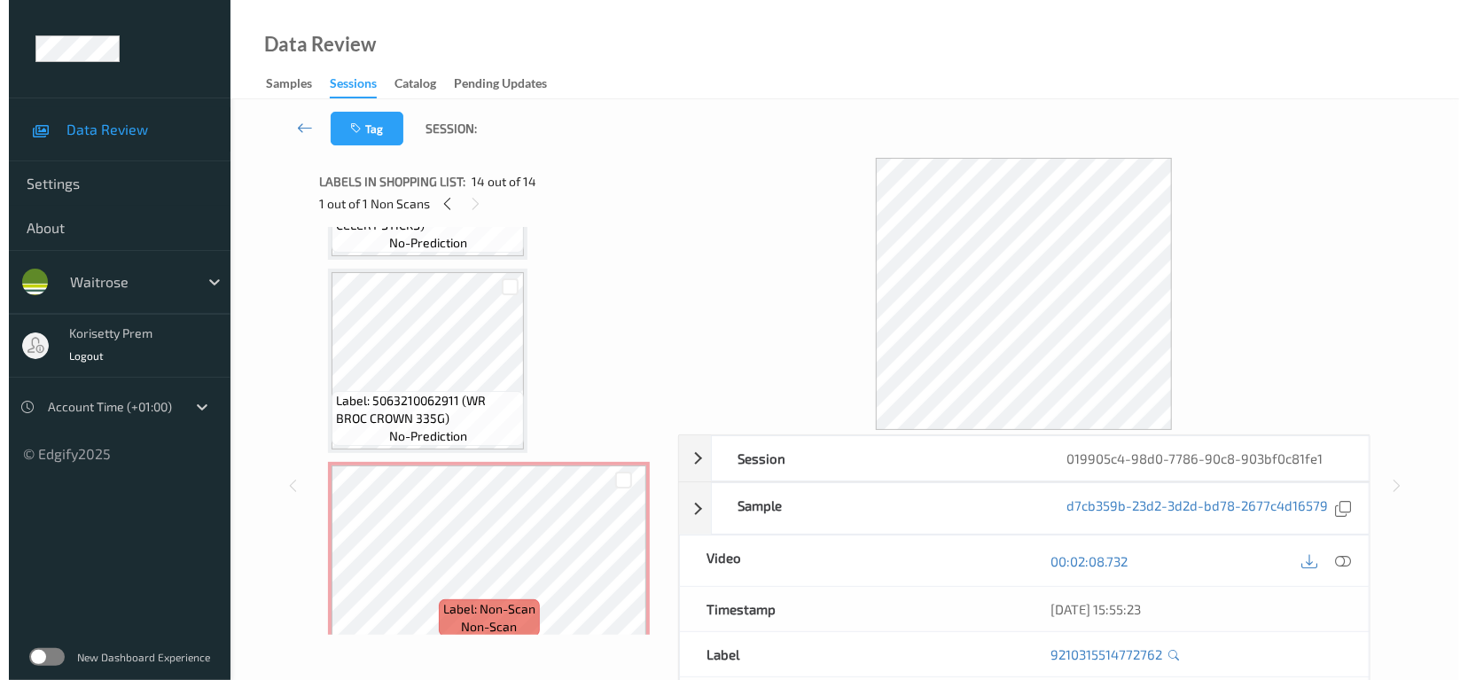
scroll to position [2060, 0]
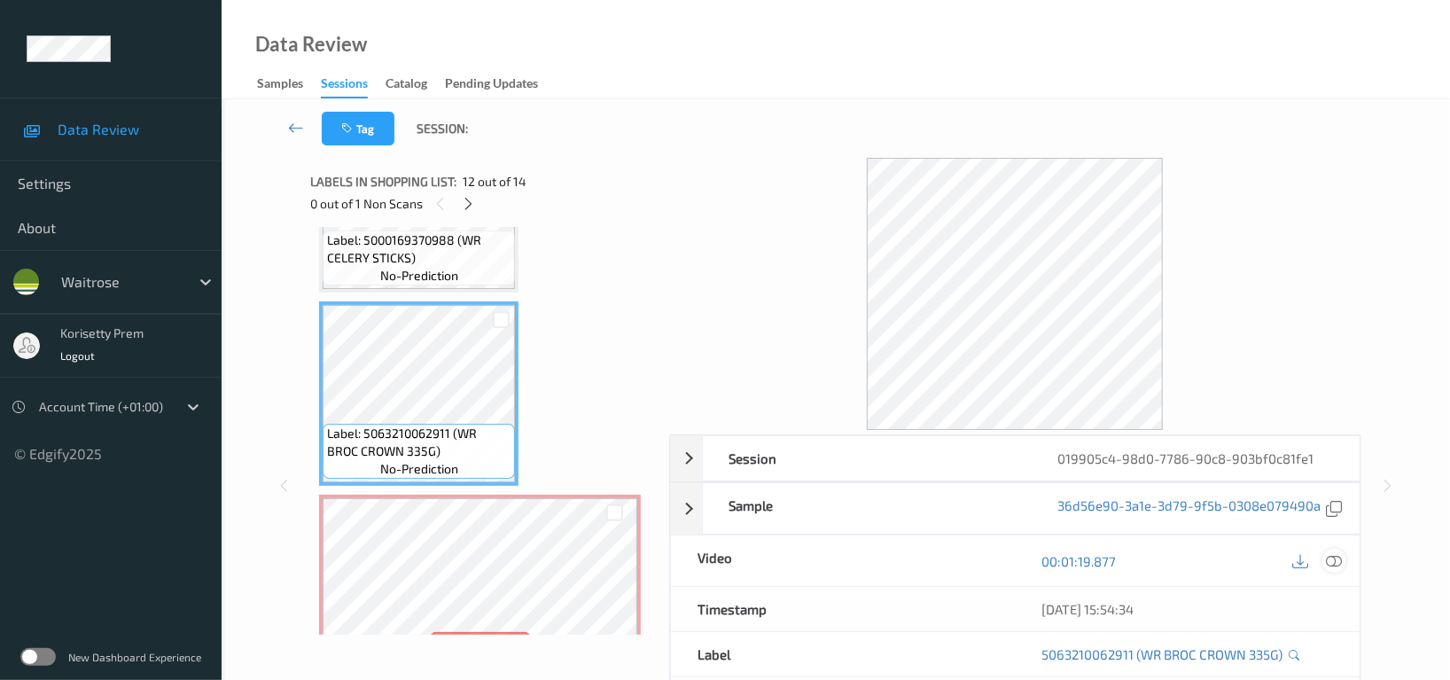
click at [1333, 558] on icon at bounding box center [1334, 561] width 16 height 16
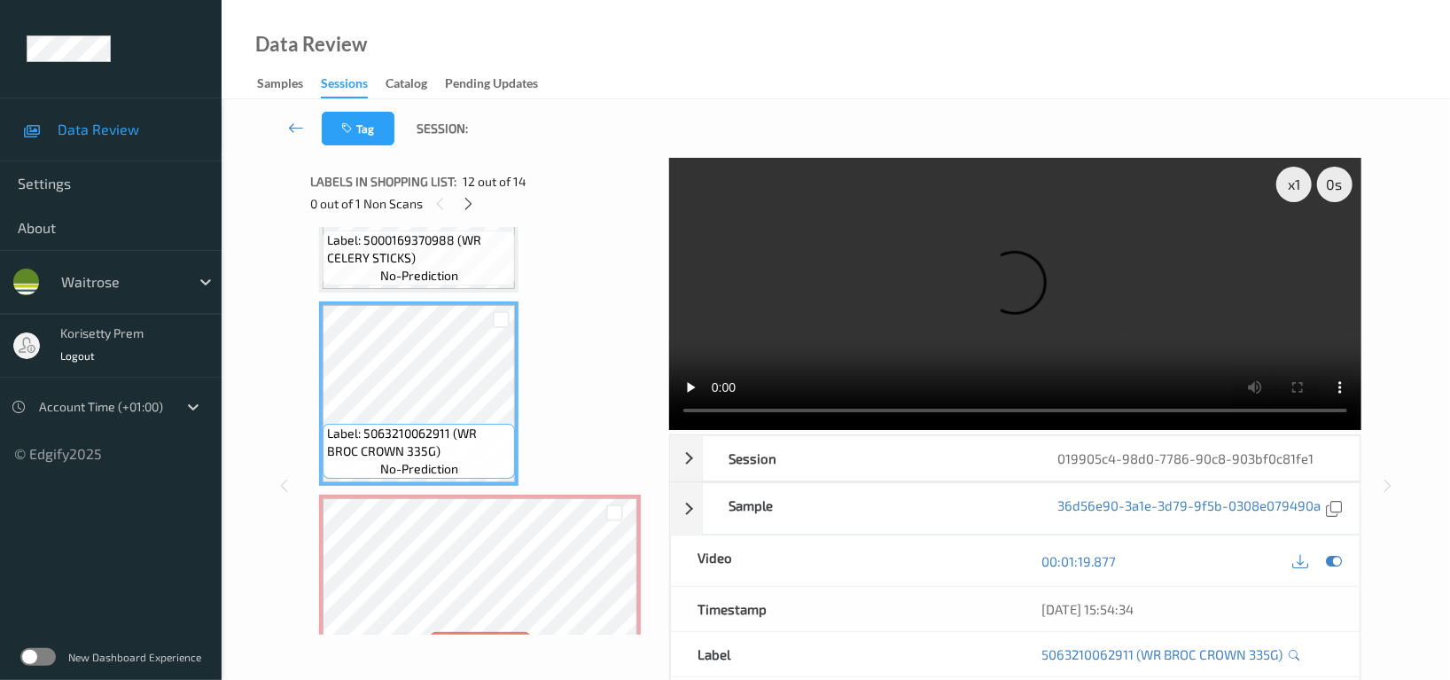
click at [950, 257] on video at bounding box center [1015, 294] width 692 height 272
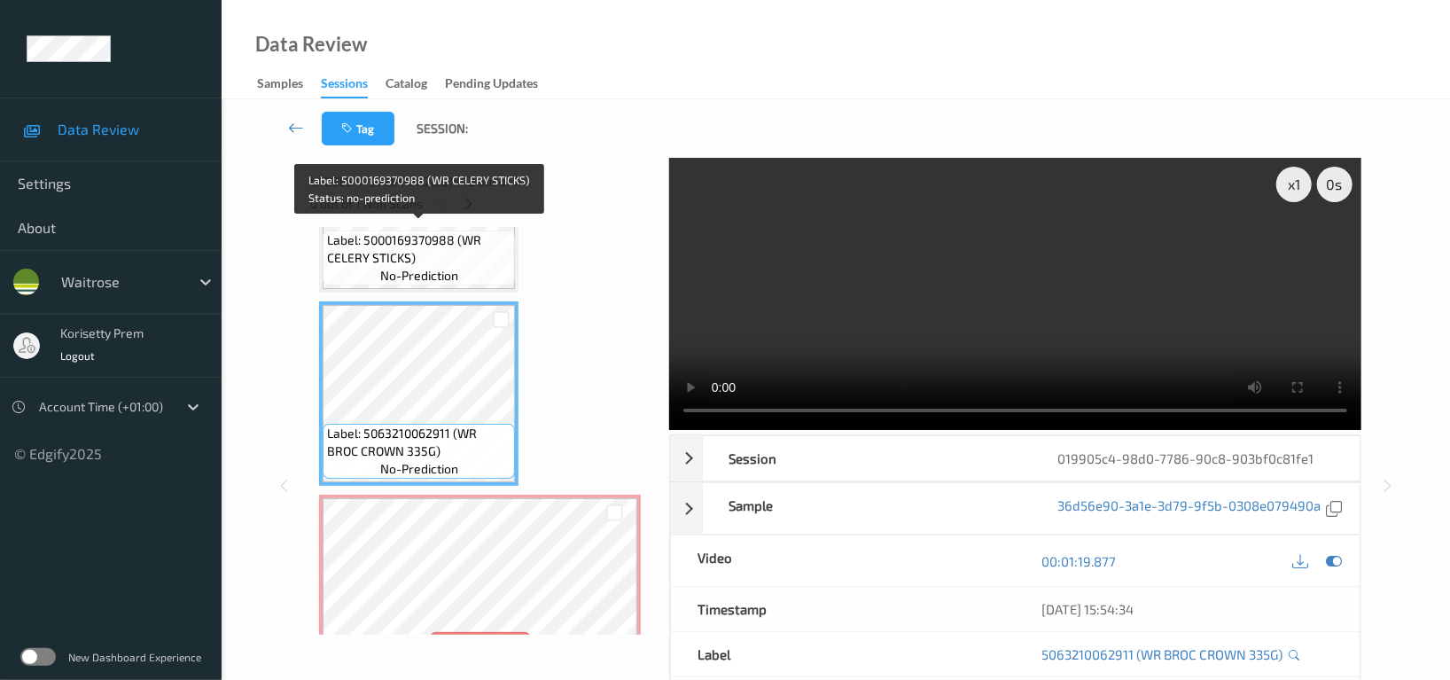
click at [422, 267] on span "no-prediction" at bounding box center [419, 276] width 78 height 18
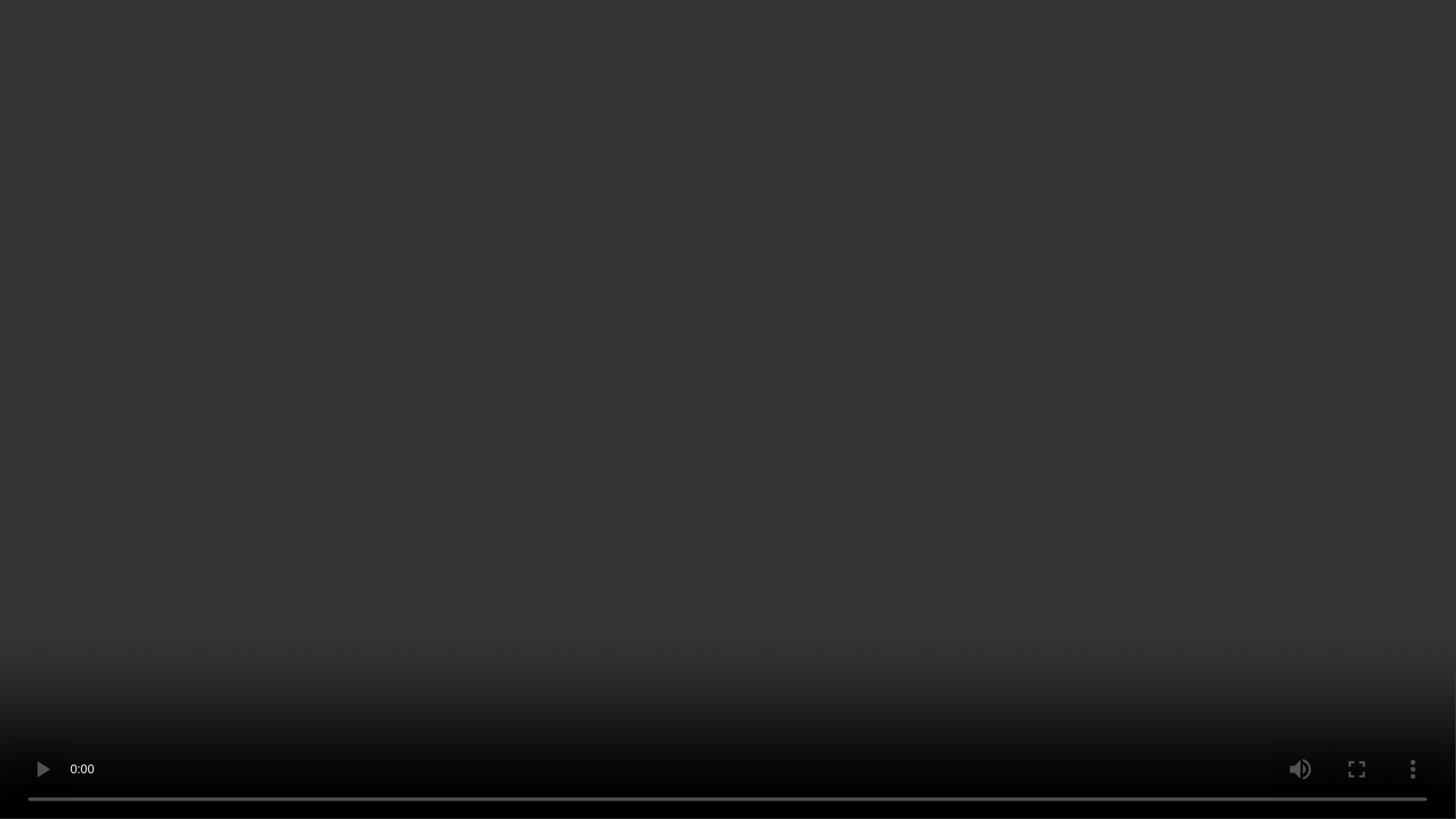
click at [830, 666] on video at bounding box center [728, 410] width 1456 height 819
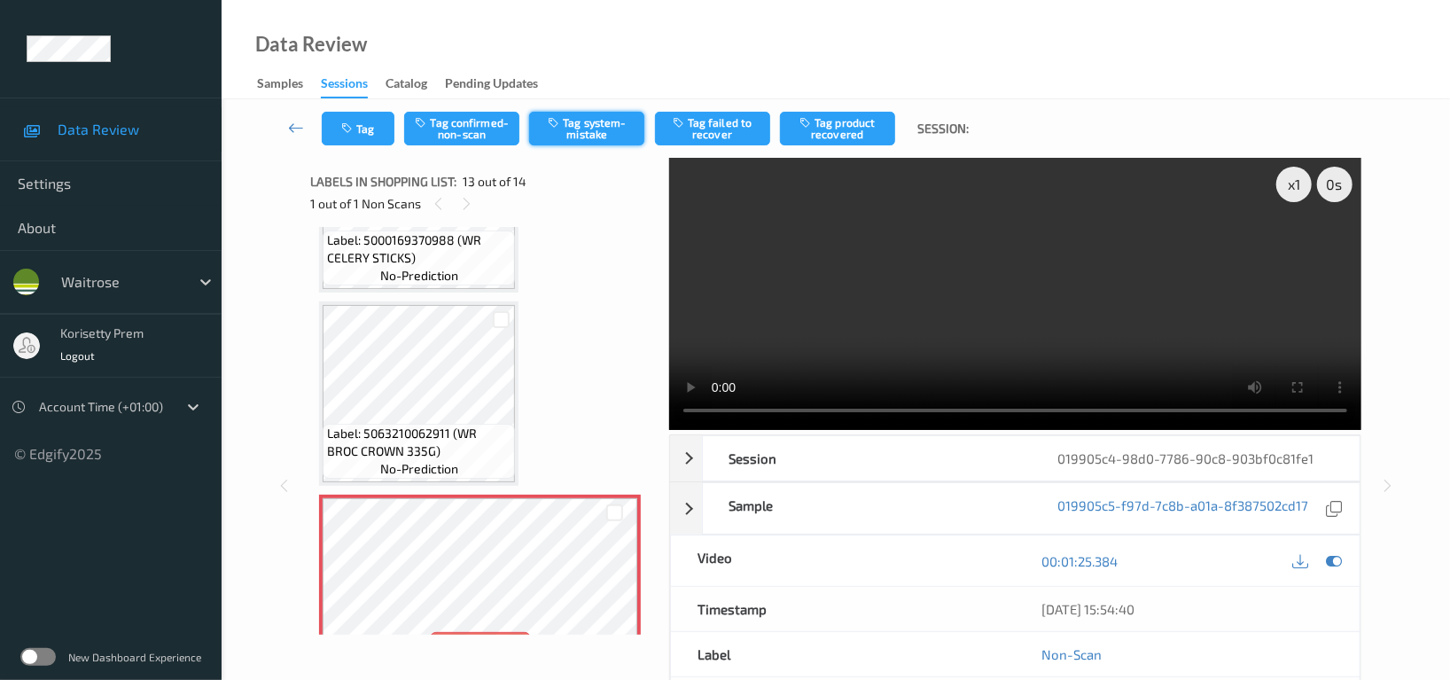
click at [584, 132] on button "Tag system-mistake" at bounding box center [586, 129] width 115 height 34
click at [363, 127] on button "Tag" at bounding box center [358, 129] width 73 height 34
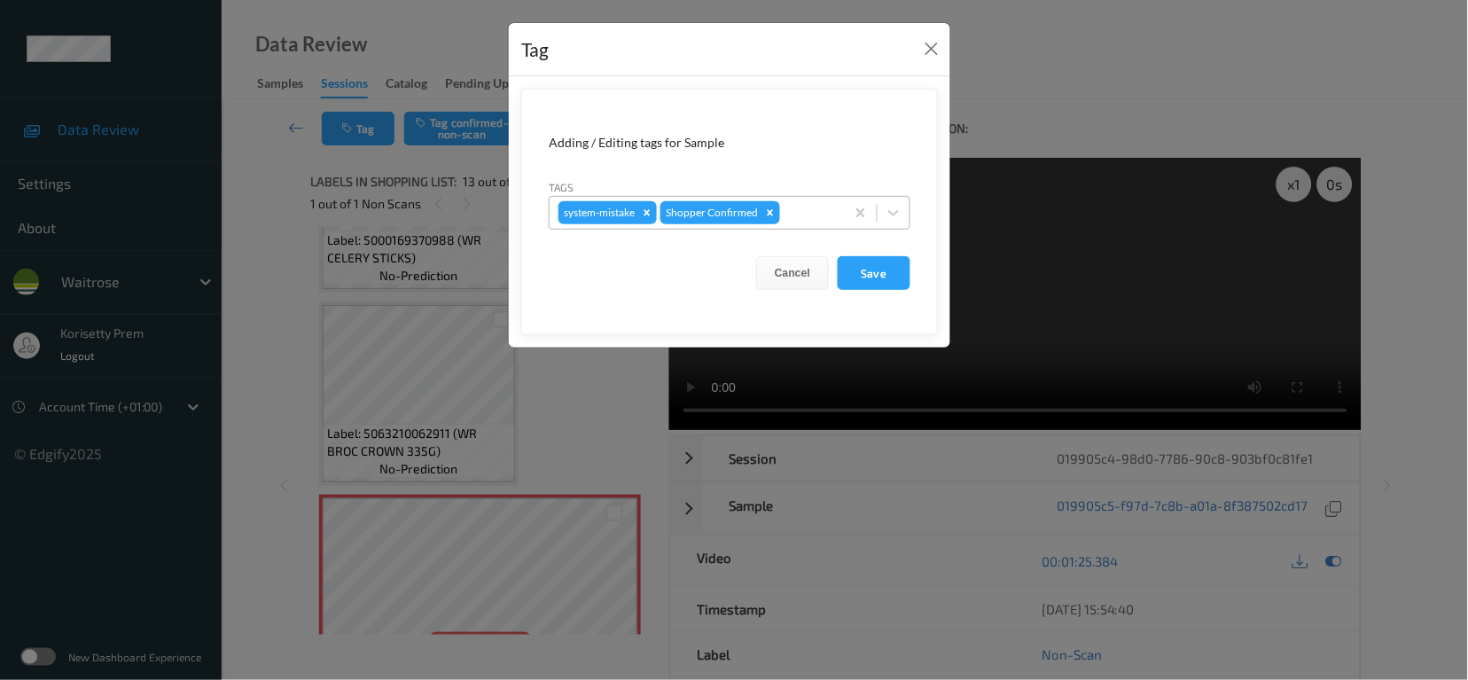
click at [814, 207] on div at bounding box center [810, 212] width 52 height 21
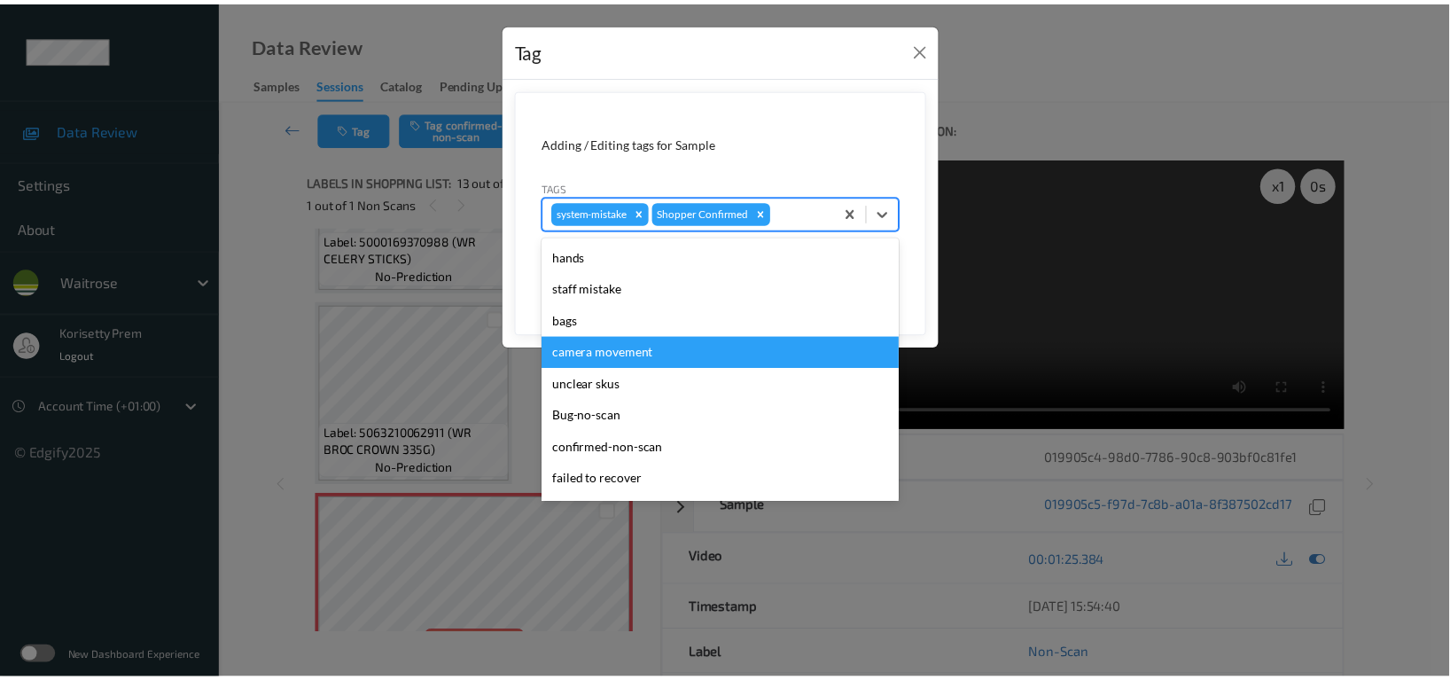
scroll to position [378, 0]
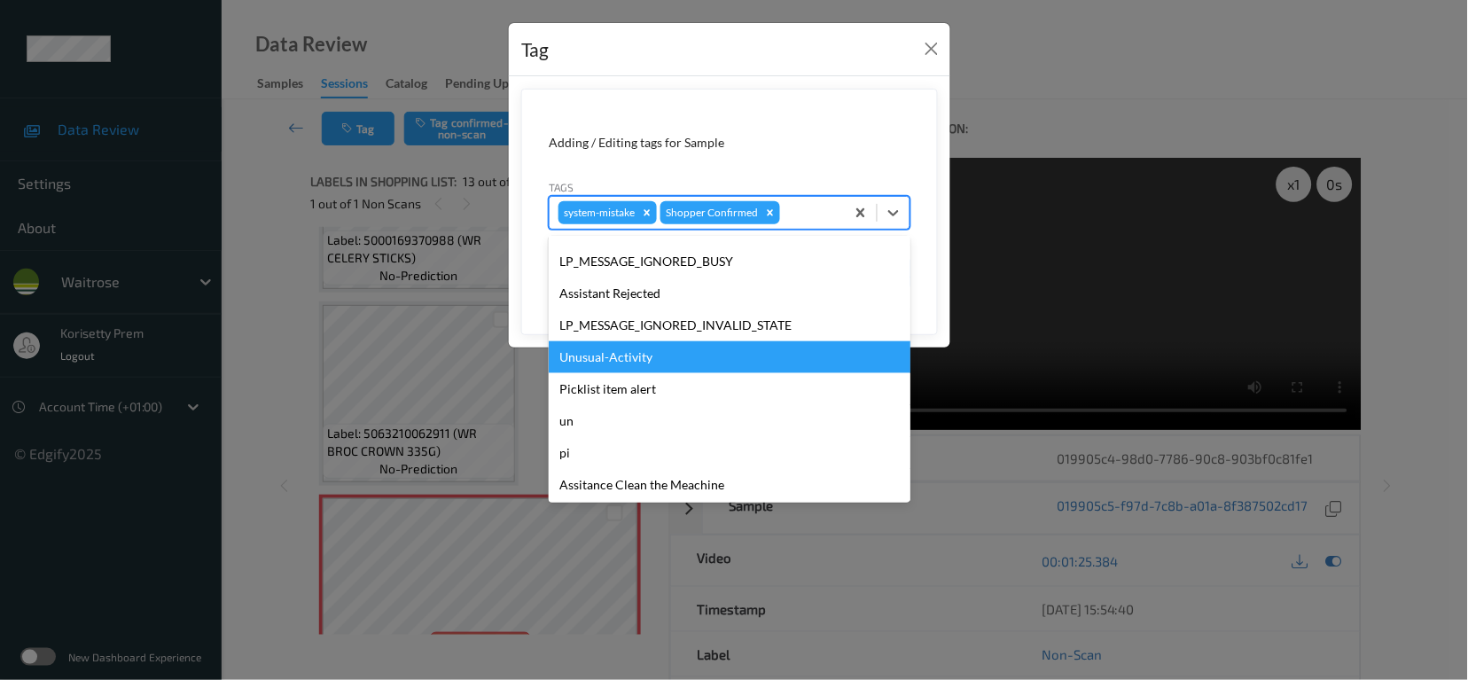
click at [626, 355] on div "Unusual-Activity" at bounding box center [730, 357] width 362 height 32
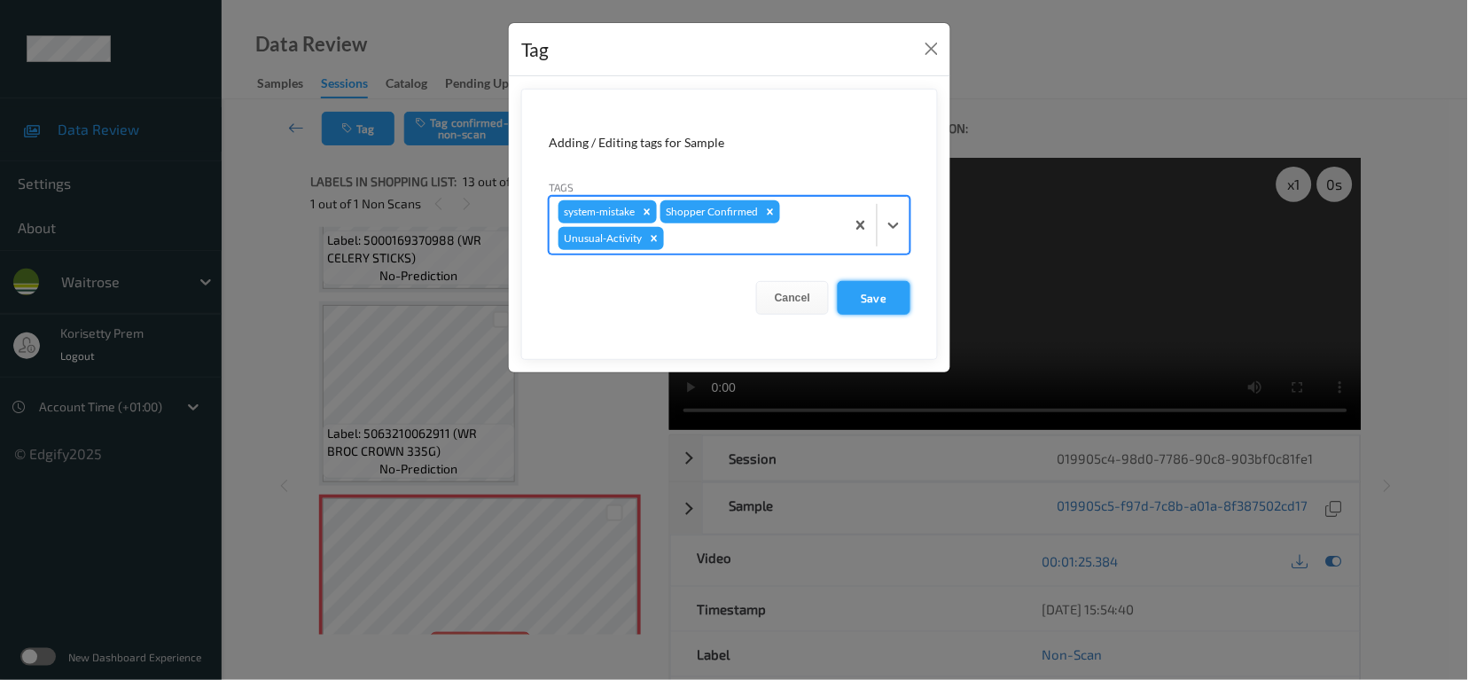
click at [869, 298] on button "Save" at bounding box center [874, 298] width 73 height 34
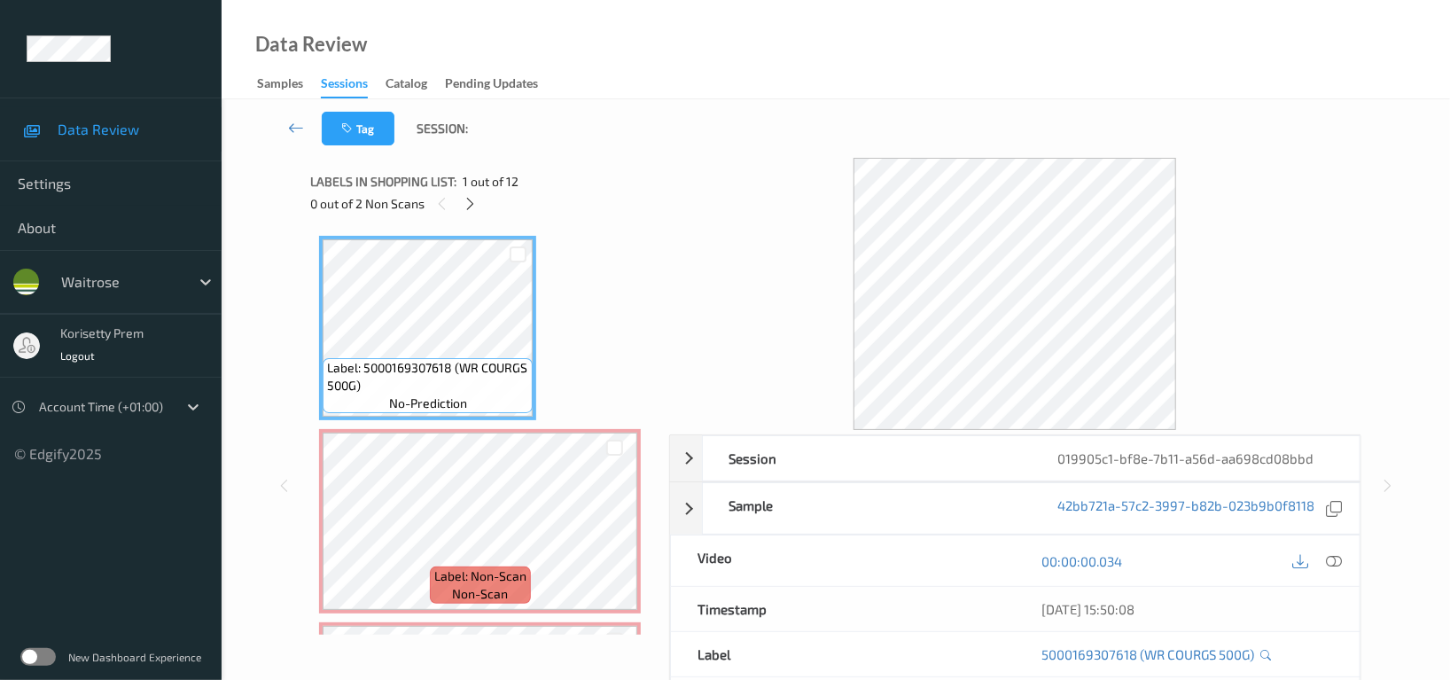
click at [776, 119] on div "Tag Session:" at bounding box center [836, 128] width 1156 height 59
click at [472, 201] on icon at bounding box center [471, 204] width 15 height 16
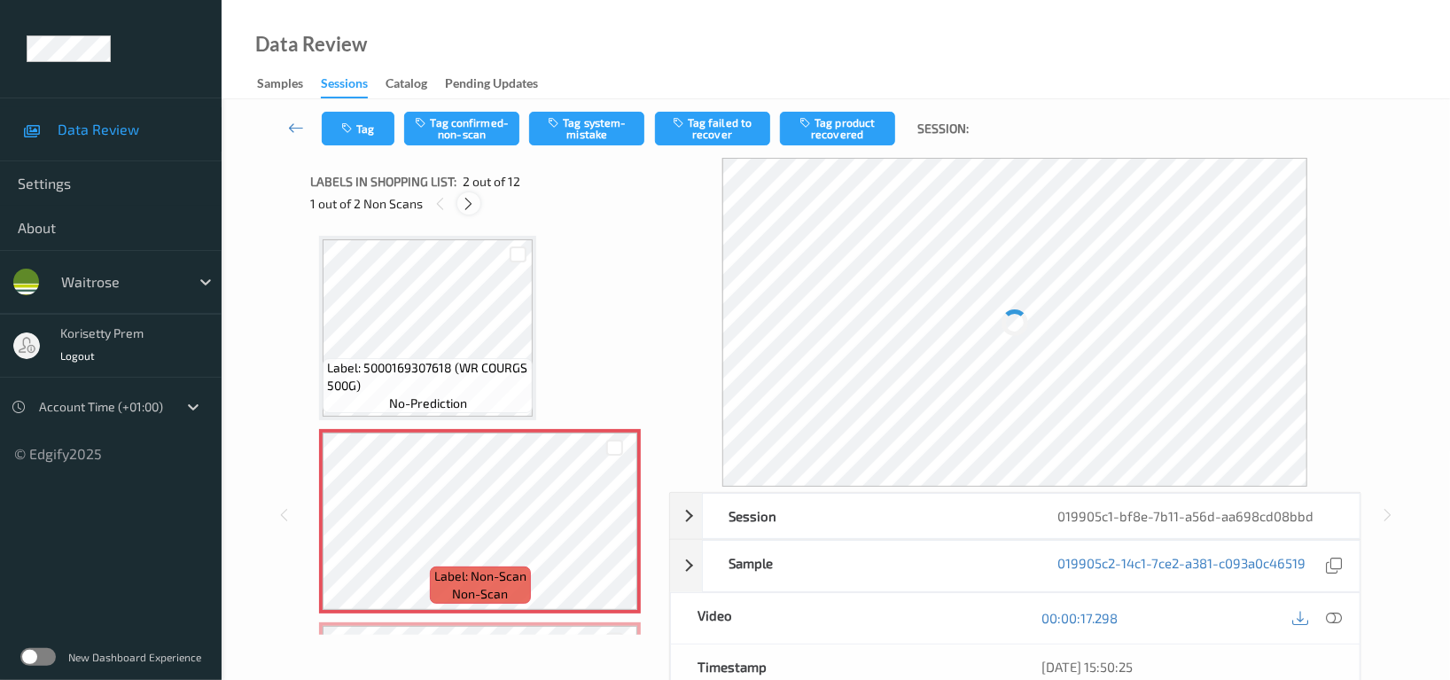
scroll to position [8, 0]
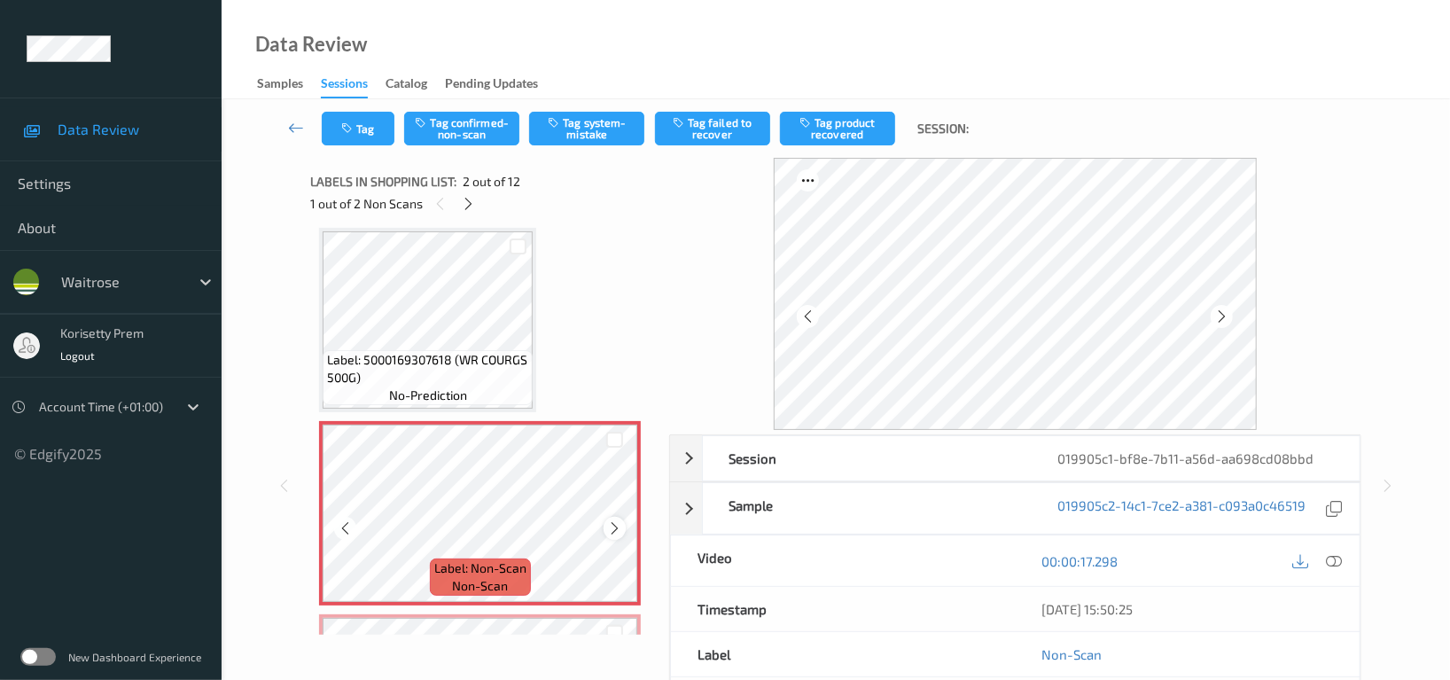
click at [606, 535] on div at bounding box center [615, 528] width 22 height 22
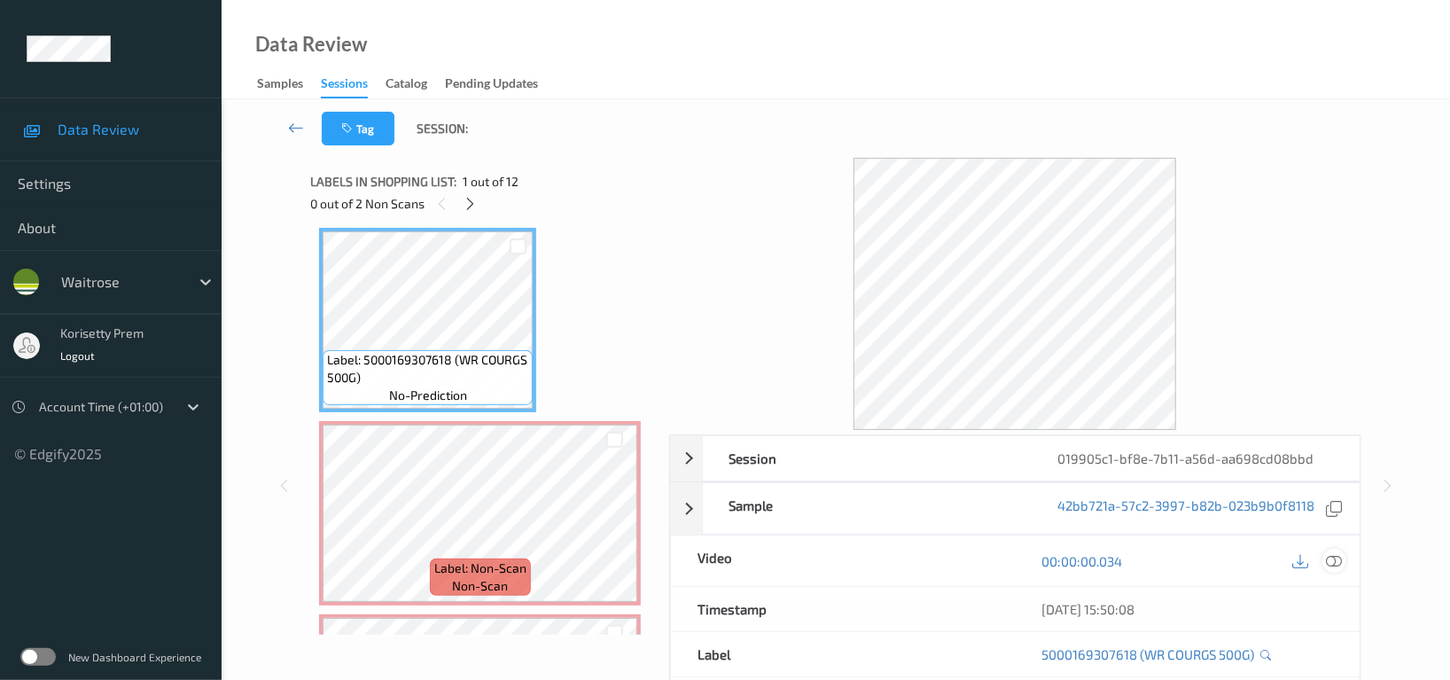
click at [1329, 558] on icon at bounding box center [1334, 561] width 16 height 16
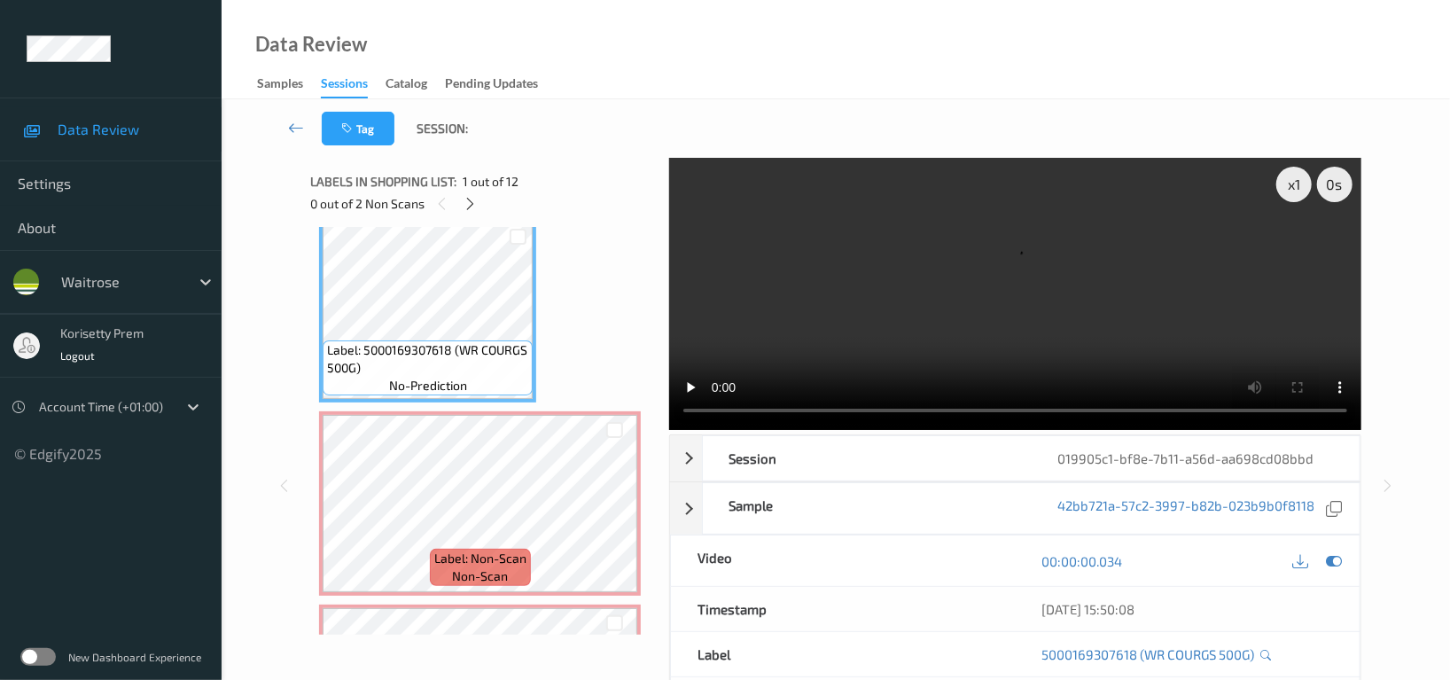
scroll to position [0, 0]
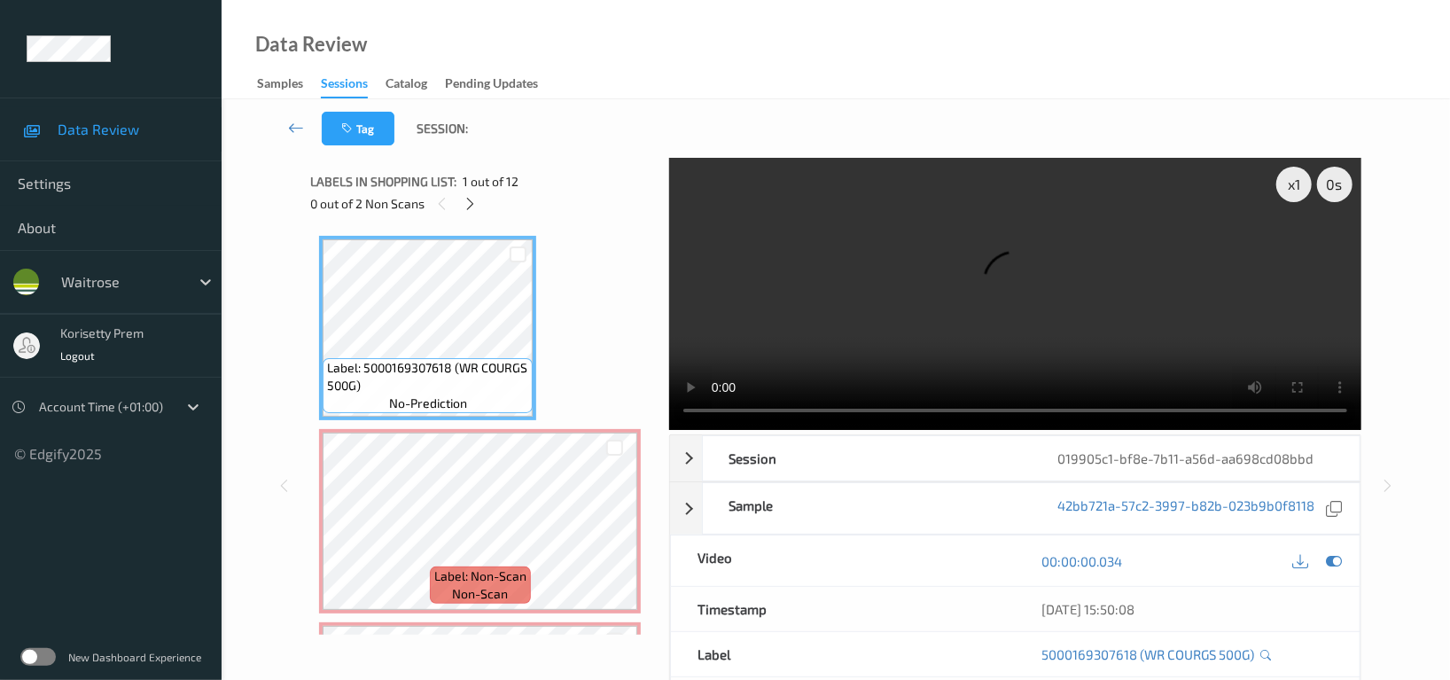
click at [824, 218] on video at bounding box center [1015, 294] width 692 height 272
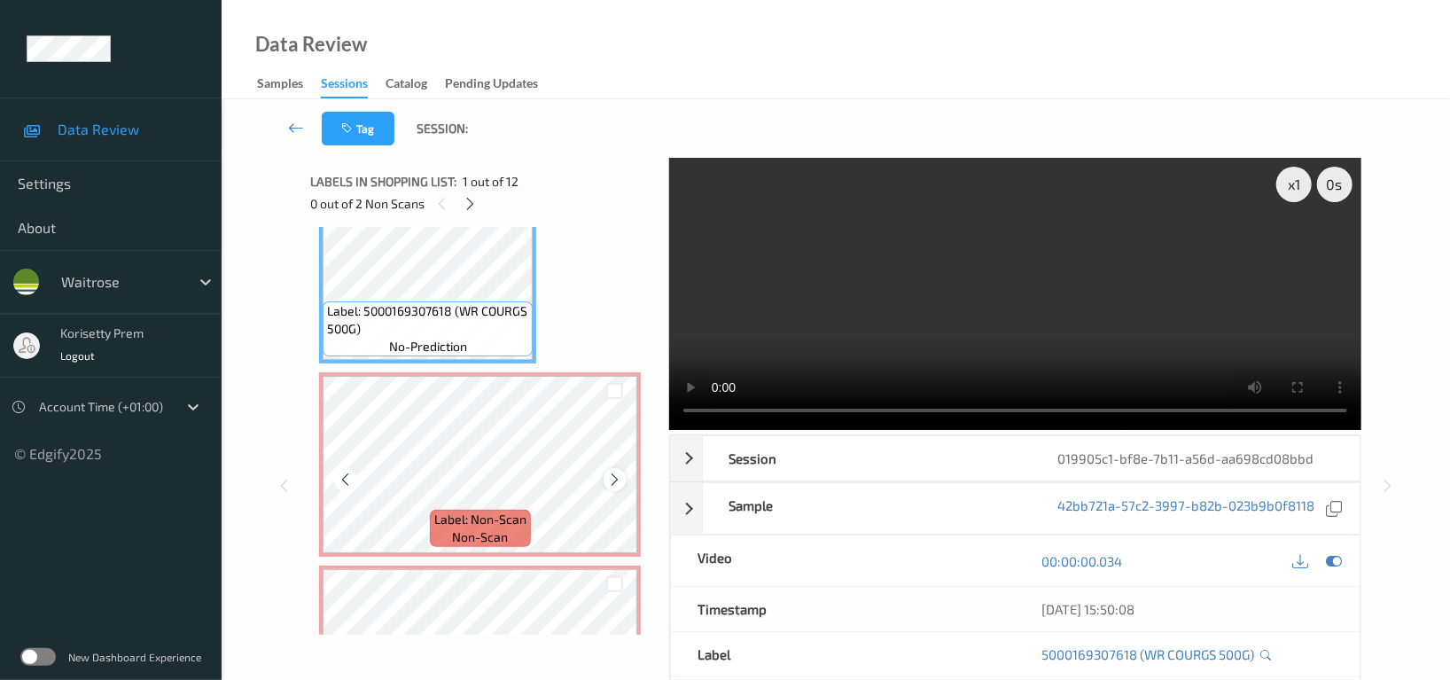
scroll to position [118, 0]
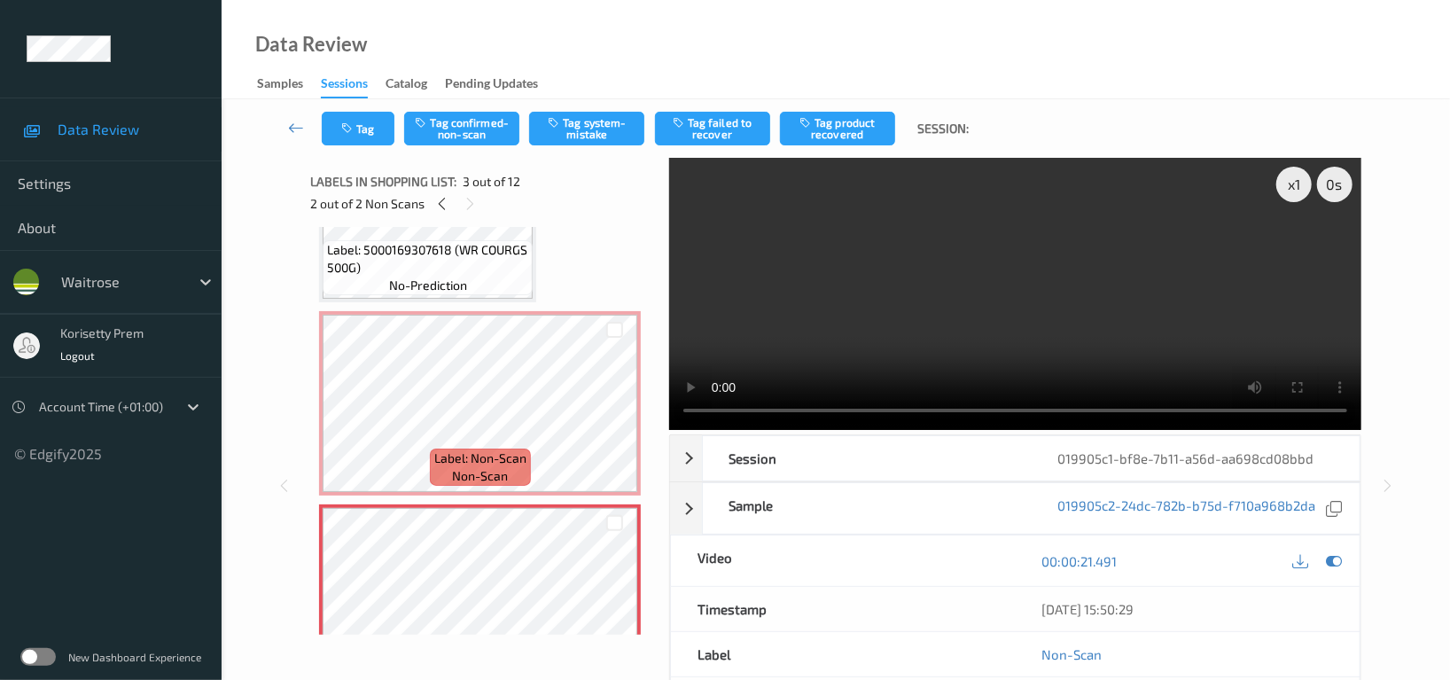
click at [919, 287] on video at bounding box center [1015, 294] width 692 height 272
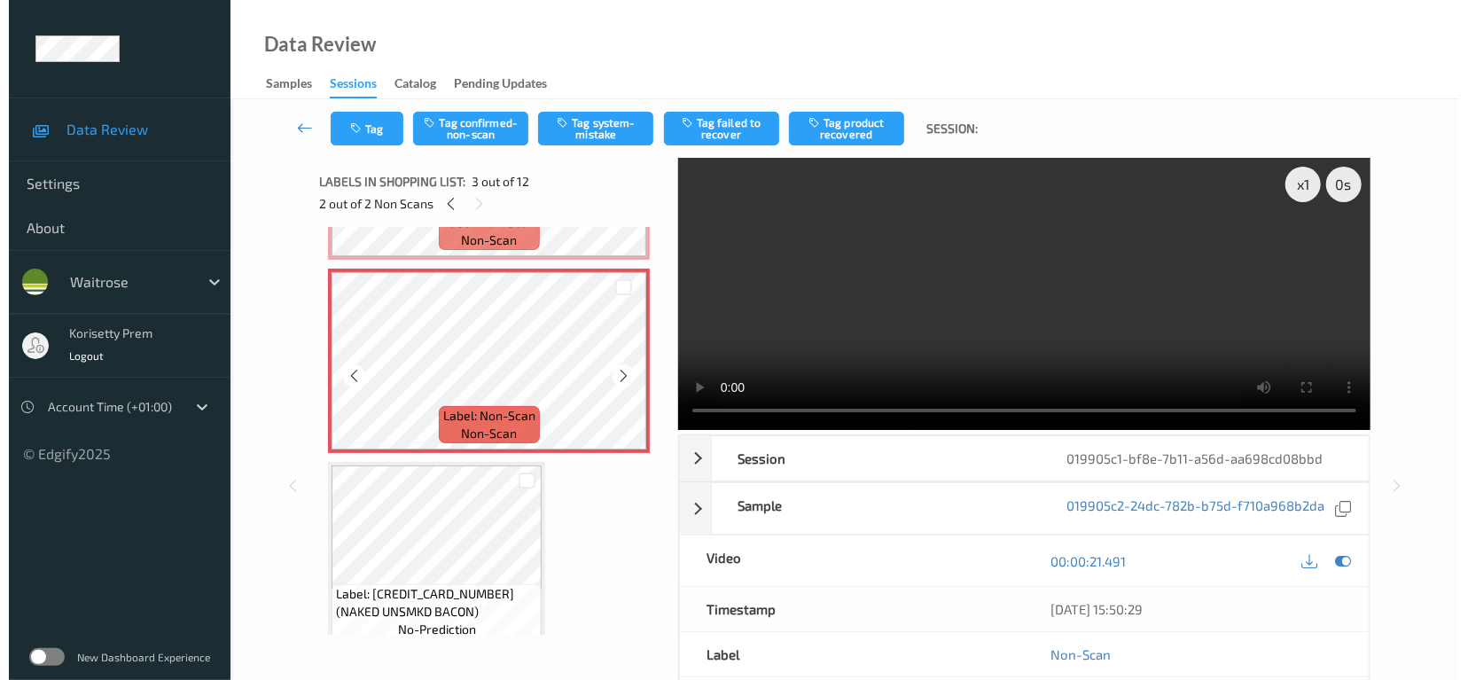
scroll to position [236, 0]
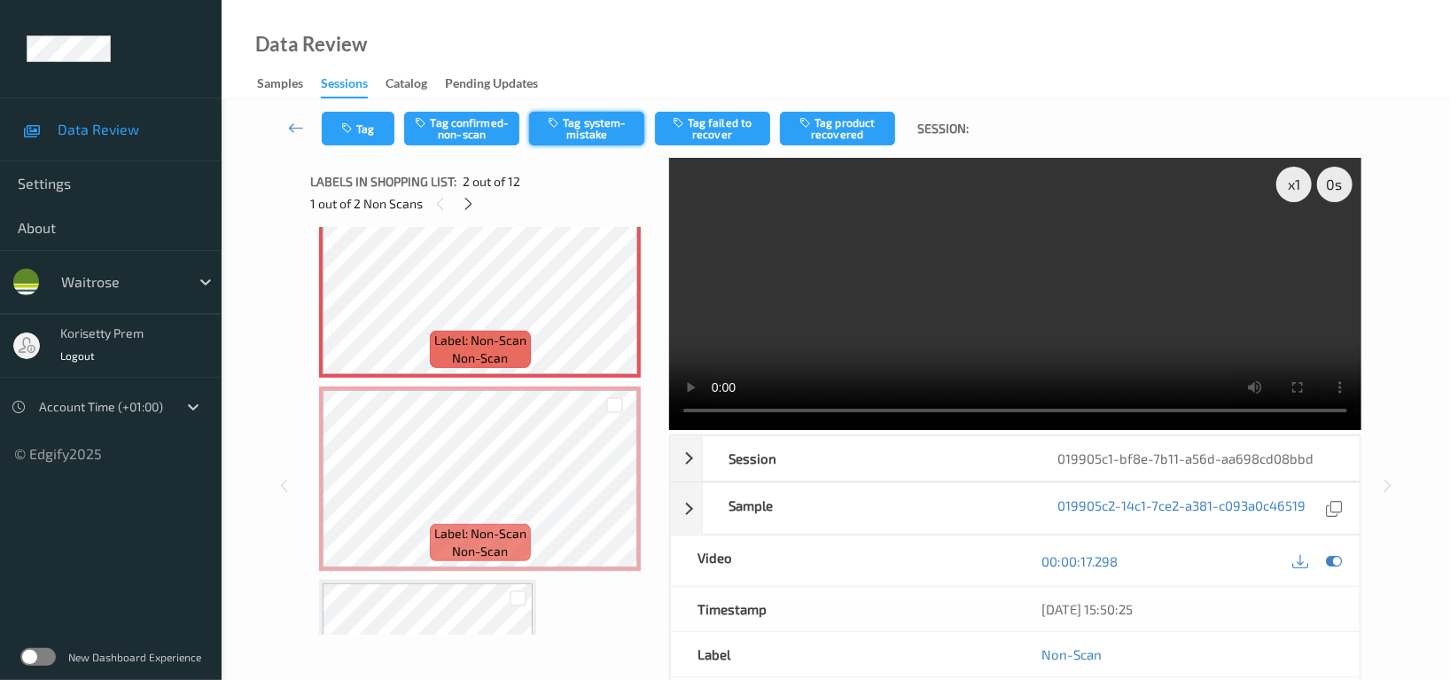
click at [599, 126] on button "Tag system-mistake" at bounding box center [586, 129] width 115 height 34
click at [361, 134] on button "Tag" at bounding box center [358, 129] width 73 height 34
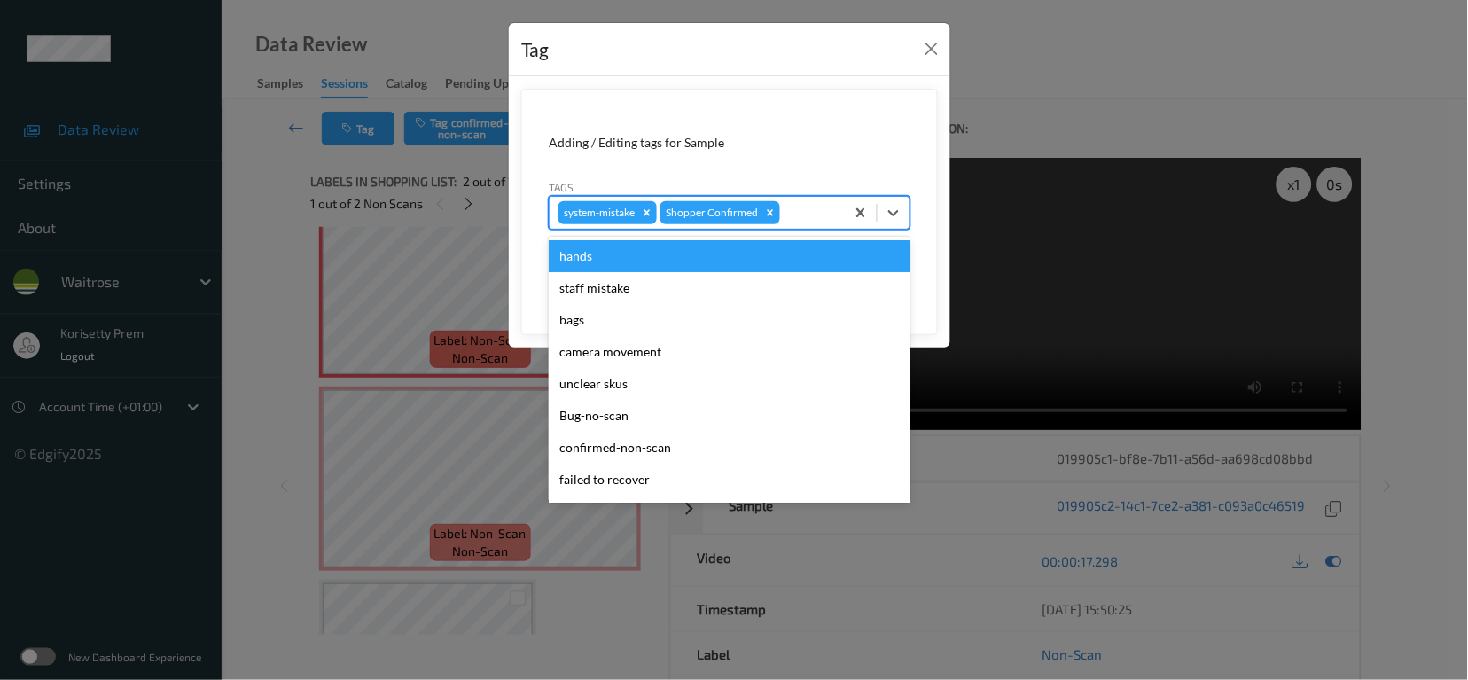
click at [811, 207] on div at bounding box center [810, 212] width 52 height 21
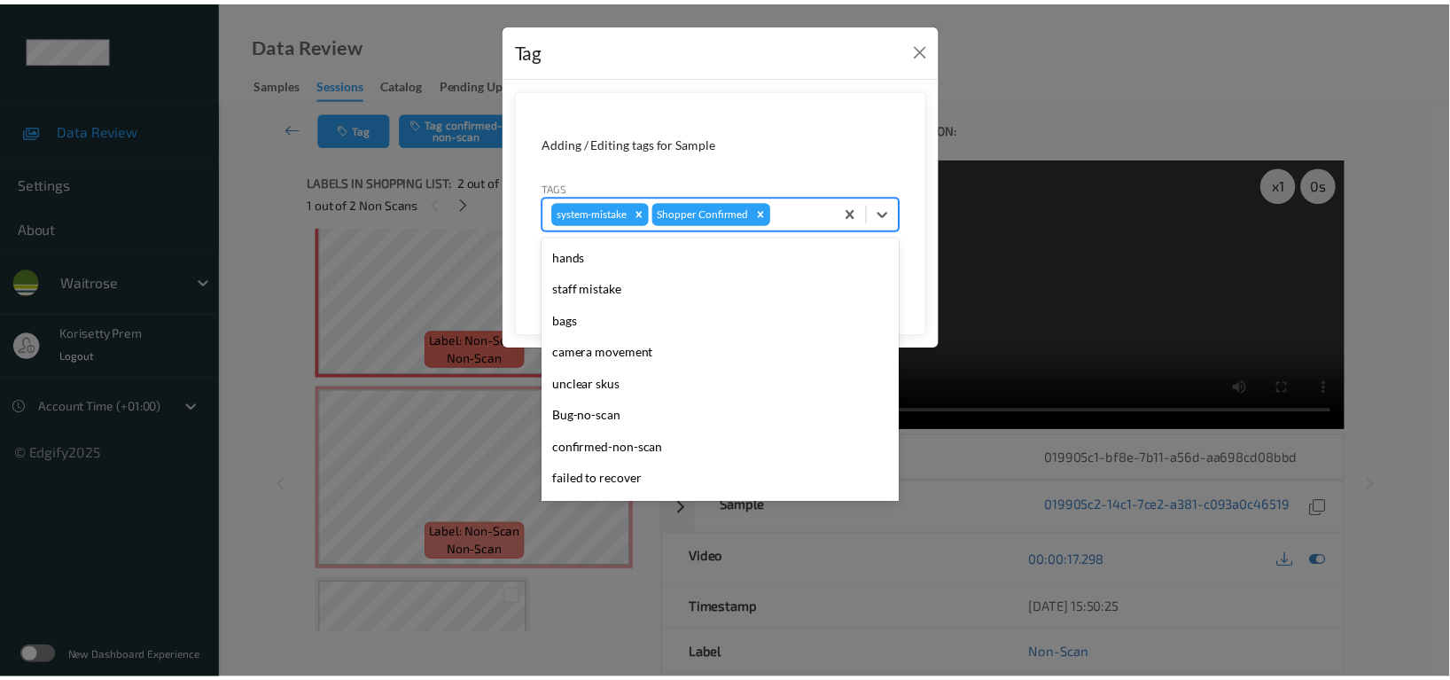
scroll to position [378, 0]
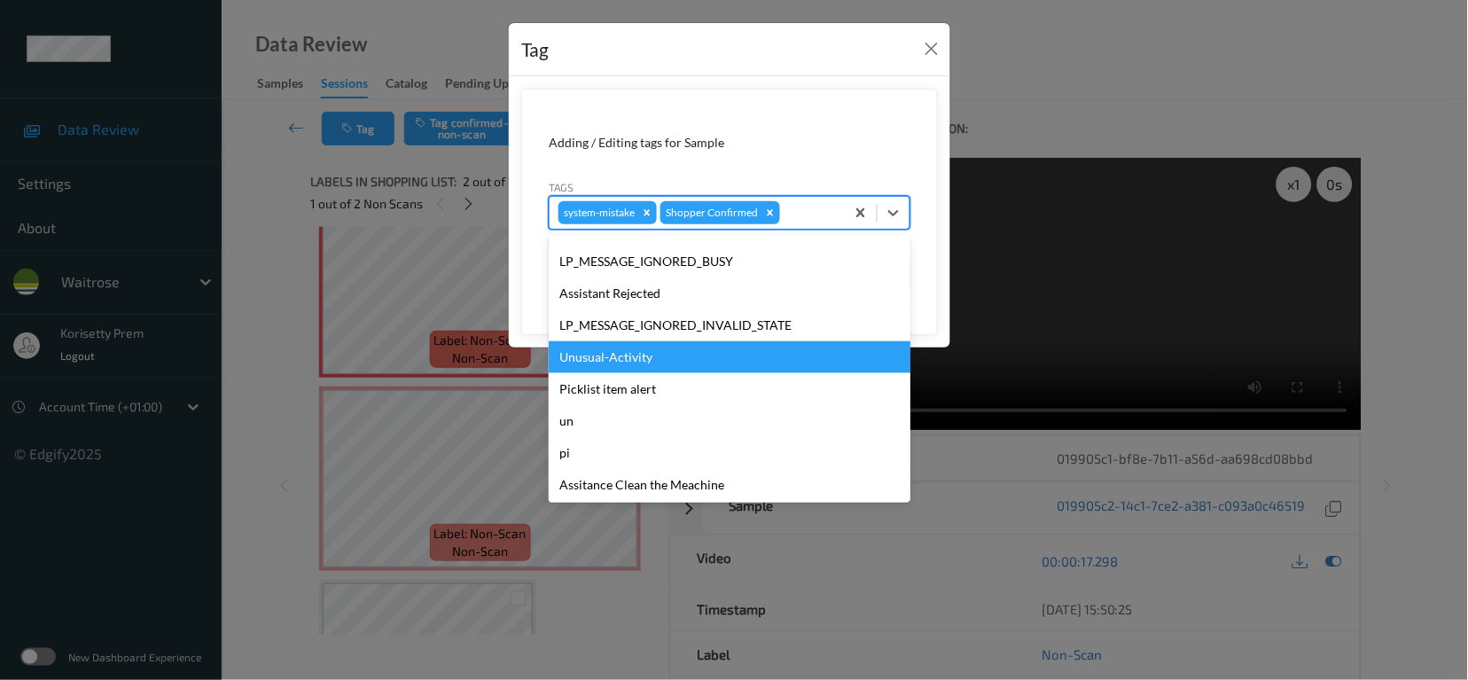
click at [612, 355] on div "Unusual-Activity" at bounding box center [730, 357] width 362 height 32
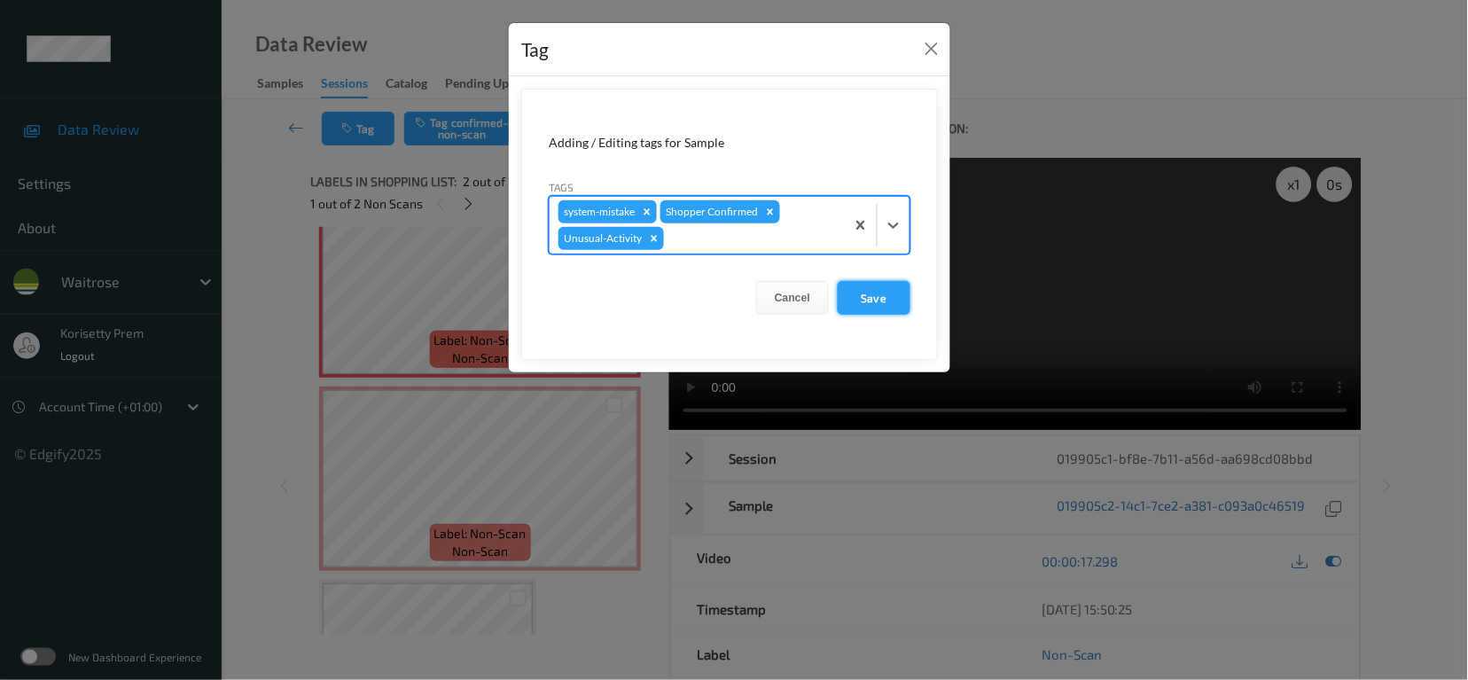
click at [878, 285] on button "Save" at bounding box center [874, 298] width 73 height 34
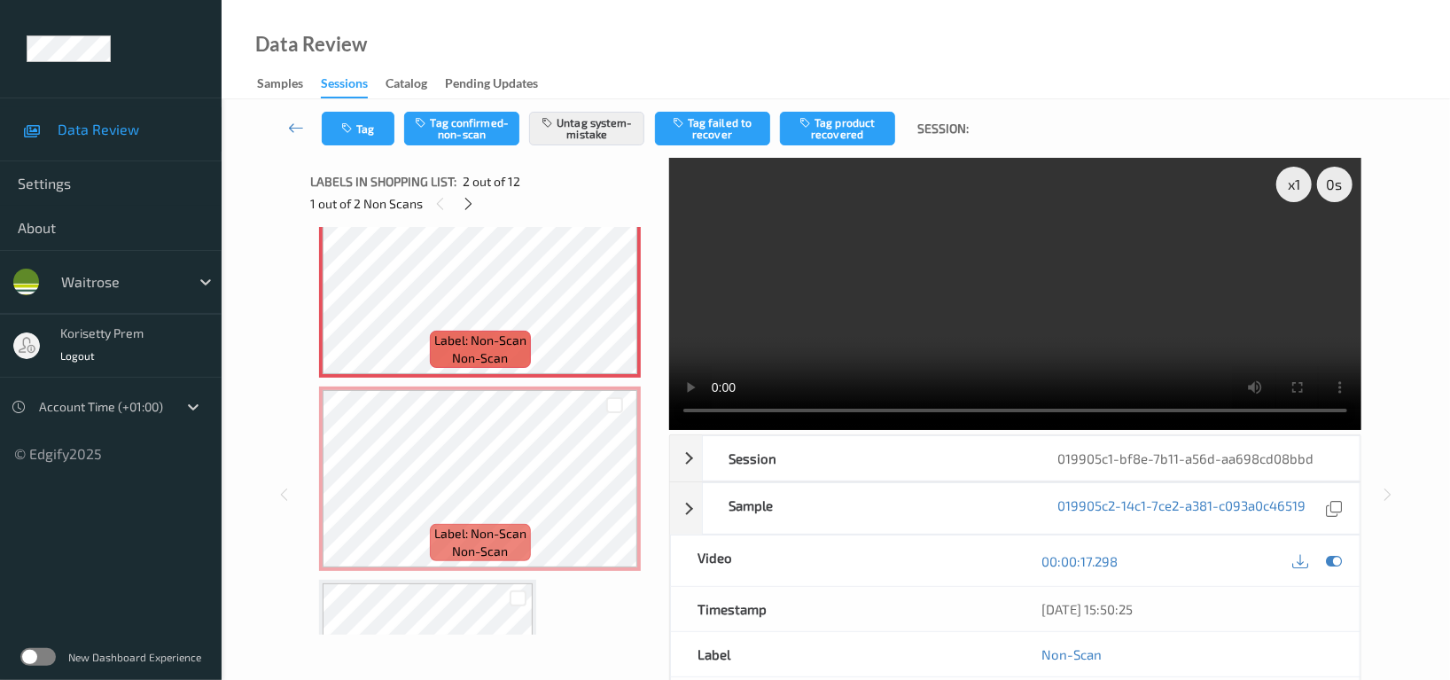
click at [913, 217] on video at bounding box center [1015, 294] width 692 height 272
click at [931, 228] on video at bounding box center [1015, 294] width 692 height 272
click at [988, 355] on video at bounding box center [1015, 294] width 692 height 272
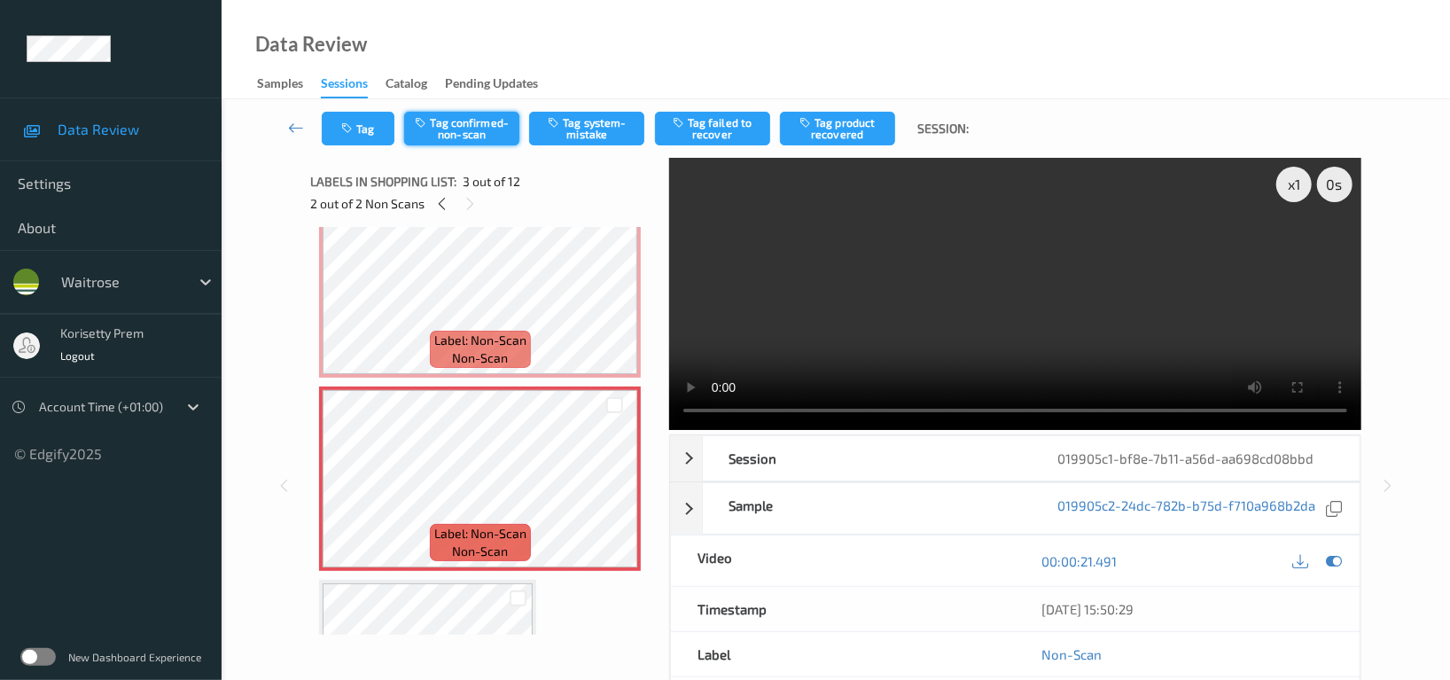
click at [485, 121] on button "Tag confirmed-non-scan" at bounding box center [461, 129] width 115 height 34
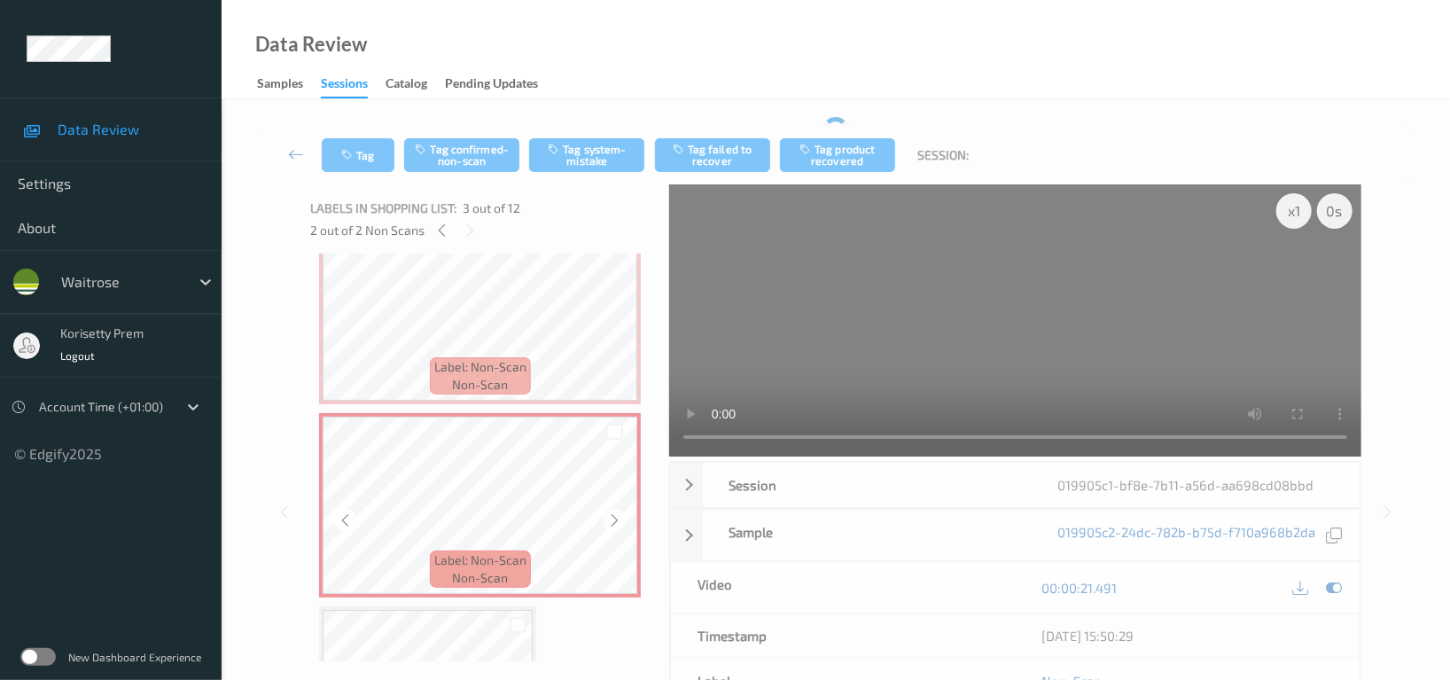
scroll to position [472, 0]
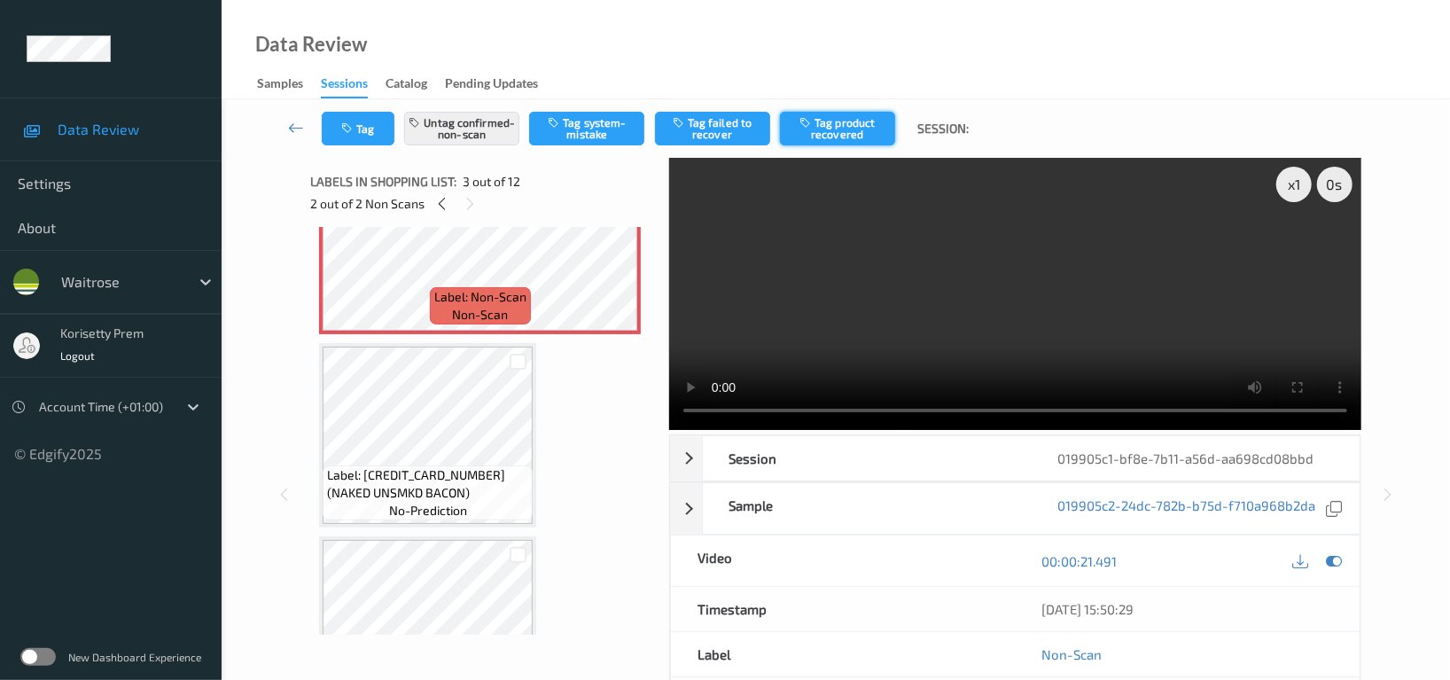
click at [832, 132] on button "Tag product recovered" at bounding box center [837, 129] width 115 height 34
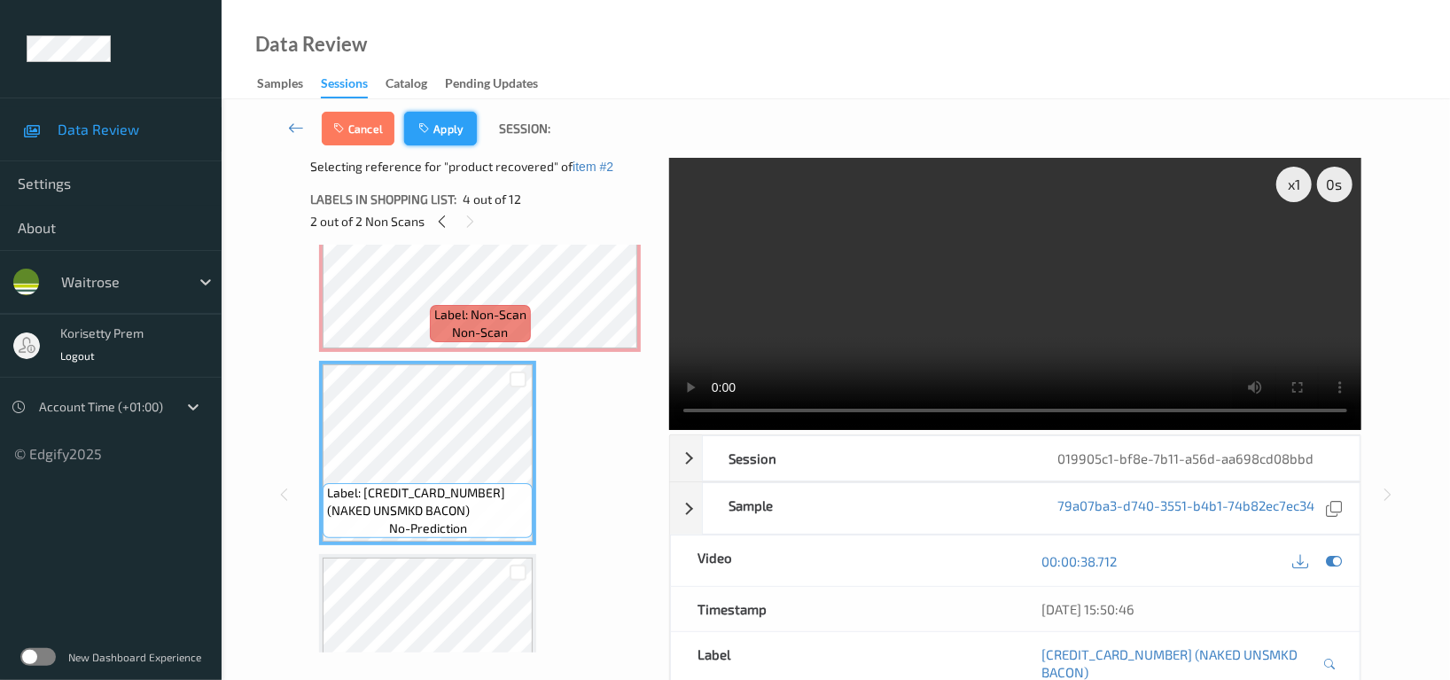
click at [428, 123] on icon "button" at bounding box center [425, 128] width 15 height 12
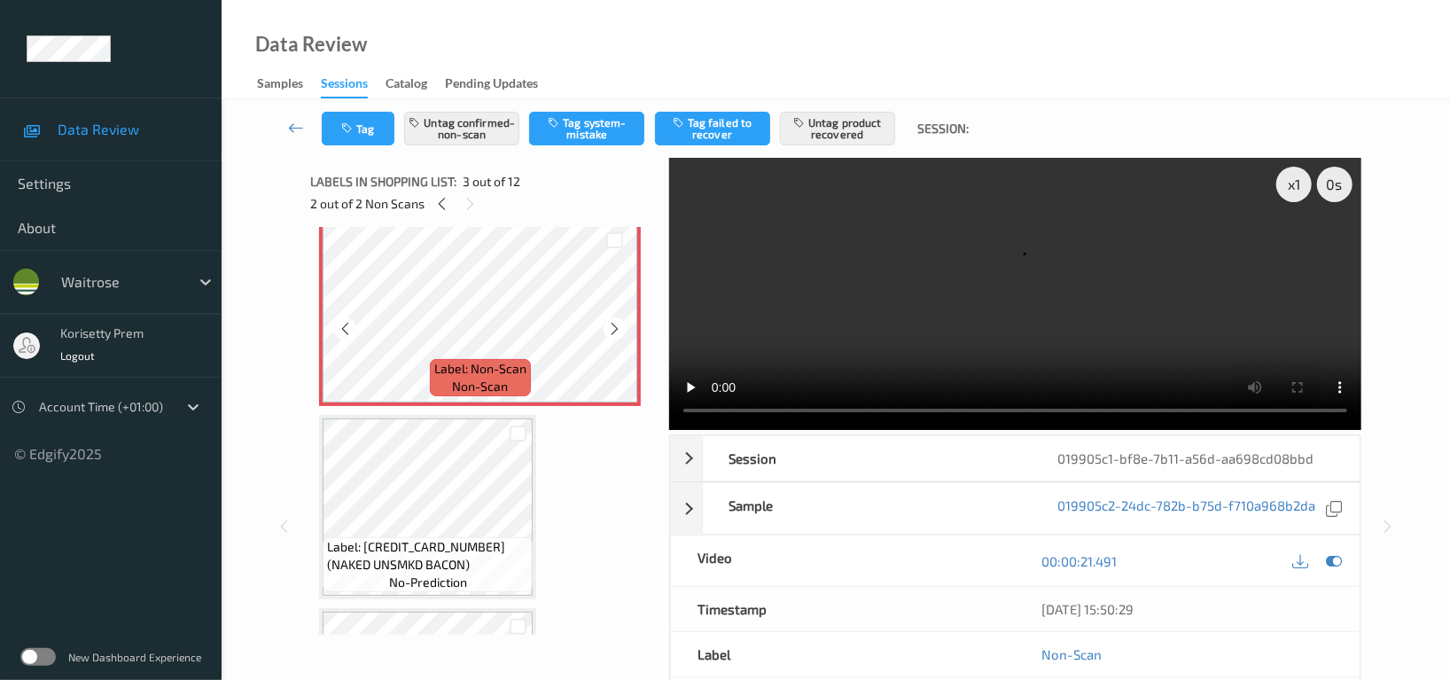
scroll to position [437, 0]
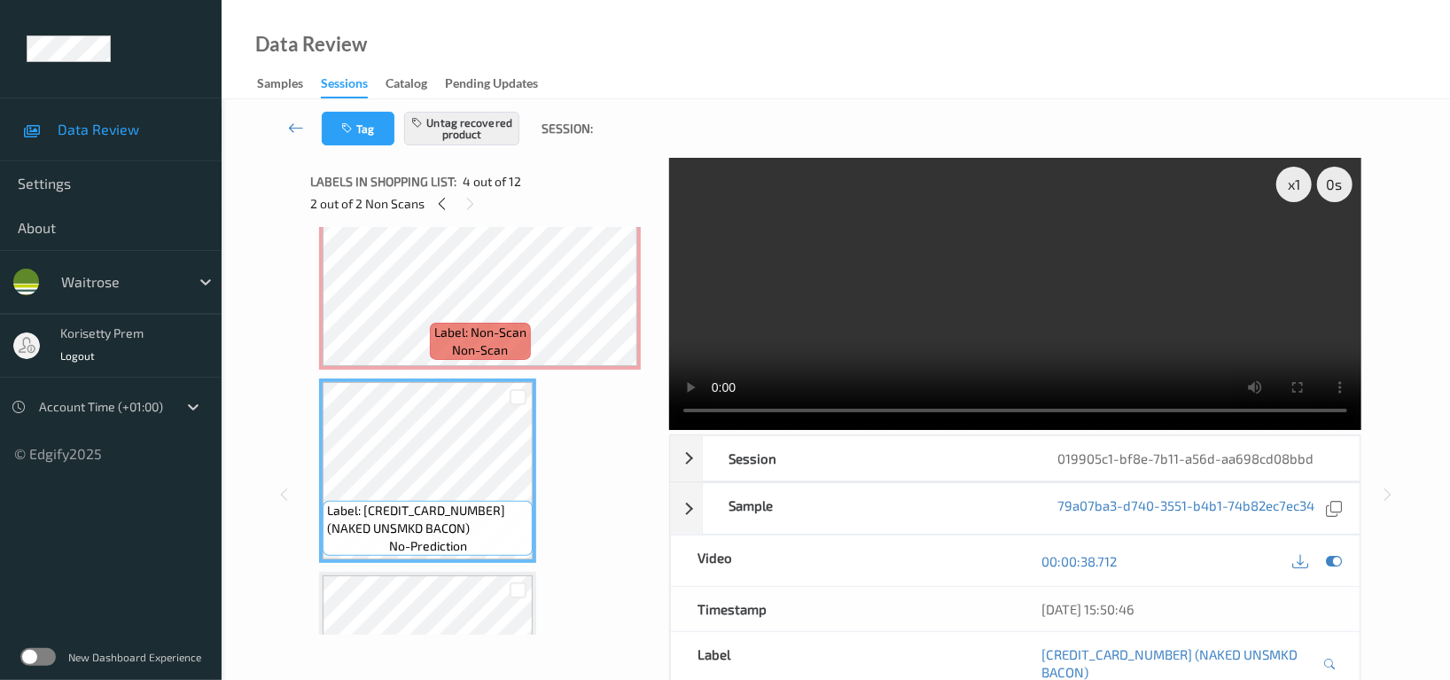
scroll to position [394, 0]
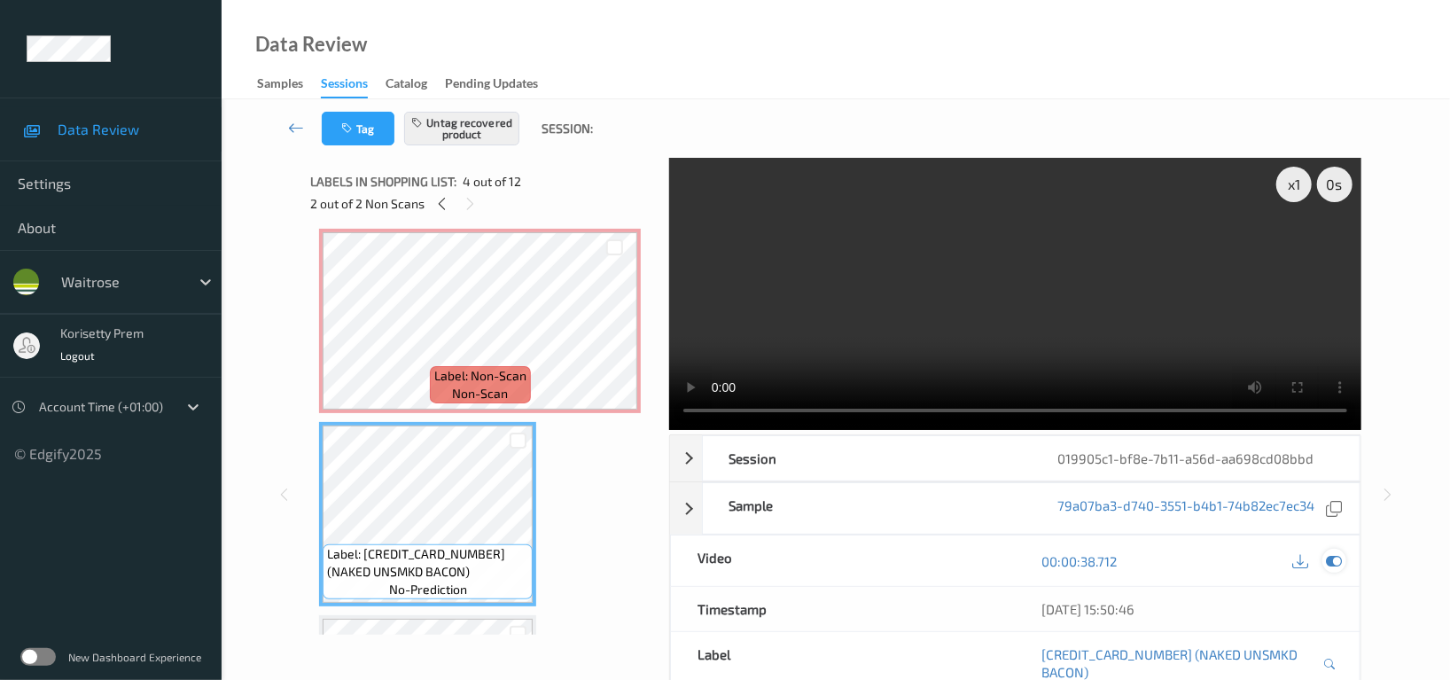
click at [1335, 558] on icon at bounding box center [1334, 561] width 16 height 16
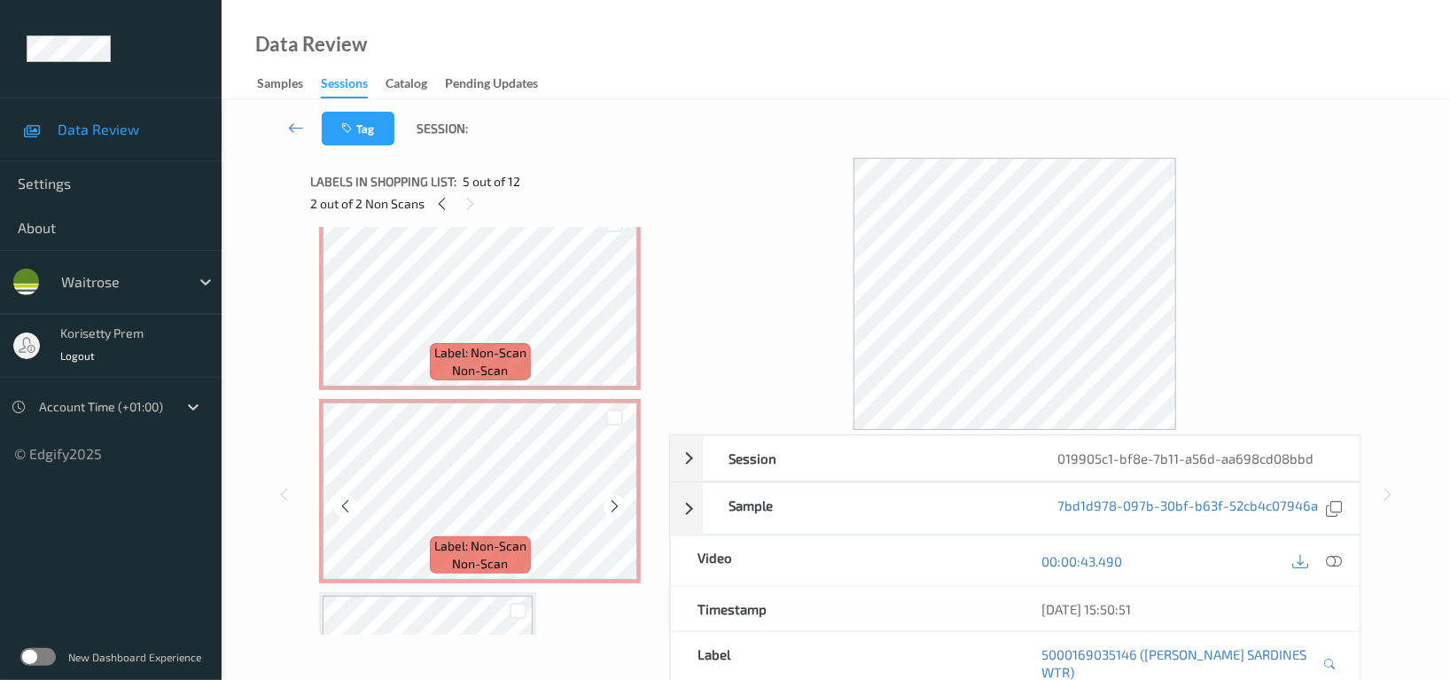
scroll to position [158, 0]
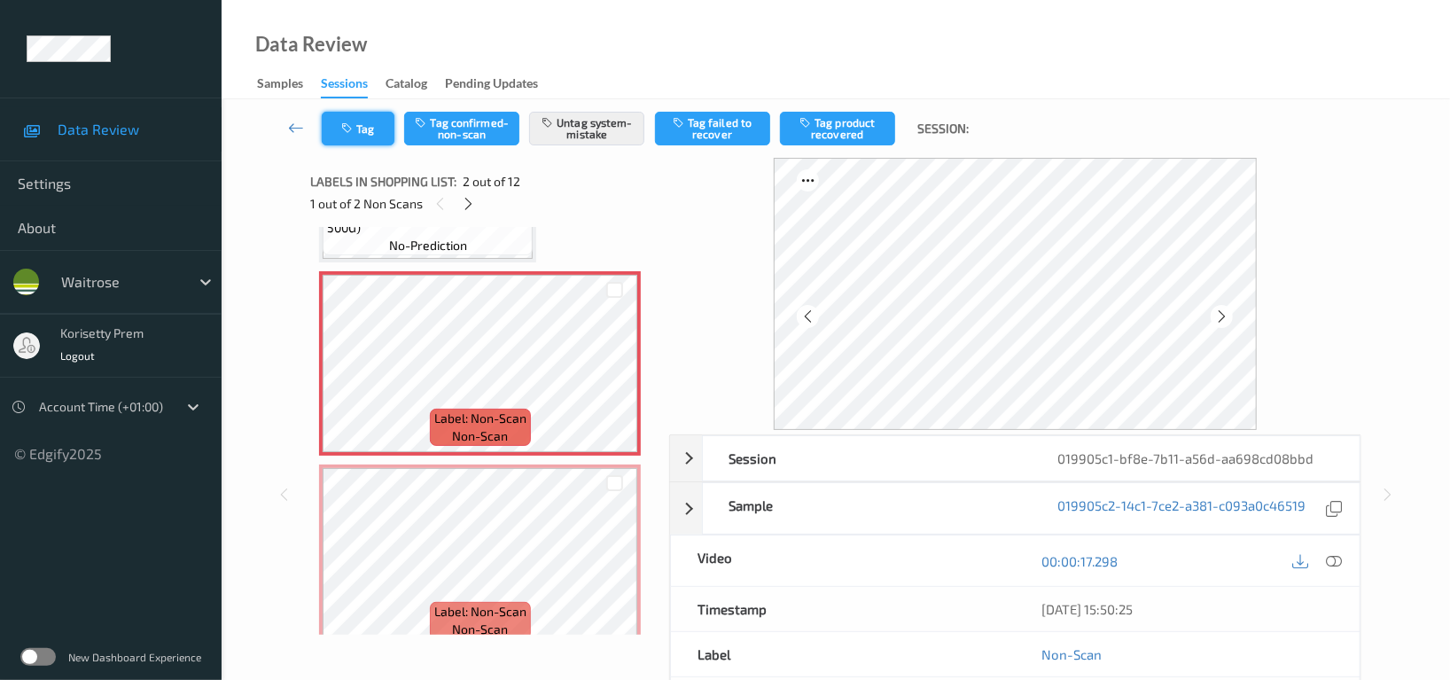
click at [335, 129] on button "Tag" at bounding box center [358, 129] width 73 height 34
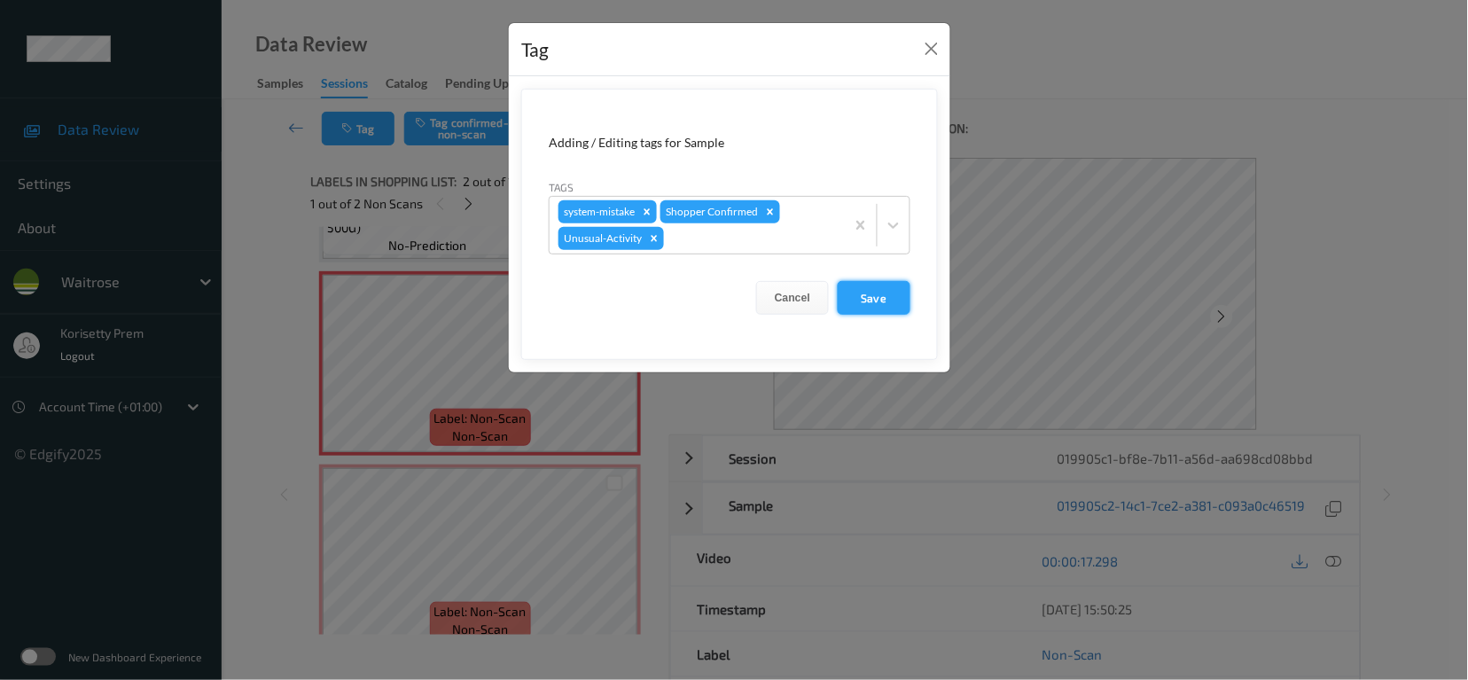
click at [893, 305] on button "Save" at bounding box center [874, 298] width 73 height 34
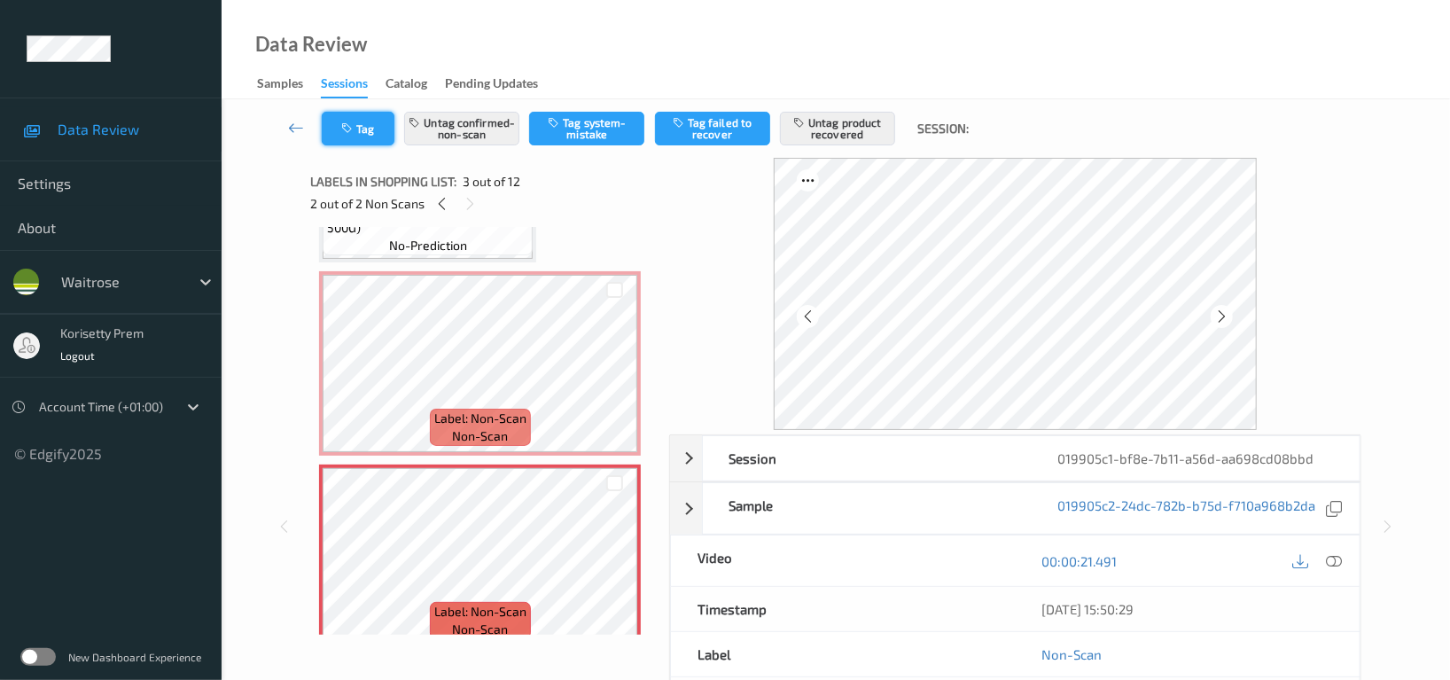
click at [360, 119] on button "Tag" at bounding box center [358, 129] width 73 height 34
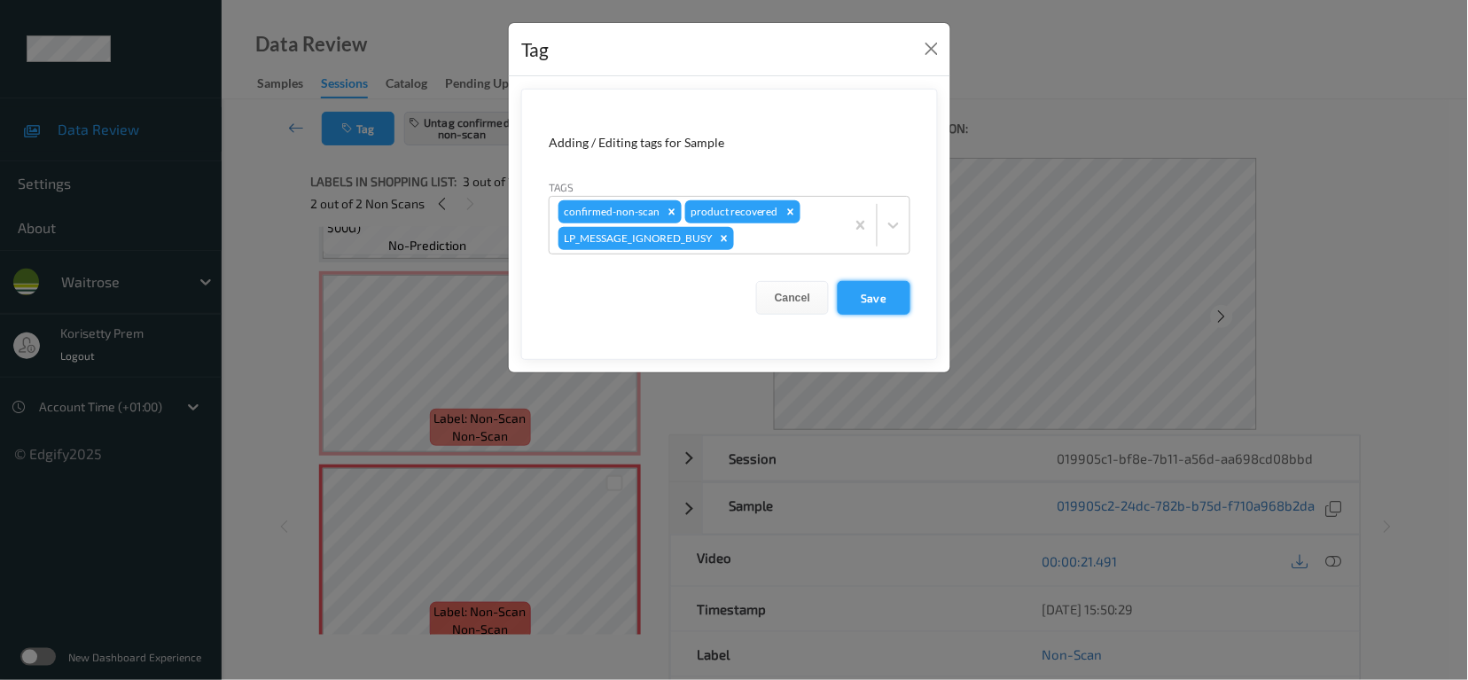
click at [860, 293] on button "Save" at bounding box center [874, 298] width 73 height 34
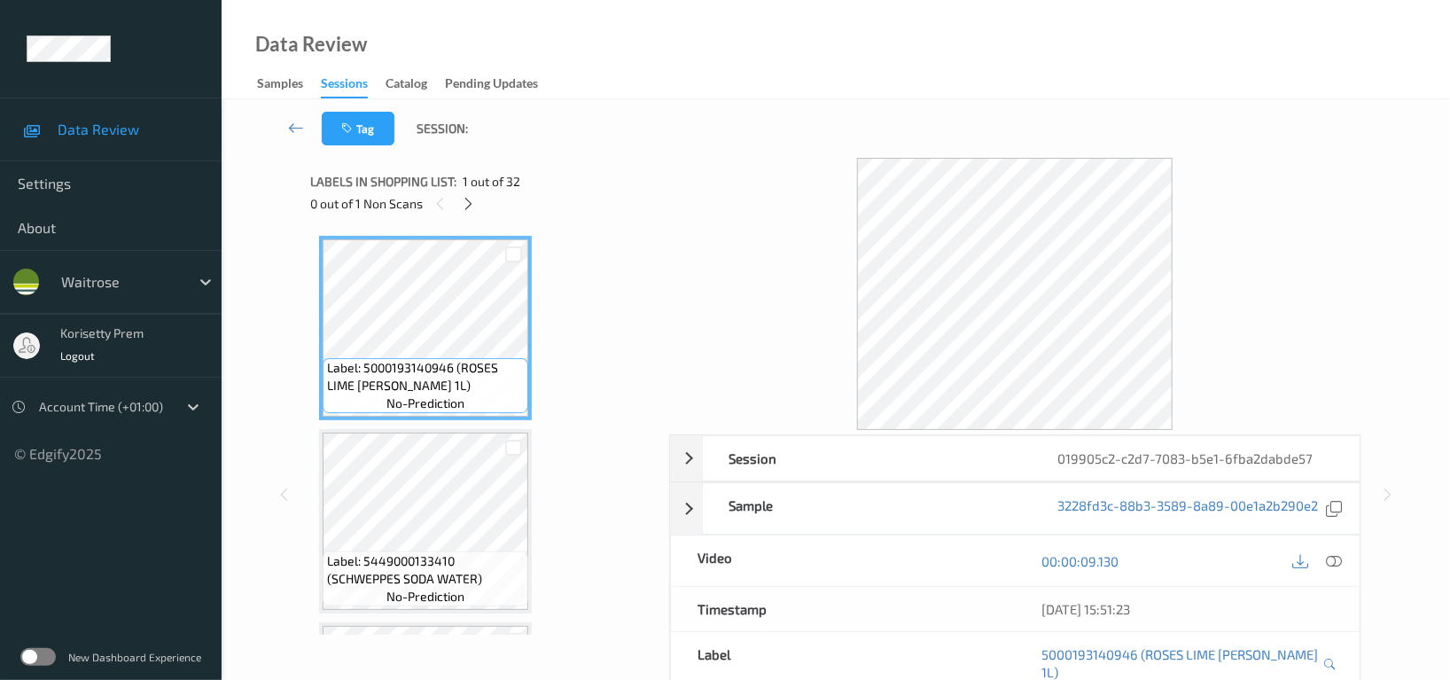
click at [782, 131] on div "Tag Session:" at bounding box center [836, 128] width 1156 height 59
click at [464, 205] on icon at bounding box center [469, 204] width 15 height 16
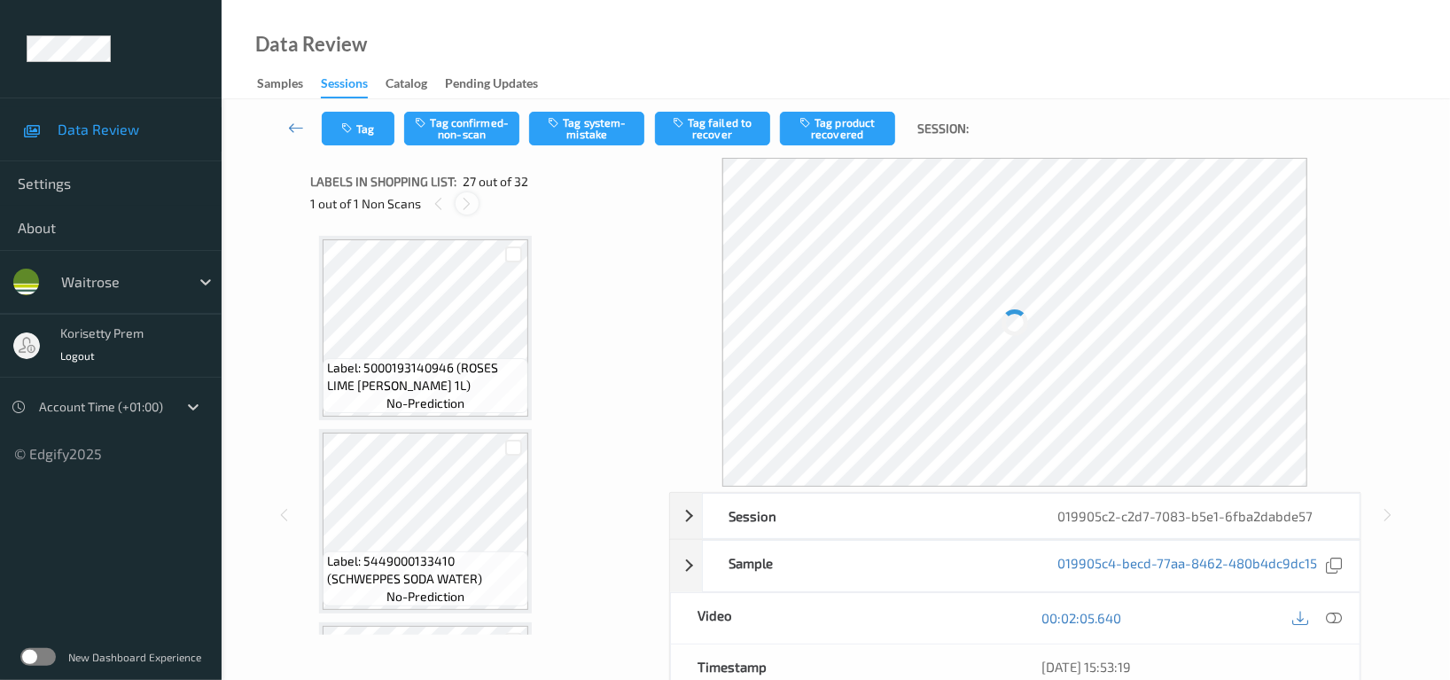
scroll to position [4824, 0]
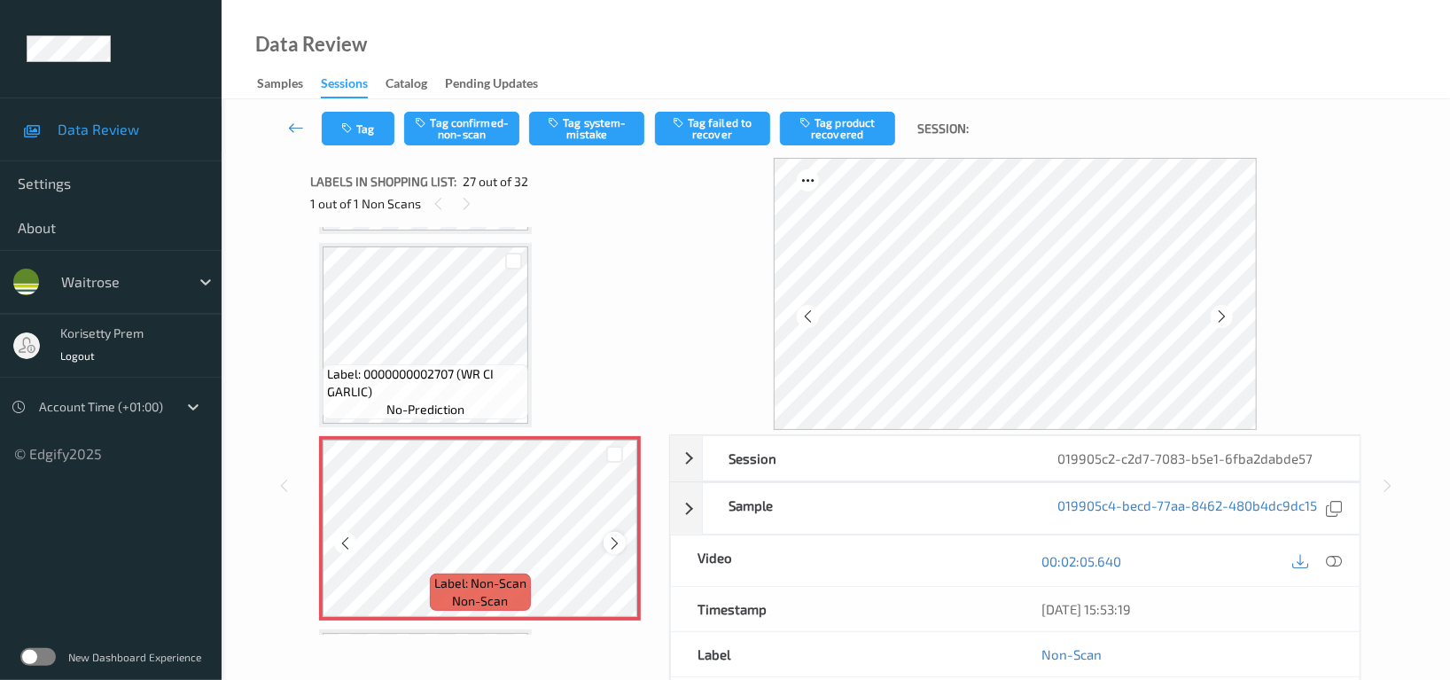
click at [605, 532] on div at bounding box center [615, 543] width 22 height 22
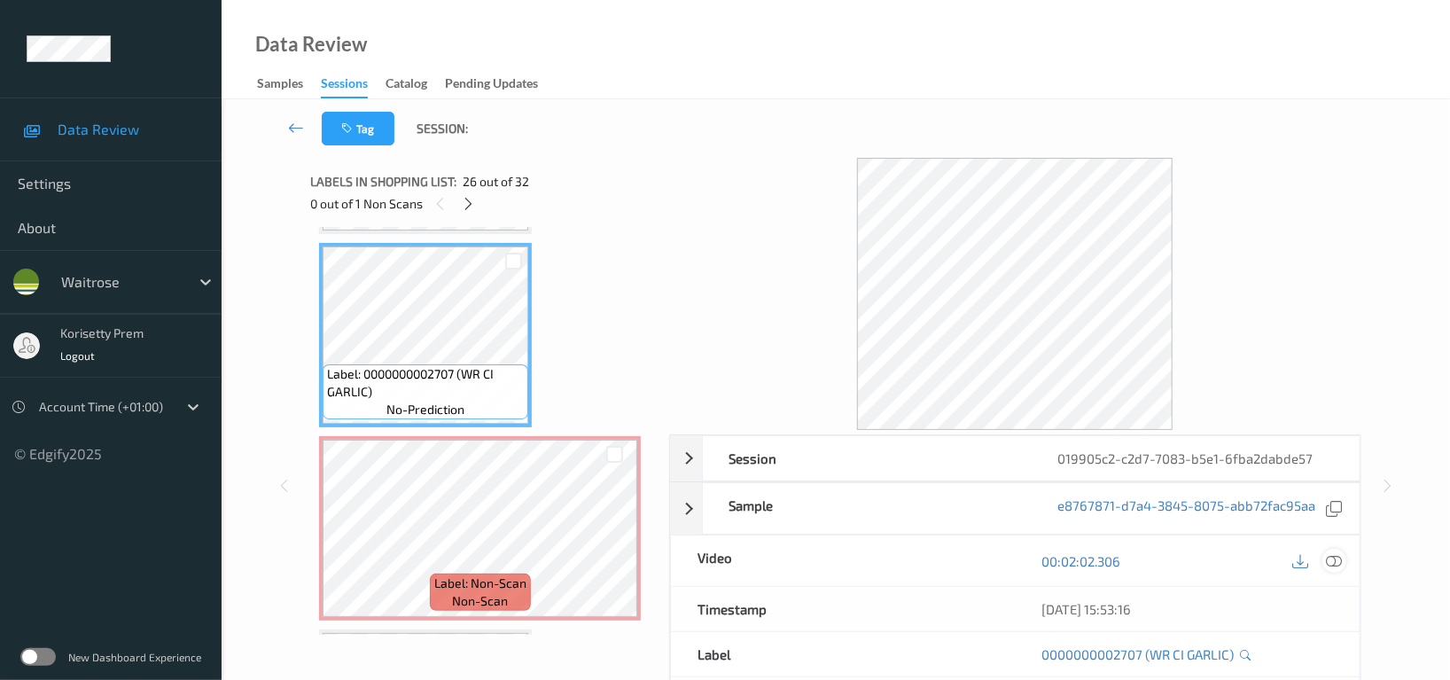
click at [1329, 558] on icon at bounding box center [1334, 561] width 16 height 16
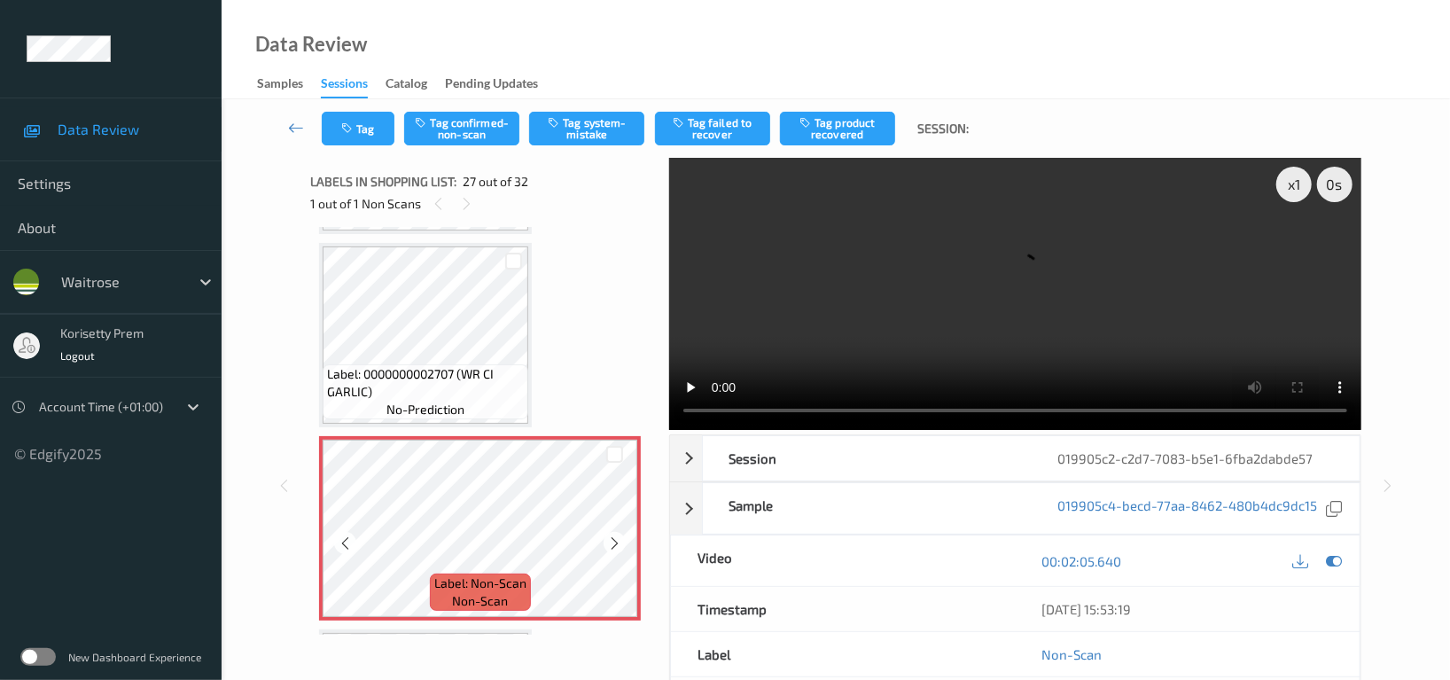
scroll to position [4942, 0]
click at [427, 365] on span "Label: 0000000002707 (WR CI GARLIC)" at bounding box center [425, 382] width 197 height 35
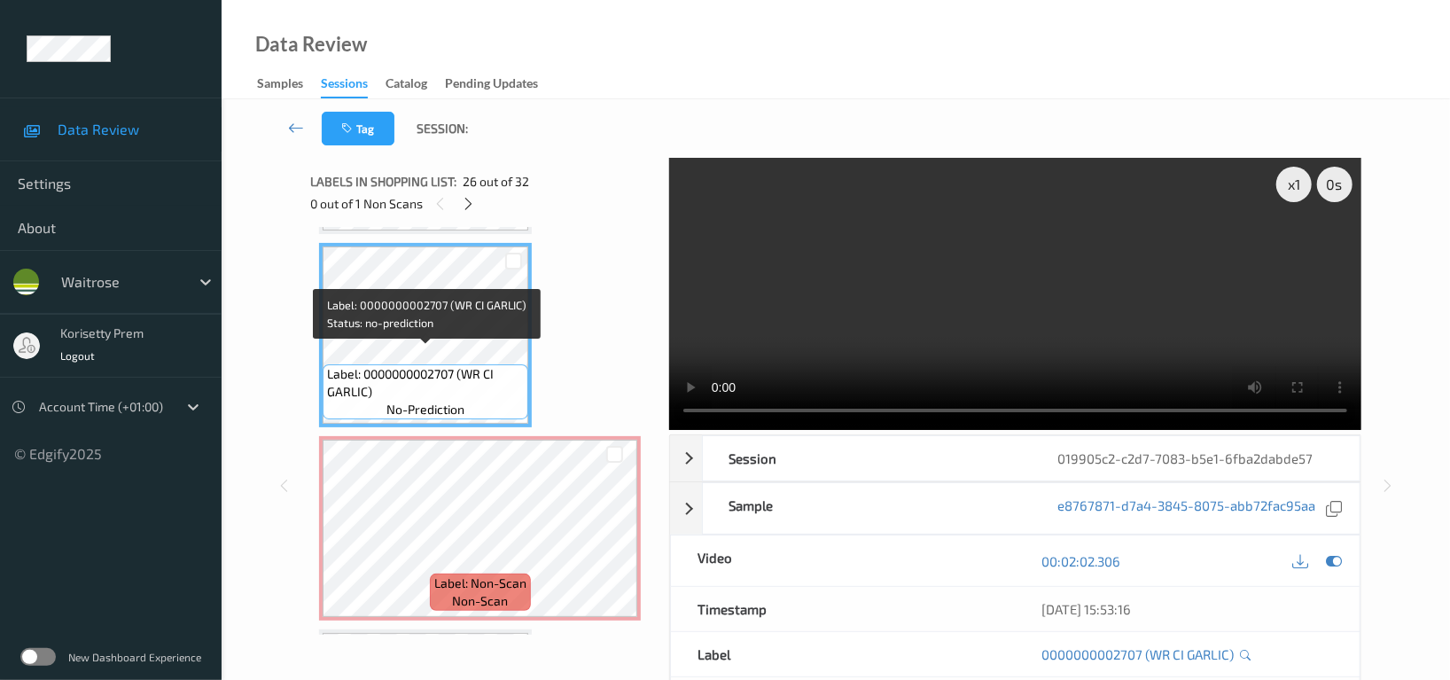
scroll to position [4587, 0]
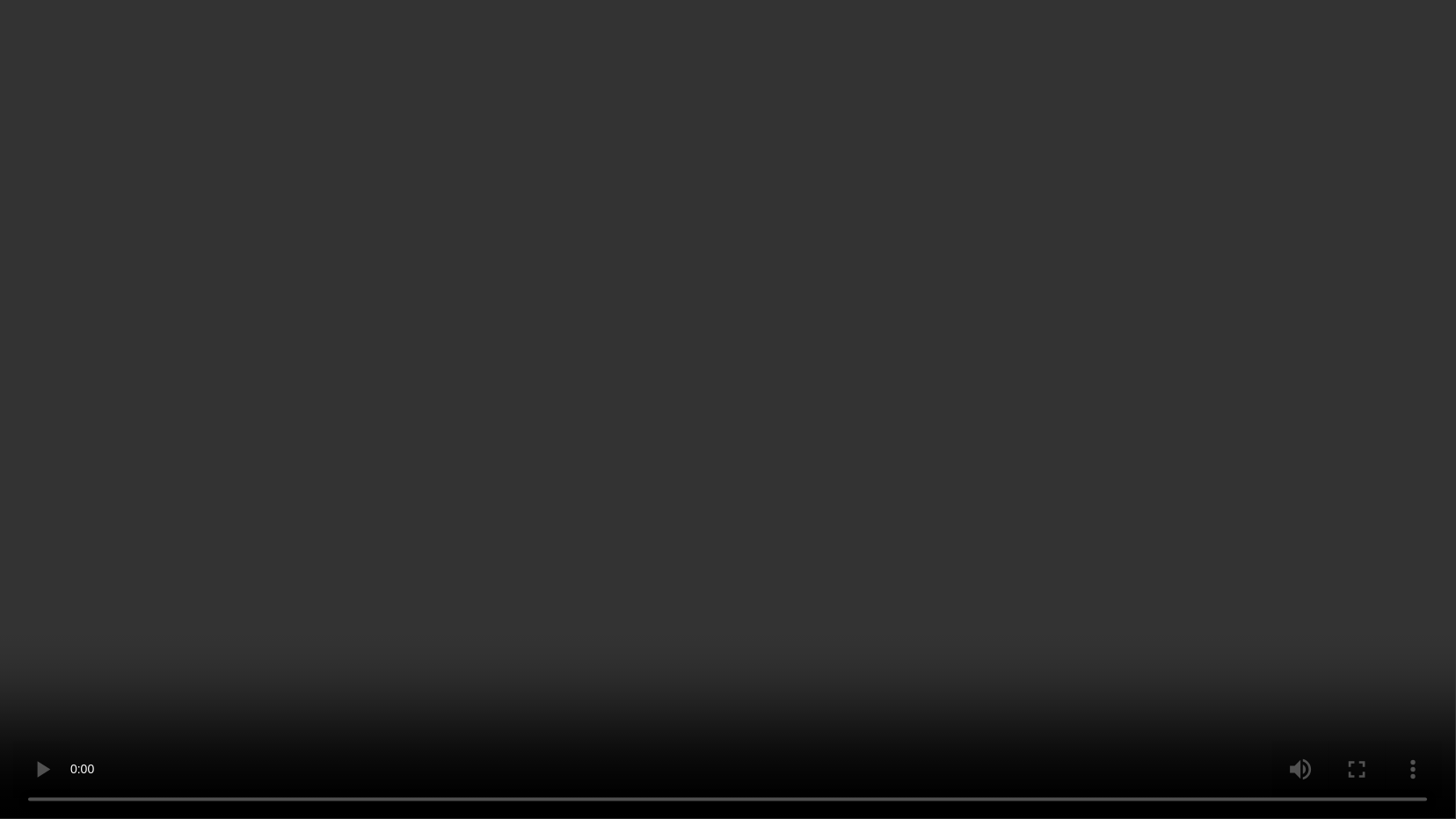
click at [958, 379] on video at bounding box center [728, 410] width 1456 height 819
click at [639, 545] on video at bounding box center [728, 410] width 1456 height 819
click at [801, 523] on video at bounding box center [728, 410] width 1456 height 819
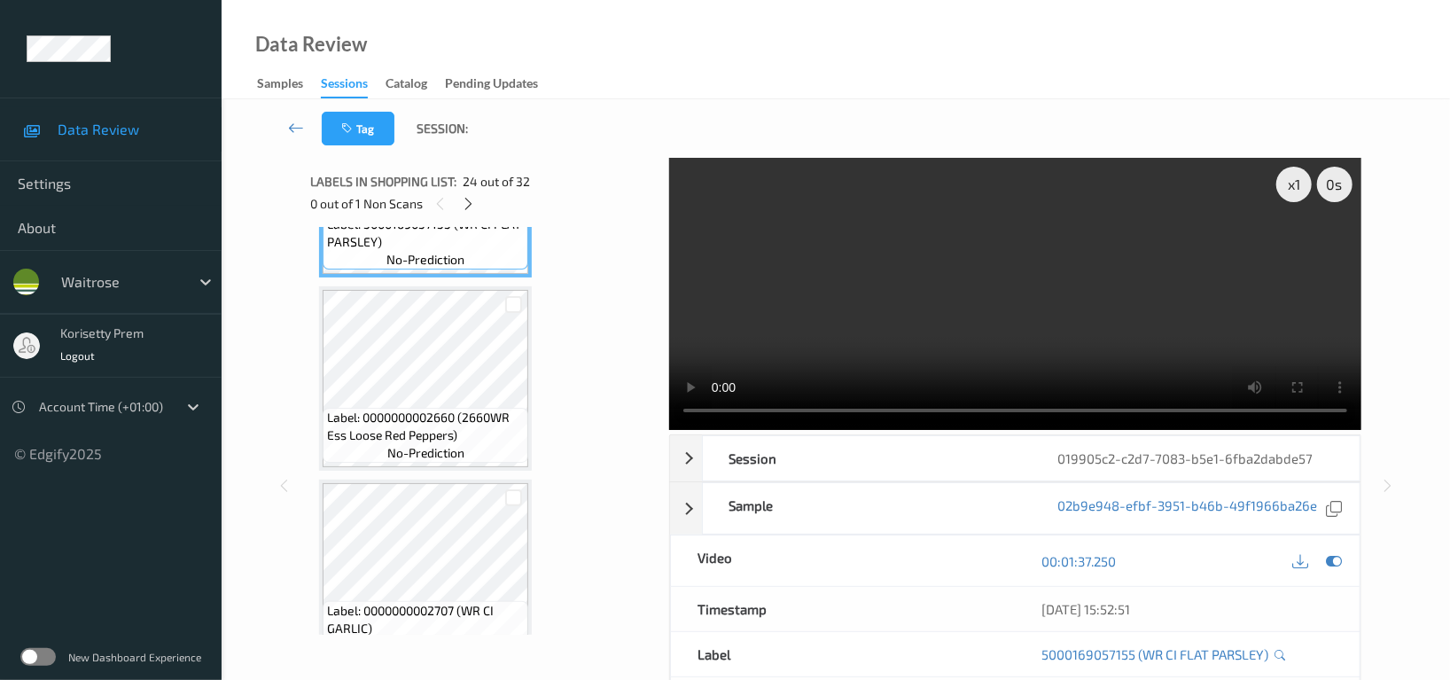
click at [1044, 290] on video at bounding box center [1015, 294] width 692 height 272
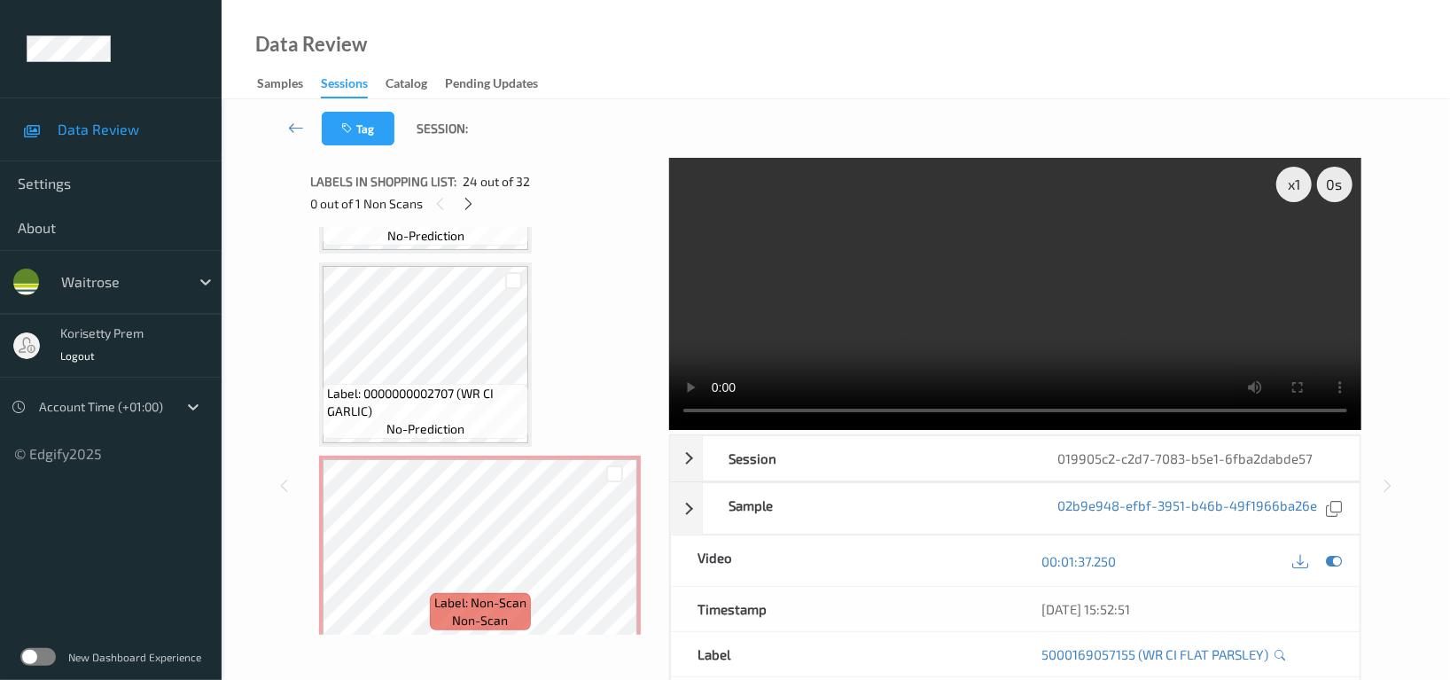
scroll to position [4824, 0]
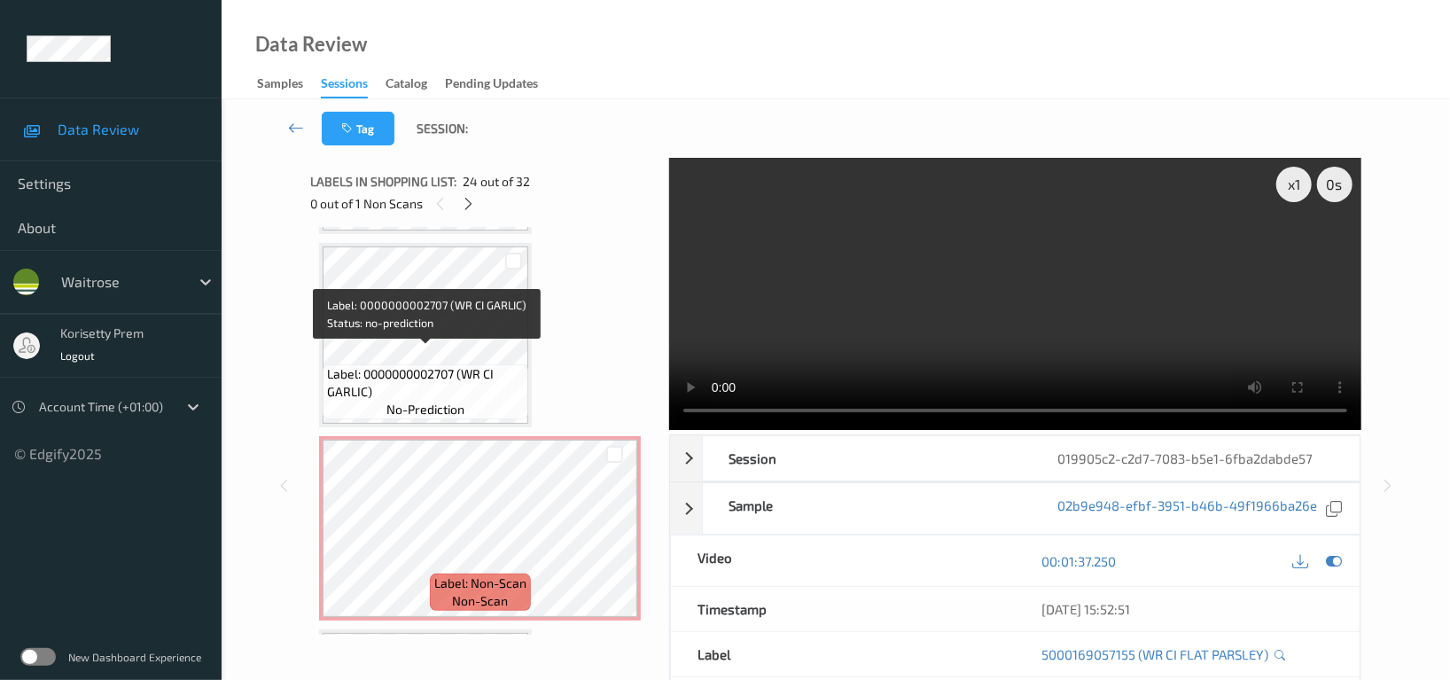
click at [417, 365] on span "Label: 0000000002707 (WR CI GARLIC)" at bounding box center [425, 382] width 197 height 35
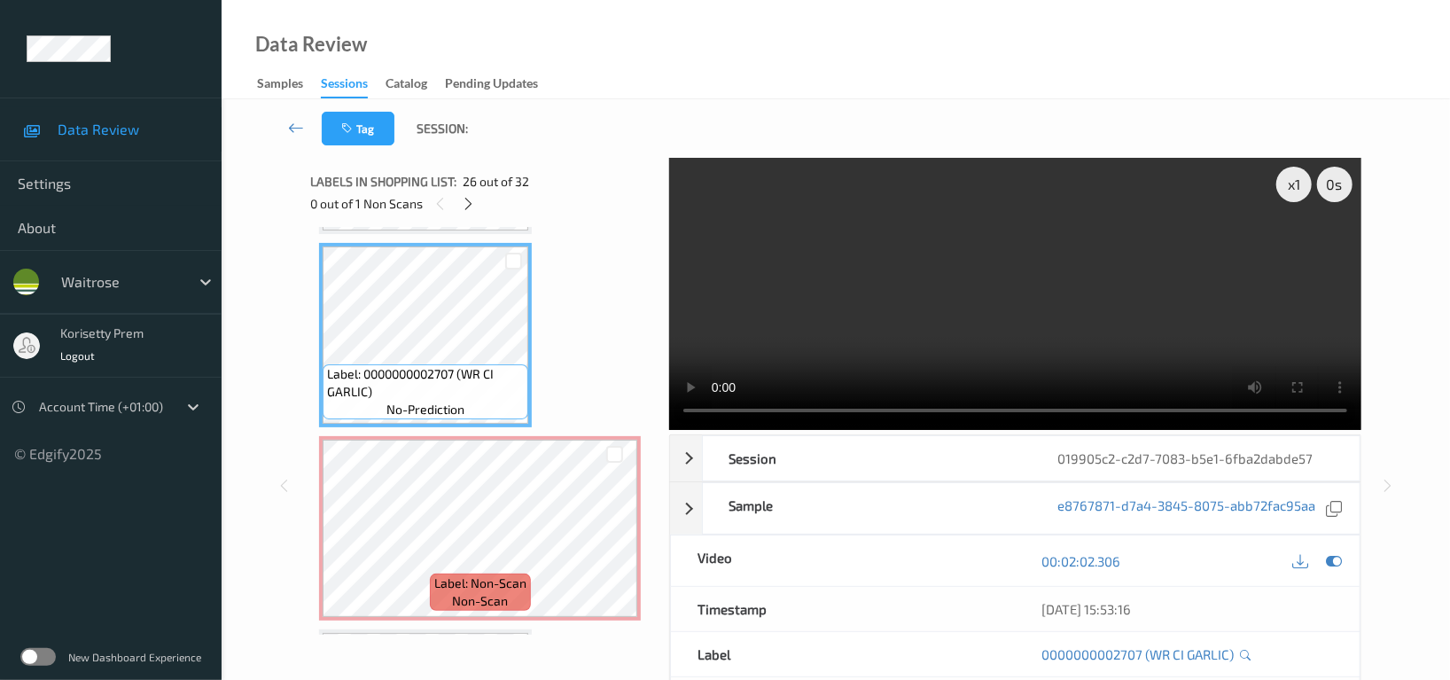
click at [944, 270] on video at bounding box center [1015, 294] width 692 height 272
click at [1001, 253] on video at bounding box center [1015, 294] width 692 height 272
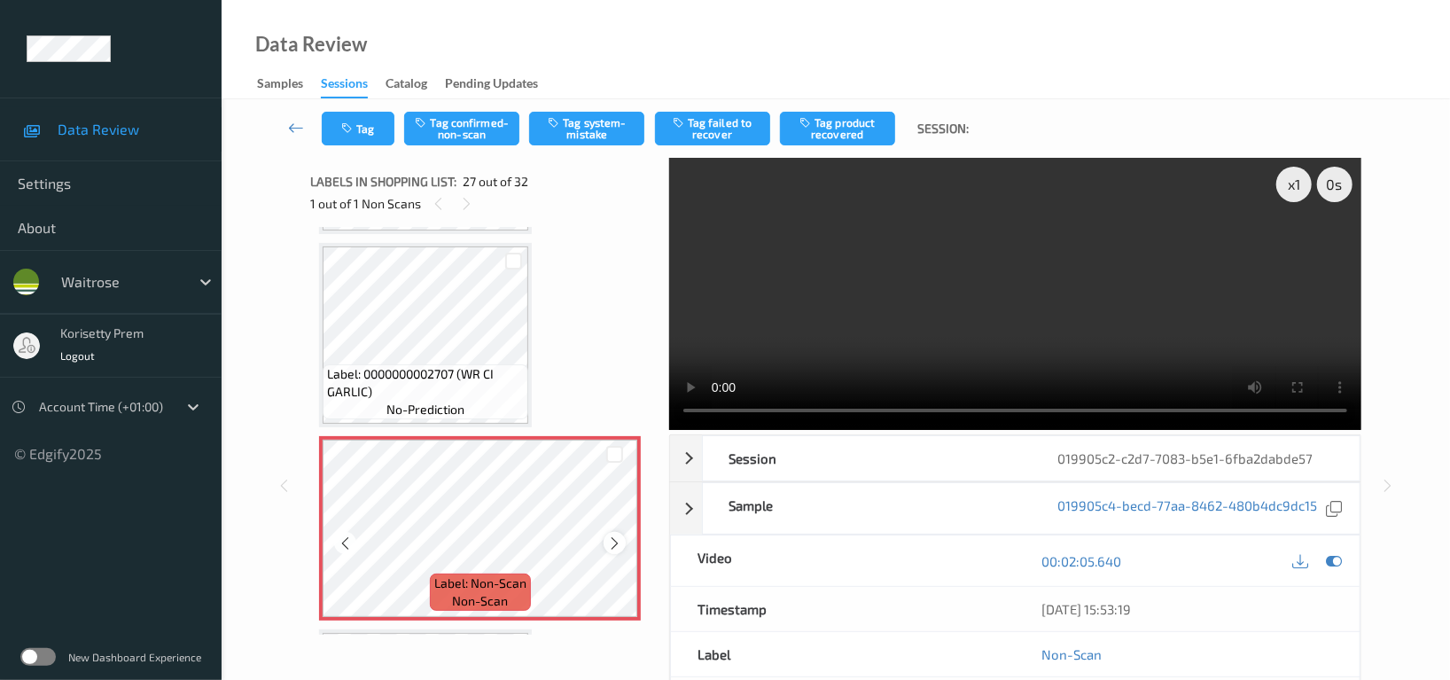
click at [605, 532] on div at bounding box center [615, 543] width 22 height 22
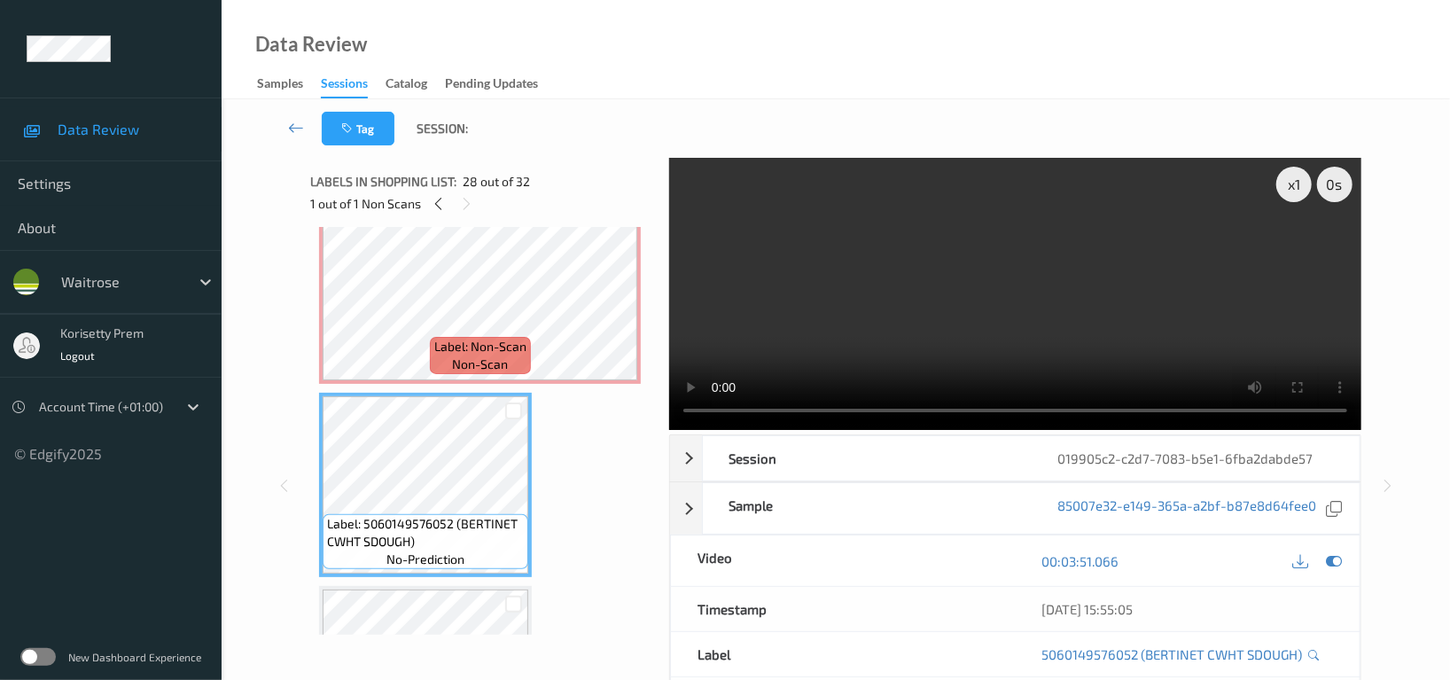
scroll to position [4942, 0]
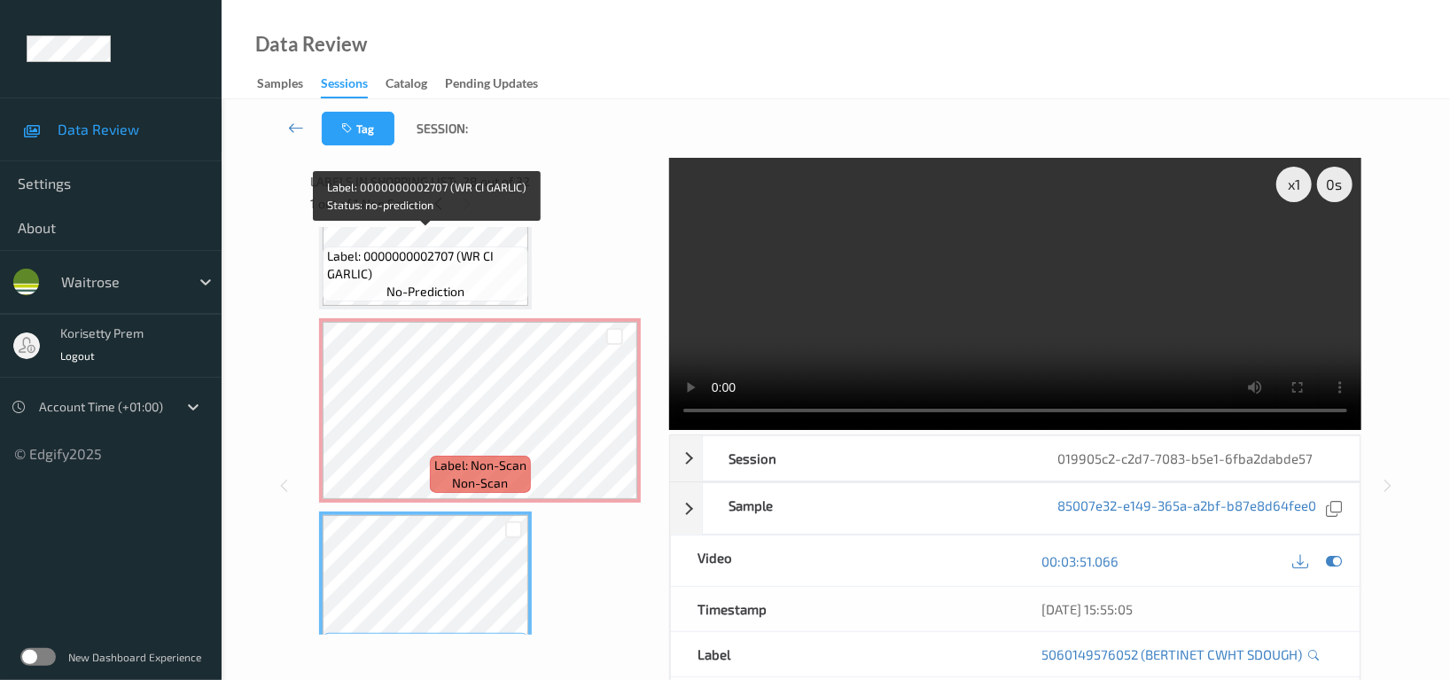
click at [424, 247] on span "Label: 0000000002707 (WR CI GARLIC)" at bounding box center [425, 264] width 197 height 35
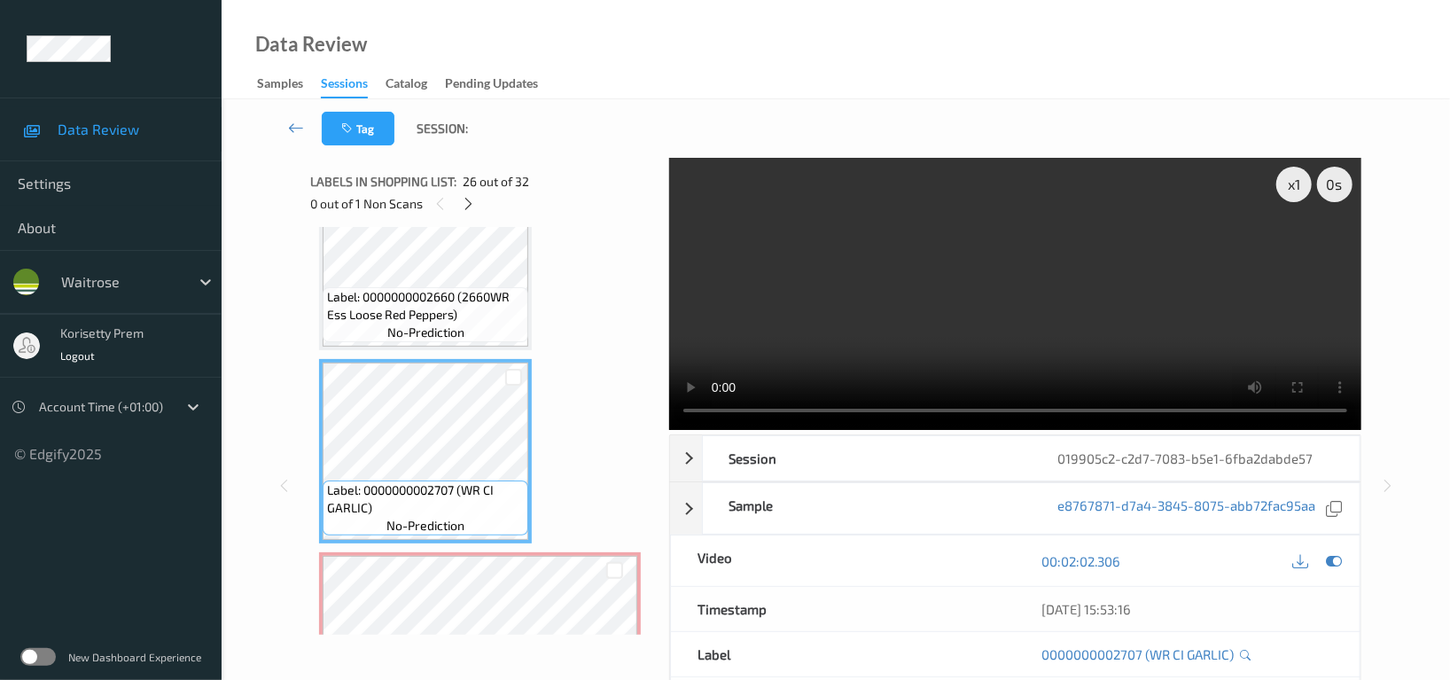
scroll to position [4706, 0]
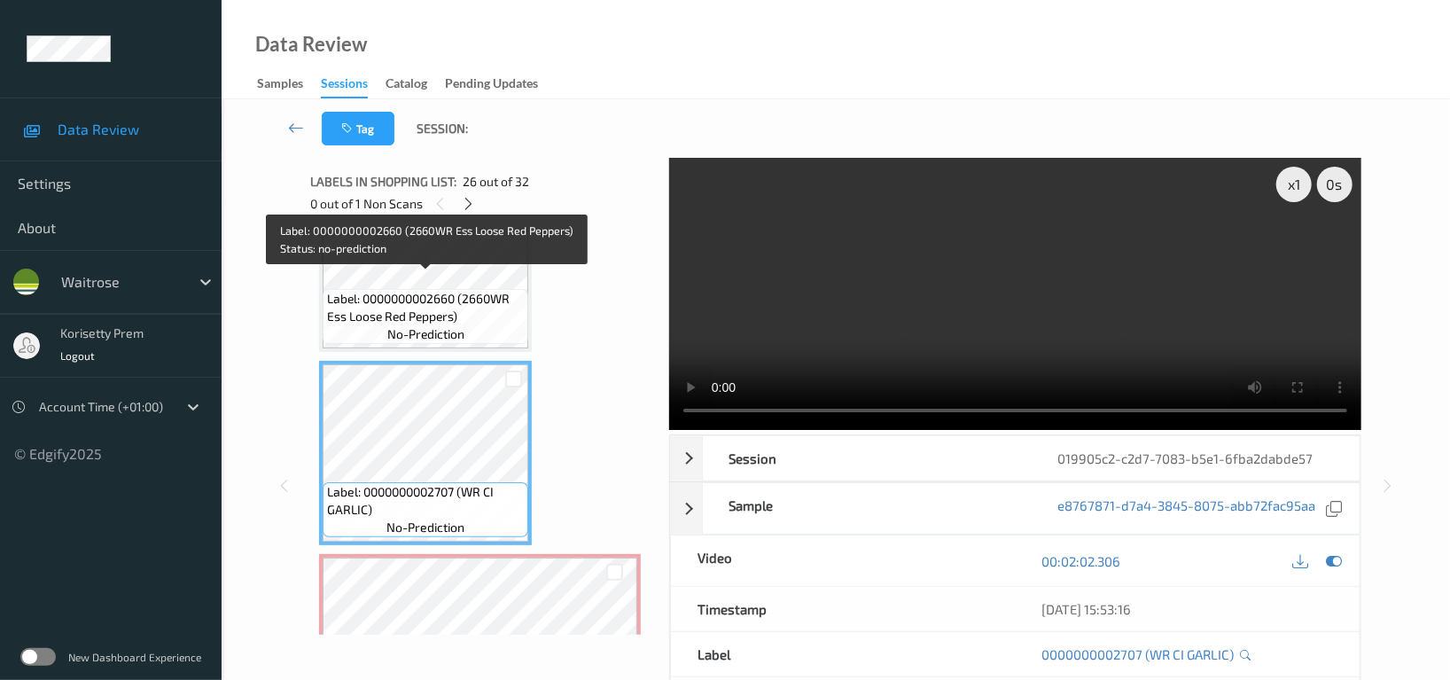
click at [439, 290] on span "Label: 0000000002660 (2660WR Ess Loose Red Peppers)" at bounding box center [425, 307] width 197 height 35
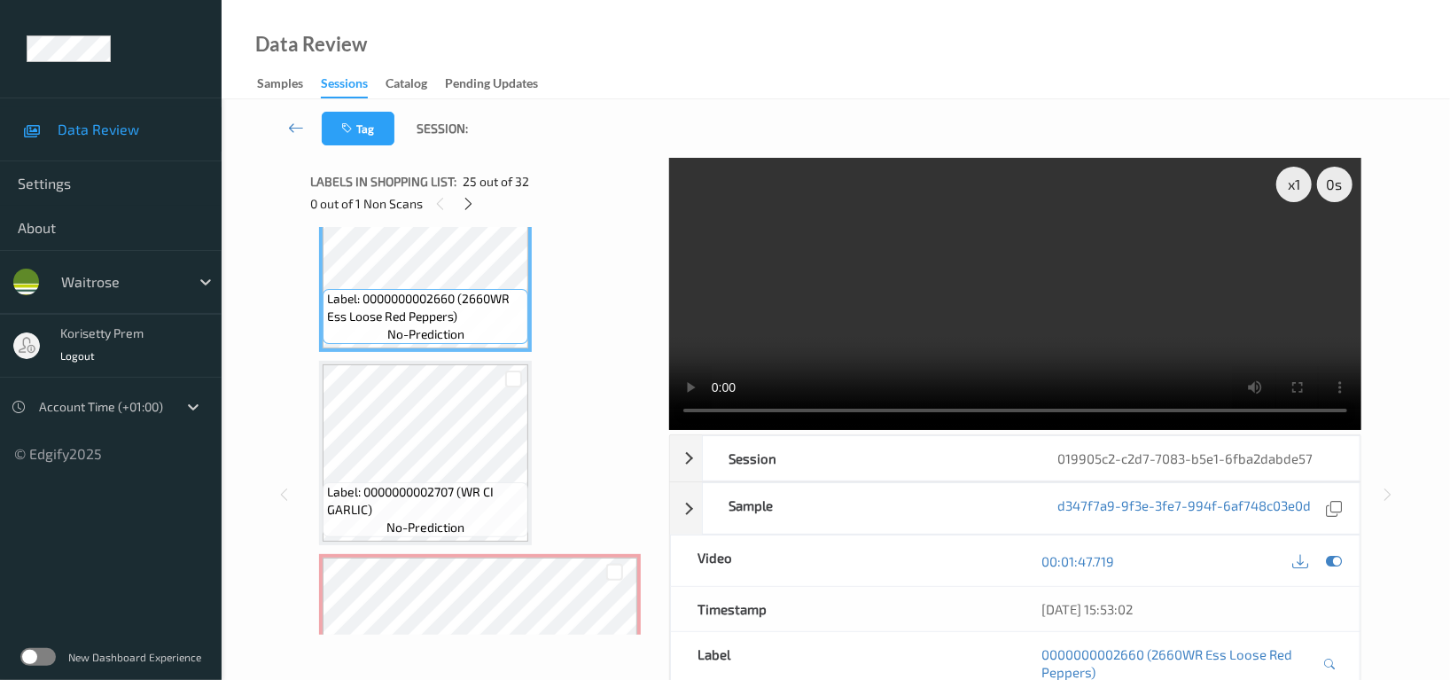
click at [1019, 265] on video at bounding box center [1015, 294] width 692 height 272
click at [909, 283] on video at bounding box center [1015, 294] width 692 height 272
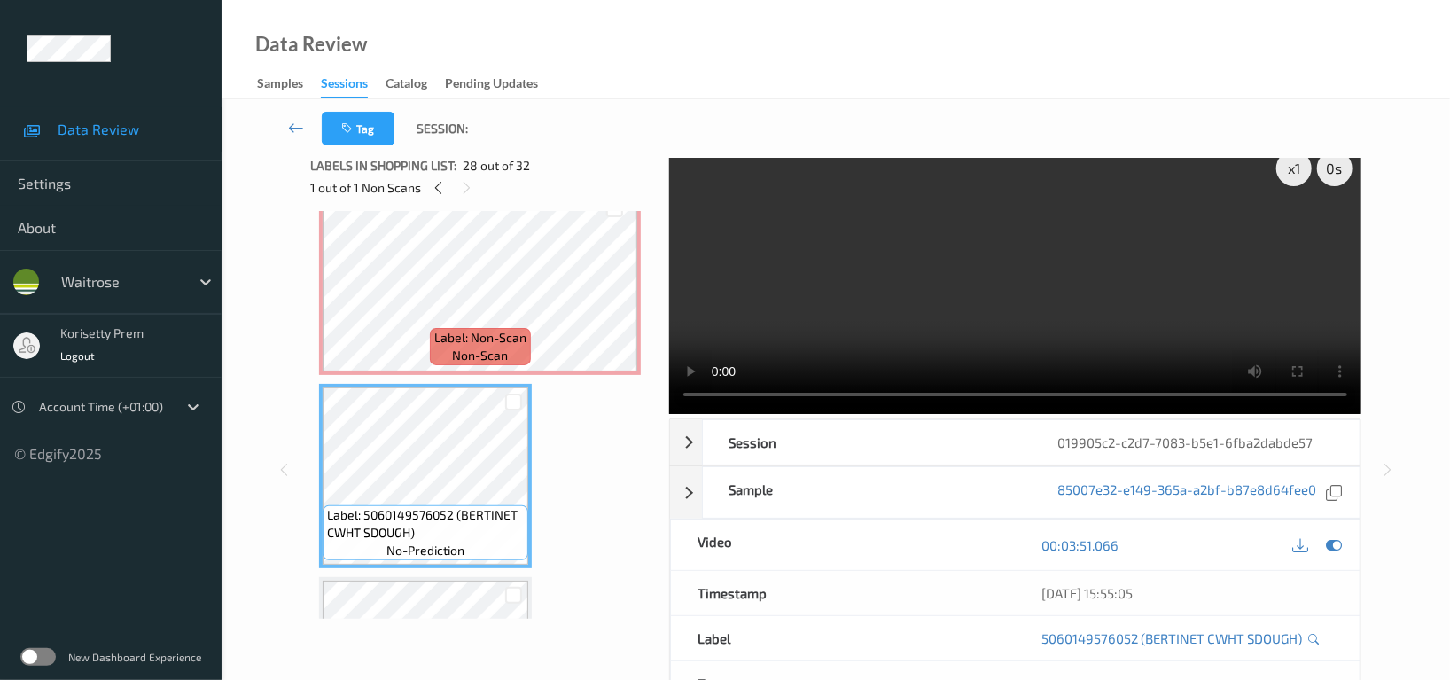
scroll to position [0, 0]
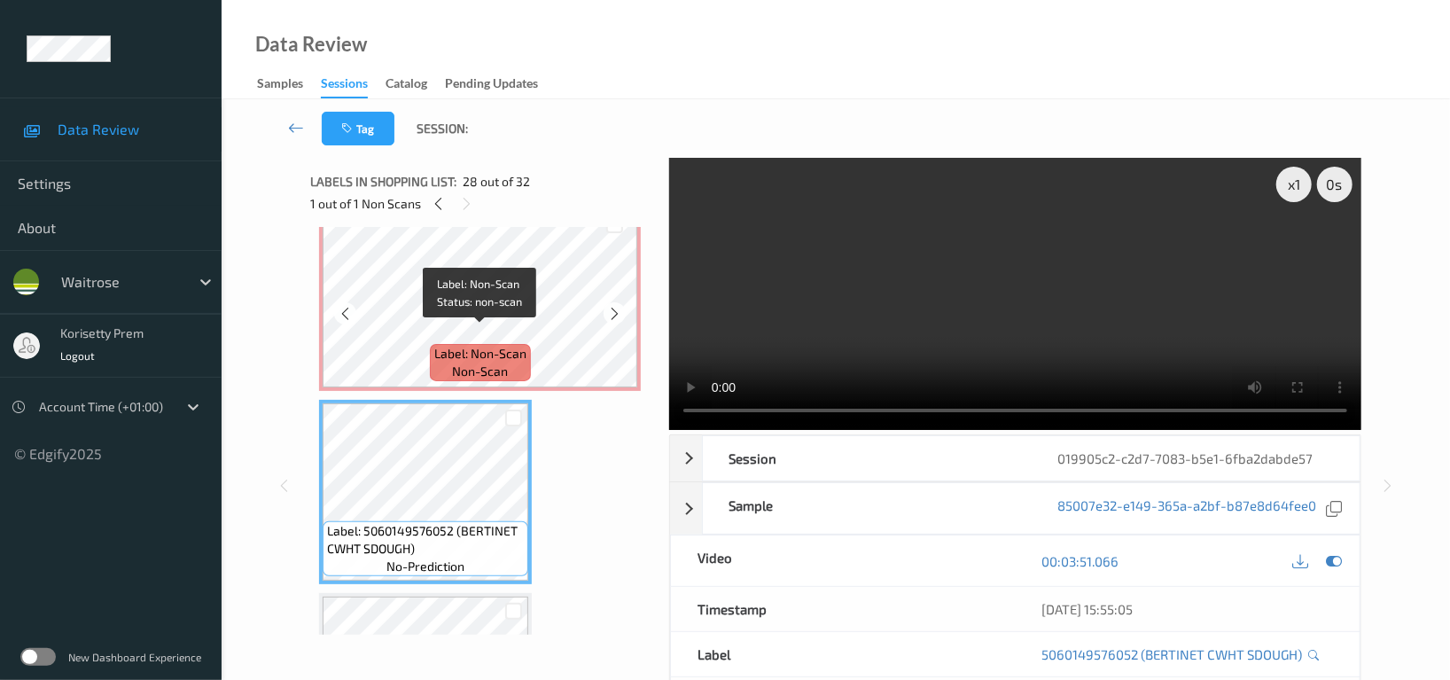
click at [455, 345] on span "Label: Non-Scan" at bounding box center [480, 354] width 92 height 18
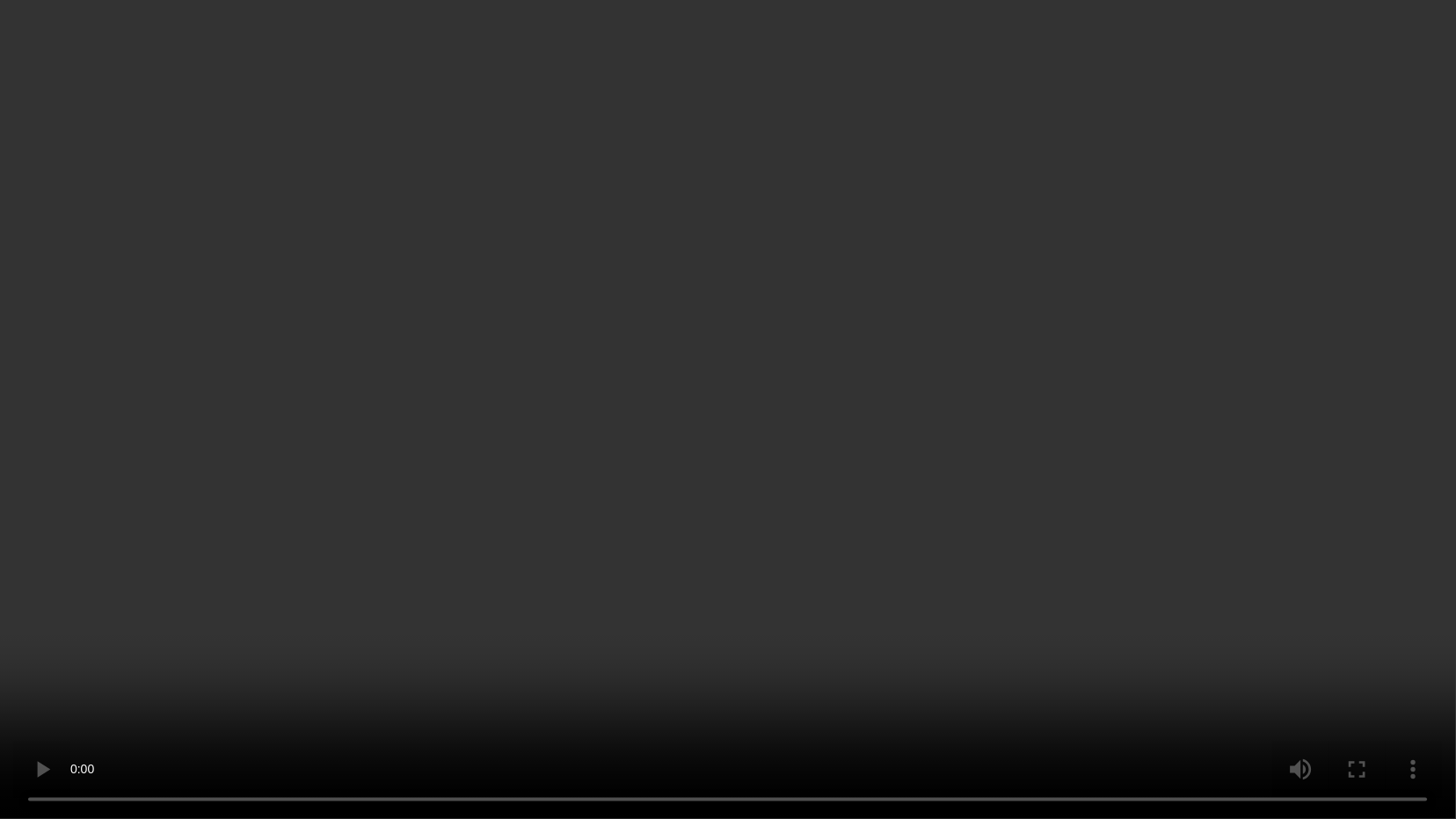
click at [920, 566] on video at bounding box center [728, 410] width 1456 height 819
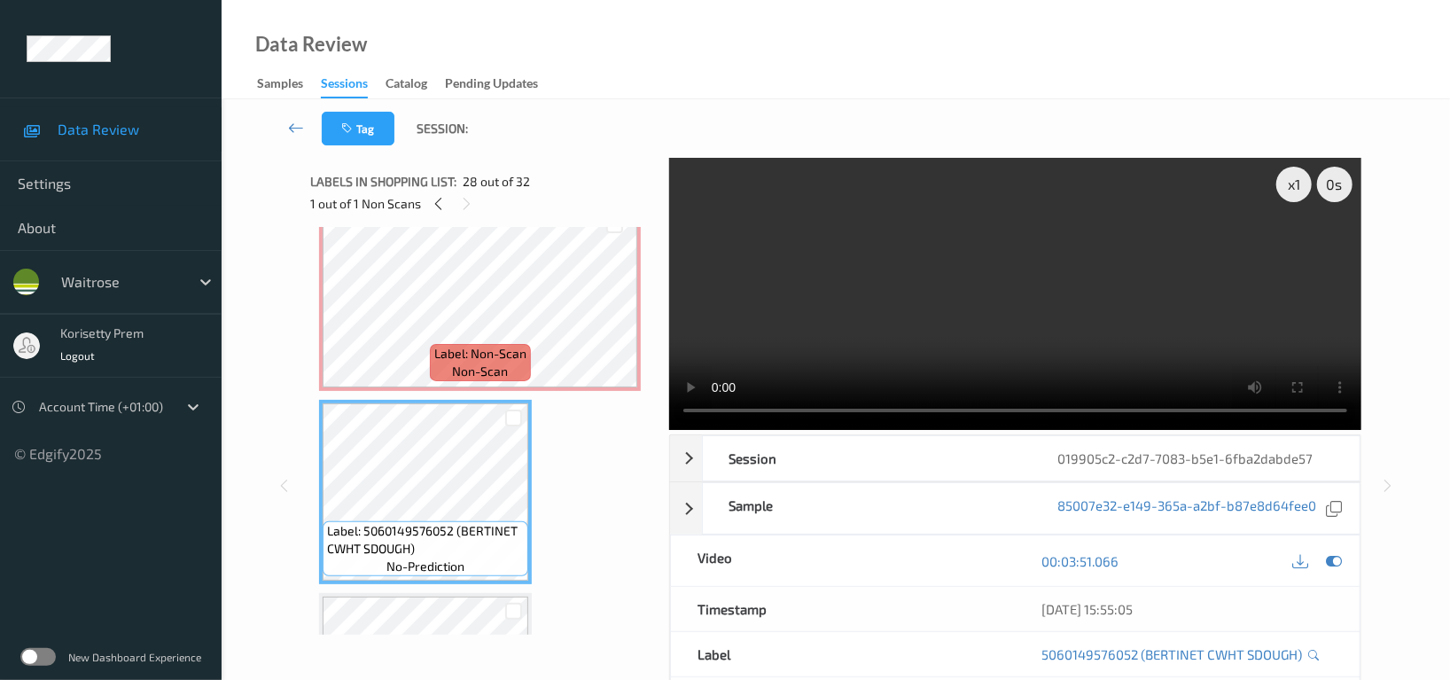
click at [988, 306] on video at bounding box center [1015, 294] width 692 height 272
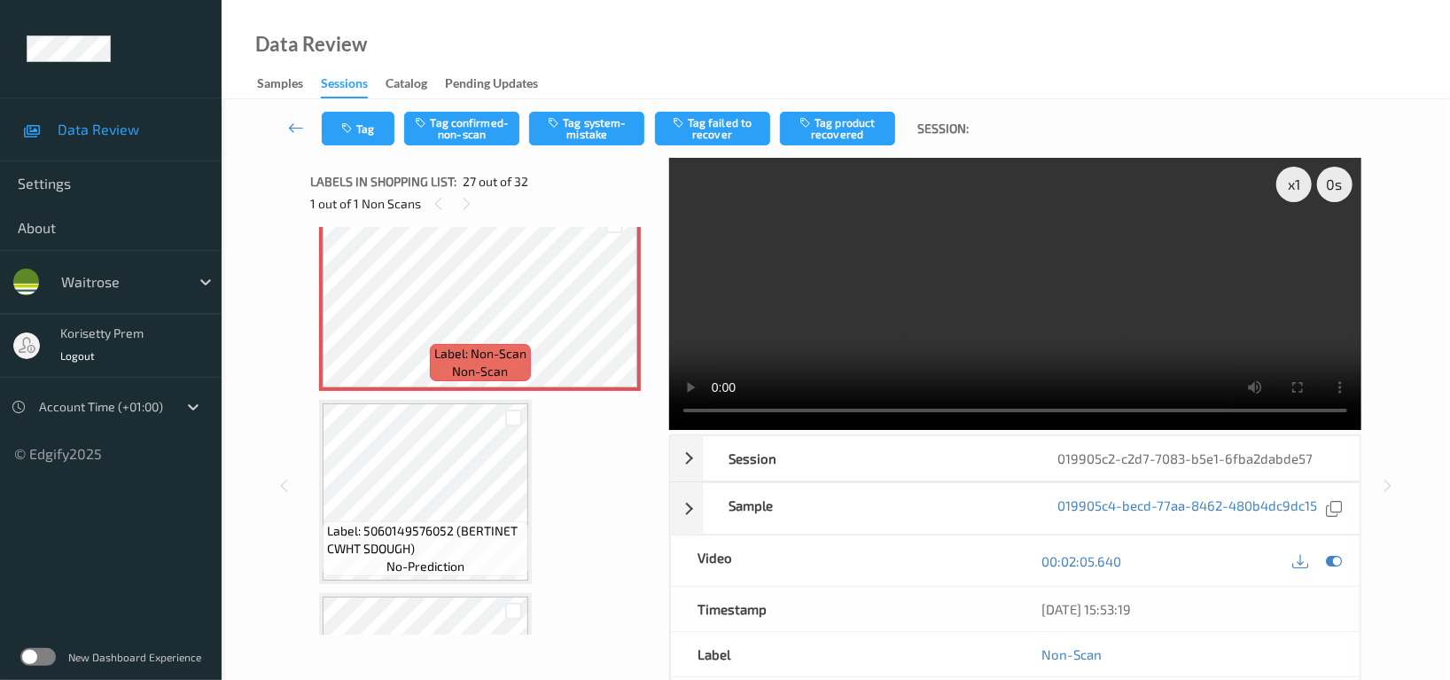
click at [1056, 324] on video at bounding box center [1015, 294] width 692 height 272
click at [1047, 299] on video at bounding box center [1015, 294] width 692 height 272
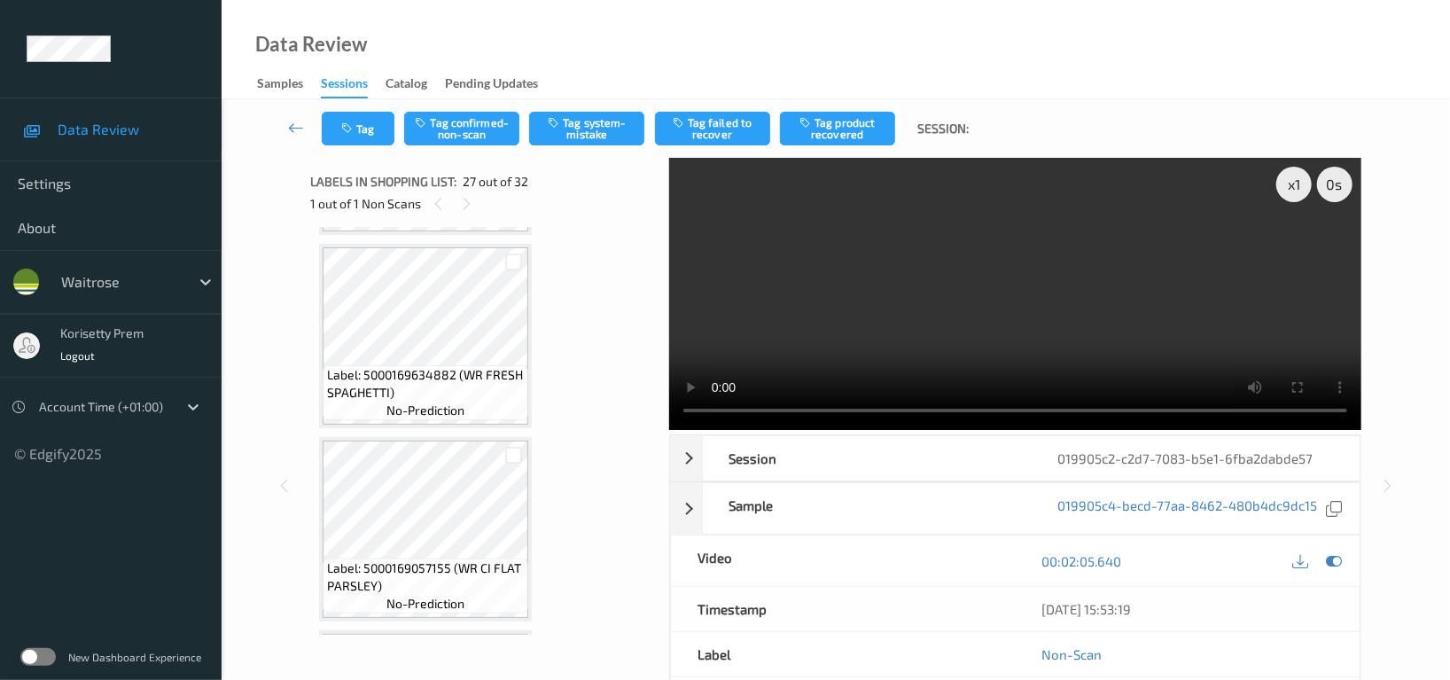
scroll to position [4227, 0]
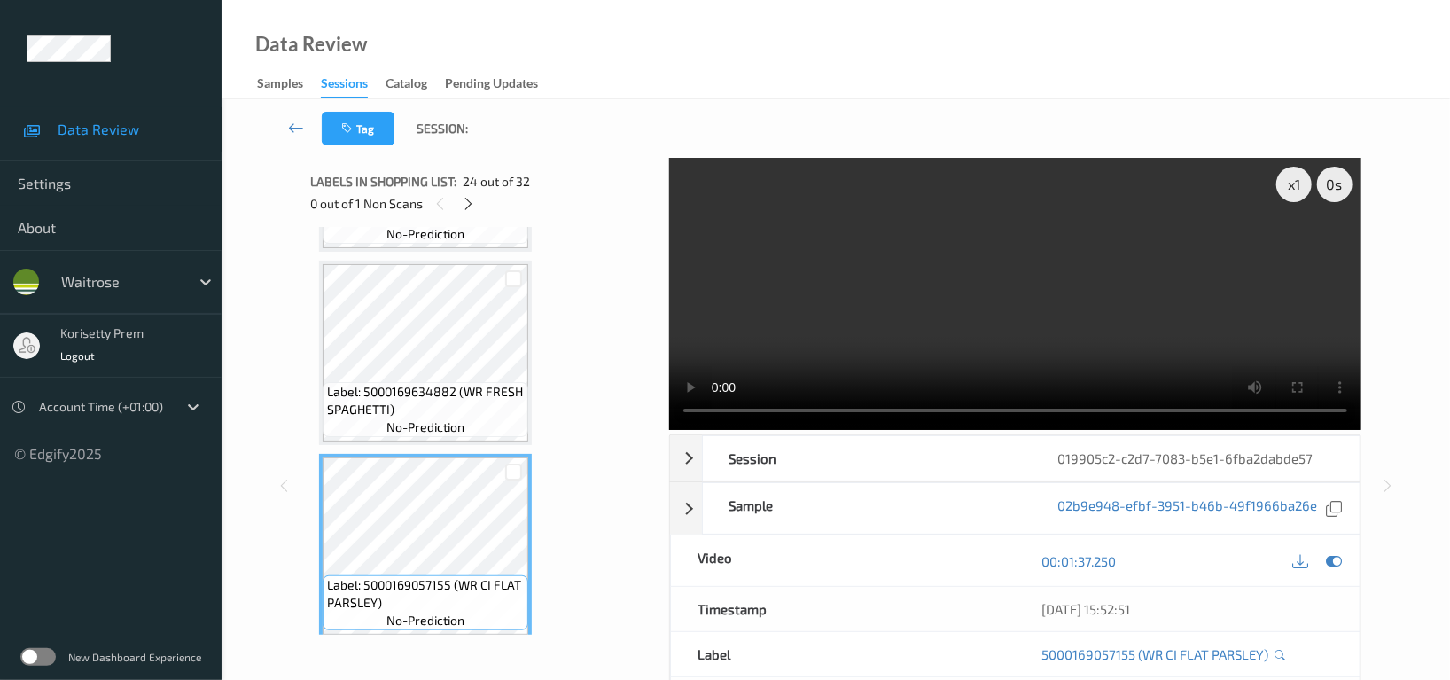
click at [1115, 314] on video at bounding box center [1015, 294] width 692 height 272
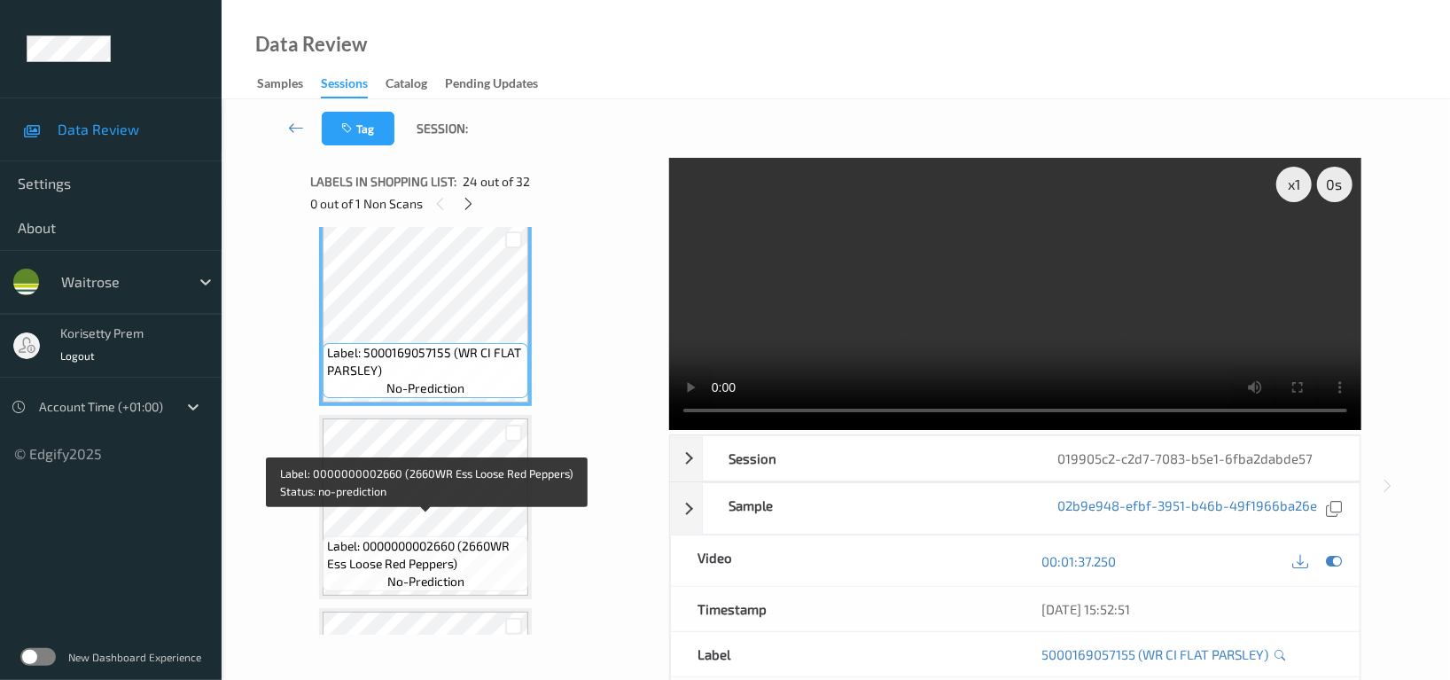
scroll to position [4463, 0]
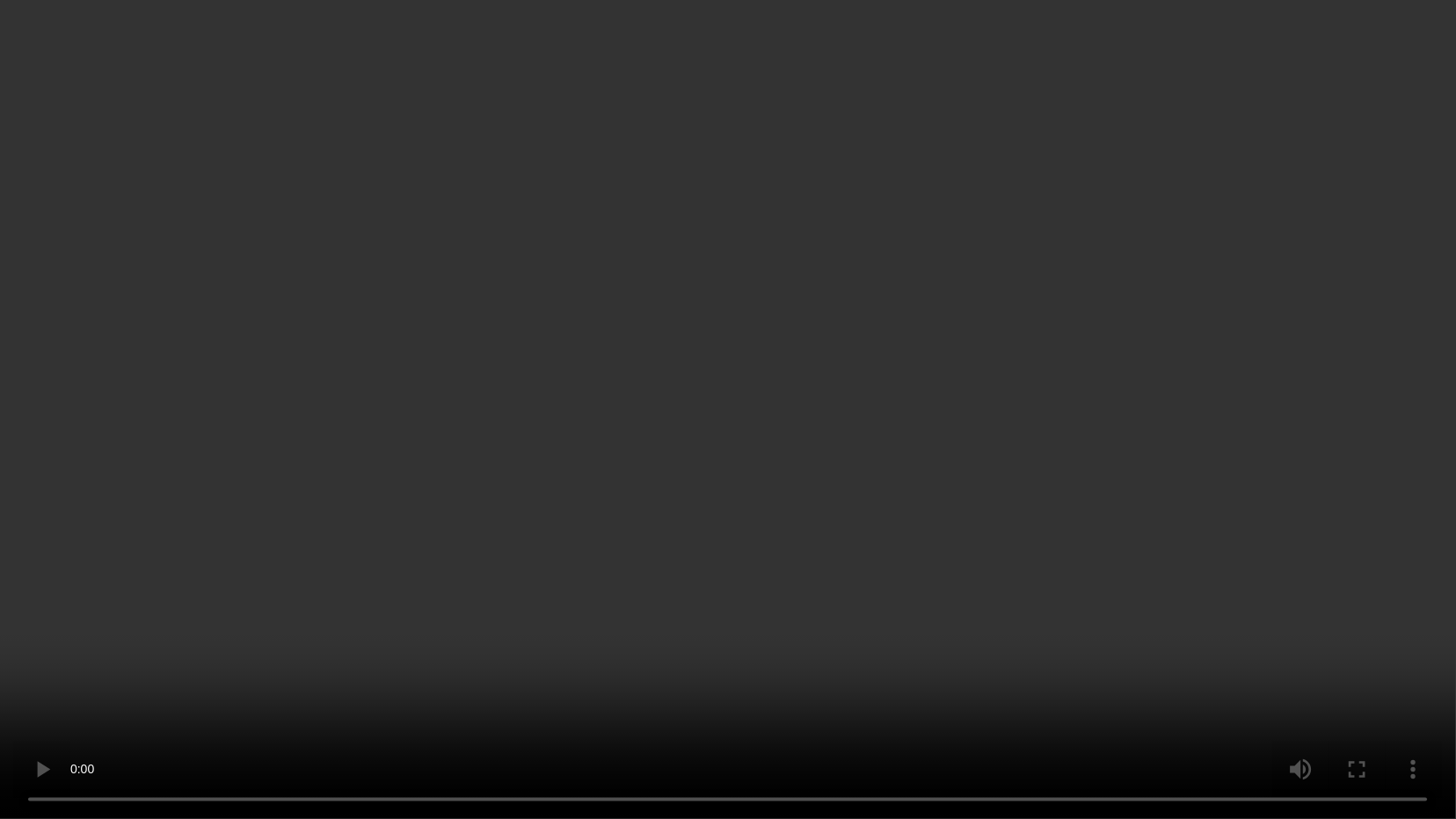
click at [942, 450] on video at bounding box center [728, 410] width 1456 height 819
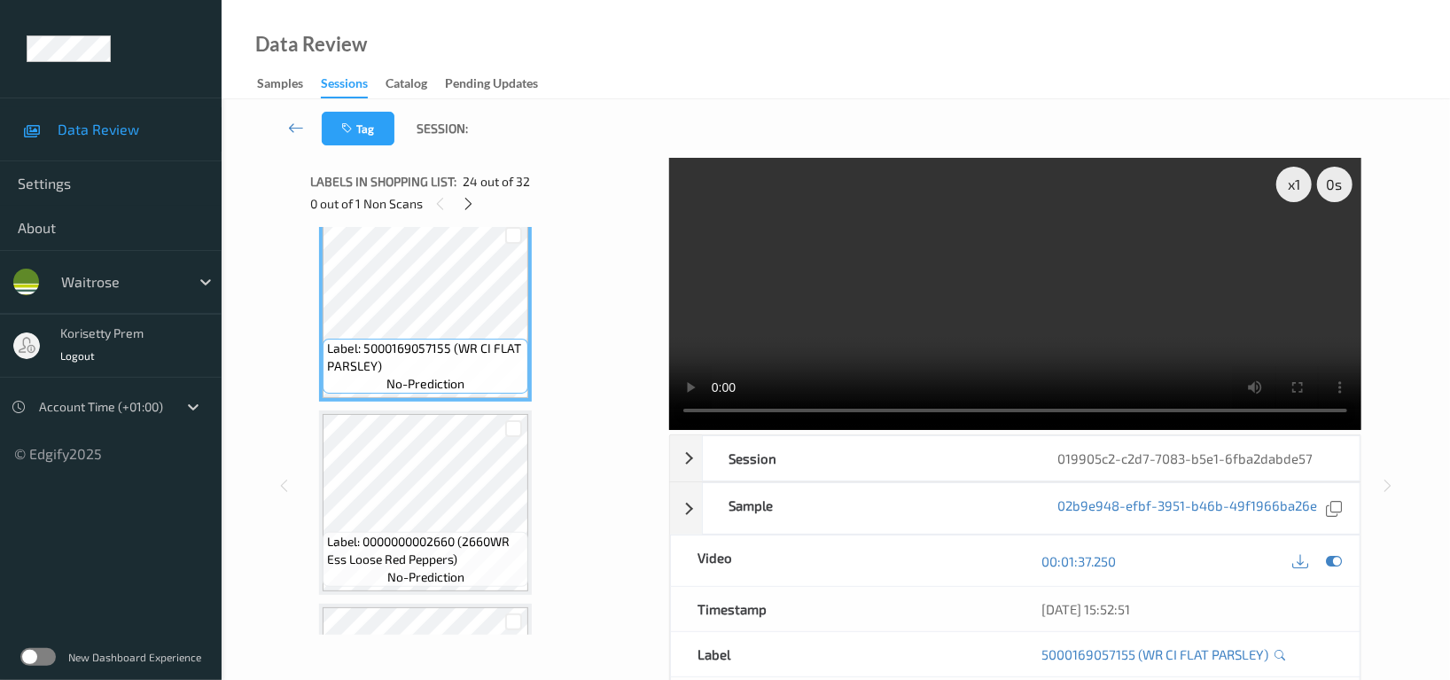
click at [1046, 294] on video at bounding box center [1015, 294] width 692 height 272
click at [1021, 318] on video at bounding box center [1015, 294] width 692 height 272
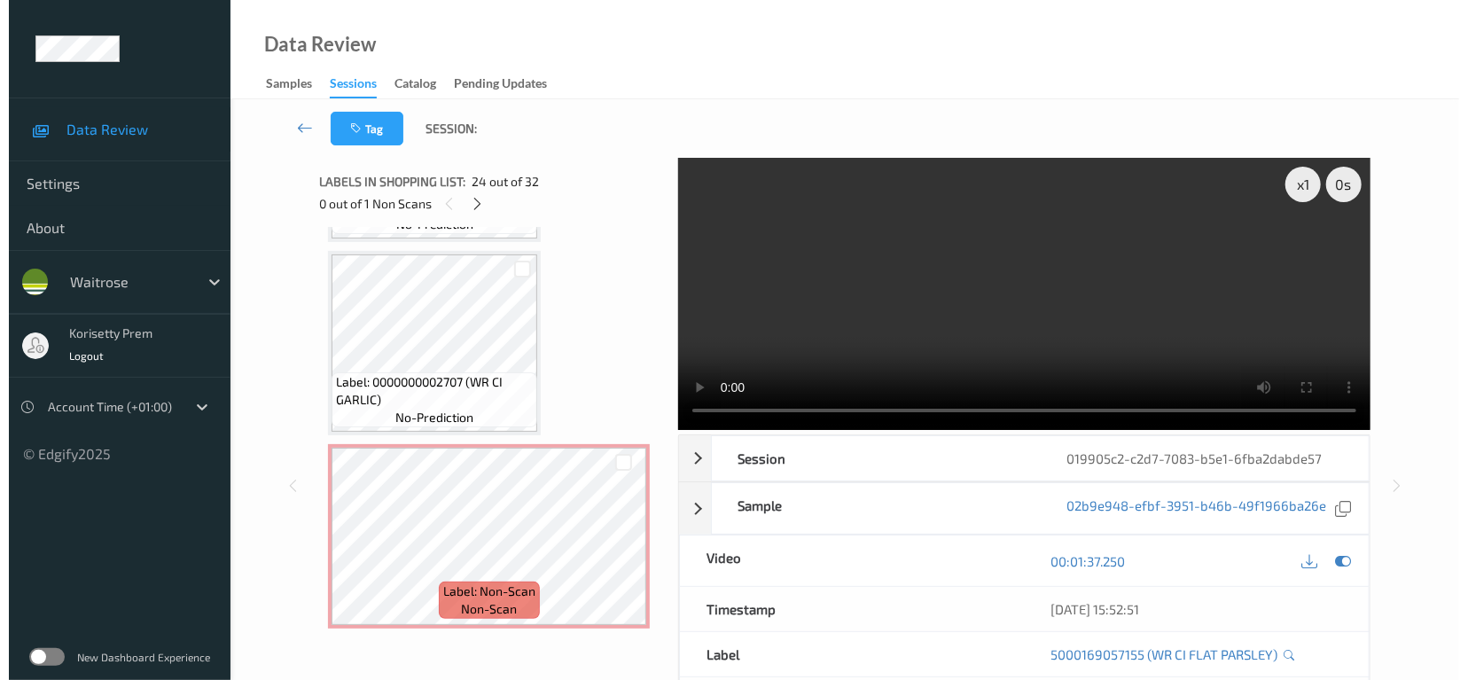
scroll to position [4818, 0]
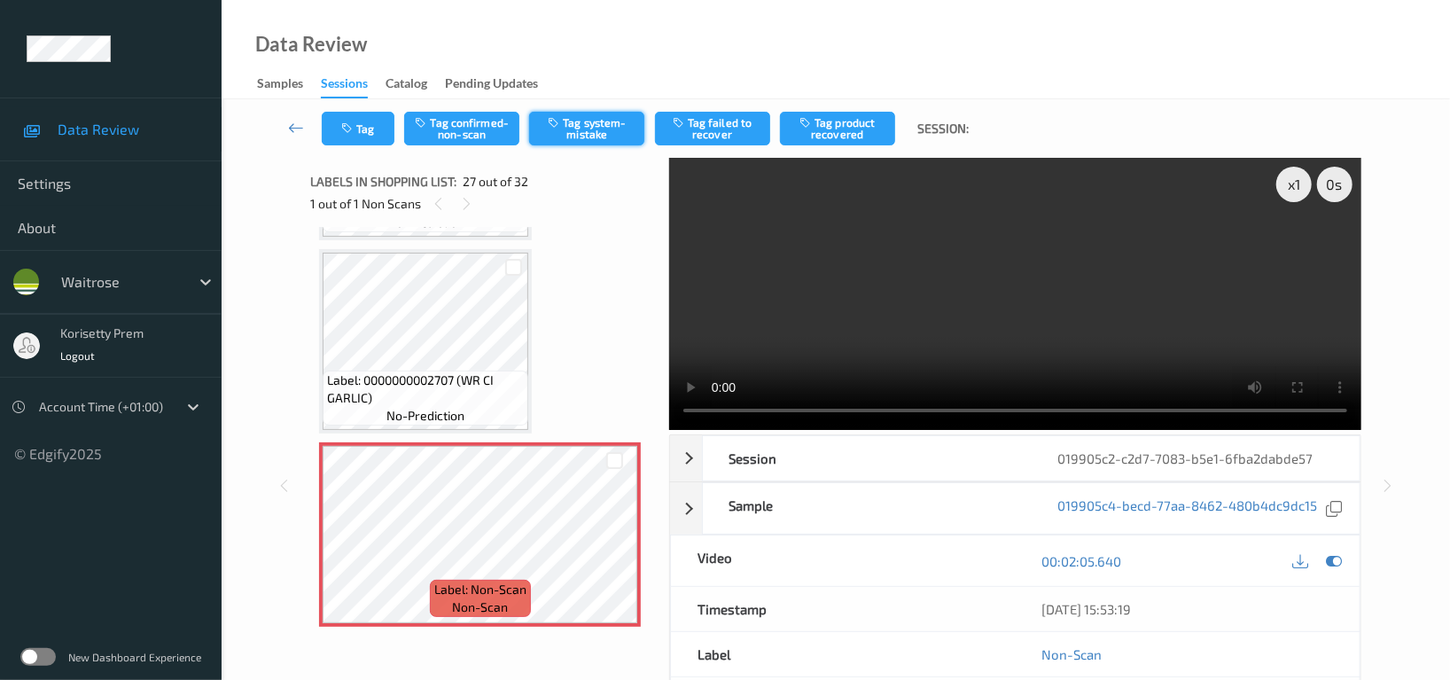
click at [570, 121] on button "Tag system-mistake" at bounding box center [586, 129] width 115 height 34
click at [361, 123] on button "Tag" at bounding box center [358, 129] width 73 height 34
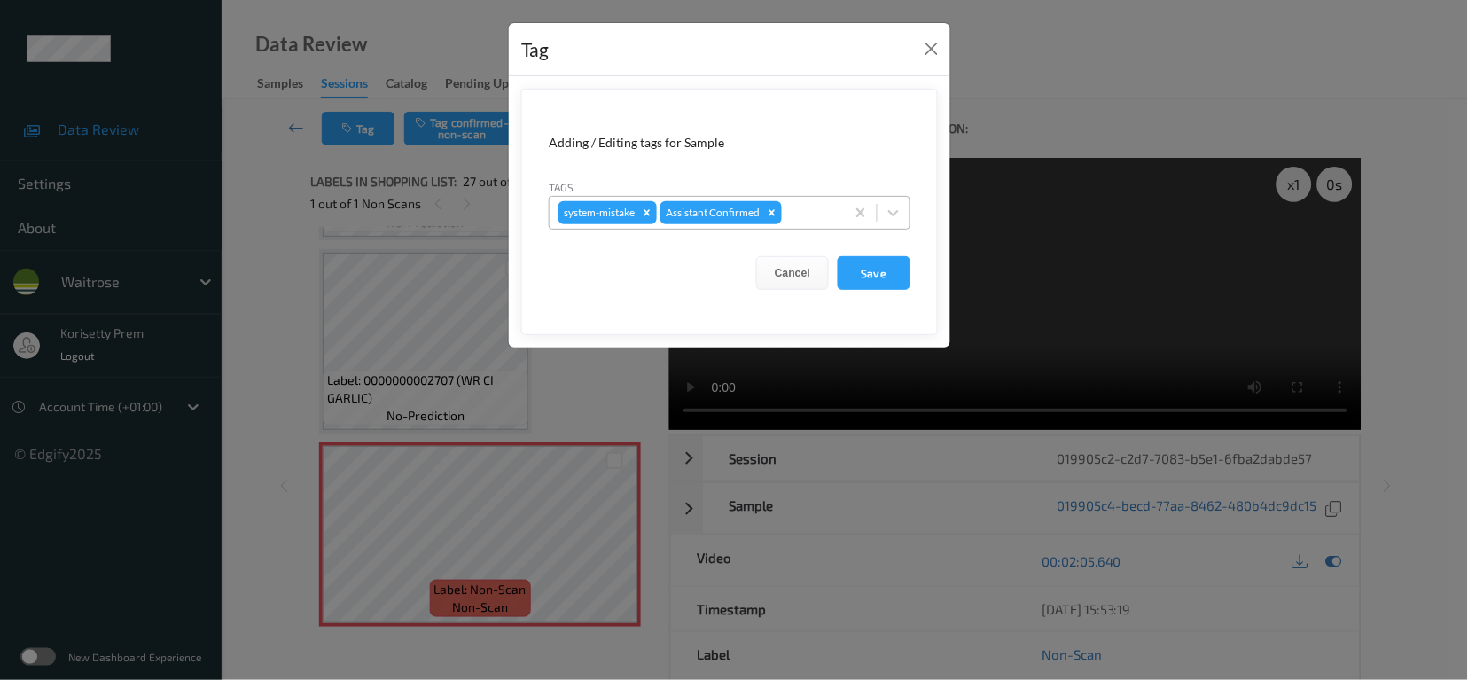
click at [803, 210] on div at bounding box center [810, 212] width 51 height 21
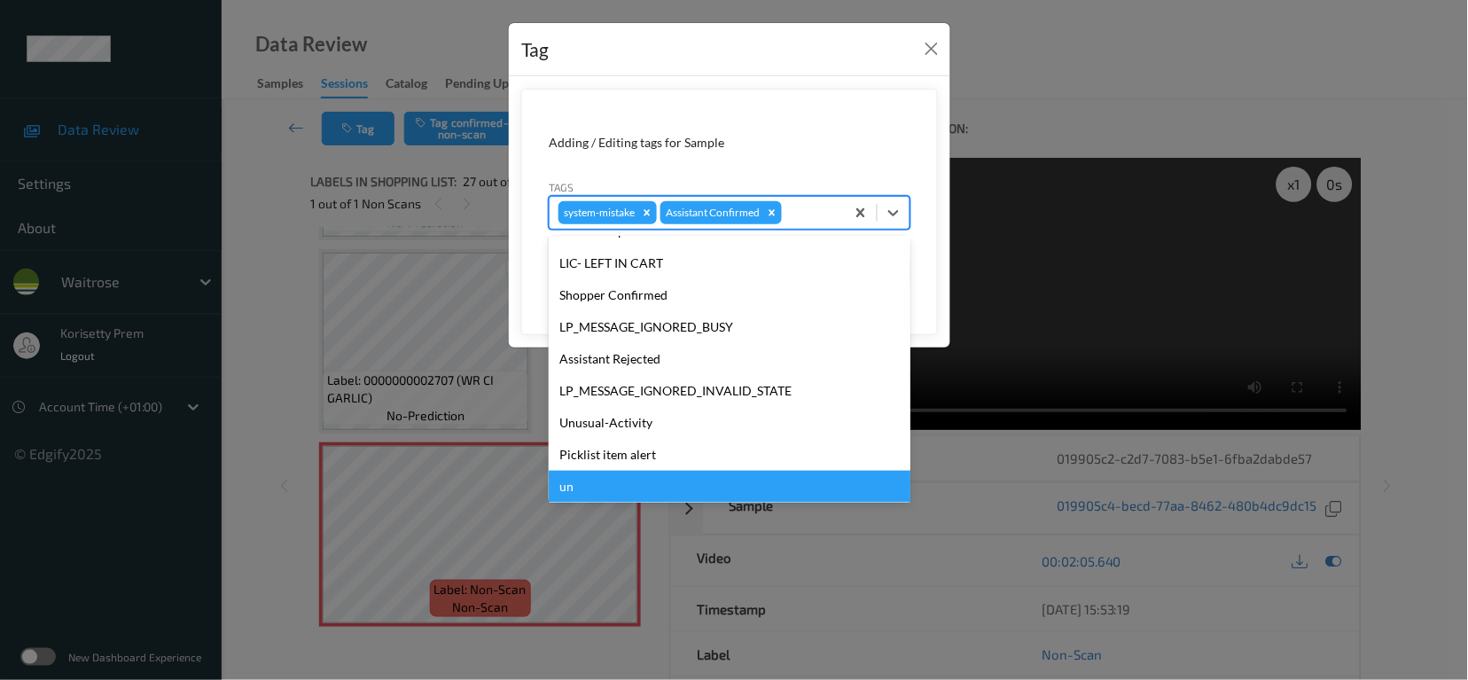
scroll to position [378, 0]
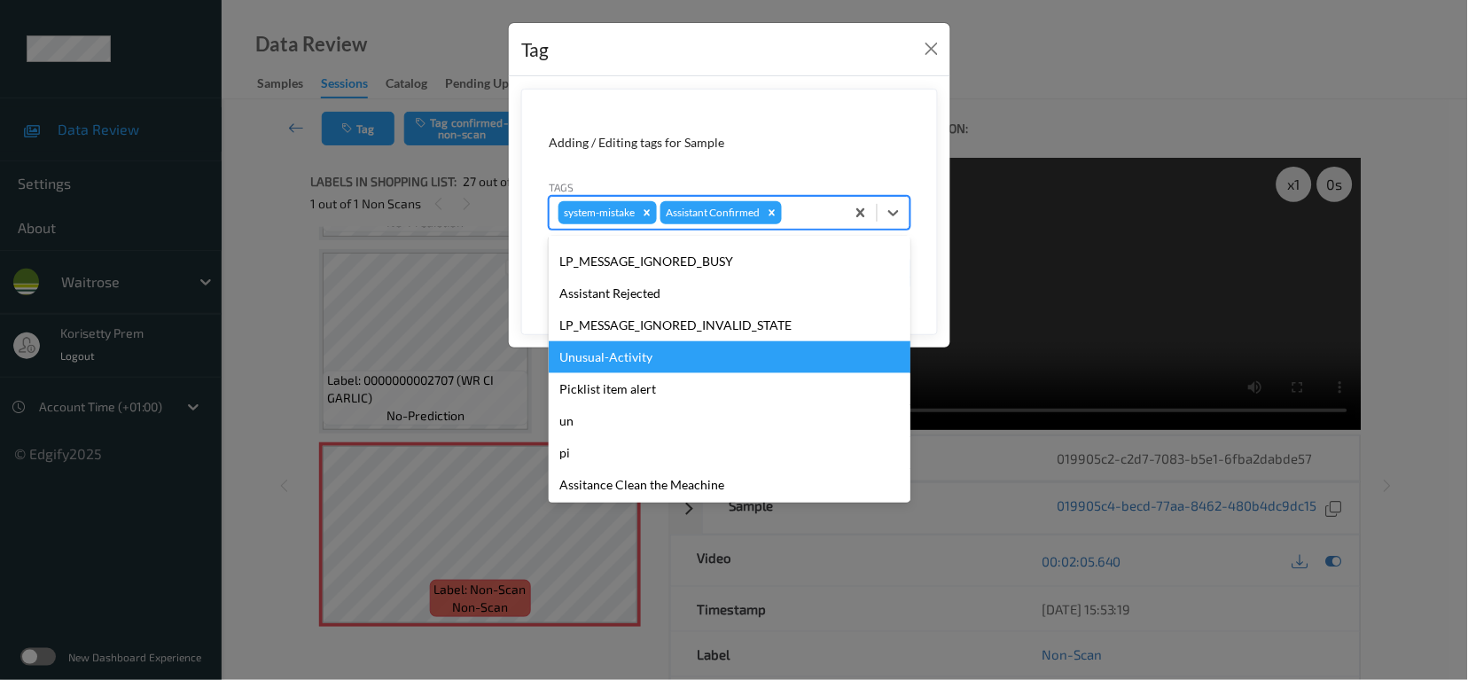
click at [626, 366] on div "Unusual-Activity" at bounding box center [730, 357] width 362 height 32
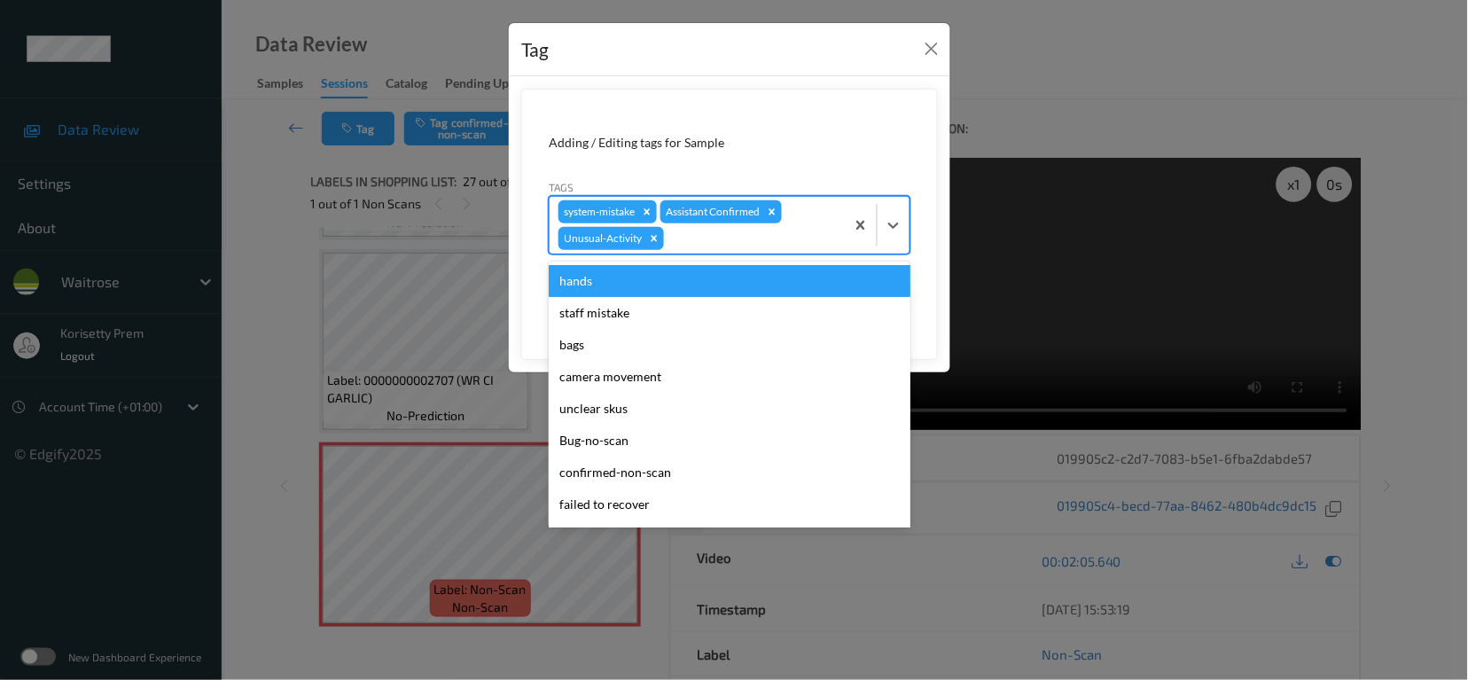
click at [731, 240] on div at bounding box center [752, 238] width 168 height 21
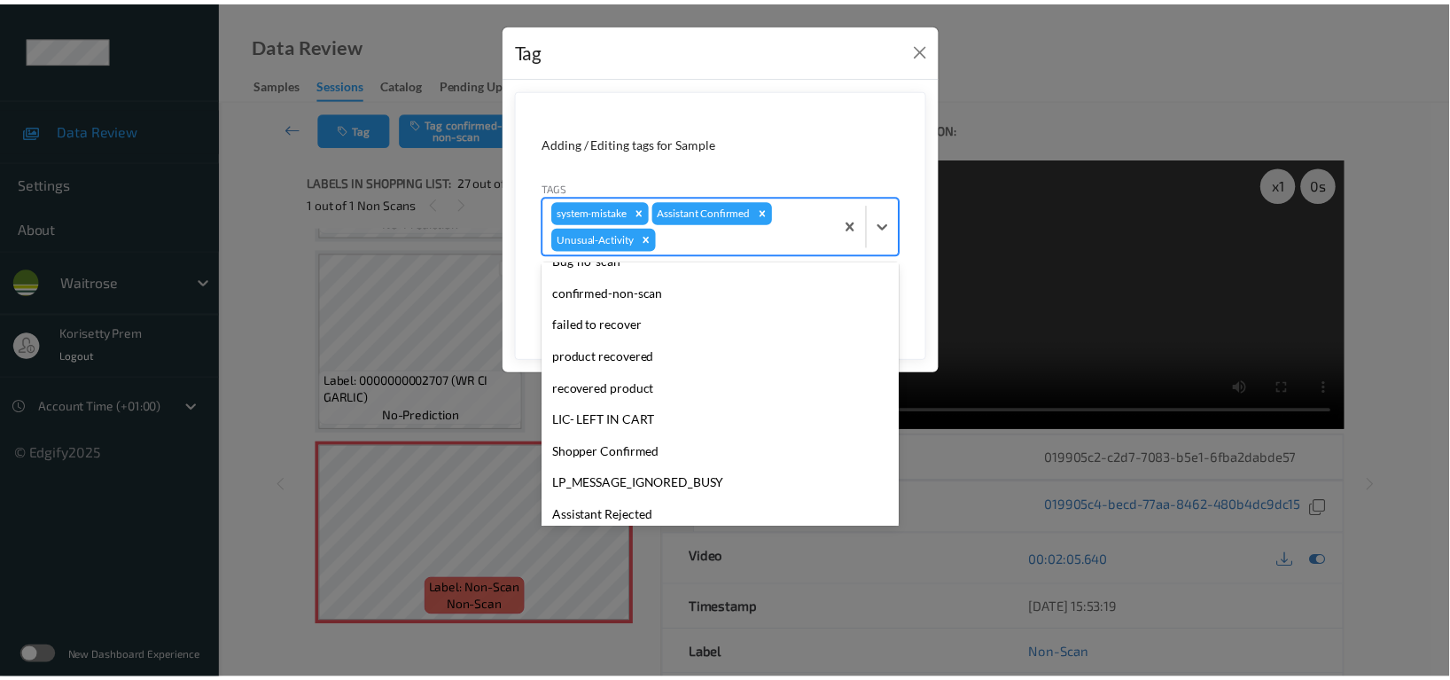
scroll to position [347, 0]
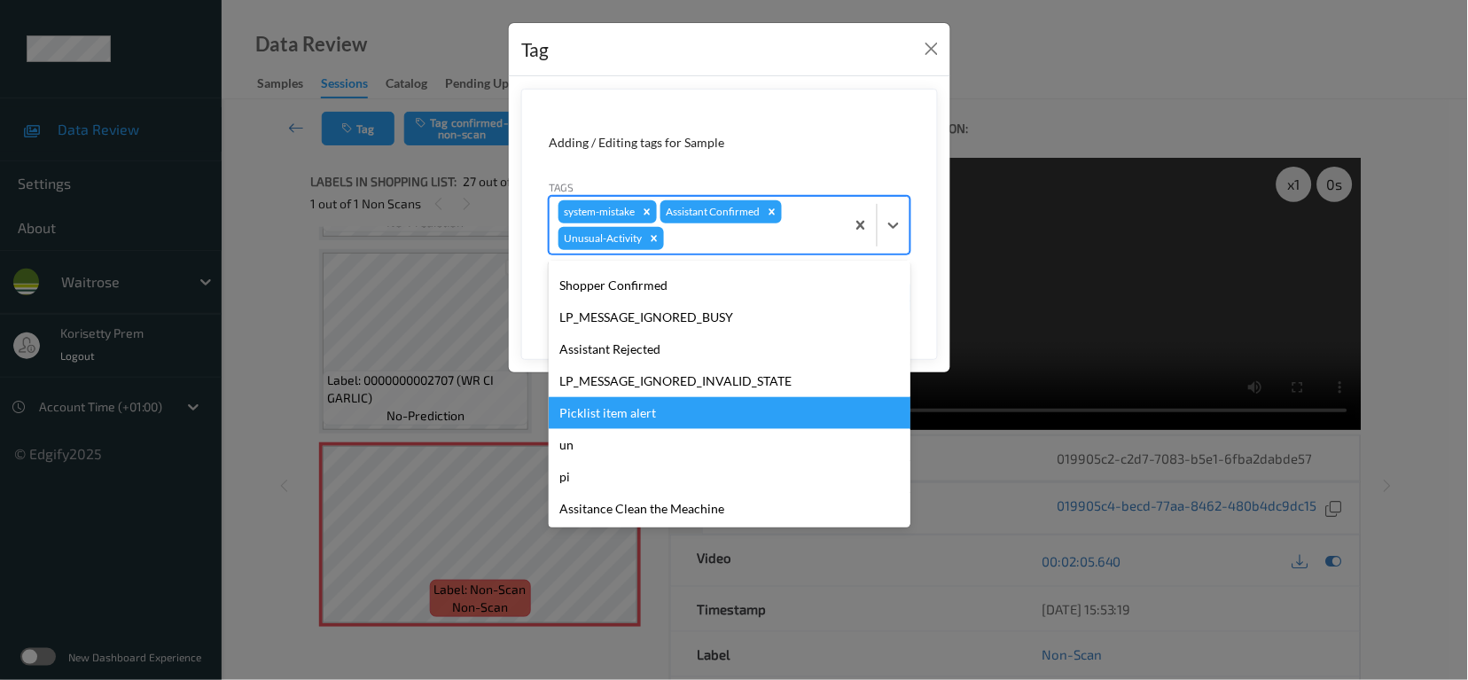
click at [629, 418] on div "Picklist item alert" at bounding box center [730, 413] width 362 height 32
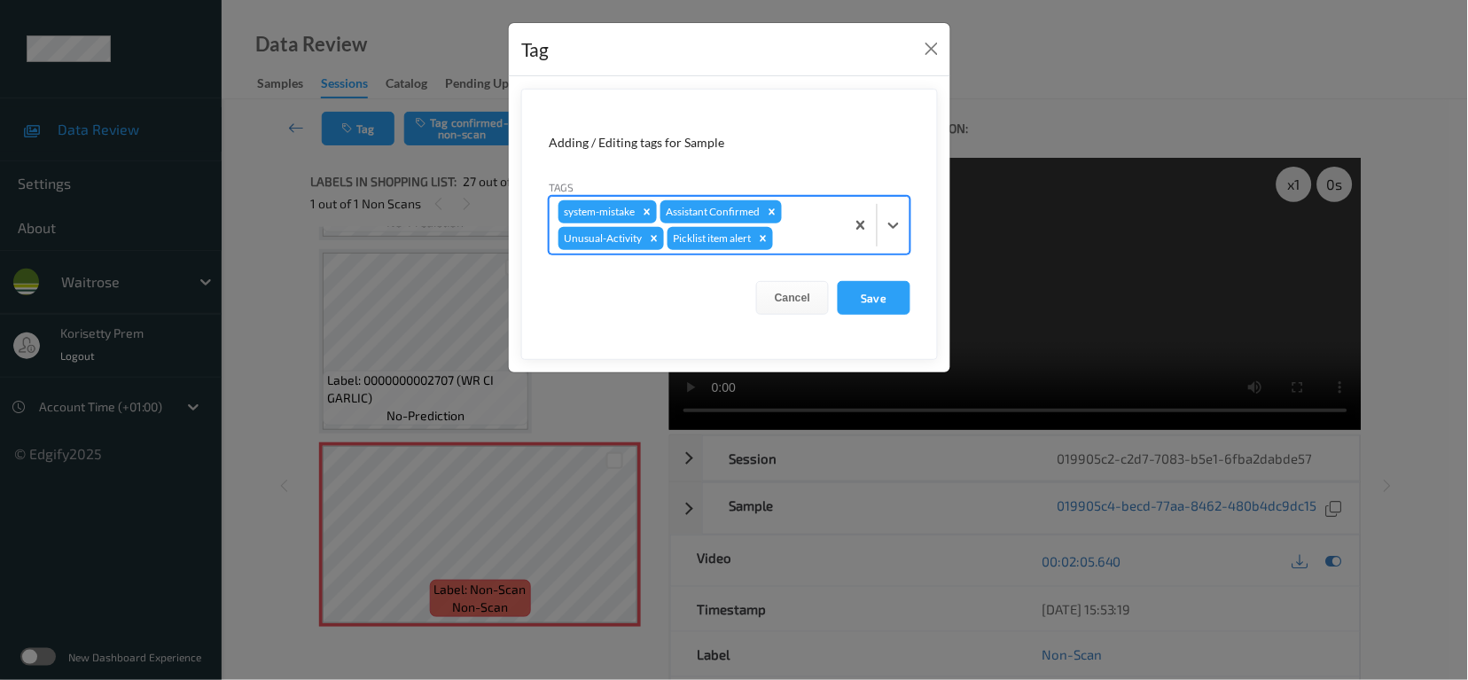
click at [887, 279] on form "Adding / Editing tags for Sample Tags option Picklist item alert, selected. Sel…" at bounding box center [729, 224] width 417 height 271
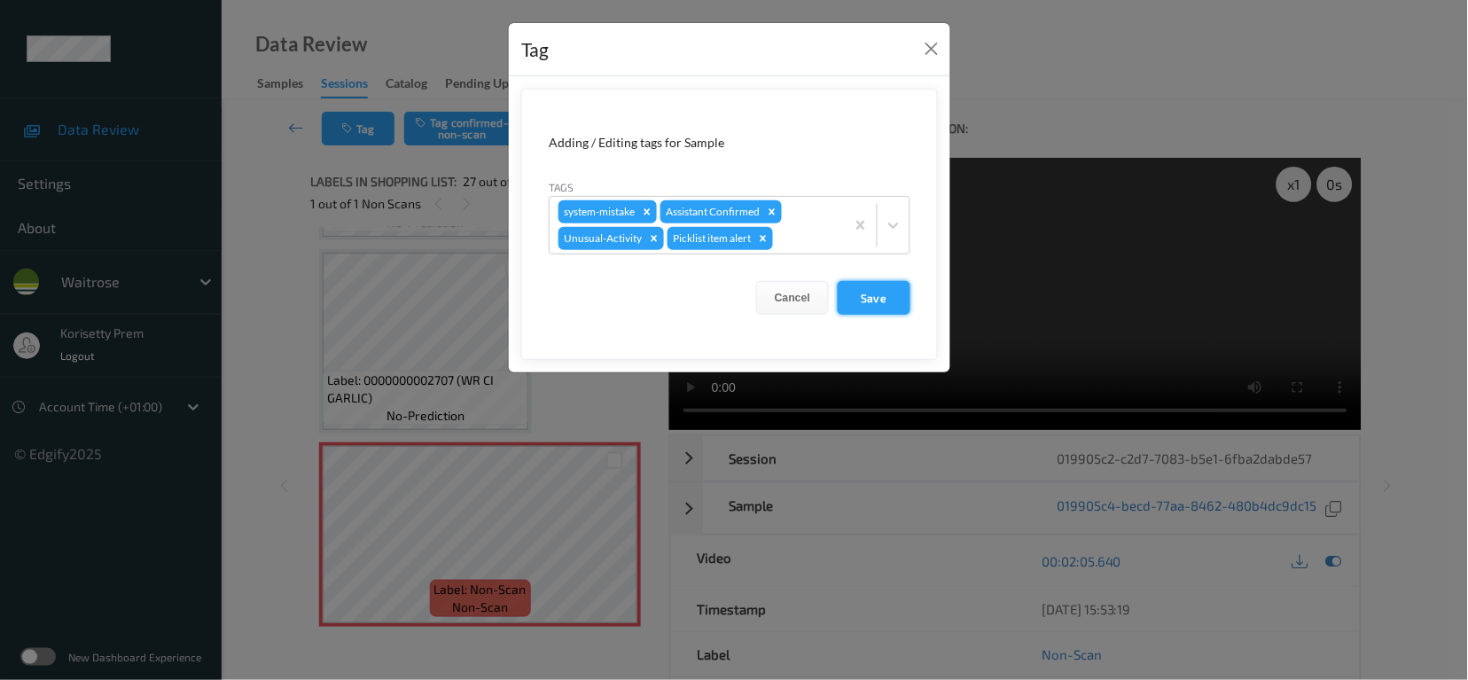
click at [880, 301] on button "Save" at bounding box center [874, 298] width 73 height 34
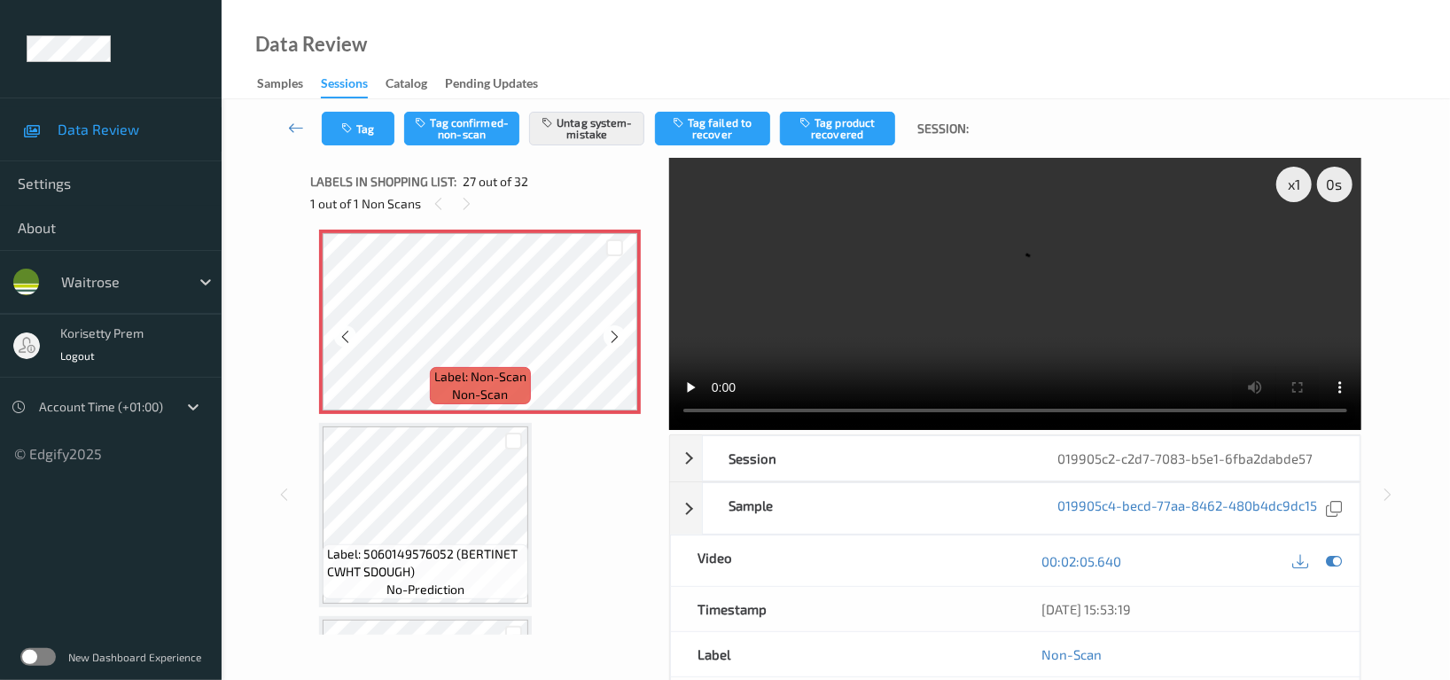
scroll to position [5054, 0]
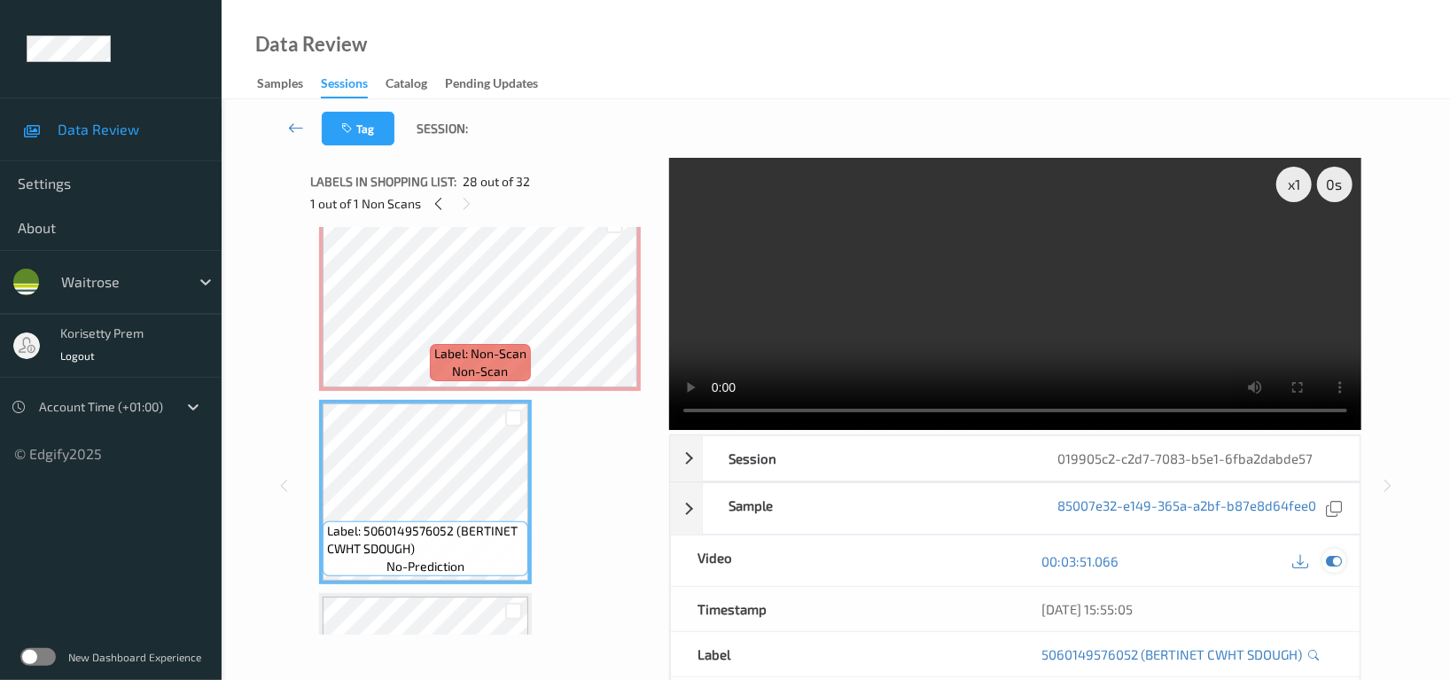
click at [1335, 553] on icon at bounding box center [1334, 561] width 16 height 16
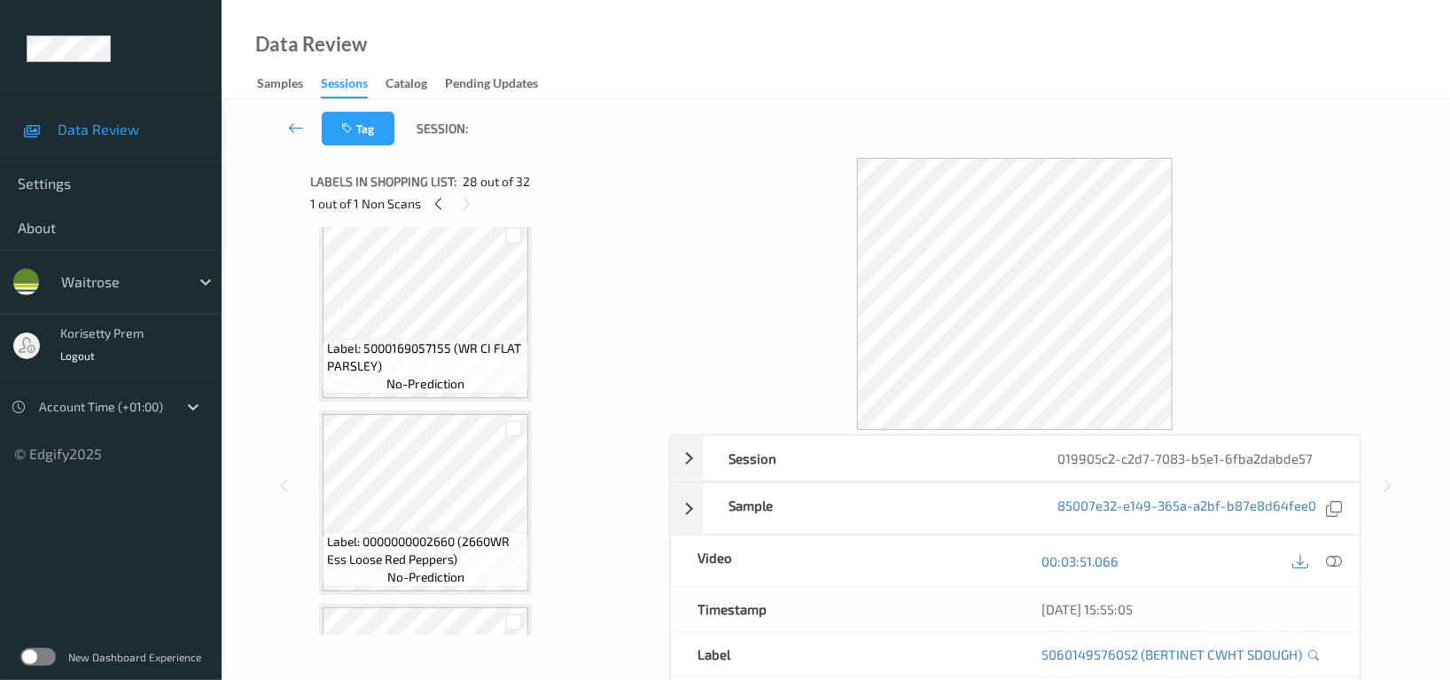
scroll to position [4818, 0]
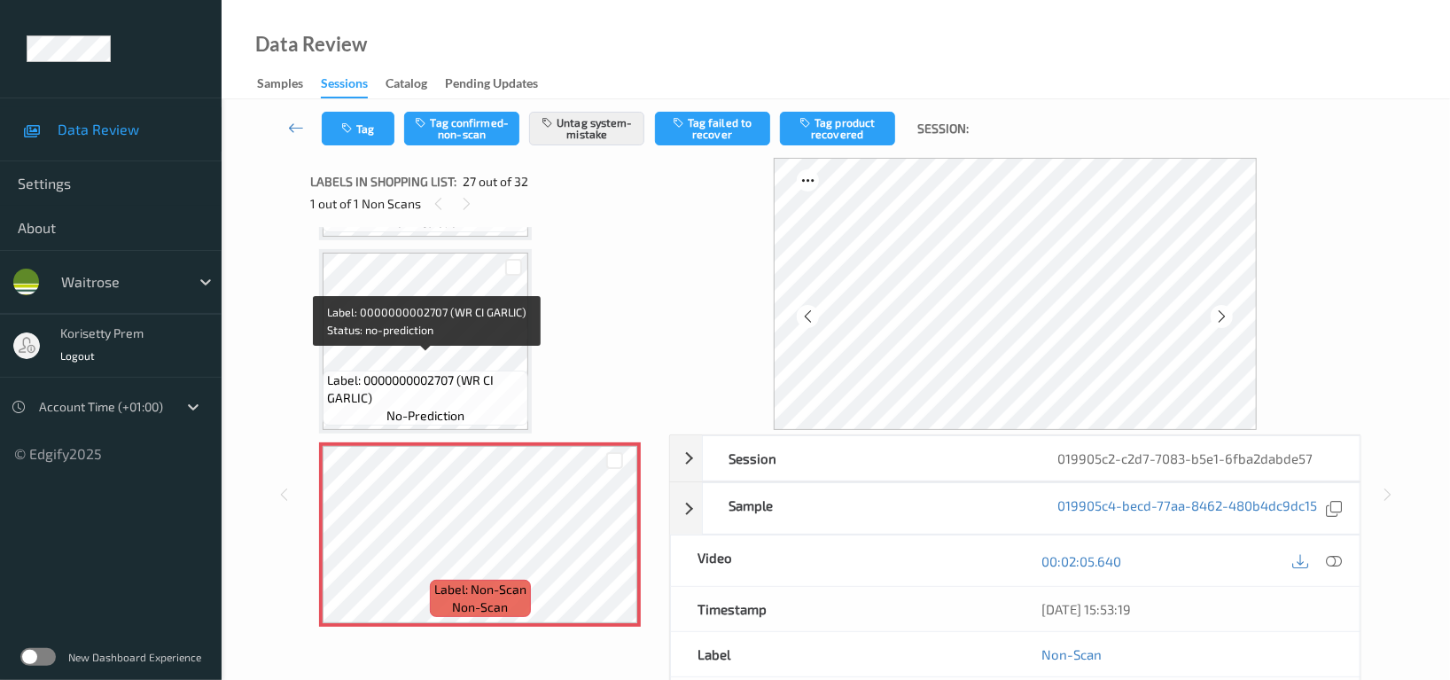
click at [457, 375] on span "Label: 0000000002707 (WR CI GARLIC)" at bounding box center [425, 388] width 197 height 35
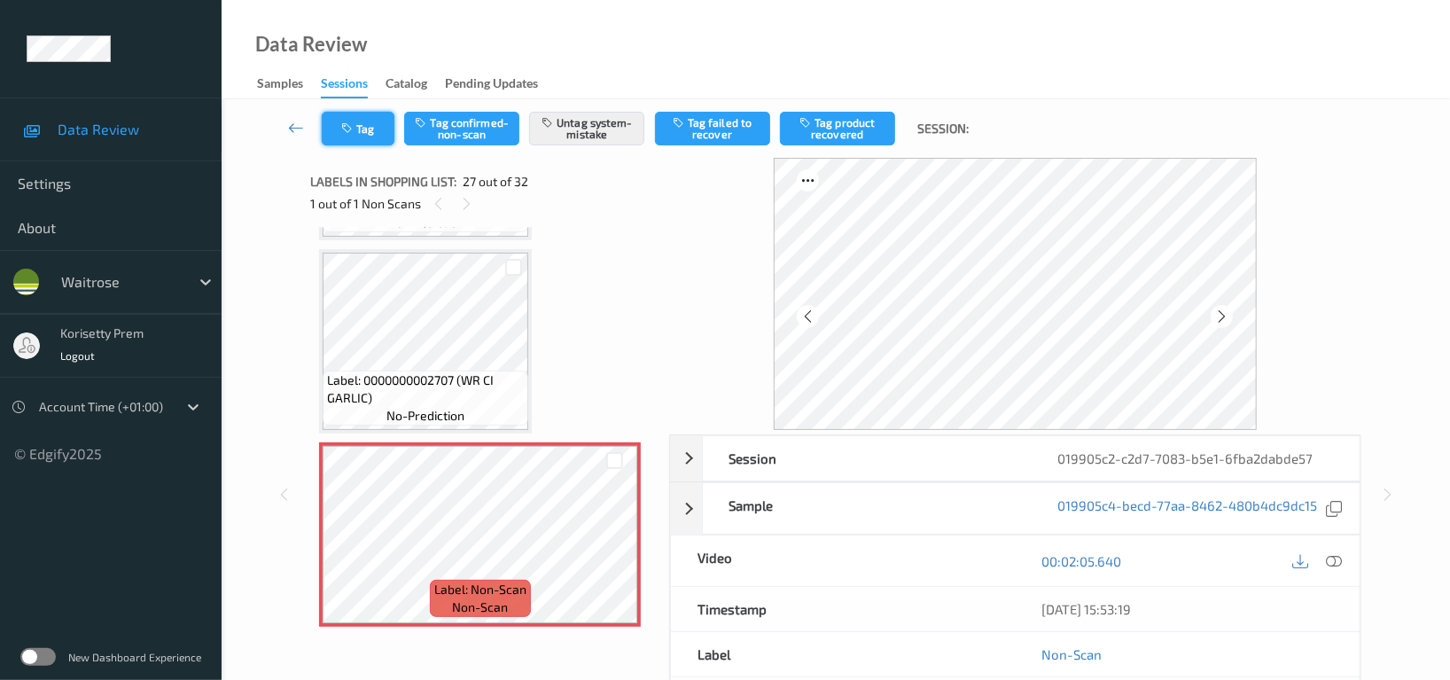
click at [356, 134] on button "Tag" at bounding box center [358, 129] width 73 height 34
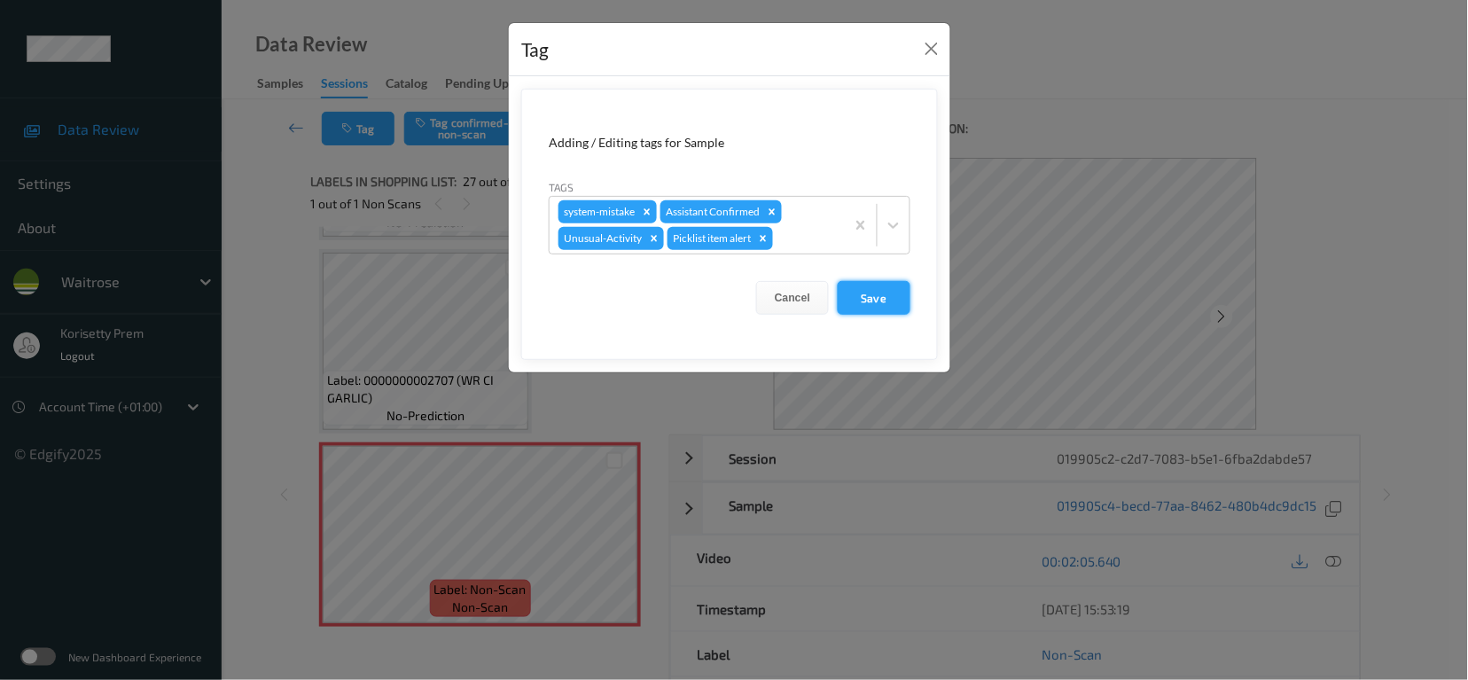
click at [870, 298] on button "Save" at bounding box center [874, 298] width 73 height 34
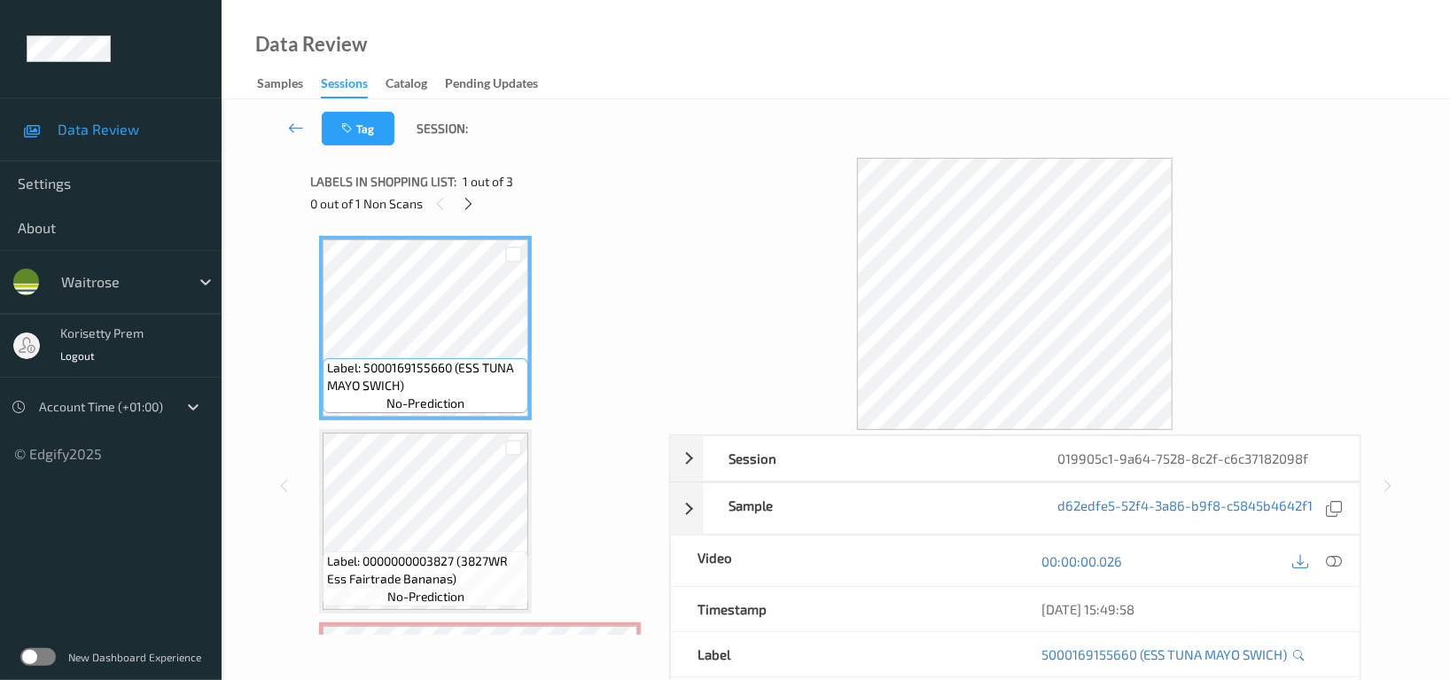
click at [698, 228] on div at bounding box center [1015, 294] width 692 height 272
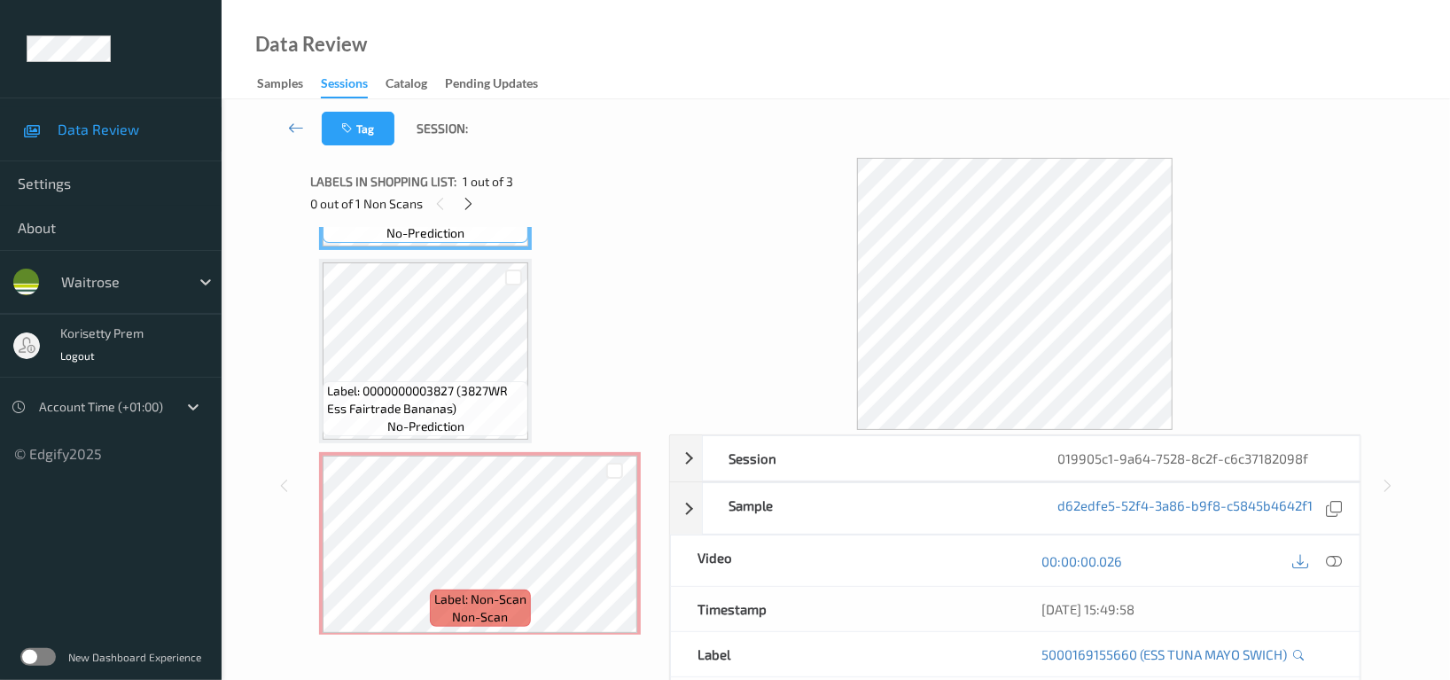
scroll to position [178, 0]
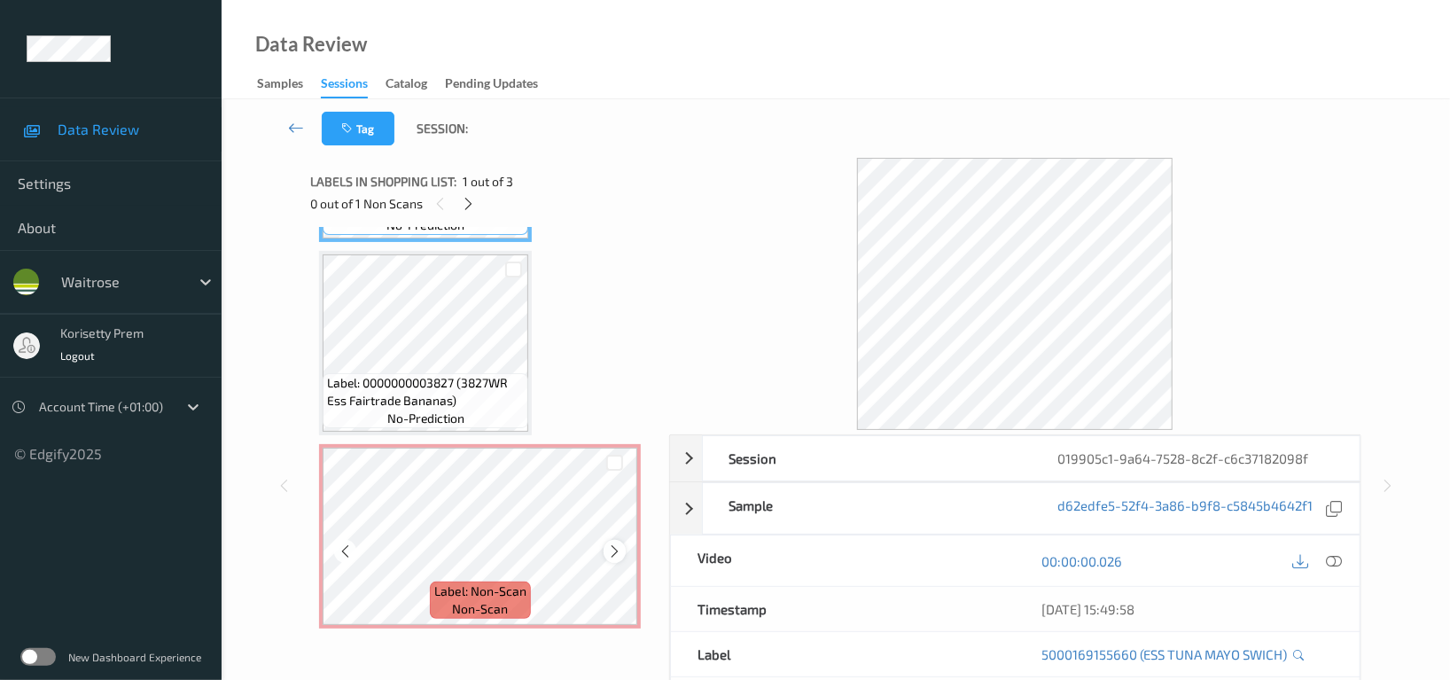
click at [612, 554] on icon at bounding box center [614, 551] width 15 height 16
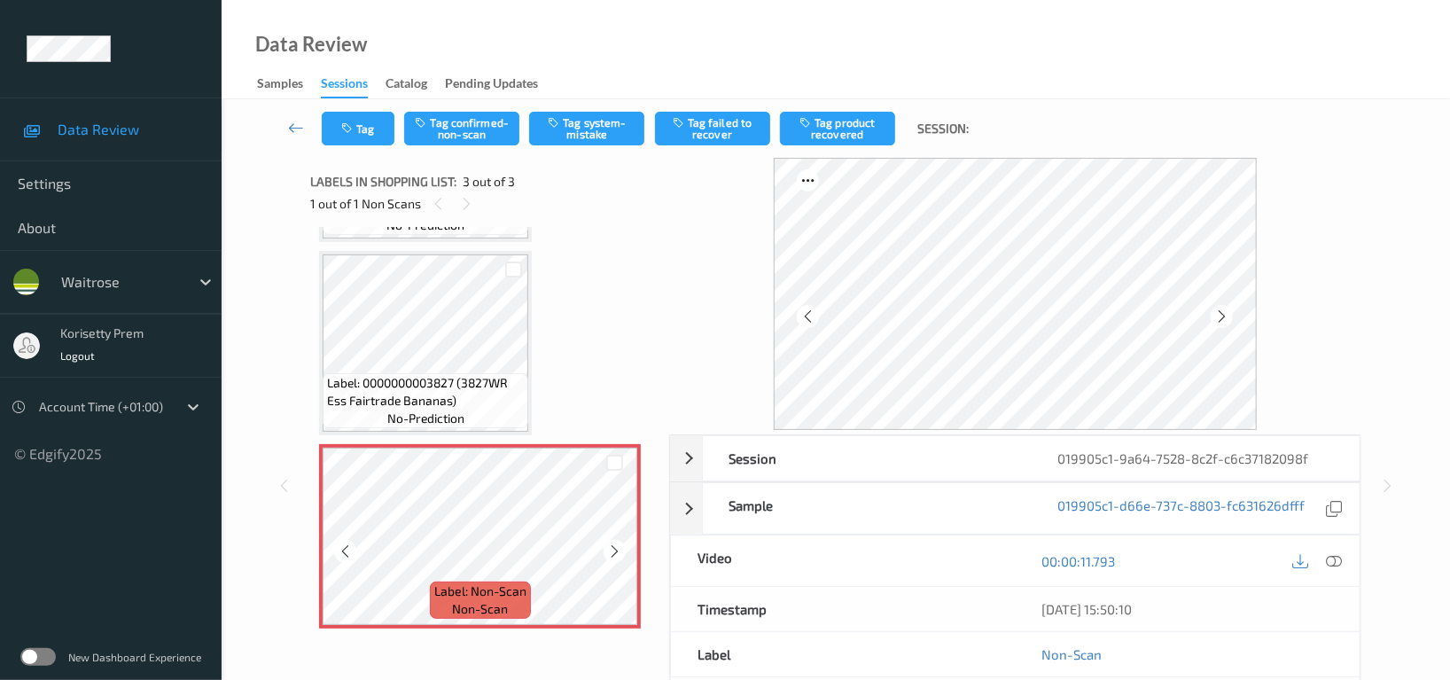
click at [612, 554] on icon at bounding box center [614, 551] width 15 height 16
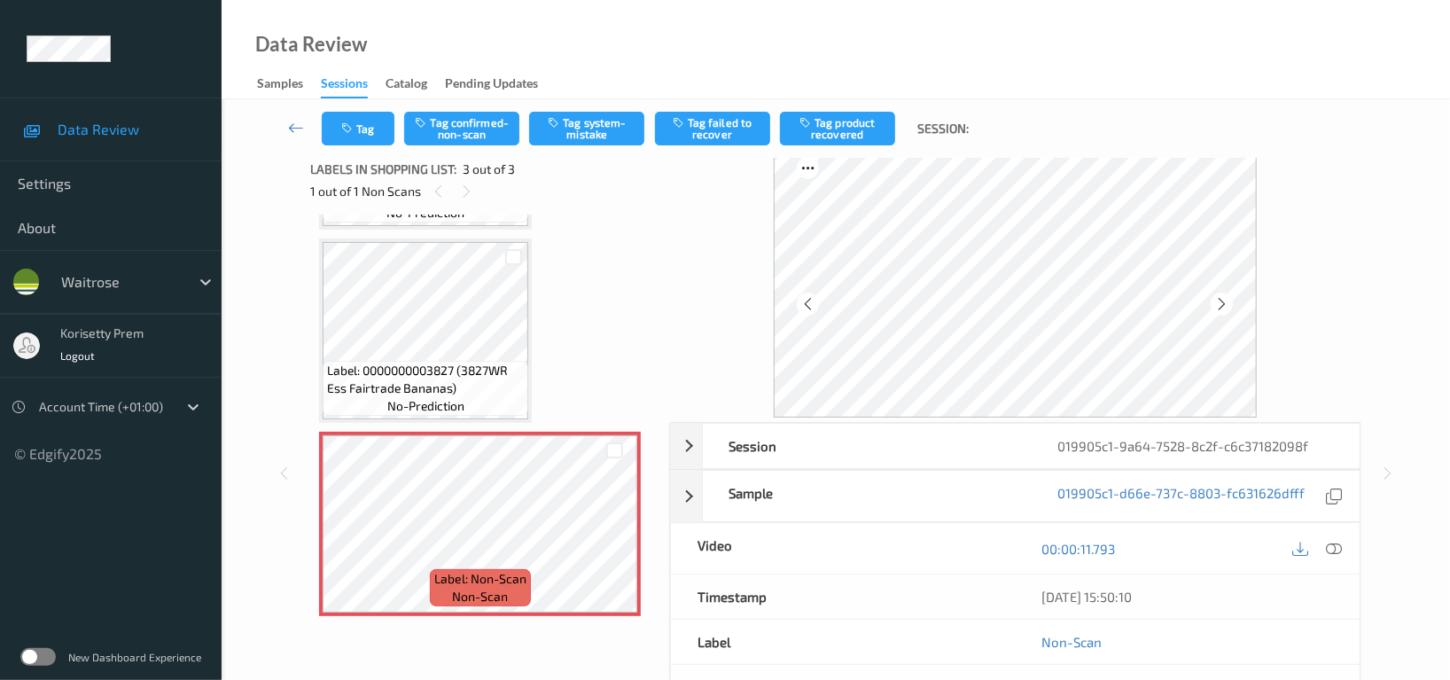
scroll to position [0, 0]
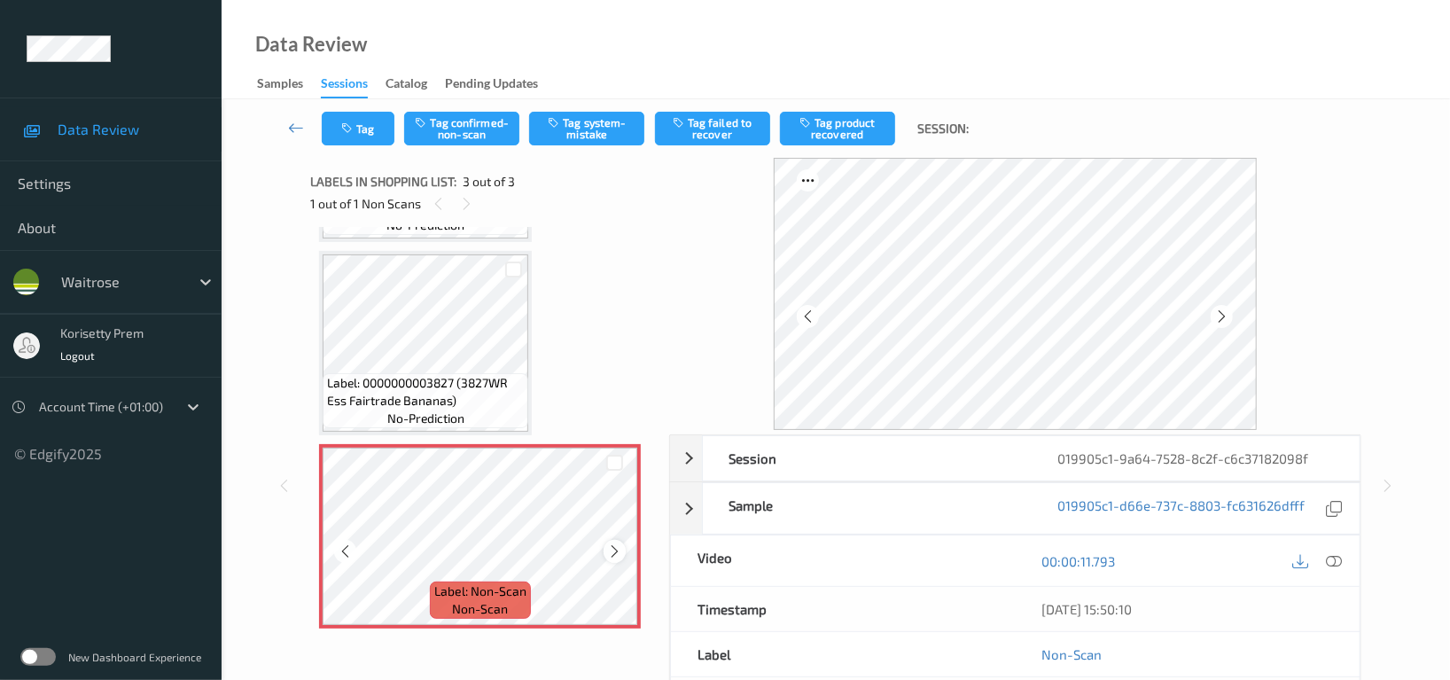
click at [612, 553] on icon at bounding box center [614, 551] width 15 height 16
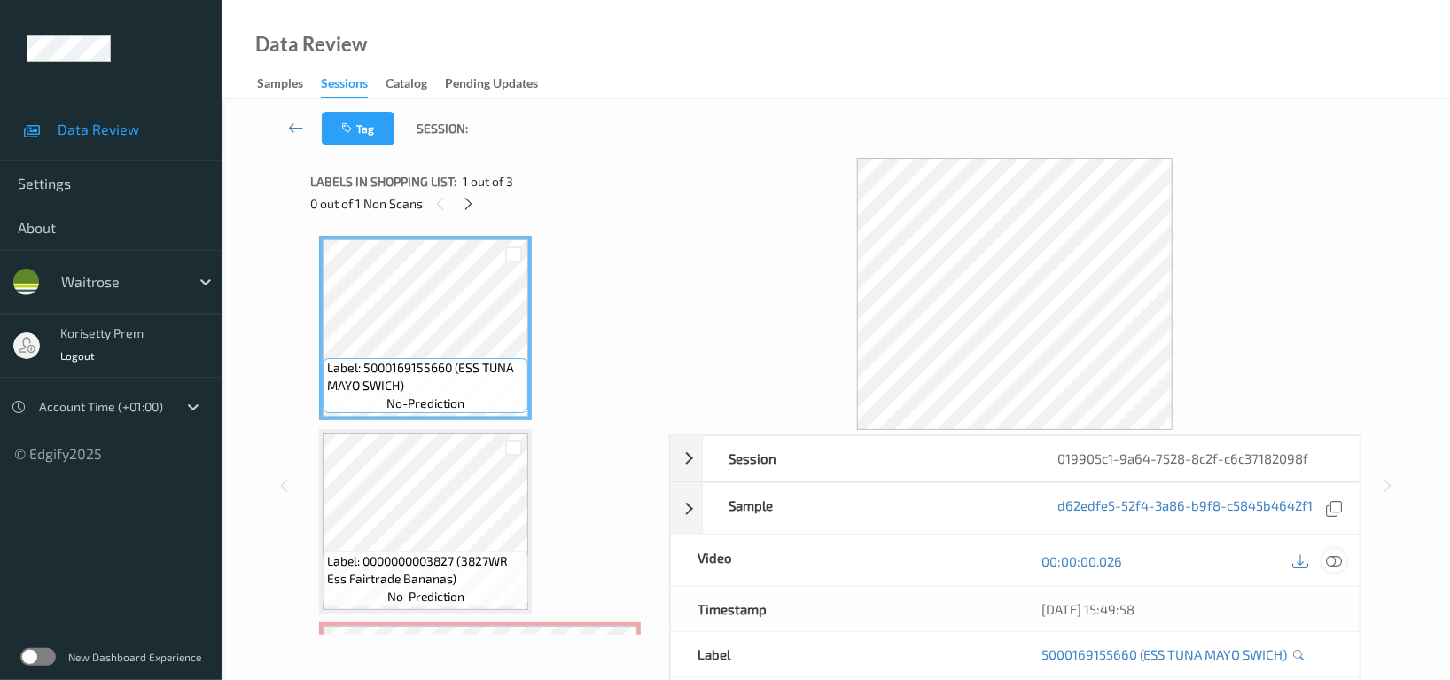
click at [1326, 563] on icon at bounding box center [1334, 561] width 16 height 16
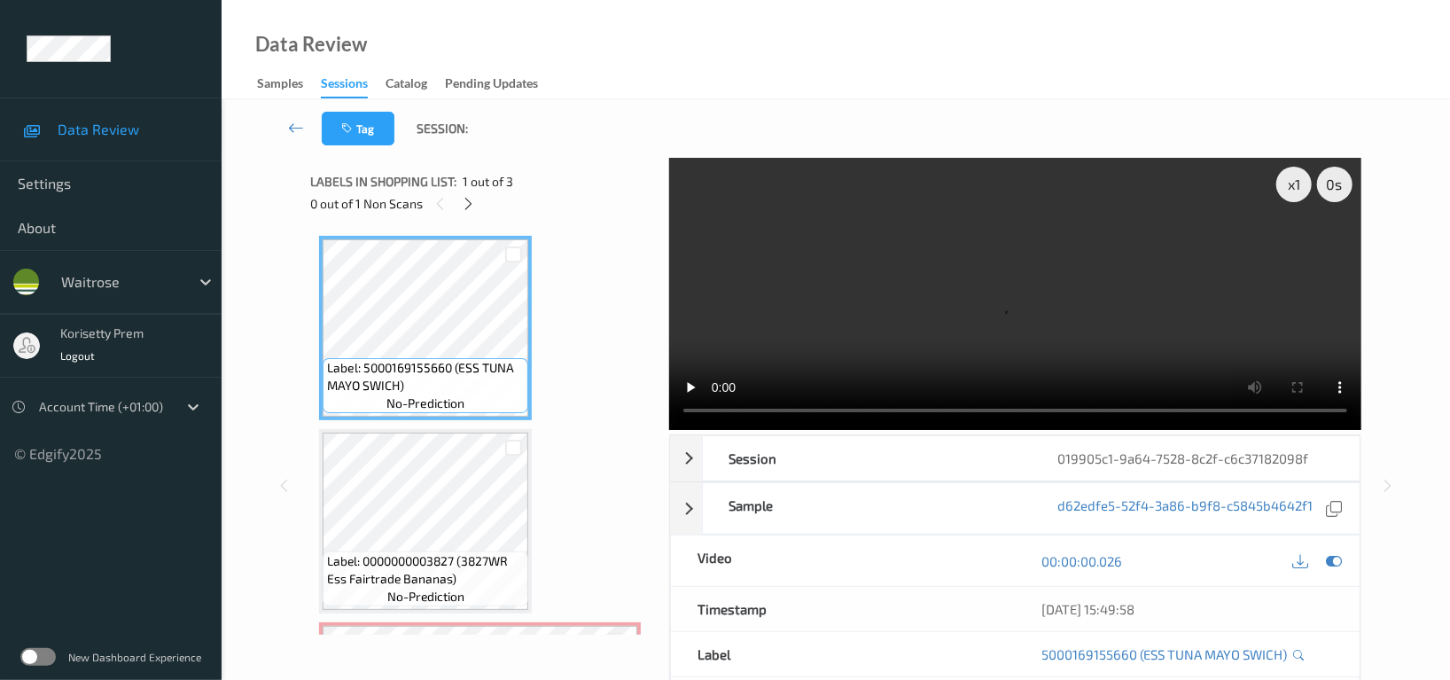
click at [778, 272] on video at bounding box center [1015, 294] width 692 height 272
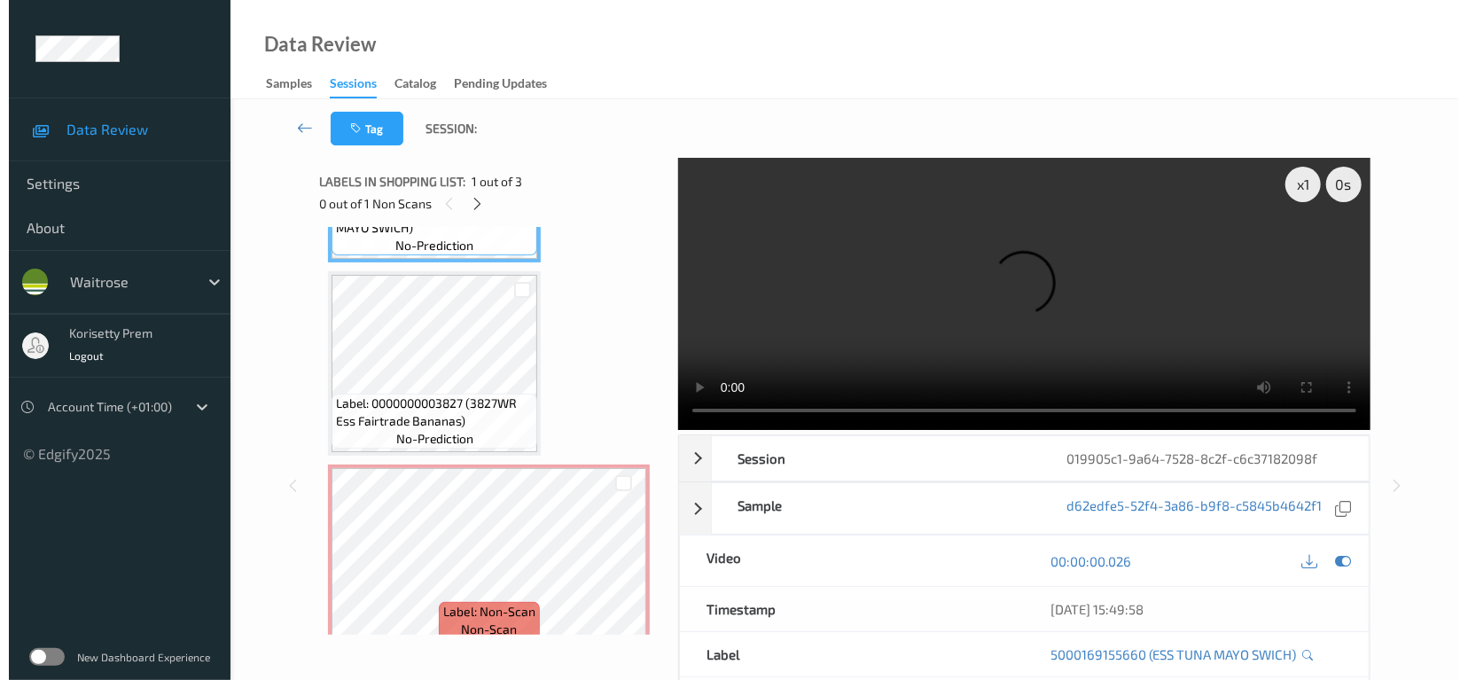
scroll to position [178, 0]
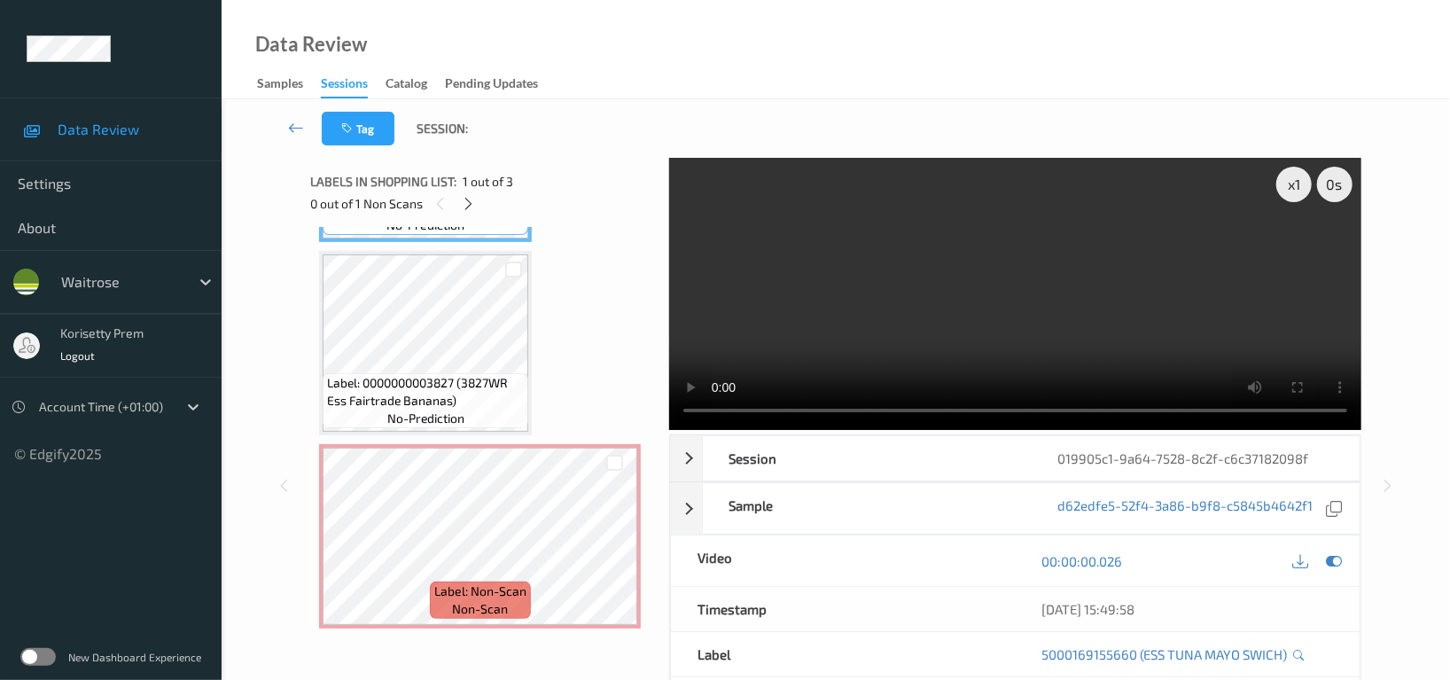
click at [989, 308] on video at bounding box center [1015, 294] width 692 height 272
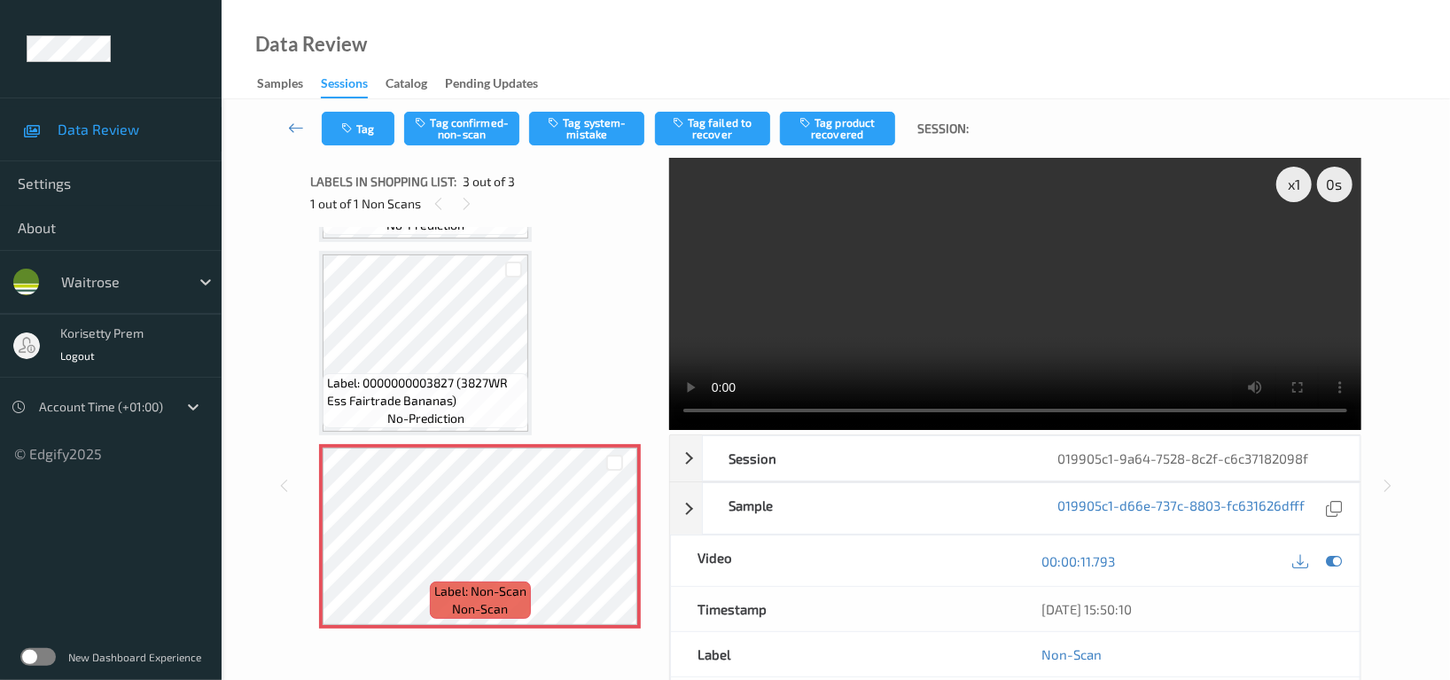
click at [1126, 331] on video at bounding box center [1015, 294] width 692 height 272
click at [1229, 228] on video at bounding box center [1015, 294] width 692 height 272
click at [591, 130] on button "Tag system-mistake" at bounding box center [586, 129] width 115 height 34
click at [354, 136] on button "Tag" at bounding box center [358, 129] width 73 height 34
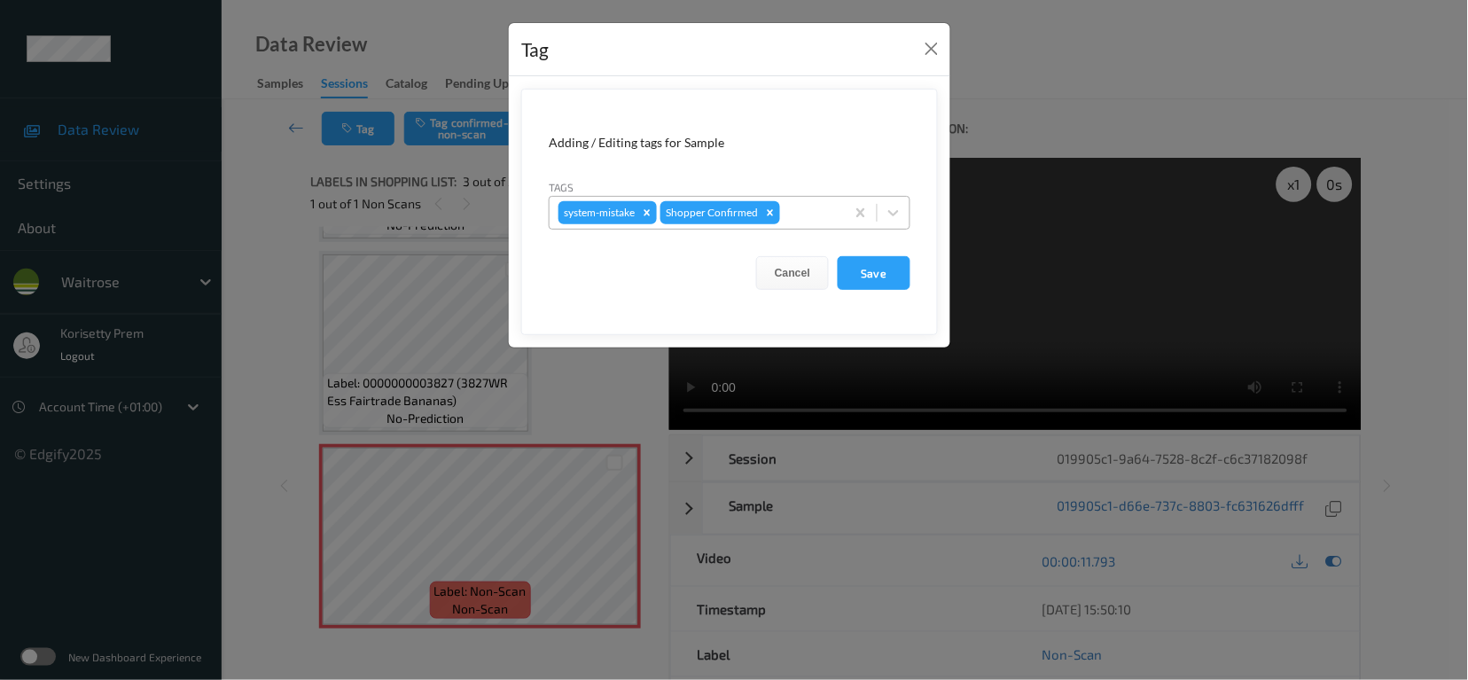
click at [819, 218] on div at bounding box center [810, 212] width 52 height 21
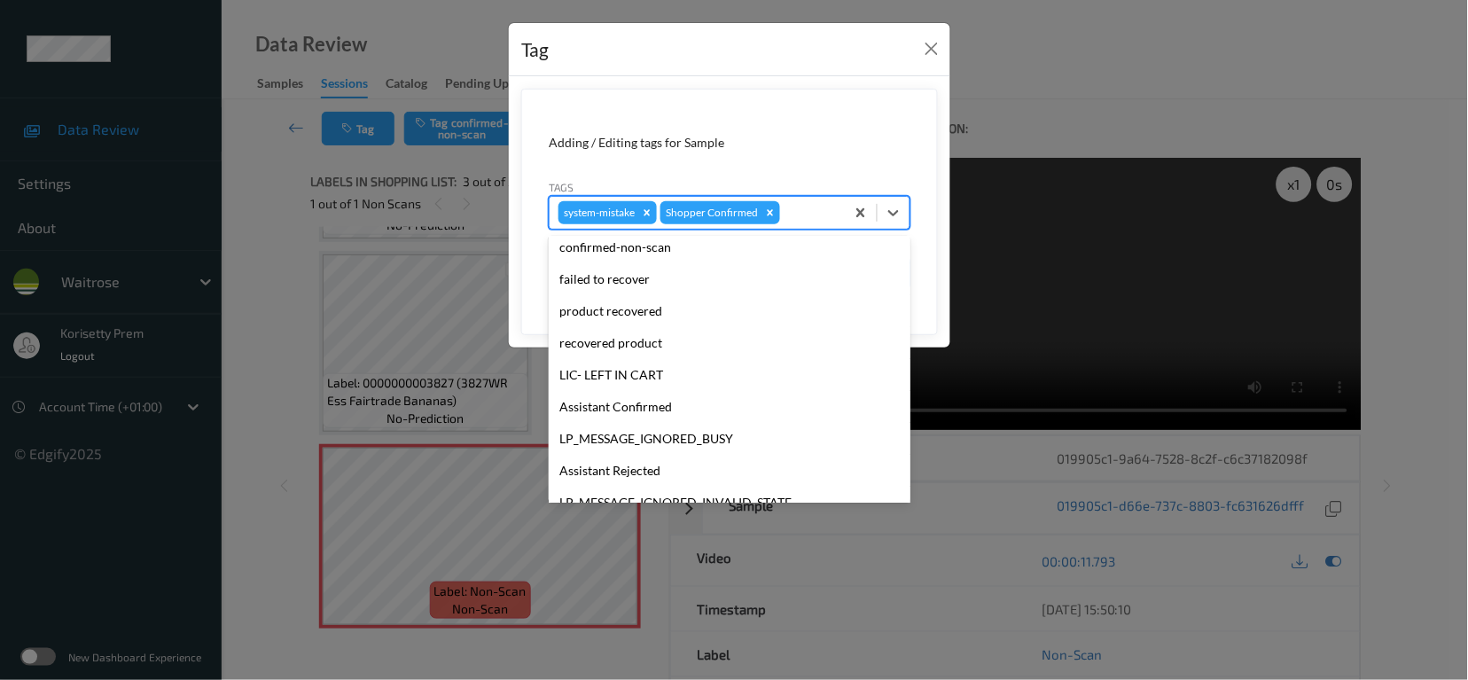
scroll to position [378, 0]
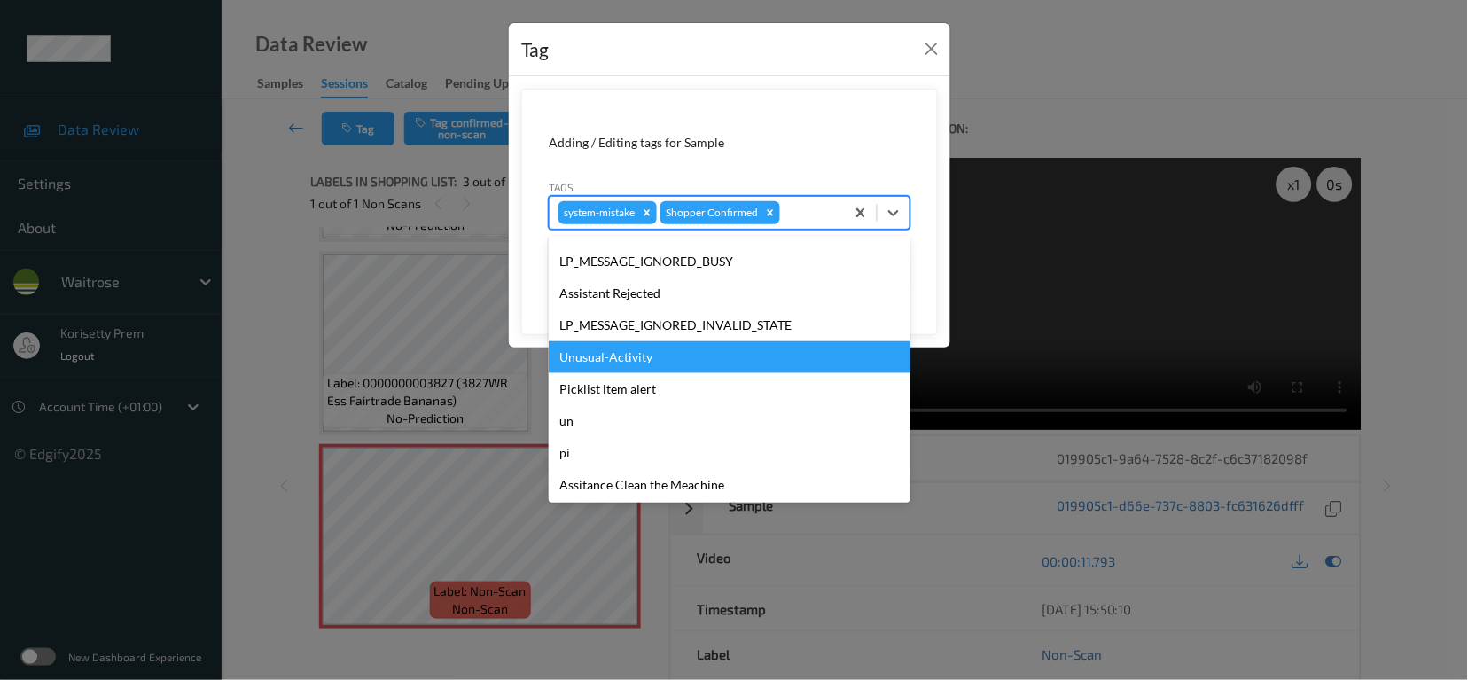
click at [608, 352] on div "Unusual-Activity" at bounding box center [730, 357] width 362 height 32
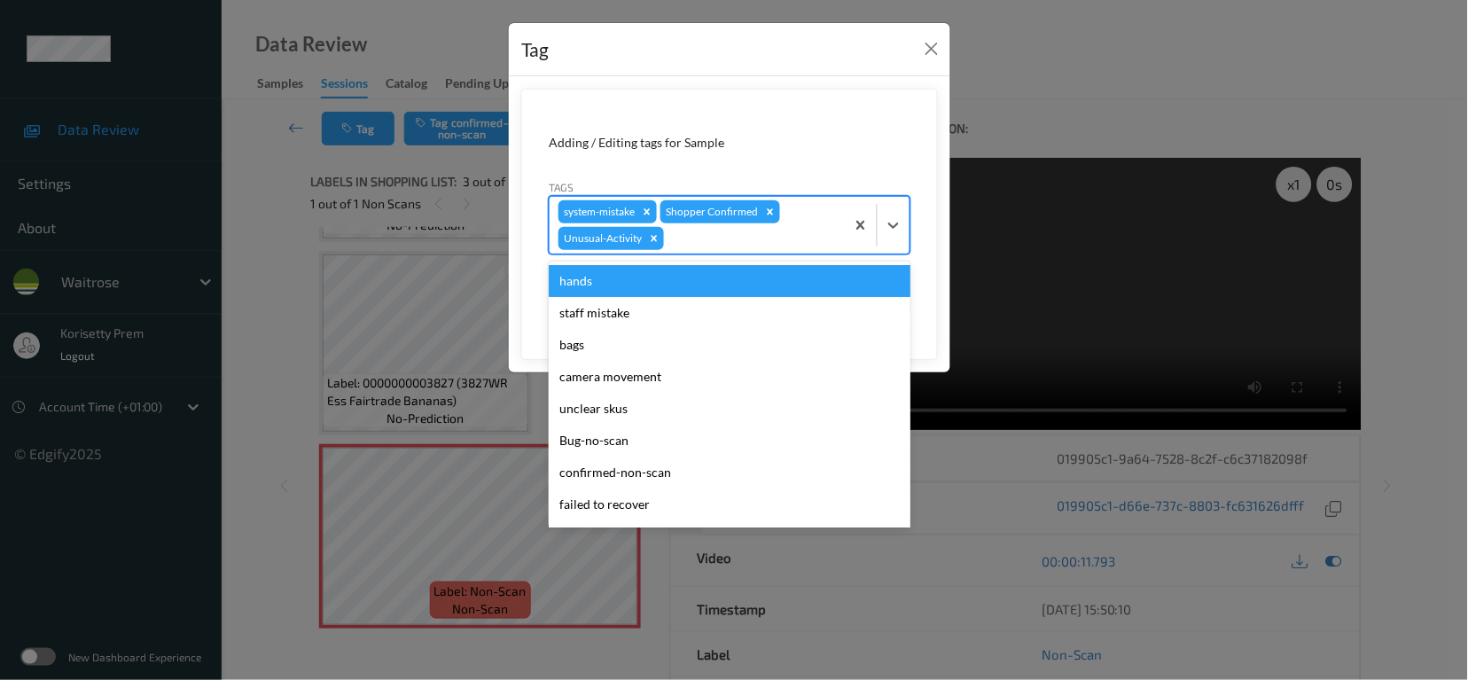
click at [707, 243] on div at bounding box center [752, 238] width 168 height 21
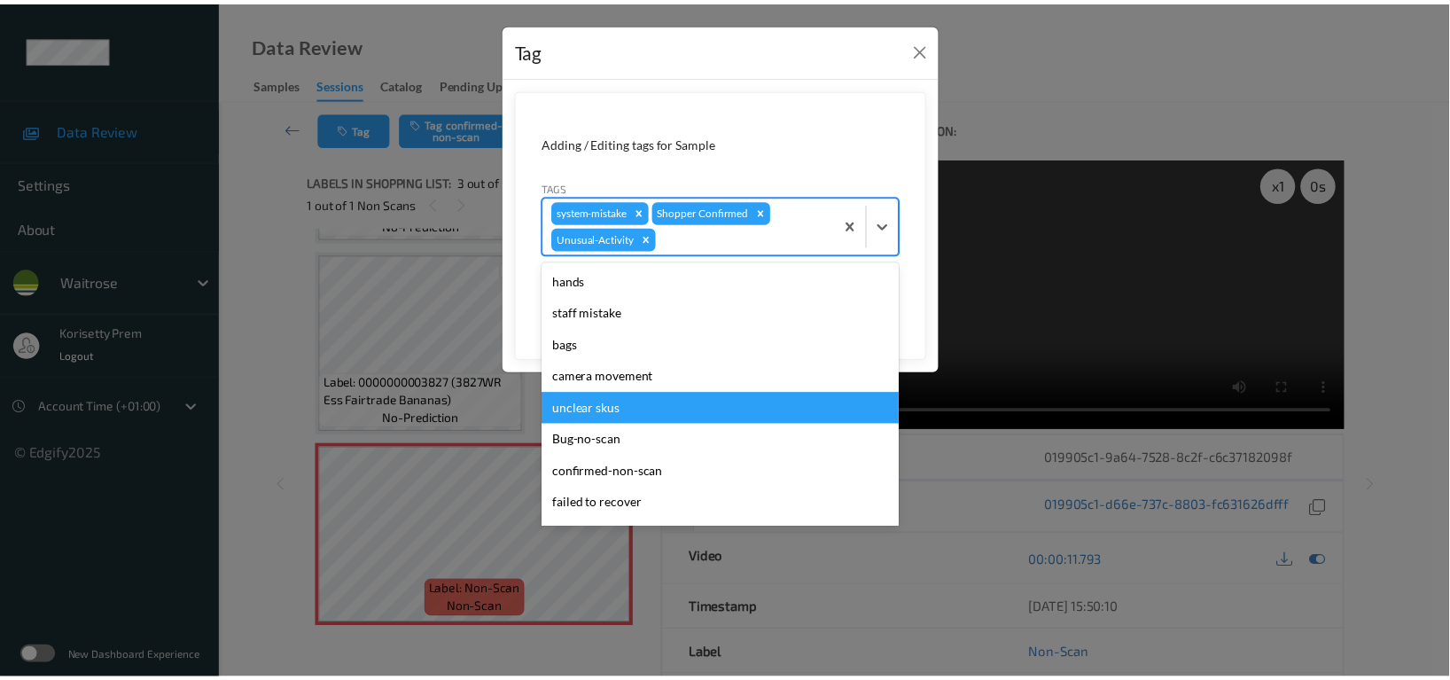
scroll to position [343, 0]
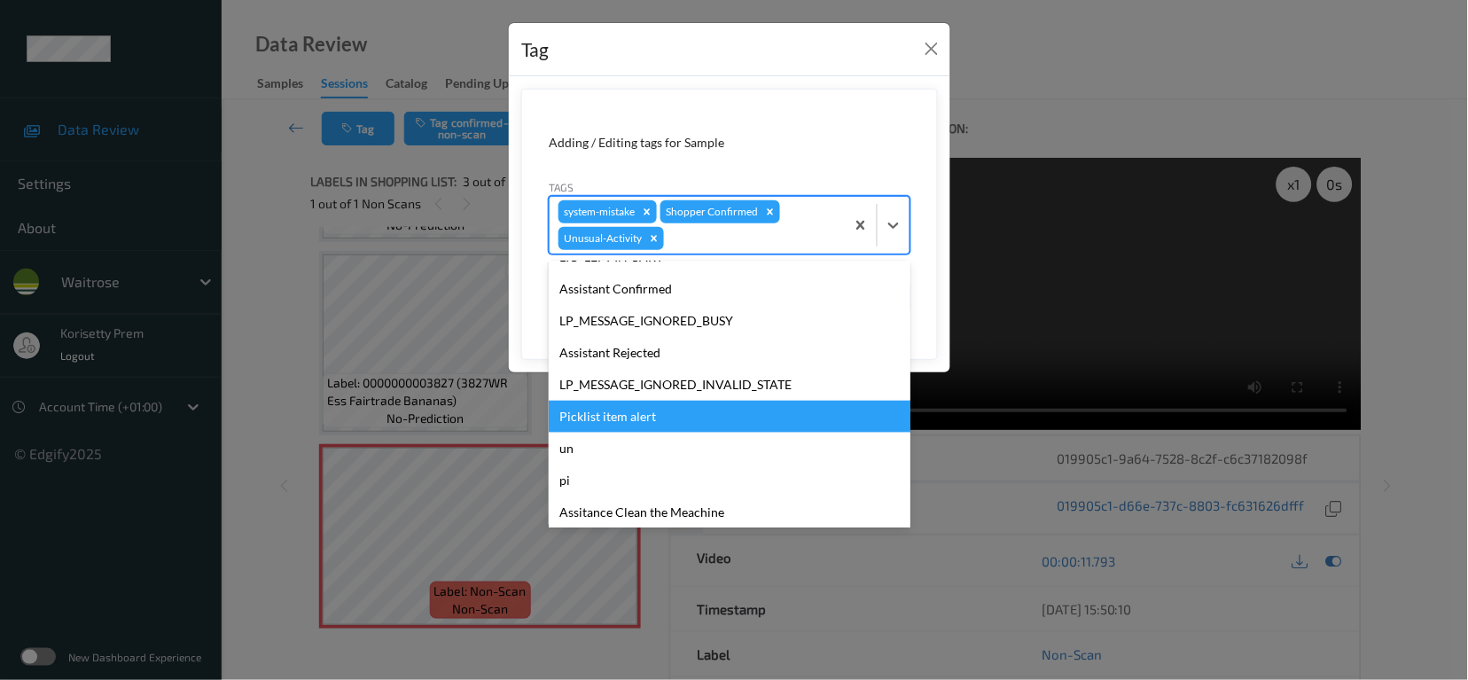
click at [613, 410] on div "Picklist item alert" at bounding box center [730, 417] width 362 height 32
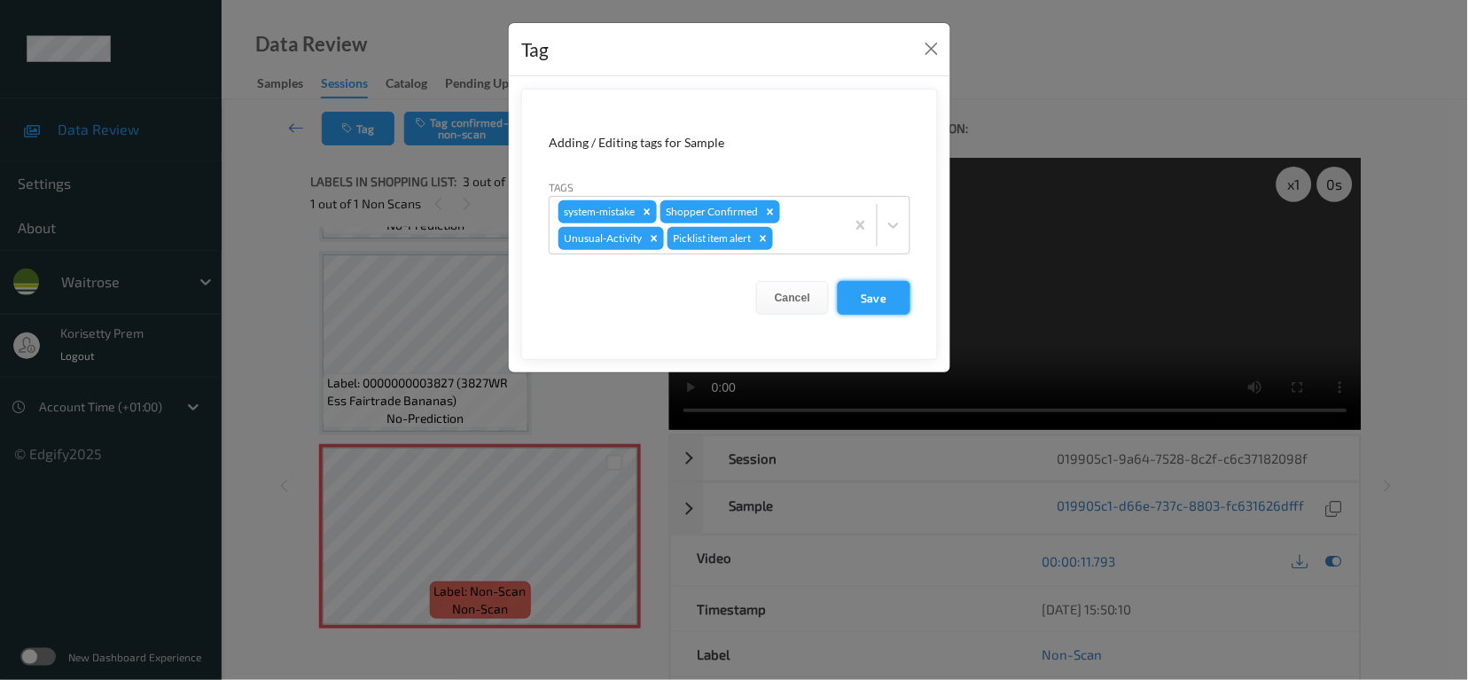
click at [887, 301] on button "Save" at bounding box center [874, 298] width 73 height 34
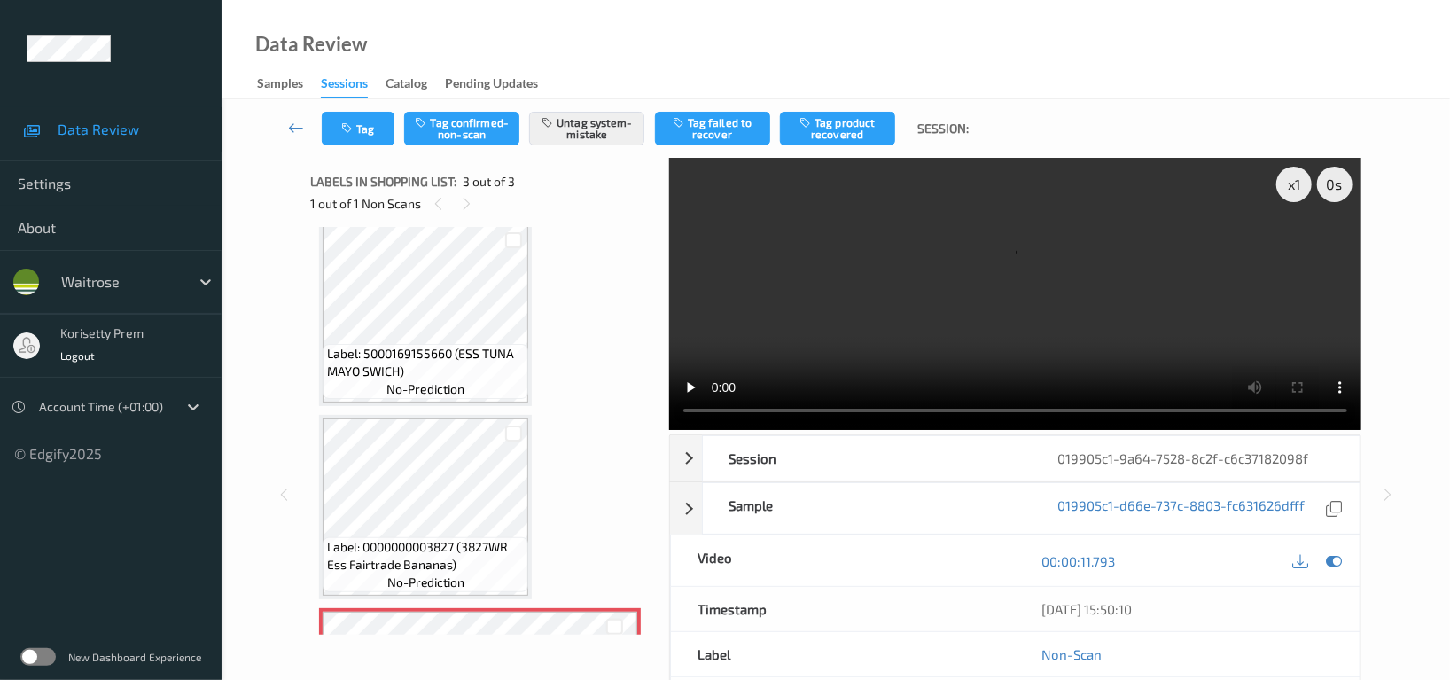
scroll to position [0, 0]
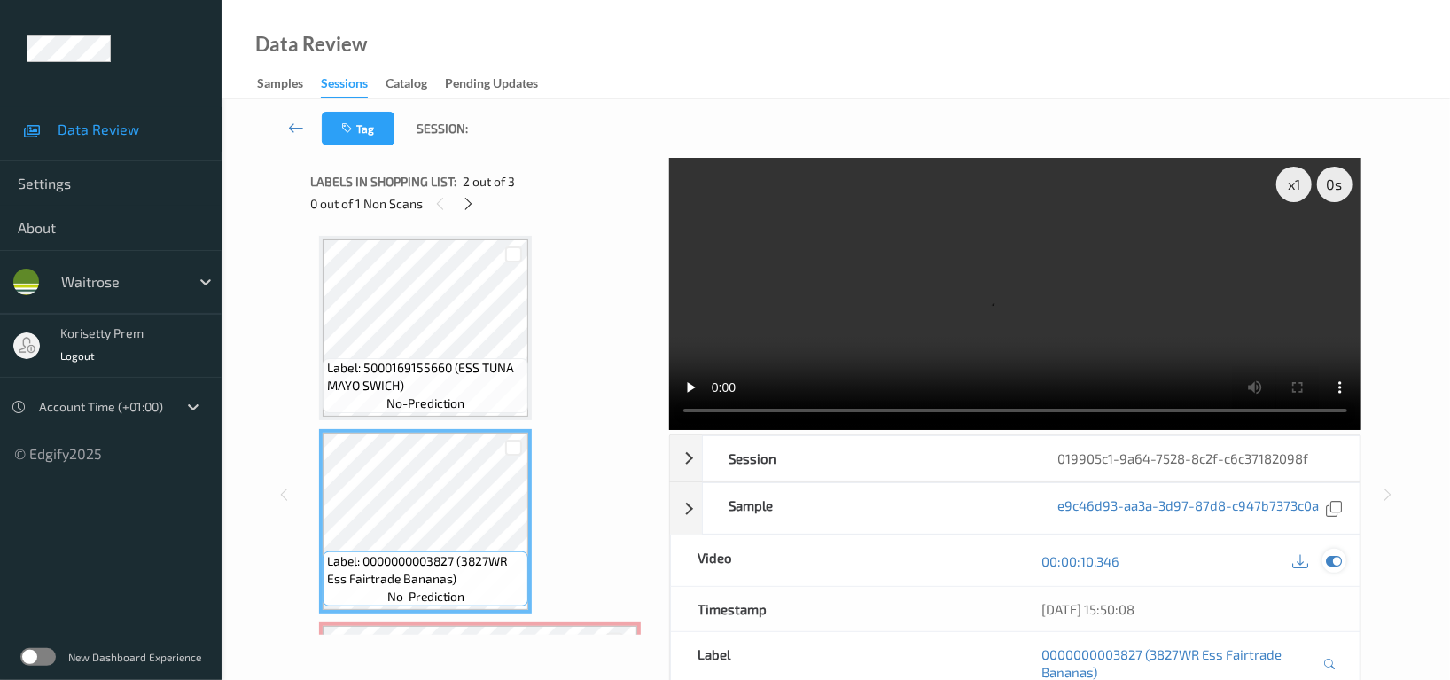
click at [1339, 553] on icon at bounding box center [1334, 561] width 16 height 16
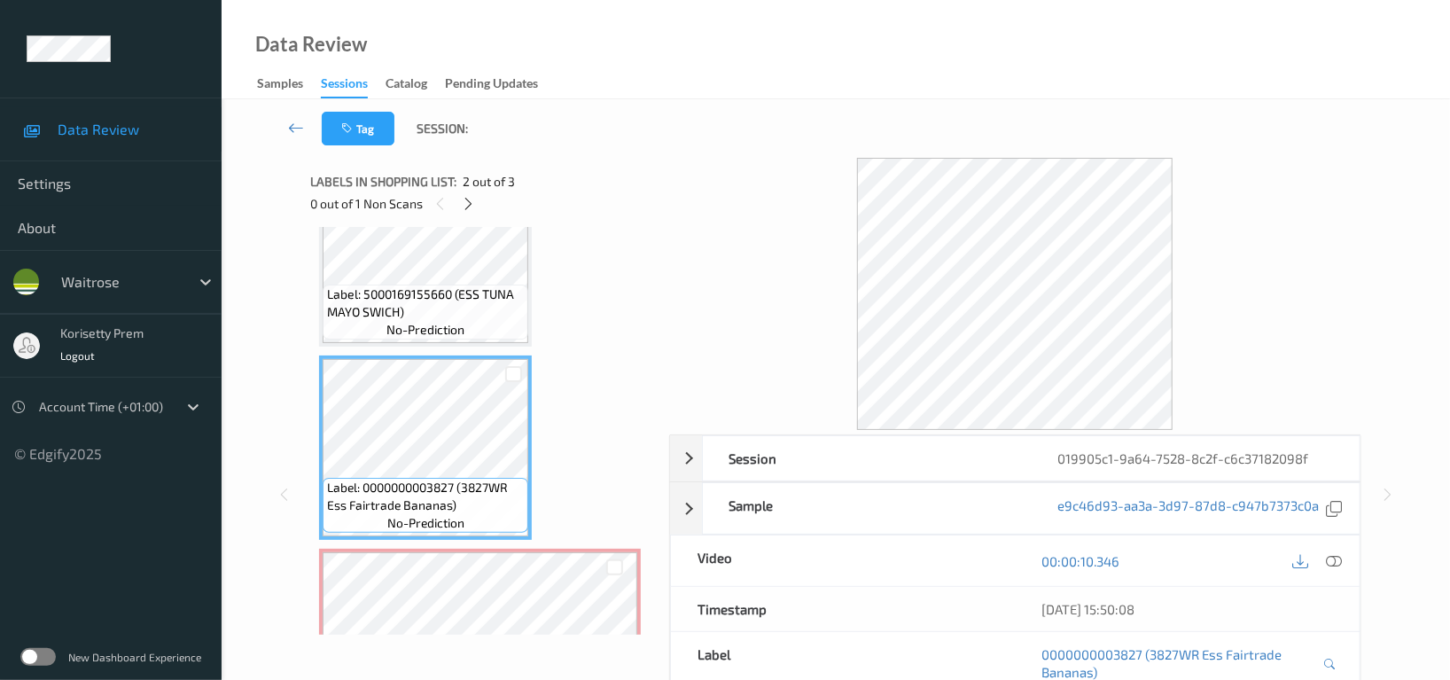
scroll to position [178, 0]
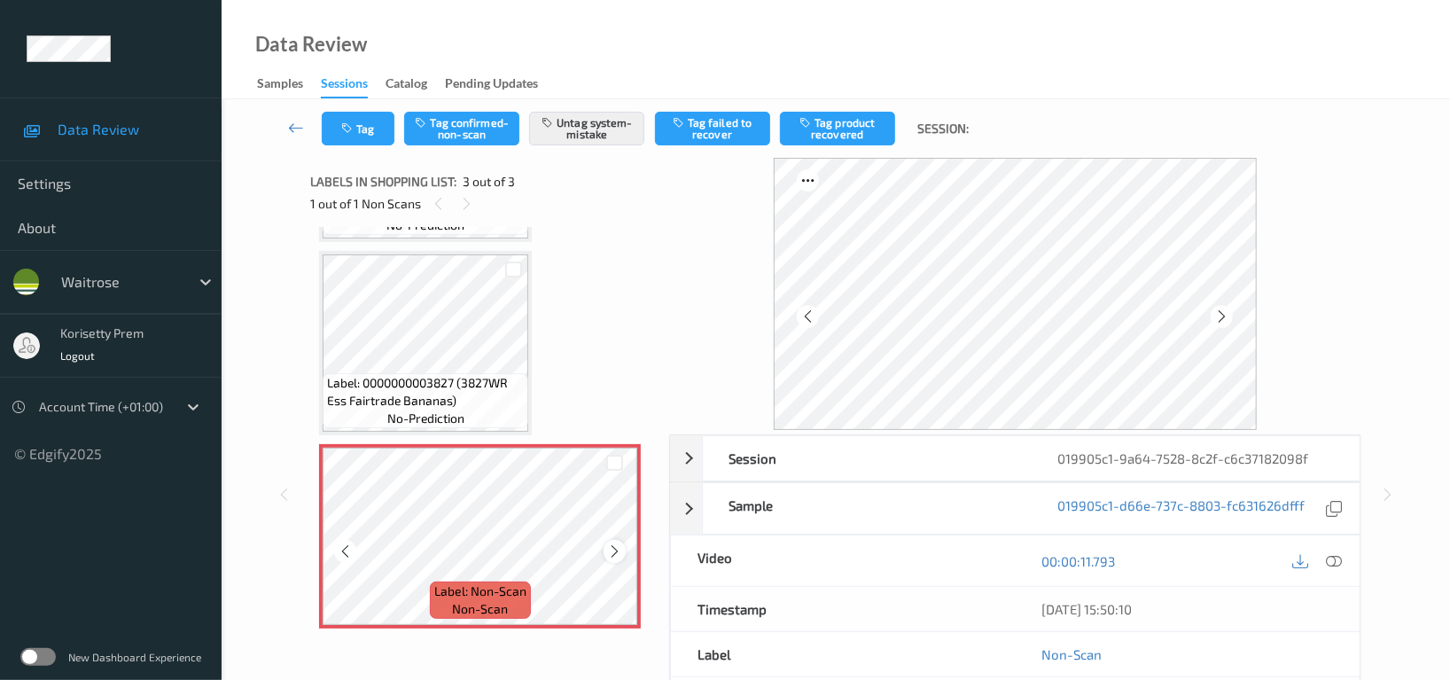
click at [615, 543] on icon at bounding box center [614, 551] width 15 height 16
click at [375, 143] on button "Tag" at bounding box center [358, 129] width 73 height 34
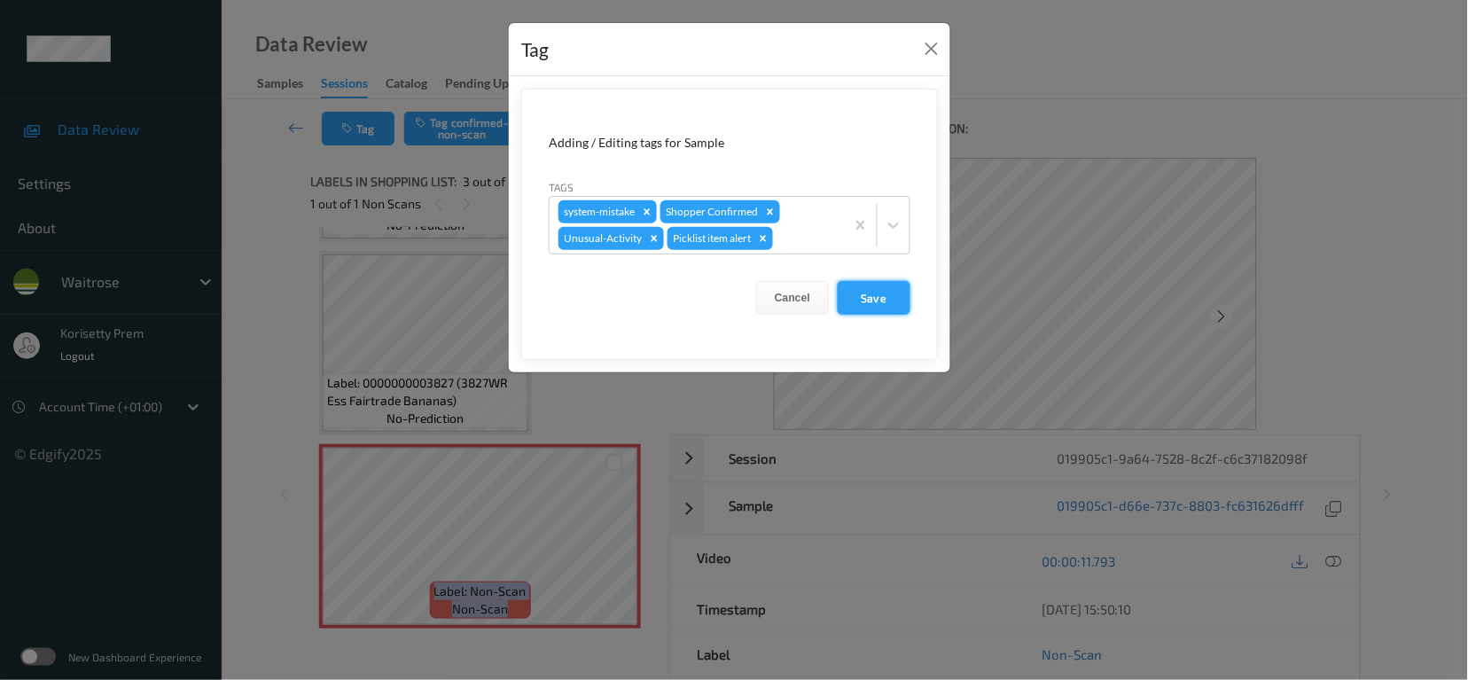
click at [898, 294] on button "Save" at bounding box center [874, 298] width 73 height 34
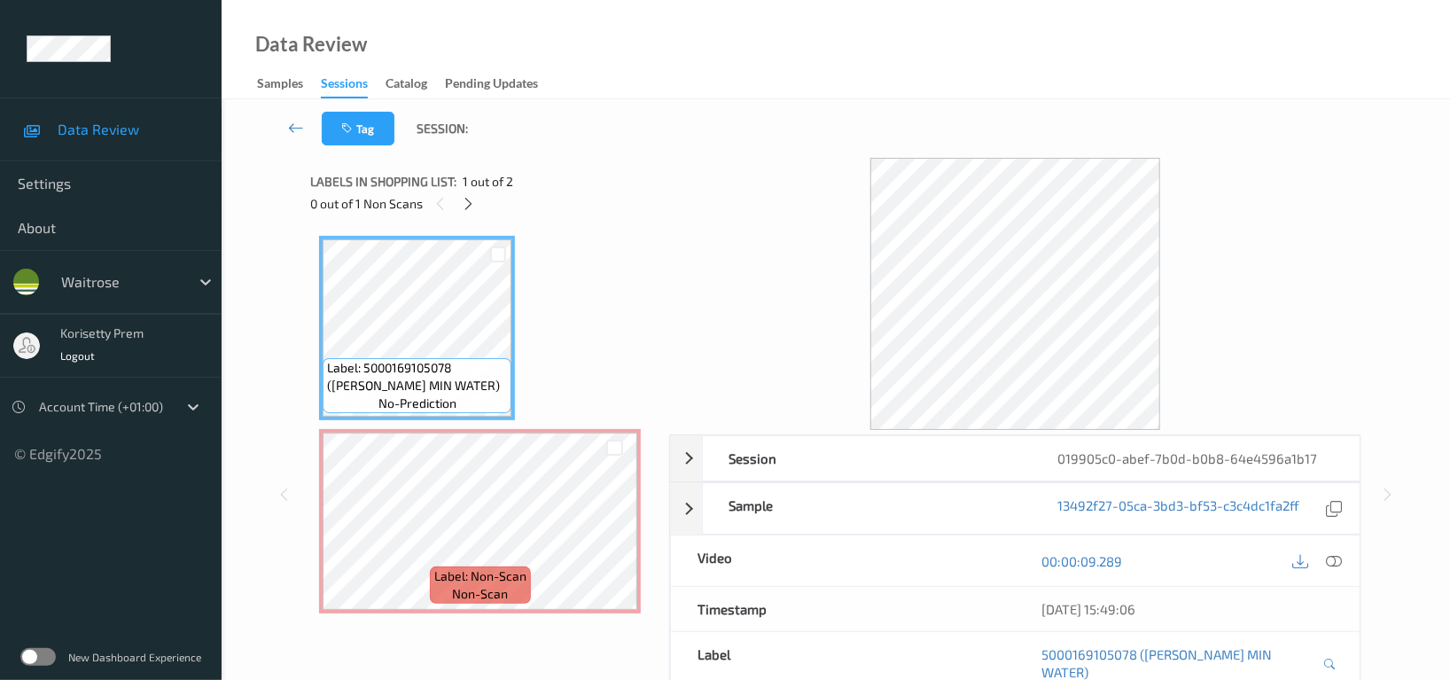
click at [671, 151] on div "Tag Session:" at bounding box center [836, 128] width 1156 height 59
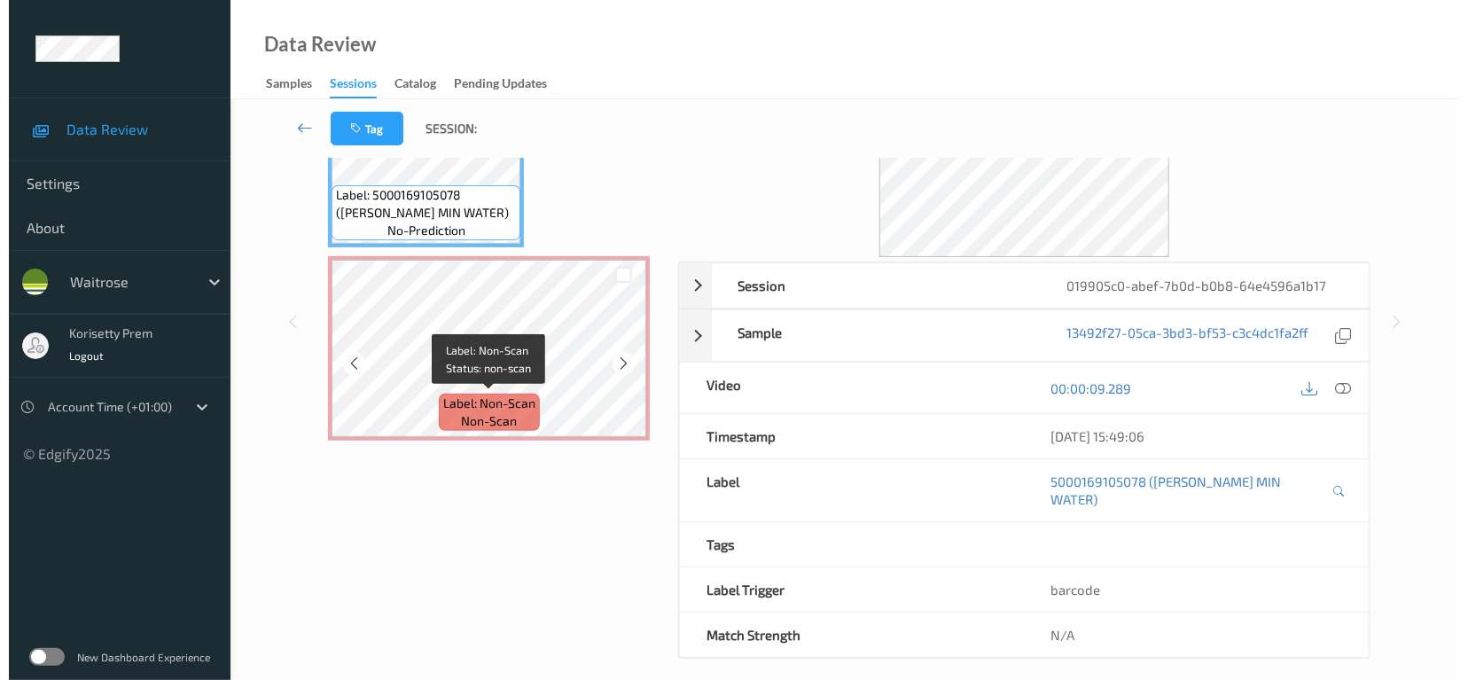
scroll to position [54, 0]
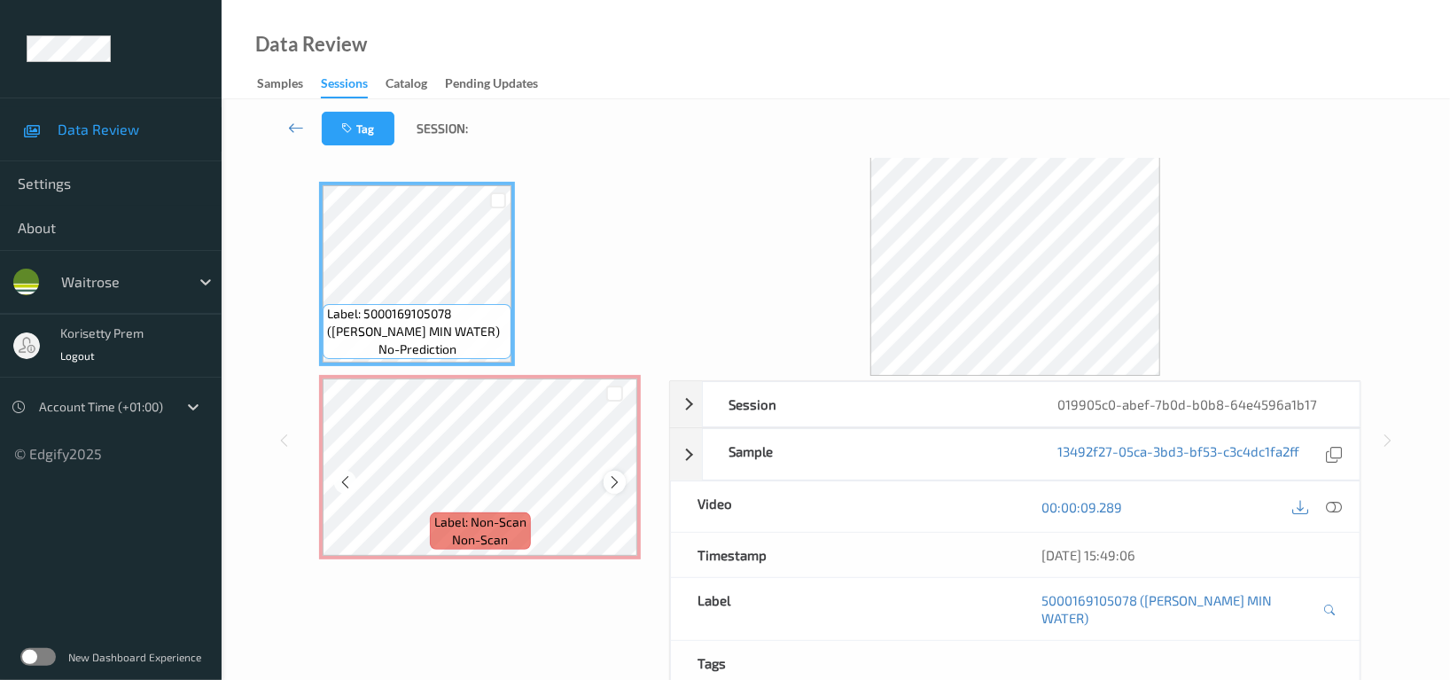
click at [613, 478] on icon at bounding box center [614, 482] width 15 height 16
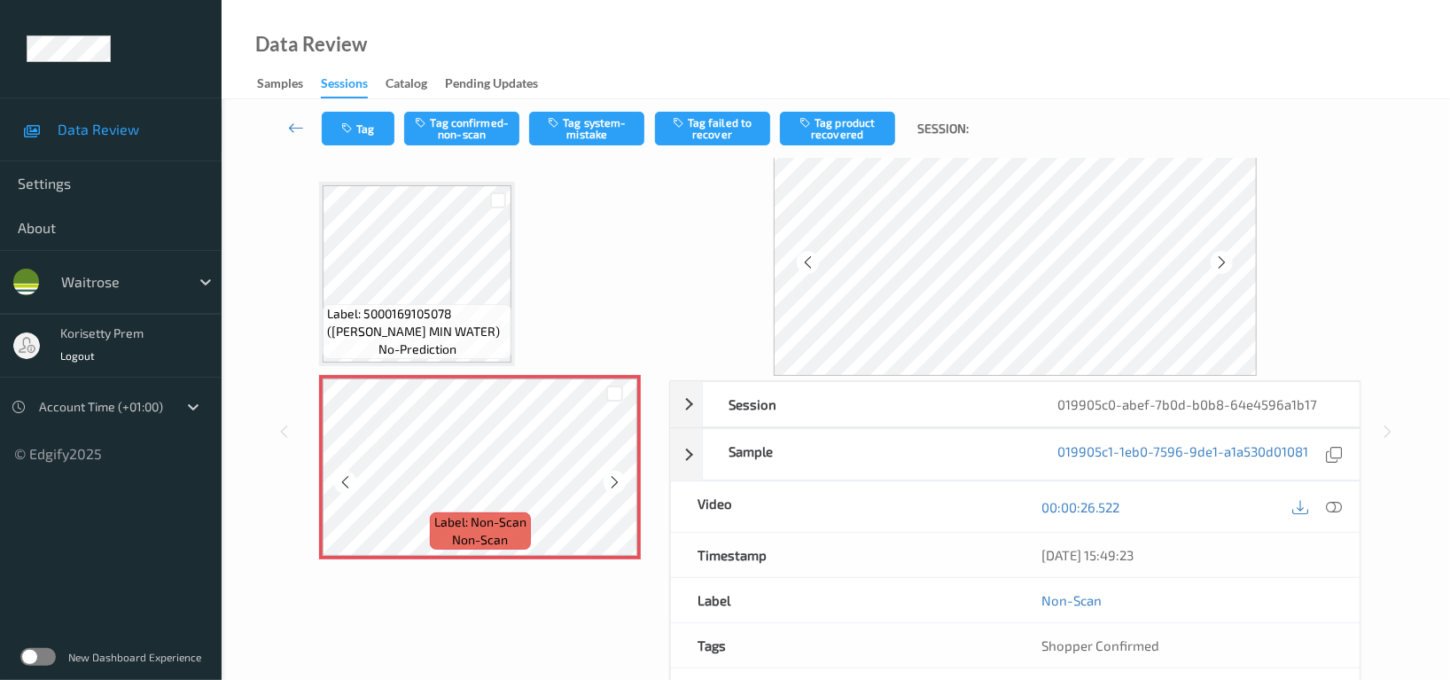
click at [613, 478] on icon at bounding box center [614, 482] width 15 height 16
click at [593, 132] on button "Tag system-mistake" at bounding box center [586, 129] width 115 height 34
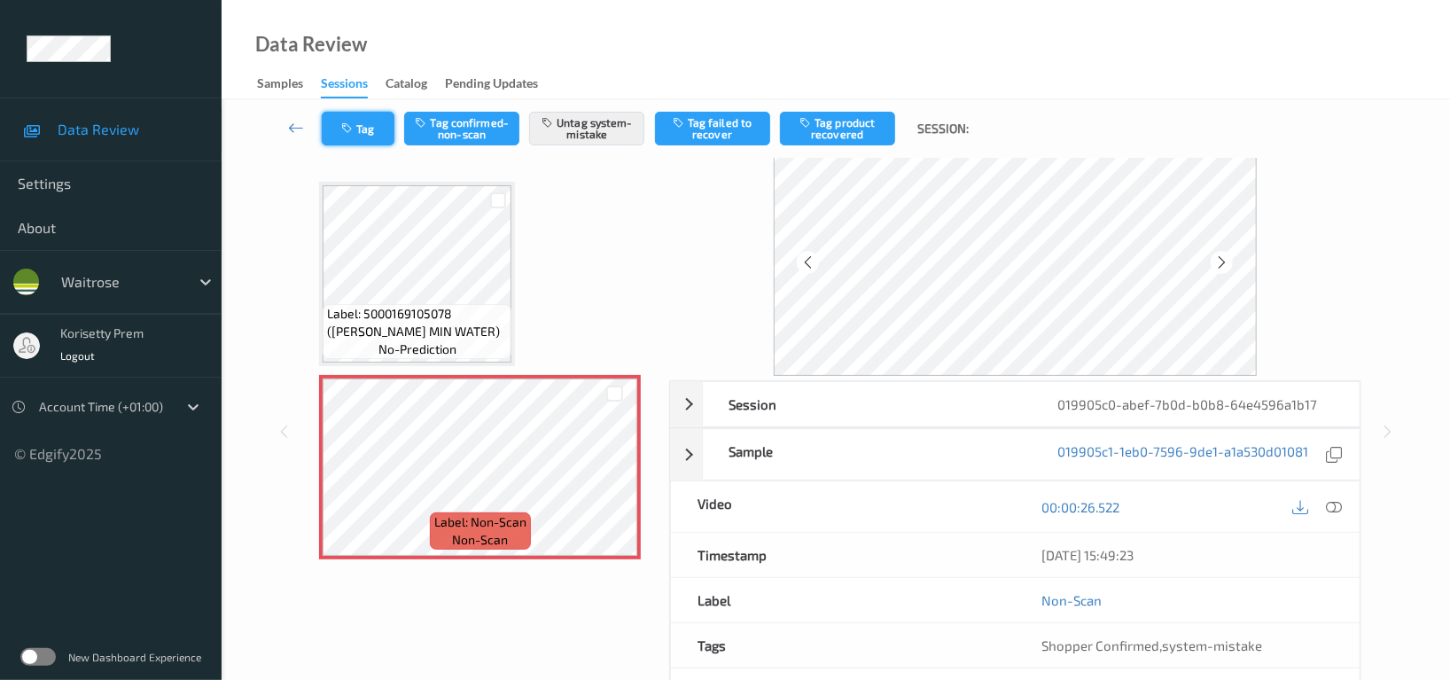
click at [358, 131] on button "Tag" at bounding box center [358, 129] width 73 height 34
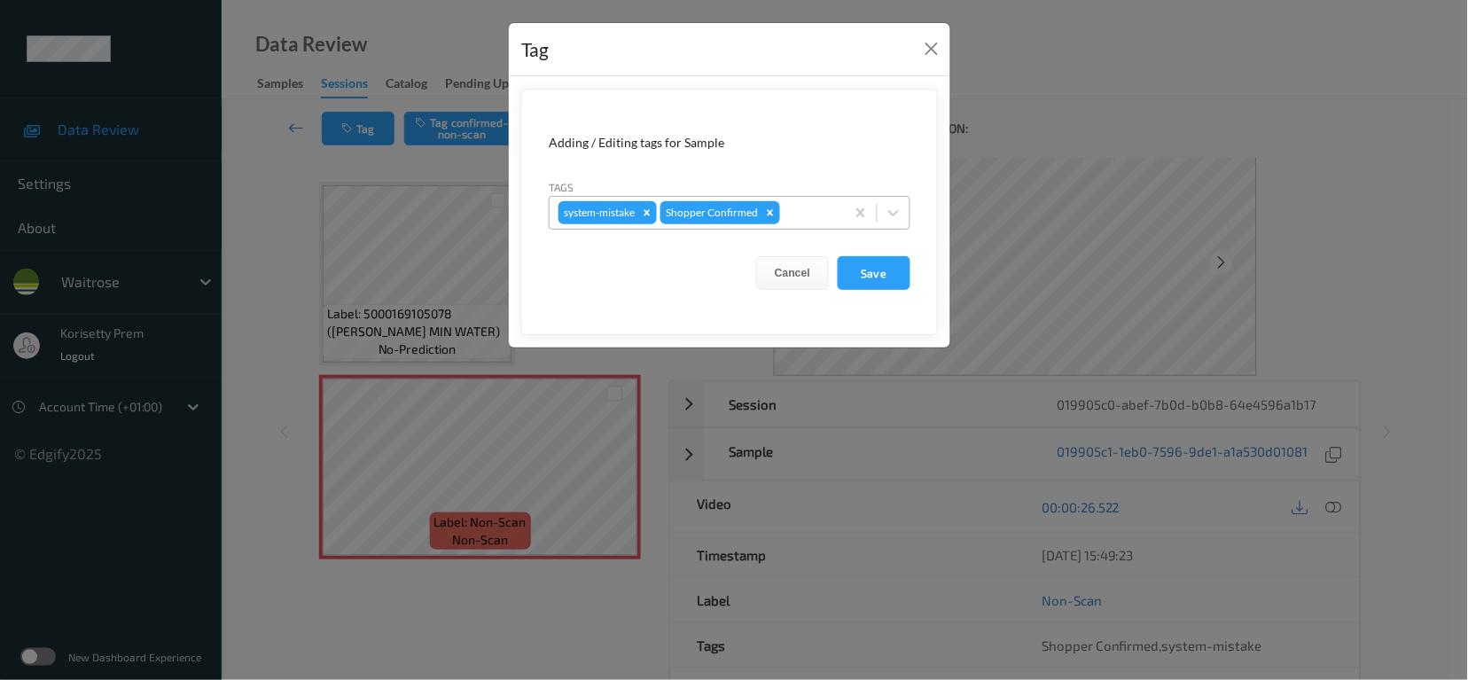
click at [829, 208] on div at bounding box center [810, 212] width 52 height 21
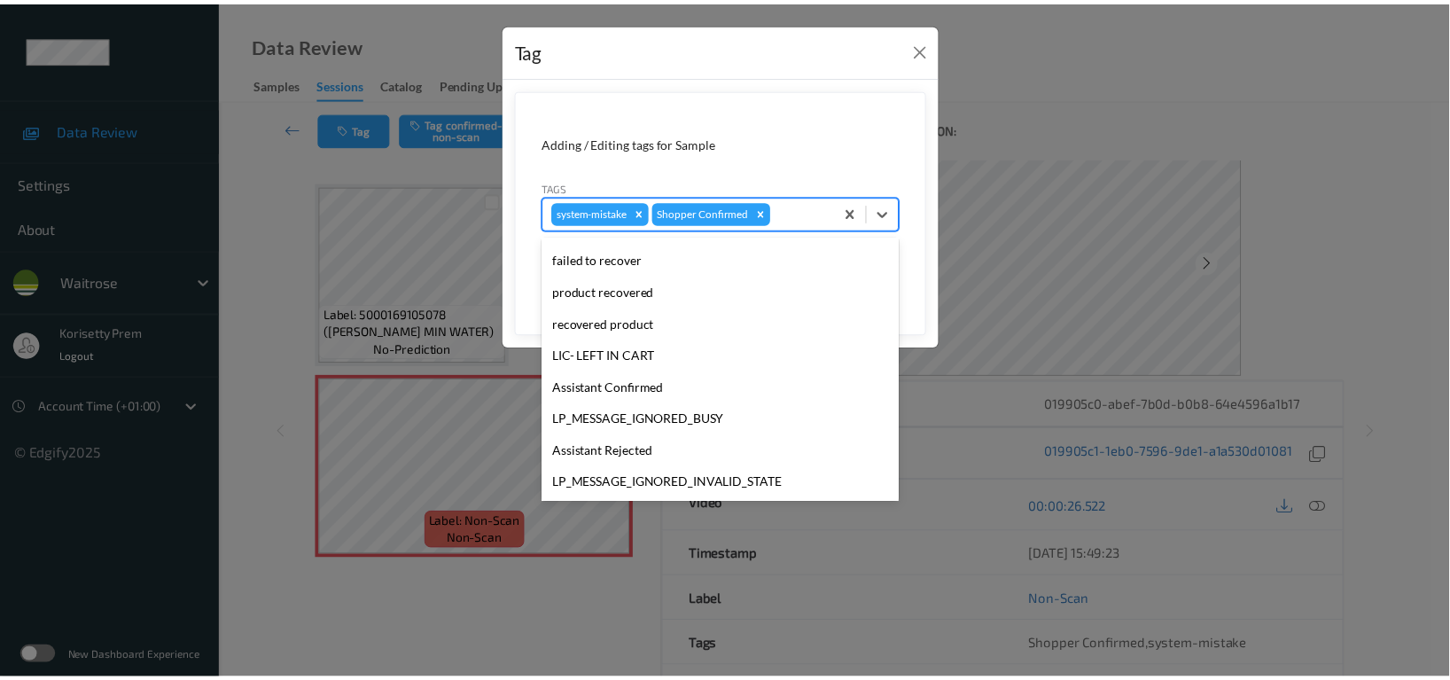
scroll to position [378, 0]
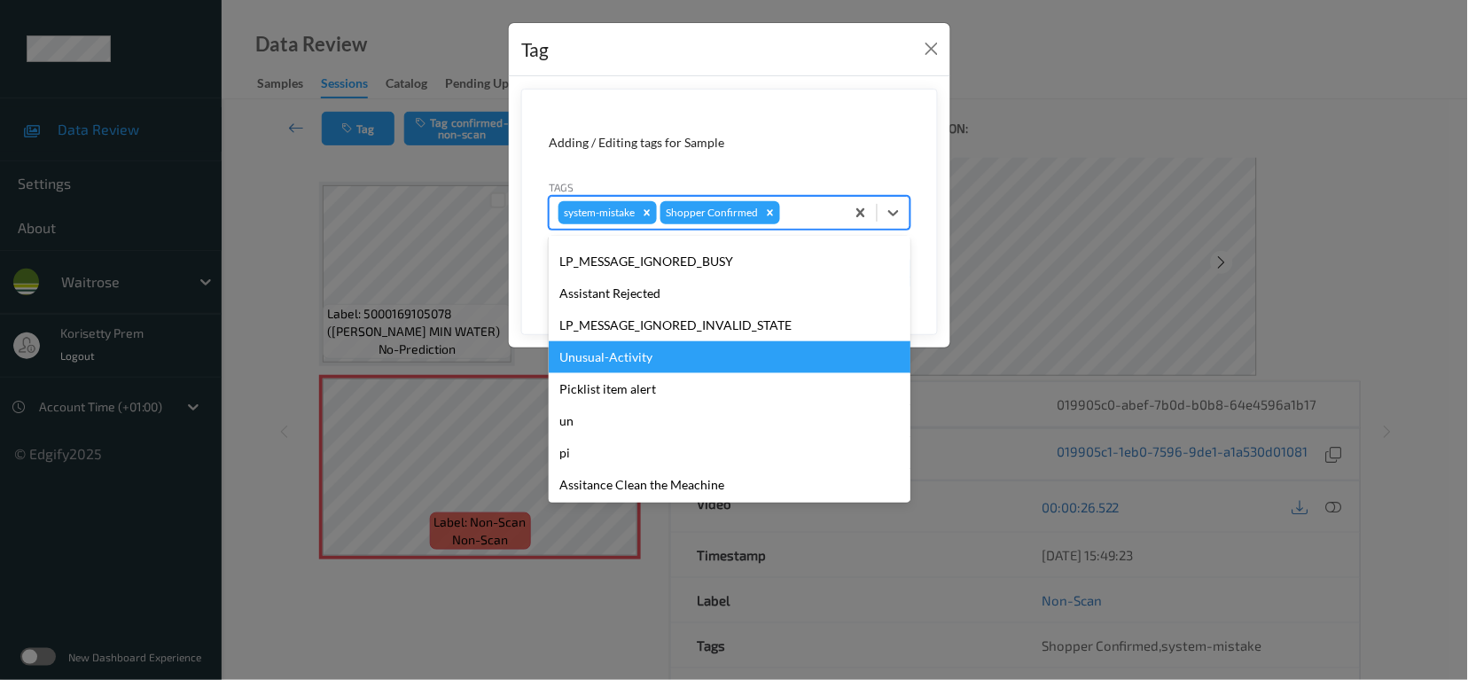
click at [623, 364] on div "Unusual-Activity" at bounding box center [730, 357] width 362 height 32
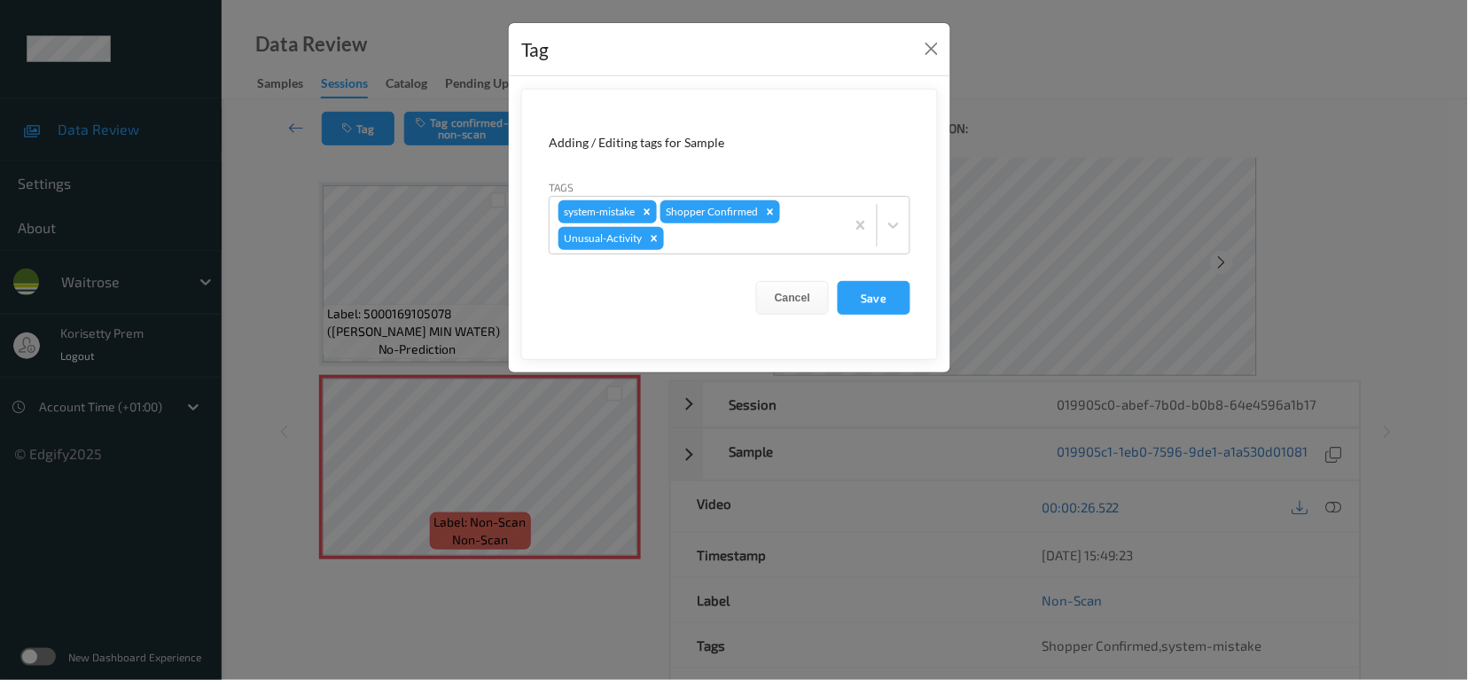
click at [879, 279] on form "Adding / Editing tags for Sample Tags system-mistake Shopper Confirmed Unusual-…" at bounding box center [729, 224] width 417 height 271
click at [874, 294] on button "Save" at bounding box center [874, 298] width 73 height 34
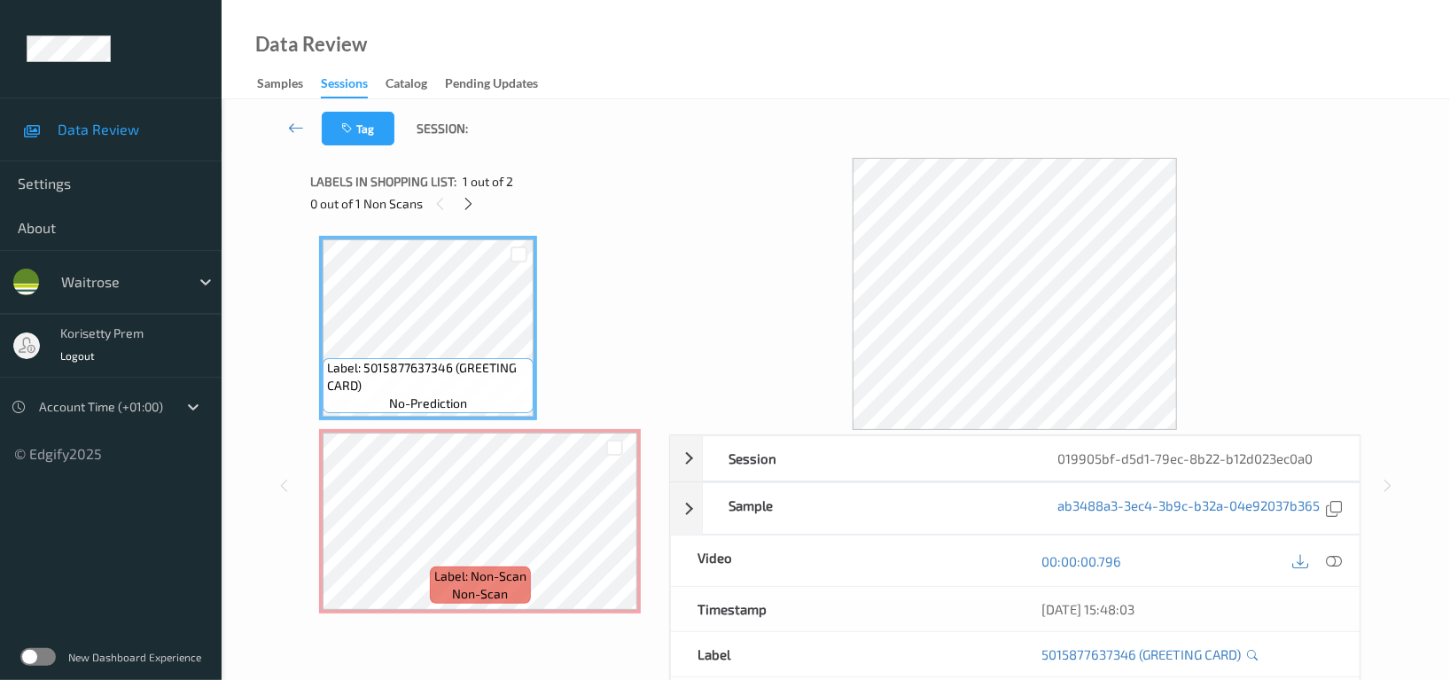
click at [758, 111] on div "Tag Session:" at bounding box center [836, 128] width 1156 height 59
click at [619, 539] on icon at bounding box center [614, 536] width 15 height 16
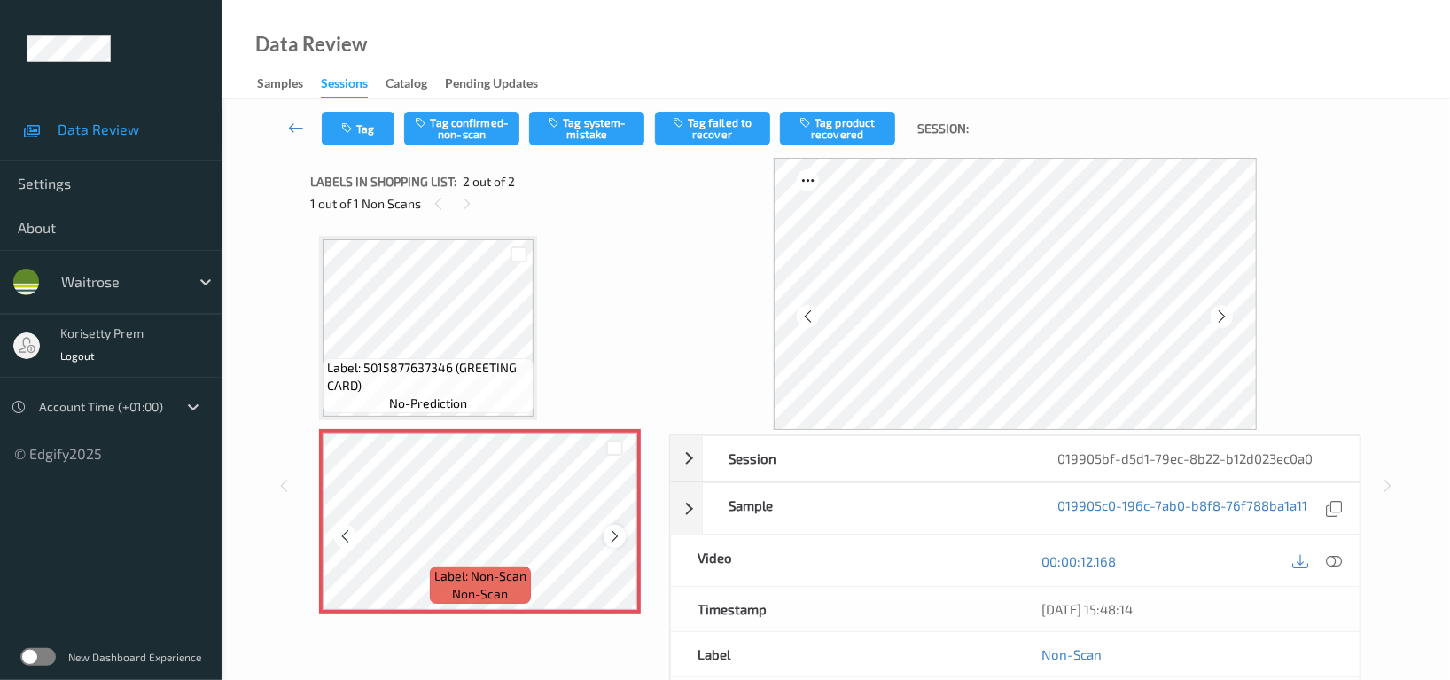
click at [611, 538] on icon at bounding box center [614, 536] width 15 height 16
click at [611, 536] on icon at bounding box center [614, 536] width 15 height 16
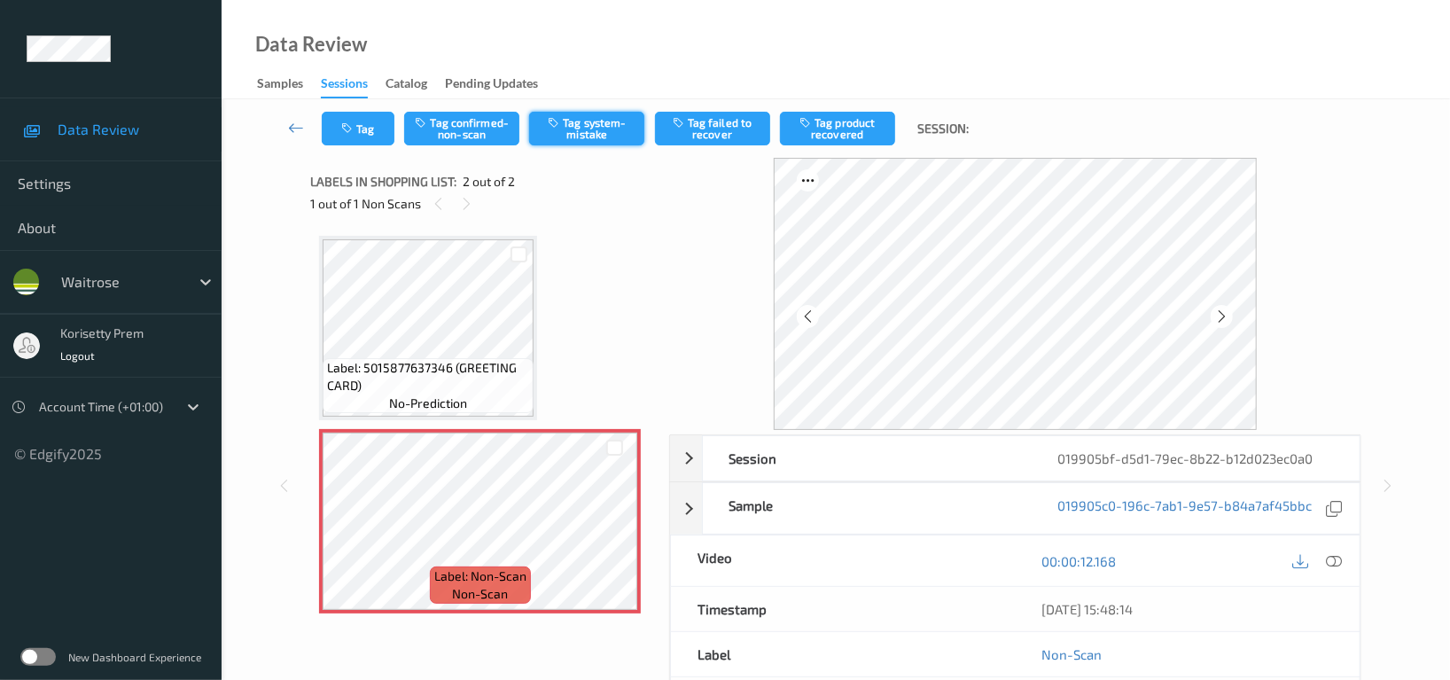
click at [616, 121] on button "Tag system-mistake" at bounding box center [586, 129] width 115 height 34
click at [365, 124] on button "Tag" at bounding box center [358, 129] width 73 height 34
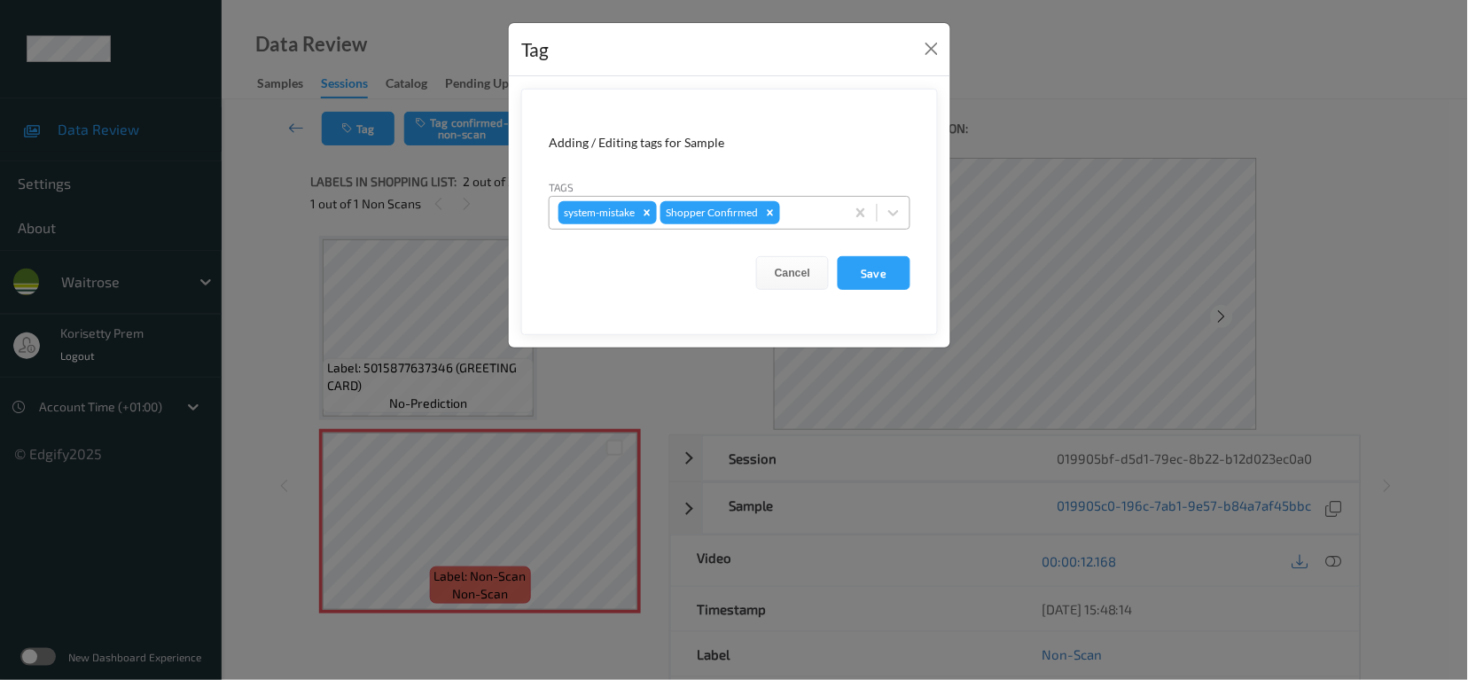
click at [819, 213] on div at bounding box center [810, 212] width 52 height 21
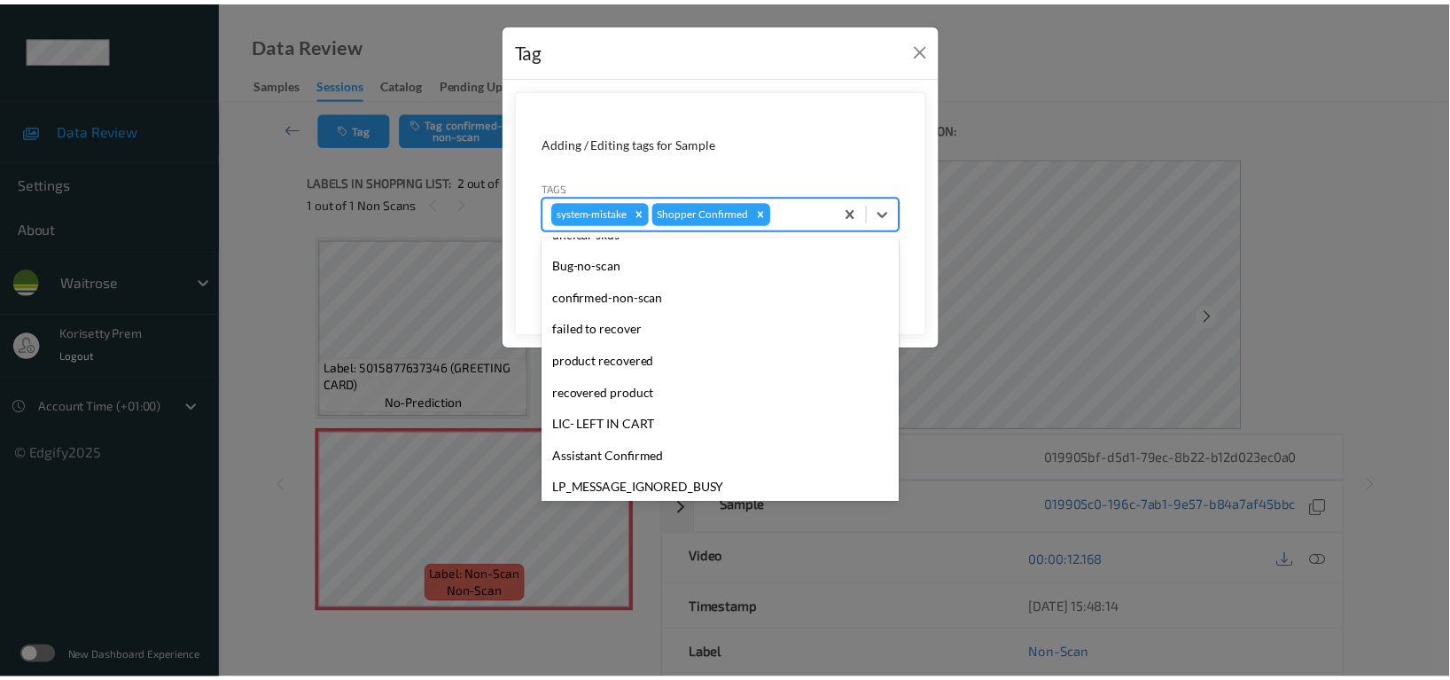
scroll to position [378, 0]
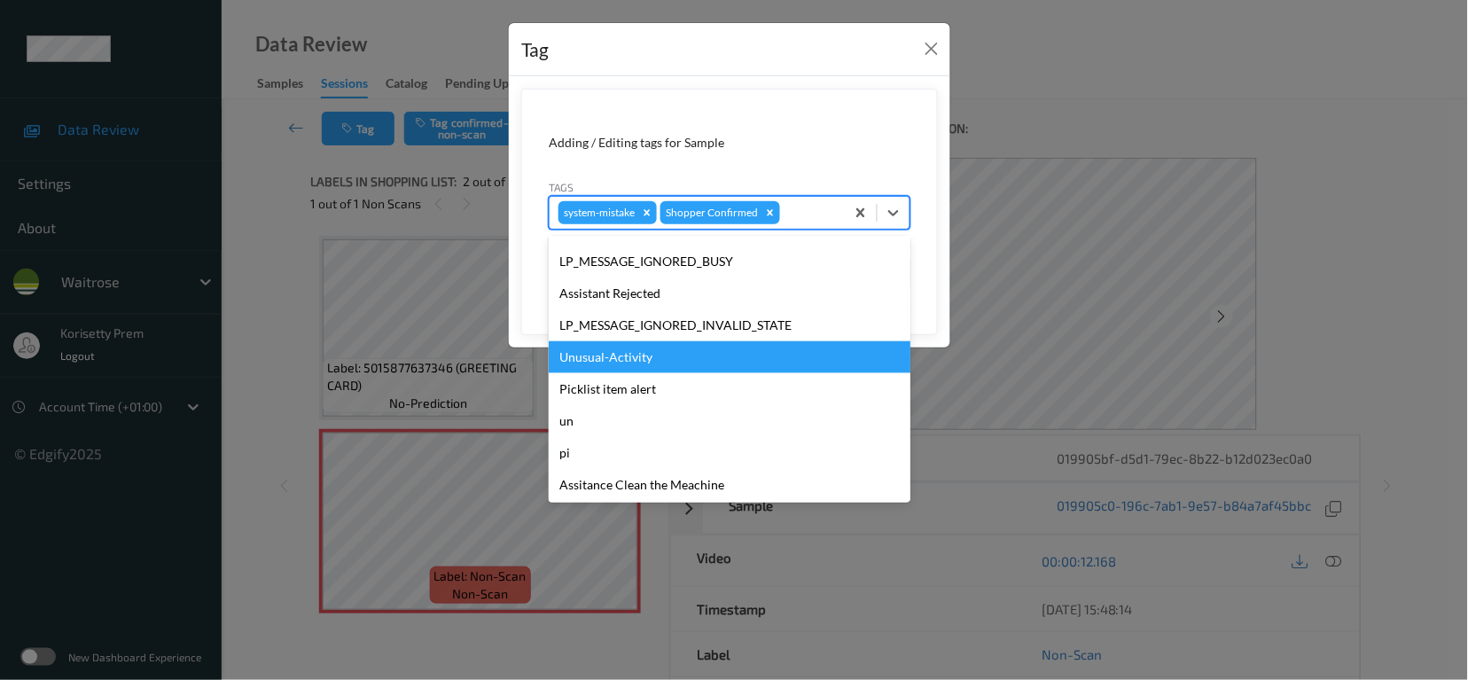
click at [588, 360] on div "Unusual-Activity" at bounding box center [730, 357] width 362 height 32
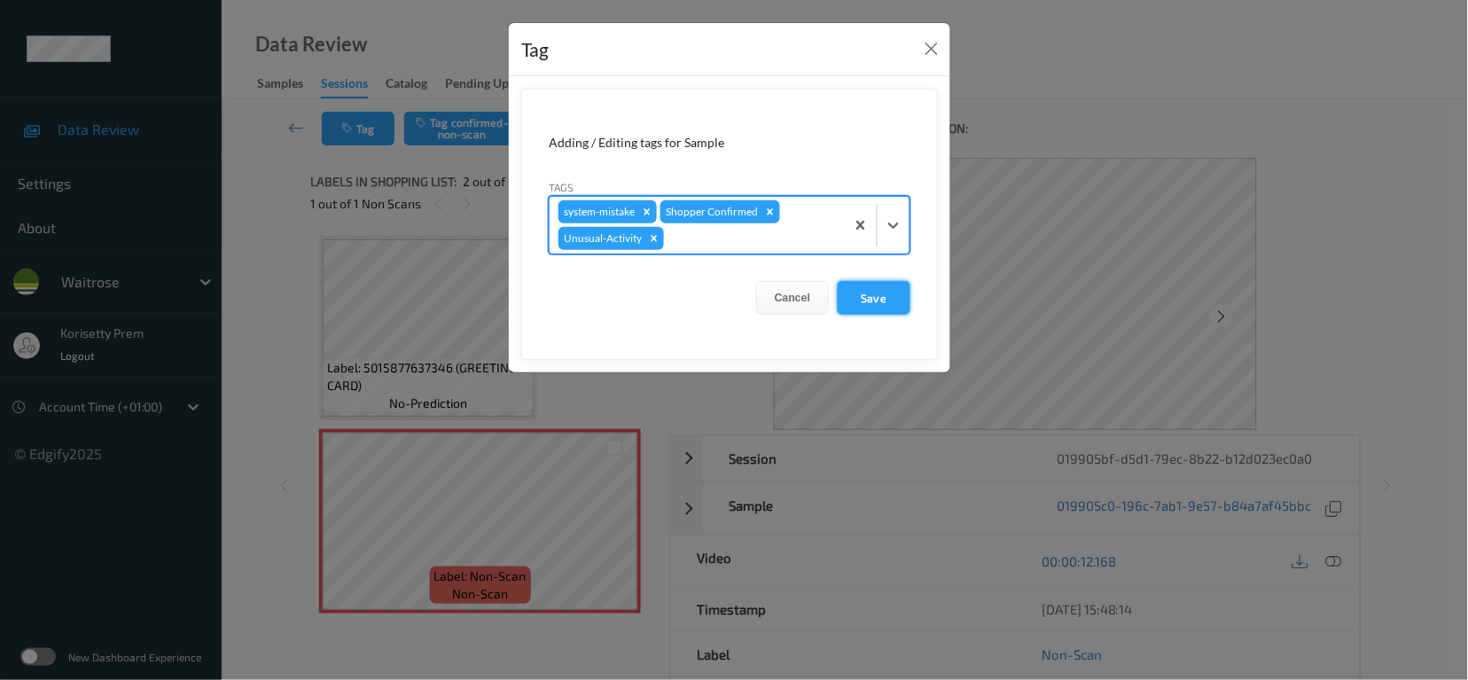
click at [877, 294] on button "Save" at bounding box center [874, 298] width 73 height 34
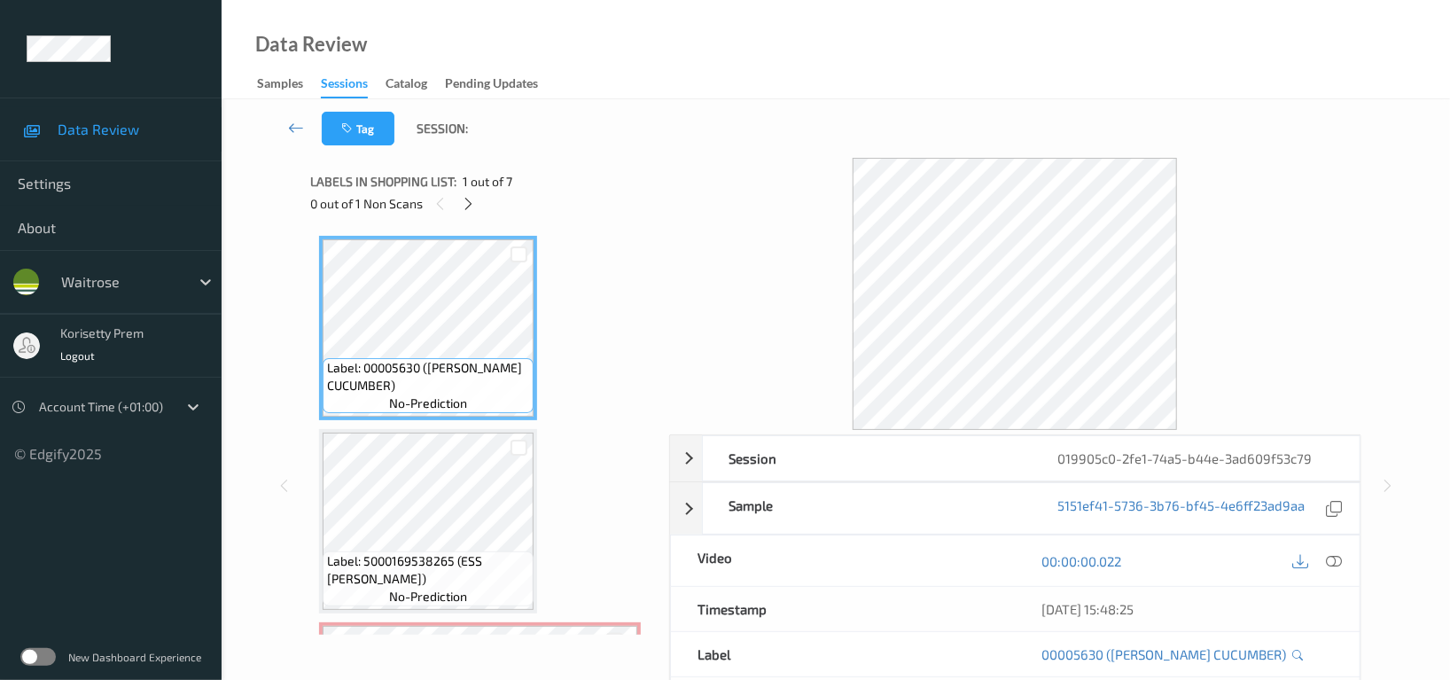
click at [746, 121] on div "Tag Session:" at bounding box center [836, 128] width 1156 height 59
click at [473, 208] on icon at bounding box center [469, 204] width 15 height 16
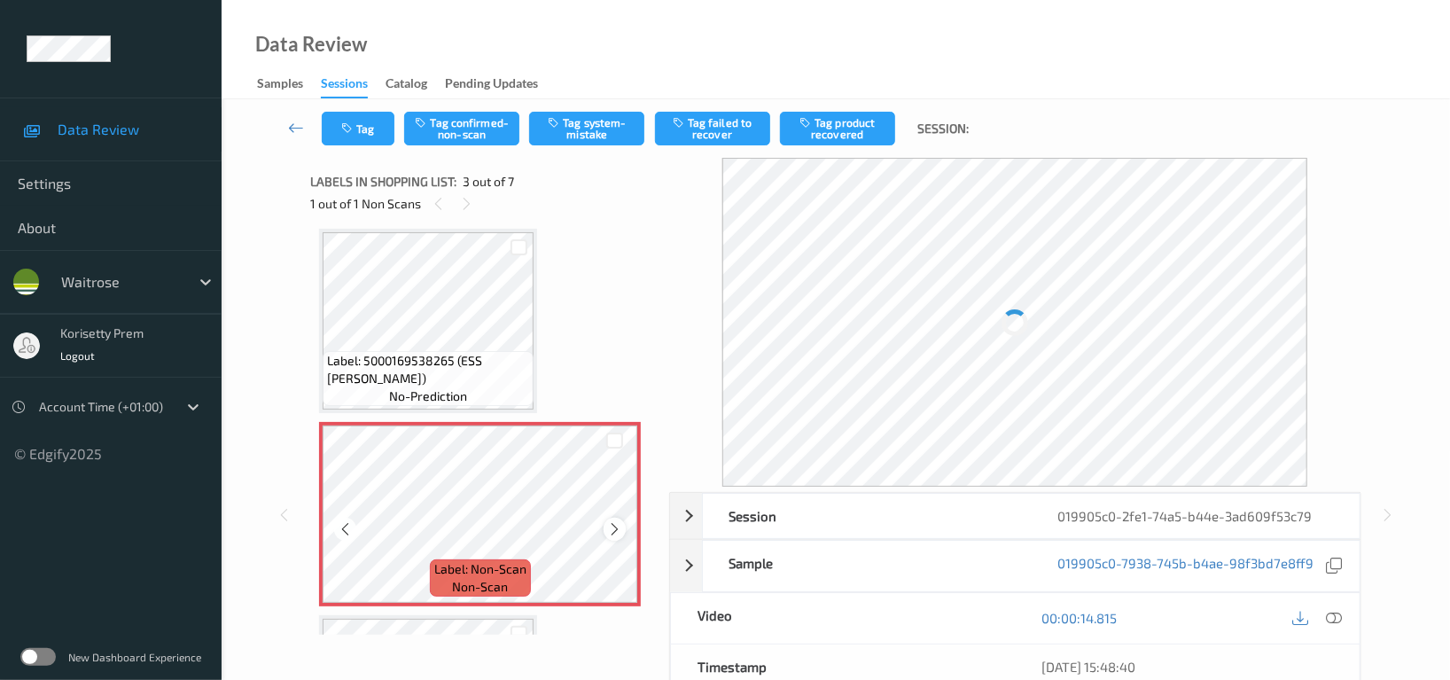
click at [611, 522] on icon at bounding box center [614, 529] width 15 height 16
click at [612, 522] on icon at bounding box center [614, 529] width 15 height 16
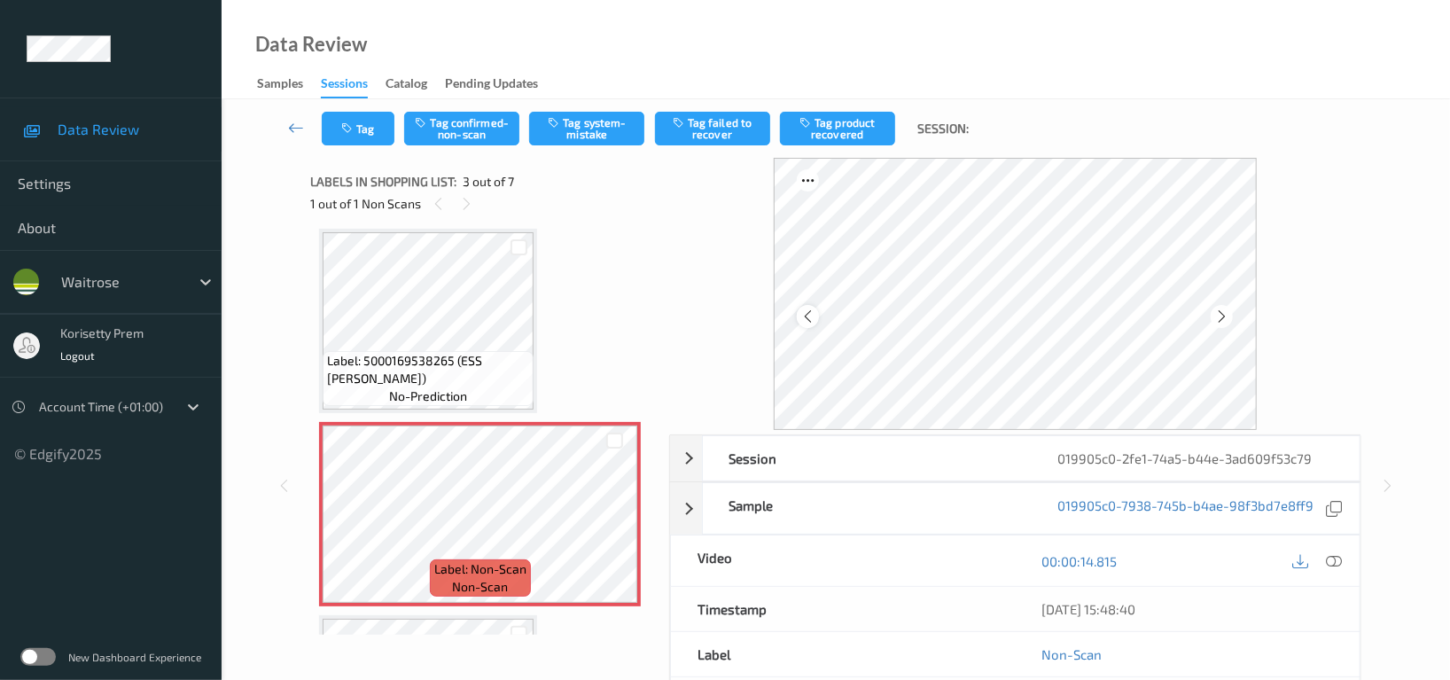
click at [808, 321] on icon at bounding box center [807, 316] width 15 height 16
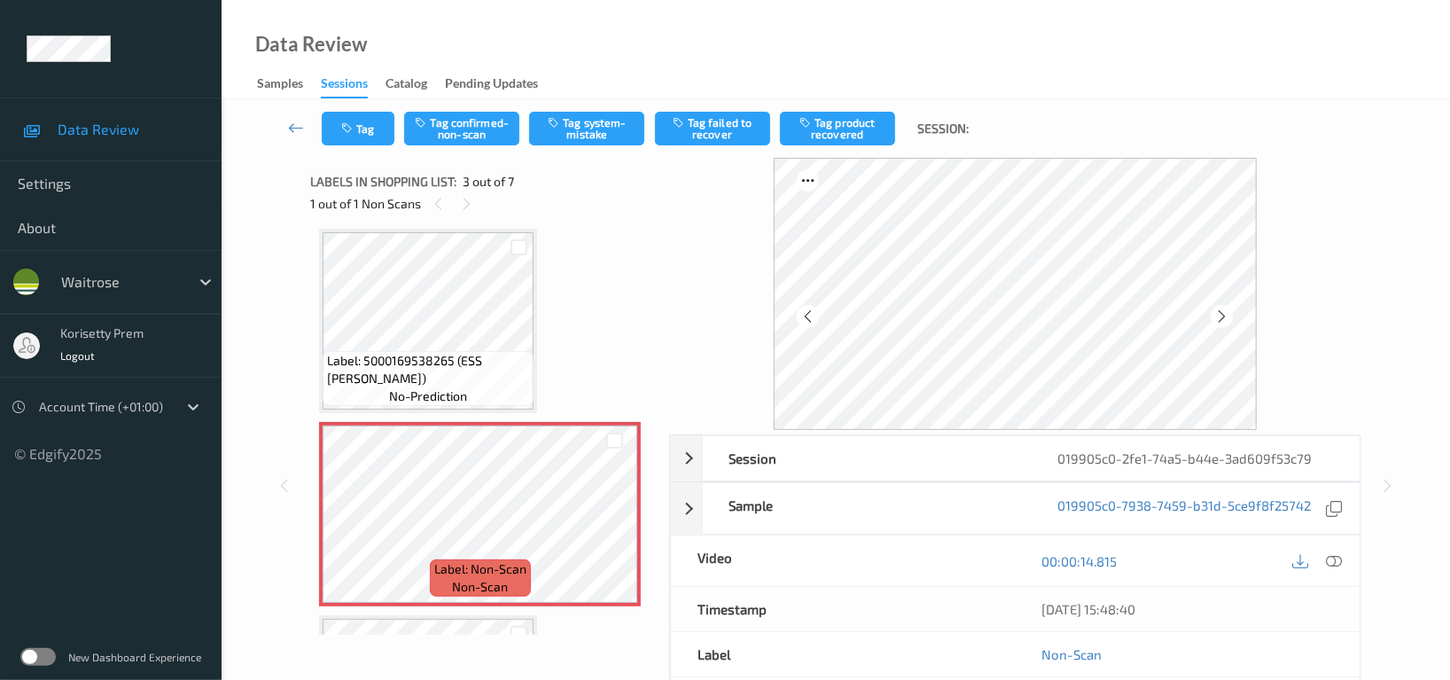
click at [808, 321] on icon at bounding box center [807, 316] width 15 height 16
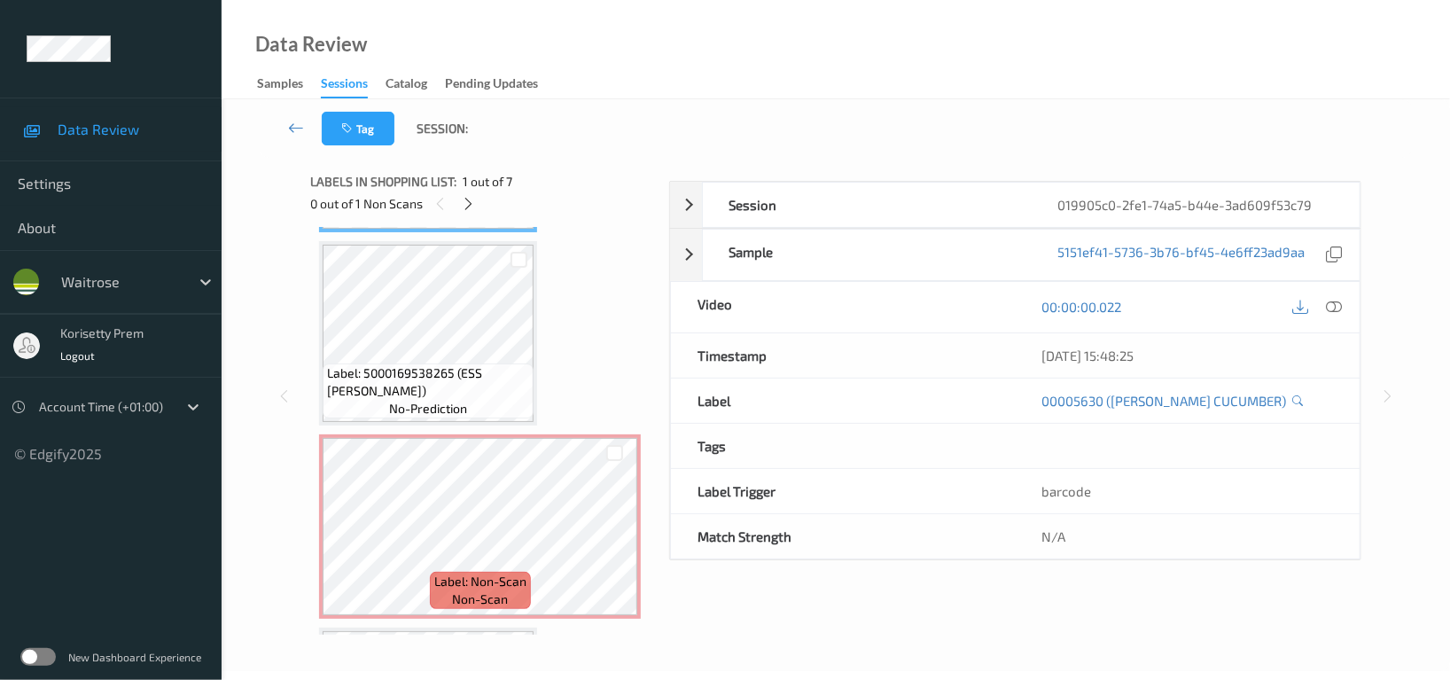
scroll to position [437, 0]
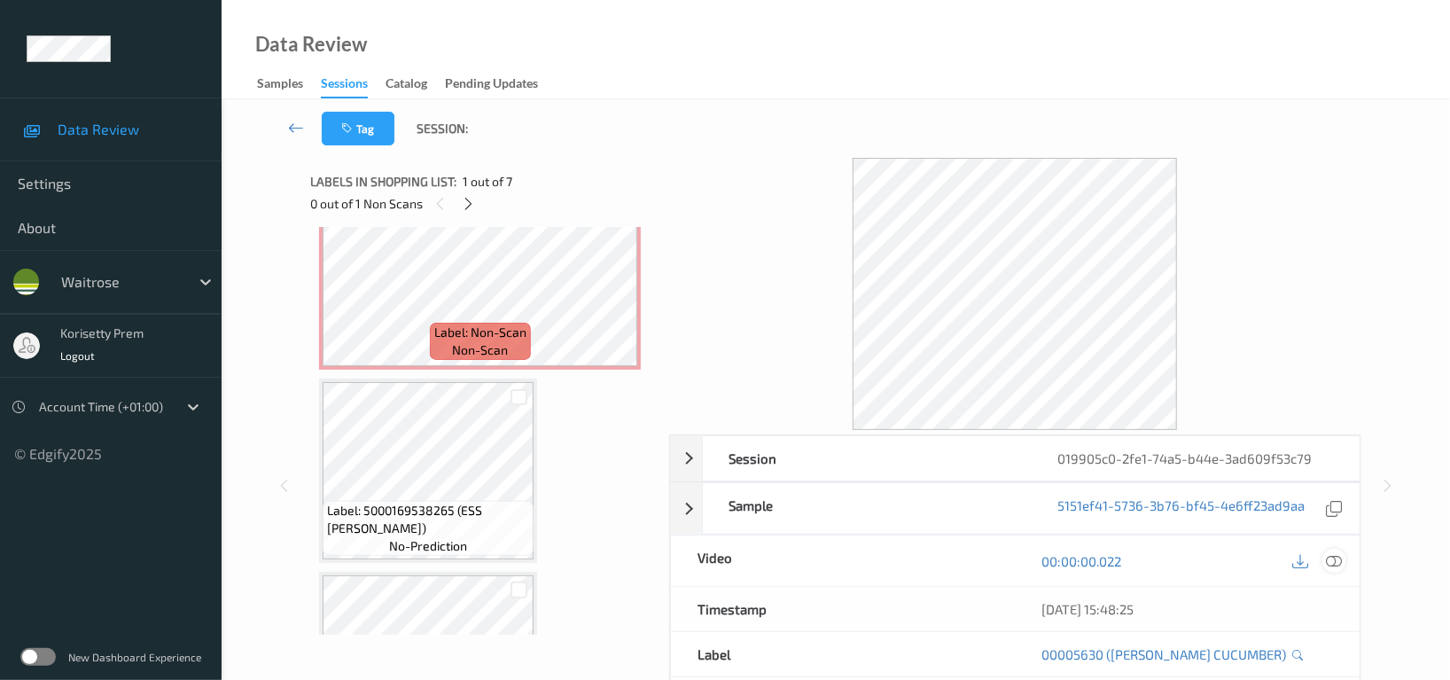
click at [1332, 563] on icon at bounding box center [1334, 561] width 16 height 16
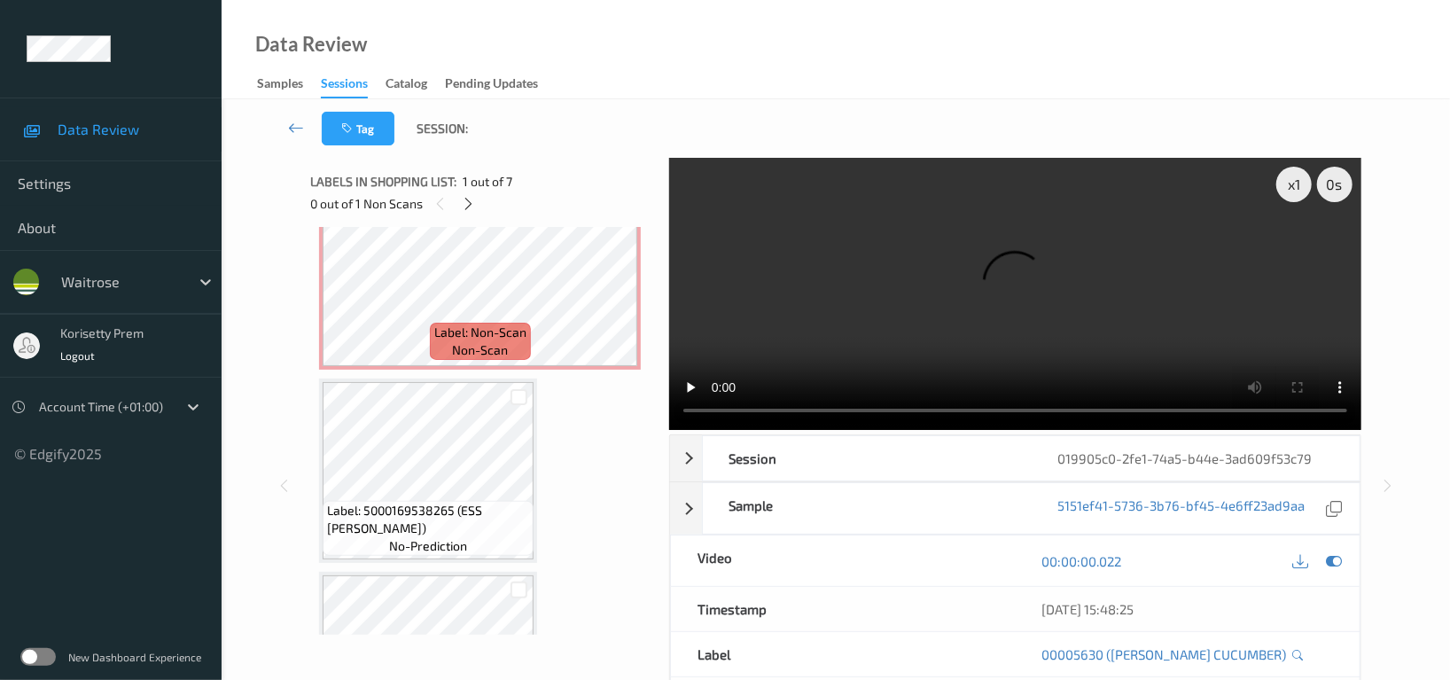
click at [1027, 288] on video at bounding box center [1015, 294] width 692 height 272
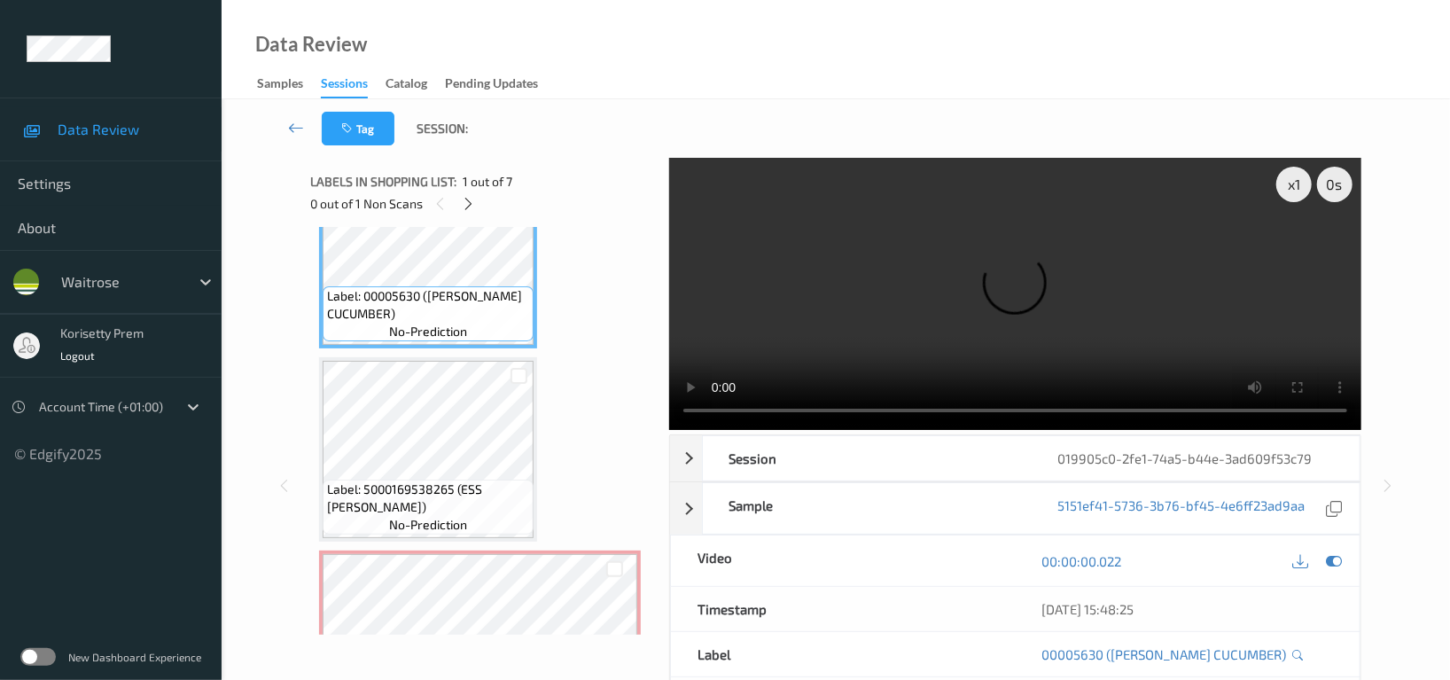
scroll to position [118, 0]
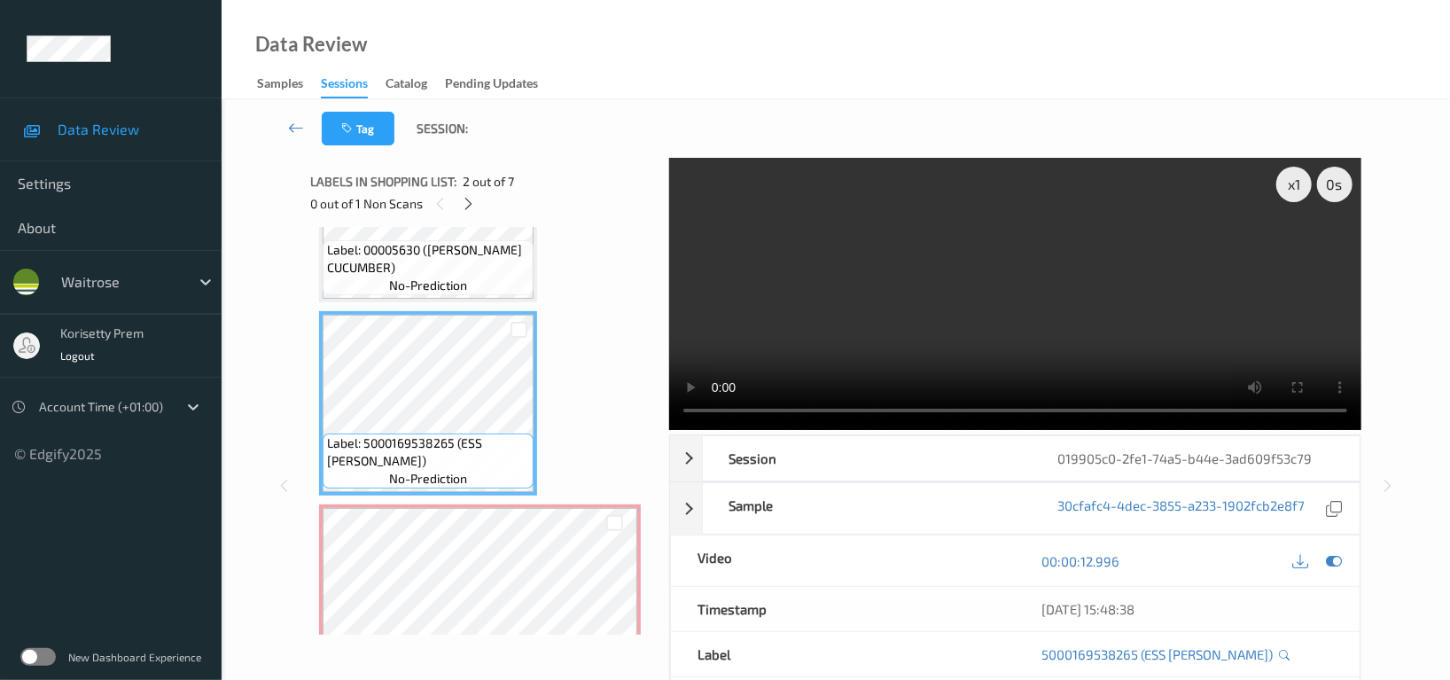
click at [1162, 299] on video at bounding box center [1015, 294] width 692 height 272
click at [652, 428] on div "x 1 0 s Session 019905c0-2fe1-74a5-b44e-3ad609f53c79 Session ID 019905c0-2fe1-7…" at bounding box center [835, 486] width 1050 height 656
click at [1039, 285] on video at bounding box center [1015, 294] width 692 height 272
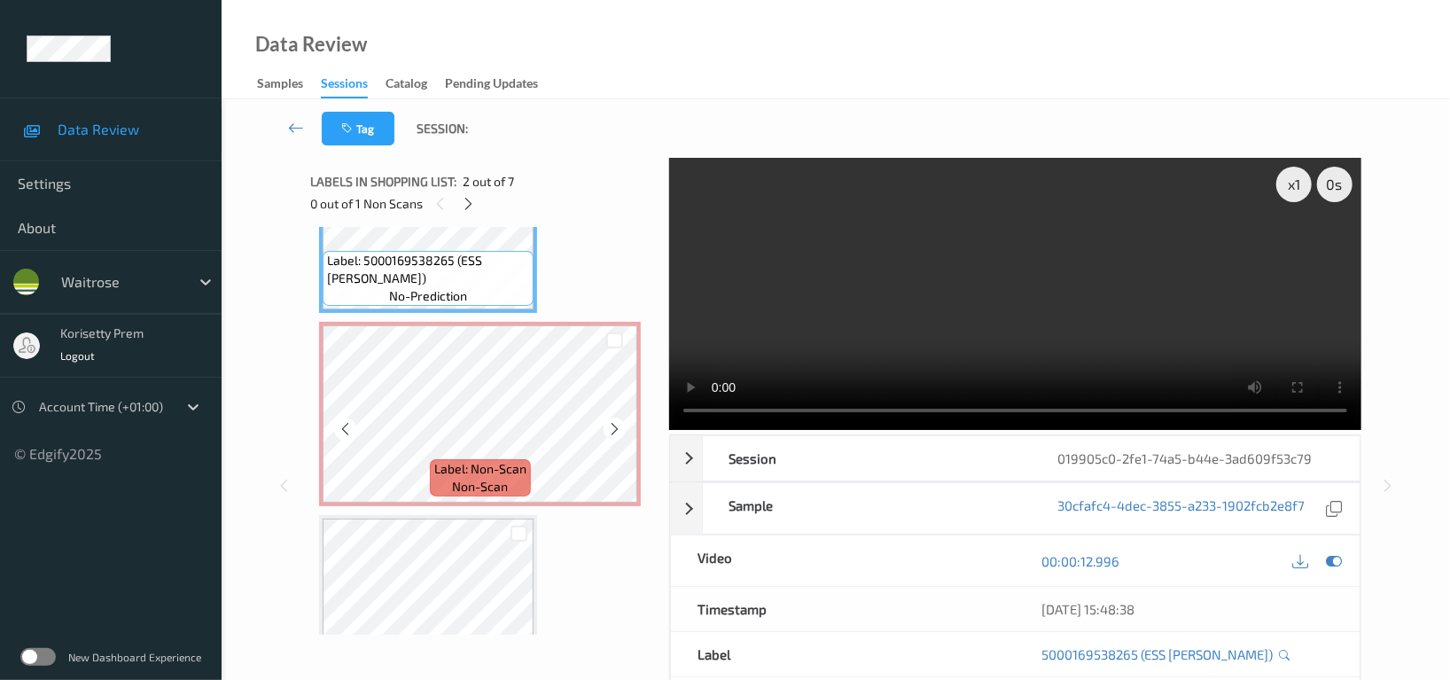
scroll to position [236, 0]
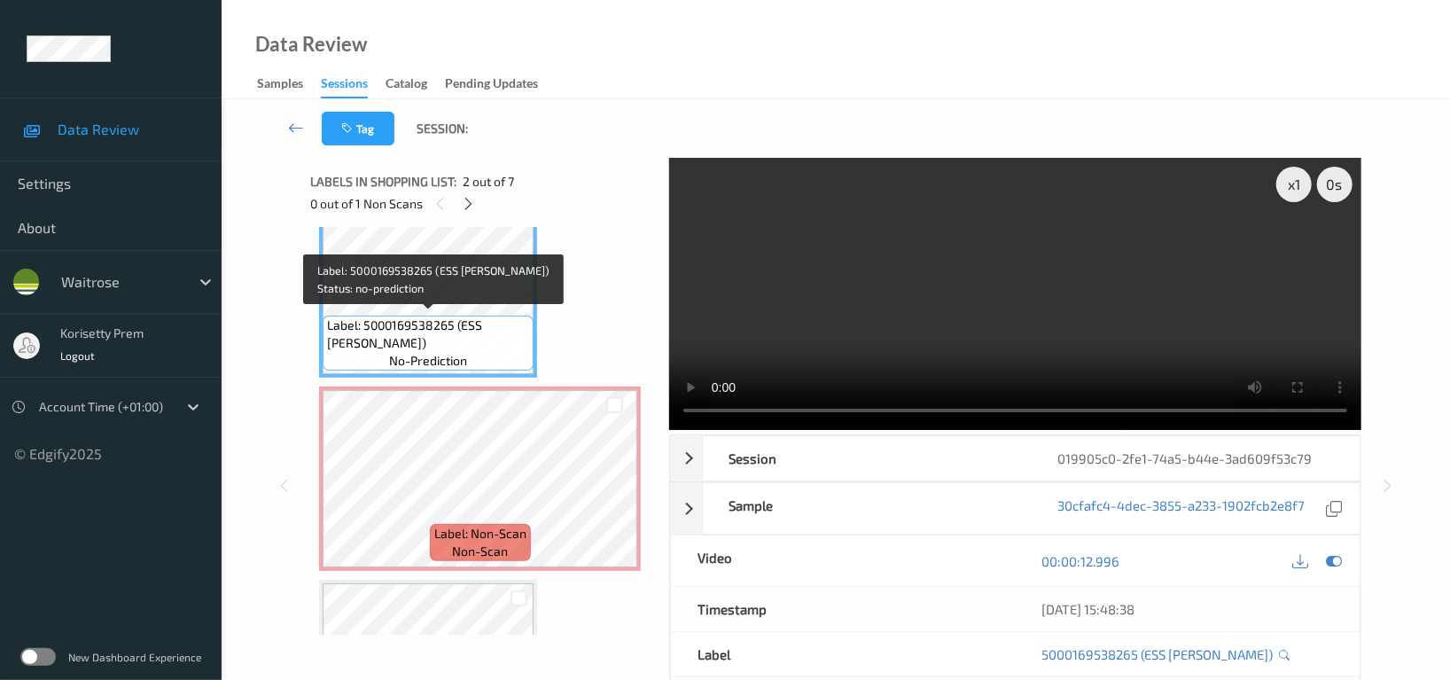
click at [453, 321] on span "Label: 5000169538265 (ESS TOM BASIL SCE)" at bounding box center [428, 333] width 202 height 35
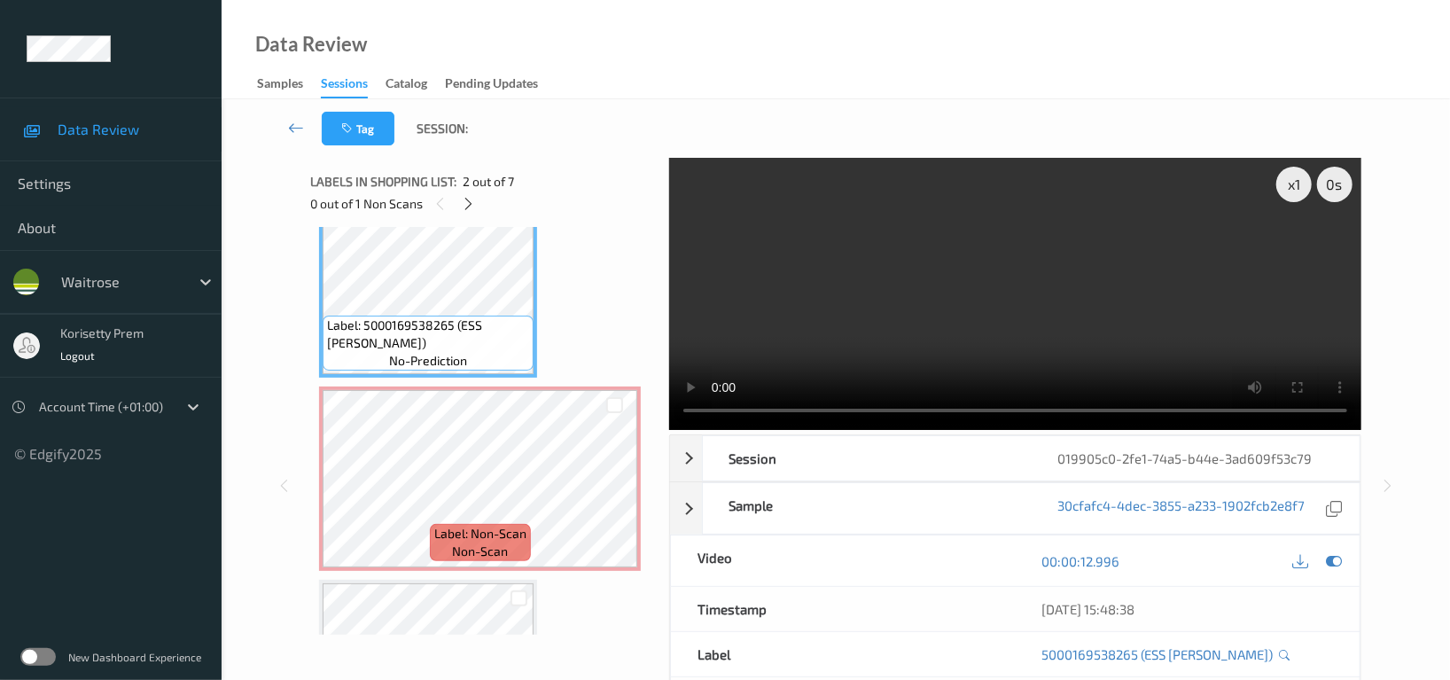
click at [1107, 326] on video at bounding box center [1015, 294] width 692 height 272
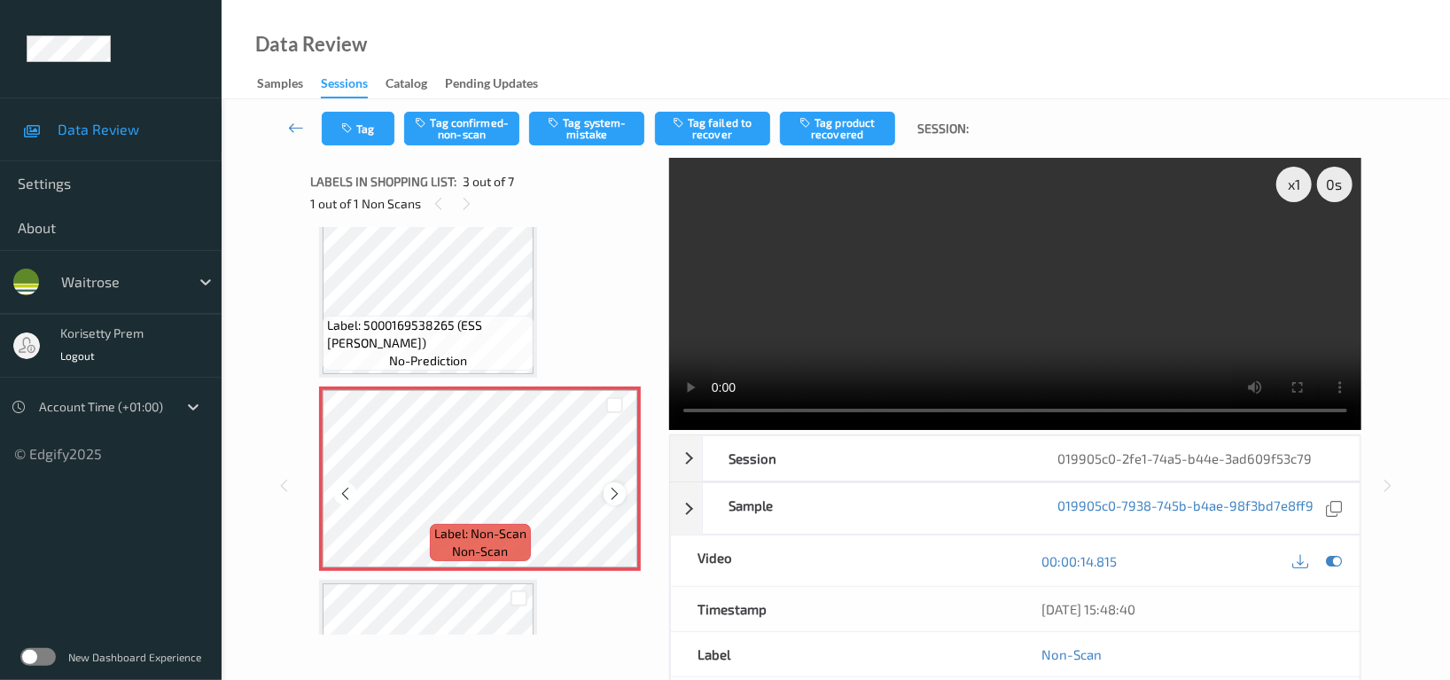
click at [617, 496] on icon at bounding box center [614, 494] width 15 height 16
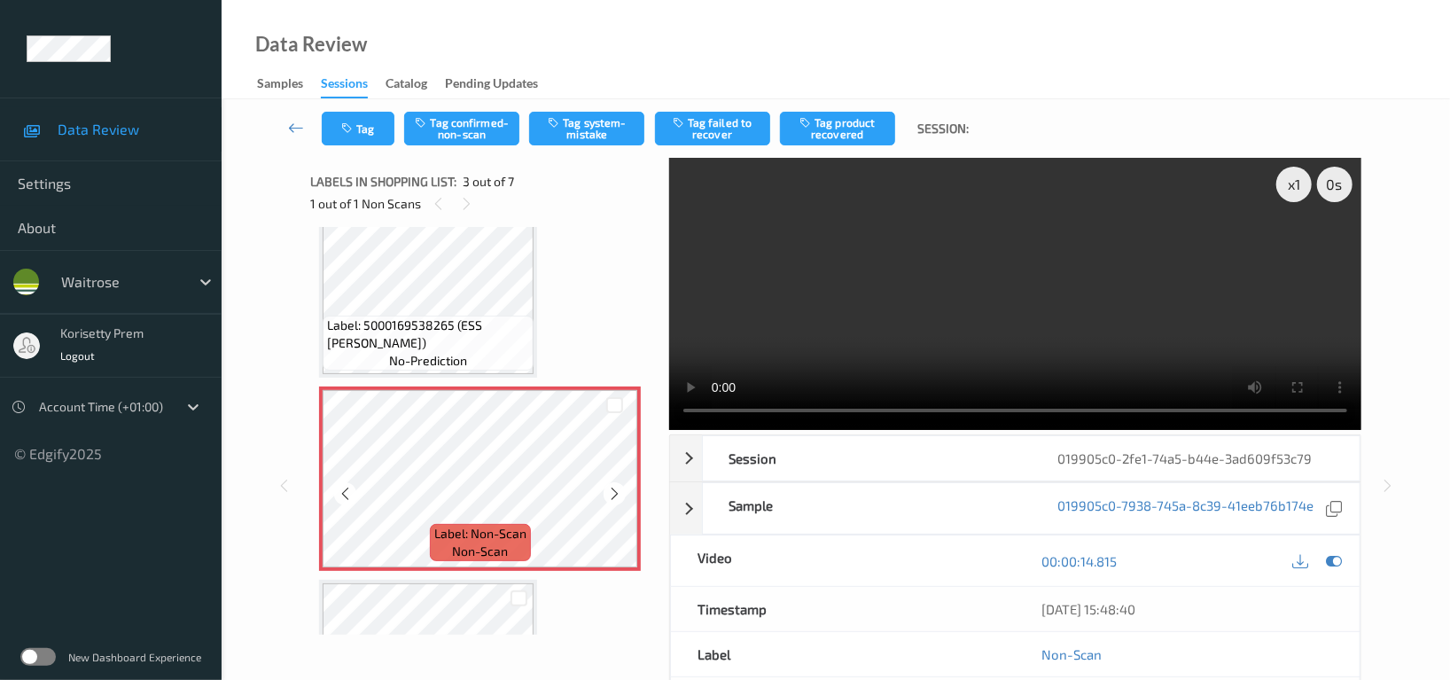
click at [617, 496] on icon at bounding box center [614, 494] width 15 height 16
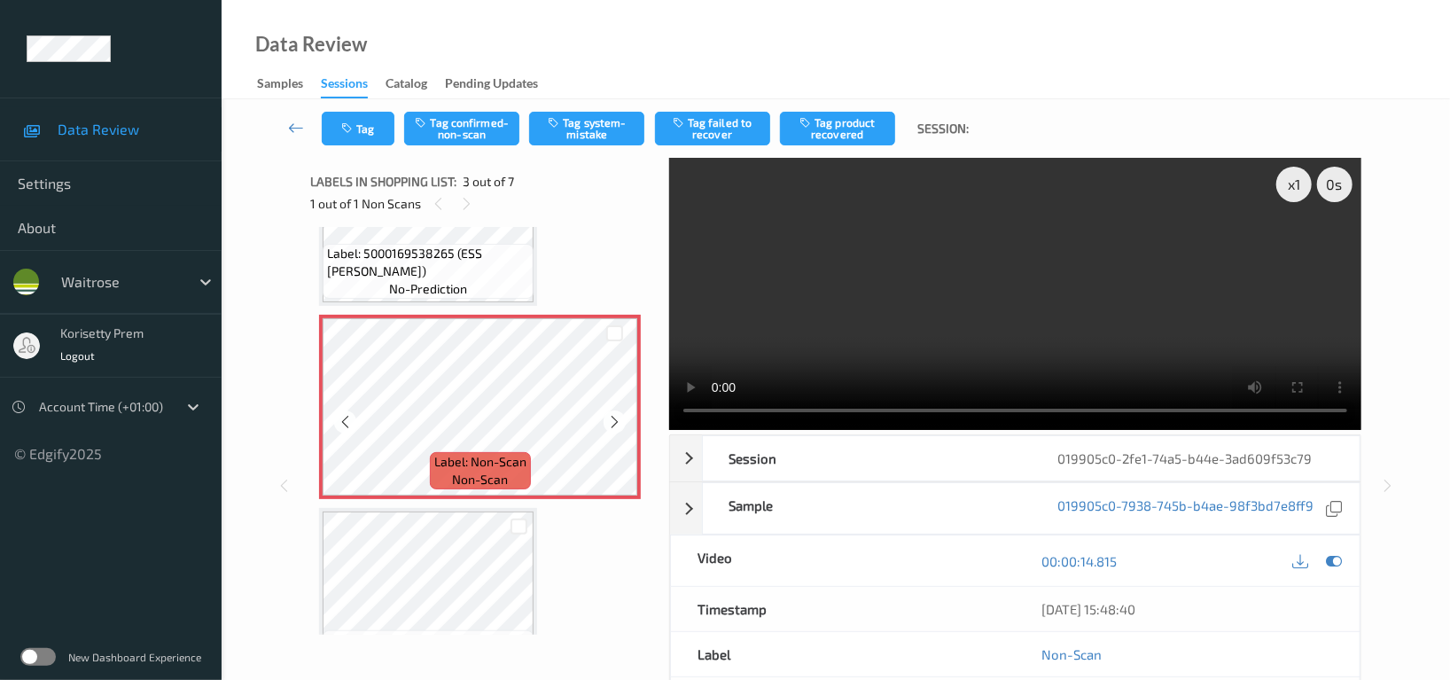
scroll to position [354, 0]
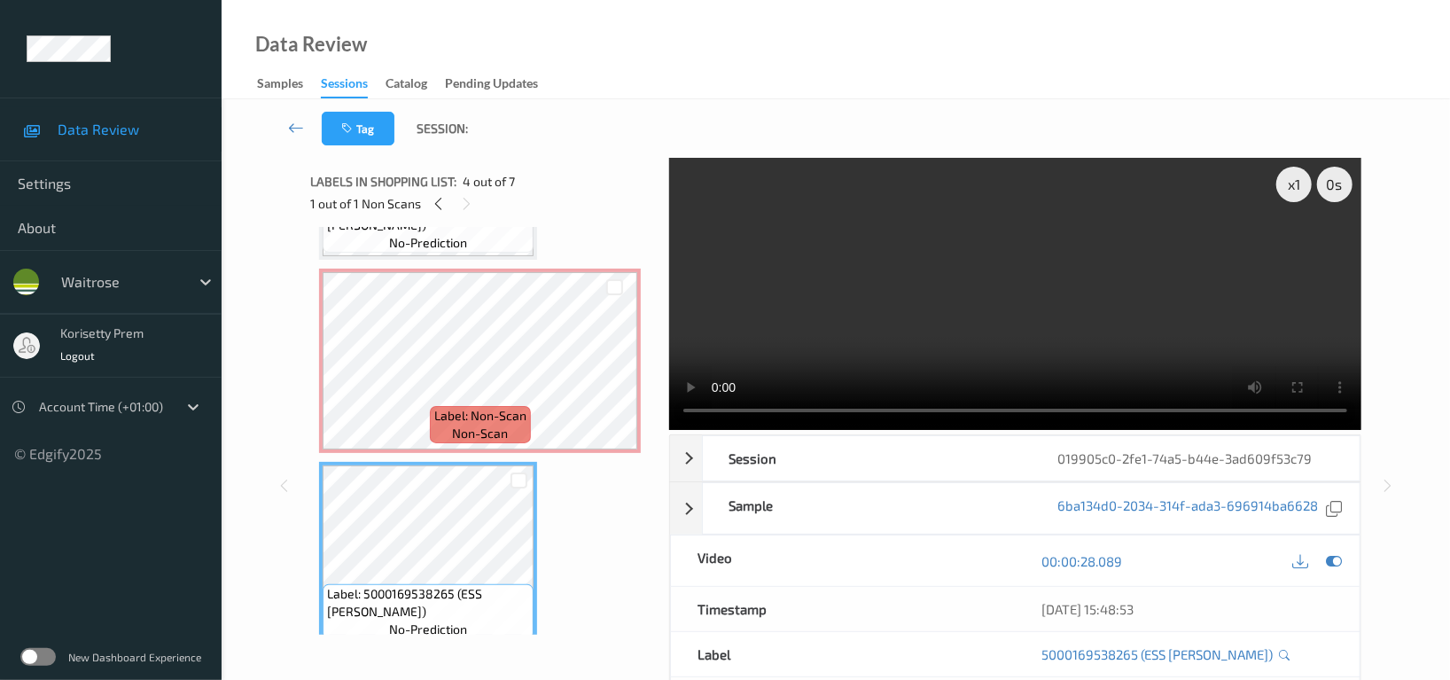
click at [1057, 223] on video at bounding box center [1015, 294] width 692 height 272
click at [877, 265] on video at bounding box center [1015, 294] width 692 height 272
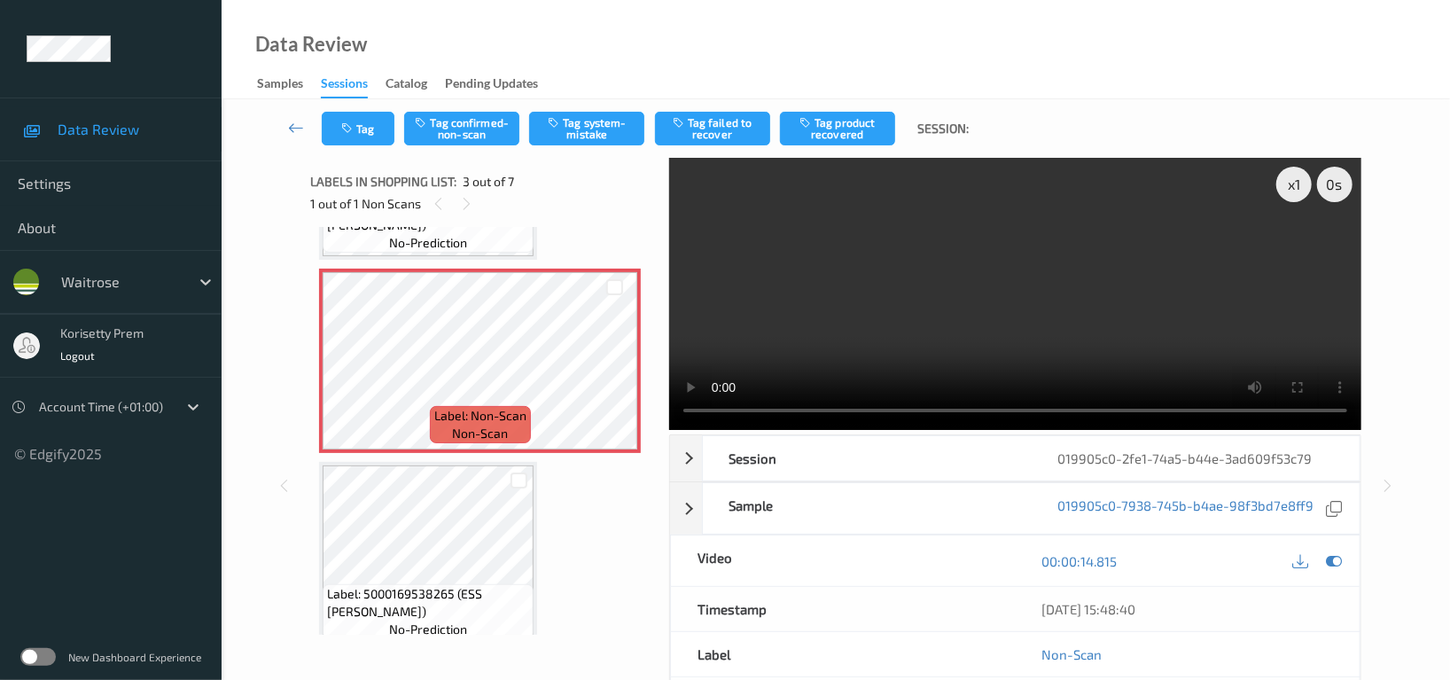
click at [895, 291] on video at bounding box center [1015, 294] width 692 height 272
click at [1014, 269] on video at bounding box center [1015, 294] width 692 height 272
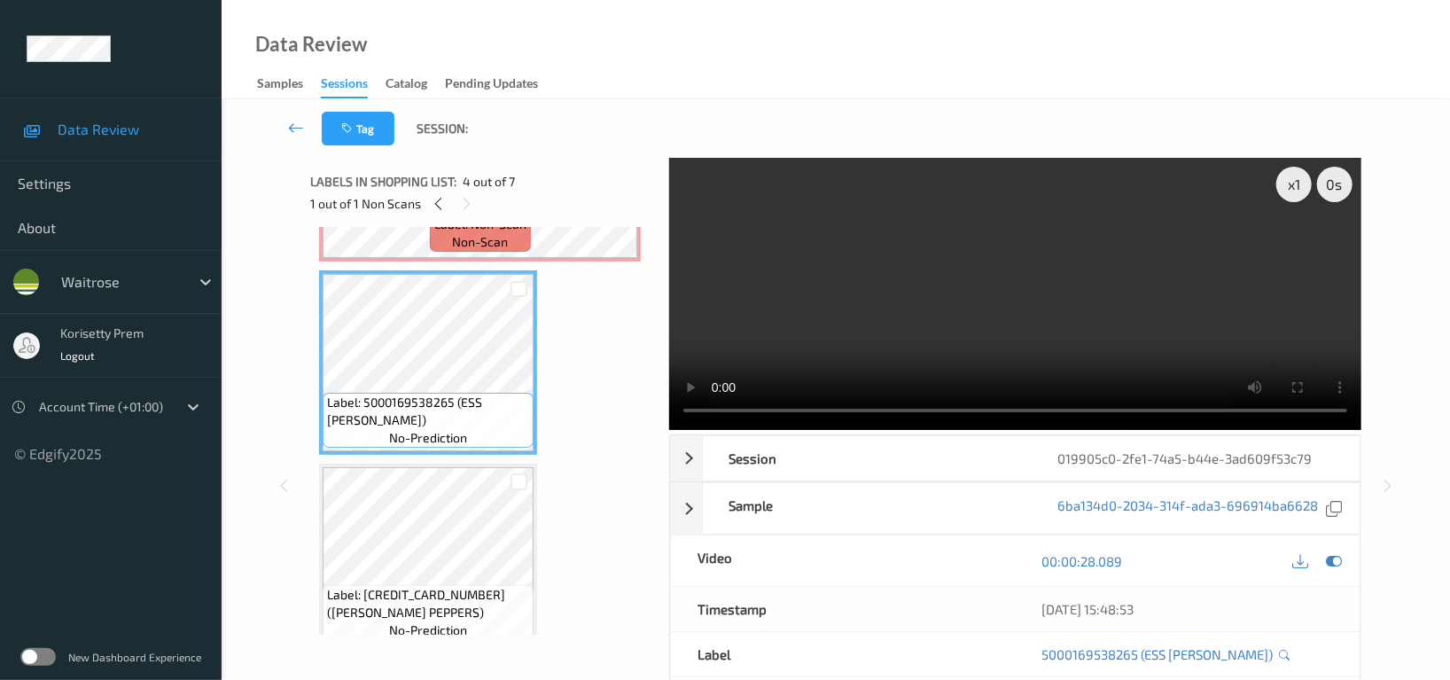
scroll to position [590, 0]
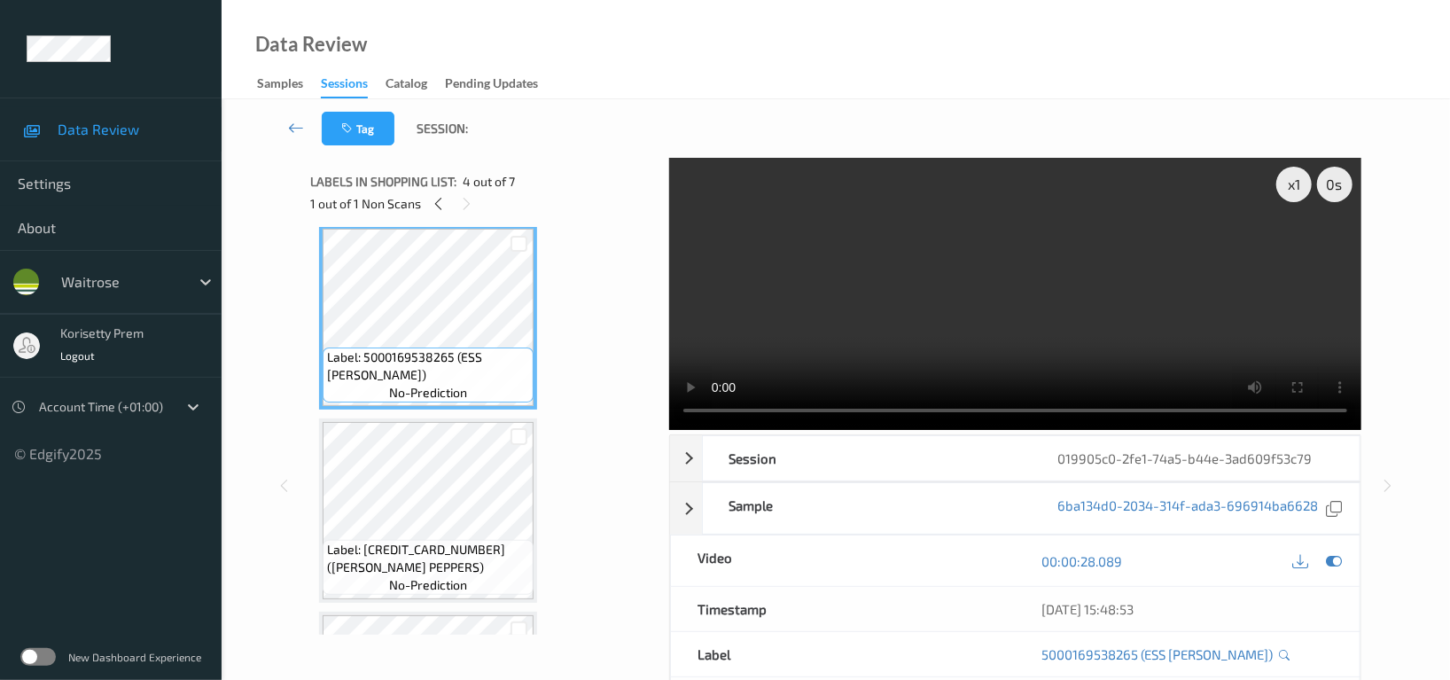
click at [1127, 257] on video at bounding box center [1015, 294] width 692 height 272
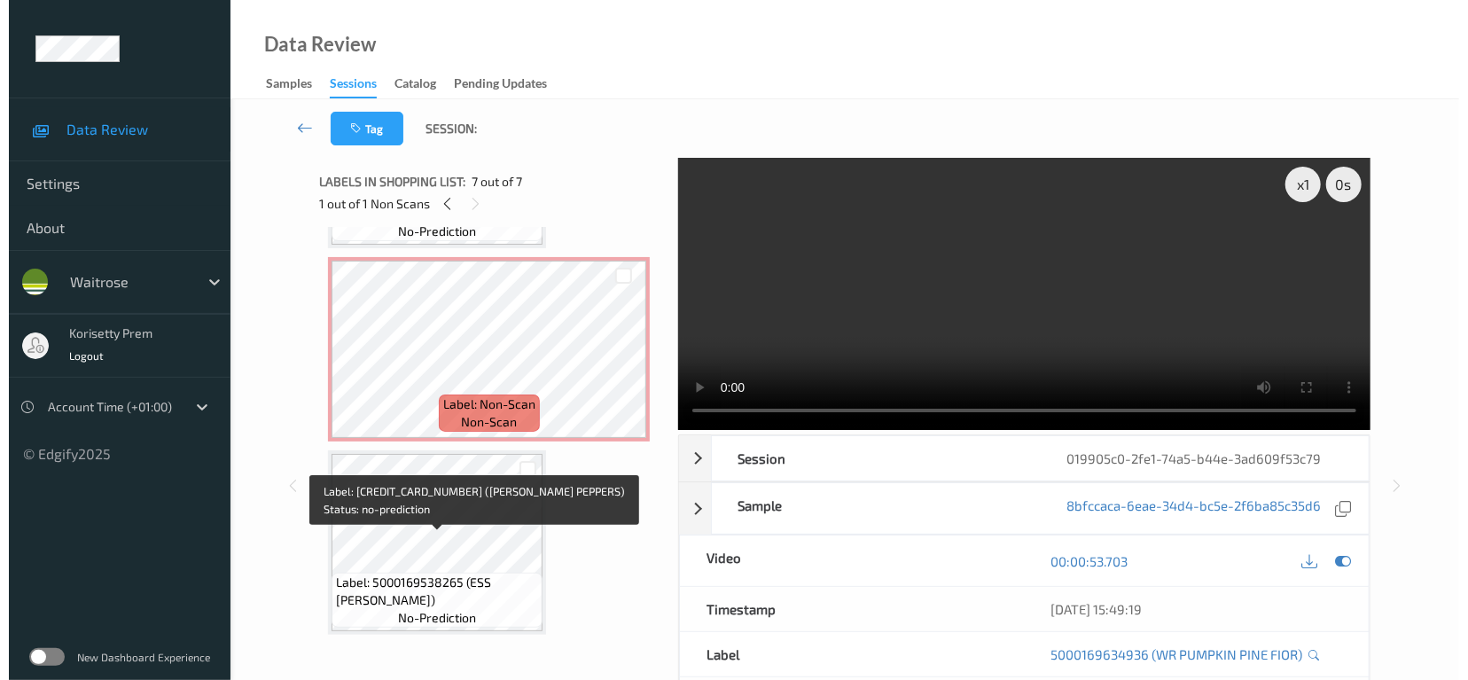
scroll to position [357, 0]
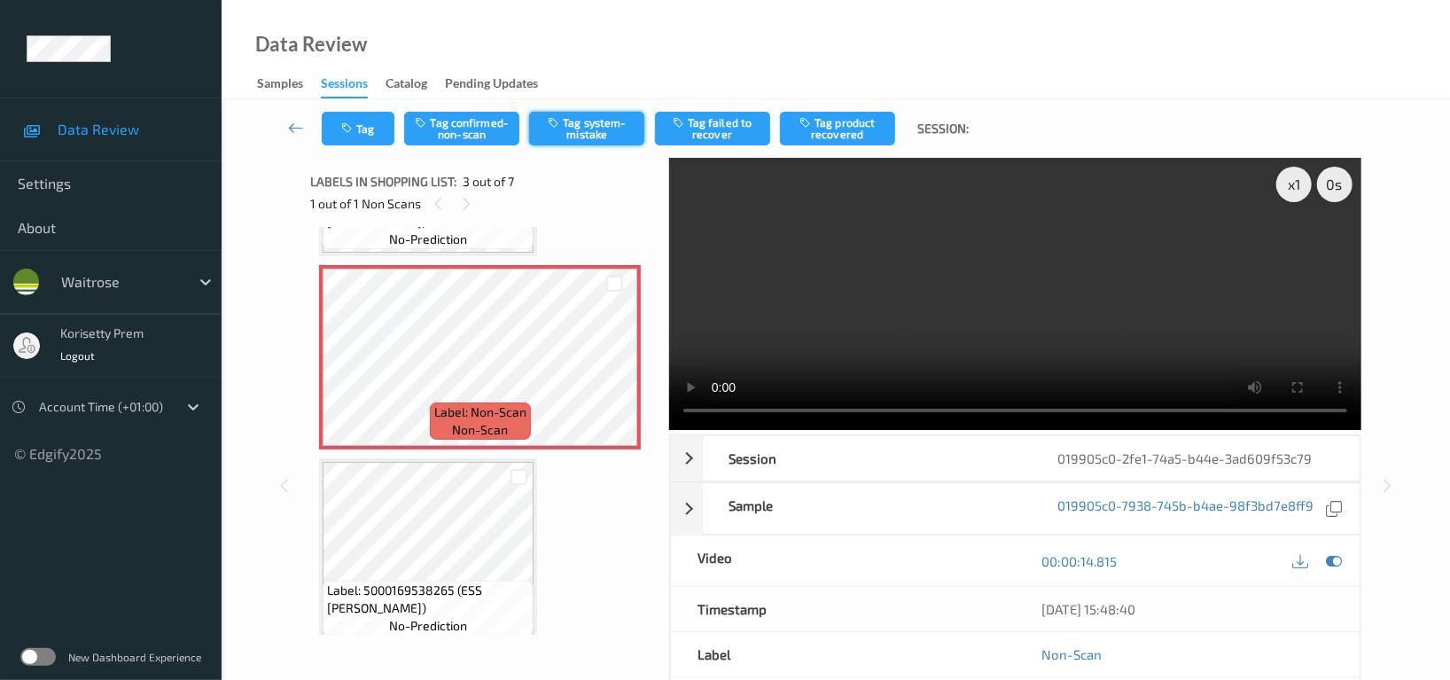
click at [581, 132] on button "Tag system-mistake" at bounding box center [586, 129] width 115 height 34
click at [361, 127] on button "Tag" at bounding box center [358, 129] width 73 height 34
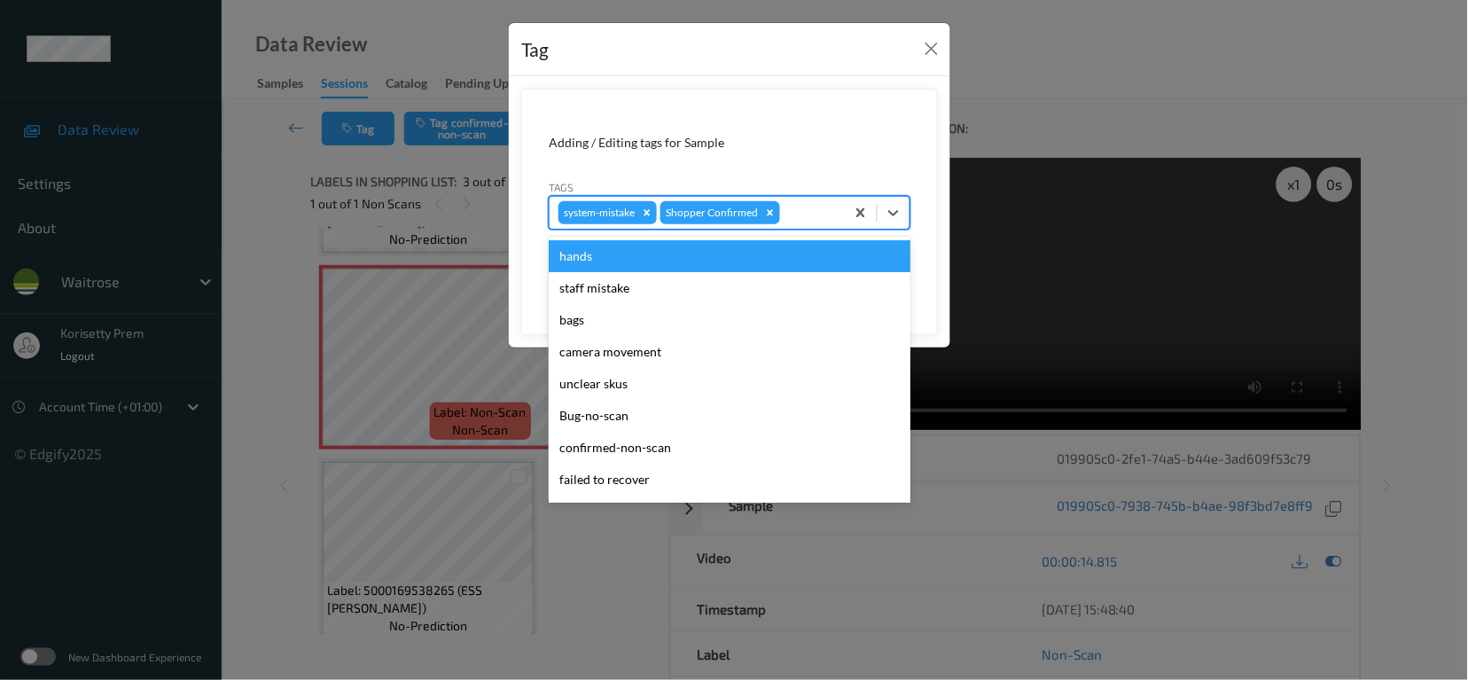
click at [806, 213] on div at bounding box center [810, 212] width 52 height 21
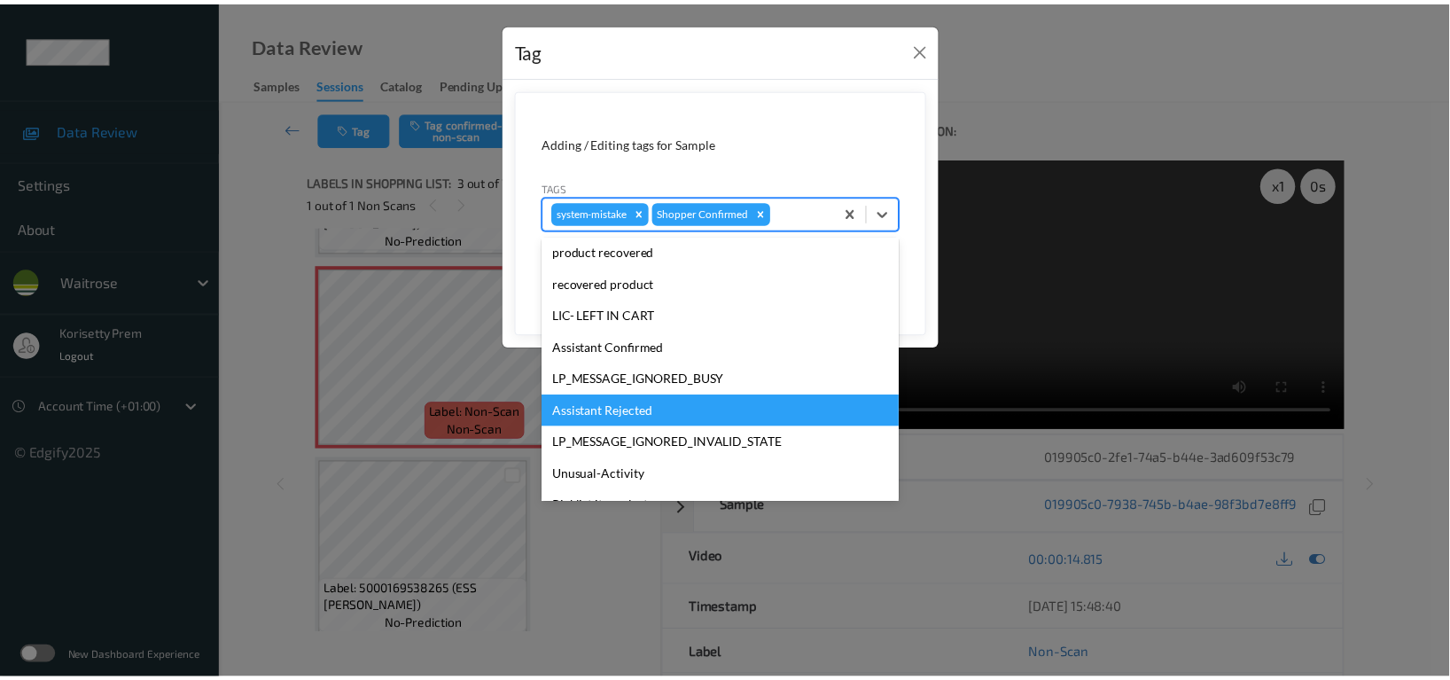
scroll to position [354, 0]
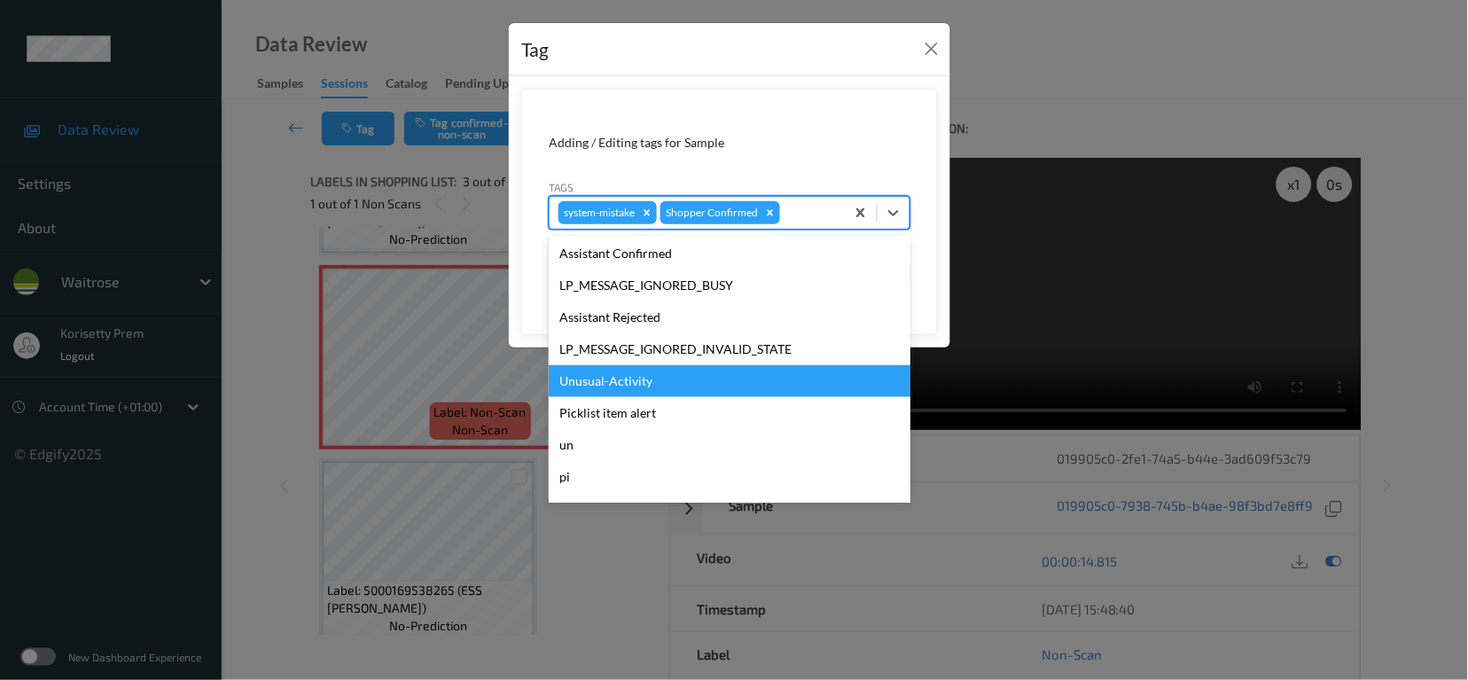
click at [611, 384] on div "Unusual-Activity" at bounding box center [730, 381] width 362 height 32
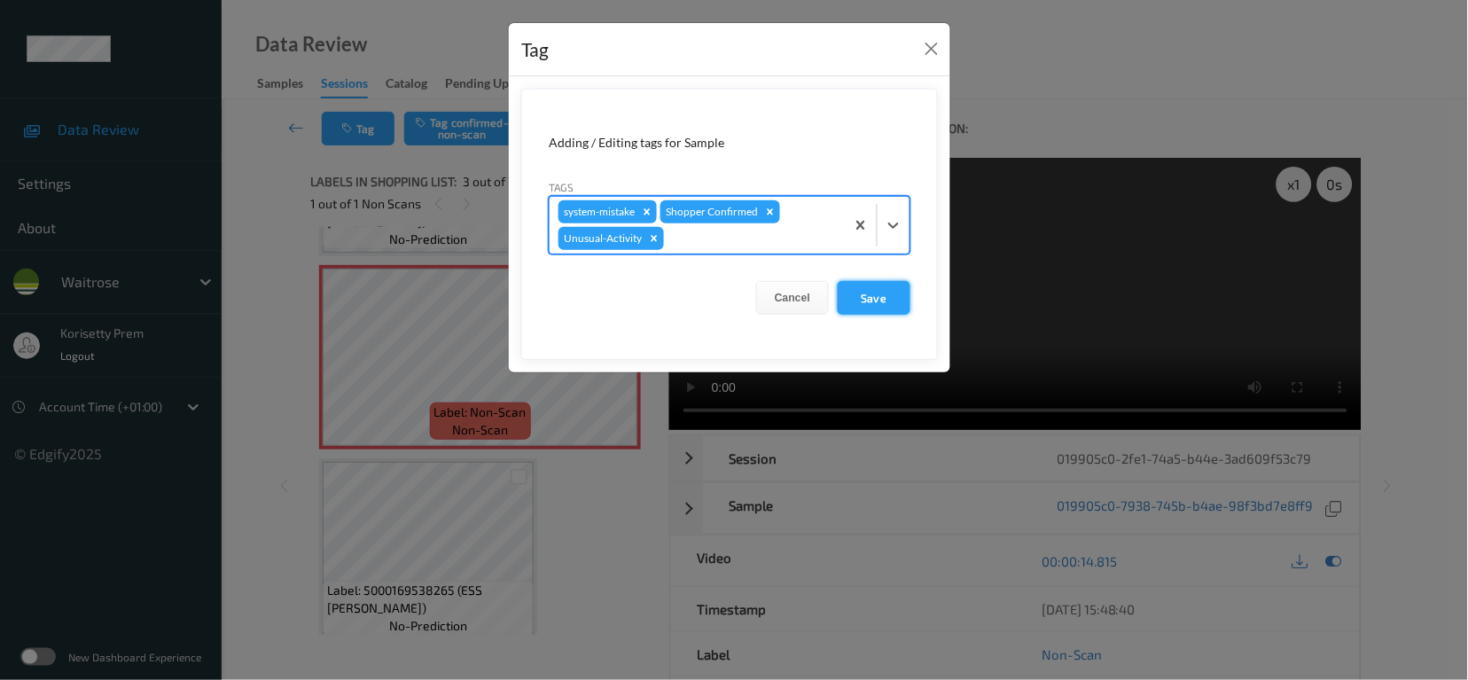
click at [893, 301] on button "Save" at bounding box center [874, 298] width 73 height 34
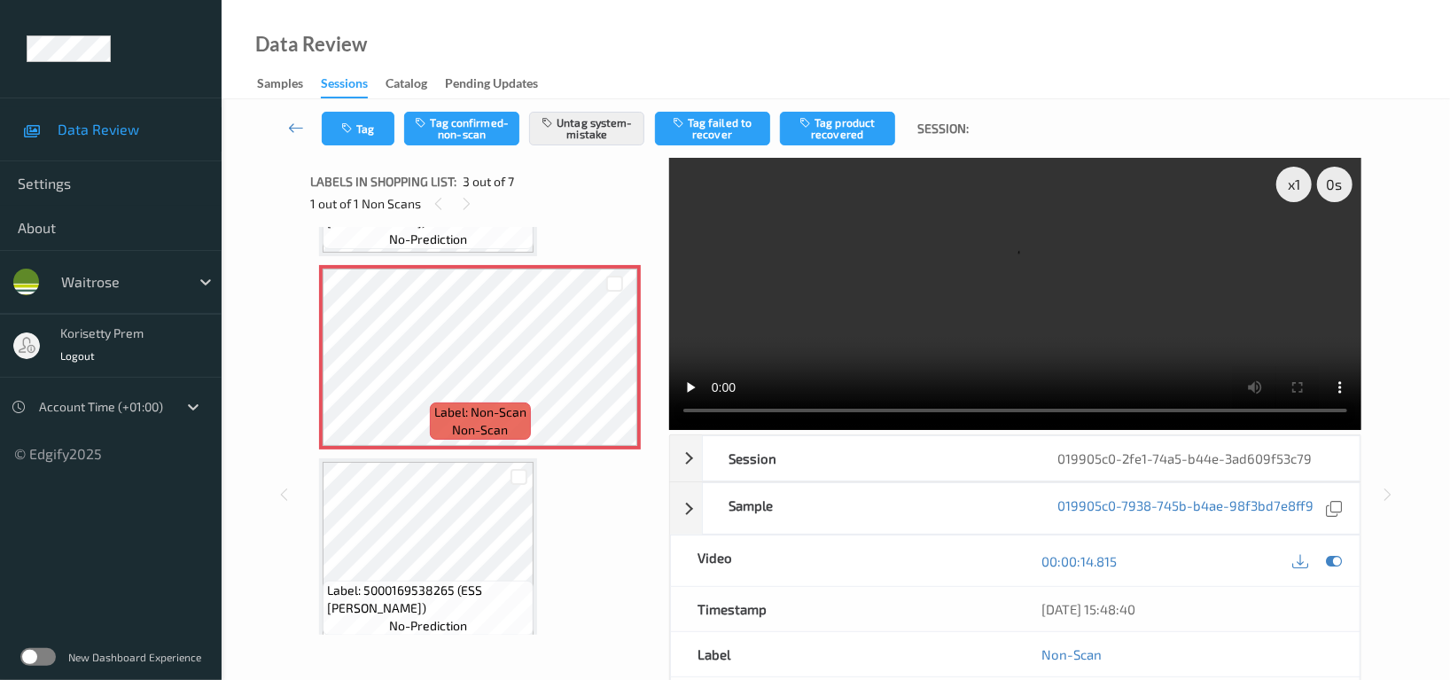
scroll to position [239, 0]
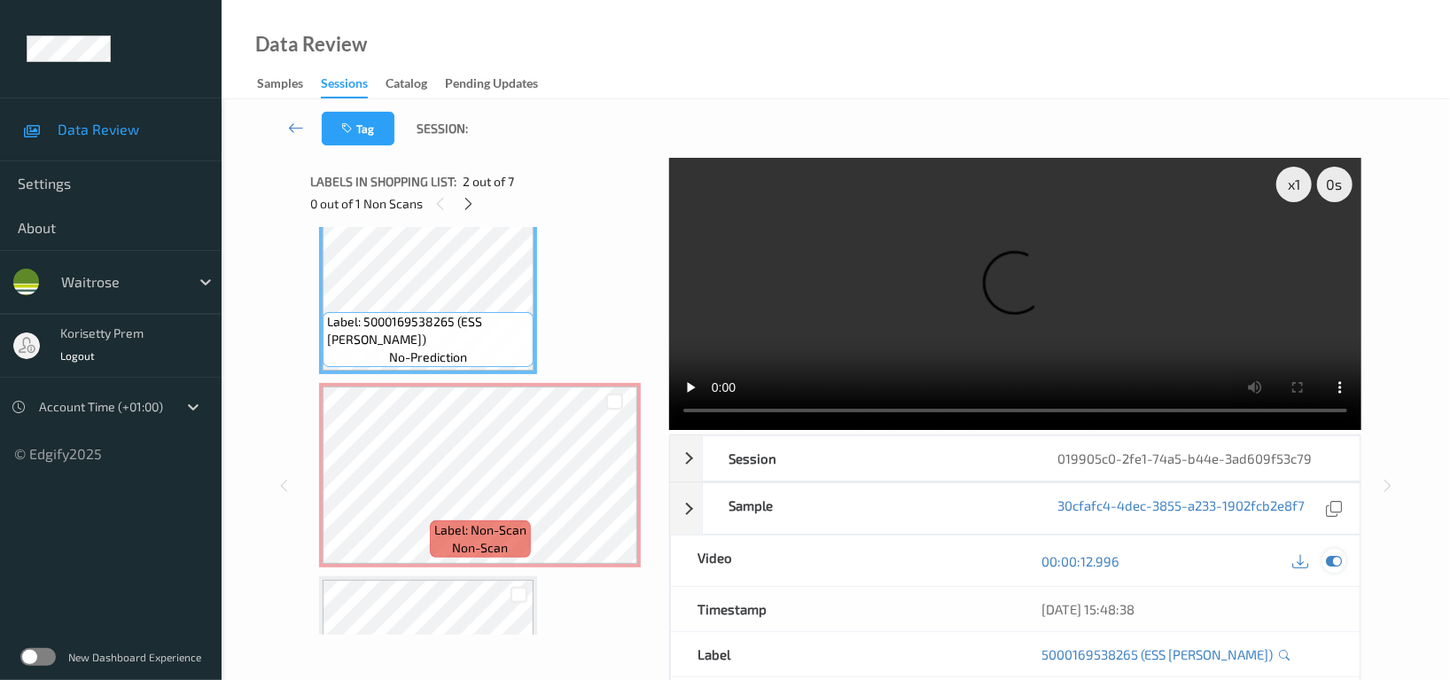
click at [1339, 553] on icon at bounding box center [1334, 561] width 16 height 16
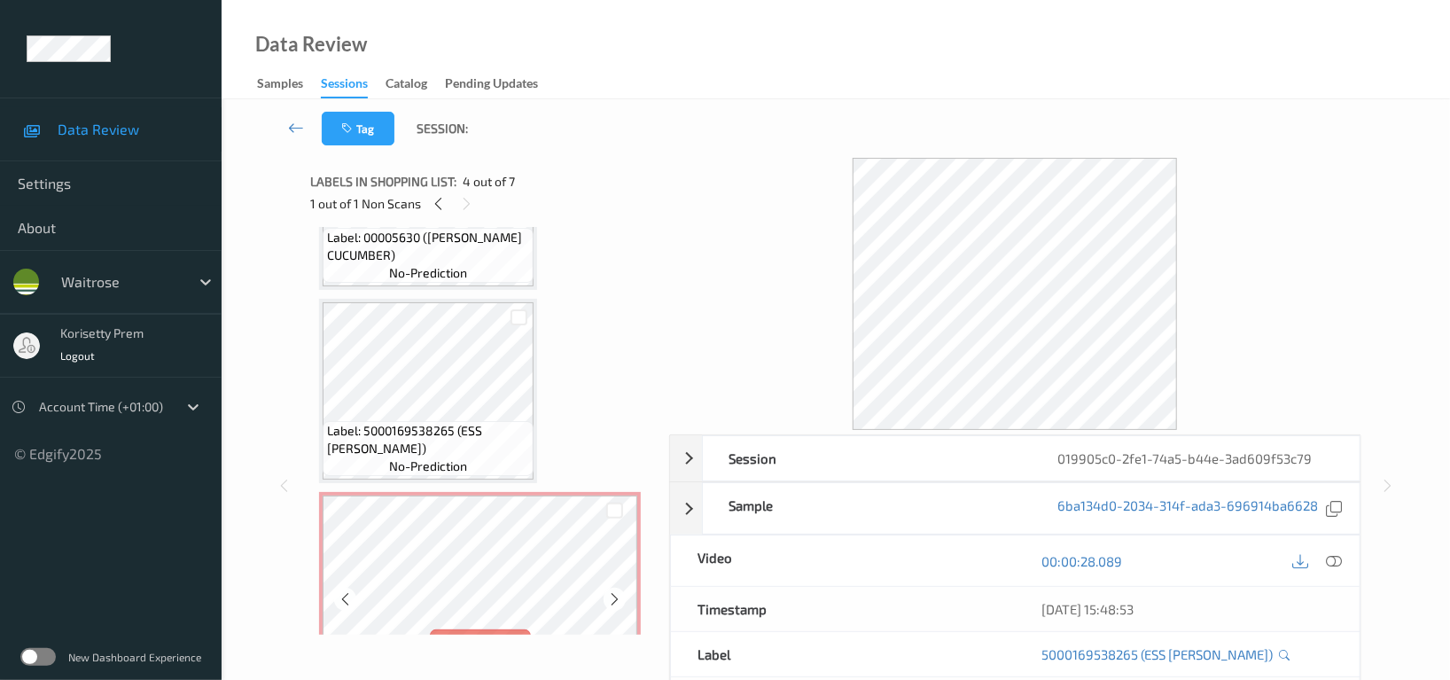
scroll to position [121, 0]
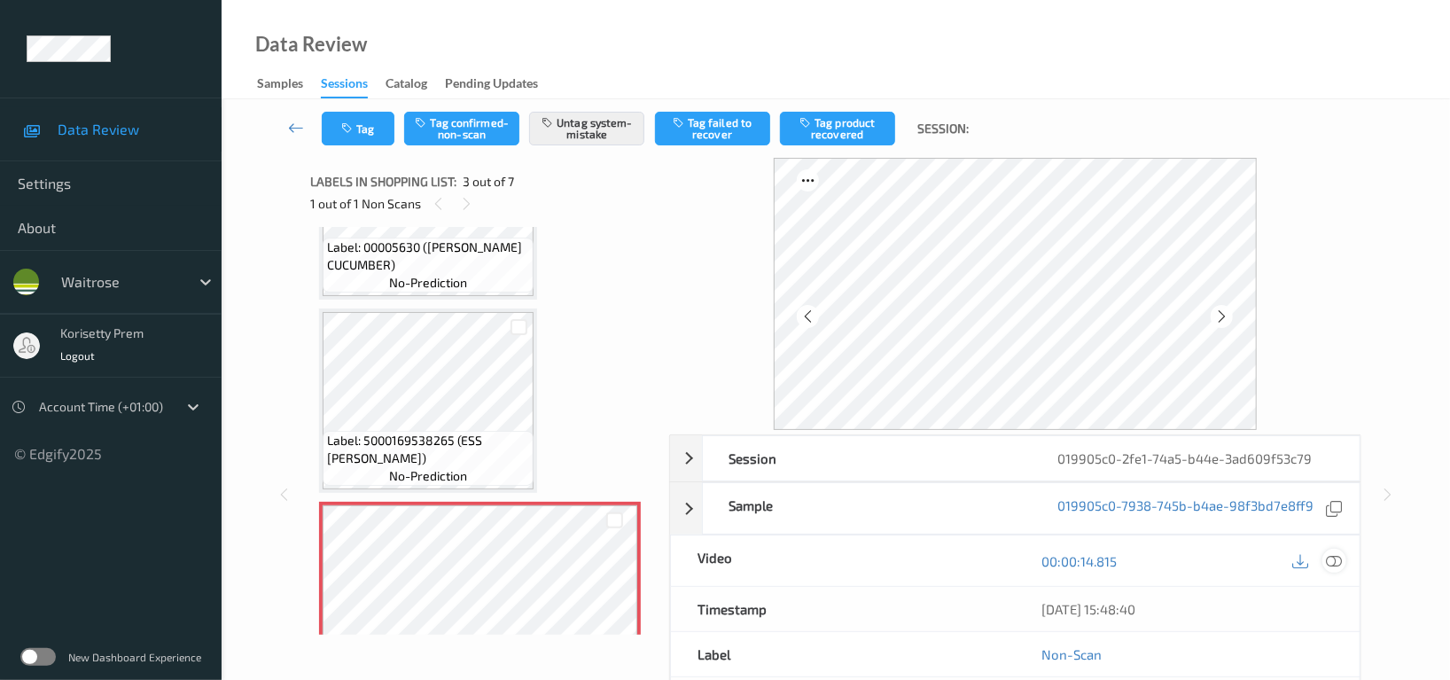
click at [1332, 564] on icon at bounding box center [1334, 561] width 16 height 16
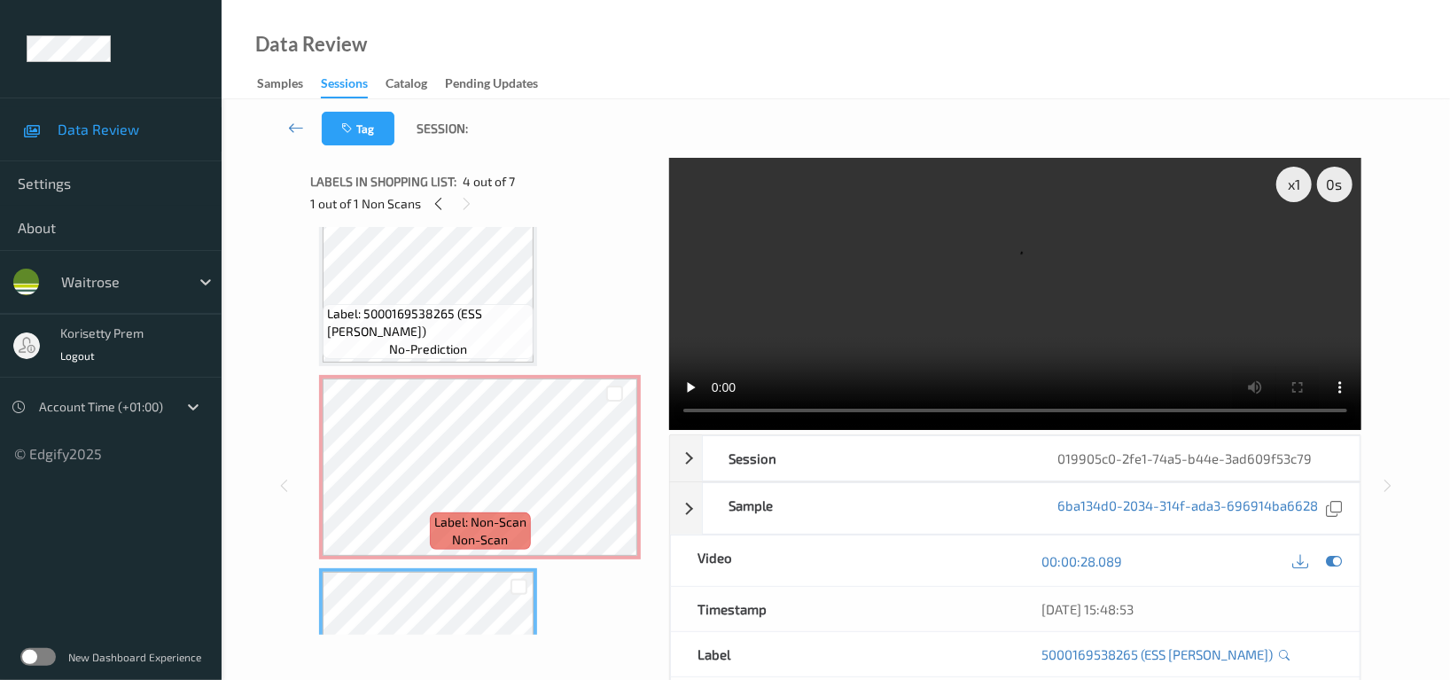
scroll to position [239, 0]
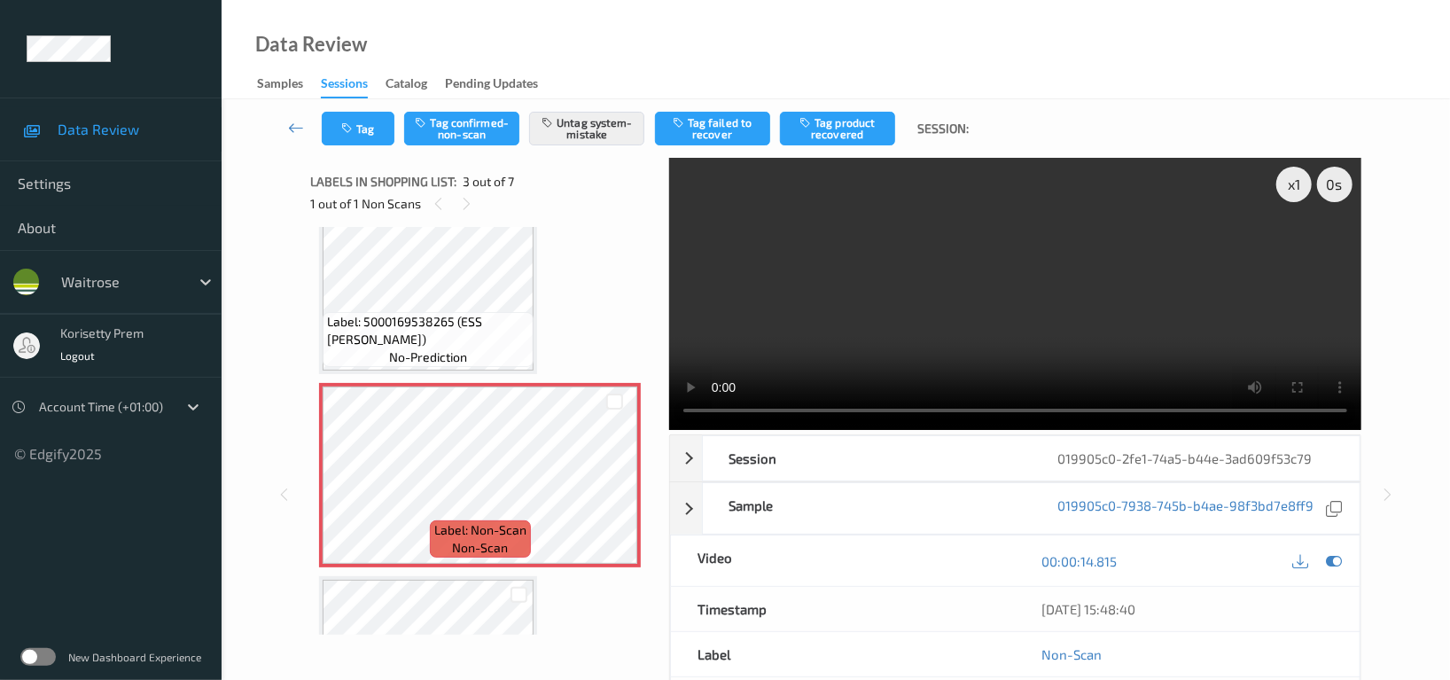
click at [1136, 316] on video at bounding box center [1015, 294] width 692 height 272
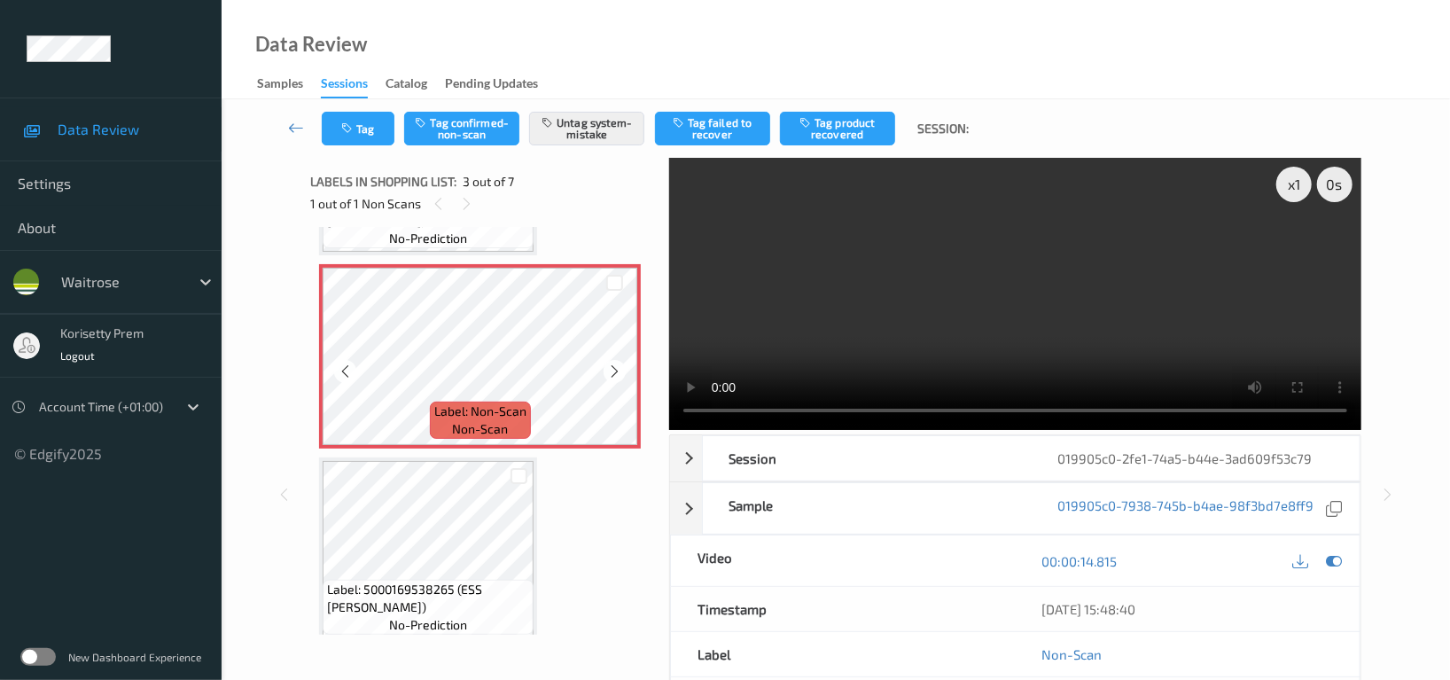
scroll to position [475, 0]
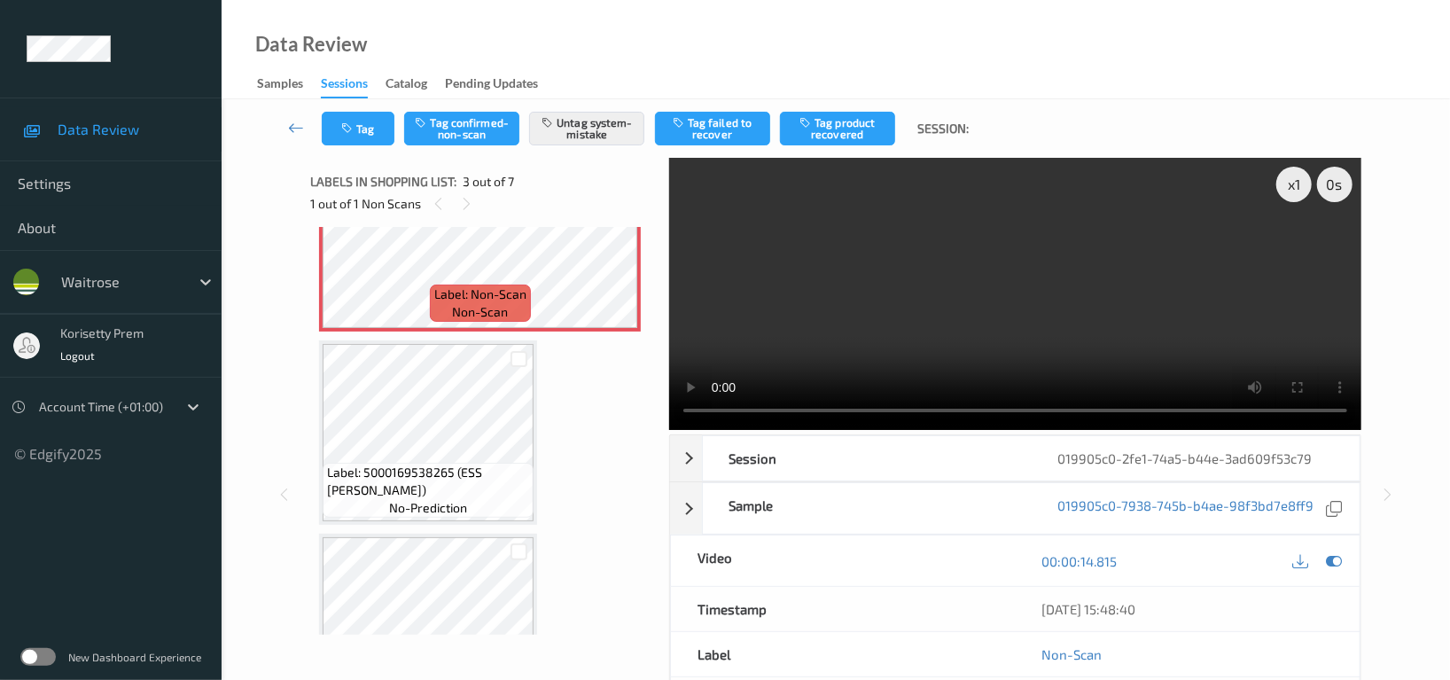
click at [1193, 250] on video at bounding box center [1015, 294] width 692 height 272
click at [978, 319] on video at bounding box center [1015, 294] width 692 height 272
click at [919, 284] on video at bounding box center [1015, 294] width 692 height 272
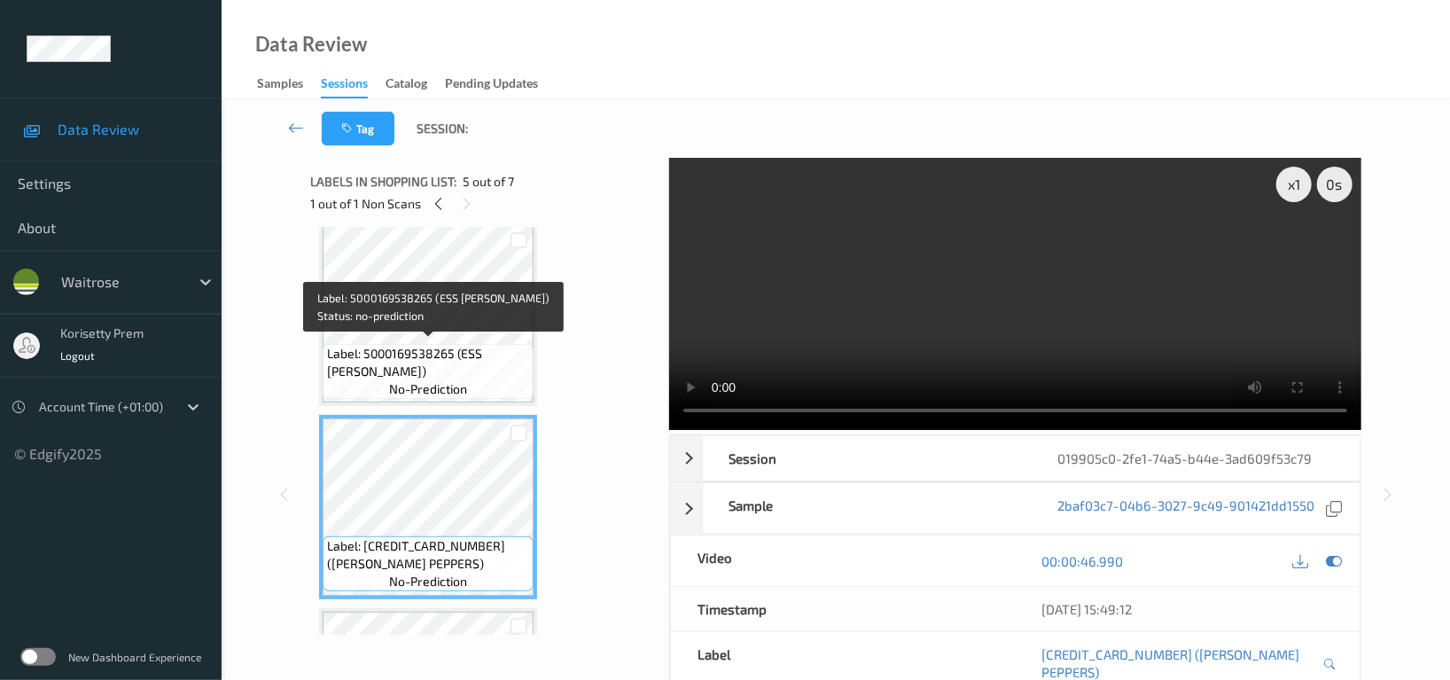
click at [407, 347] on span "Label: 5000169538265 (ESS TOM BASIL SCE)" at bounding box center [428, 362] width 202 height 35
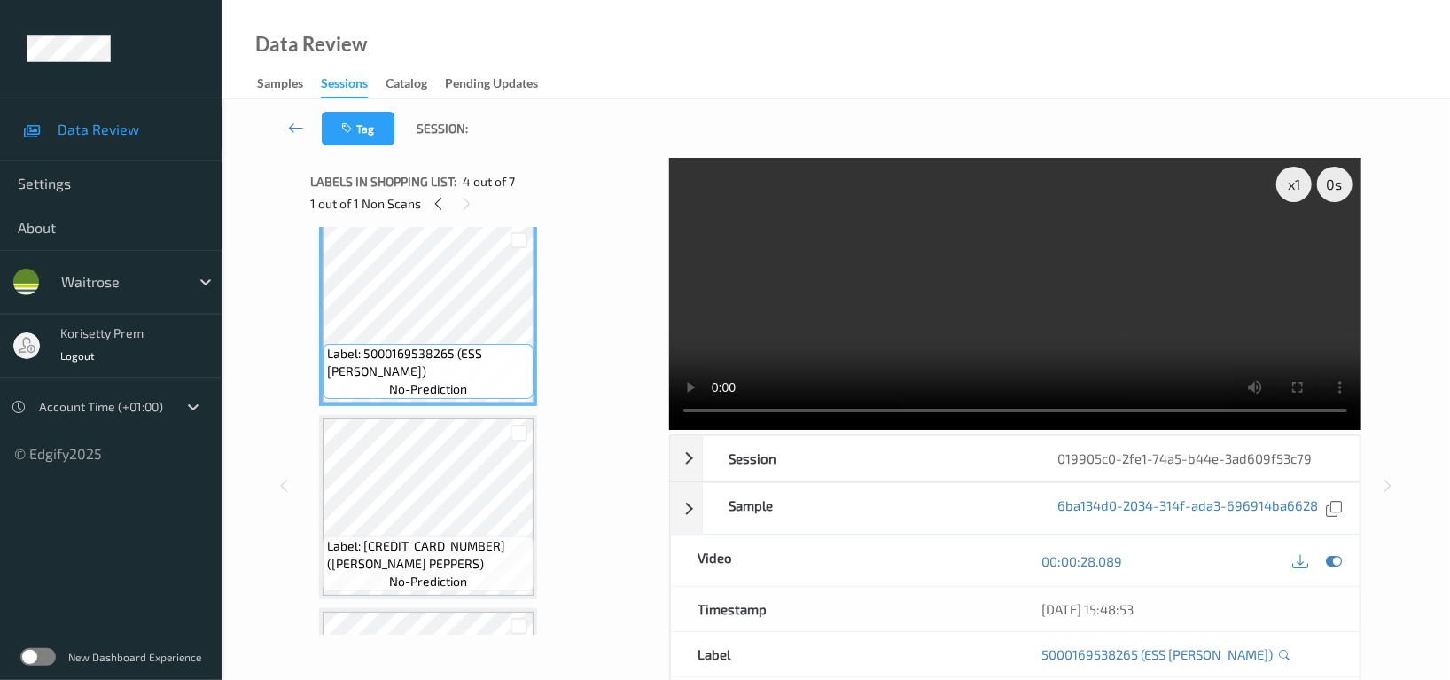
scroll to position [475, 0]
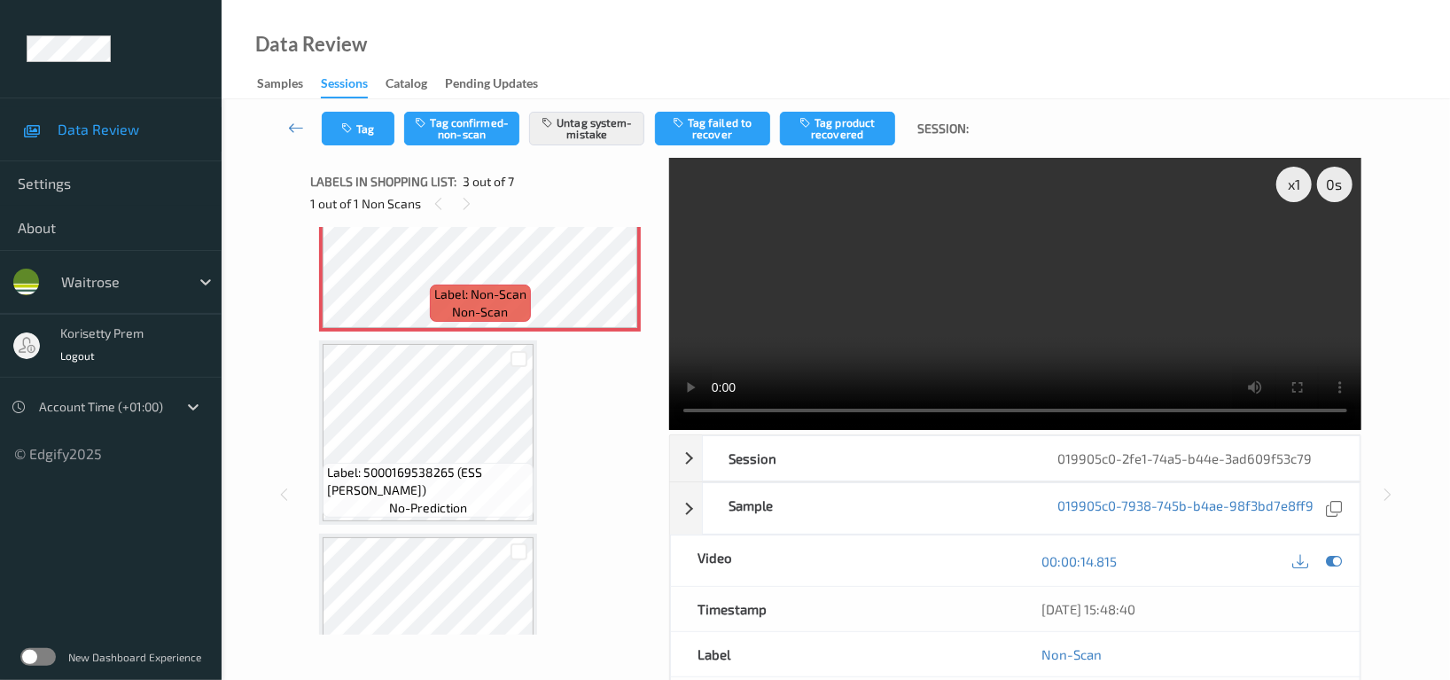
click at [921, 257] on video at bounding box center [1015, 294] width 692 height 272
click at [956, 306] on video at bounding box center [1015, 294] width 692 height 272
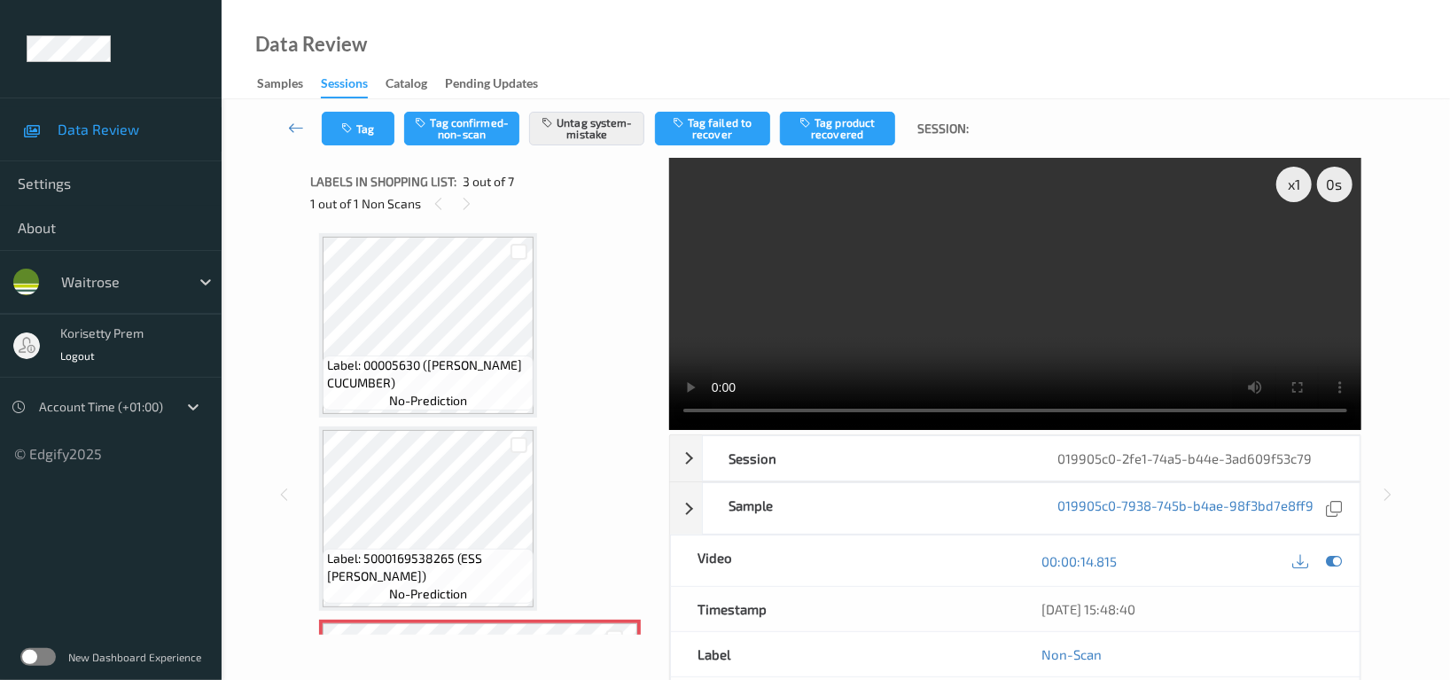
scroll to position [239, 0]
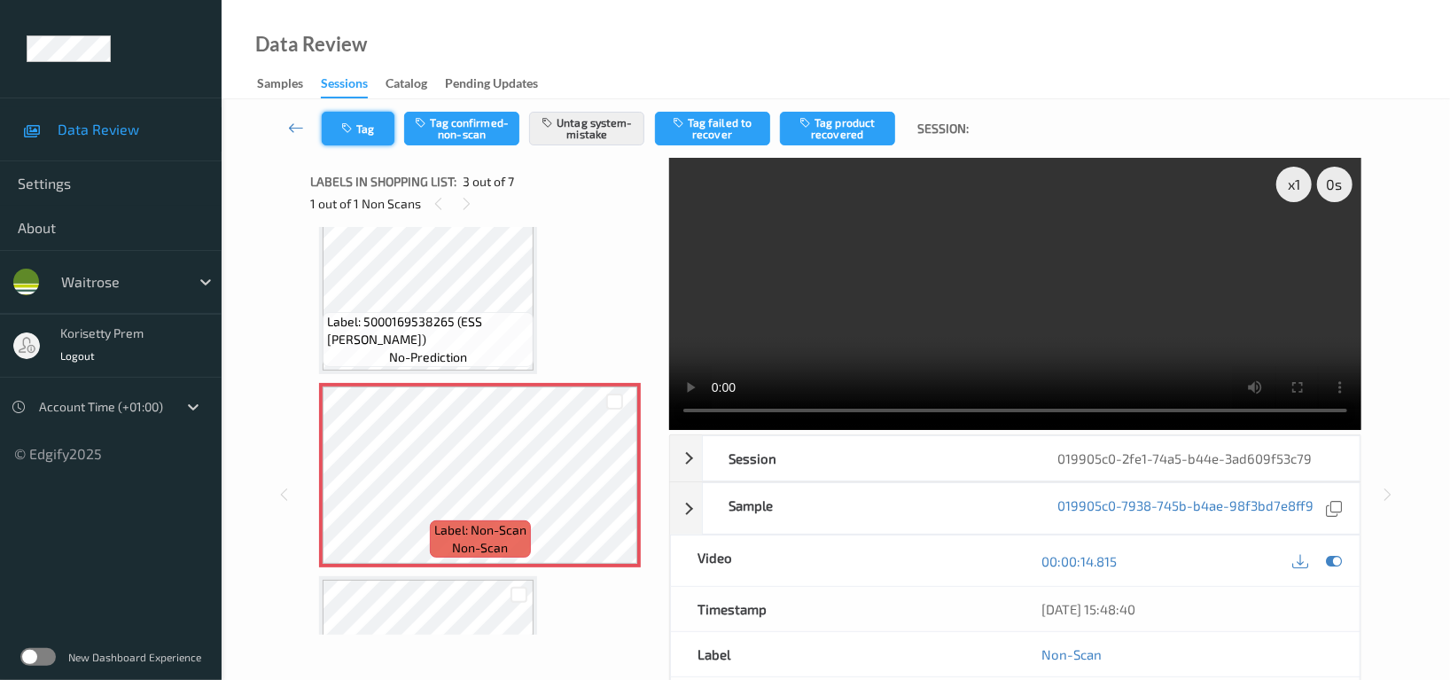
click at [388, 136] on button "Tag" at bounding box center [358, 129] width 73 height 34
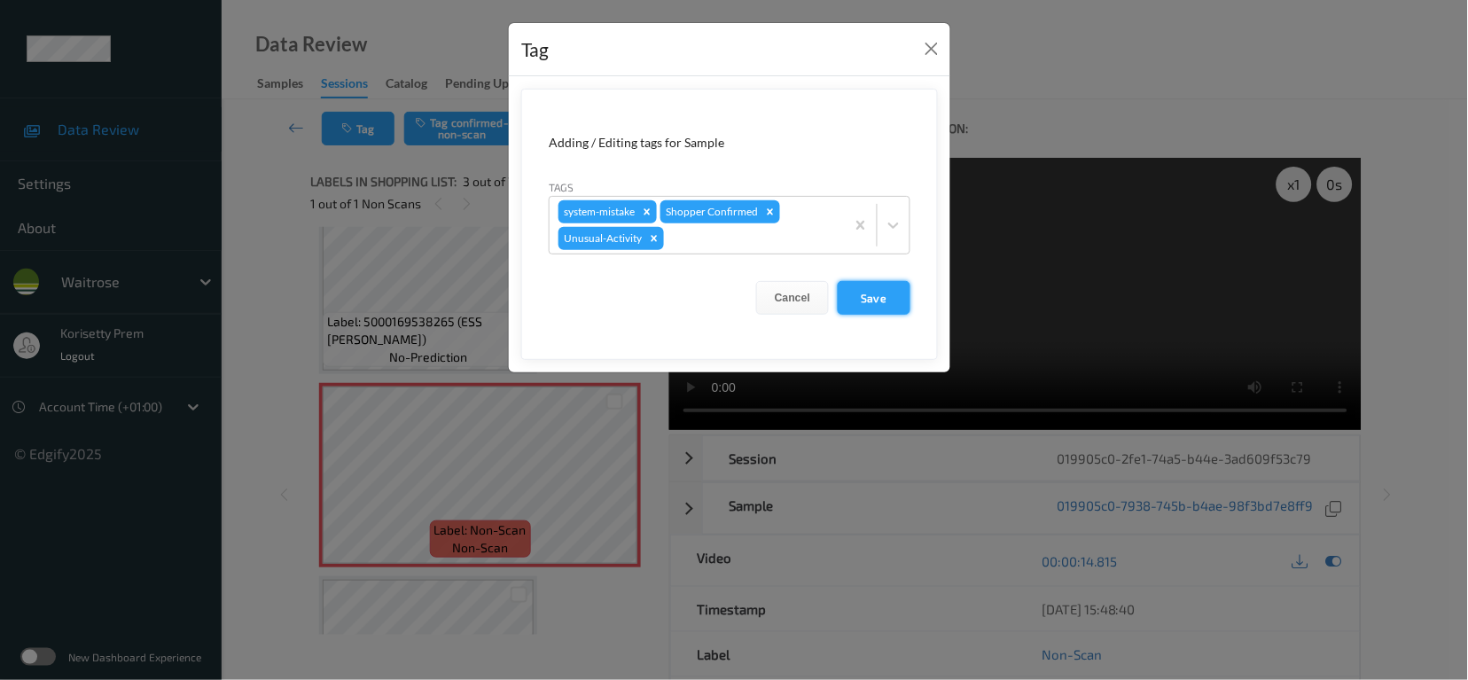
click at [879, 304] on button "Save" at bounding box center [874, 298] width 73 height 34
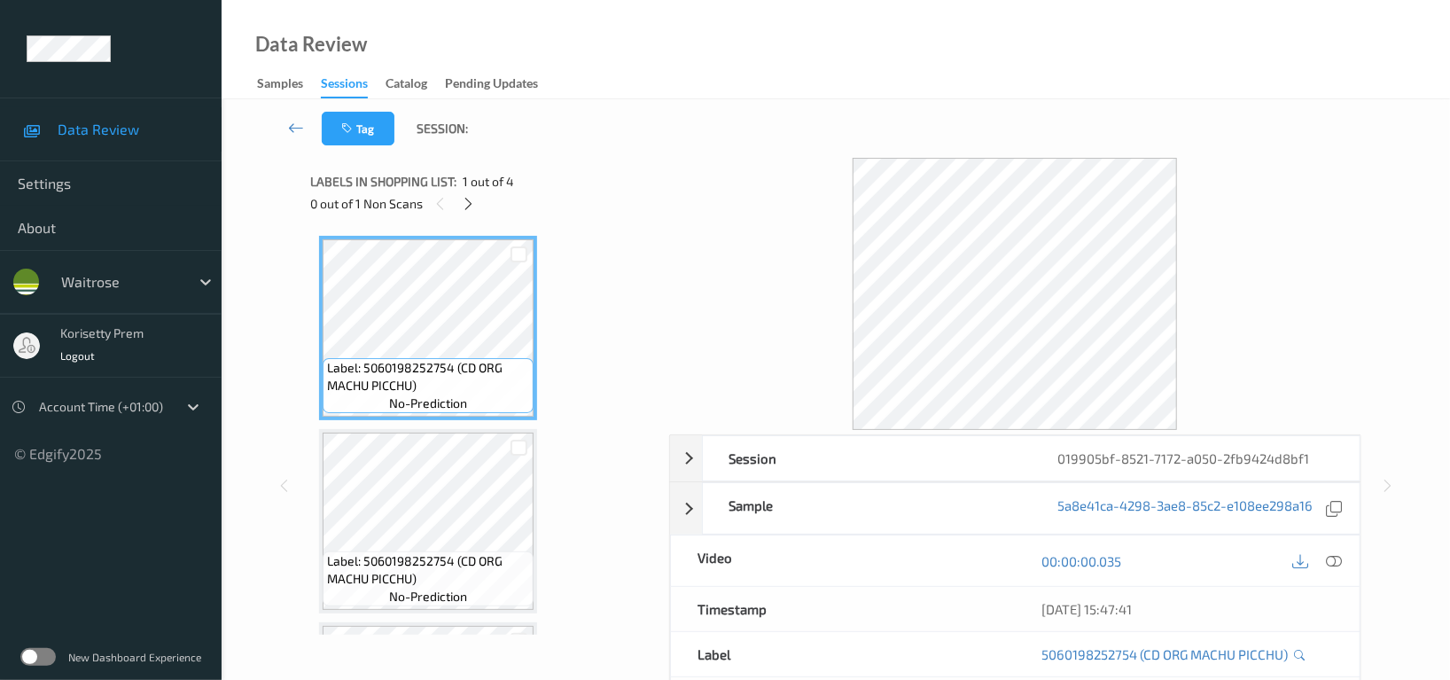
click at [880, 70] on div "Data Review Samples Sessions Catalog Pending Updates" at bounding box center [836, 49] width 1229 height 99
click at [467, 201] on icon at bounding box center [469, 204] width 15 height 16
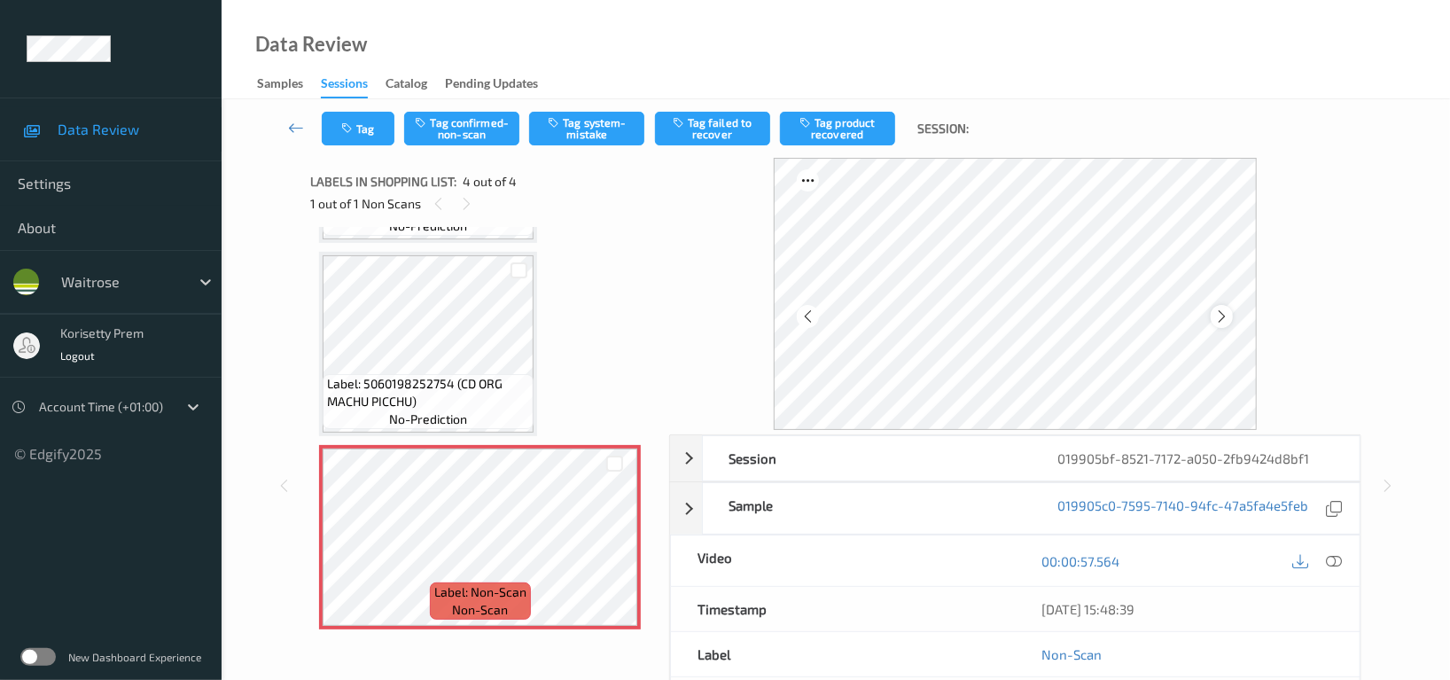
click at [1223, 318] on icon at bounding box center [1221, 316] width 15 height 16
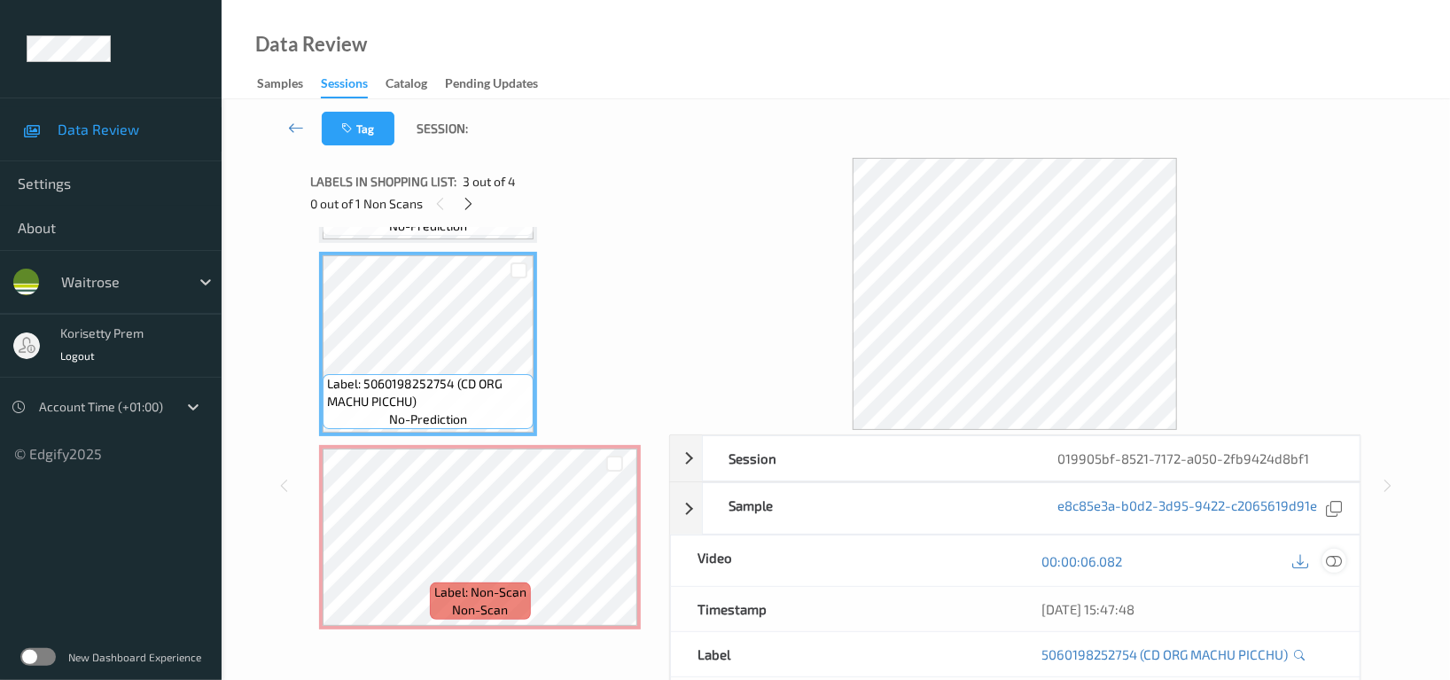
click at [1330, 554] on icon at bounding box center [1334, 561] width 16 height 16
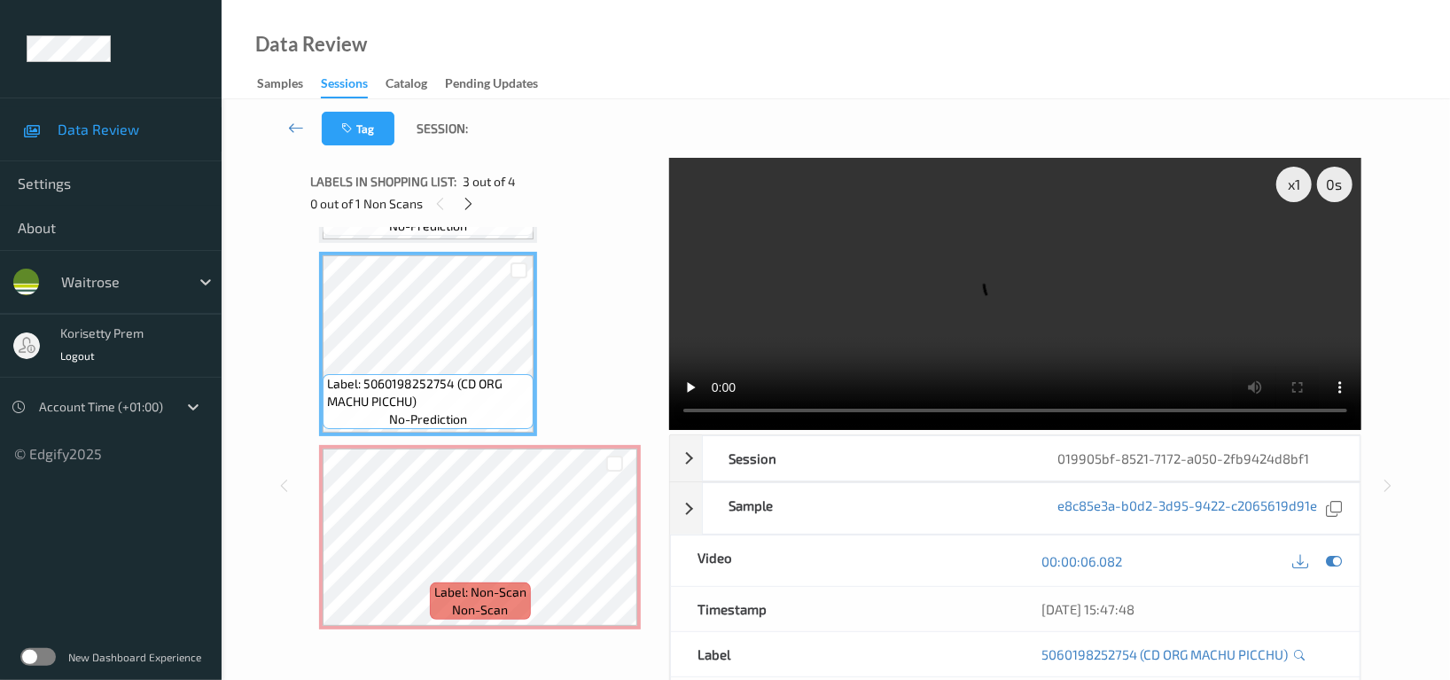
click at [971, 235] on video at bounding box center [1015, 294] width 692 height 272
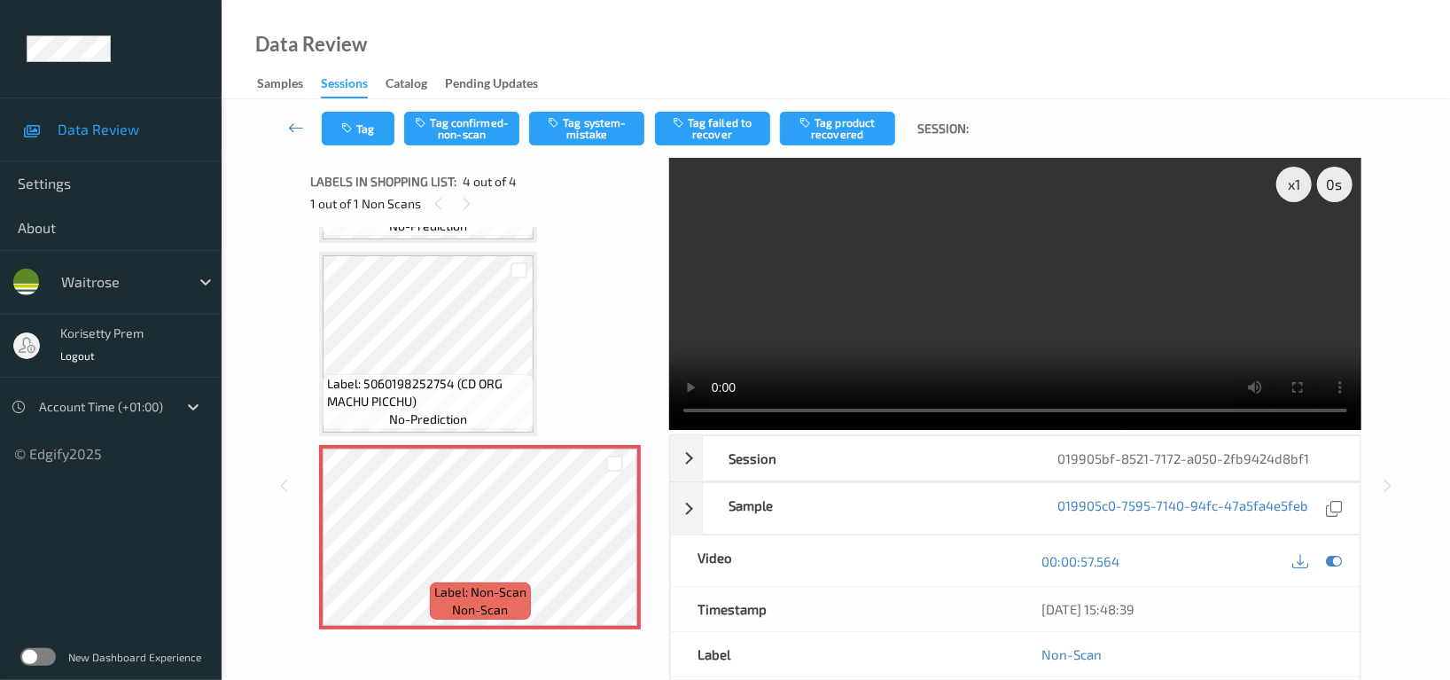
click at [995, 308] on video at bounding box center [1015, 294] width 692 height 272
click at [1002, 309] on video at bounding box center [1015, 294] width 692 height 272
click at [1081, 299] on video at bounding box center [1015, 294] width 692 height 272
click at [606, 118] on button "Tag system-mistake" at bounding box center [586, 129] width 115 height 34
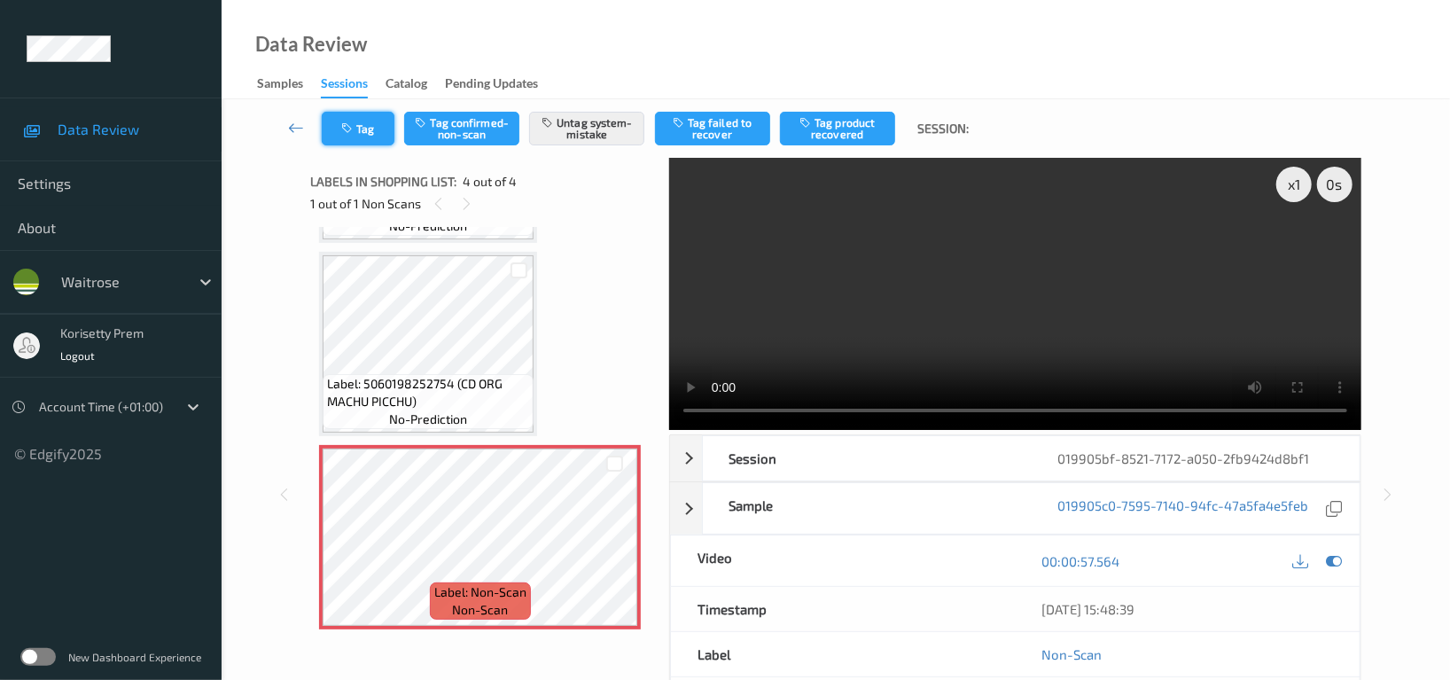
click at [362, 131] on button "Tag" at bounding box center [358, 129] width 73 height 34
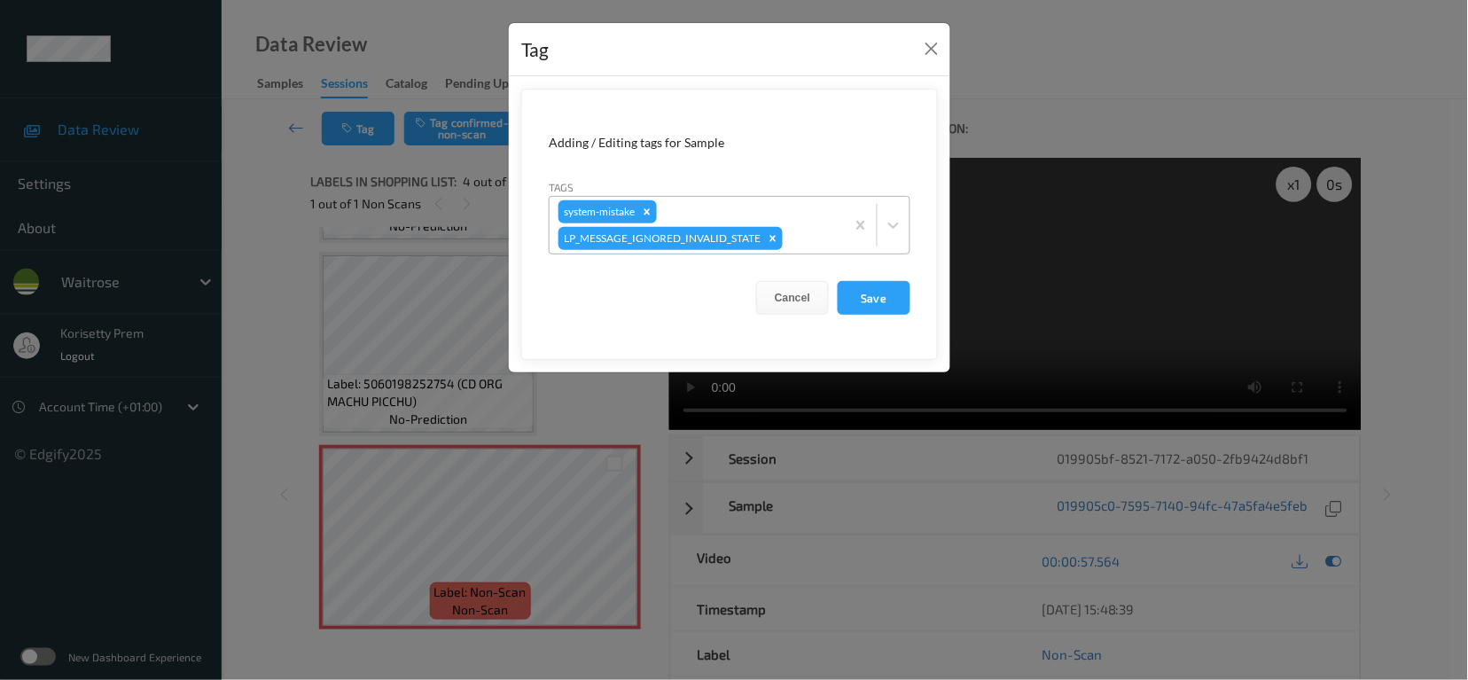
click at [802, 234] on div at bounding box center [811, 238] width 50 height 21
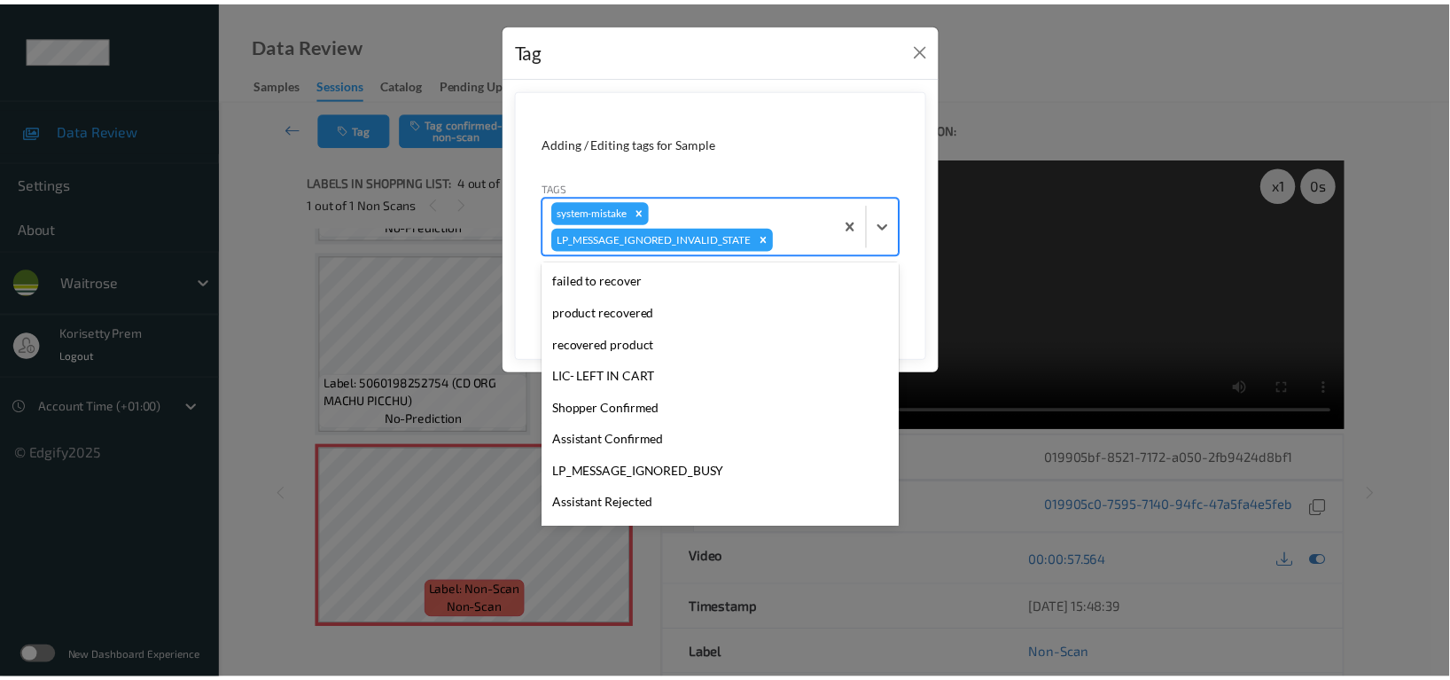
scroll to position [378, 0]
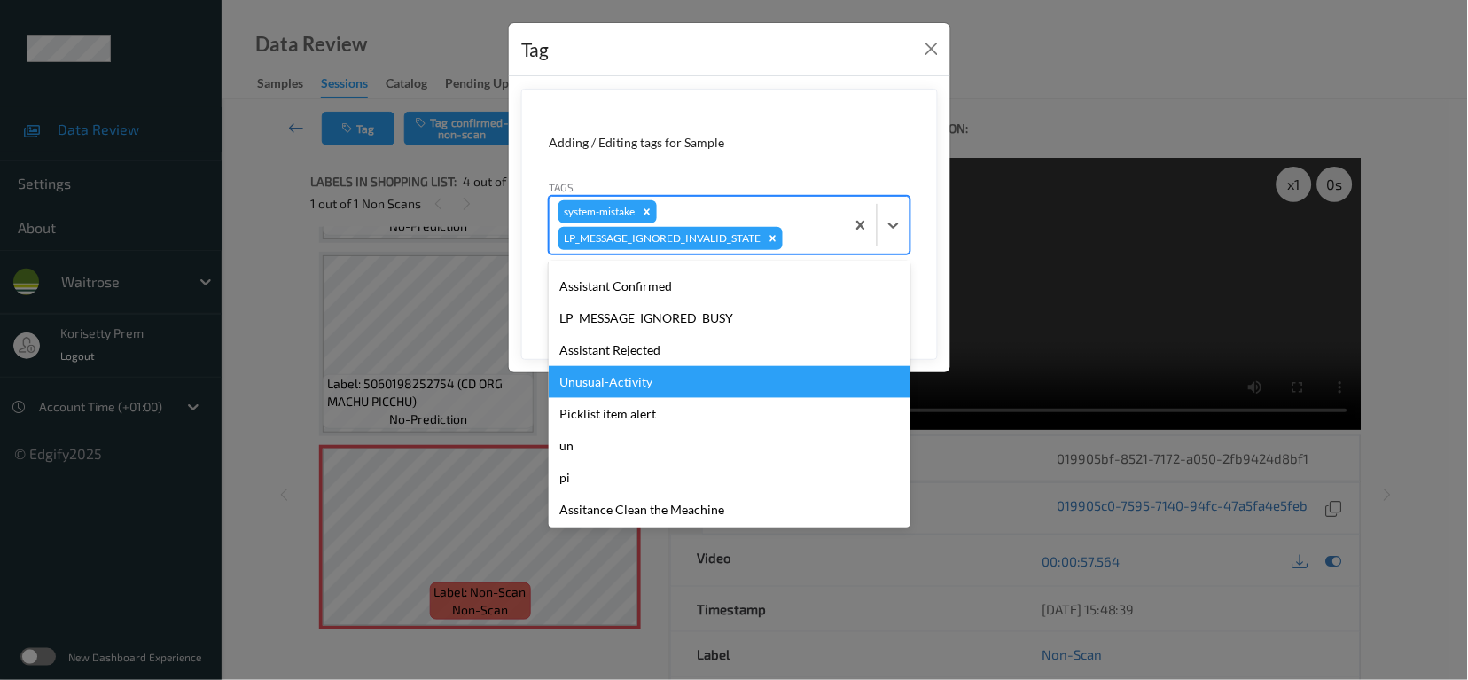
click at [636, 381] on div "Unusual-Activity" at bounding box center [730, 382] width 362 height 32
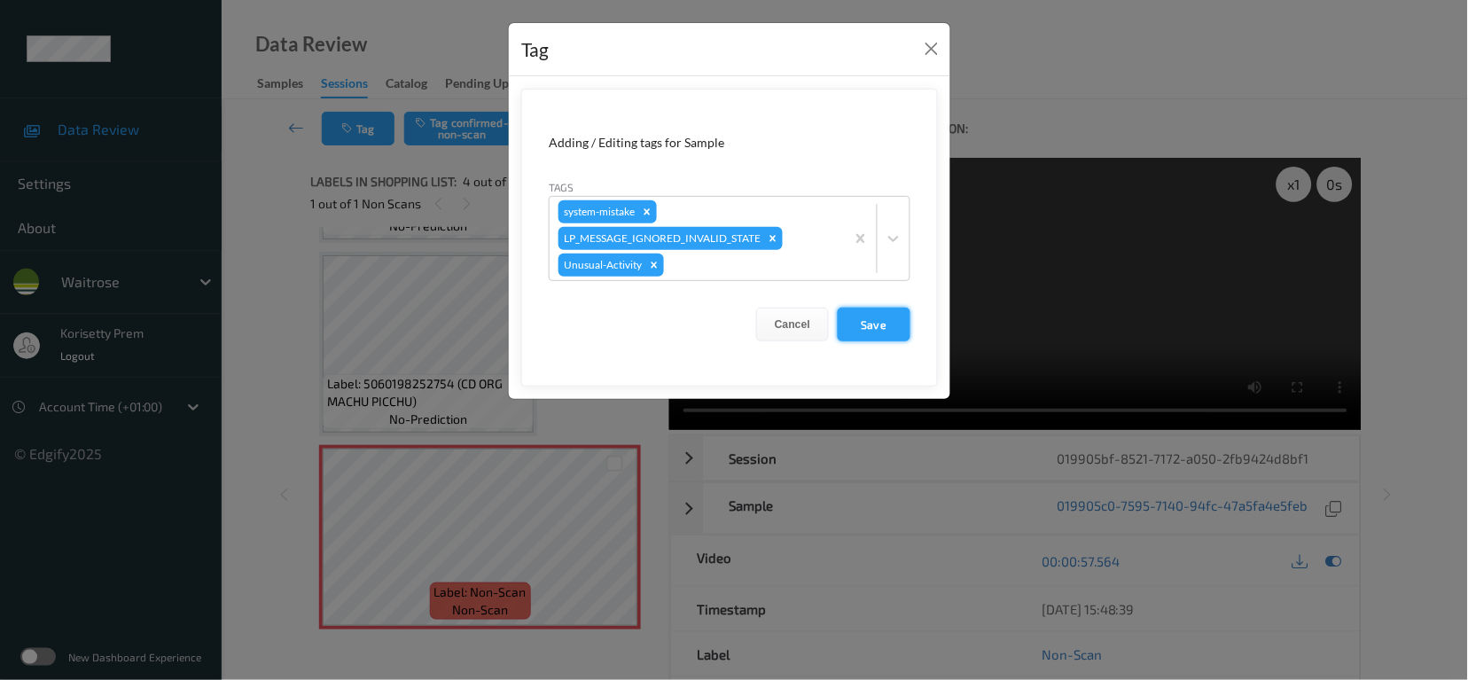
click at [849, 324] on button "Save" at bounding box center [874, 325] width 73 height 34
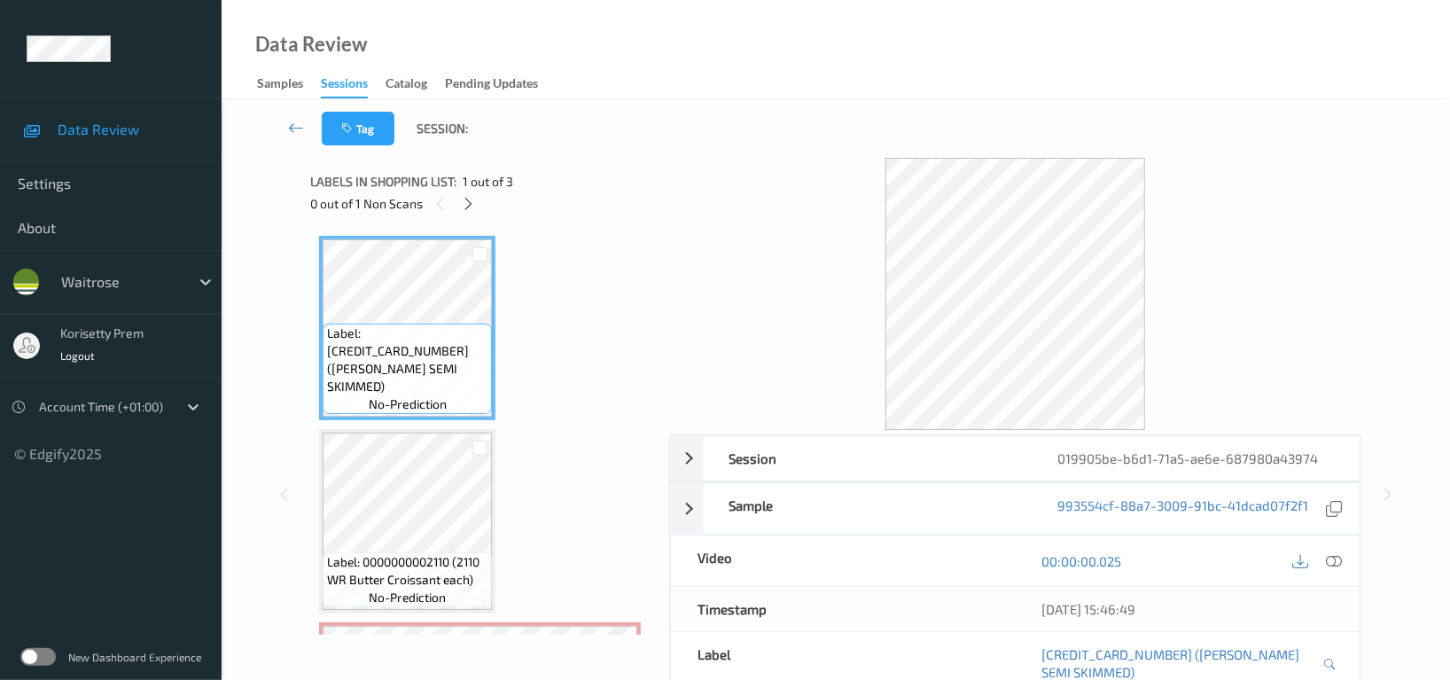
click at [664, 154] on div "Tag Session:" at bounding box center [836, 128] width 1156 height 59
click at [469, 204] on icon at bounding box center [469, 204] width 15 height 16
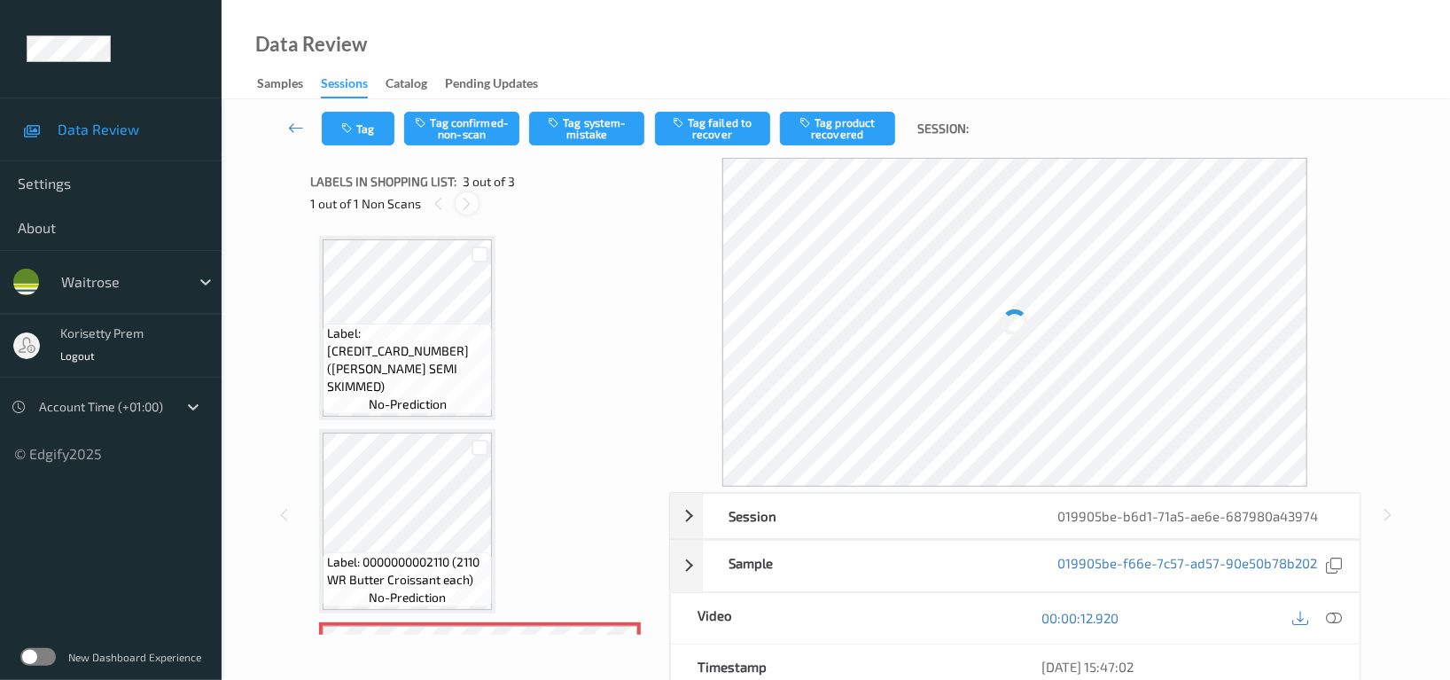
scroll to position [178, 0]
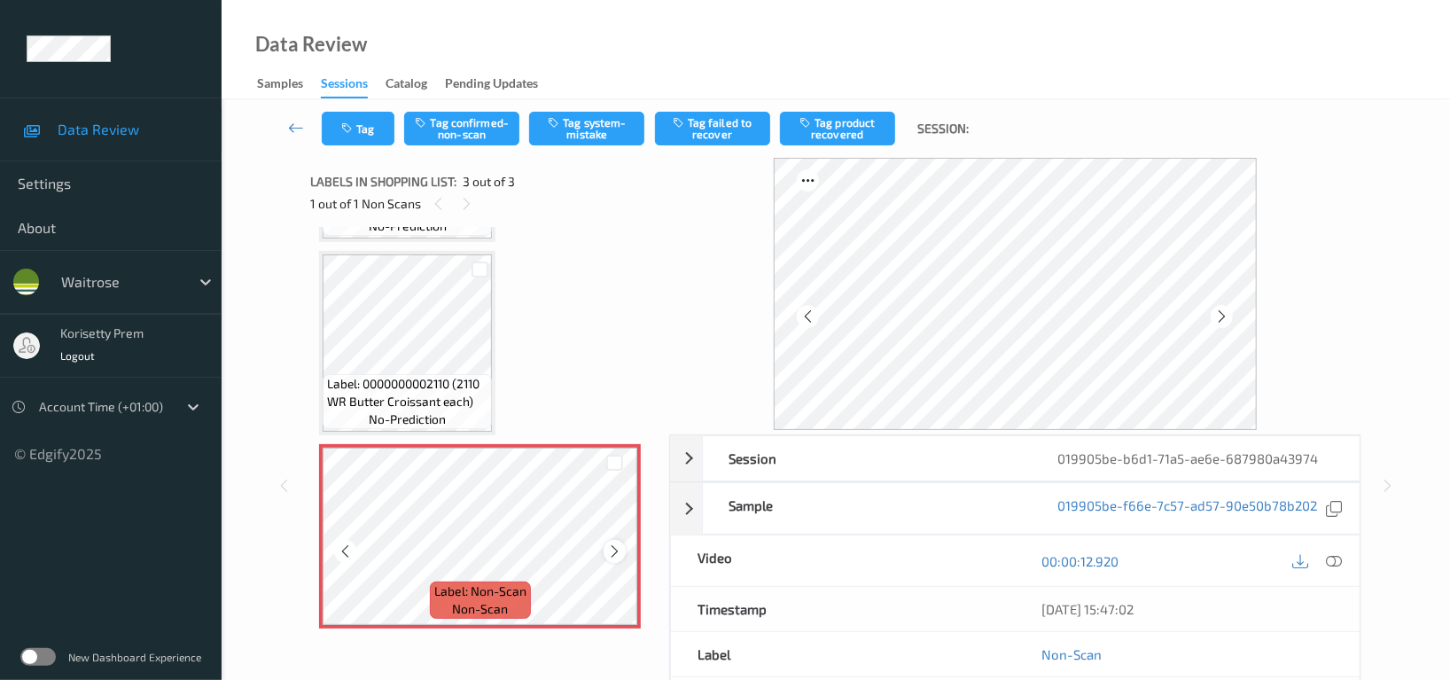
click at [614, 550] on icon at bounding box center [614, 551] width 15 height 16
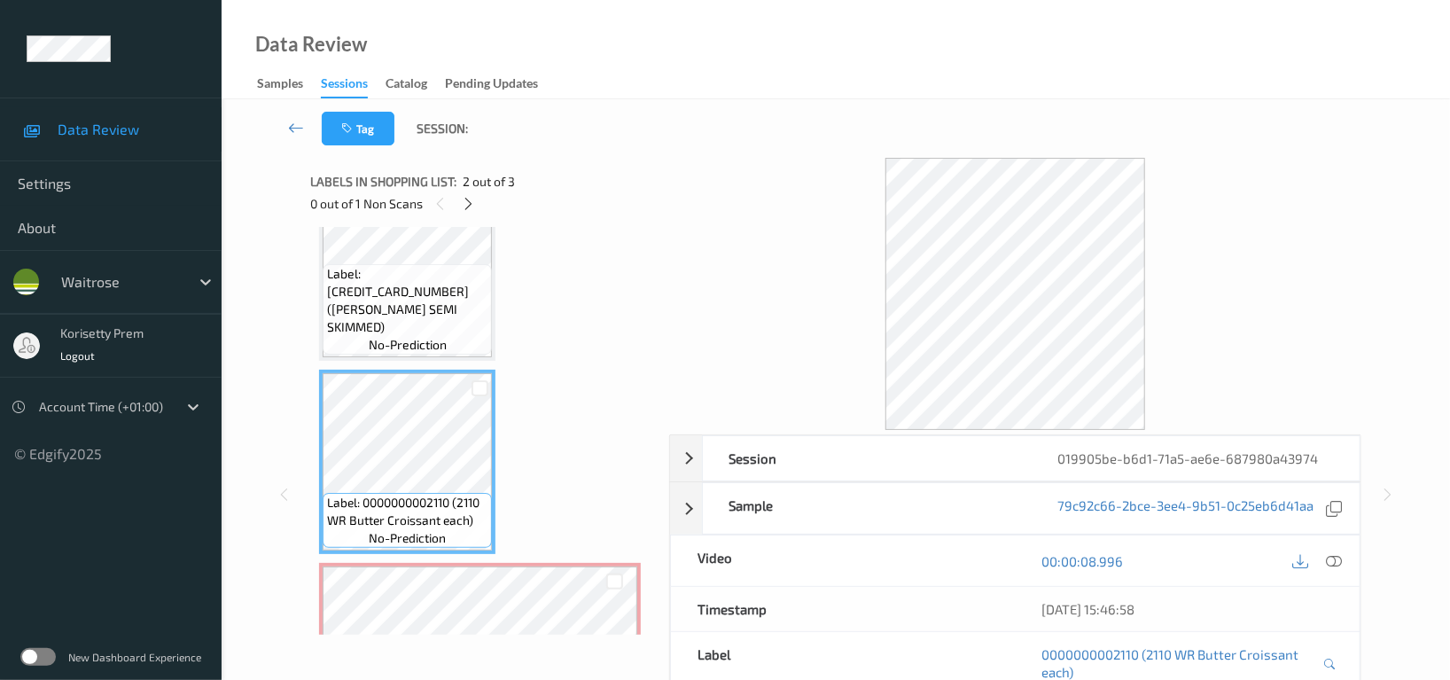
scroll to position [0, 0]
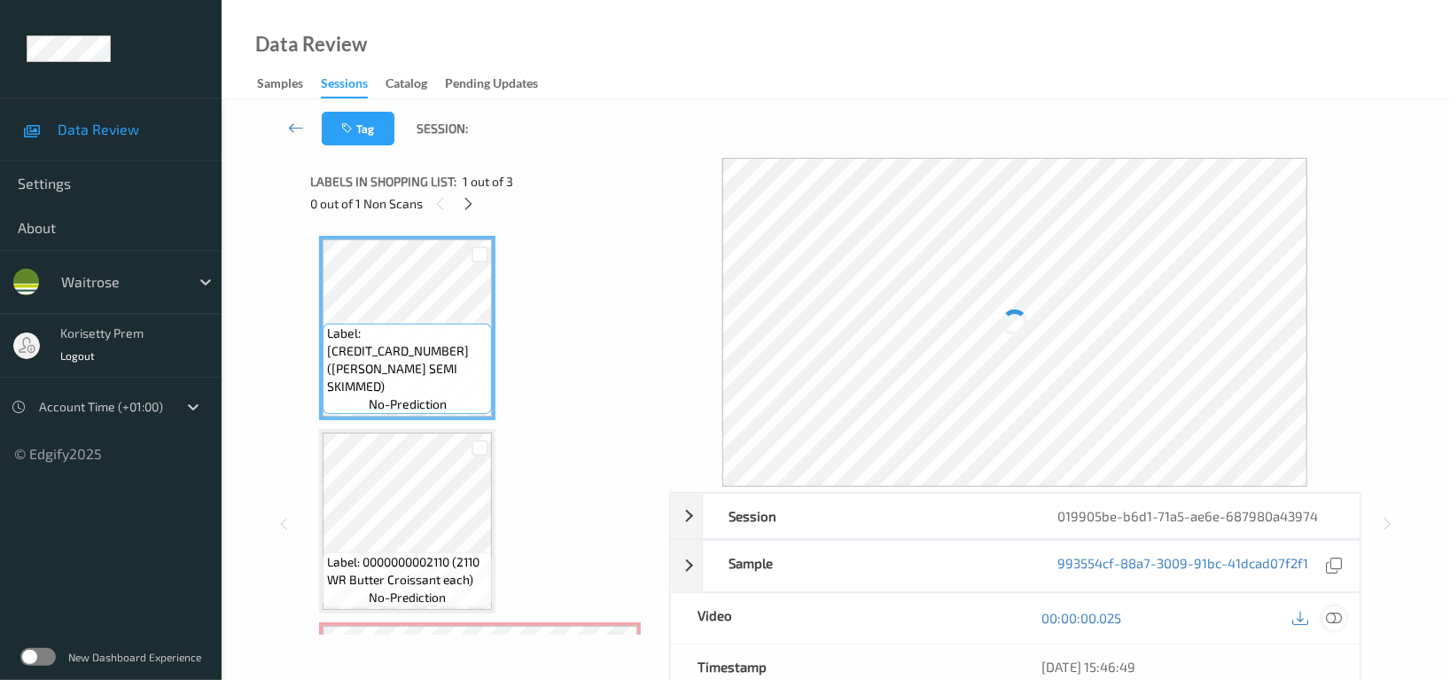
click at [1332, 617] on icon at bounding box center [1334, 618] width 16 height 16
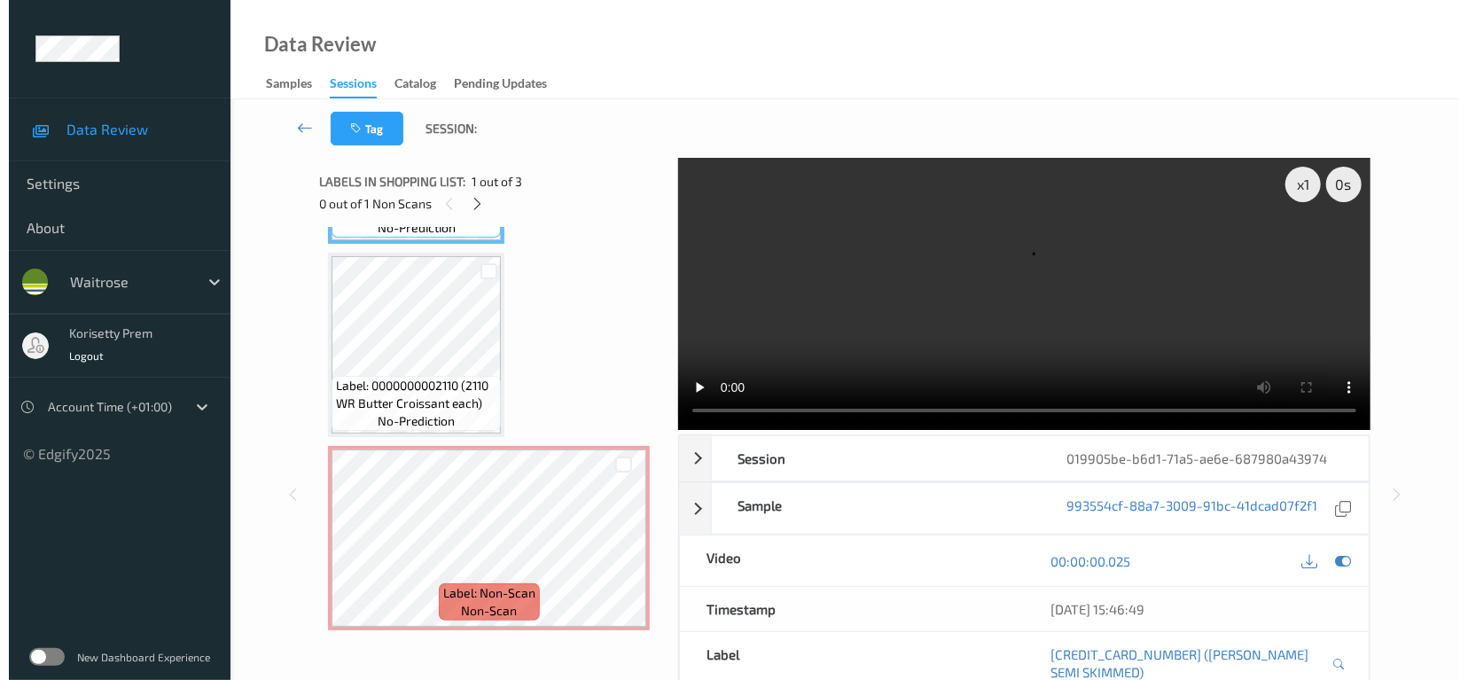
scroll to position [178, 0]
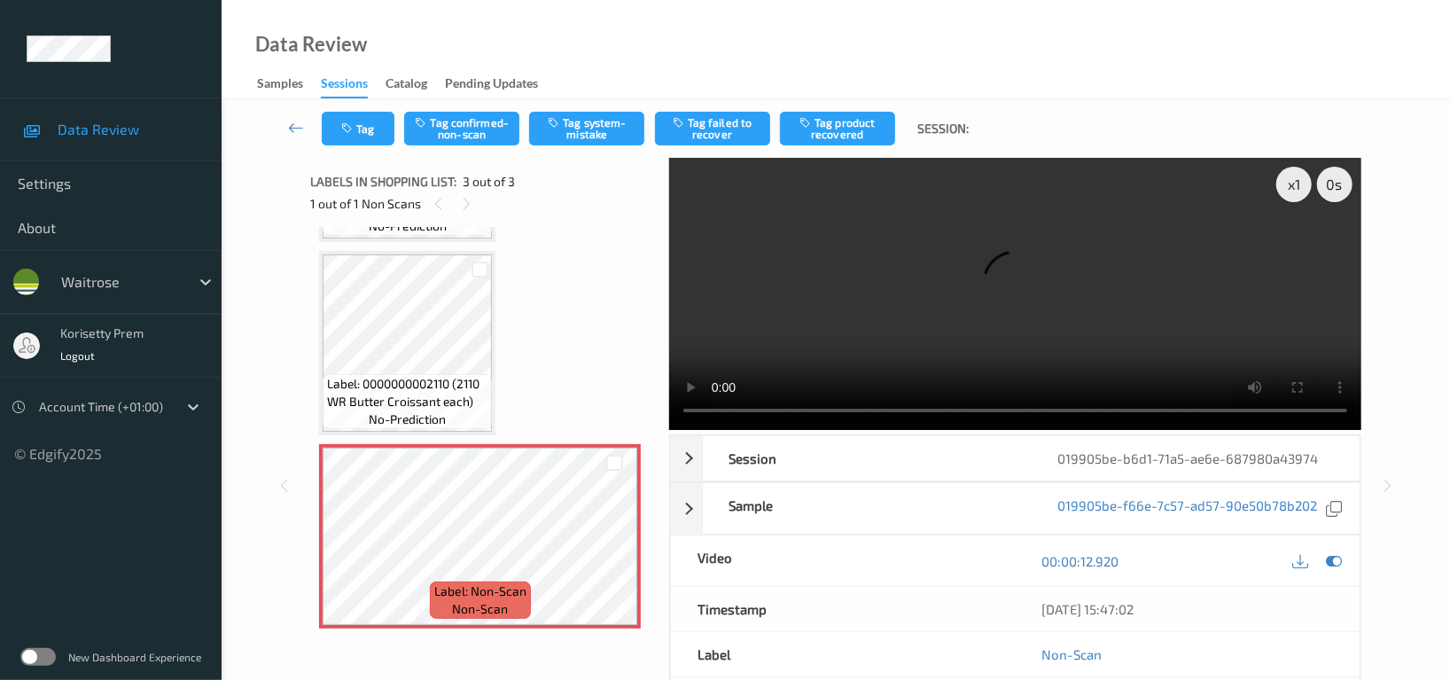
click at [1067, 298] on video at bounding box center [1015, 294] width 692 height 272
click at [935, 277] on video at bounding box center [1015, 294] width 692 height 272
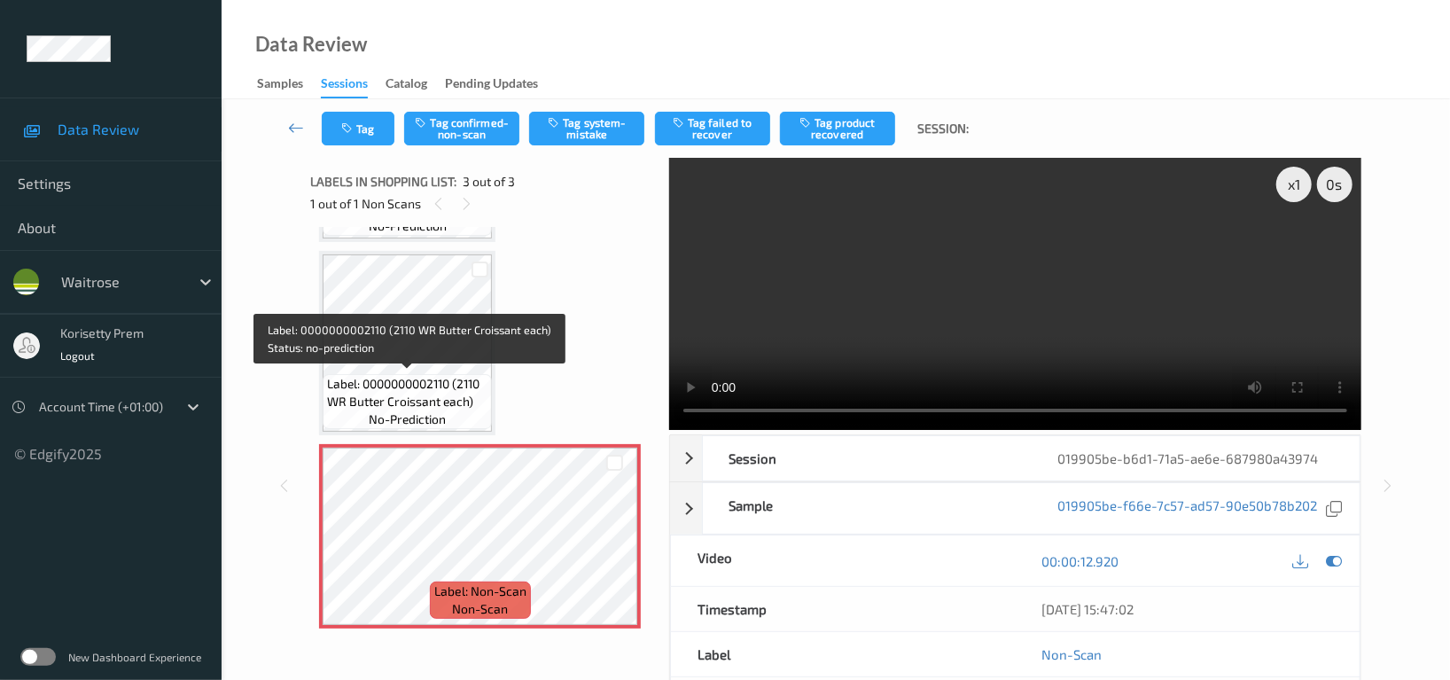
click at [423, 381] on span "Label: 0000000002110 (2110 WR Butter Croissant each)" at bounding box center [407, 392] width 160 height 35
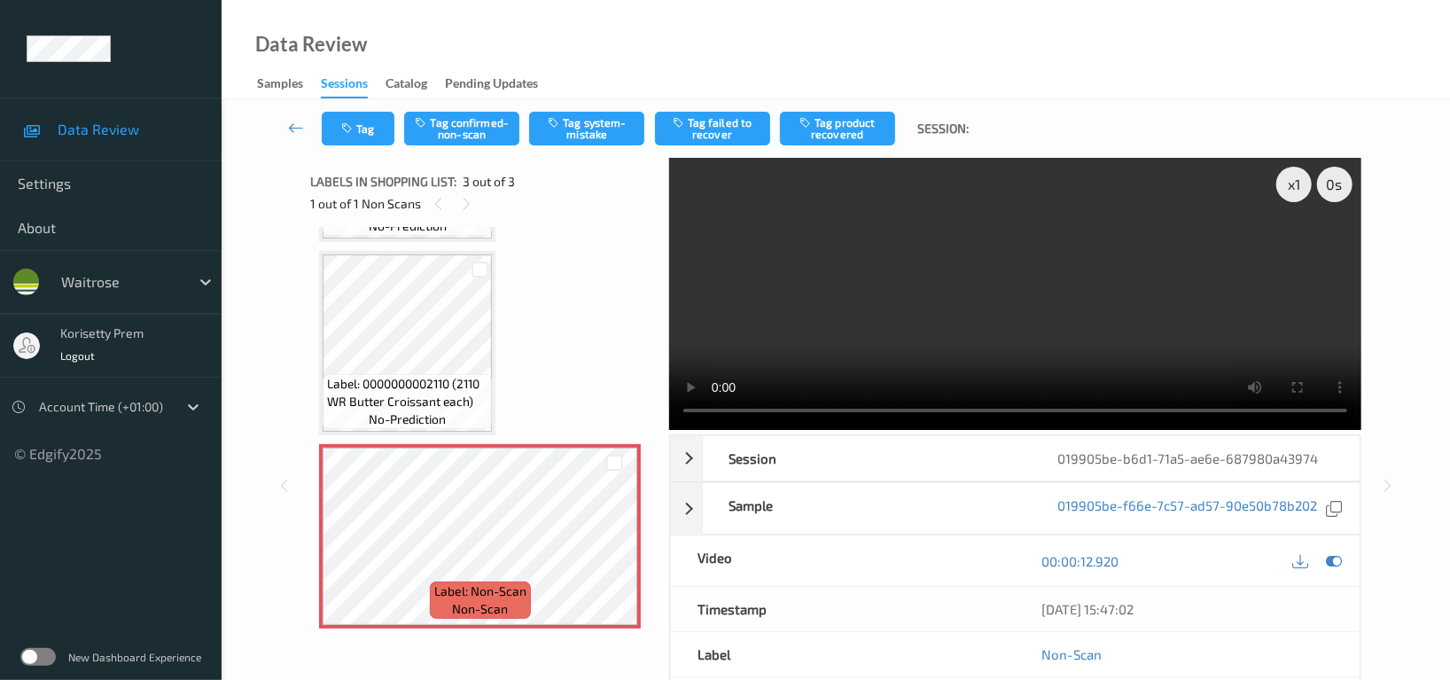
click at [946, 320] on video at bounding box center [1015, 294] width 692 height 272
click at [621, 549] on icon at bounding box center [614, 551] width 15 height 16
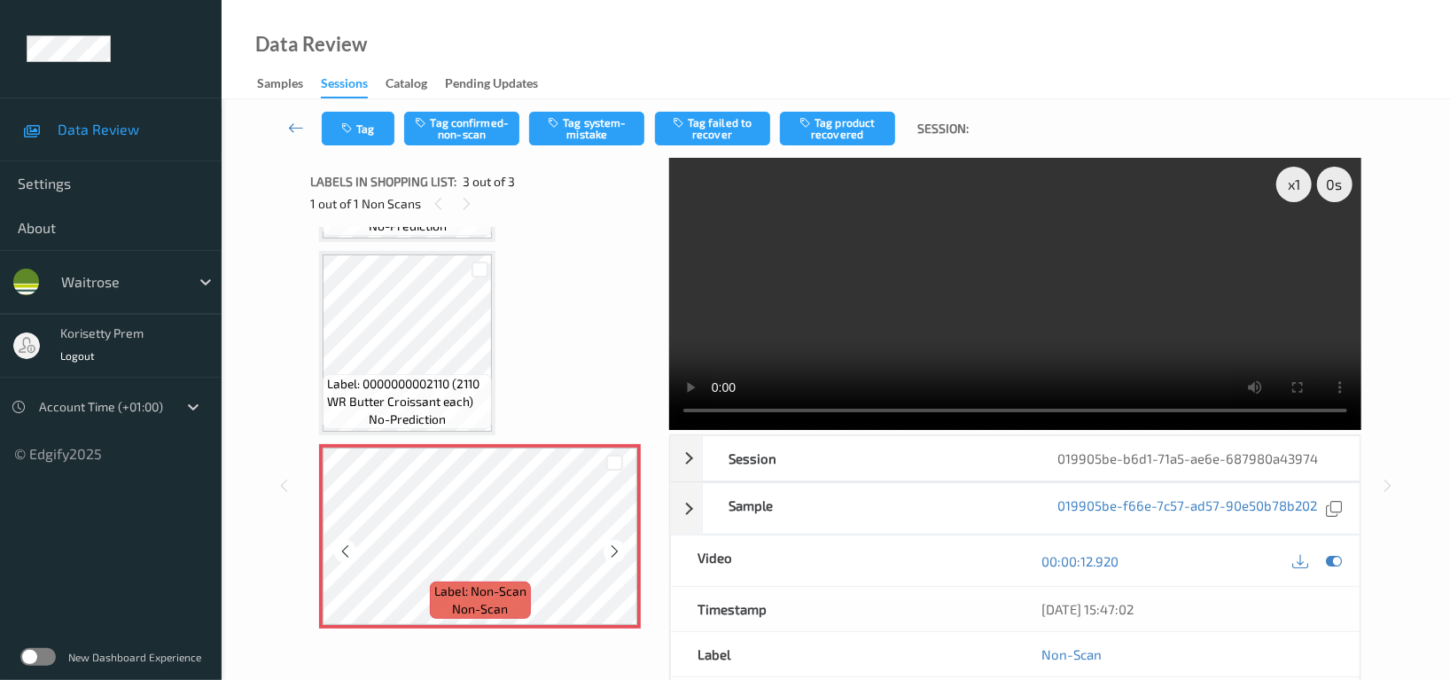
click at [621, 549] on icon at bounding box center [614, 551] width 15 height 16
click at [605, 551] on div at bounding box center [615, 551] width 22 height 22
click at [923, 315] on video at bounding box center [1015, 294] width 692 height 272
click at [625, 128] on button "Tag system-mistake" at bounding box center [586, 129] width 115 height 34
click at [367, 129] on button "Tag" at bounding box center [358, 129] width 73 height 34
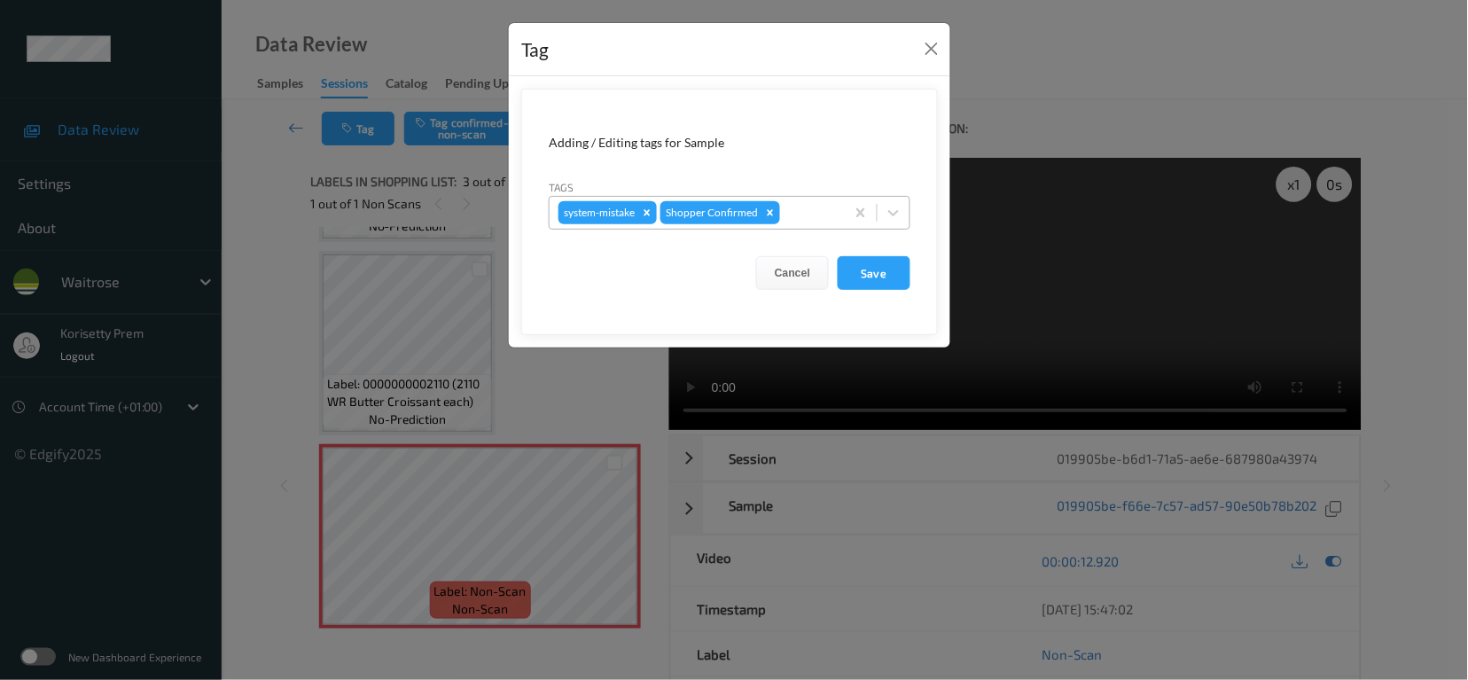
click at [796, 209] on div at bounding box center [810, 212] width 52 height 21
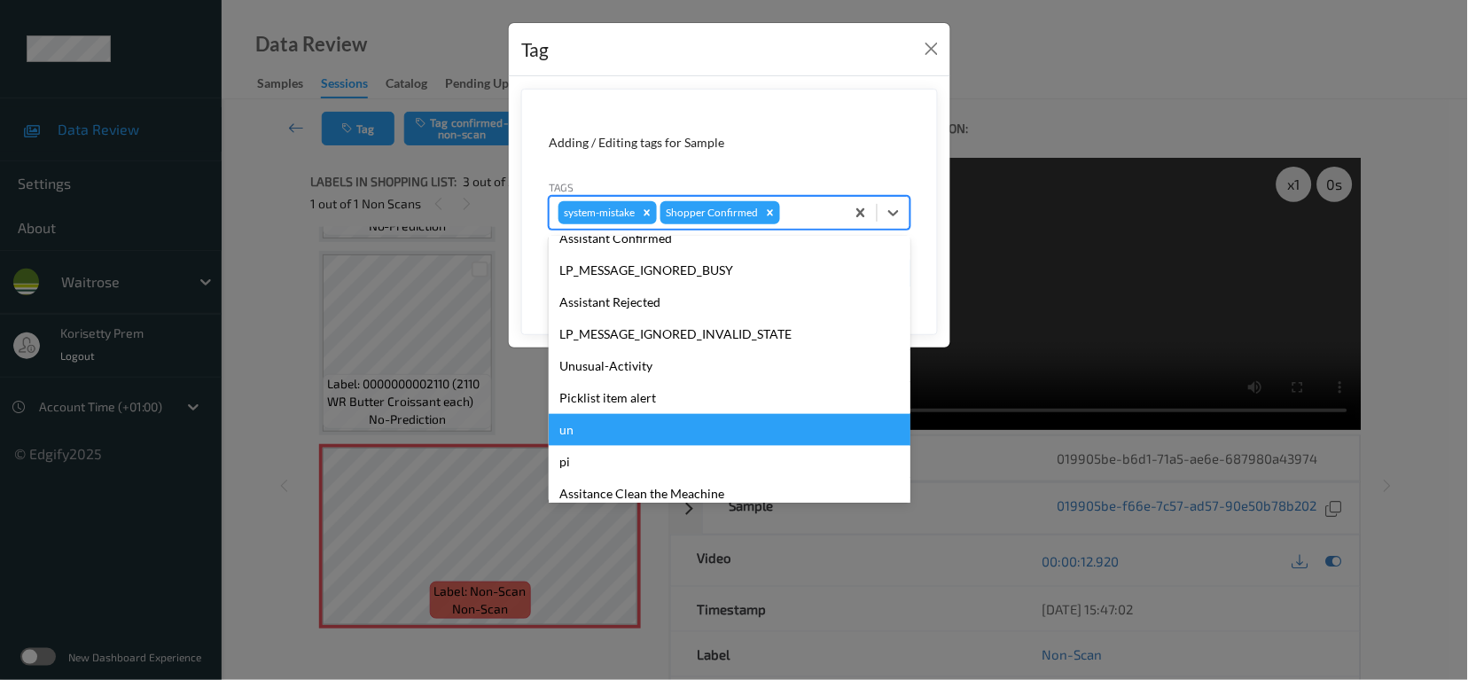
scroll to position [378, 0]
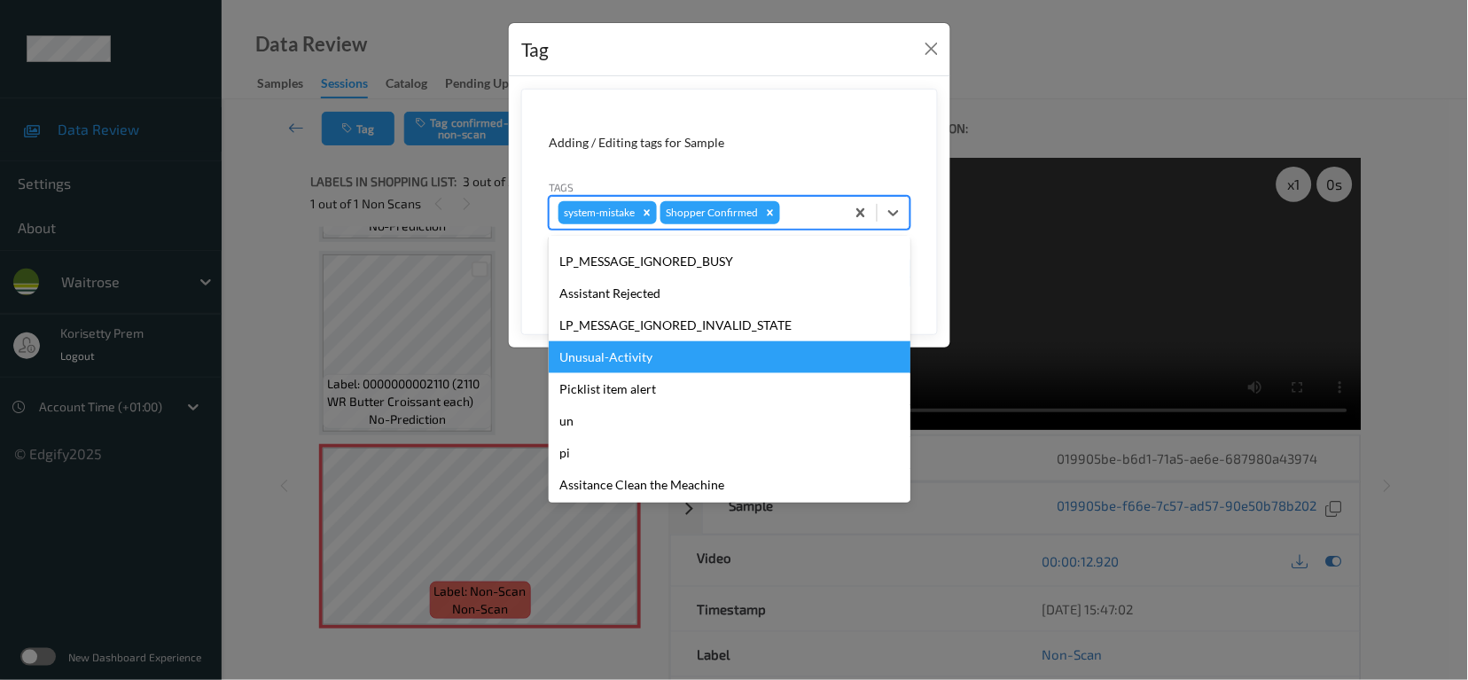
click at [610, 360] on div "Unusual-Activity" at bounding box center [730, 357] width 362 height 32
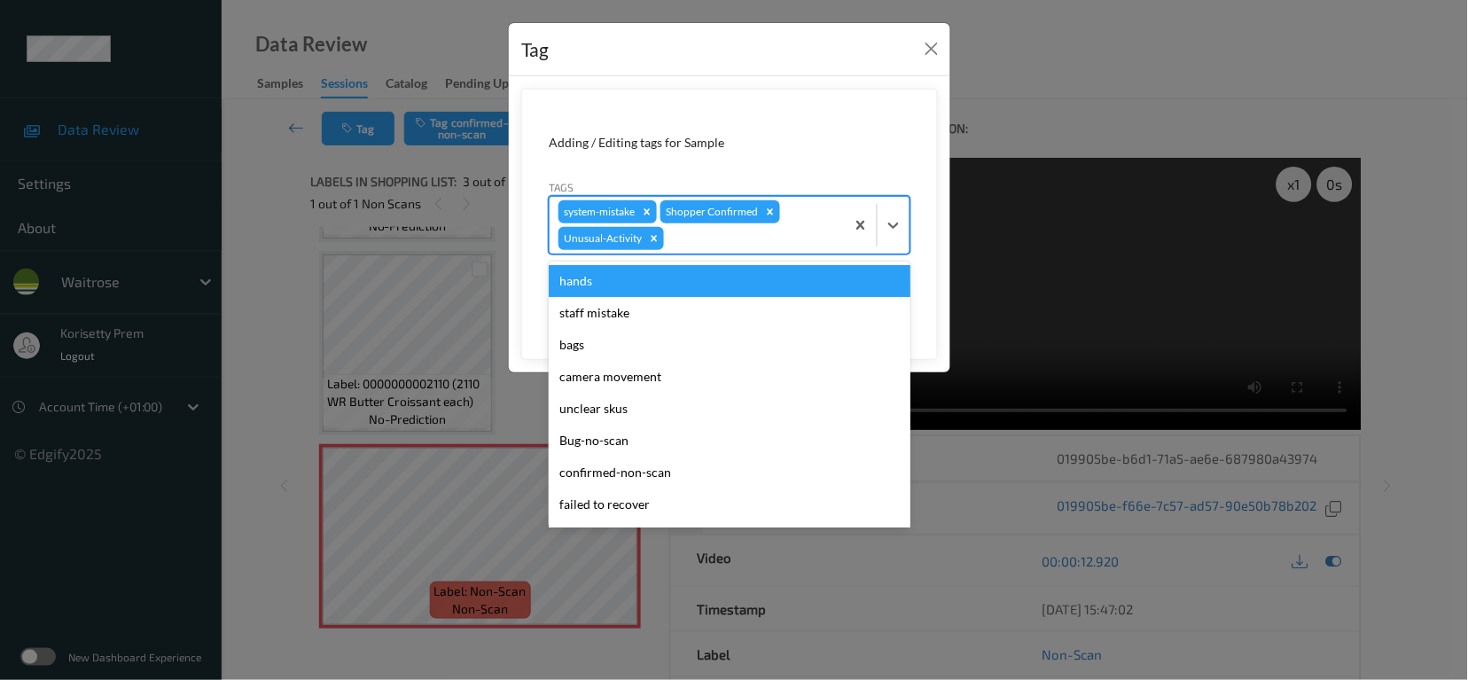
click at [700, 239] on div at bounding box center [752, 238] width 168 height 21
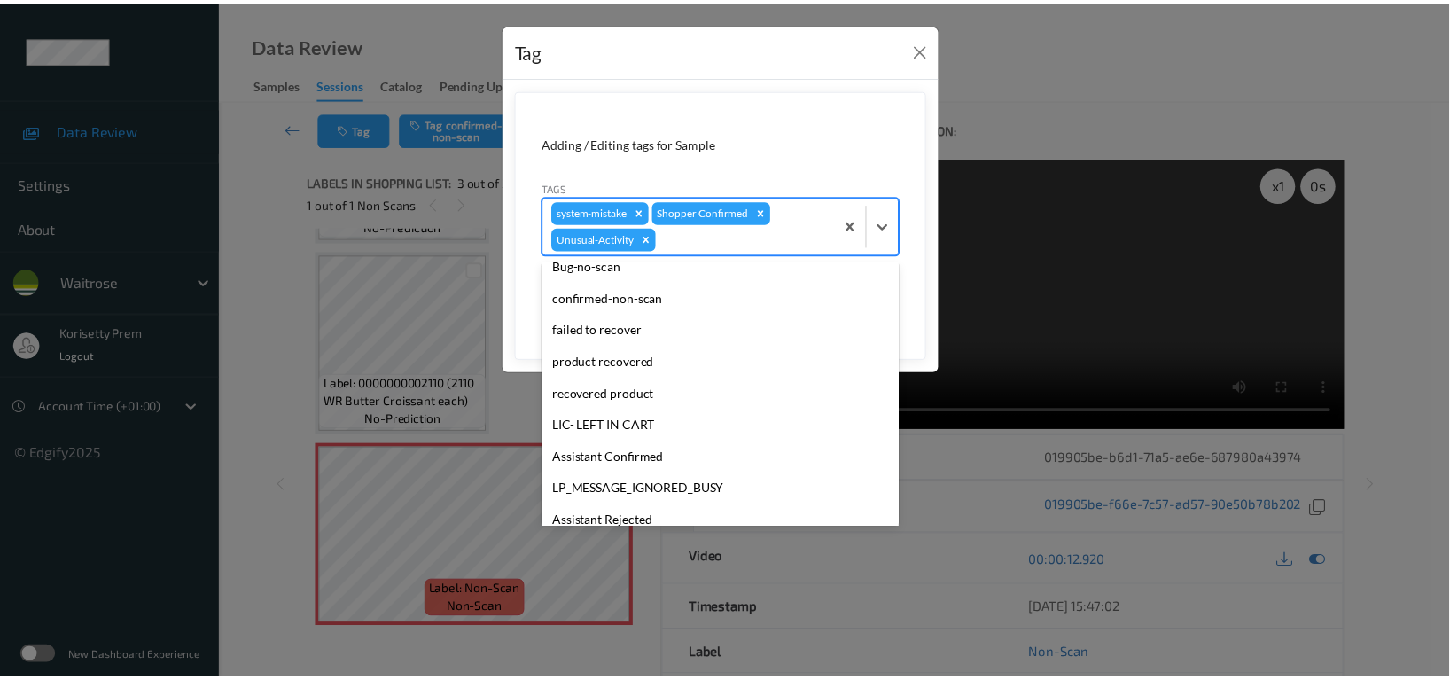
scroll to position [347, 0]
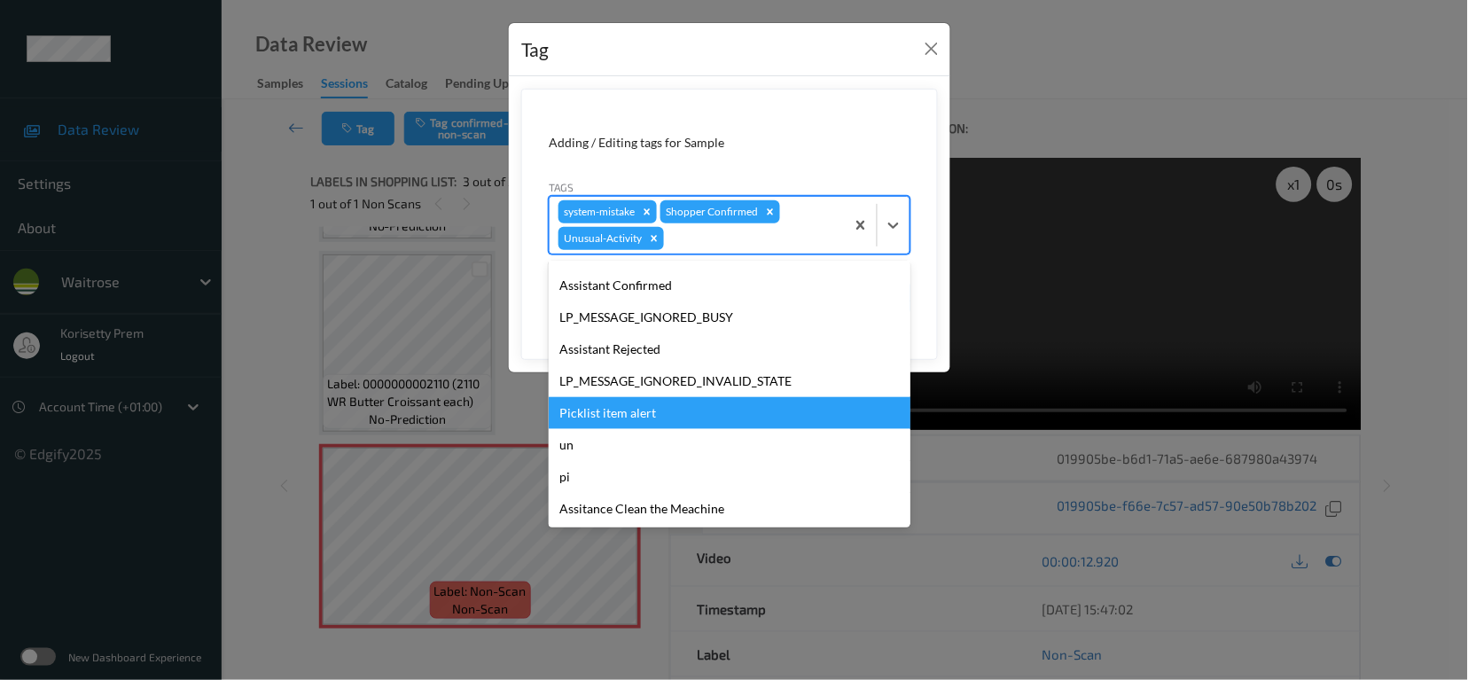
click at [641, 412] on div "Picklist item alert" at bounding box center [730, 413] width 362 height 32
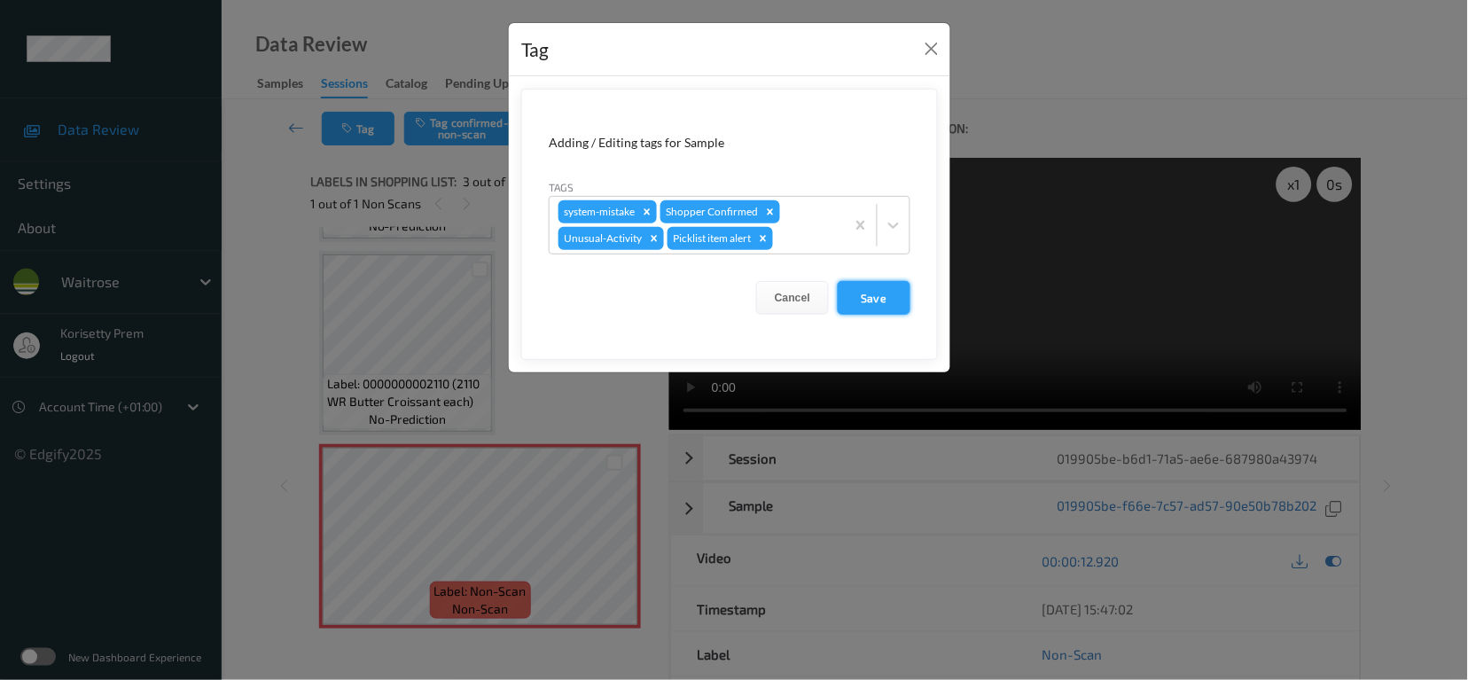
click at [879, 306] on button "Save" at bounding box center [874, 298] width 73 height 34
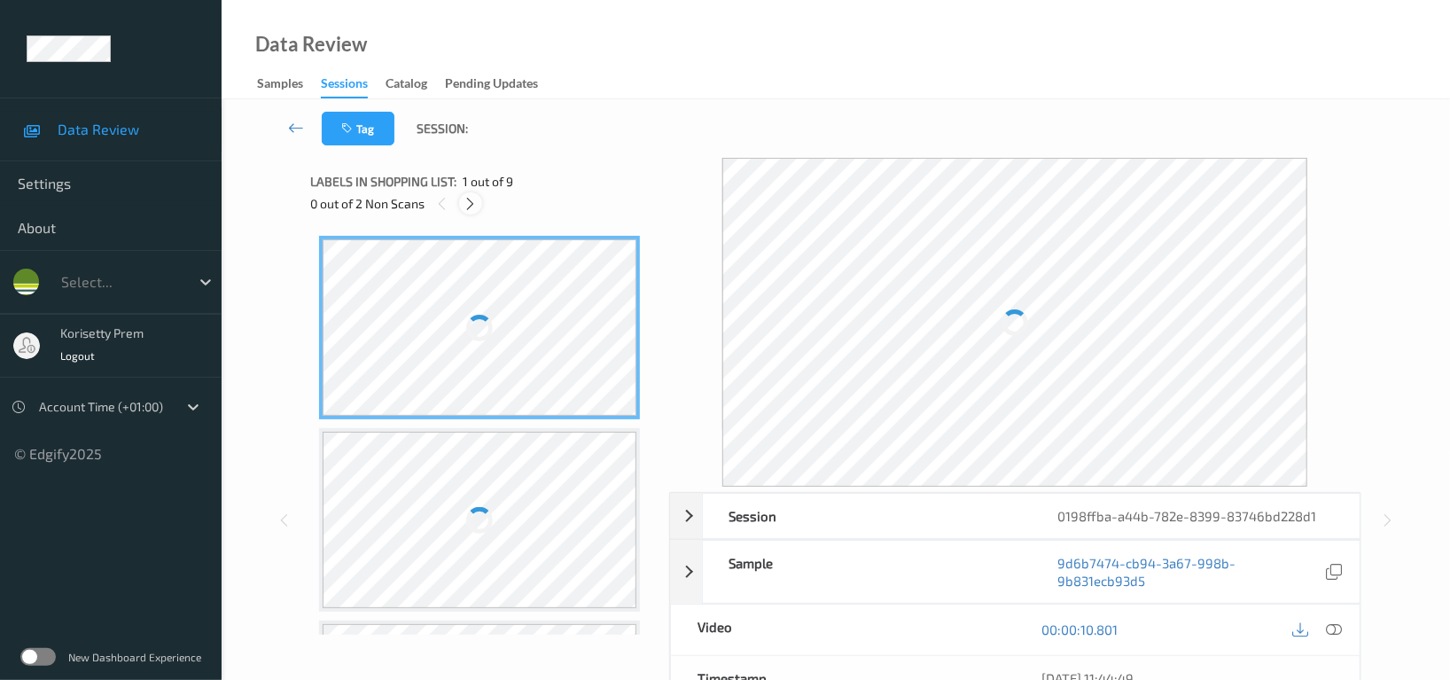
click at [467, 199] on icon at bounding box center [471, 204] width 15 height 16
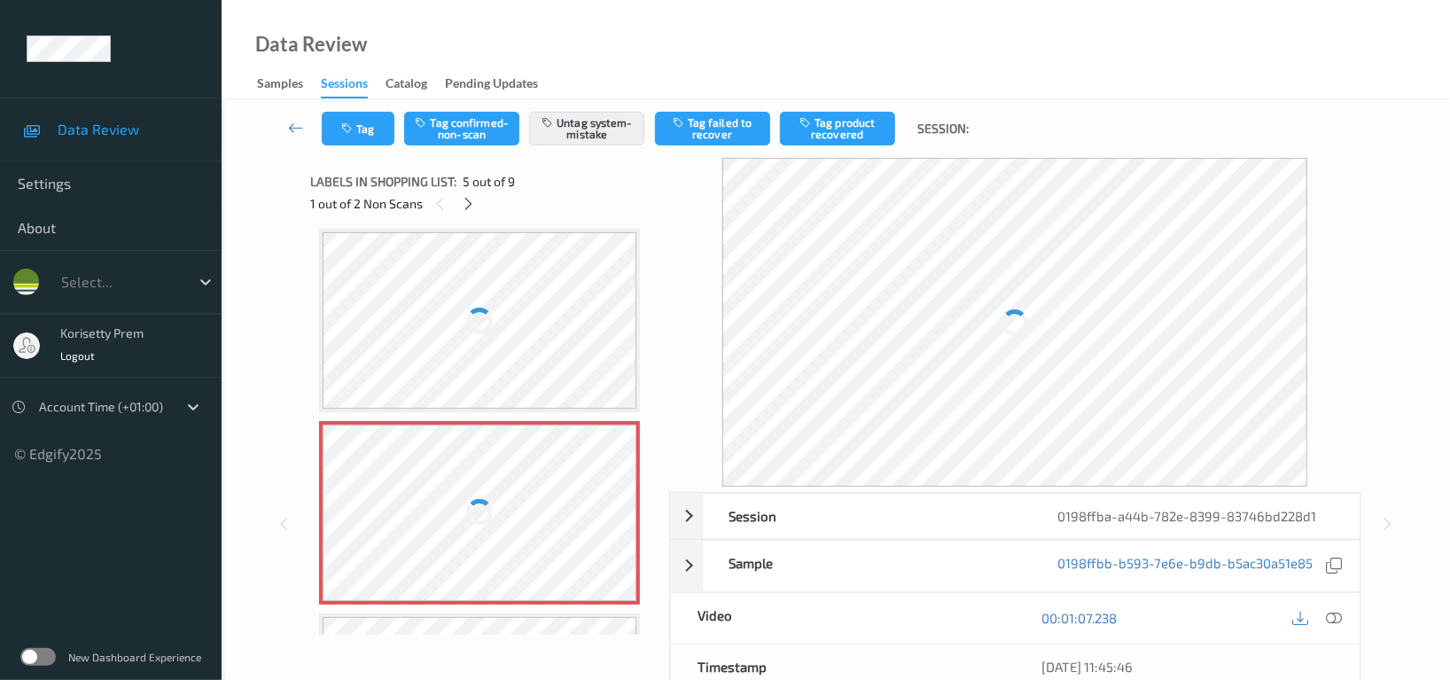
scroll to position [588, 0]
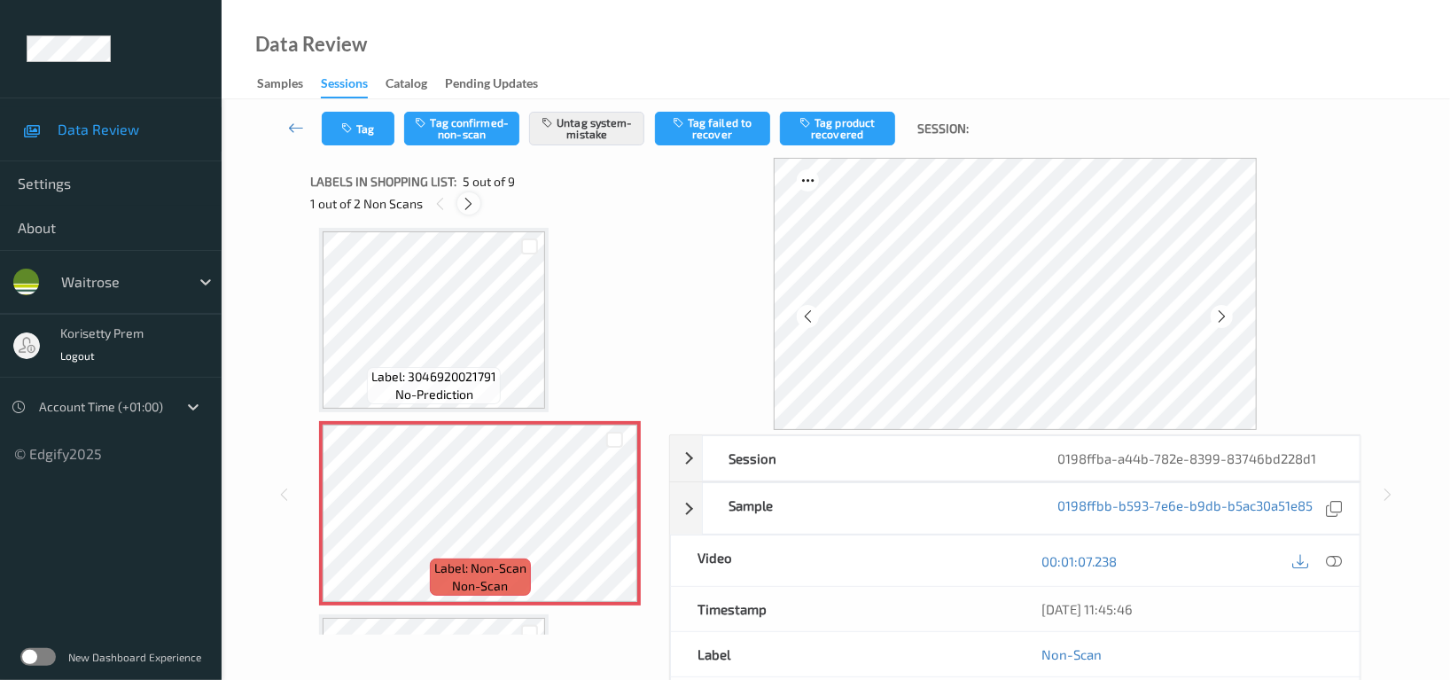
click at [475, 204] on icon at bounding box center [469, 204] width 15 height 16
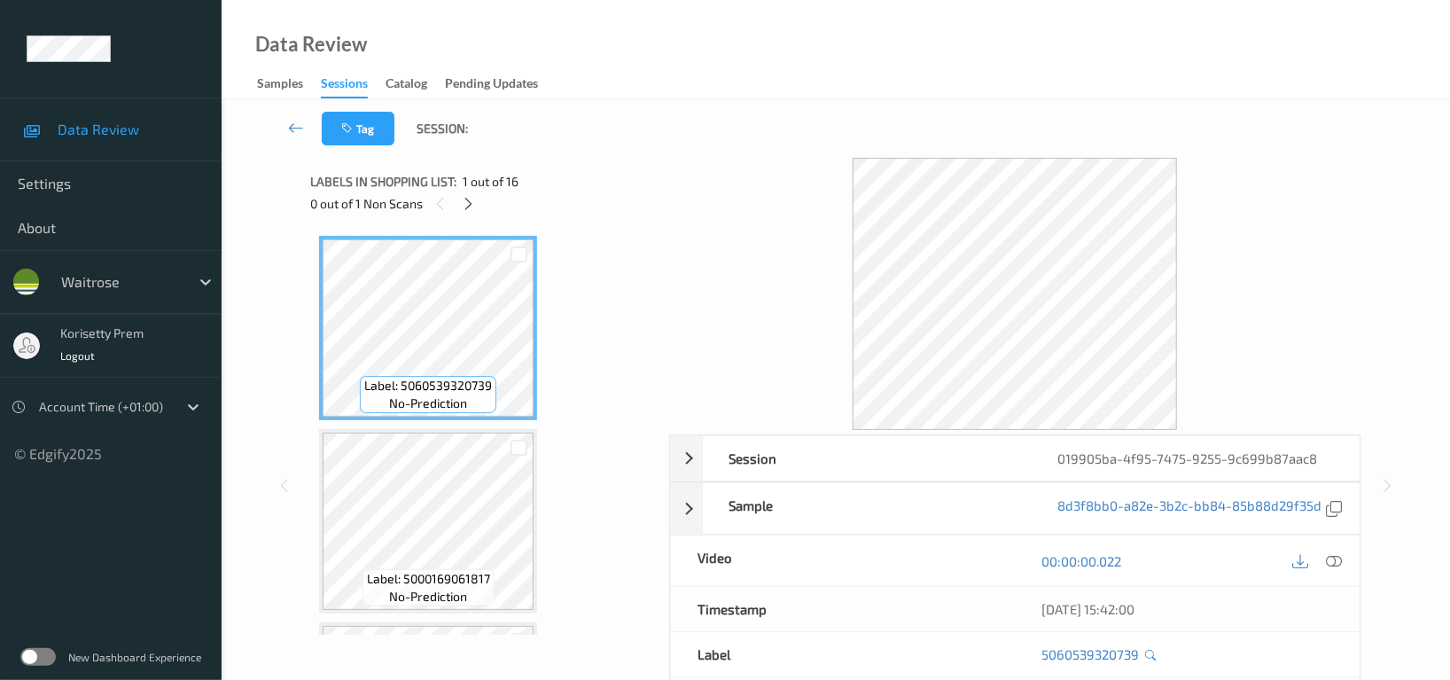
click at [669, 92] on div "Data Review Samples Sessions Catalog Pending Updates" at bounding box center [836, 49] width 1229 height 99
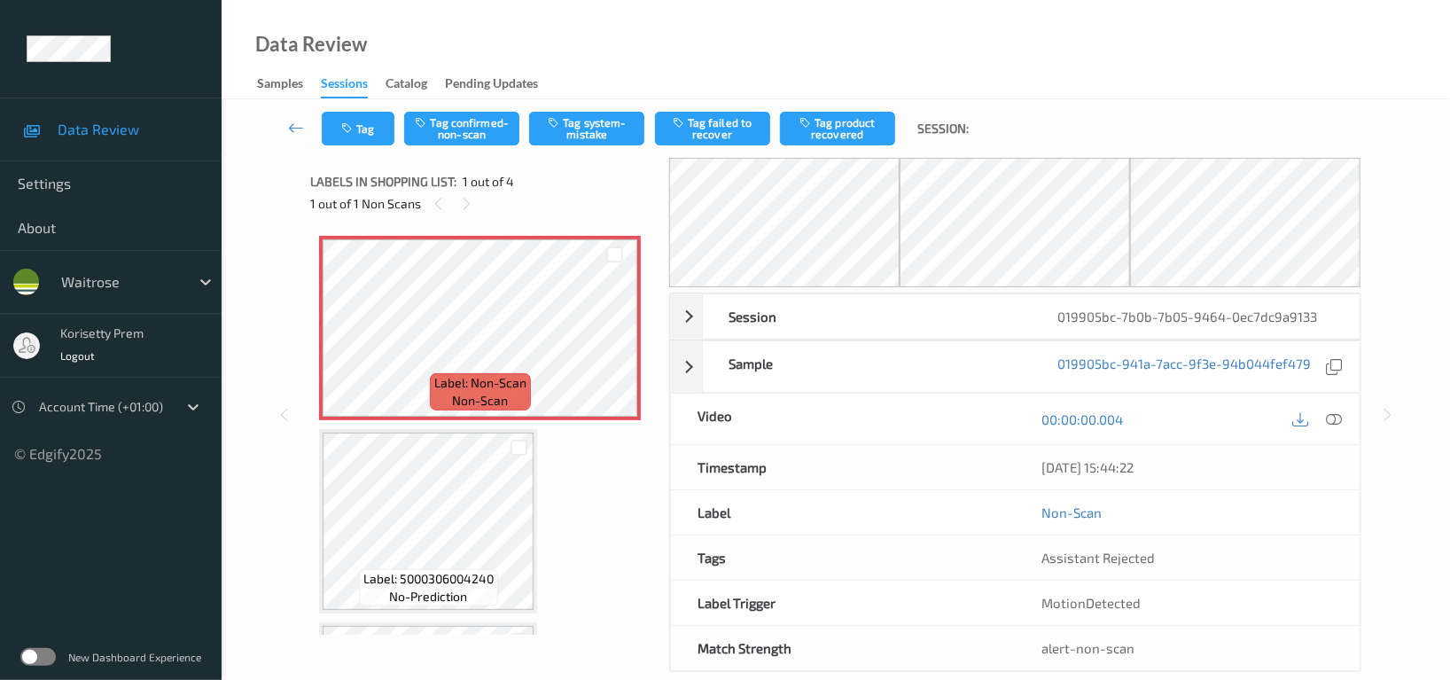
click at [1149, 75] on div "Data Review Samples Sessions Catalog Pending Updates" at bounding box center [836, 49] width 1229 height 99
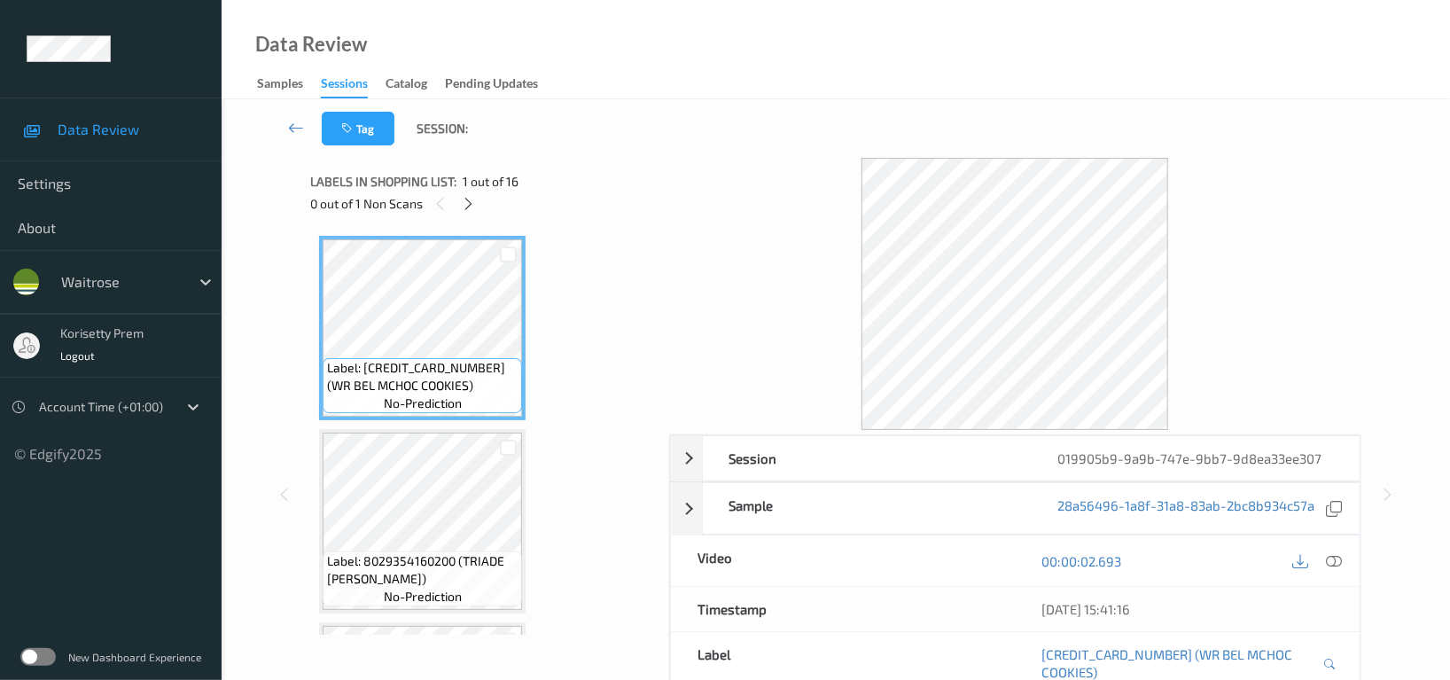
click at [747, 91] on div "Data Review Samples Sessions Catalog Pending Updates" at bounding box center [836, 49] width 1229 height 99
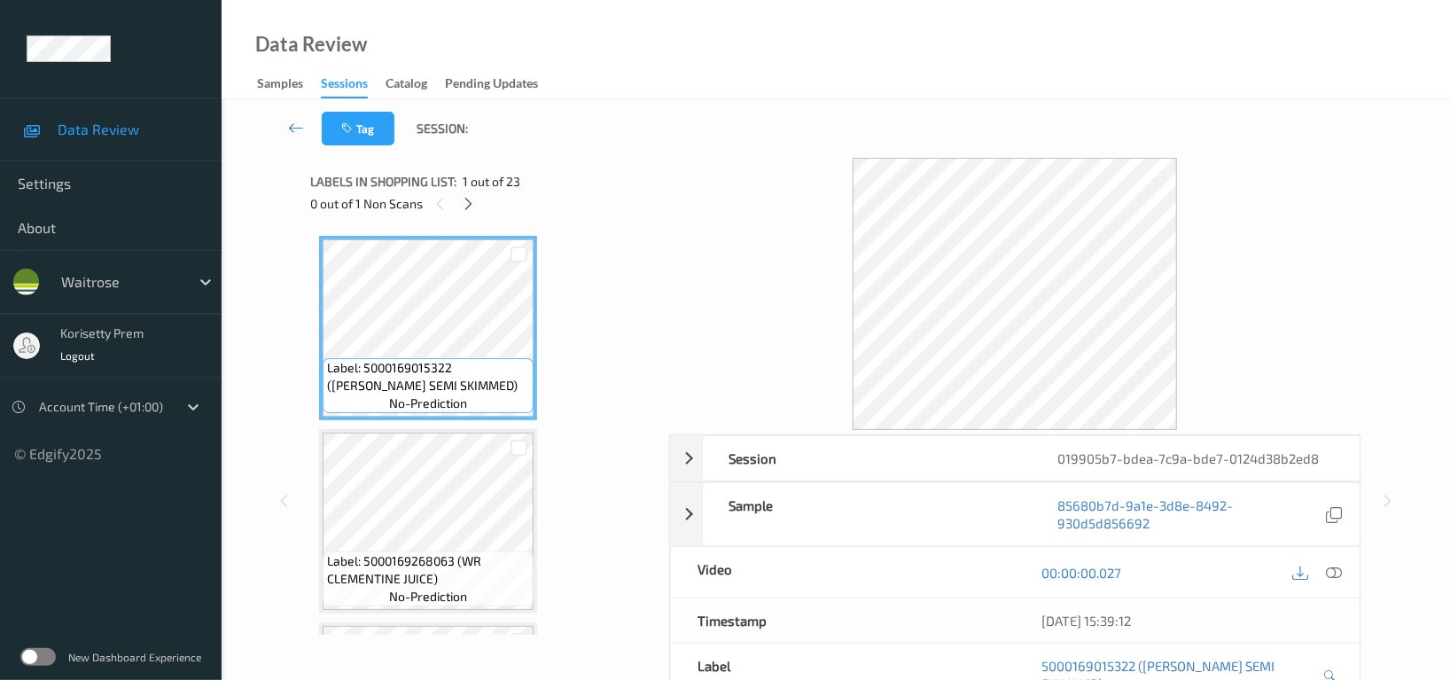
click at [692, 96] on div "Data Review Samples Sessions Catalog Pending Updates" at bounding box center [836, 49] width 1229 height 99
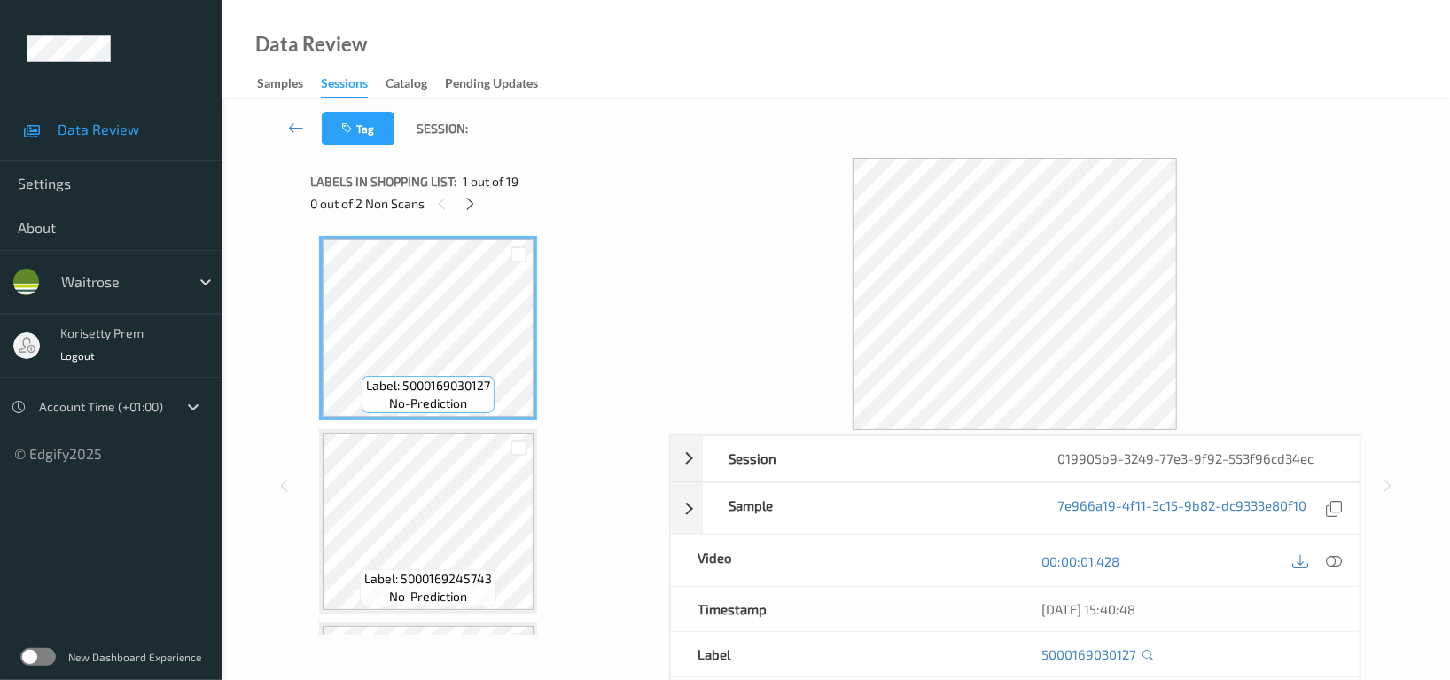
click at [797, 108] on div "Tag Session:" at bounding box center [836, 128] width 1156 height 59
click at [743, 145] on div "Tag Session:" at bounding box center [836, 128] width 1156 height 59
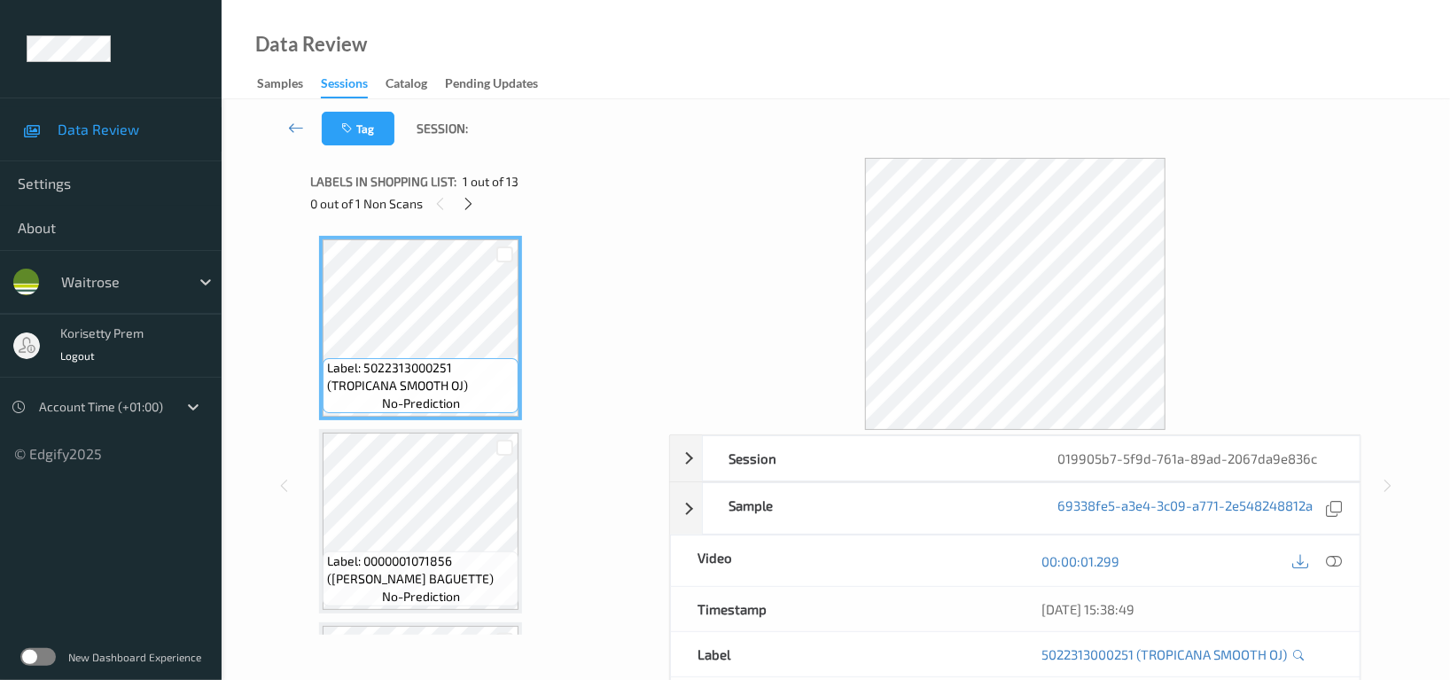
click at [786, 108] on div "Tag Session:" at bounding box center [836, 128] width 1156 height 59
click at [798, 68] on div "Data Review Samples Sessions Catalog Pending Updates" at bounding box center [836, 49] width 1229 height 99
click at [661, 98] on div "Data Review Samples Sessions Catalog Pending Updates" at bounding box center [836, 49] width 1229 height 99
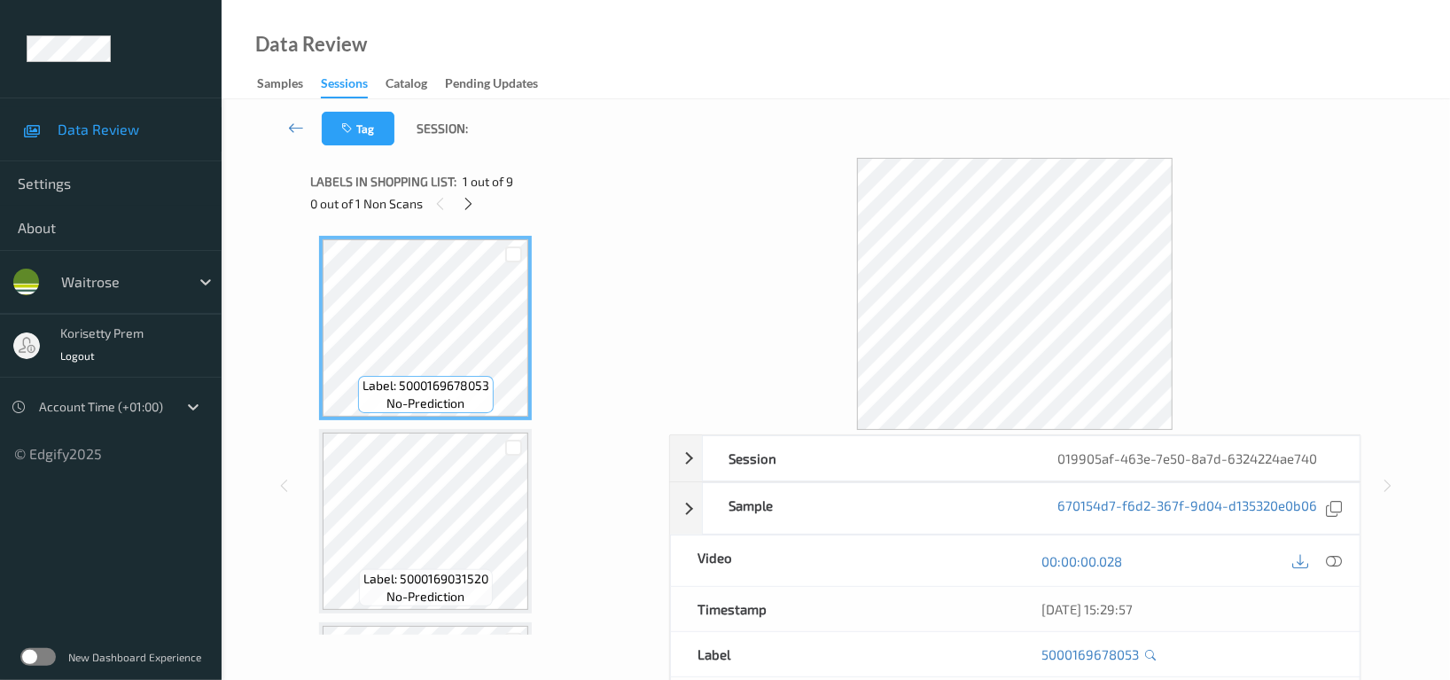
click at [746, 164] on div at bounding box center [1015, 294] width 692 height 272
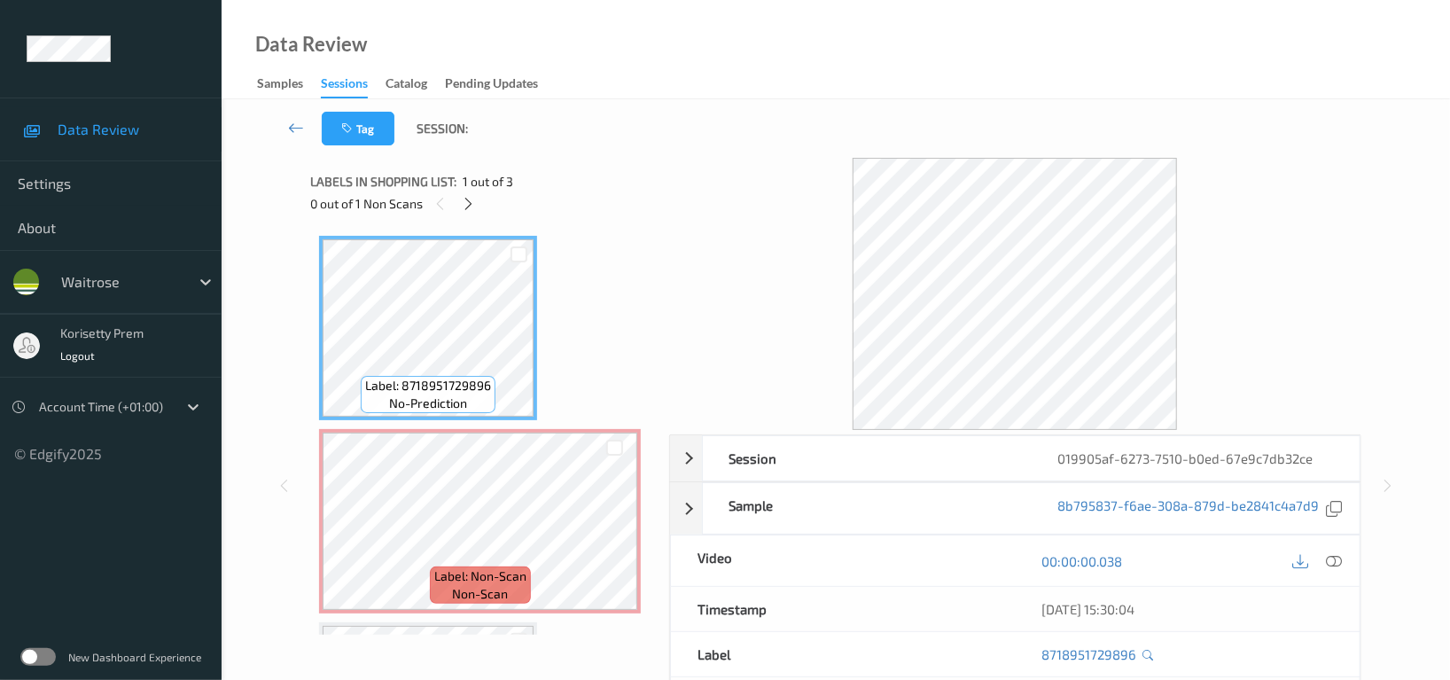
click at [826, 137] on div "Tag Session:" at bounding box center [836, 128] width 1156 height 59
